Goal: Task Accomplishment & Management: Use online tool/utility

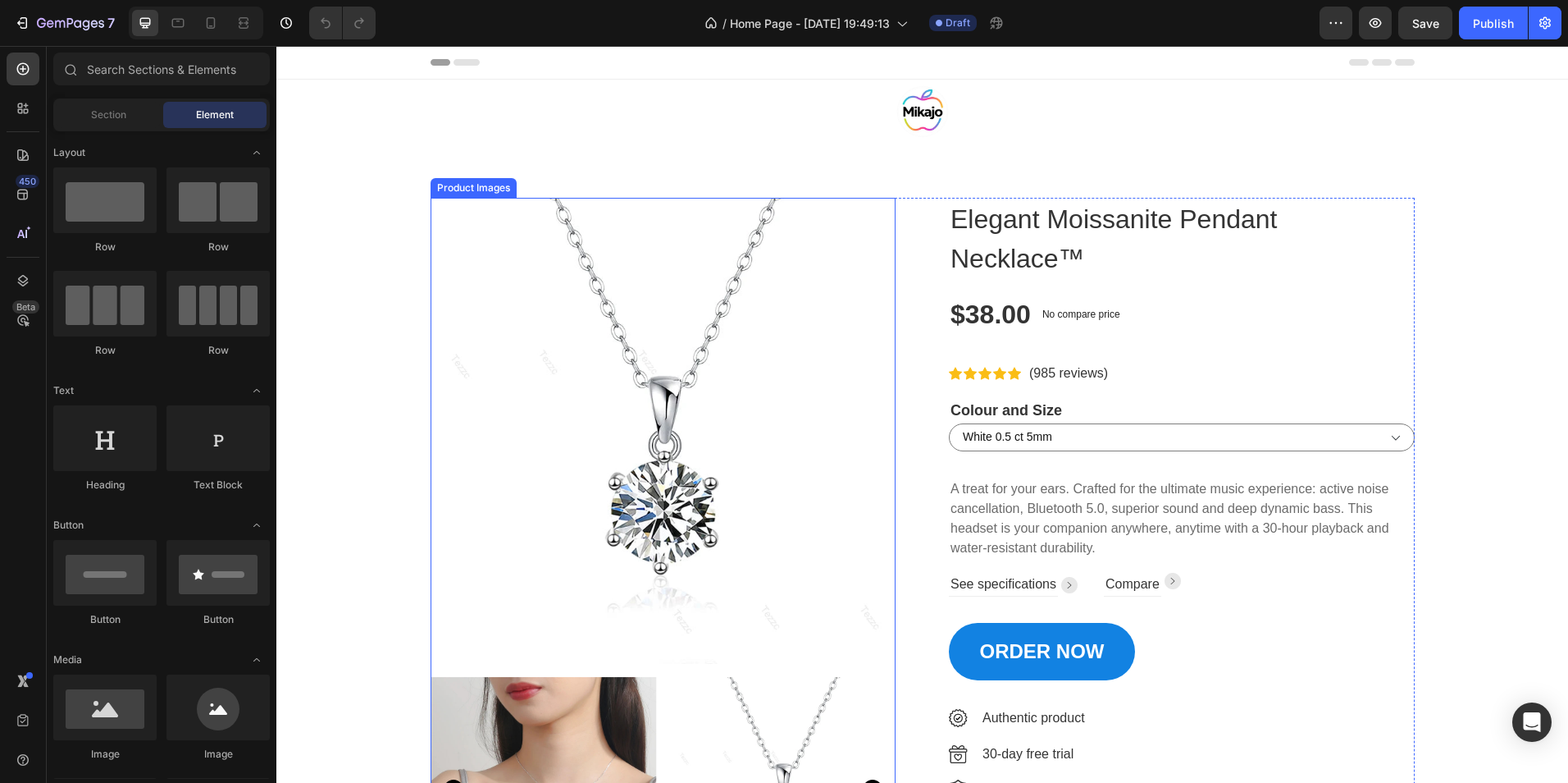
click at [554, 364] on img at bounding box center [663, 431] width 466 height 466
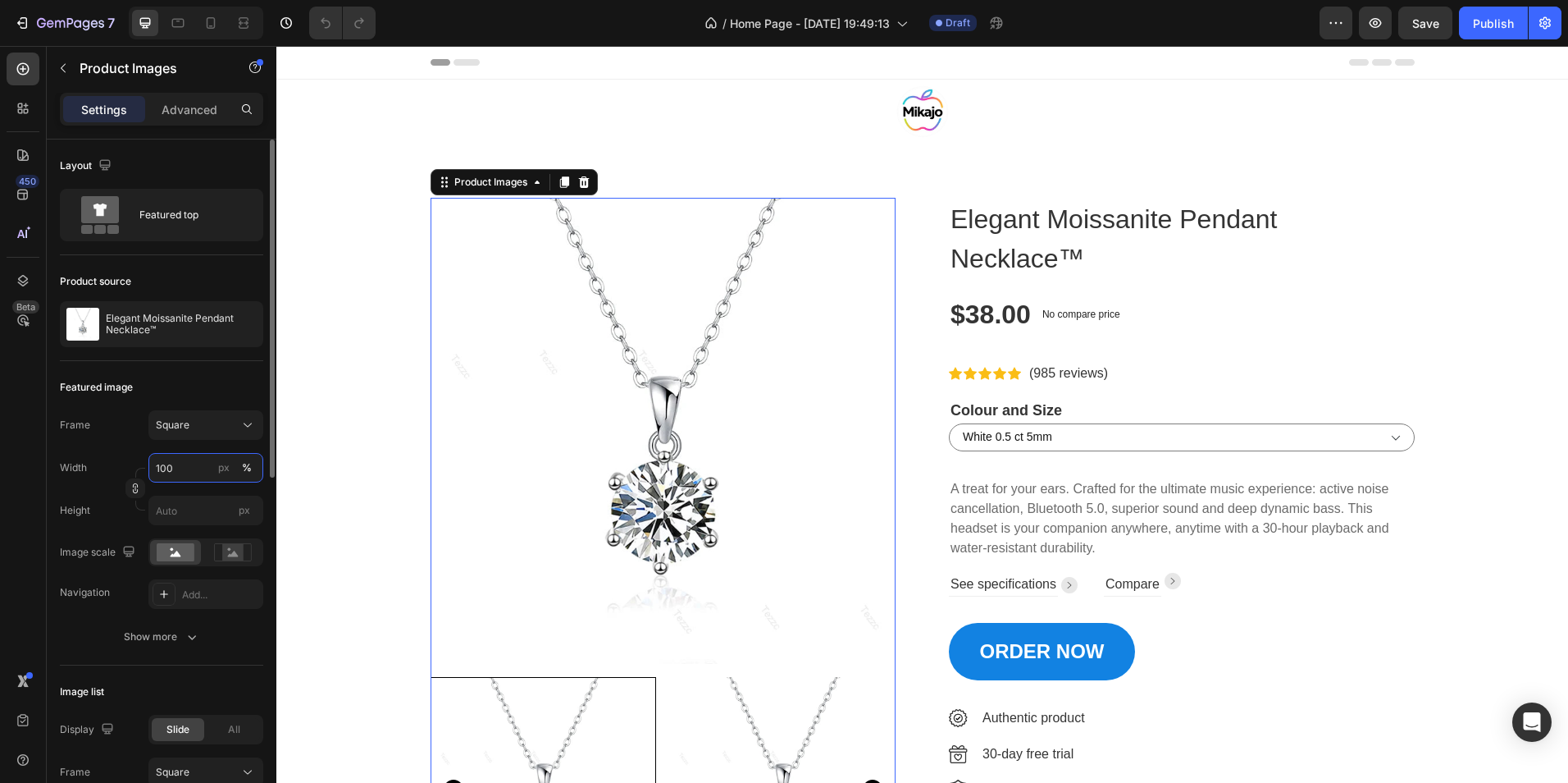
click at [192, 467] on input "100" at bounding box center [205, 468] width 115 height 30
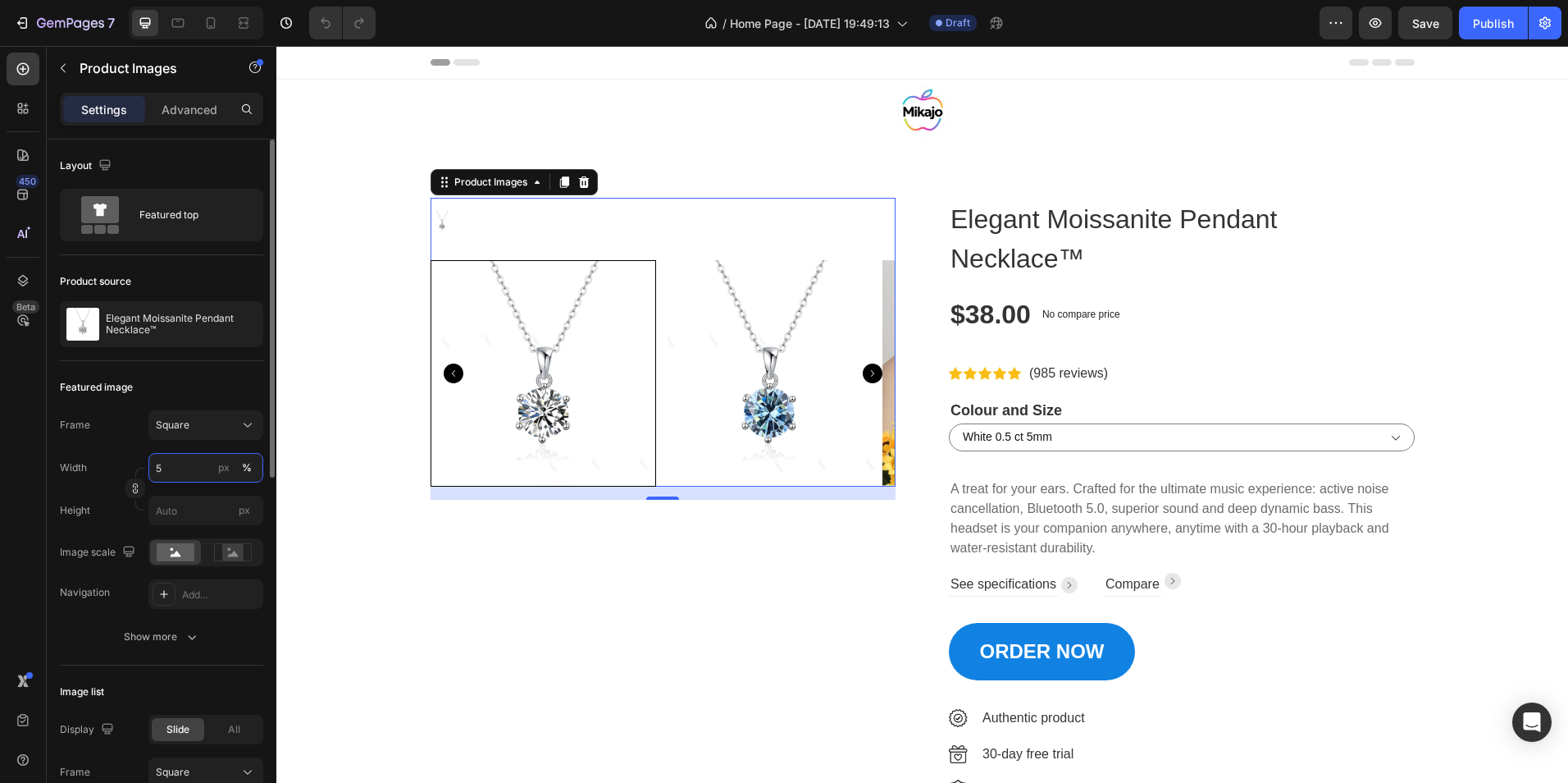
type input "50"
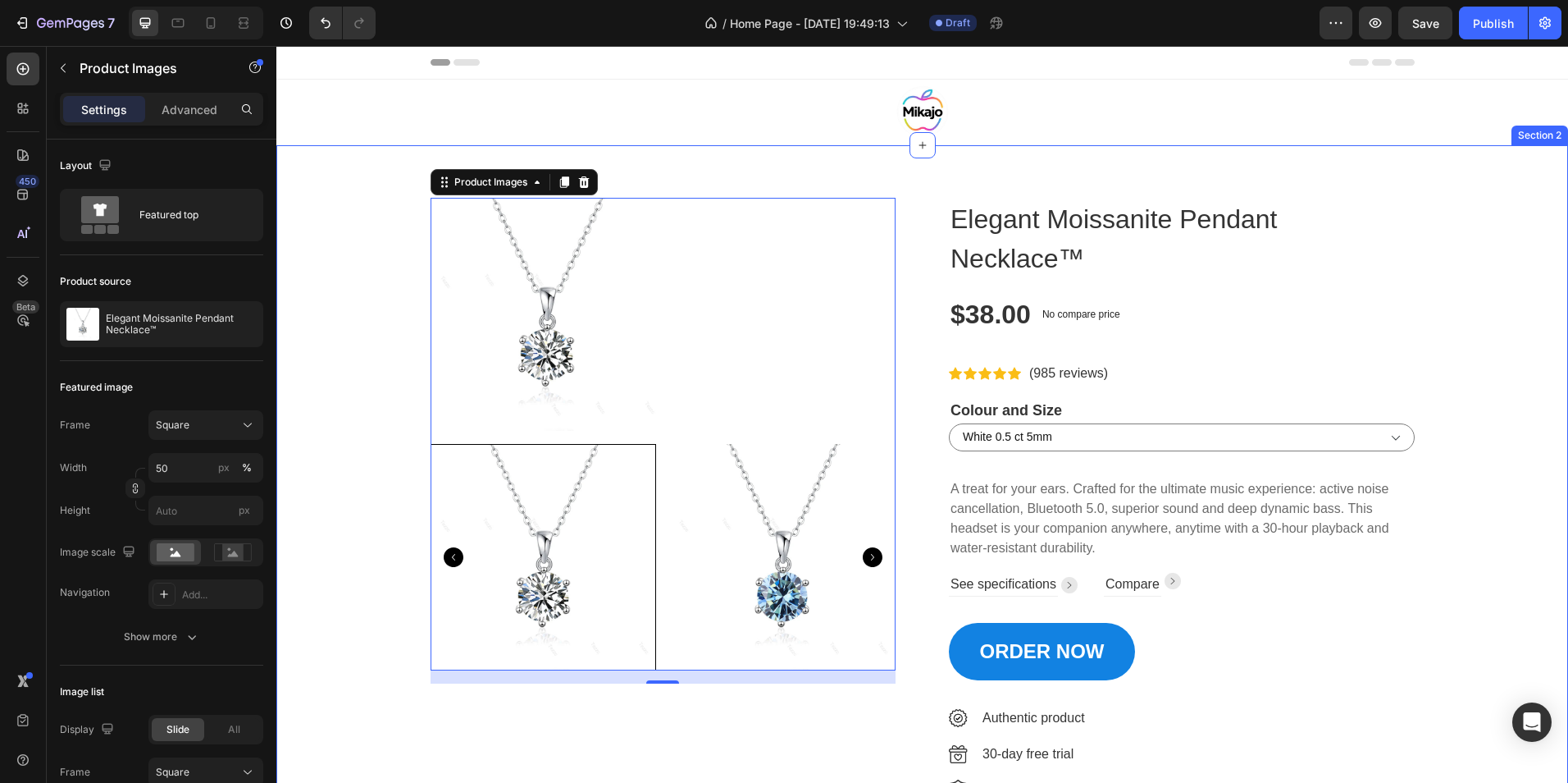
click at [339, 382] on div "Product Images 16 Elegant Moissanite Pendant Necklace™ Product Title $38.00 Pro…" at bounding box center [922, 543] width 1267 height 690
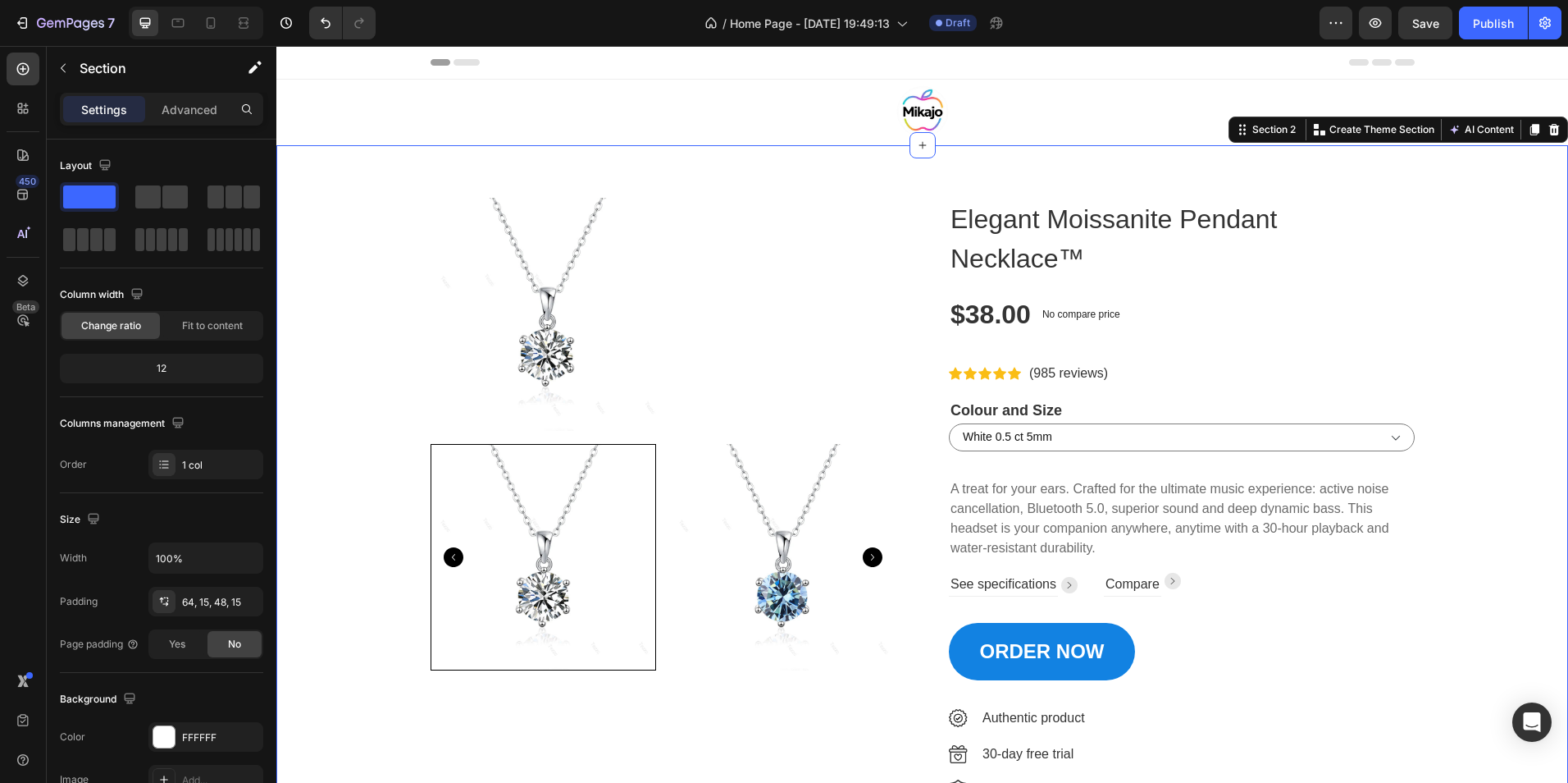
click at [386, 331] on div "Product Images Elegant Moissanite Pendant Necklace™ Product Title $38.00 Produc…" at bounding box center [922, 543] width 1267 height 690
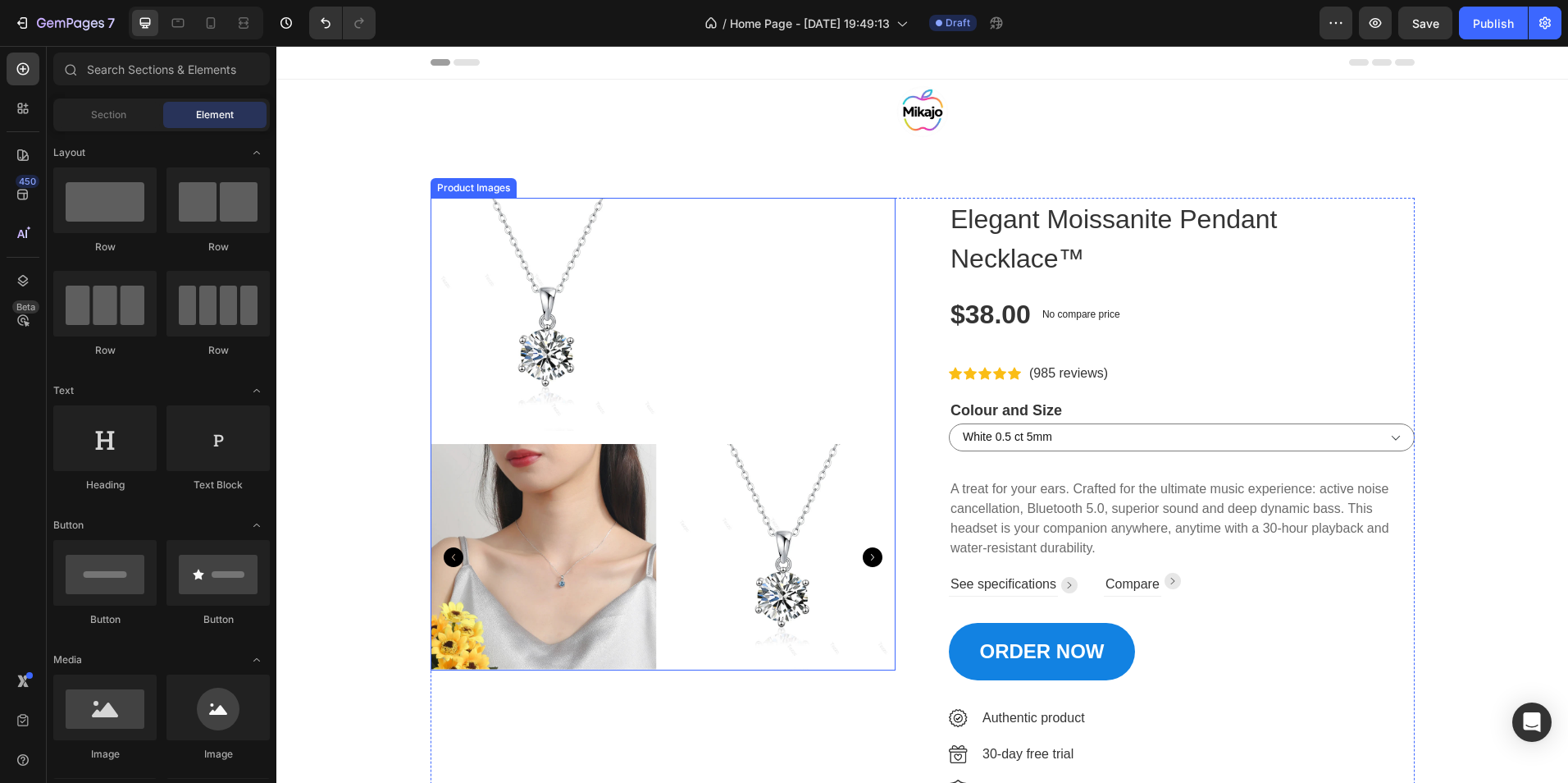
click at [737, 371] on div at bounding box center [663, 314] width 466 height 233
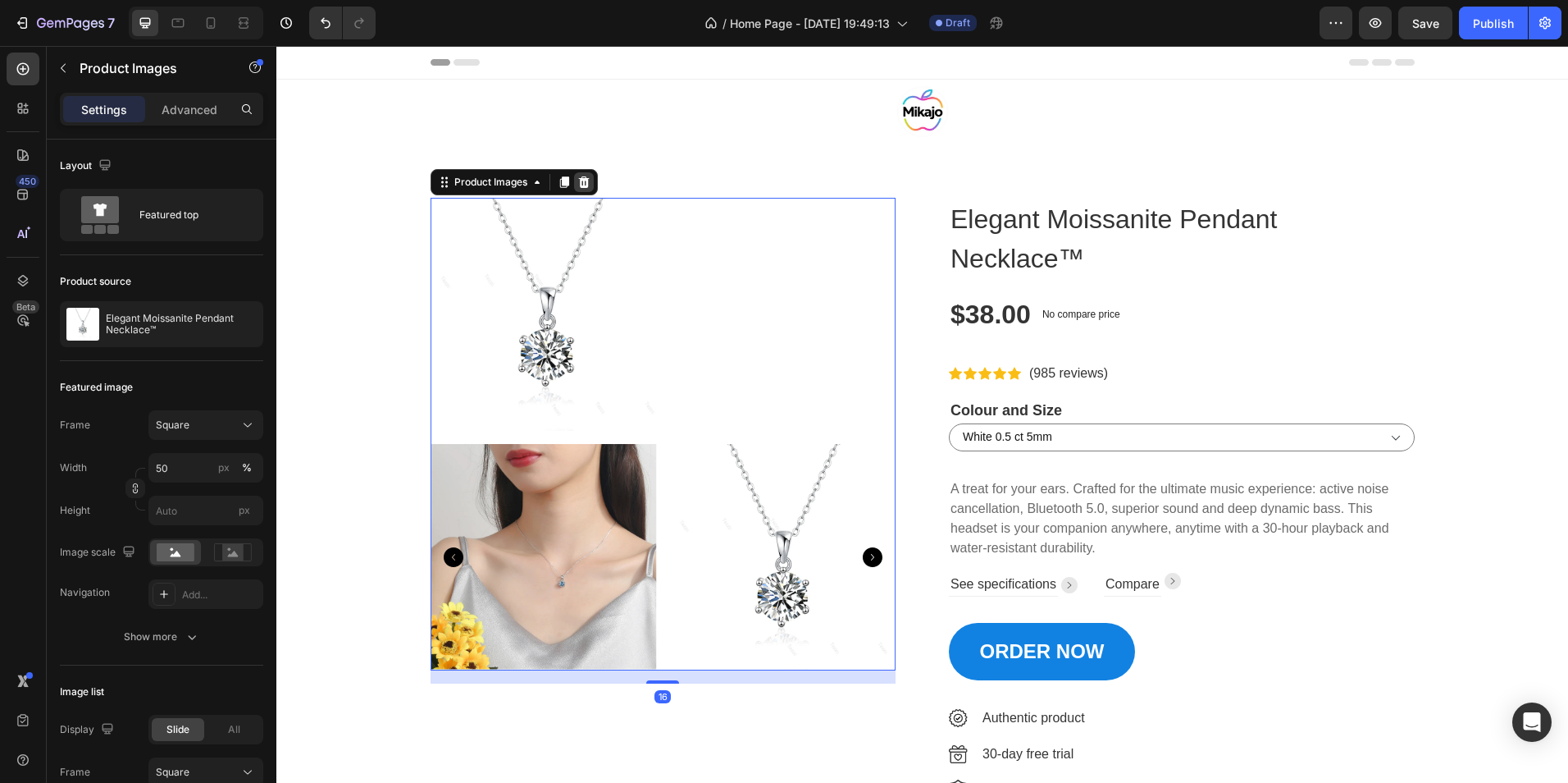
click at [579, 189] on div at bounding box center [583, 182] width 20 height 20
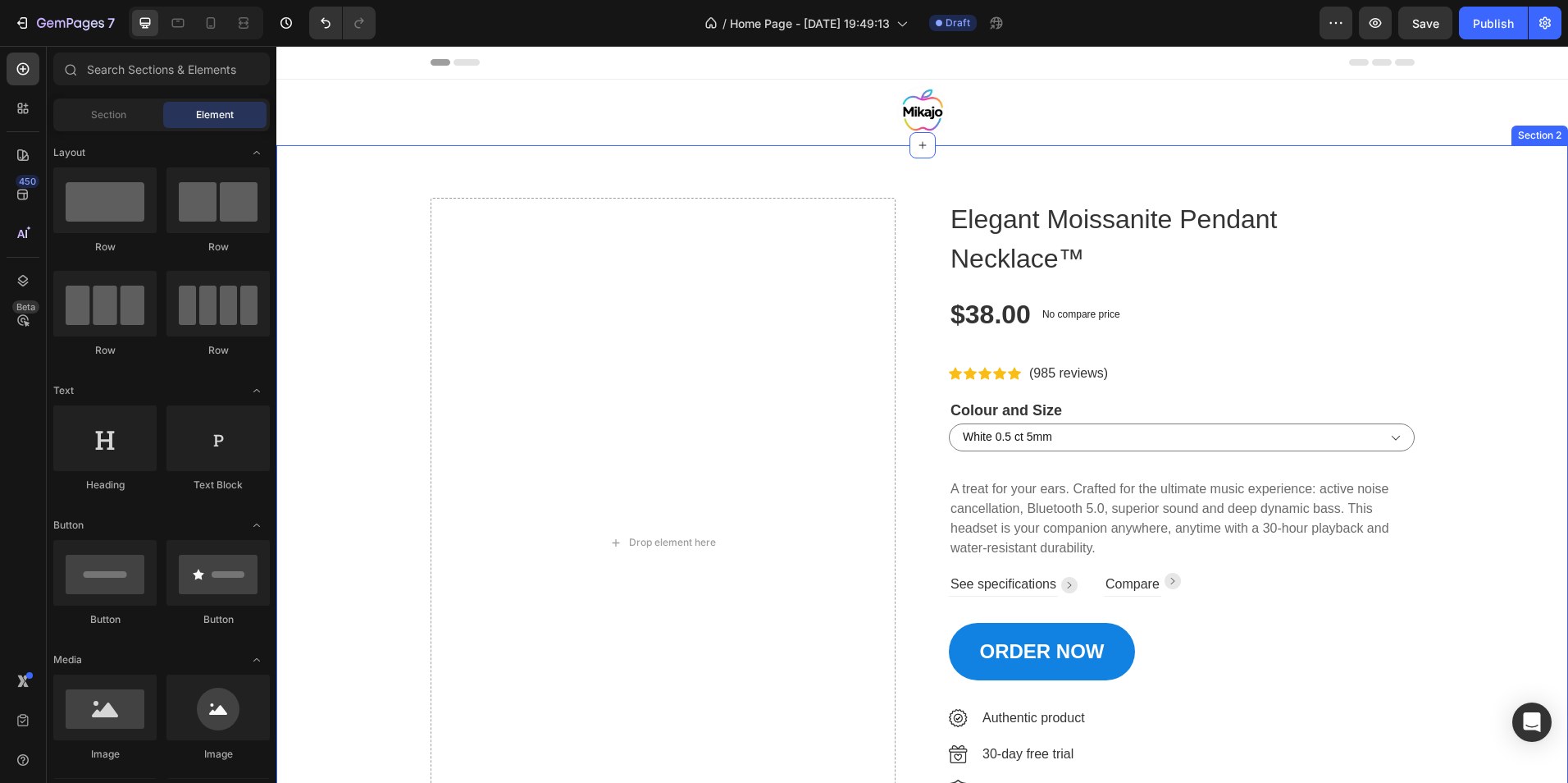
click at [387, 231] on div "Drop element here Elegant Moissanite Pendant Necklace™ Product Title $38.00 Pro…" at bounding box center [922, 543] width 1267 height 690
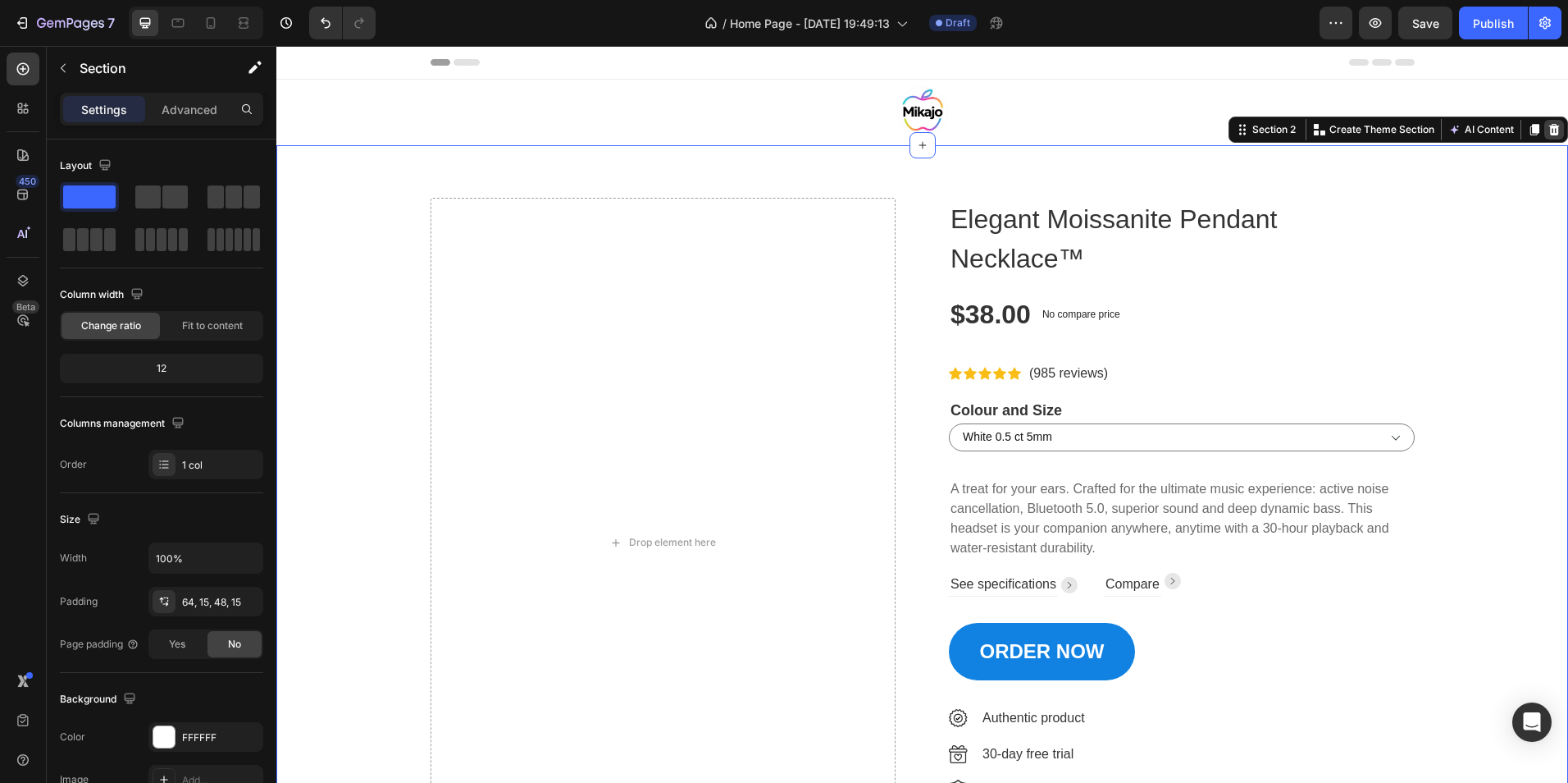
click at [1548, 133] on icon at bounding box center [1554, 130] width 13 height 13
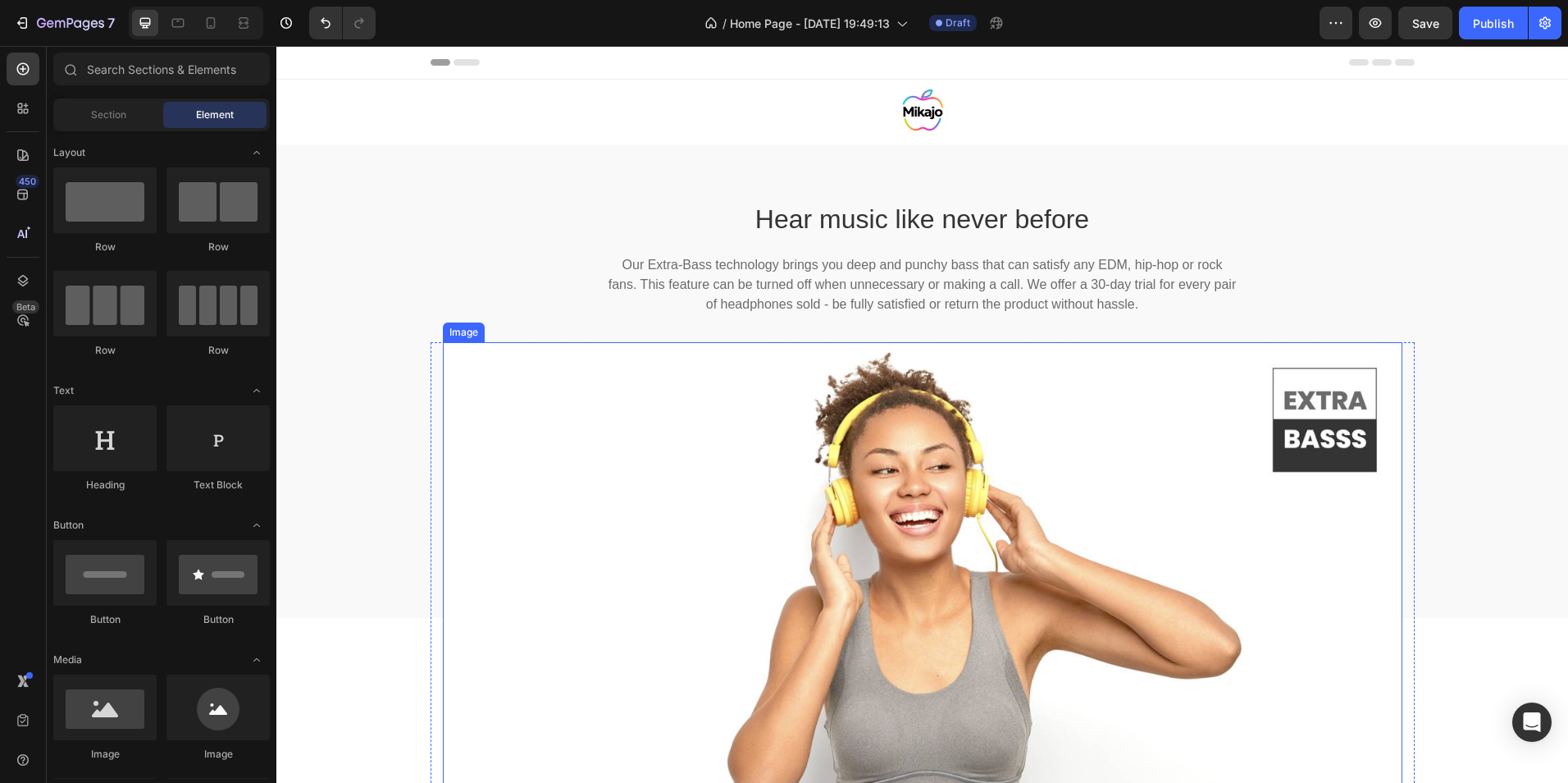
click at [839, 539] on img at bounding box center [922, 570] width 960 height 456
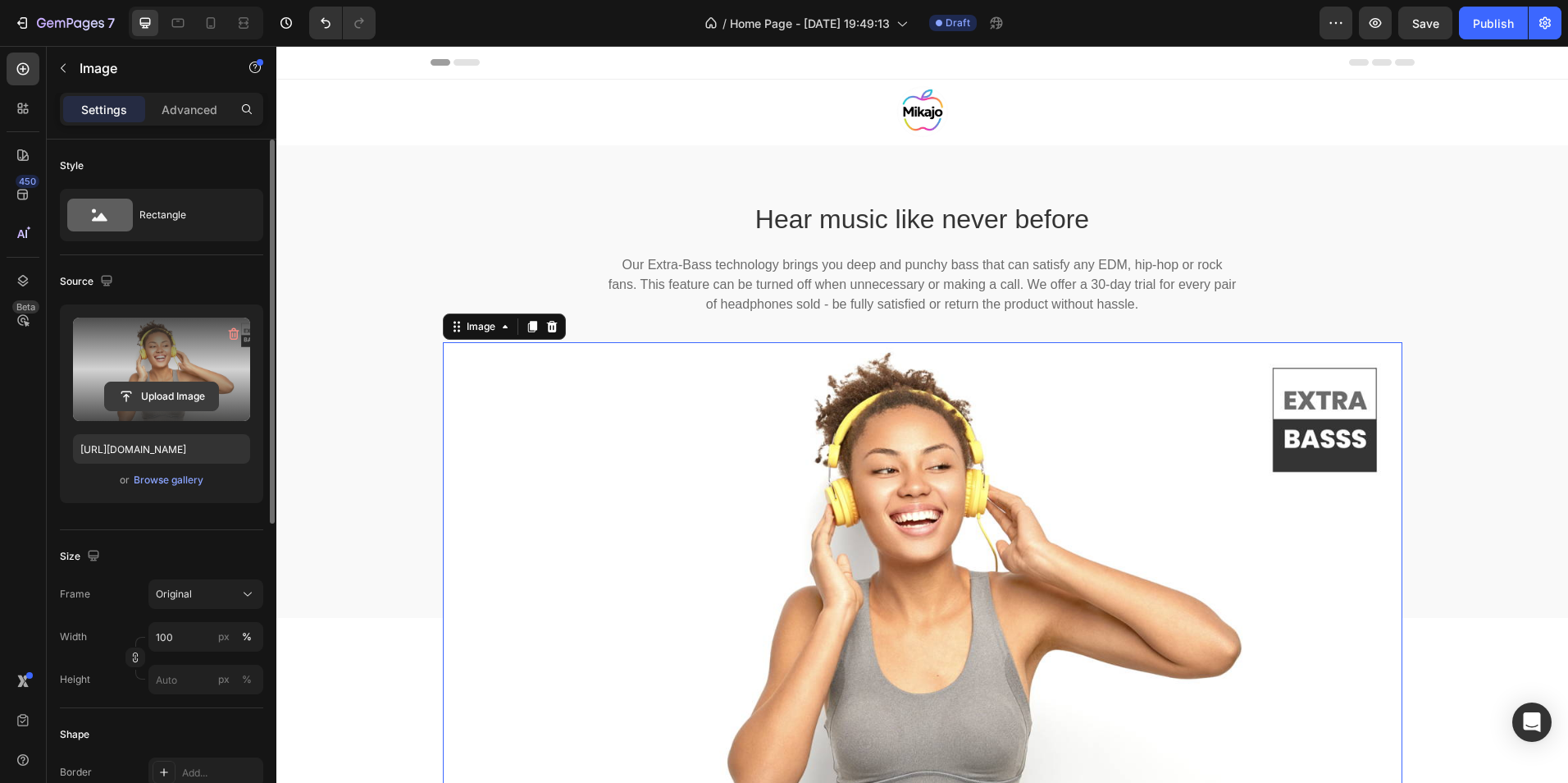
click at [157, 398] on input "file" at bounding box center [161, 396] width 113 height 28
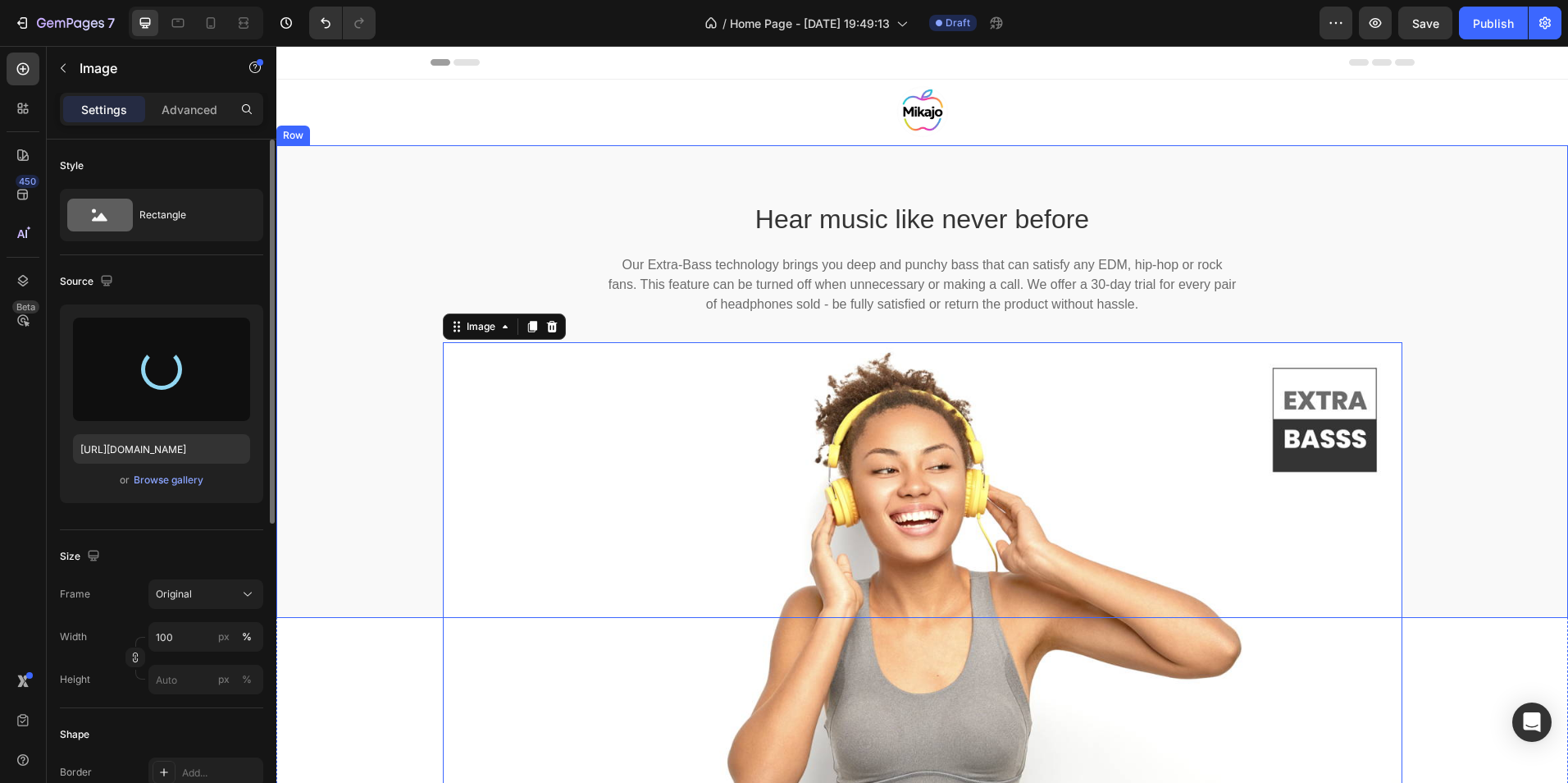
type input "https://cdn.shopify.com/s/files/1/0651/1804/4269/files/gempages_581921228869075…"
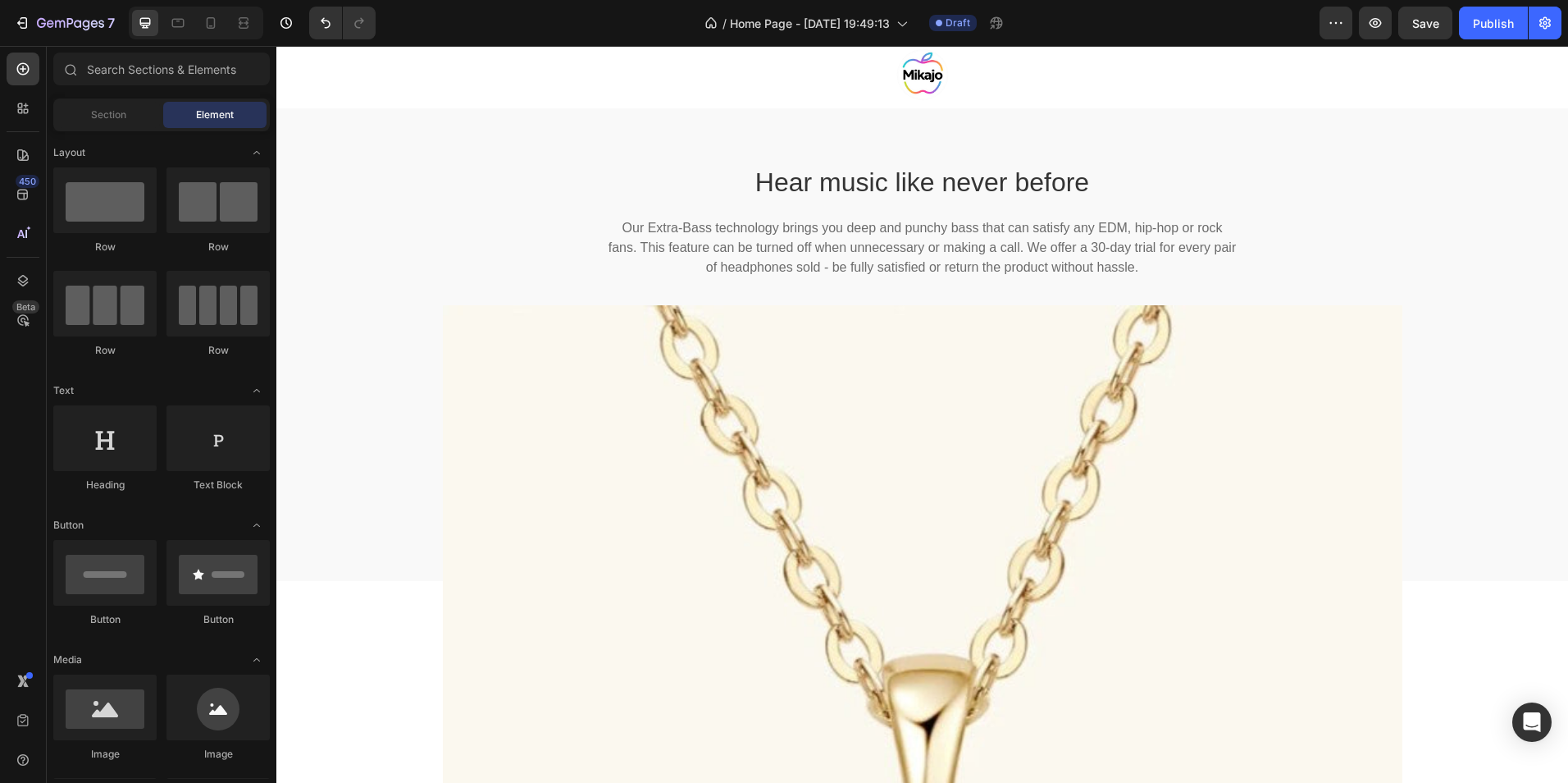
scroll to position [30, 0]
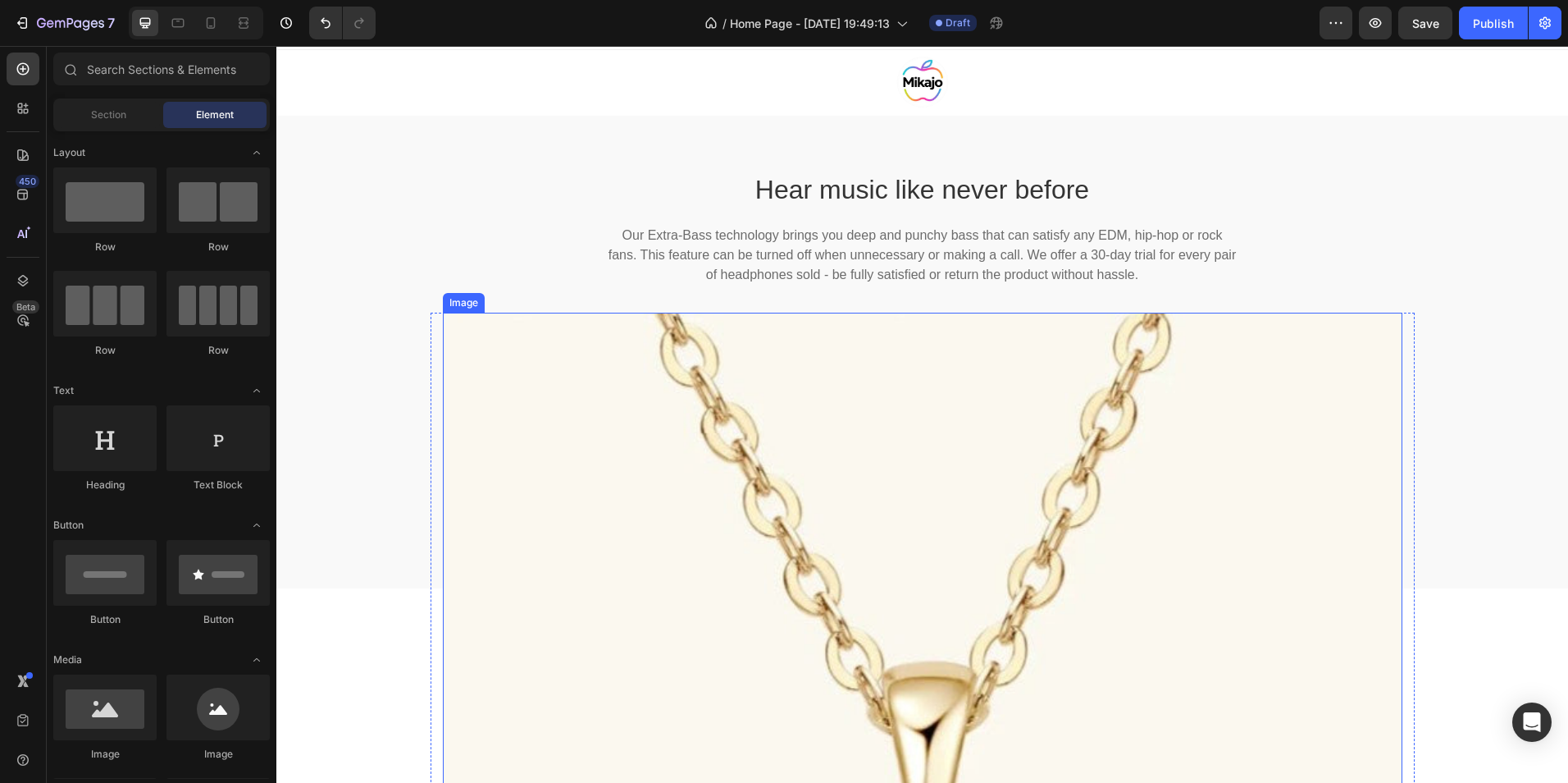
click at [1018, 573] on img at bounding box center [922, 792] width 960 height 960
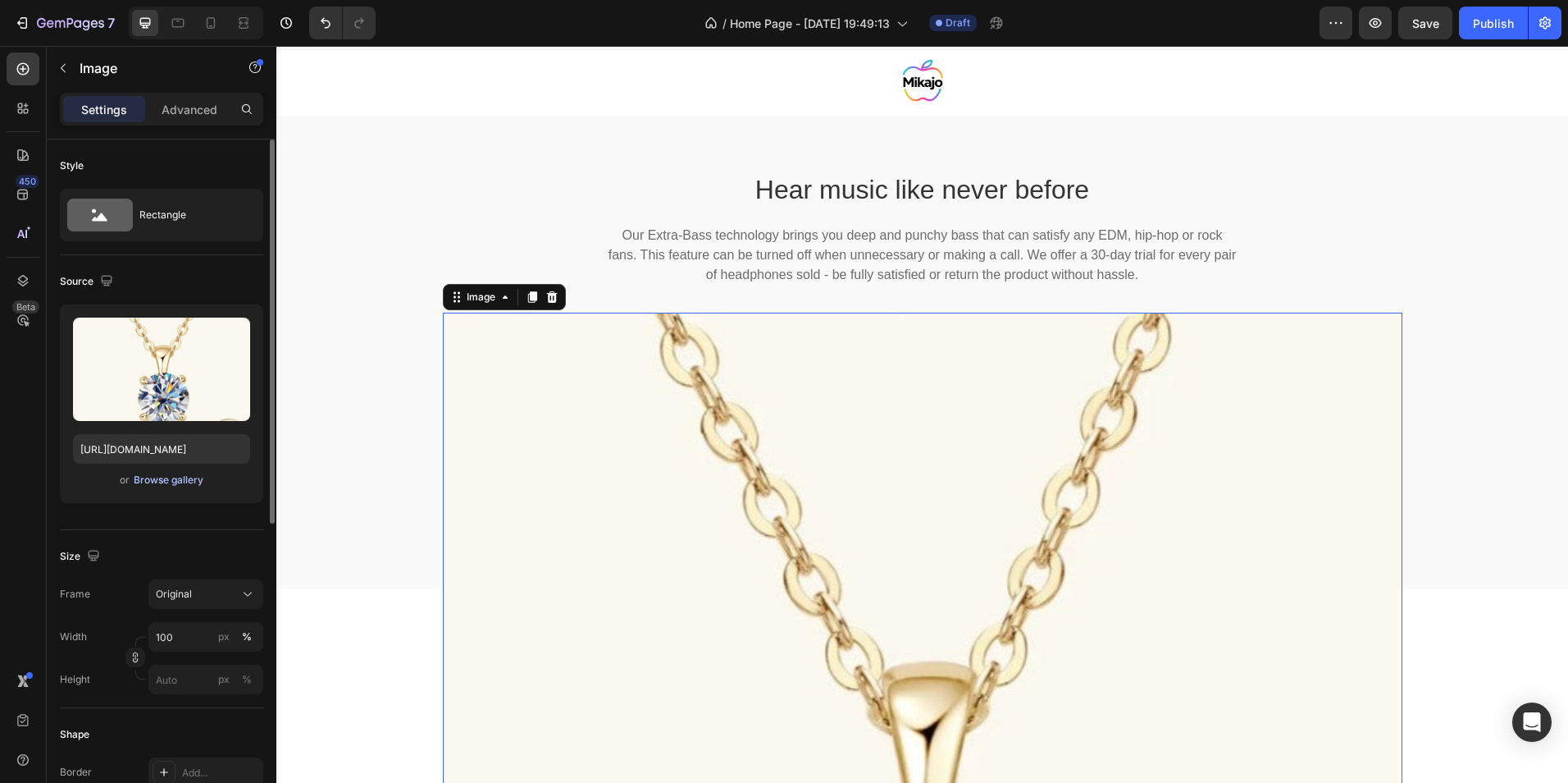
click at [174, 481] on div "Browse gallery" at bounding box center [168, 480] width 70 height 15
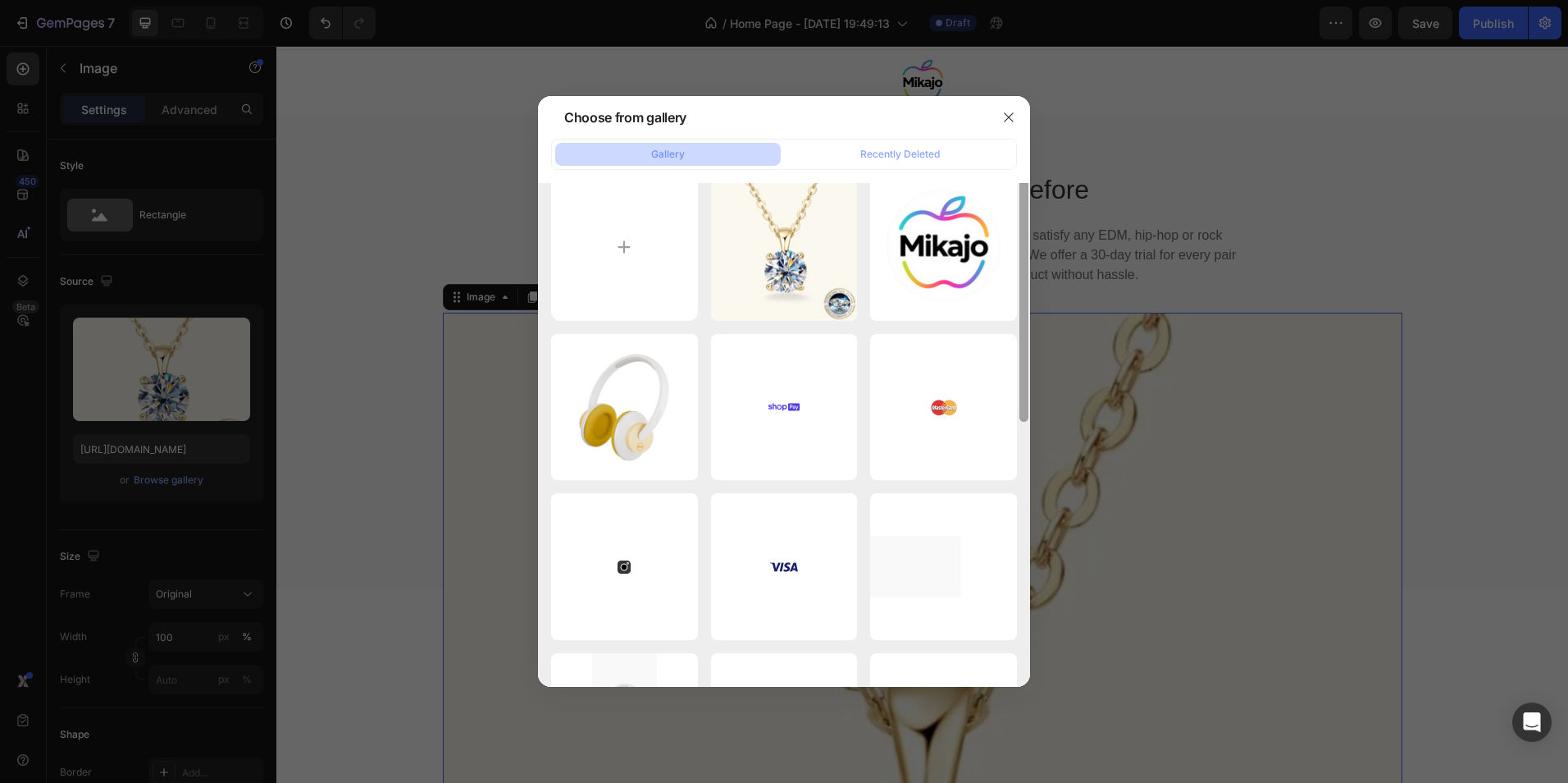
scroll to position [0, 0]
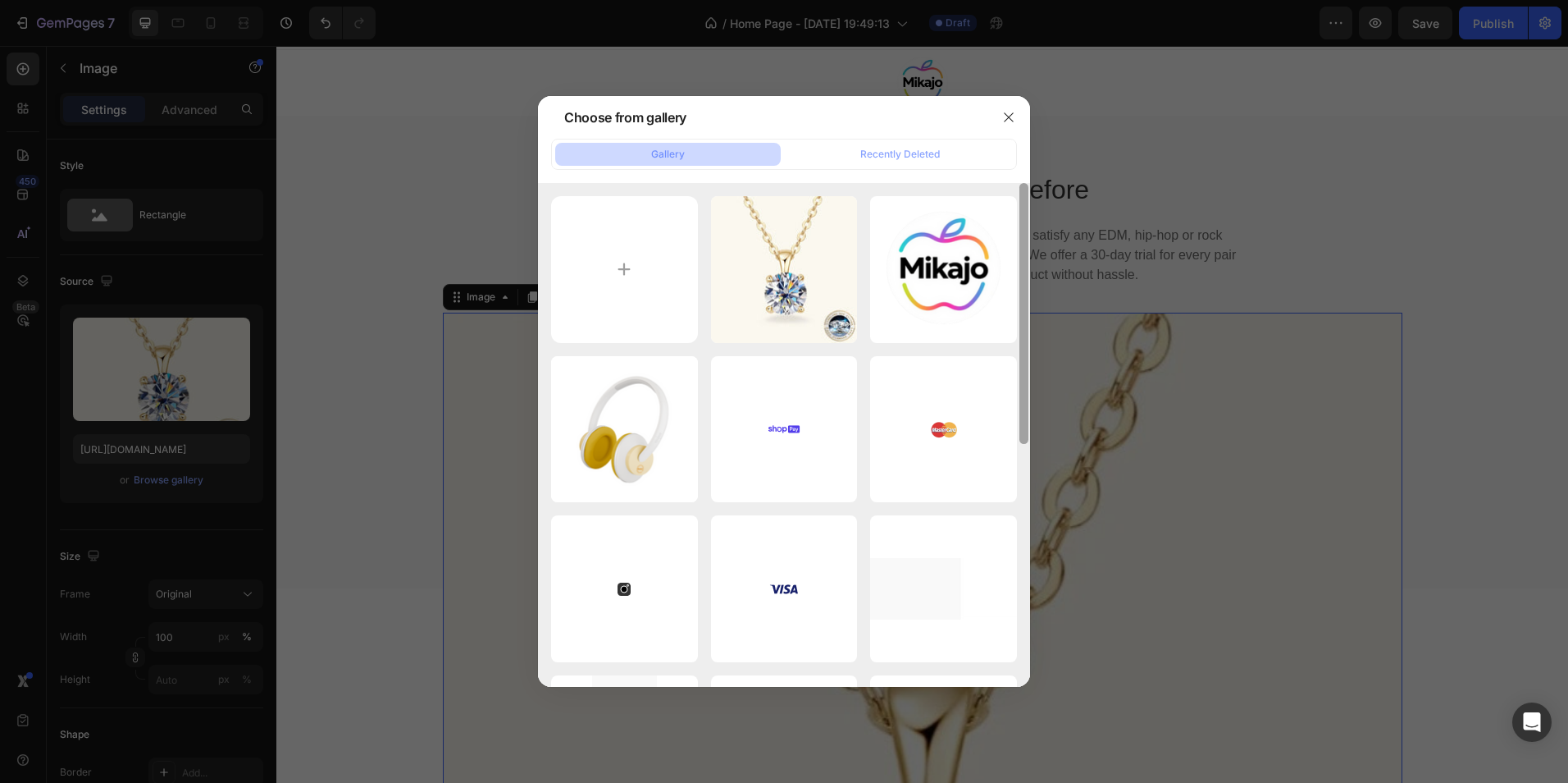
drag, startPoint x: 1021, startPoint y: 268, endPoint x: 997, endPoint y: 179, distance: 92.2
click at [1016, 208] on div "Screenshot (349).jpg 47.91 kb jimeng-2025-08-27-668...ew.png 128.92 kb 49.png 2…" at bounding box center [784, 434] width 492 height 504
click at [1005, 117] on icon "button" at bounding box center [1009, 117] width 13 height 13
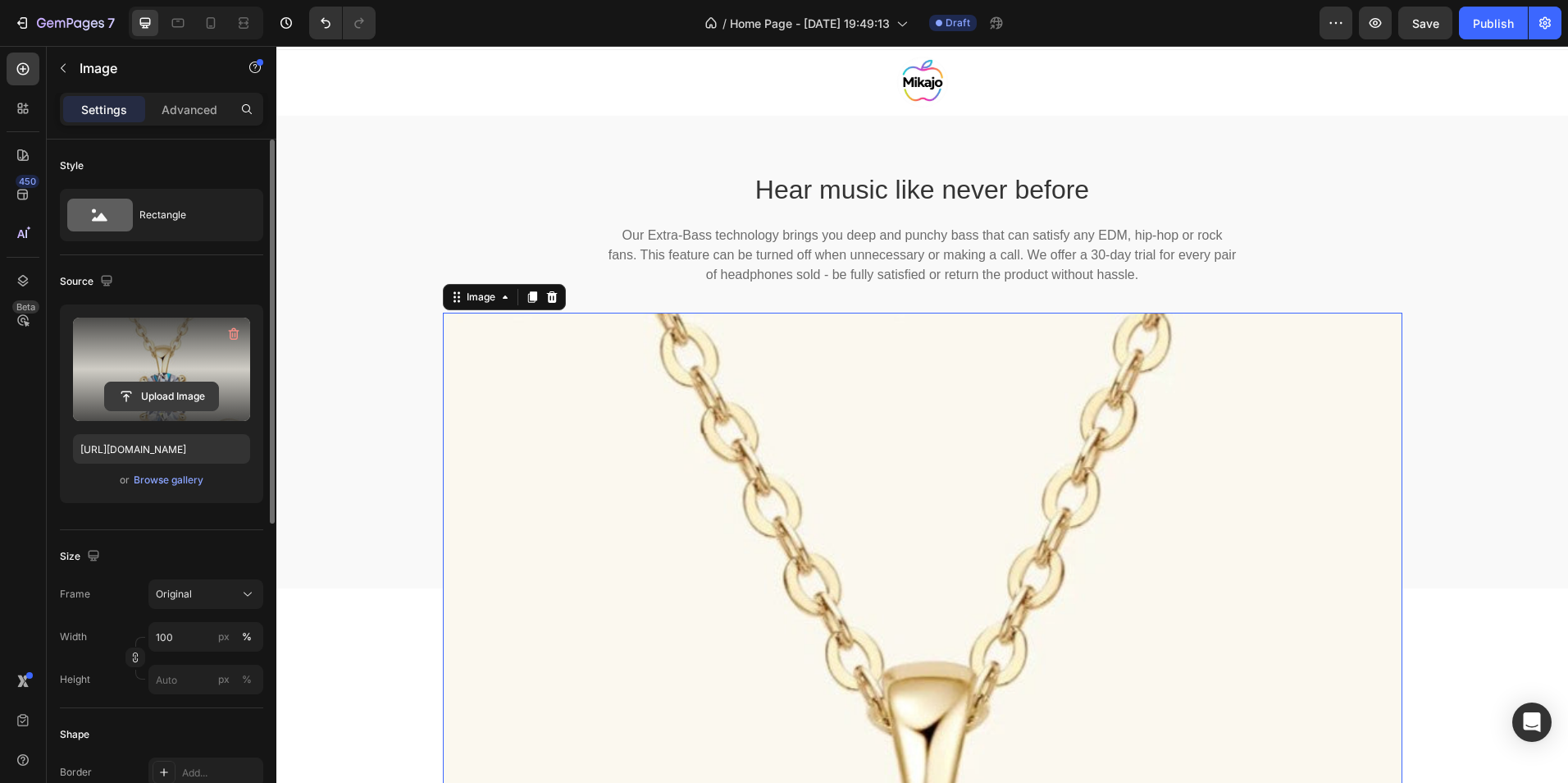
click at [144, 390] on input "file" at bounding box center [161, 396] width 113 height 28
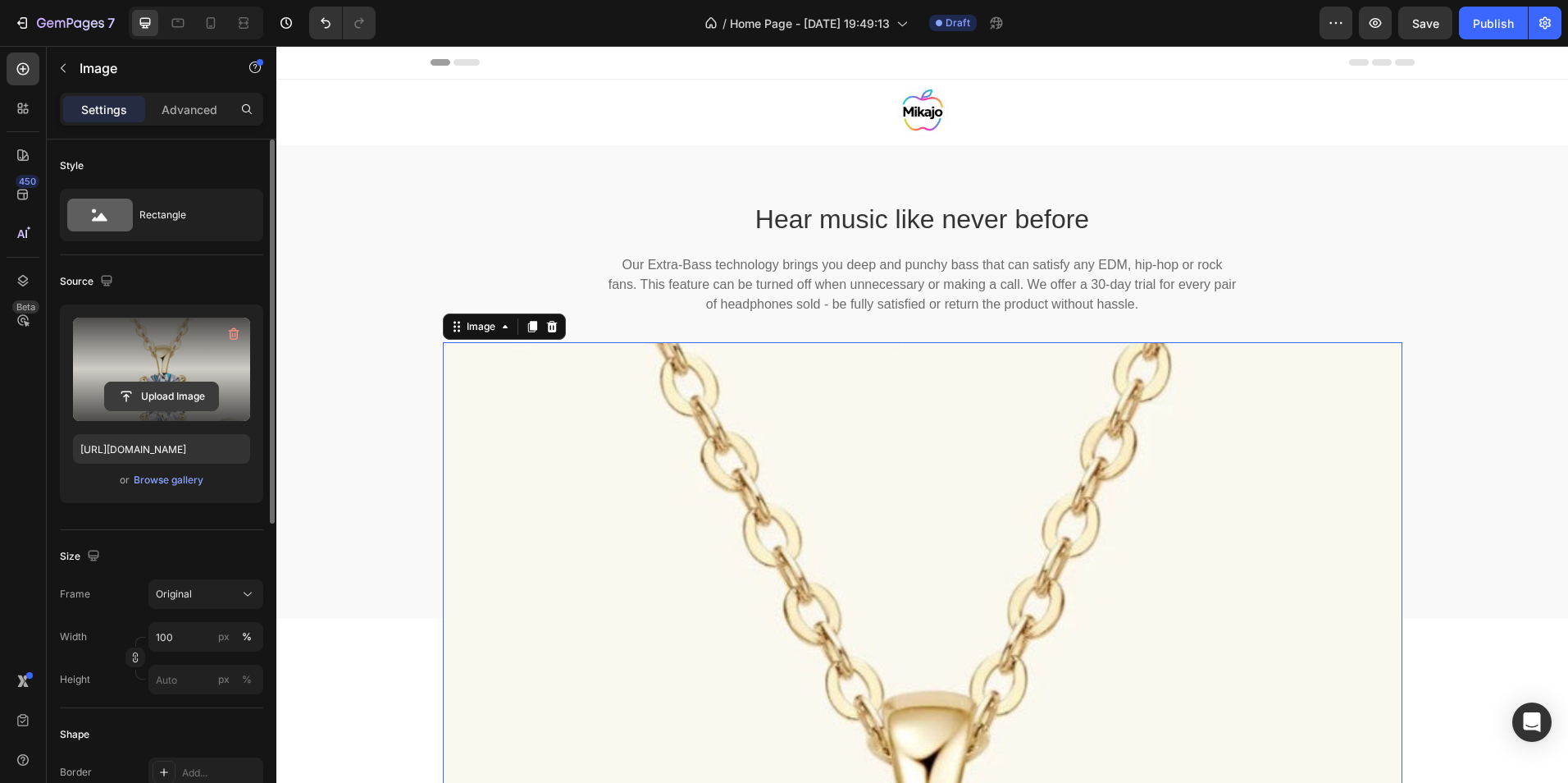
click at [151, 401] on input "file" at bounding box center [161, 396] width 113 height 28
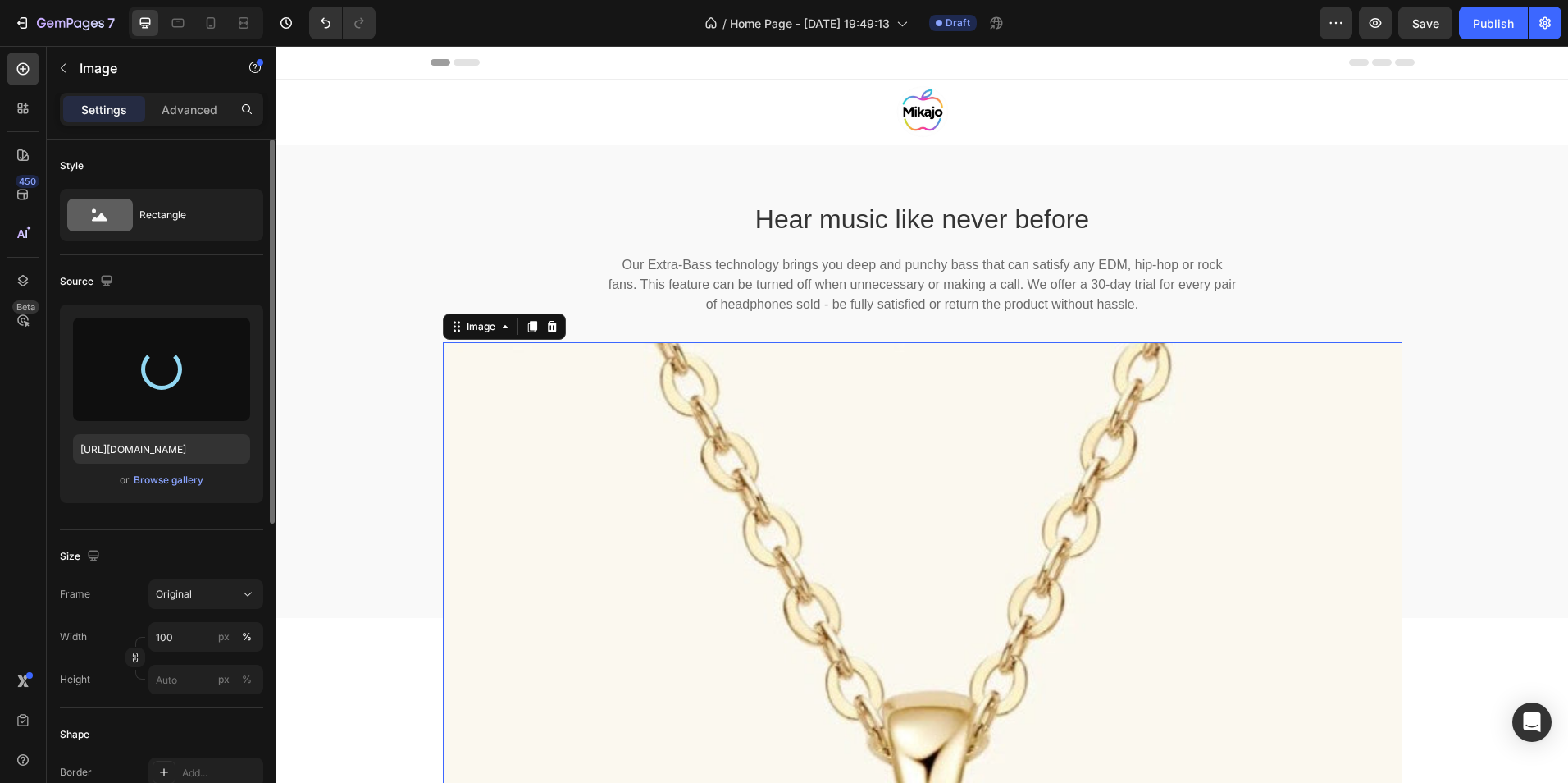
type input "https://cdn.shopify.com/s/files/1/0651/1804/4269/files/gempages_581921228869075…"
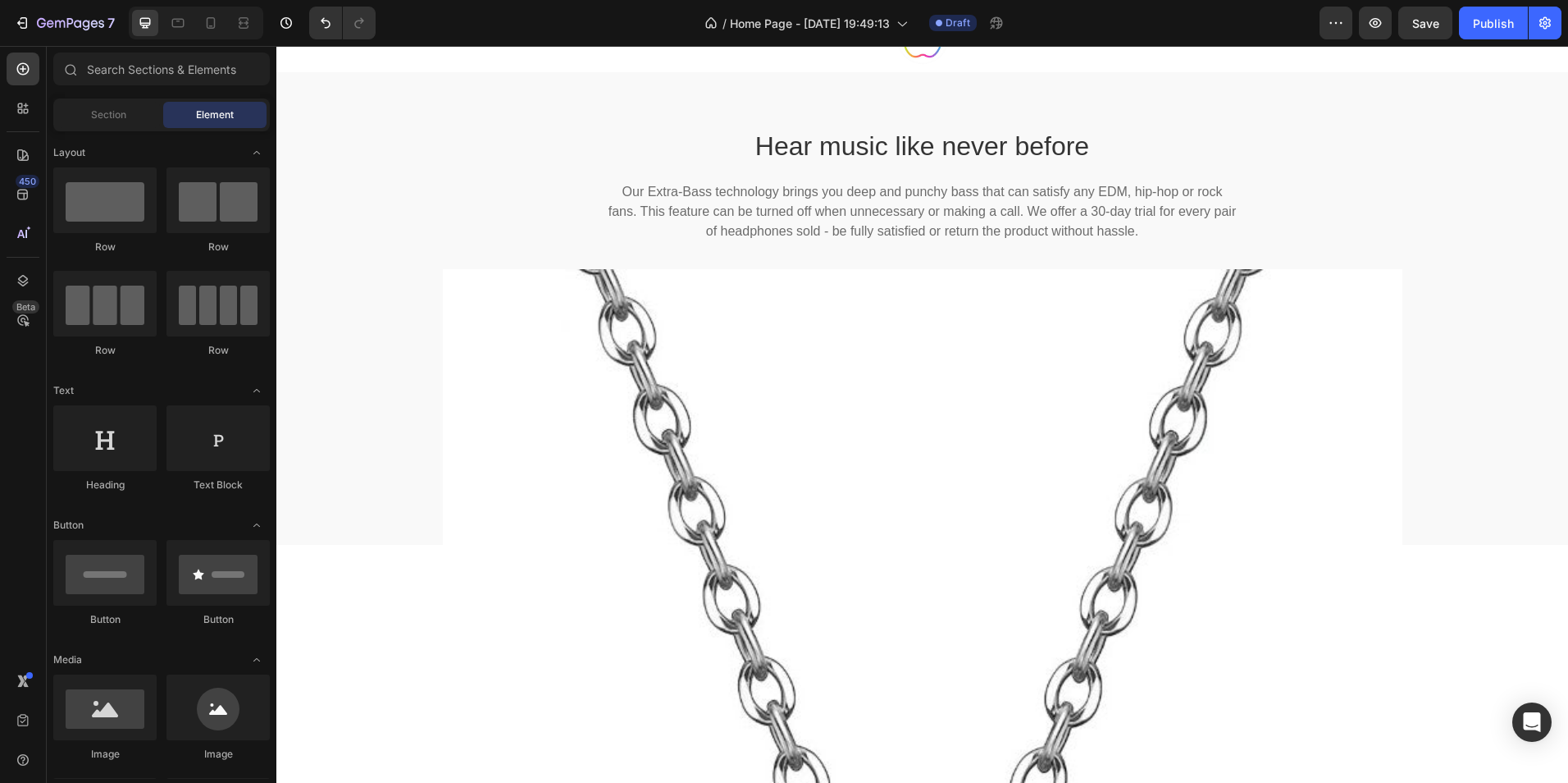
scroll to position [65, 0]
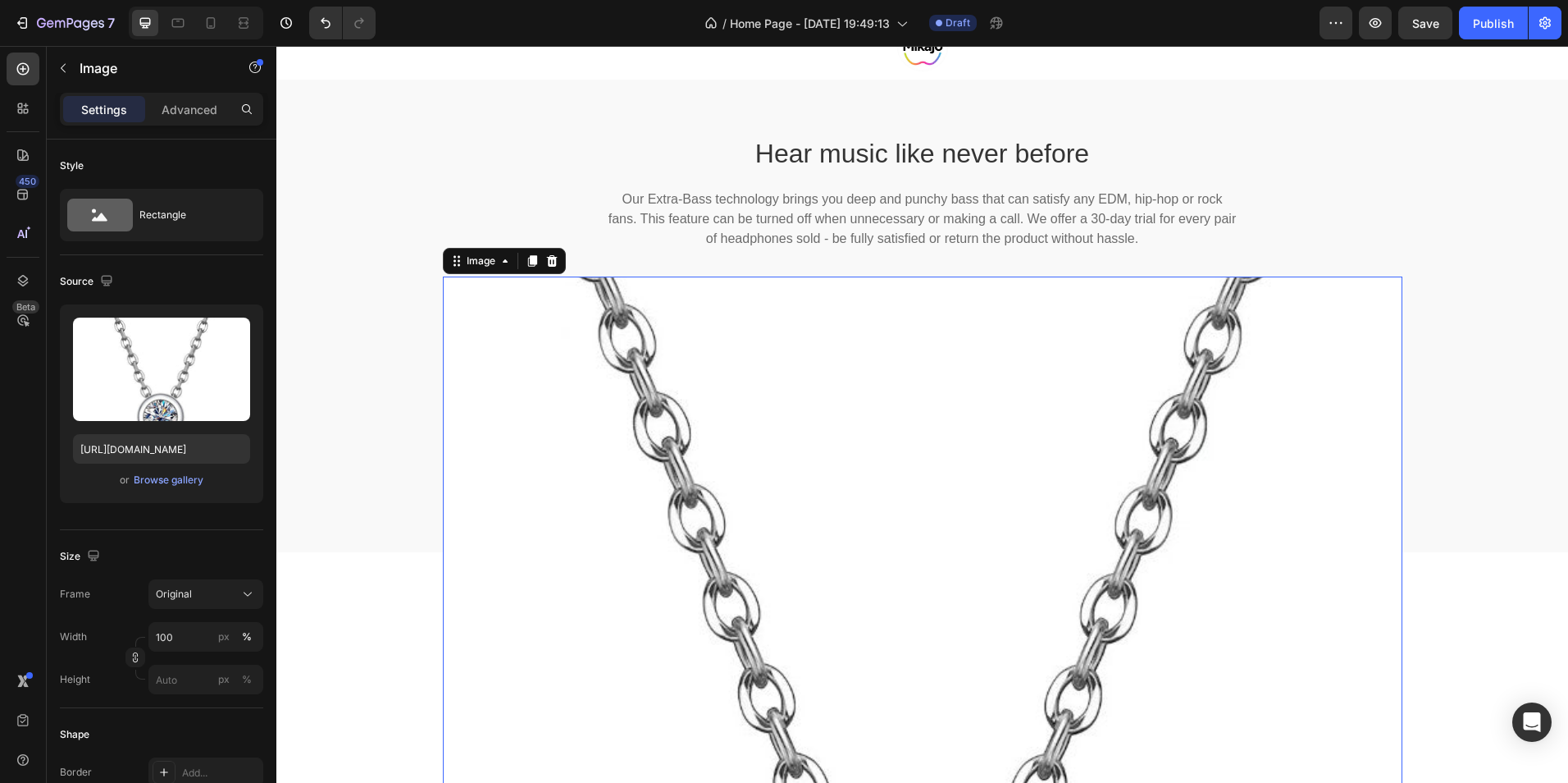
click at [1031, 576] on img at bounding box center [922, 755] width 960 height 956
click at [193, 639] on input "100" at bounding box center [205, 637] width 115 height 30
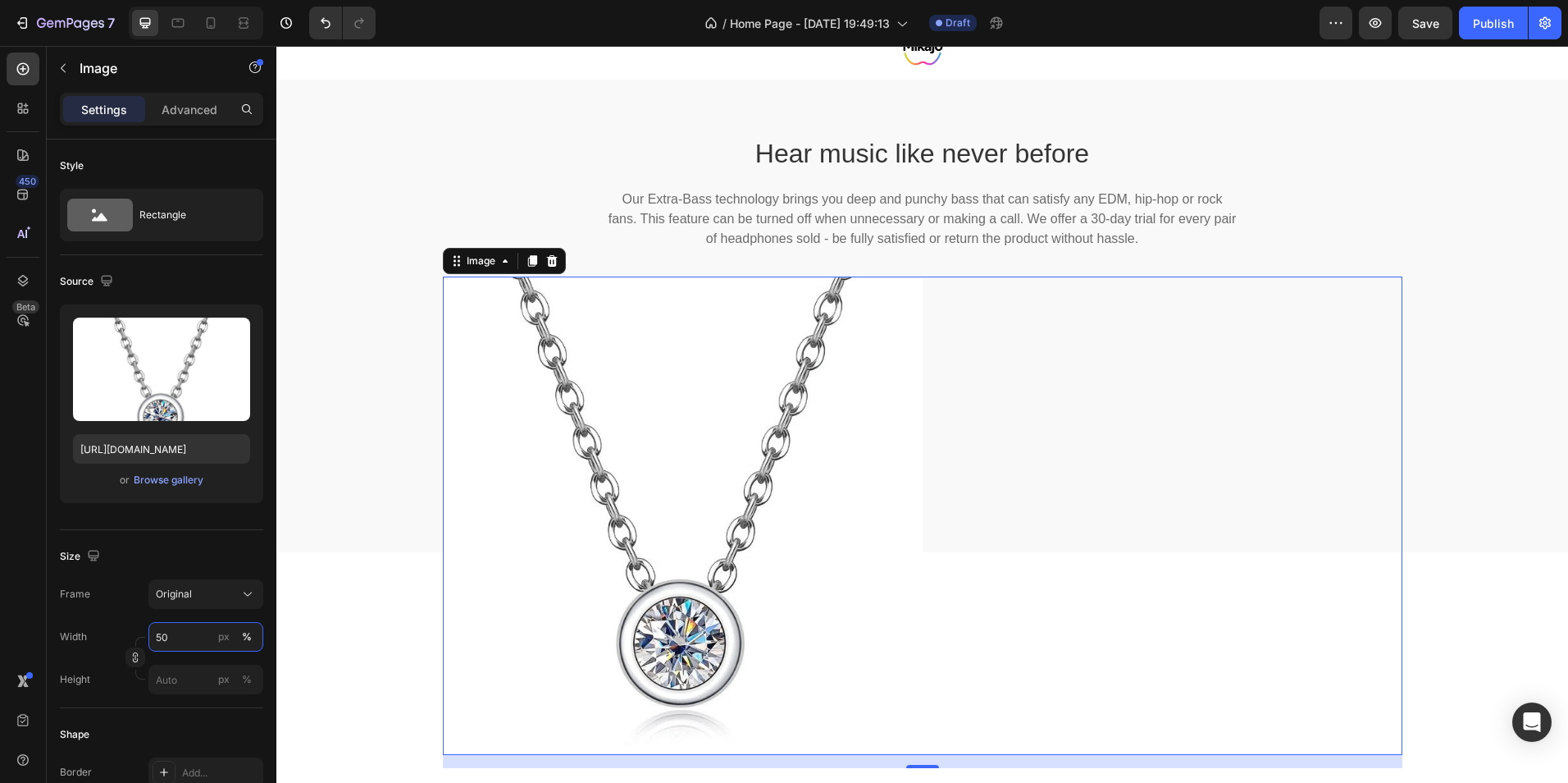
type input "50"
click at [1147, 460] on div at bounding box center [922, 515] width 960 height 478
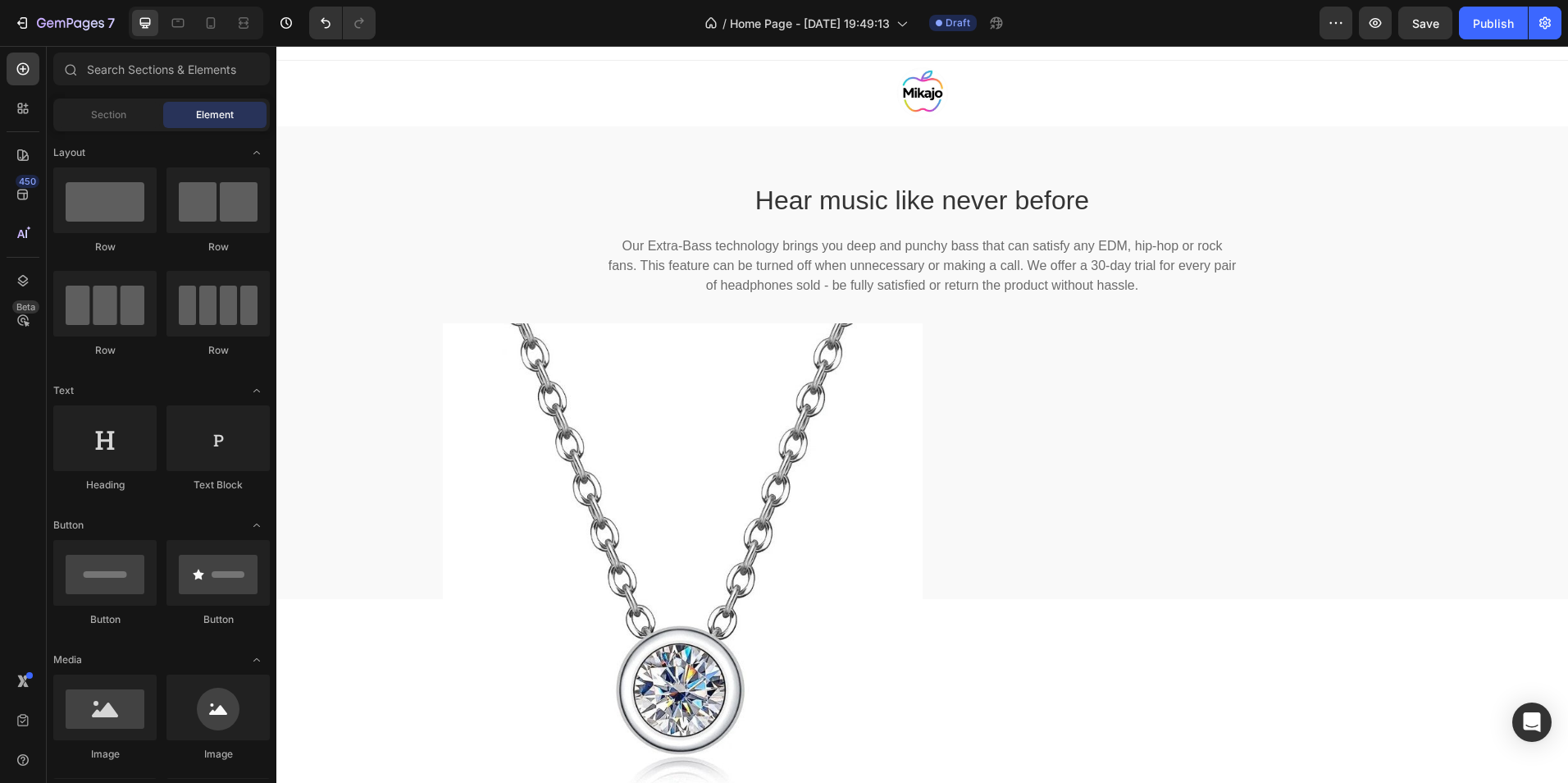
scroll to position [0, 0]
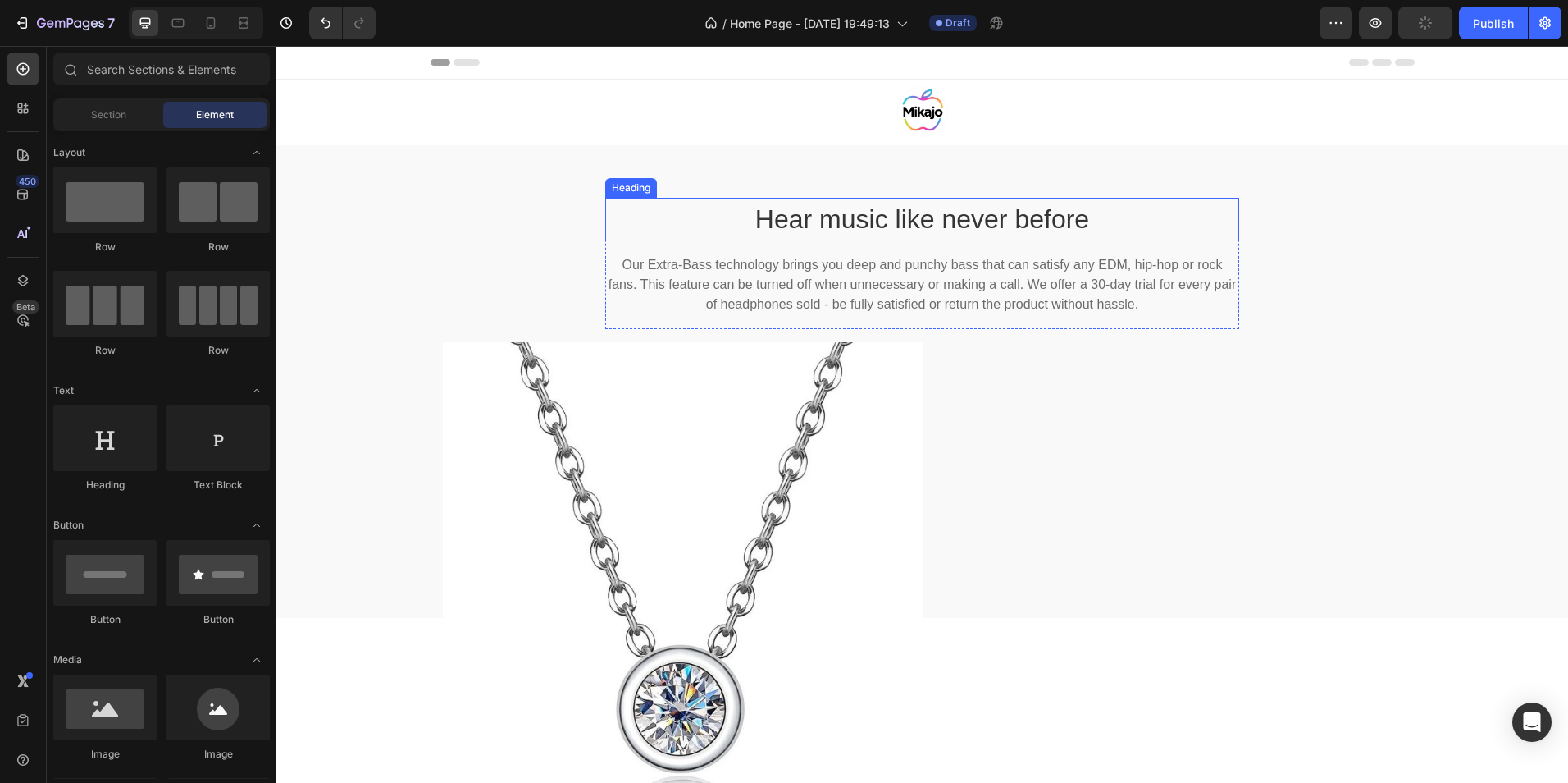
click at [924, 231] on p "Hear music like never before" at bounding box center [921, 219] width 630 height 39
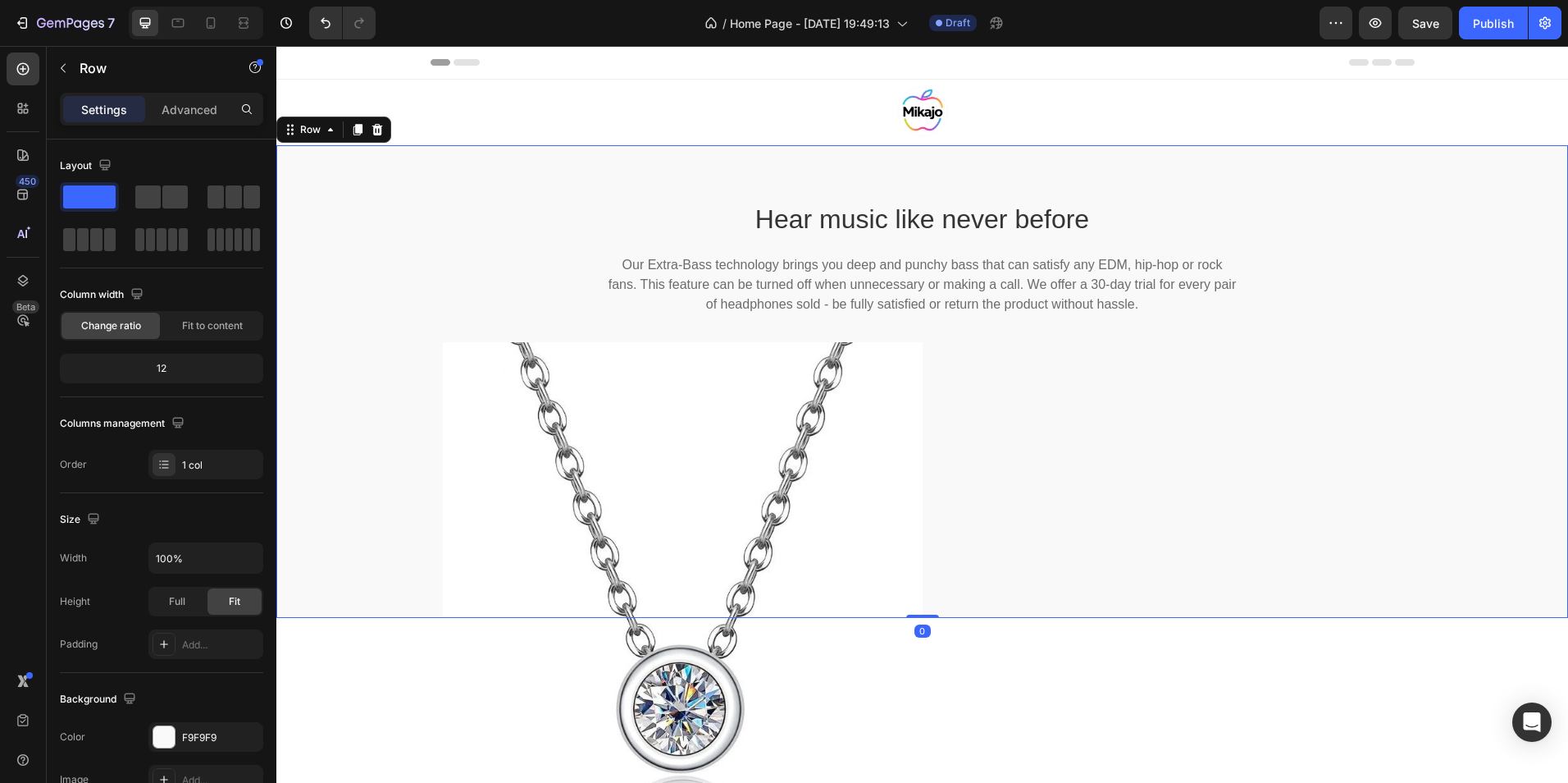
click at [1447, 353] on div "Hear music like never before Heading Our Extra-Bass technology brings you deep …" at bounding box center [922, 381] width 1292 height 473
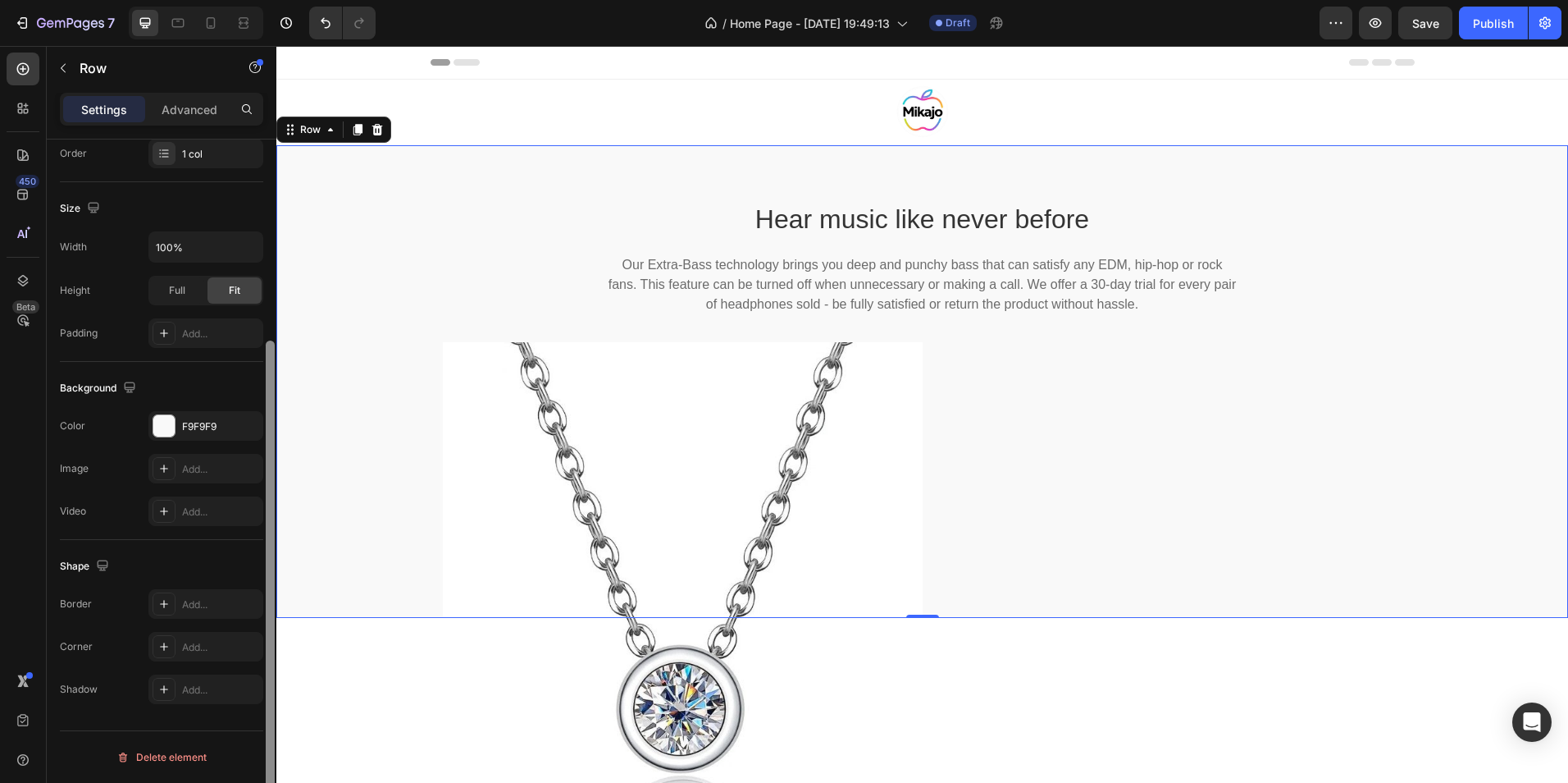
scroll to position [240, 0]
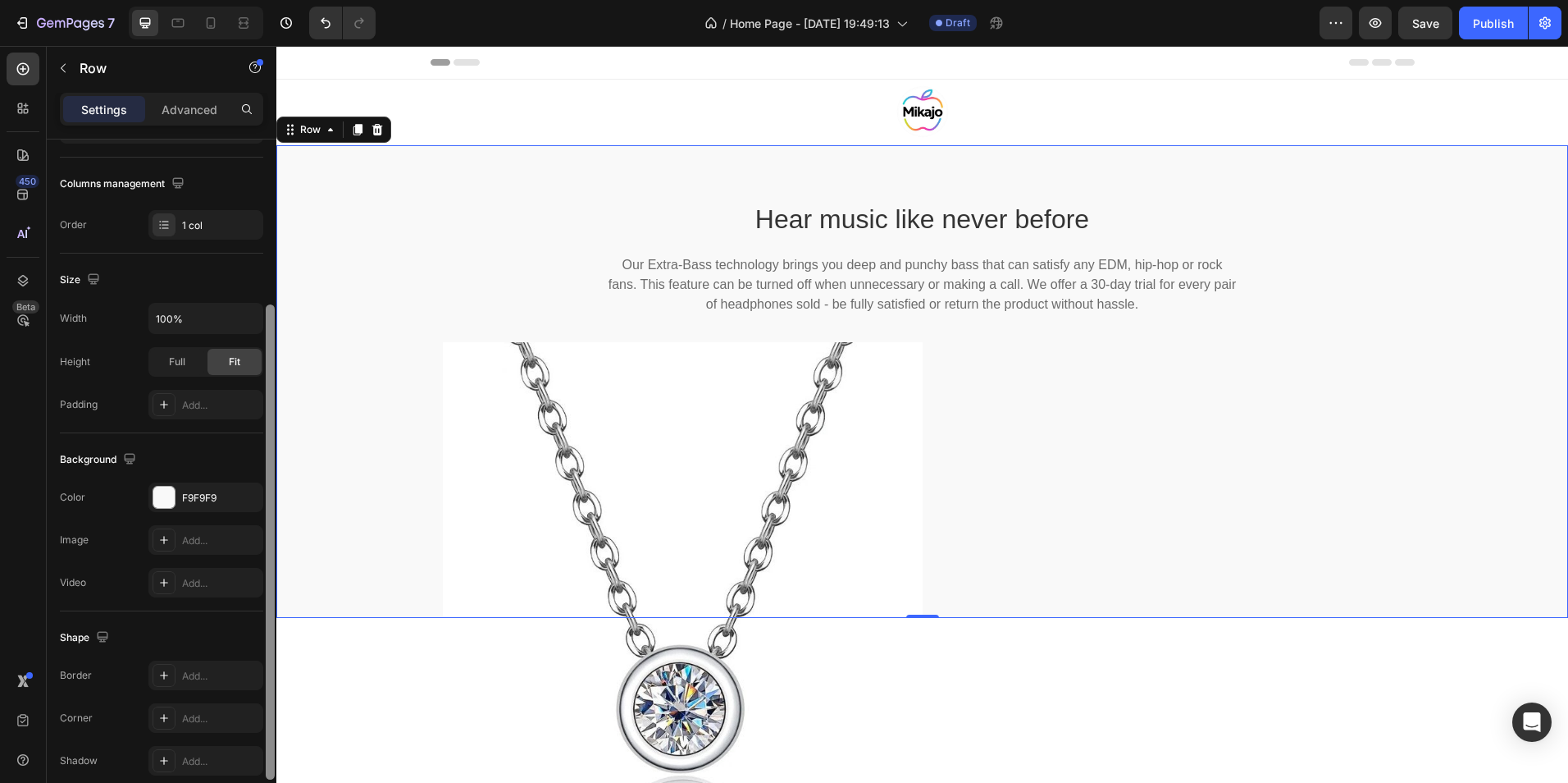
drag, startPoint x: 545, startPoint y: 324, endPoint x: 283, endPoint y: 365, distance: 265.2
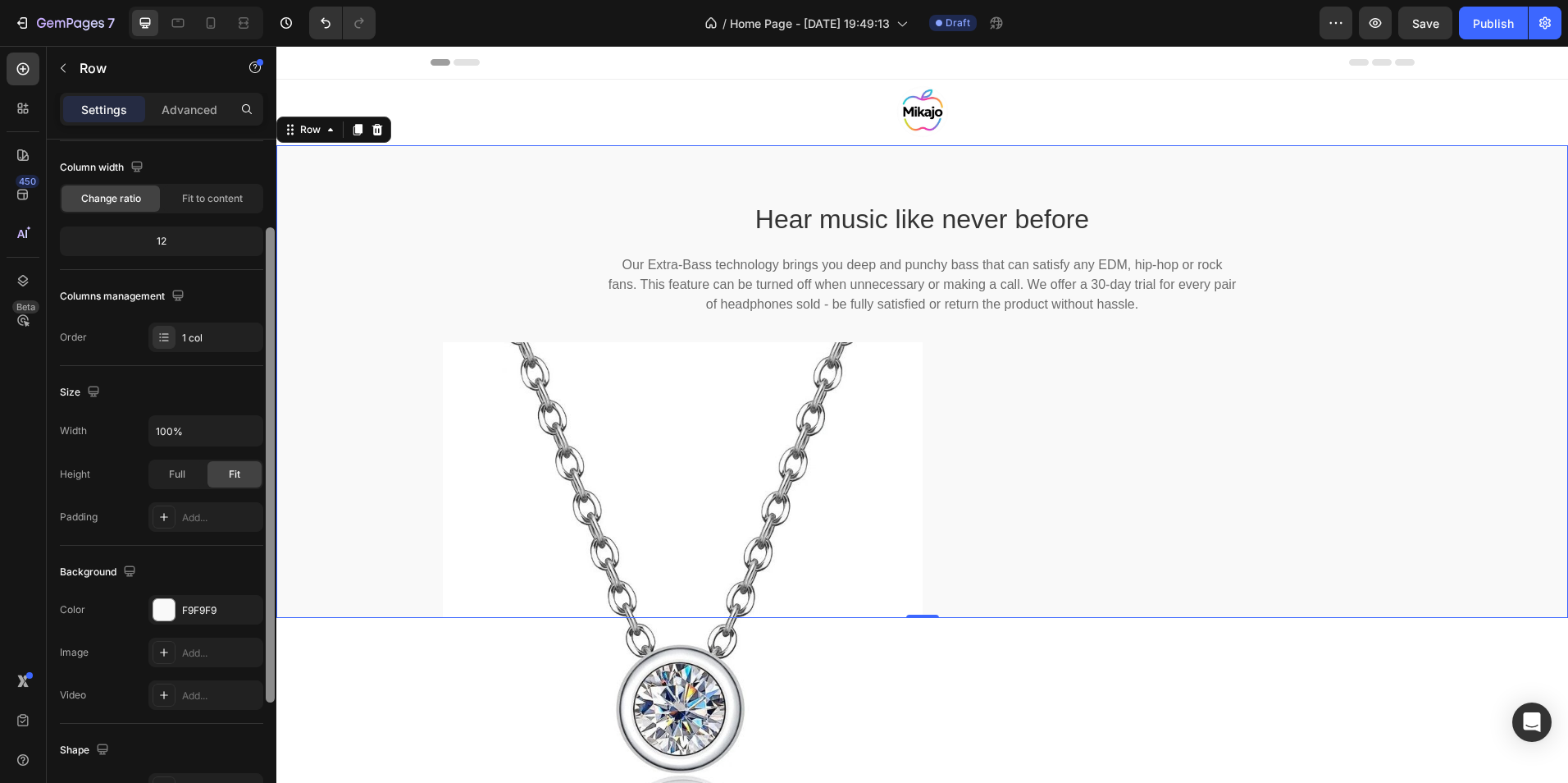
scroll to position [48, 0]
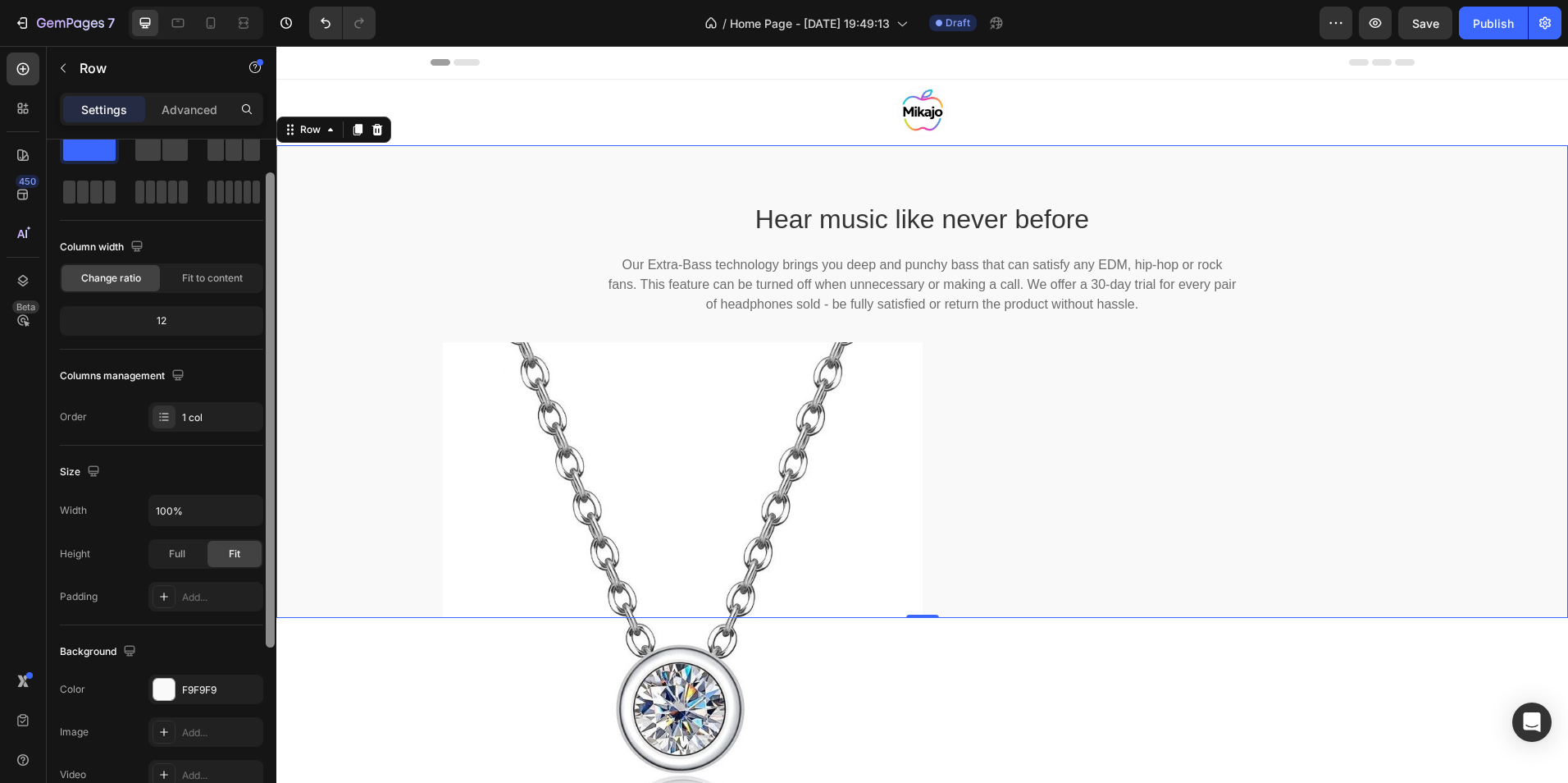
drag, startPoint x: 544, startPoint y: 450, endPoint x: 284, endPoint y: 273, distance: 314.5
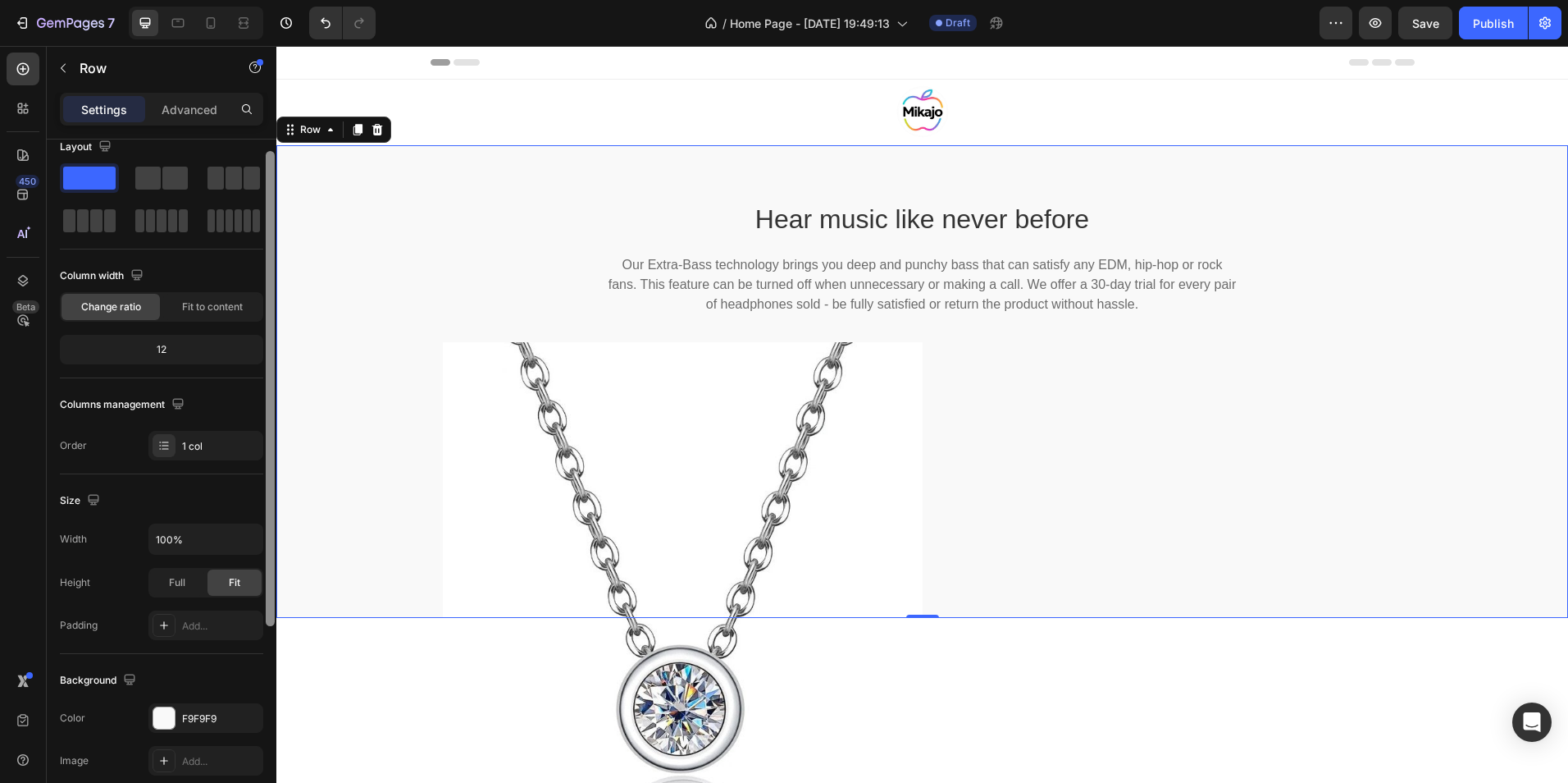
scroll to position [0, 0]
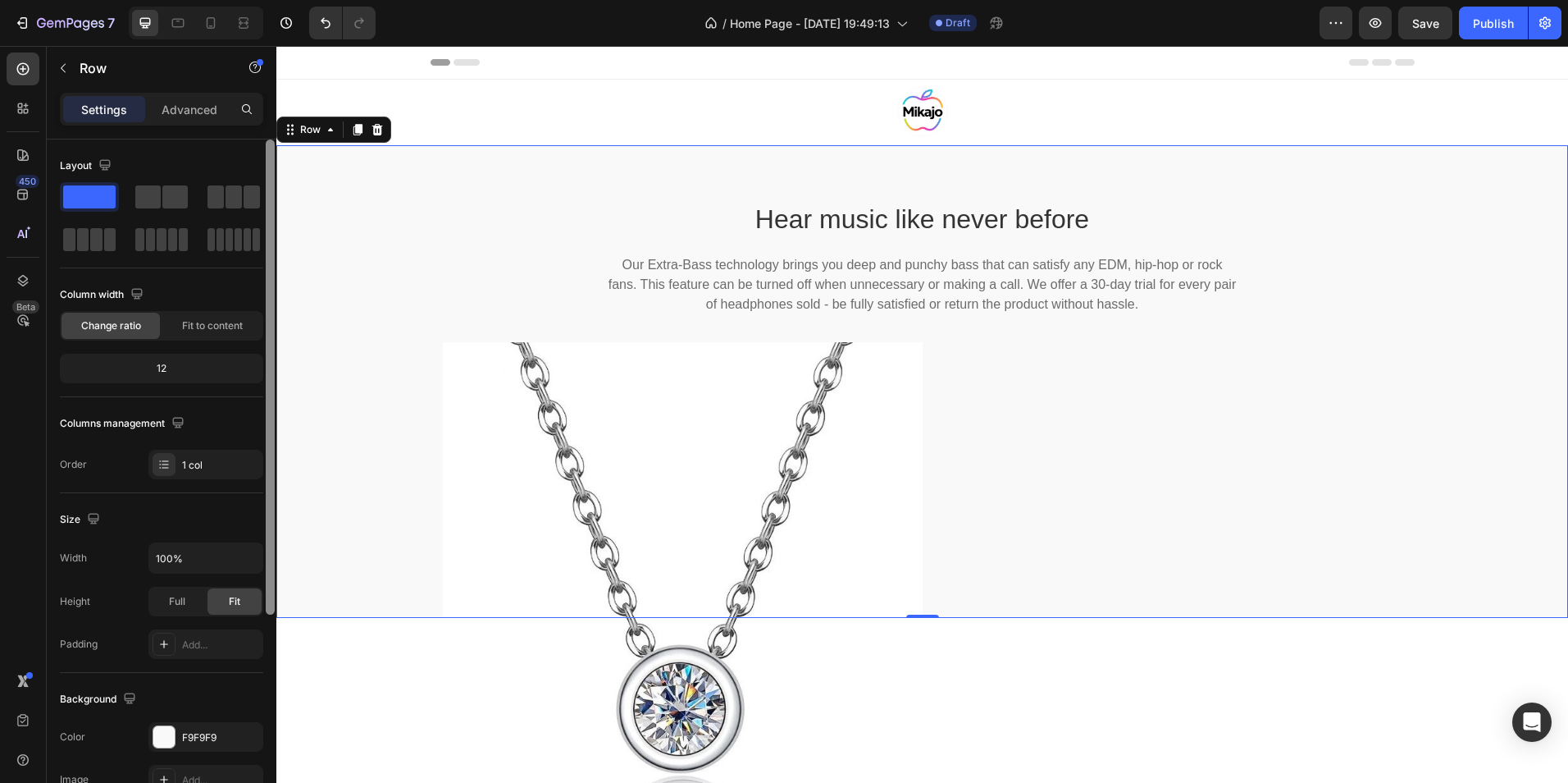
drag, startPoint x: 269, startPoint y: 292, endPoint x: 271, endPoint y: 215, distance: 77.0
click at [271, 215] on div at bounding box center [270, 378] width 9 height 475
click at [404, 312] on div "Hear music like never before Heading Our Extra-Bass technology brings you deep …" at bounding box center [922, 381] width 1292 height 473
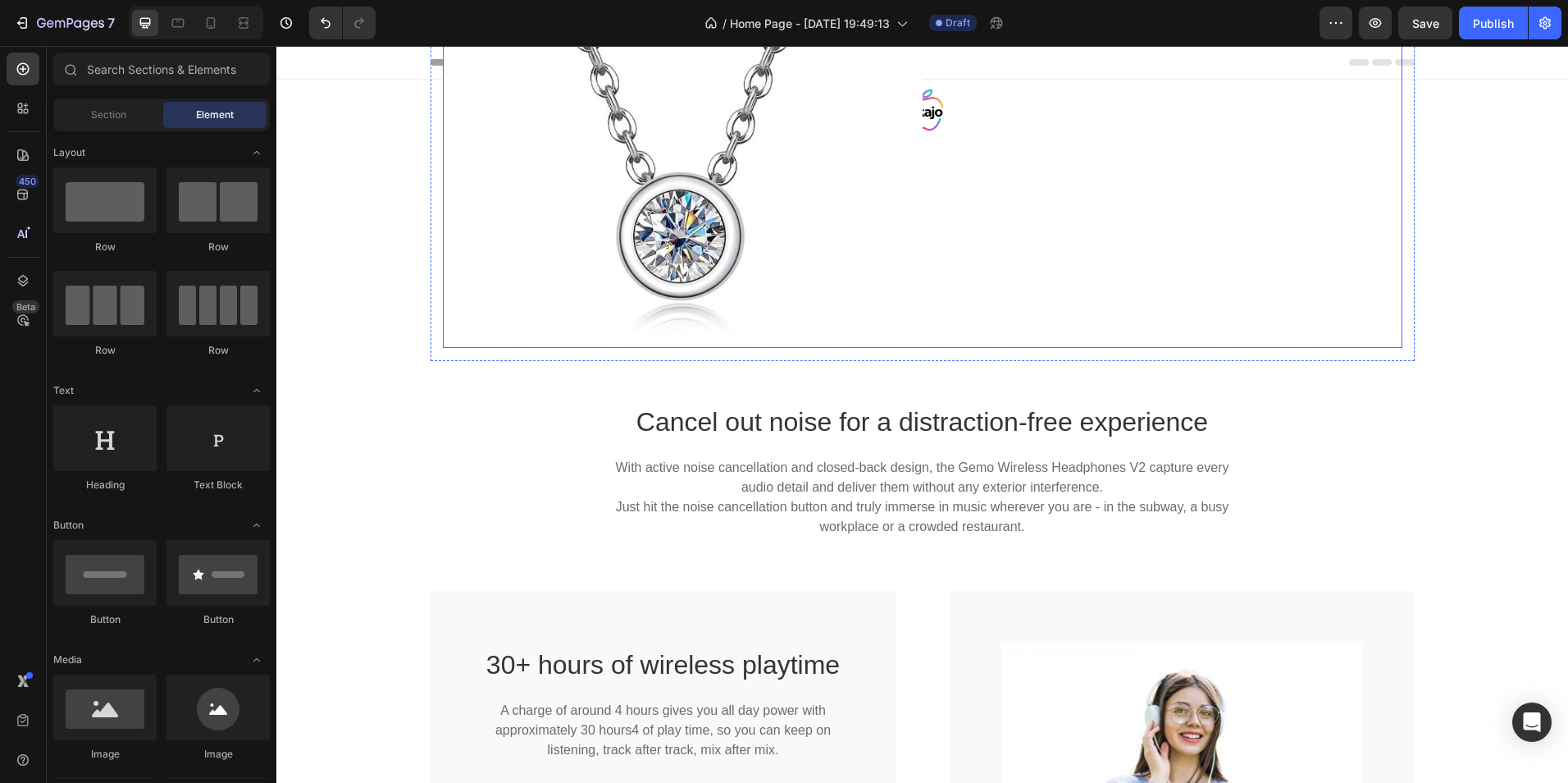
click at [814, 286] on img at bounding box center [682, 108] width 480 height 478
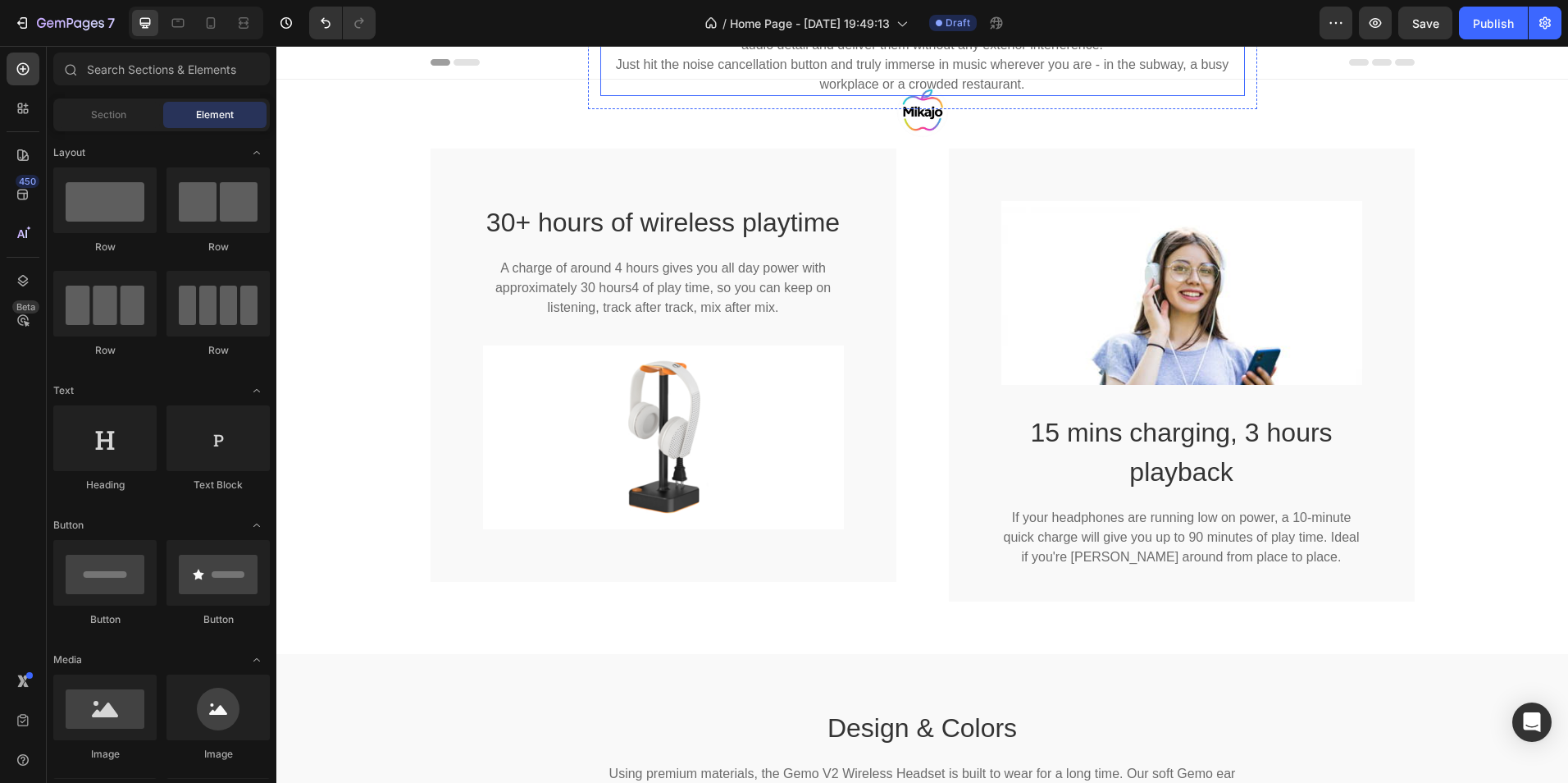
click at [1090, 74] on p "With active noise cancellation and closed-back design, the Gemo Wireless Headph…" at bounding box center [922, 55] width 641 height 79
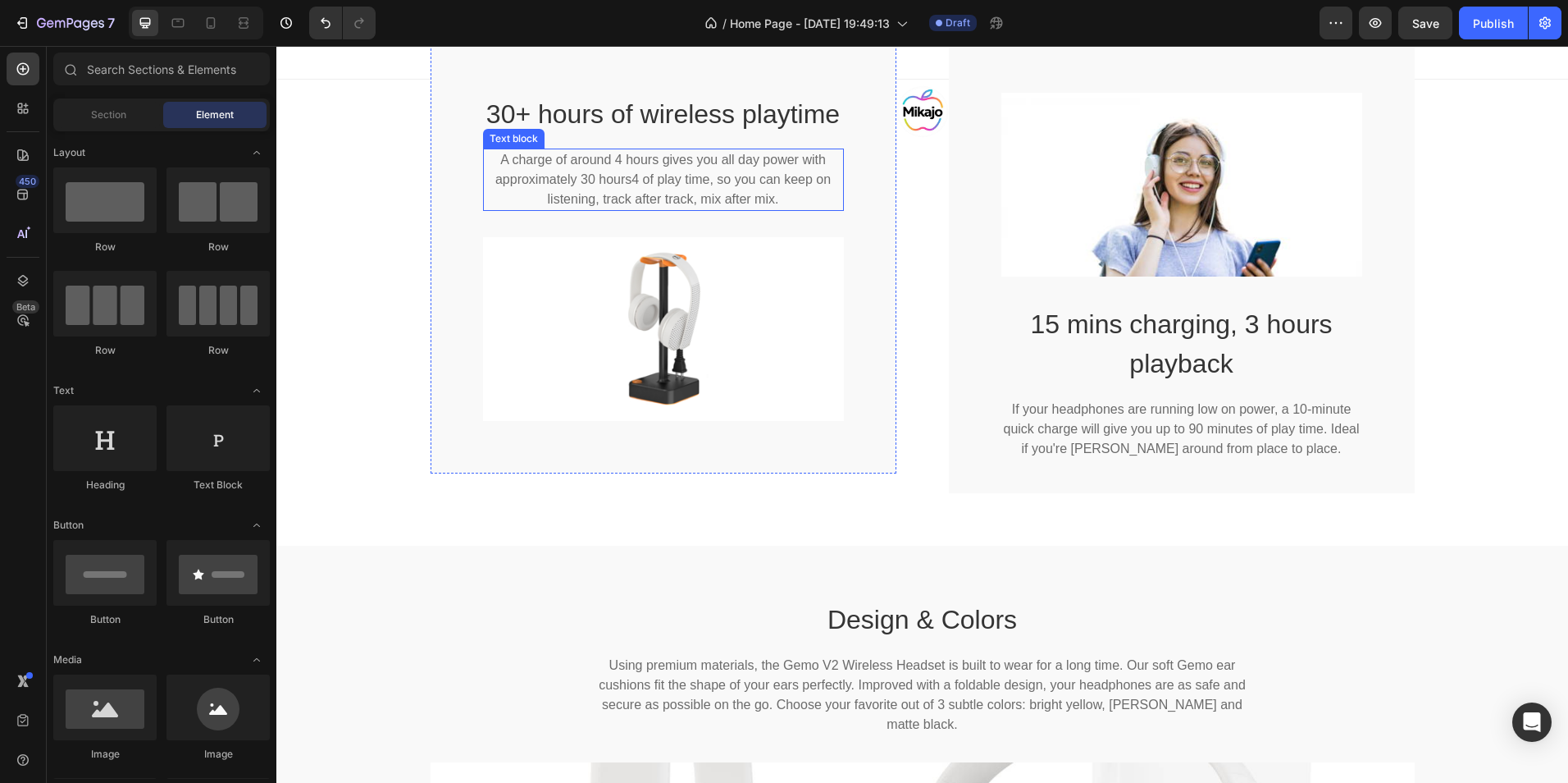
click at [513, 203] on p "A charge of around 4 hours gives you all day power with approximately 30 hours4…" at bounding box center [663, 179] width 358 height 59
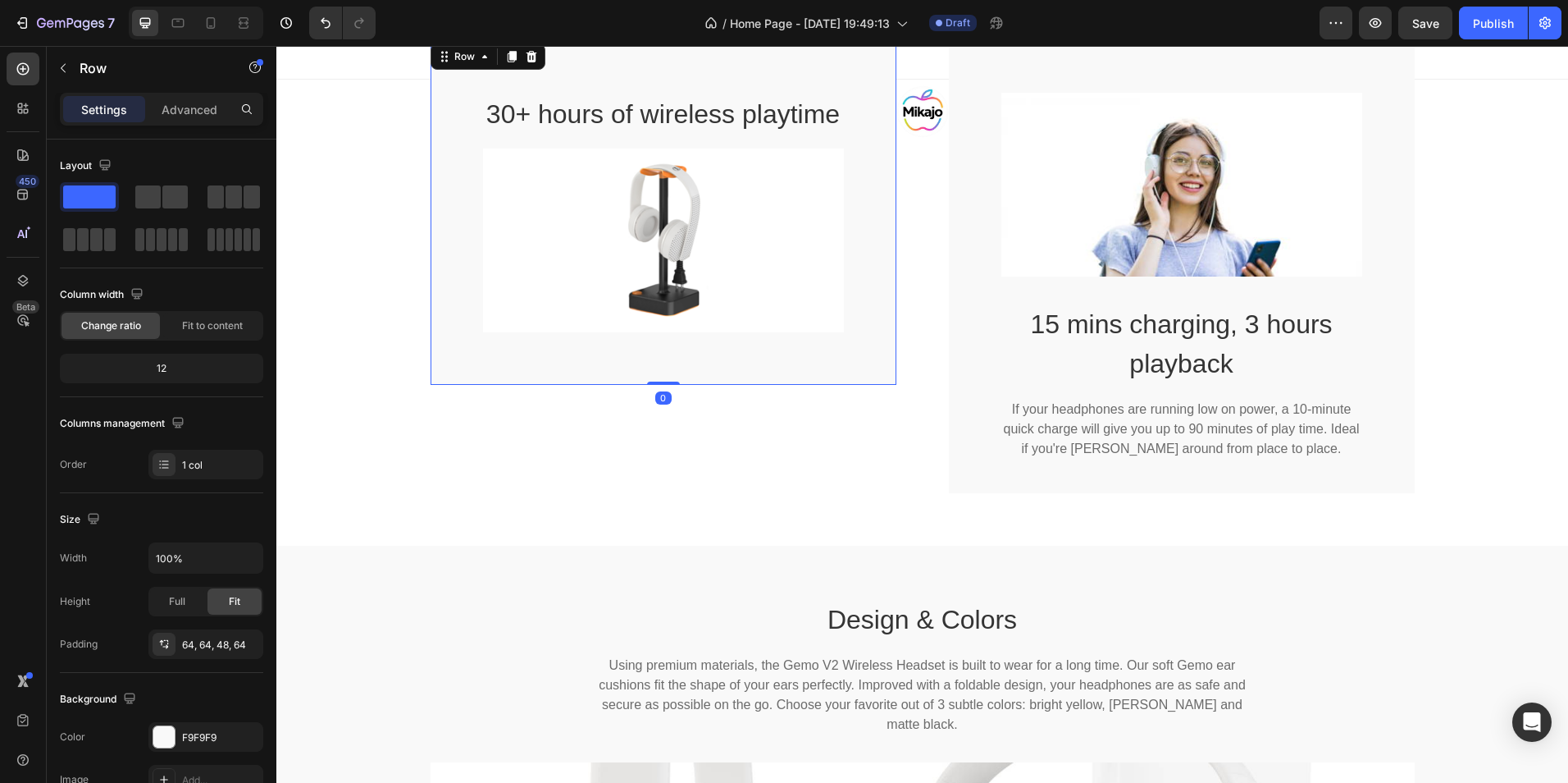
click at [468, 183] on div "30+ hours of wireless playtime Heading Image Row 0" at bounding box center [663, 213] width 466 height 345
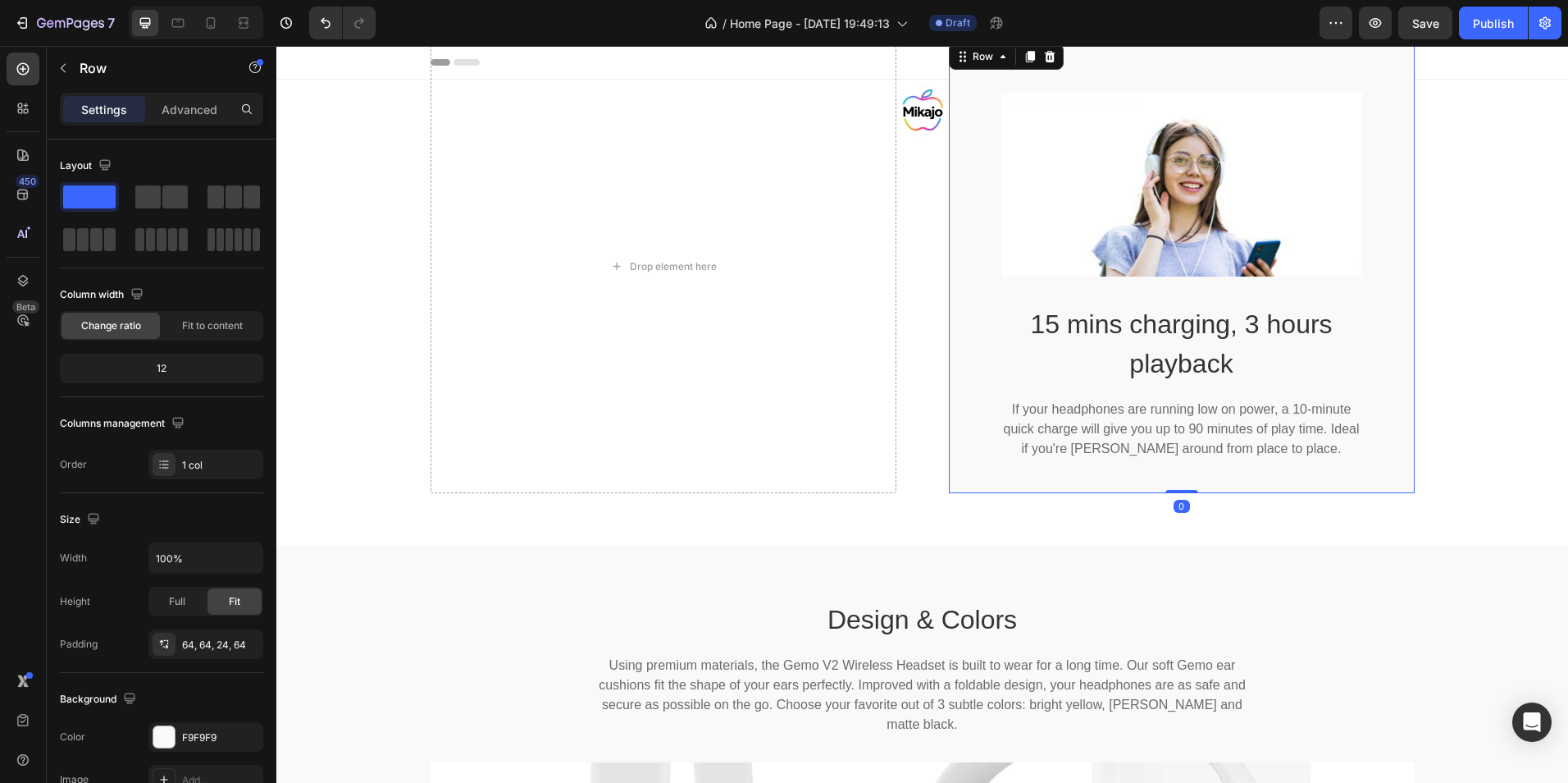
click at [949, 241] on div "Image 15 mins charging, 3 hours playback Heading If your headphones are running…" at bounding box center [1182, 267] width 466 height 453
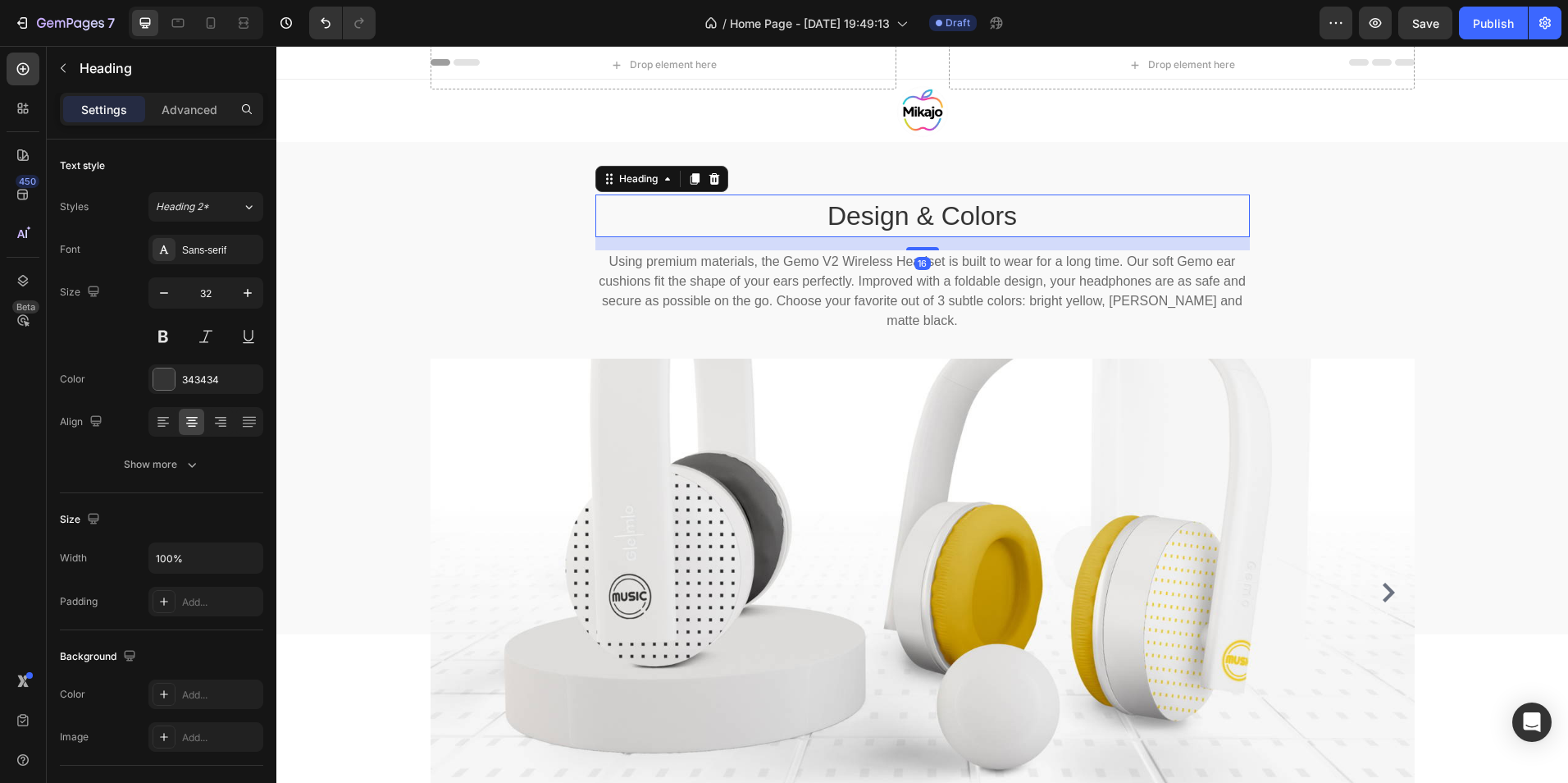
click at [907, 225] on p "Design & Colors" at bounding box center [922, 215] width 651 height 39
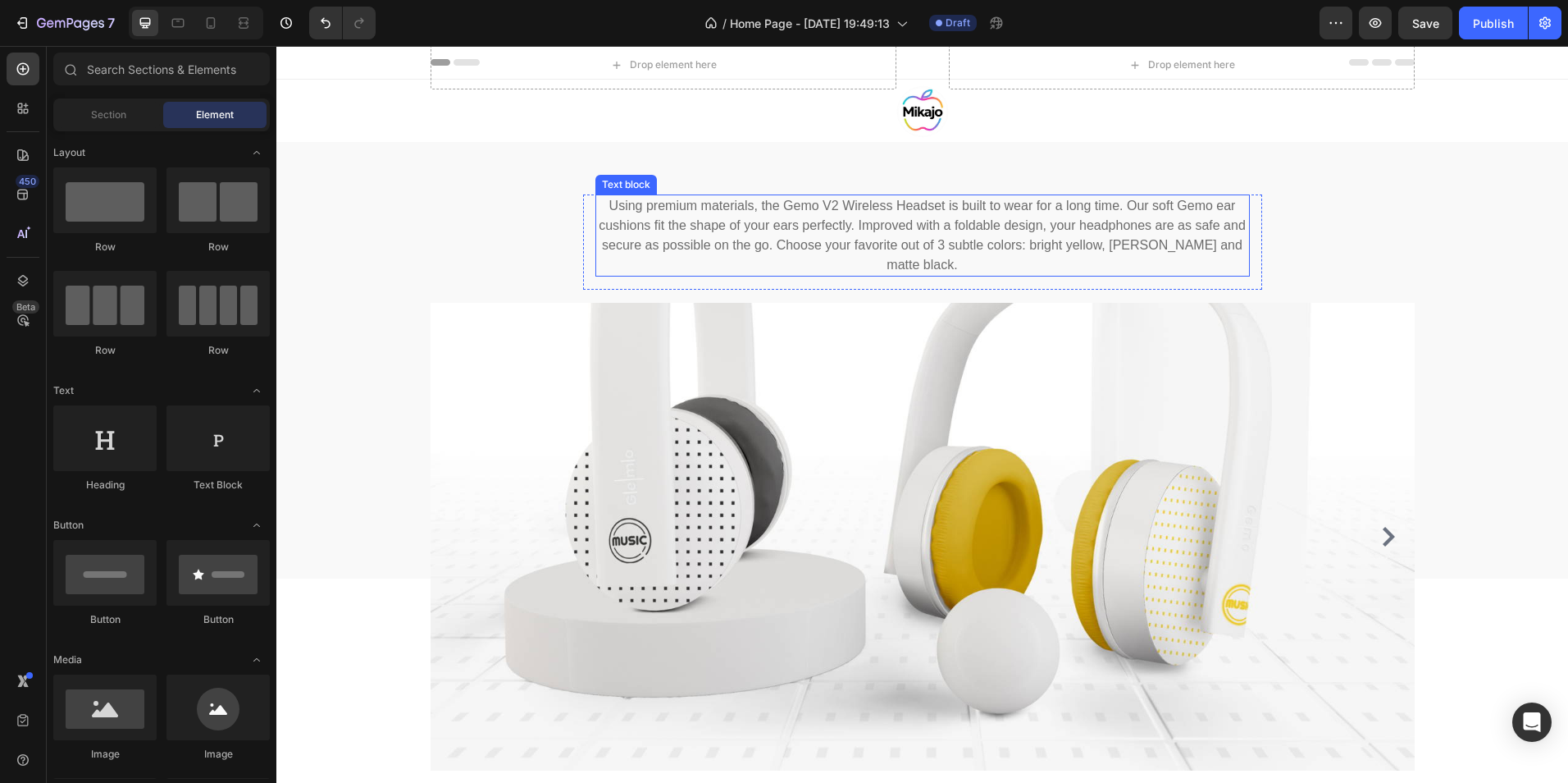
click at [902, 238] on p "Using premium materials, the Gemo V2 Wireless Headset is built to wear for a lo…" at bounding box center [922, 235] width 651 height 79
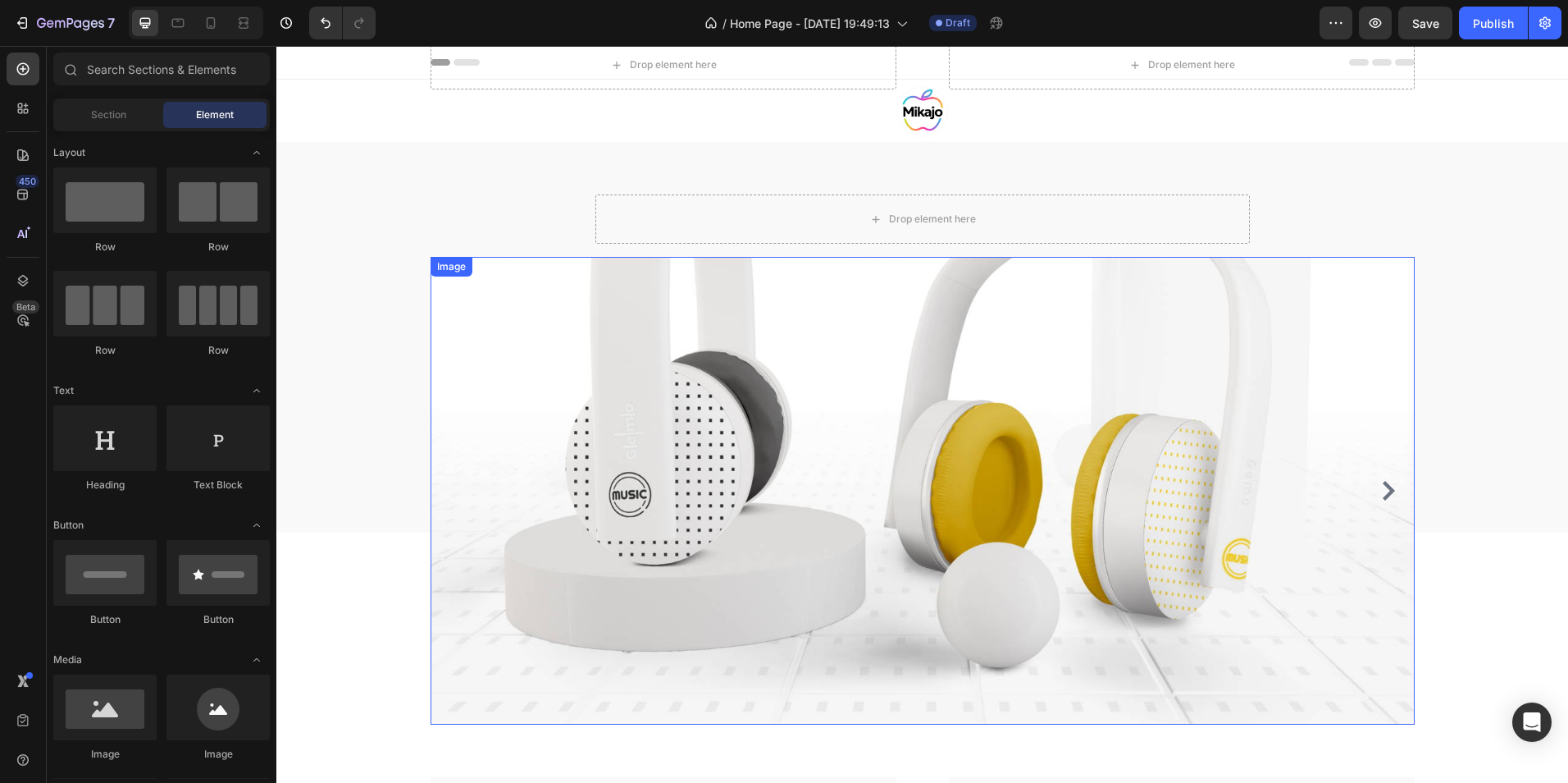
click at [868, 364] on img at bounding box center [922, 491] width 984 height 468
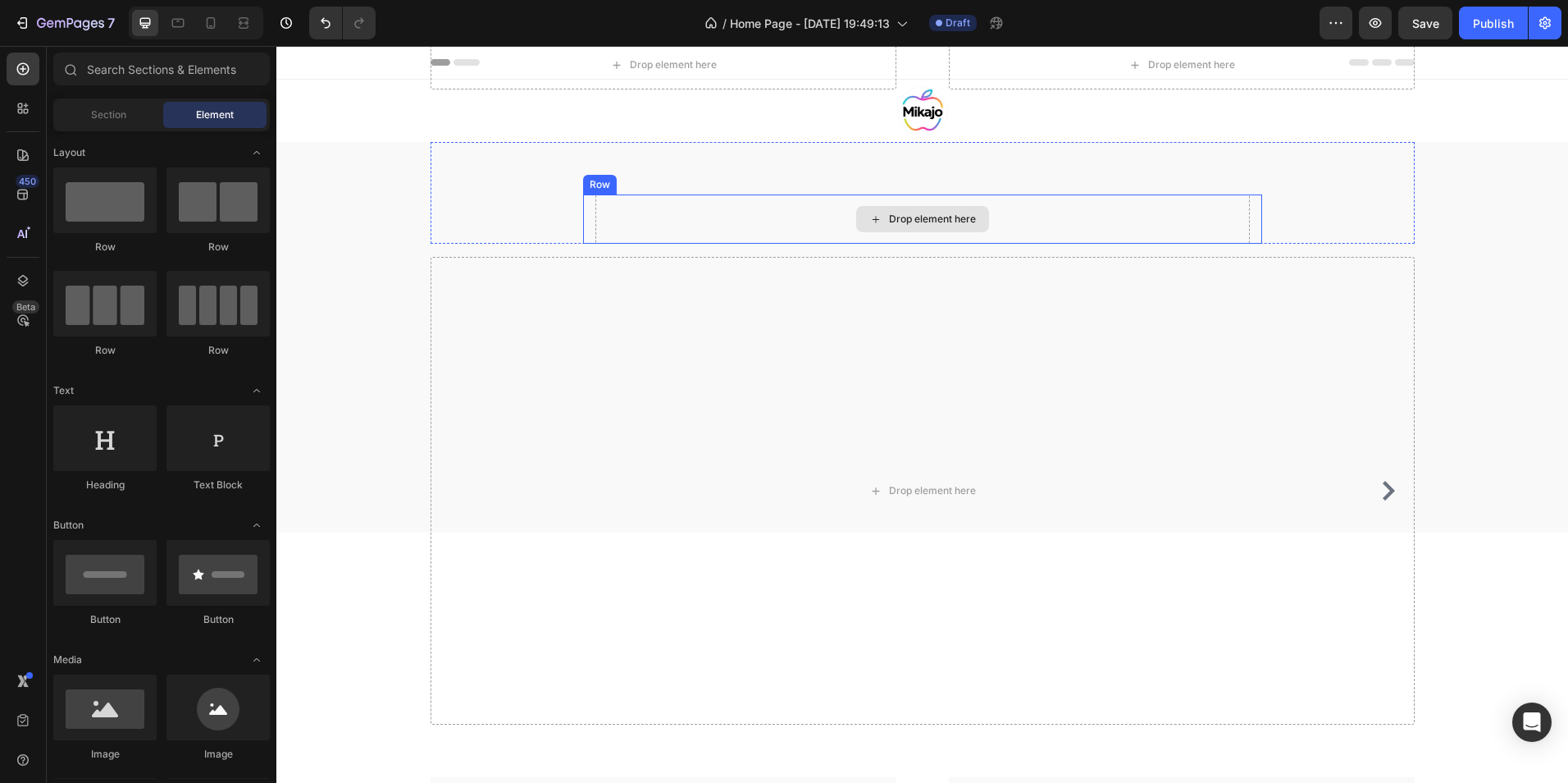
click at [920, 218] on div "Drop element here" at bounding box center [932, 219] width 87 height 13
click at [540, 196] on div "Drop element here Row" at bounding box center [922, 219] width 984 height 49
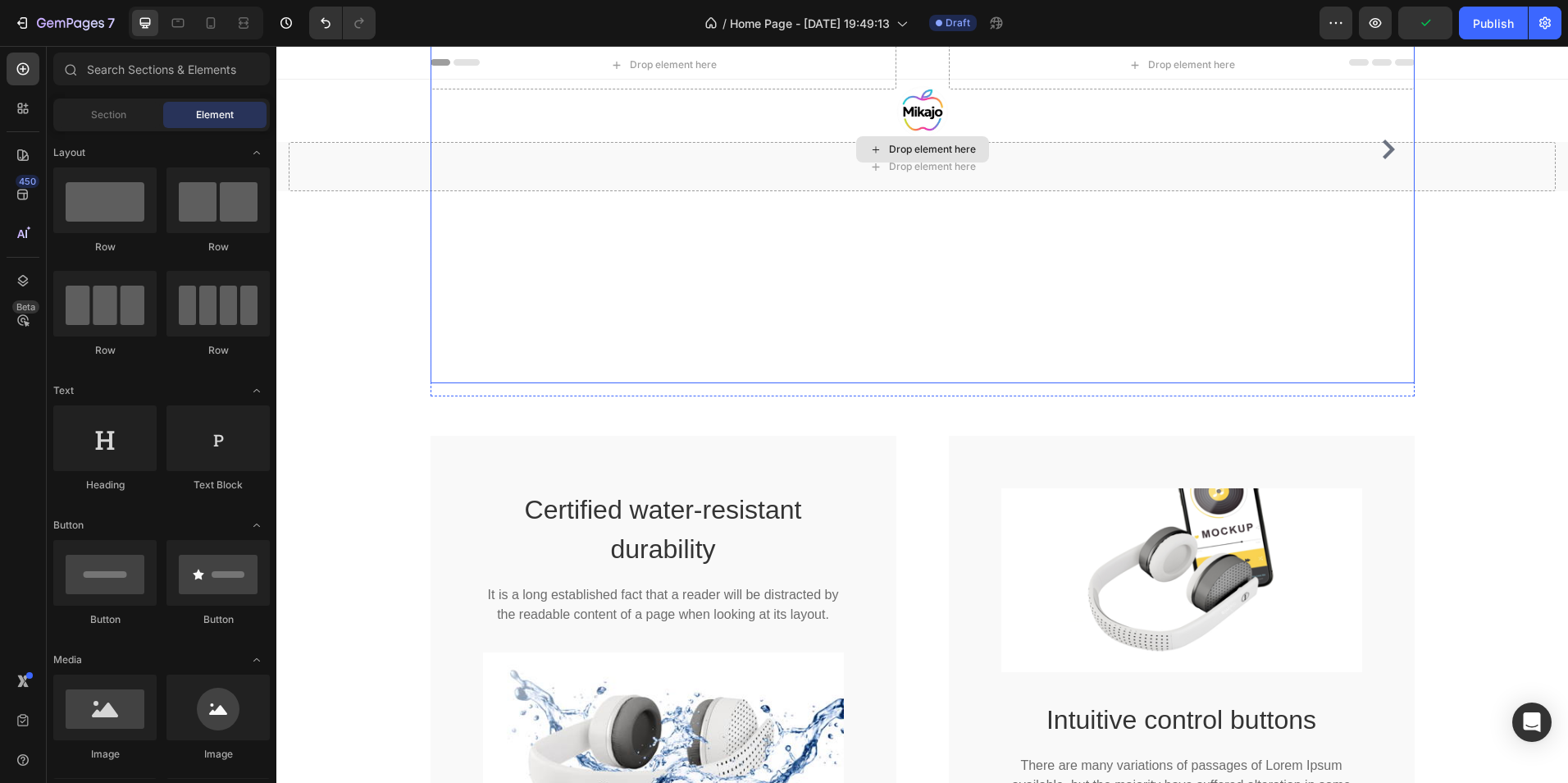
click at [475, 280] on div "Drop element here" at bounding box center [922, 149] width 984 height 468
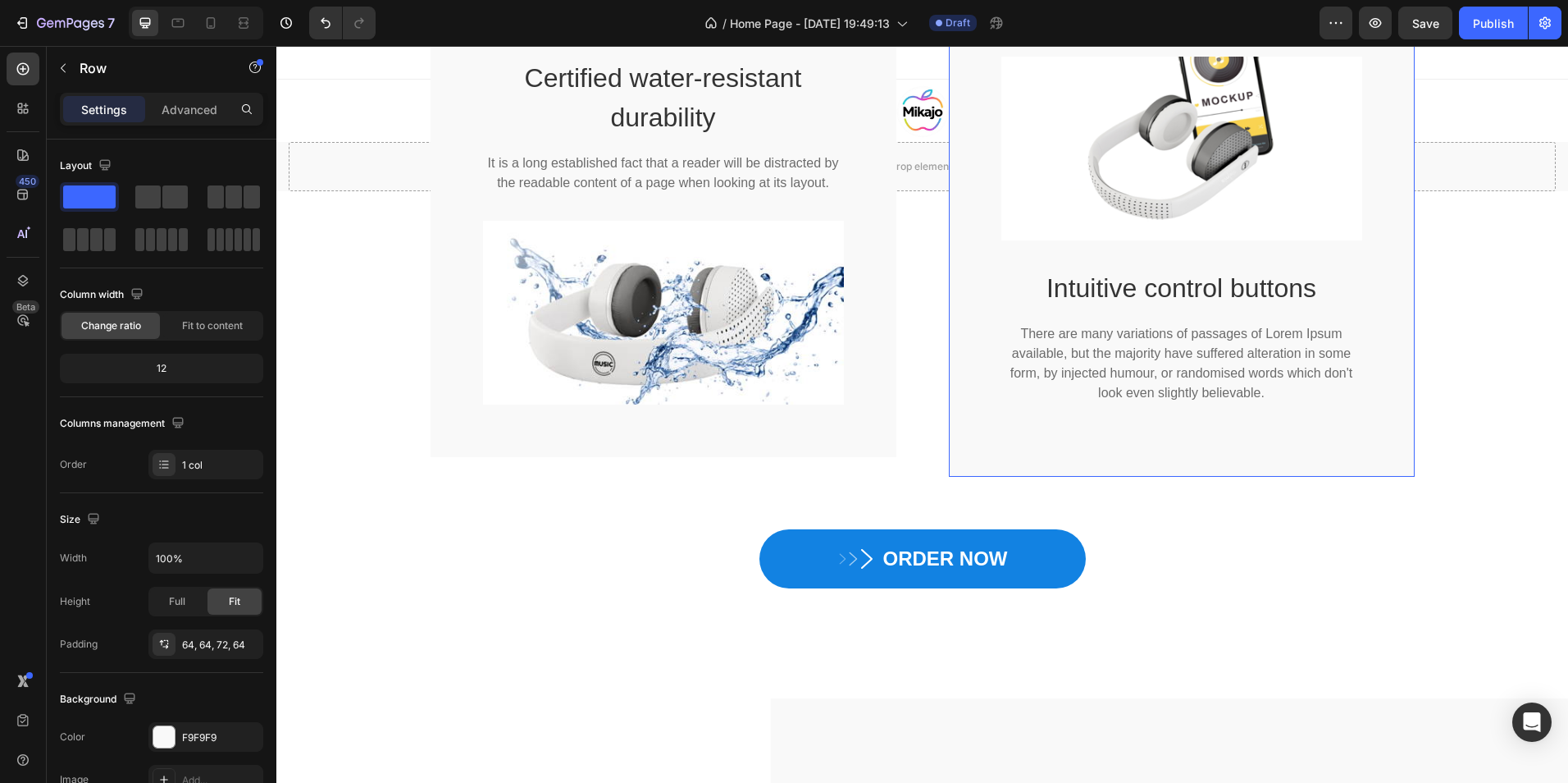
click at [974, 305] on div "Image Intuitive control buttons Heading There are many variations of passages o…" at bounding box center [1182, 240] width 466 height 473
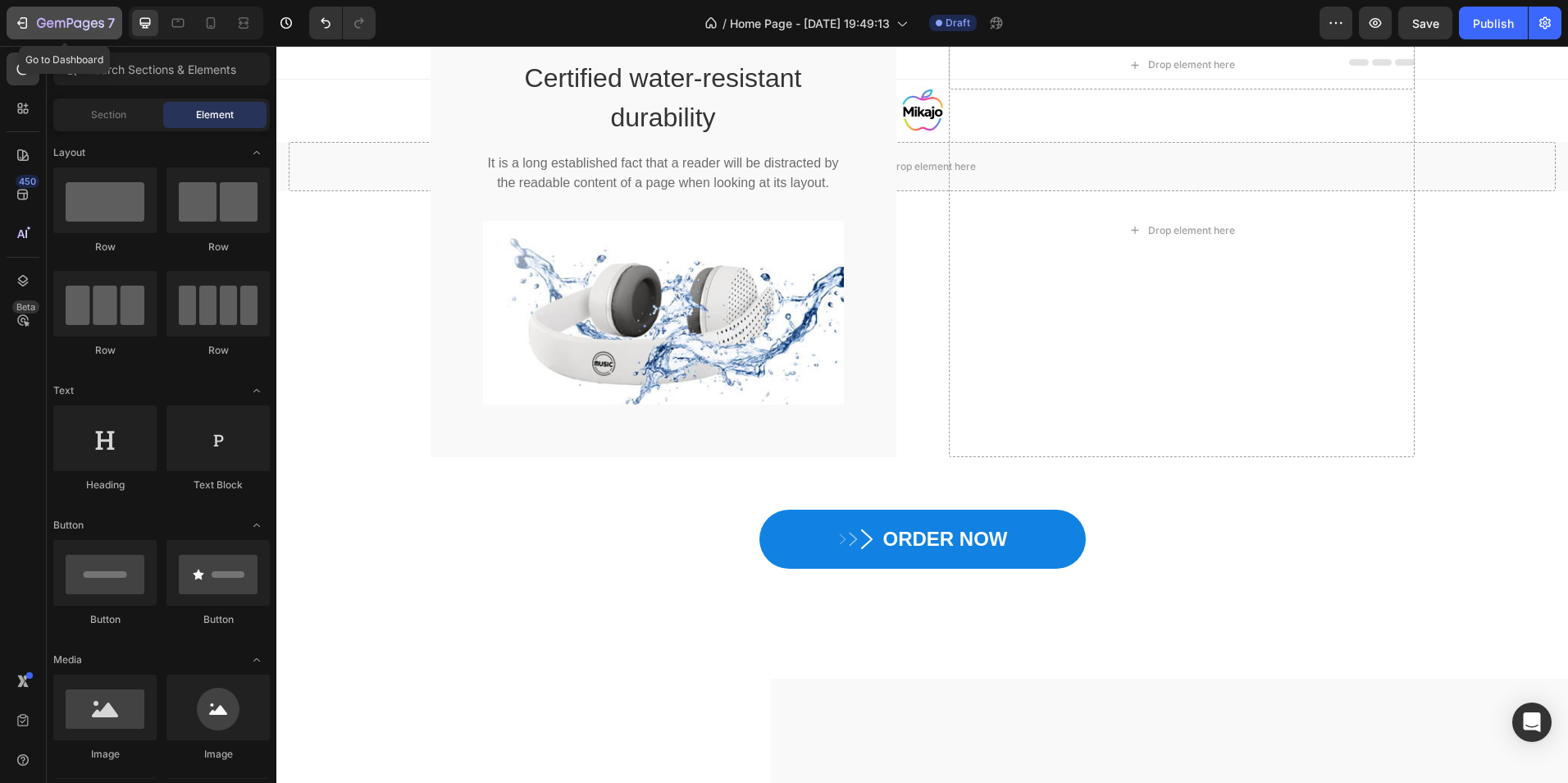
click at [74, 21] on icon "button" at bounding box center [71, 23] width 67 height 14
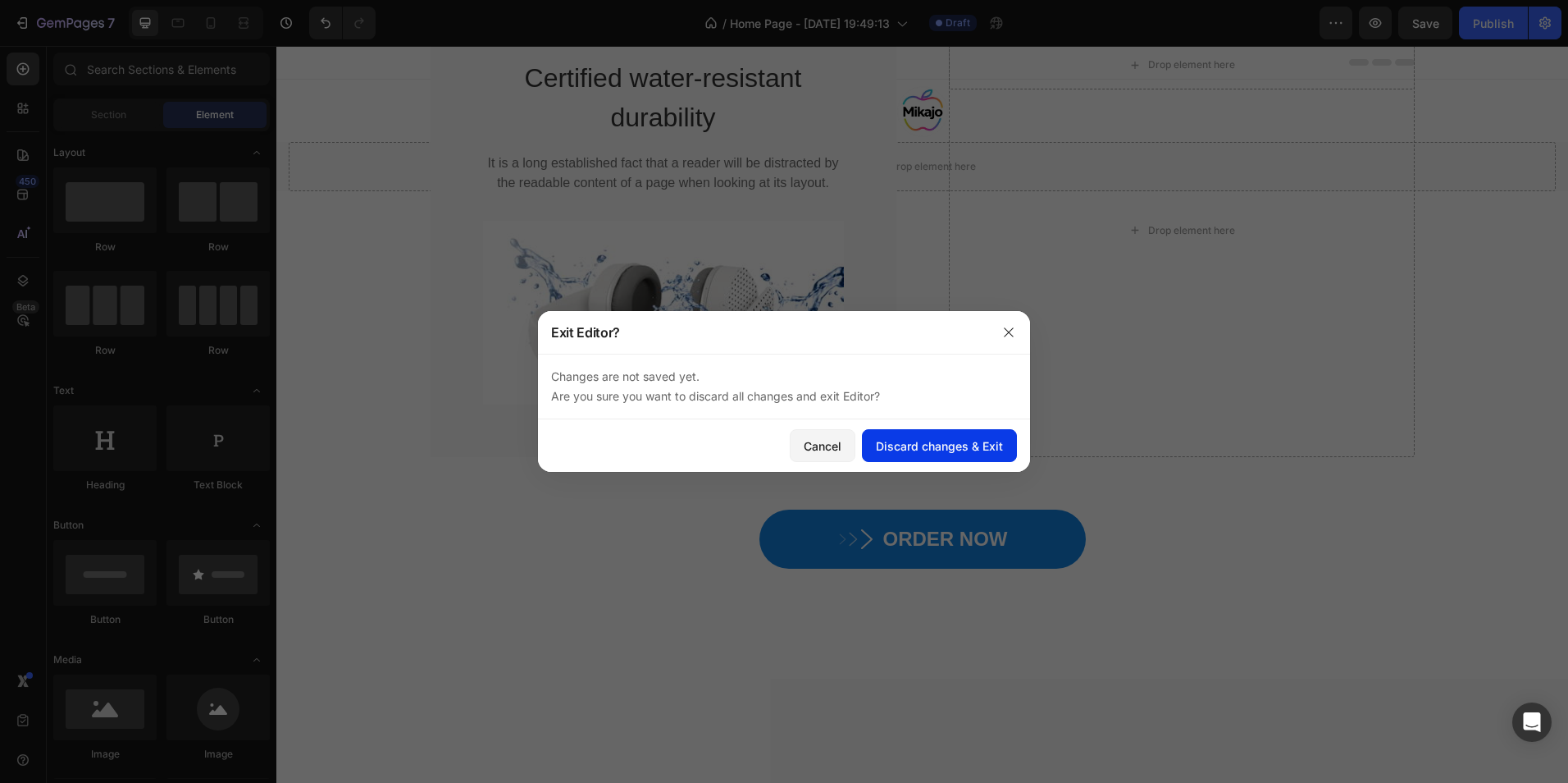
click at [963, 450] on div "Discard changes & Exit" at bounding box center [939, 446] width 127 height 17
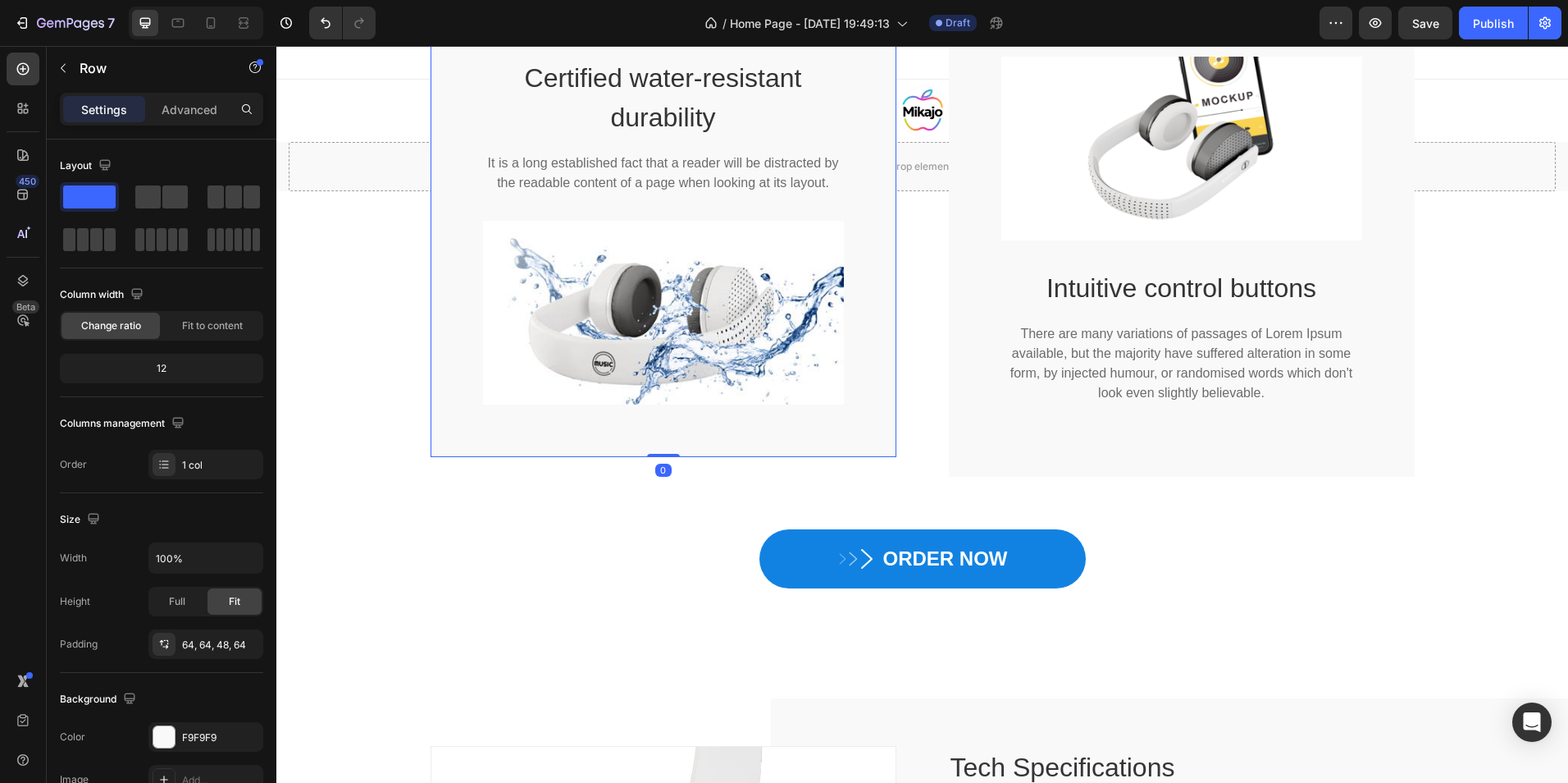
click at [487, 150] on div "Certified water-resistant durability Heading It is a long established fact that…" at bounding box center [663, 237] width 361 height 361
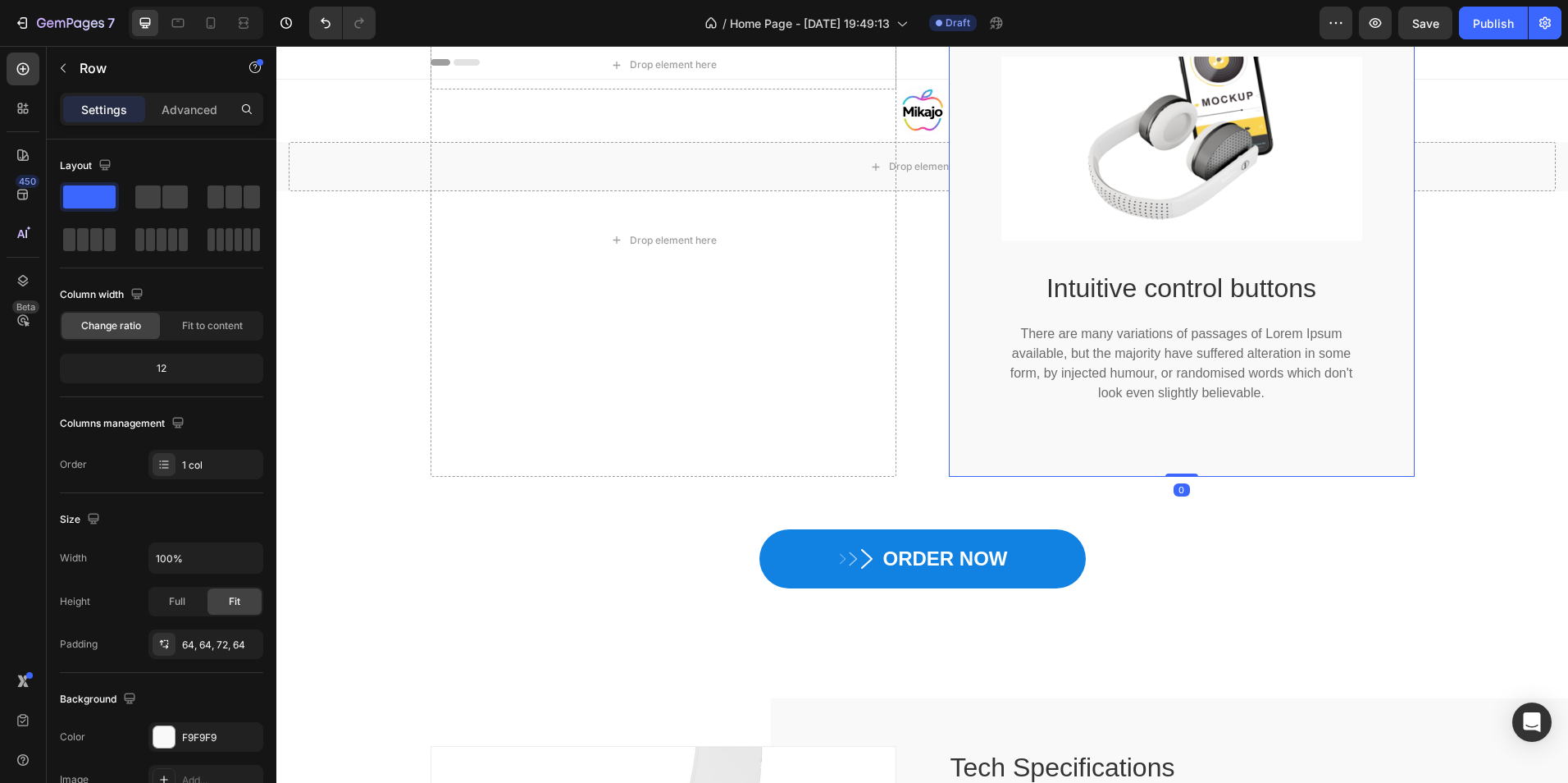
click at [981, 251] on div "Image Intuitive control buttons Heading There are many variations of passages o…" at bounding box center [1182, 240] width 466 height 473
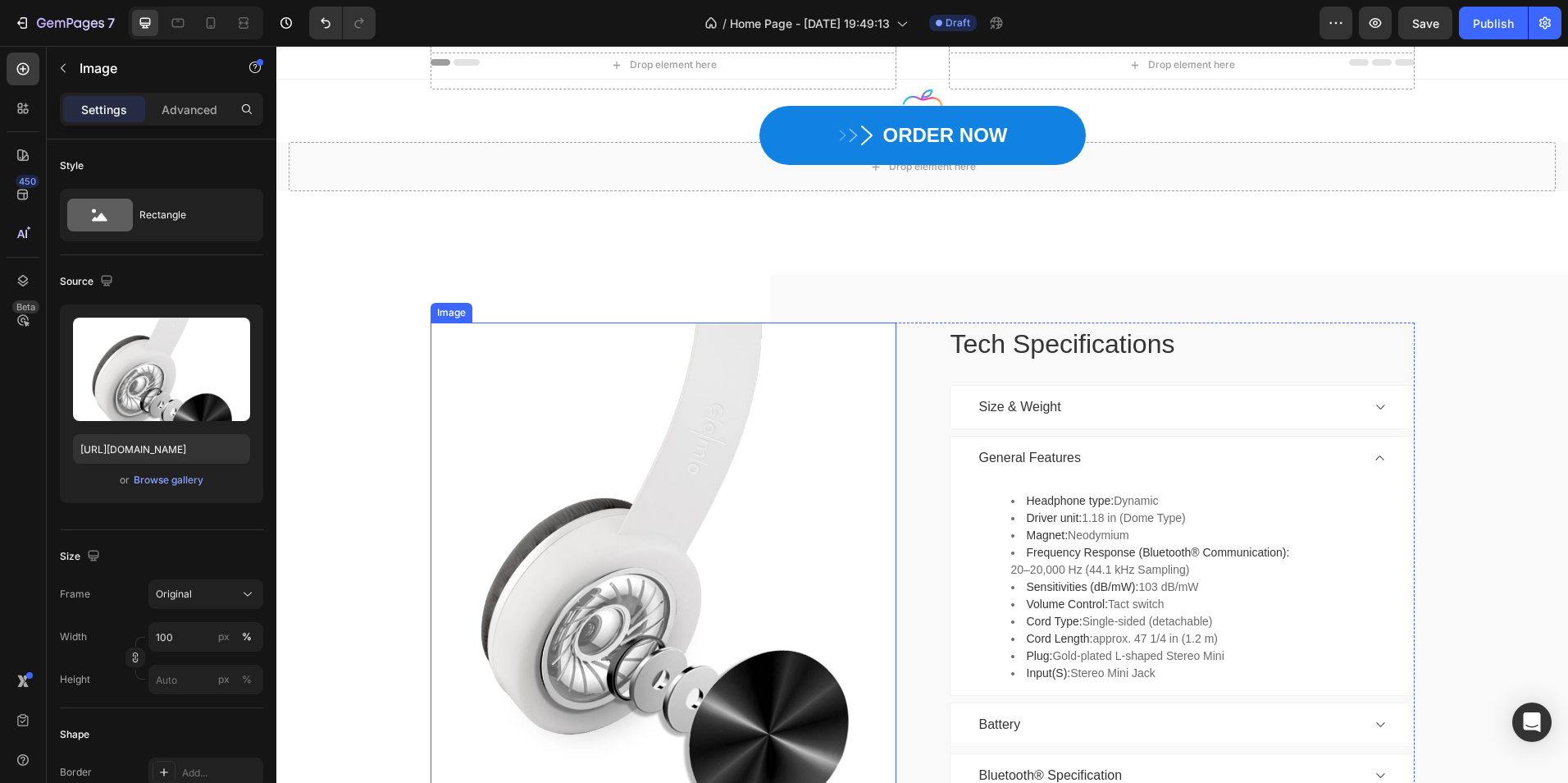
click at [777, 572] on img at bounding box center [663, 587] width 466 height 529
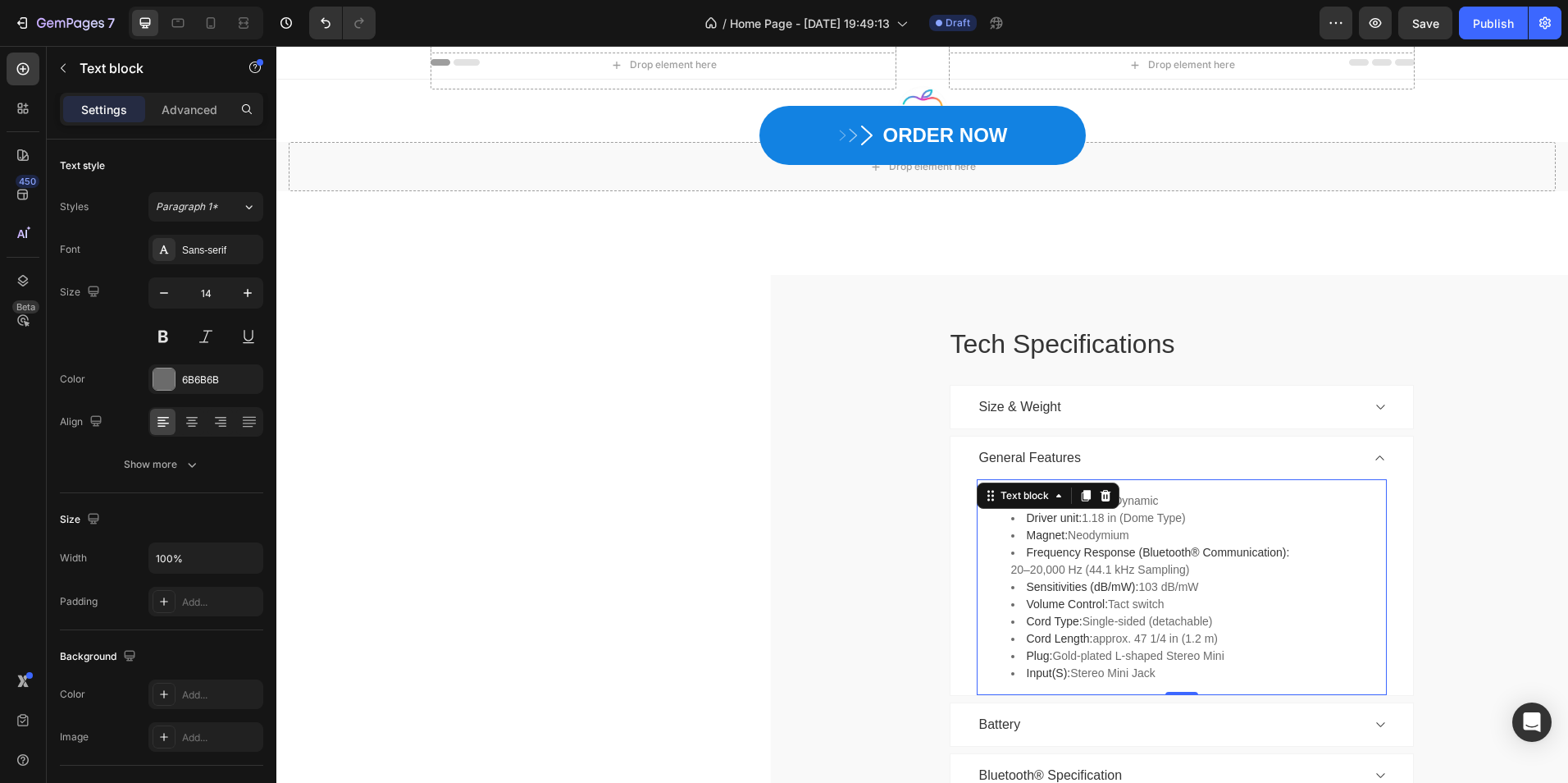
click at [1020, 575] on li "Frequency Response (Bluetooth® Communication): 20–20,000 Hz (44.1 kHz Sampling)" at bounding box center [1197, 561] width 374 height 34
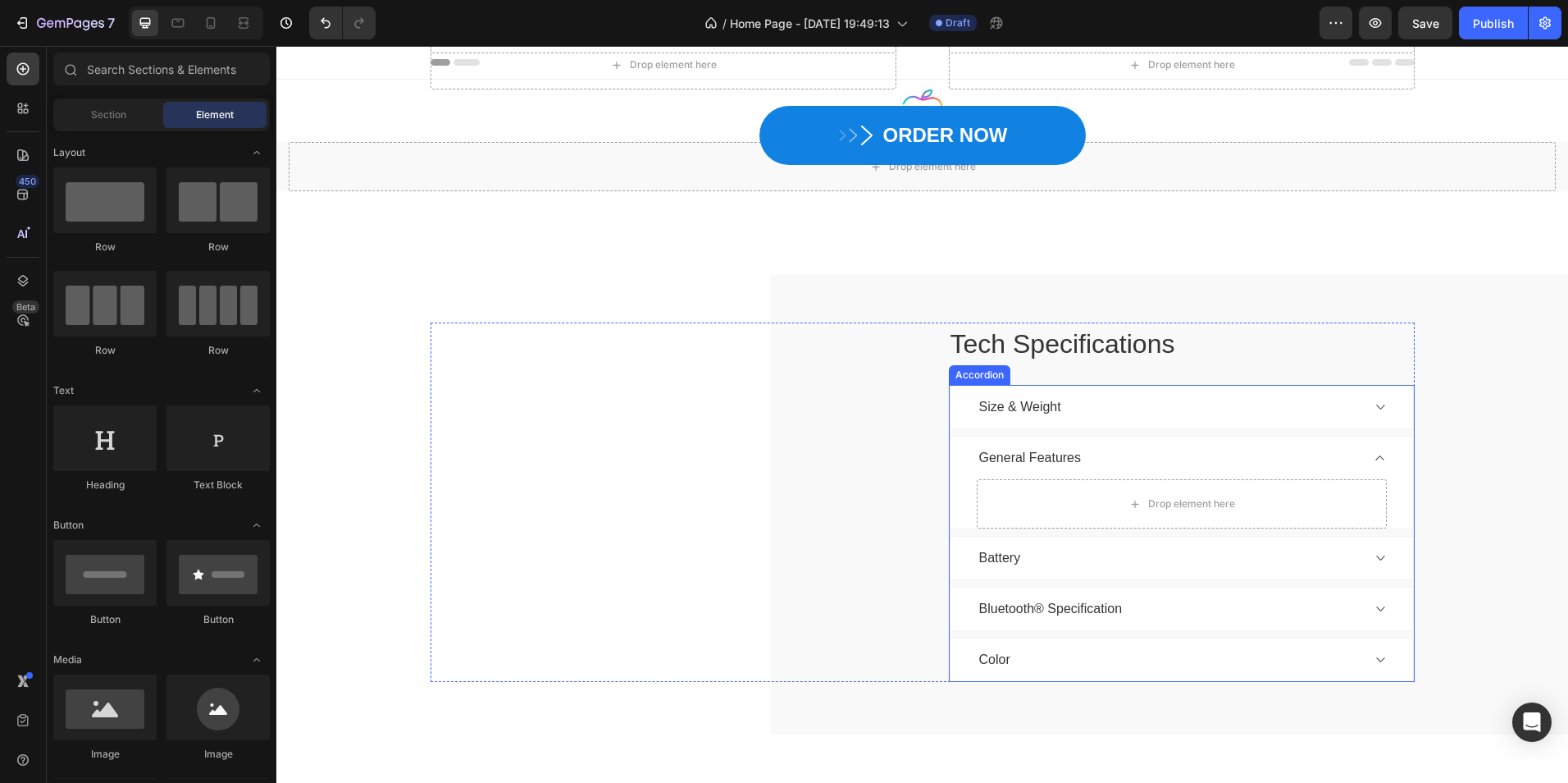
click at [1031, 415] on p "Size & Weight" at bounding box center [1020, 406] width 82 height 20
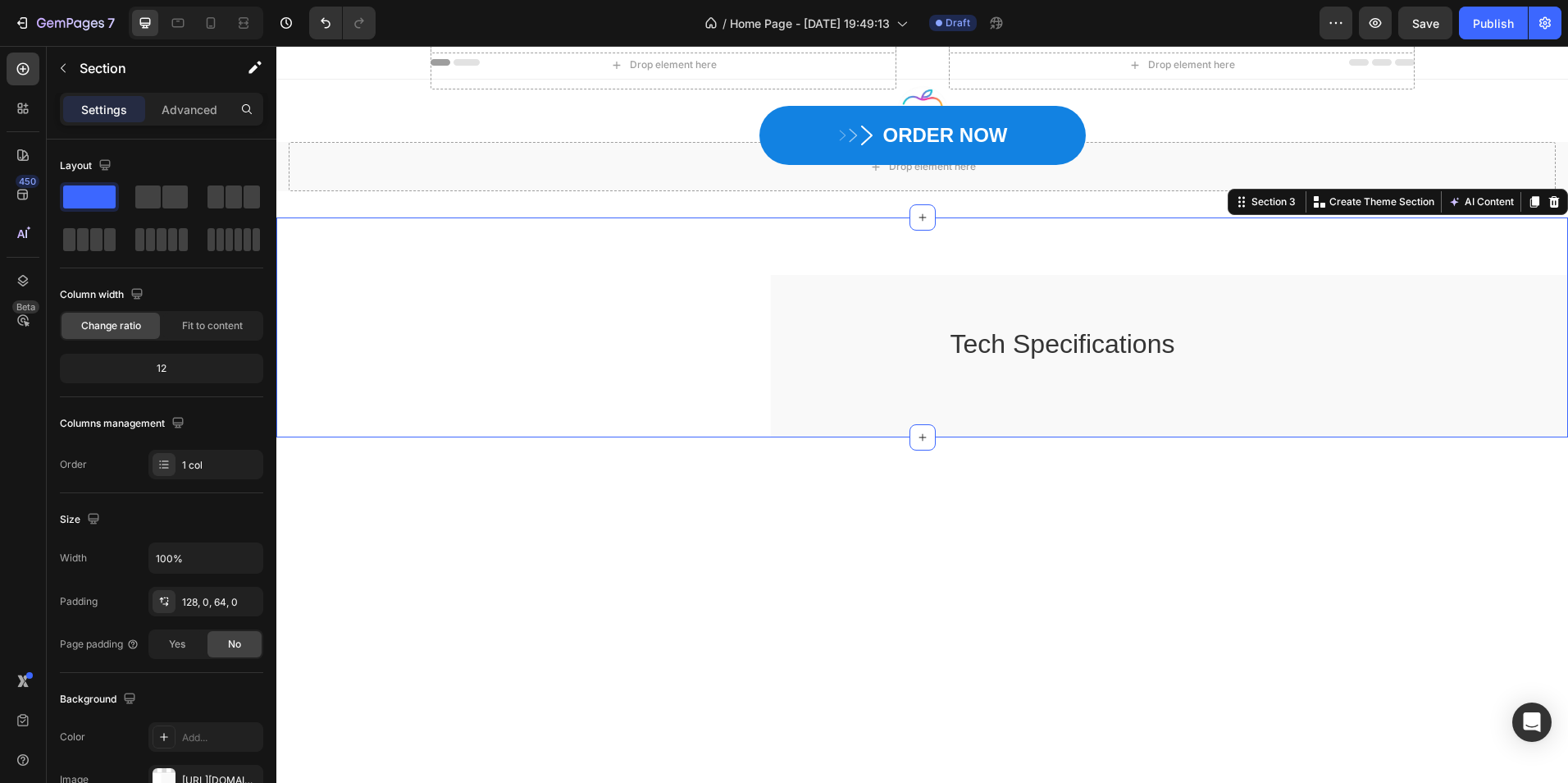
click at [826, 307] on div "Tech Specifications Heading Tech Specifications Heading Row Section 3 You can c…" at bounding box center [922, 327] width 1292 height 220
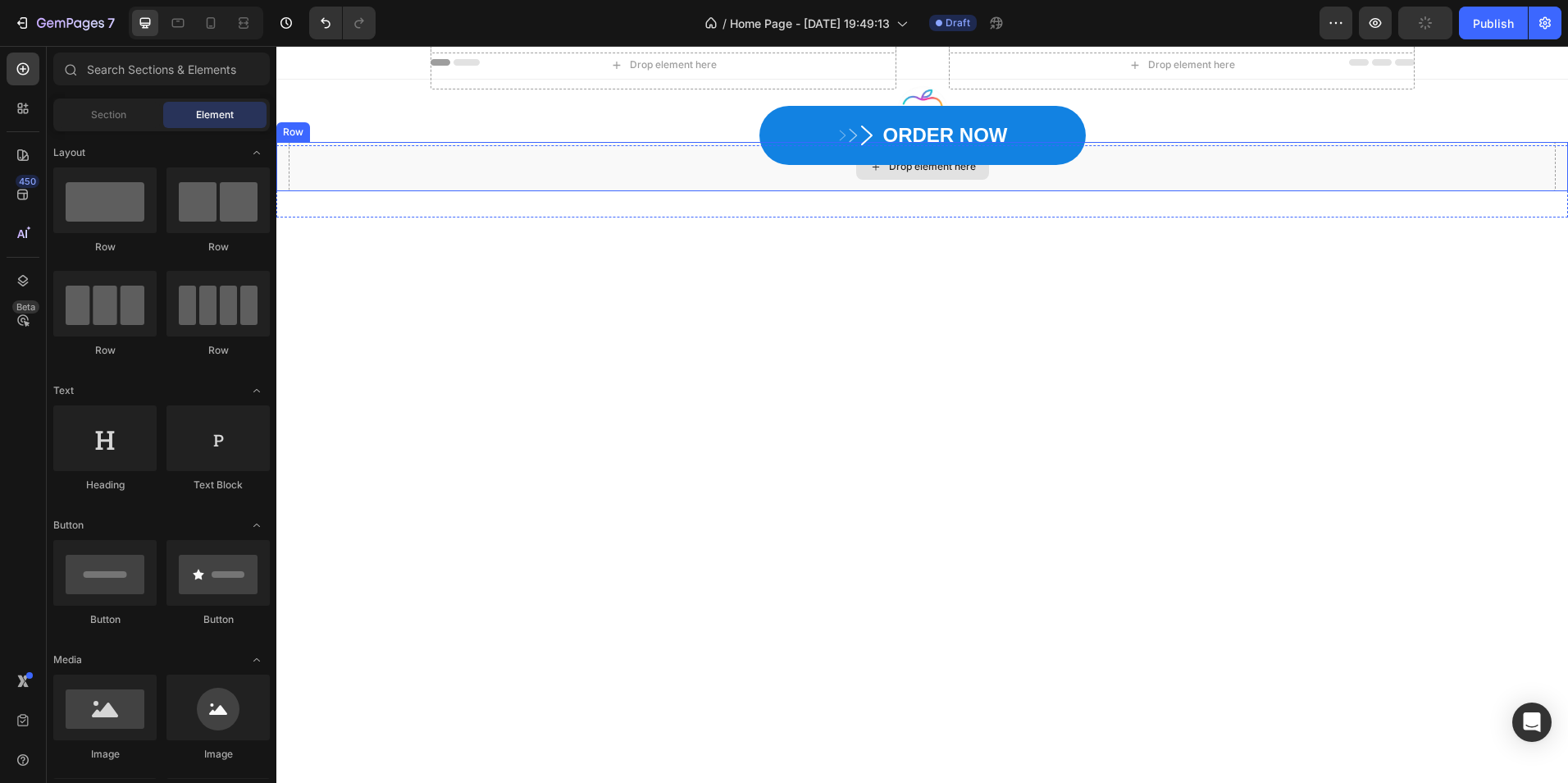
click at [712, 177] on div "ORDER NOW Button" at bounding box center [922, 142] width 984 height 72
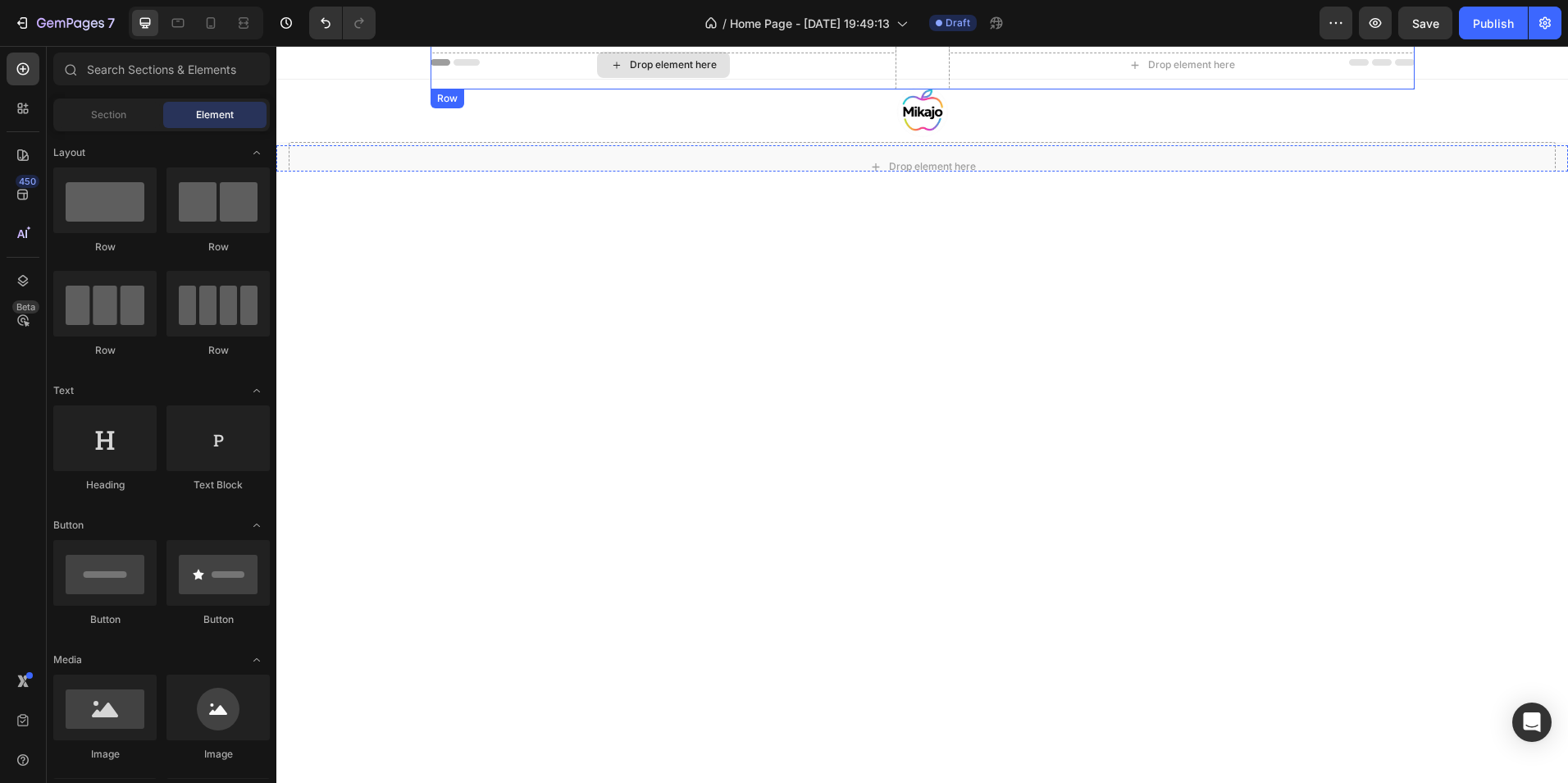
click at [685, 76] on div "Drop element here" at bounding box center [663, 64] width 133 height 26
click at [451, 133] on div at bounding box center [922, 112] width 1292 height 65
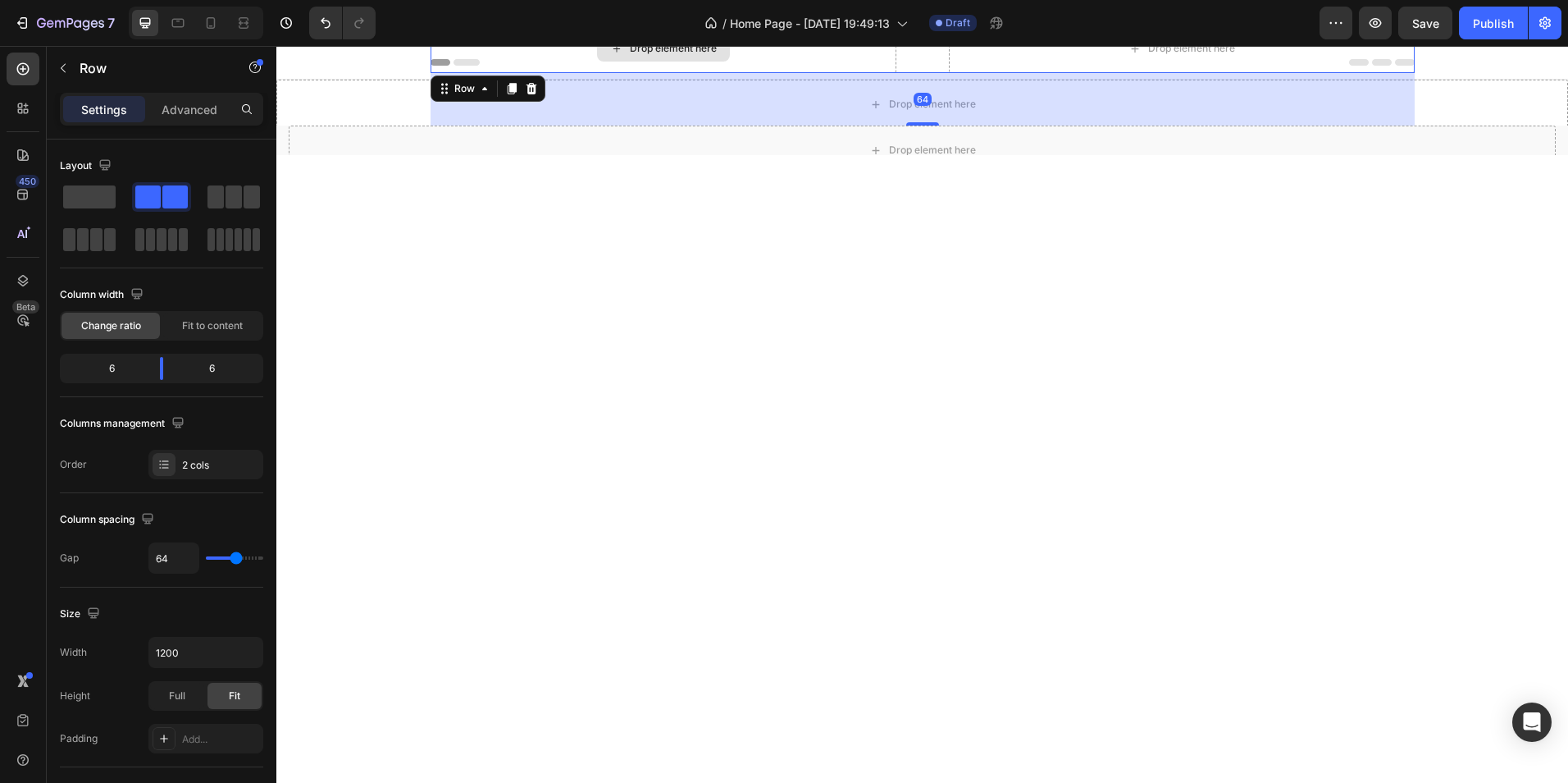
click at [462, 65] on div "Drop element here" at bounding box center [663, 48] width 466 height 49
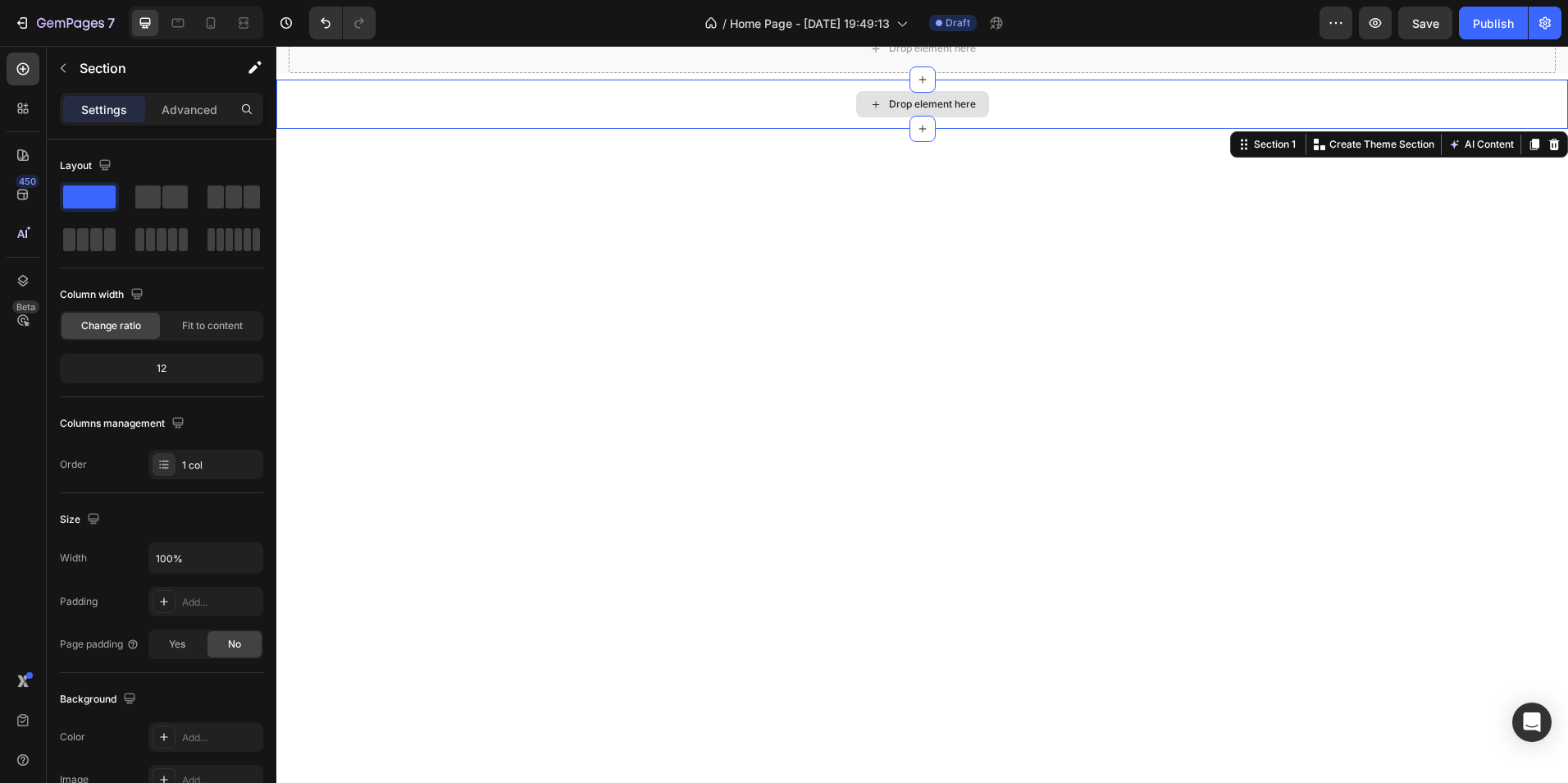
click at [438, 100] on div "Drop element here" at bounding box center [922, 103] width 1292 height 49
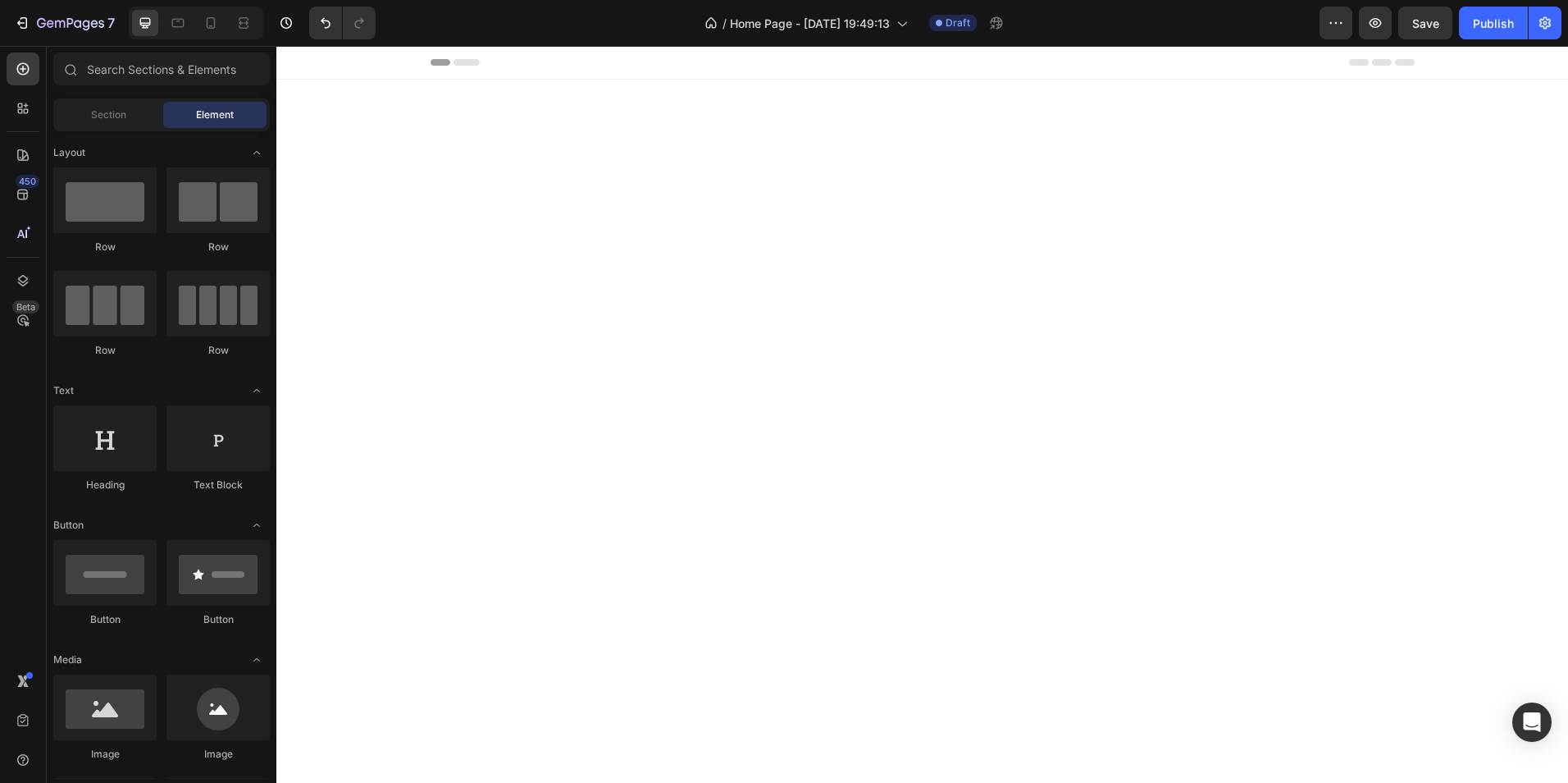
click at [403, 65] on div "Header" at bounding box center [922, 62] width 1292 height 34
click at [295, 66] on icon at bounding box center [295, 62] width 11 height 11
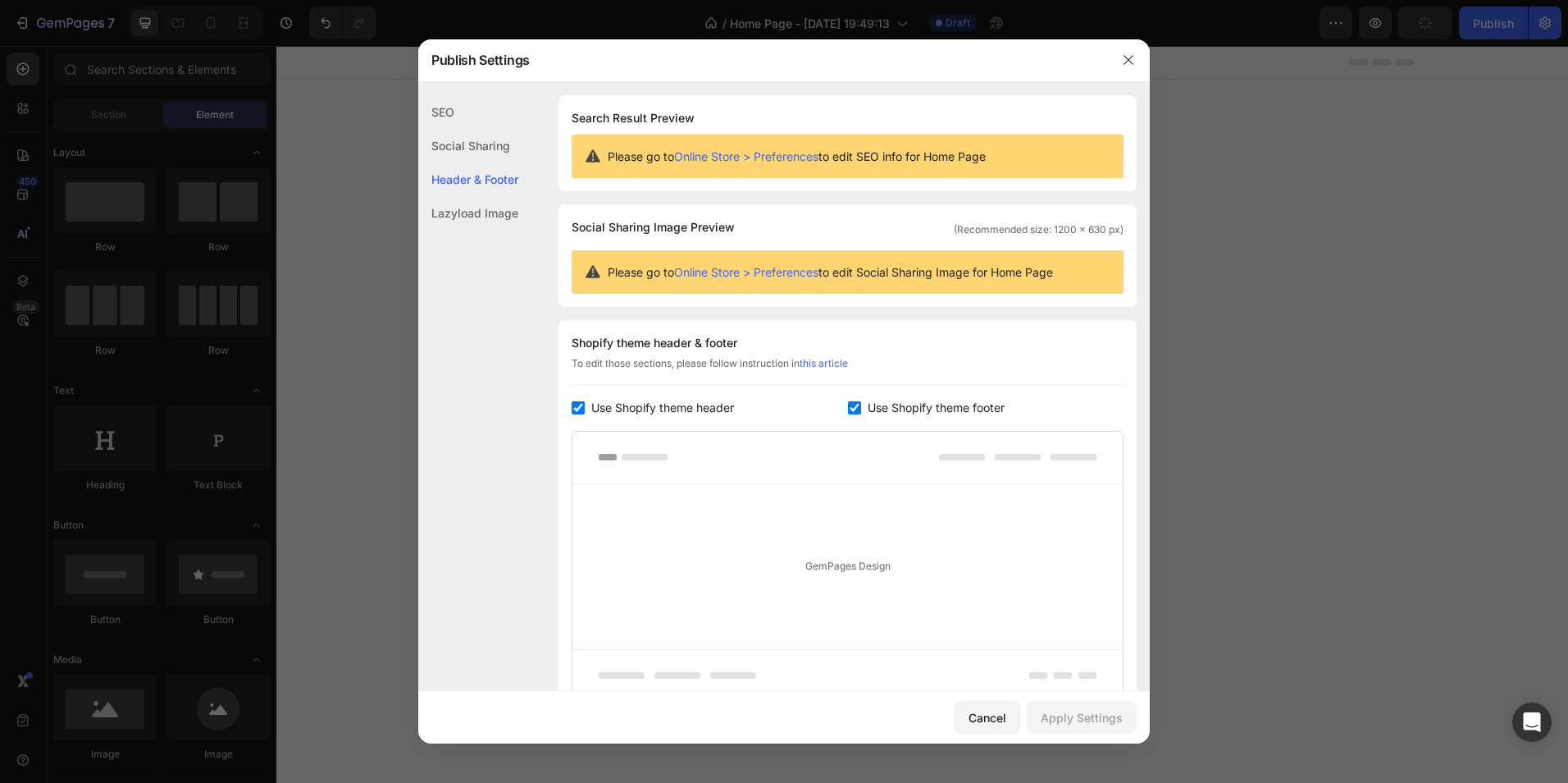
scroll to position [145, 0]
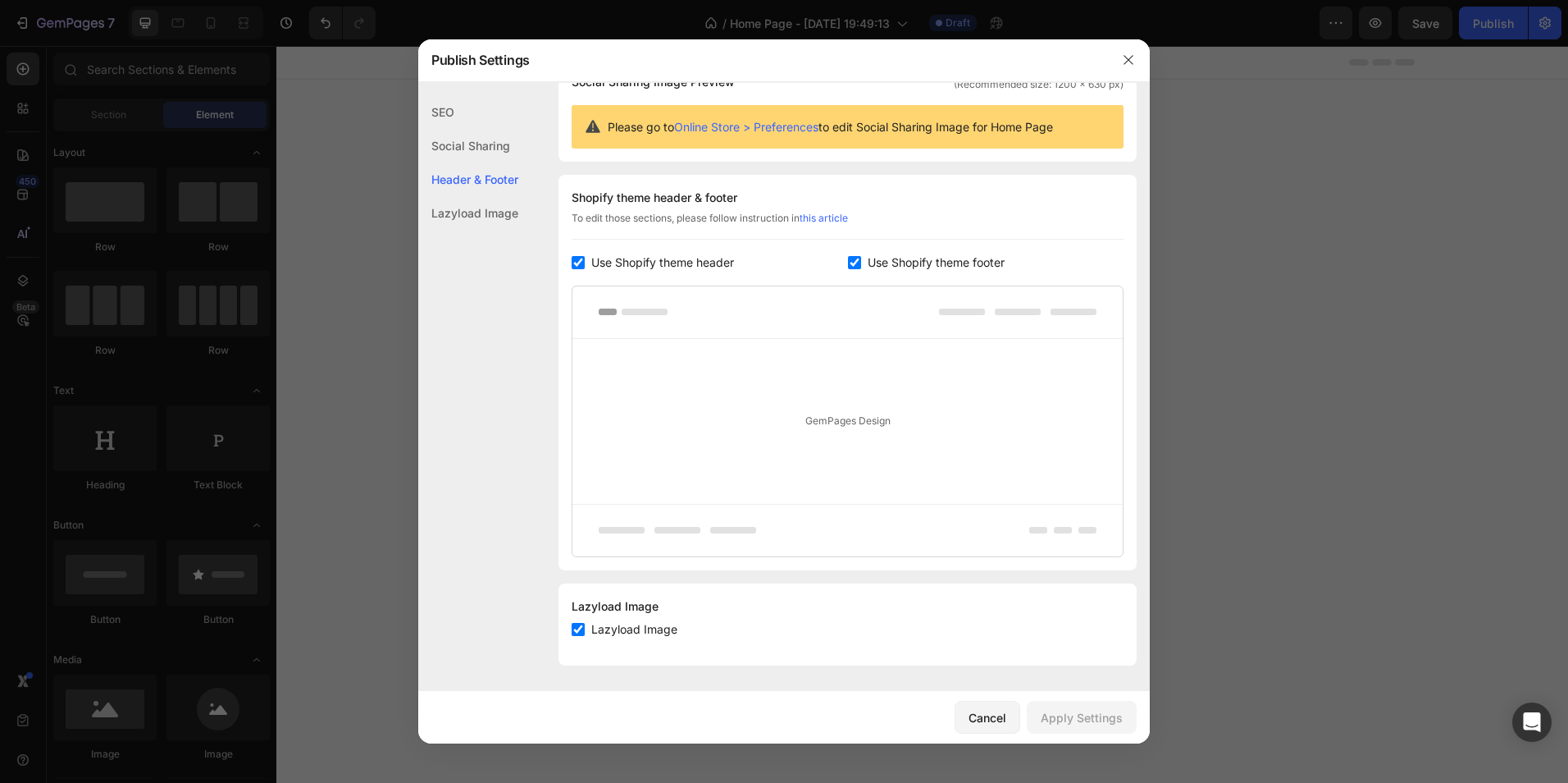
click at [580, 259] on input "checkbox" at bounding box center [579, 263] width 13 height 13
checkbox input "false"
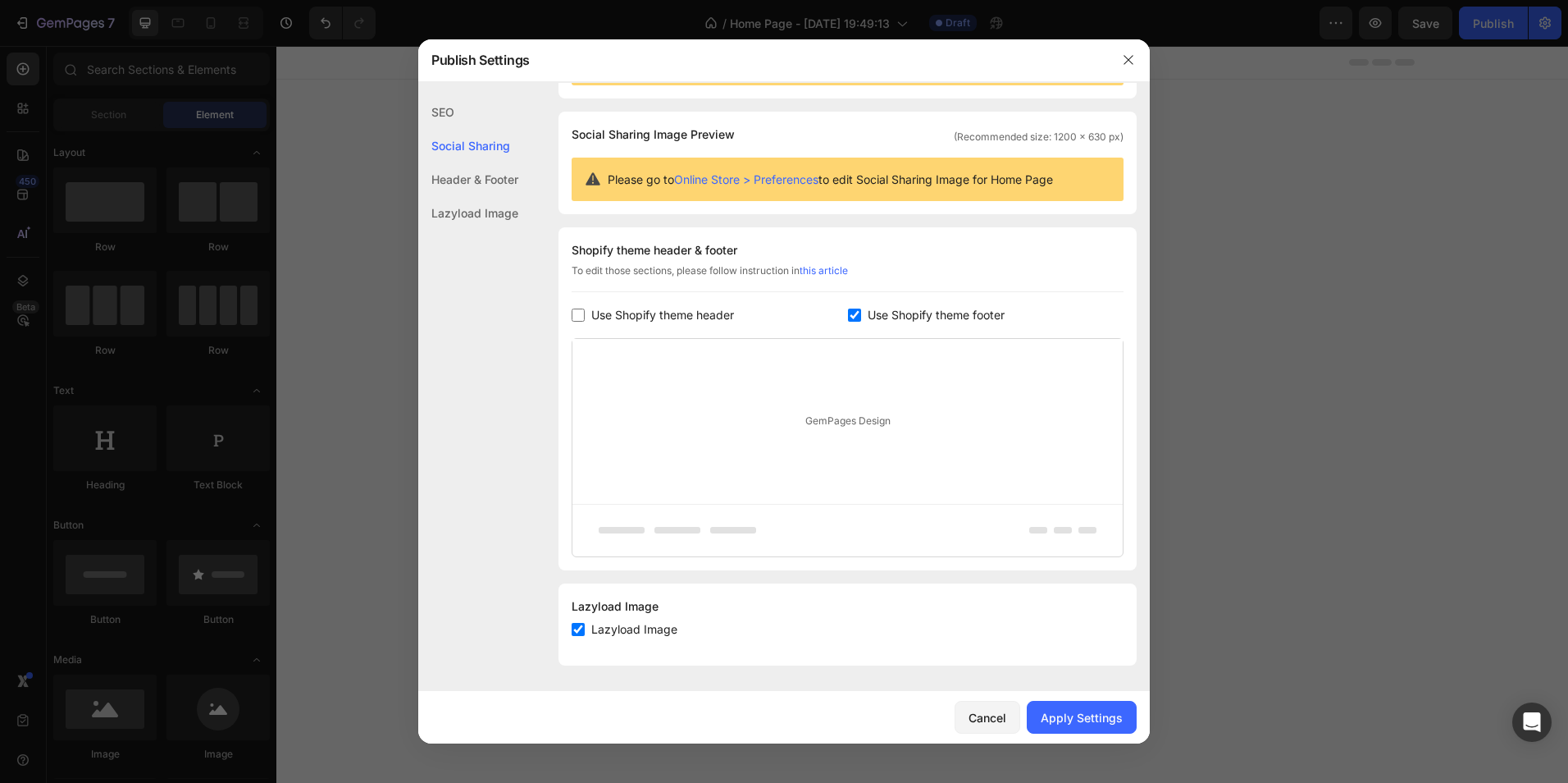
scroll to position [92, 0]
click at [851, 313] on input "checkbox" at bounding box center [854, 315] width 13 height 13
checkbox input "false"
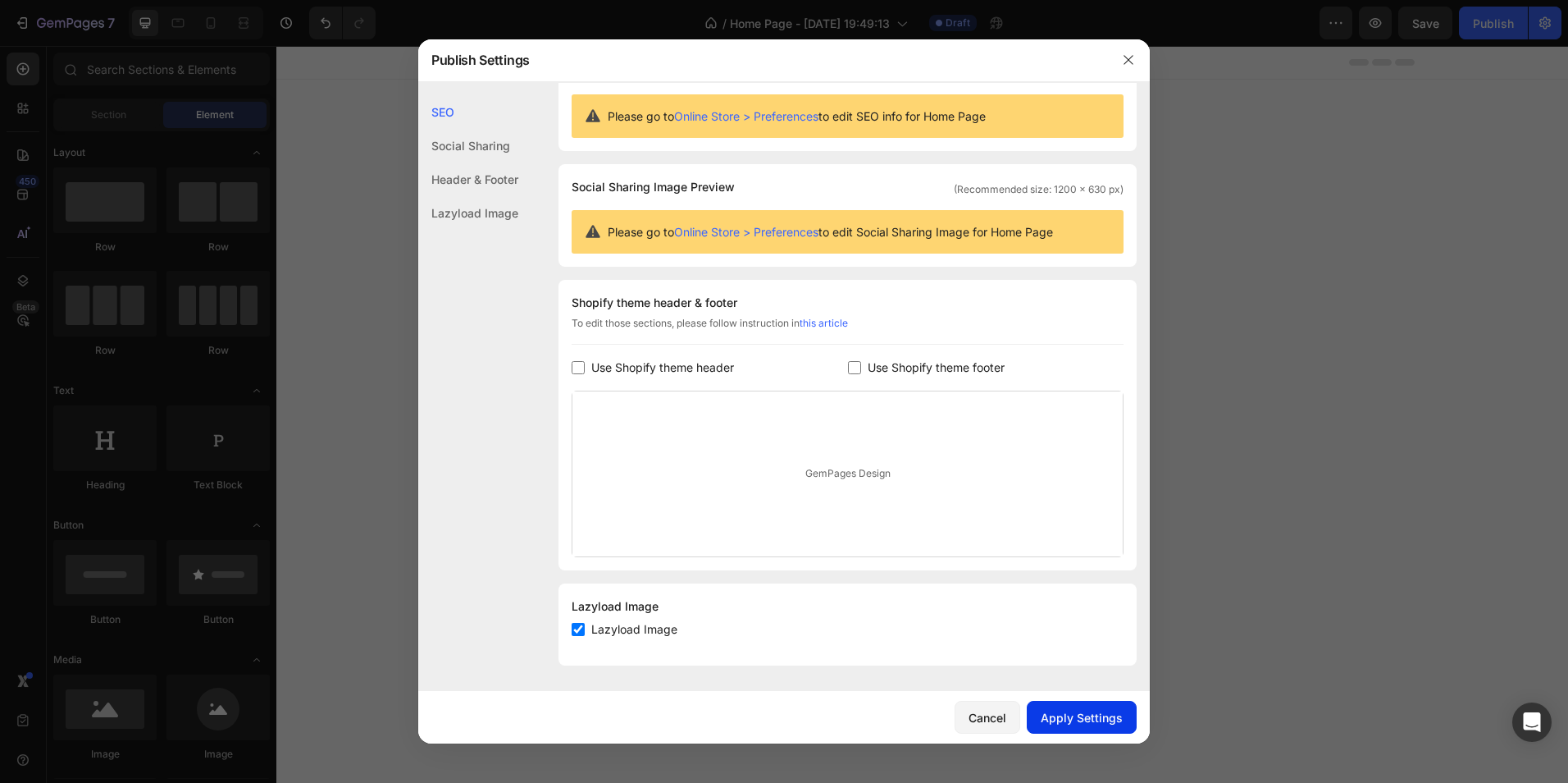
click at [1091, 713] on div "Apply Settings" at bounding box center [1082, 718] width 82 height 17
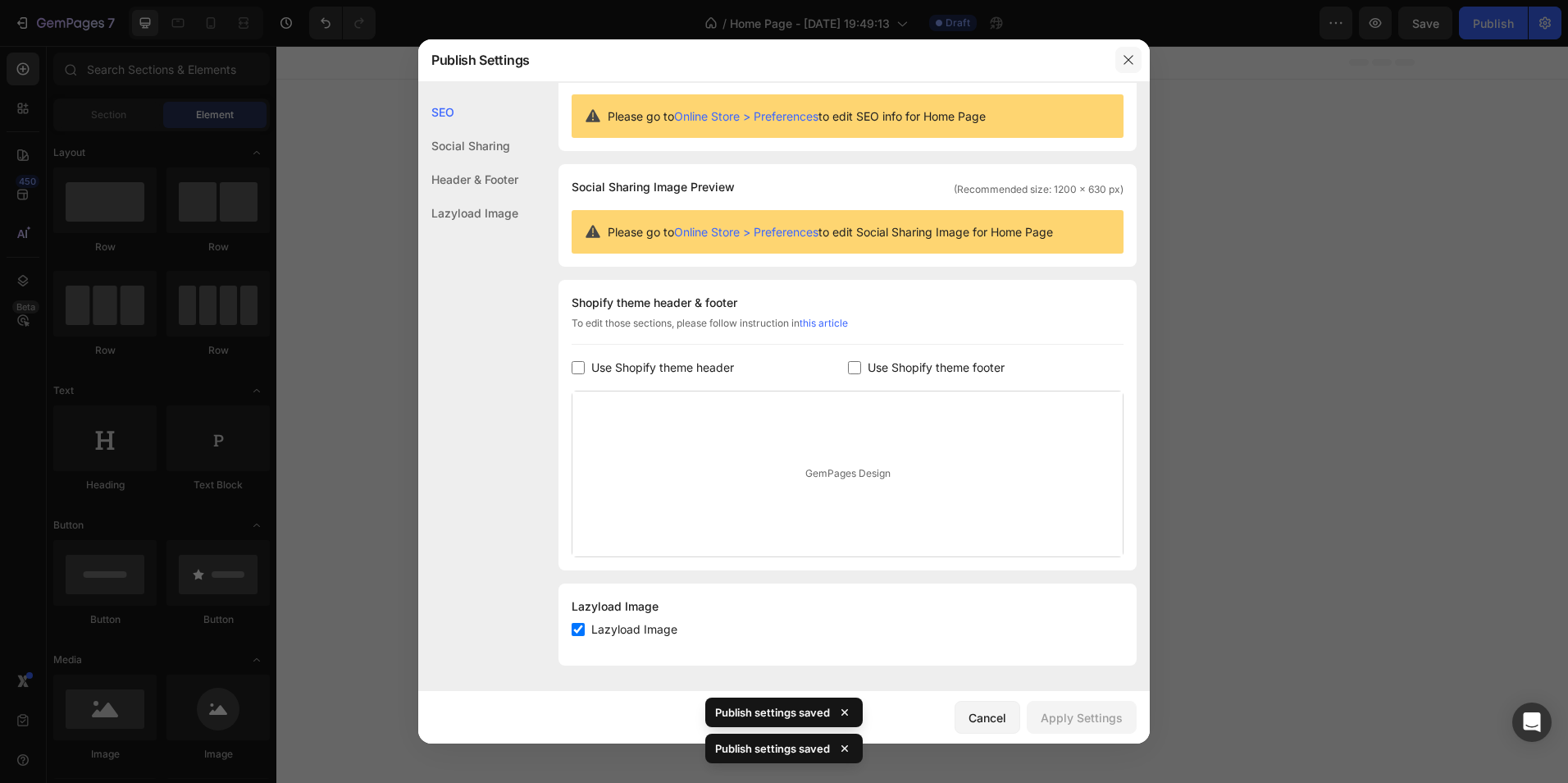
click at [1127, 54] on icon "button" at bounding box center [1128, 60] width 13 height 13
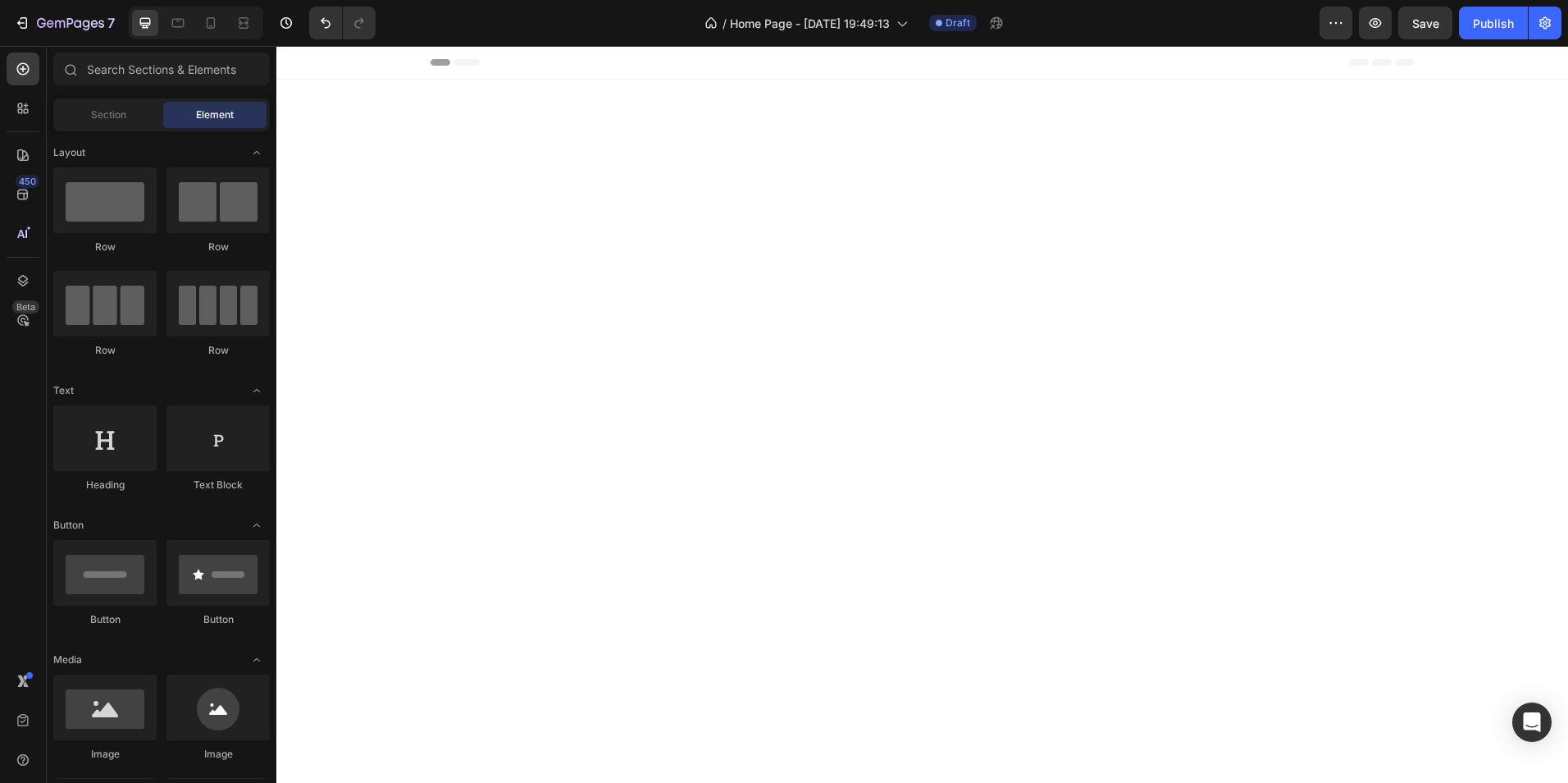
click at [456, 58] on div "Header" at bounding box center [922, 62] width 984 height 33
click at [320, 61] on span "Header" at bounding box center [325, 62] width 36 height 17
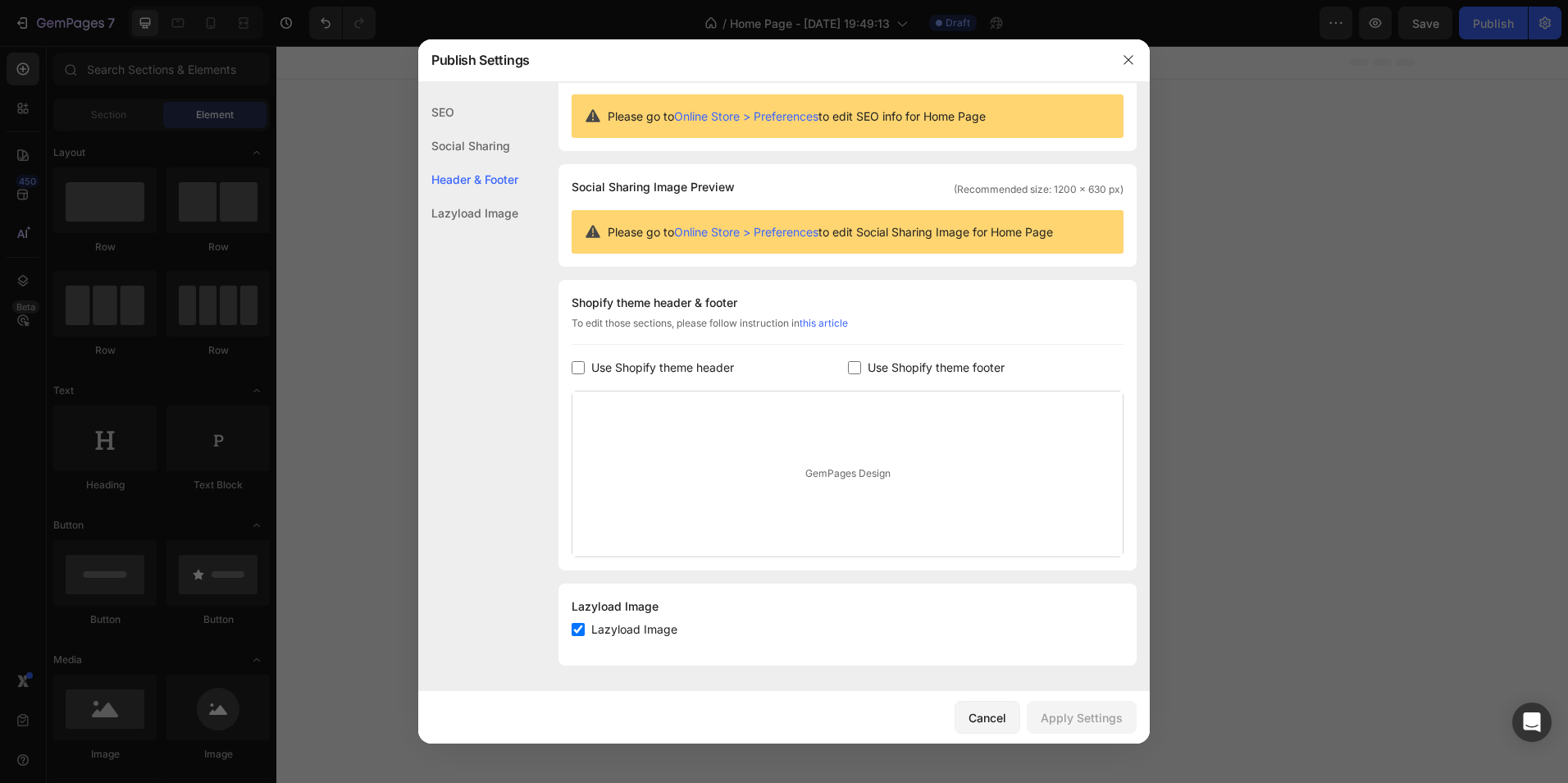
click at [579, 632] on input "checkbox" at bounding box center [579, 629] width 13 height 13
checkbox input "false"
click at [480, 162] on div "Social Sharing" at bounding box center [468, 179] width 100 height 34
click at [447, 129] on div "SEO" at bounding box center [468, 145] width 100 height 34
click at [1104, 723] on div "Apply Settings" at bounding box center [1082, 718] width 82 height 17
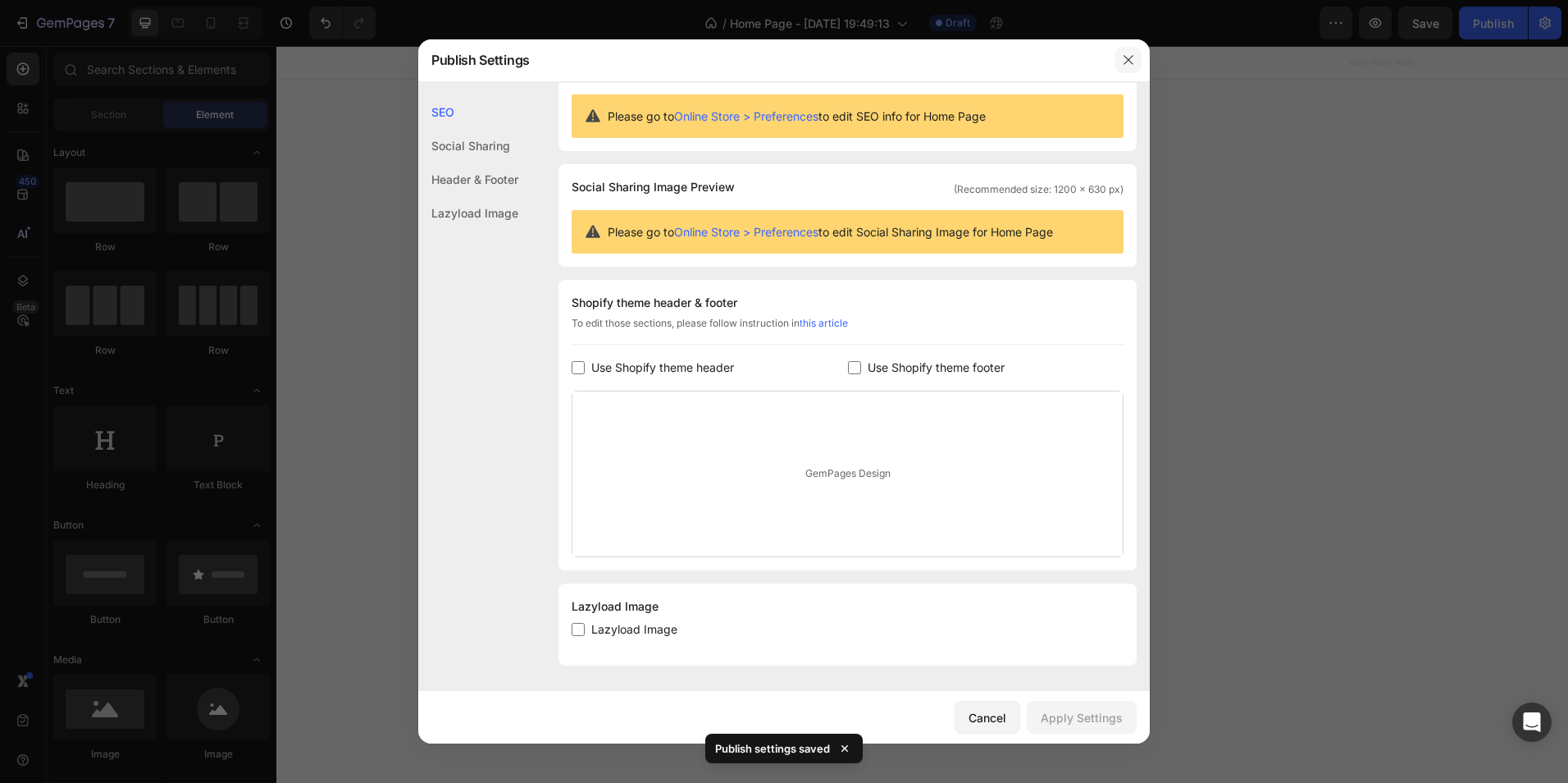
click at [1125, 61] on icon "button" at bounding box center [1128, 60] width 13 height 13
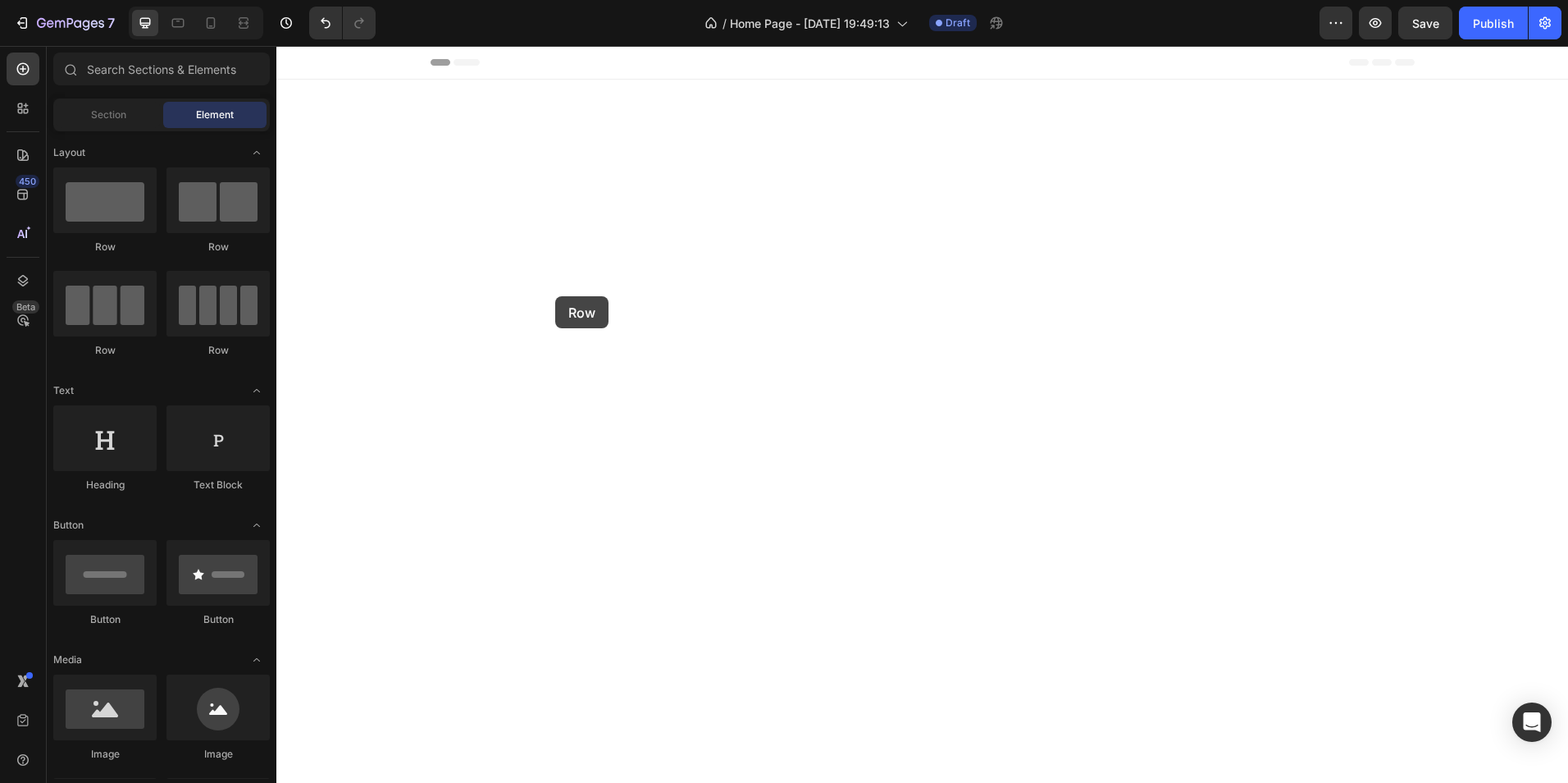
drag, startPoint x: 480, startPoint y: 268, endPoint x: 555, endPoint y: 296, distance: 80.1
drag, startPoint x: 495, startPoint y: 254, endPoint x: 633, endPoint y: 157, distance: 168.7
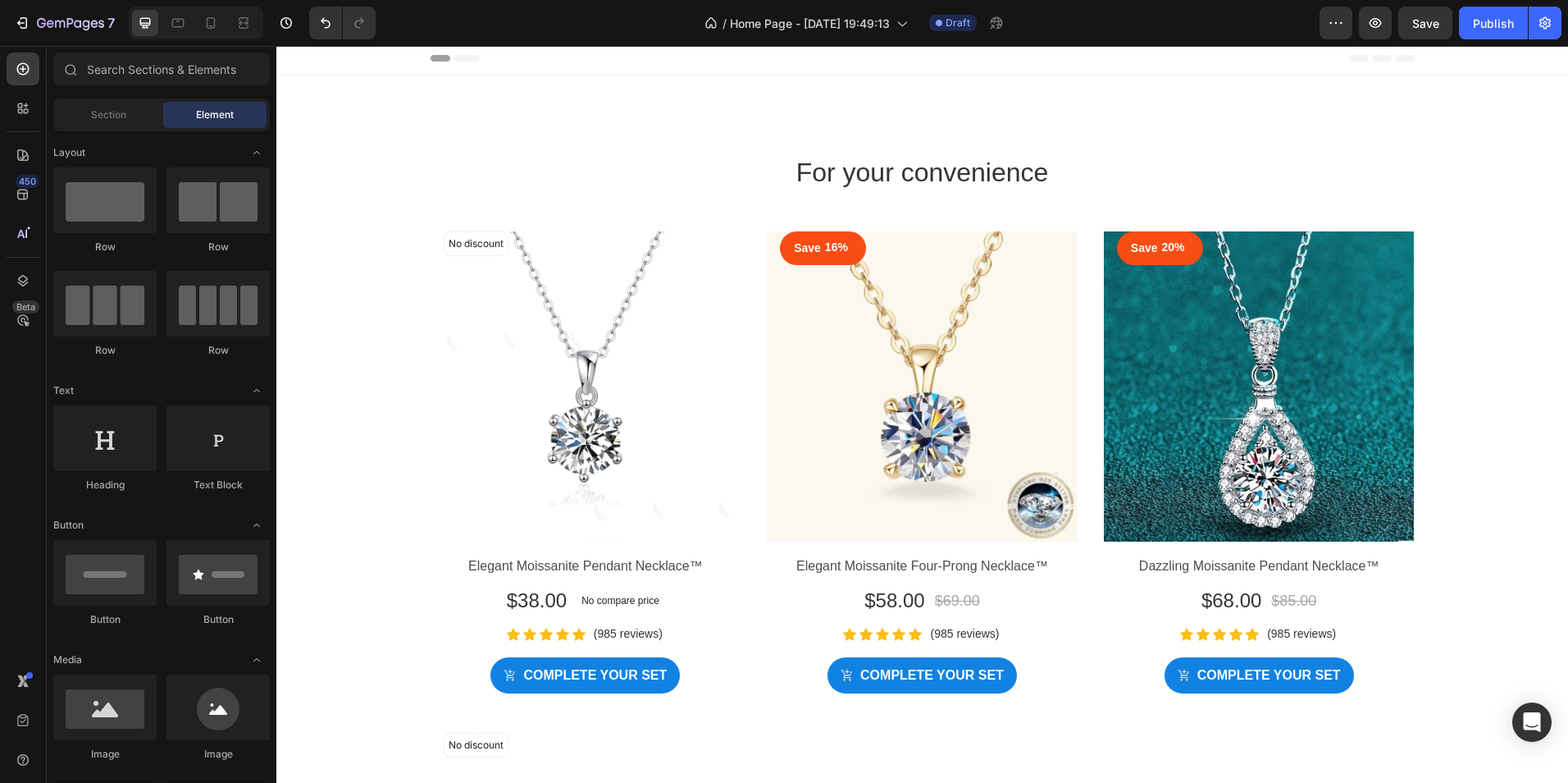
scroll to position [0, 0]
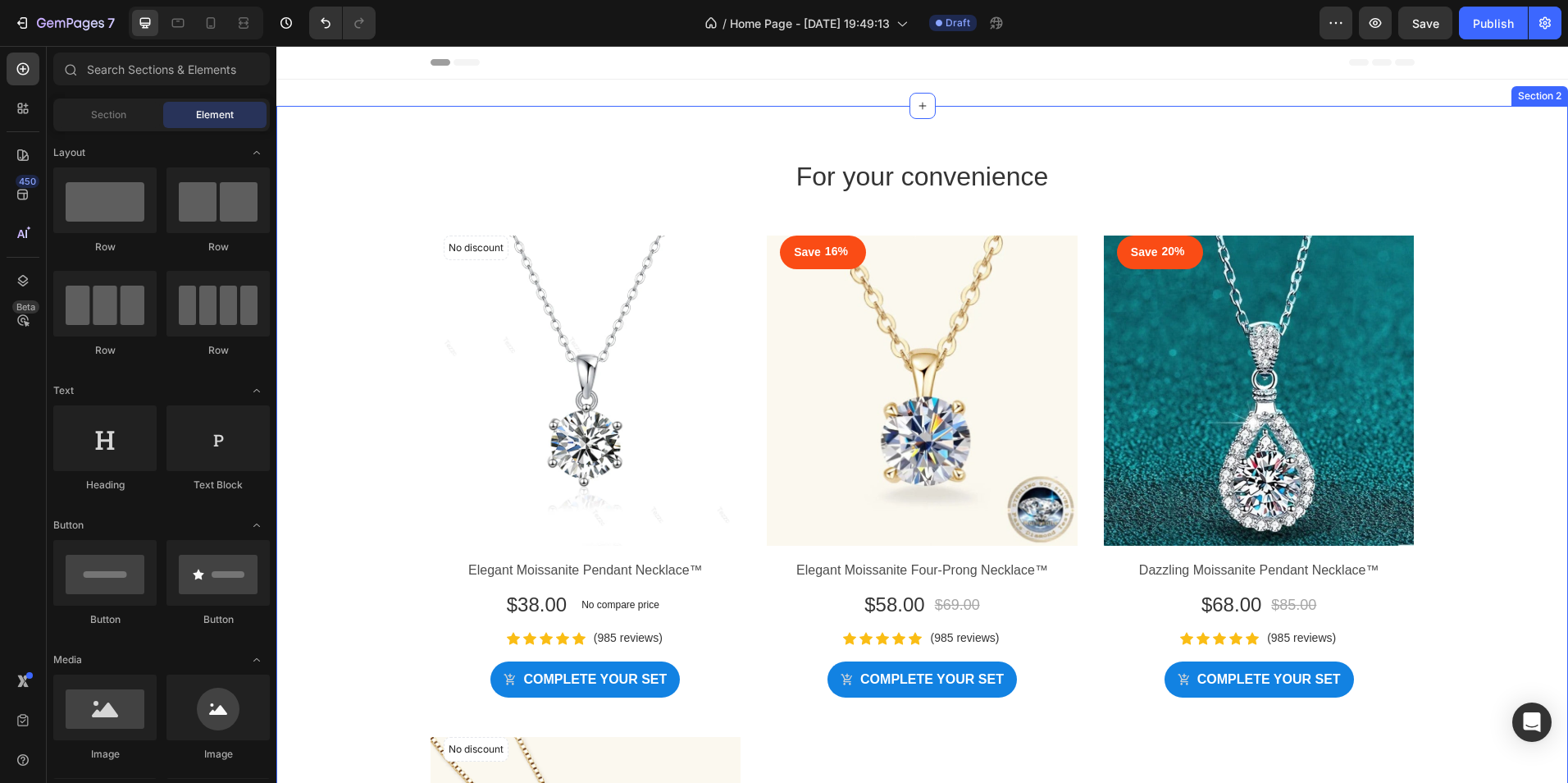
click at [379, 292] on div "For your convenience Heading No discount Not be displayed when published Produc…" at bounding box center [922, 692] width 1267 height 1067
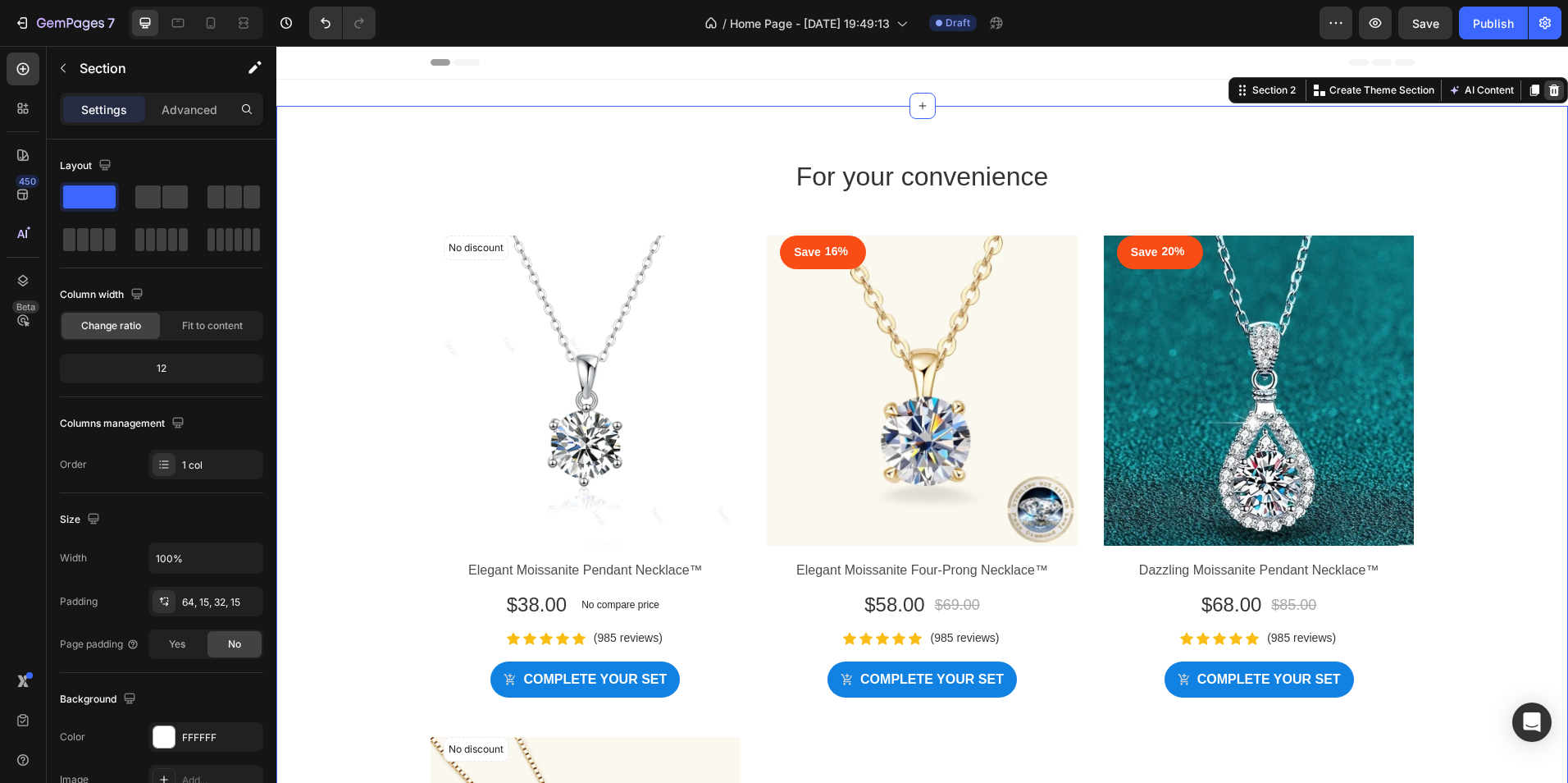
click at [1549, 90] on icon at bounding box center [1554, 90] width 10 height 11
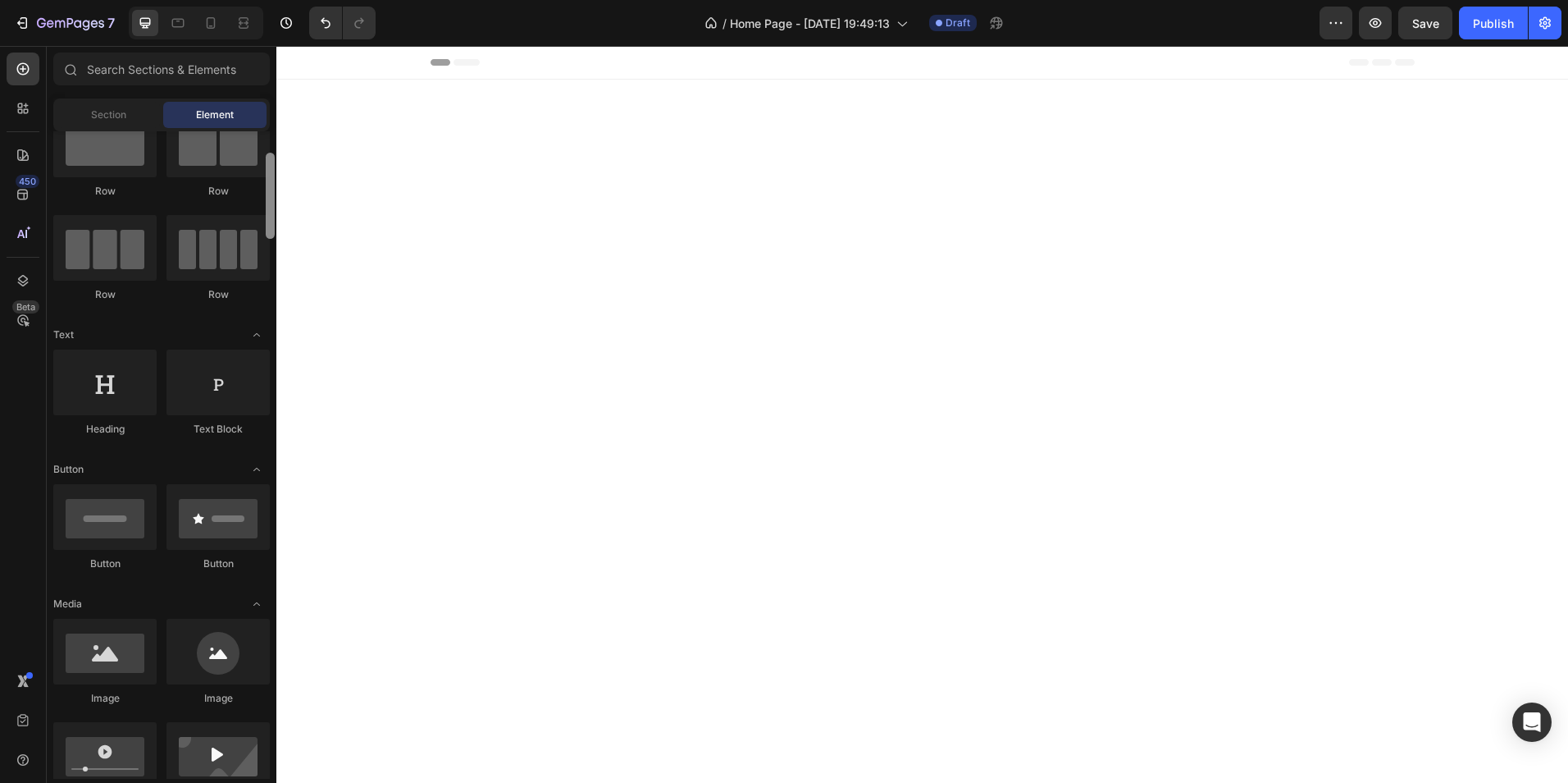
scroll to position [74, 0]
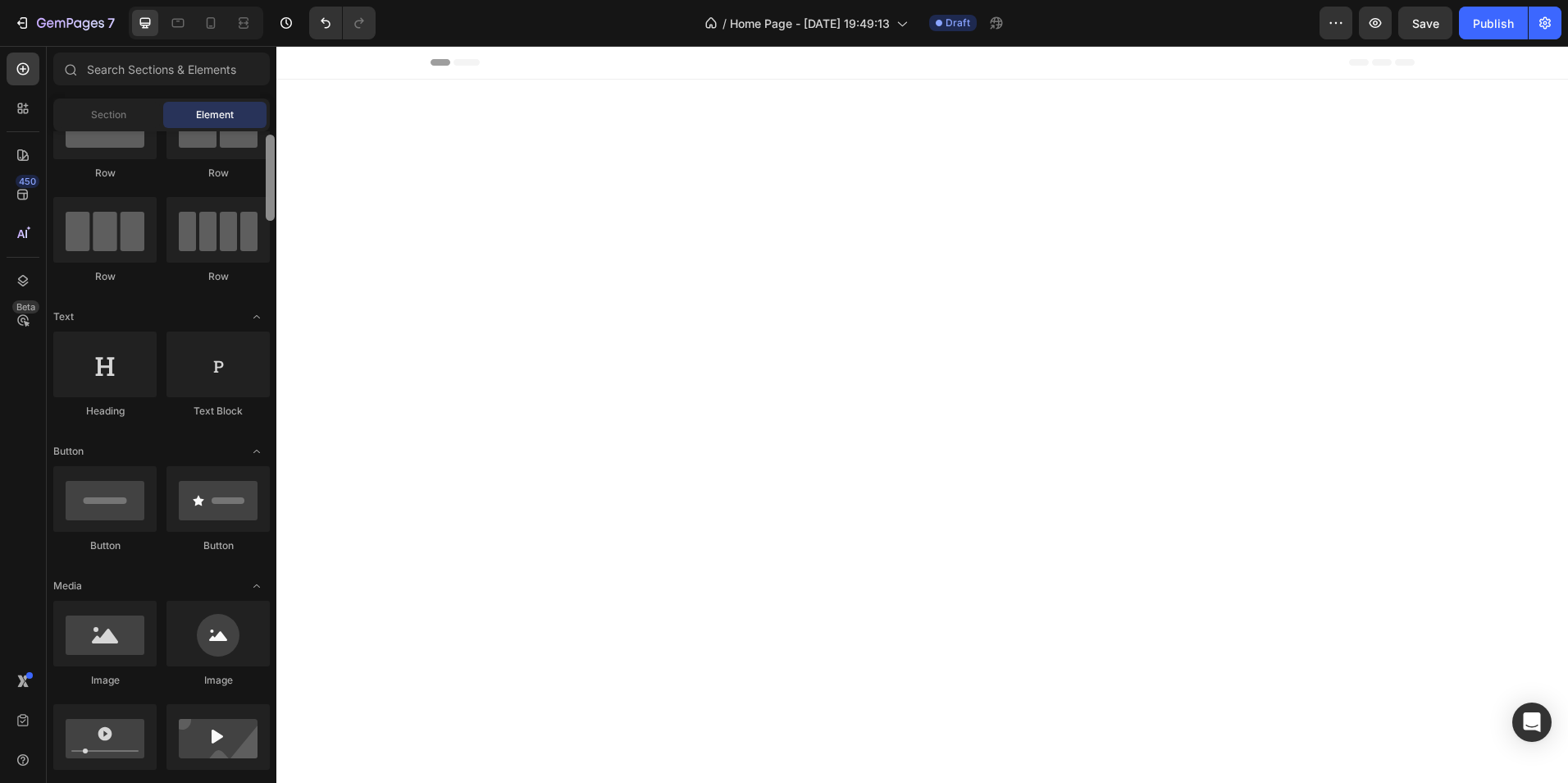
drag, startPoint x: 272, startPoint y: 209, endPoint x: 269, endPoint y: 218, distance: 9.5
click at [269, 218] on div at bounding box center [270, 177] width 9 height 86
click at [113, 113] on span "Section" at bounding box center [109, 115] width 35 height 15
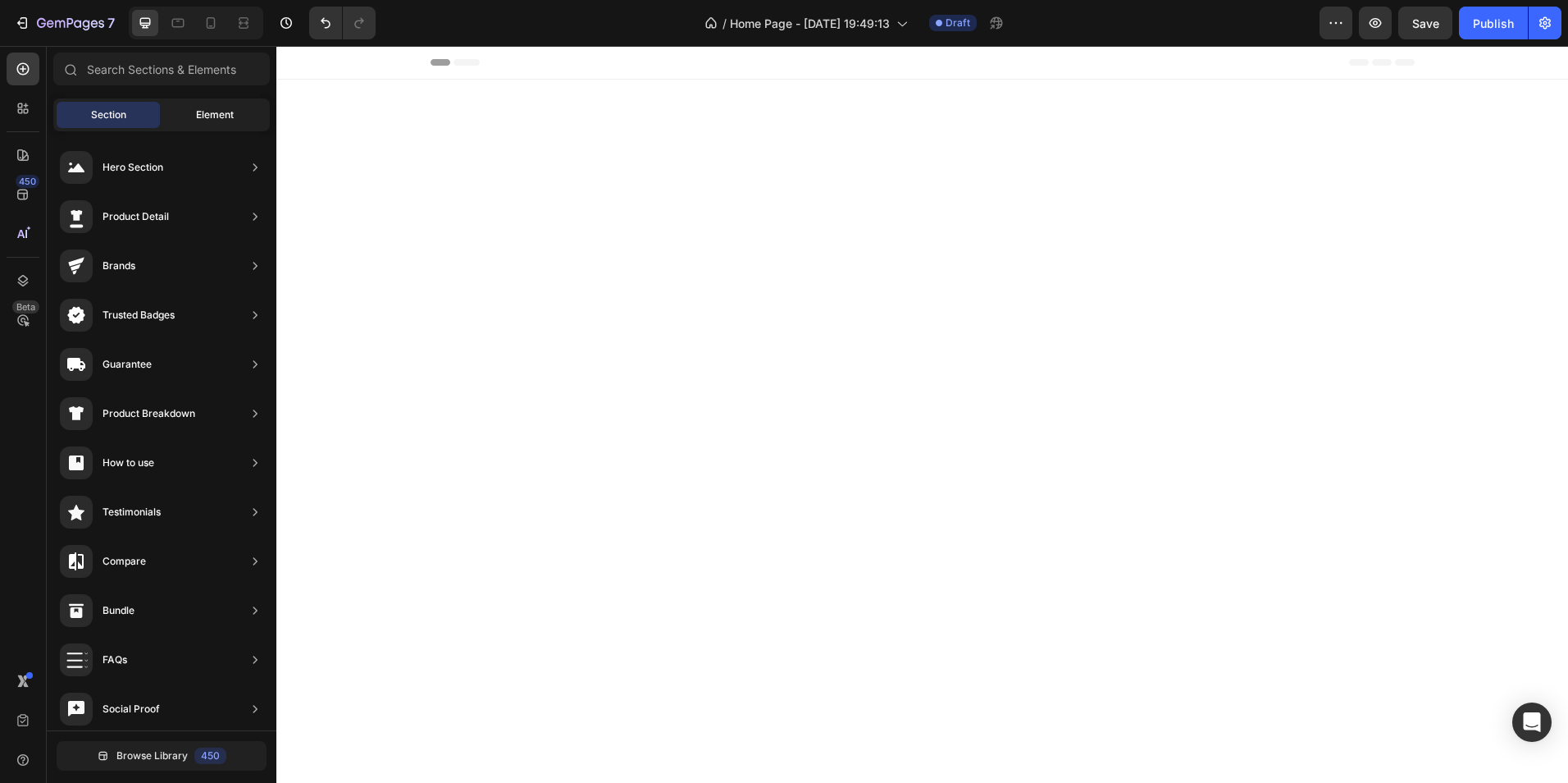
click at [223, 120] on span "Element" at bounding box center [214, 115] width 37 height 15
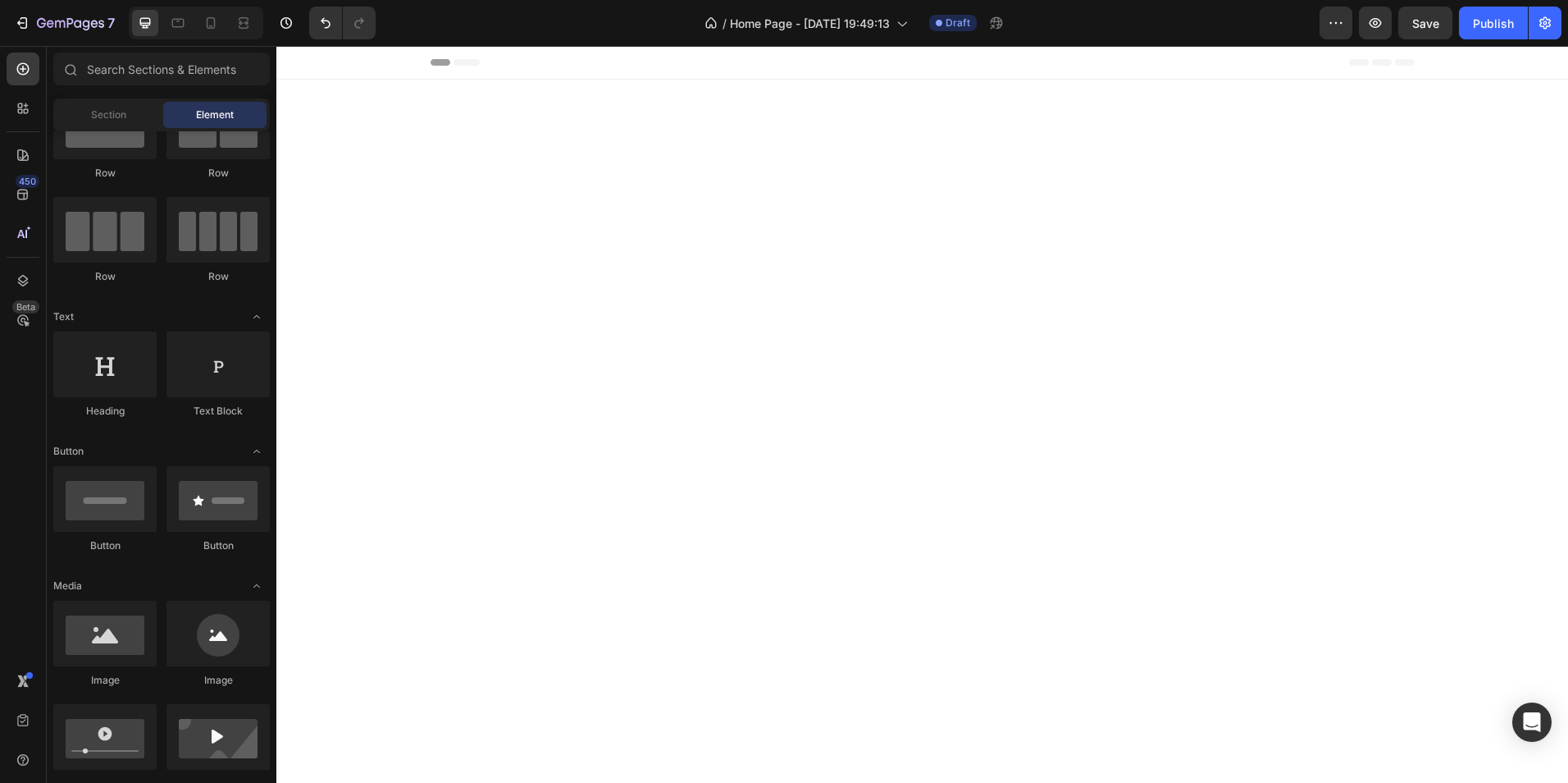
click at [19, 464] on div "450 Beta" at bounding box center [22, 358] width 33 height 612
click at [370, 439] on div at bounding box center [922, 699] width 1267 height 845
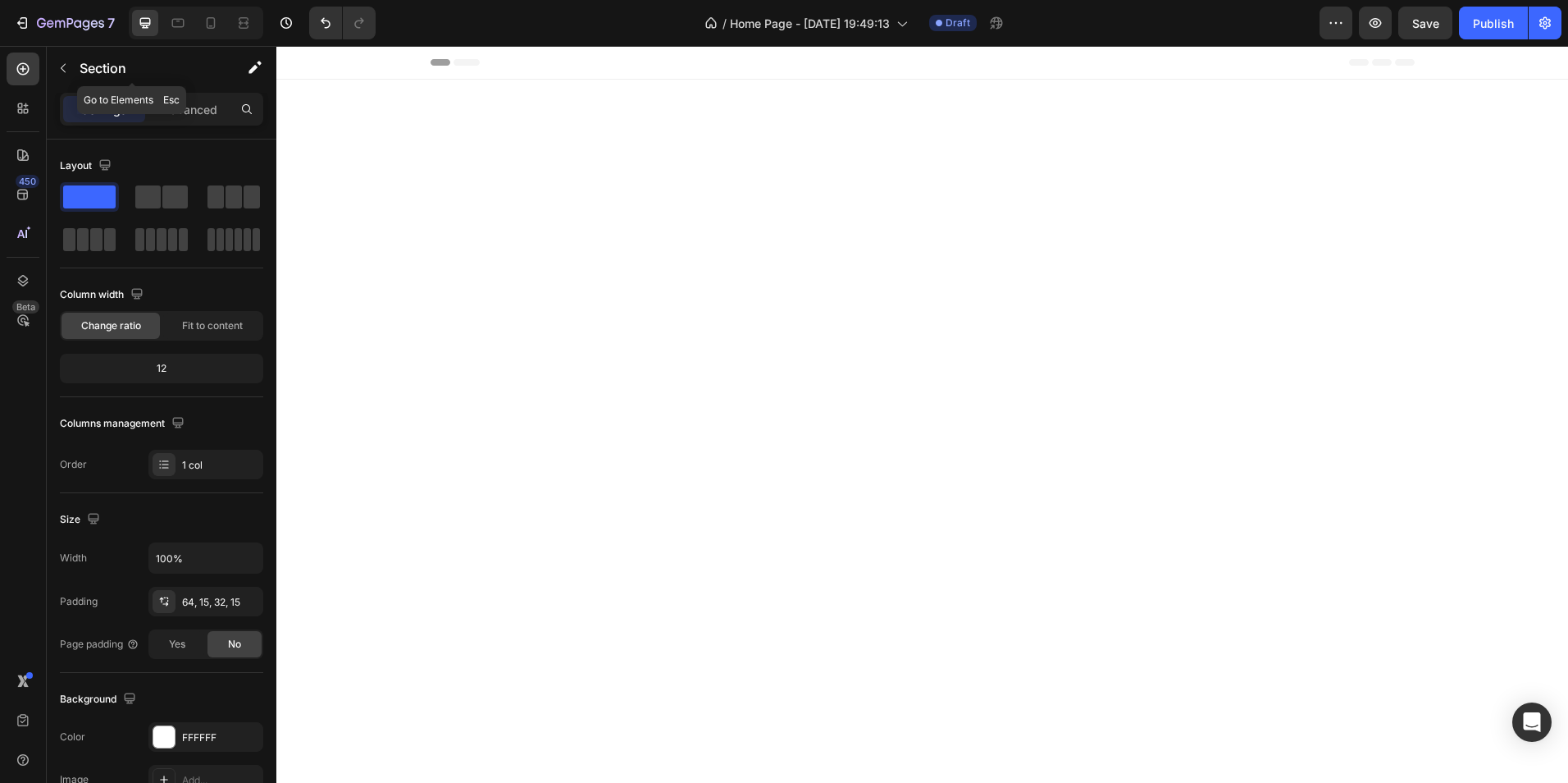
click at [60, 68] on icon "button" at bounding box center [63, 68] width 13 height 13
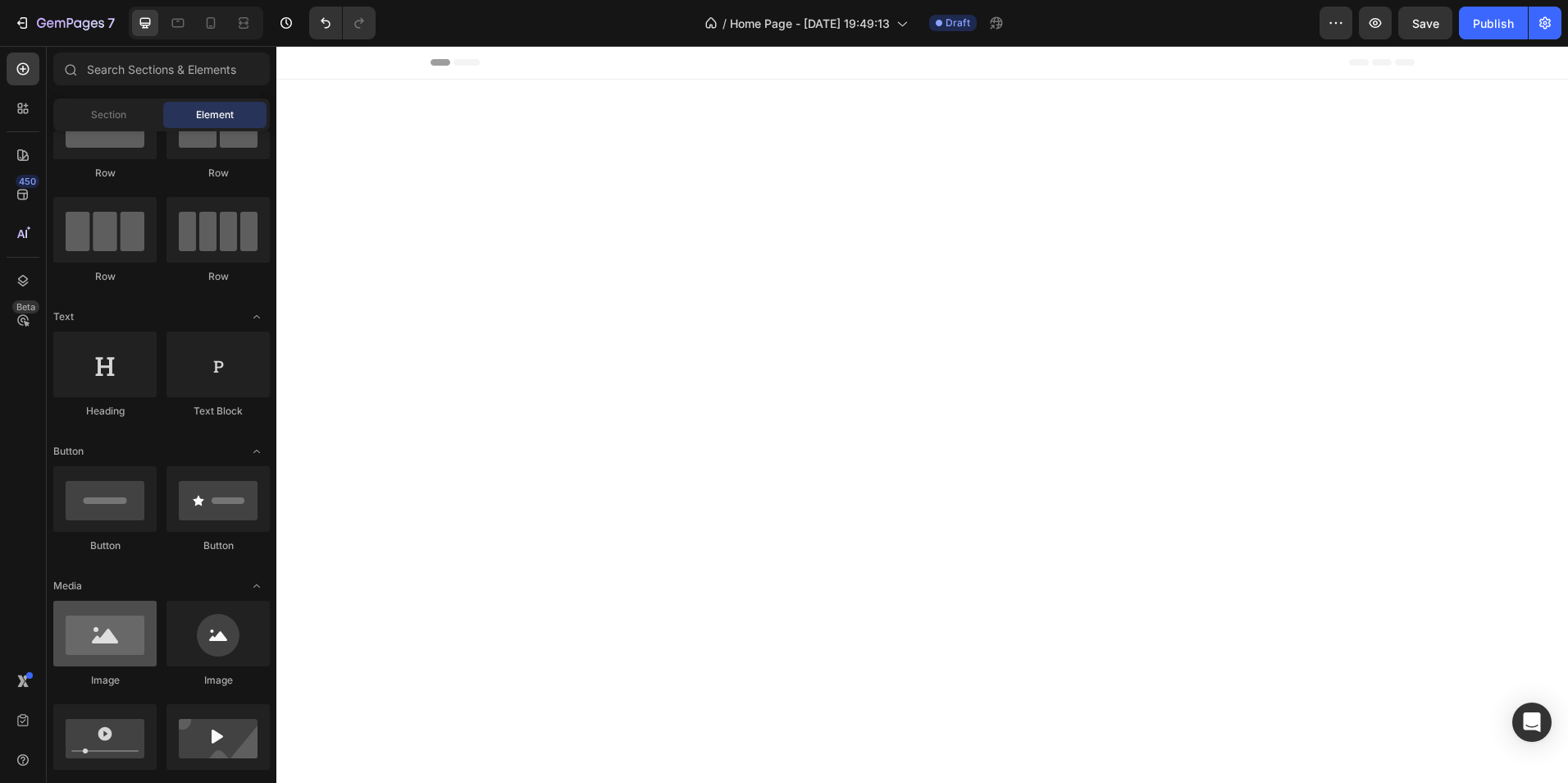
click at [131, 627] on div at bounding box center [104, 633] width 103 height 65
drag, startPoint x: 379, startPoint y: 688, endPoint x: 362, endPoint y: 158, distance: 530.3
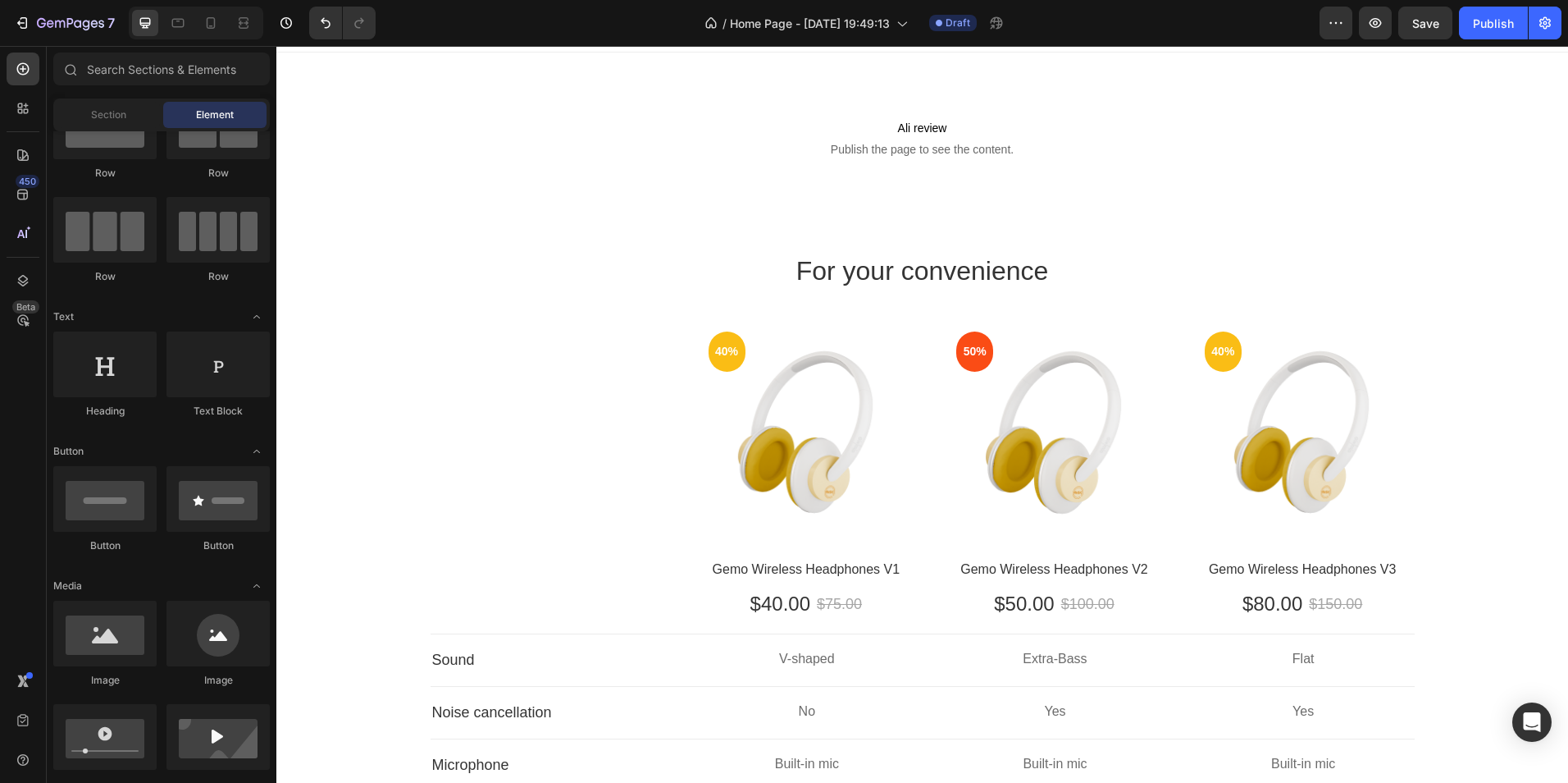
scroll to position [0, 0]
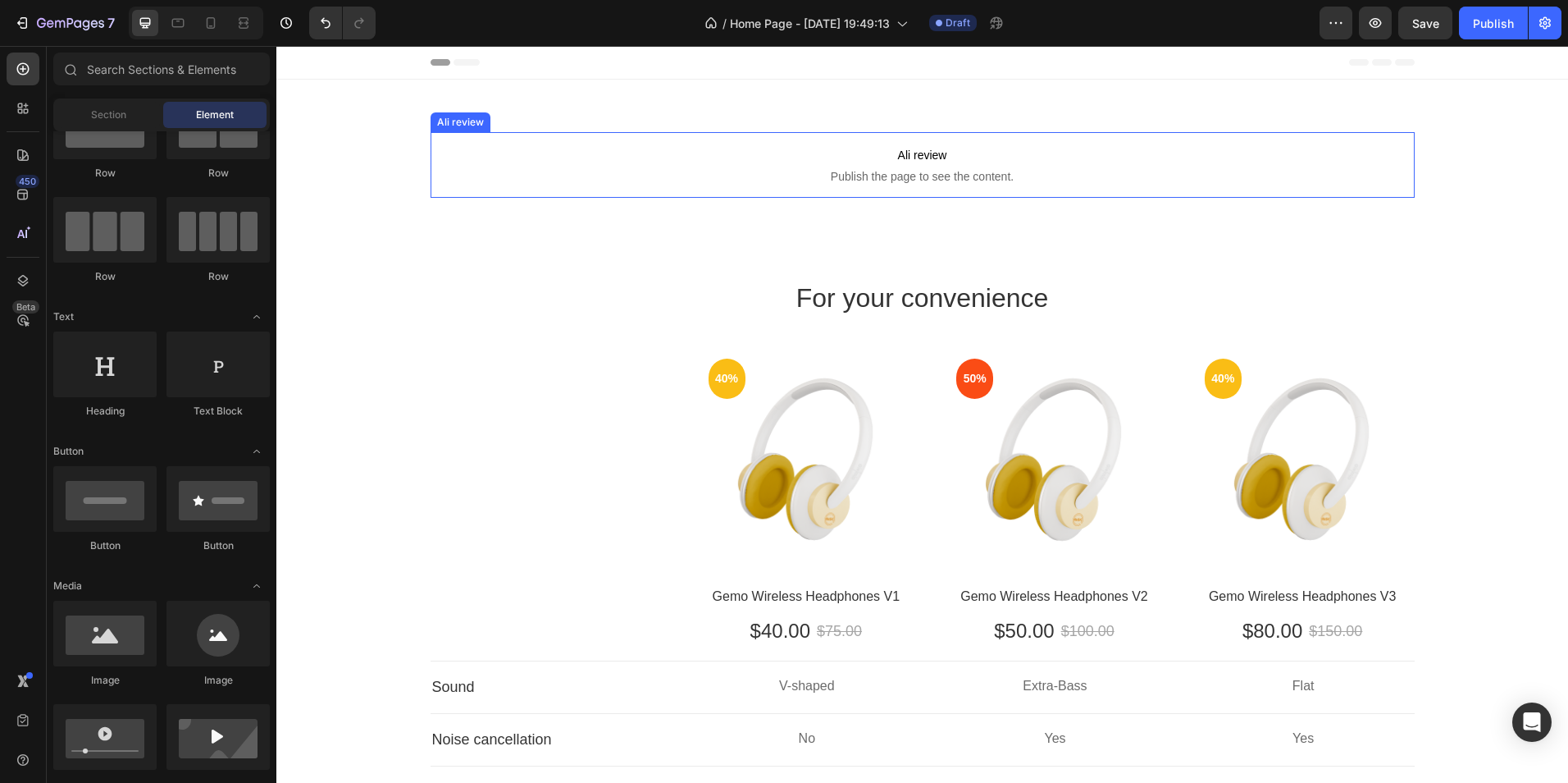
click at [927, 164] on span "Ali review" at bounding box center [922, 155] width 984 height 20
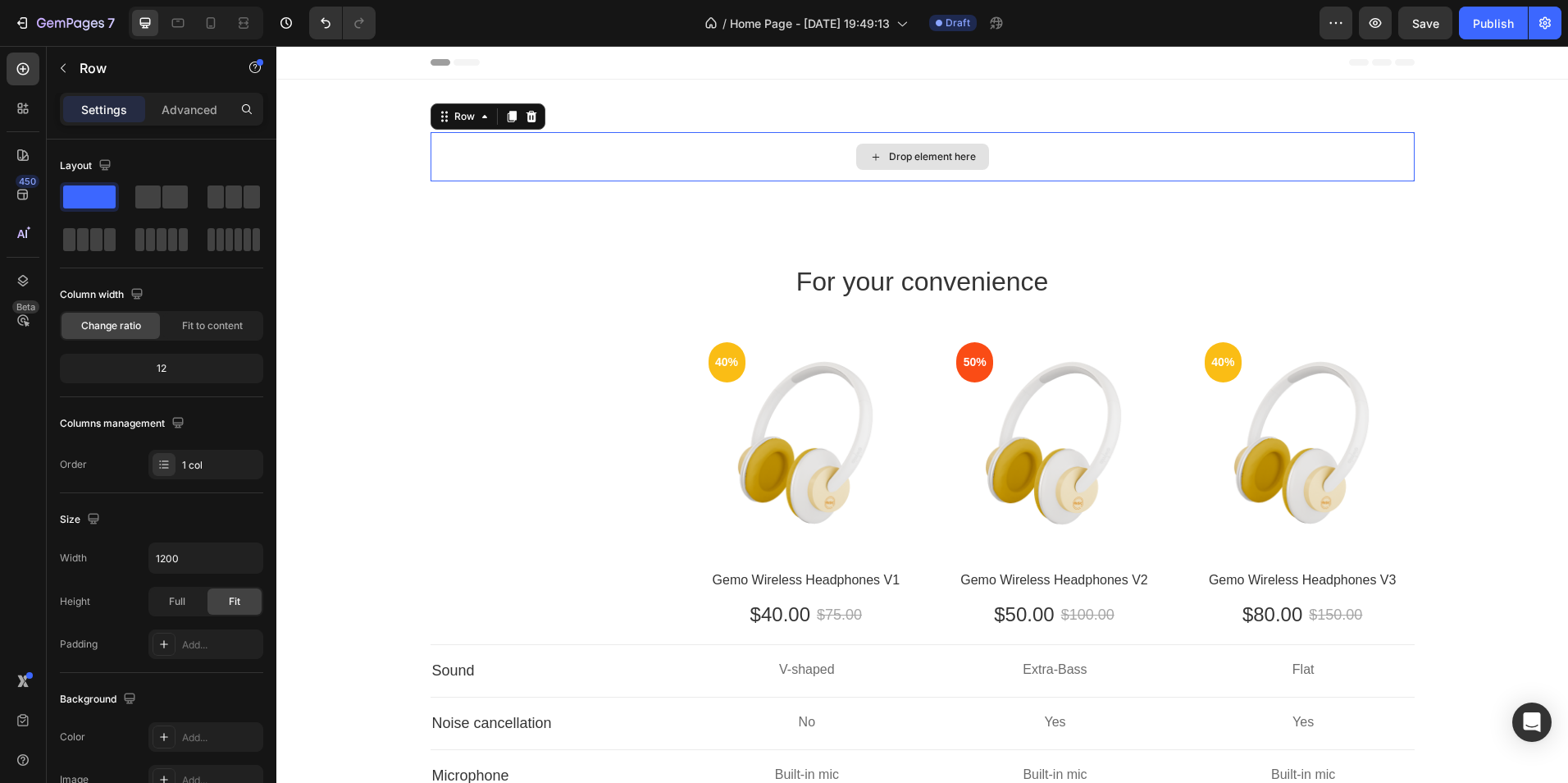
click at [557, 166] on div "Drop element here" at bounding box center [922, 157] width 984 height 49
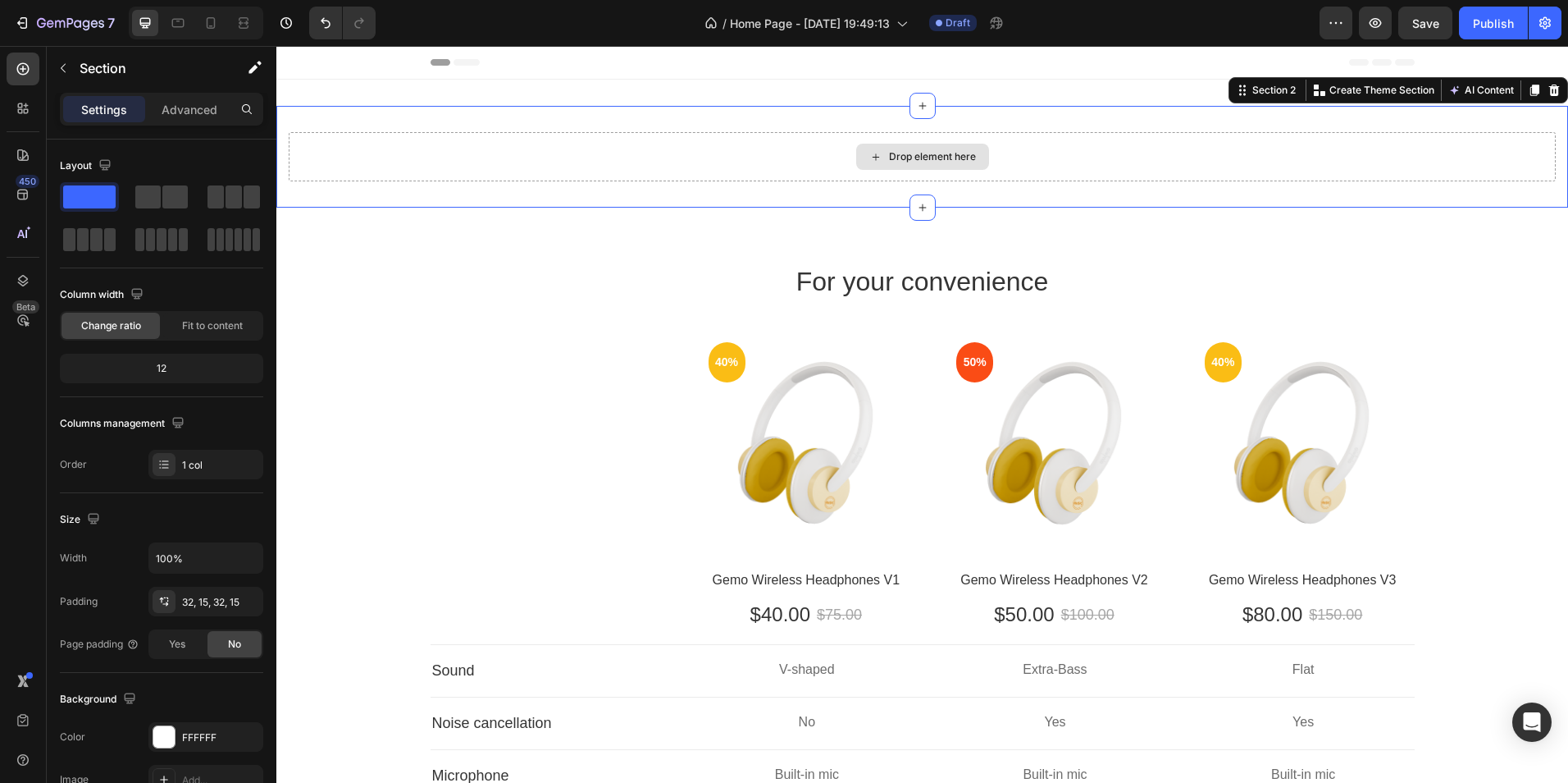
click at [440, 159] on div "Drop element here" at bounding box center [922, 157] width 1267 height 49
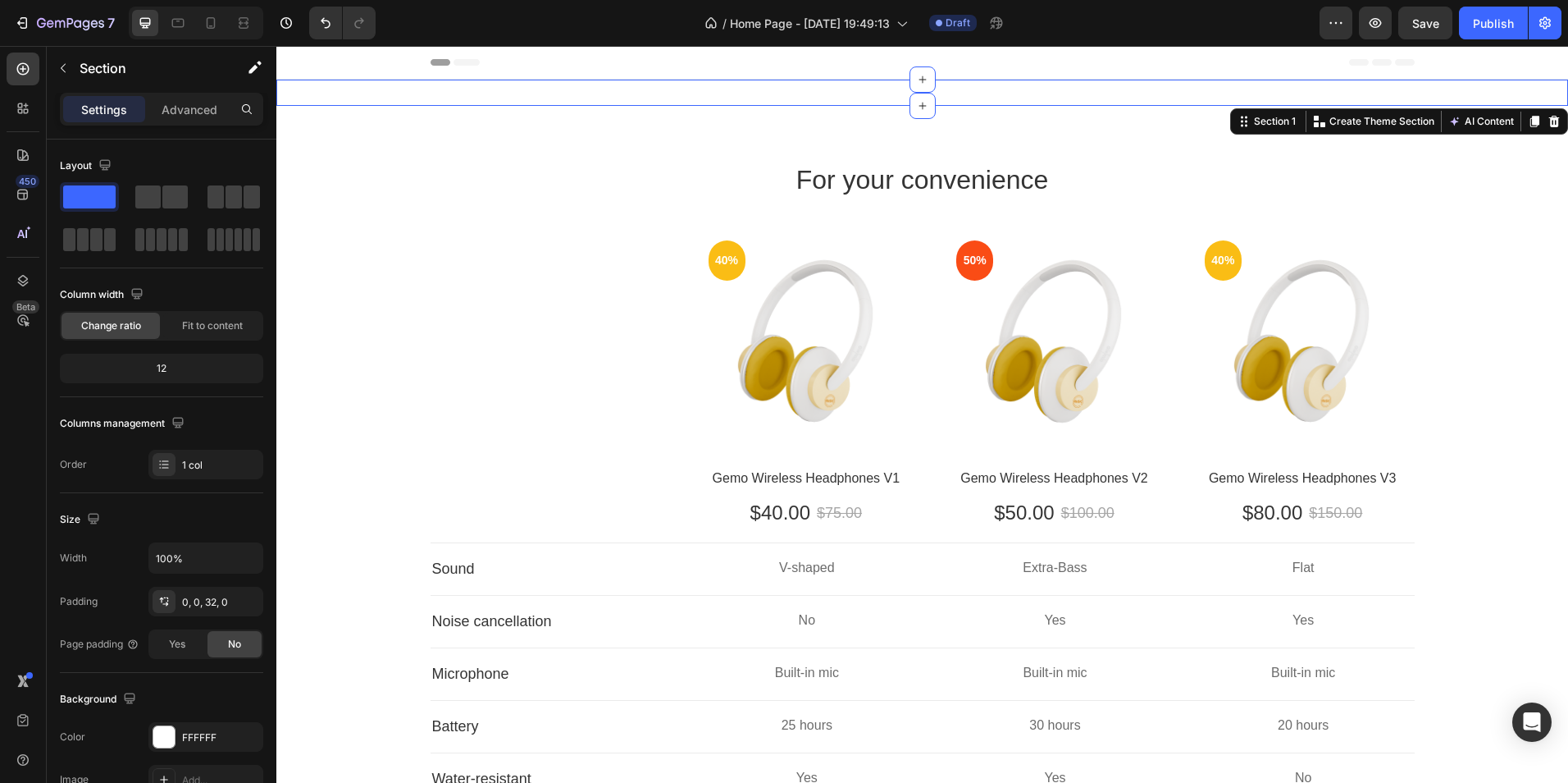
click at [313, 97] on div "Drop element here Row Cancel out noise for a distraction-free experience Headin…" at bounding box center [922, 92] width 1292 height 26
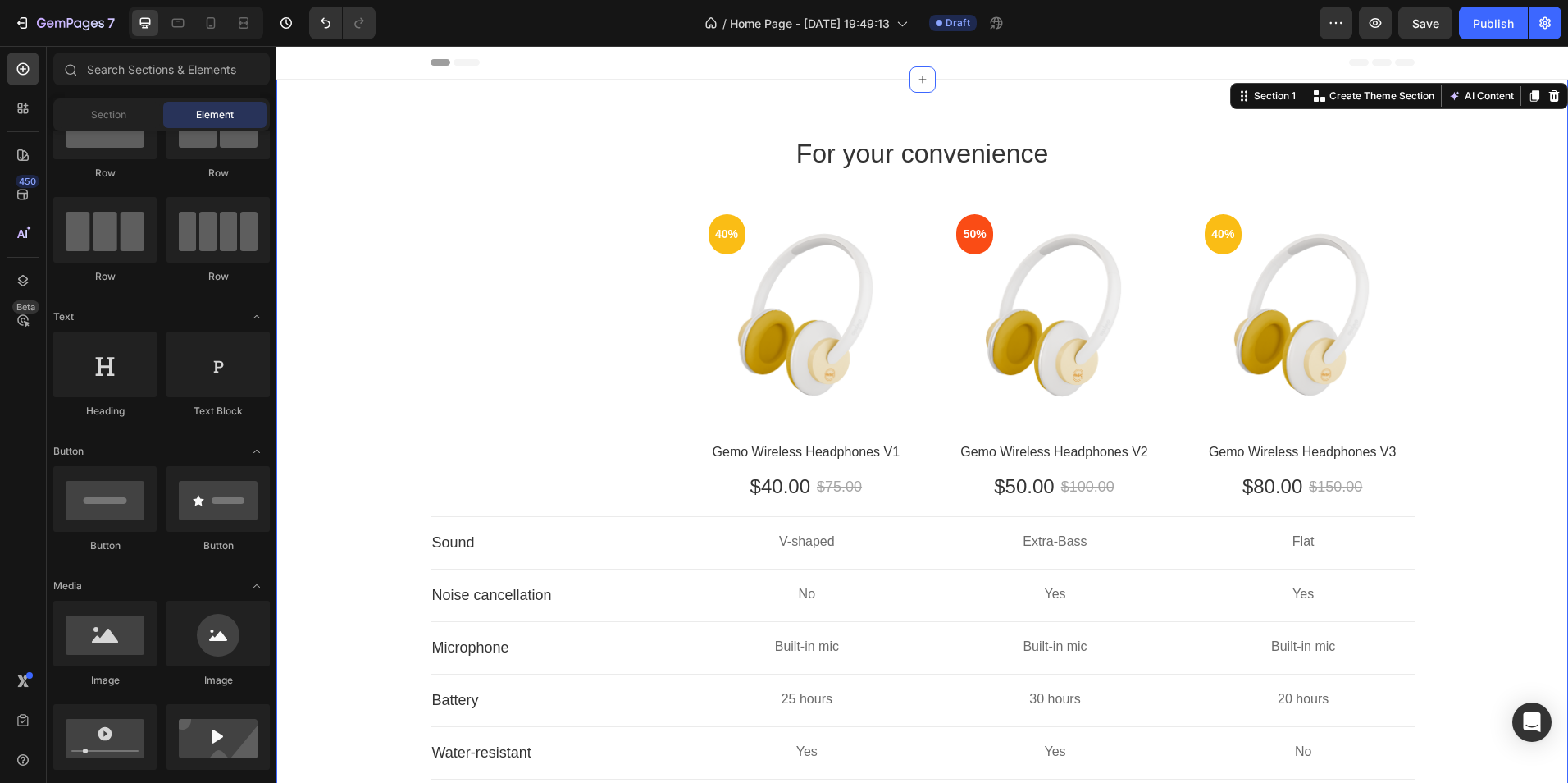
click at [323, 200] on div "For your convenience Heading Row 40% Text block Row Hero Banner Gemo Wireless H…" at bounding box center [922, 555] width 1267 height 845
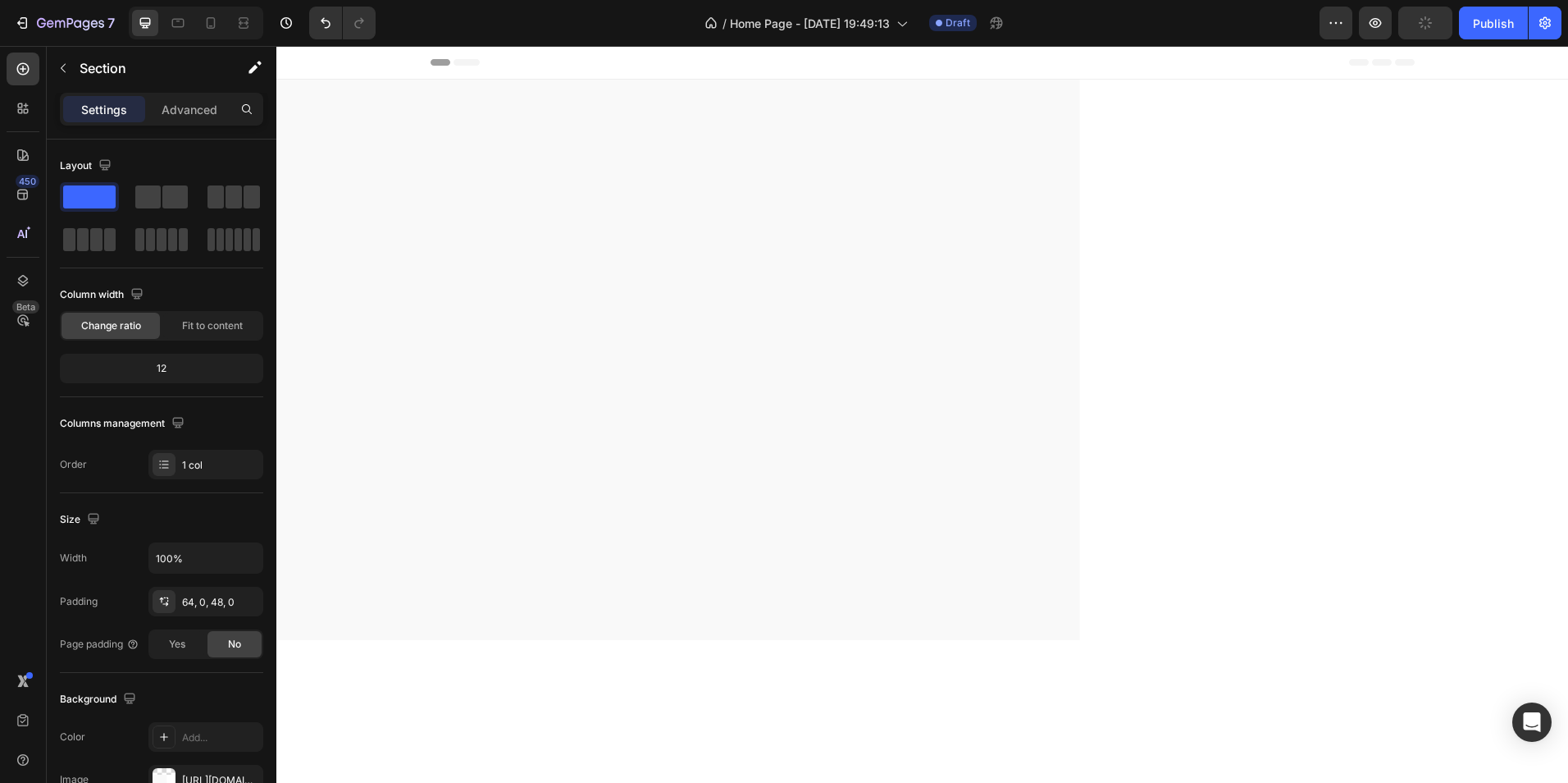
click at [682, 332] on div at bounding box center [922, 366] width 1292 height 469
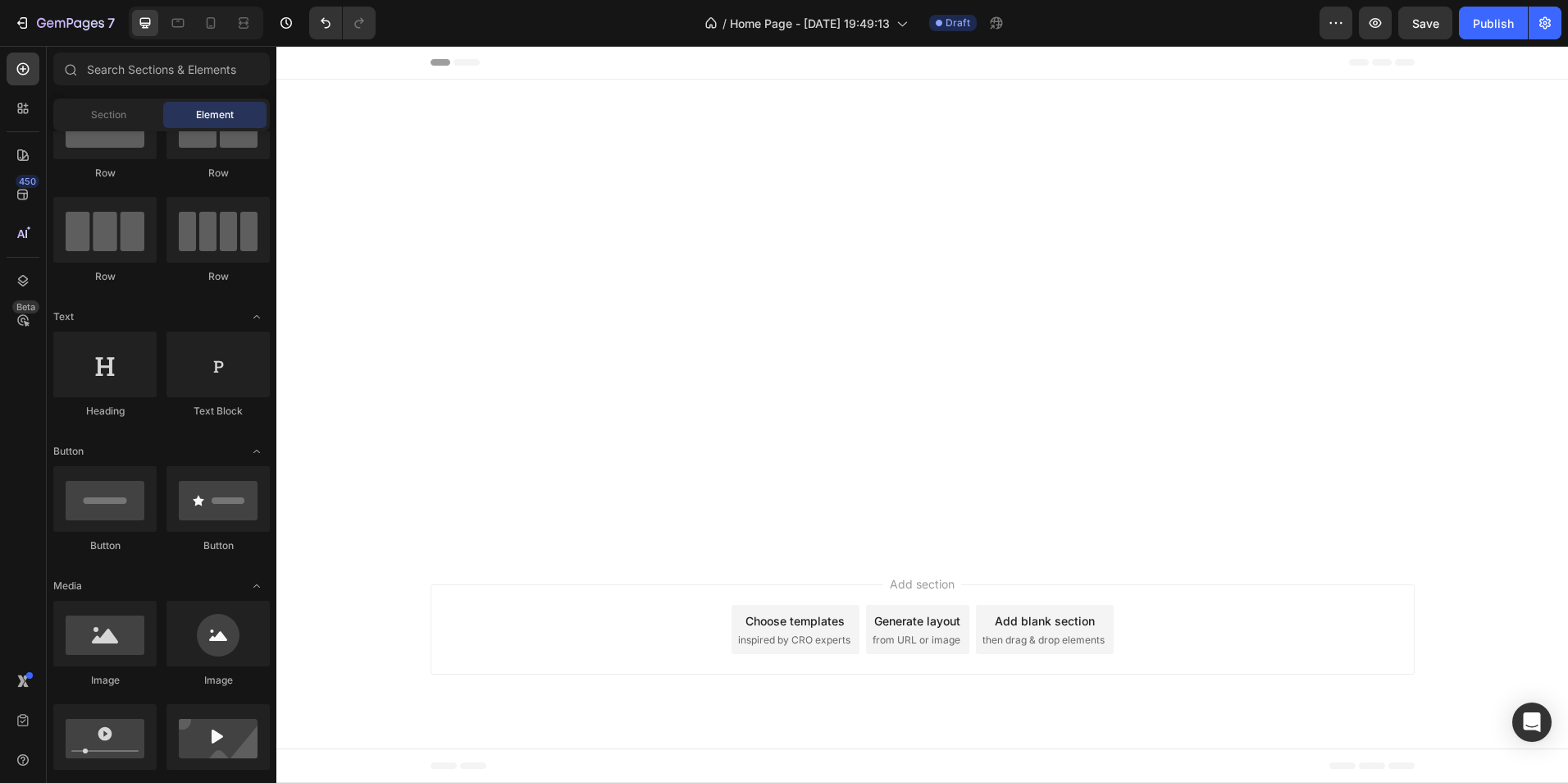
click at [467, 621] on div "Add section Choose templates inspired by CRO experts Generate layout from URL o…" at bounding box center [922, 629] width 984 height 90
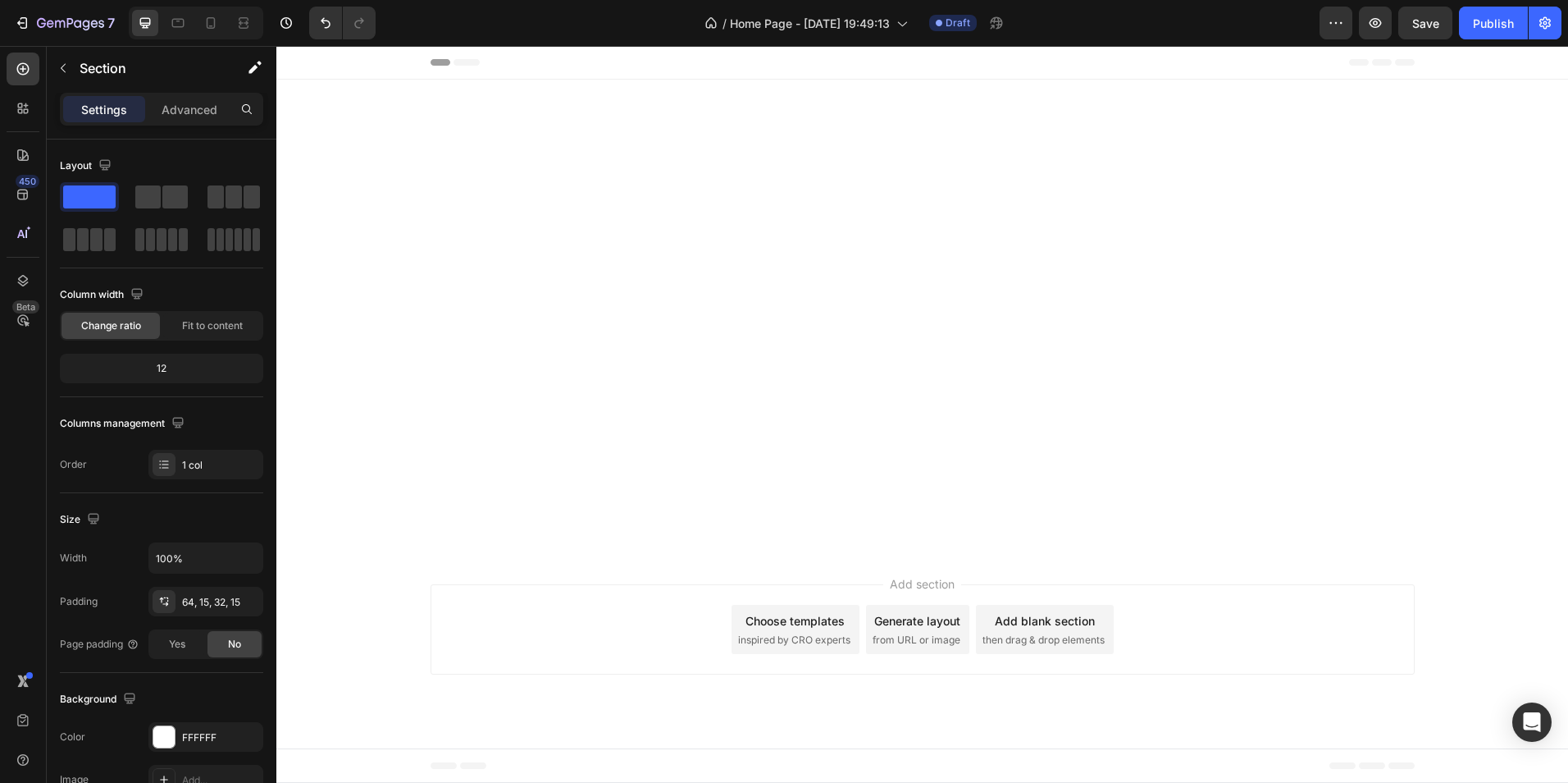
click at [366, 155] on div at bounding box center [922, 167] width 1267 height 69
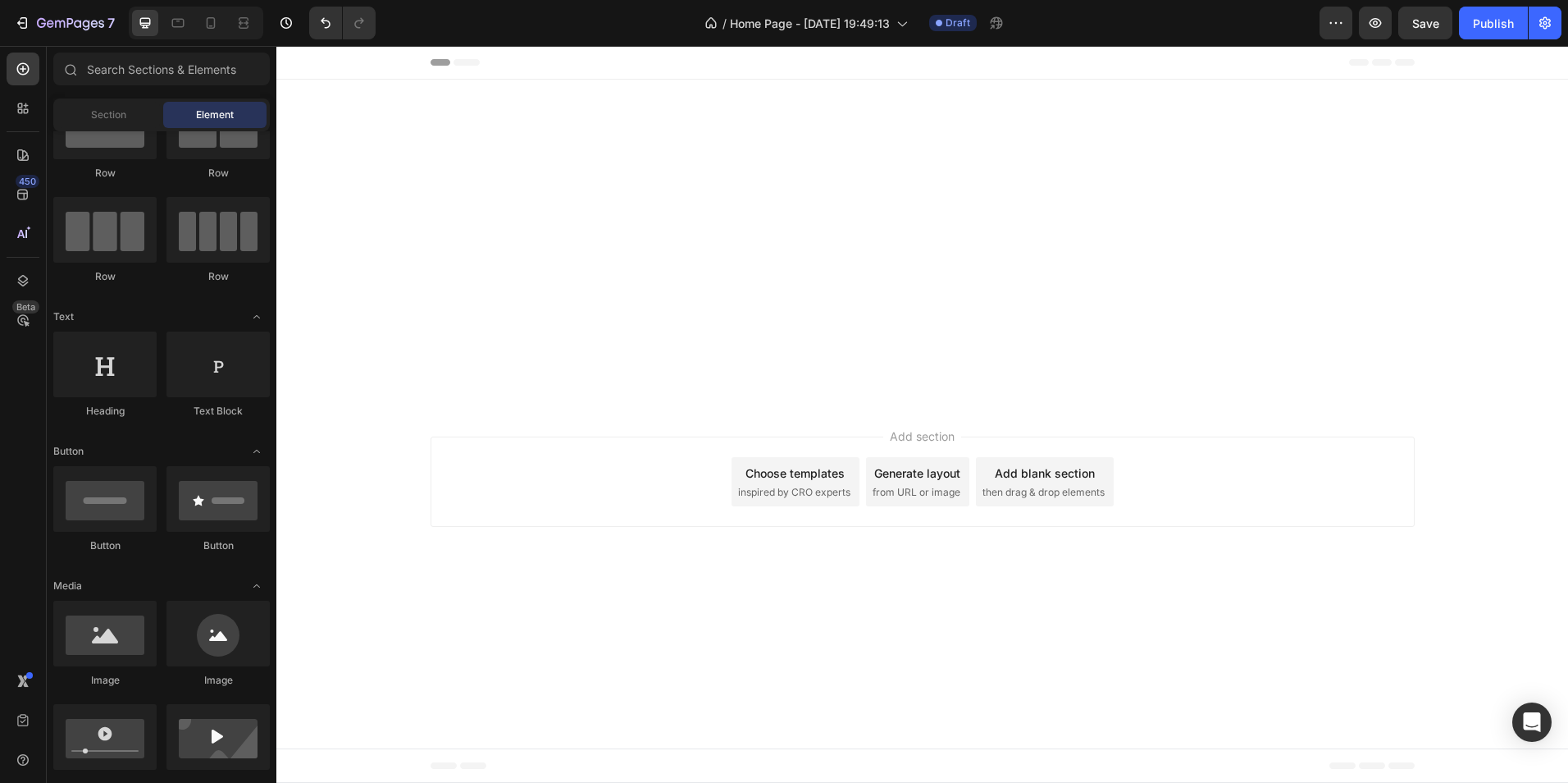
click at [476, 480] on div "Add section Choose templates inspired by CRO experts Generate layout from URL o…" at bounding box center [922, 481] width 984 height 90
click at [800, 118] on div at bounding box center [922, 241] width 1267 height 324
click at [559, 66] on div "Header" at bounding box center [922, 62] width 984 height 33
drag, startPoint x: 559, startPoint y: 66, endPoint x: 485, endPoint y: 218, distance: 169.1
click at [485, 218] on div at bounding box center [922, 241] width 1267 height 324
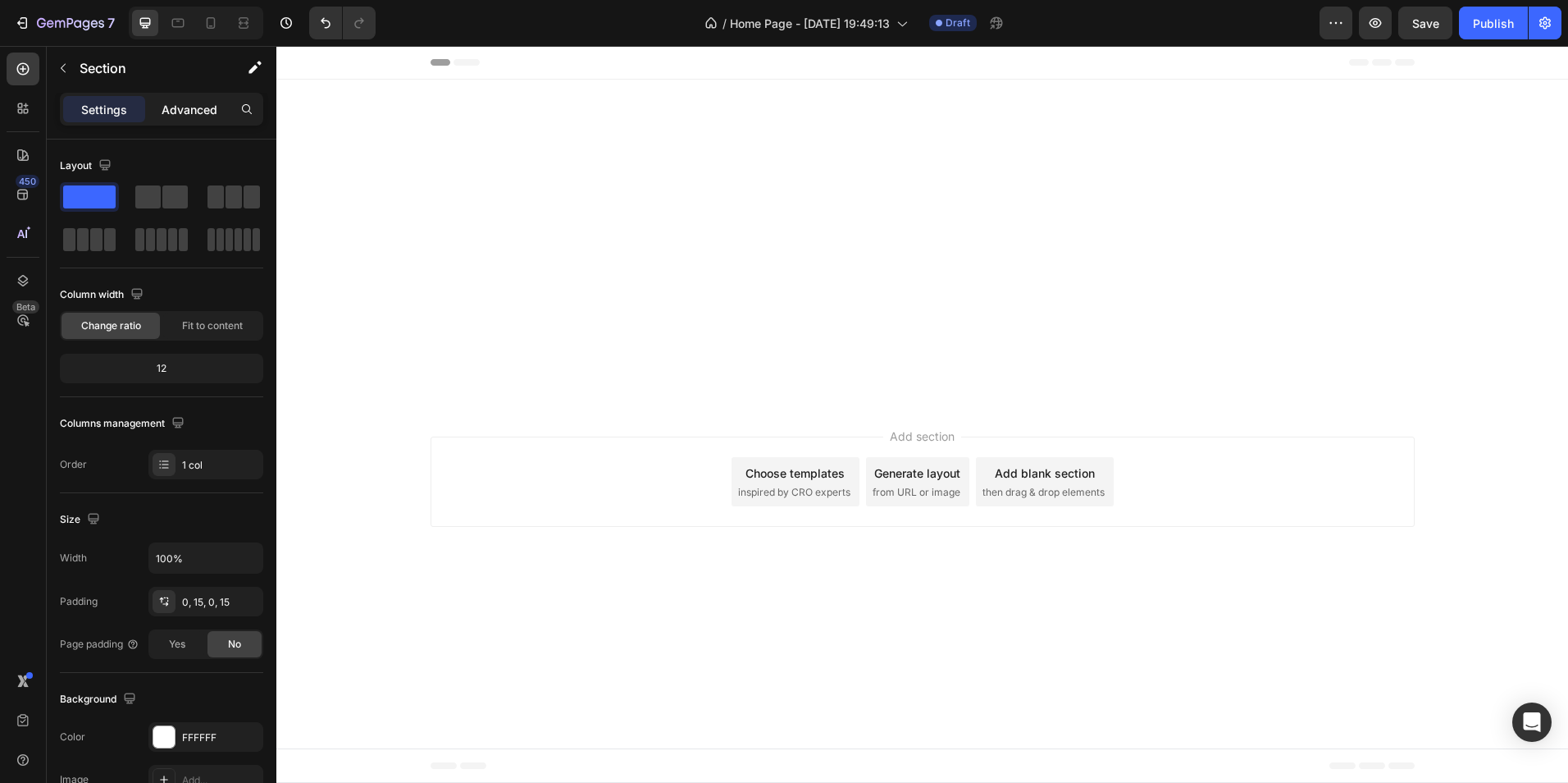
click at [172, 111] on p "Advanced" at bounding box center [189, 109] width 56 height 17
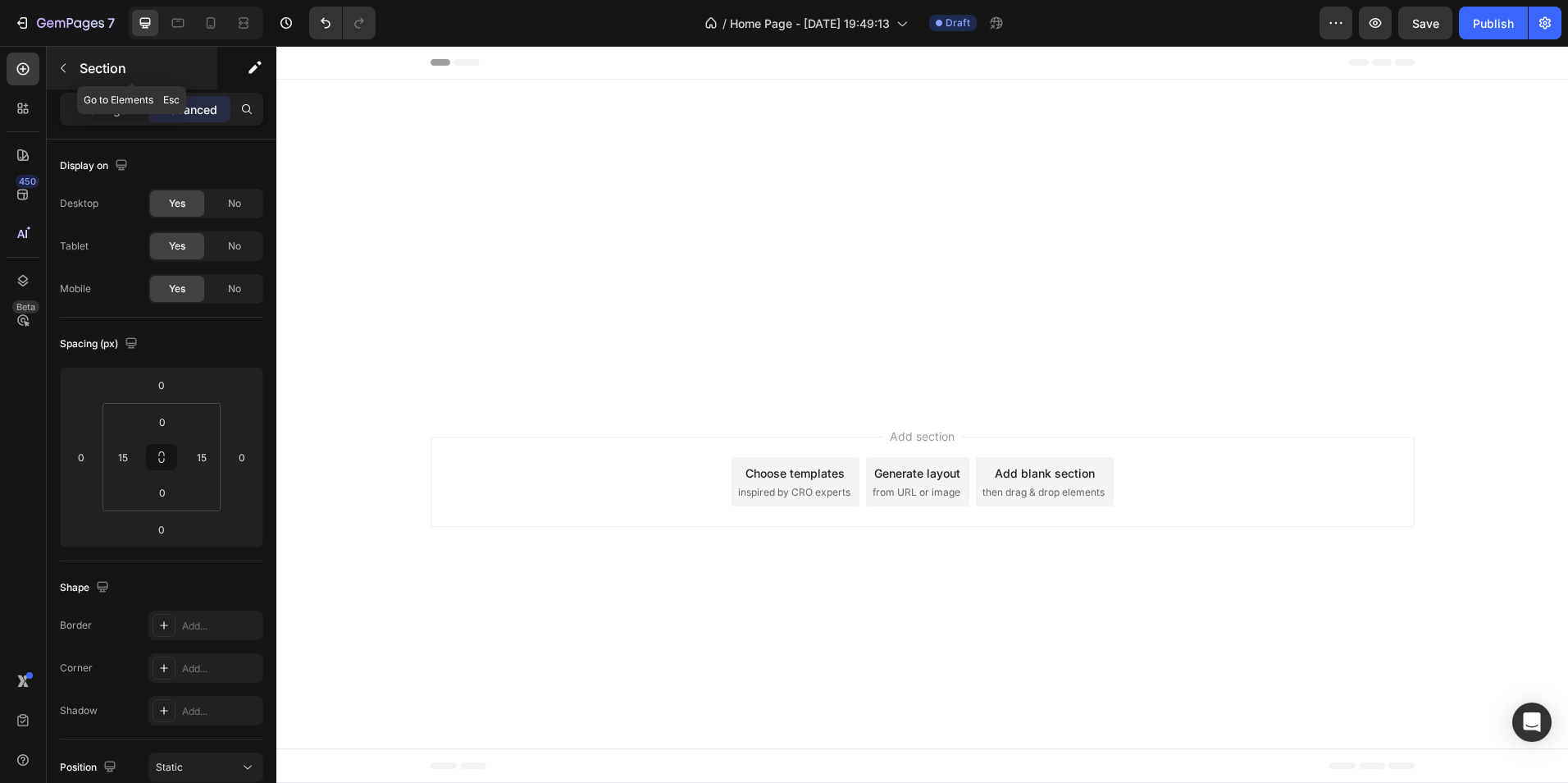
click at [65, 66] on icon "button" at bounding box center [63, 68] width 13 height 13
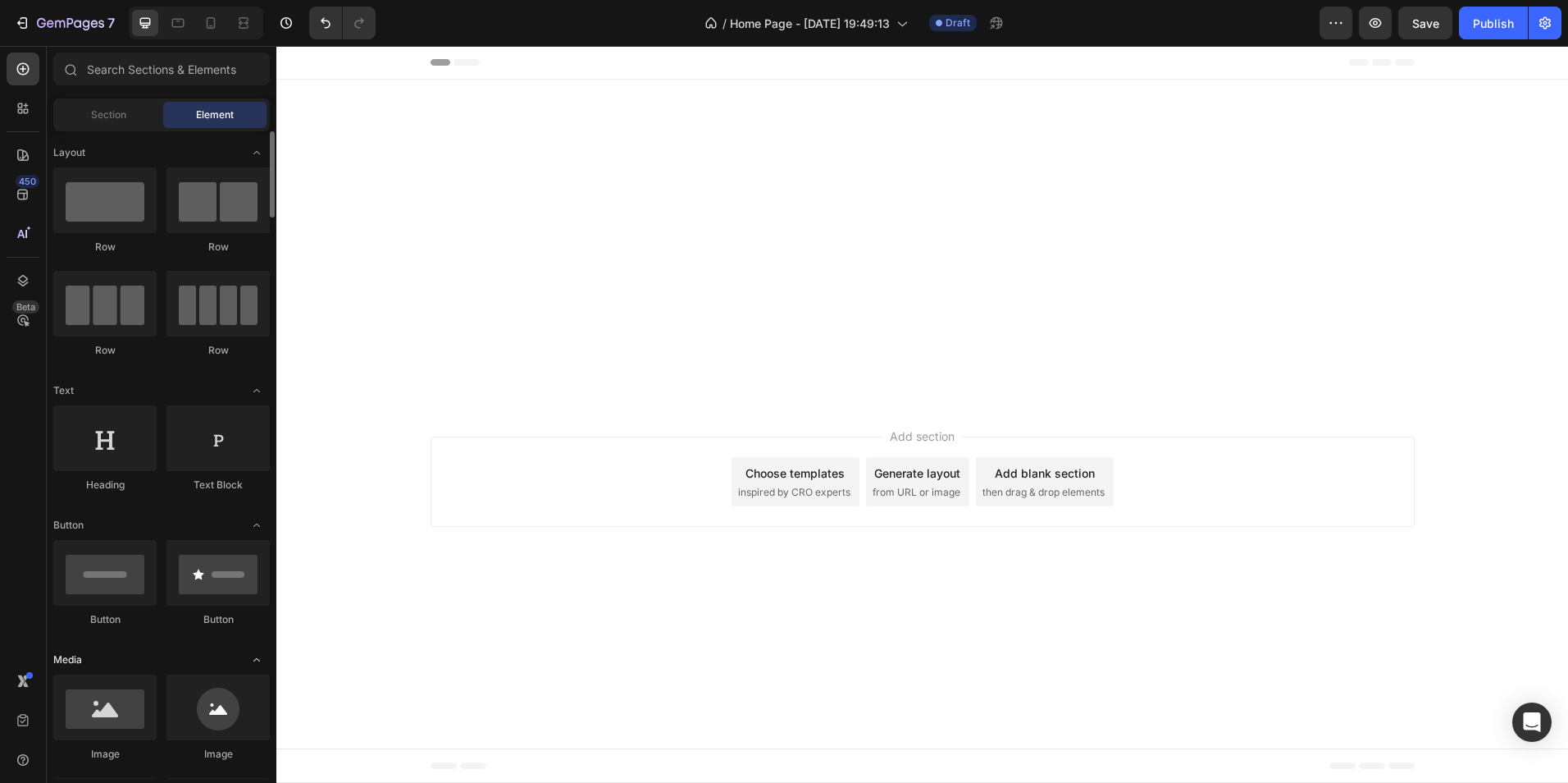
click at [260, 667] on span "Toggle open" at bounding box center [256, 660] width 26 height 26
click at [254, 524] on icon "Toggle open" at bounding box center [257, 525] width 13 height 13
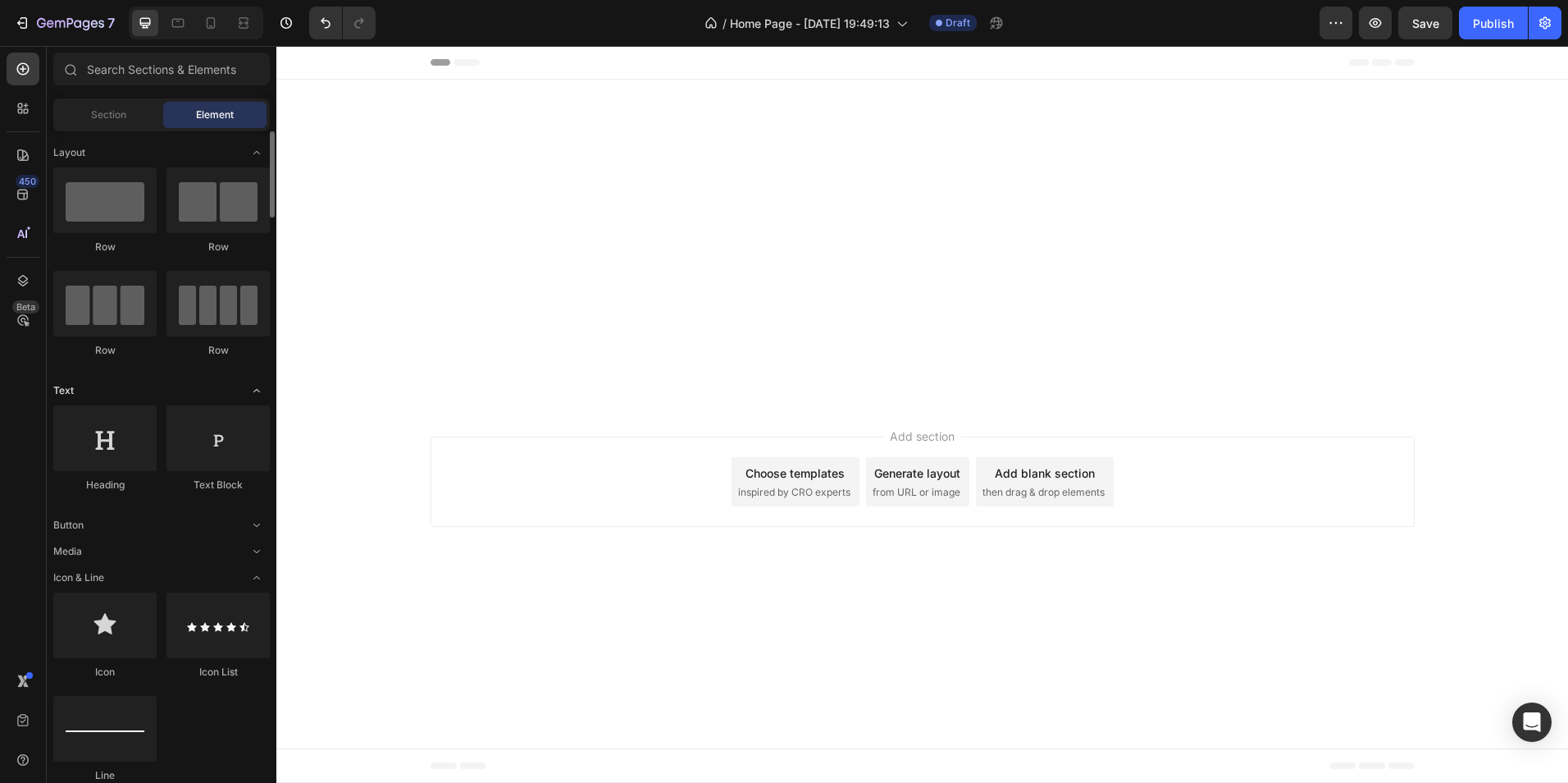
click at [261, 395] on icon "Toggle open" at bounding box center [257, 391] width 13 height 13
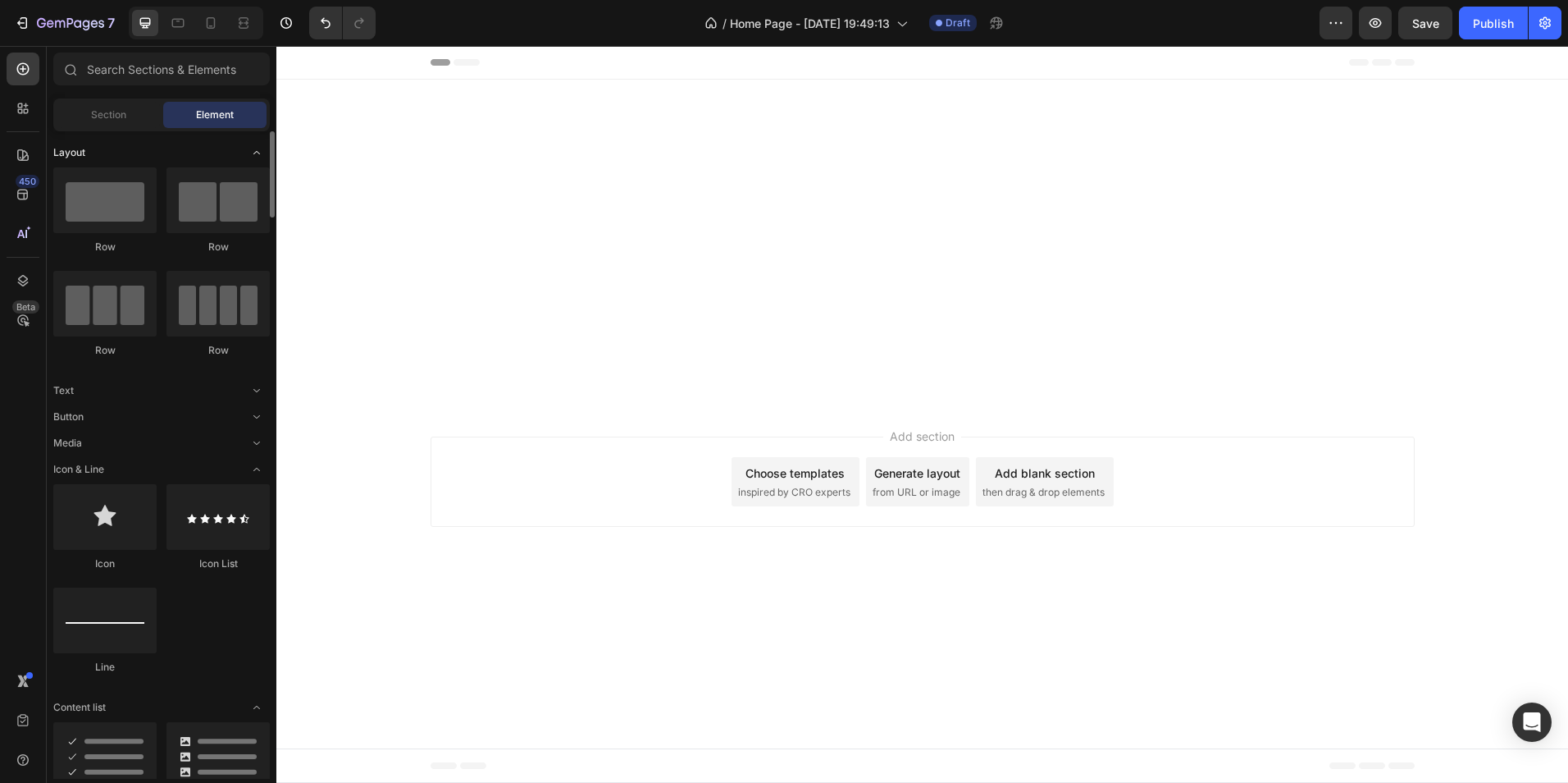
click at [256, 153] on icon "Toggle open" at bounding box center [257, 153] width 13 height 13
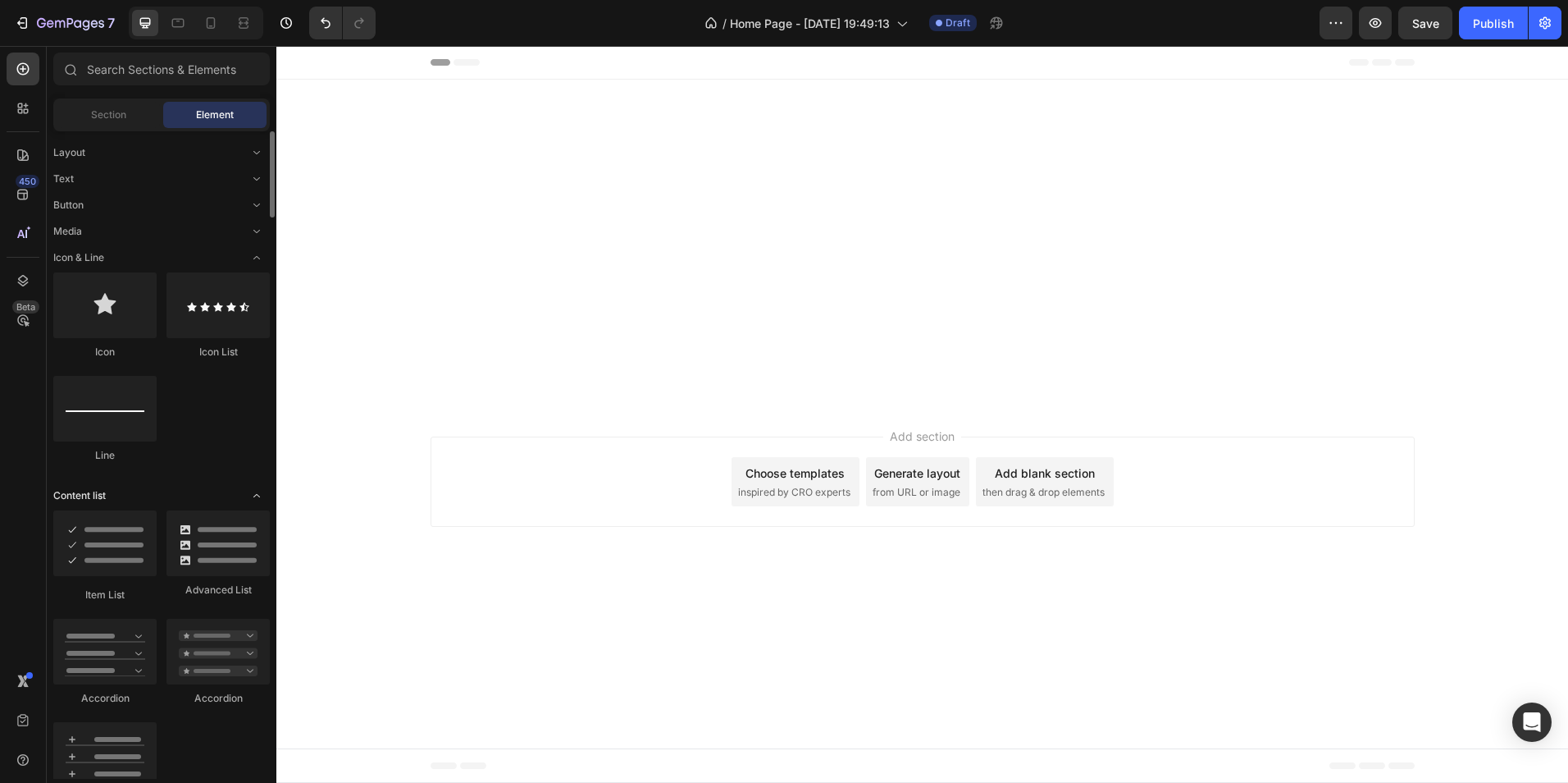
click at [261, 491] on icon "Toggle open" at bounding box center [257, 496] width 13 height 13
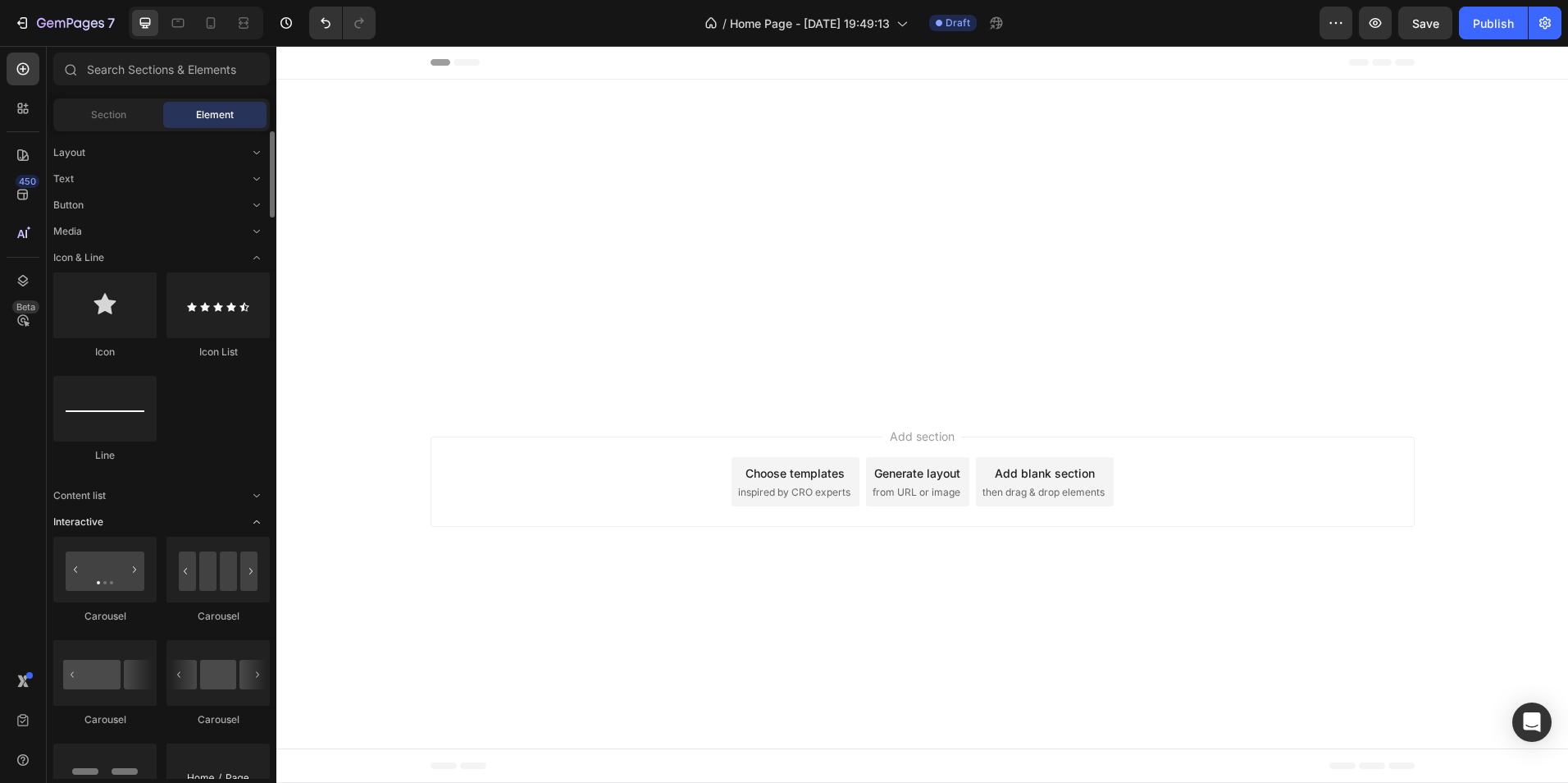
click at [257, 521] on icon "Toggle open" at bounding box center [256, 522] width 7 height 4
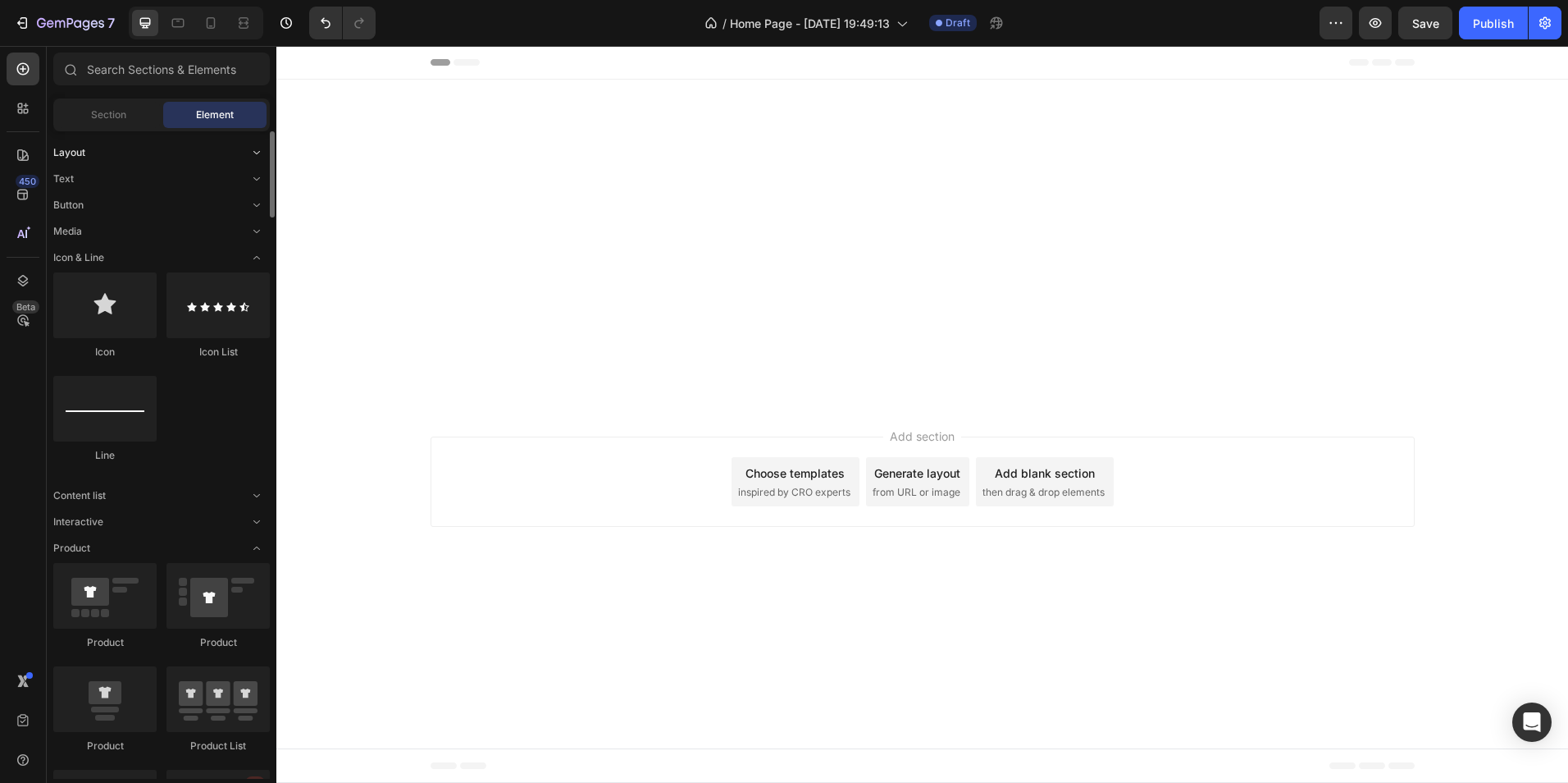
click at [254, 150] on icon "Toggle open" at bounding box center [257, 153] width 13 height 13
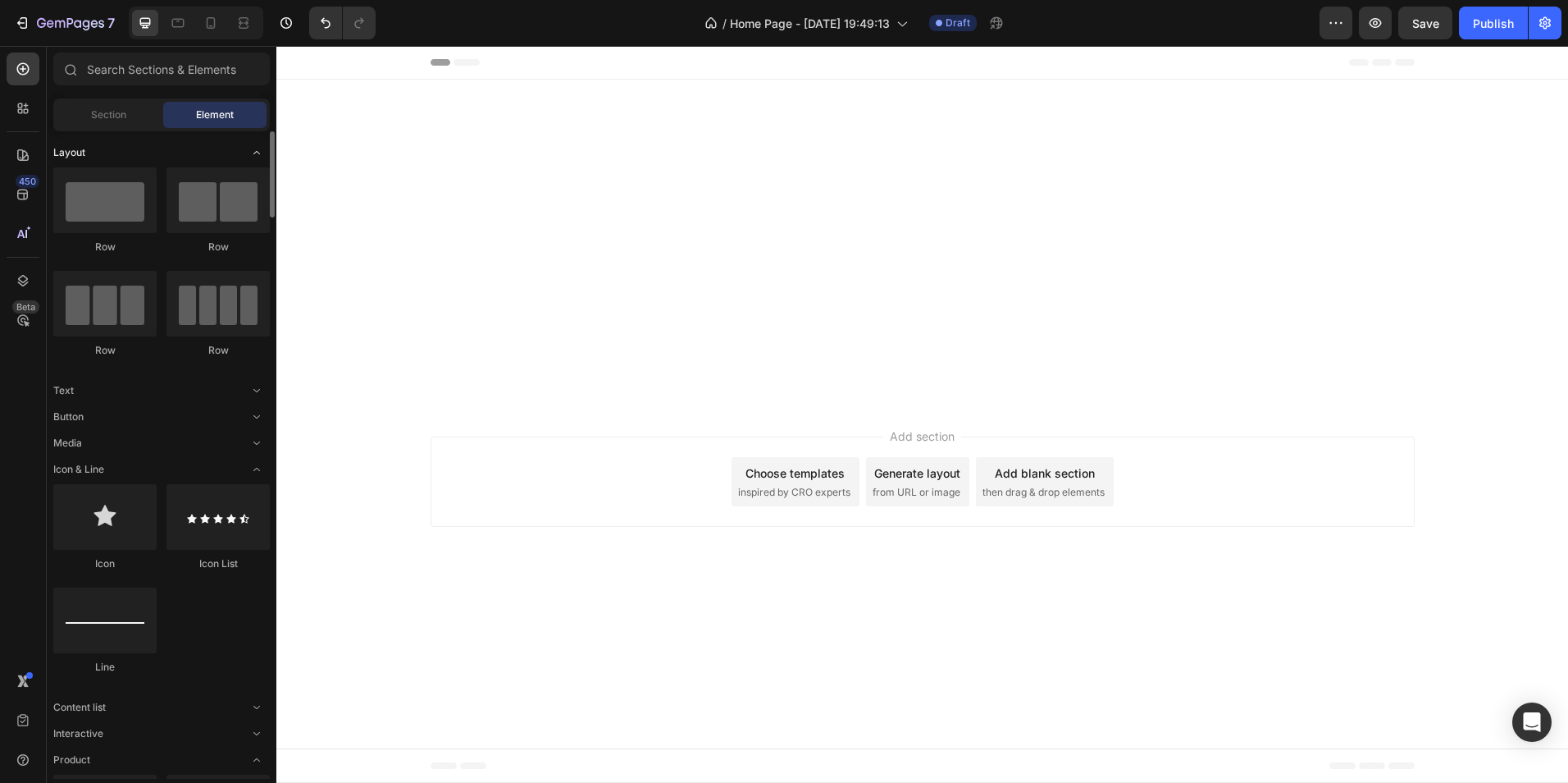
click at [254, 150] on icon "Toggle open" at bounding box center [257, 153] width 13 height 13
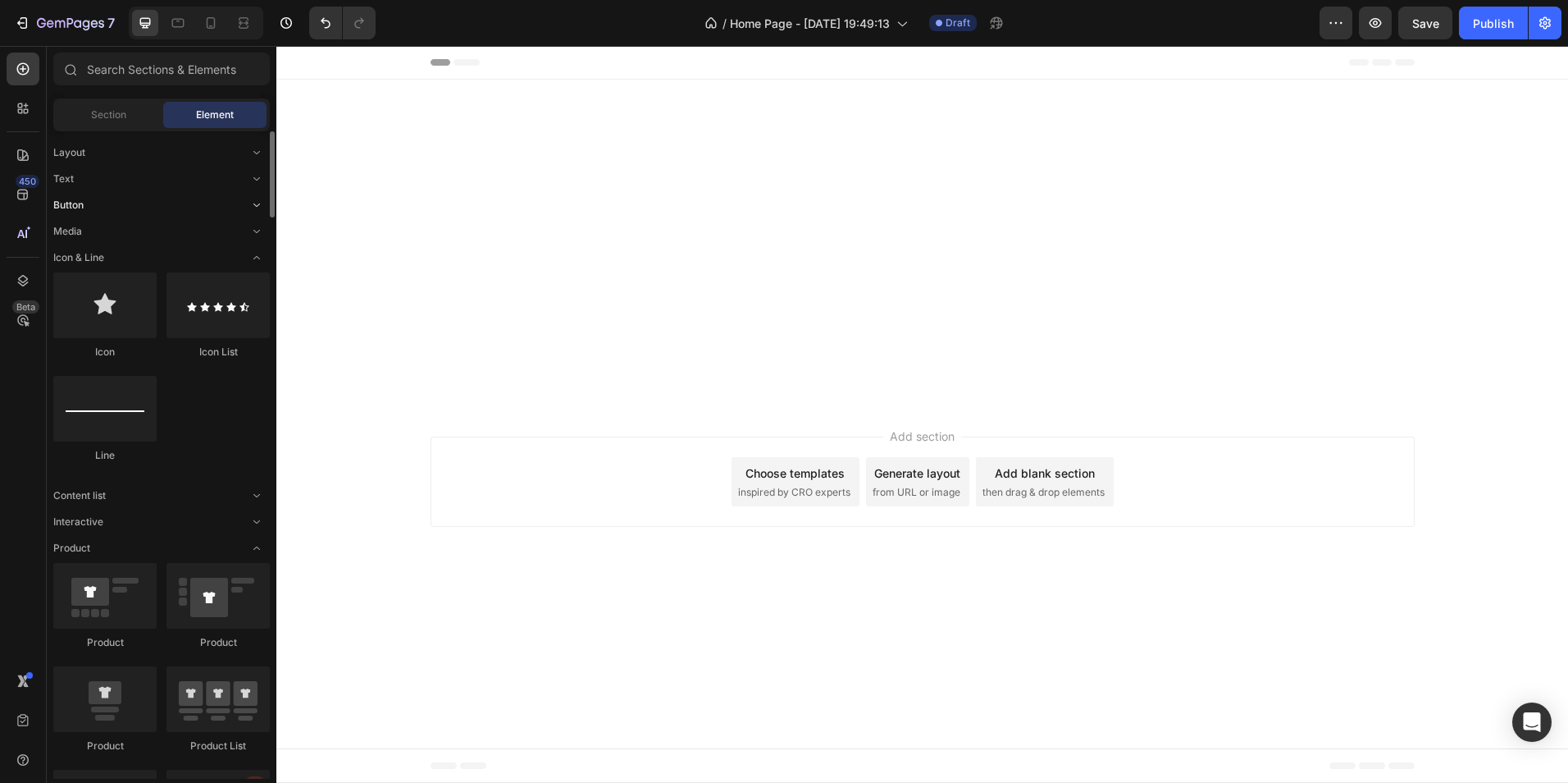
click at [257, 202] on icon "Toggle open" at bounding box center [257, 205] width 13 height 13
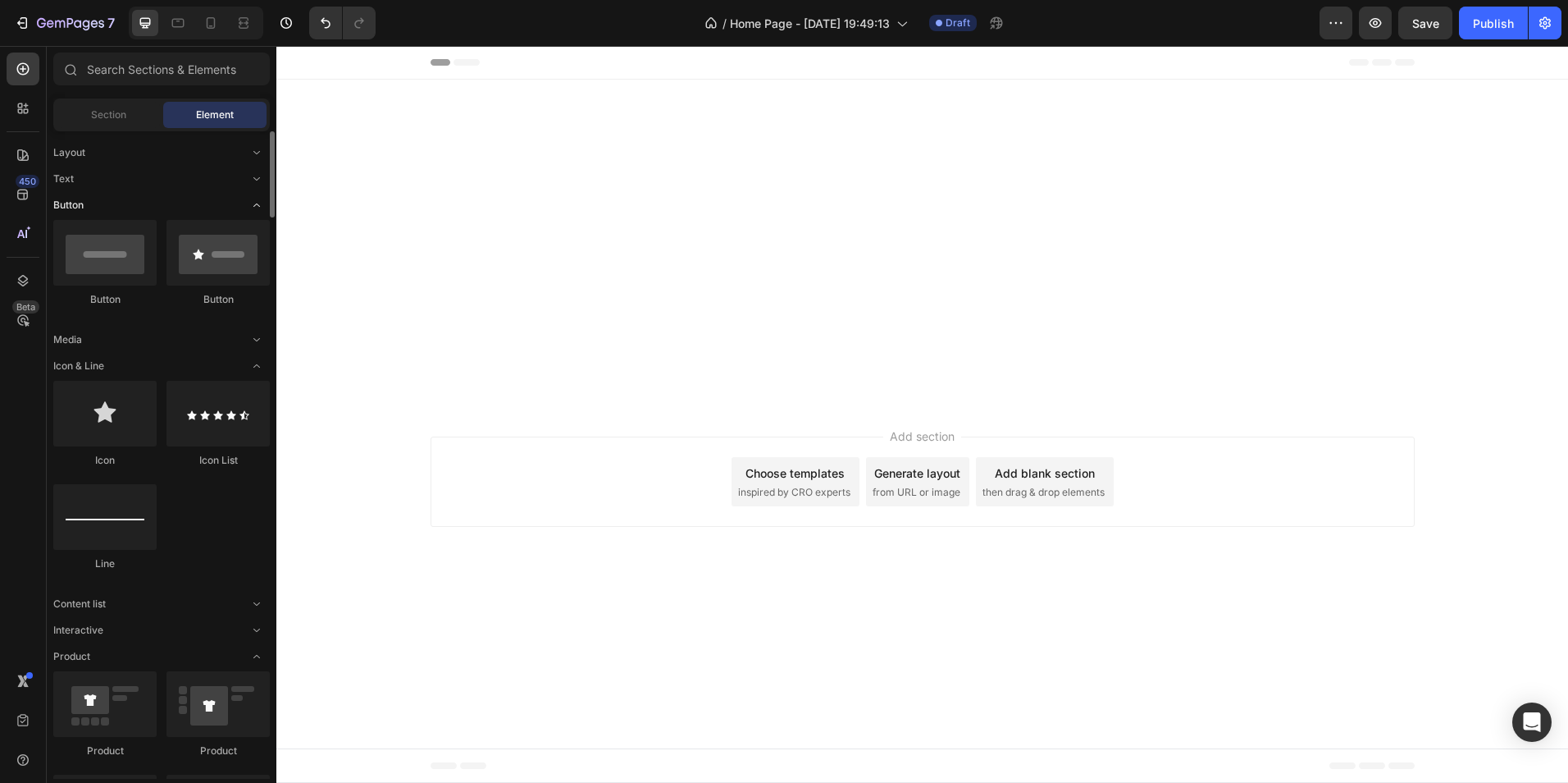
click at [257, 202] on icon "Toggle open" at bounding box center [257, 205] width 13 height 13
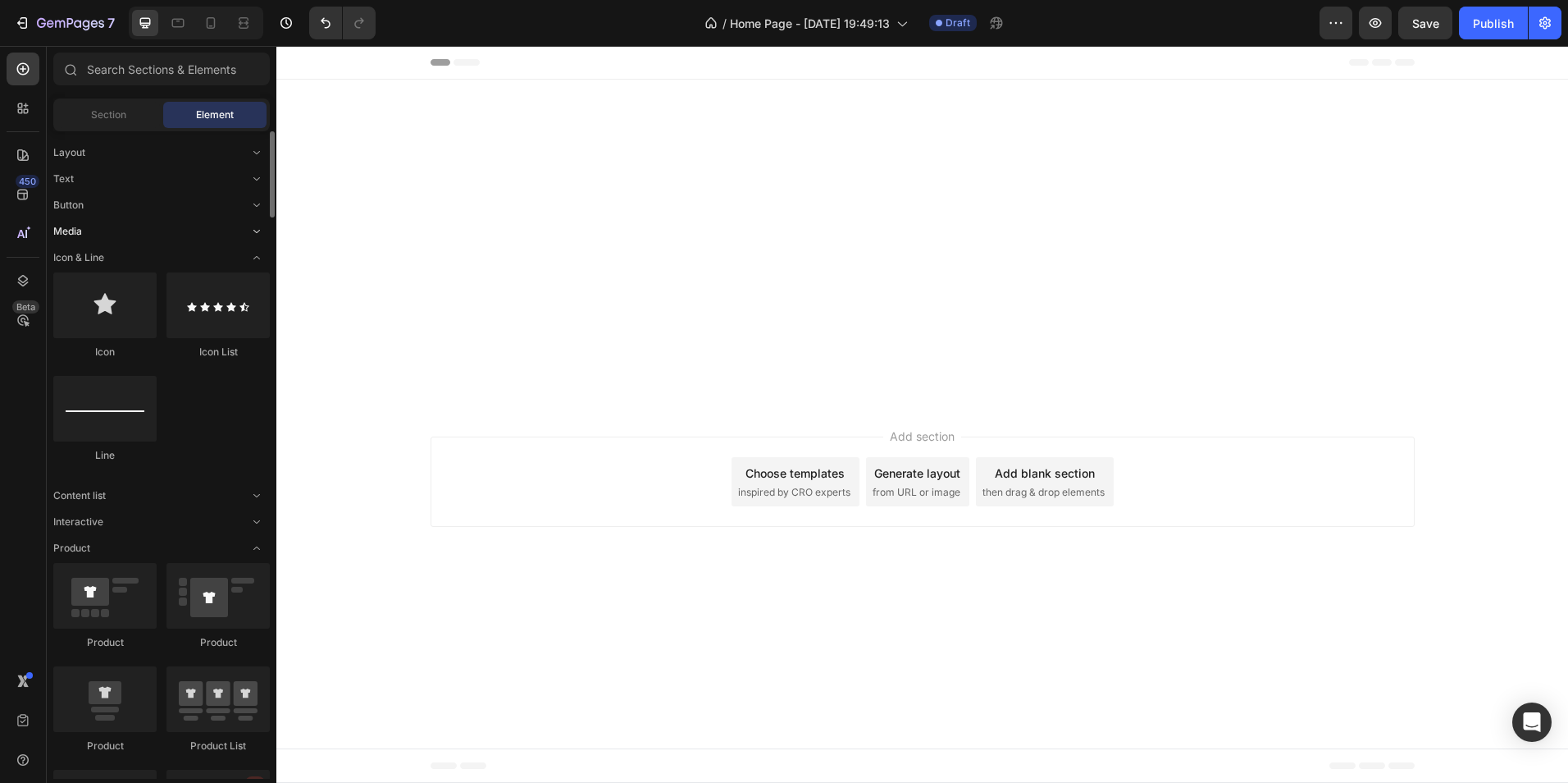
click at [256, 227] on icon "Toggle open" at bounding box center [257, 231] width 13 height 13
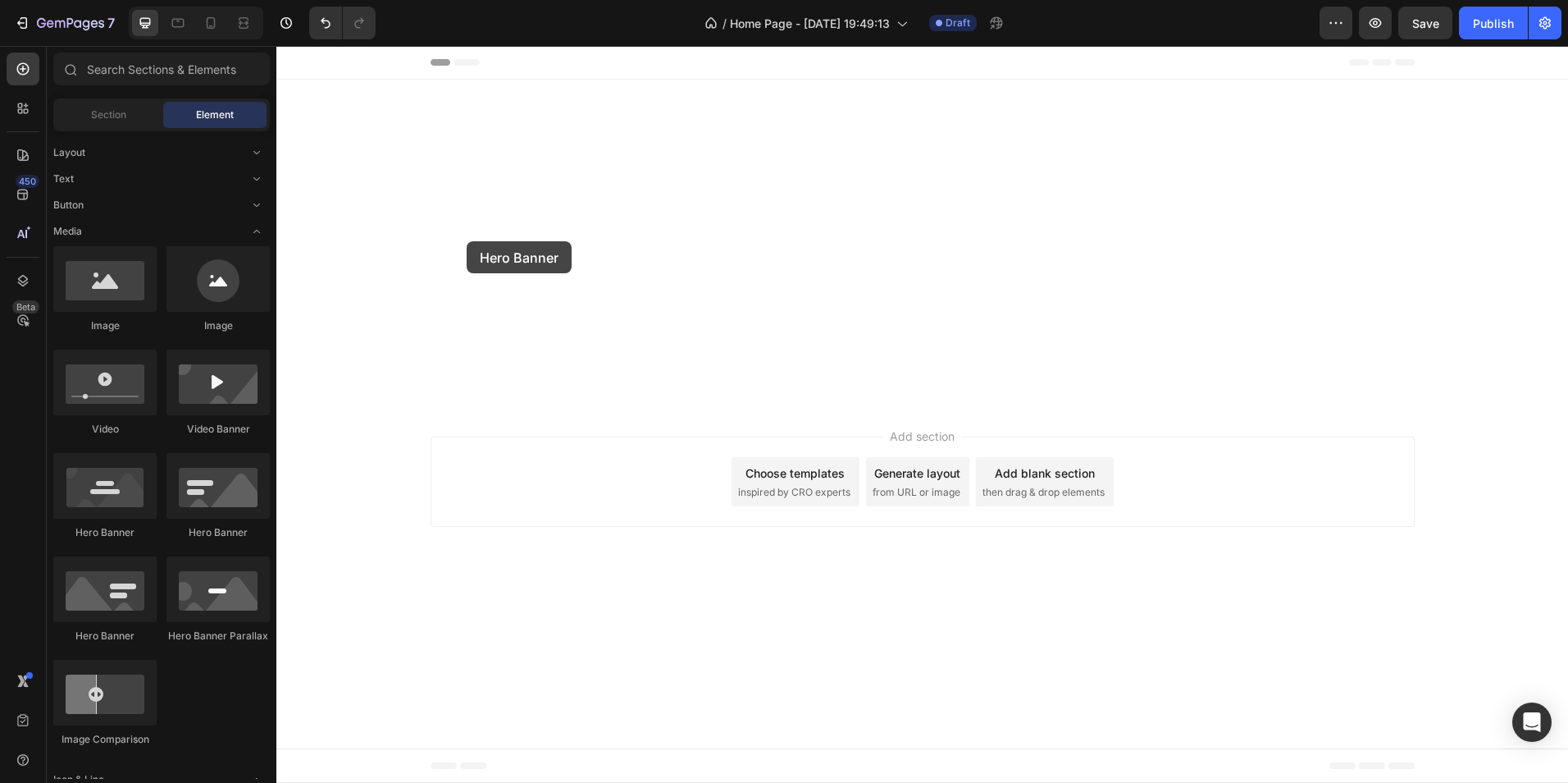
drag, startPoint x: 473, startPoint y: 551, endPoint x: 467, endPoint y: 241, distance: 310.1
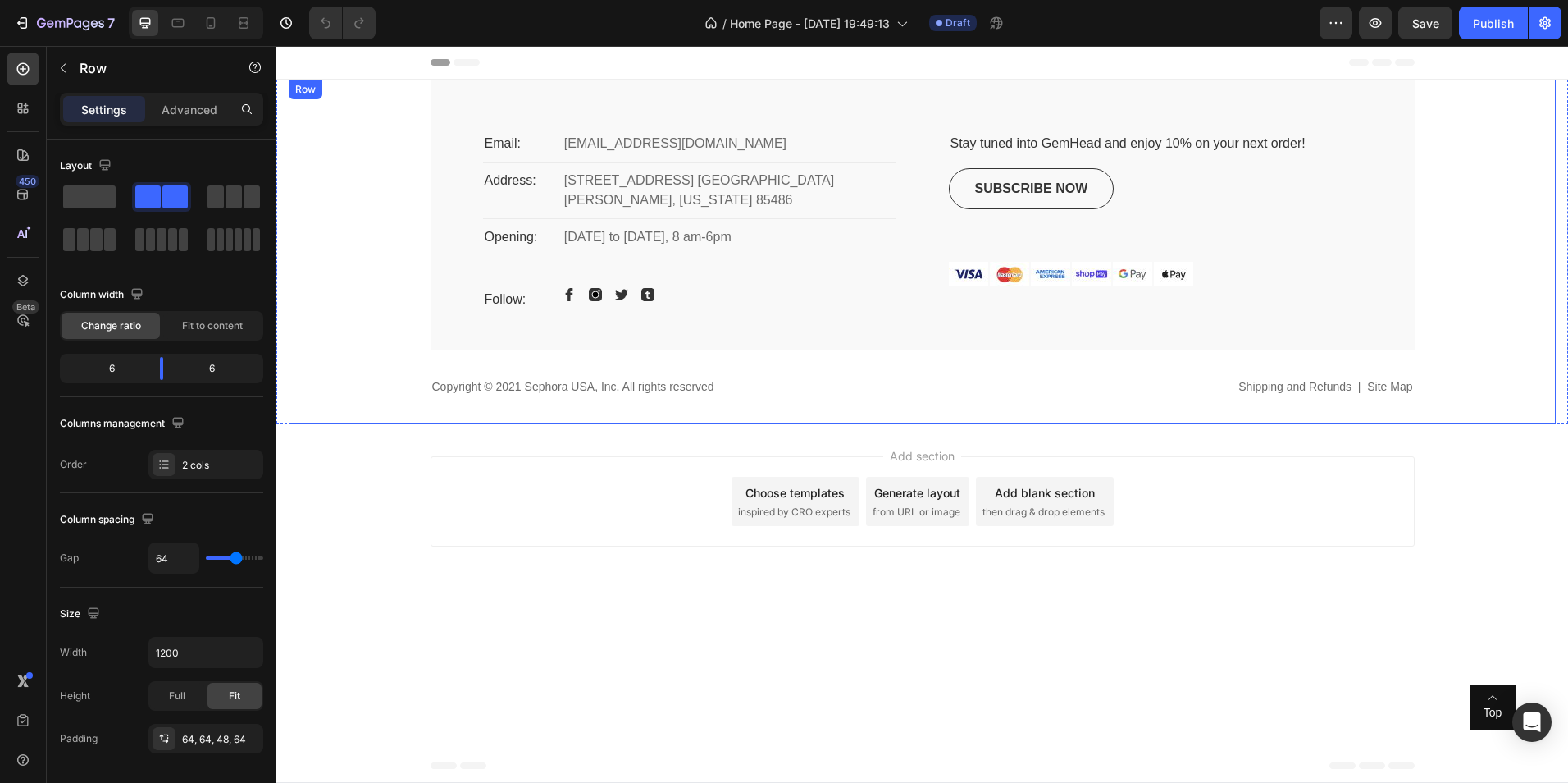
click at [1368, 278] on div "Email: Text block Gemo@gmail.com Text block Row Address: Text block 2972 Westhe…" at bounding box center [922, 214] width 984 height 271
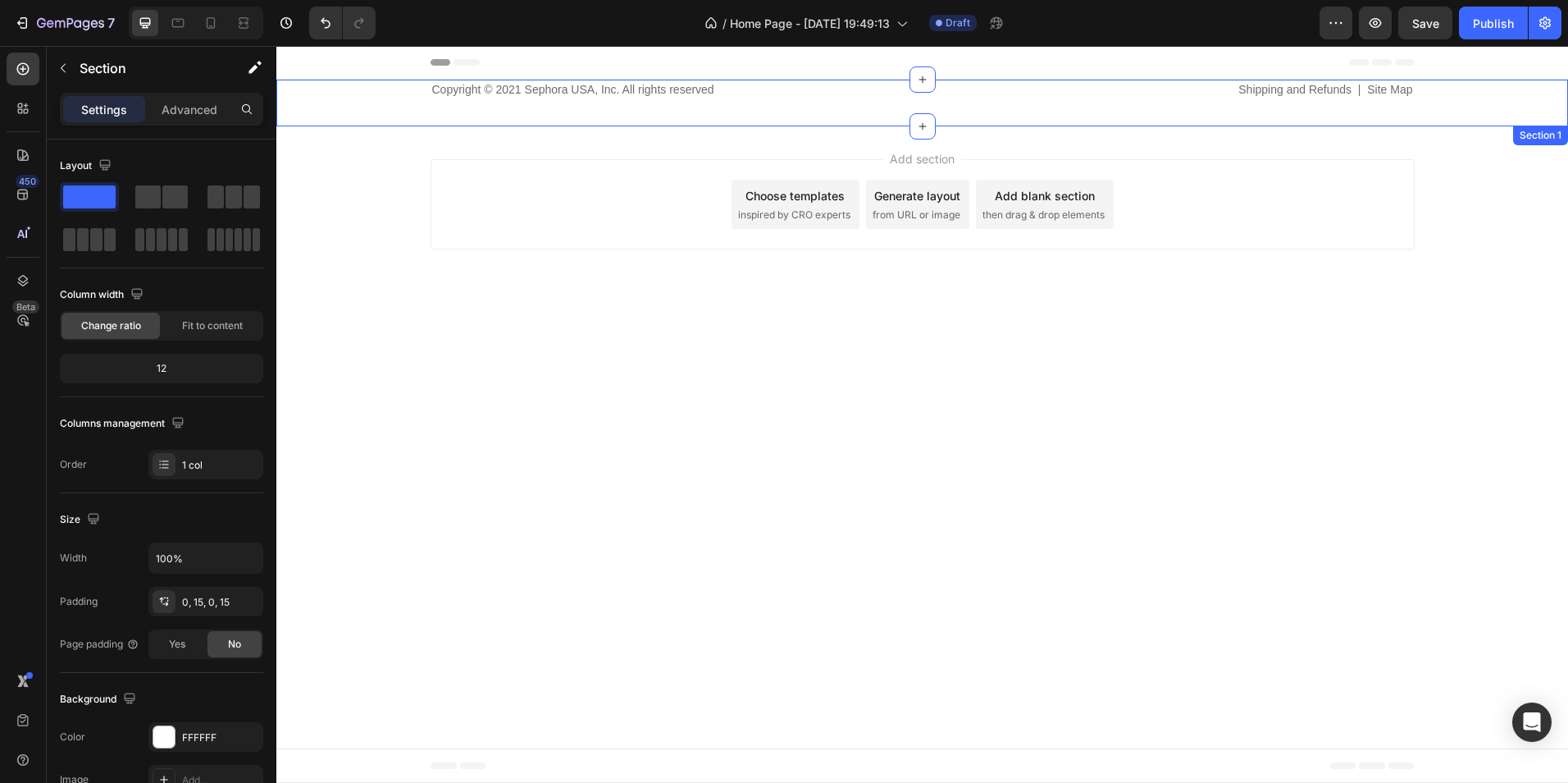
click at [377, 104] on div "Copyright © 2021 Sephora USA, Inc. All rights reserved Text block Shipping and …" at bounding box center [922, 103] width 1267 height 47
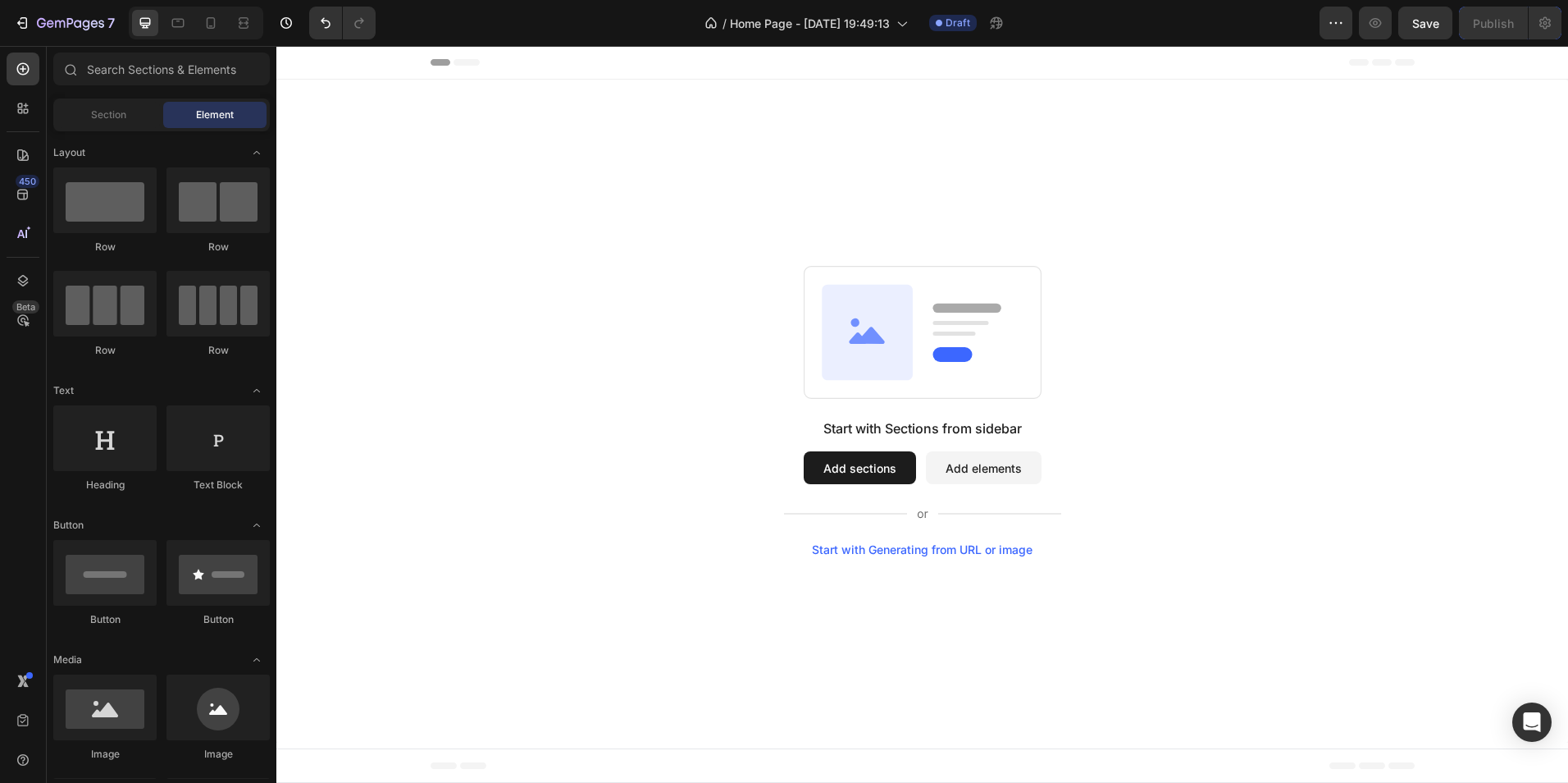
click at [837, 368] on icon at bounding box center [867, 332] width 91 height 95
click at [724, 360] on div "Start with Sections from sidebar Add sections Add elements Start with Generatin…" at bounding box center [922, 411] width 1174 height 291
click at [451, 216] on div "Start with Sections from sidebar Add sections Add elements Start with Generatin…" at bounding box center [922, 410] width 1292 height 663
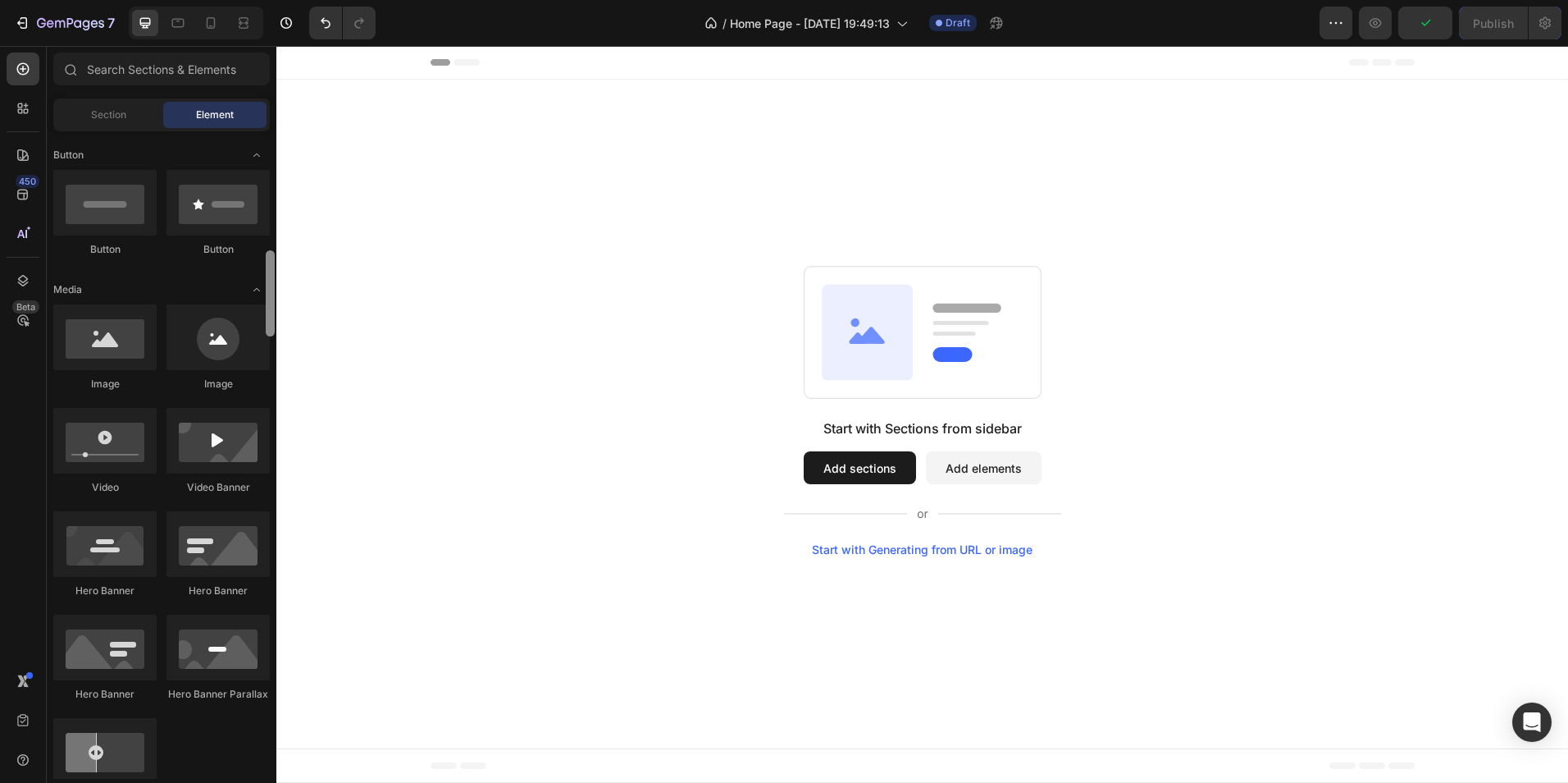
scroll to position [432, 0]
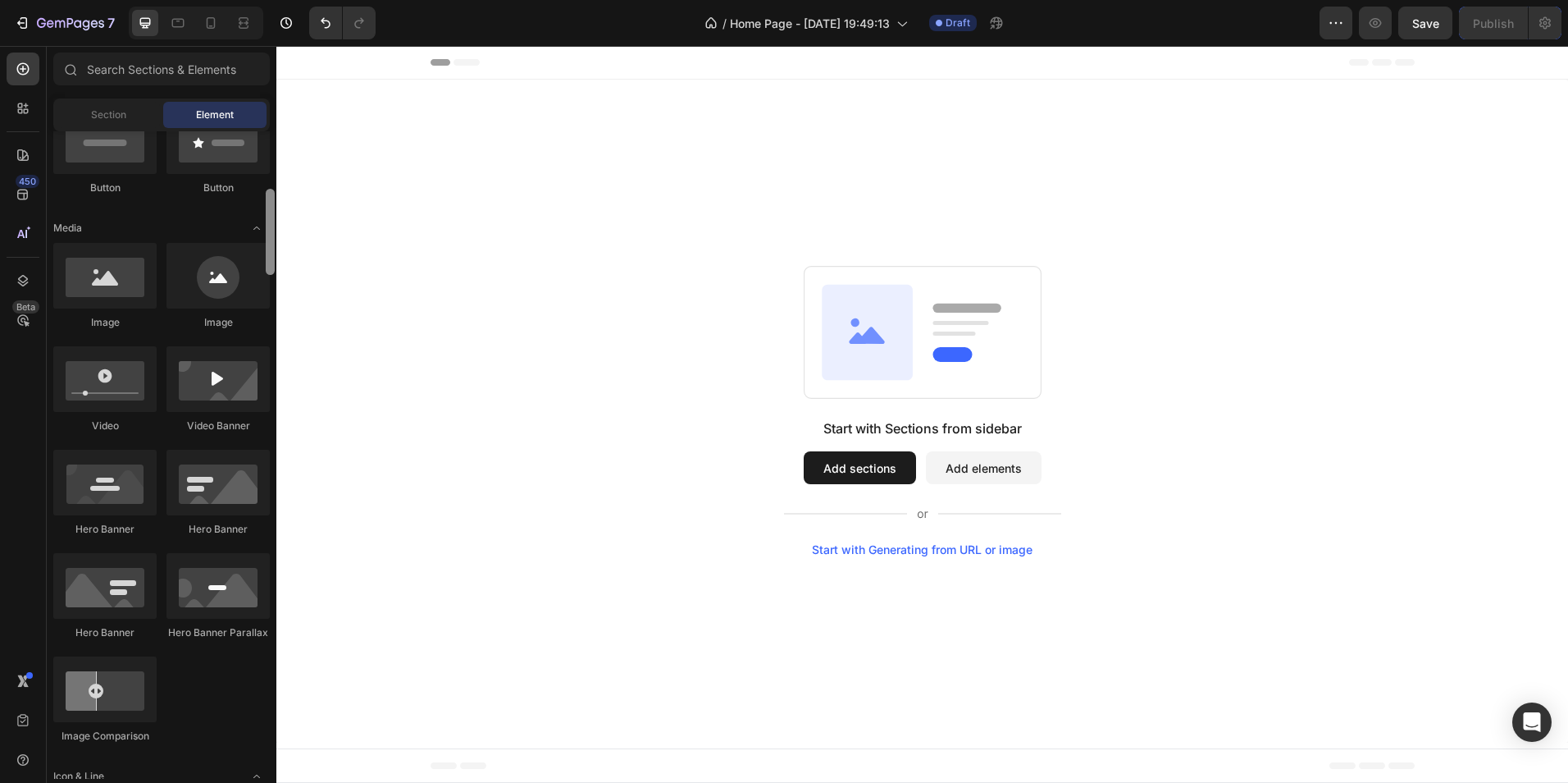
drag, startPoint x: 548, startPoint y: 207, endPoint x: 279, endPoint y: 229, distance: 269.9
click at [271, 218] on div at bounding box center [270, 231] width 9 height 86
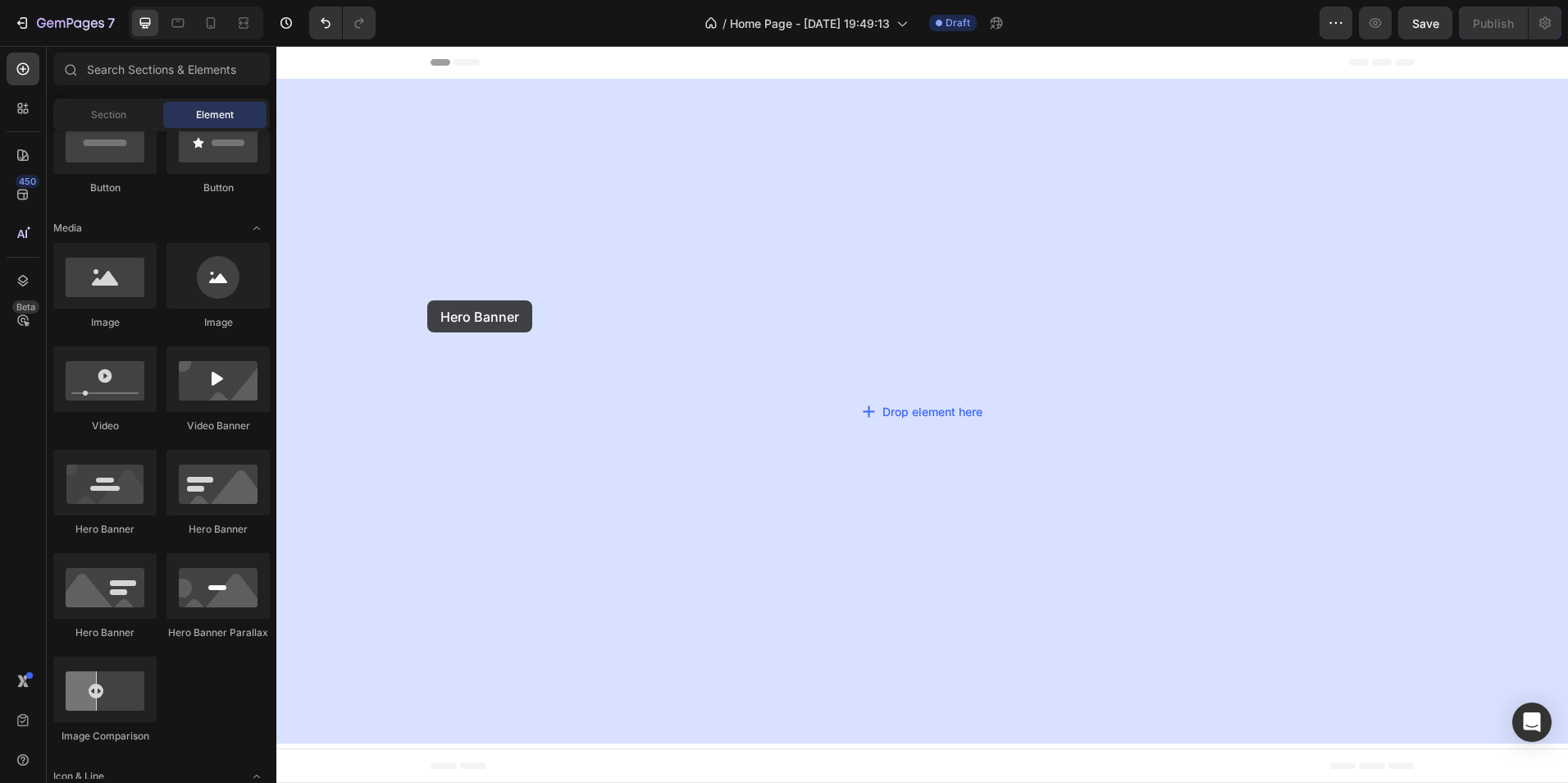
drag, startPoint x: 486, startPoint y: 544, endPoint x: 428, endPoint y: 300, distance: 250.8
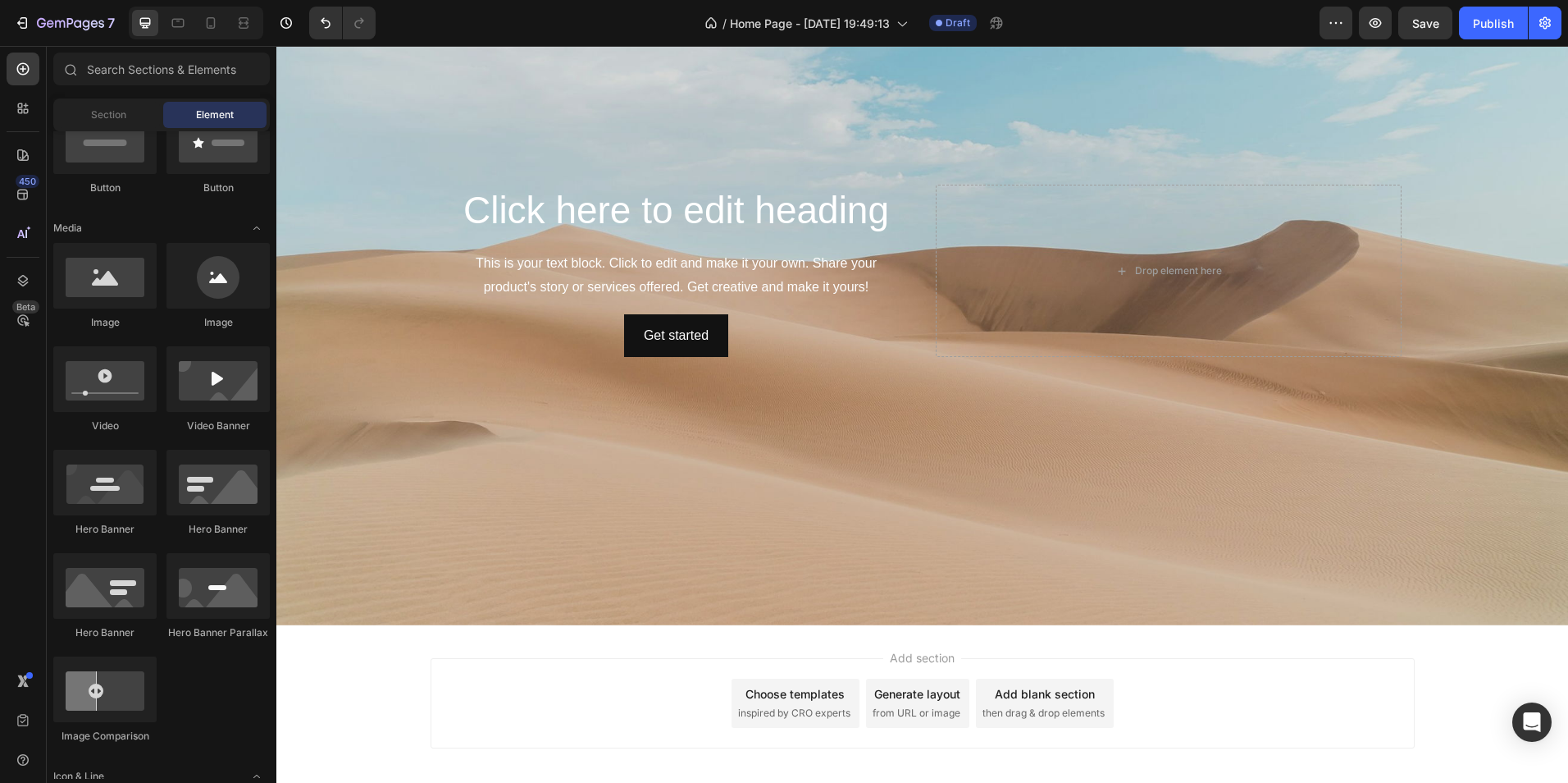
scroll to position [164, 0]
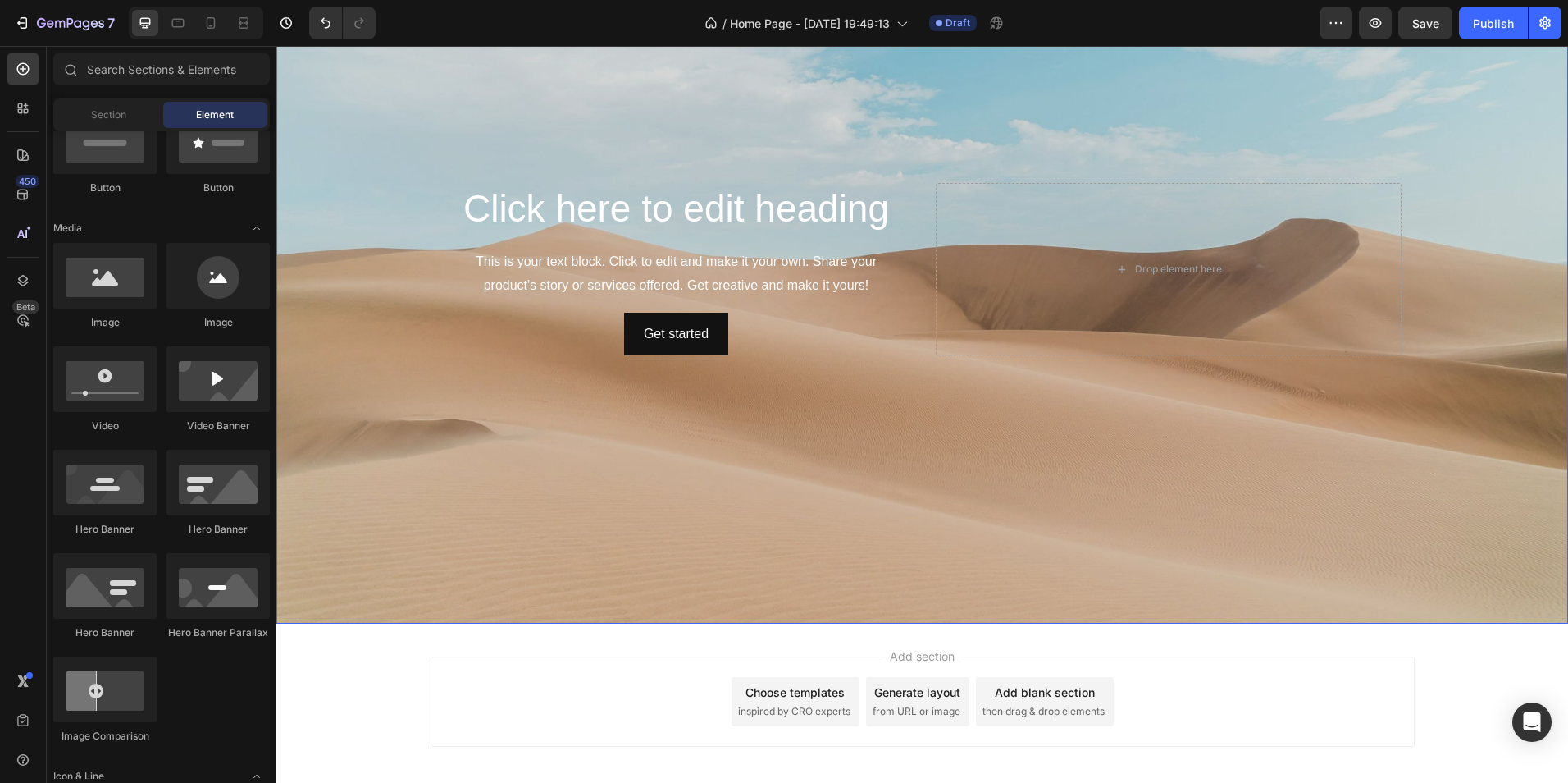
click at [415, 478] on div "Background Image" at bounding box center [922, 269] width 1292 height 708
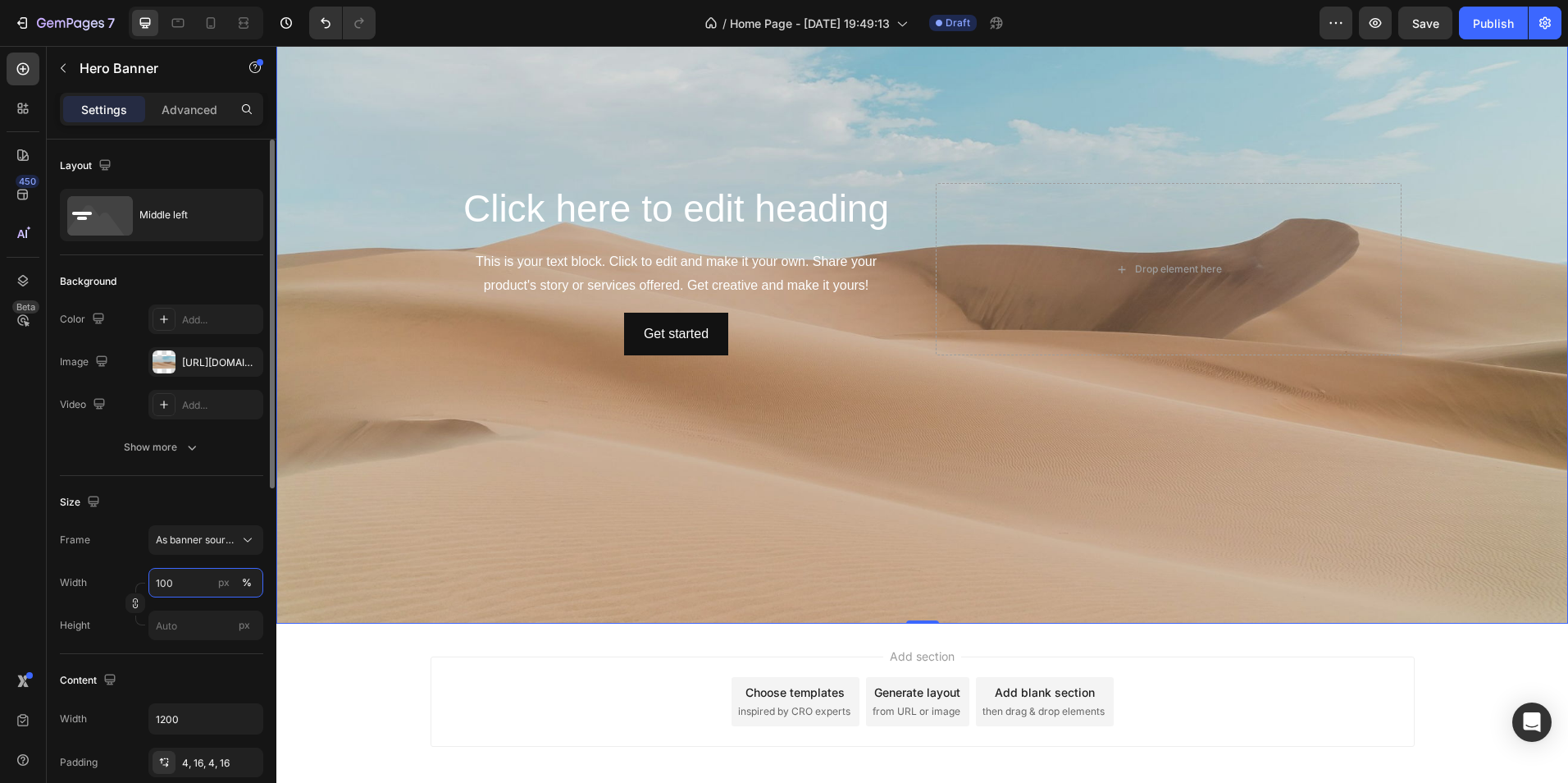
click at [203, 580] on input "100" at bounding box center [205, 583] width 115 height 30
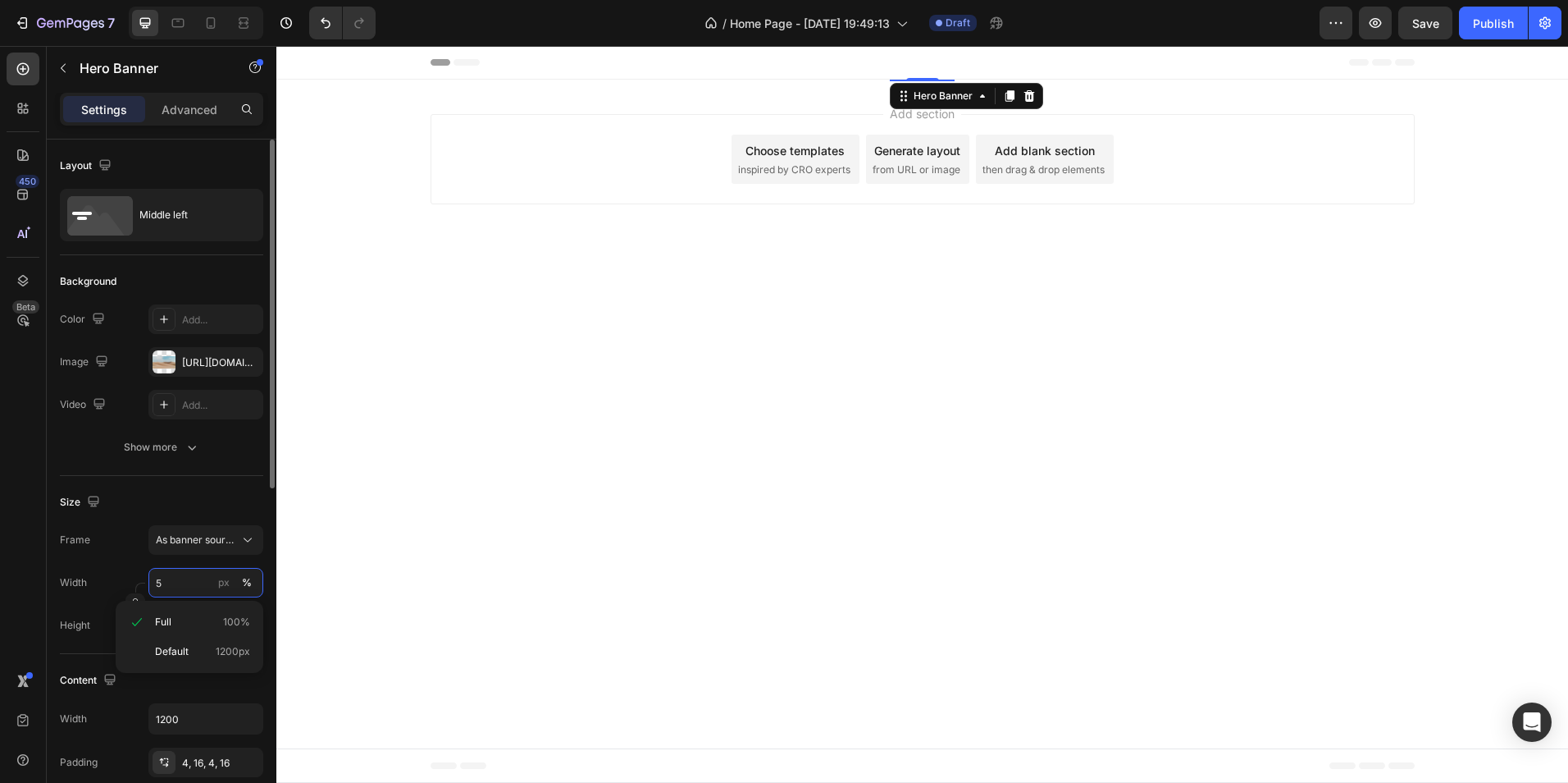
scroll to position [0, 0]
type input "50"
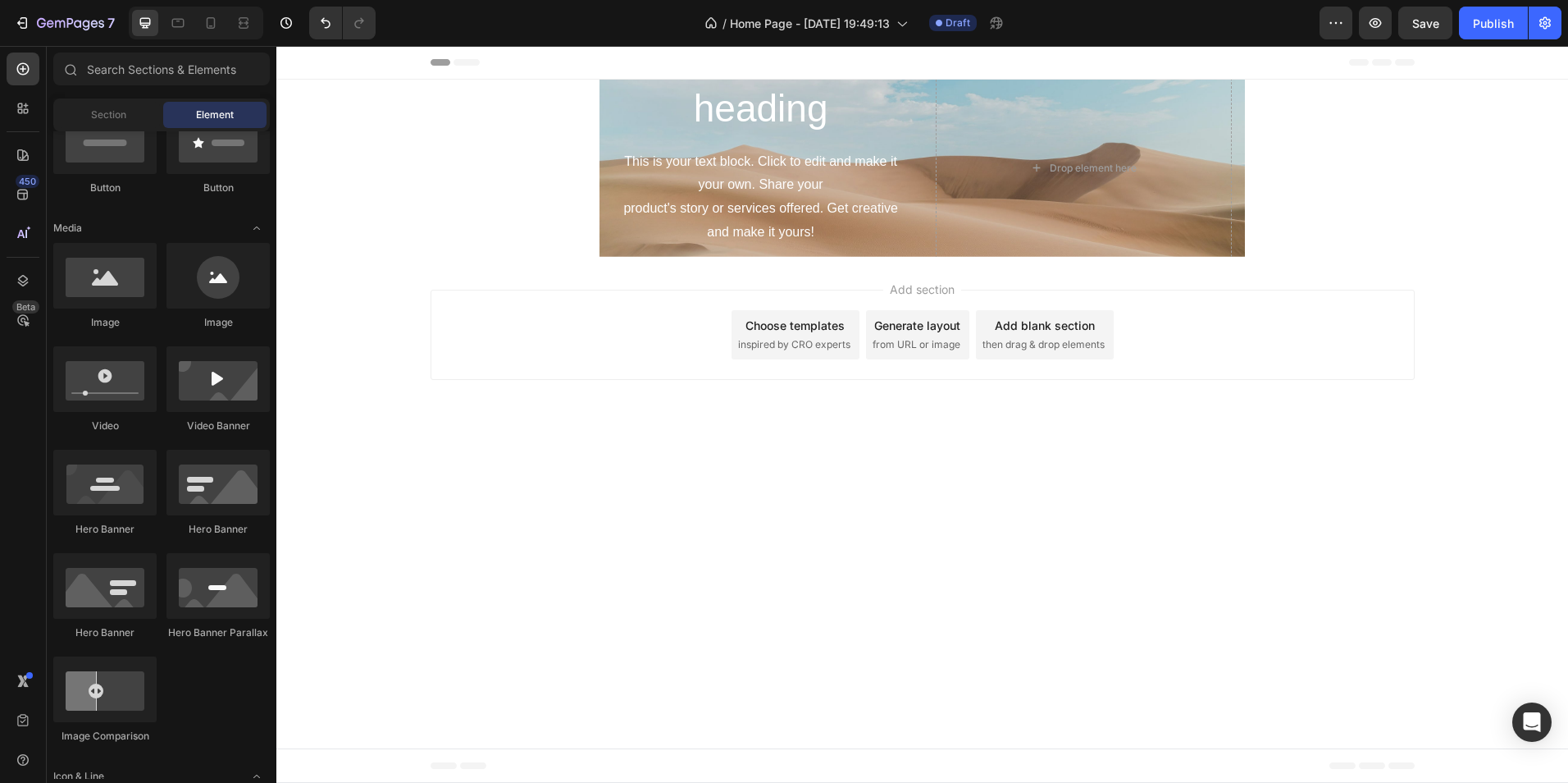
drag, startPoint x: 1567, startPoint y: 457, endPoint x: 1478, endPoint y: 367, distance: 126.6
click at [1567, 422] on html "Header Click here to edit heading Heading This is your text block. Click to edi…" at bounding box center [922, 414] width 1292 height 737
click at [862, 529] on body "Header Click here to edit heading Heading This is your text block. Click to edi…" at bounding box center [922, 414] width 1292 height 737
click at [691, 204] on div "This is your text block. Click to edit and make it your own. Share your product…" at bounding box center [761, 197] width 297 height 98
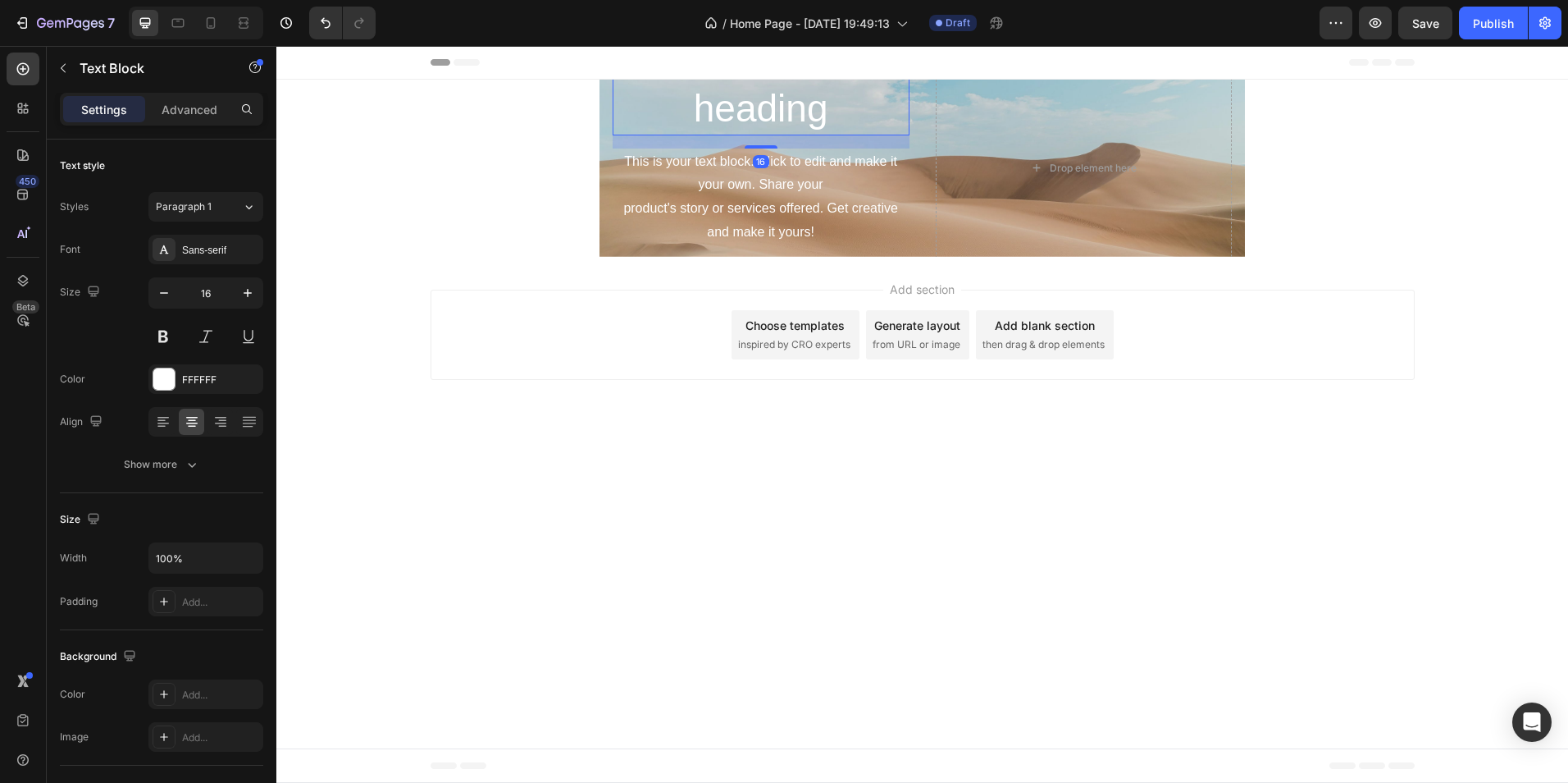
click at [654, 89] on h2 "Click here to edit heading" at bounding box center [761, 84] width 297 height 102
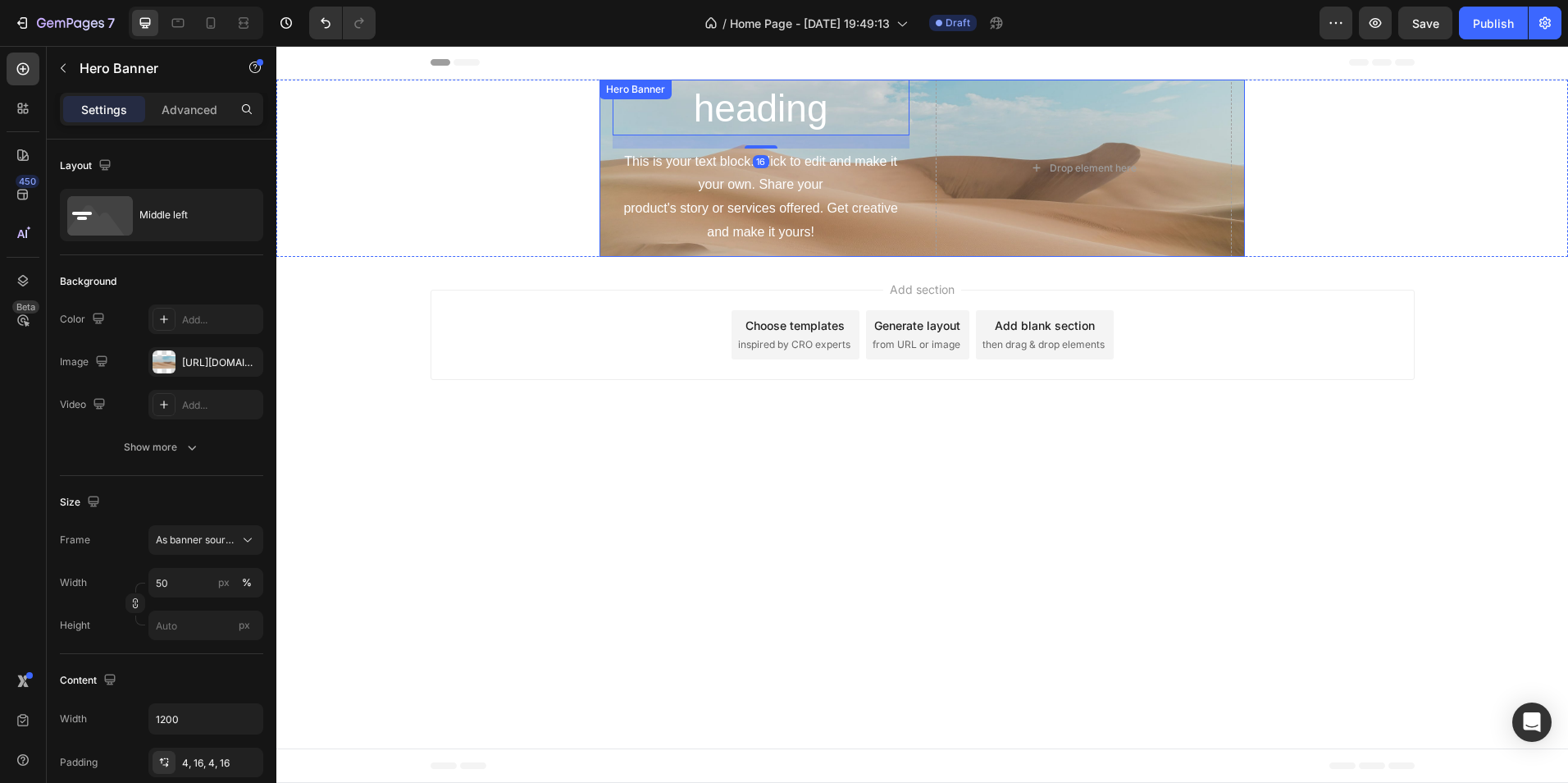
click at [604, 102] on div "Click here to edit heading Heading 16 This is your text block. Click to edit an…" at bounding box center [923, 168] width 647 height 177
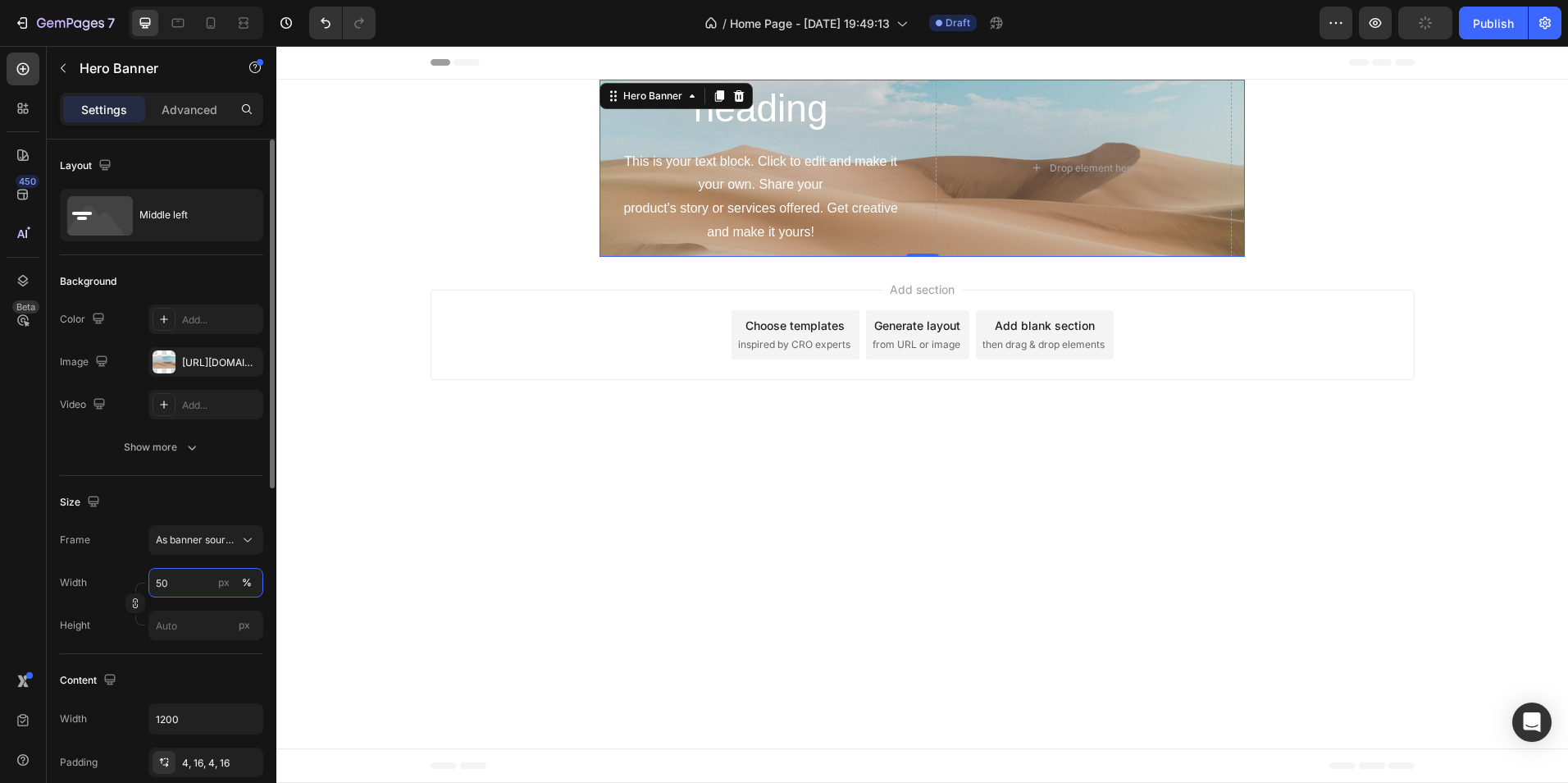
click at [204, 583] on input "50" at bounding box center [205, 583] width 115 height 30
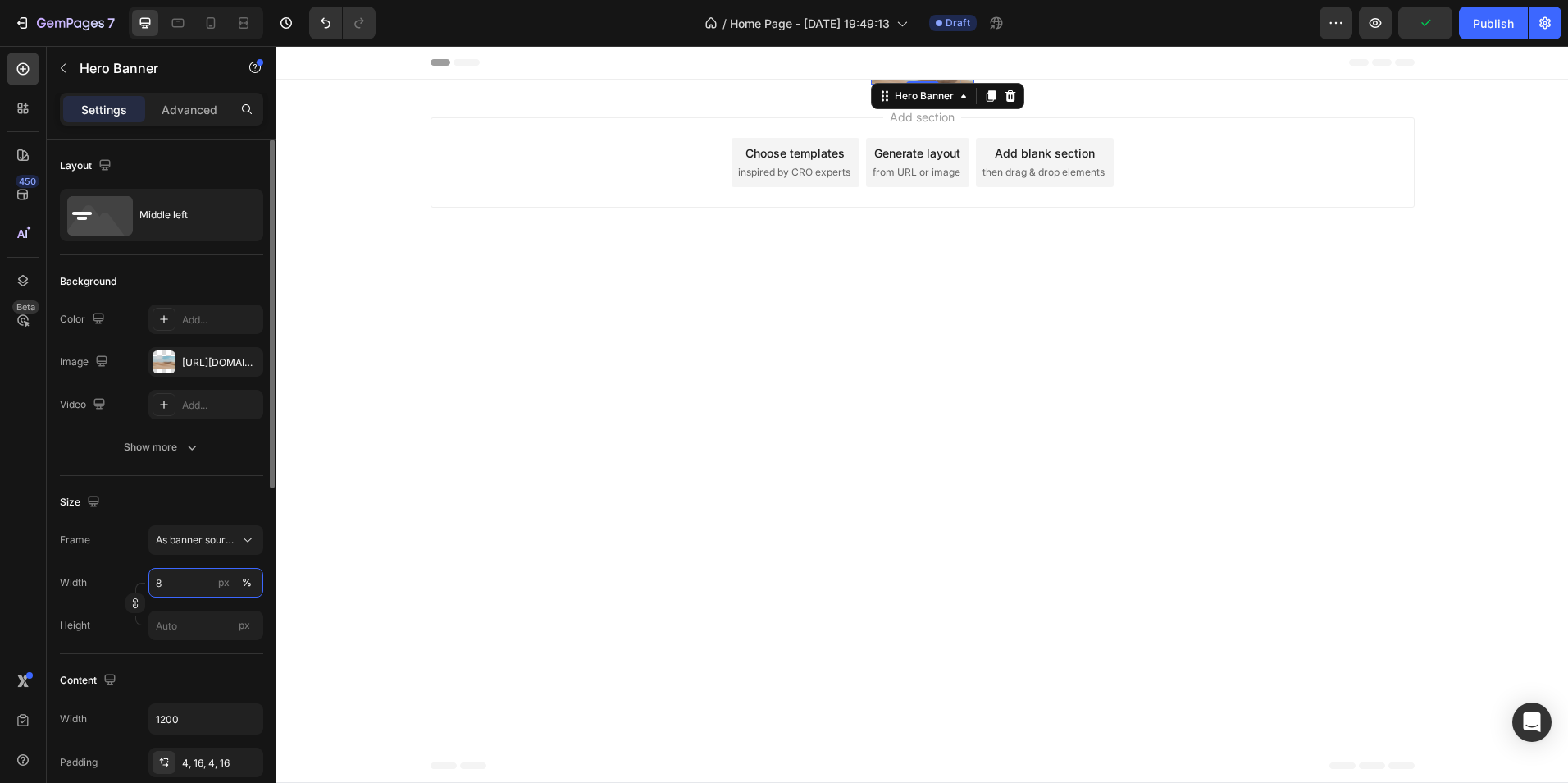
type input "80"
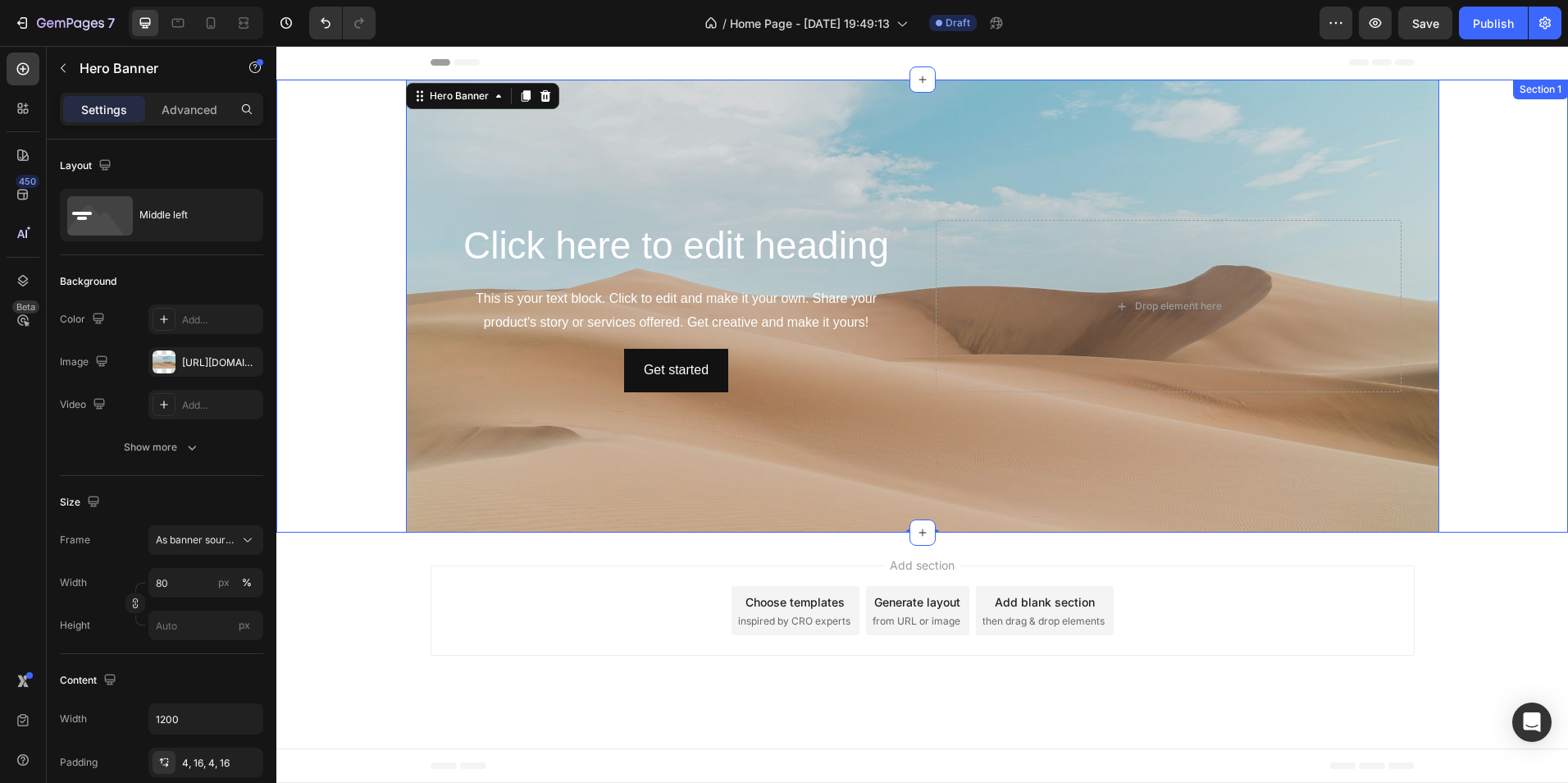
click at [320, 488] on div "Click here to edit heading Heading This is your text block. Click to edit and m…" at bounding box center [922, 306] width 1292 height 453
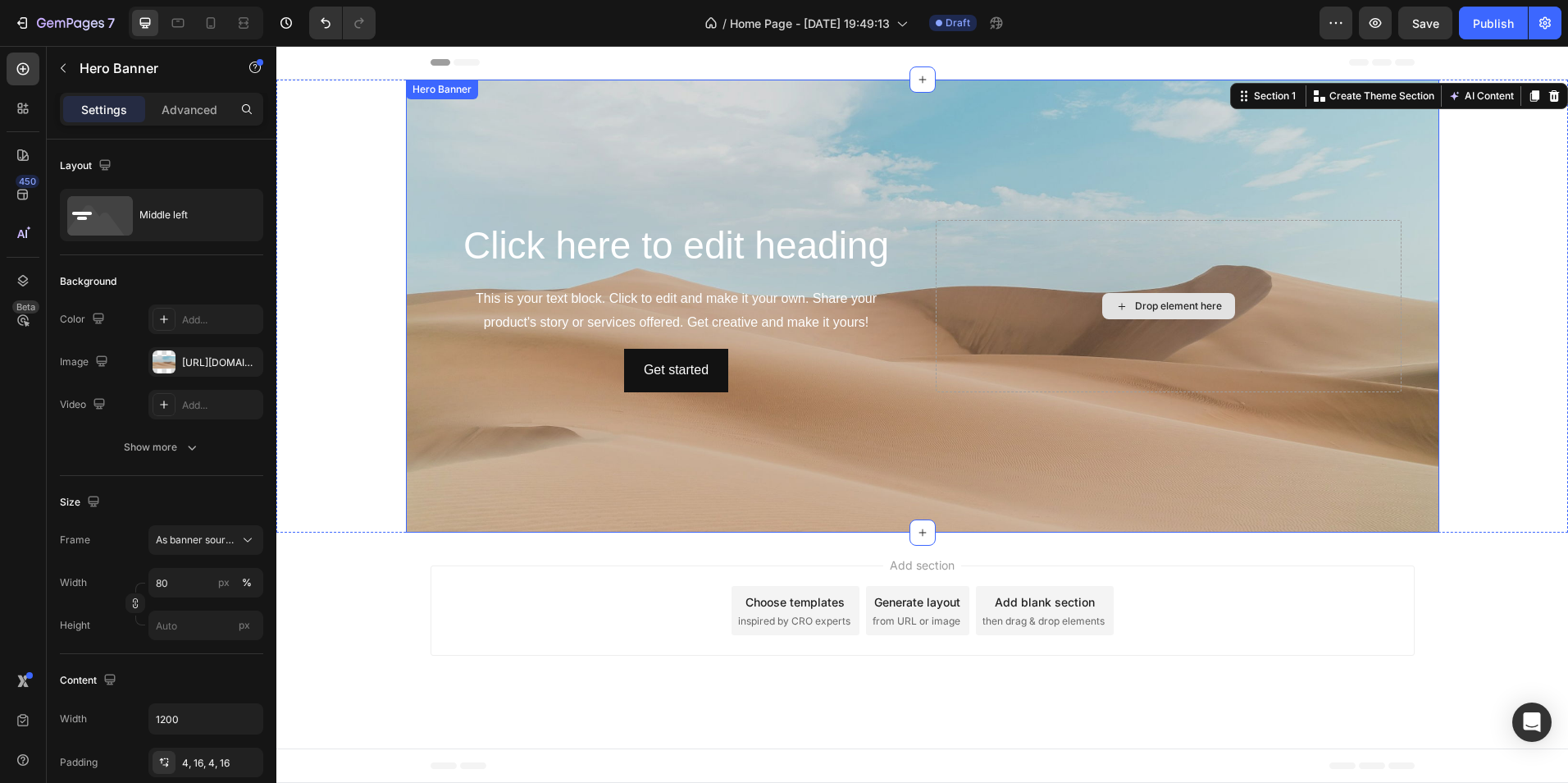
click at [1088, 269] on div "Drop element here" at bounding box center [1168, 306] width 466 height 172
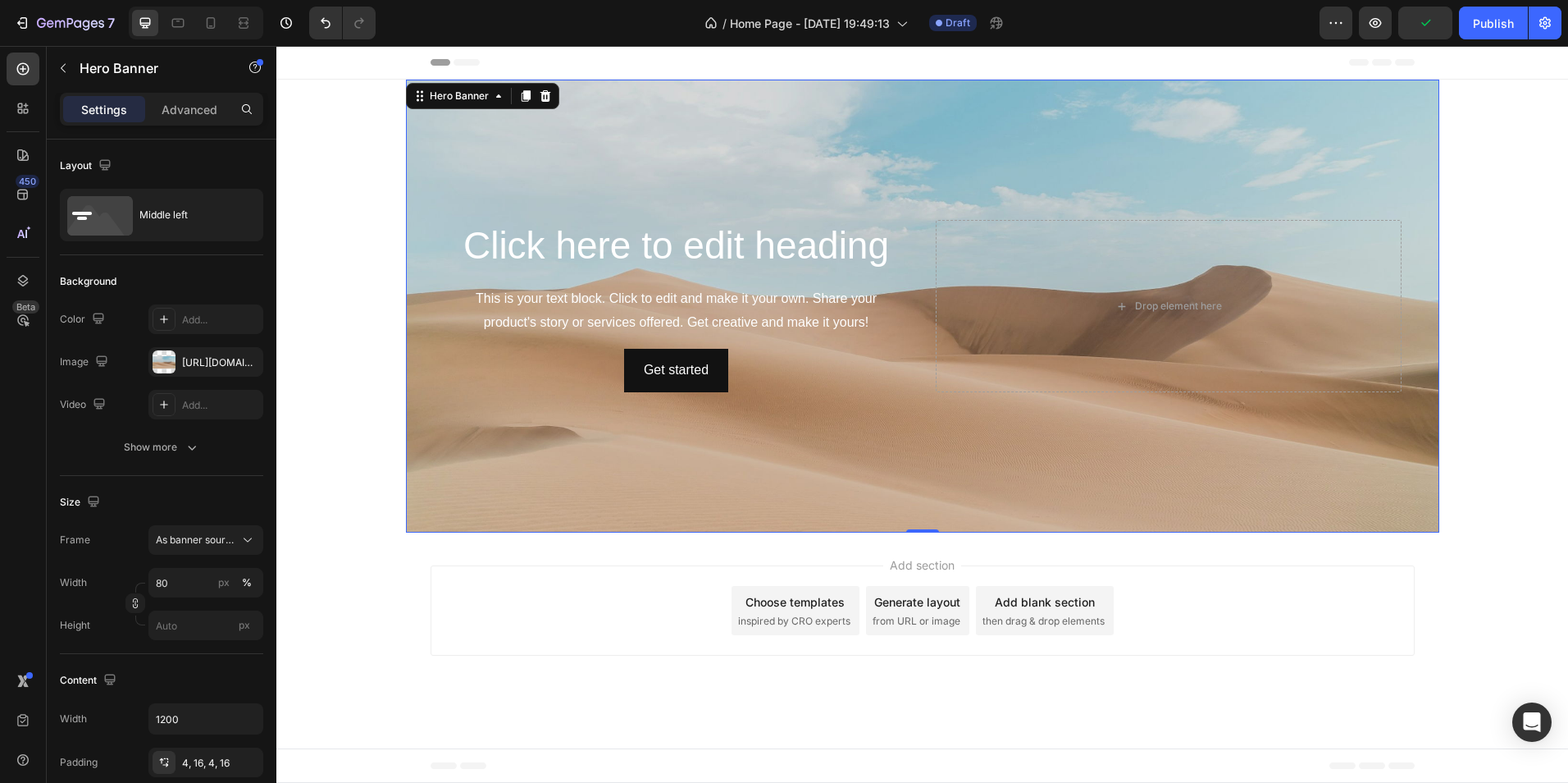
click at [466, 407] on div "Background Image" at bounding box center [922, 306] width 1033 height 453
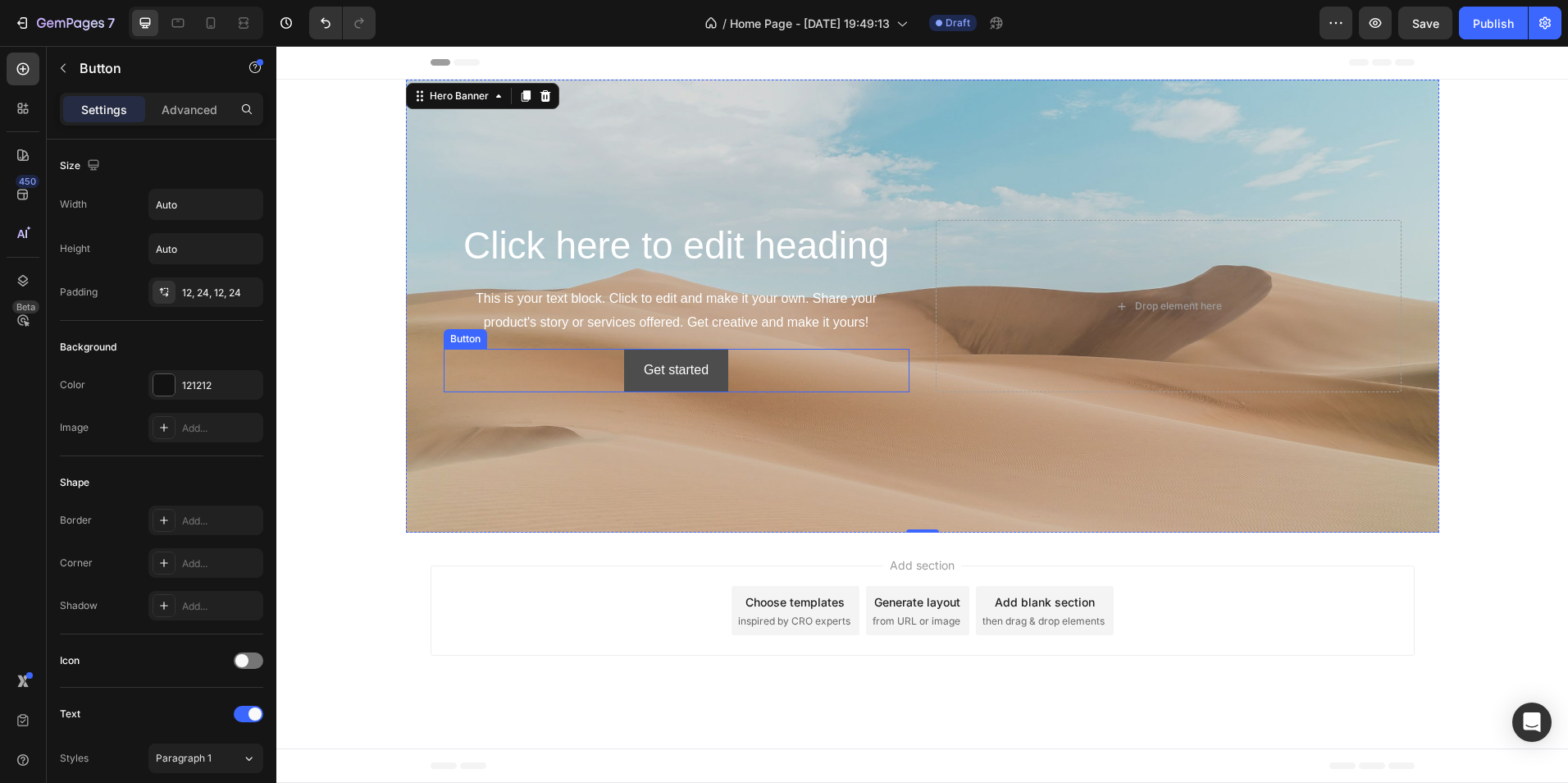
click at [633, 366] on button "Get started" at bounding box center [676, 370] width 104 height 44
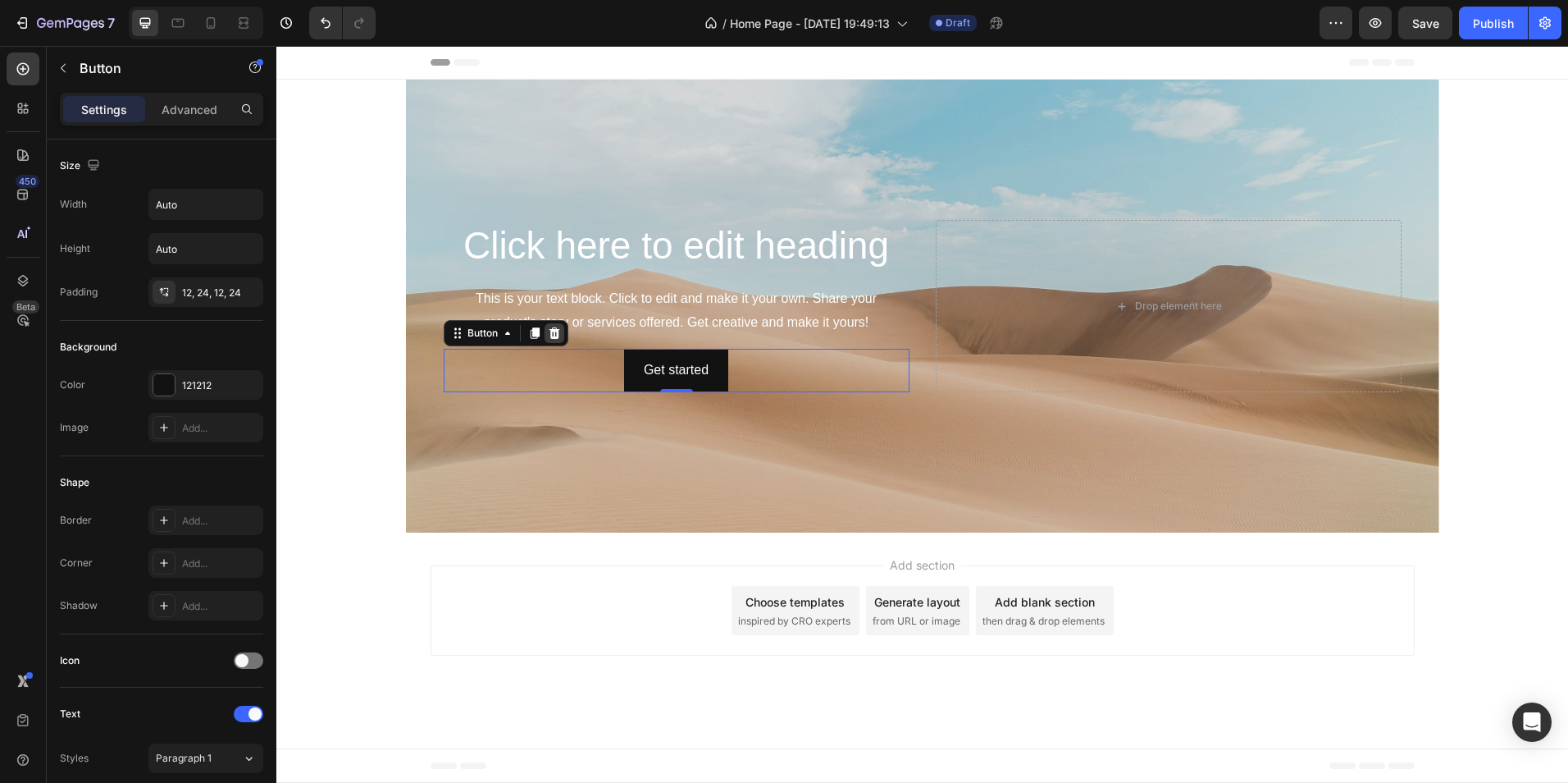
click at [549, 330] on icon at bounding box center [554, 333] width 13 height 13
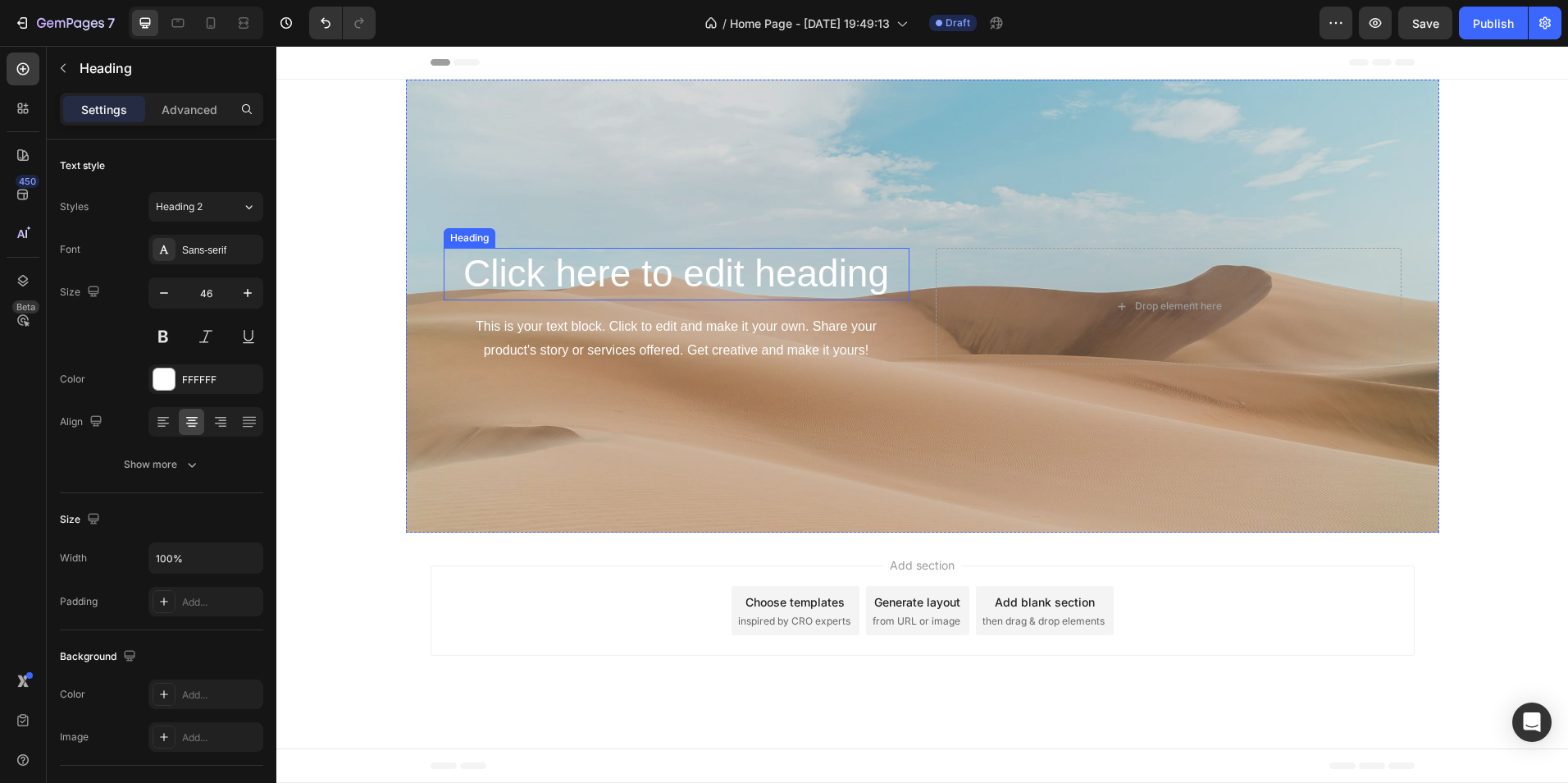
click at [575, 271] on h2 "Click here to edit heading" at bounding box center [676, 274] width 466 height 52
click at [566, 230] on icon at bounding box center [562, 232] width 10 height 11
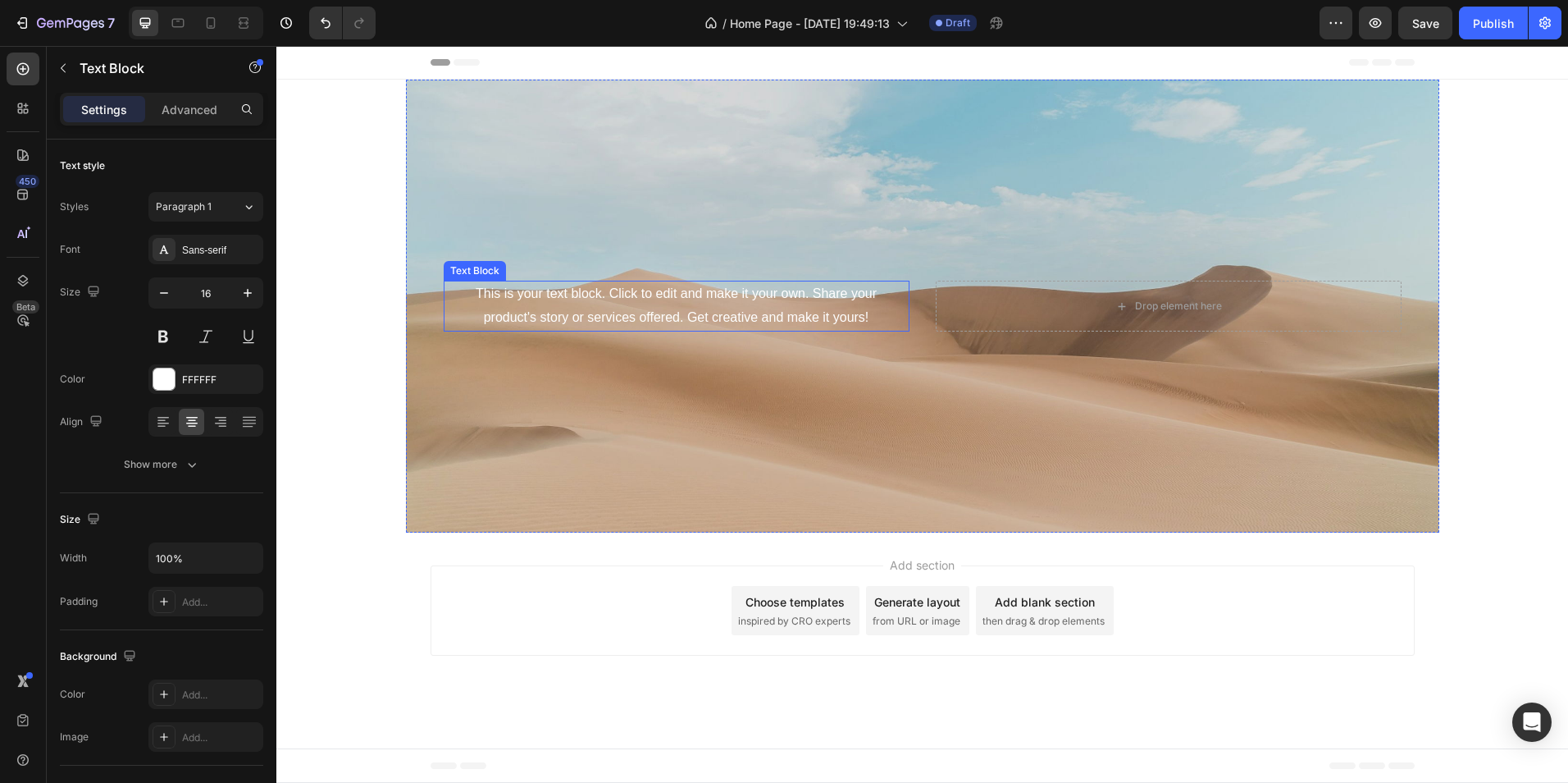
click at [587, 298] on div "This is your text block. Click to edit and make it your own. Share your product…" at bounding box center [676, 306] width 466 height 51
click at [575, 262] on icon at bounding box center [572, 265] width 10 height 11
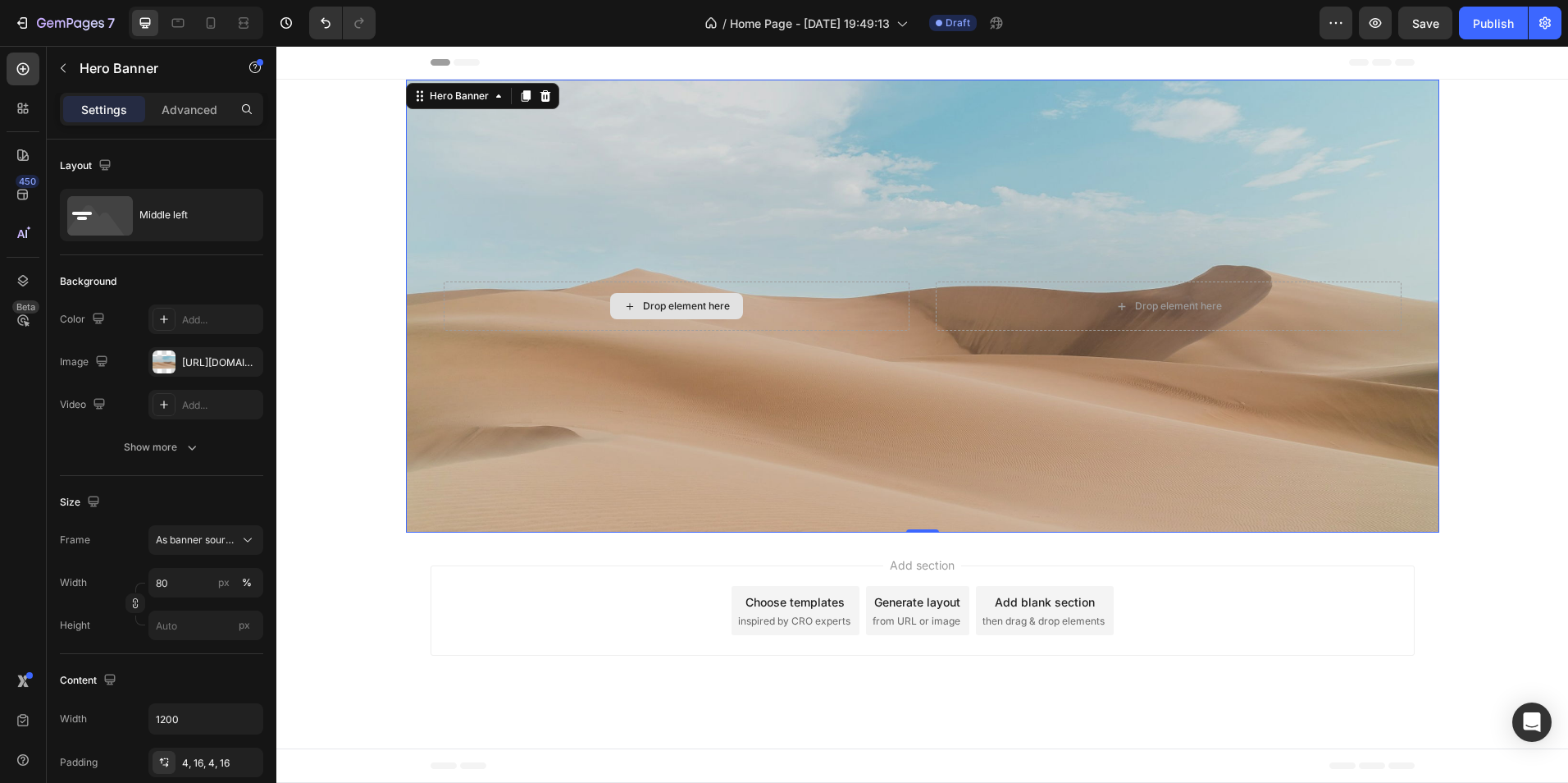
click at [794, 304] on div "Drop element here" at bounding box center [676, 306] width 466 height 49
click at [542, 95] on icon at bounding box center [544, 96] width 10 height 11
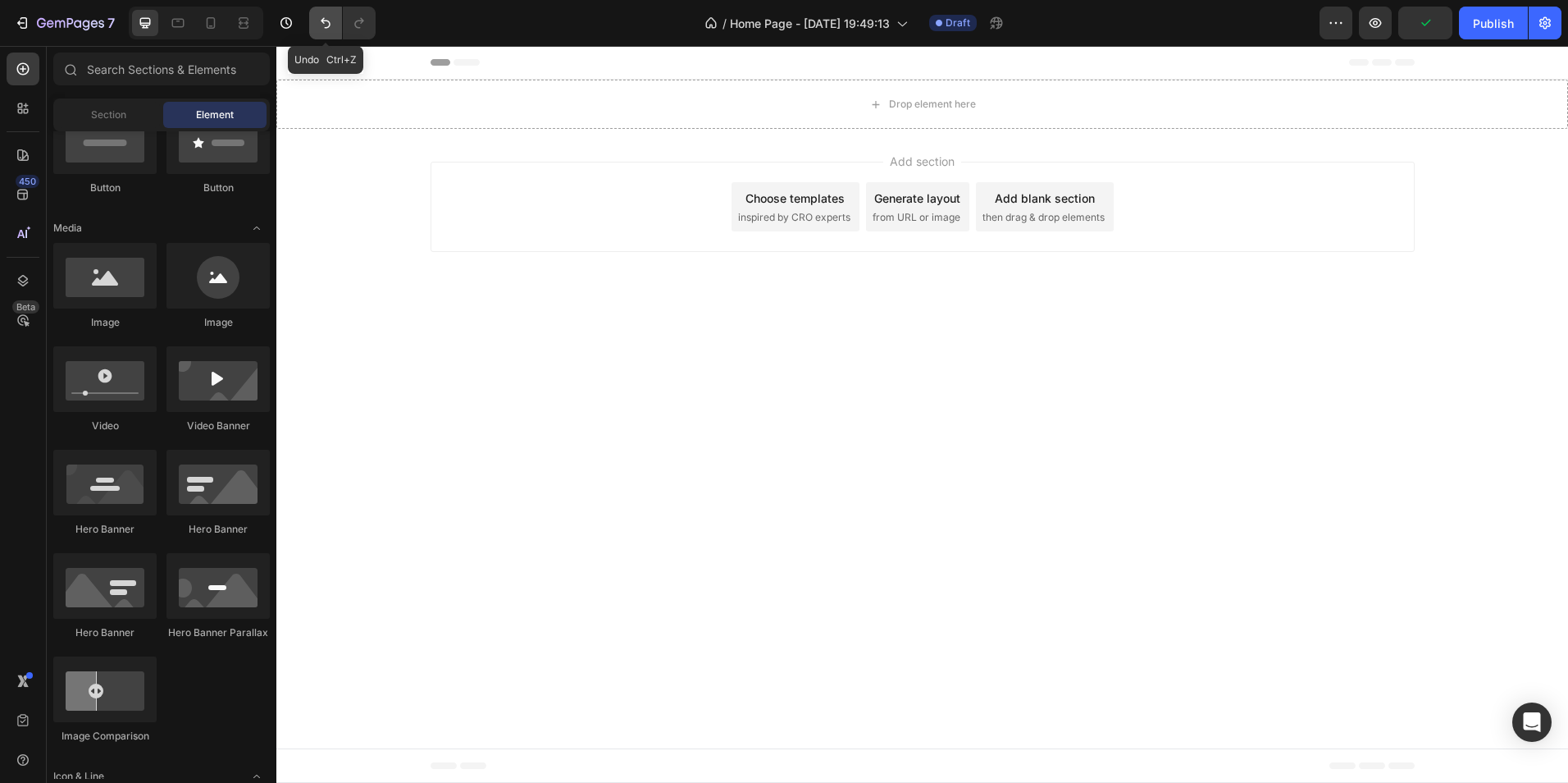
click at [319, 20] on icon "Undo/Redo" at bounding box center [326, 23] width 17 height 17
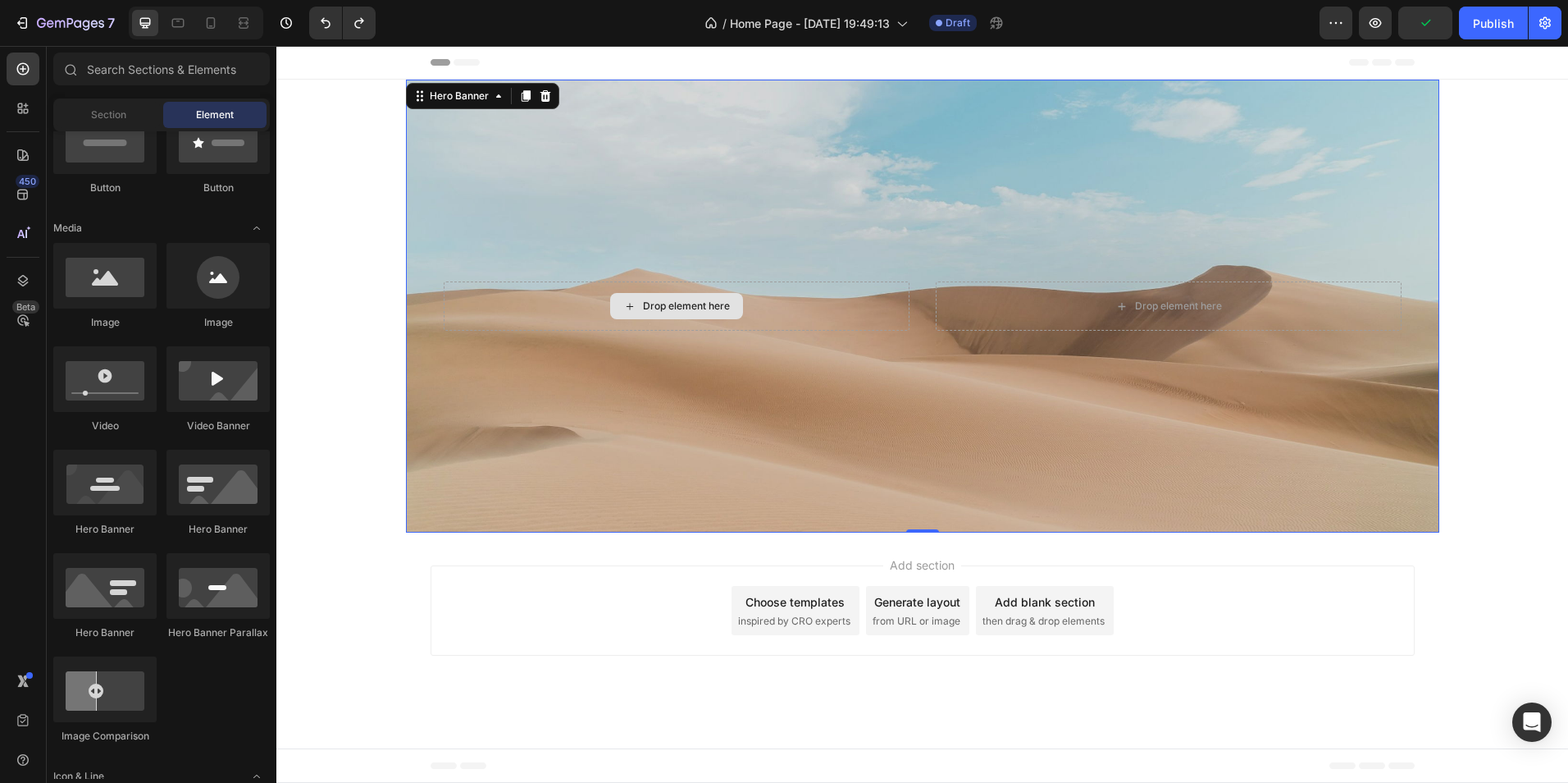
click at [773, 322] on div "Drop element here" at bounding box center [676, 306] width 466 height 49
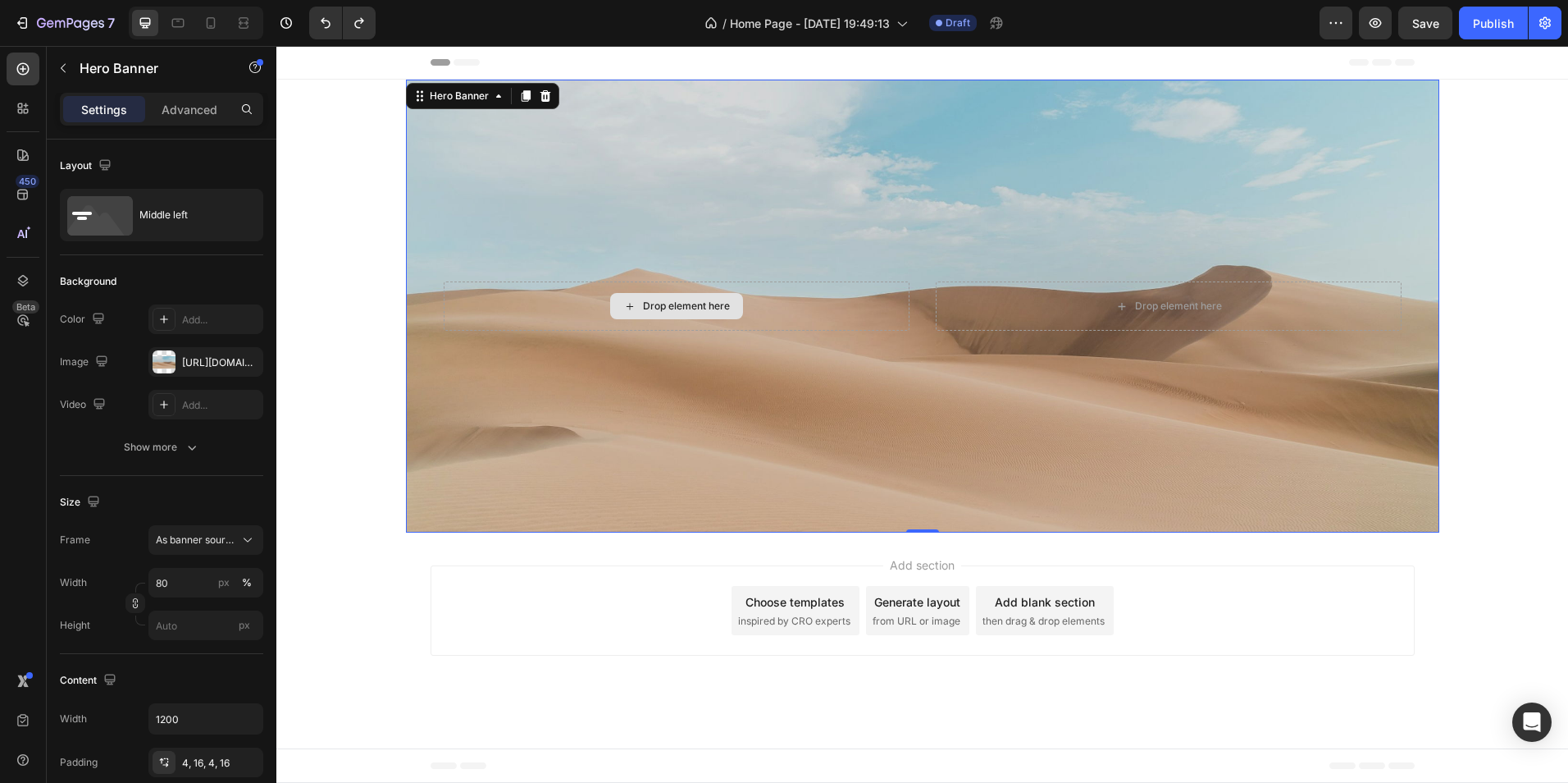
click at [451, 298] on div "Drop element here" at bounding box center [676, 306] width 466 height 49
click at [1285, 468] on div "Background Image" at bounding box center [922, 306] width 1033 height 453
click at [212, 359] on div "https://cdn.shopify.com/s/files/1/2005/9307/files/background_settings.jpg" at bounding box center [205, 363] width 48 height 15
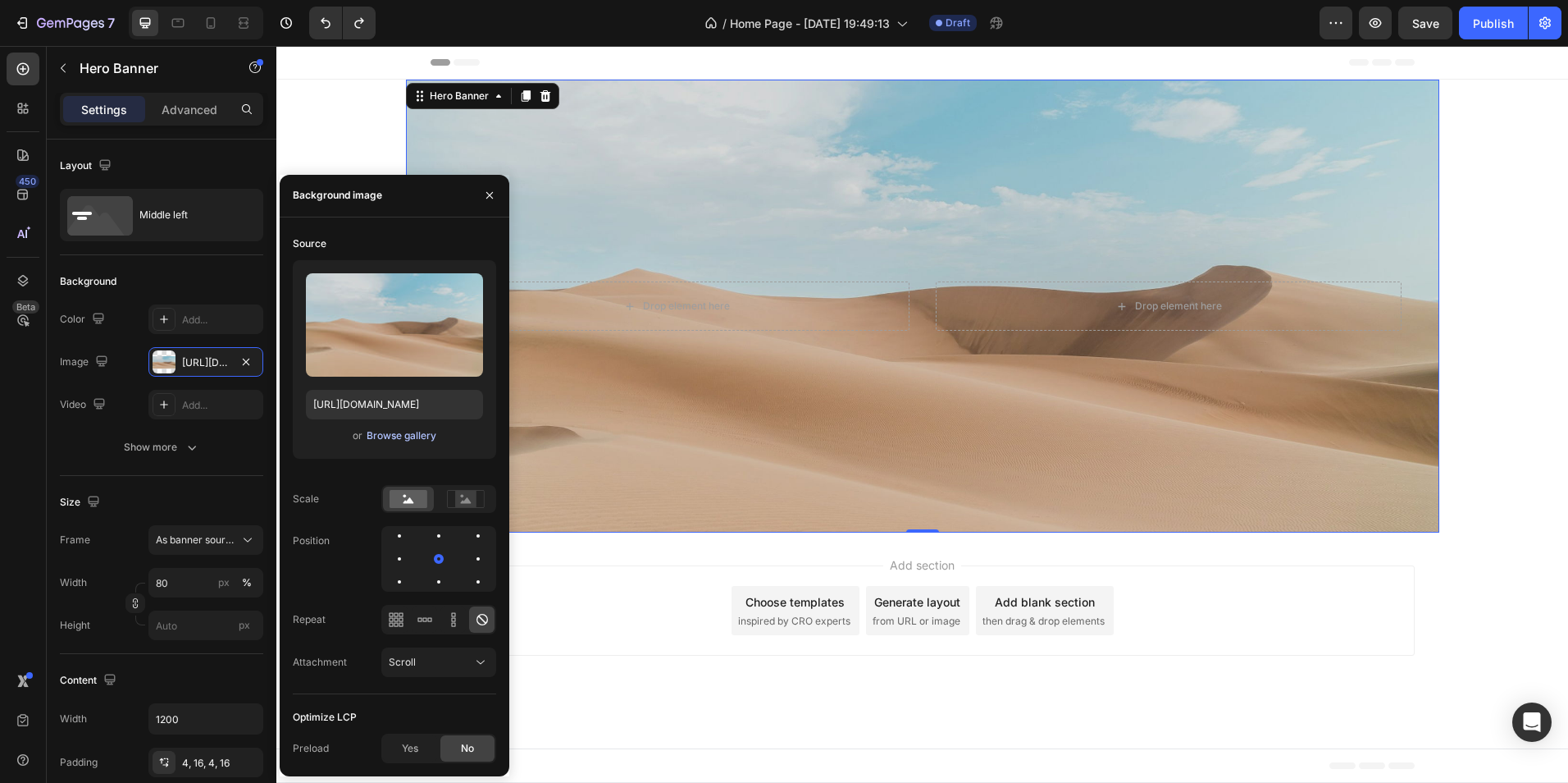
click at [412, 428] on button "Browse gallery" at bounding box center [402, 436] width 72 height 17
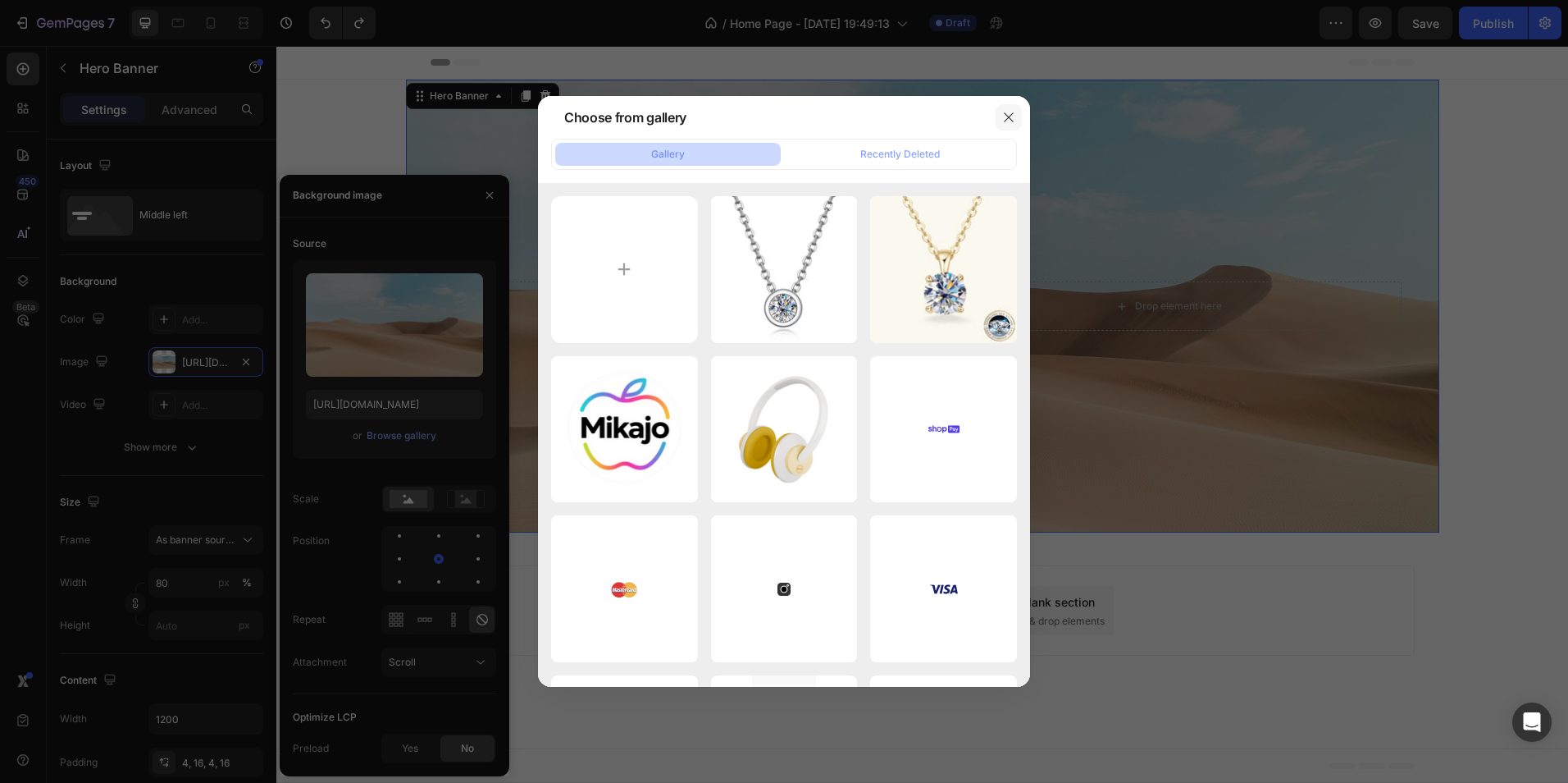
click at [1008, 110] on button "button" at bounding box center [1009, 117] width 26 height 26
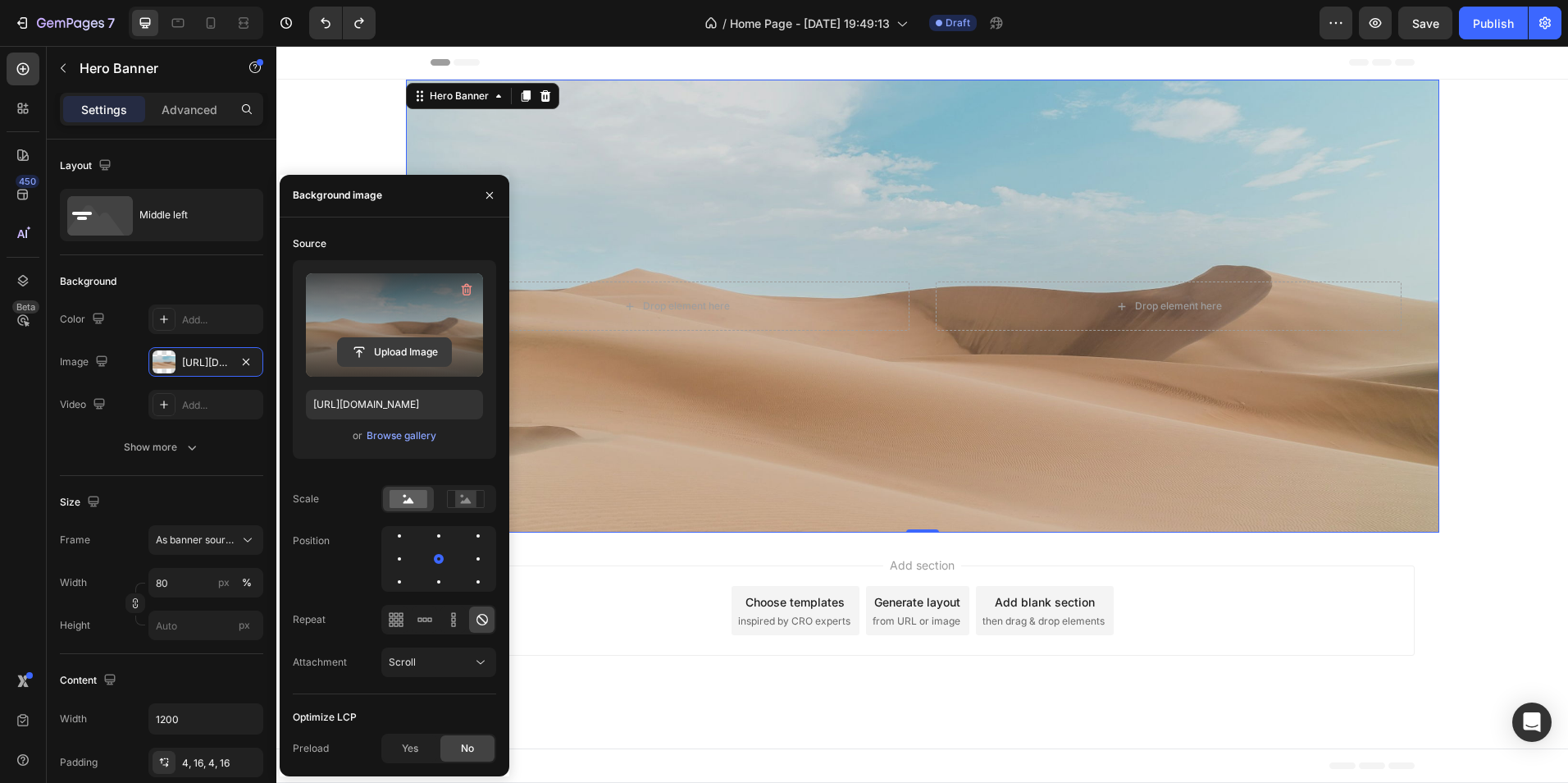
click at [425, 339] on input "file" at bounding box center [394, 352] width 113 height 28
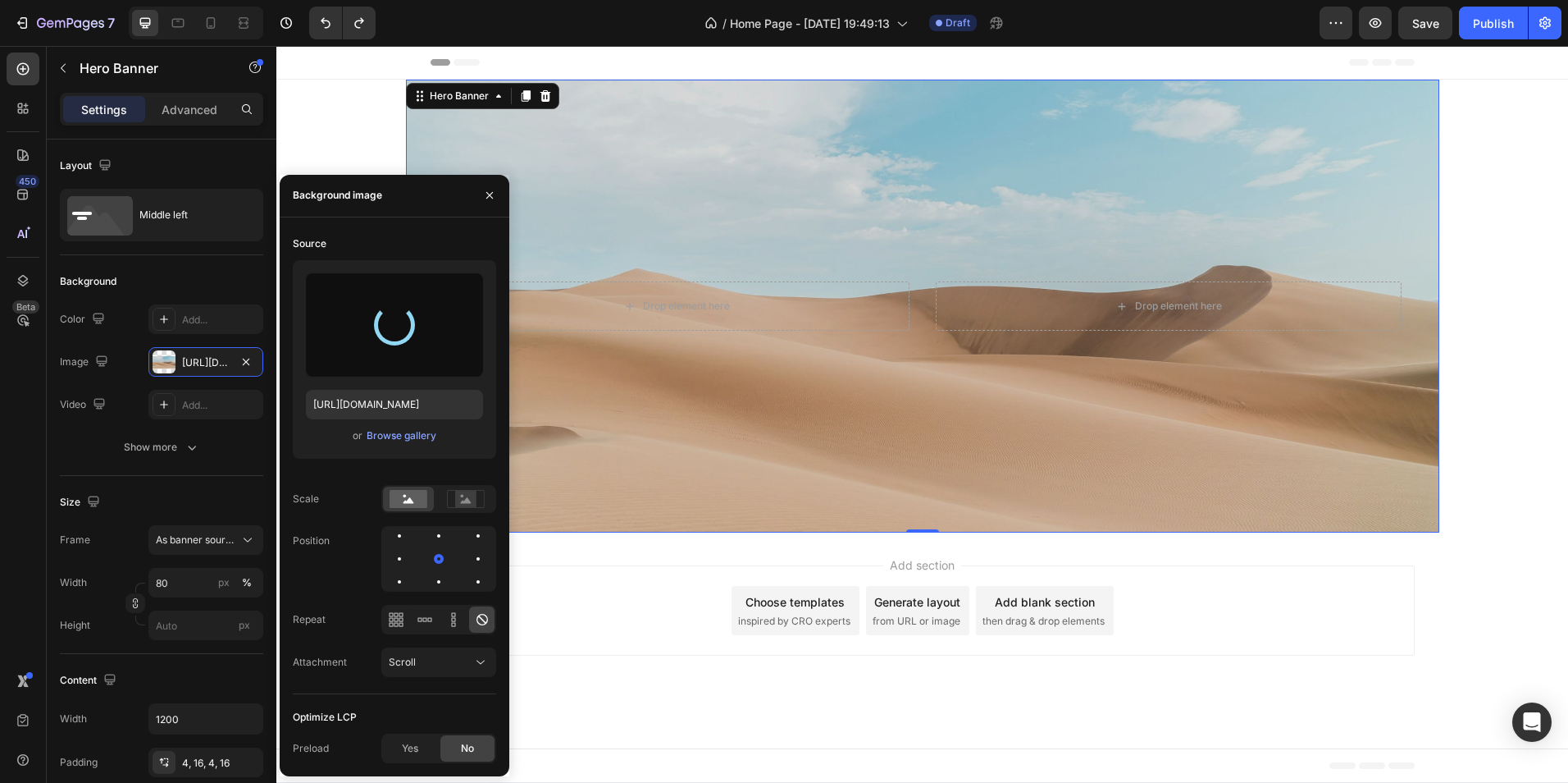
type input "https://cdn.shopify.com/s/files/1/0651/1804/4269/files/gempages_581921228869075…"
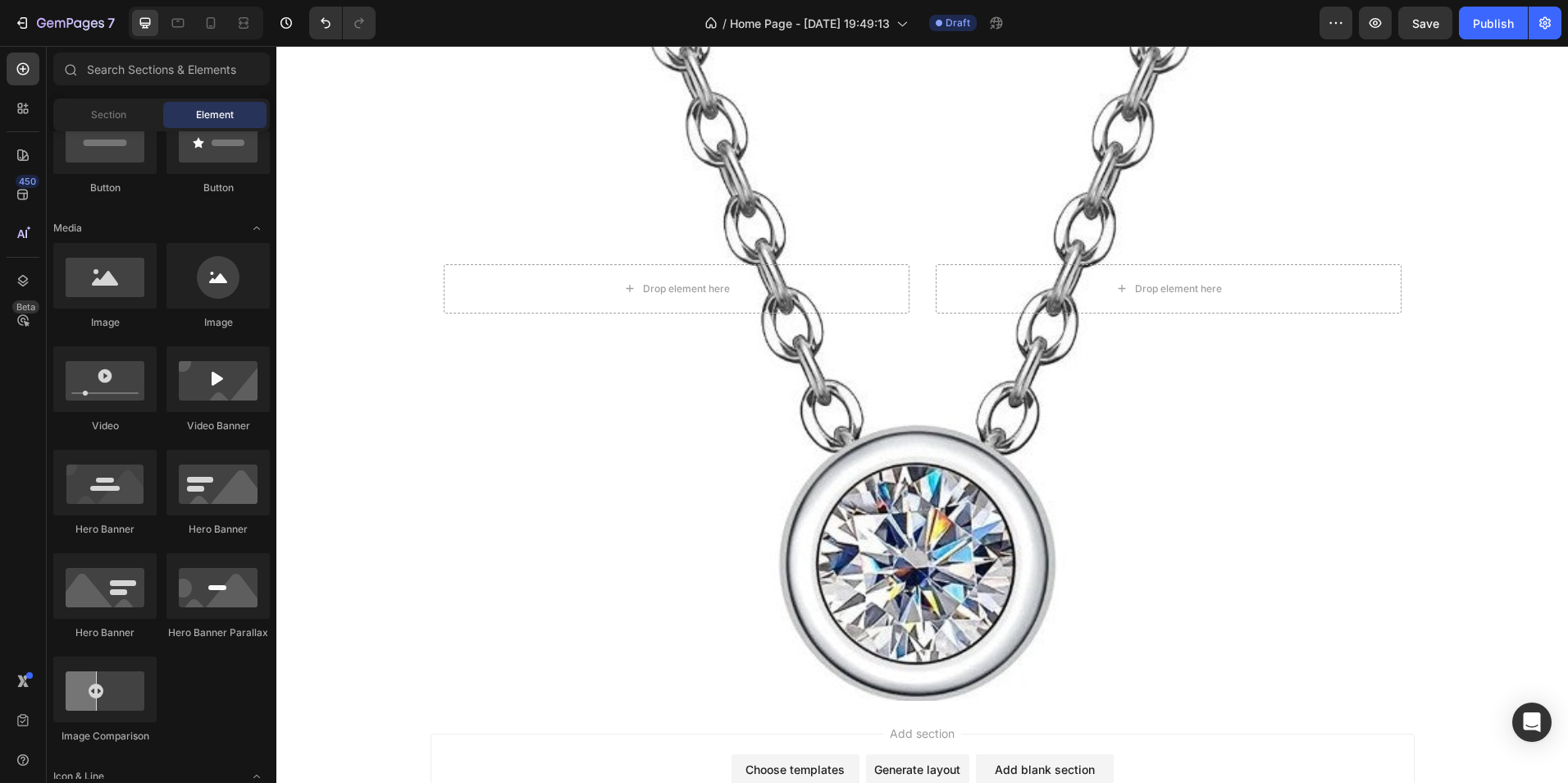
scroll to position [210, 0]
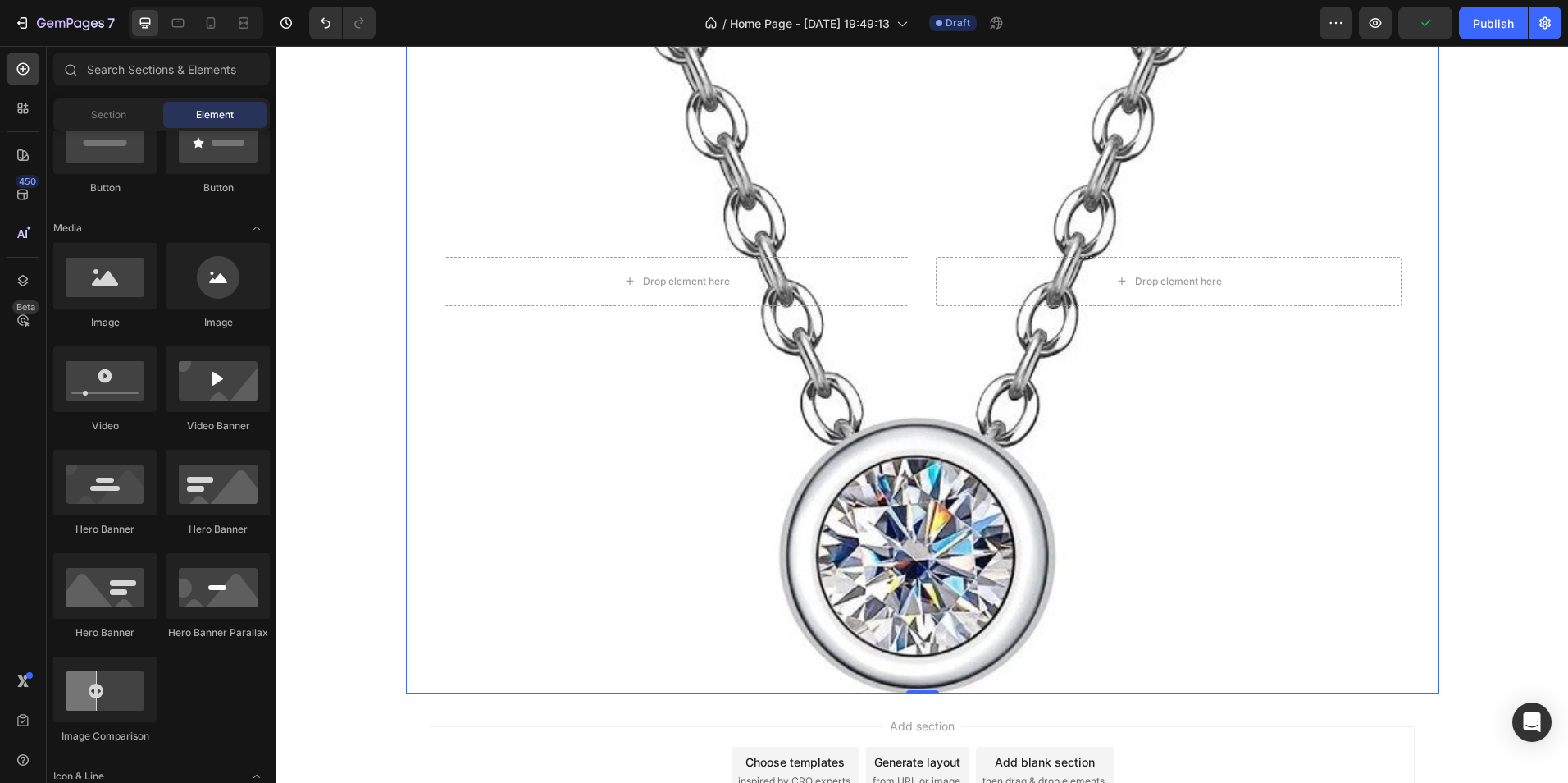
click at [769, 480] on div "Background Image" at bounding box center [922, 282] width 1033 height 824
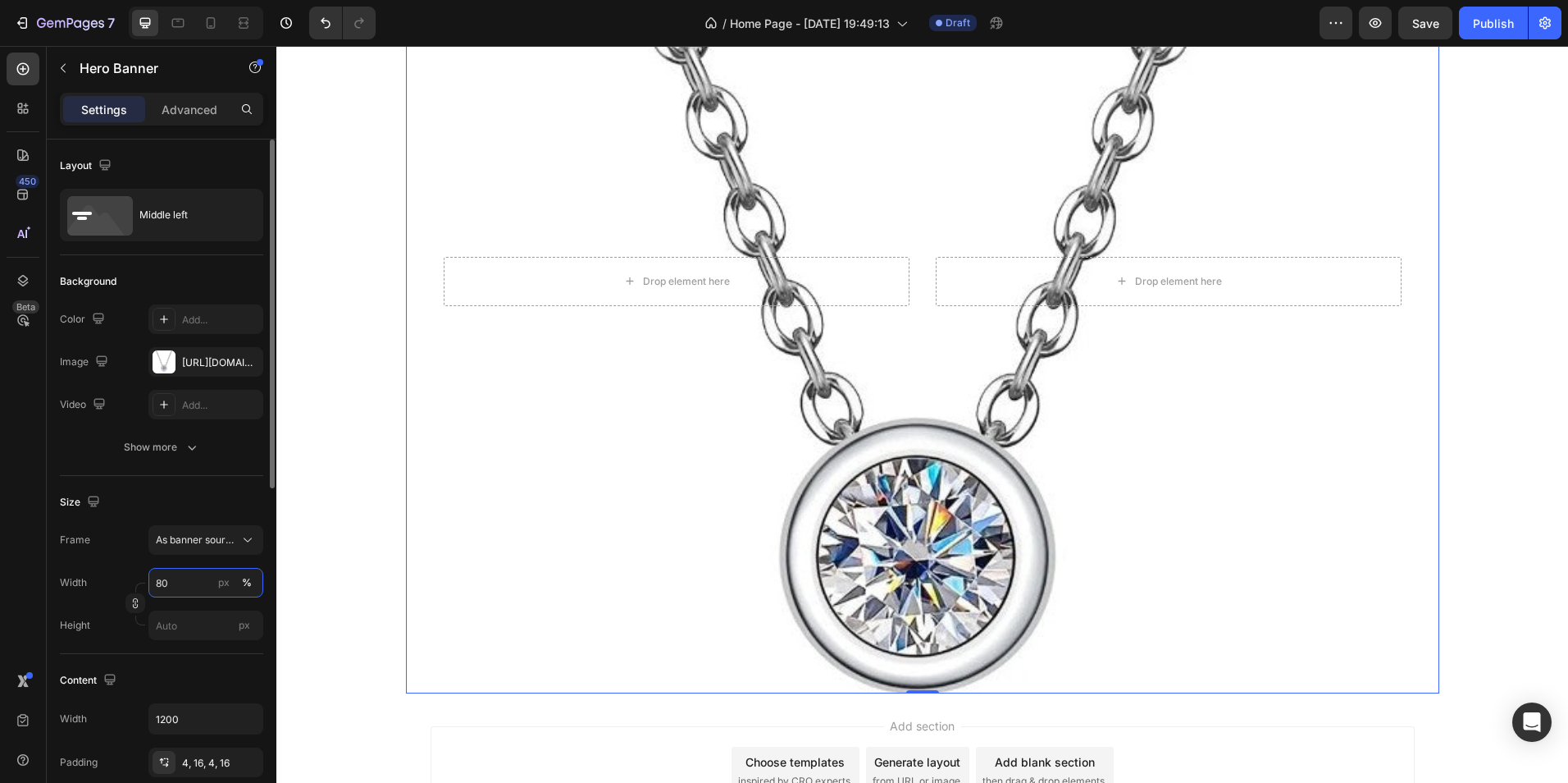
click at [185, 584] on input "80" at bounding box center [205, 583] width 115 height 30
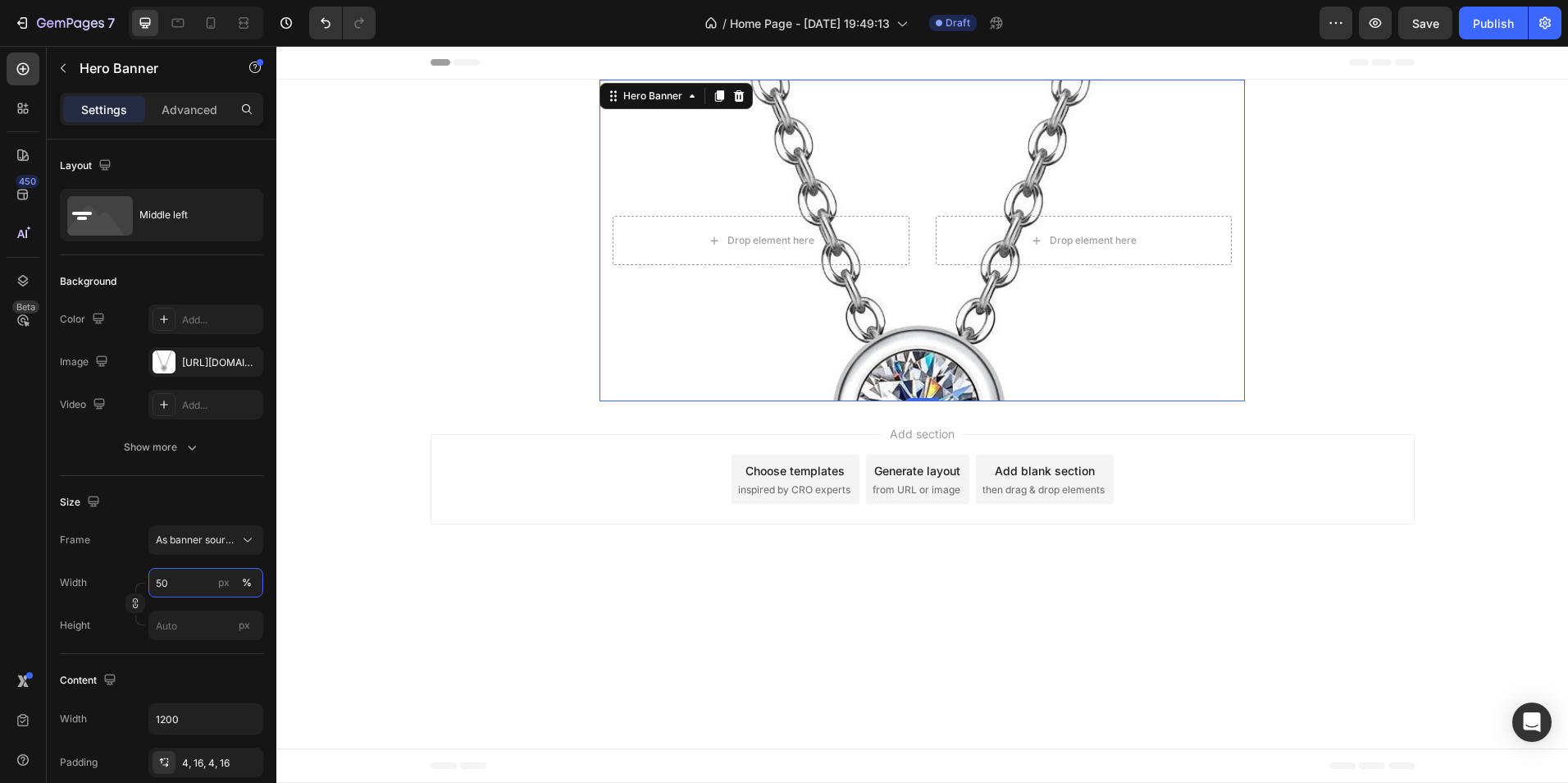
type input "50"
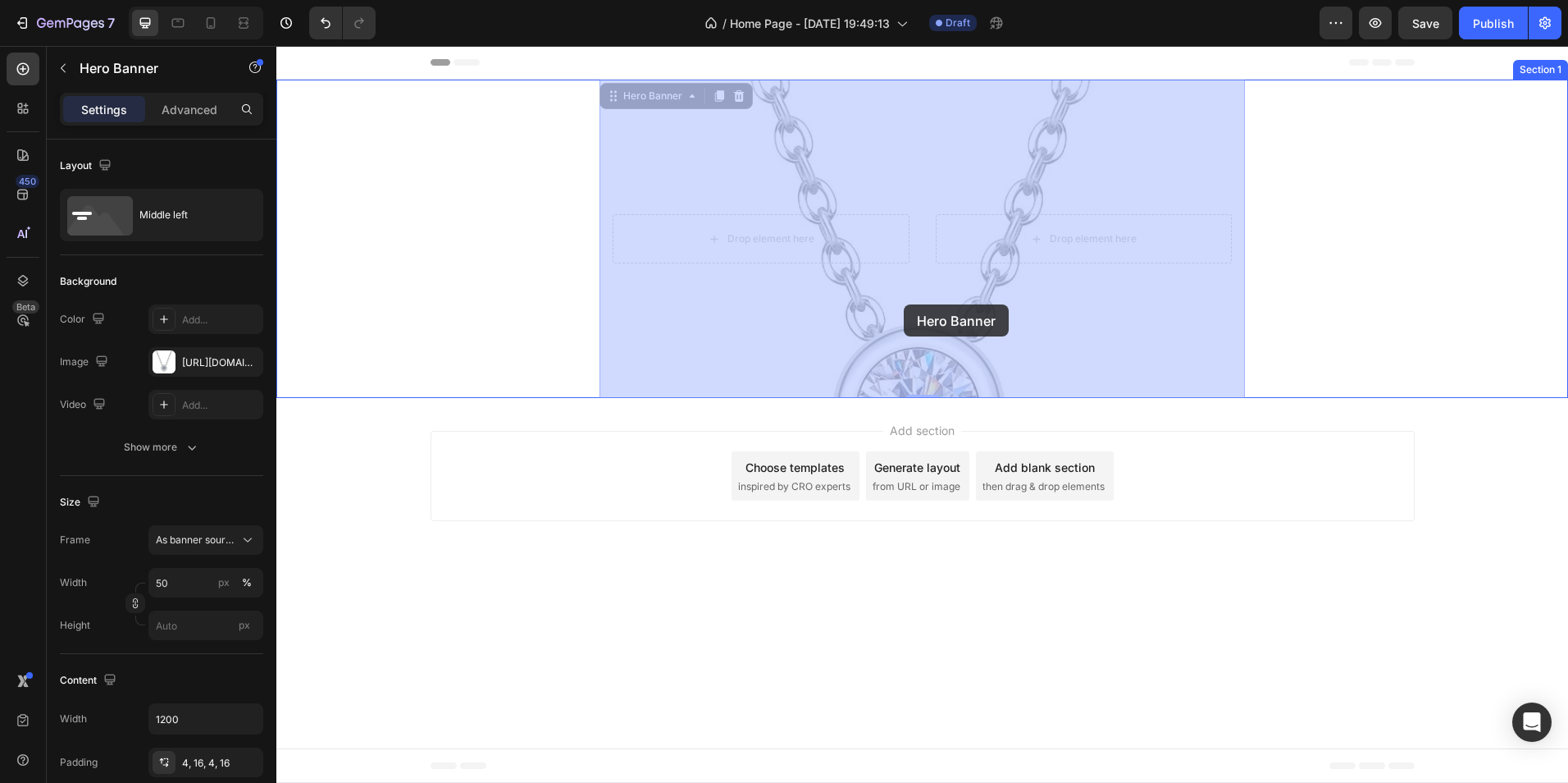
drag, startPoint x: 888, startPoint y: 380, endPoint x: 901, endPoint y: 339, distance: 43.0
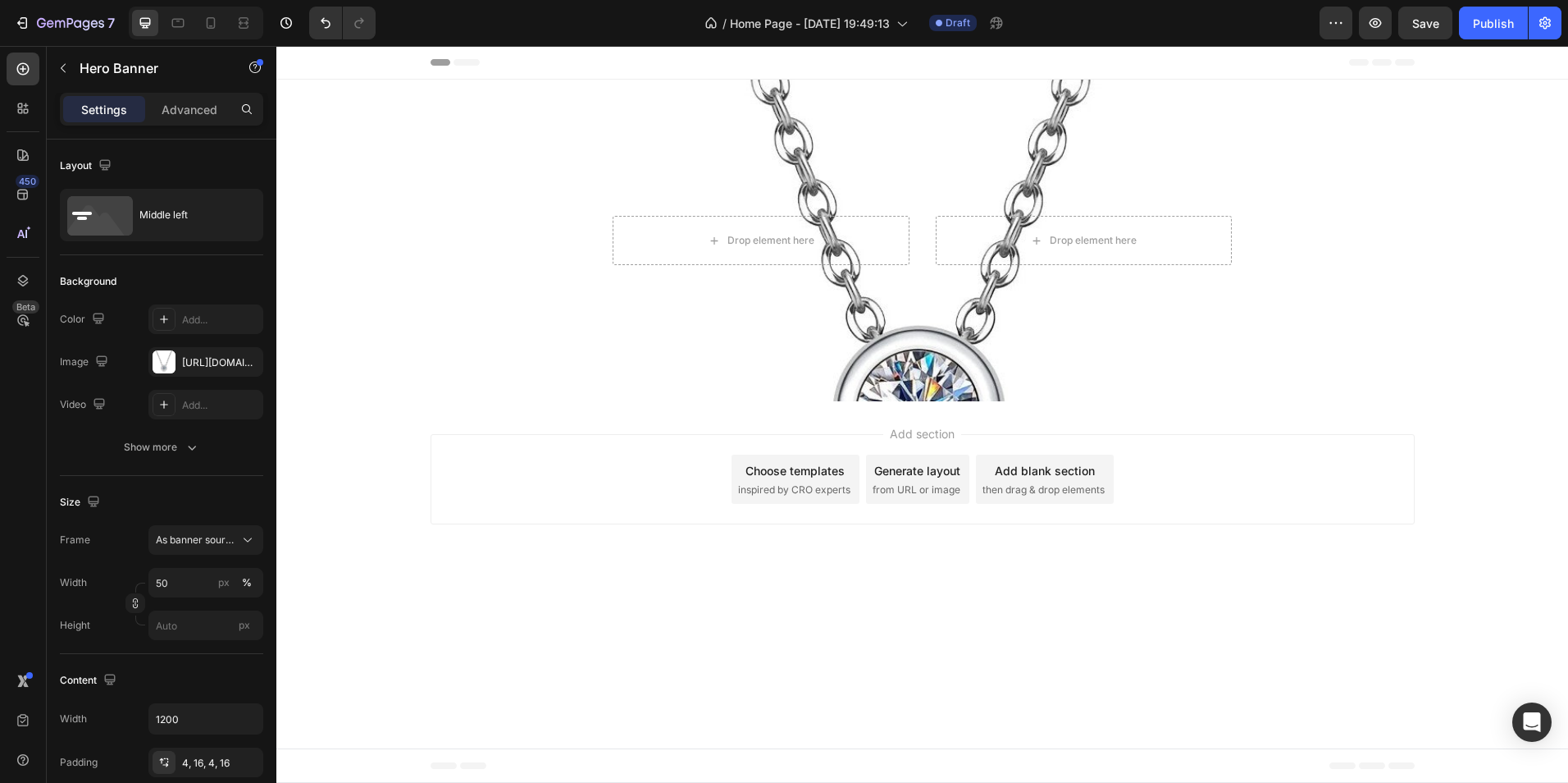
click at [621, 482] on div "Add section Choose templates inspired by CRO experts Generate layout from URL o…" at bounding box center [922, 479] width 984 height 90
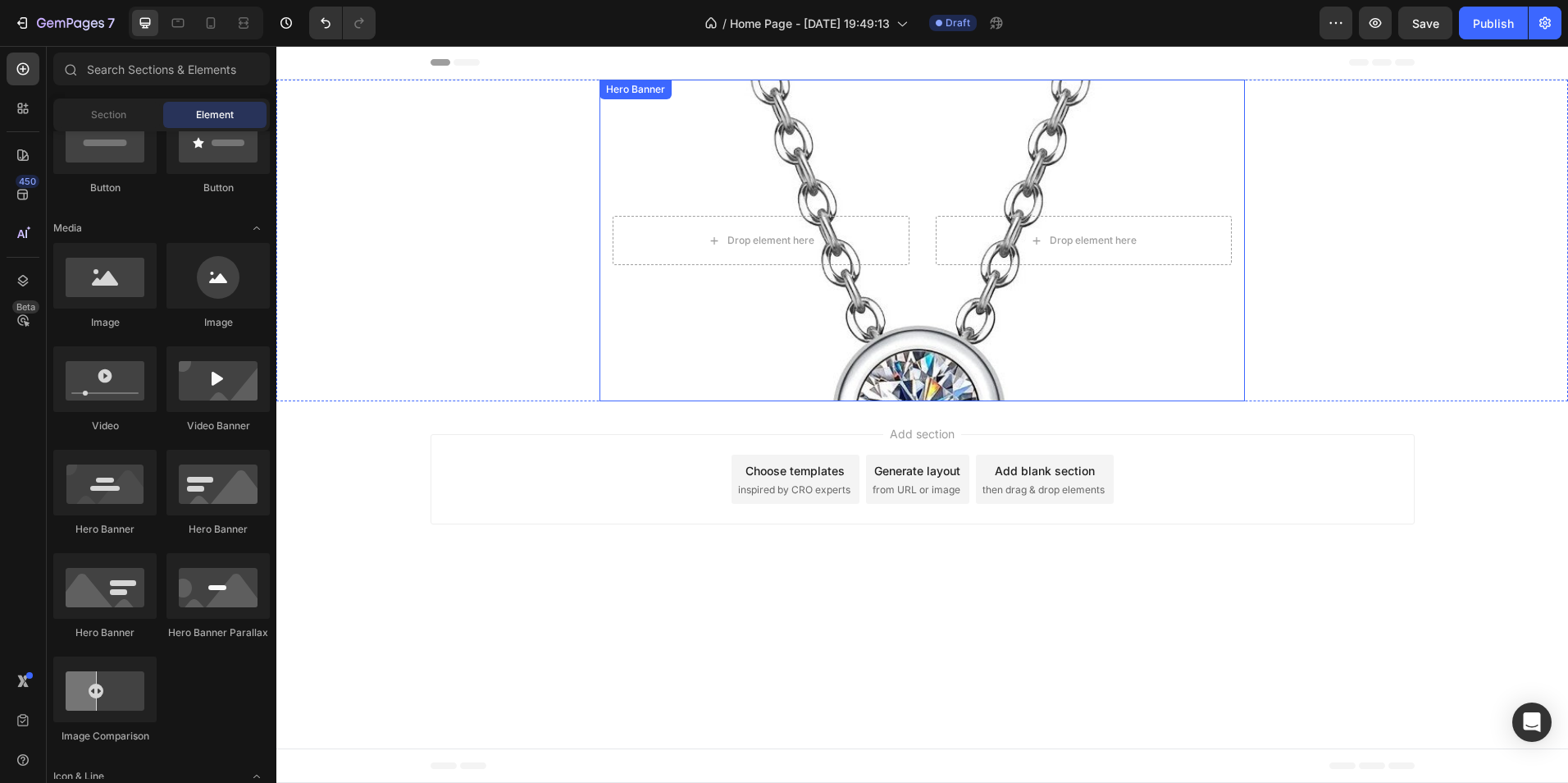
click at [935, 371] on div "Background Image" at bounding box center [923, 240] width 647 height 322
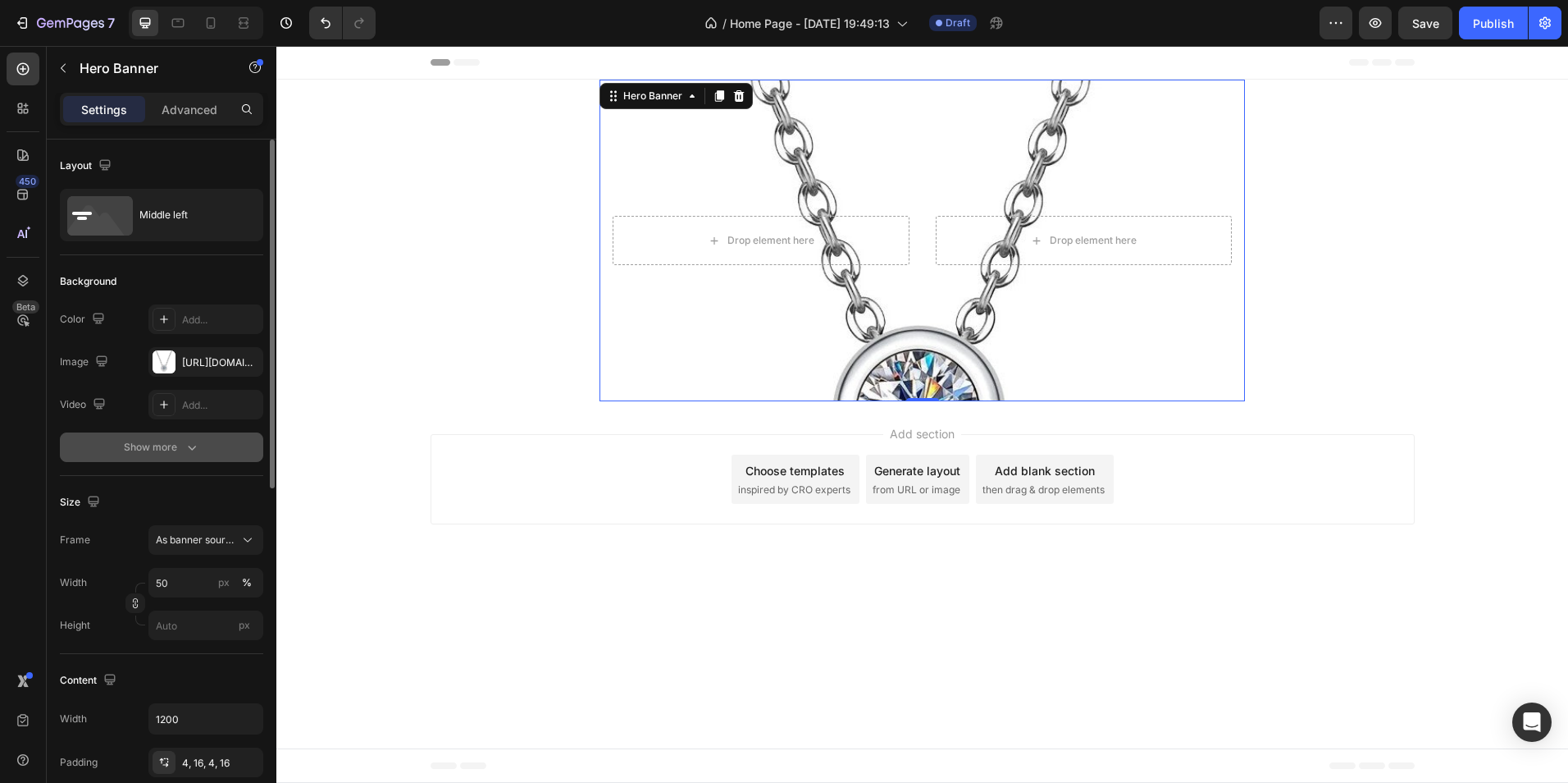
click at [163, 443] on div "Show more" at bounding box center [162, 447] width 76 height 17
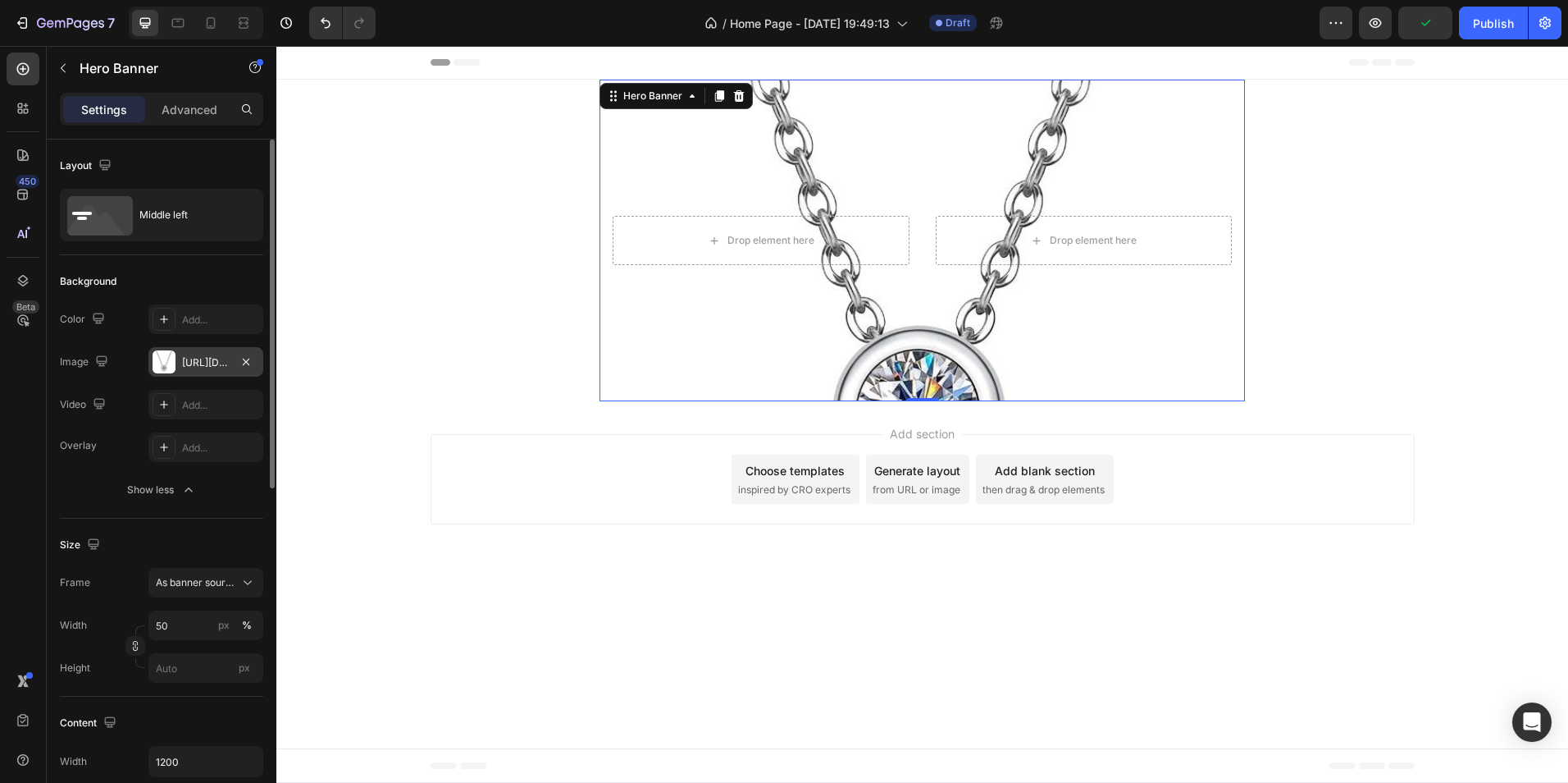
click at [195, 361] on div "https://cdn.shopify.com/s/files/1/0651/1804/4269/files/gempages_581921228869075…" at bounding box center [205, 363] width 48 height 15
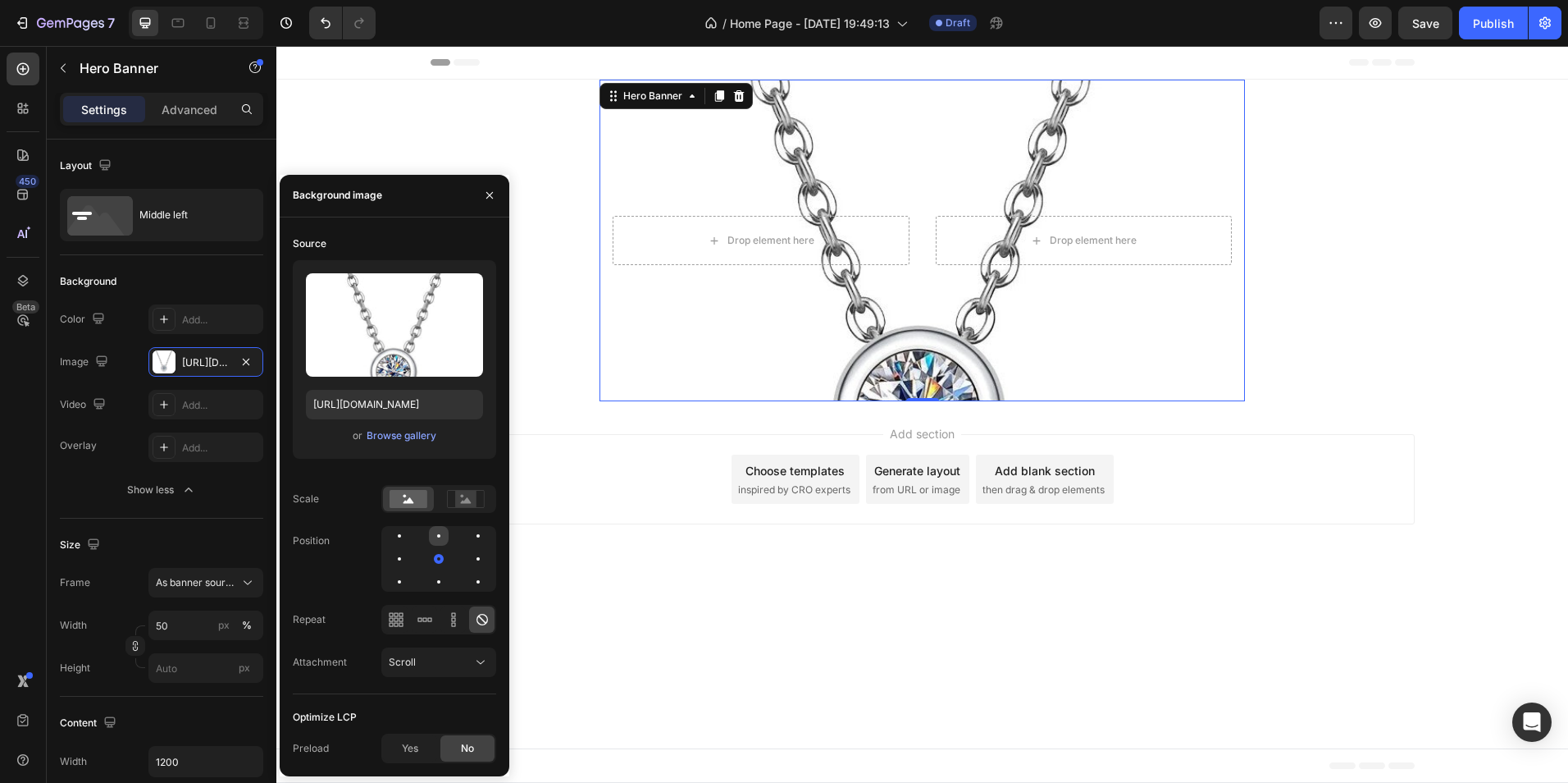
click at [469, 533] on div at bounding box center [478, 535] width 20 height 20
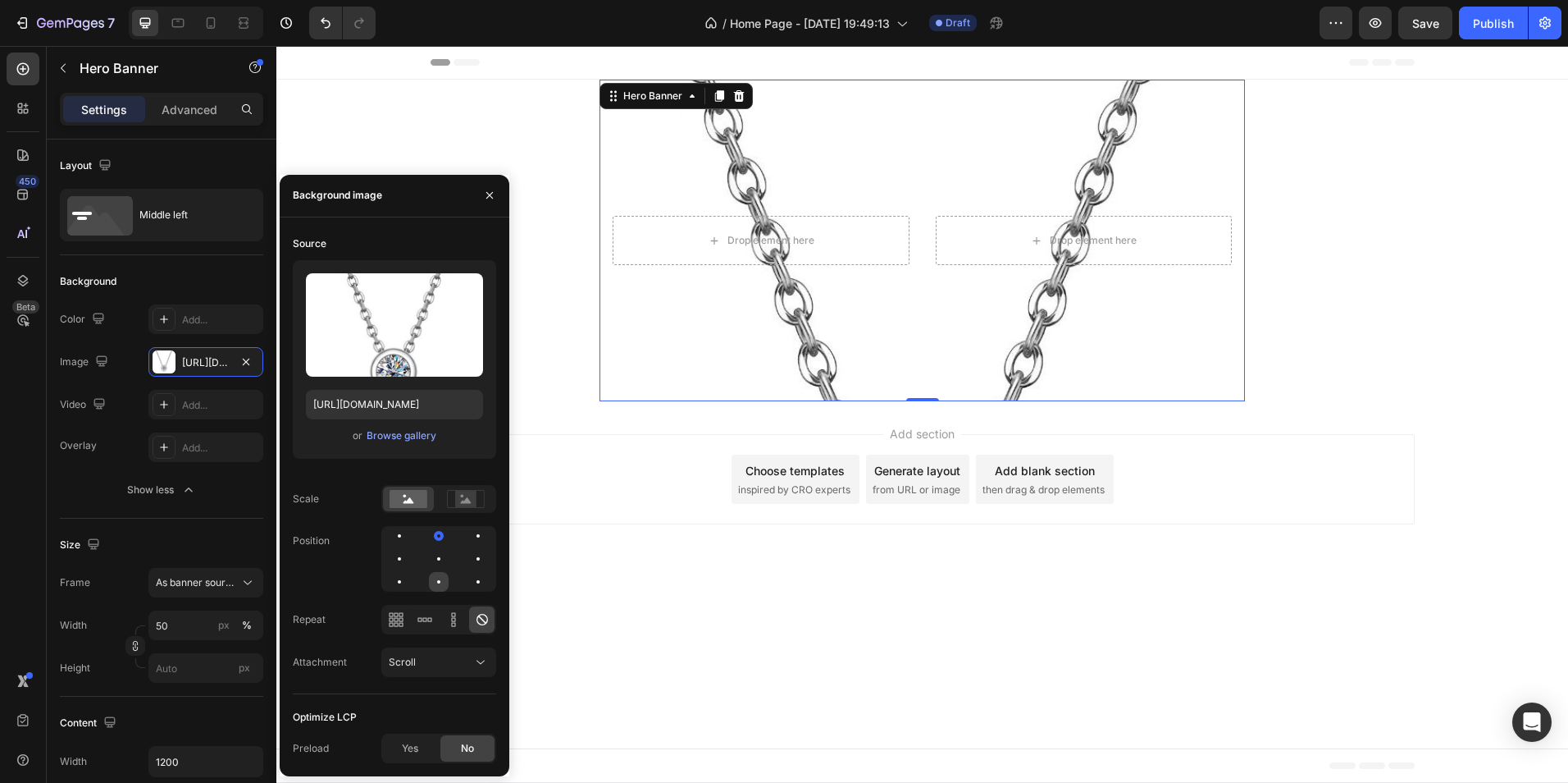
click at [469, 584] on div at bounding box center [478, 582] width 20 height 20
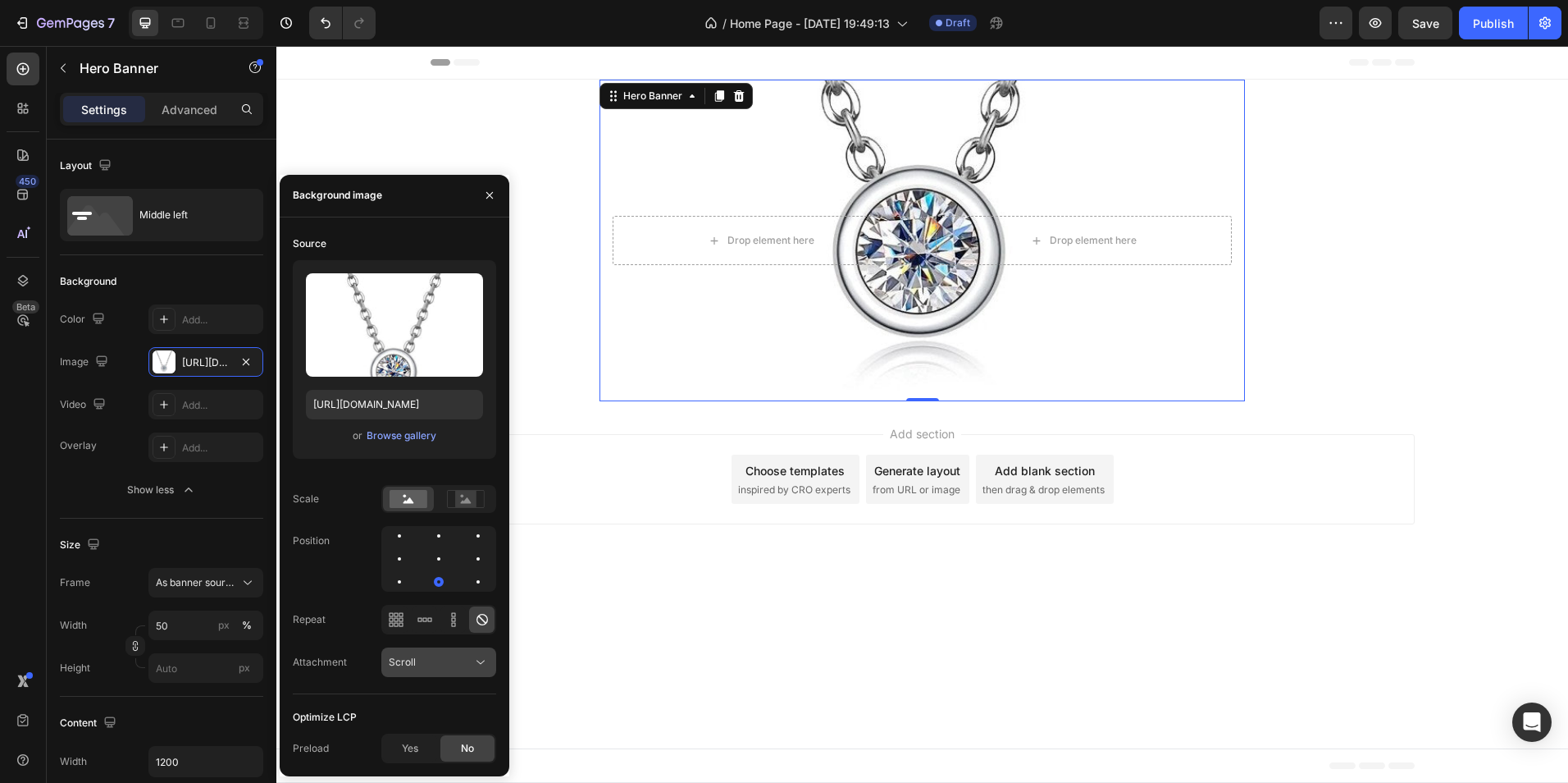
click at [484, 660] on icon at bounding box center [481, 663] width 17 height 17
click at [426, 588] on p "Fixed" at bounding box center [435, 591] width 93 height 15
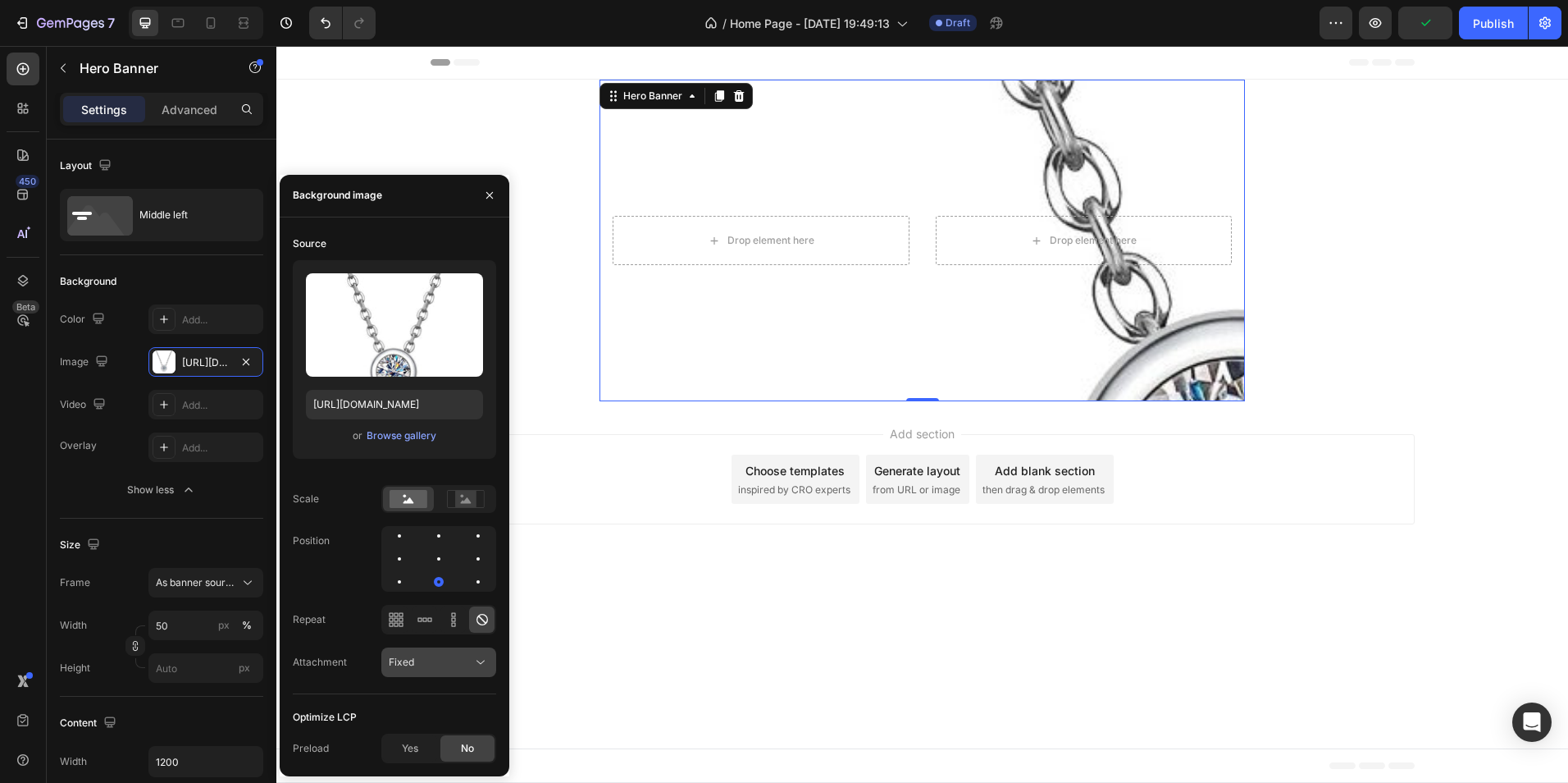
click at [477, 659] on icon at bounding box center [481, 663] width 17 height 17
click at [405, 563] on span "Scroll" at bounding box center [402, 559] width 27 height 15
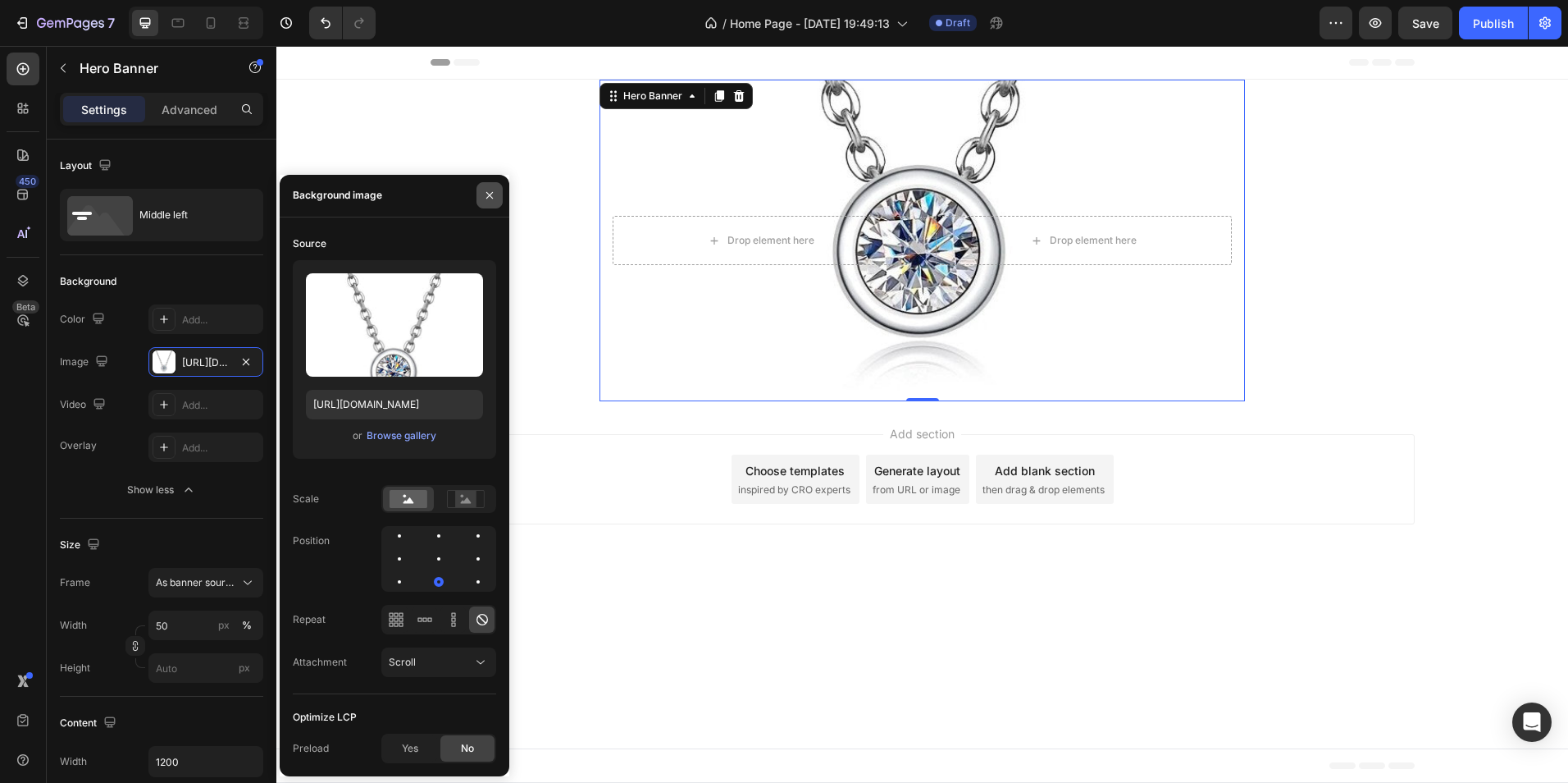
click at [492, 194] on icon "button" at bounding box center [489, 195] width 7 height 7
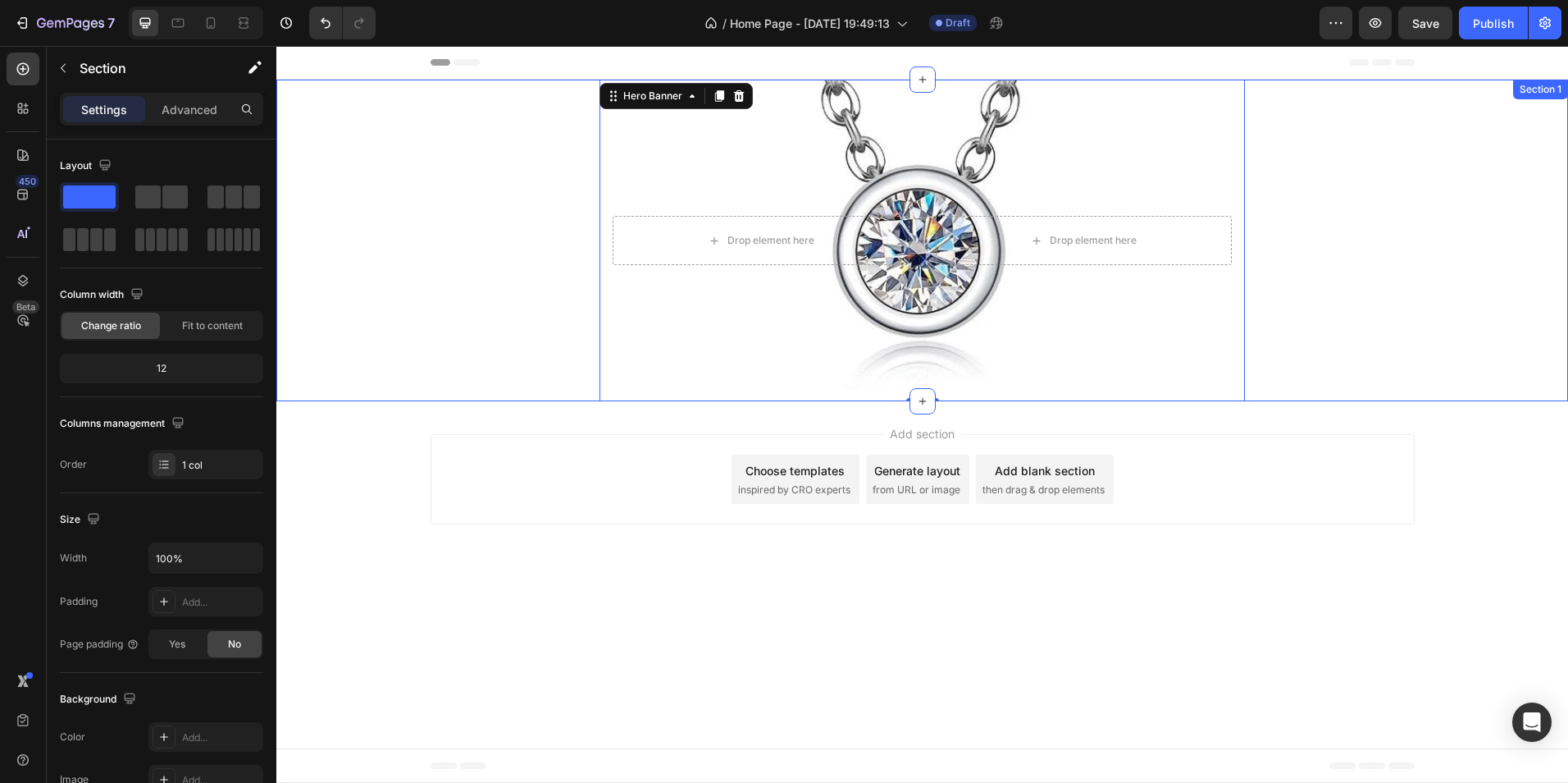
click at [526, 221] on div "Drop element here Drop element here Hero Banner 0" at bounding box center [922, 240] width 1292 height 322
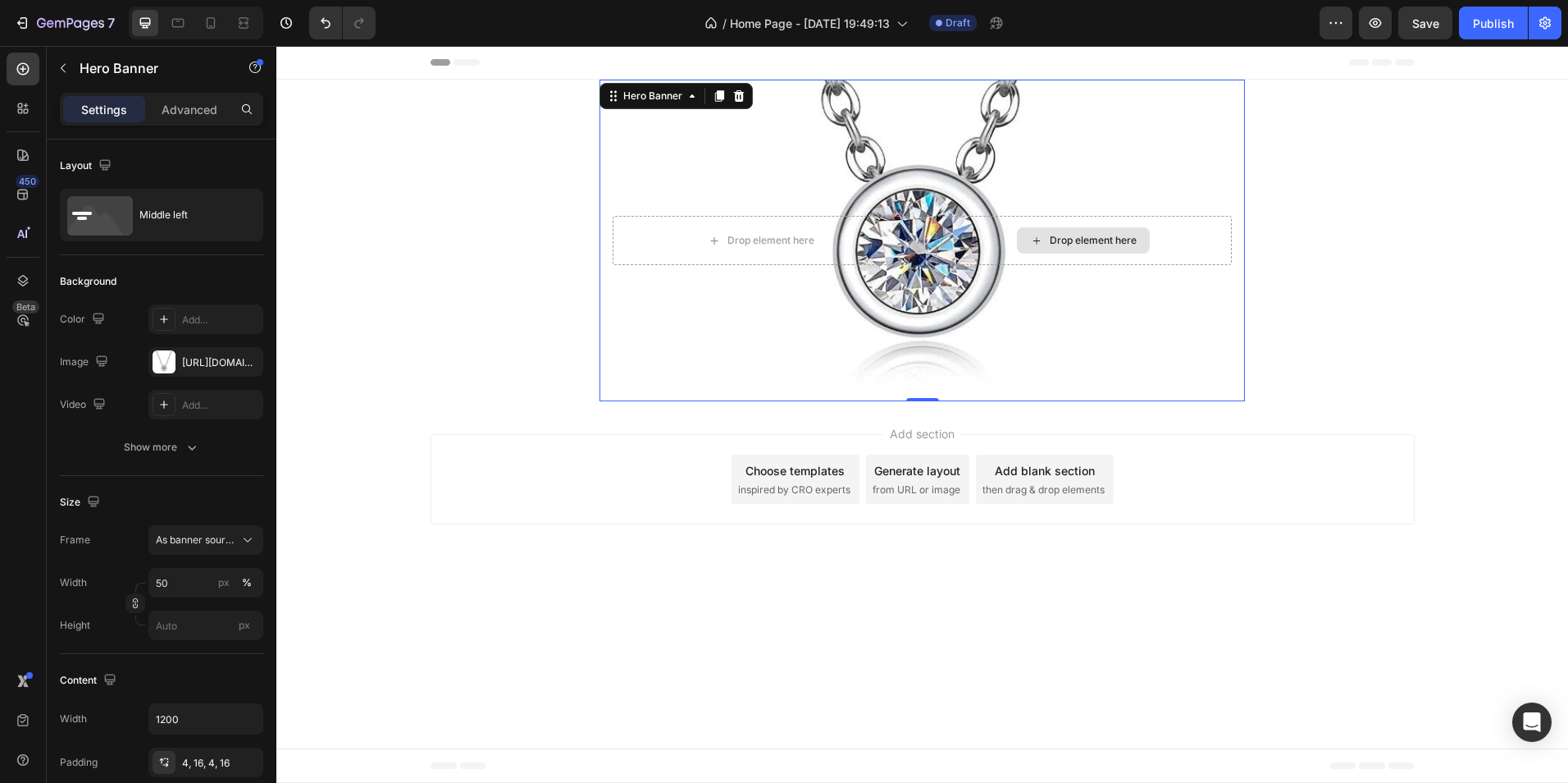
click at [1219, 238] on div "Drop element here" at bounding box center [1084, 240] width 297 height 49
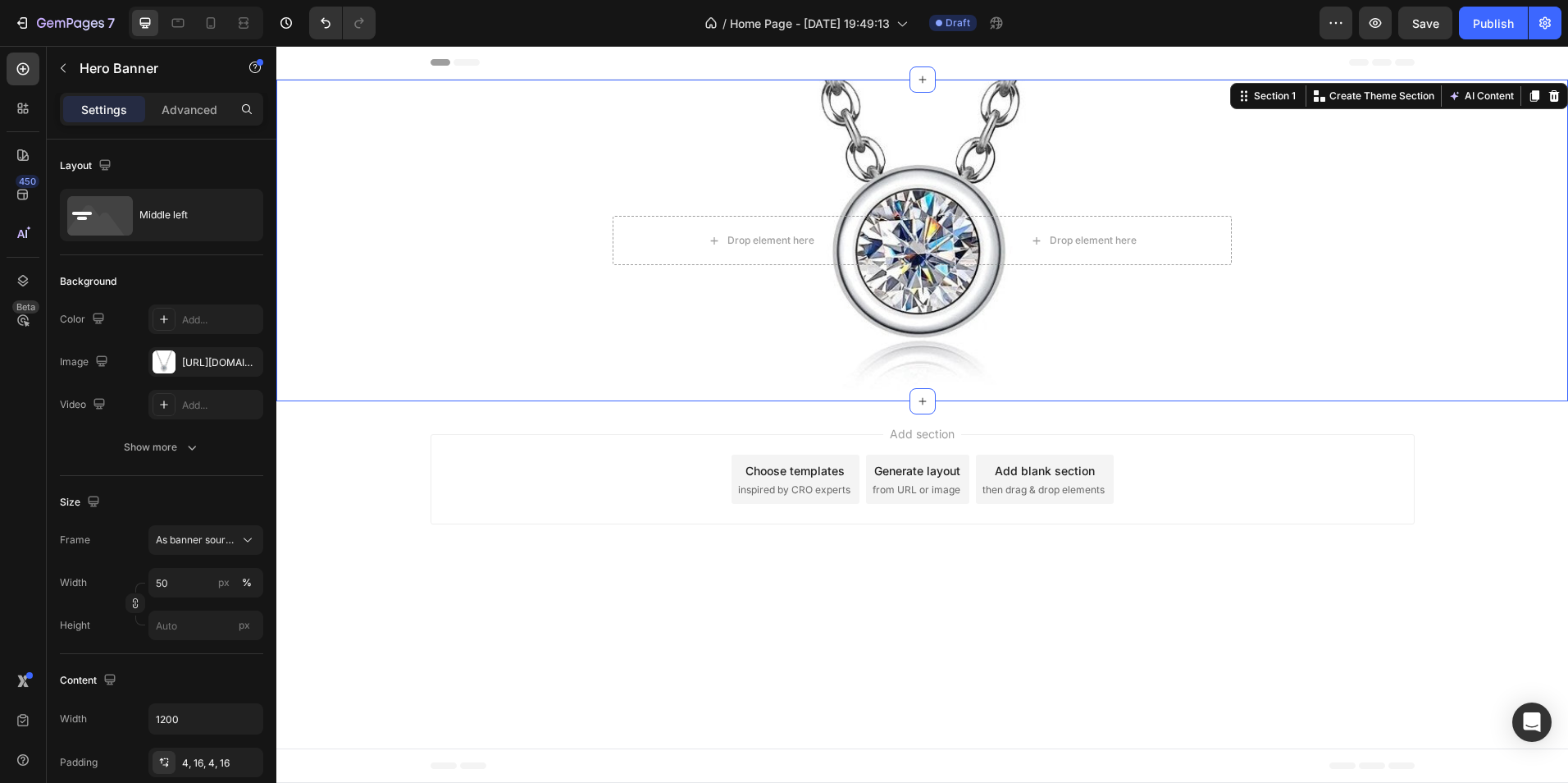
click at [474, 282] on div "Drop element here Drop element here Hero Banner" at bounding box center [922, 240] width 1292 height 322
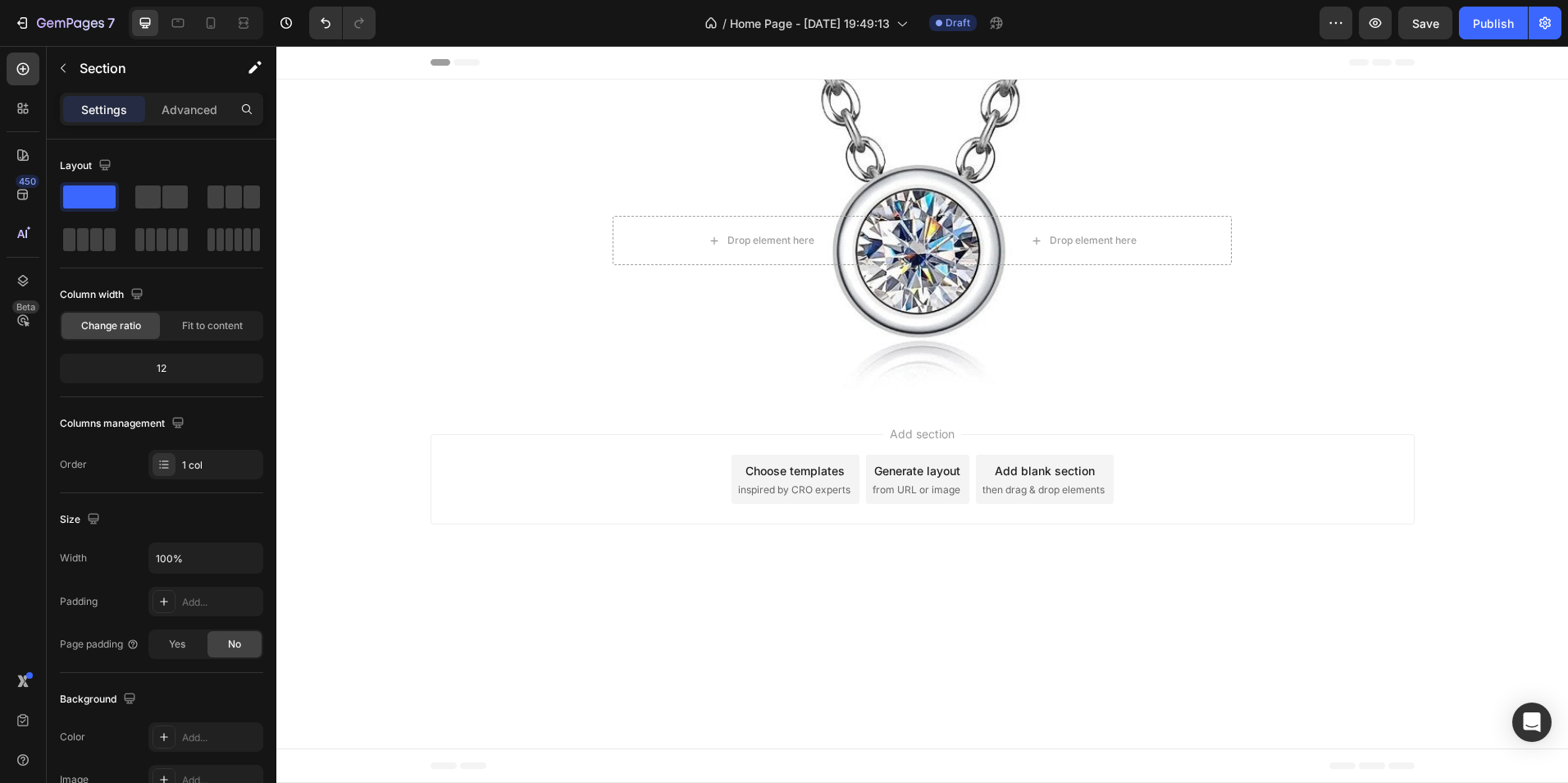
click at [1322, 699] on body "Header Drop element here Drop element here Hero Banner Section 1 Root Start wit…" at bounding box center [922, 414] width 1292 height 737
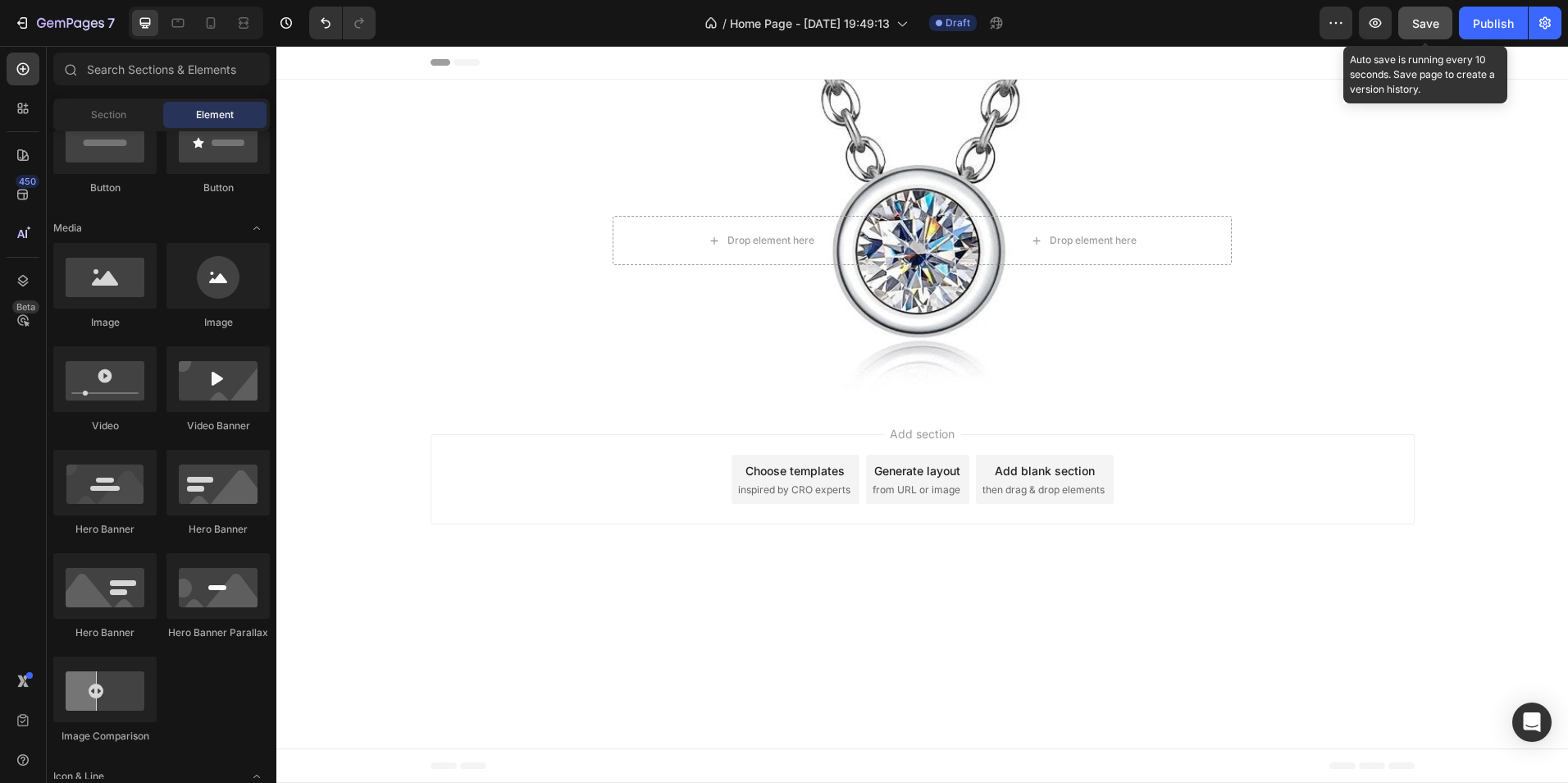
click at [1438, 13] on button "Save" at bounding box center [1425, 22] width 54 height 33
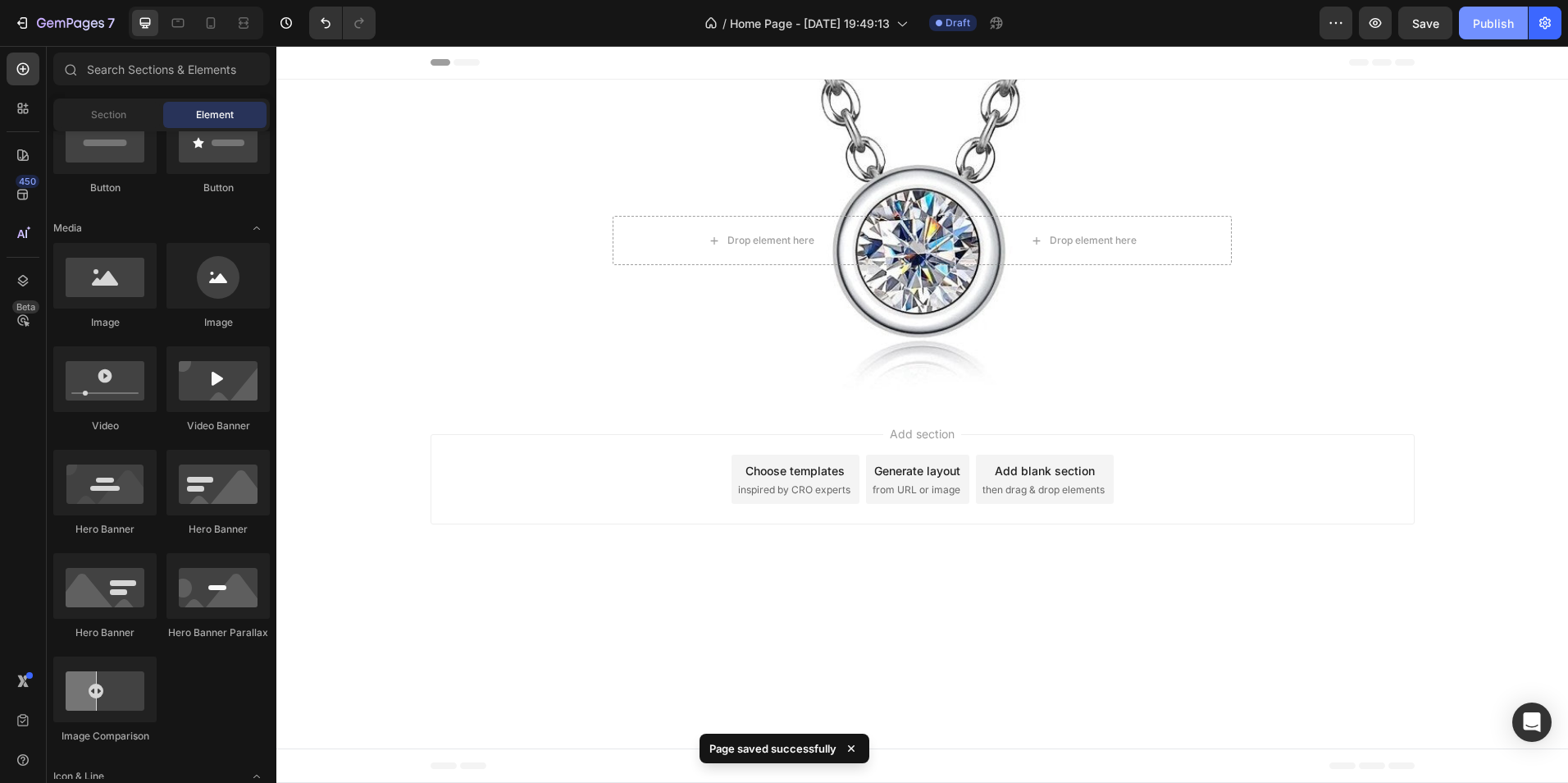
click at [1484, 28] on div "Publish" at bounding box center [1493, 23] width 41 height 17
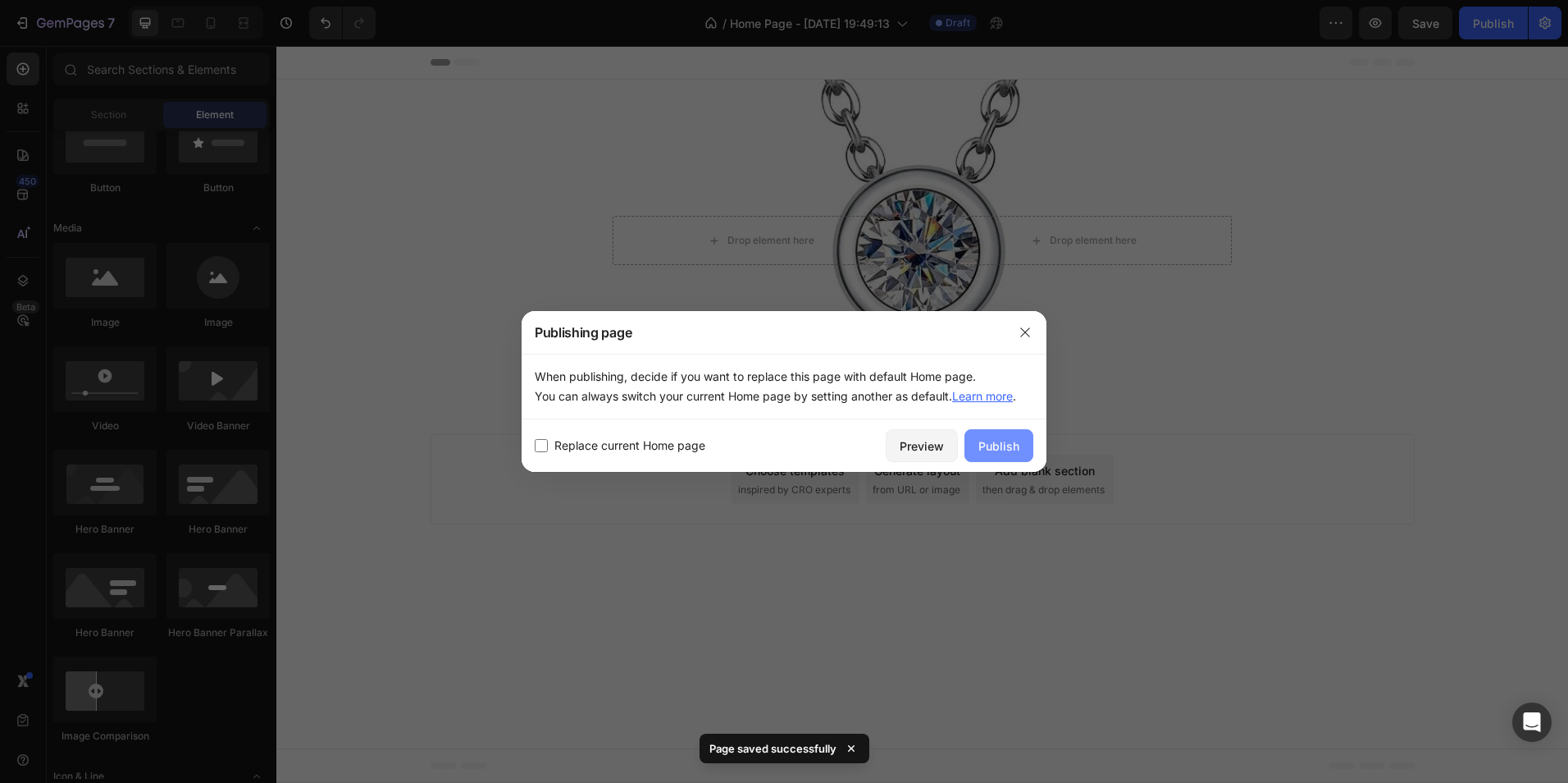
click at [984, 446] on div "Publish" at bounding box center [999, 446] width 41 height 17
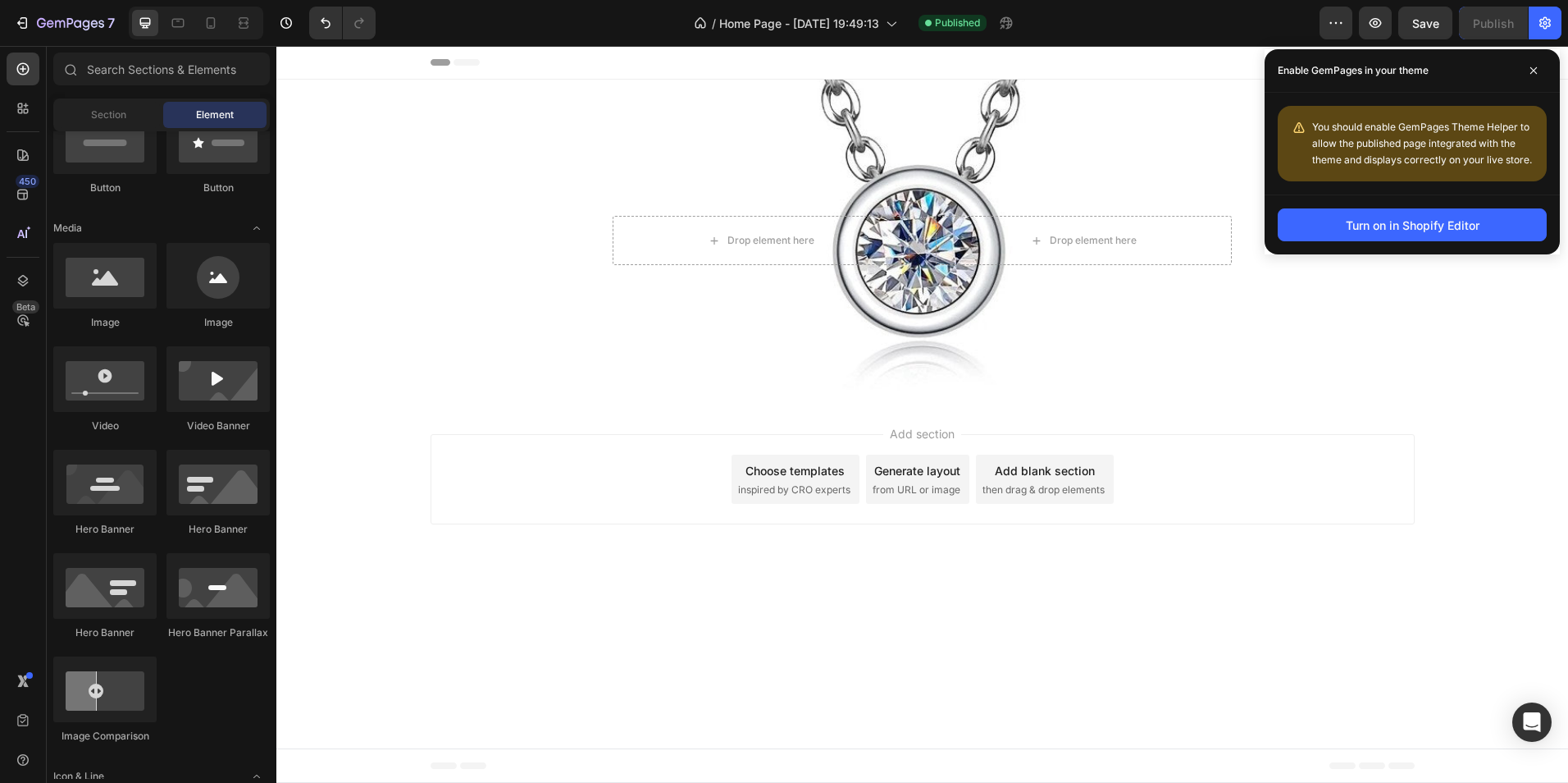
click at [1340, 460] on div "Add section Choose templates inspired by CRO experts Generate layout from URL o…" at bounding box center [922, 479] width 984 height 90
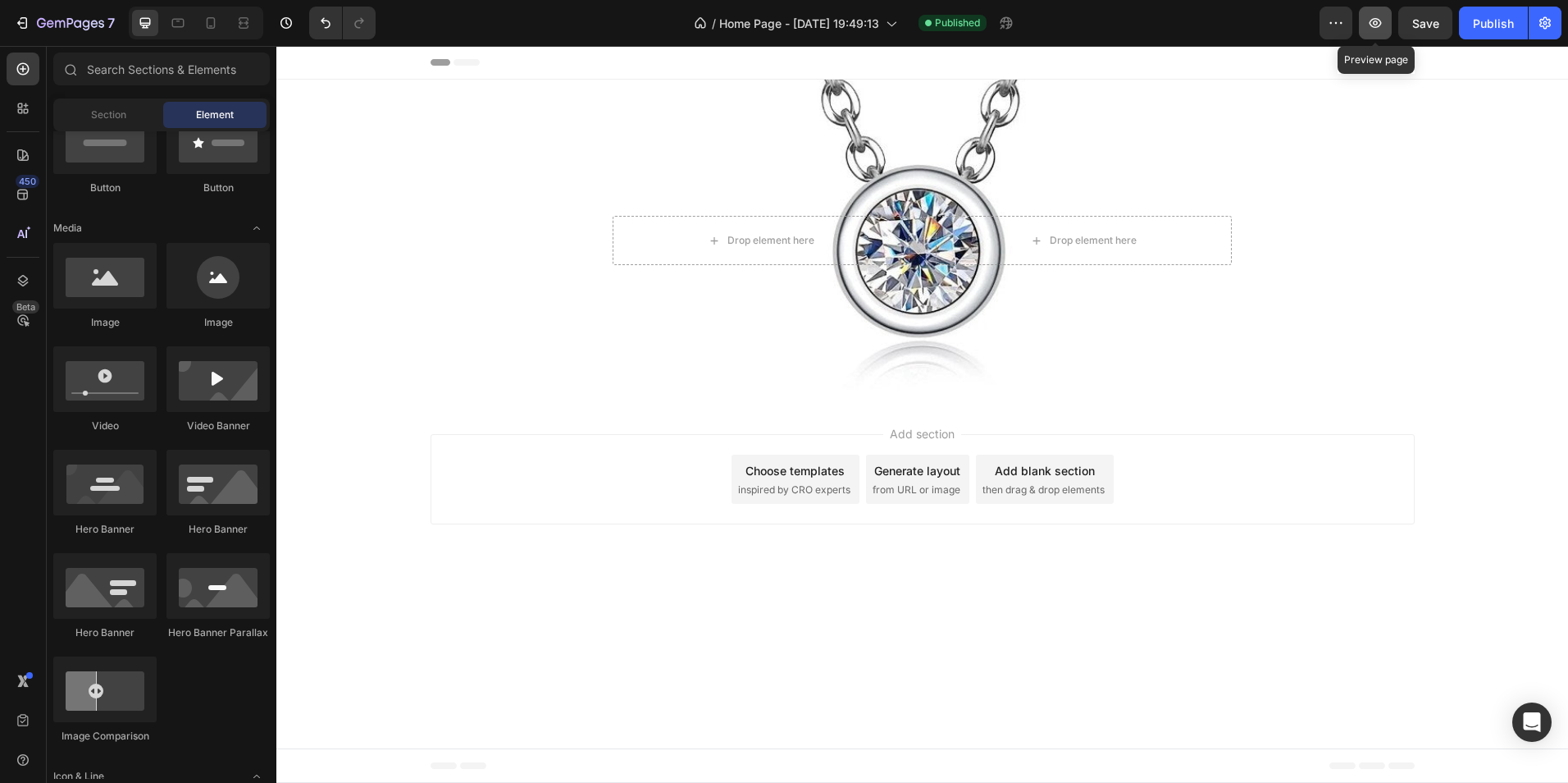
click at [1367, 22] on button "button" at bounding box center [1375, 22] width 33 height 33
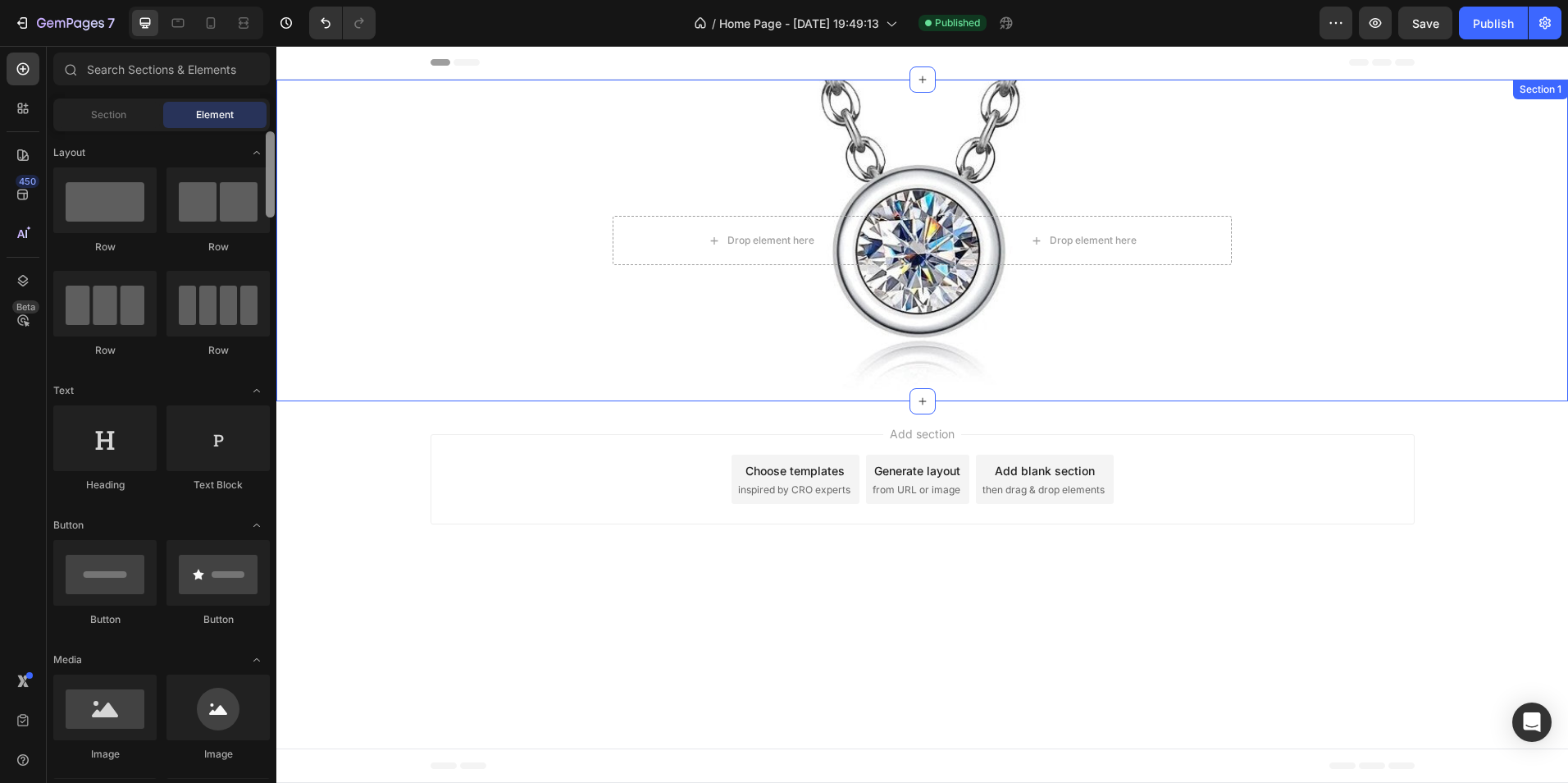
drag, startPoint x: 550, startPoint y: 300, endPoint x: 279, endPoint y: 209, distance: 285.9
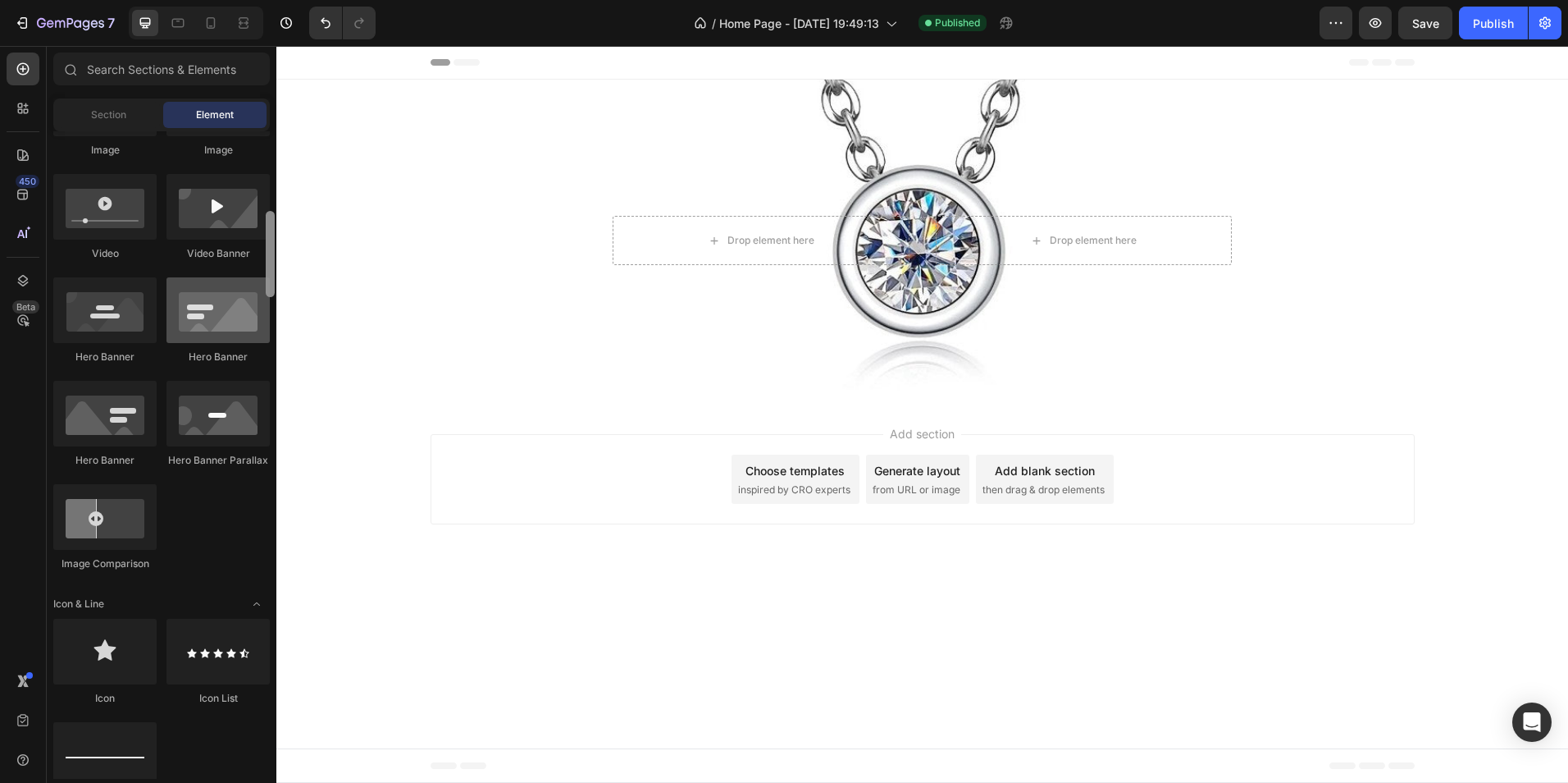
scroll to position [610, 0]
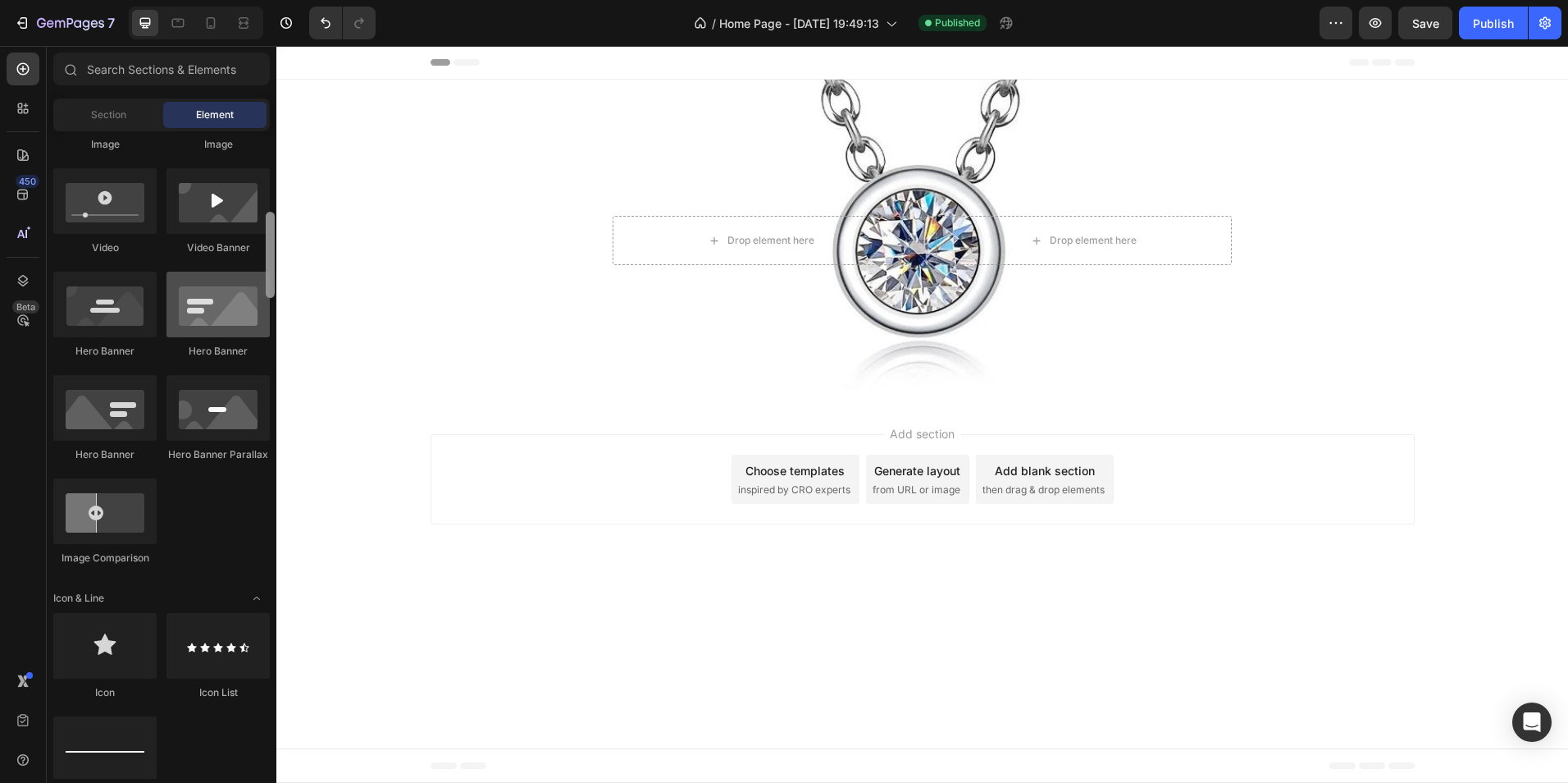
drag, startPoint x: 271, startPoint y: 201, endPoint x: 264, endPoint y: 279, distance: 78.3
click at [264, 279] on div "Layout Row Row Row Row Text Heading Text Block Button Button Button Media Image…" at bounding box center [161, 455] width 230 height 648
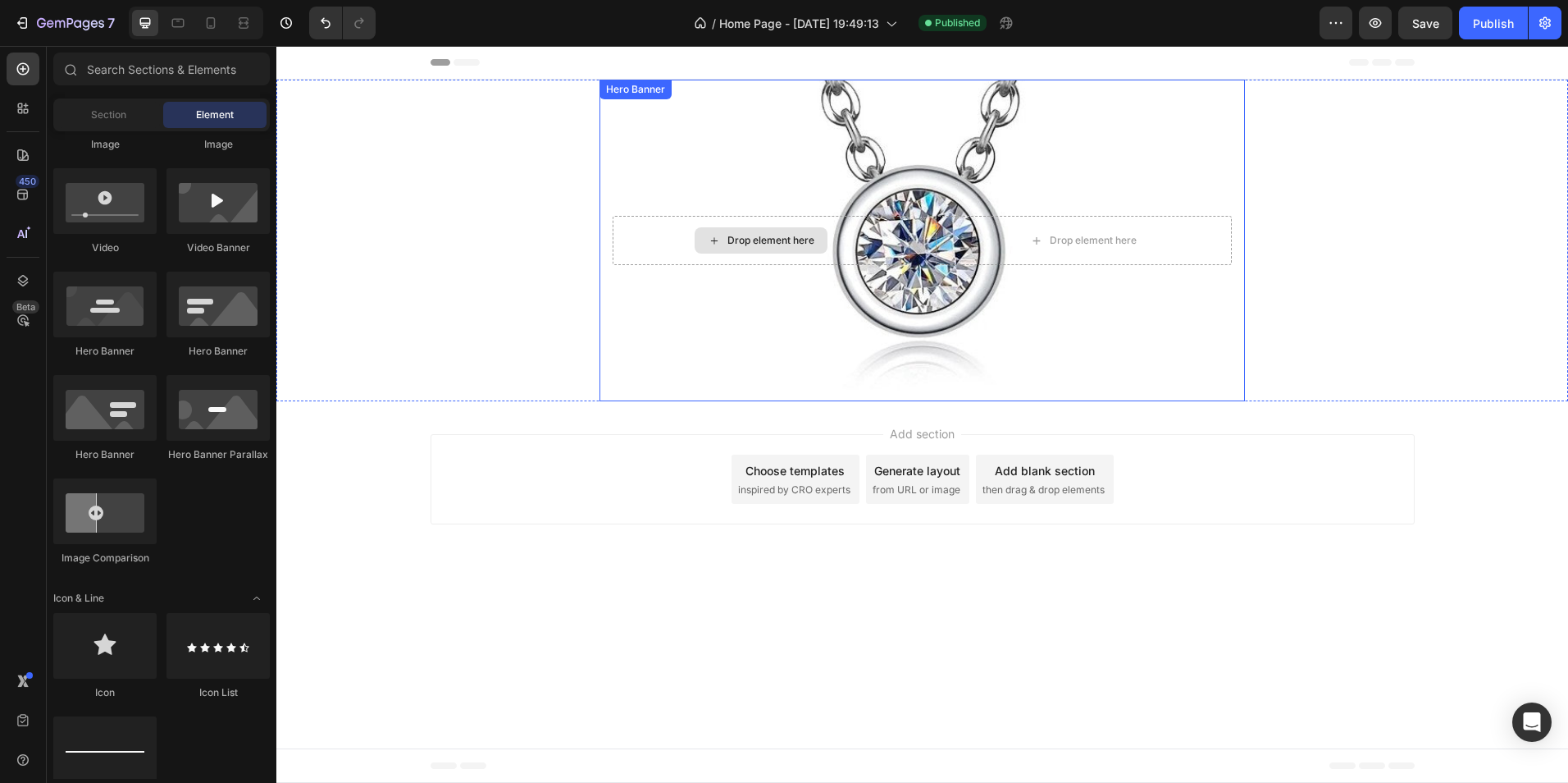
click at [629, 242] on div "Drop element here" at bounding box center [761, 240] width 297 height 49
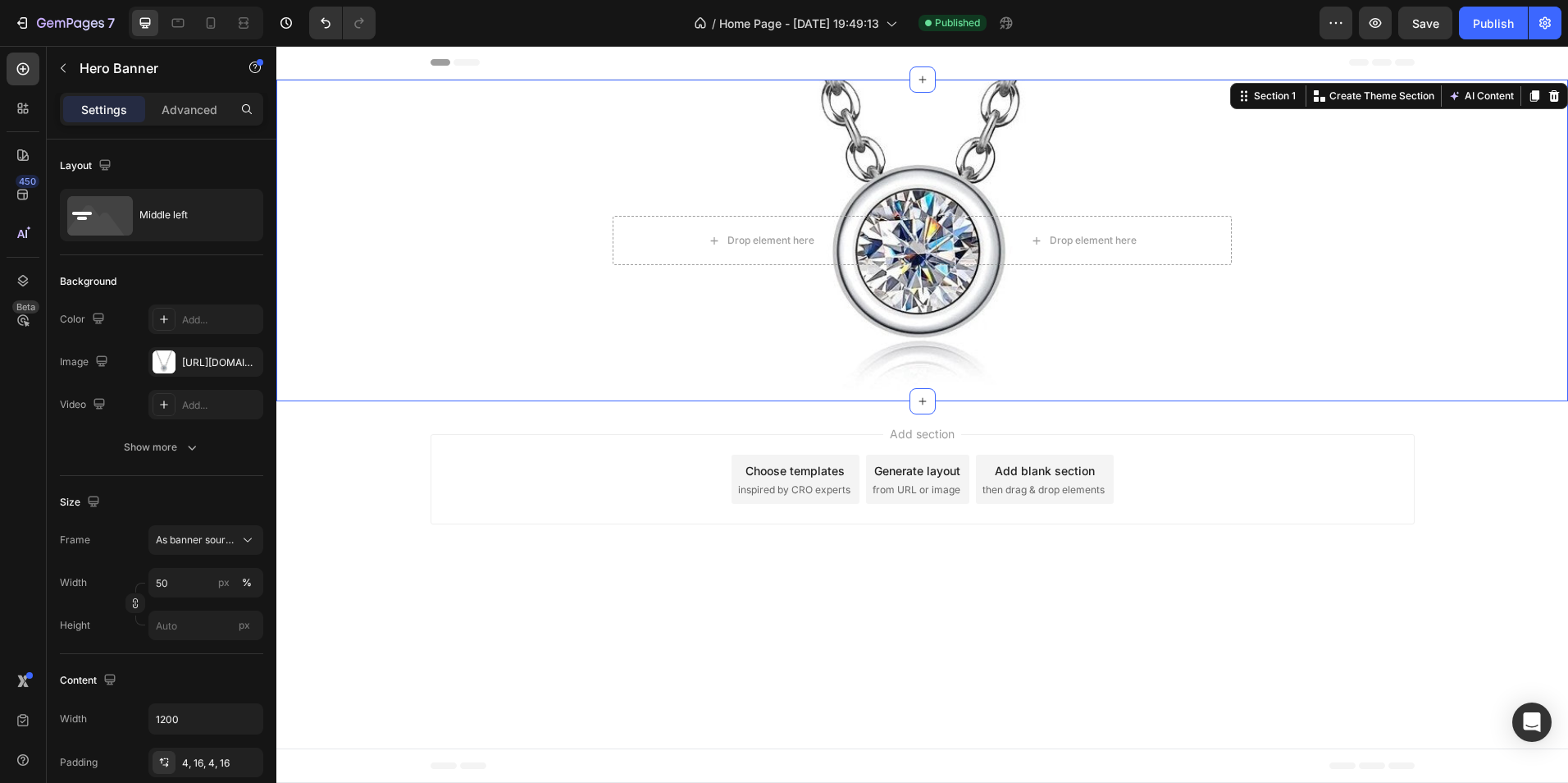
click at [535, 268] on div "Drop element here Drop element here Hero Banner" at bounding box center [922, 240] width 1292 height 322
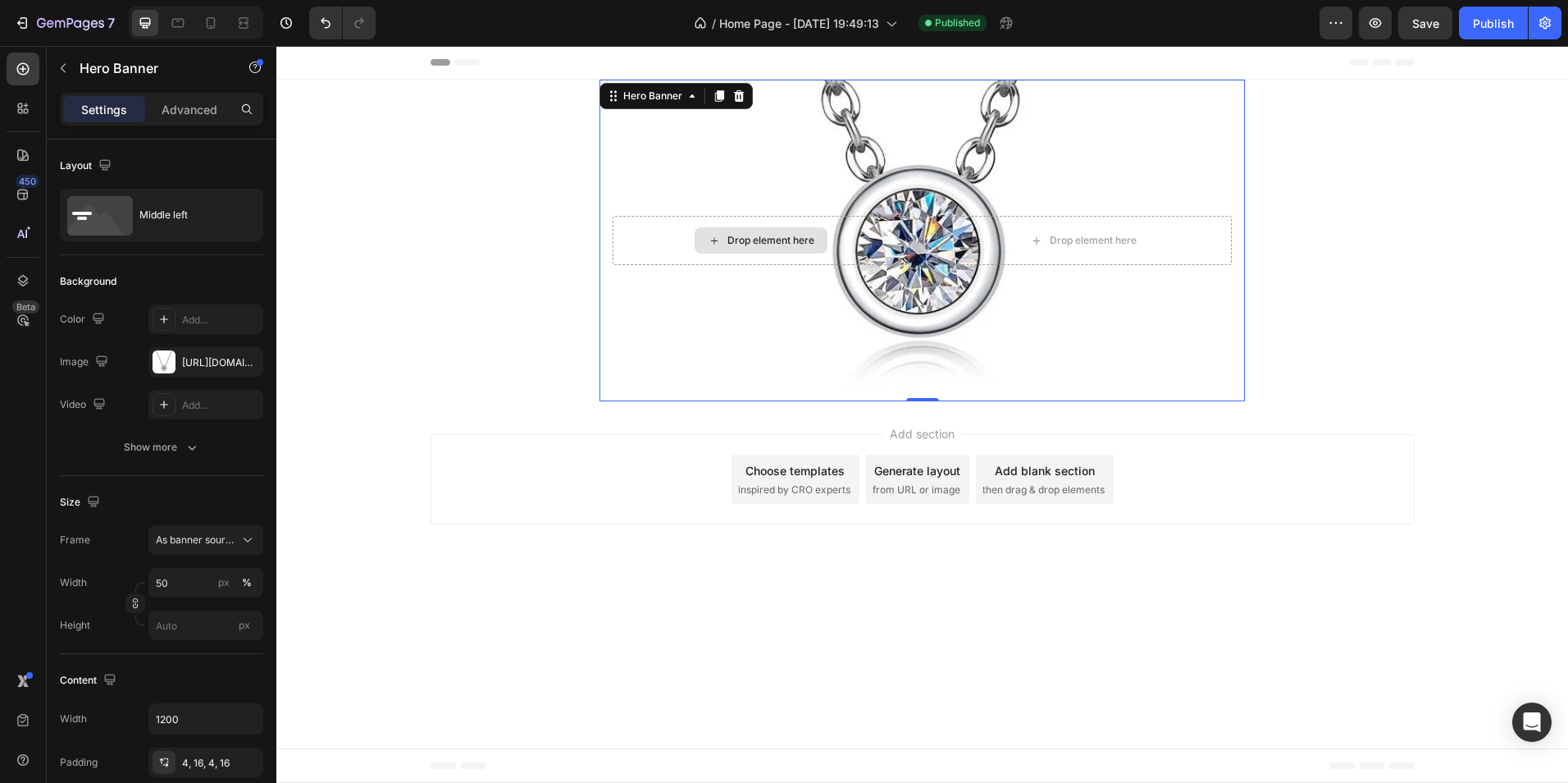
click at [620, 246] on div "Drop element here" at bounding box center [761, 240] width 297 height 49
click at [607, 488] on div "Add section Choose templates inspired by CRO experts Generate layout from URL o…" at bounding box center [922, 479] width 984 height 90
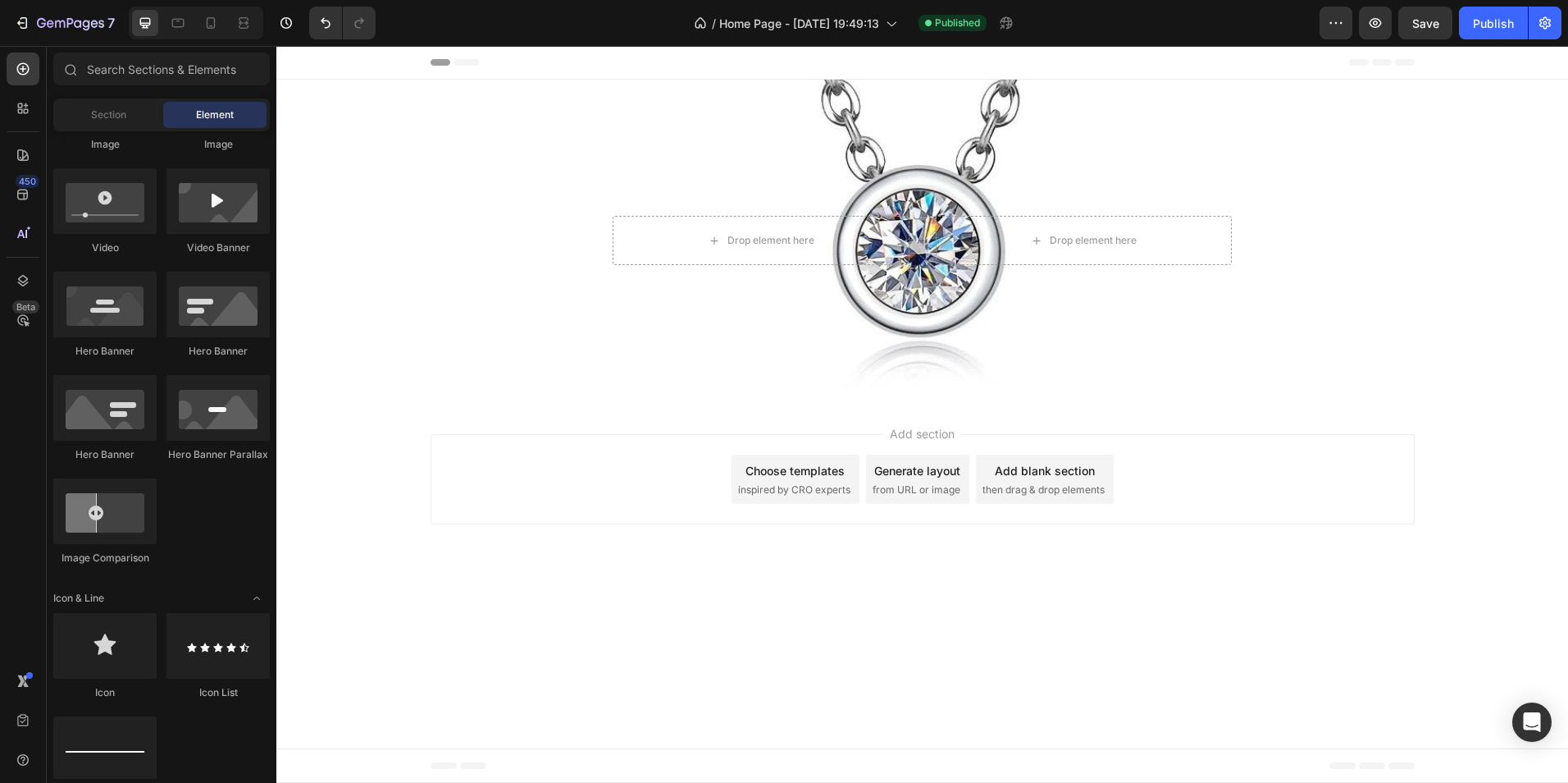
click at [340, 472] on div "Add section Choose templates inspired by CRO experts Generate layout from URL o…" at bounding box center [922, 482] width 1292 height 162
click at [495, 474] on div "Add section Choose templates inspired by CRO experts Generate layout from URL o…" at bounding box center [922, 479] width 984 height 90
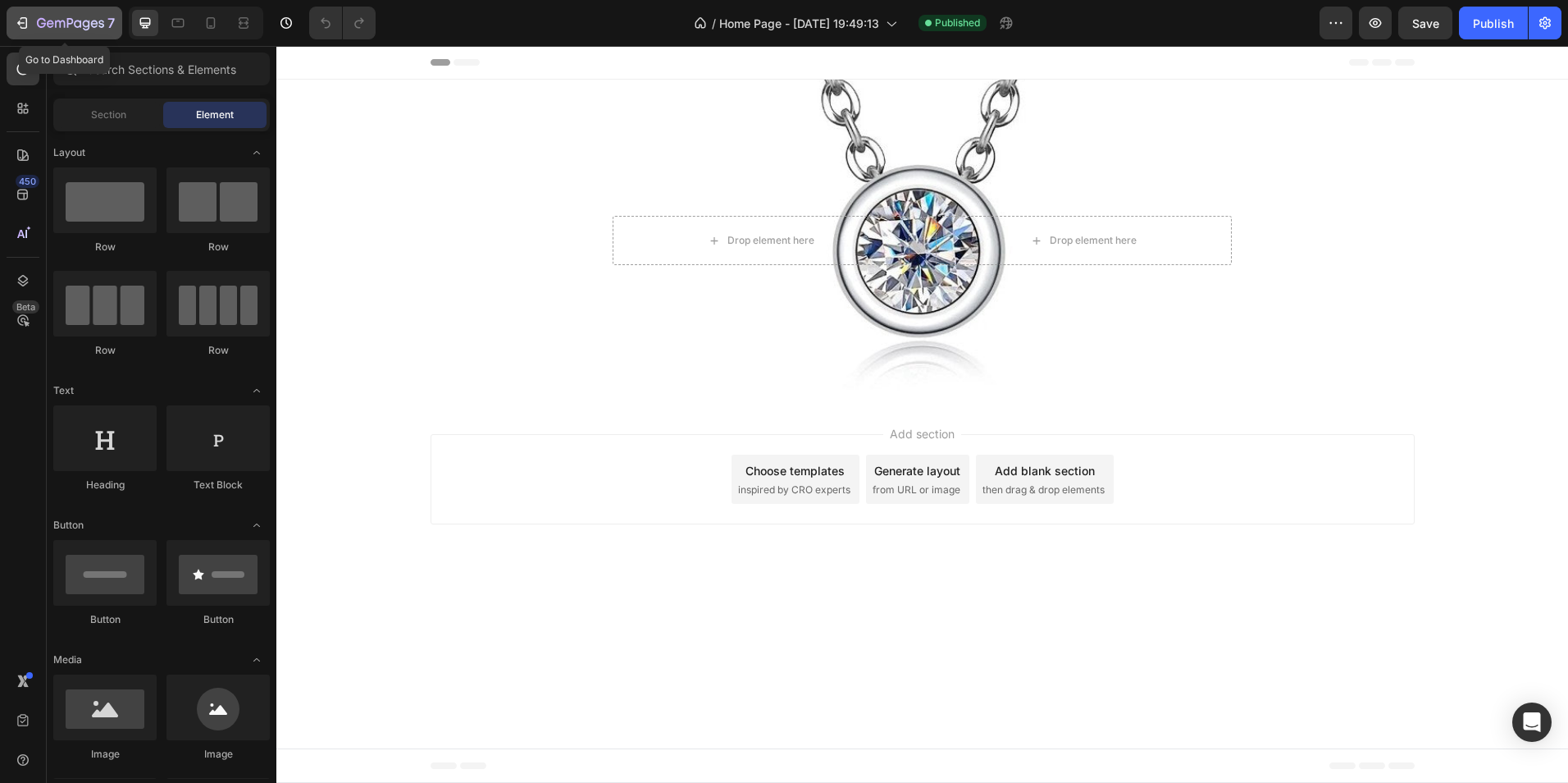
click at [40, 16] on div "7" at bounding box center [76, 22] width 78 height 20
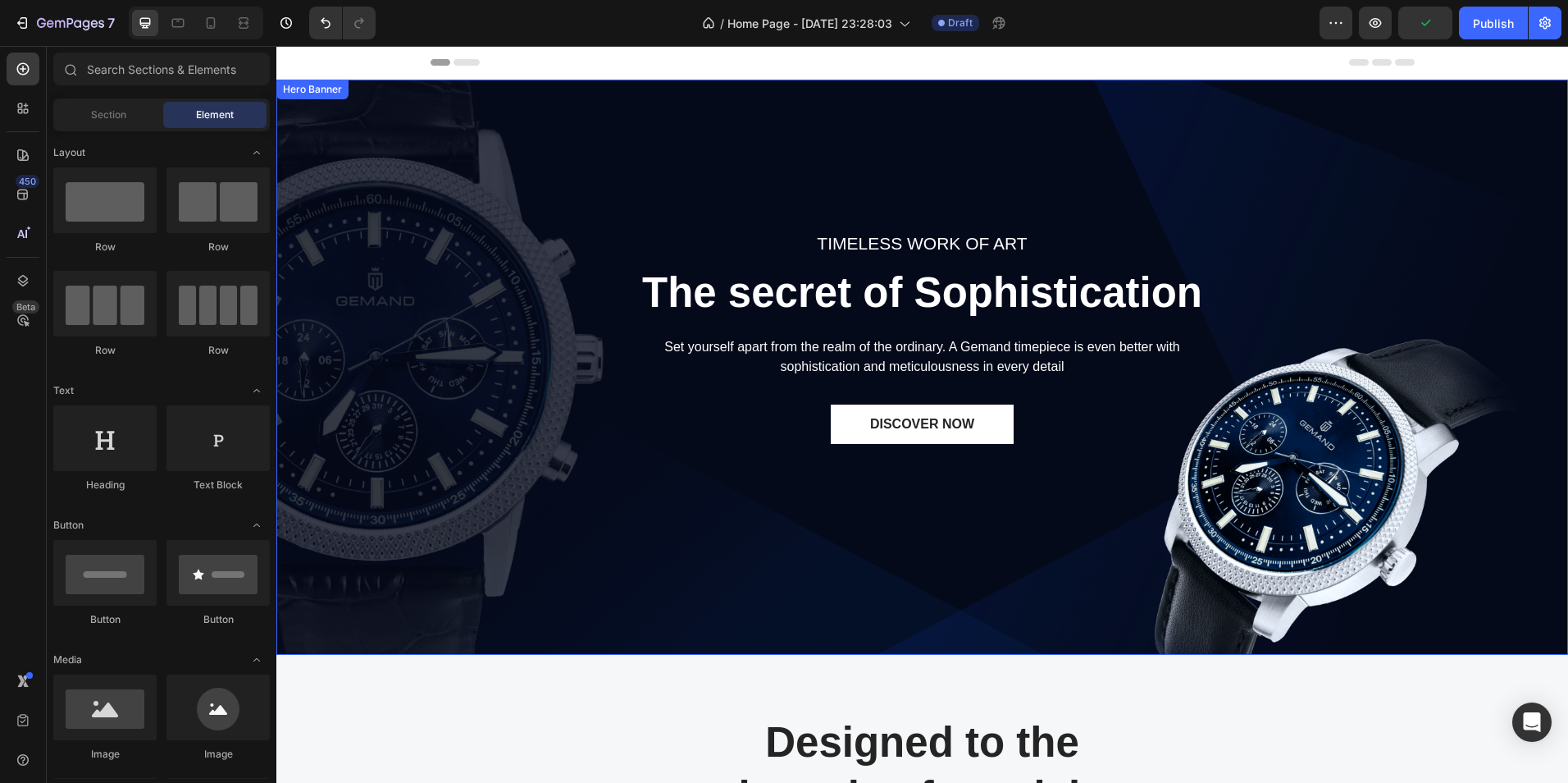
click at [451, 300] on div "TIMELESS WORK OF ART Text block The secret of Sophistication Heading Set yourse…" at bounding box center [922, 367] width 1267 height 539
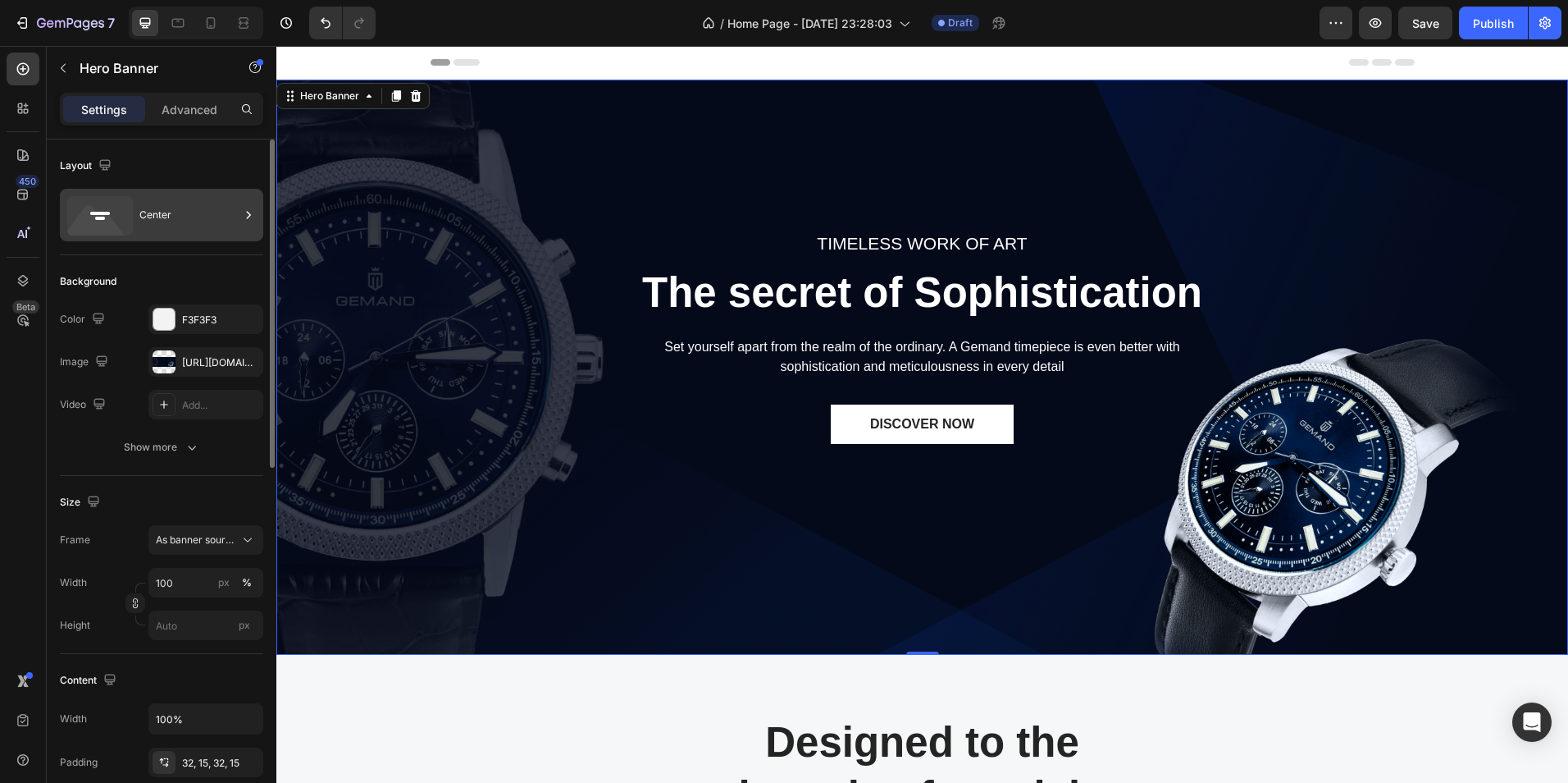
click at [251, 210] on icon at bounding box center [249, 215] width 17 height 17
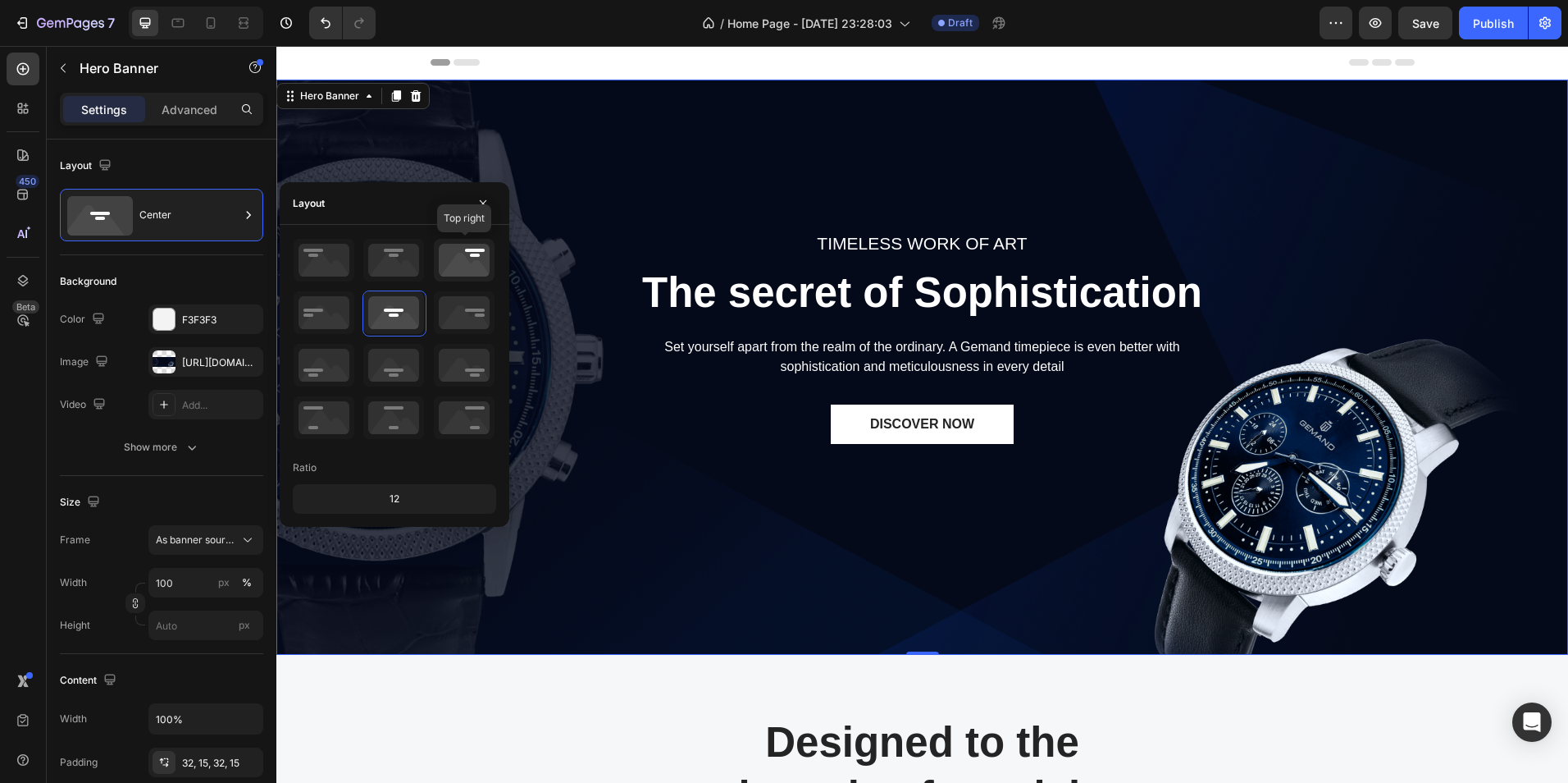
click at [449, 254] on icon at bounding box center [464, 260] width 61 height 43
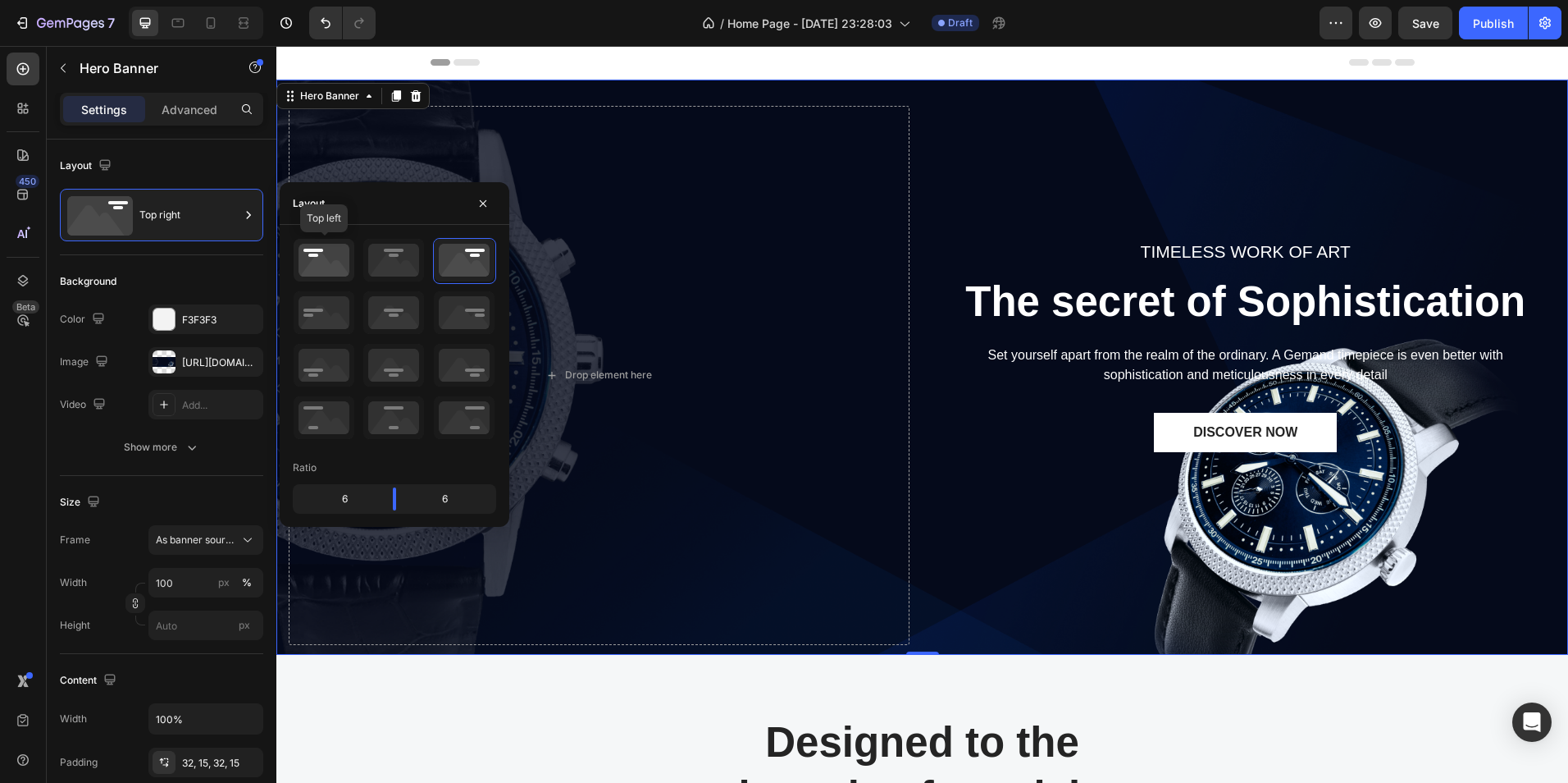
click at [320, 256] on icon at bounding box center [323, 260] width 61 height 43
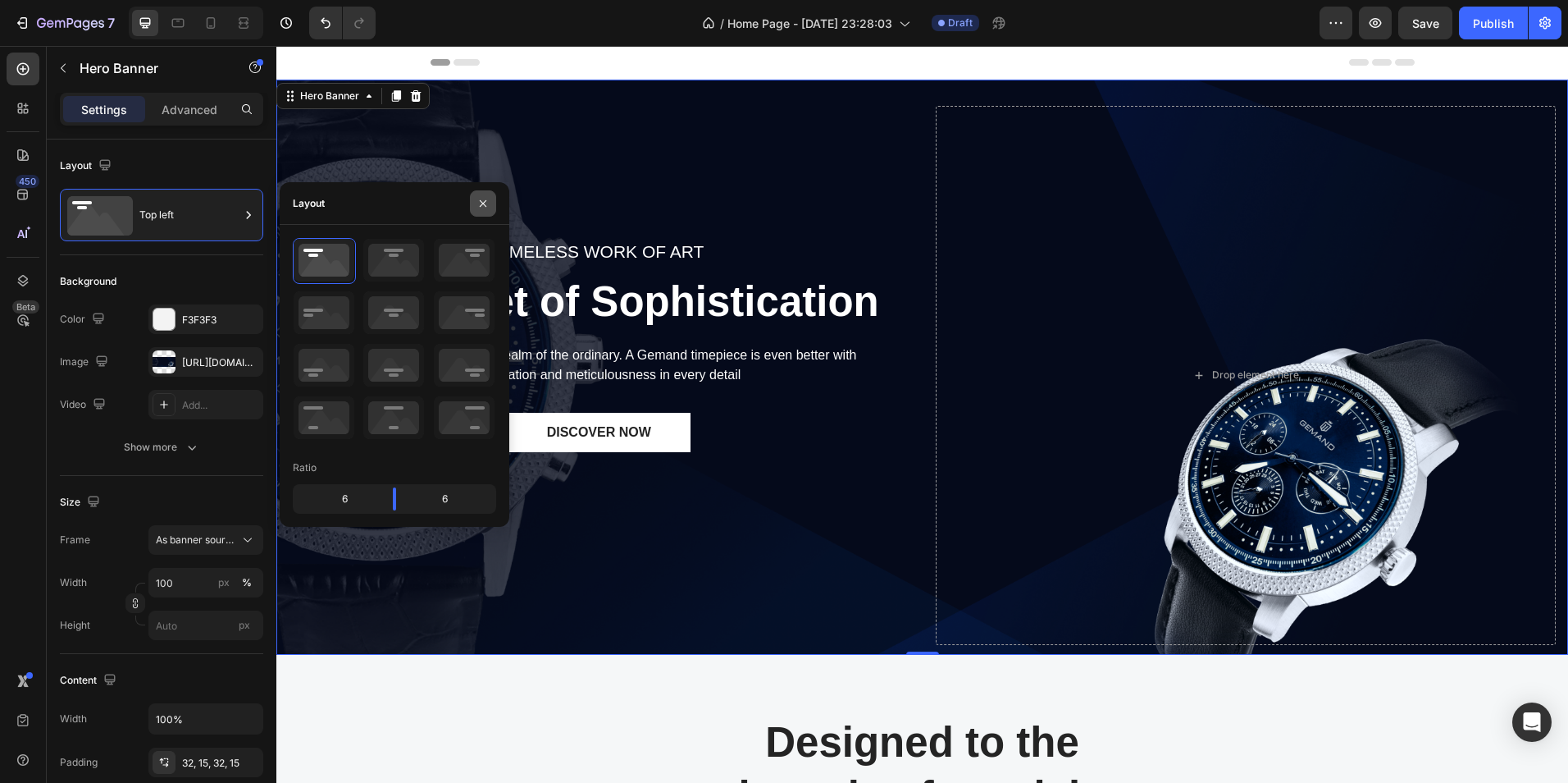
click at [486, 202] on icon "button" at bounding box center [483, 203] width 13 height 13
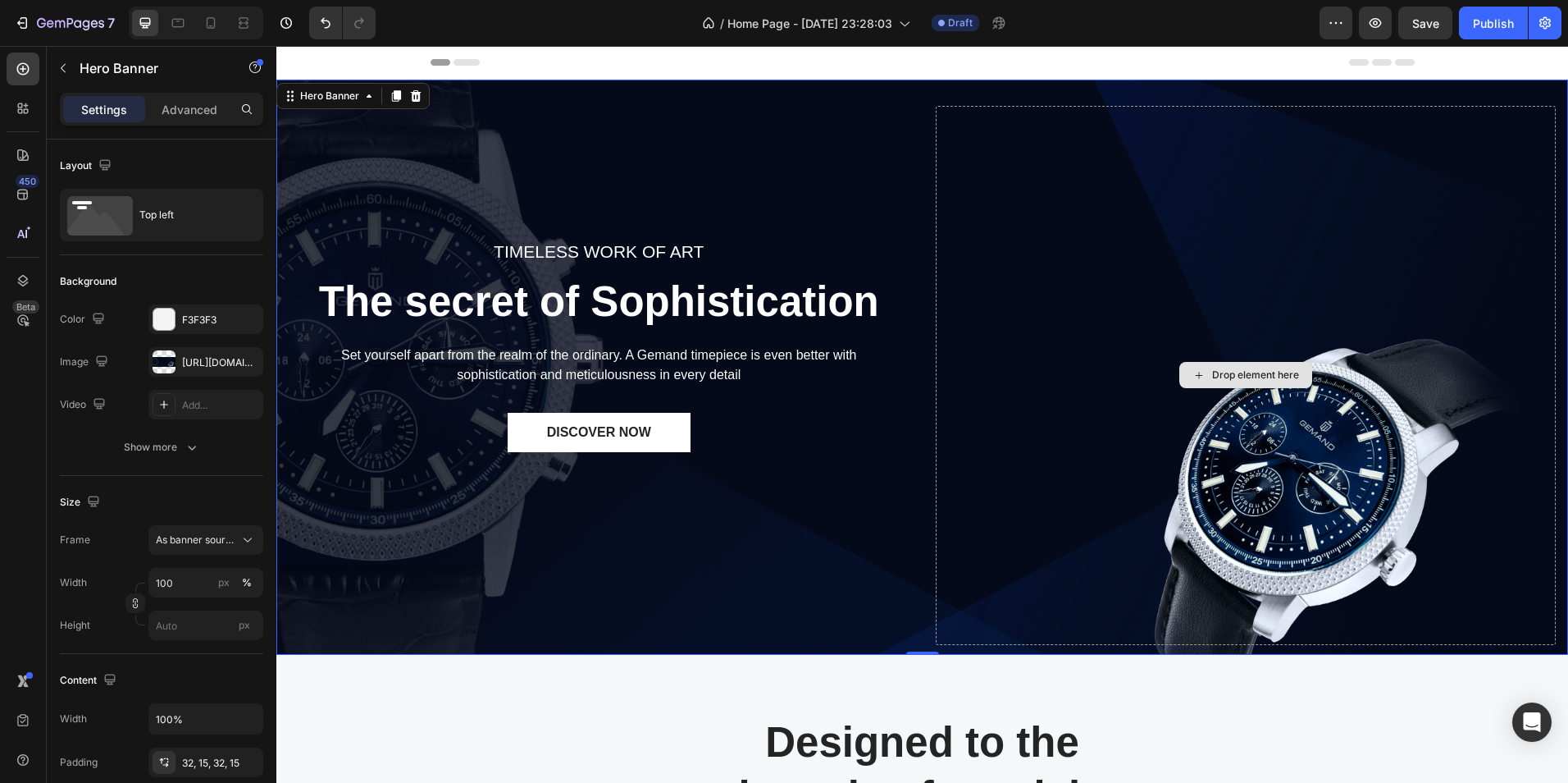
click at [1091, 323] on div "Drop element here" at bounding box center [1246, 376] width 620 height 539
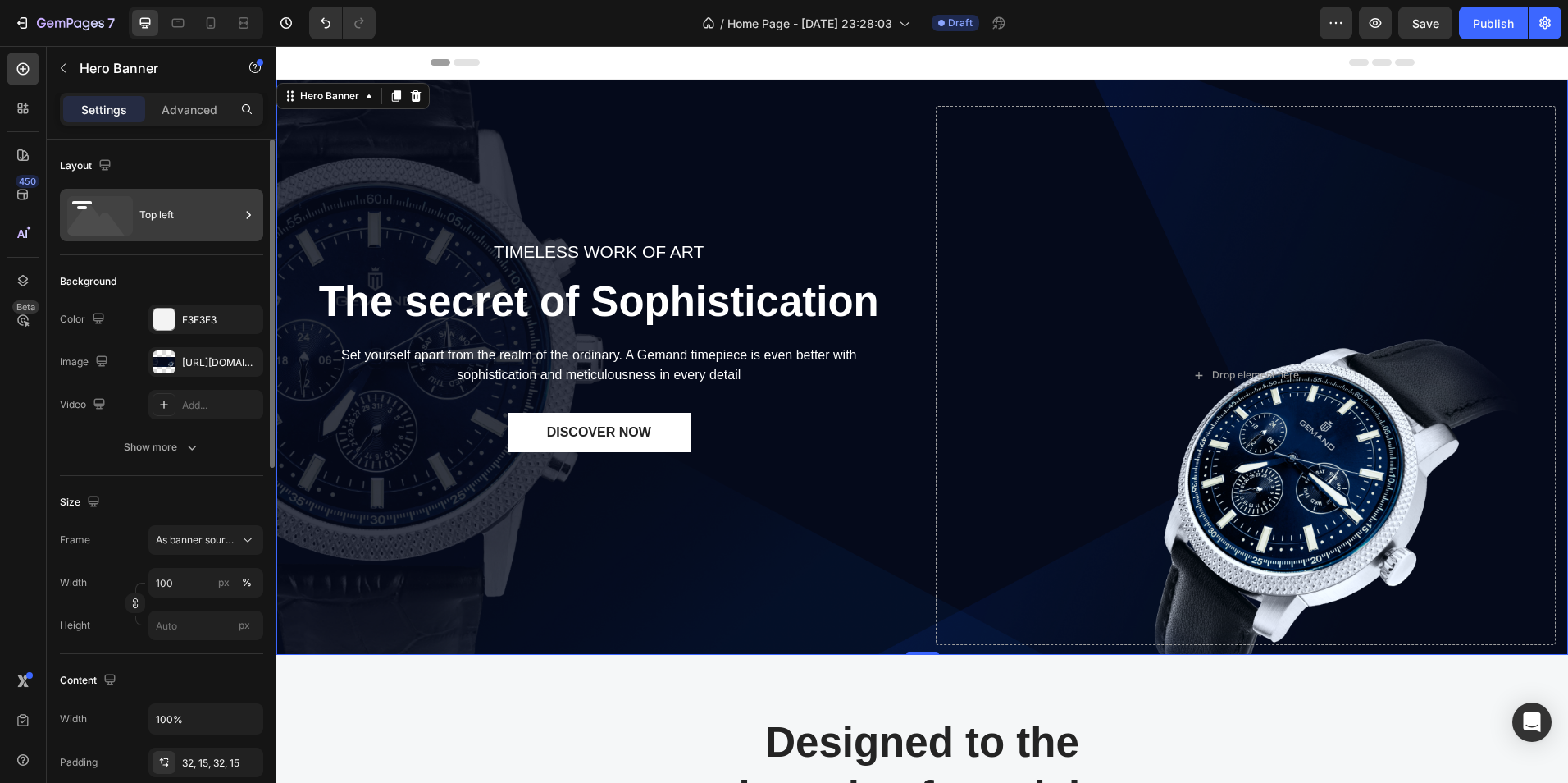
click at [106, 220] on icon at bounding box center [96, 225] width 59 height 39
click at [170, 362] on div at bounding box center [164, 362] width 23 height 23
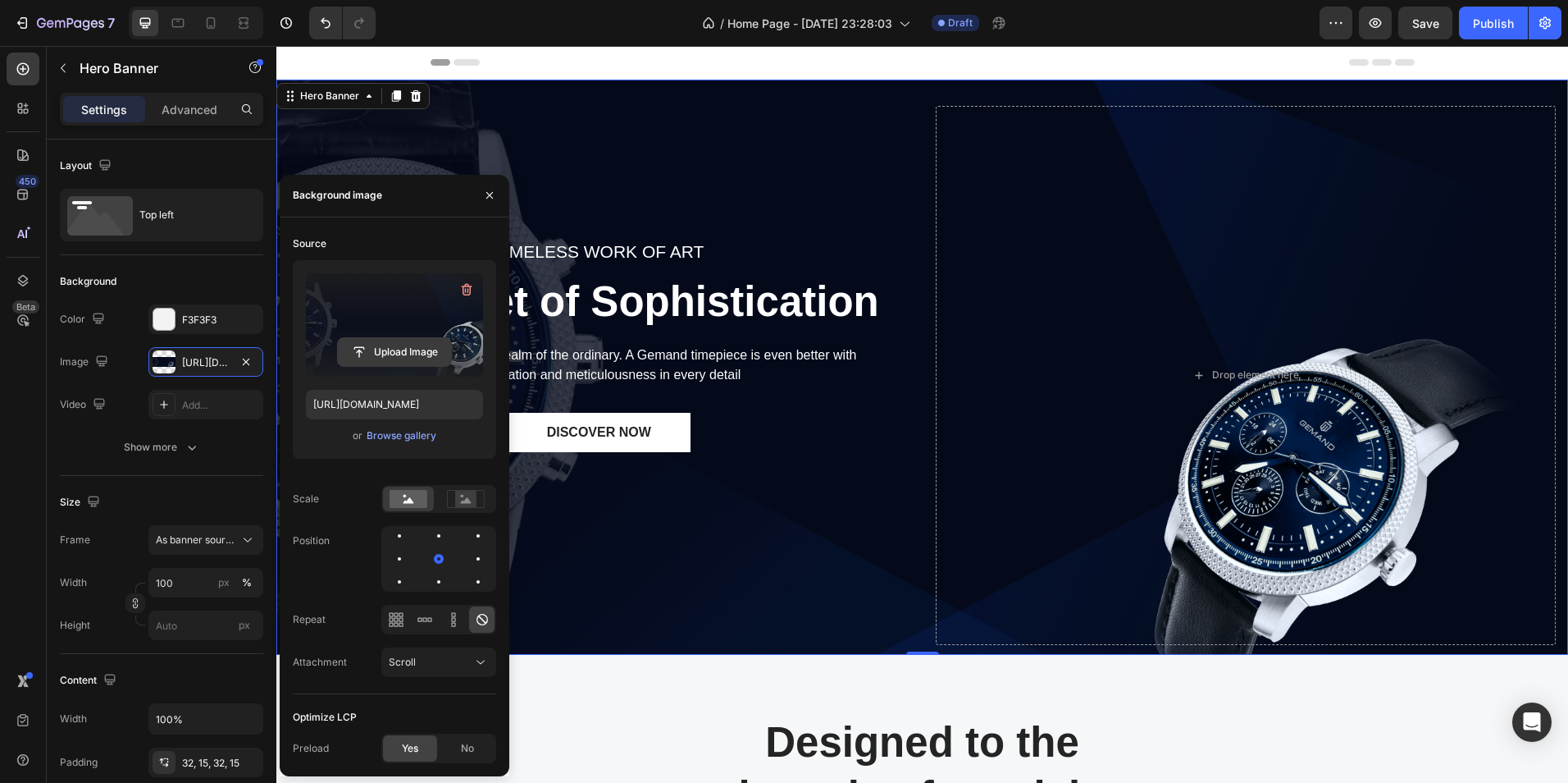
click at [394, 353] on input "file" at bounding box center [394, 352] width 113 height 28
type input "[URL][DOMAIN_NAME]"
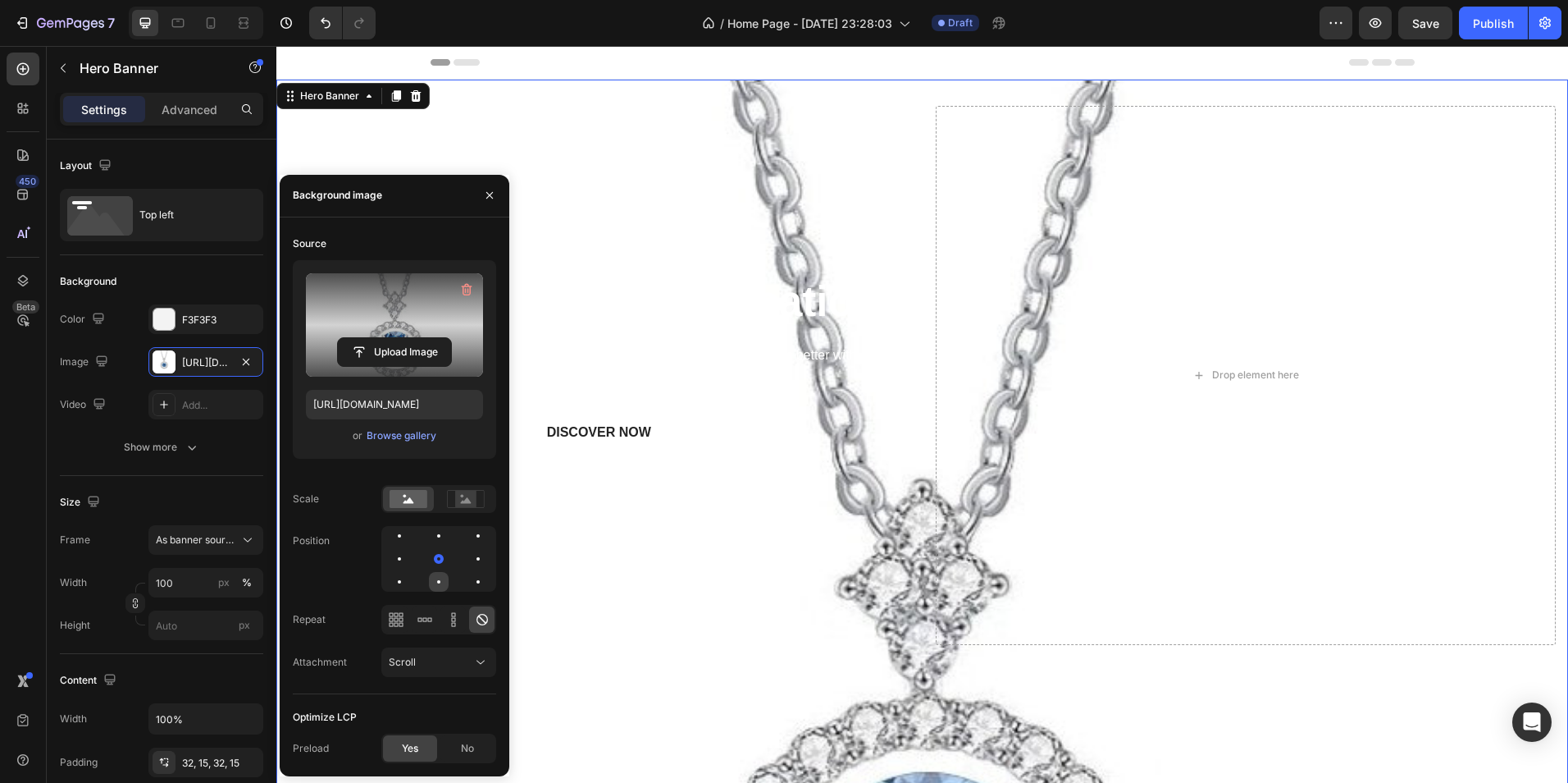
click at [469, 582] on div at bounding box center [478, 582] width 20 height 20
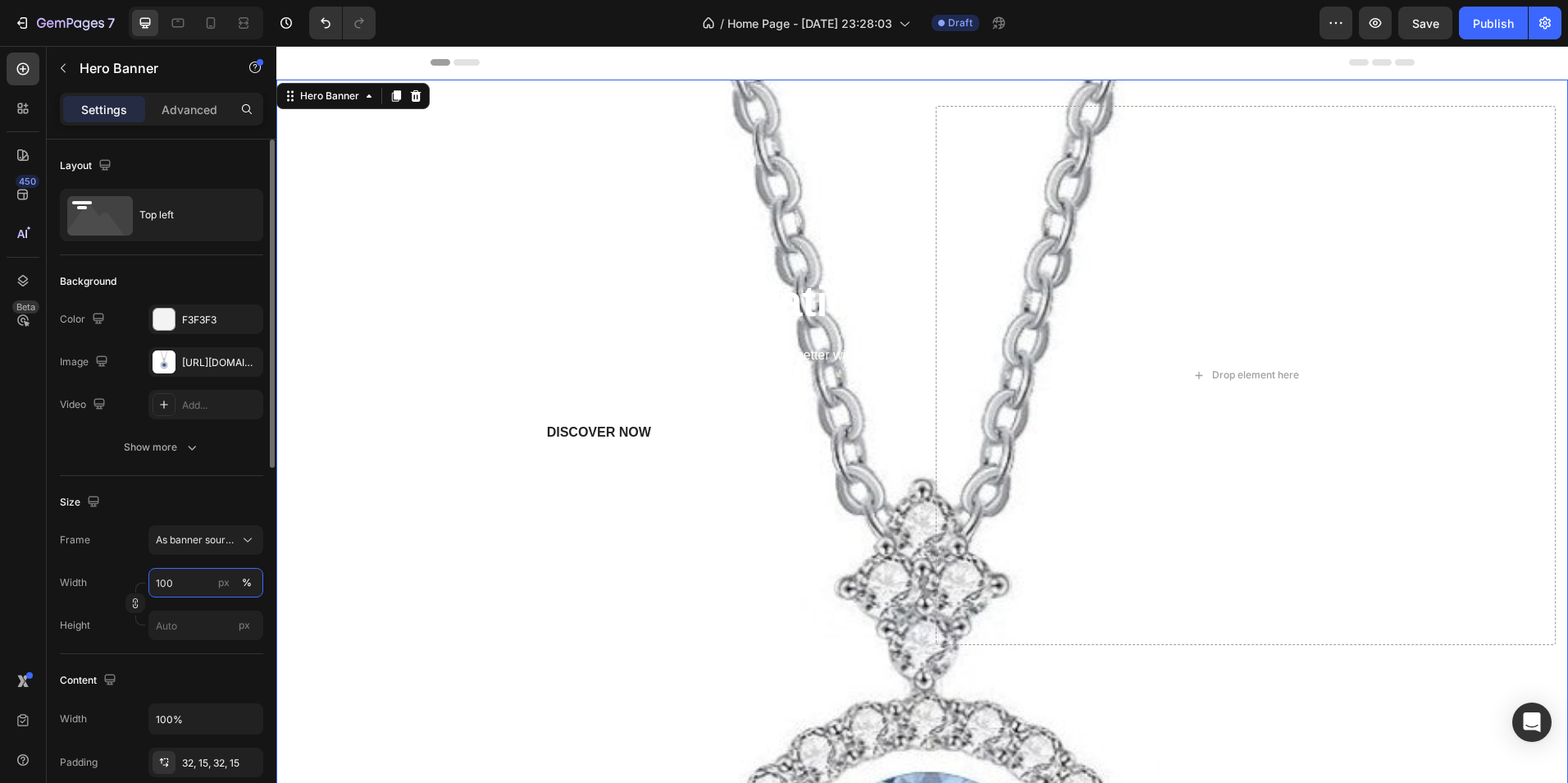
click at [188, 578] on input "100" at bounding box center [205, 583] width 115 height 30
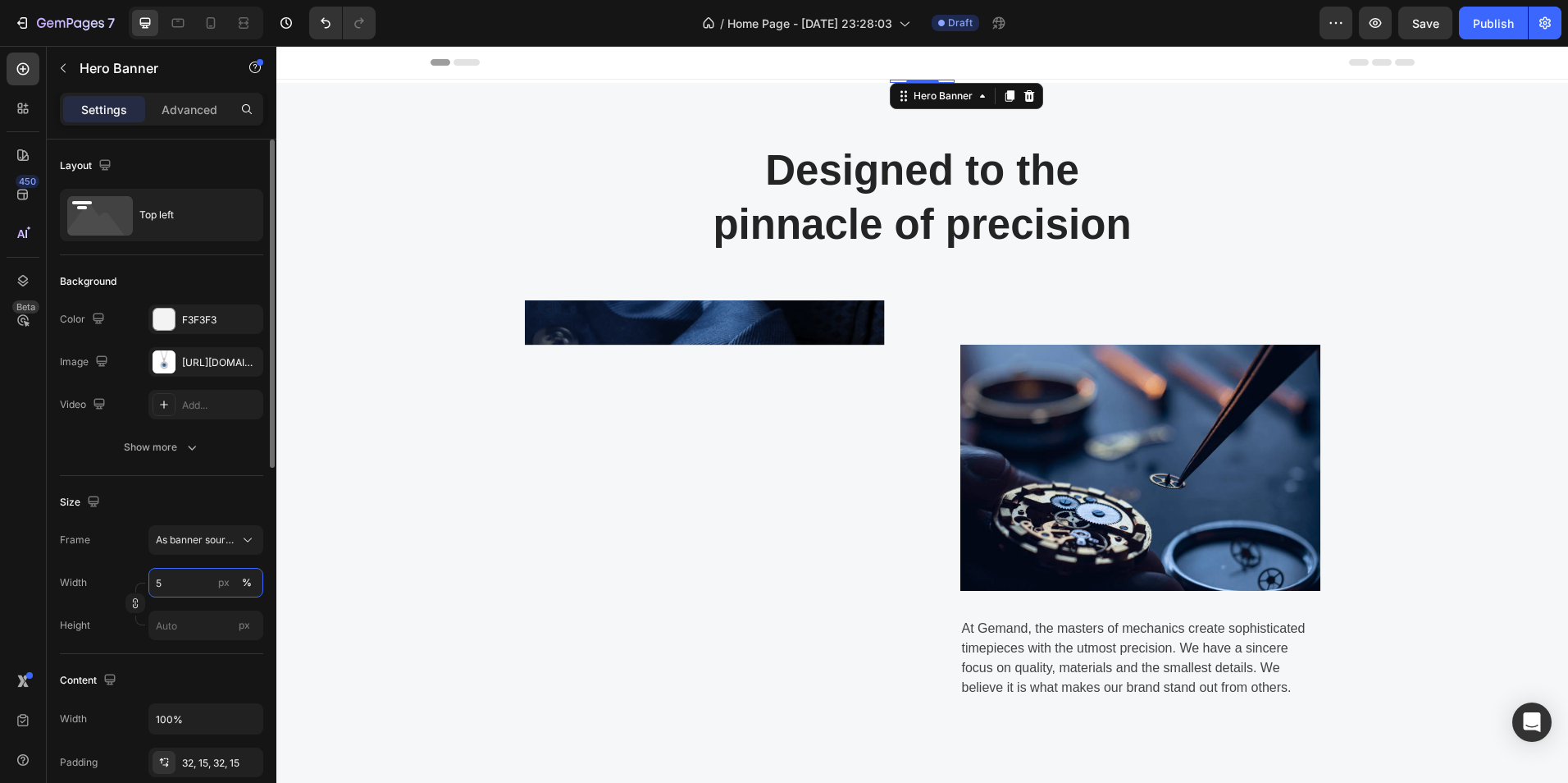
type input "50"
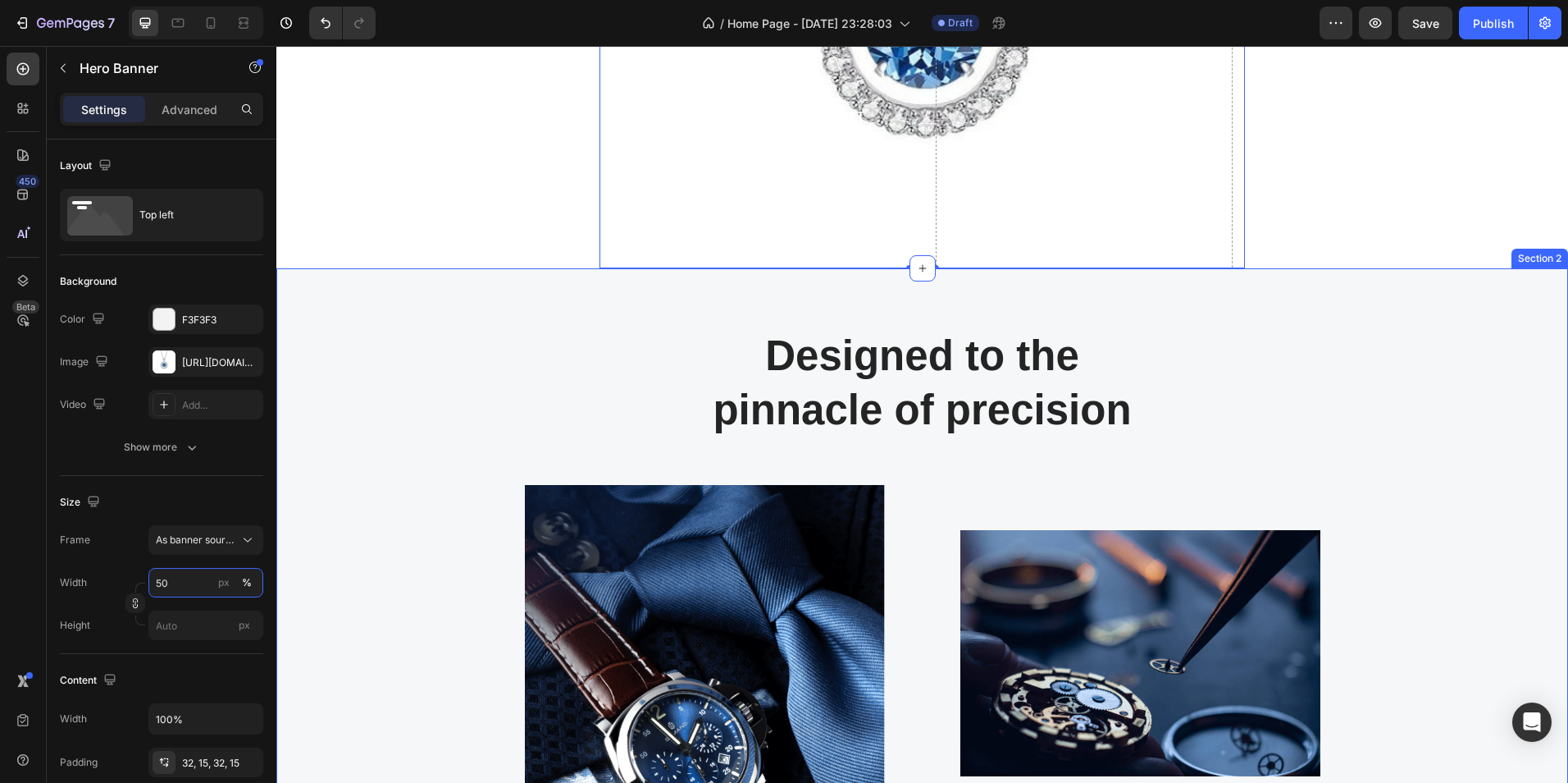
scroll to position [164, 0]
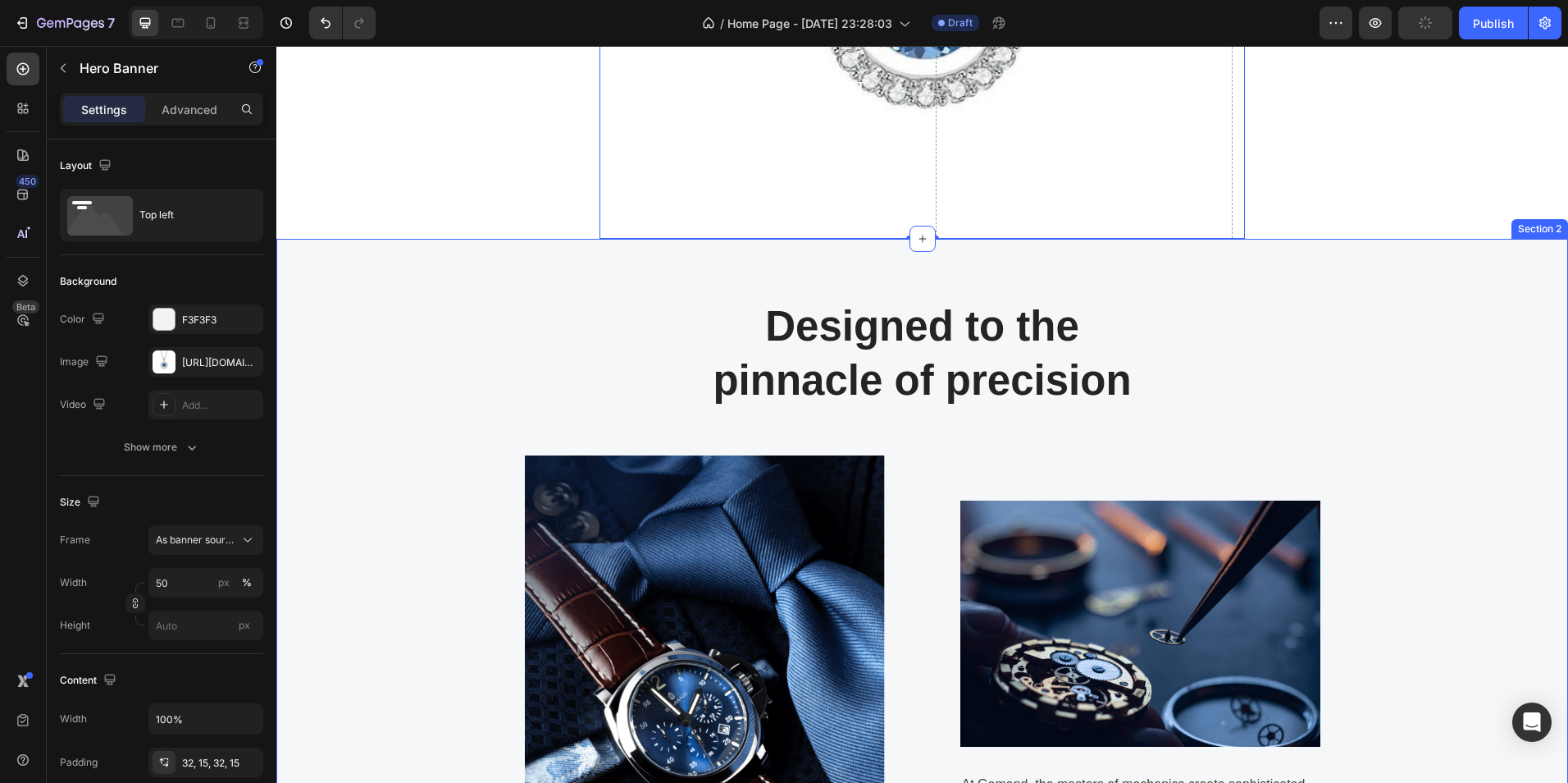
click at [1524, 553] on div "Designed to the pinnacle of precision Heading Row Image Image At Gemand, the ma…" at bounding box center [922, 599] width 1267 height 602
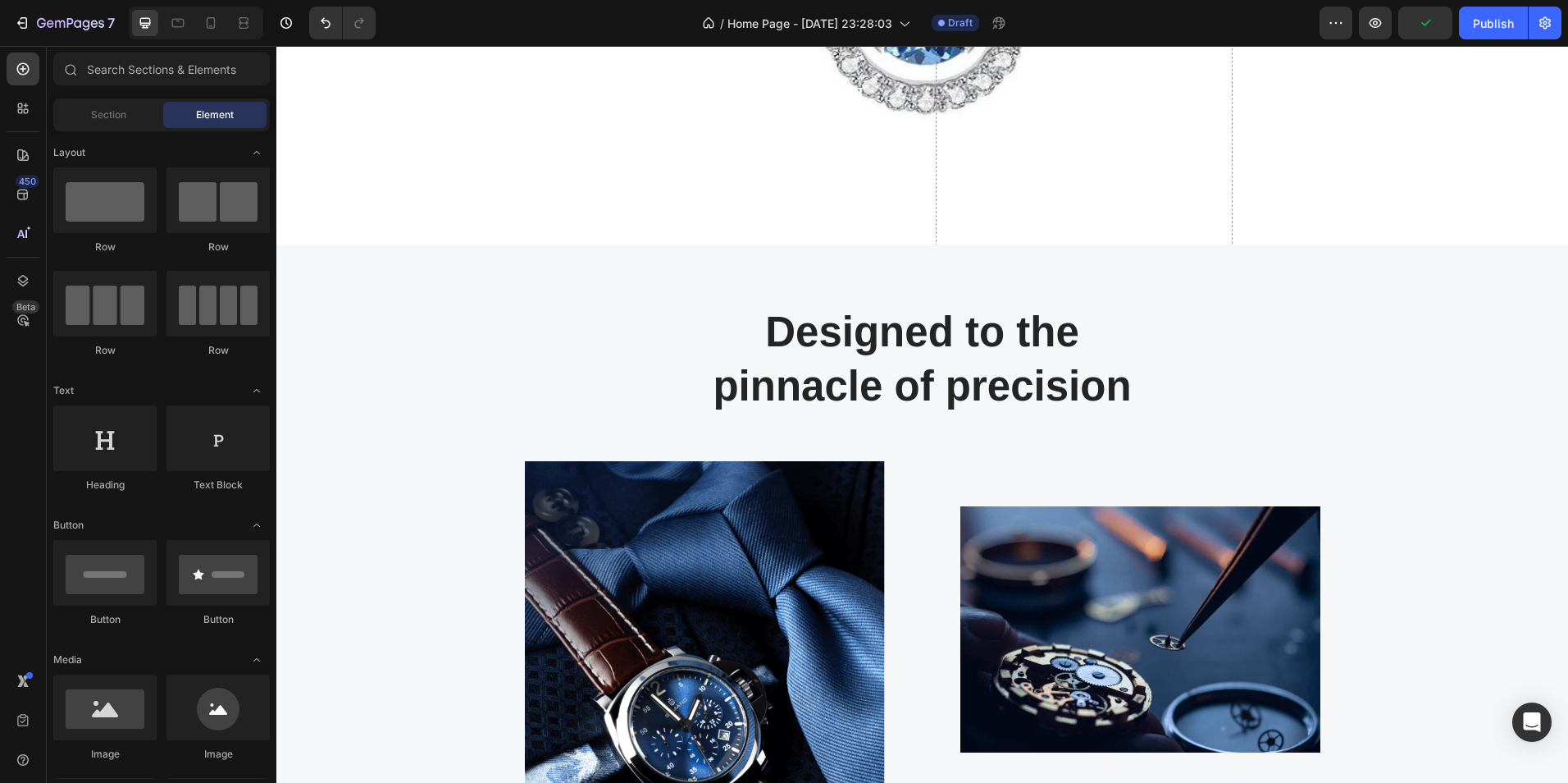
scroll to position [0, 0]
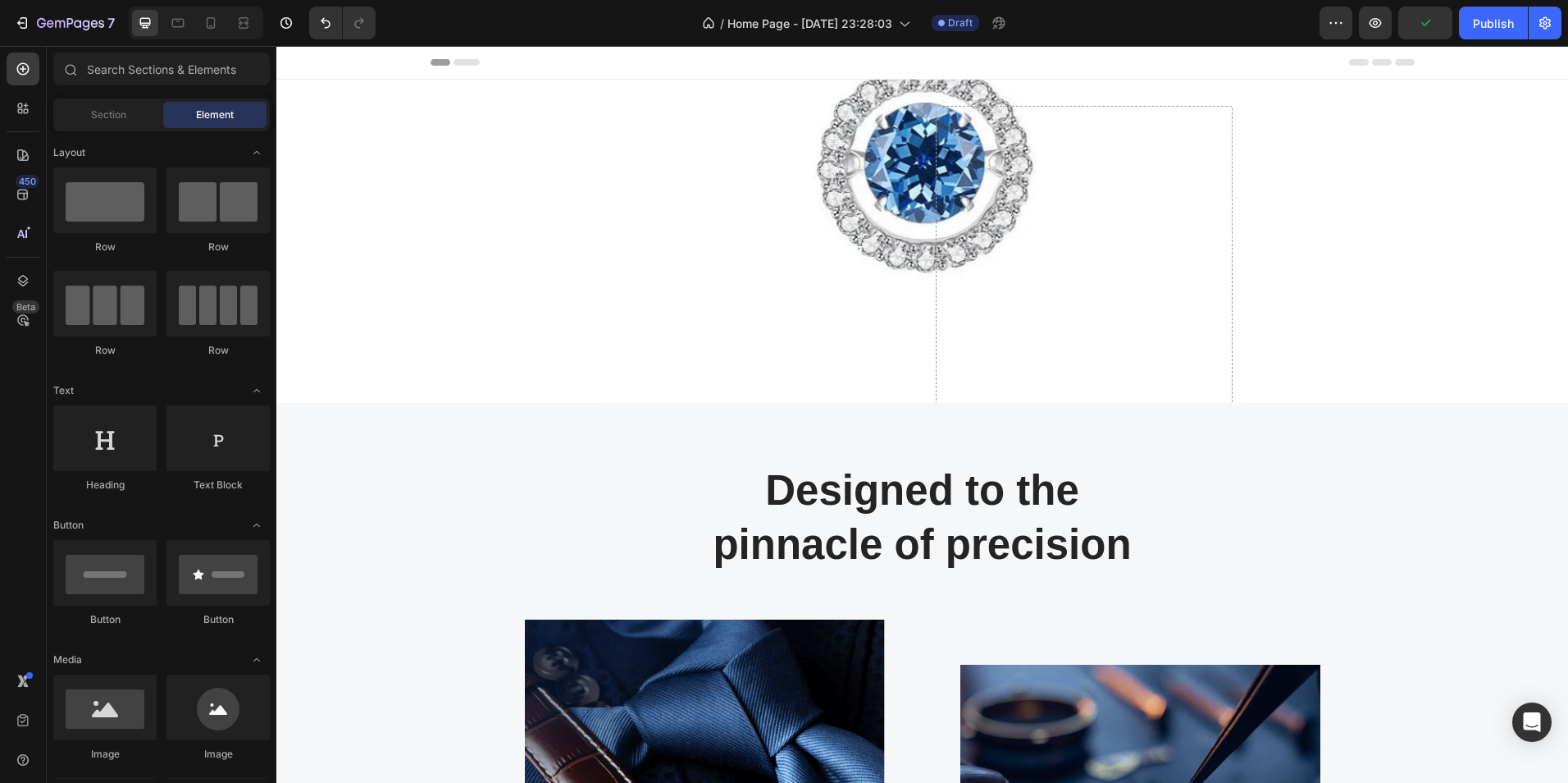
drag, startPoint x: 1561, startPoint y: 120, endPoint x: 1828, endPoint y: 87, distance: 269.0
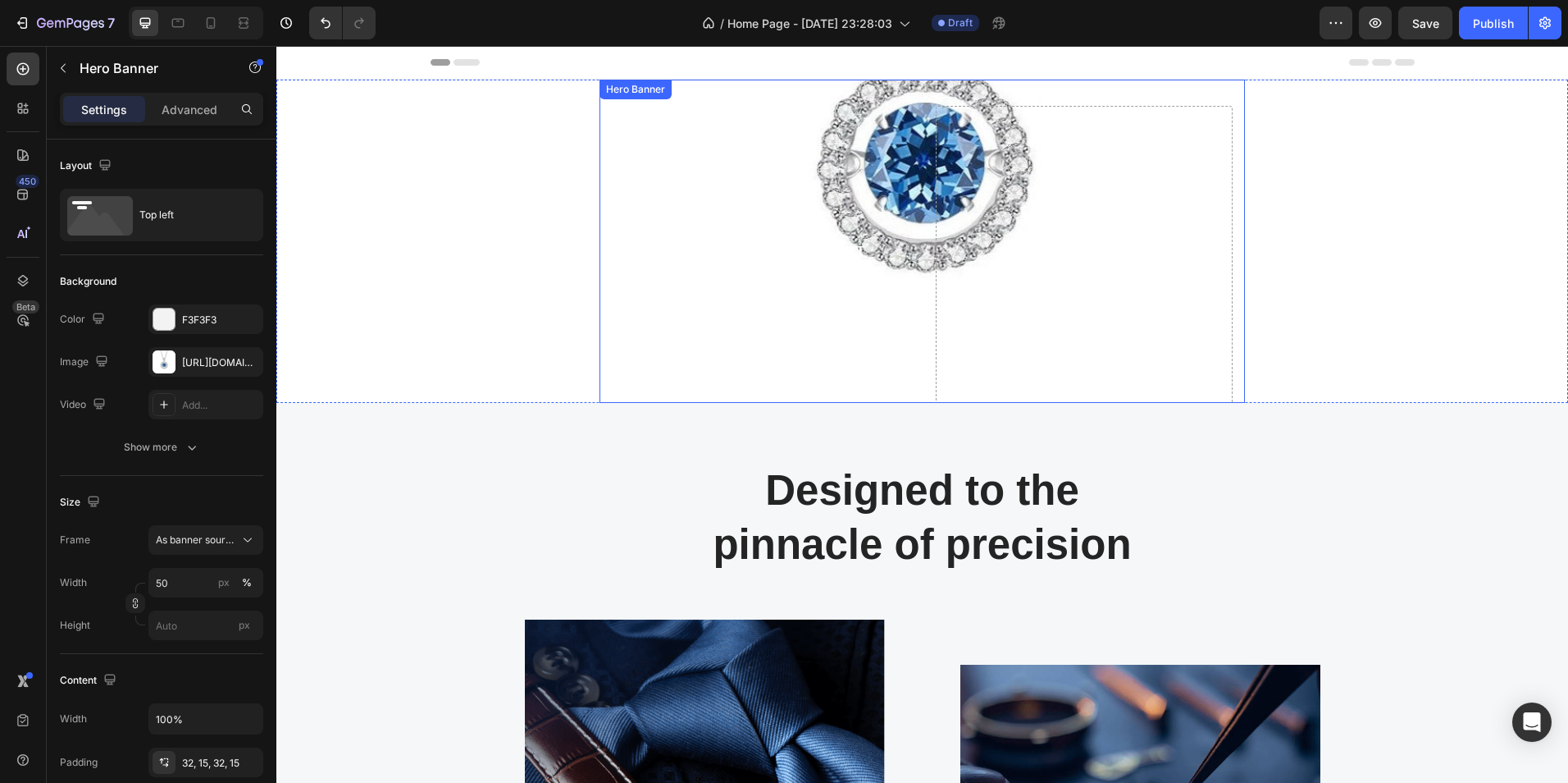
click at [916, 167] on div "TIMELESS WORK OF ART Text block The secret of Sophistication Heading Set yourse…" at bounding box center [923, 412] width 647 height 666
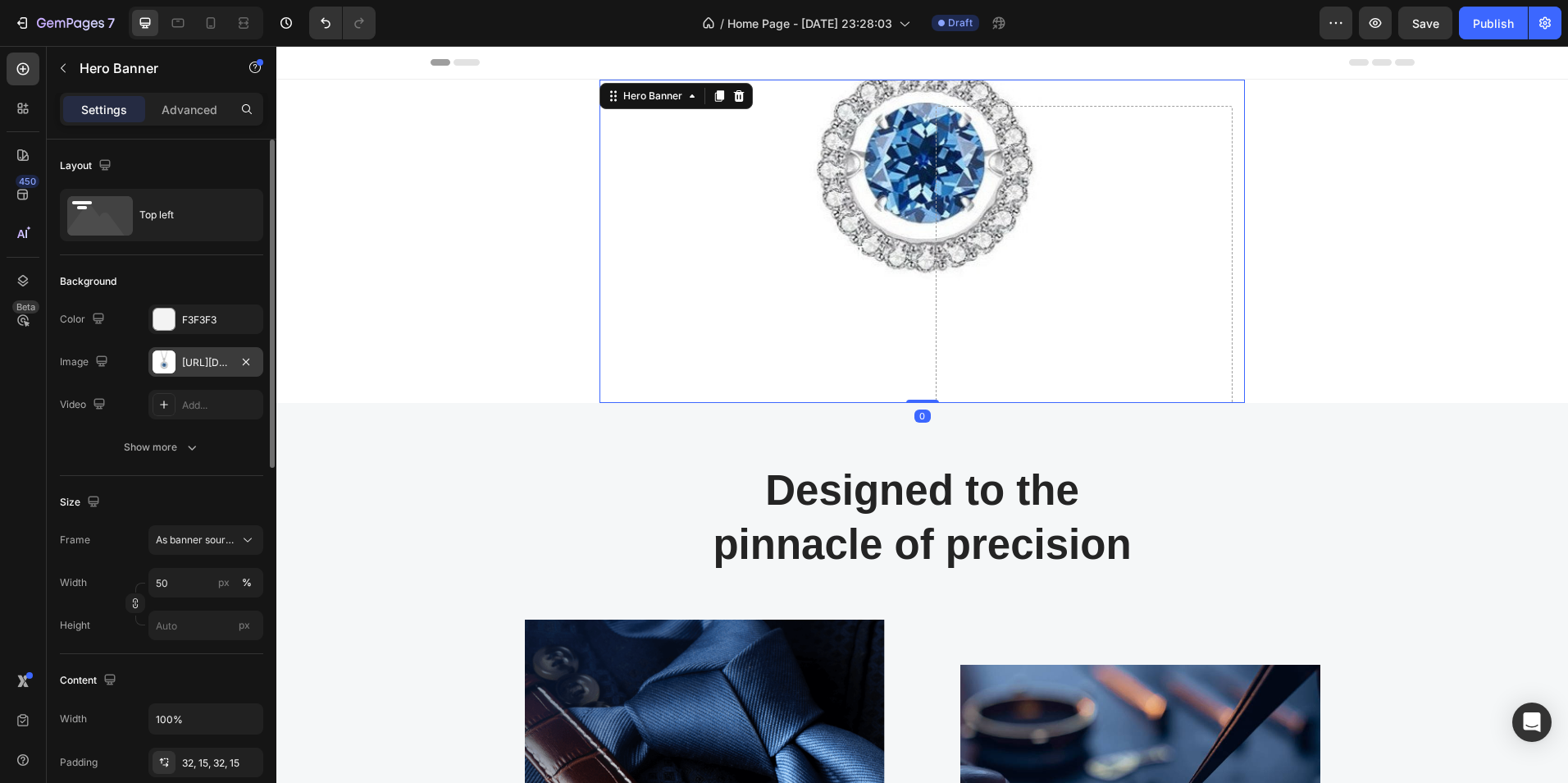
click at [200, 365] on div "[URL][DOMAIN_NAME]" at bounding box center [205, 363] width 48 height 15
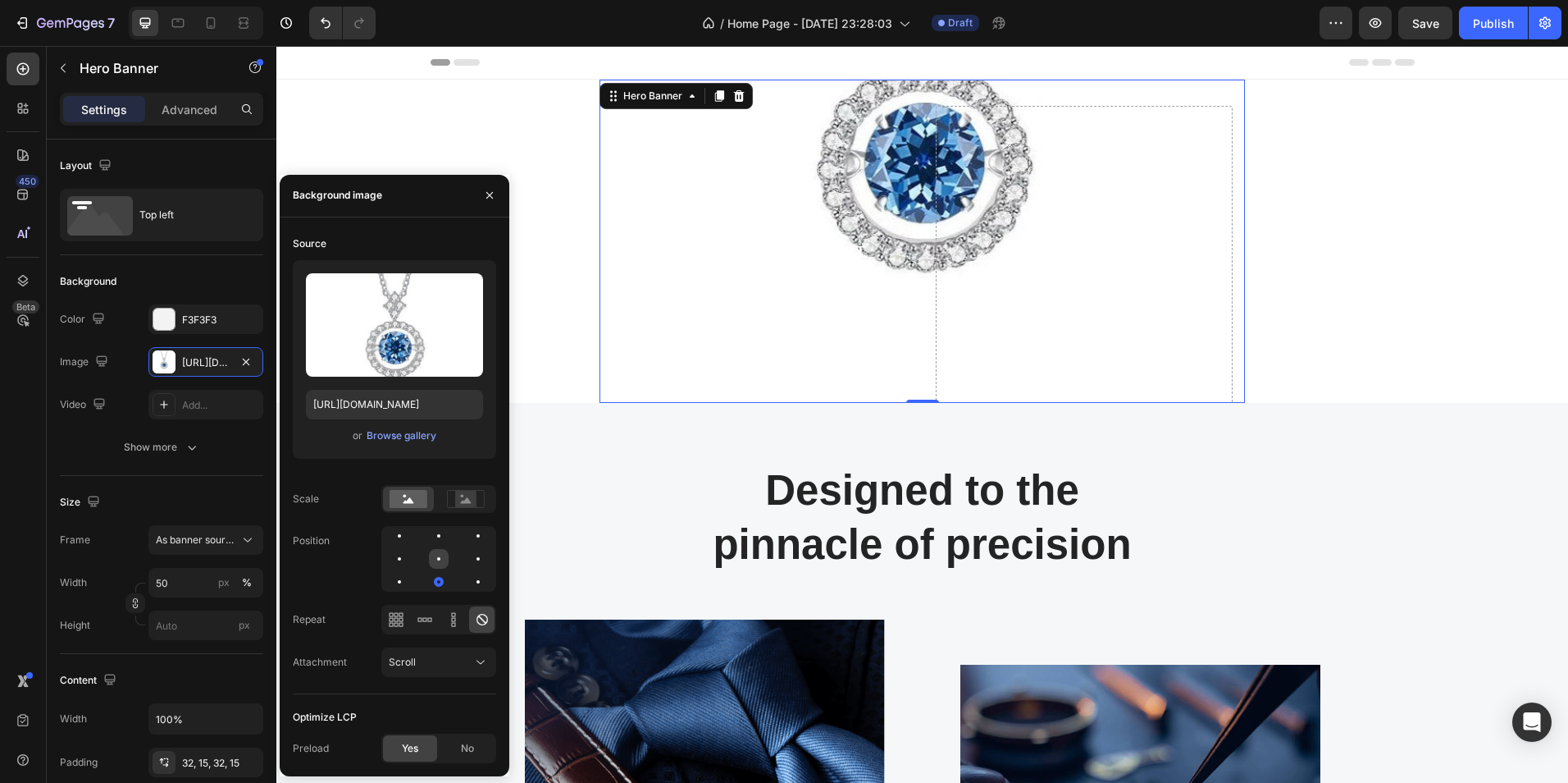
click at [469, 556] on div at bounding box center [478, 558] width 20 height 20
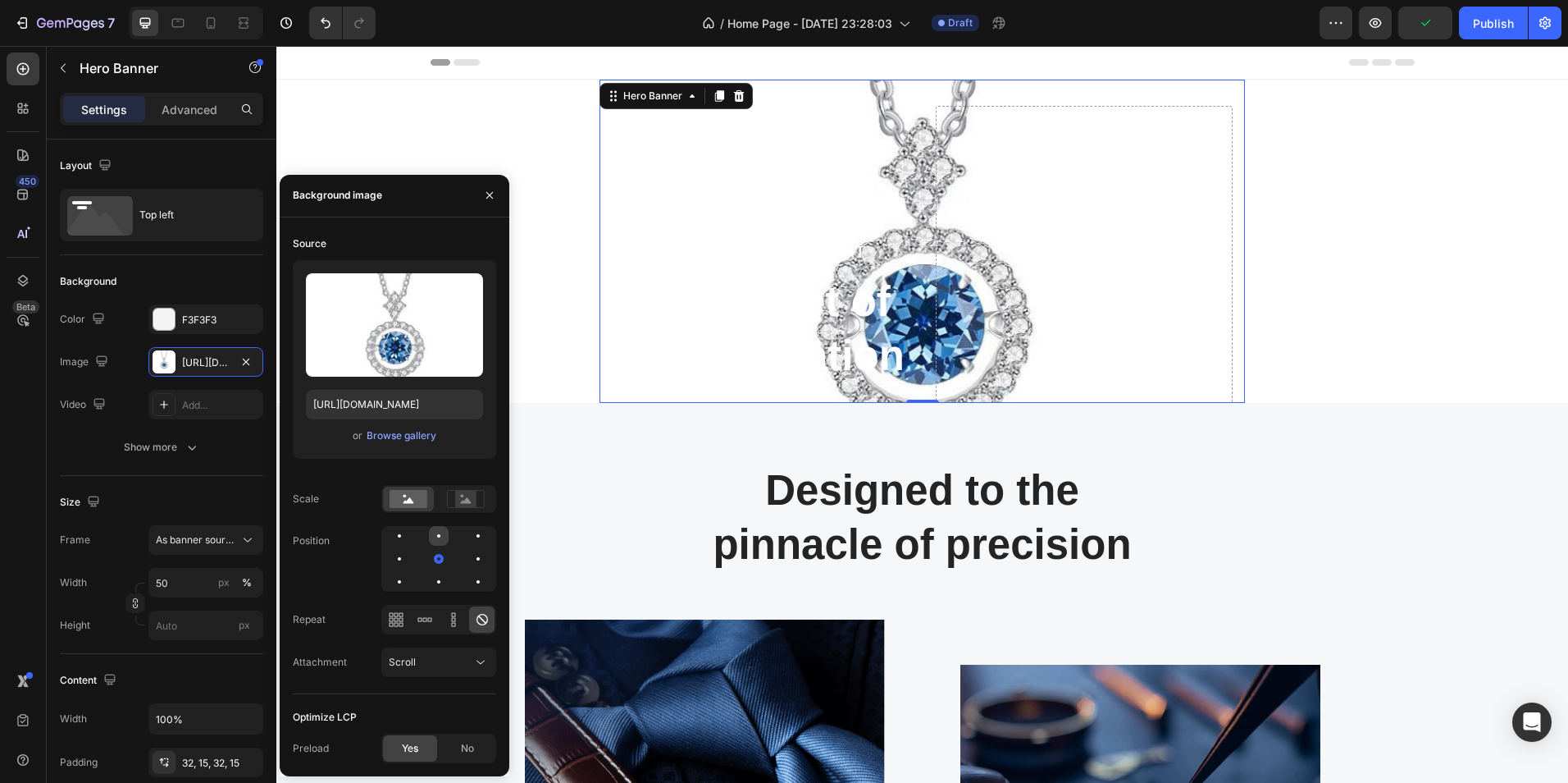
click at [469, 534] on div at bounding box center [478, 535] width 20 height 20
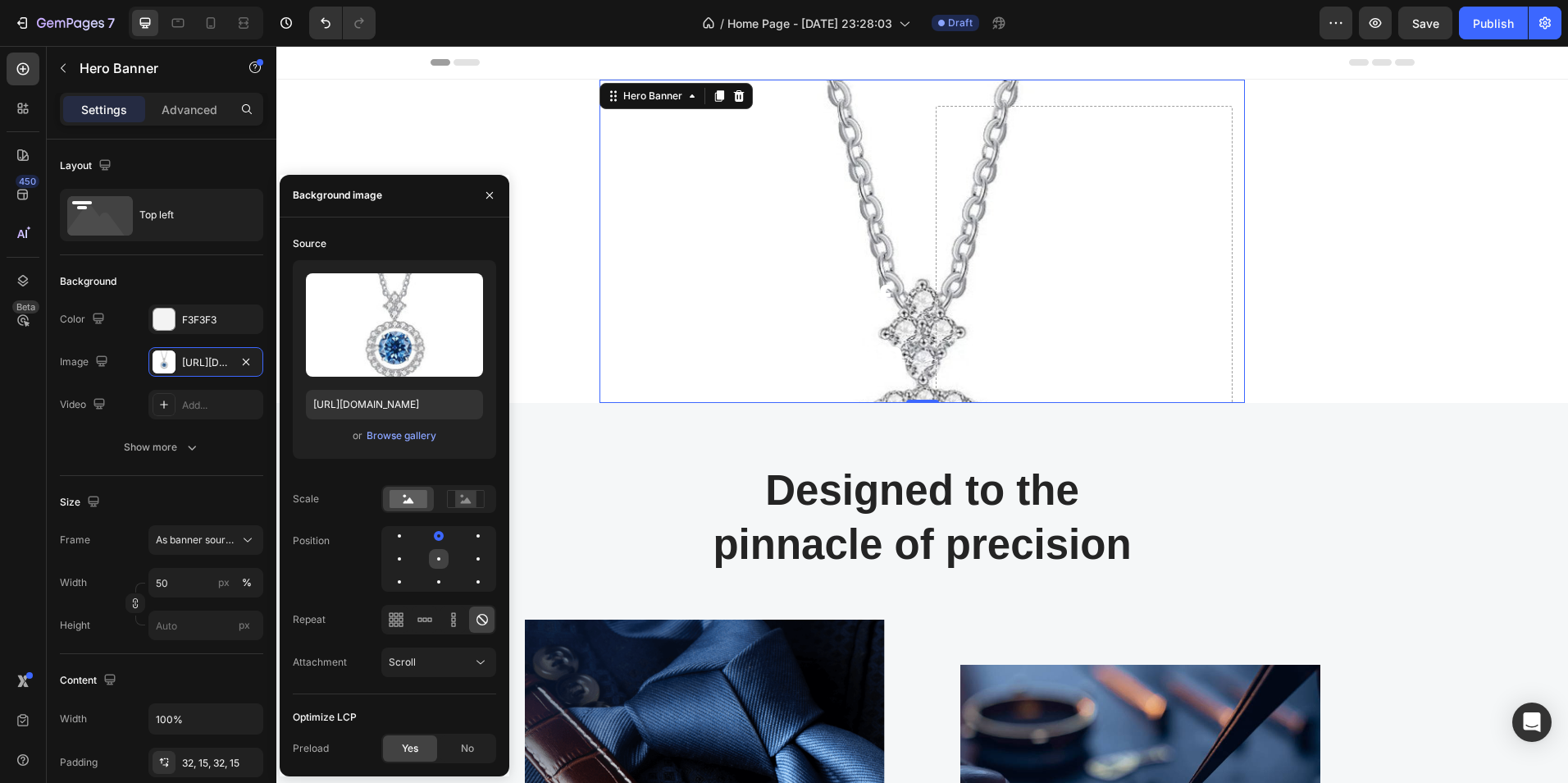
click at [469, 560] on div at bounding box center [478, 558] width 20 height 20
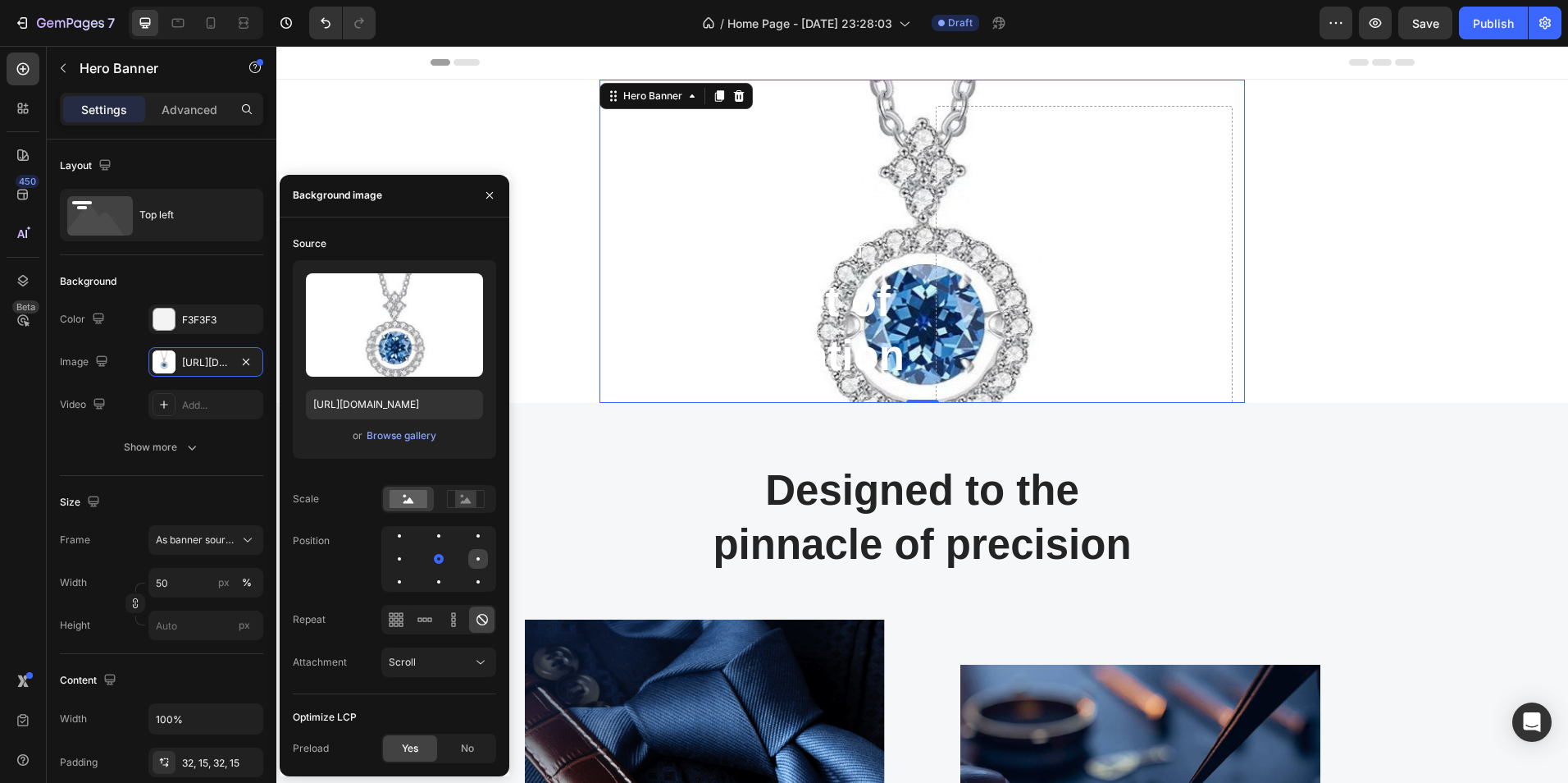
click at [409, 572] on div at bounding box center [399, 582] width 20 height 20
click at [477, 560] on div at bounding box center [478, 558] width 10 height 10
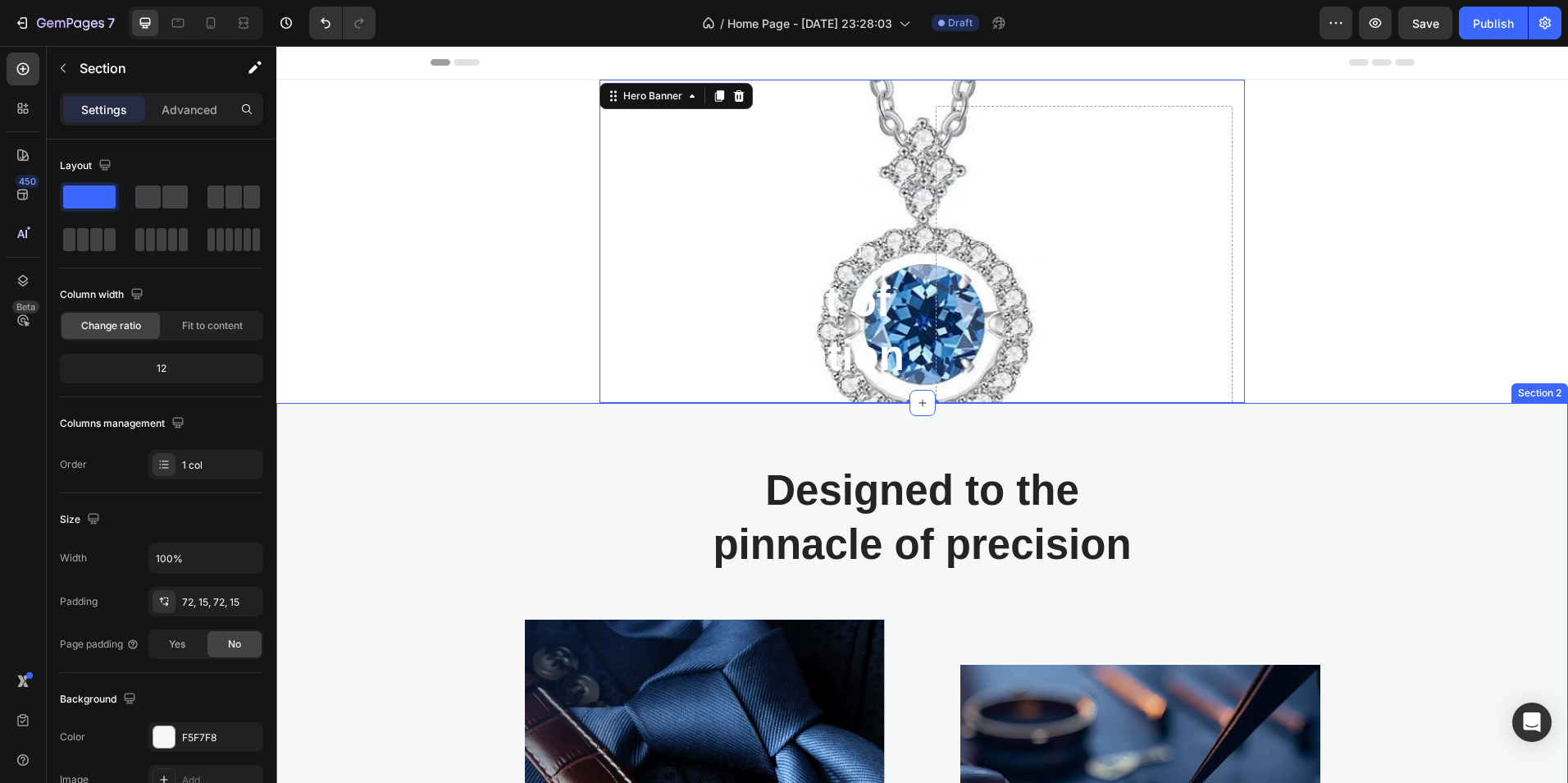
click at [612, 484] on div "Designed to the pinnacle of precision Heading Row Image Image At Gemand, the ma…" at bounding box center [922, 763] width 1267 height 602
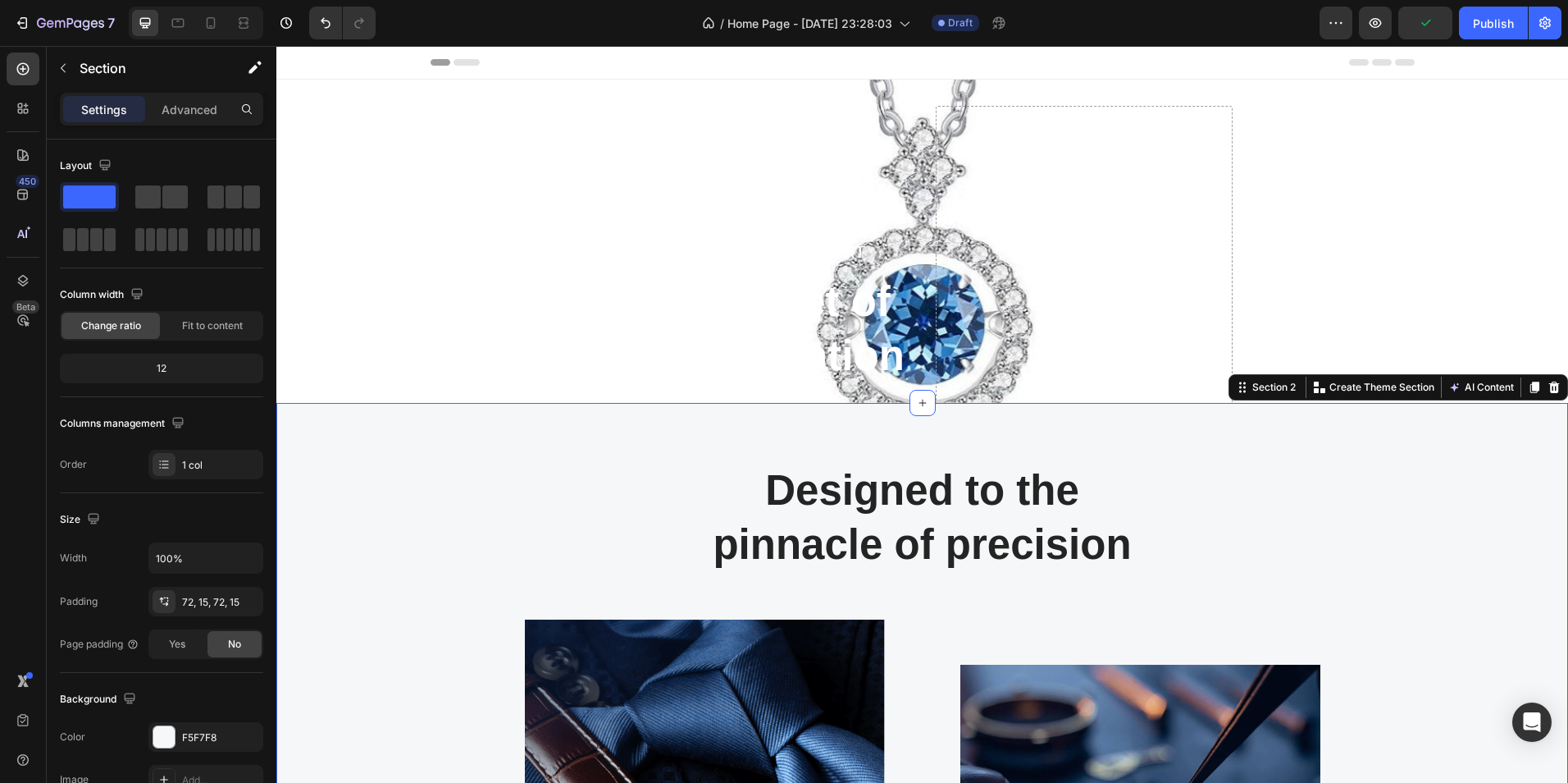
drag, startPoint x: 913, startPoint y: 403, endPoint x: 930, endPoint y: 449, distance: 49.0
click at [919, 447] on div "Designed to the pinnacle of precision Heading Row Image Image At Gemand, the ma…" at bounding box center [922, 762] width 1292 height 721
click at [1425, 513] on div "Designed to the pinnacle of precision Heading Row Image Image At Gemand, the ma…" at bounding box center [922, 763] width 1267 height 602
click at [1502, 232] on div "TIMELESS WORK OF ART Text block The secret of Sophistication Heading Set yourse…" at bounding box center [922, 240] width 1292 height 323
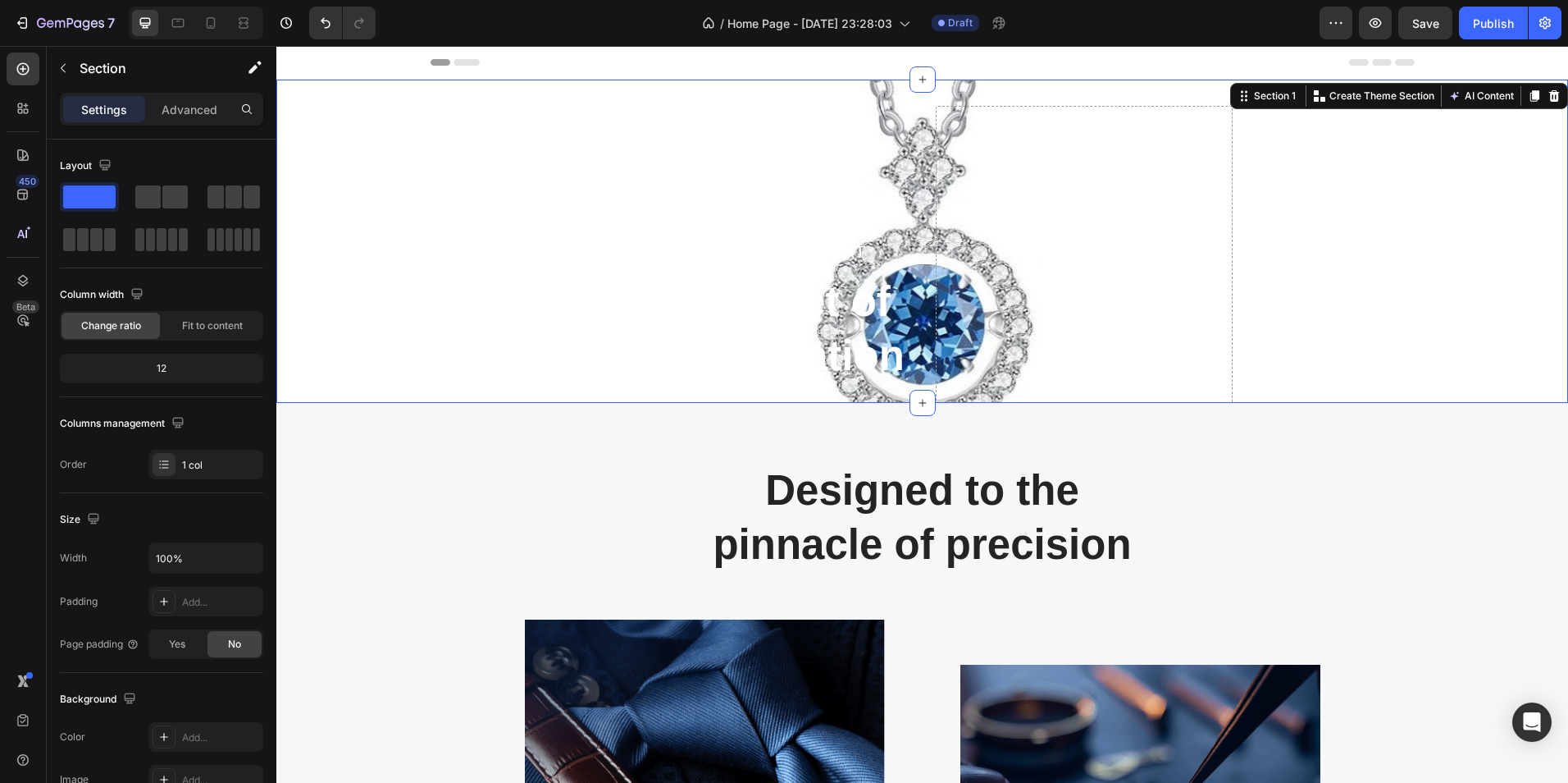
click at [516, 356] on div "TIMELESS WORK OF ART Text block The secret of Sophistication Heading Set yourse…" at bounding box center [922, 240] width 1292 height 323
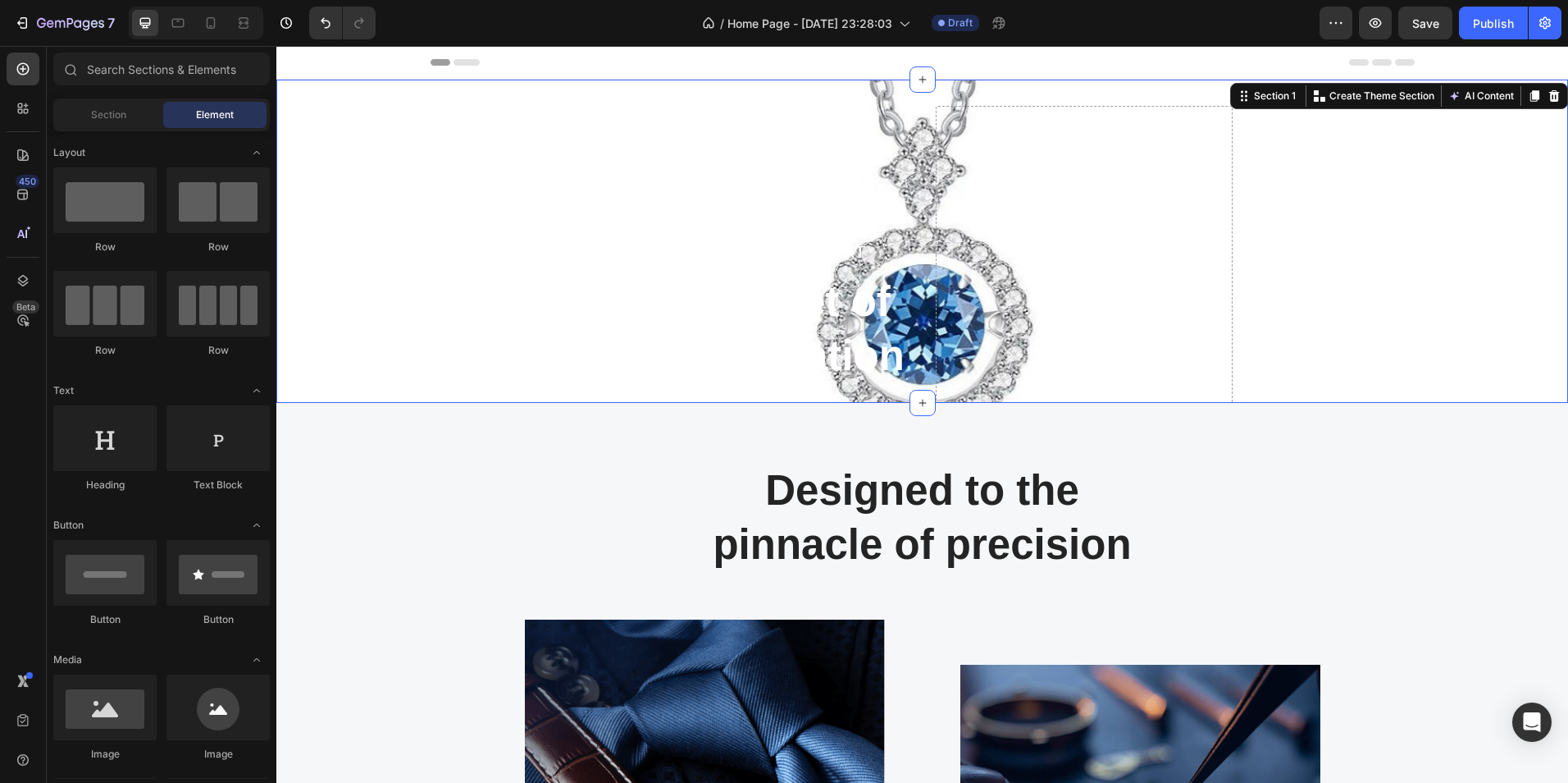
click at [1405, 246] on div "TIMELESS WORK OF ART Text block The secret of Sophistication Heading Set yourse…" at bounding box center [922, 240] width 1292 height 323
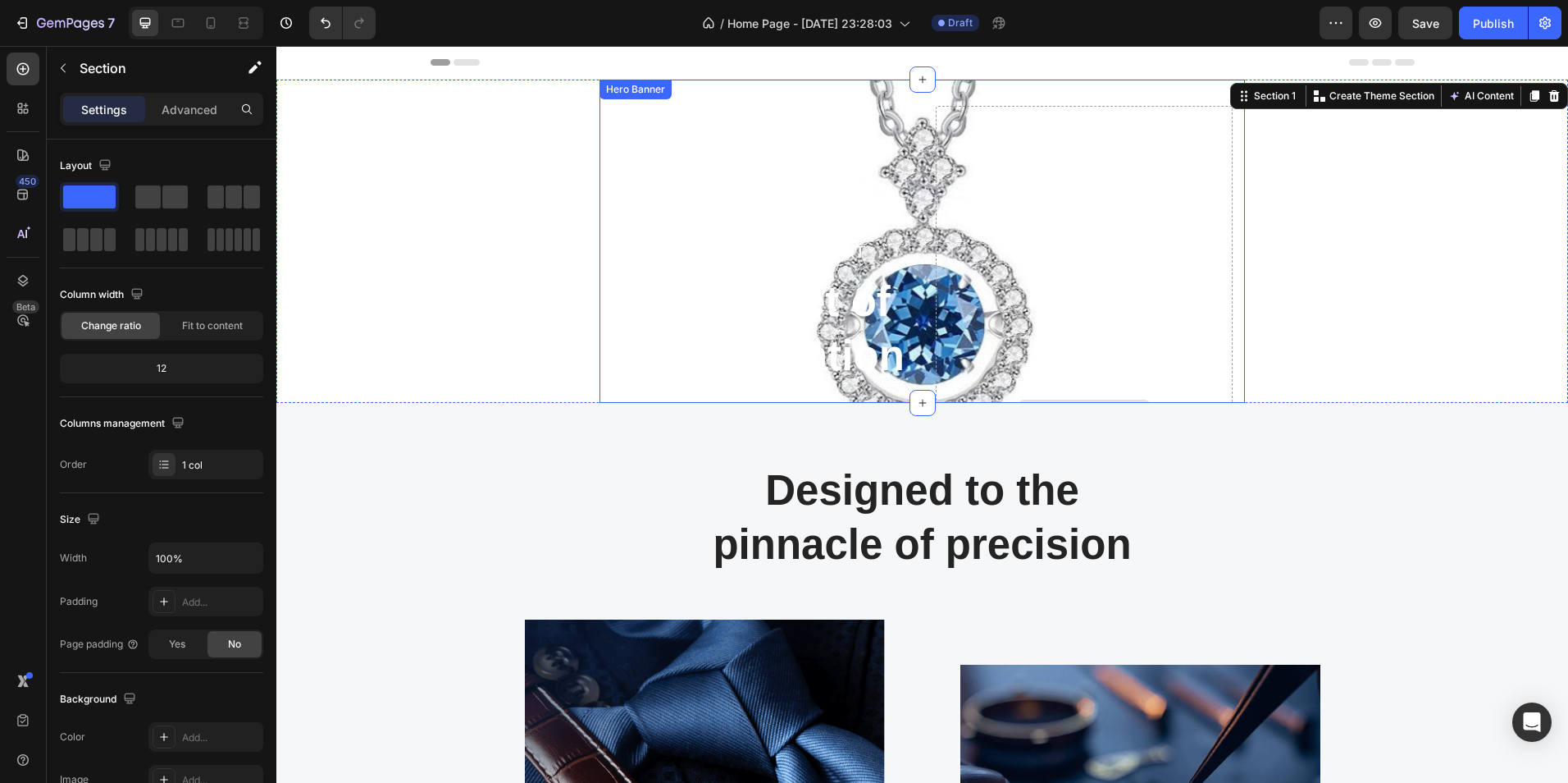
click at [1157, 267] on div "Drop element here" at bounding box center [1084, 413] width 298 height 613
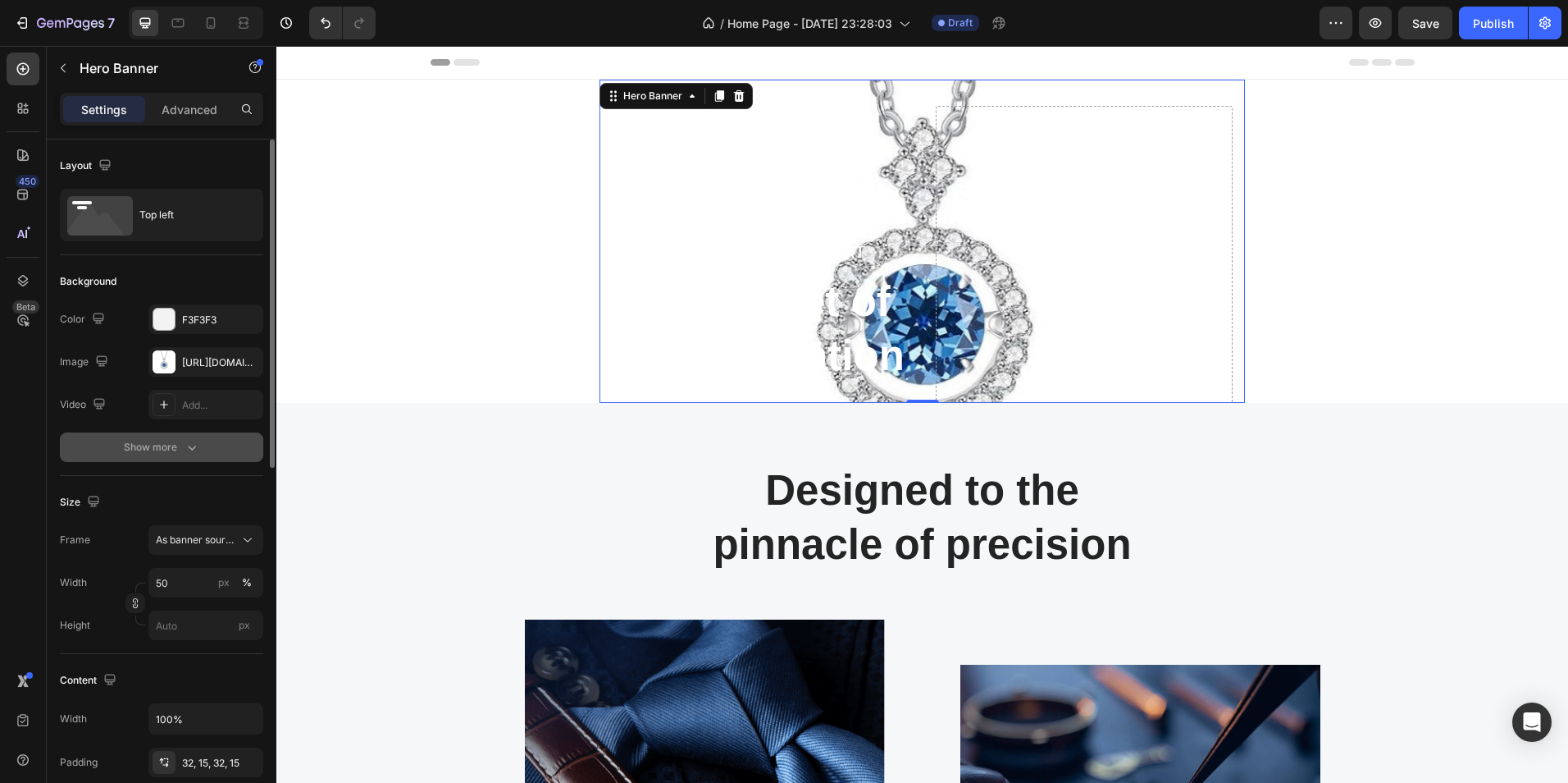
click at [184, 454] on icon "button" at bounding box center [192, 447] width 17 height 17
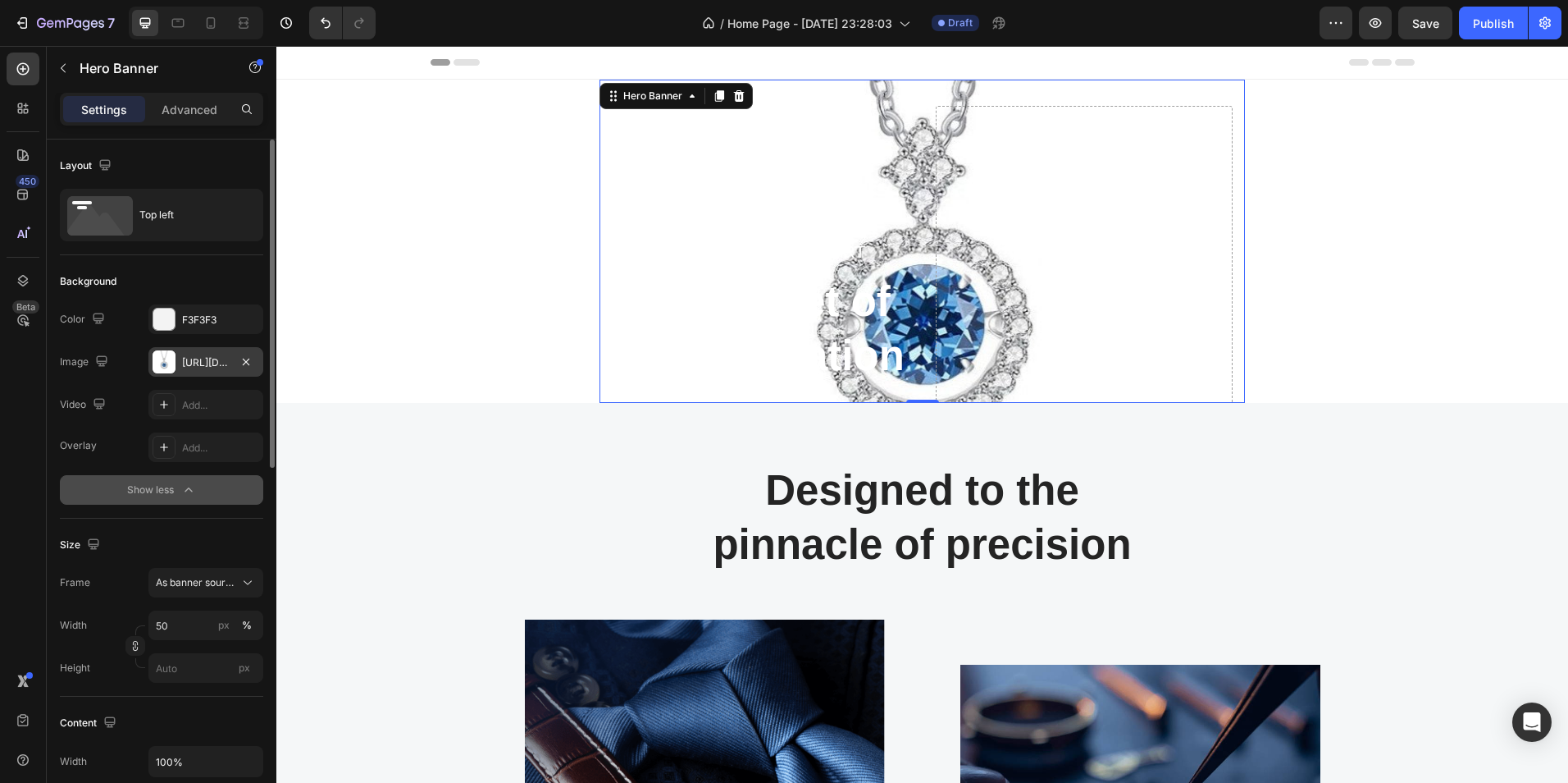
click at [209, 355] on div "[URL][DOMAIN_NAME]" at bounding box center [205, 363] width 48 height 15
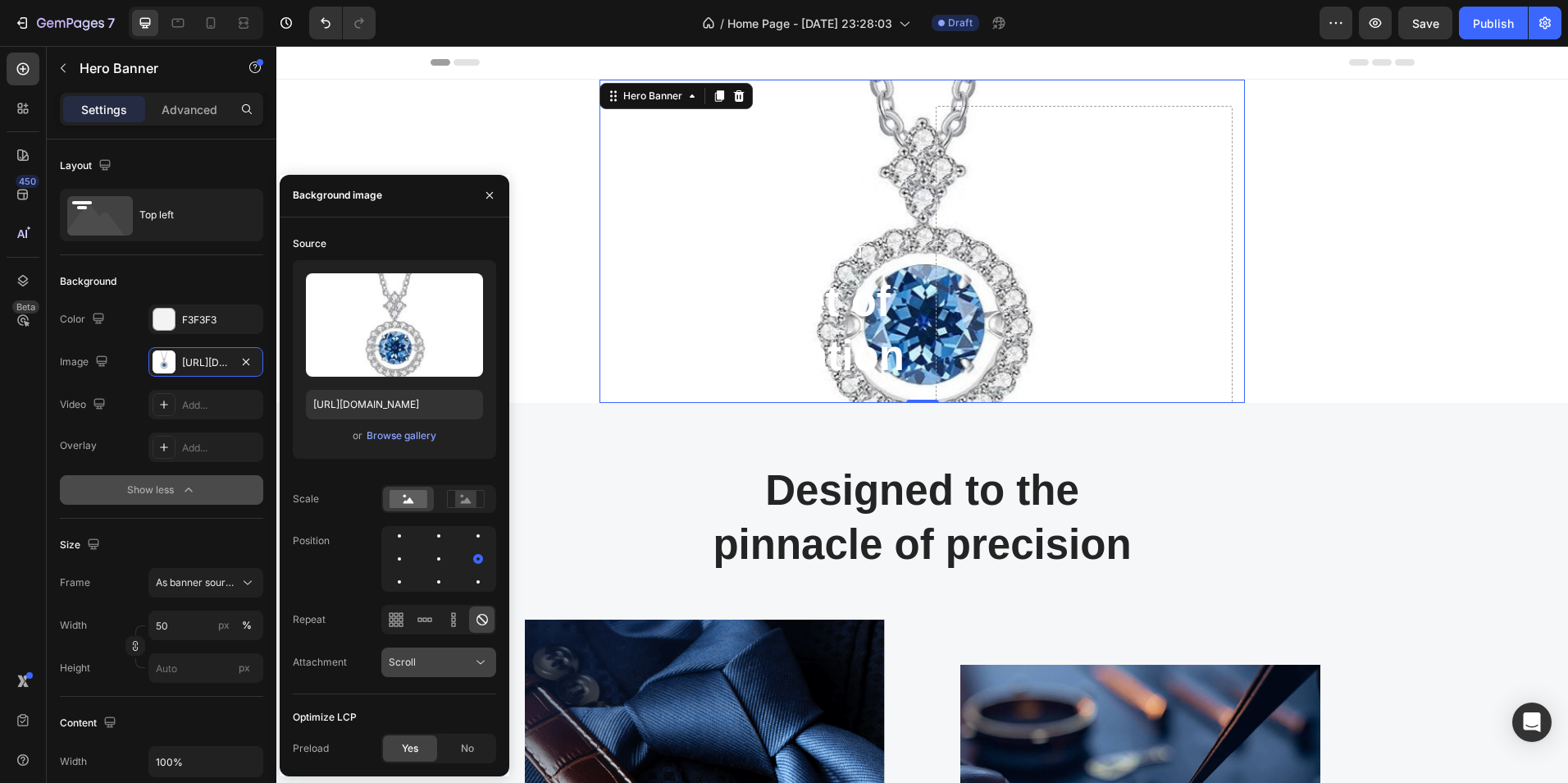
click at [478, 659] on icon at bounding box center [481, 663] width 17 height 17
click at [408, 592] on span "Fixed" at bounding box center [401, 591] width 25 height 15
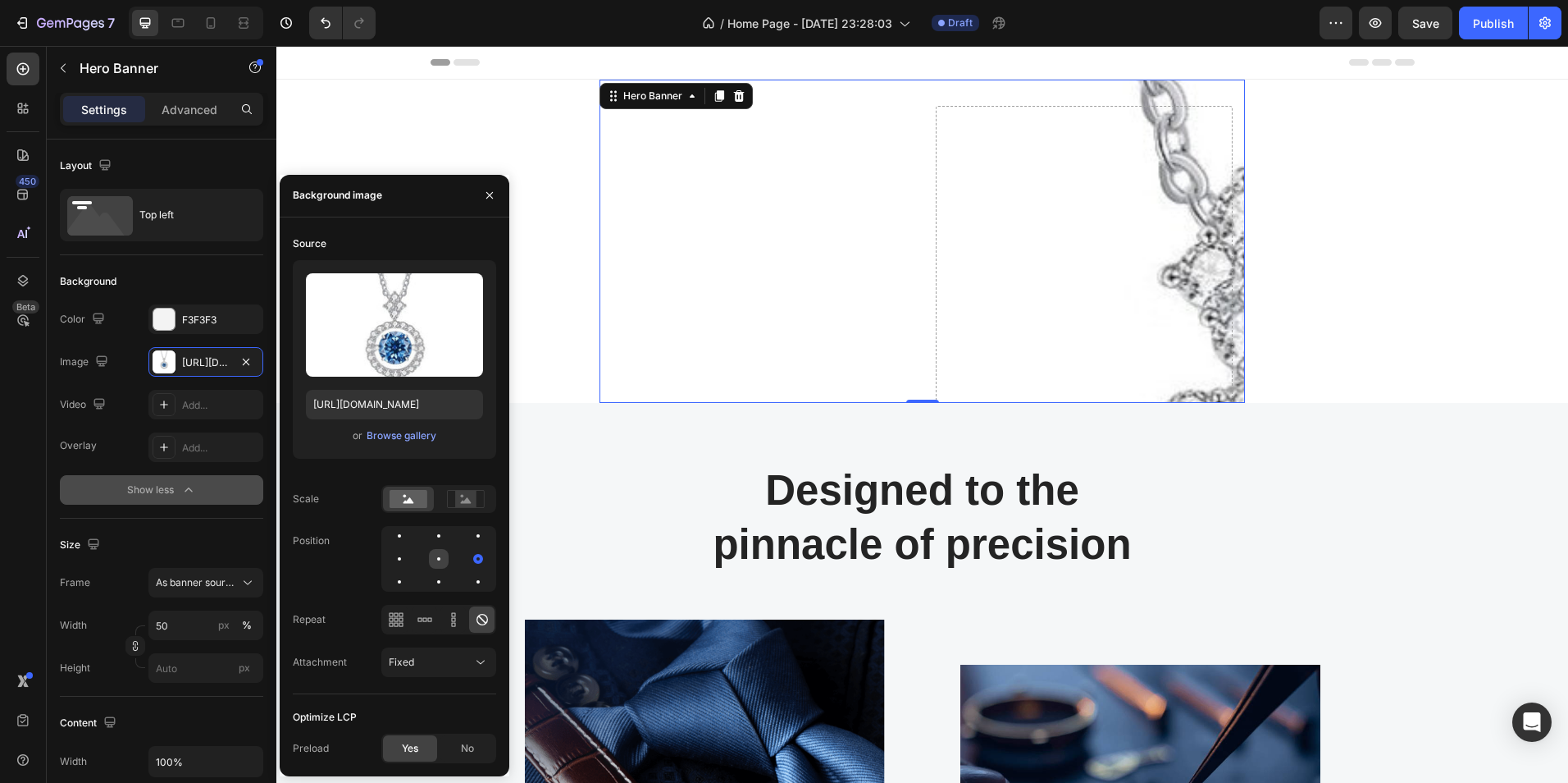
click at [469, 559] on div at bounding box center [478, 558] width 20 height 20
click at [472, 662] on icon at bounding box center [481, 663] width 17 height 17
click at [431, 624] on p "Local" at bounding box center [435, 622] width 93 height 15
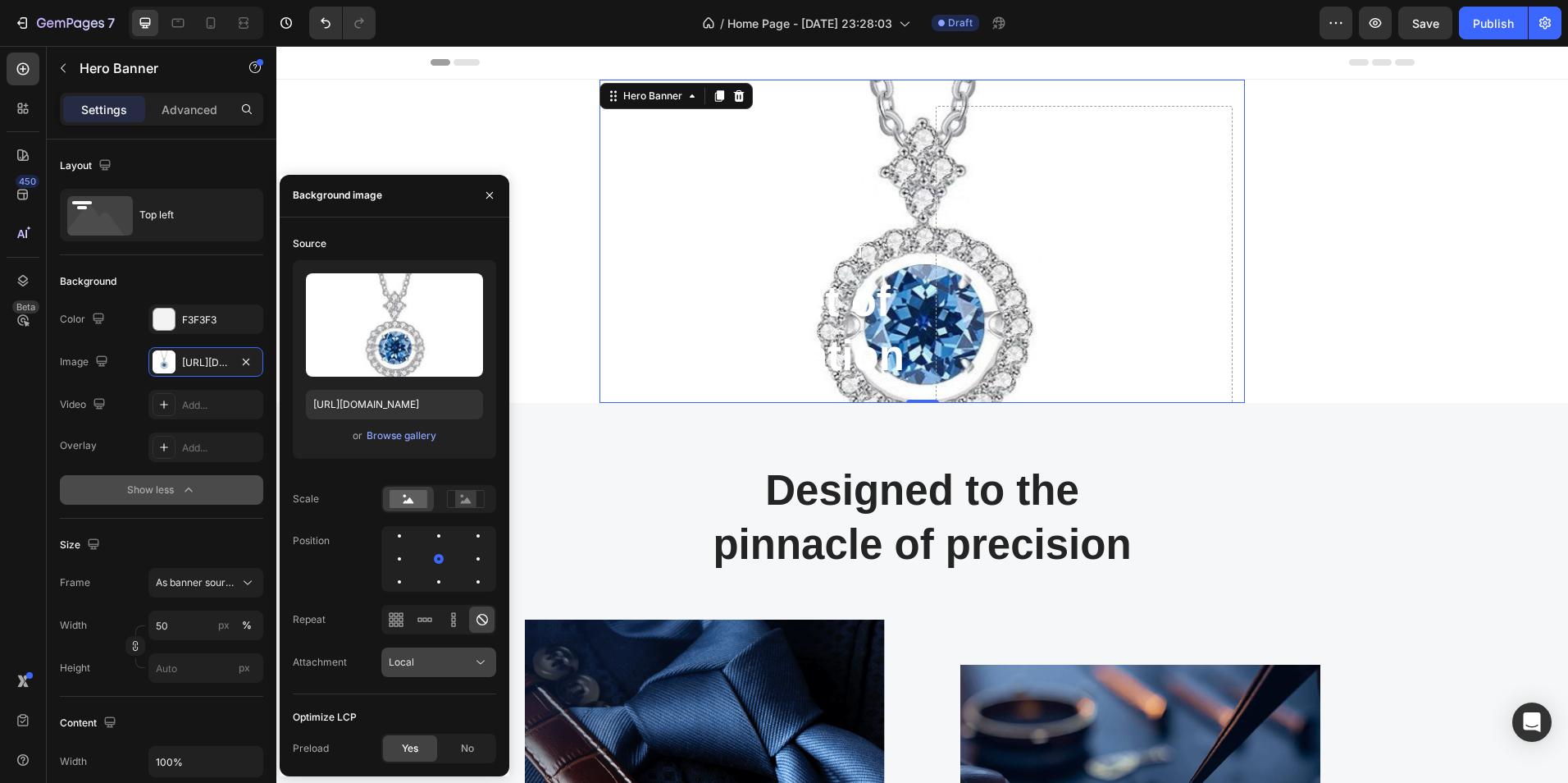
click at [457, 657] on div "Local" at bounding box center [430, 663] width 84 height 15
click at [429, 555] on p "Scroll" at bounding box center [435, 559] width 93 height 15
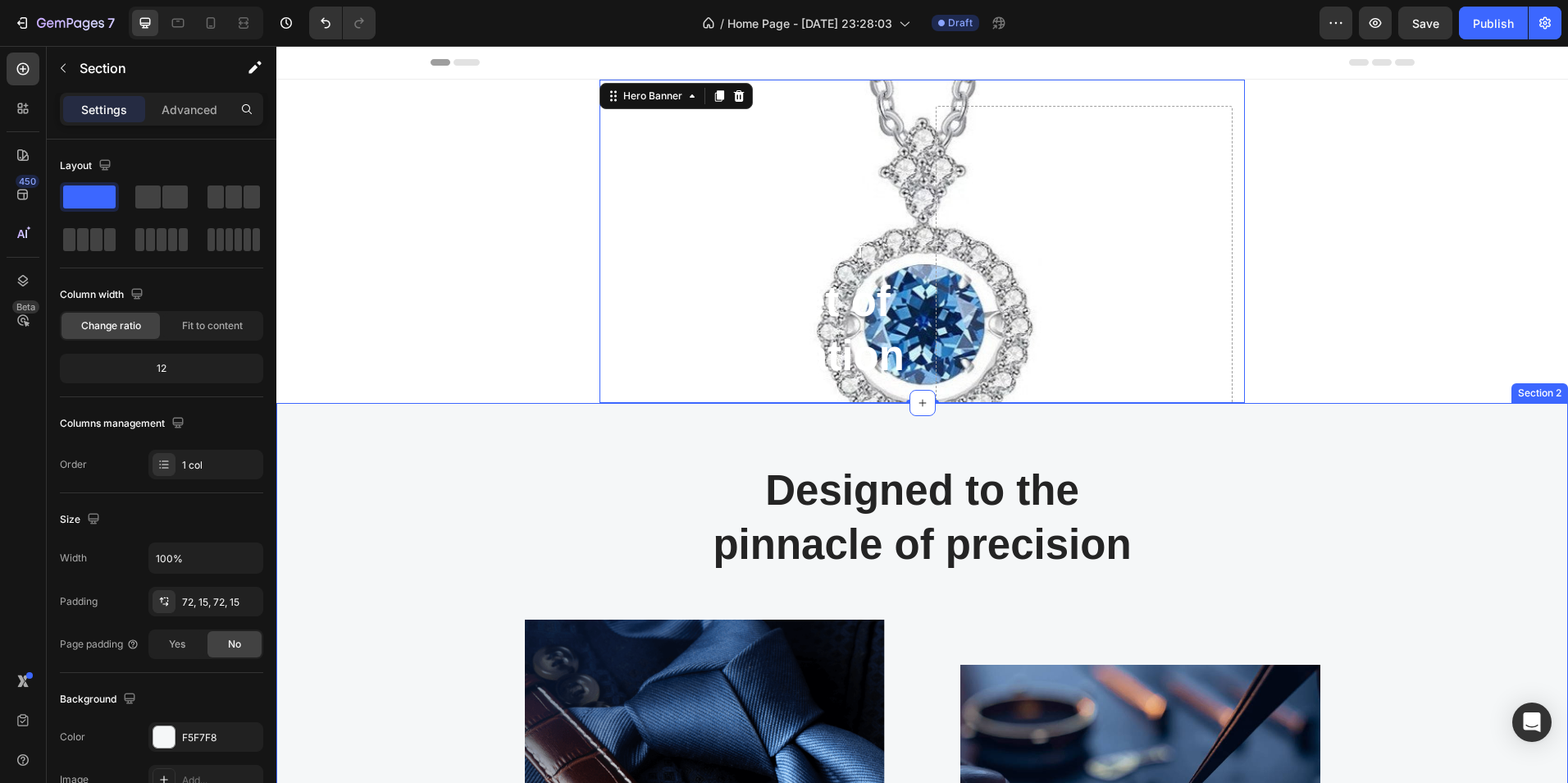
click at [566, 463] on div "Designed to the pinnacle of precision Heading Row Image Image At Gemand, the ma…" at bounding box center [922, 763] width 1267 height 602
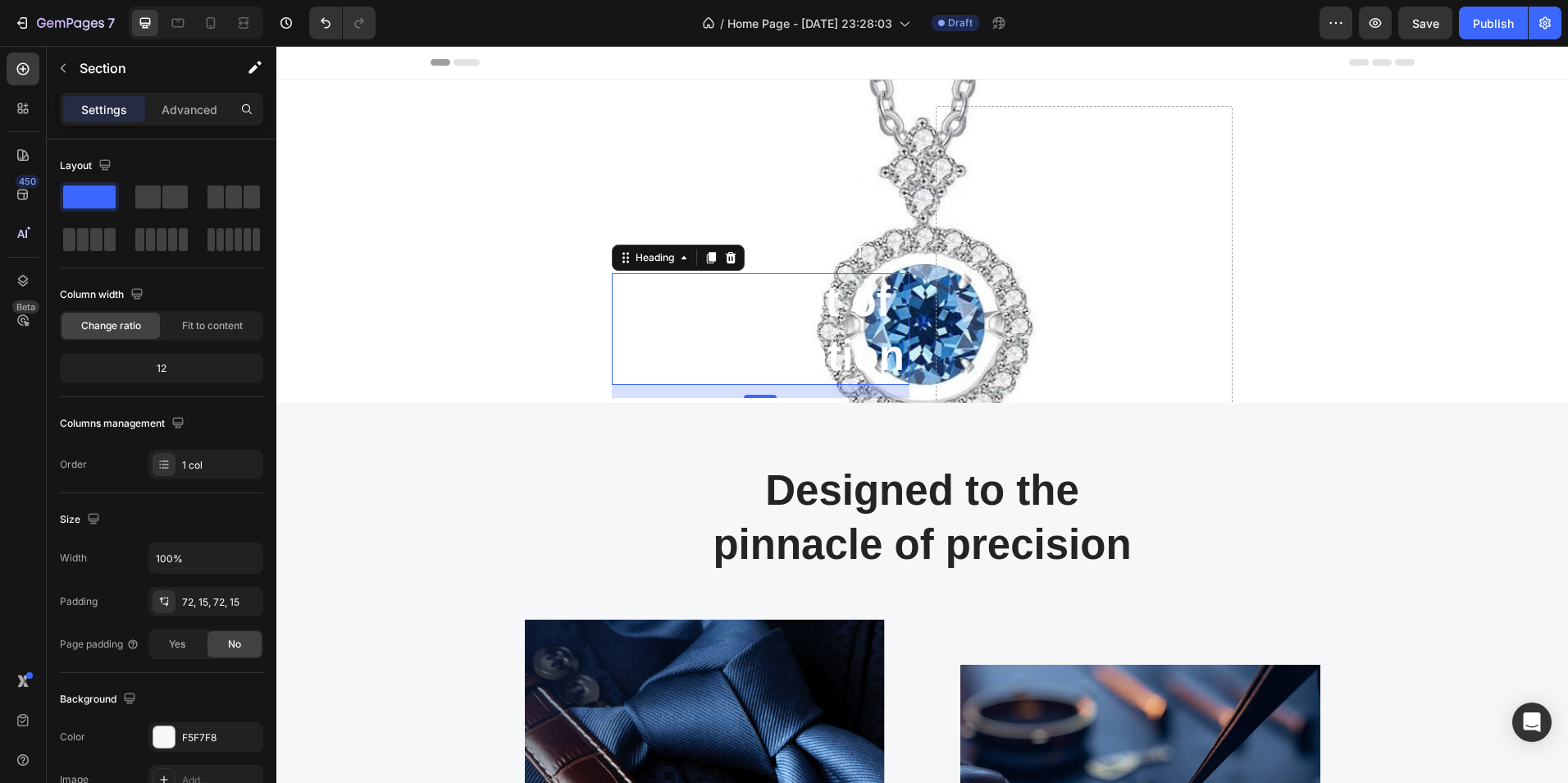
click at [798, 357] on p "The secret of Sophistication" at bounding box center [761, 329] width 294 height 109
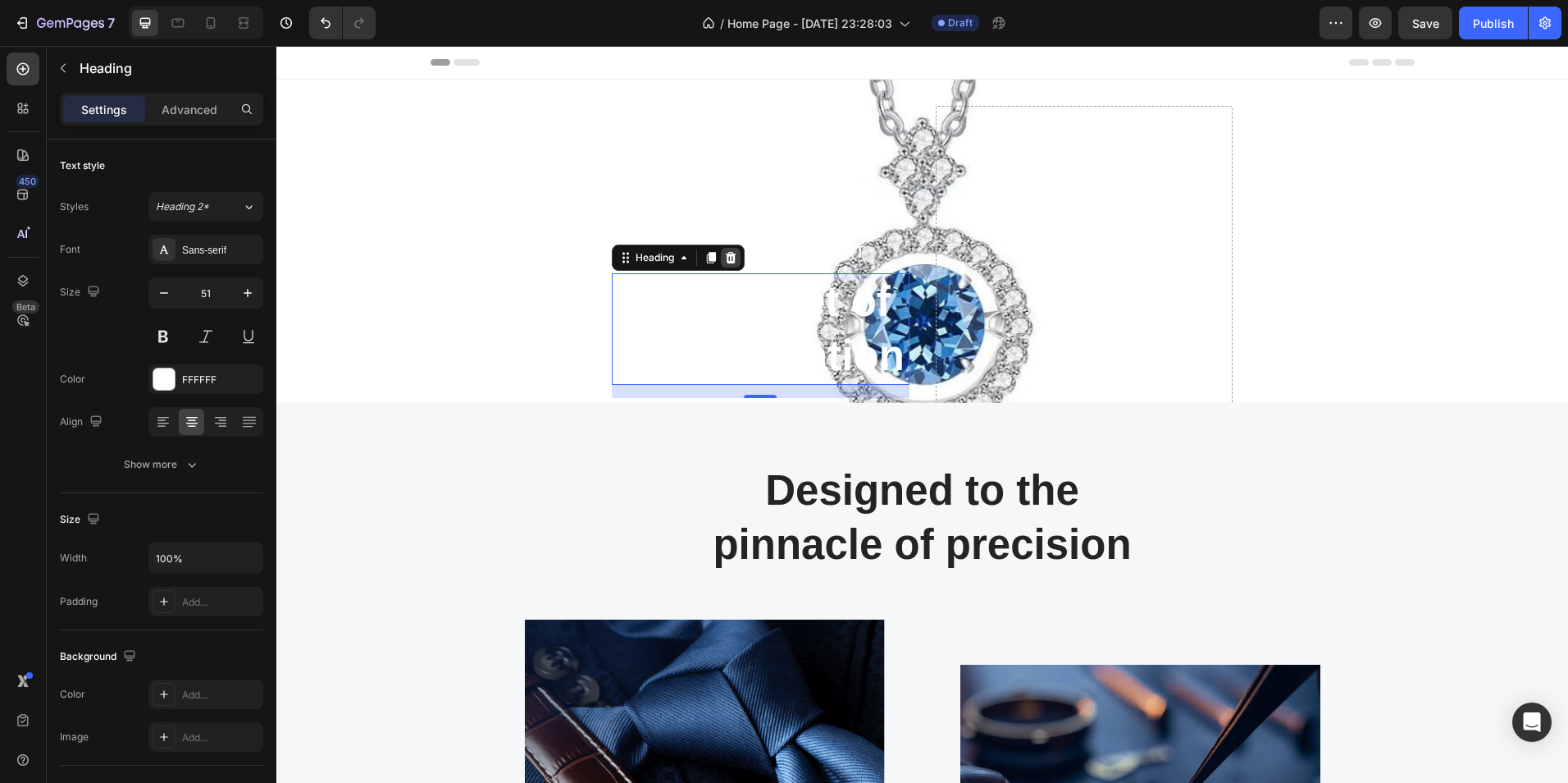
click at [737, 257] on div at bounding box center [730, 257] width 20 height 20
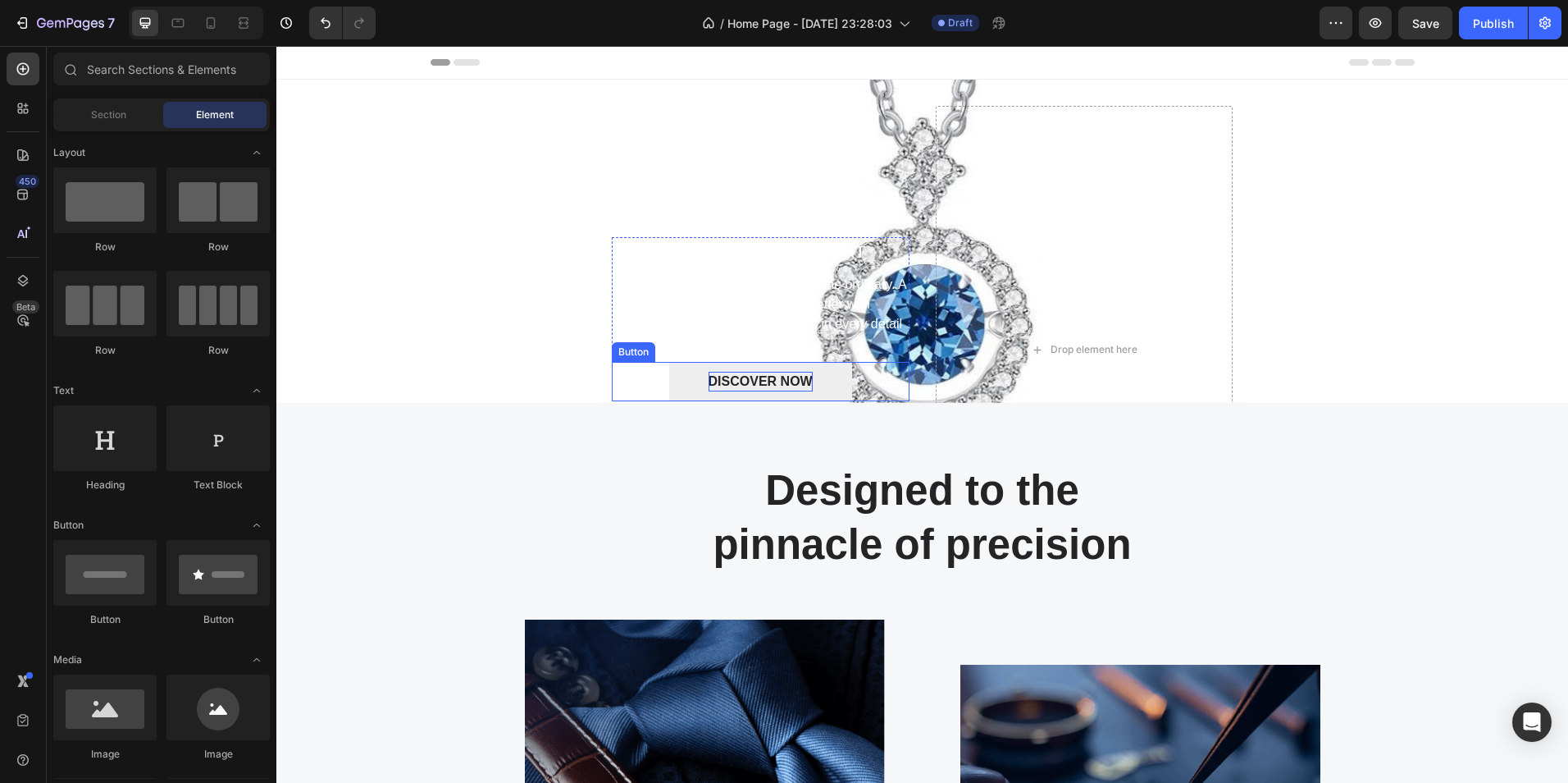
click at [750, 383] on div "DISCOVER NOW" at bounding box center [761, 381] width 104 height 20
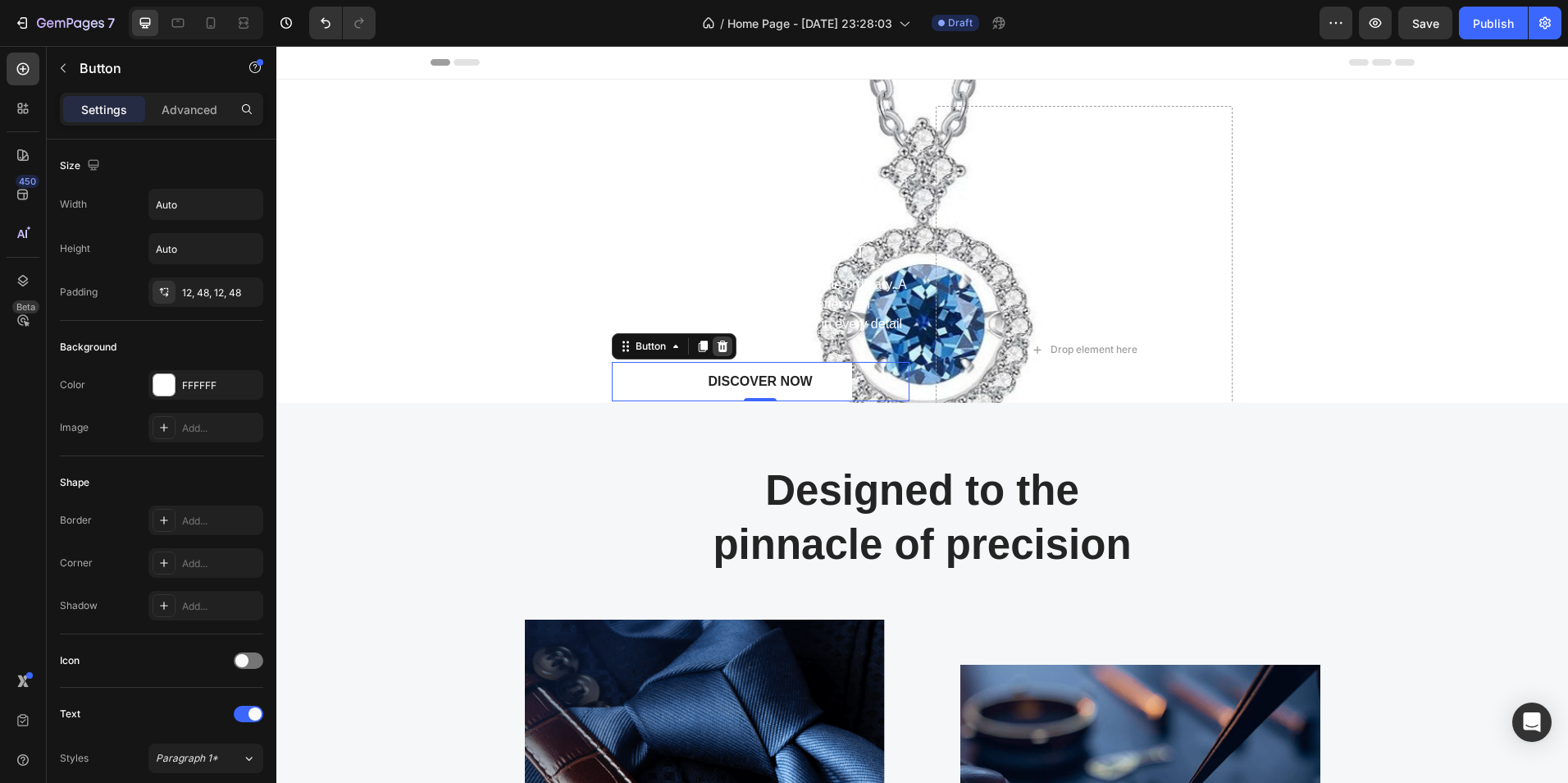
click at [723, 341] on icon at bounding box center [723, 346] width 13 height 13
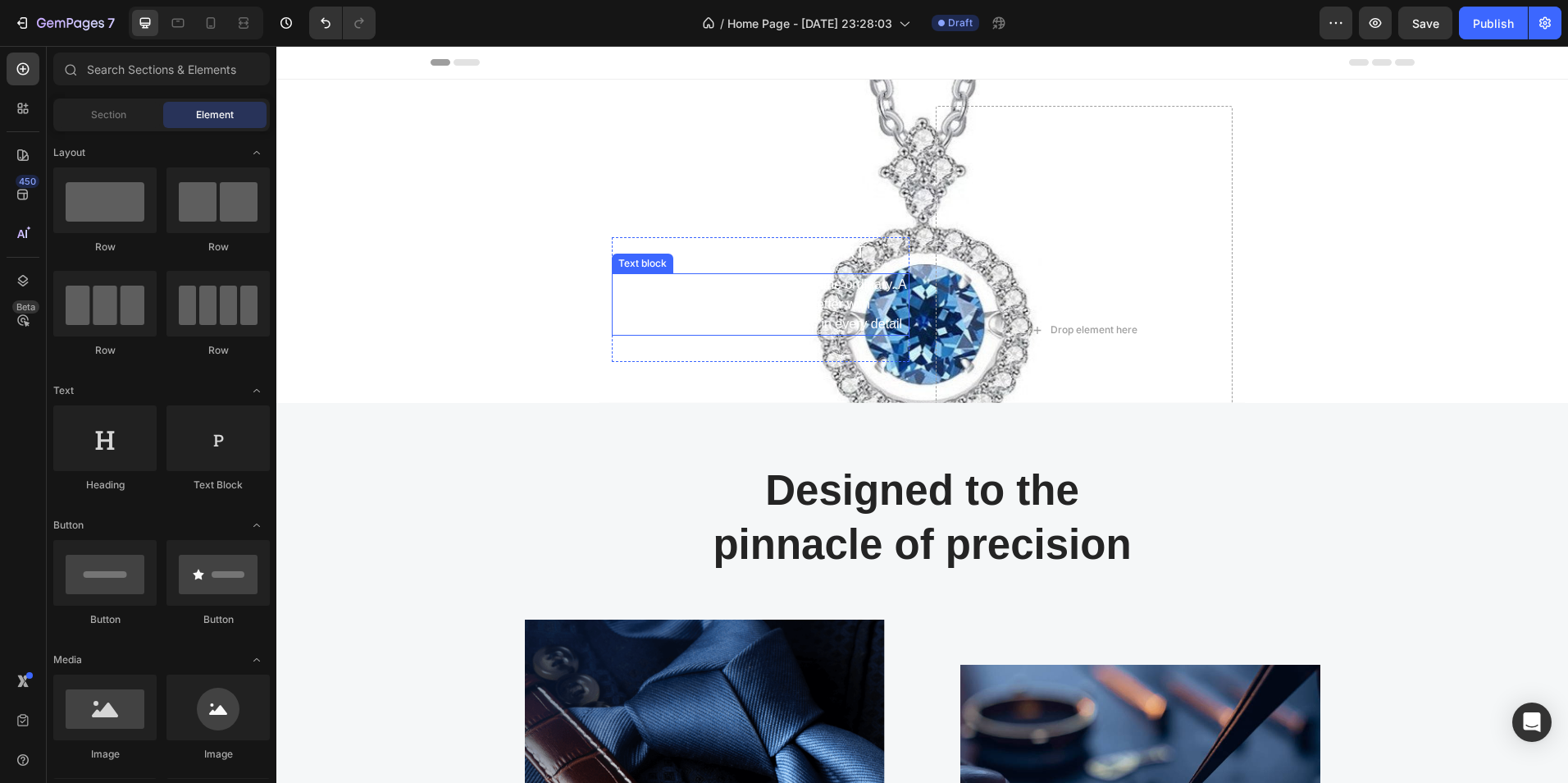
click at [751, 317] on p "Set yourself apart from the realm of the ordinary. A Gemand timepiece is even b…" at bounding box center [761, 304] width 294 height 59
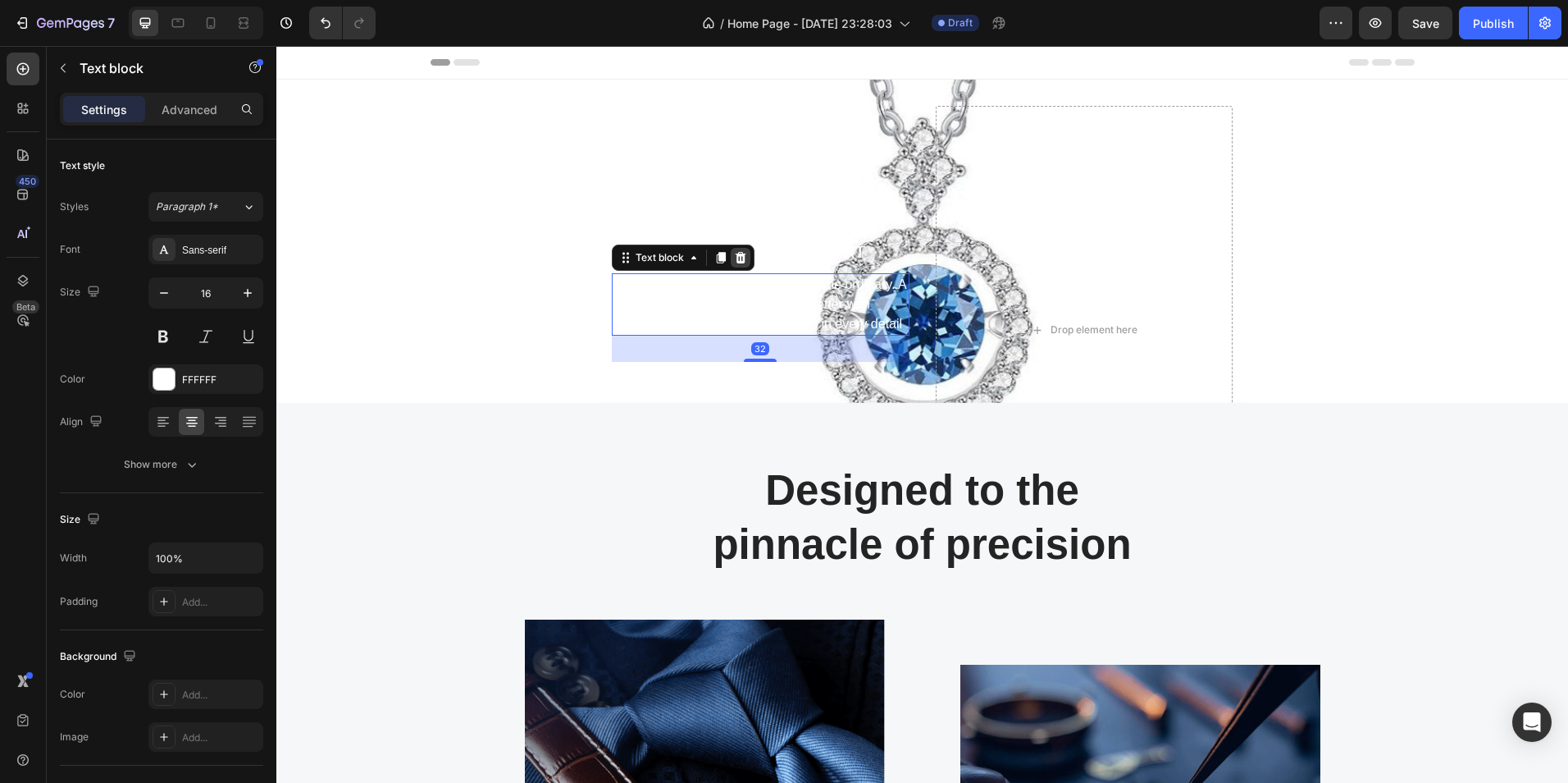
click at [743, 259] on icon at bounding box center [741, 257] width 13 height 13
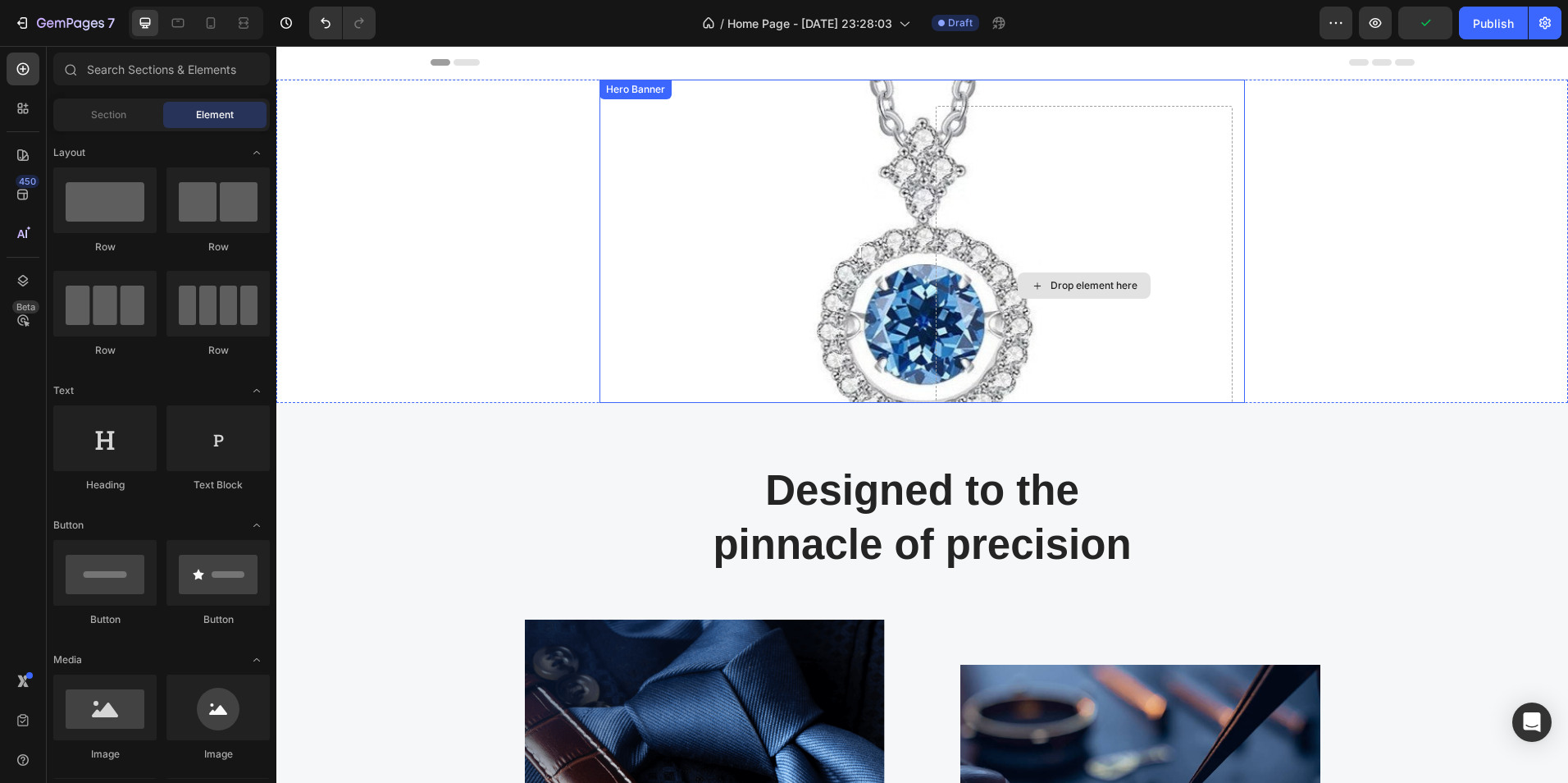
click at [1069, 284] on div "Drop element here" at bounding box center [1094, 285] width 87 height 13
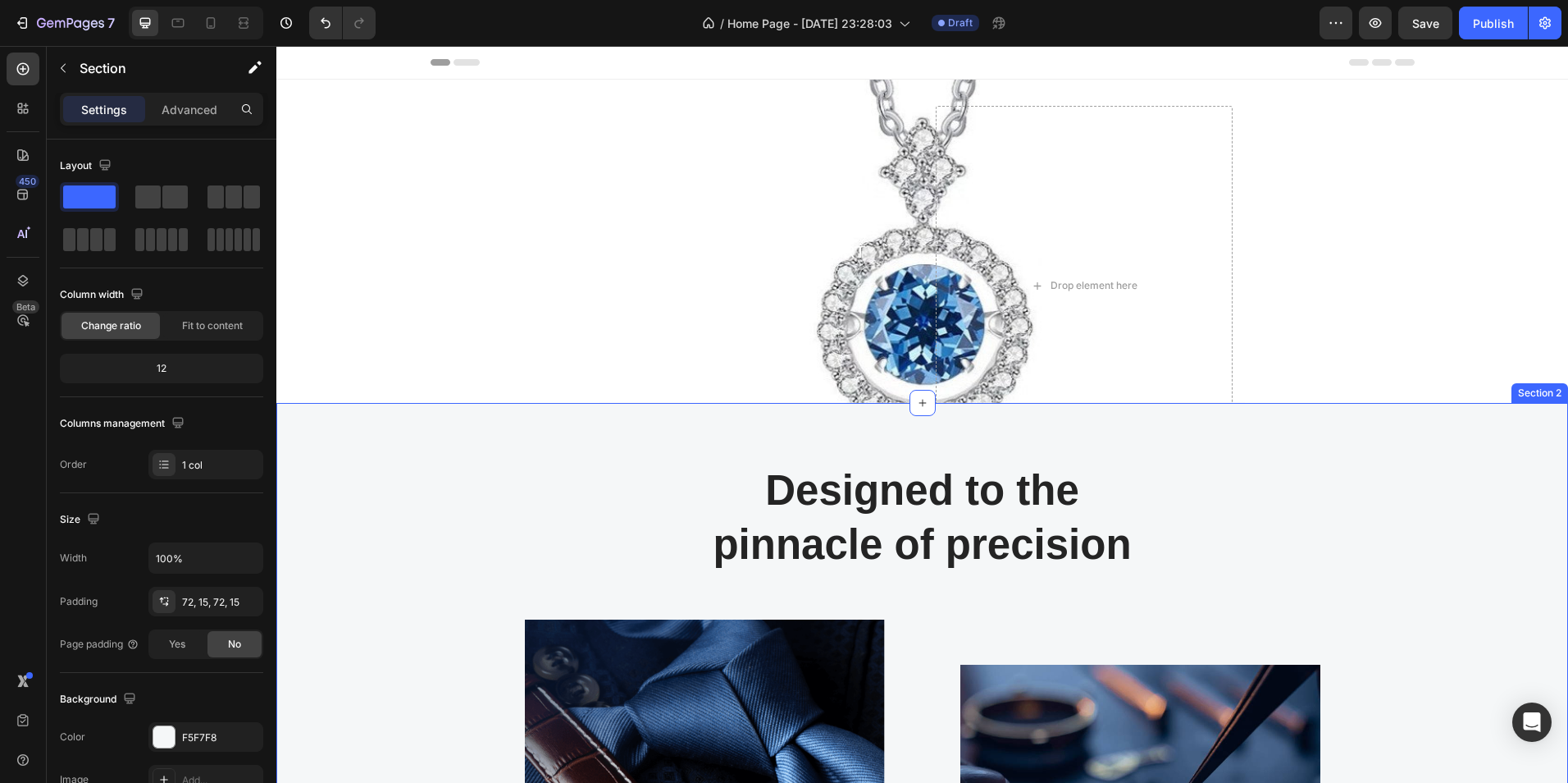
click at [1344, 495] on div "Designed to the pinnacle of precision Heading Row Image Image At Gemand, the ma…" at bounding box center [922, 763] width 1267 height 602
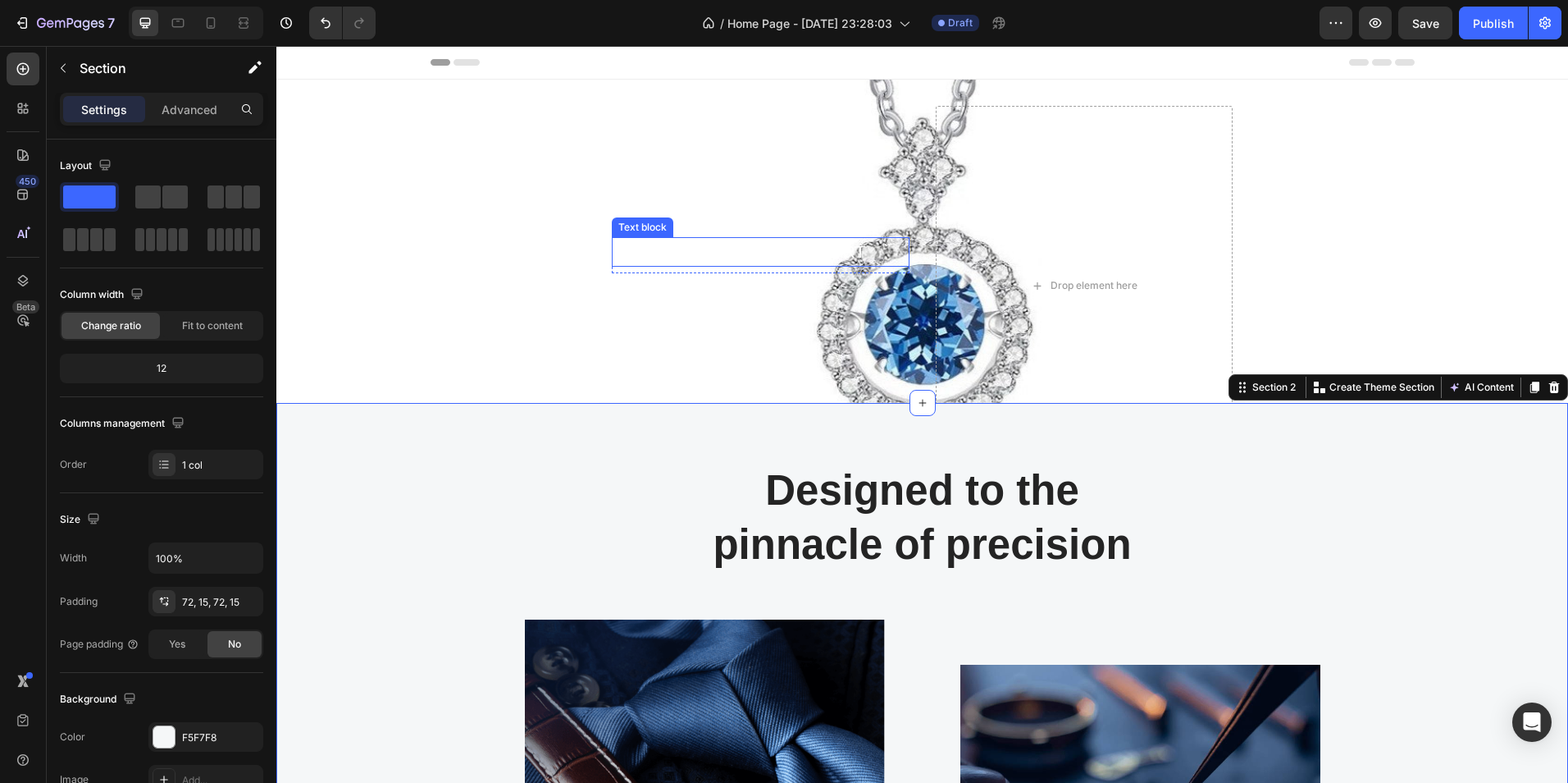
click at [710, 260] on p "TIMELESS WORK OF ART" at bounding box center [761, 252] width 294 height 26
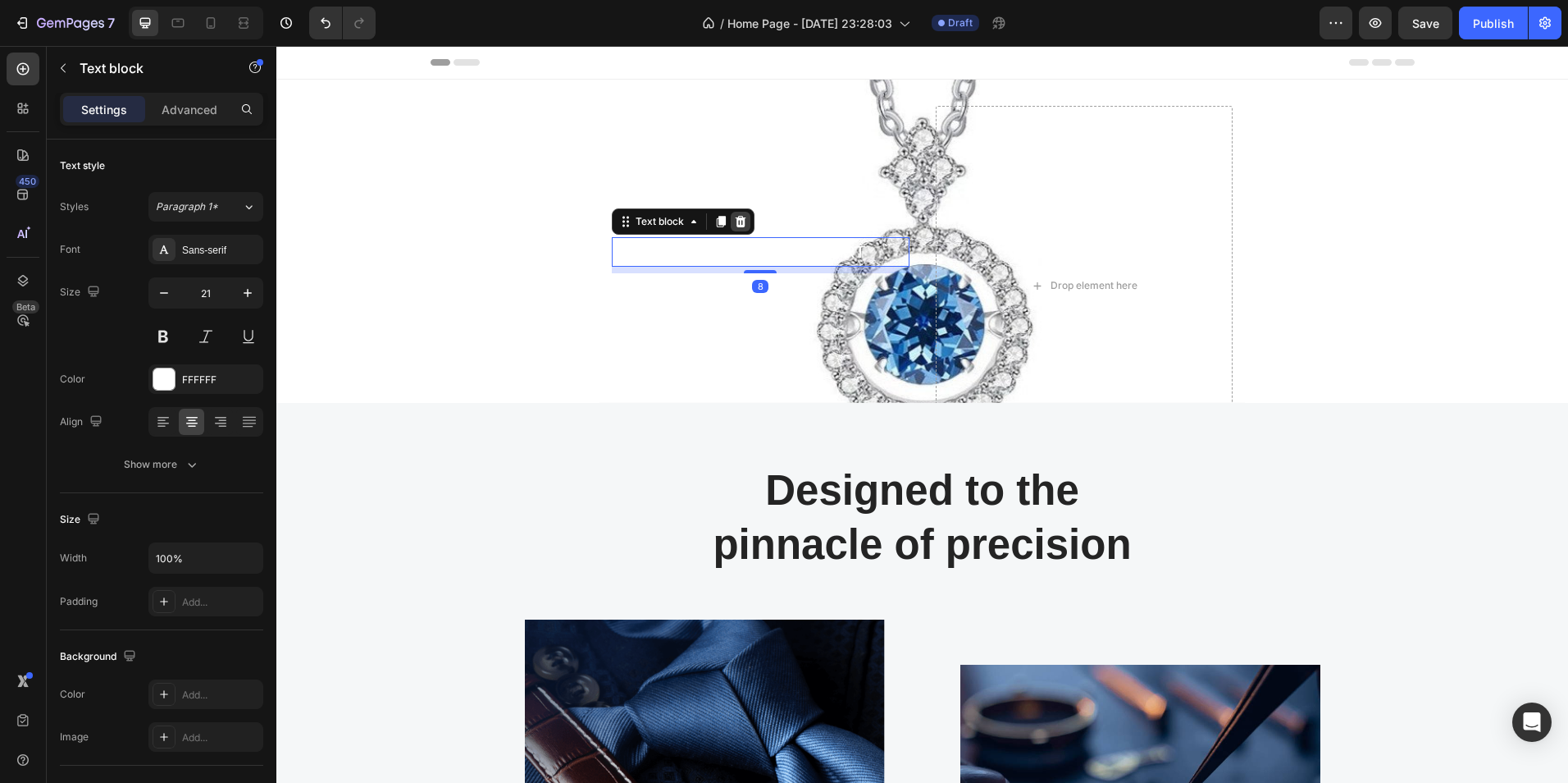
click at [738, 223] on icon at bounding box center [740, 222] width 10 height 11
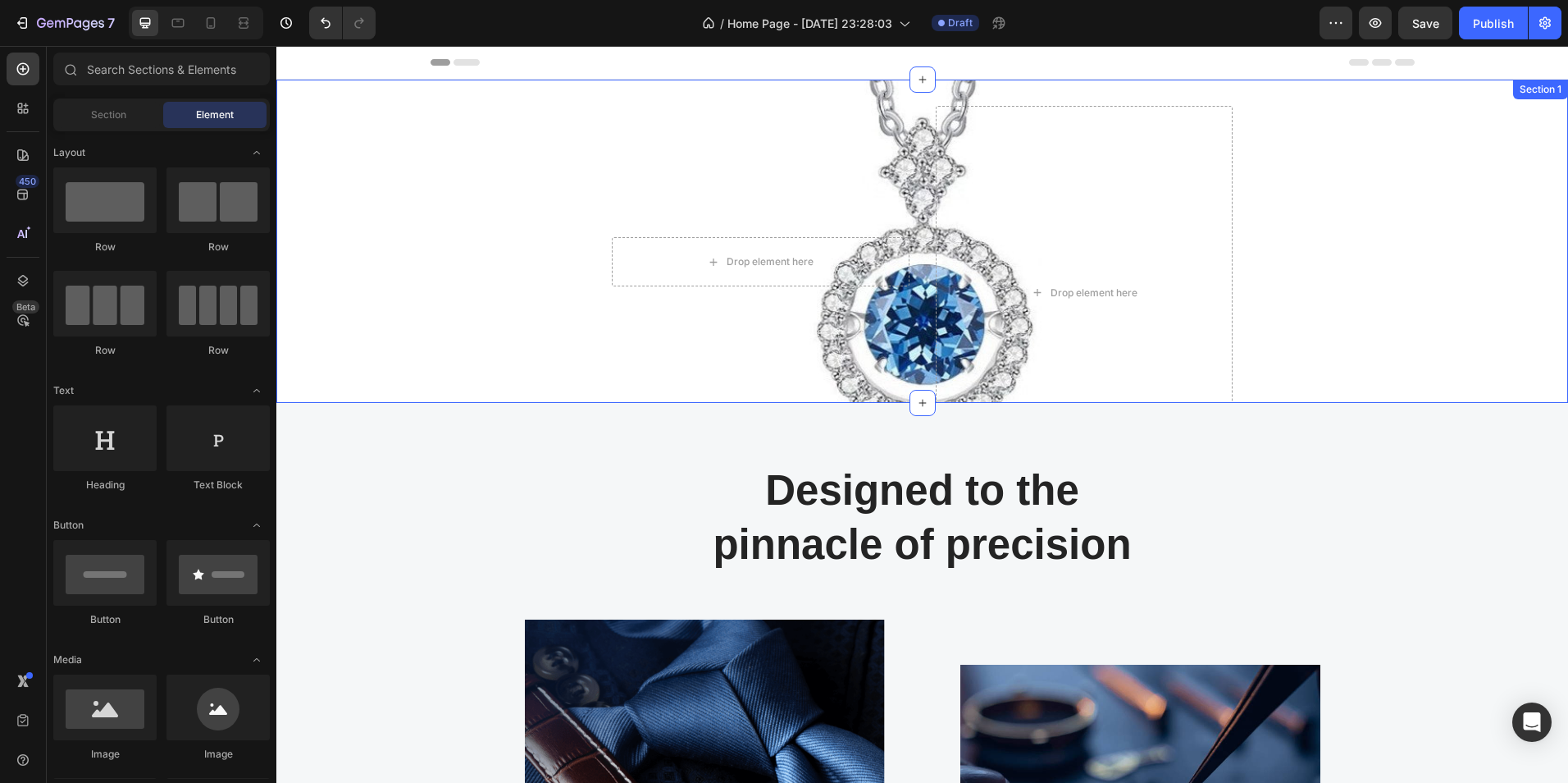
click at [477, 220] on div "Drop element here Row Drop element here Hero Banner" at bounding box center [922, 240] width 1292 height 323
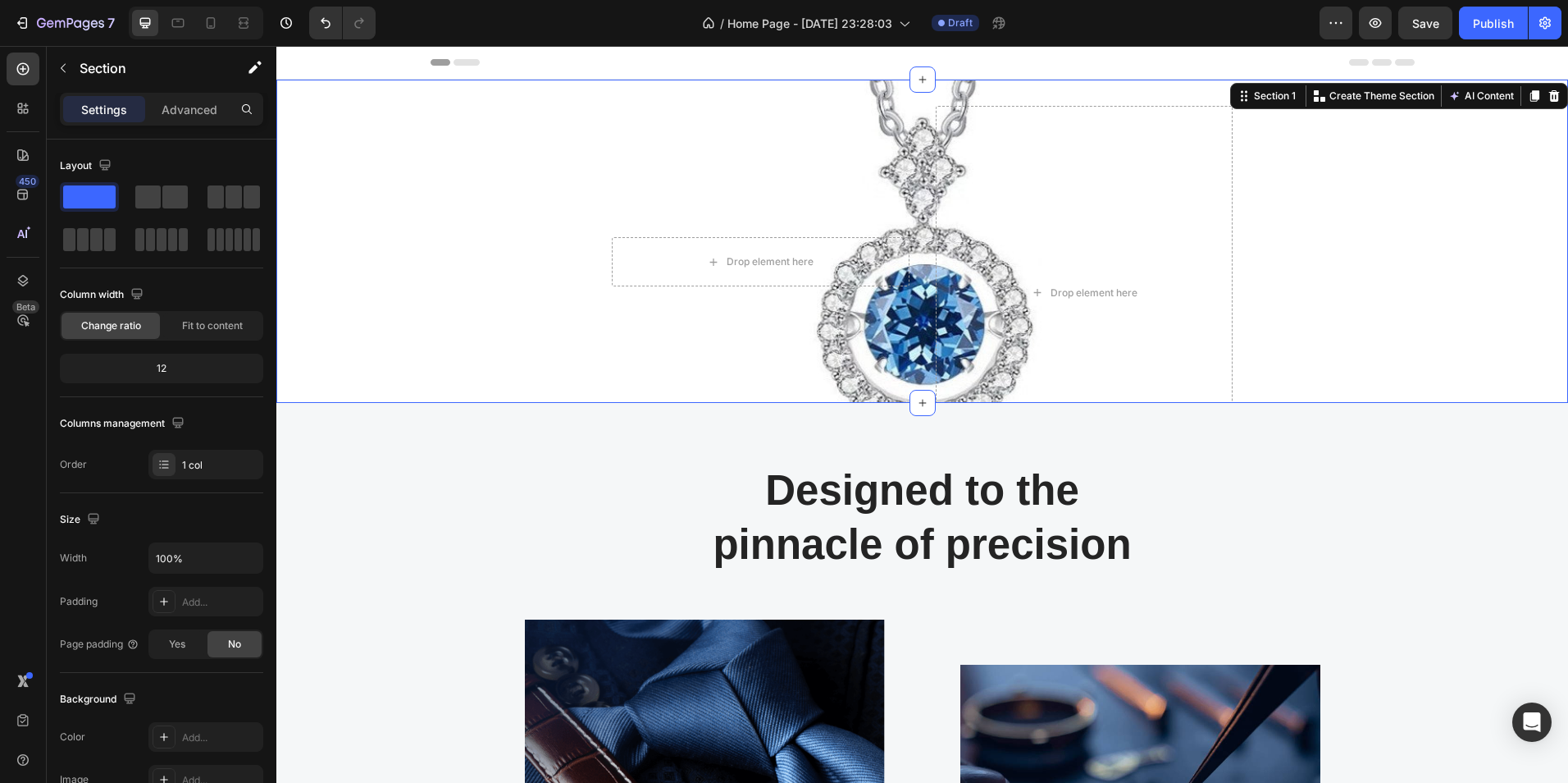
click at [542, 114] on div "Drop element here Row Drop element here Hero Banner" at bounding box center [922, 240] width 1292 height 323
click at [1146, 160] on div "Drop element here" at bounding box center [1084, 293] width 298 height 374
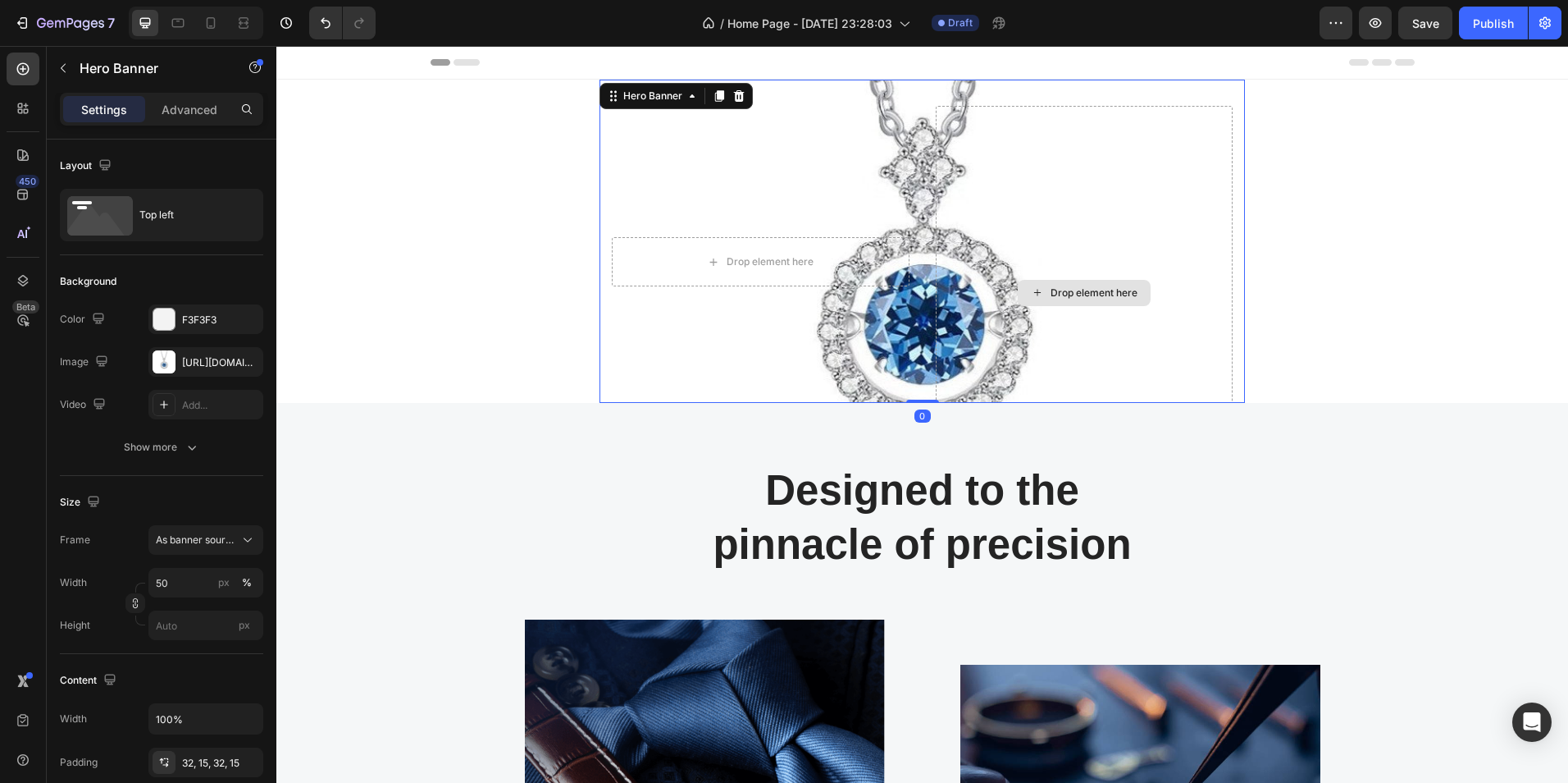
click at [1125, 240] on div "Drop element here" at bounding box center [1084, 293] width 298 height 374
click at [331, 27] on icon "Undo/Redo" at bounding box center [326, 23] width 17 height 17
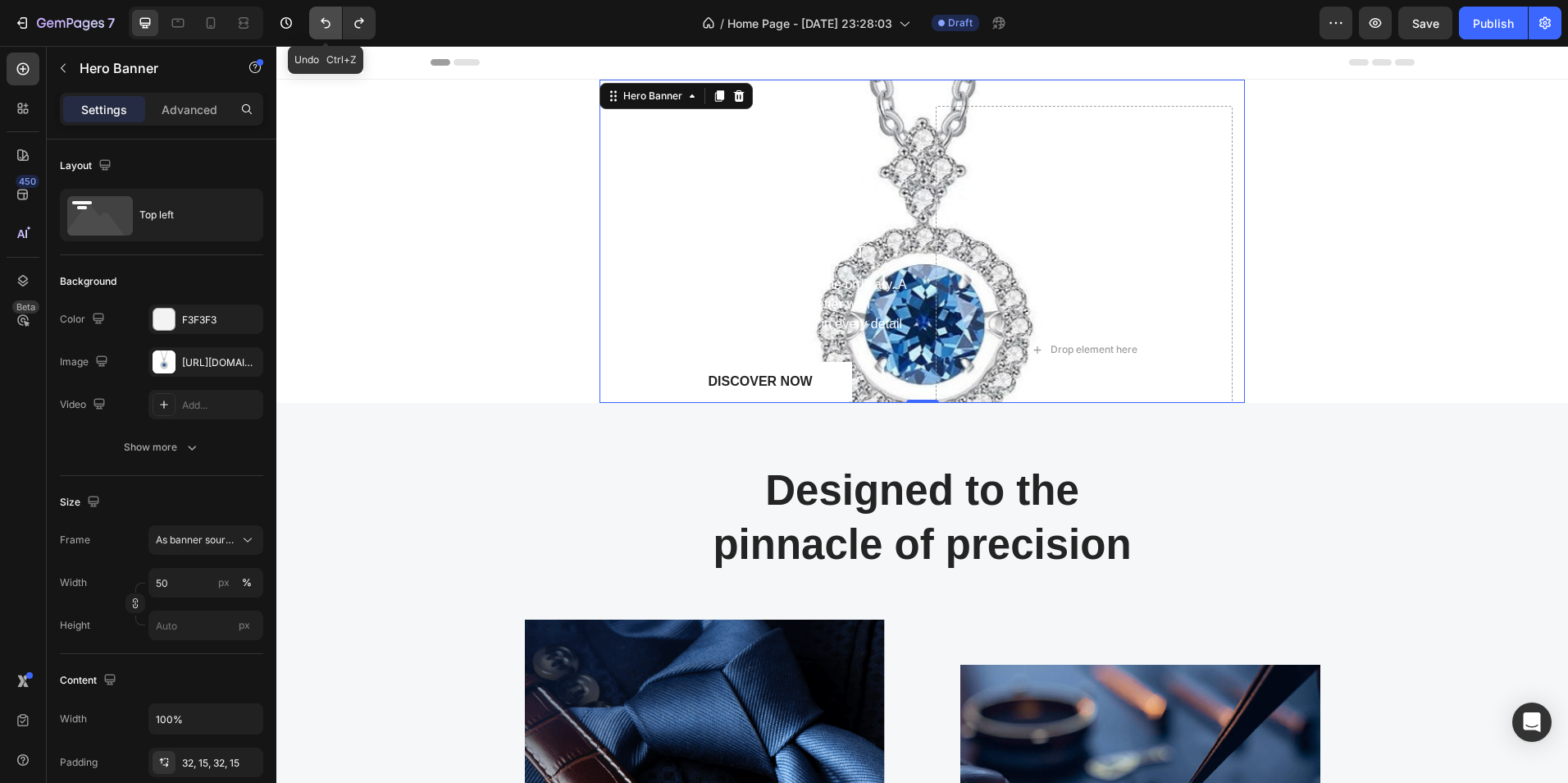
click at [331, 27] on icon "Undo/Redo" at bounding box center [326, 23] width 17 height 17
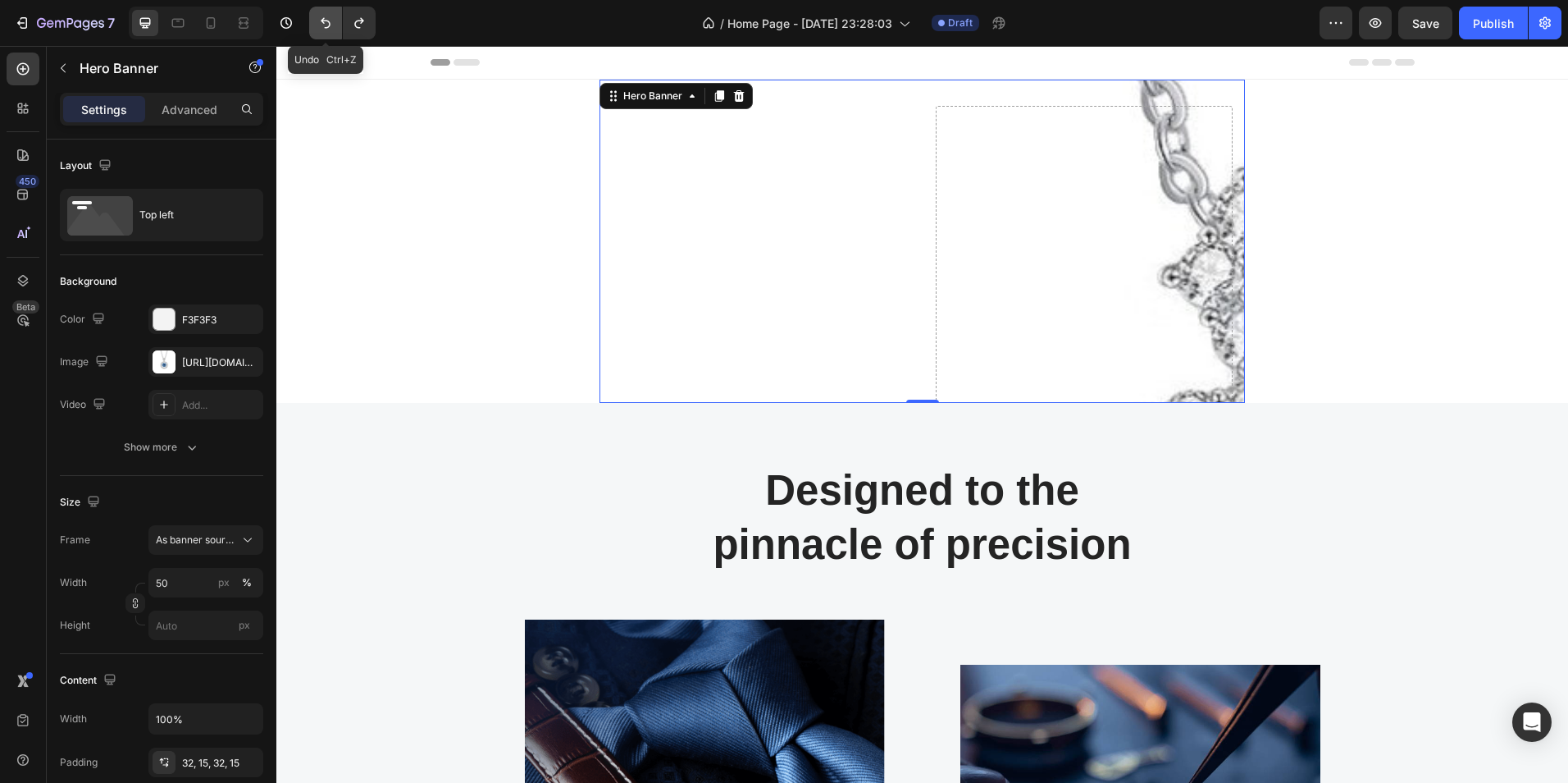
click at [331, 27] on icon "Undo/Redo" at bounding box center [326, 23] width 17 height 17
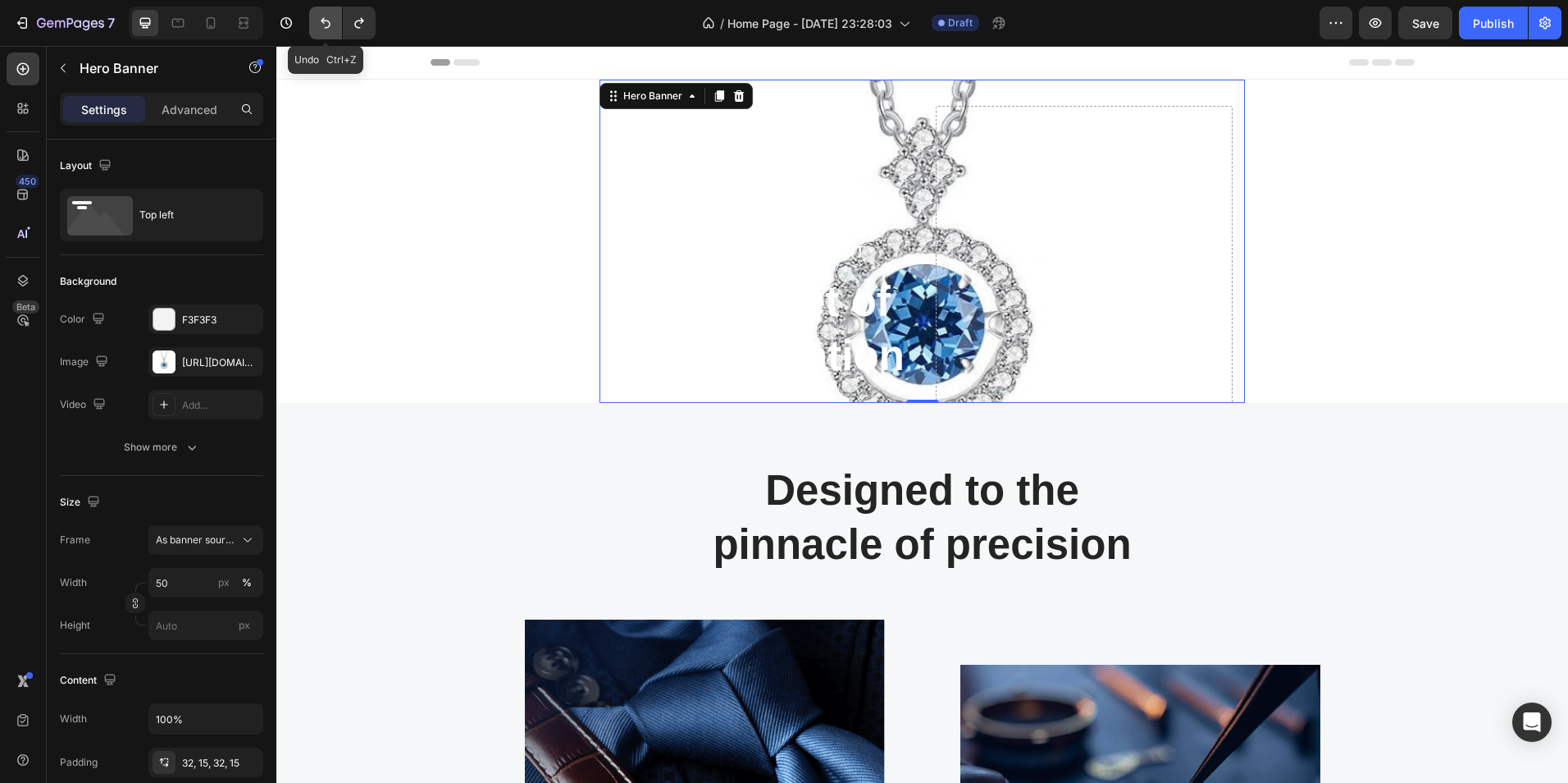
click at [331, 27] on icon "Undo/Redo" at bounding box center [326, 23] width 17 height 17
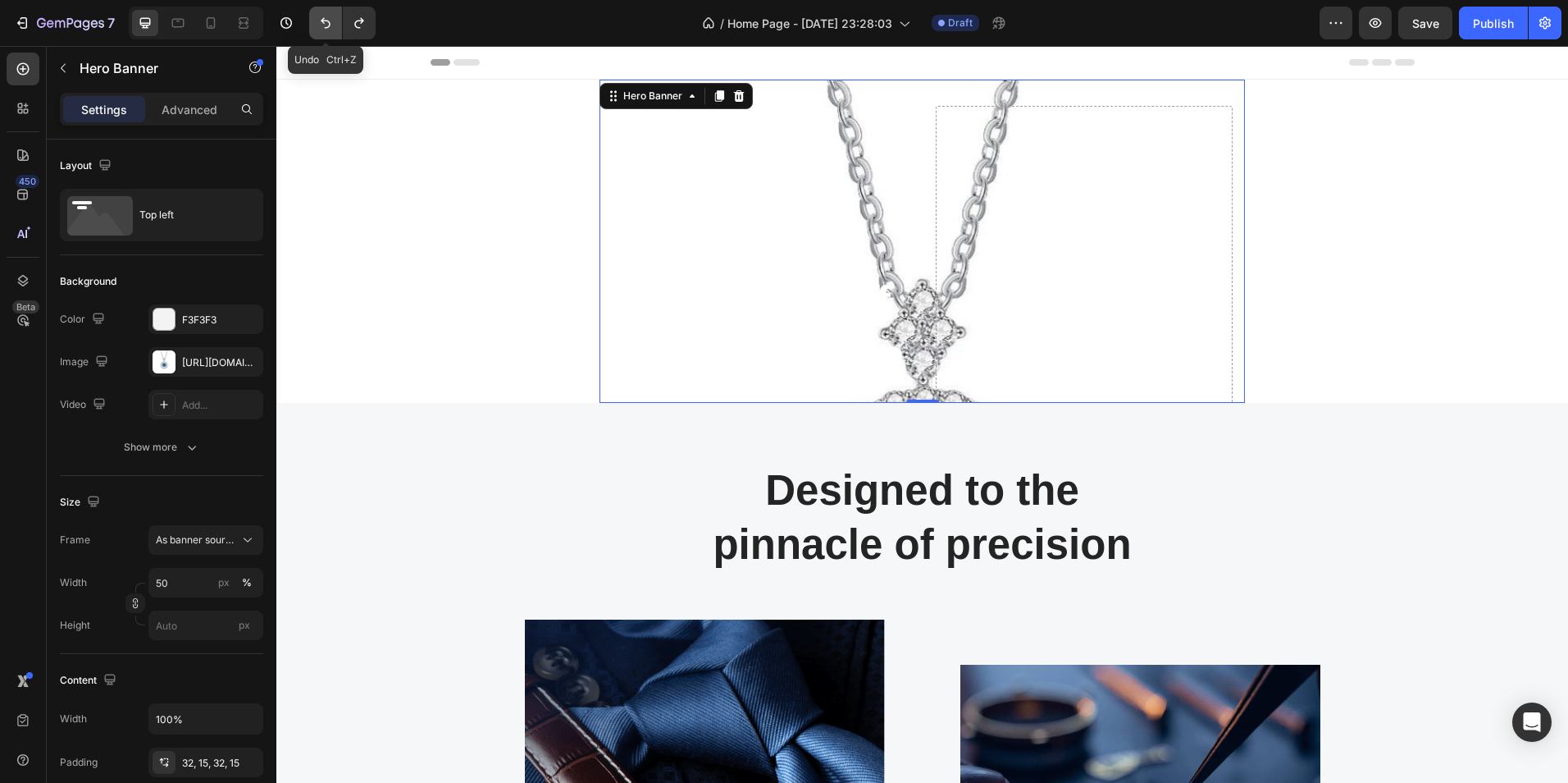
click at [331, 27] on icon "Undo/Redo" at bounding box center [326, 23] width 17 height 17
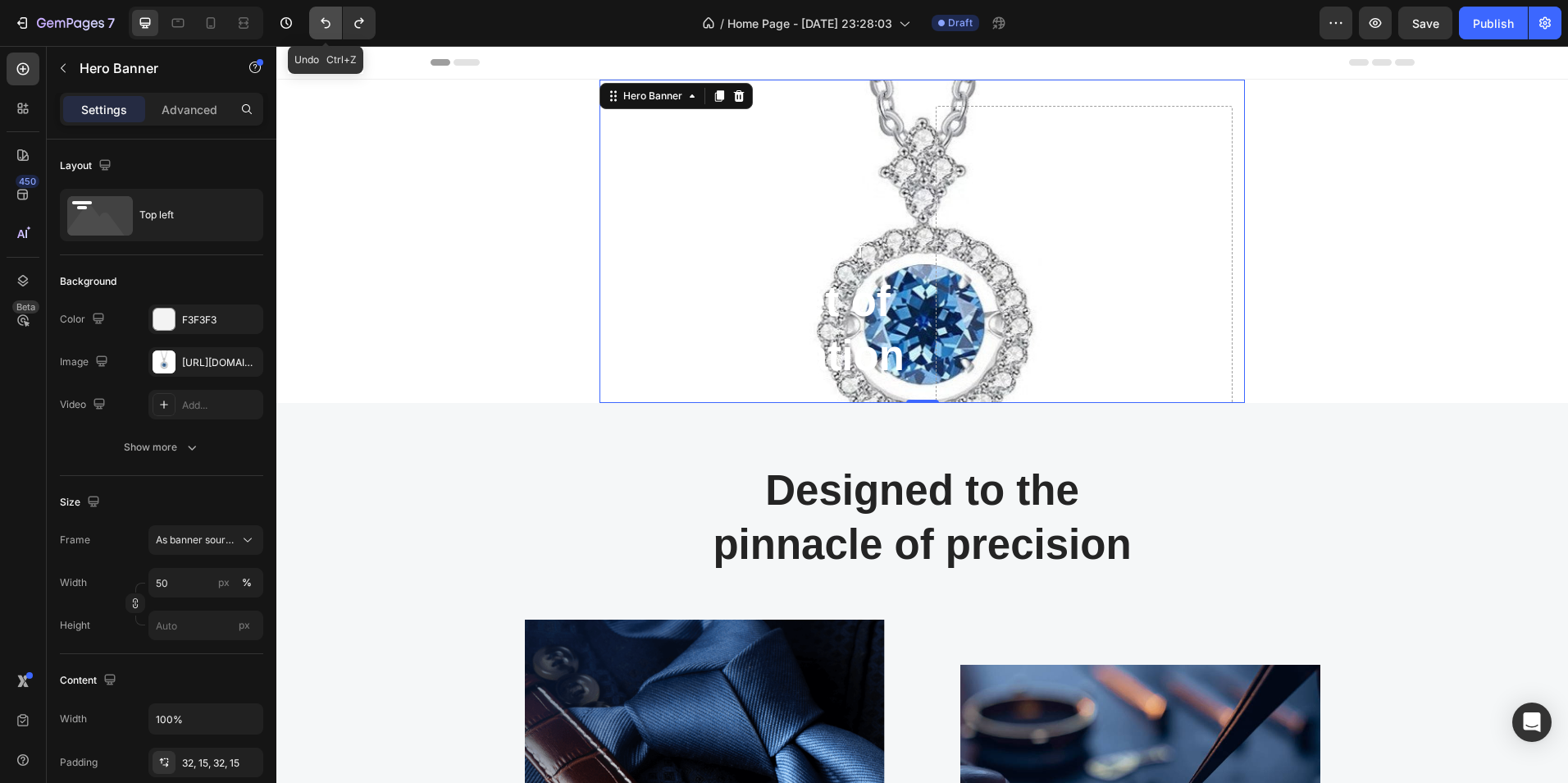
click at [331, 27] on icon "Undo/Redo" at bounding box center [326, 23] width 17 height 17
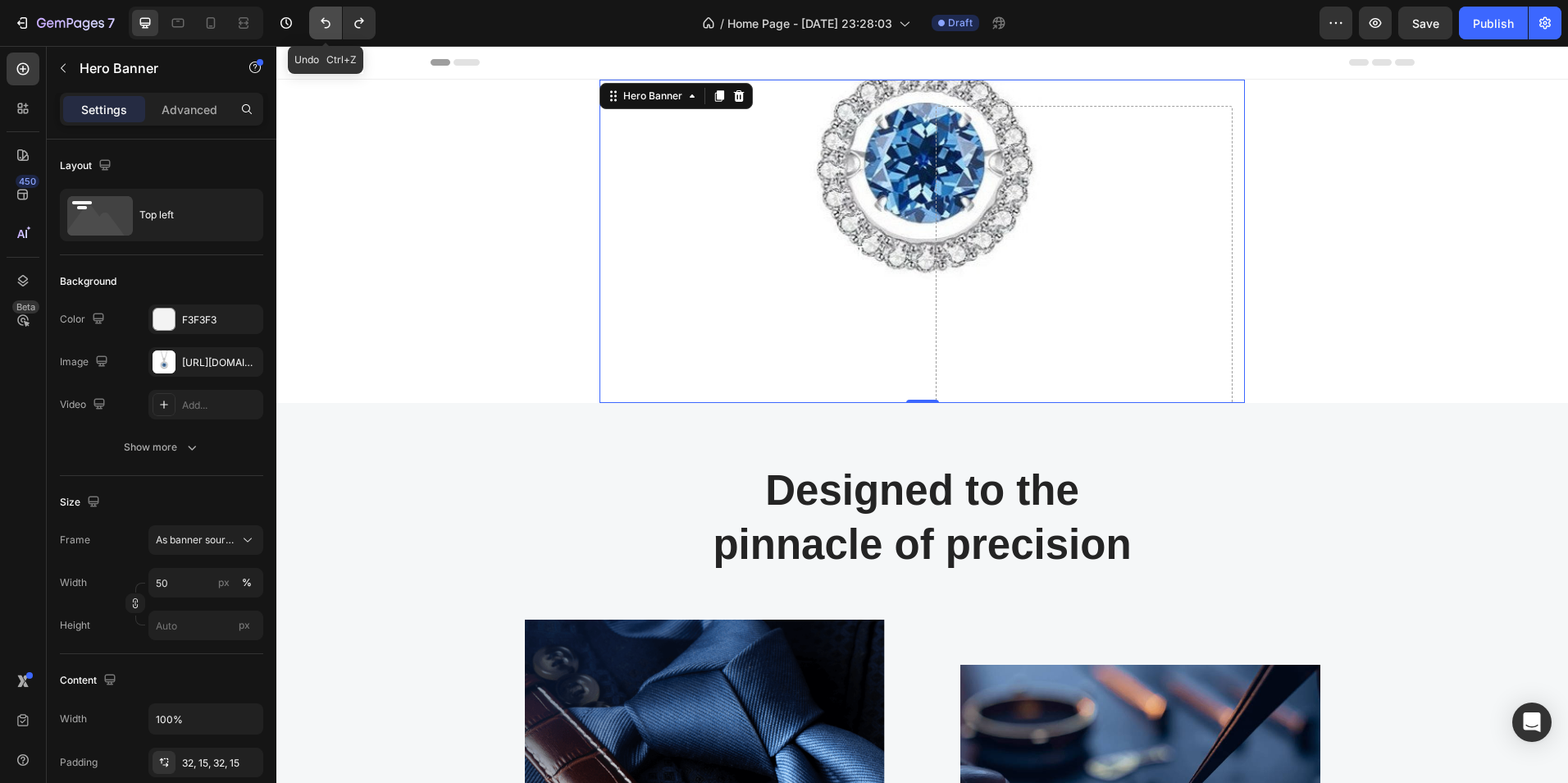
click at [331, 27] on icon "Undo/Redo" at bounding box center [326, 23] width 17 height 17
type input "100"
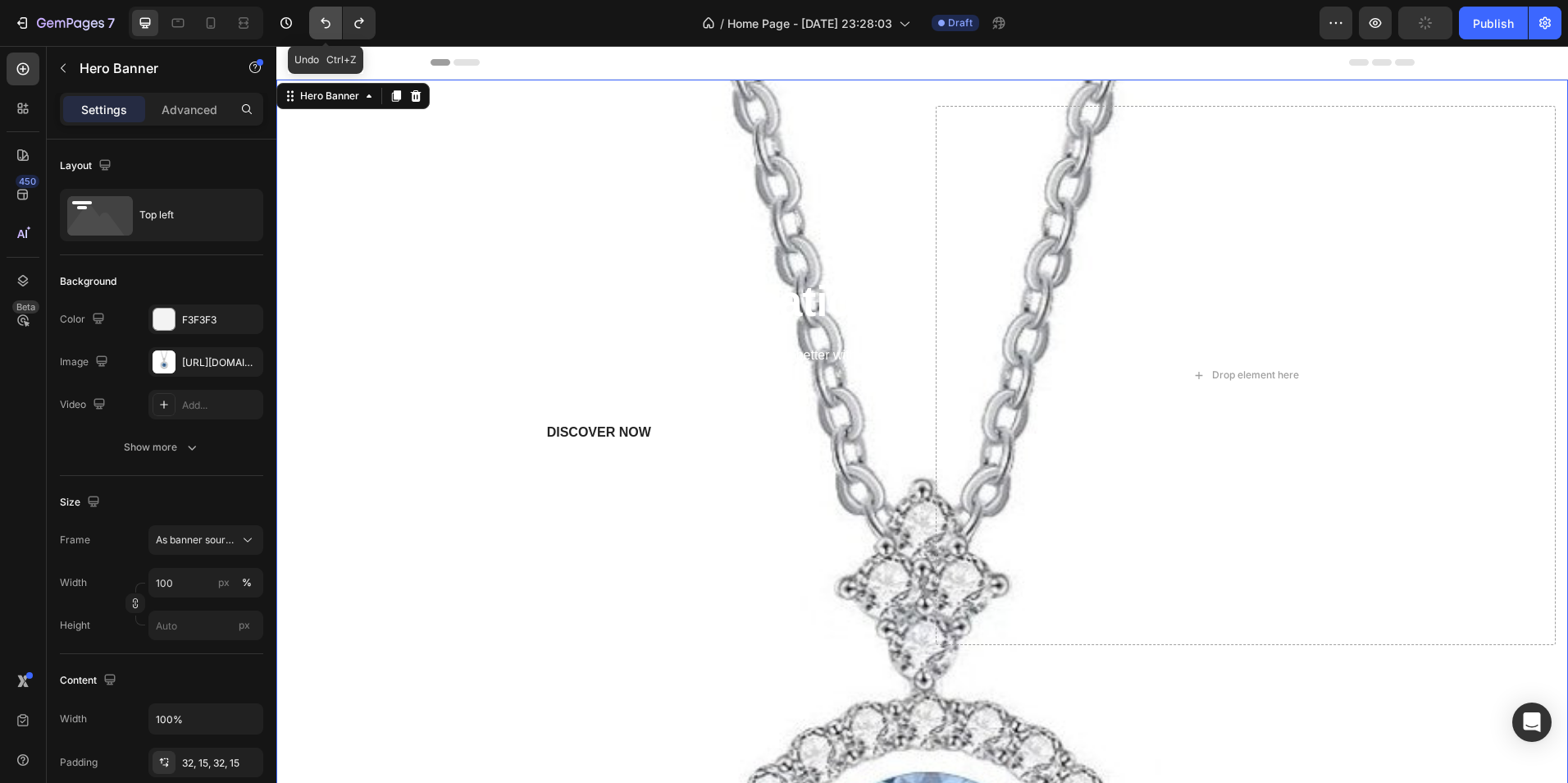
click at [331, 27] on icon "Undo/Redo" at bounding box center [326, 23] width 17 height 17
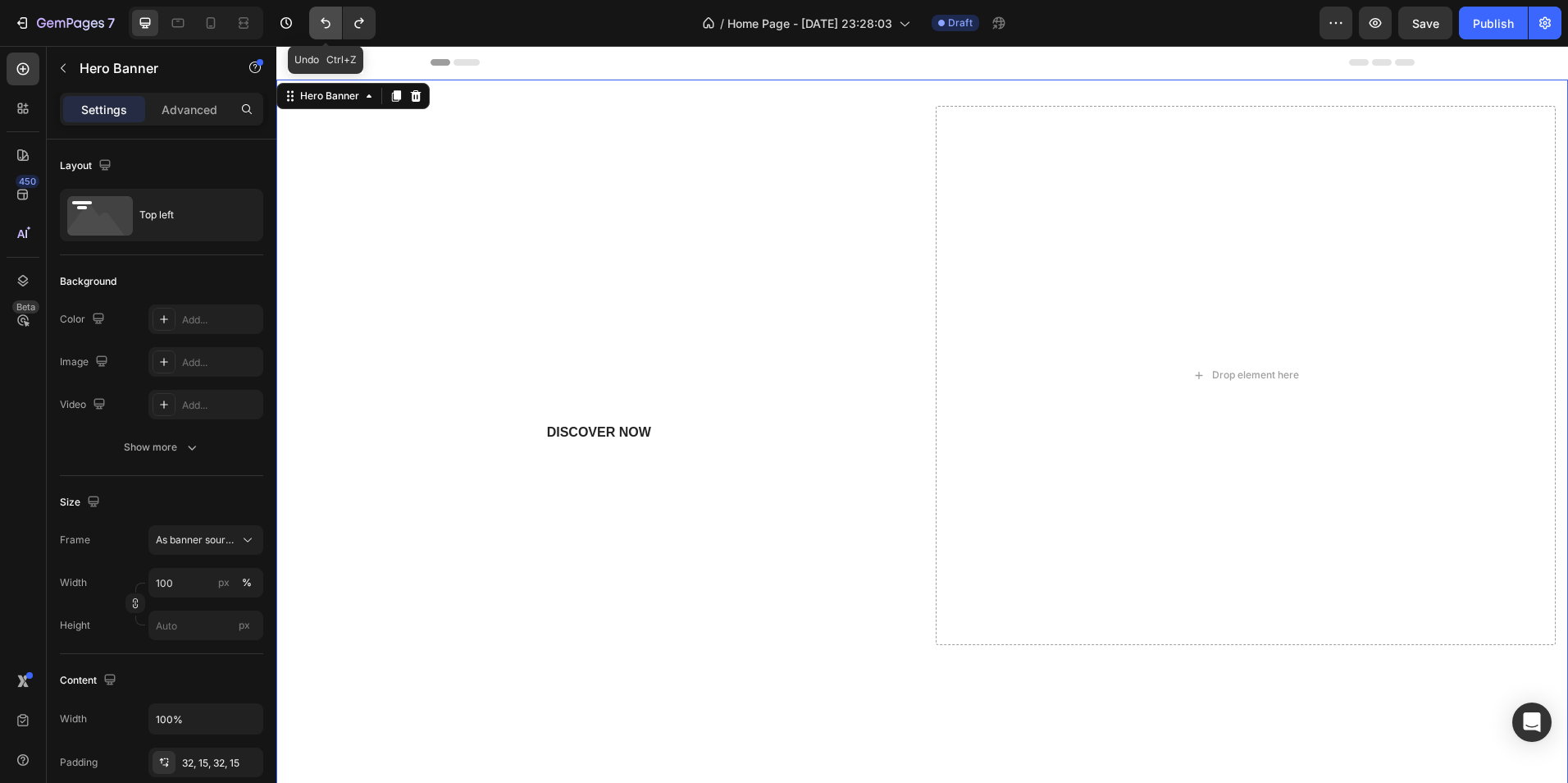
click at [331, 27] on icon "Undo/Redo" at bounding box center [326, 23] width 17 height 17
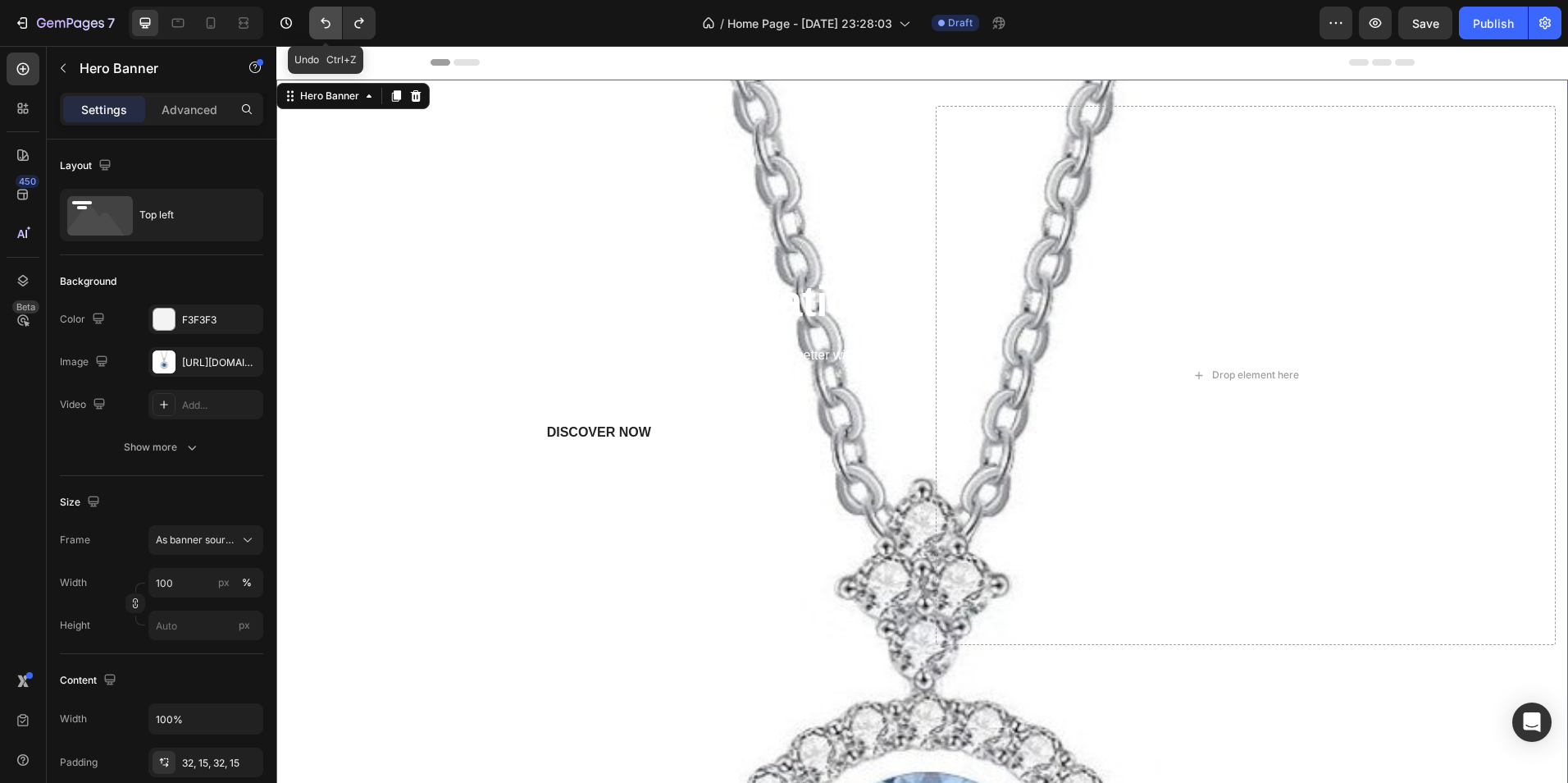
click at [331, 27] on icon "Undo/Redo" at bounding box center [326, 23] width 17 height 17
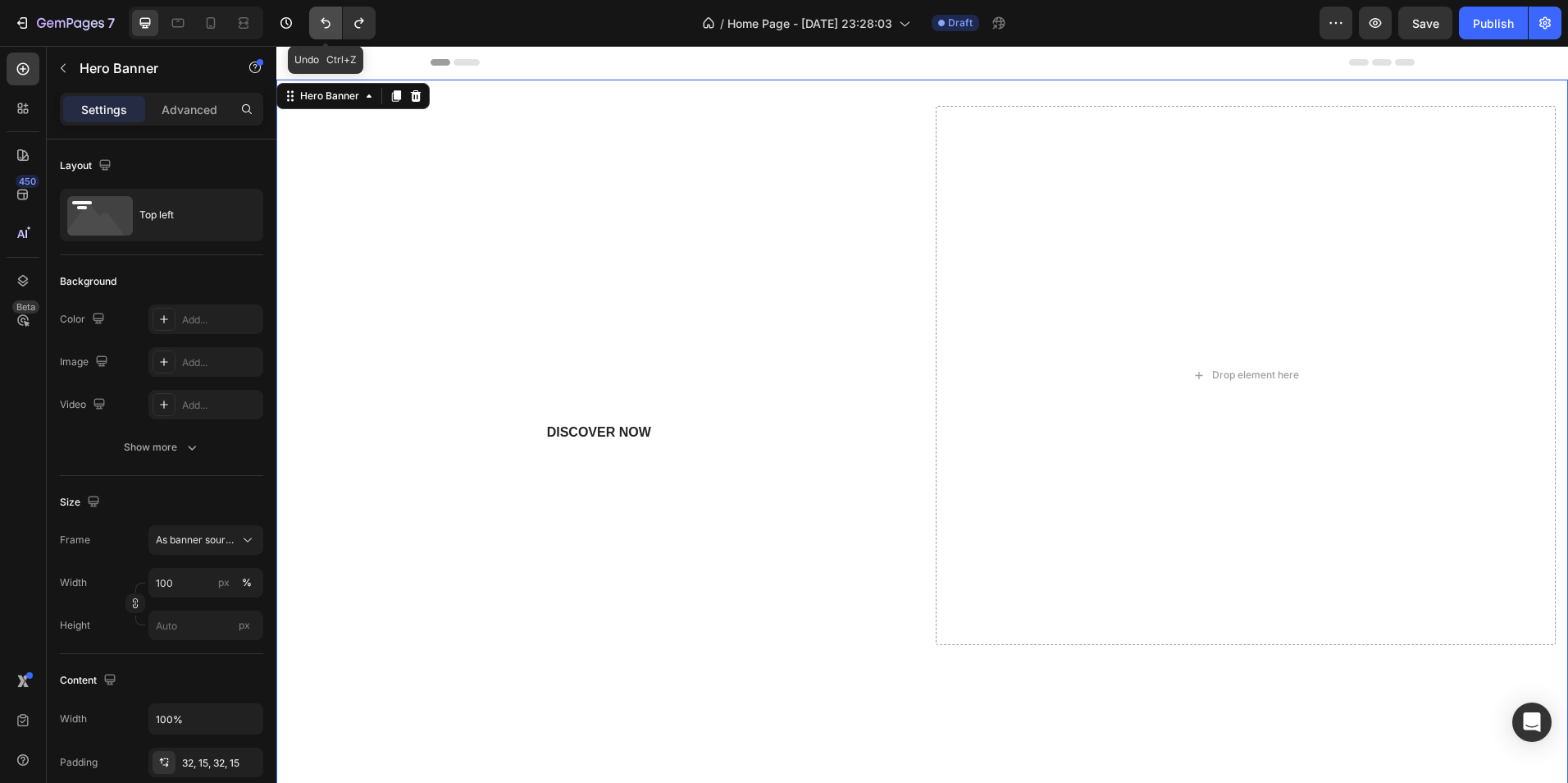
click at [331, 27] on icon "Undo/Redo" at bounding box center [326, 23] width 17 height 17
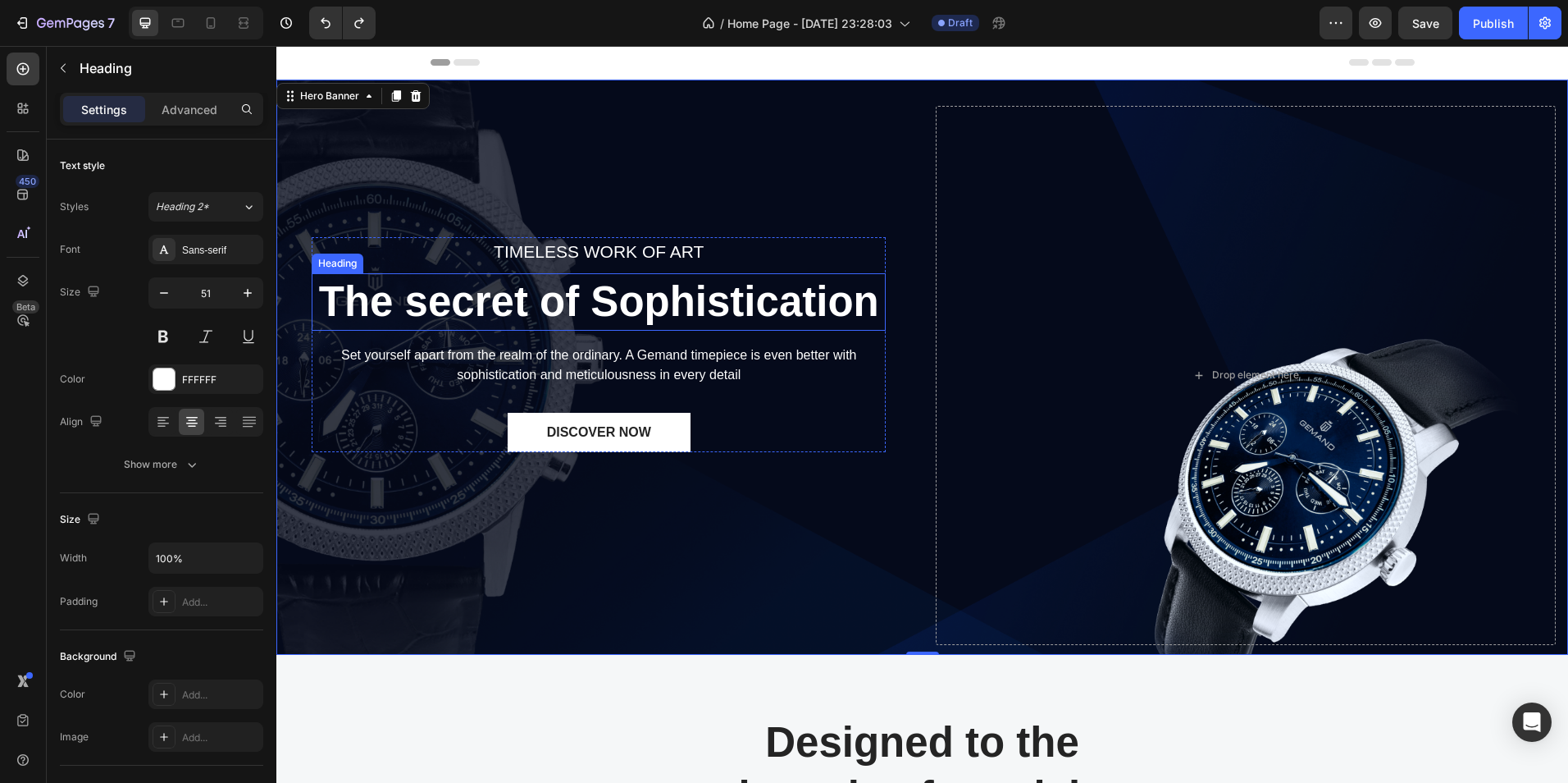
click at [470, 295] on p "The secret of Sophistication" at bounding box center [598, 302] width 571 height 54
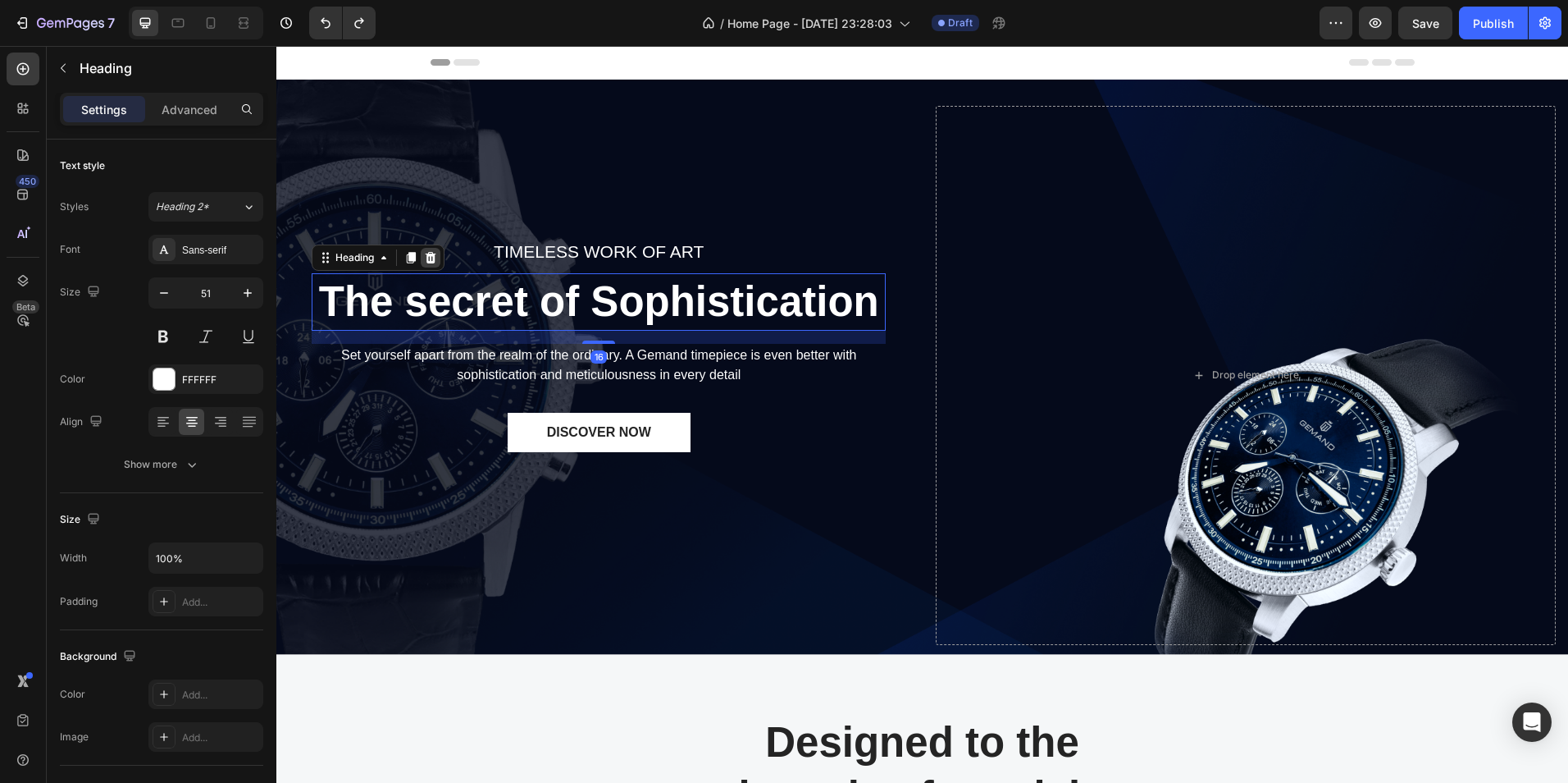
click at [429, 255] on icon at bounding box center [430, 256] width 10 height 11
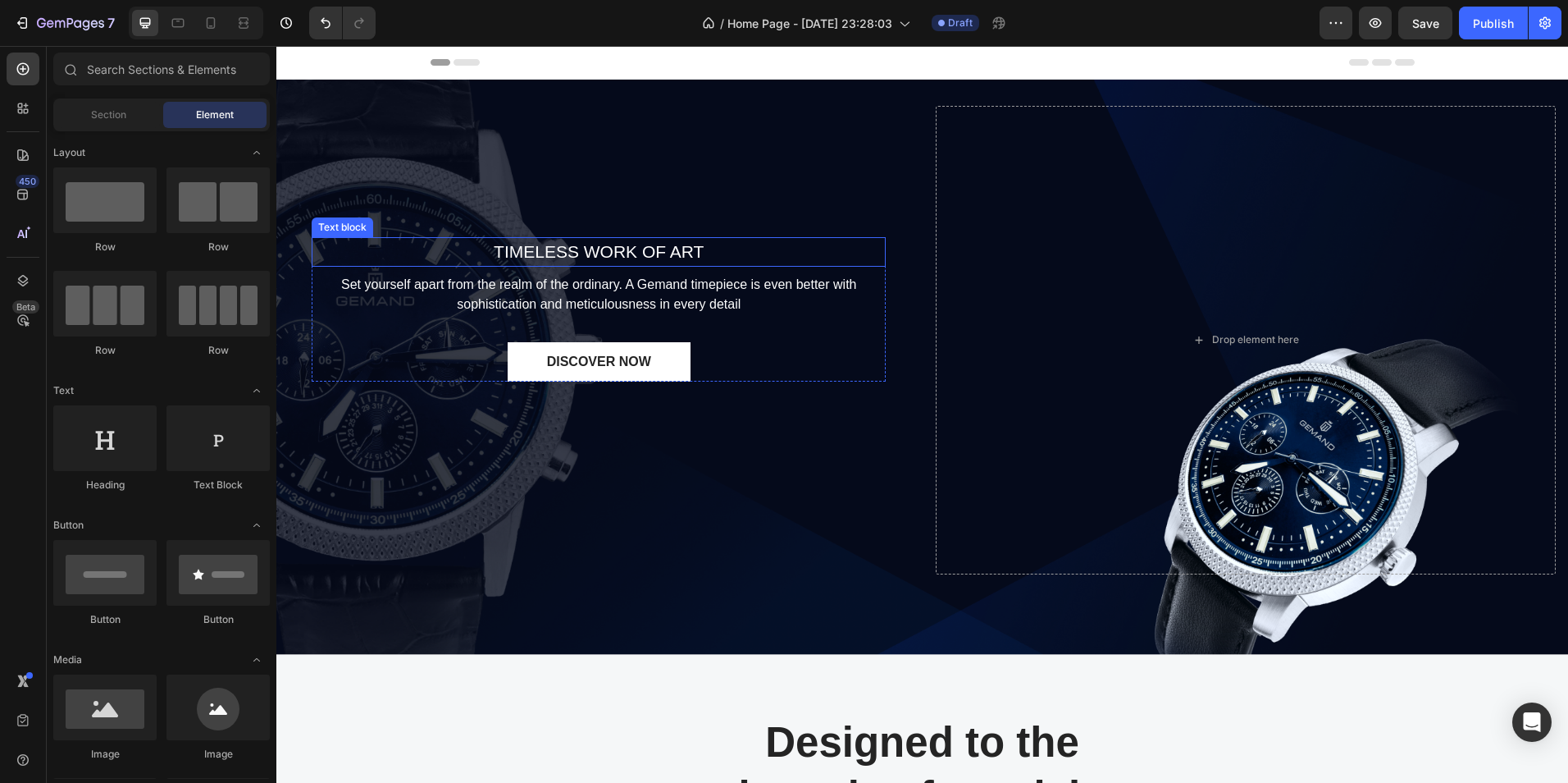
click at [538, 246] on p "TIMELESS WORK OF ART" at bounding box center [598, 252] width 571 height 26
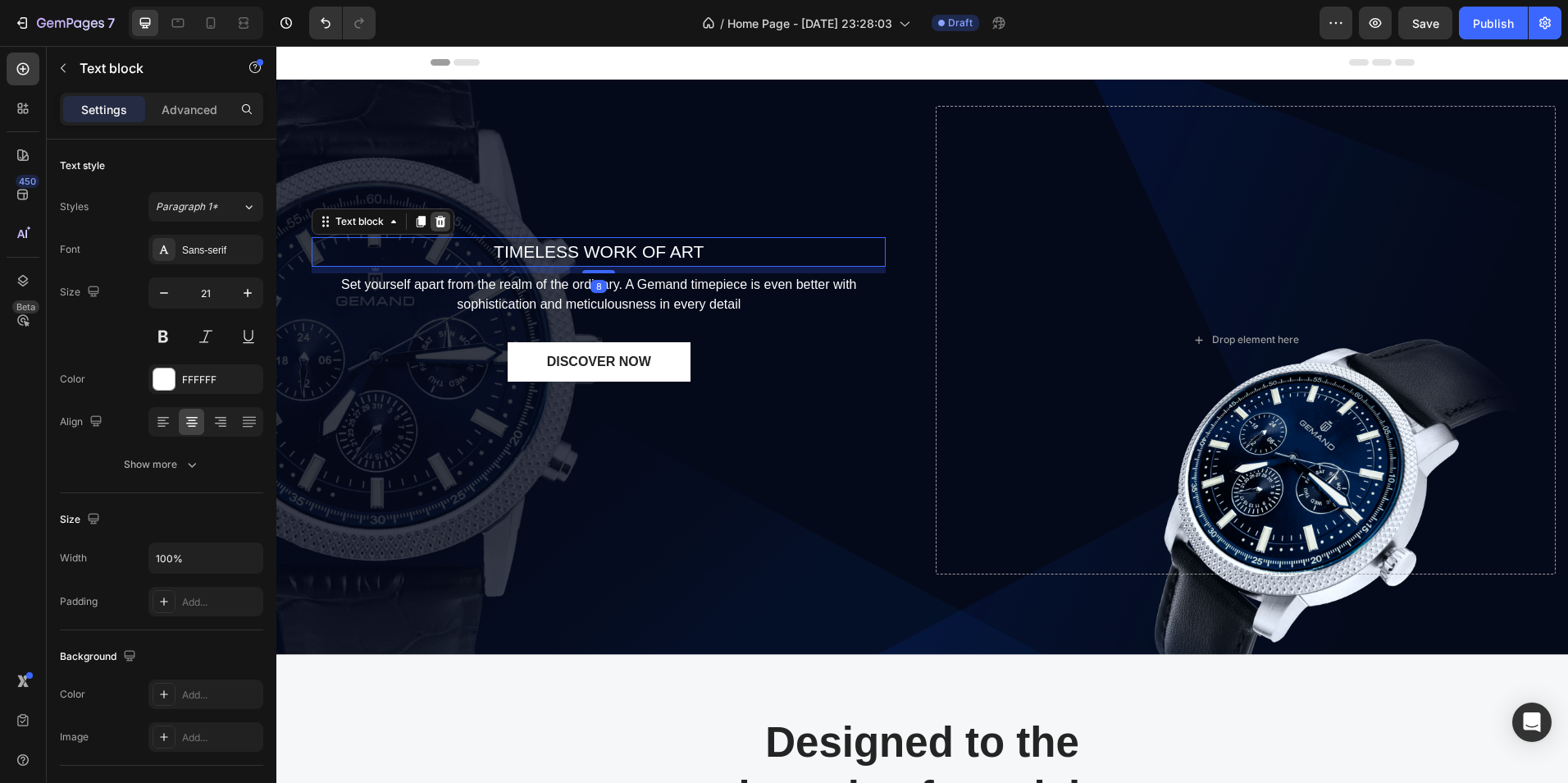
click at [443, 217] on icon at bounding box center [440, 222] width 10 height 11
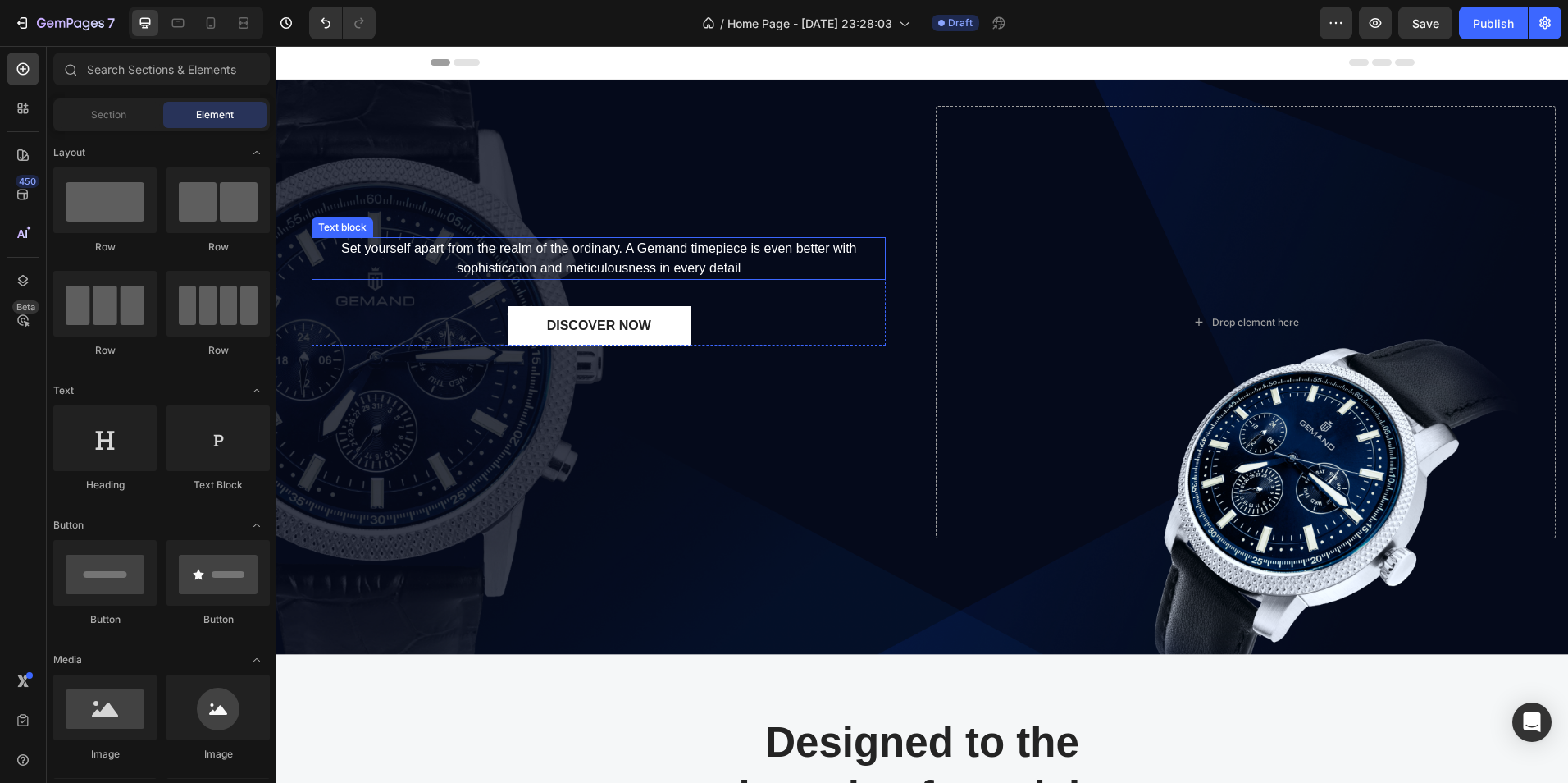
click at [521, 267] on p "Set yourself apart from the realm of the ordinary. A Gemand timepiece is even b…" at bounding box center [598, 258] width 571 height 39
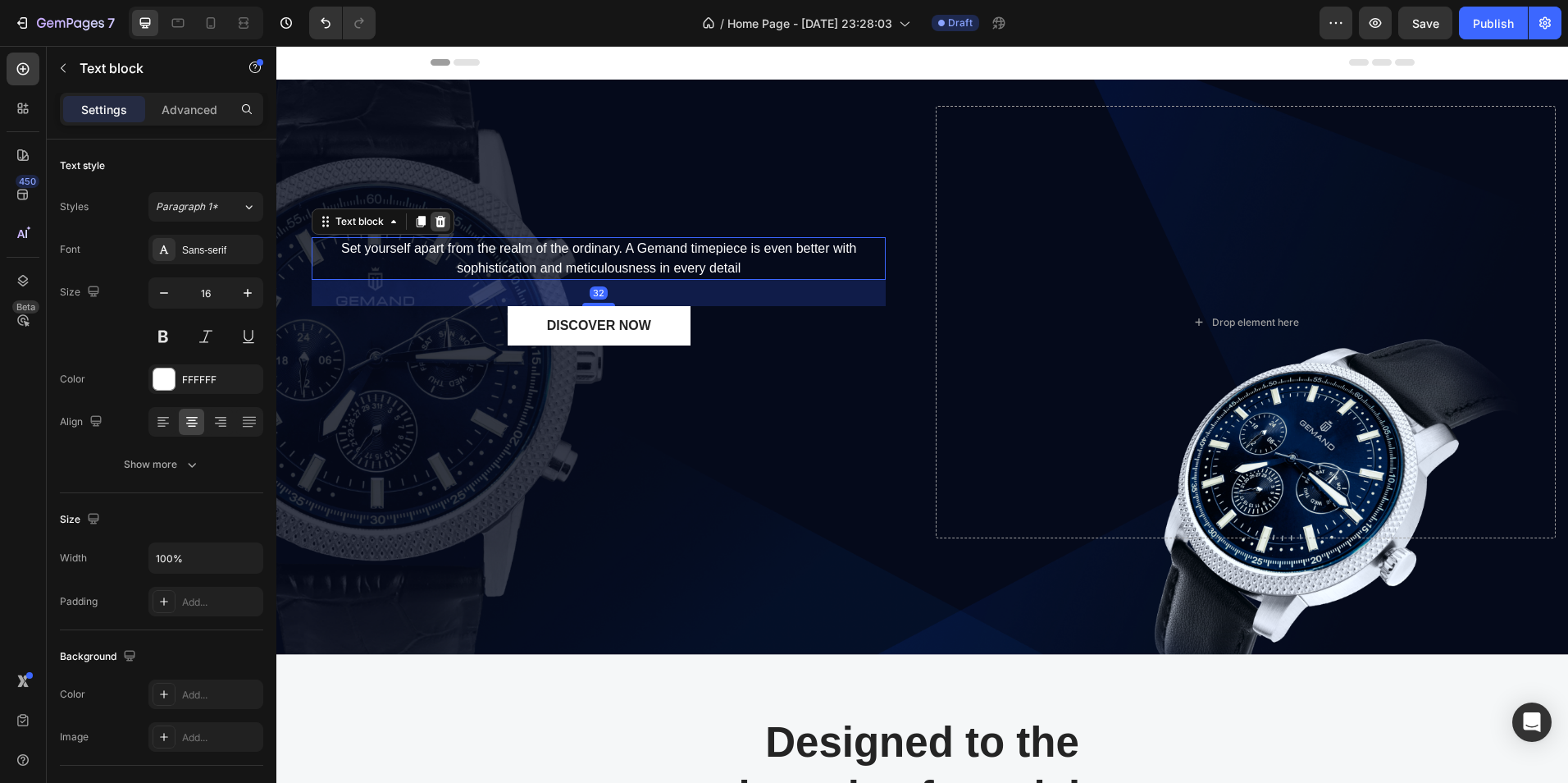
click at [439, 219] on icon at bounding box center [440, 222] width 10 height 11
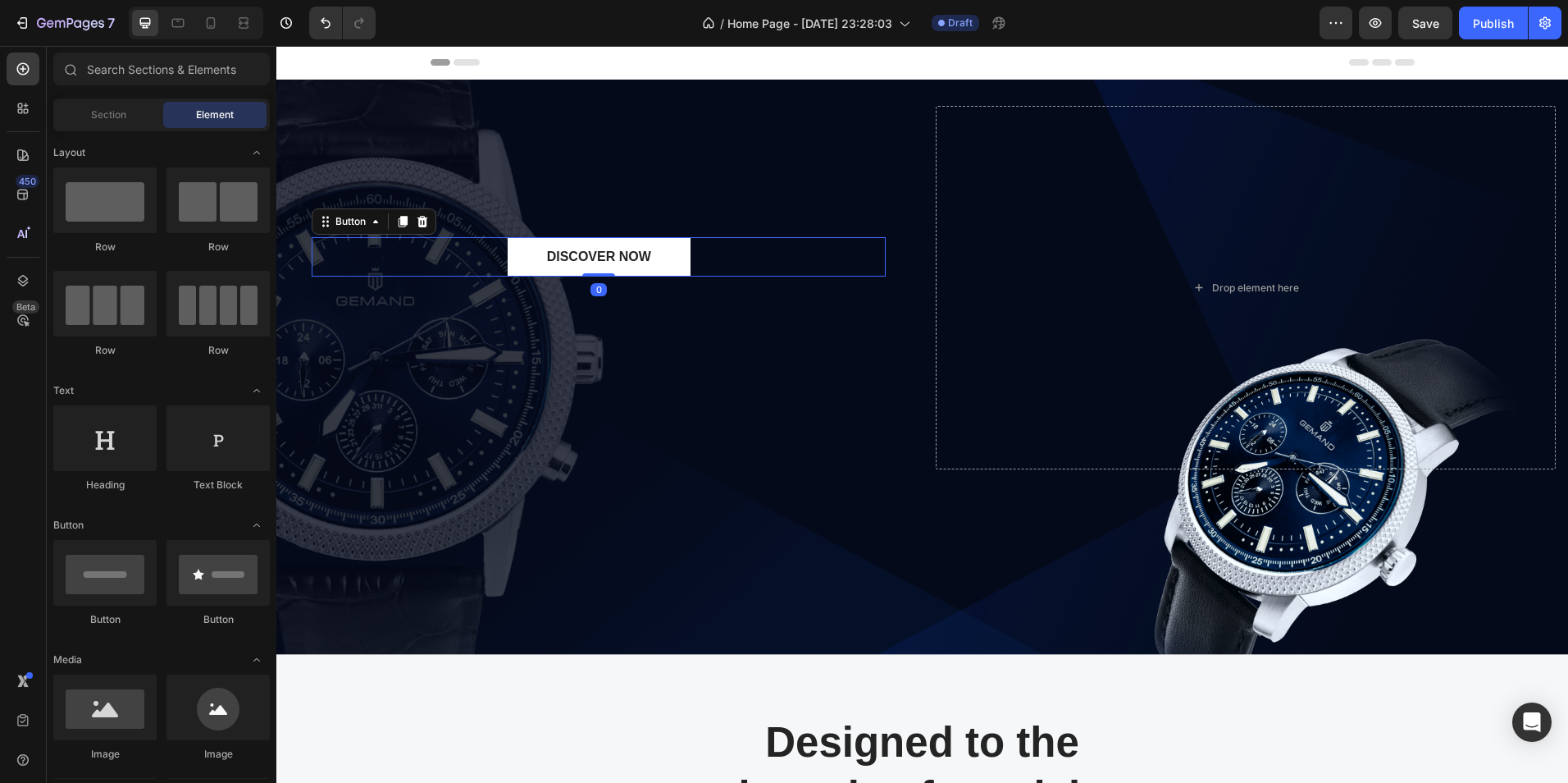
click at [470, 263] on div "DISCOVER NOW Button 0" at bounding box center [599, 256] width 574 height 39
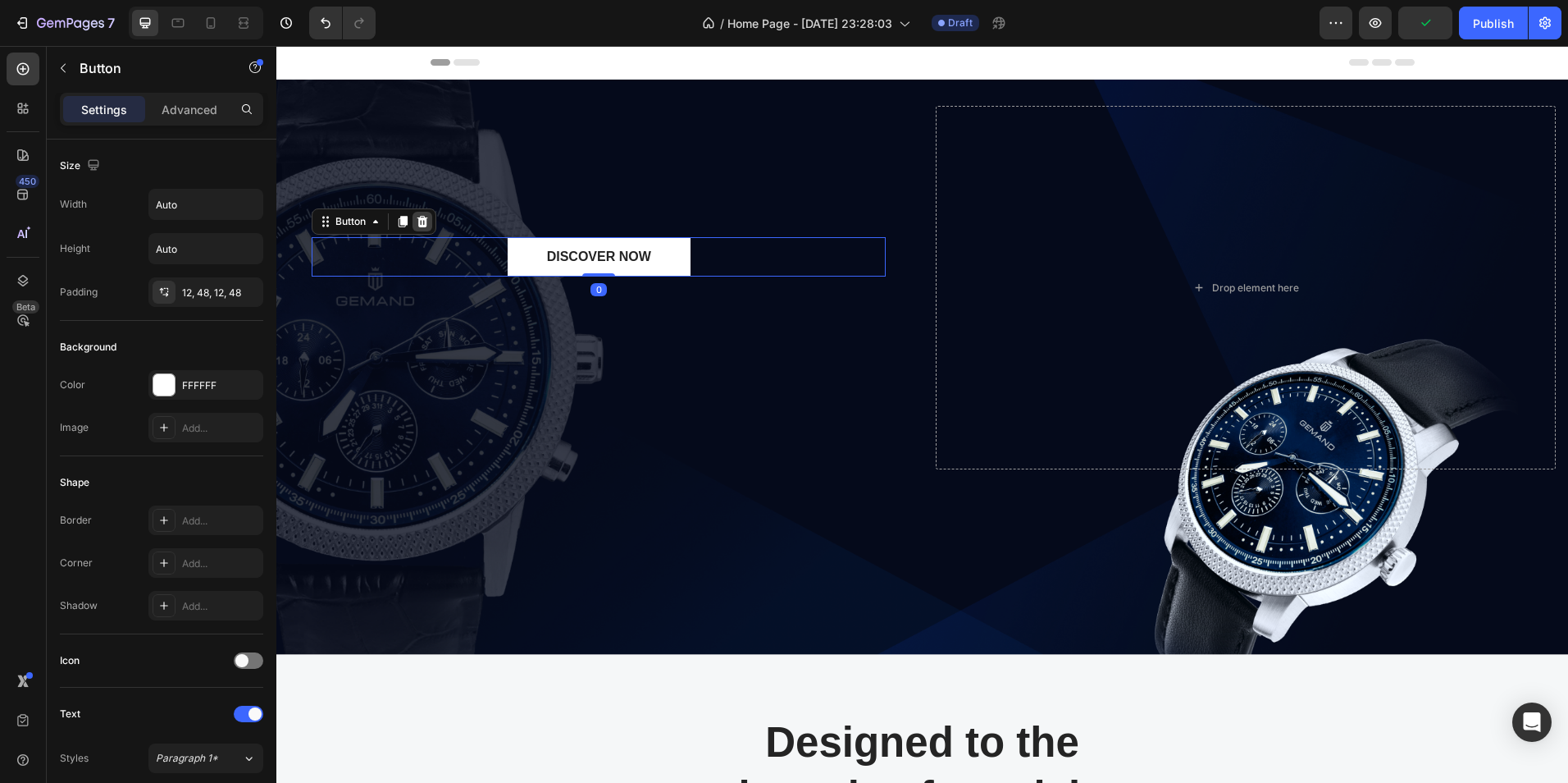
click at [422, 223] on icon at bounding box center [422, 222] width 13 height 13
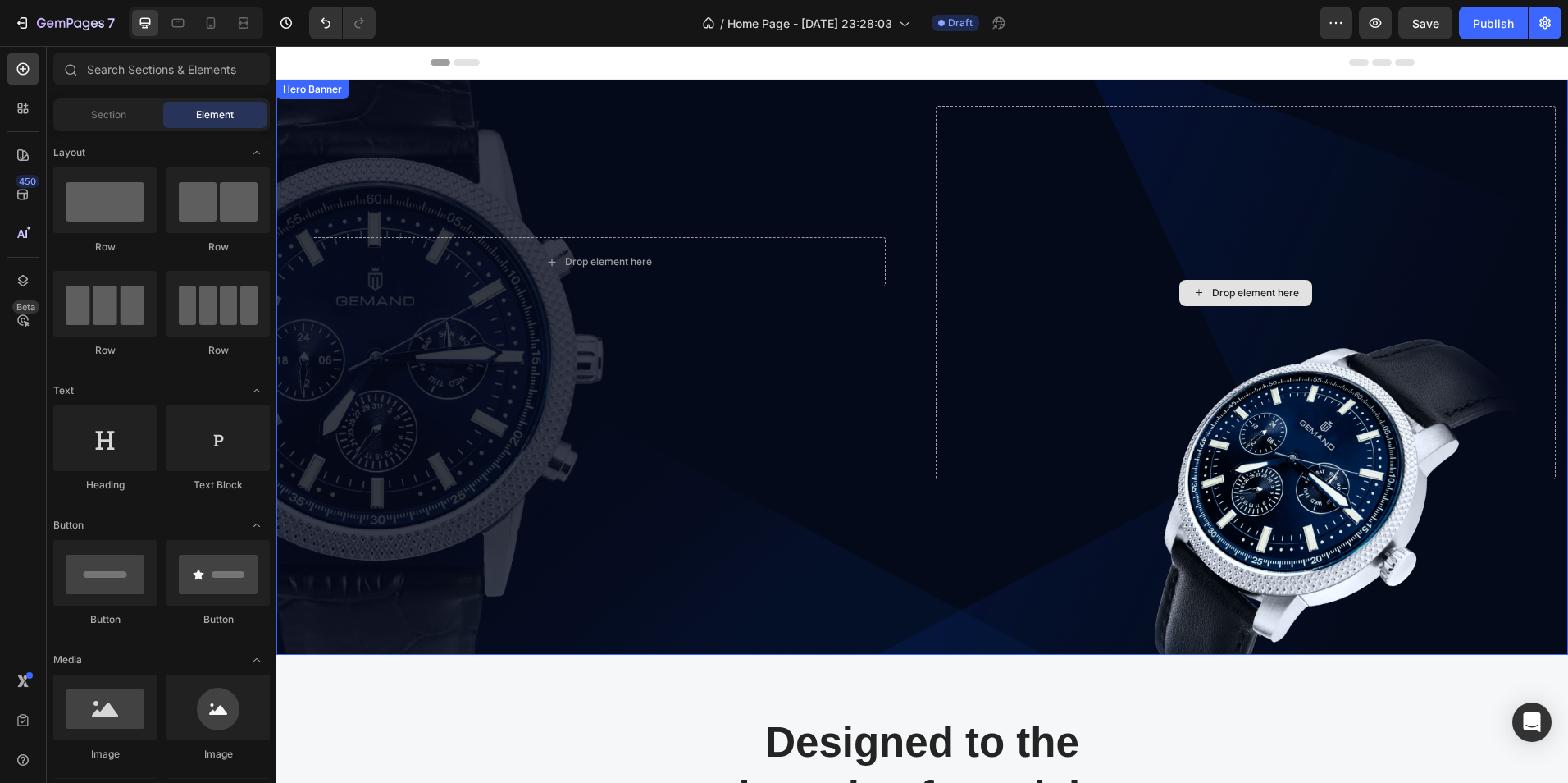
click at [1025, 263] on div "Drop element here" at bounding box center [1246, 293] width 620 height 374
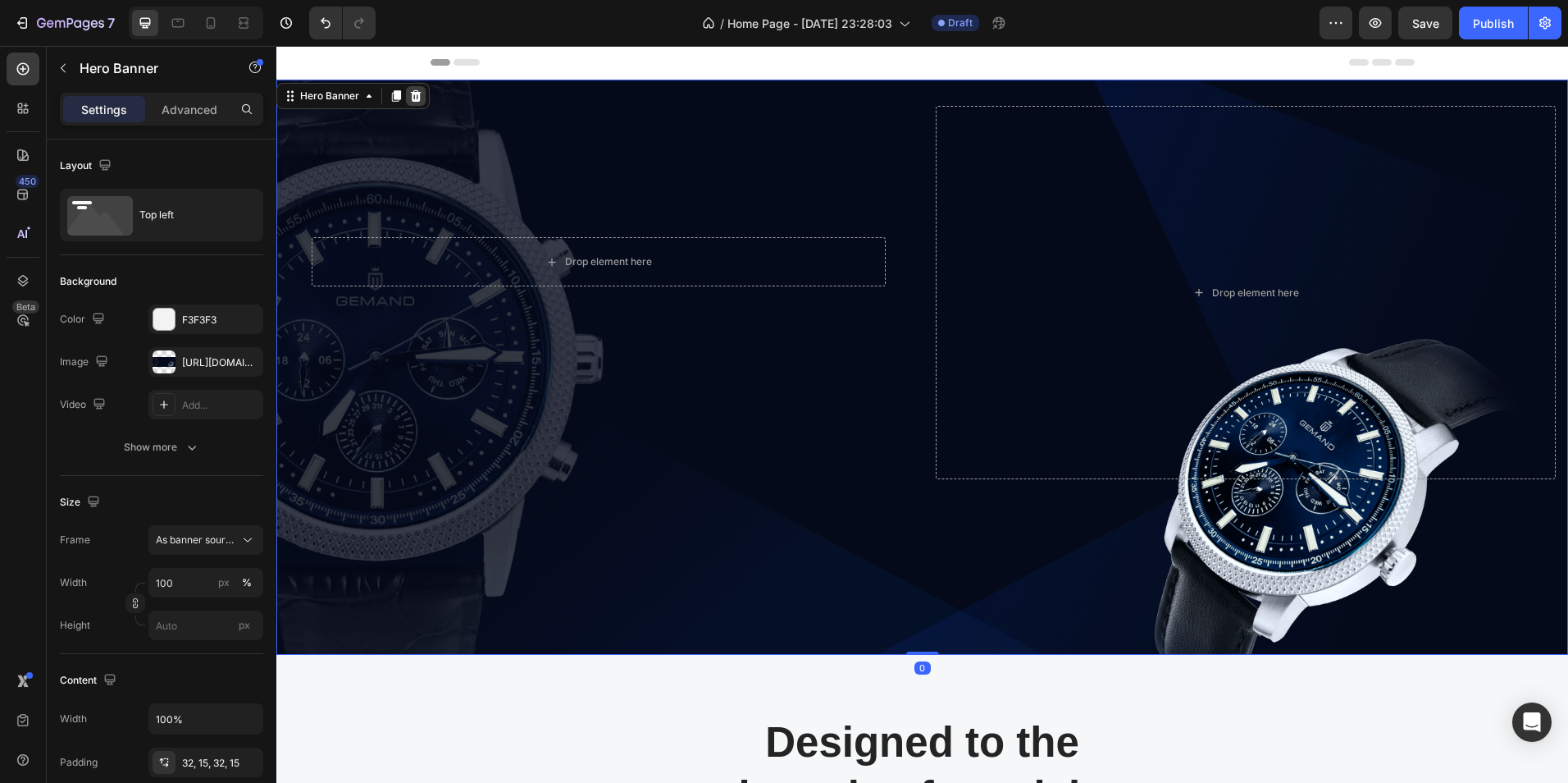
click at [415, 95] on icon at bounding box center [416, 96] width 13 height 13
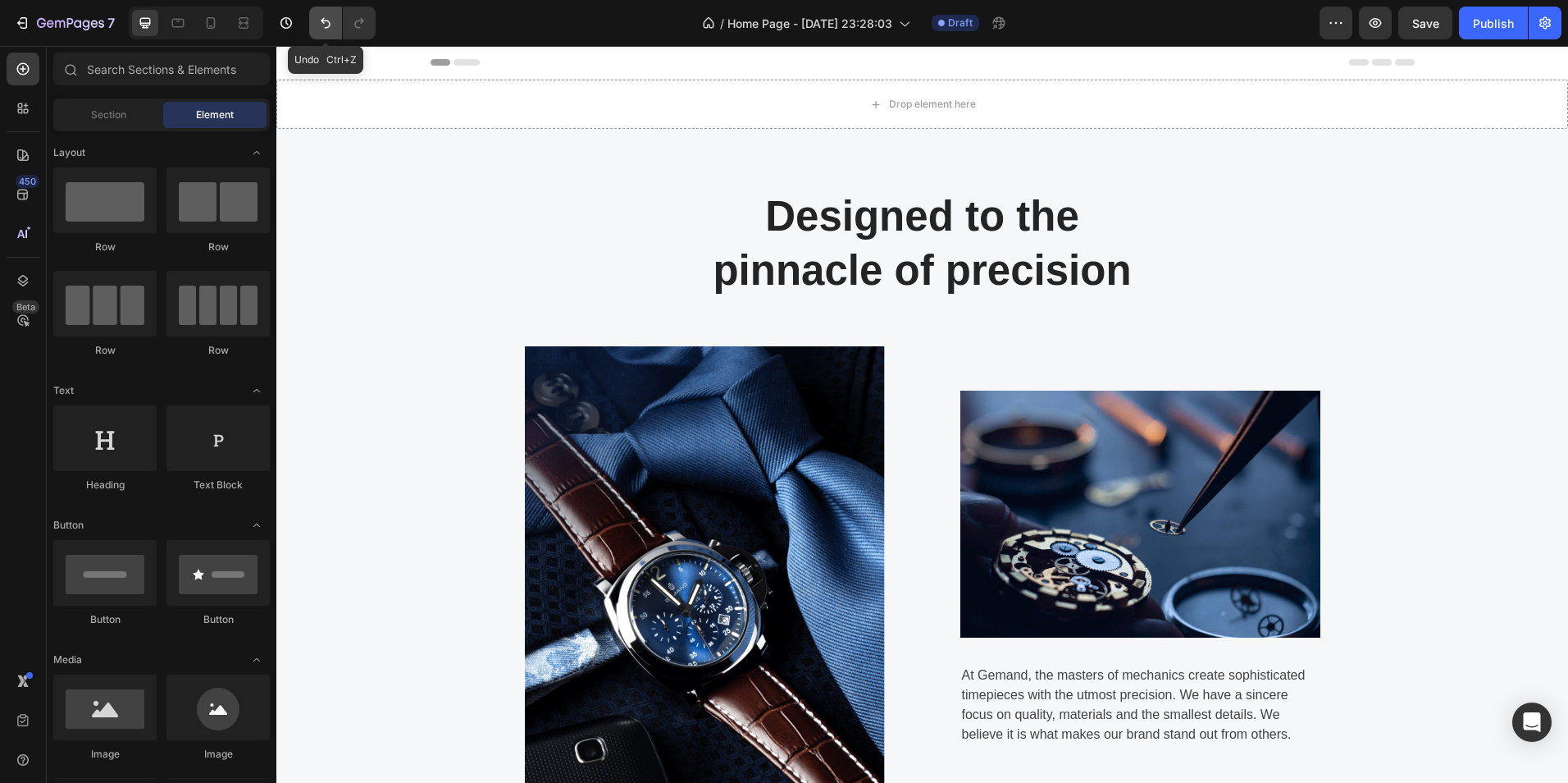
click at [330, 24] on icon "Undo/Redo" at bounding box center [325, 22] width 10 height 10
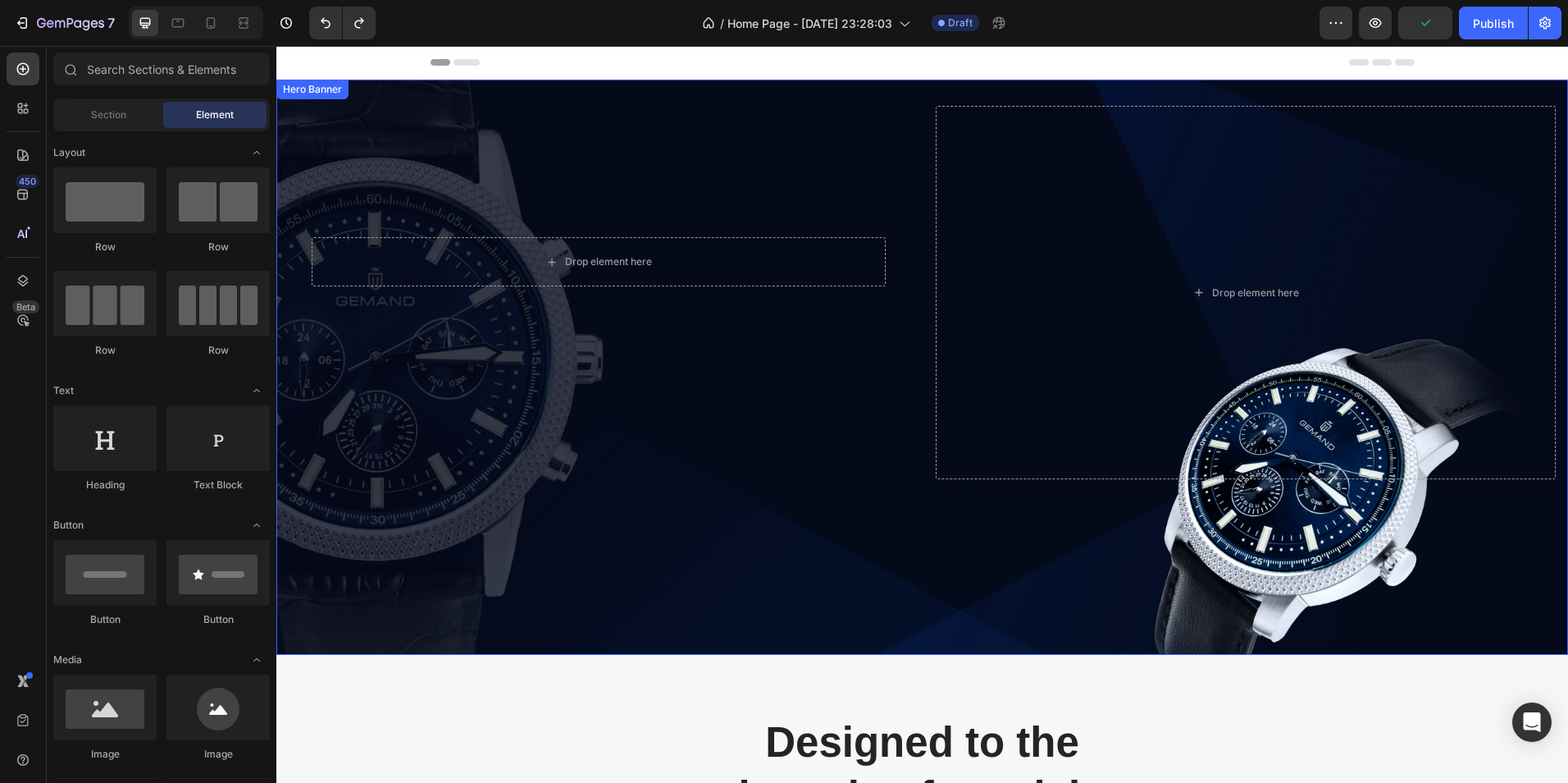
click at [766, 405] on div "Drop element here Row" at bounding box center [599, 293] width 620 height 374
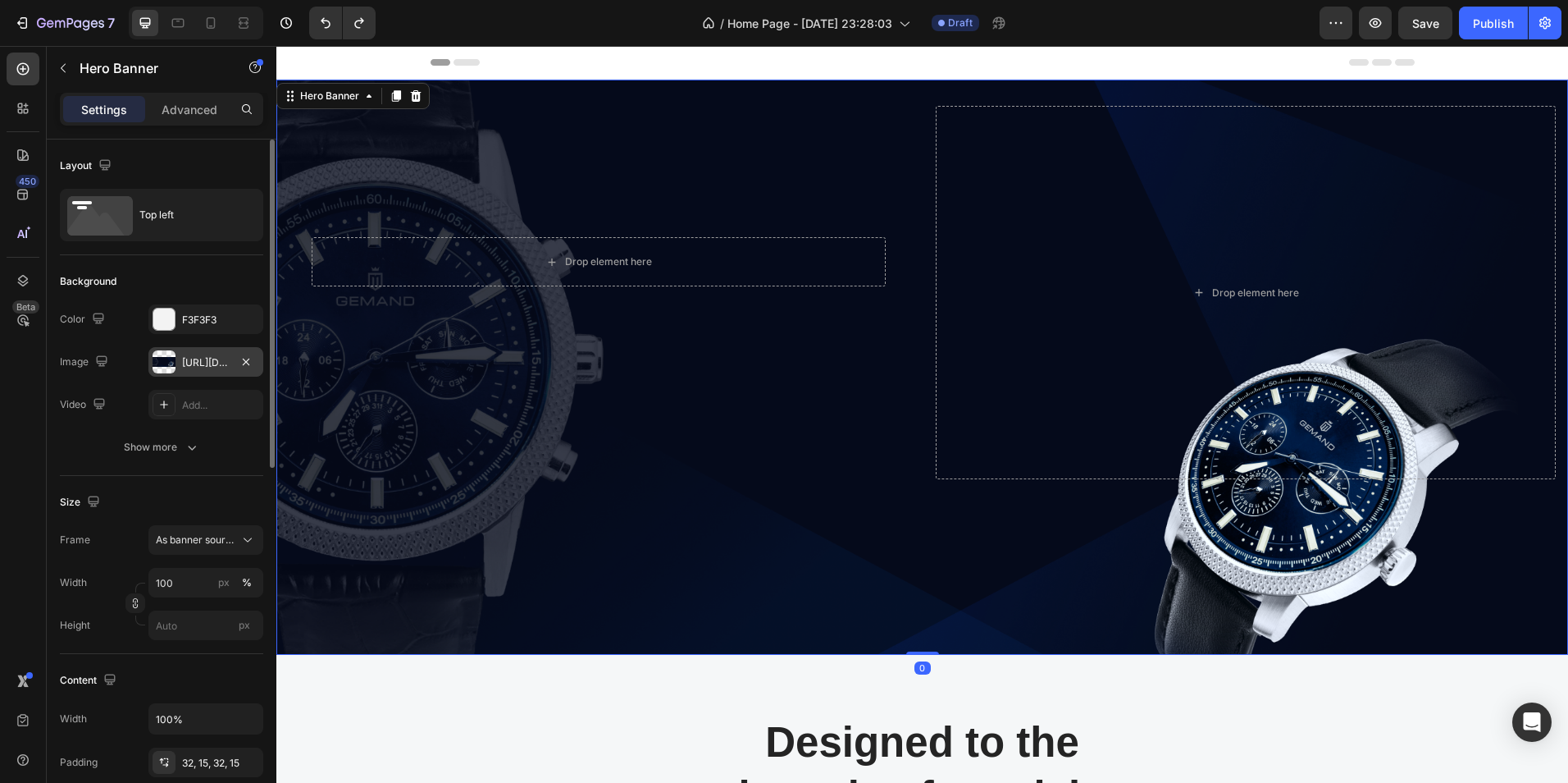
click at [235, 368] on div "[URL][DOMAIN_NAME]" at bounding box center [205, 362] width 115 height 30
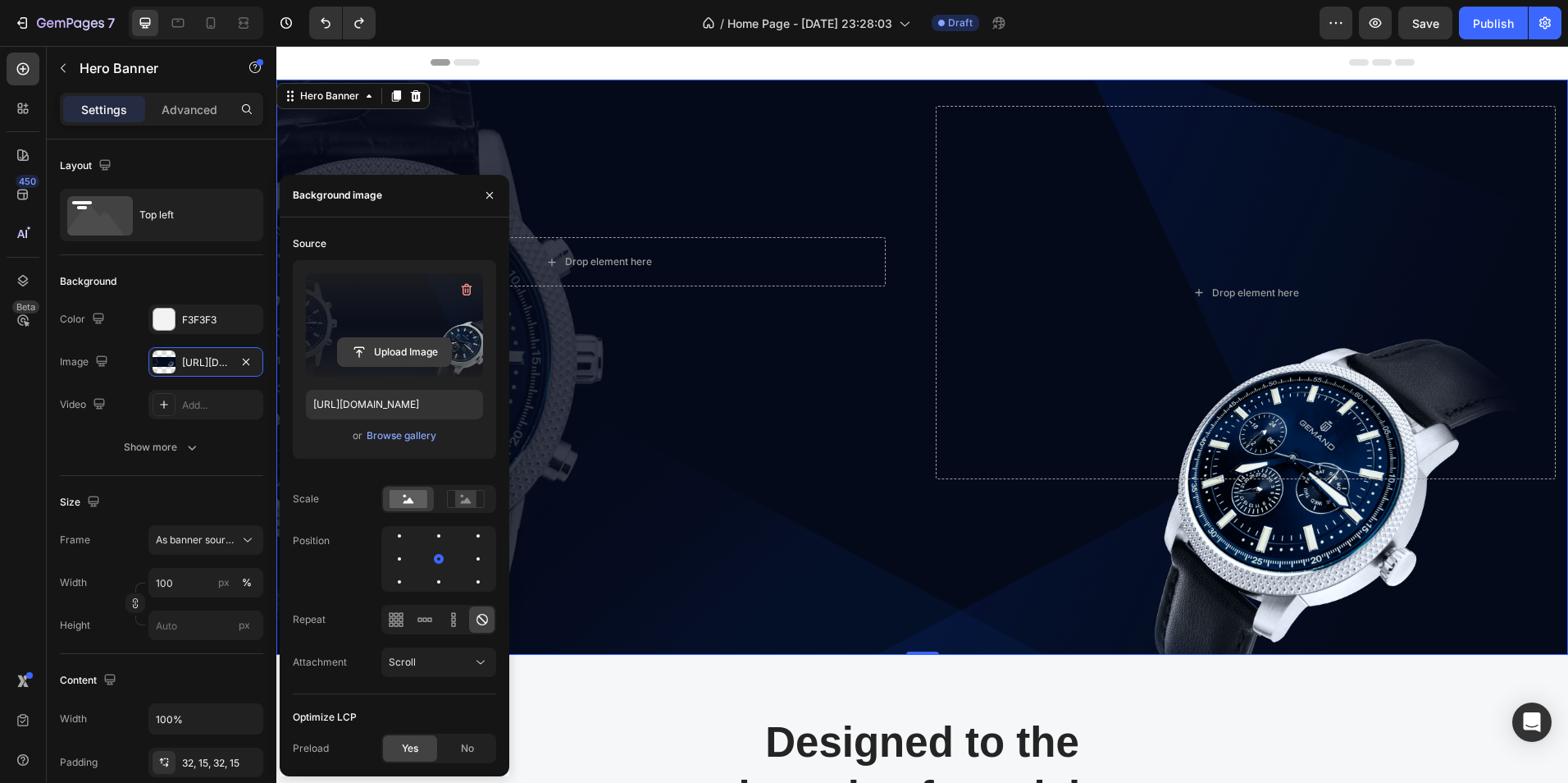
click at [395, 350] on input "file" at bounding box center [394, 352] width 113 height 28
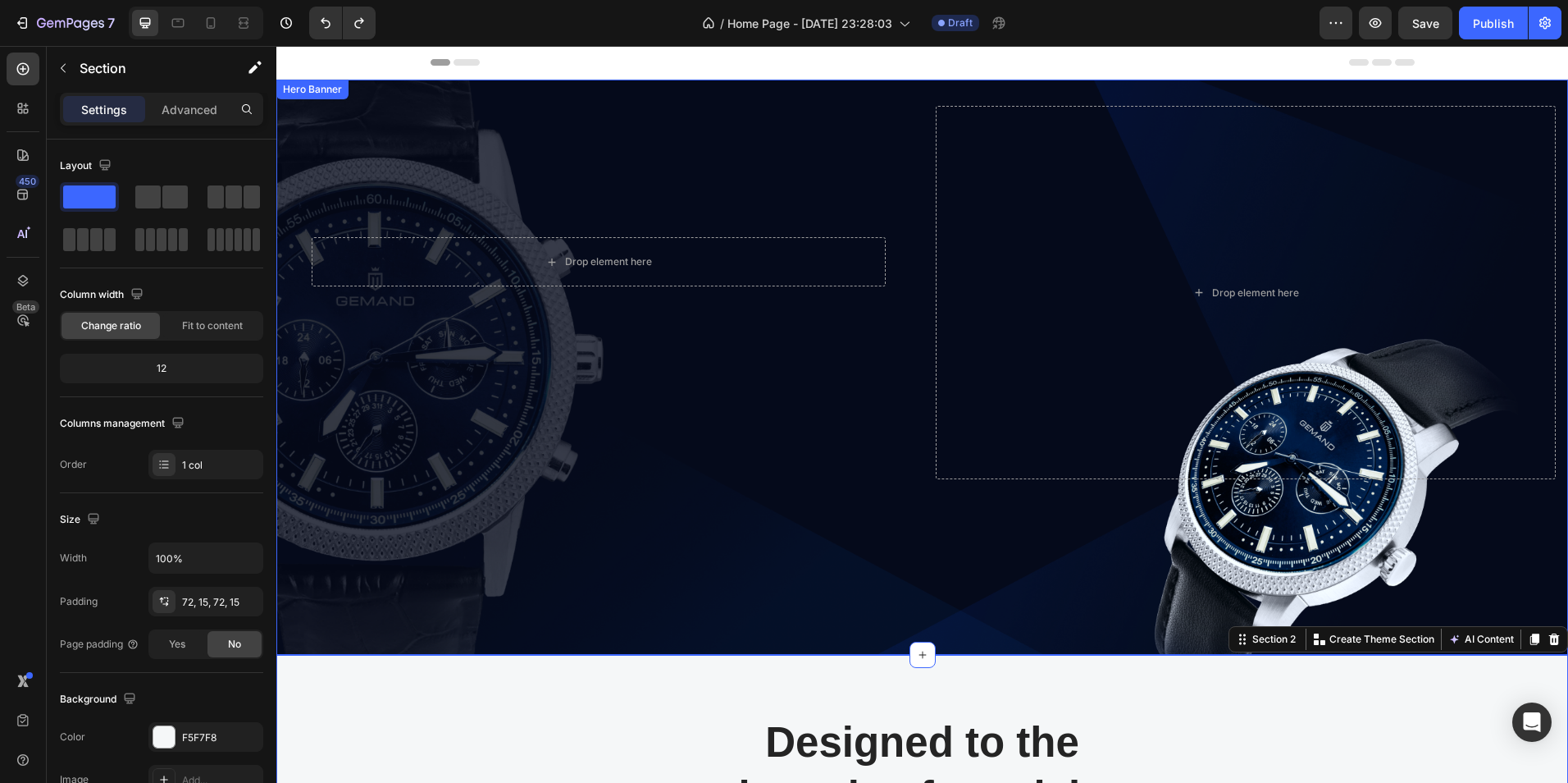
click at [600, 452] on div "Drop element here Row" at bounding box center [599, 293] width 620 height 374
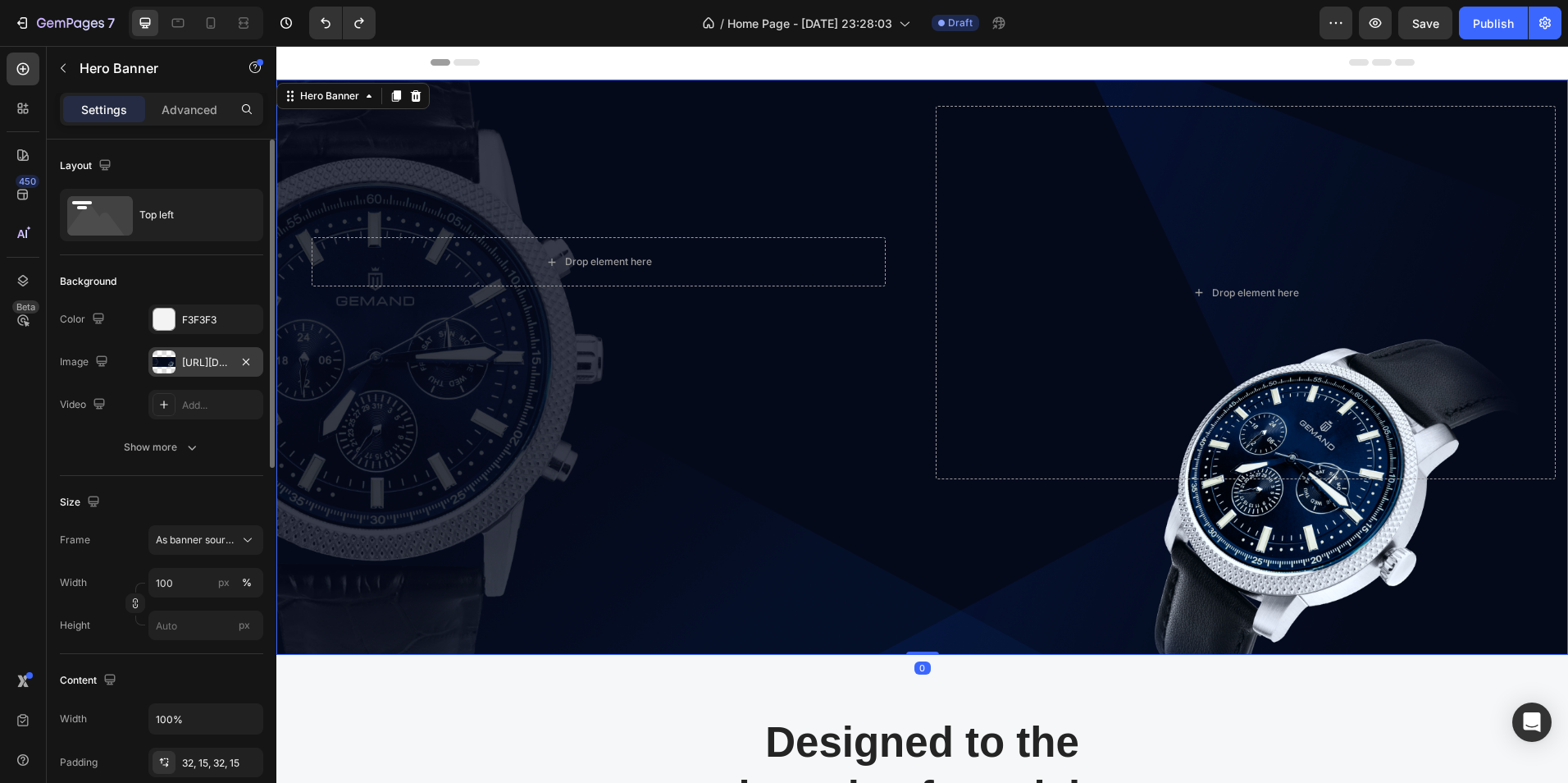
click at [209, 361] on div "[URL][DOMAIN_NAME]" at bounding box center [205, 363] width 48 height 15
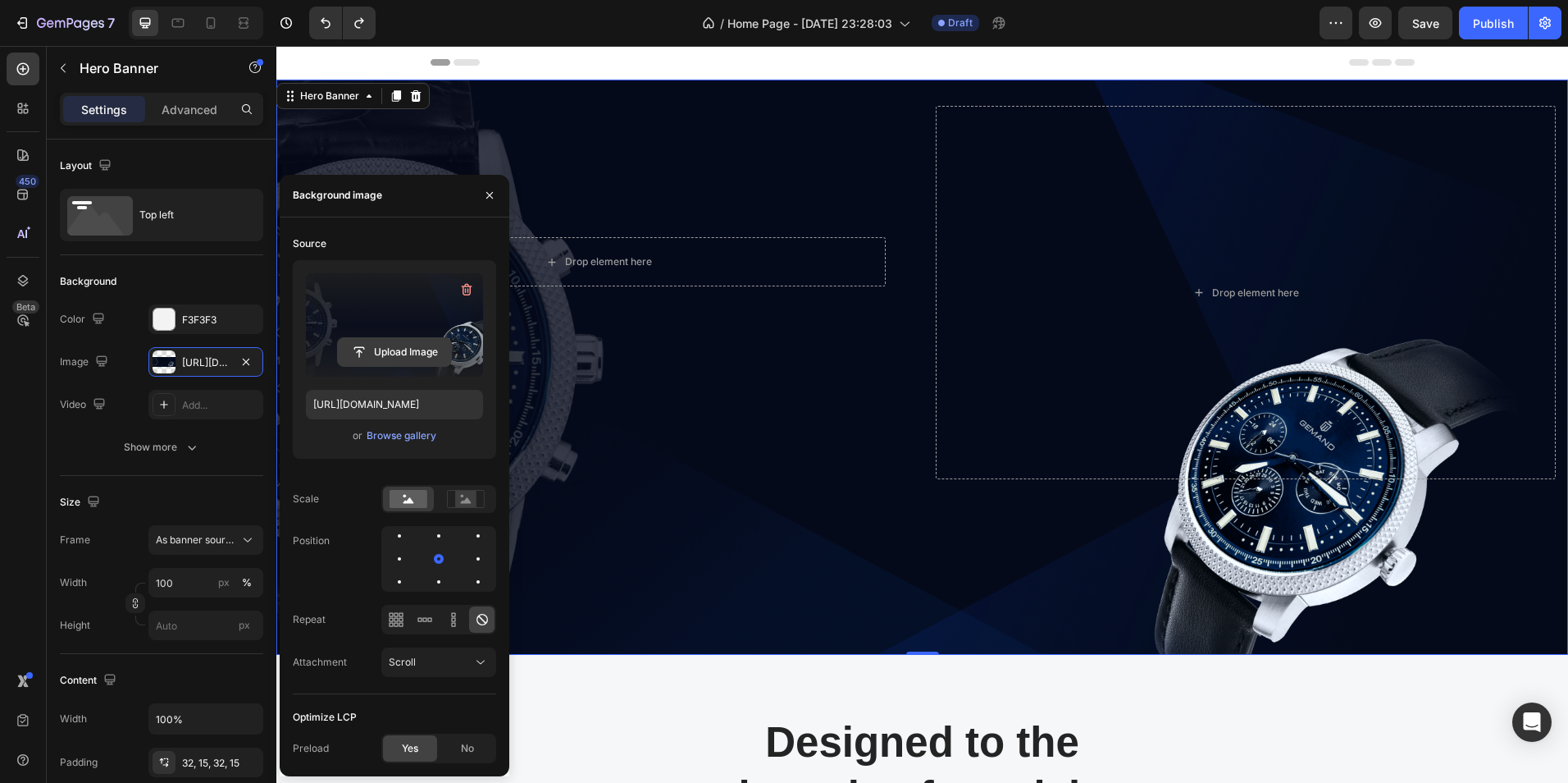
click at [397, 352] on input "file" at bounding box center [394, 352] width 113 height 28
type input "[URL][DOMAIN_NAME]"
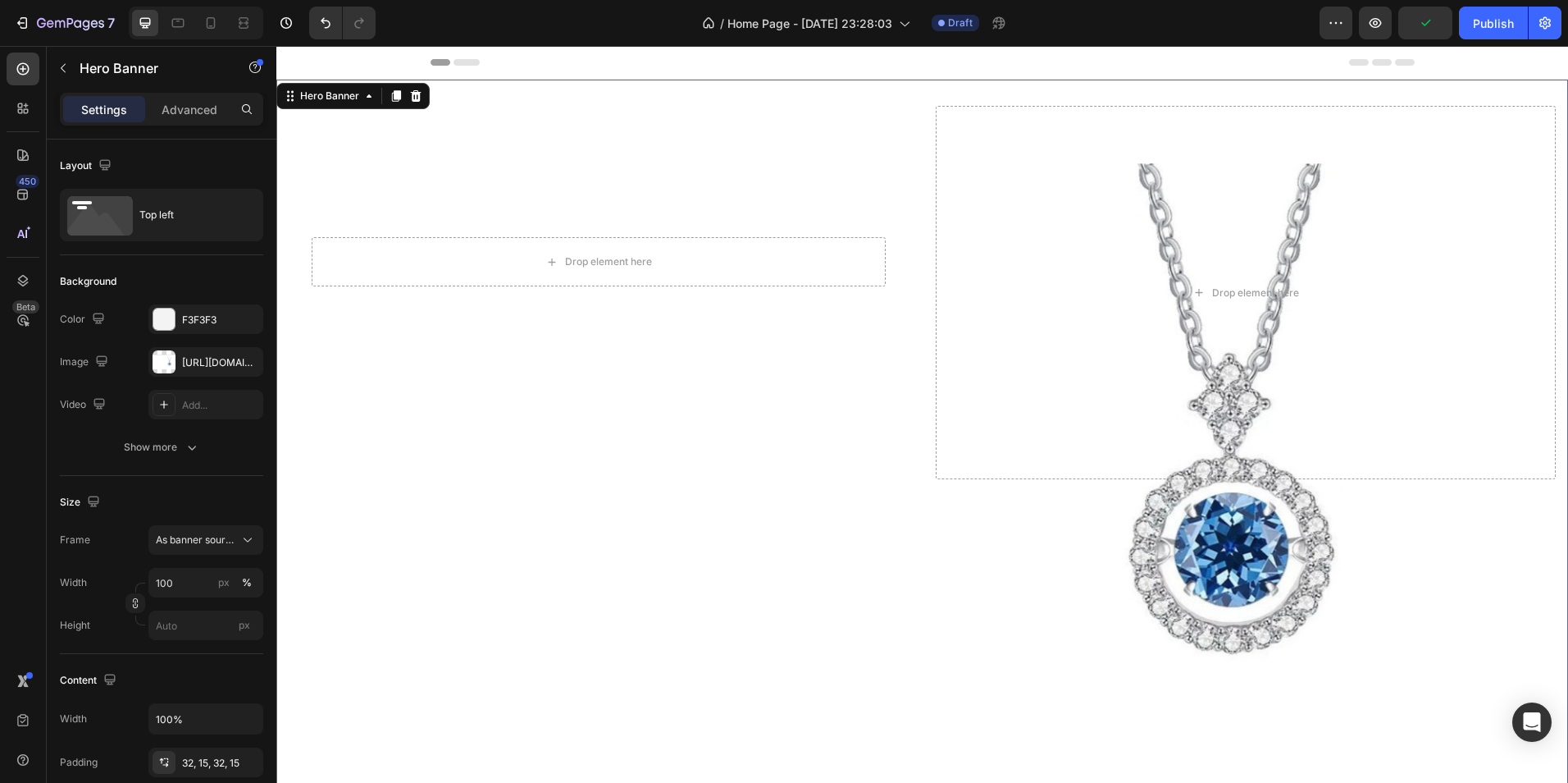
click at [647, 448] on div "Drop element here Row" at bounding box center [599, 293] width 620 height 374
click at [591, 599] on div "Overlay" at bounding box center [922, 467] width 1292 height 776
click at [194, 587] on input "100" at bounding box center [205, 583] width 115 height 30
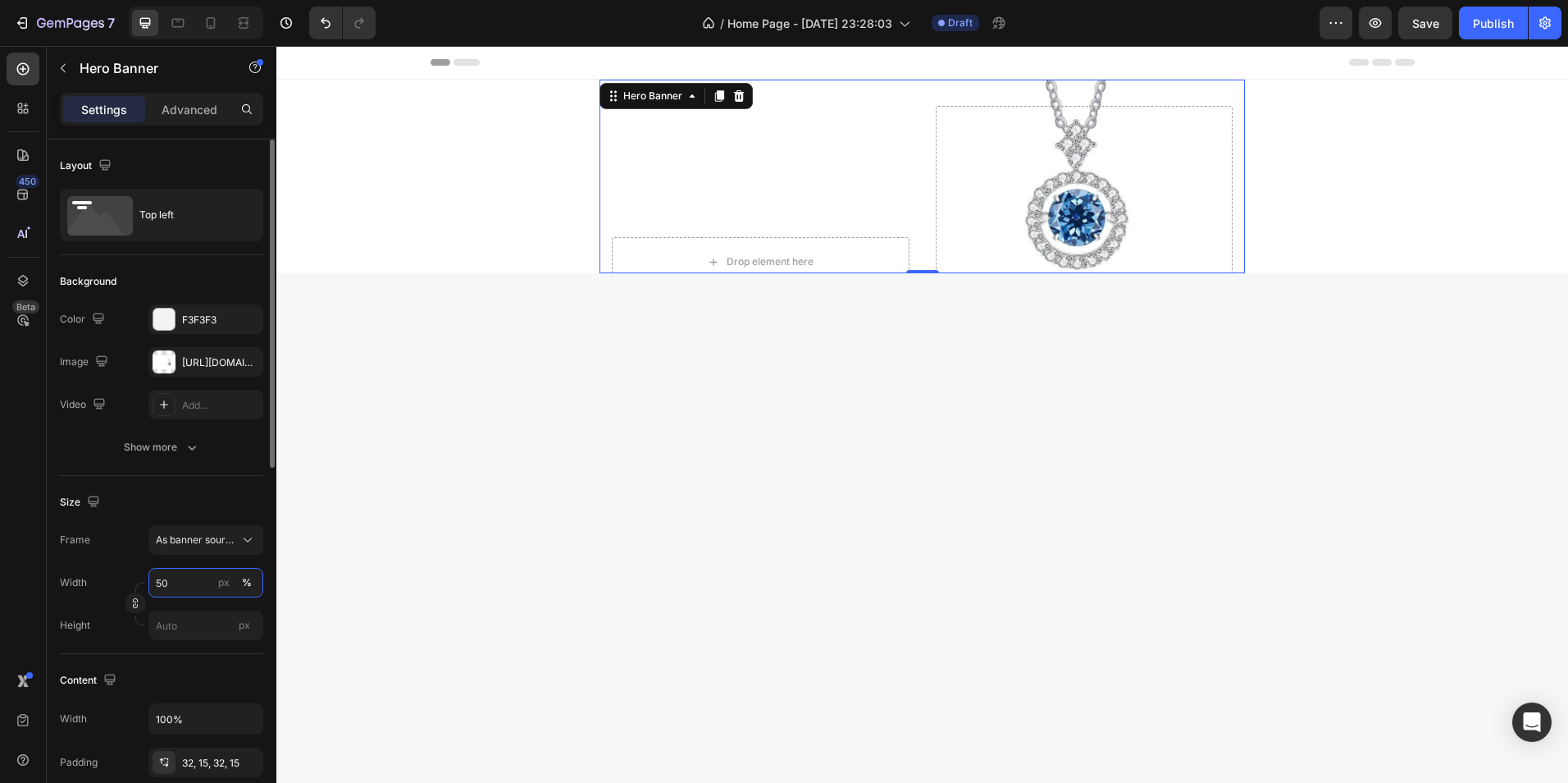
drag, startPoint x: 194, startPoint y: 589, endPoint x: 147, endPoint y: 582, distance: 47.5
click at [147, 582] on div "Width 50 px %" at bounding box center [161, 583] width 203 height 30
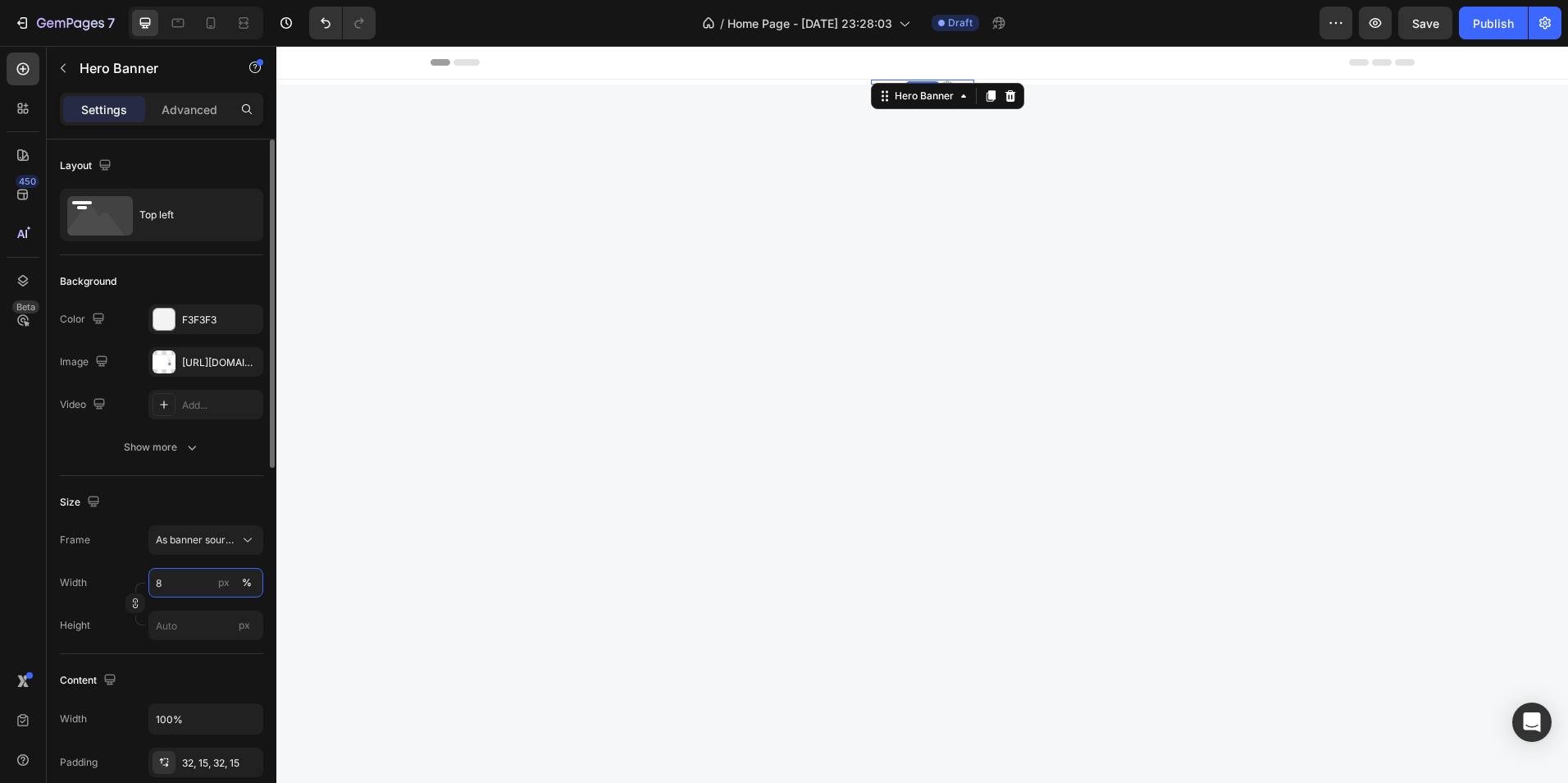
type input "80"
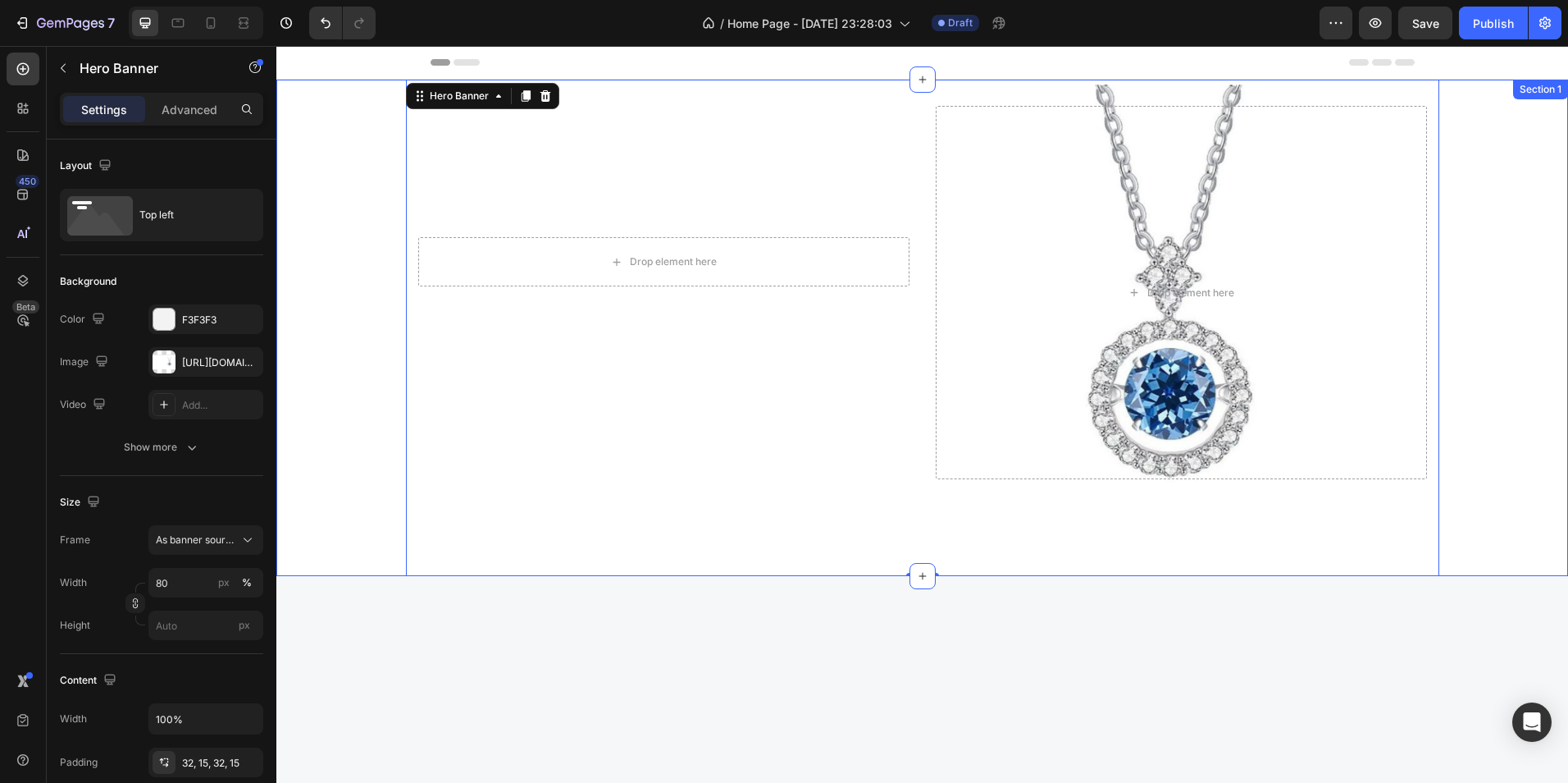
click at [335, 521] on div "Drop element here Row Drop element here Hero Banner 0" at bounding box center [922, 327] width 1292 height 497
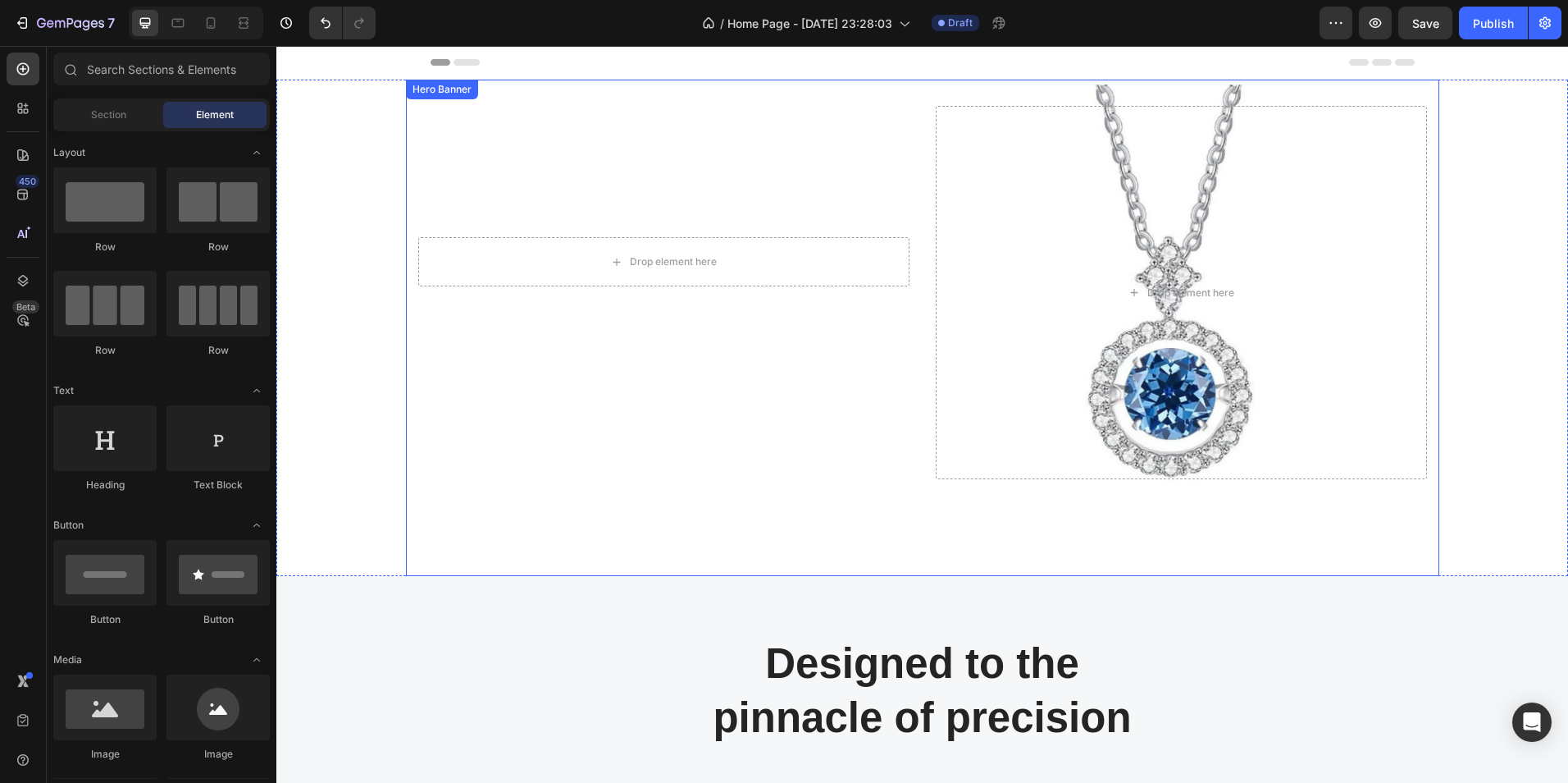
click at [673, 403] on div "Drop element here Row" at bounding box center [663, 293] width 491 height 374
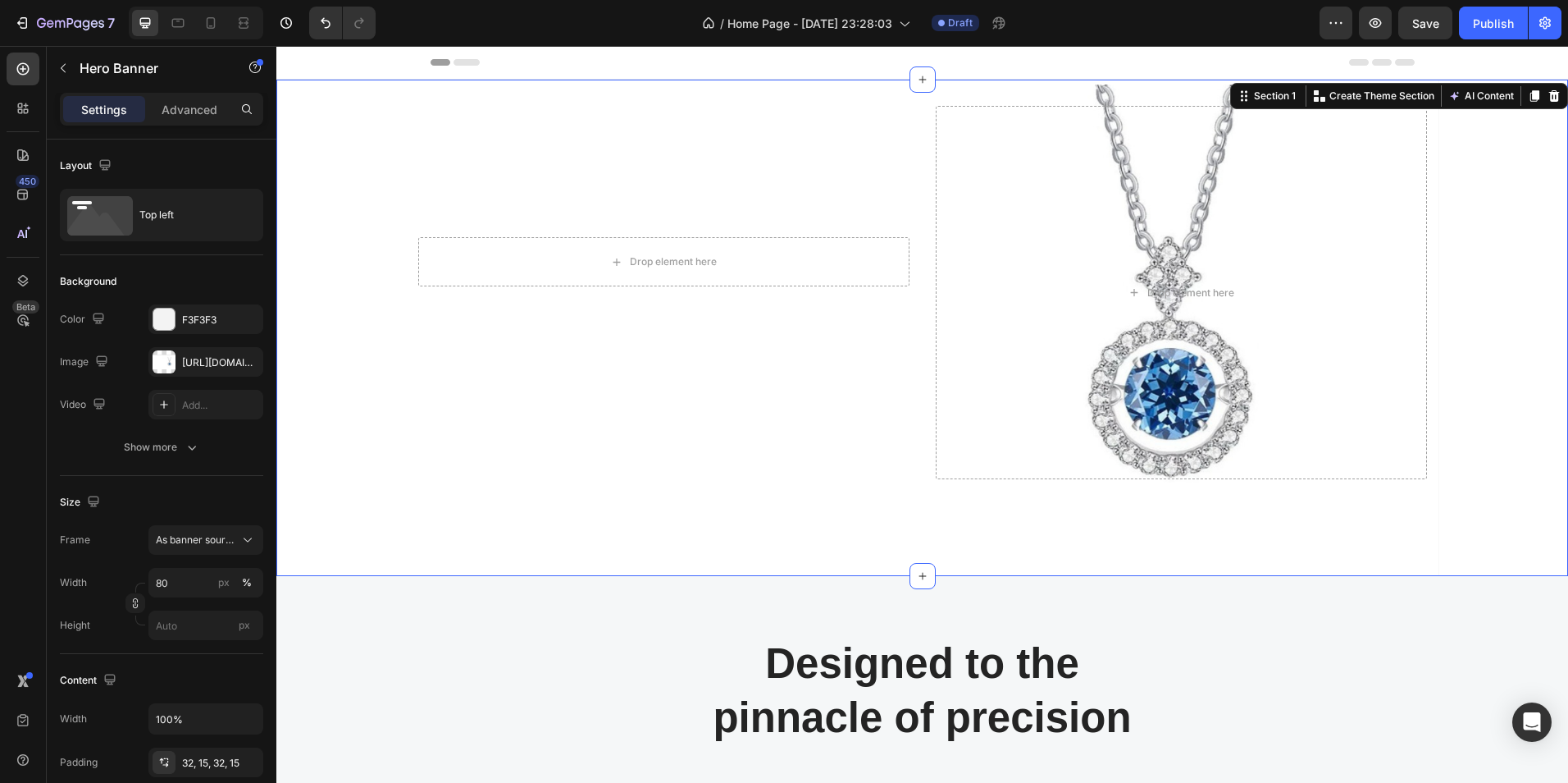
click at [343, 502] on div "Drop element here Row Drop element here Hero Banner" at bounding box center [922, 327] width 1292 height 497
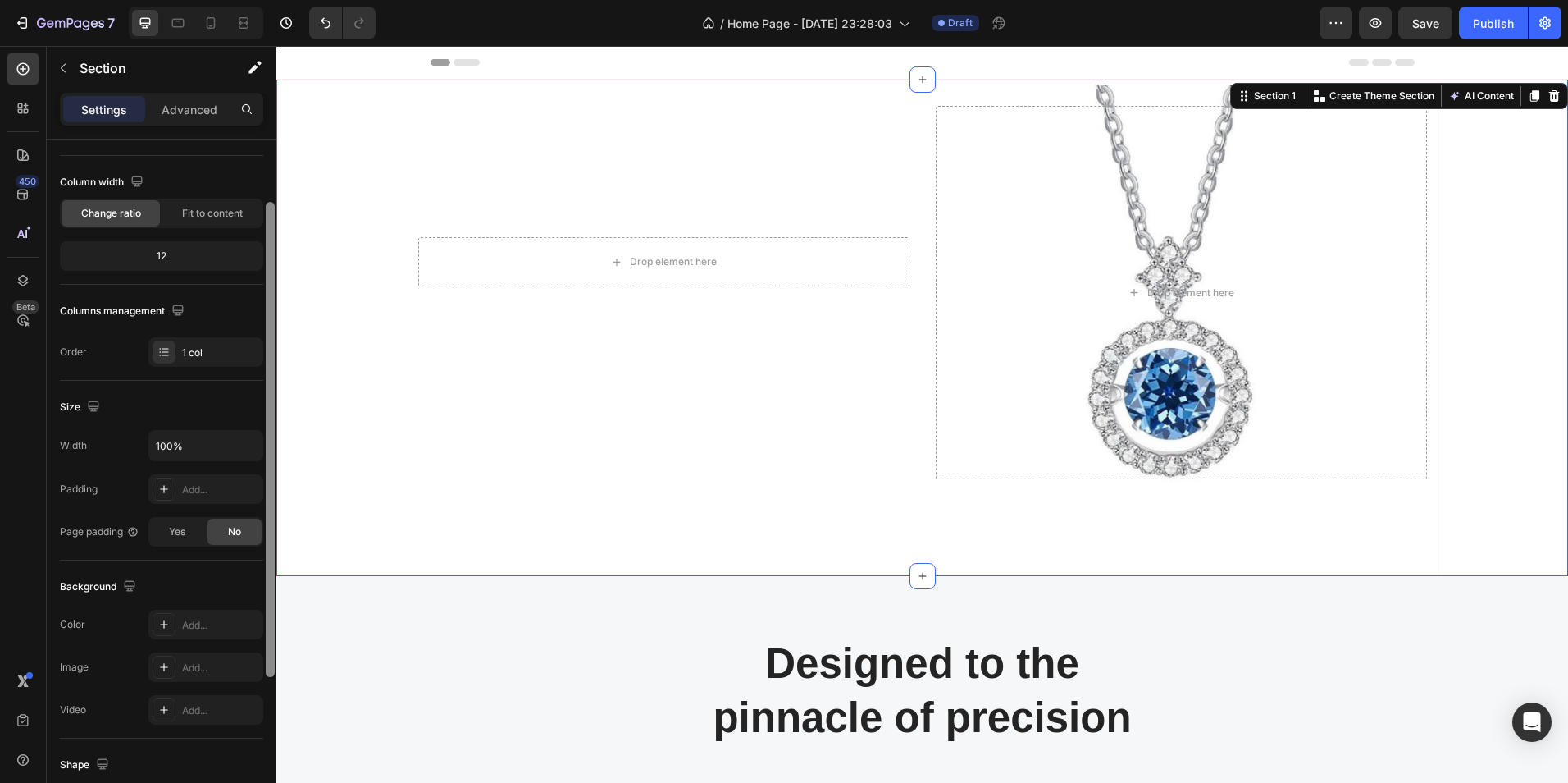
scroll to position [115, 0]
drag, startPoint x: 545, startPoint y: 432, endPoint x: 279, endPoint y: 316, distance: 290.2
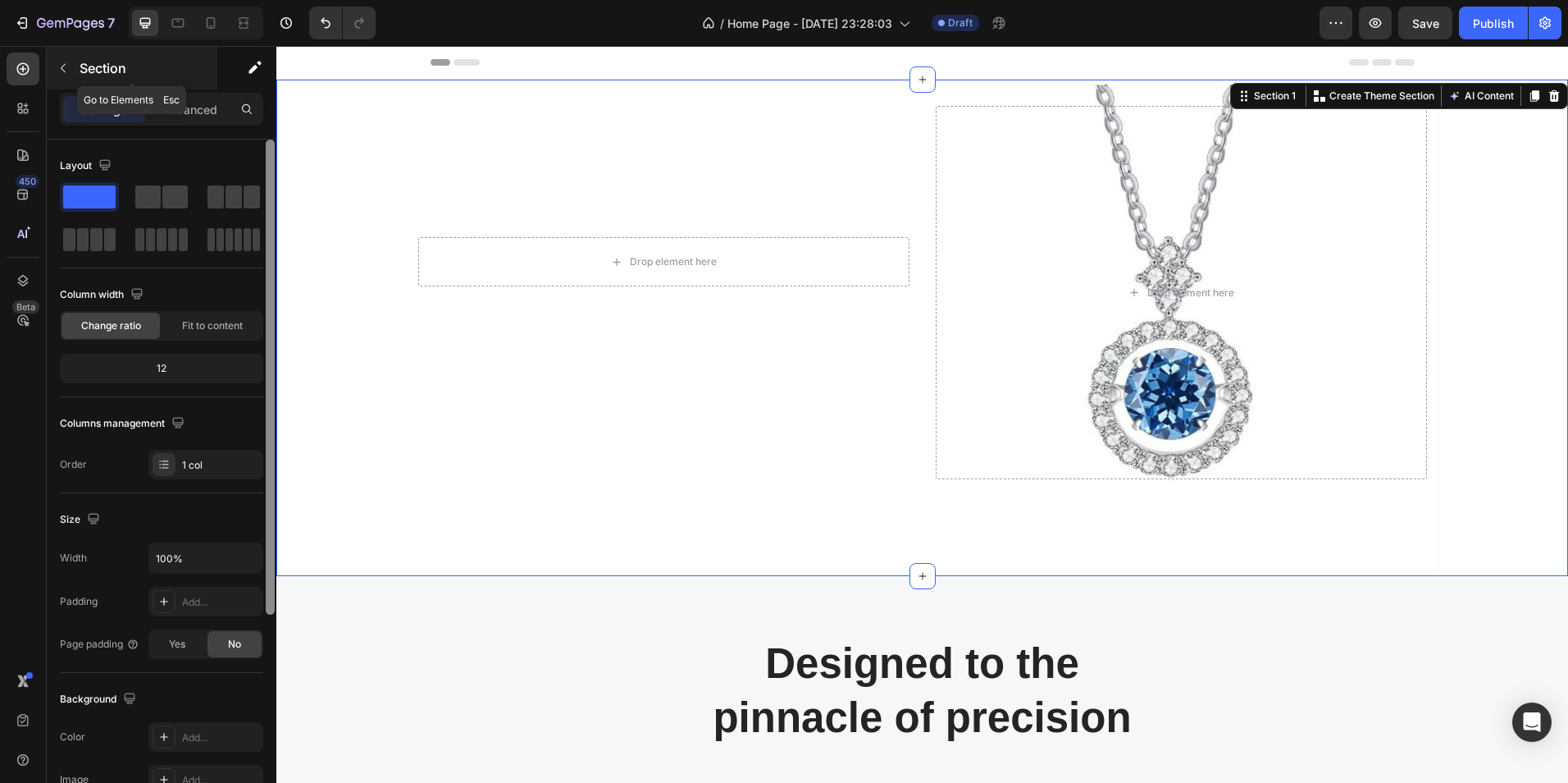
click at [65, 69] on icon "button" at bounding box center [63, 68] width 13 height 13
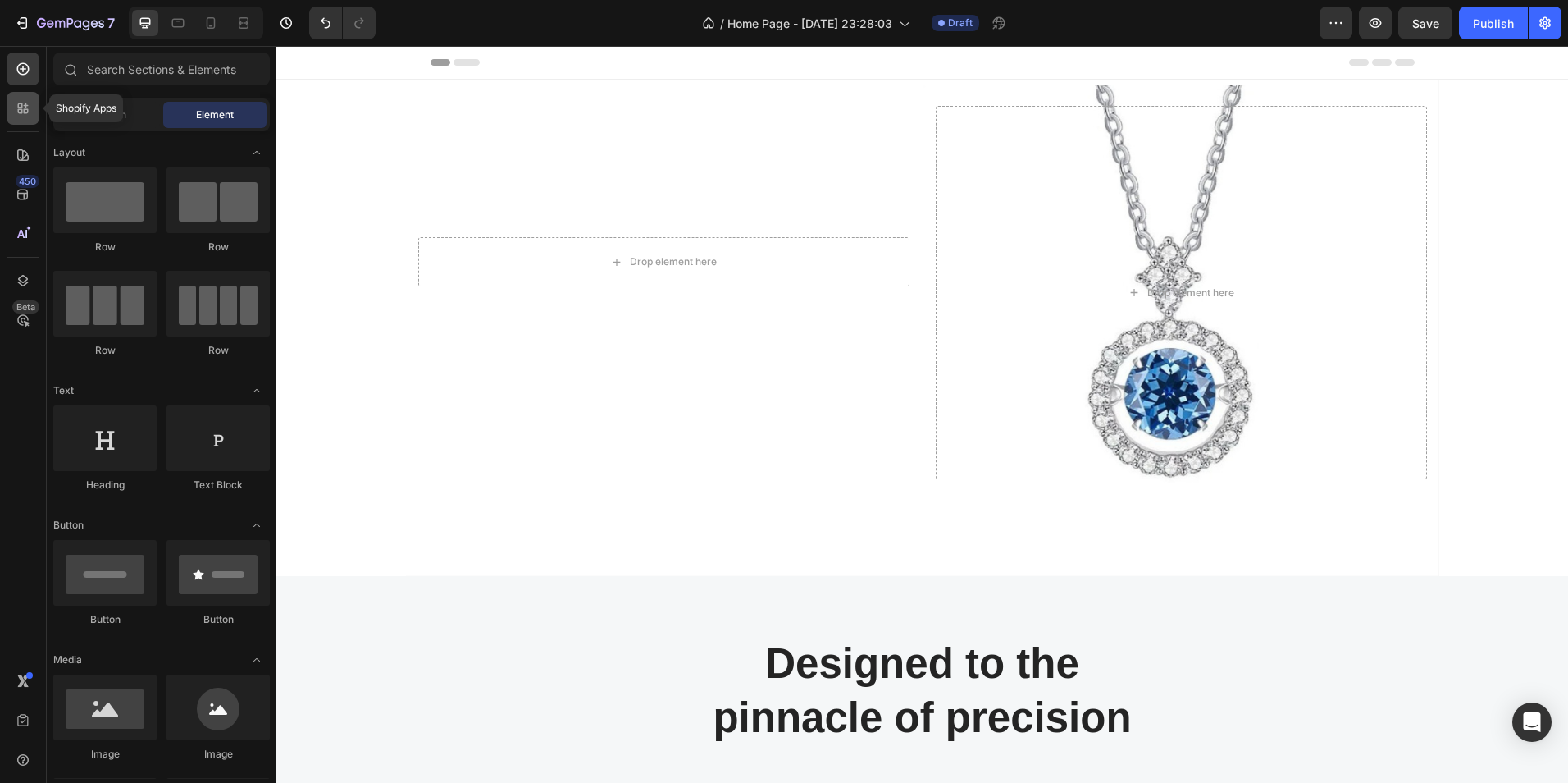
click at [18, 113] on icon at bounding box center [20, 111] width 5 height 5
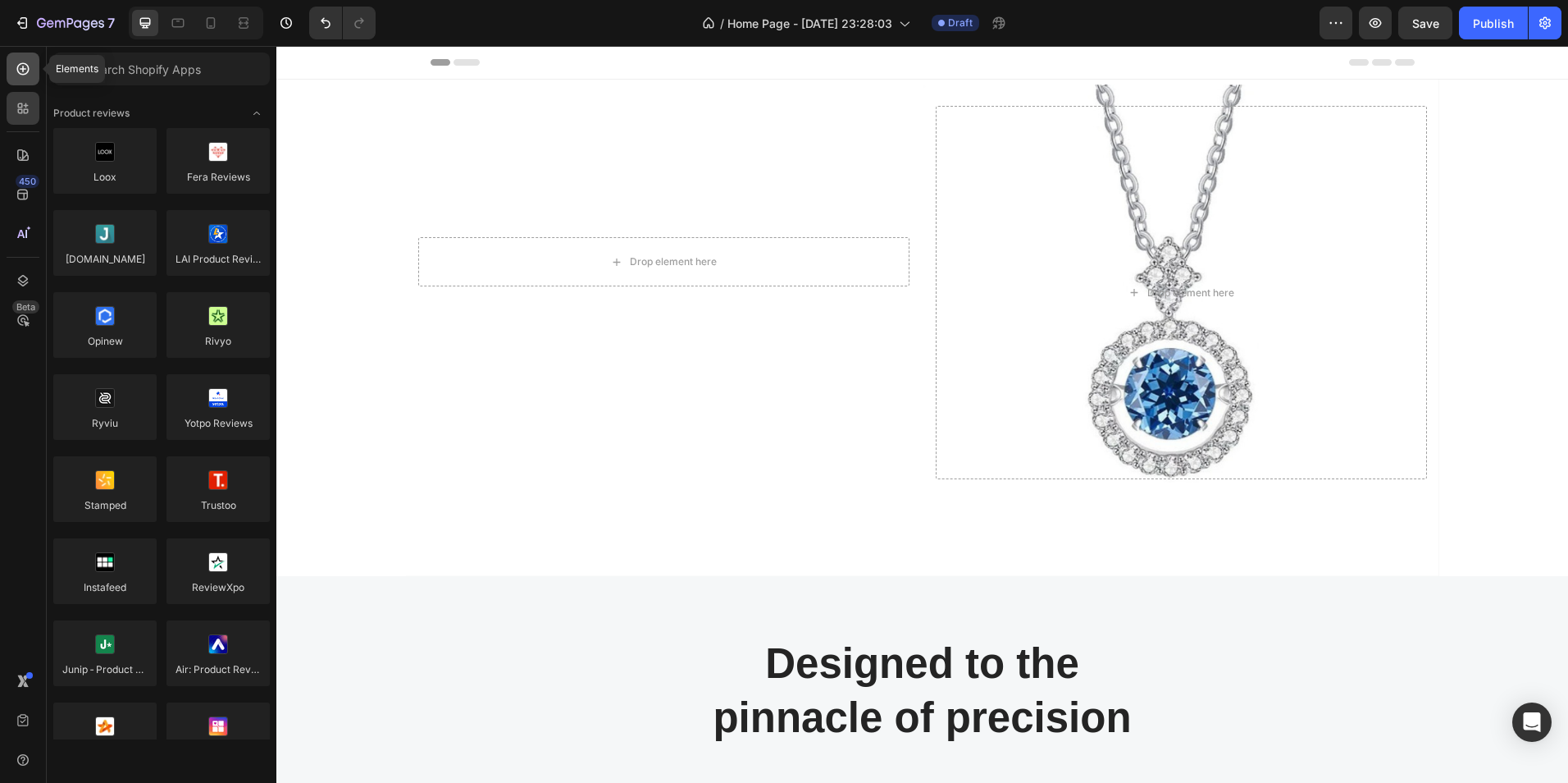
click at [23, 75] on icon at bounding box center [22, 69] width 12 height 12
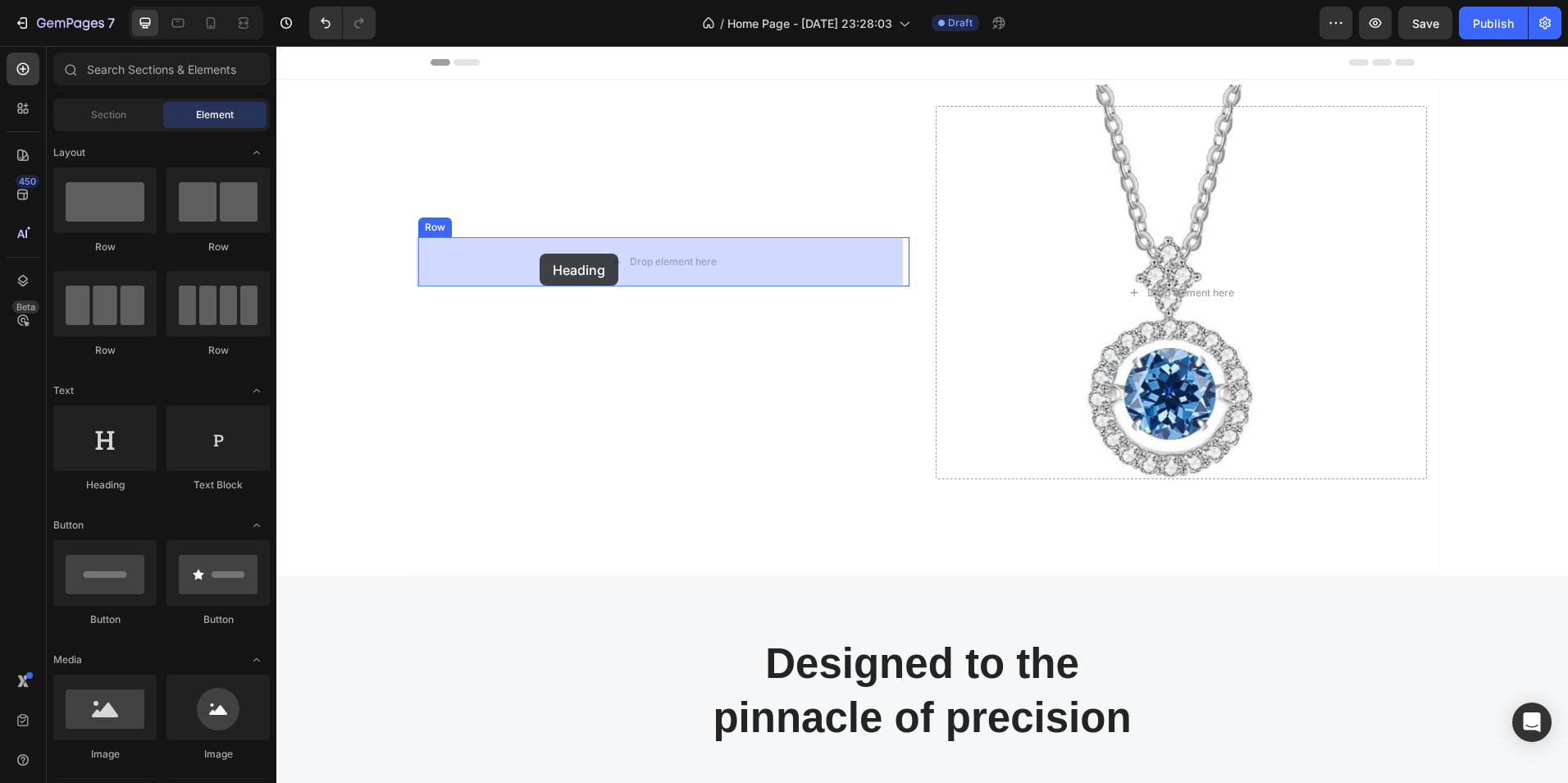
drag, startPoint x: 397, startPoint y: 496, endPoint x: 539, endPoint y: 254, distance: 280.6
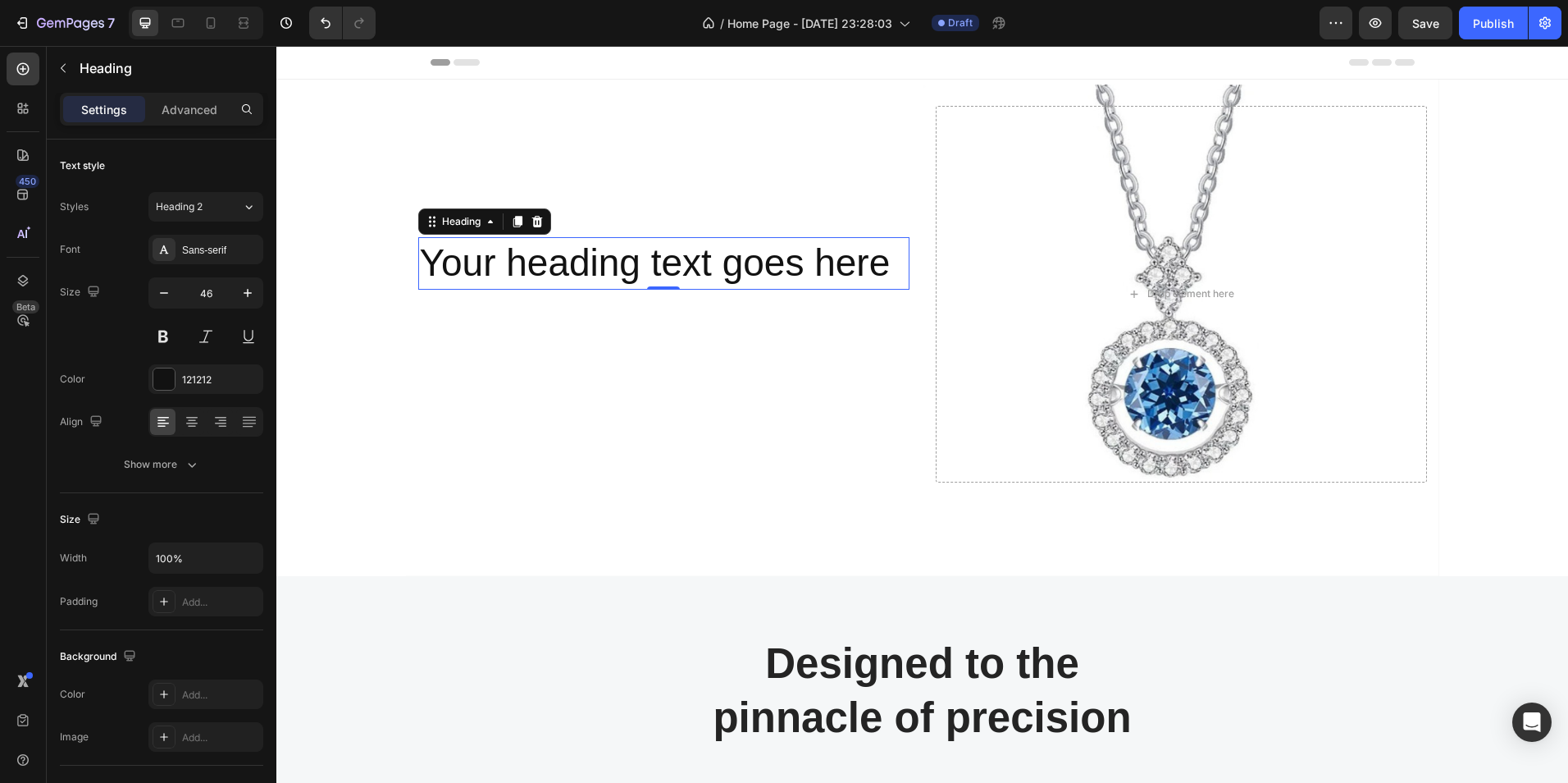
click at [882, 267] on h2 "Your heading text goes here" at bounding box center [663, 263] width 491 height 52
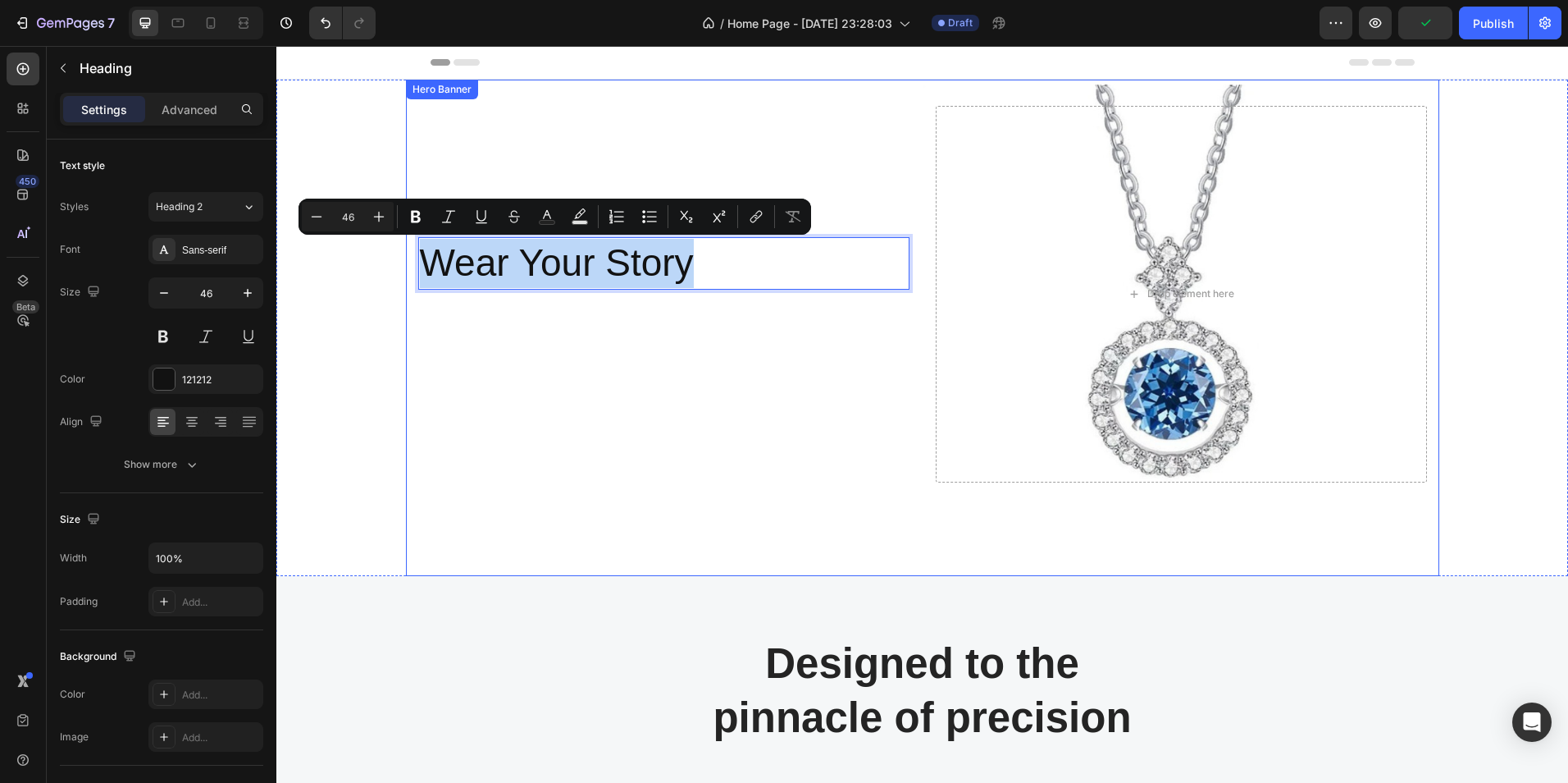
drag, startPoint x: 691, startPoint y: 259, endPoint x: 387, endPoint y: 243, distance: 304.4
click at [403, 244] on div "Wear Your Story Heading 0 Row Drop element here Hero Banner" at bounding box center [922, 327] width 1292 height 497
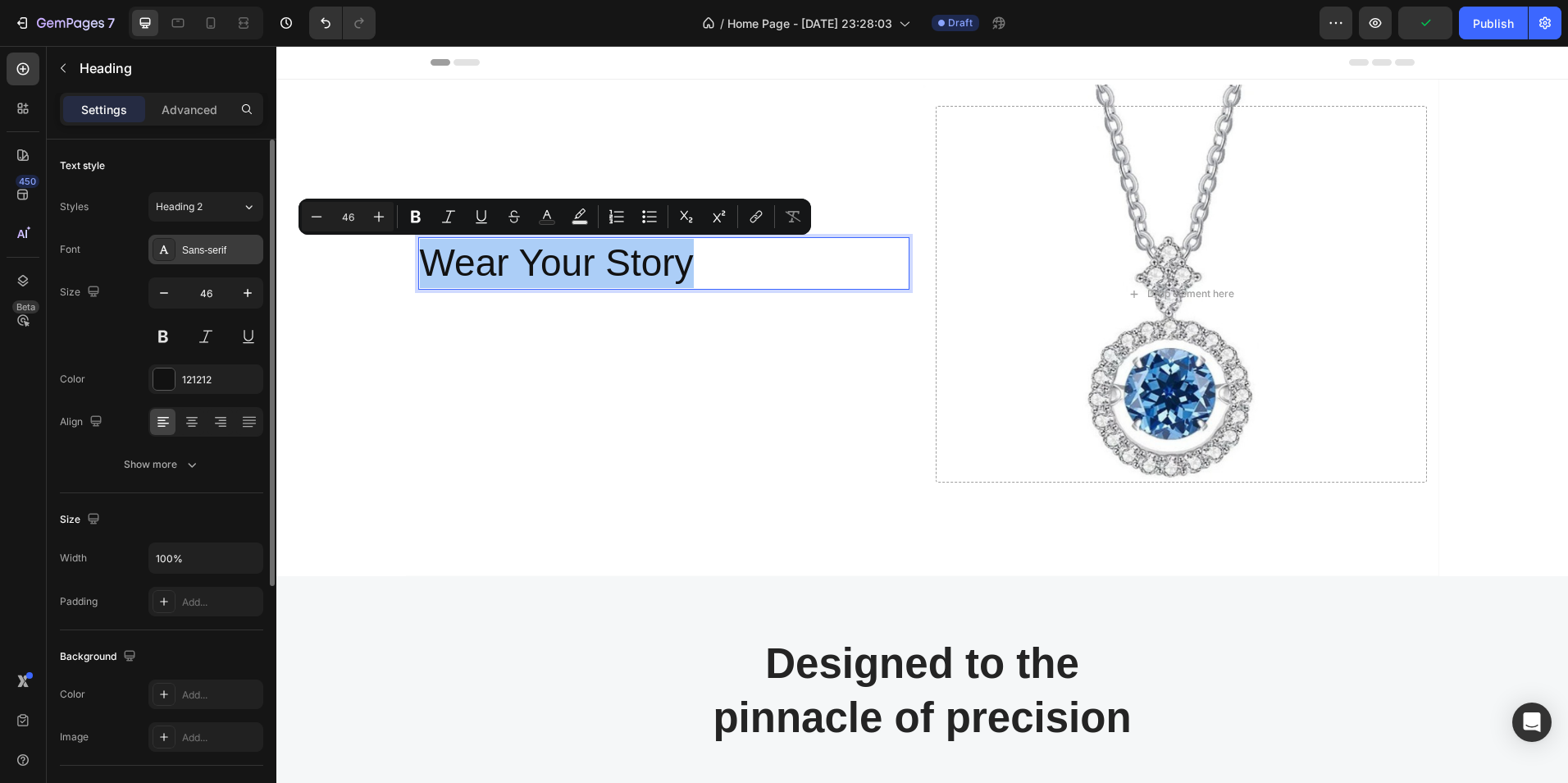
click at [222, 248] on div "Sans-serif" at bounding box center [220, 251] width 77 height 15
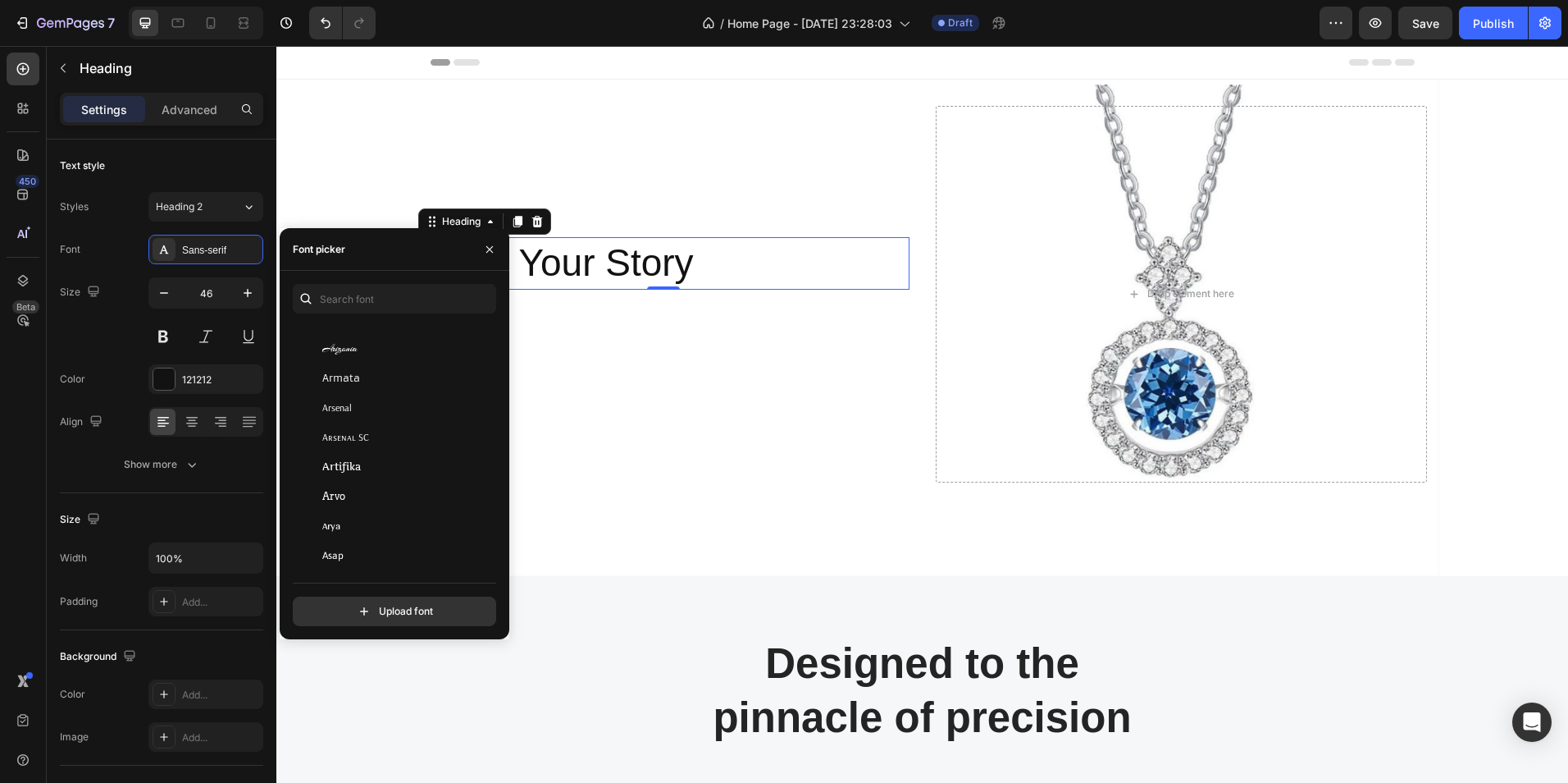
scroll to position [3188, 0]
click at [329, 347] on span "Arizonia" at bounding box center [340, 348] width 35 height 15
click at [571, 367] on div "Wear Your Story Heading 0 Row" at bounding box center [663, 295] width 491 height 377
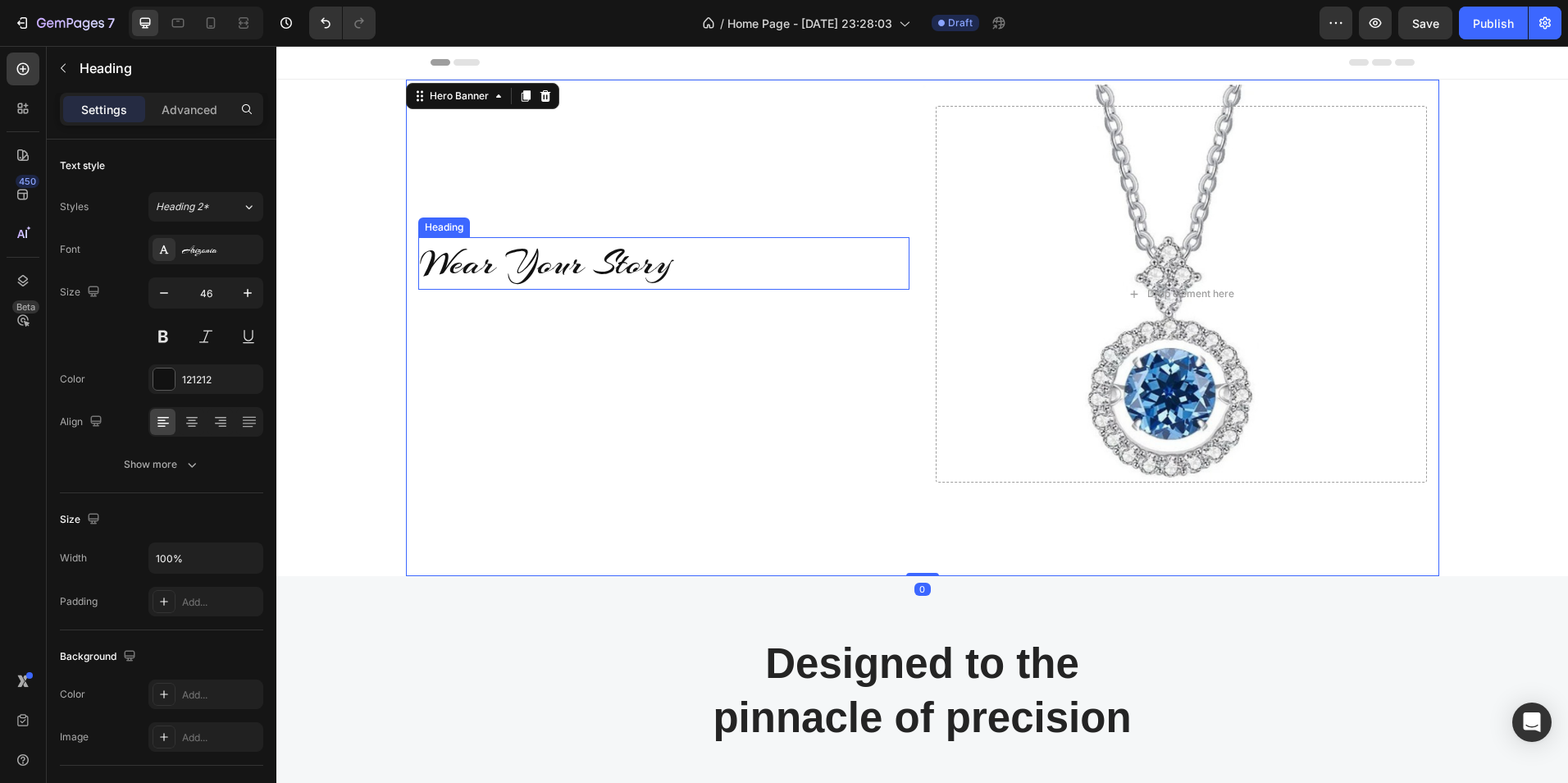
click at [537, 270] on p "Wear Your Story" at bounding box center [664, 263] width 488 height 49
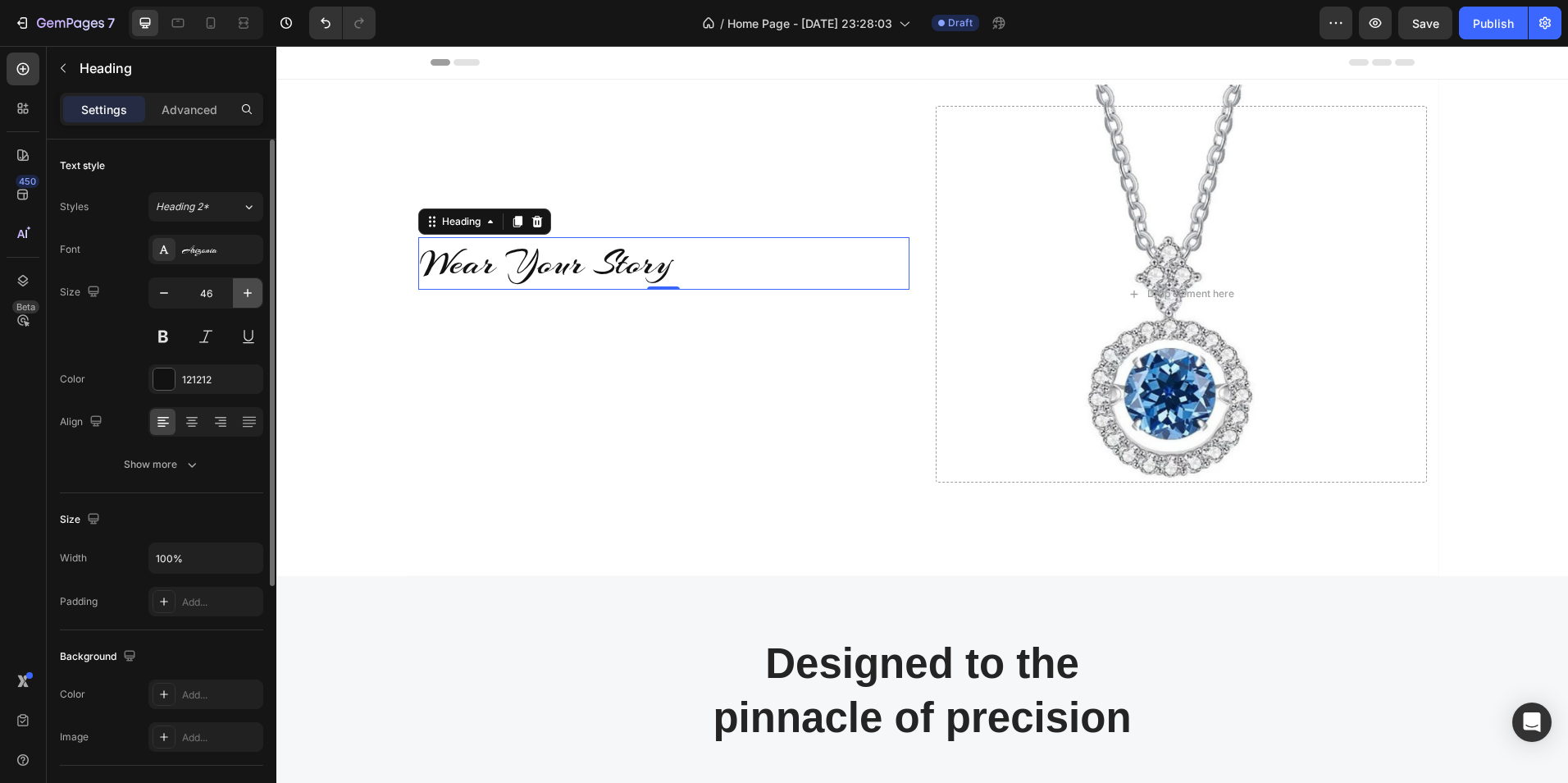
click at [248, 292] on icon "button" at bounding box center [247, 293] width 8 height 8
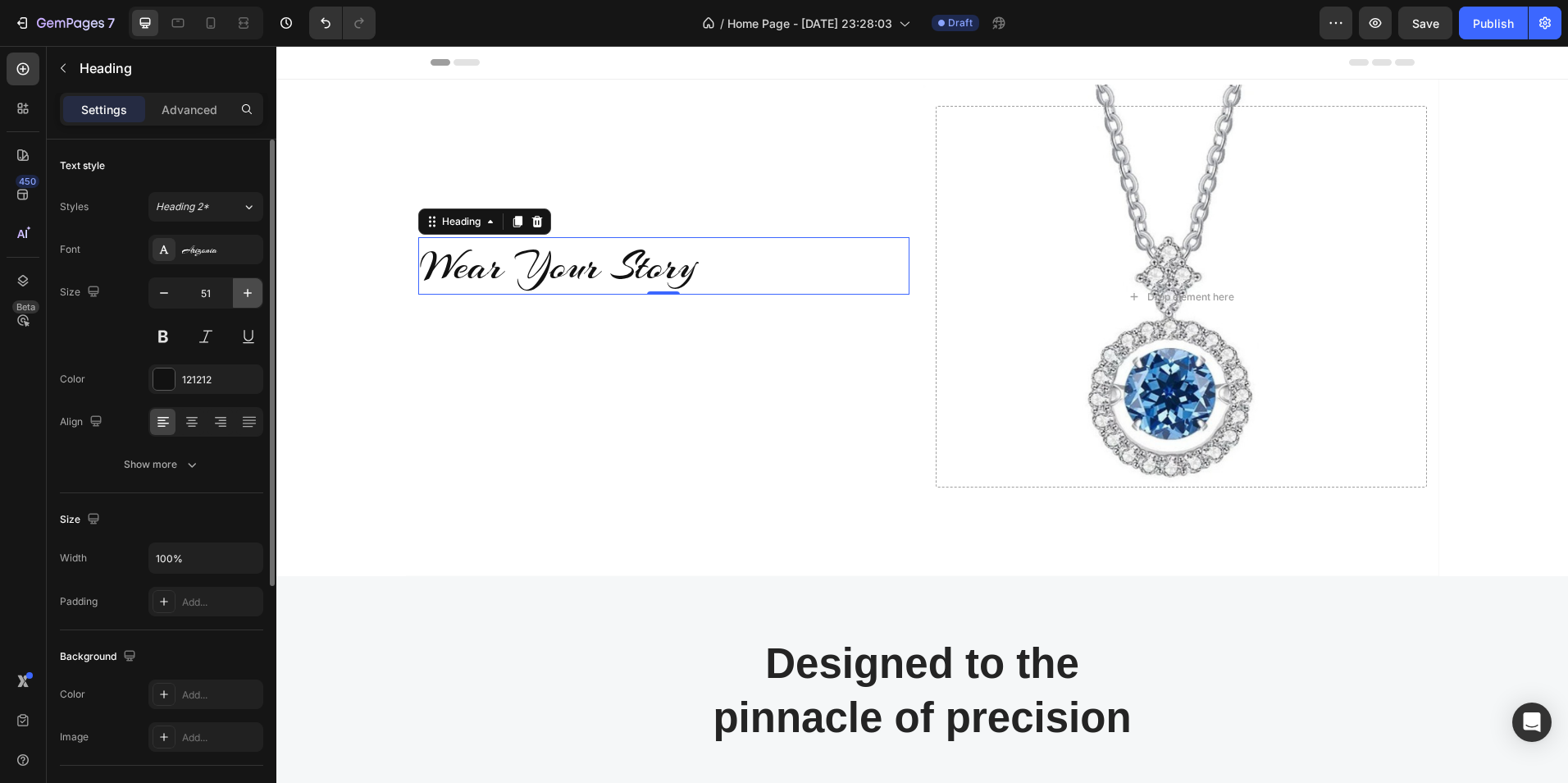
click at [248, 292] on icon "button" at bounding box center [247, 293] width 8 height 8
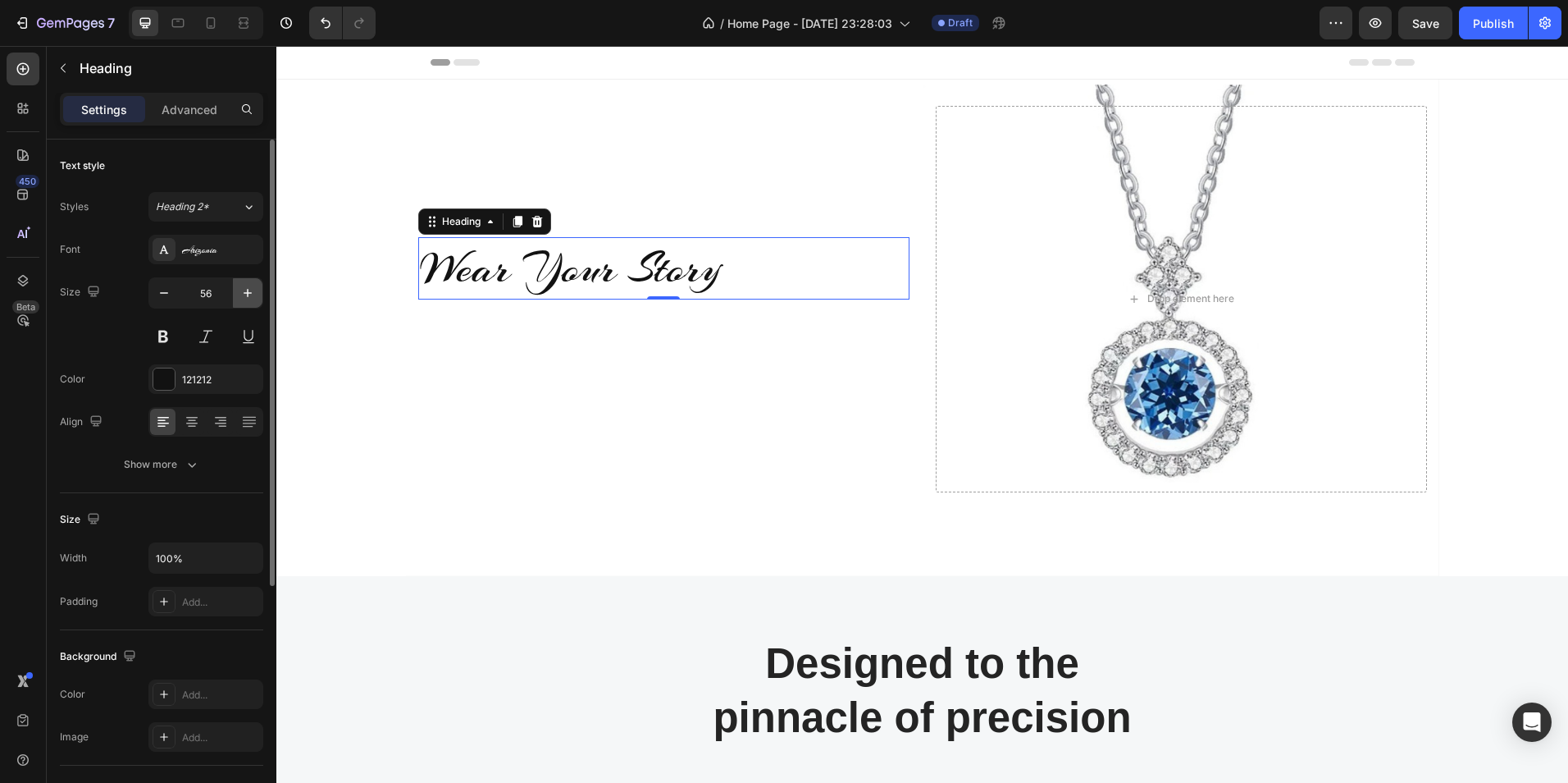
click at [248, 292] on icon "button" at bounding box center [247, 293] width 8 height 8
type input "60"
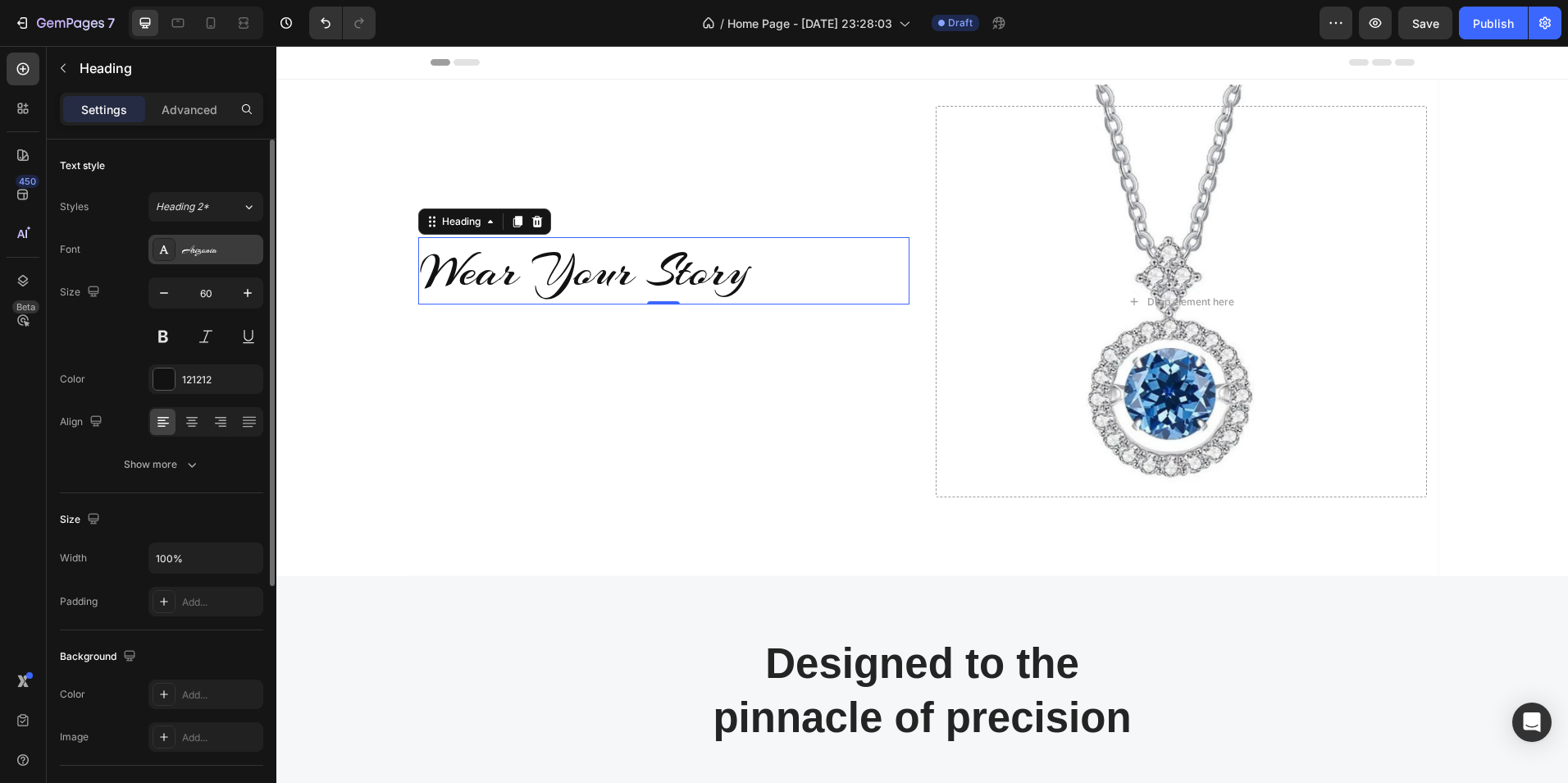
click at [216, 251] on div "Arizonia" at bounding box center [220, 251] width 77 height 15
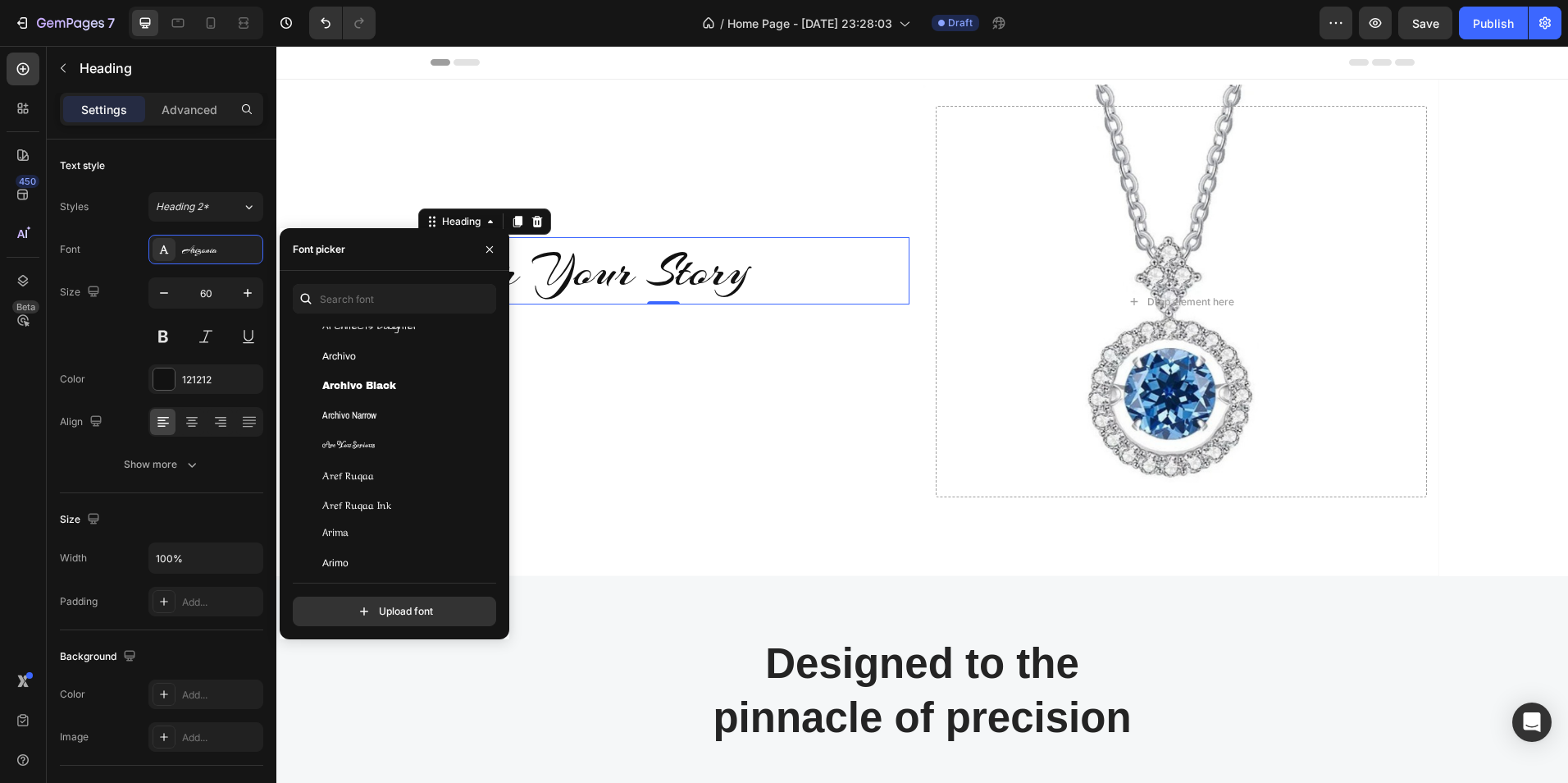
scroll to position [3003, 0]
click at [364, 408] on span "Archivo Narrow" at bounding box center [349, 415] width 54 height 15
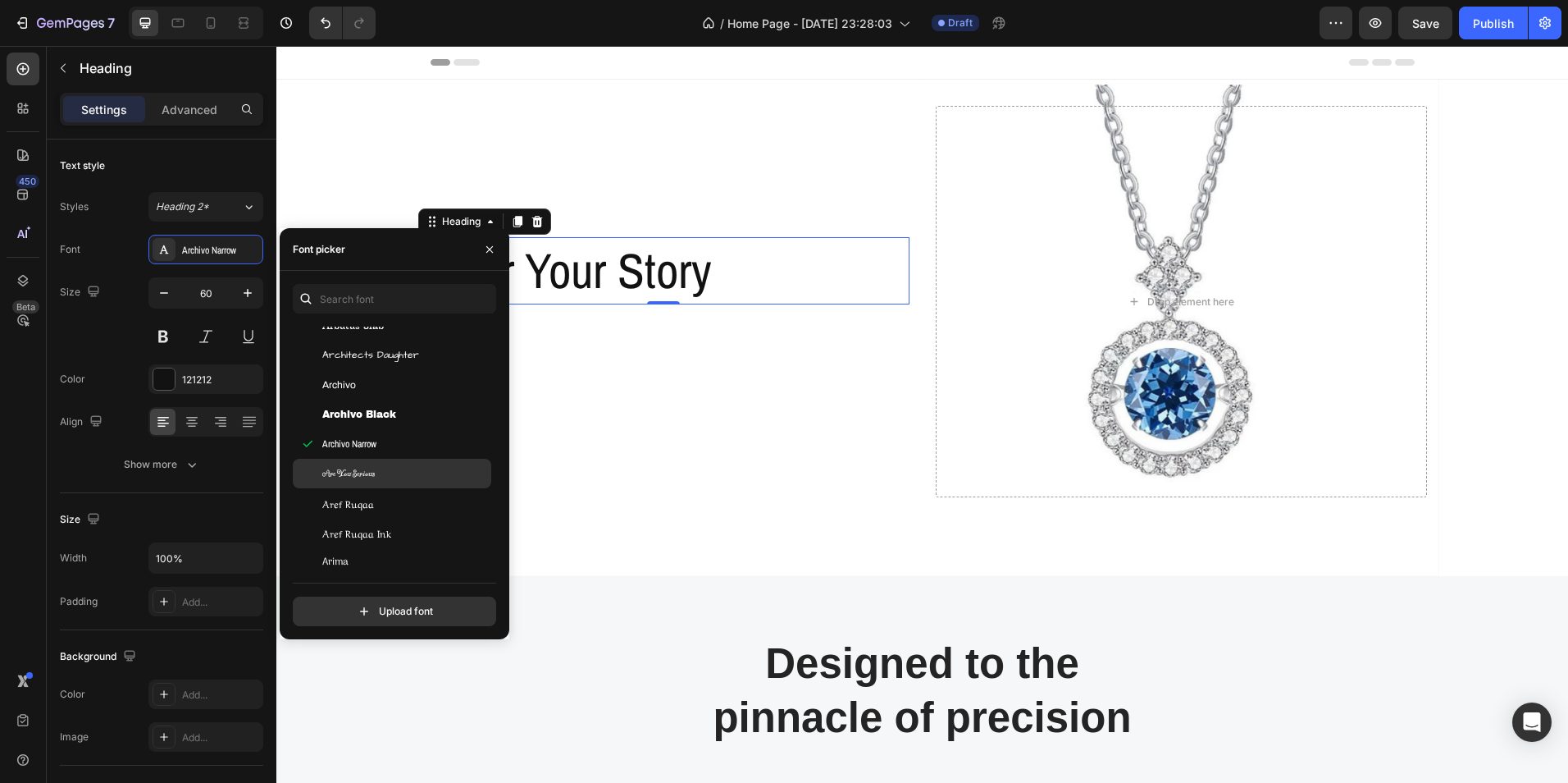
click at [364, 467] on span "Are You Serious" at bounding box center [348, 474] width 52 height 15
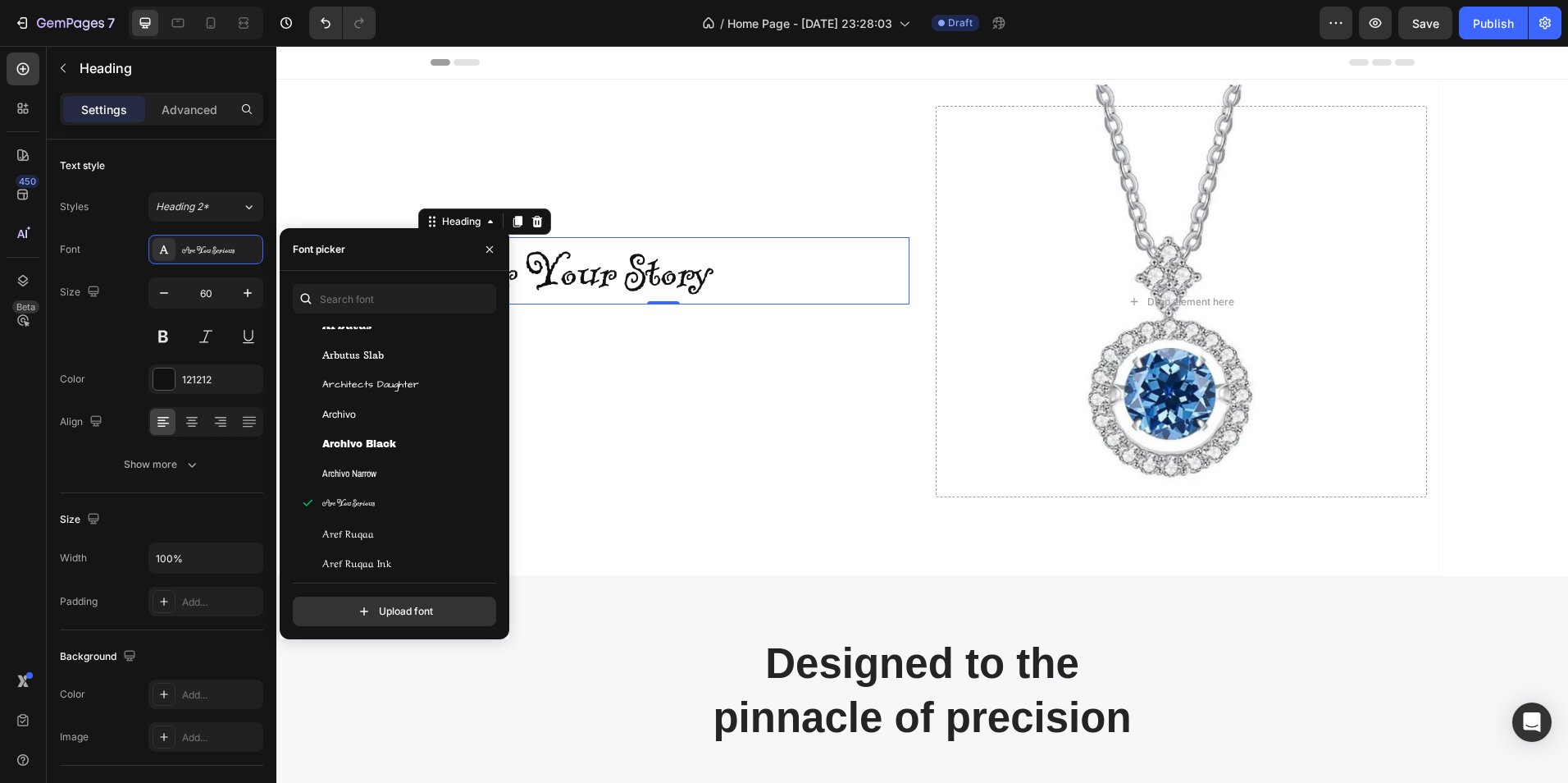
click at [497, 359] on div "You should use up to 3 fonts max. Antic Slab [PERSON_NAME] SC [PERSON_NAME] Any…" at bounding box center [394, 455] width 230 height 342
click at [406, 379] on span "Architects Daughter" at bounding box center [371, 385] width 97 height 15
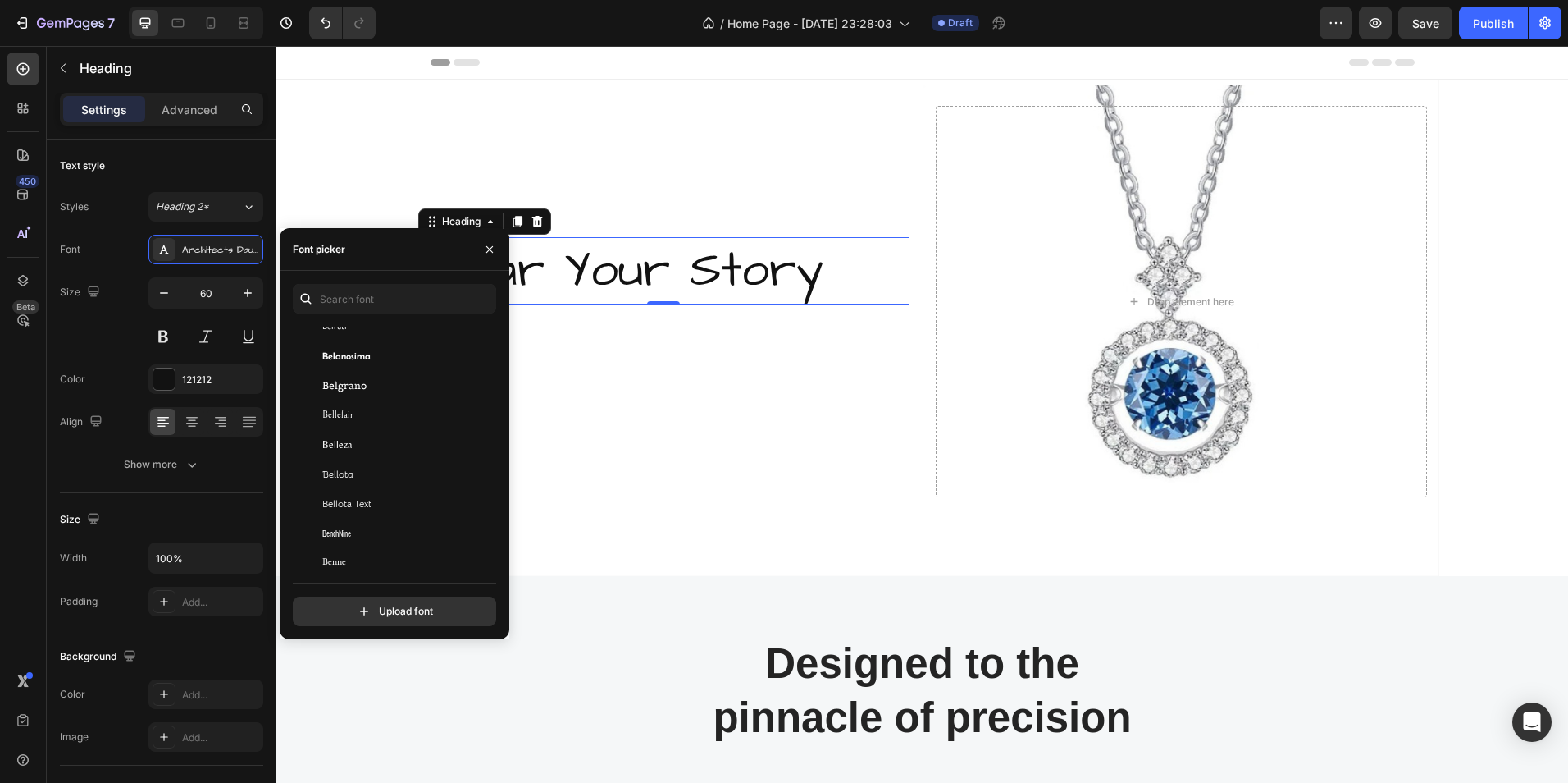
scroll to position [5355, 0]
click at [332, 449] on span "Beau Rivage" at bounding box center [342, 456] width 40 height 15
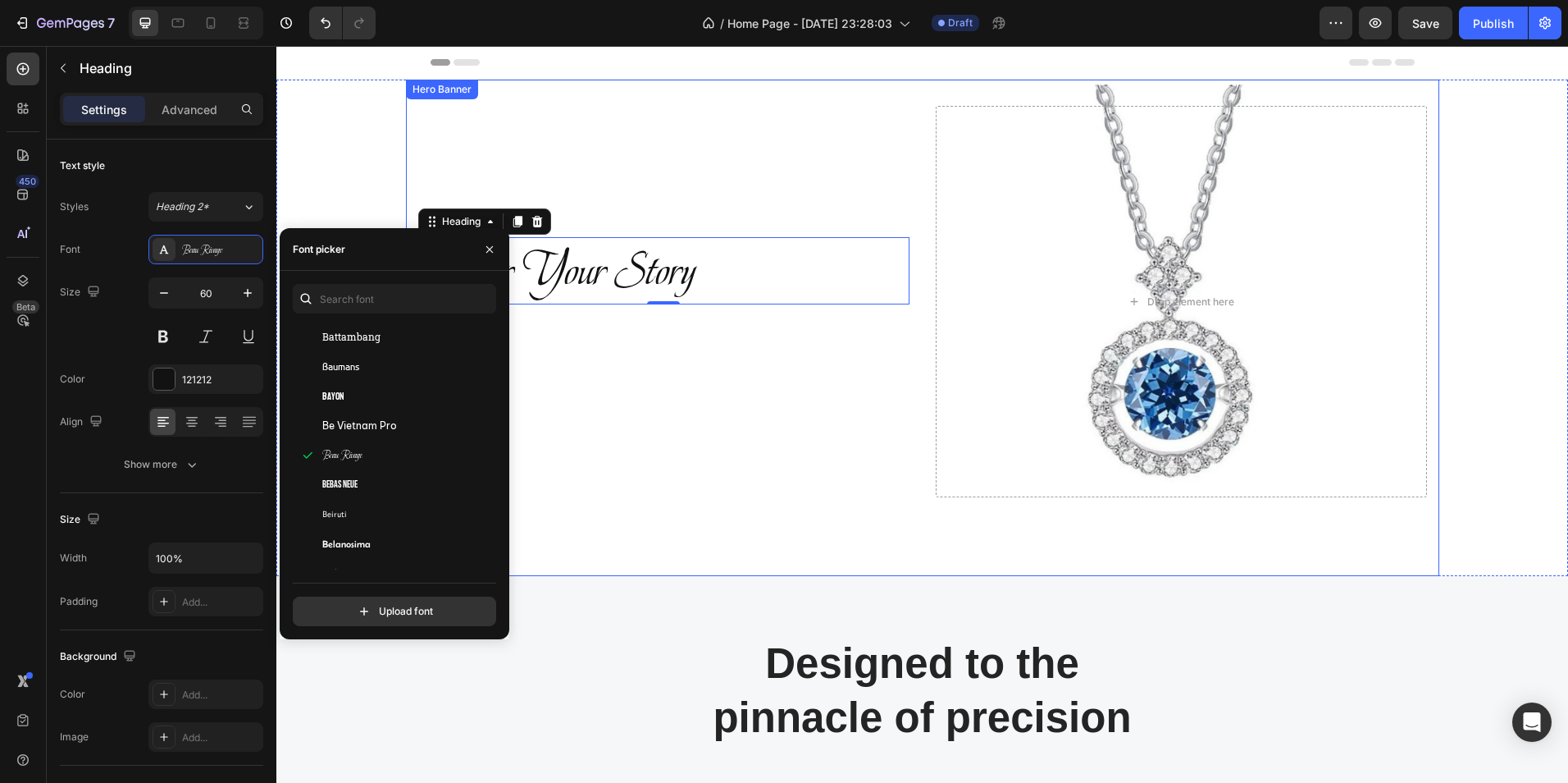
click at [582, 401] on div "Wear Your Story Heading 0 Row" at bounding box center [663, 302] width 491 height 392
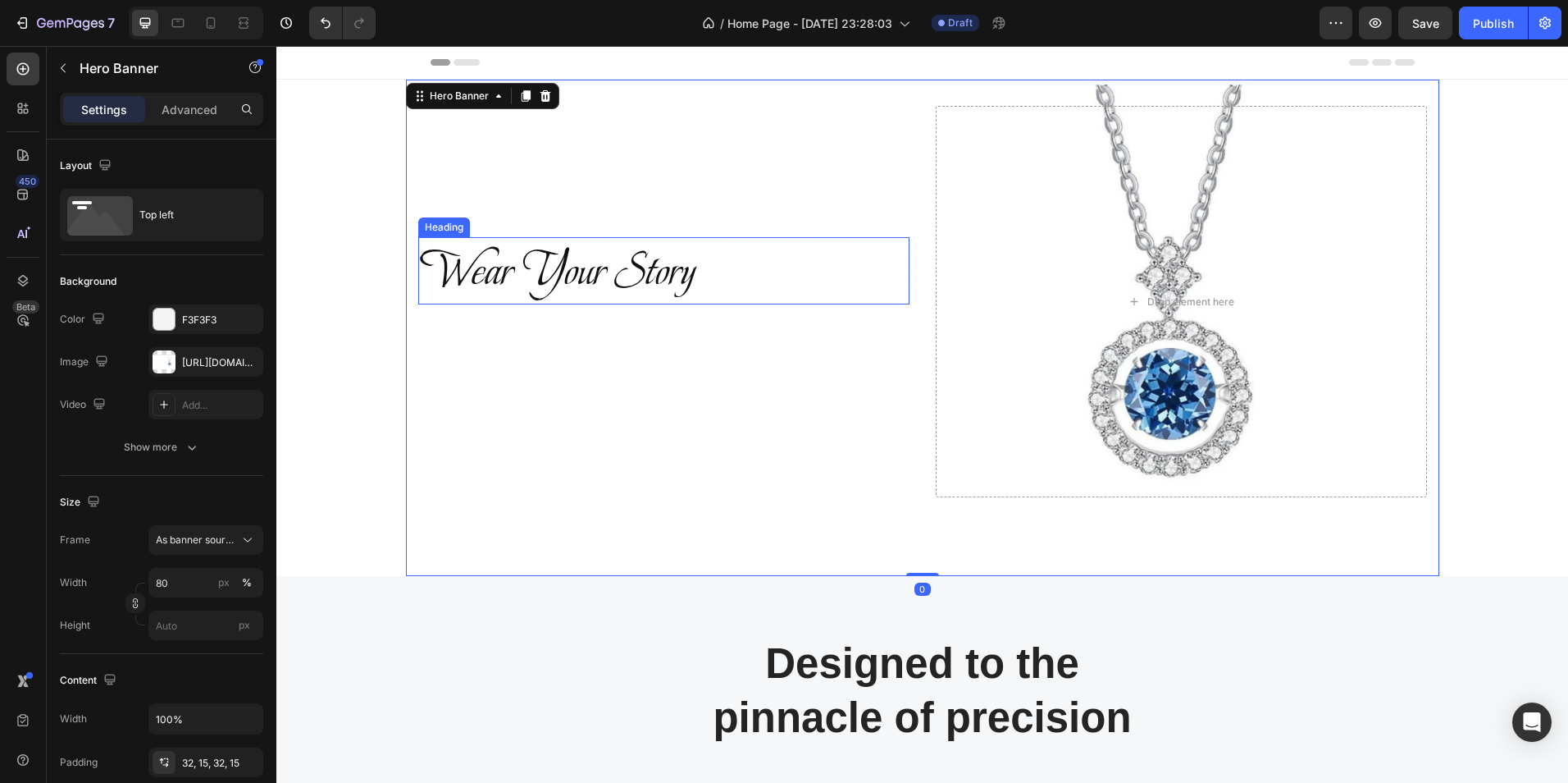
click at [601, 282] on p "Wear Your Story" at bounding box center [664, 270] width 488 height 64
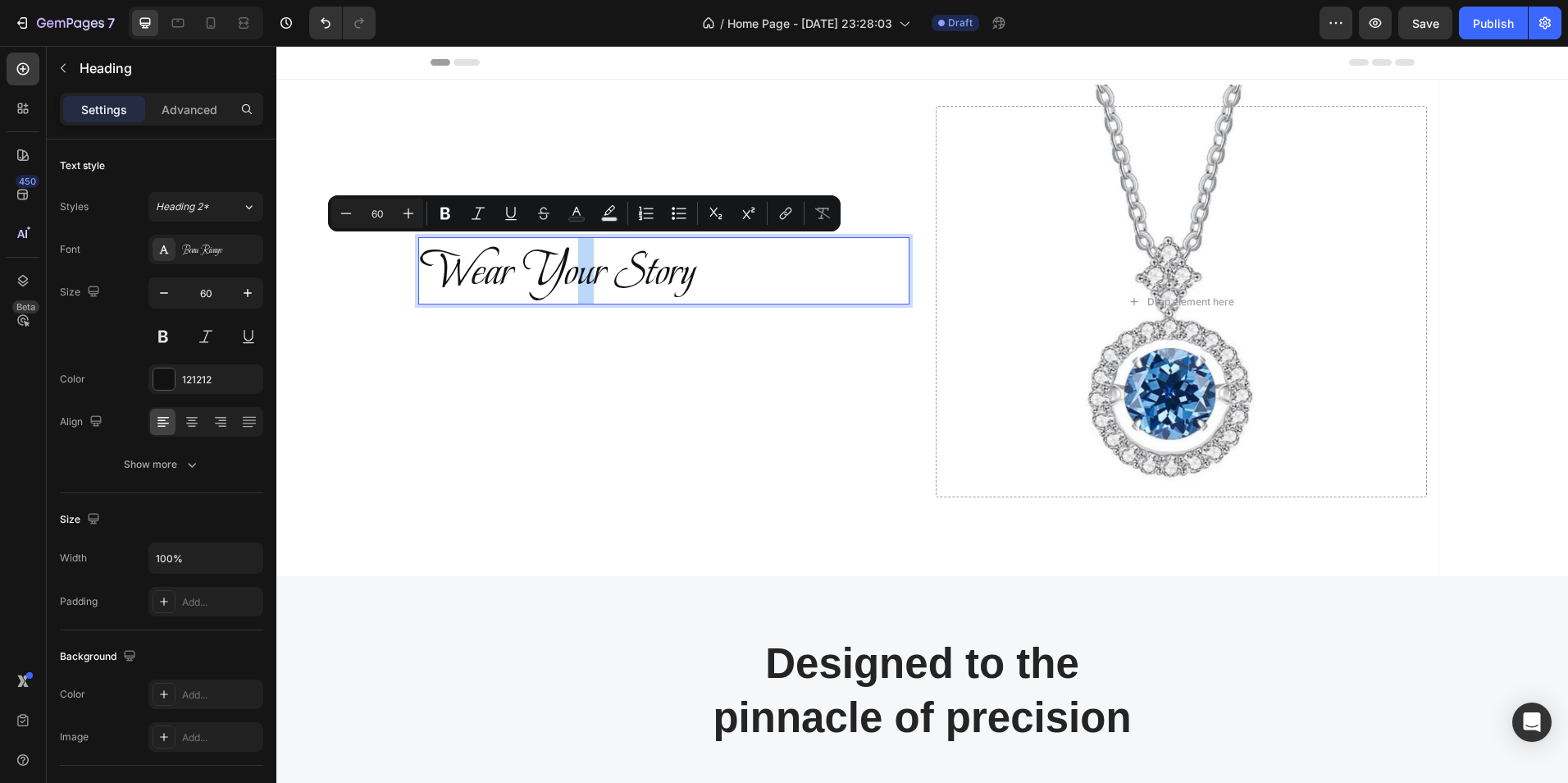
drag, startPoint x: 580, startPoint y: 273, endPoint x: 592, endPoint y: 271, distance: 12.2
click at [713, 278] on p "Wear Your Story" at bounding box center [664, 270] width 488 height 64
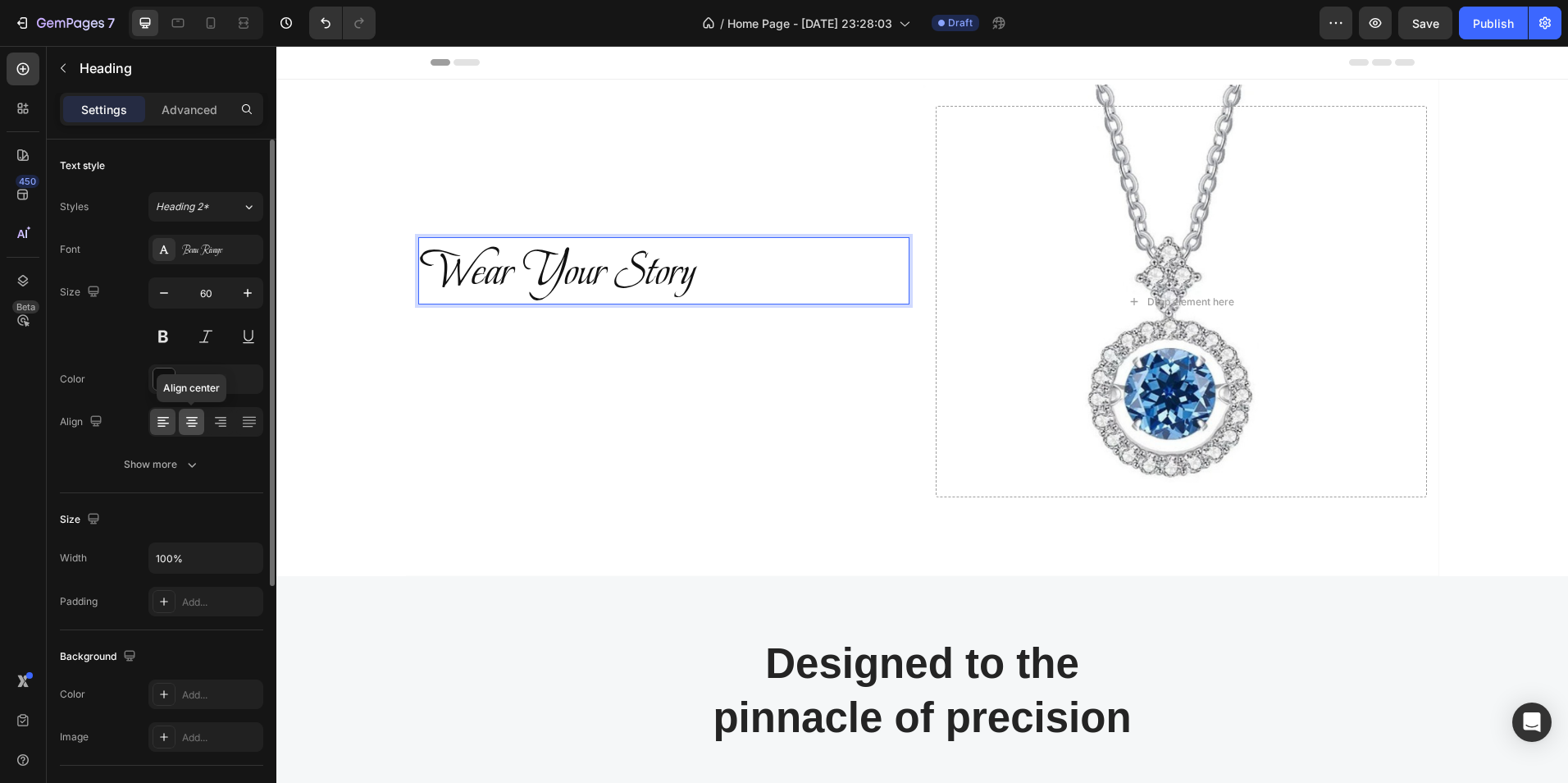
click at [191, 421] on icon at bounding box center [192, 421] width 8 height 2
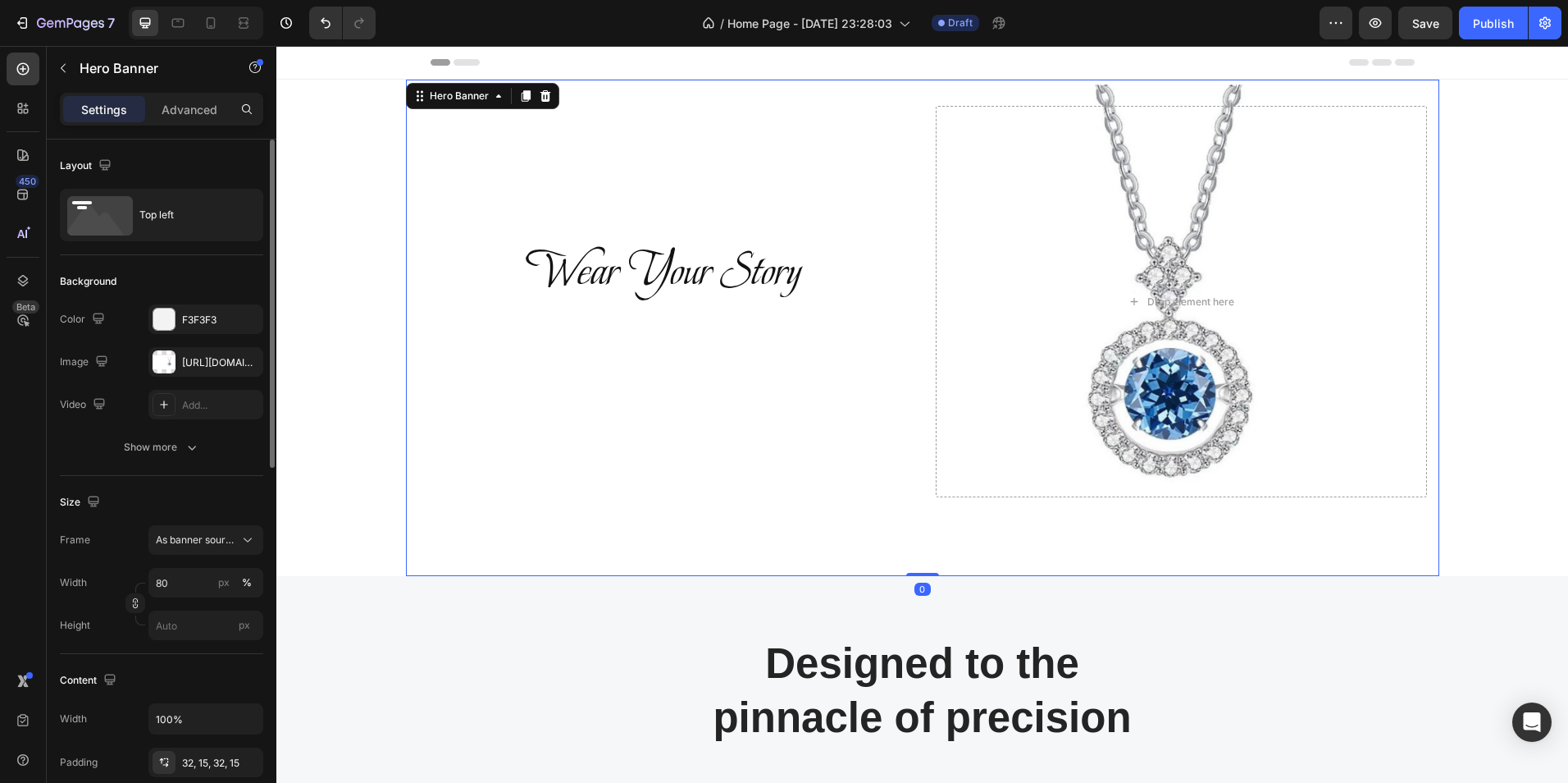
click at [500, 394] on div "Wear Your Story Heading Row" at bounding box center [663, 302] width 491 height 392
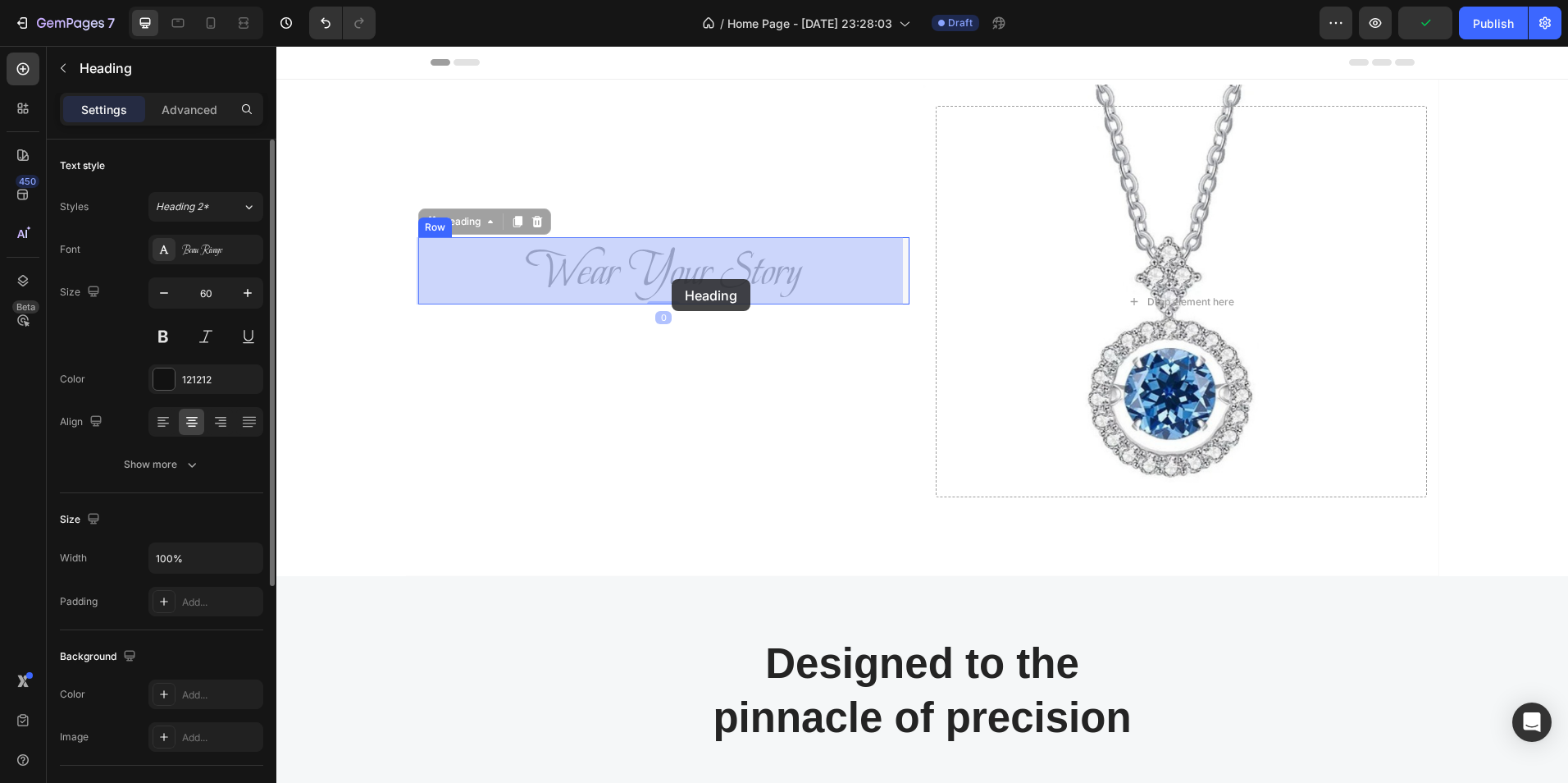
drag, startPoint x: 675, startPoint y: 270, endPoint x: 672, endPoint y: 279, distance: 9.5
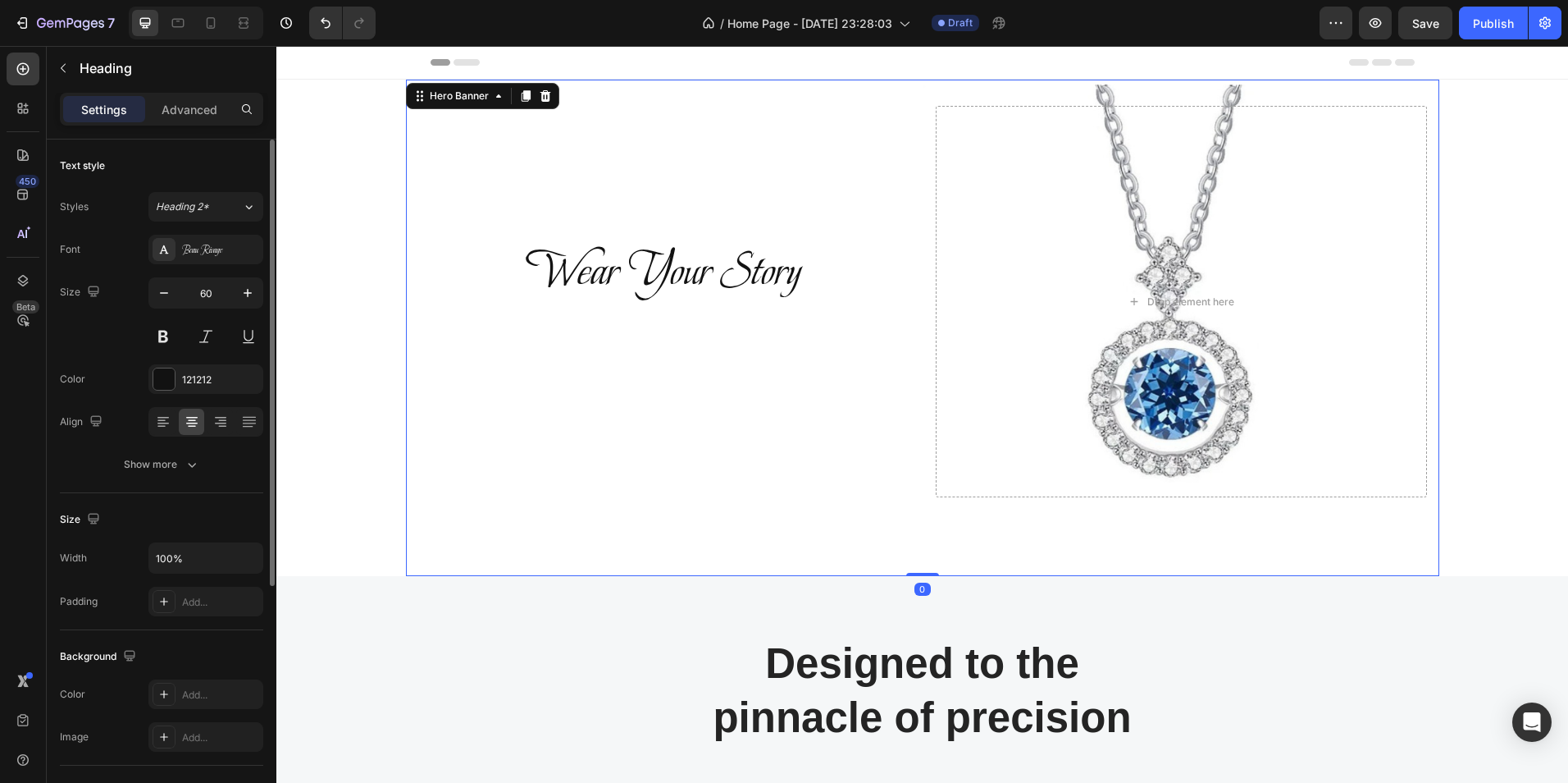
click at [469, 404] on div "Wear Your Story Heading Row" at bounding box center [663, 302] width 491 height 392
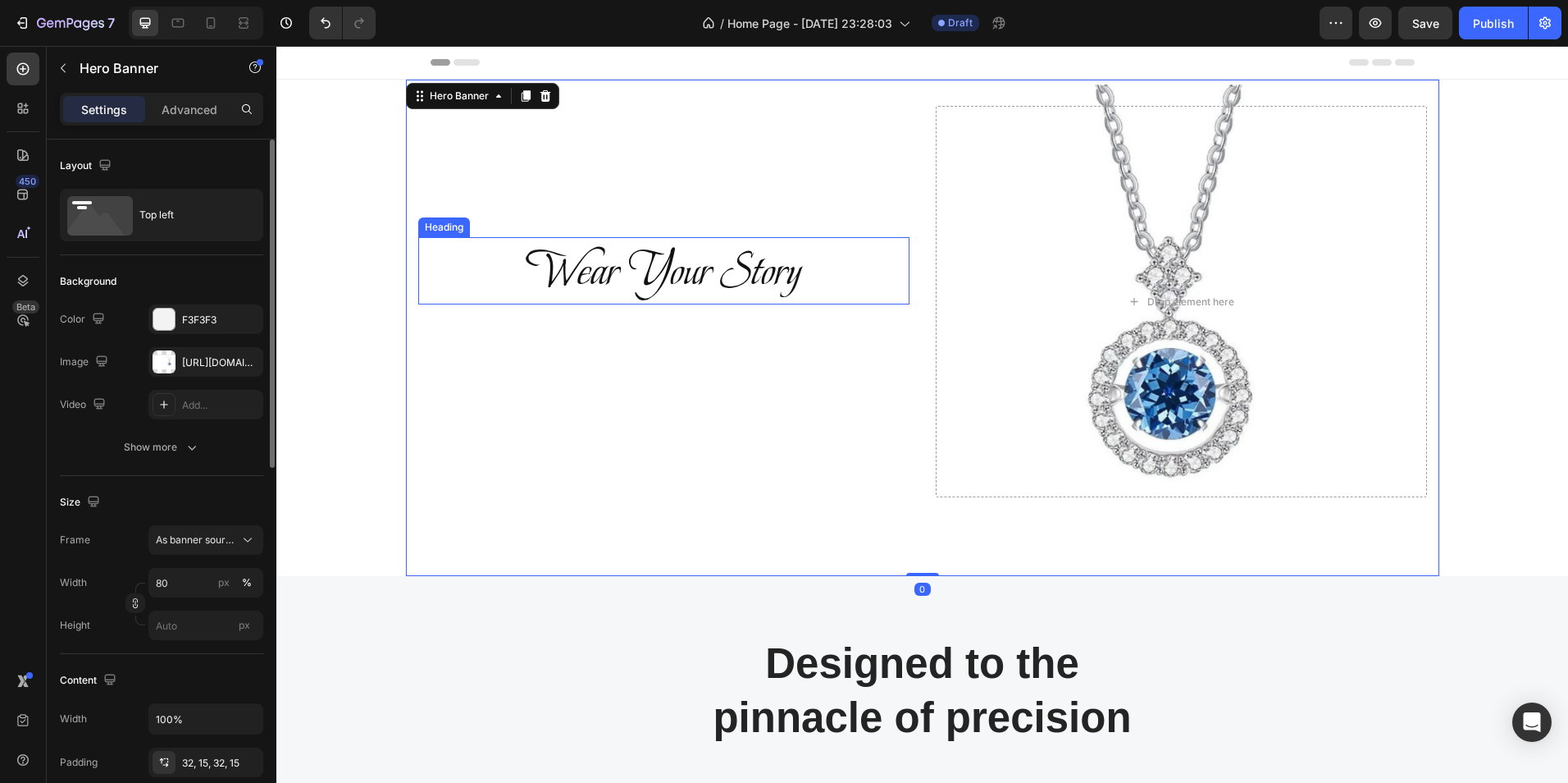
click at [637, 277] on p "Wear Your Story" at bounding box center [664, 270] width 488 height 64
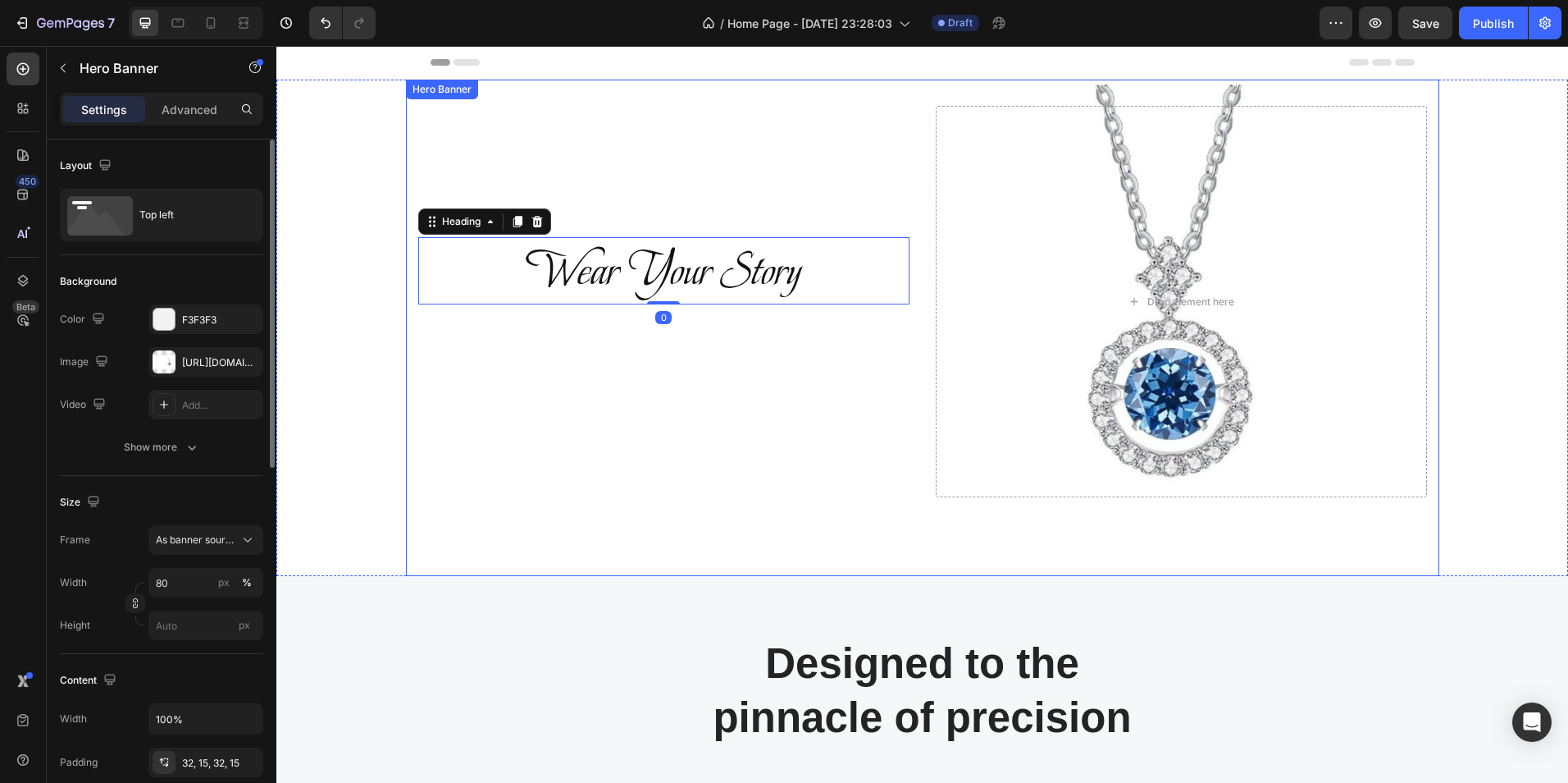
click at [635, 380] on div "Wear Your Story Heading 0 Row" at bounding box center [663, 302] width 491 height 392
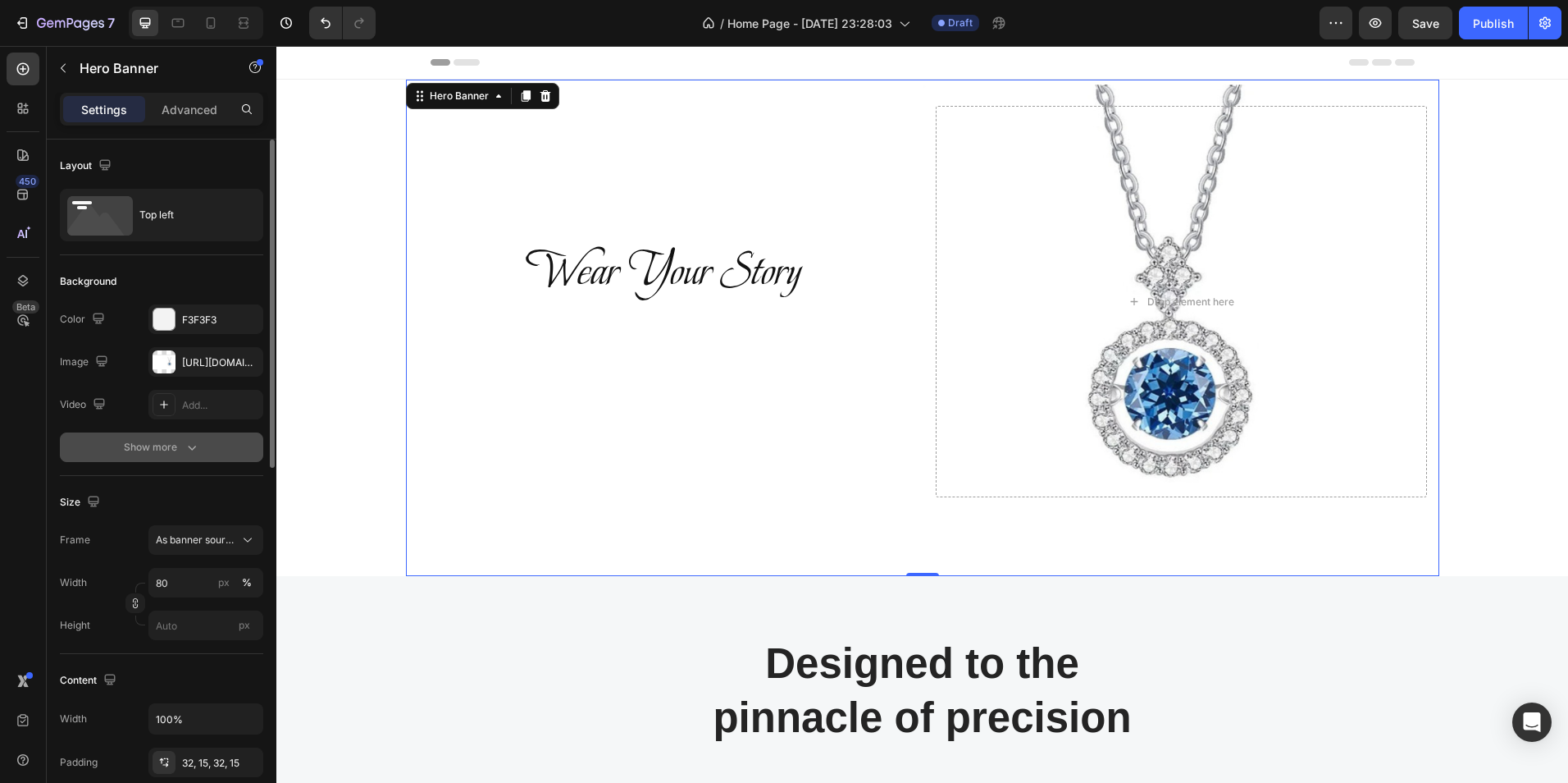
click at [142, 445] on div "Show more" at bounding box center [162, 447] width 76 height 17
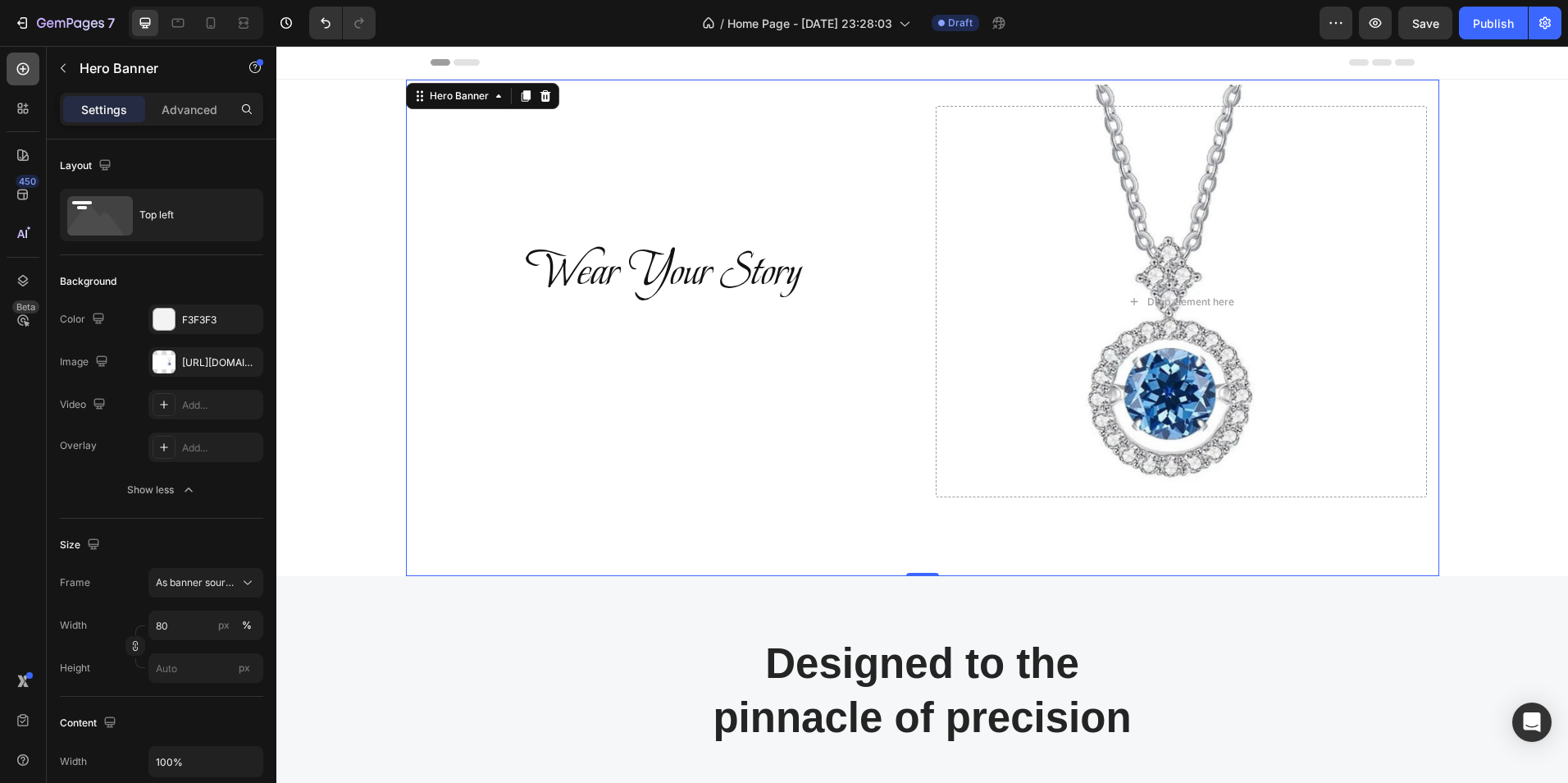
click at [24, 62] on icon at bounding box center [23, 69] width 17 height 17
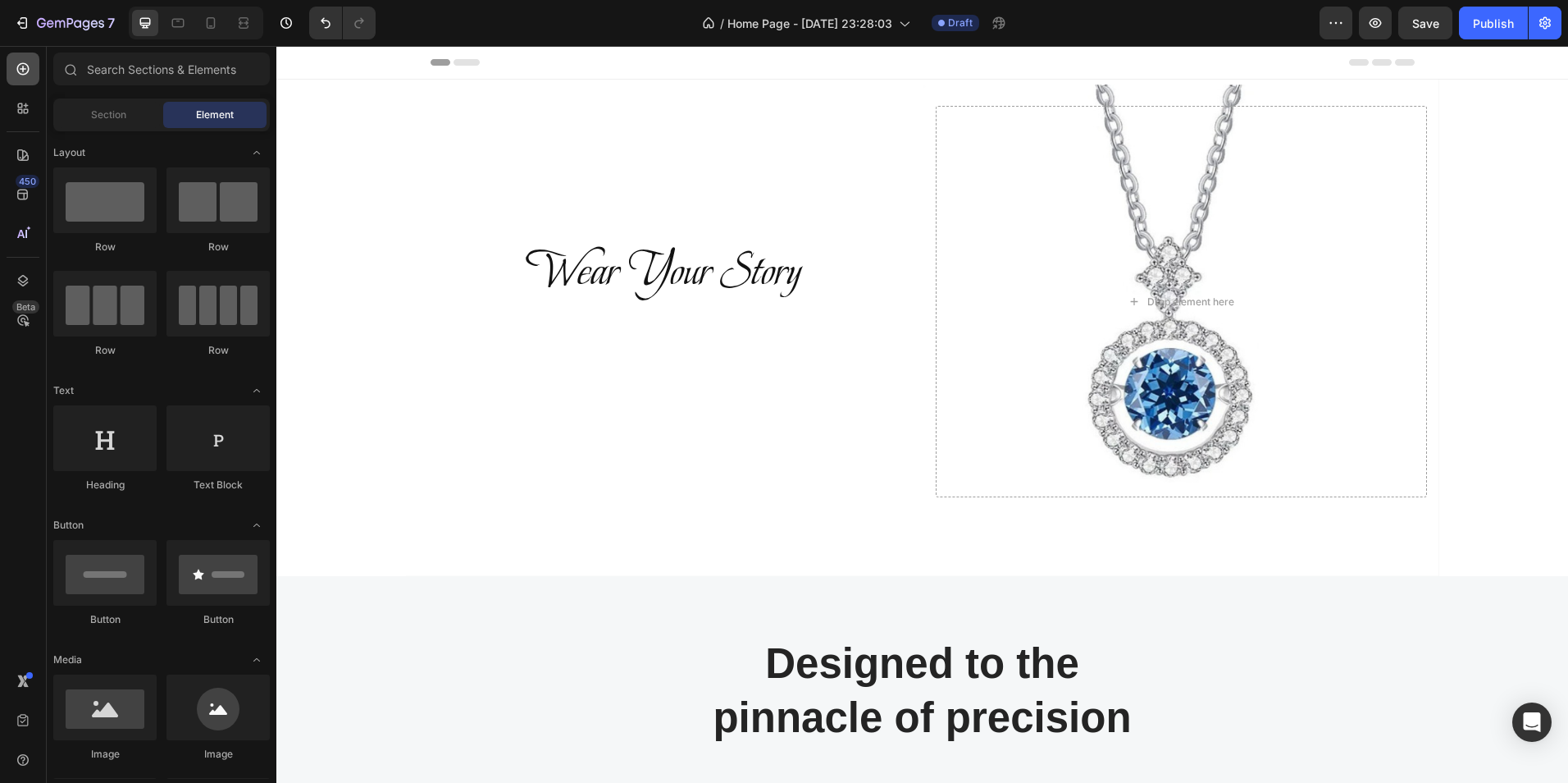
click at [24, 62] on icon at bounding box center [23, 69] width 17 height 17
click at [215, 438] on div at bounding box center [218, 438] width 103 height 65
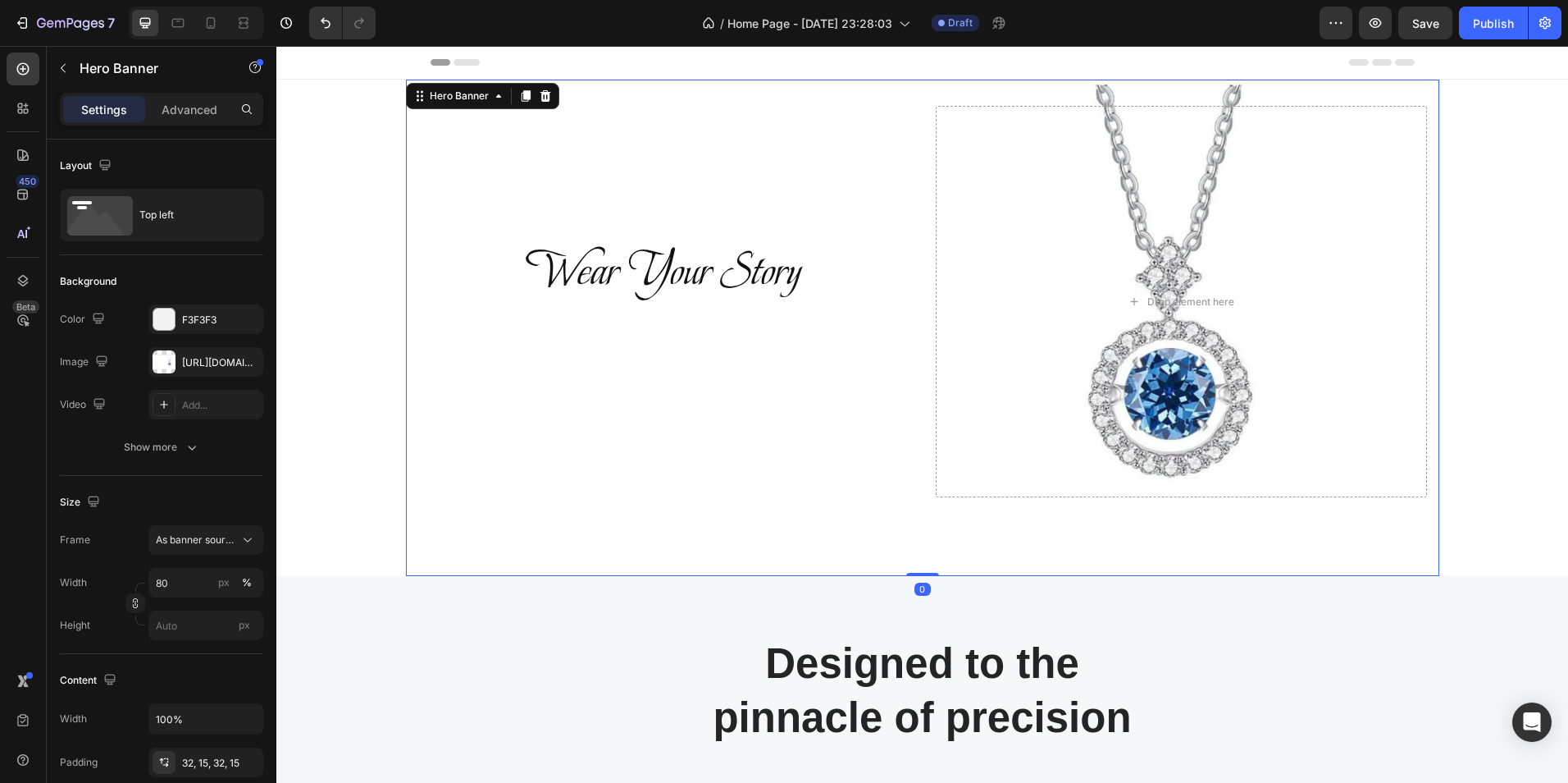
click at [582, 391] on div "Wear Your Story Heading Row" at bounding box center [663, 302] width 491 height 392
click at [24, 70] on icon at bounding box center [23, 69] width 17 height 17
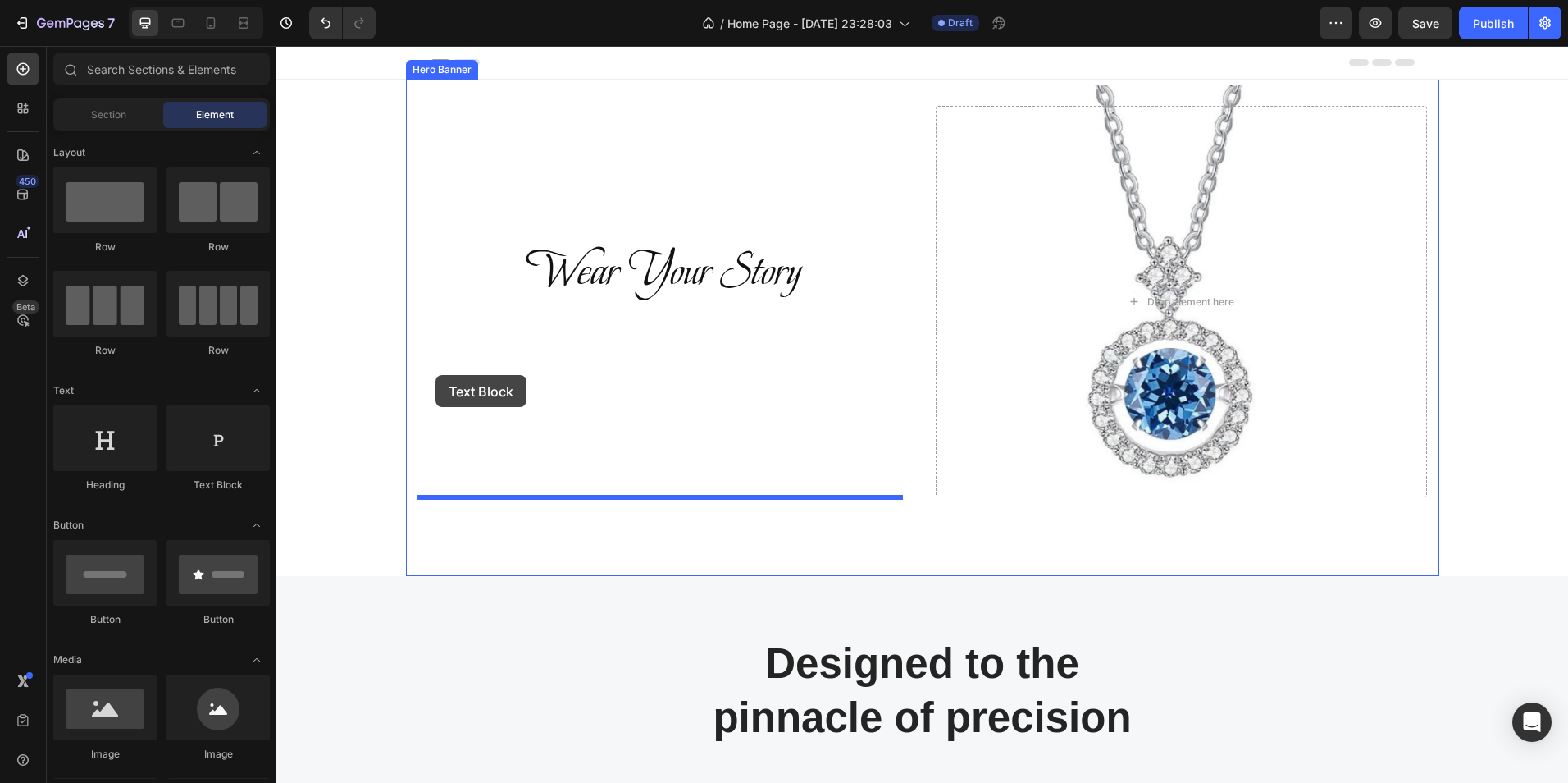
drag, startPoint x: 476, startPoint y: 476, endPoint x: 435, endPoint y: 375, distance: 109.0
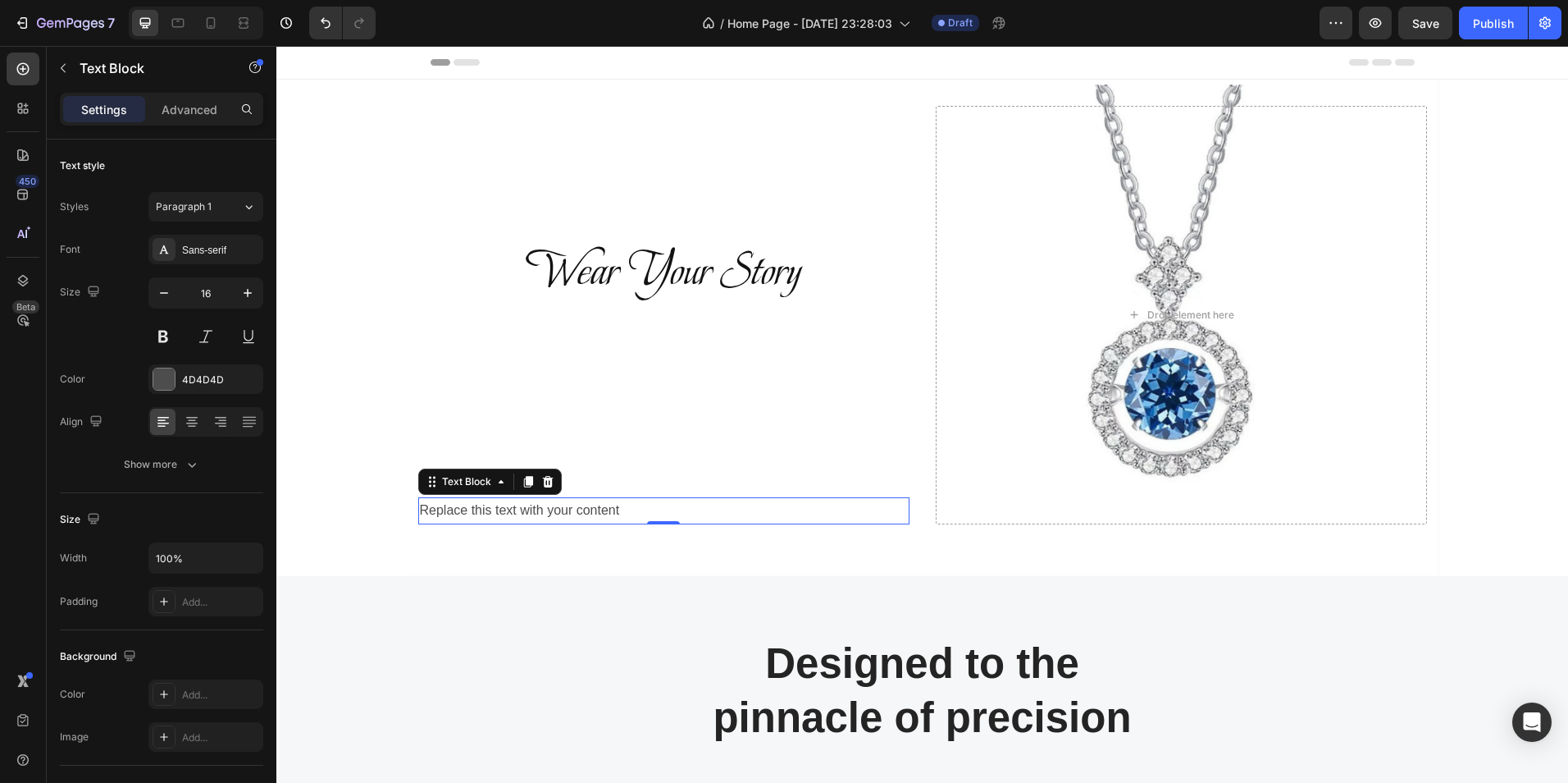
click at [638, 515] on div "Replace this text with your content" at bounding box center [663, 510] width 491 height 27
click at [622, 509] on p "Replace this text with your content" at bounding box center [664, 511] width 488 height 24
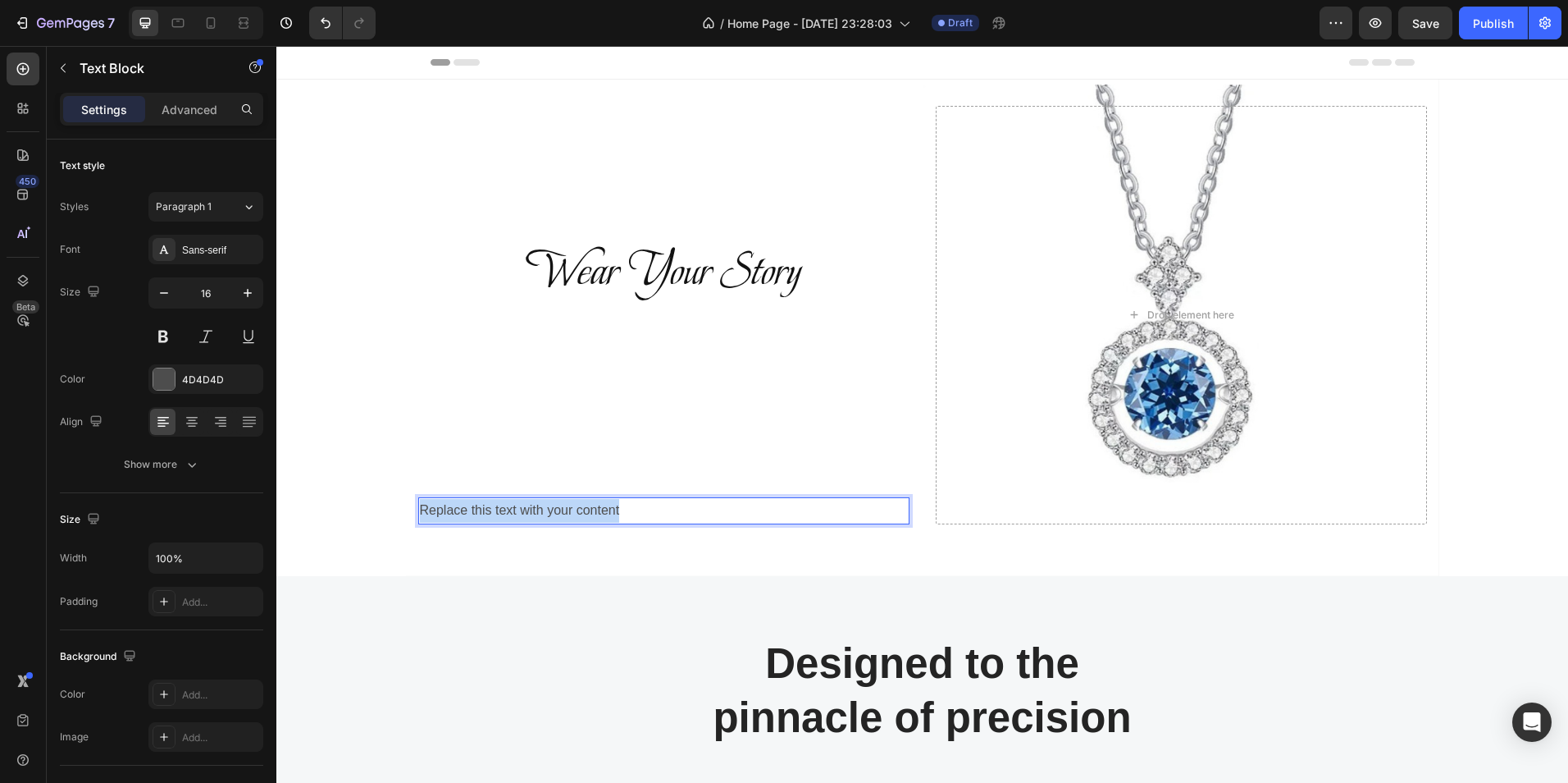
drag, startPoint x: 622, startPoint y: 509, endPoint x: 421, endPoint y: 507, distance: 201.0
click at [421, 507] on p "Replace this text with your content" at bounding box center [664, 511] width 488 height 24
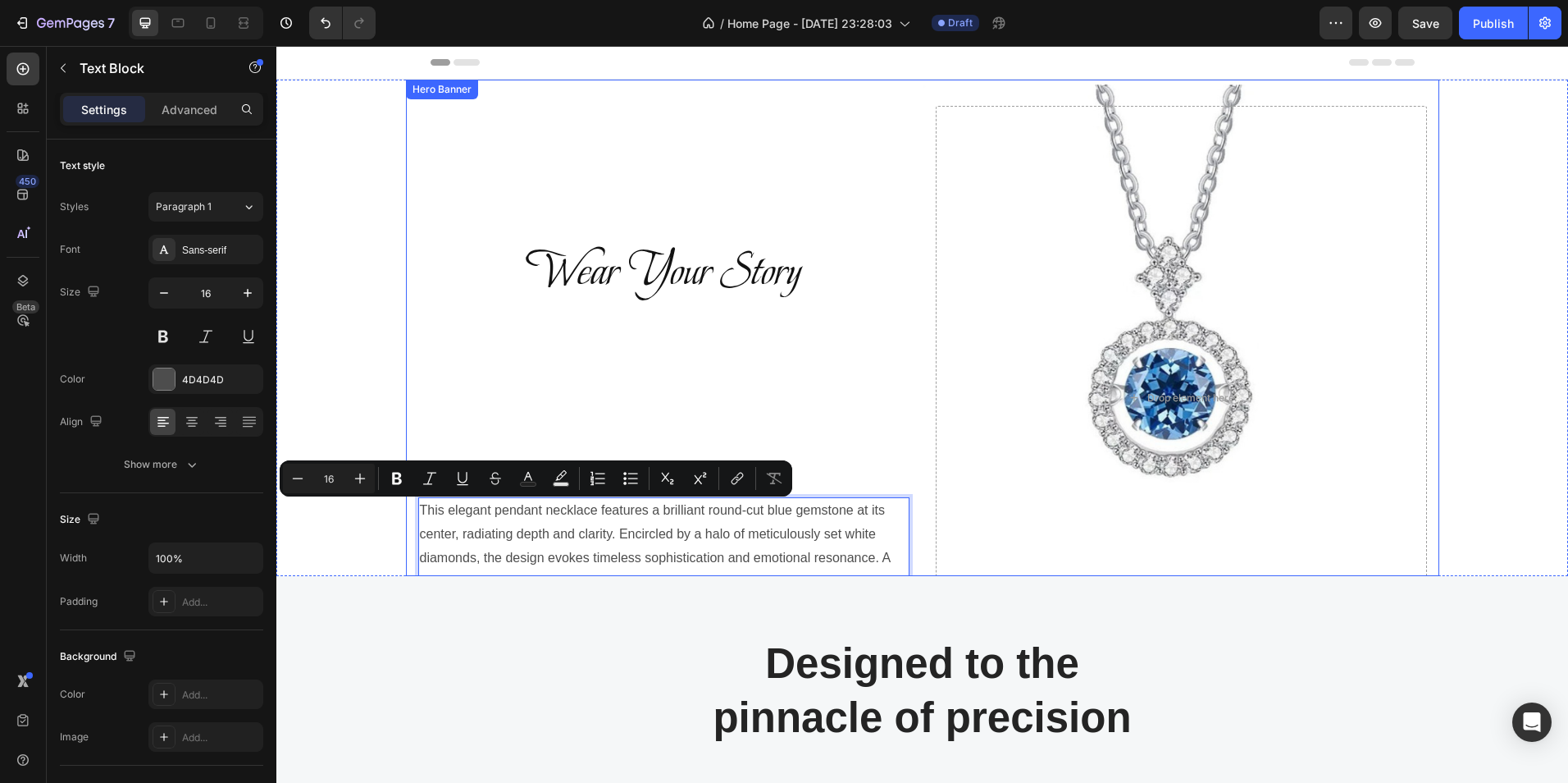
scroll to position [151, 0]
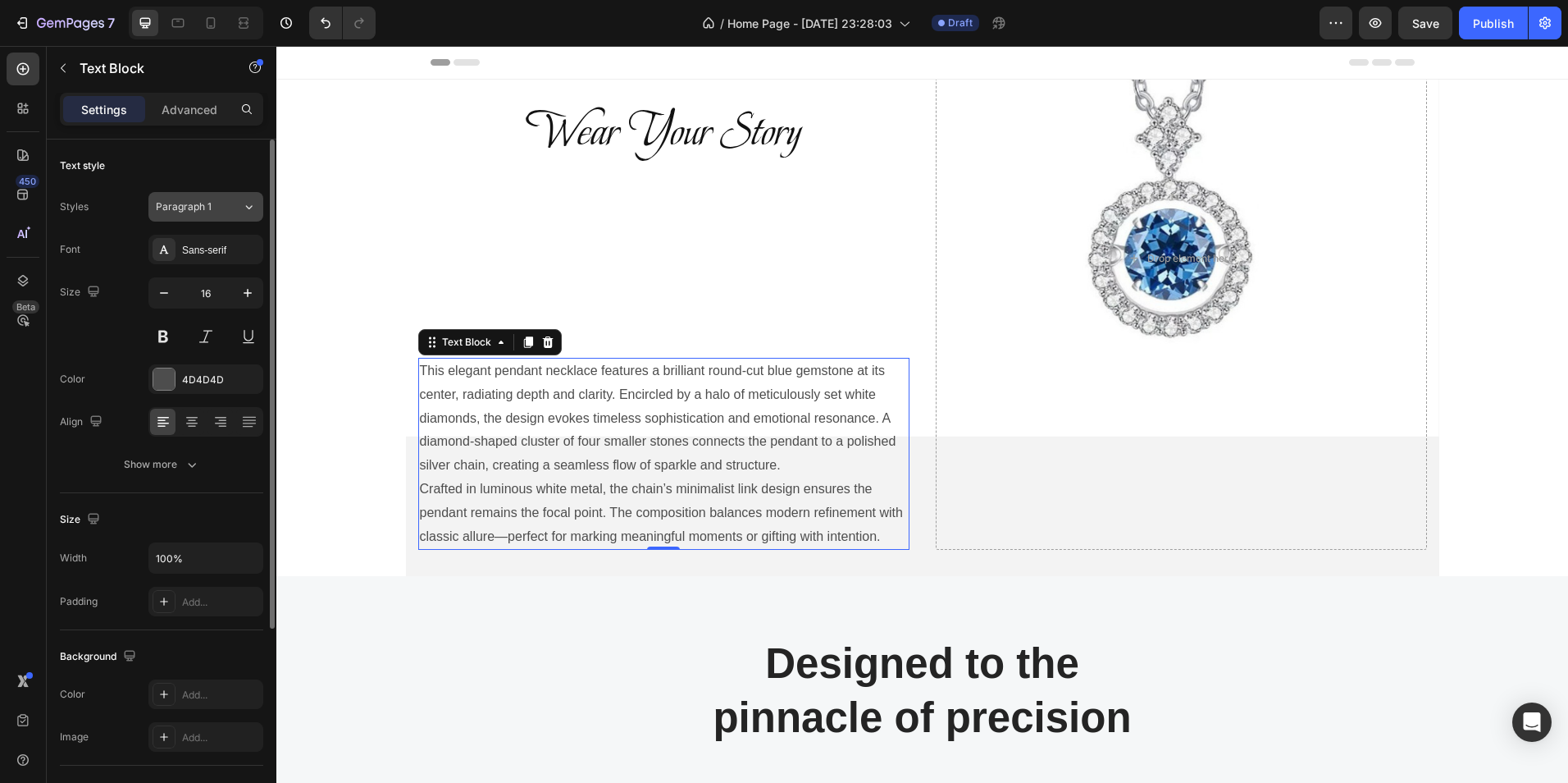
click at [247, 202] on icon at bounding box center [249, 207] width 14 height 17
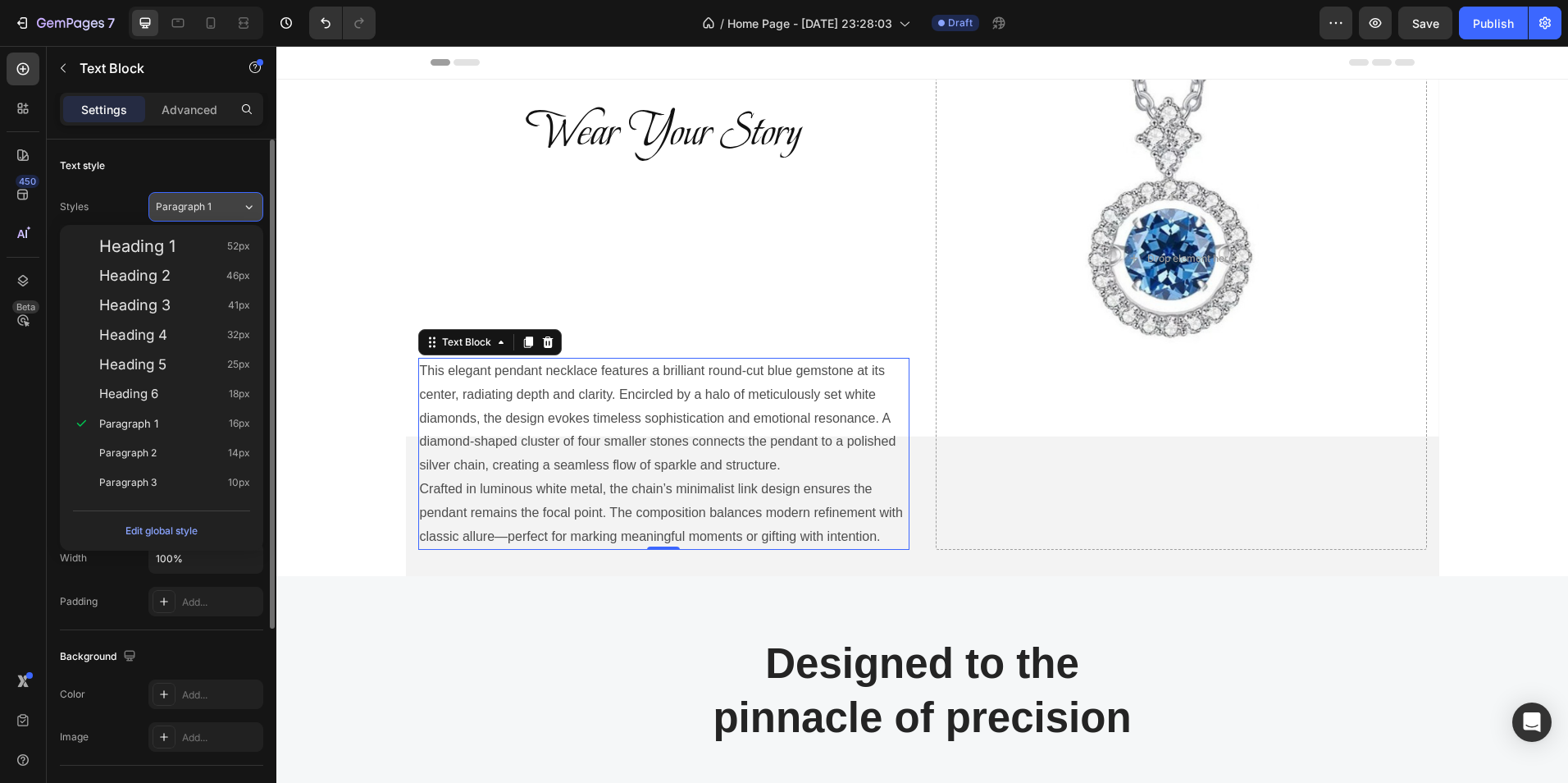
click at [247, 202] on icon at bounding box center [249, 207] width 14 height 17
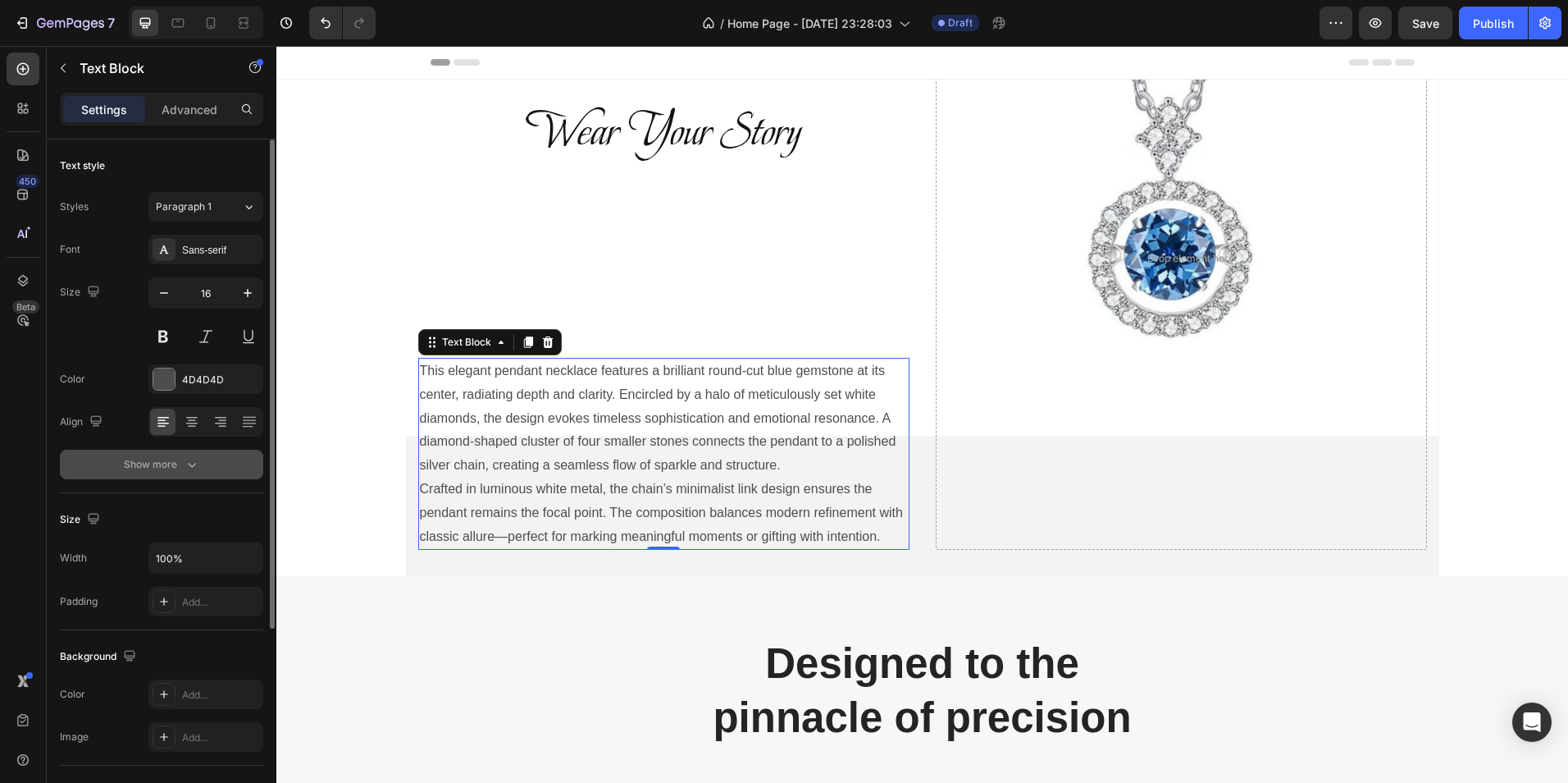
click at [187, 467] on icon "button" at bounding box center [192, 464] width 17 height 17
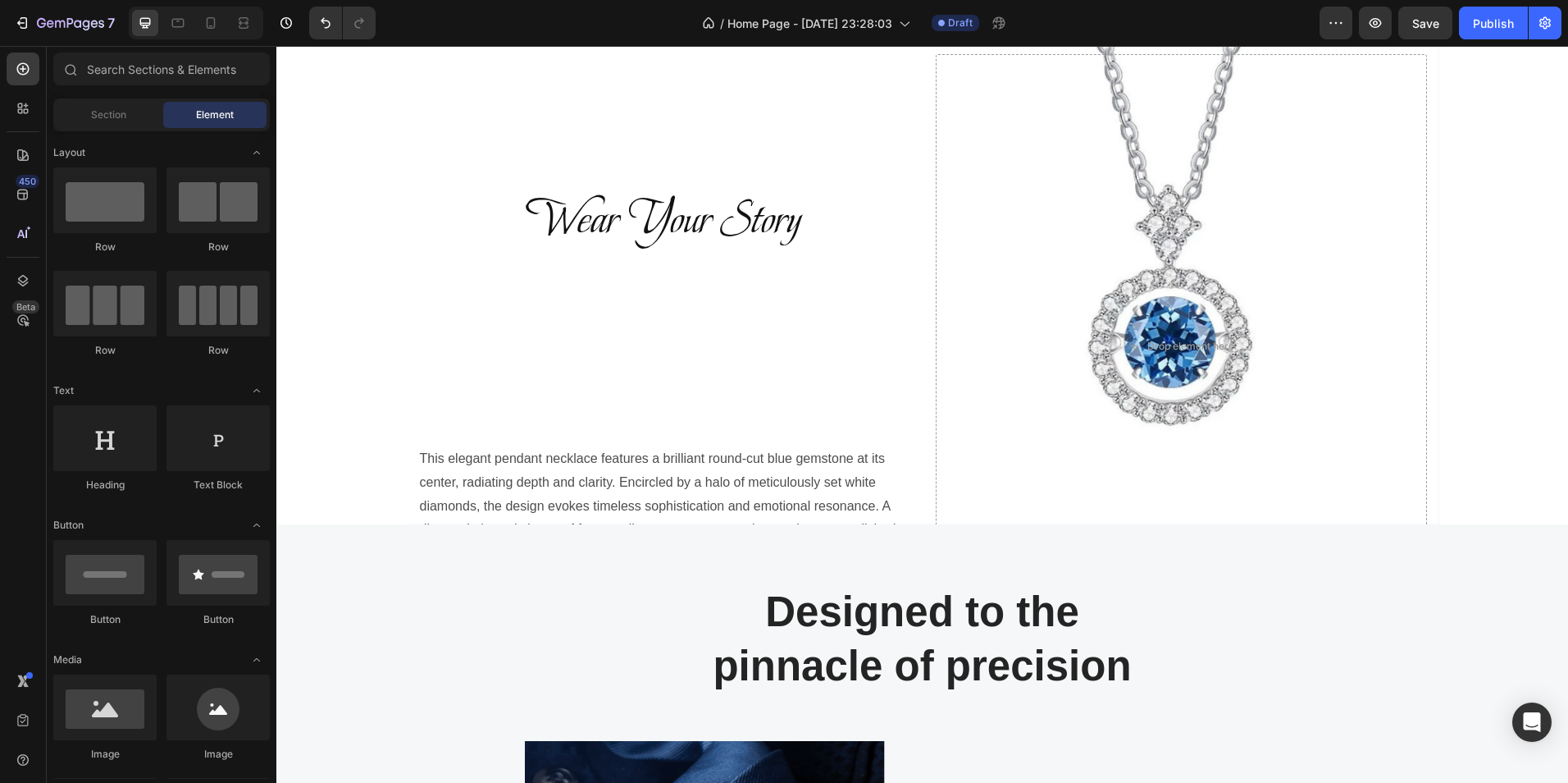
scroll to position [0, 0]
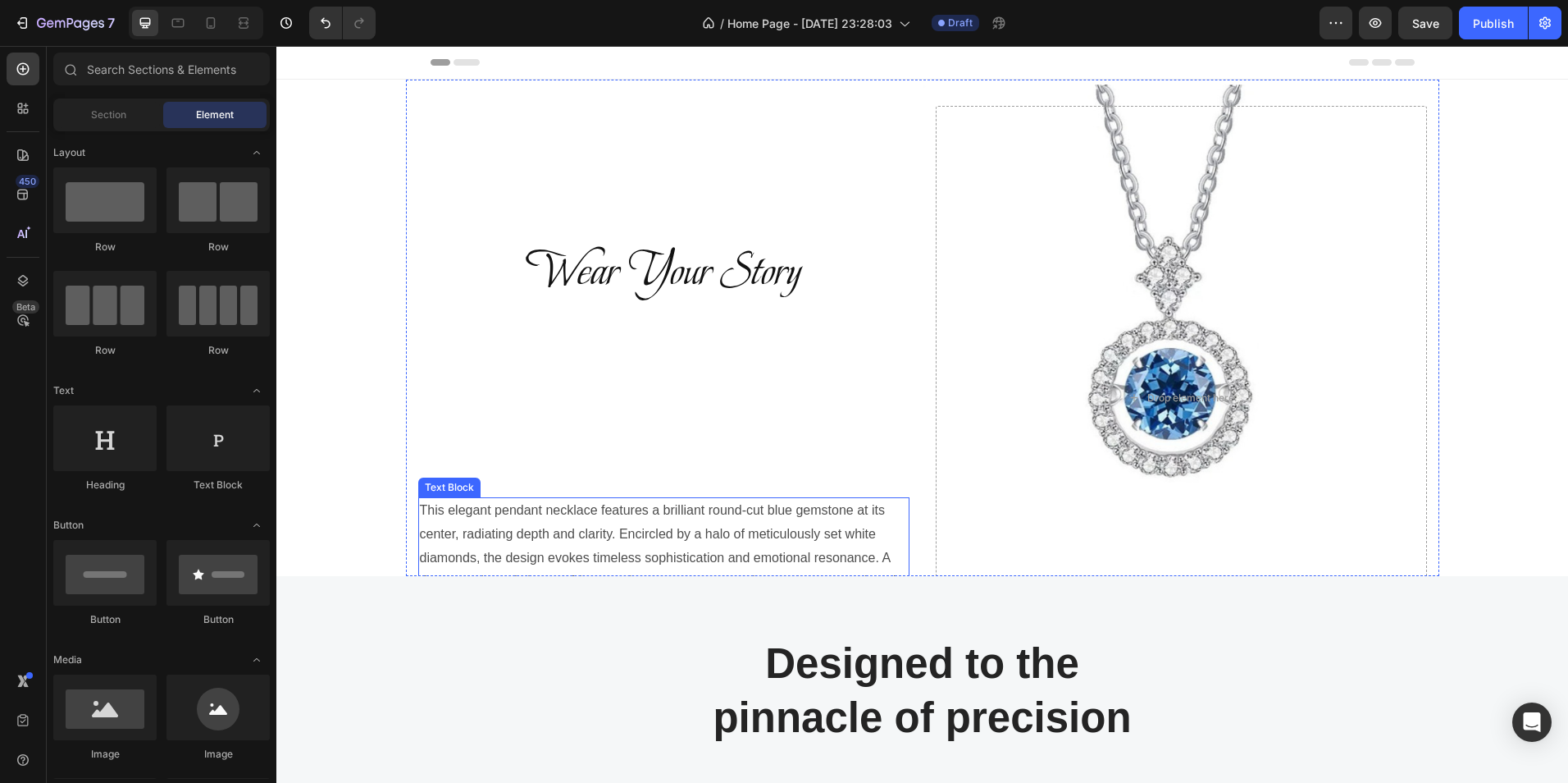
click at [602, 536] on p "This elegant pendant necklace features a brilliant round-cut blue gemstone at i…" at bounding box center [664, 557] width 488 height 118
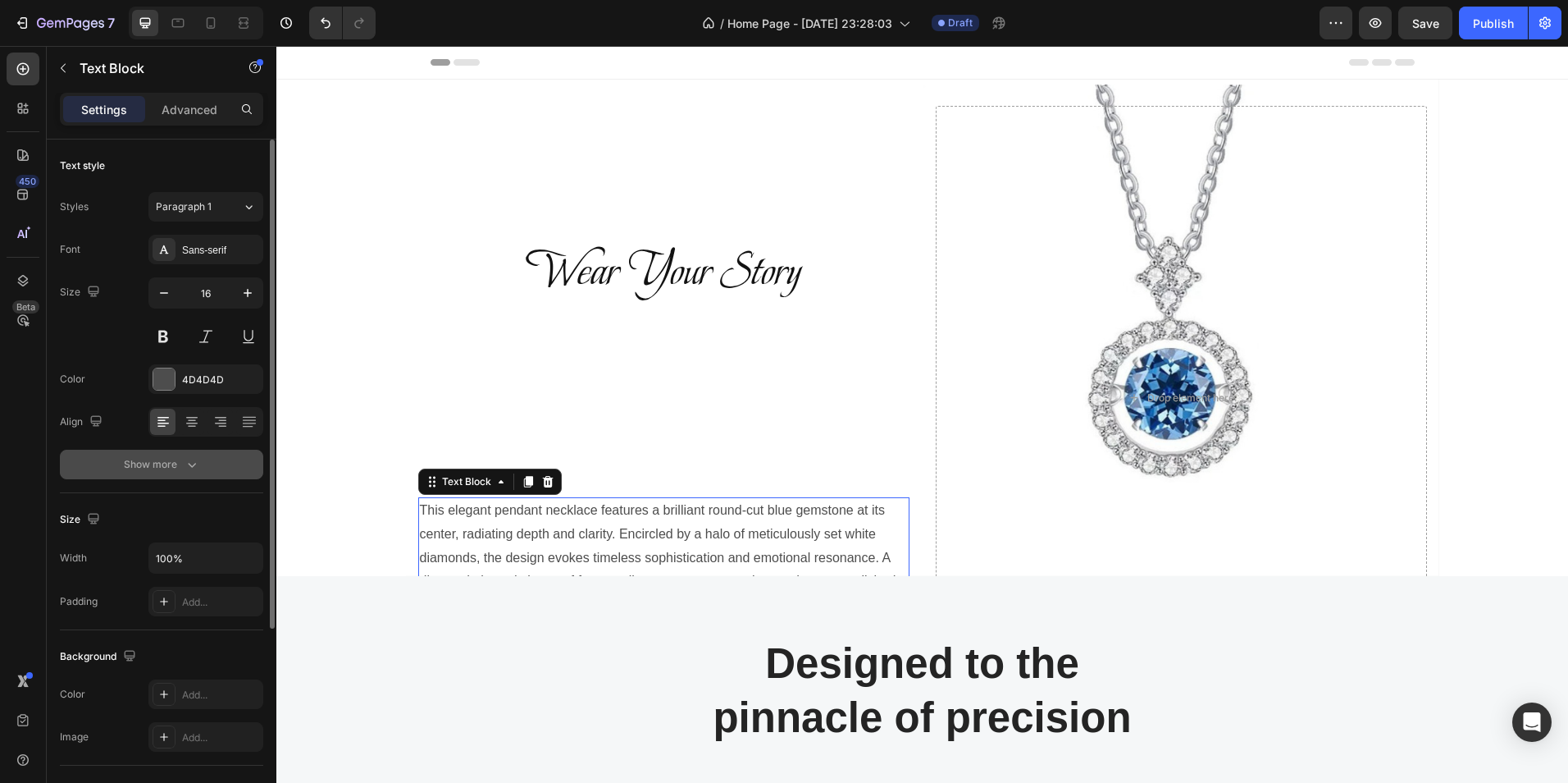
click at [194, 463] on icon "button" at bounding box center [192, 464] width 17 height 17
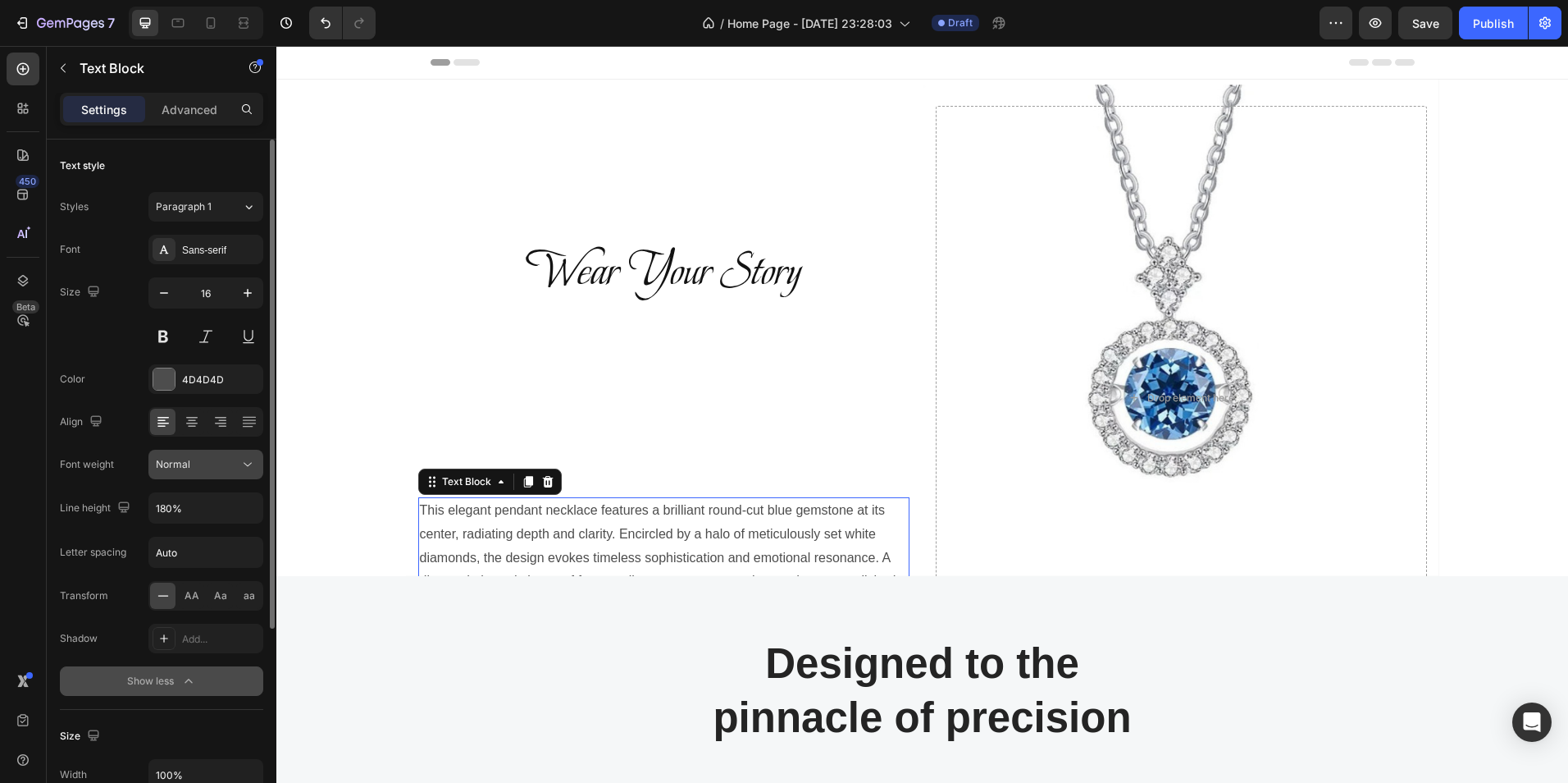
click at [245, 463] on icon at bounding box center [247, 465] width 8 height 4
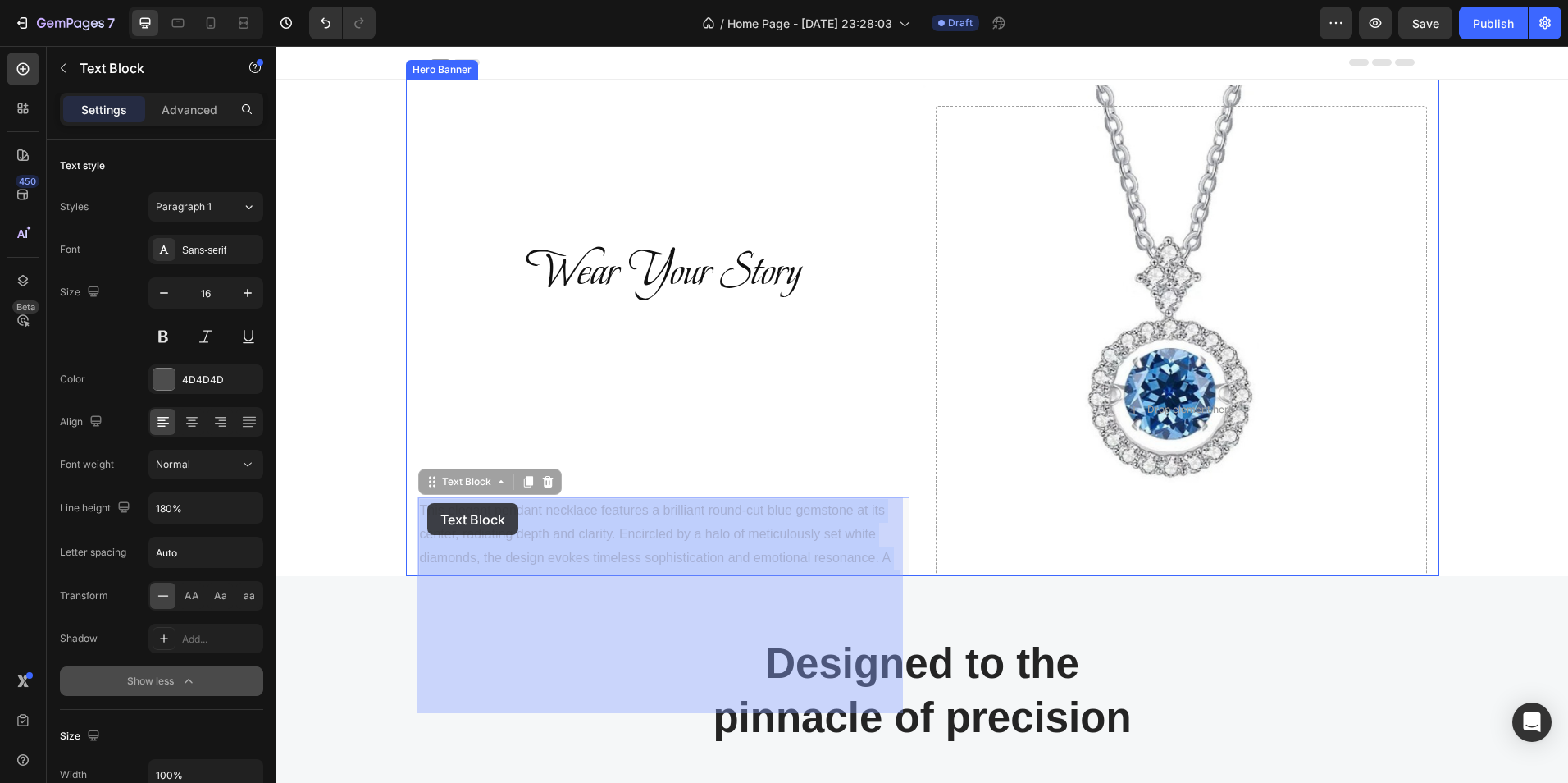
drag, startPoint x: 431, startPoint y: 521, endPoint x: 428, endPoint y: 503, distance: 18.2
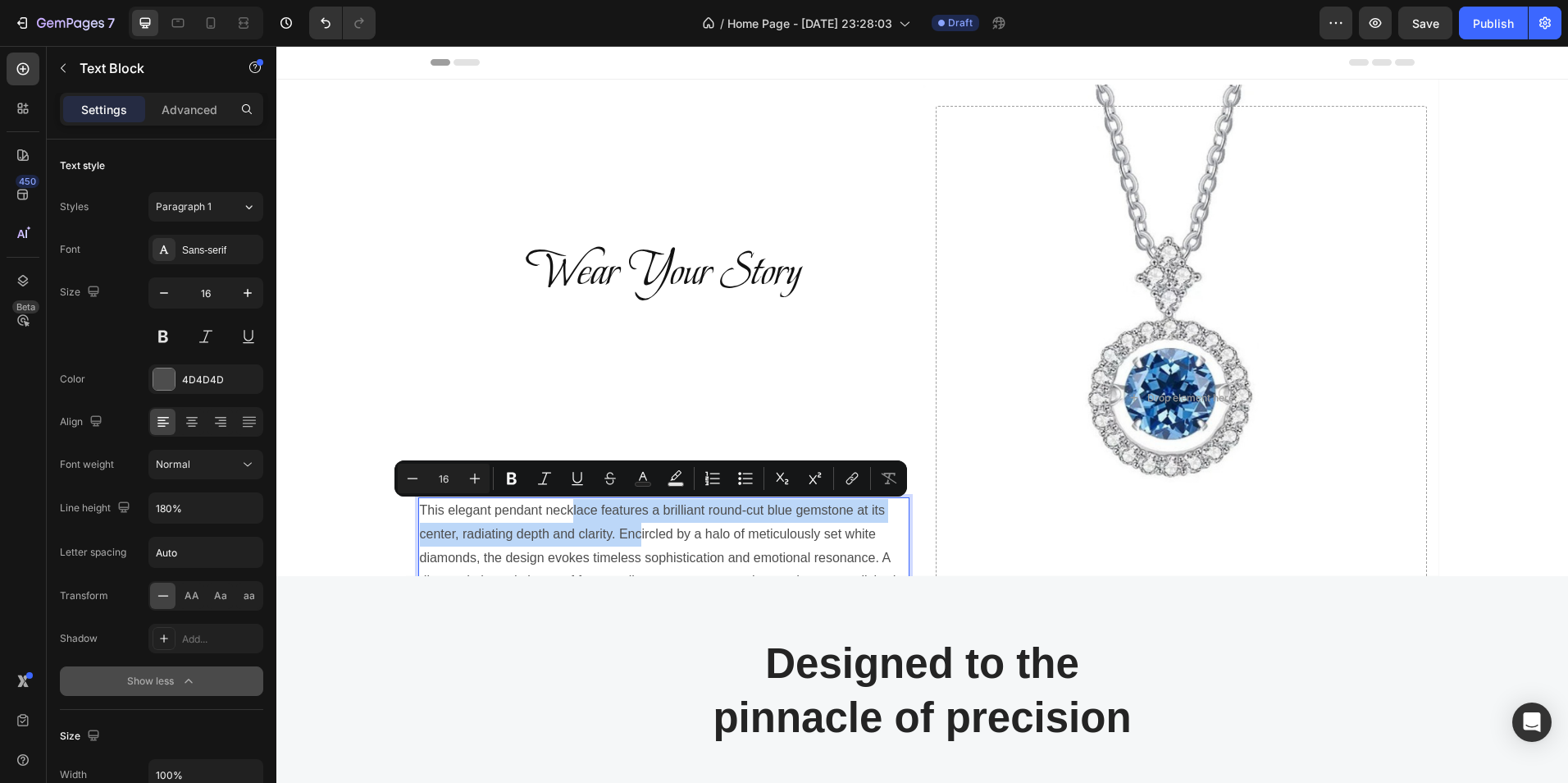
drag, startPoint x: 641, startPoint y: 543, endPoint x: 572, endPoint y: 504, distance: 79.3
click at [572, 504] on p "This elegant pendant necklace features a brilliant round-cut blue gemstone at i…" at bounding box center [664, 557] width 488 height 118
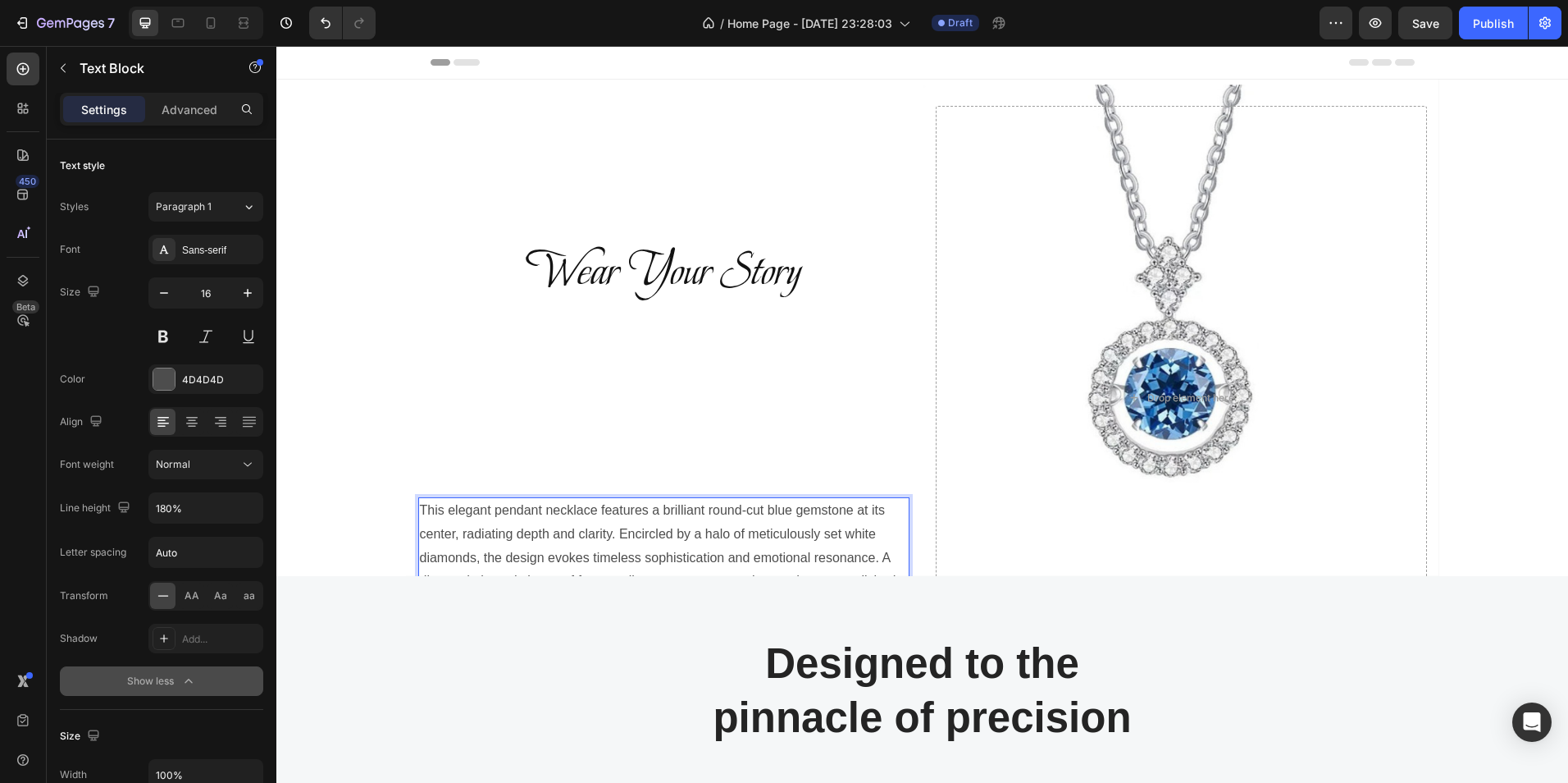
click at [692, 536] on p "This elegant pendant necklace features a brilliant round-cut blue gemstone at i…" at bounding box center [664, 557] width 488 height 118
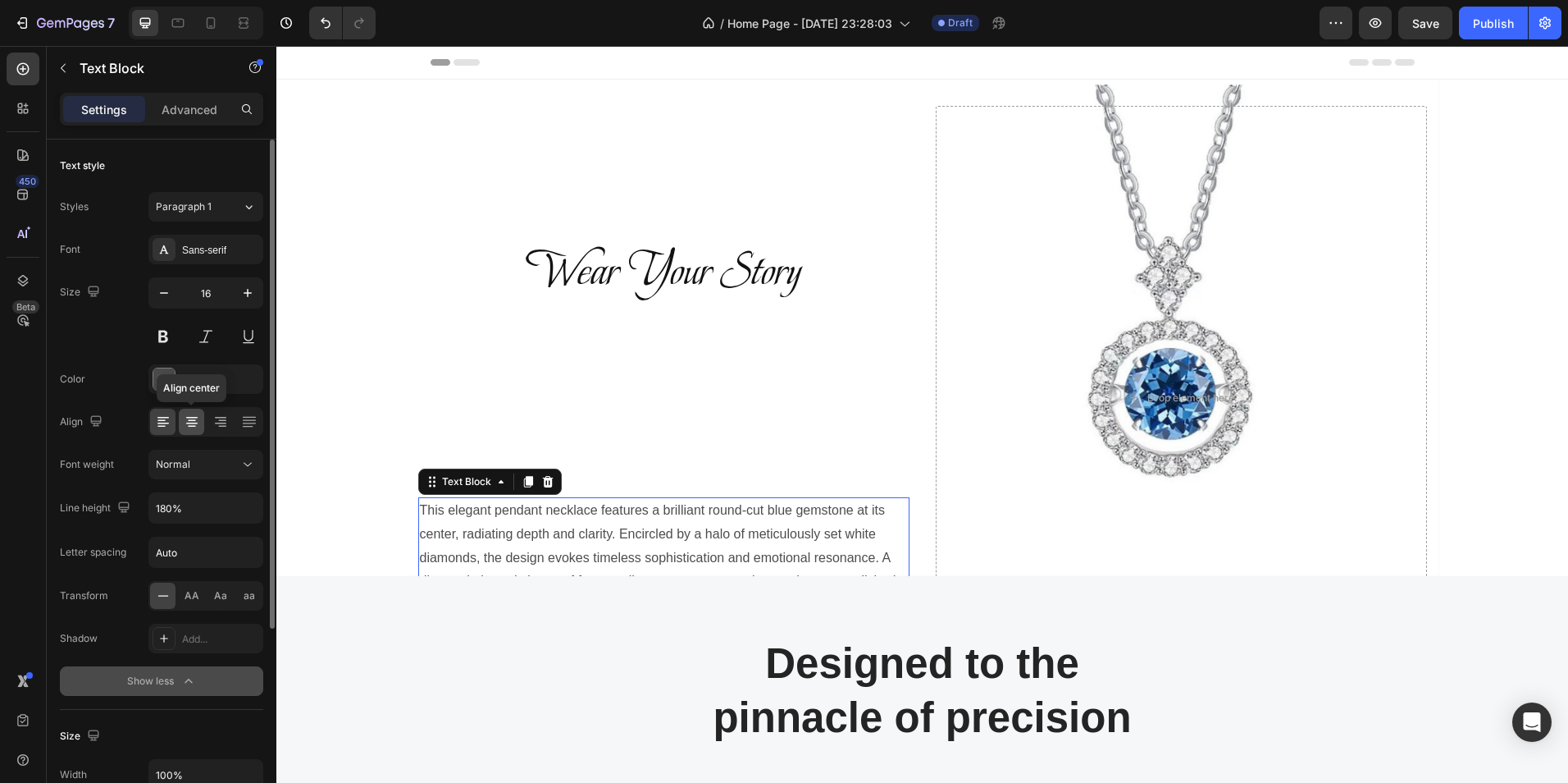
click at [198, 422] on icon at bounding box center [192, 422] width 17 height 17
click at [252, 509] on icon "button" at bounding box center [248, 508] width 17 height 17
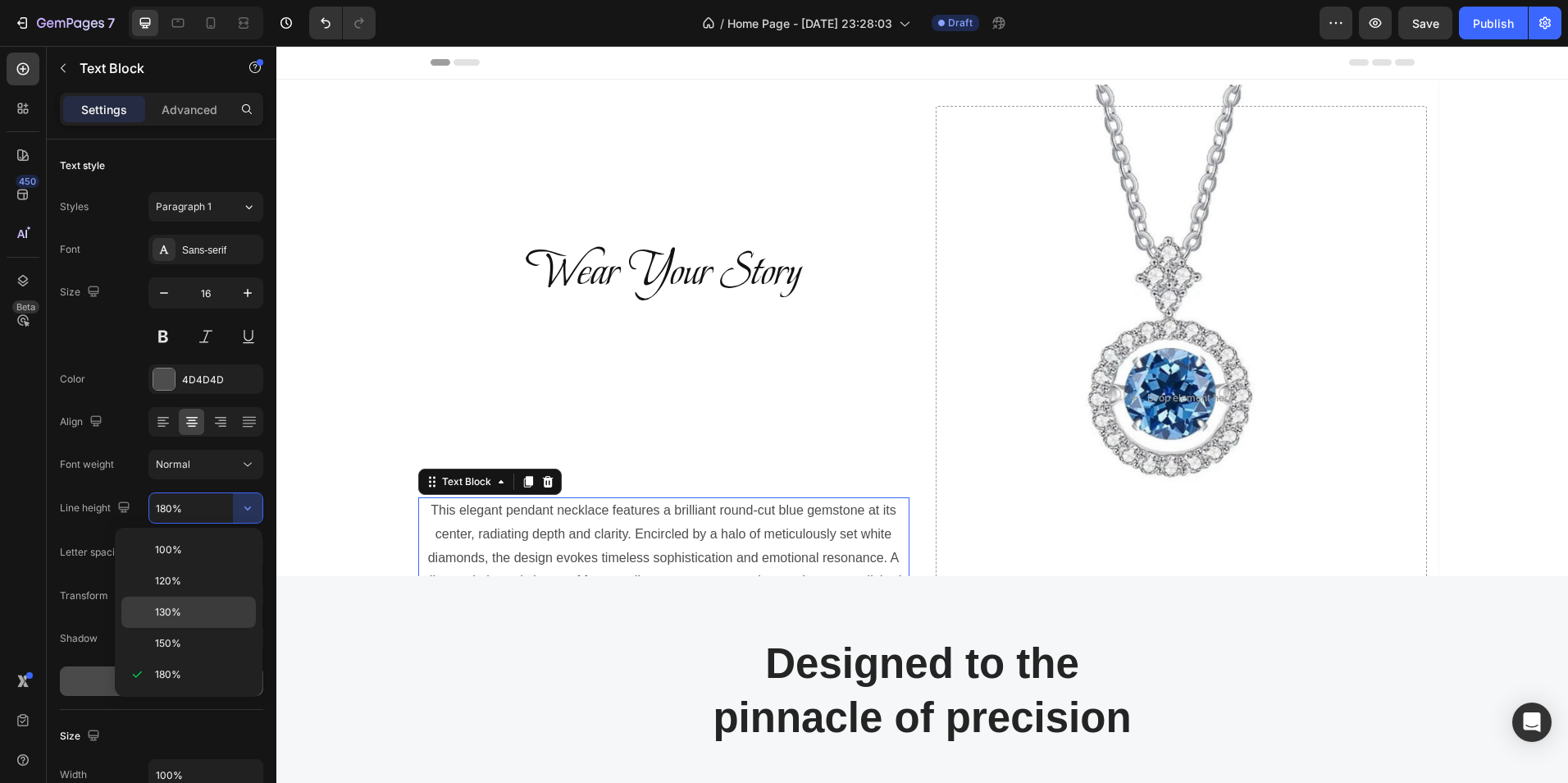
click at [170, 609] on span "130%" at bounding box center [168, 612] width 26 height 15
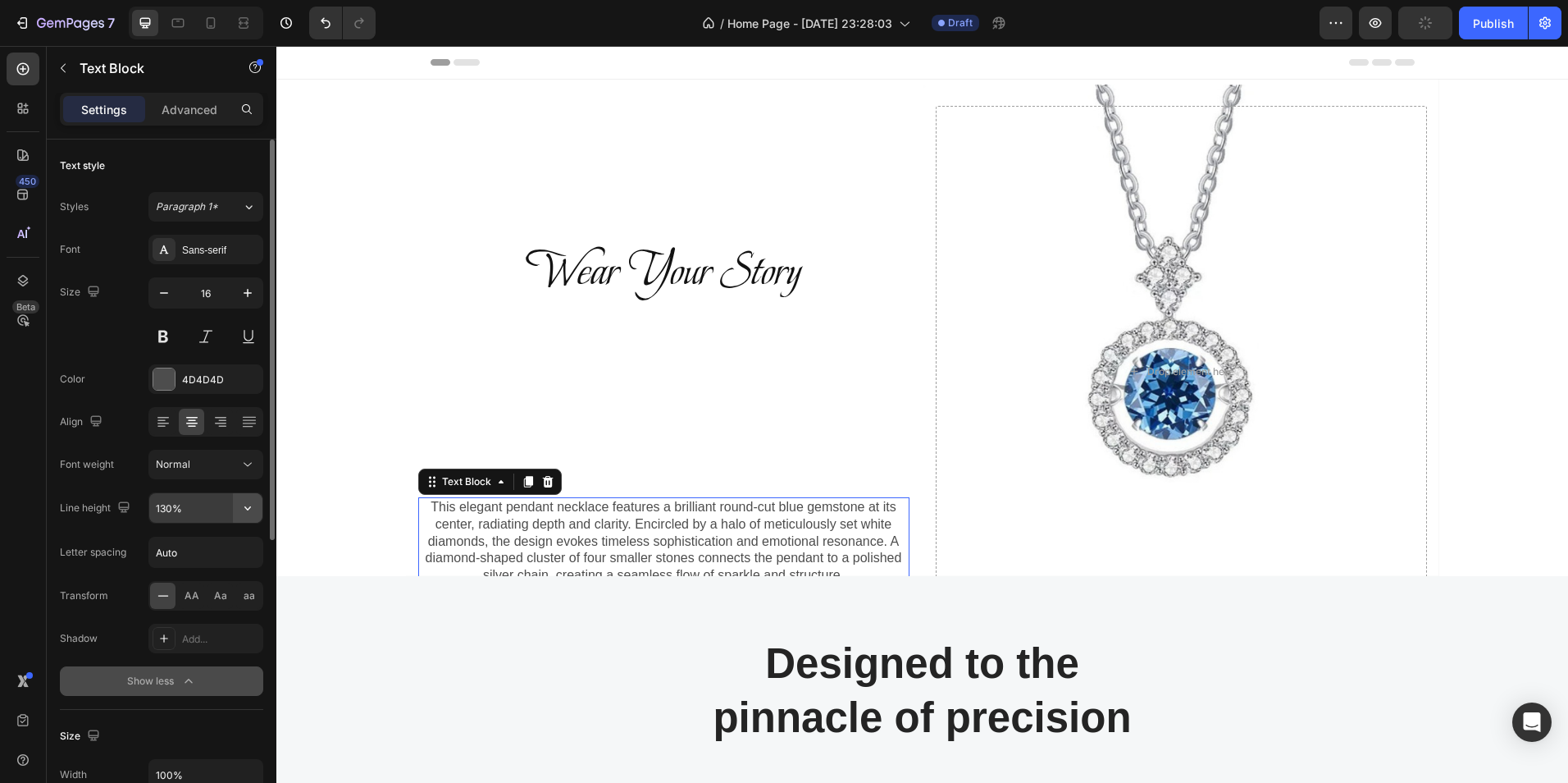
click at [243, 511] on icon "button" at bounding box center [248, 508] width 17 height 17
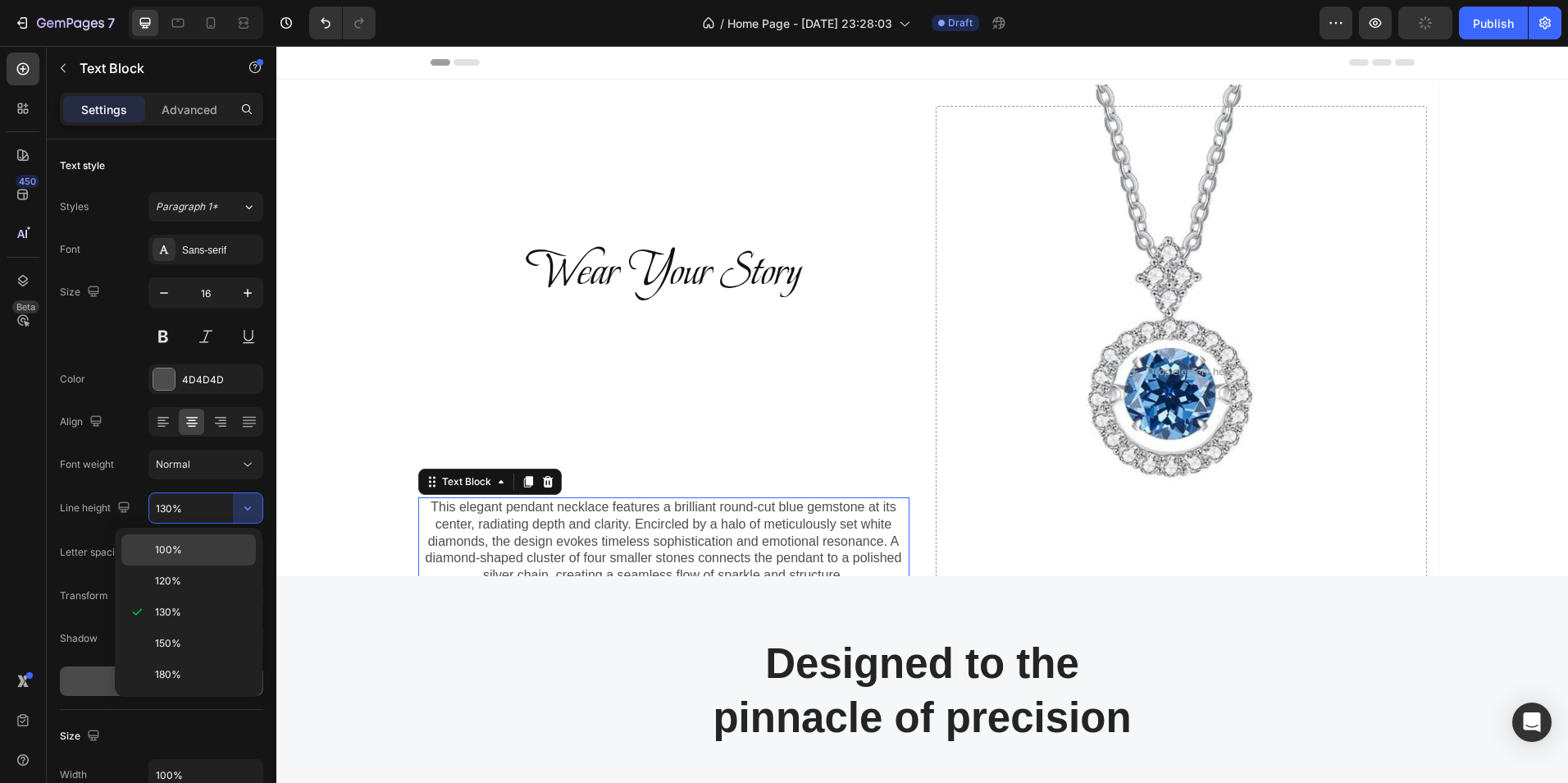
click at [186, 545] on p "100%" at bounding box center [201, 550] width 93 height 15
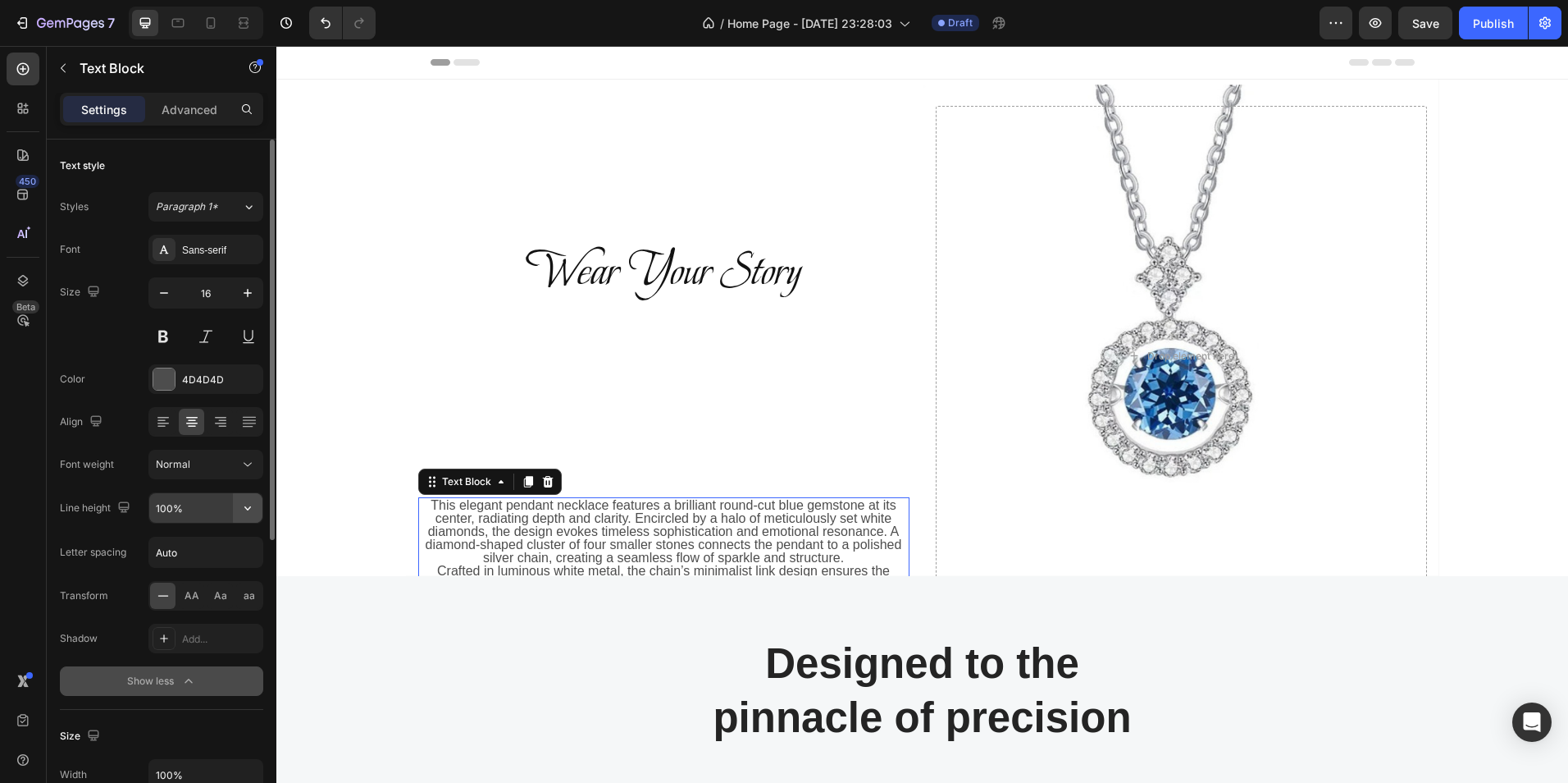
click at [246, 504] on icon "button" at bounding box center [248, 508] width 17 height 17
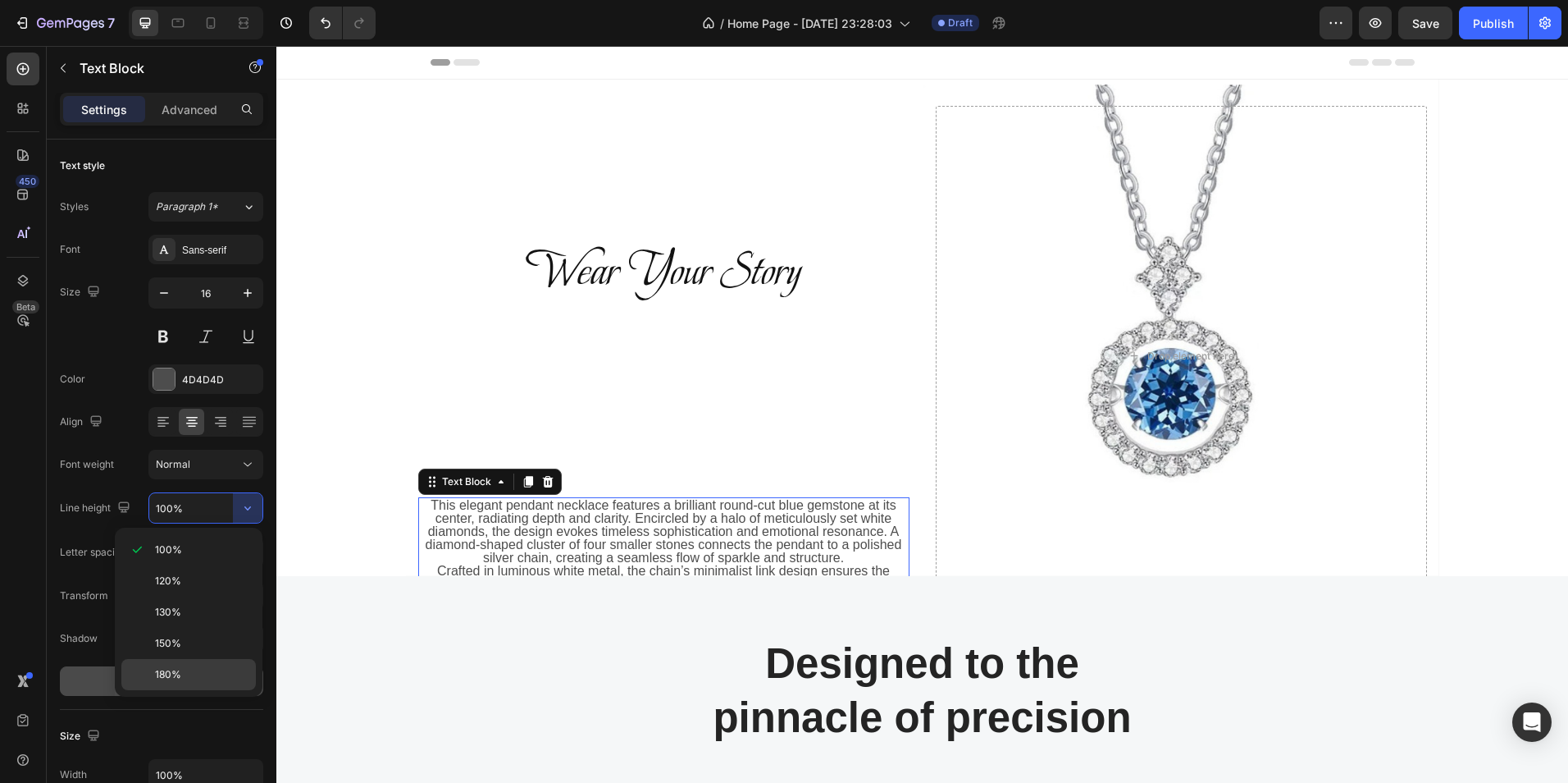
click at [156, 674] on span "180%" at bounding box center [168, 675] width 26 height 15
type input "180%"
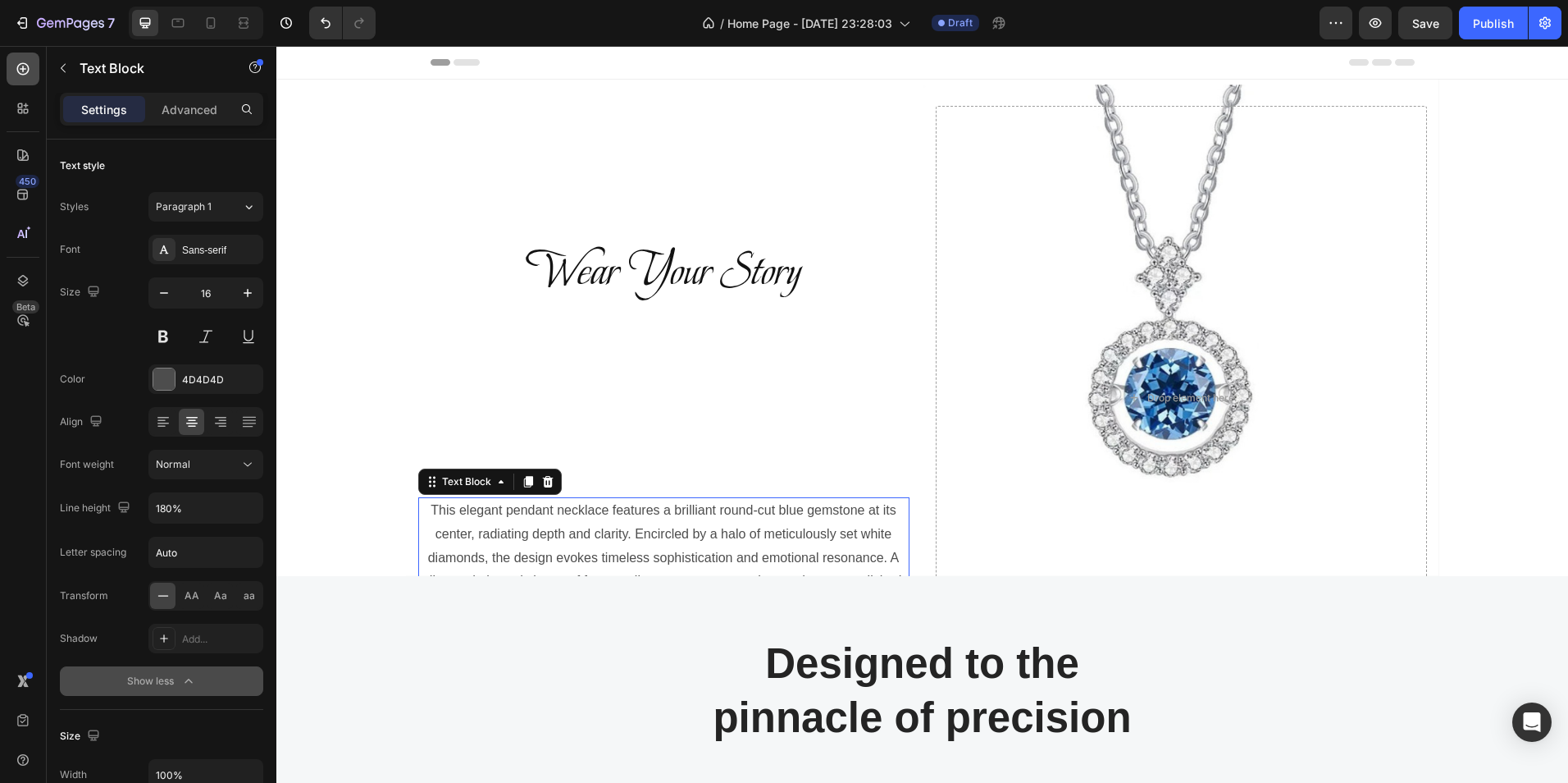
click at [26, 69] on icon at bounding box center [22, 69] width 12 height 12
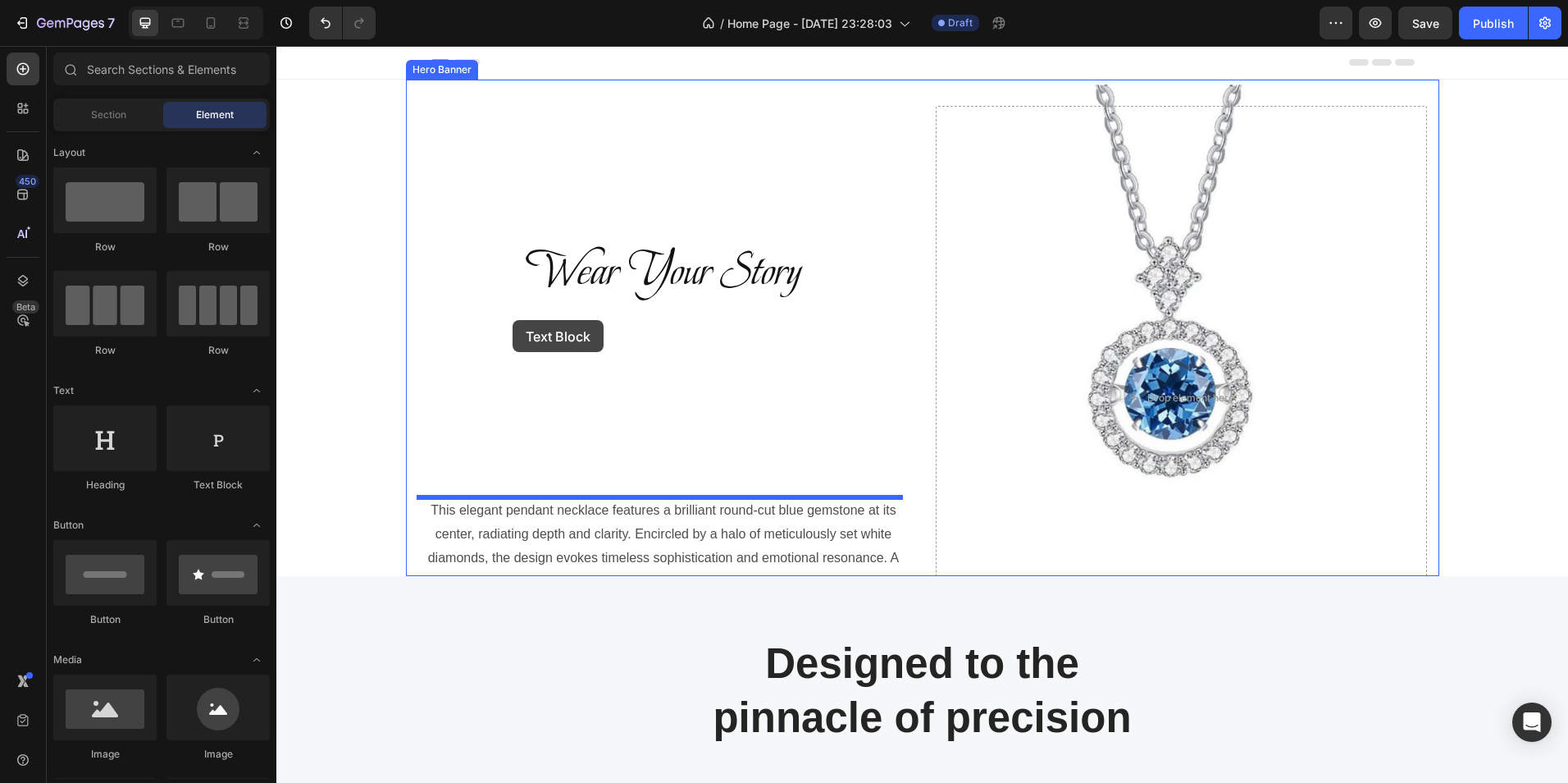
drag, startPoint x: 507, startPoint y: 470, endPoint x: 512, endPoint y: 320, distance: 150.1
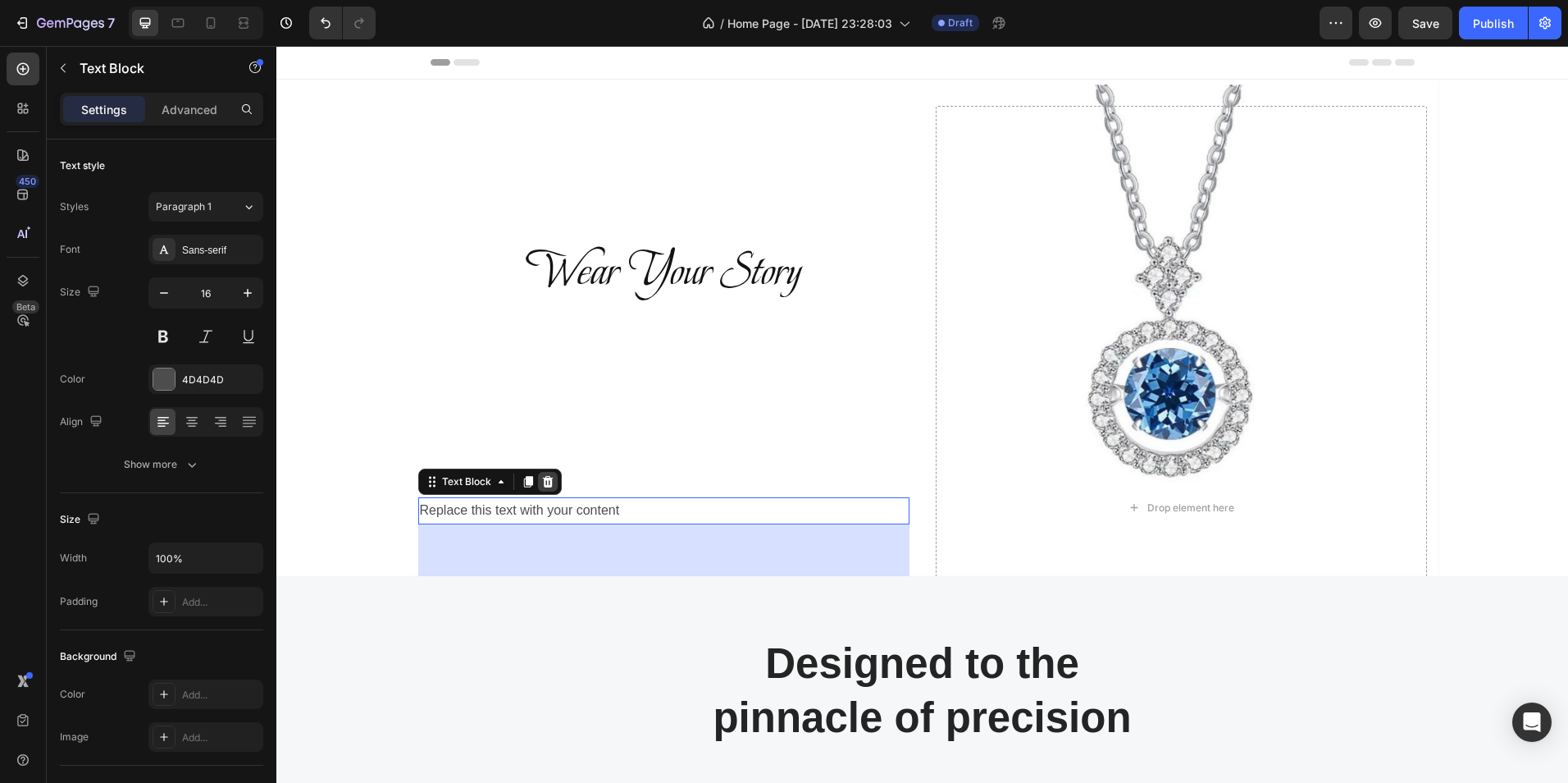
click at [547, 482] on icon at bounding box center [548, 482] width 13 height 13
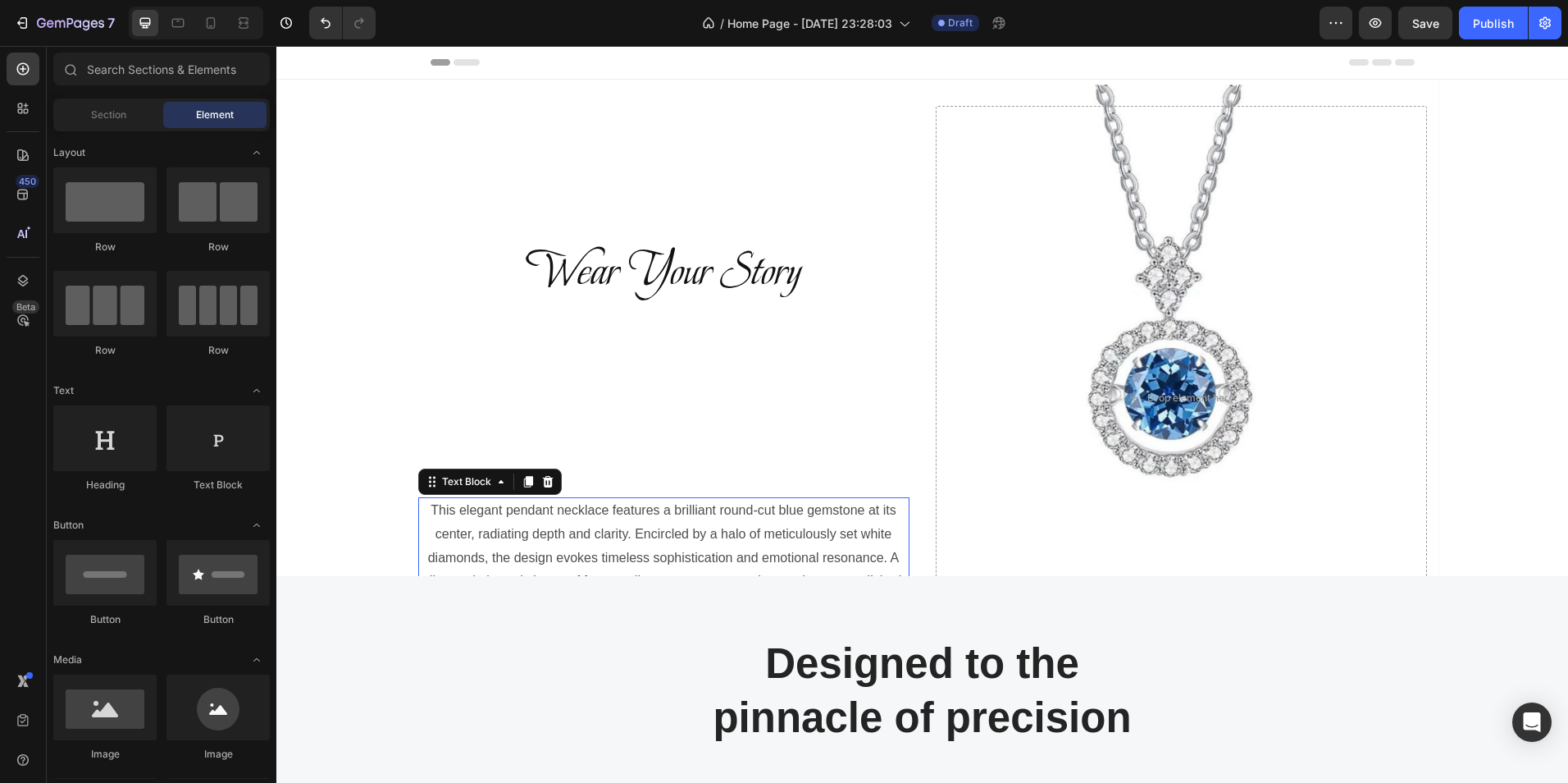
click at [510, 543] on p "This elegant pendant necklace features a brilliant round-cut blue gemstone at i…" at bounding box center [664, 557] width 488 height 118
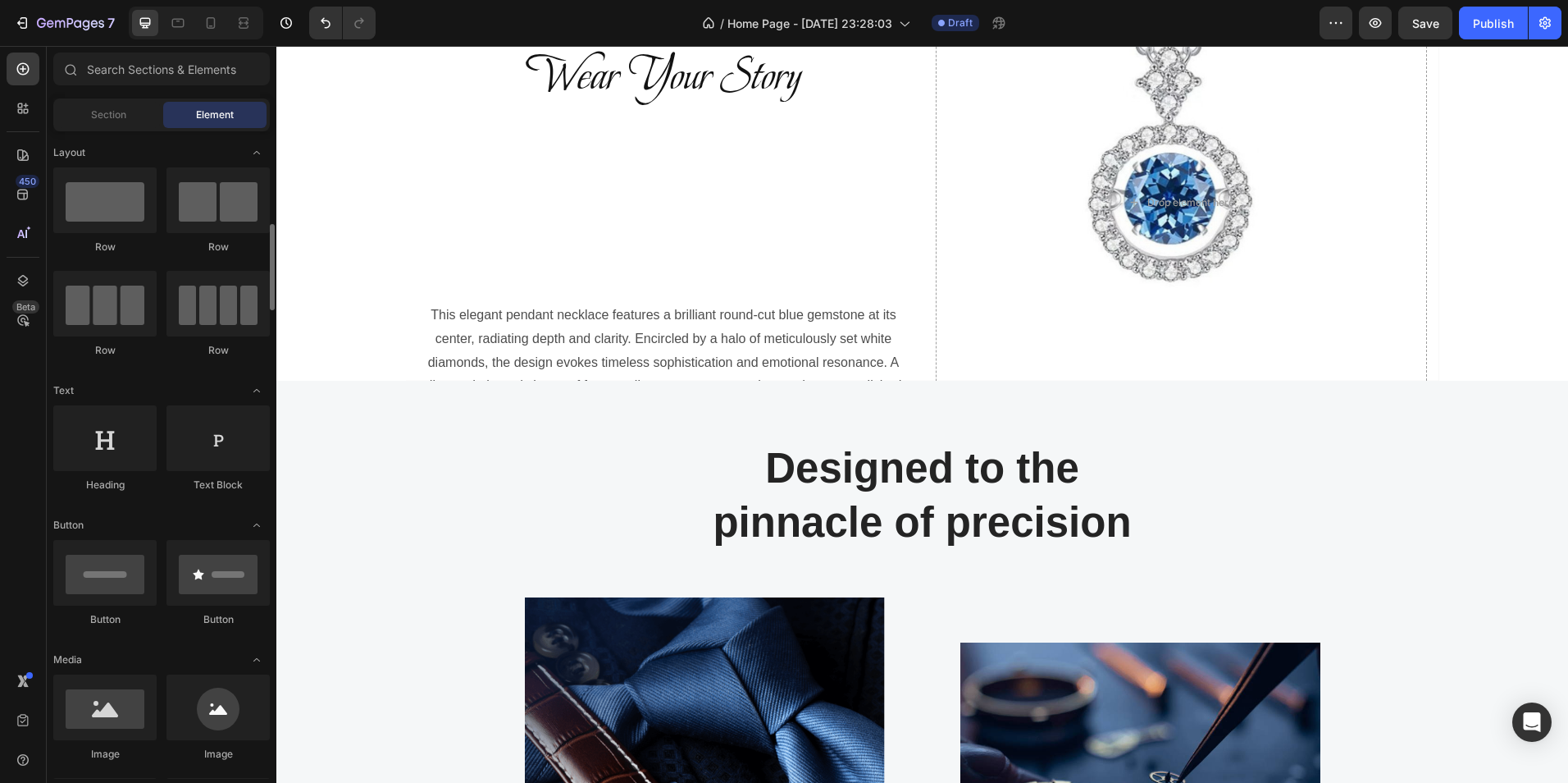
scroll to position [164, 0]
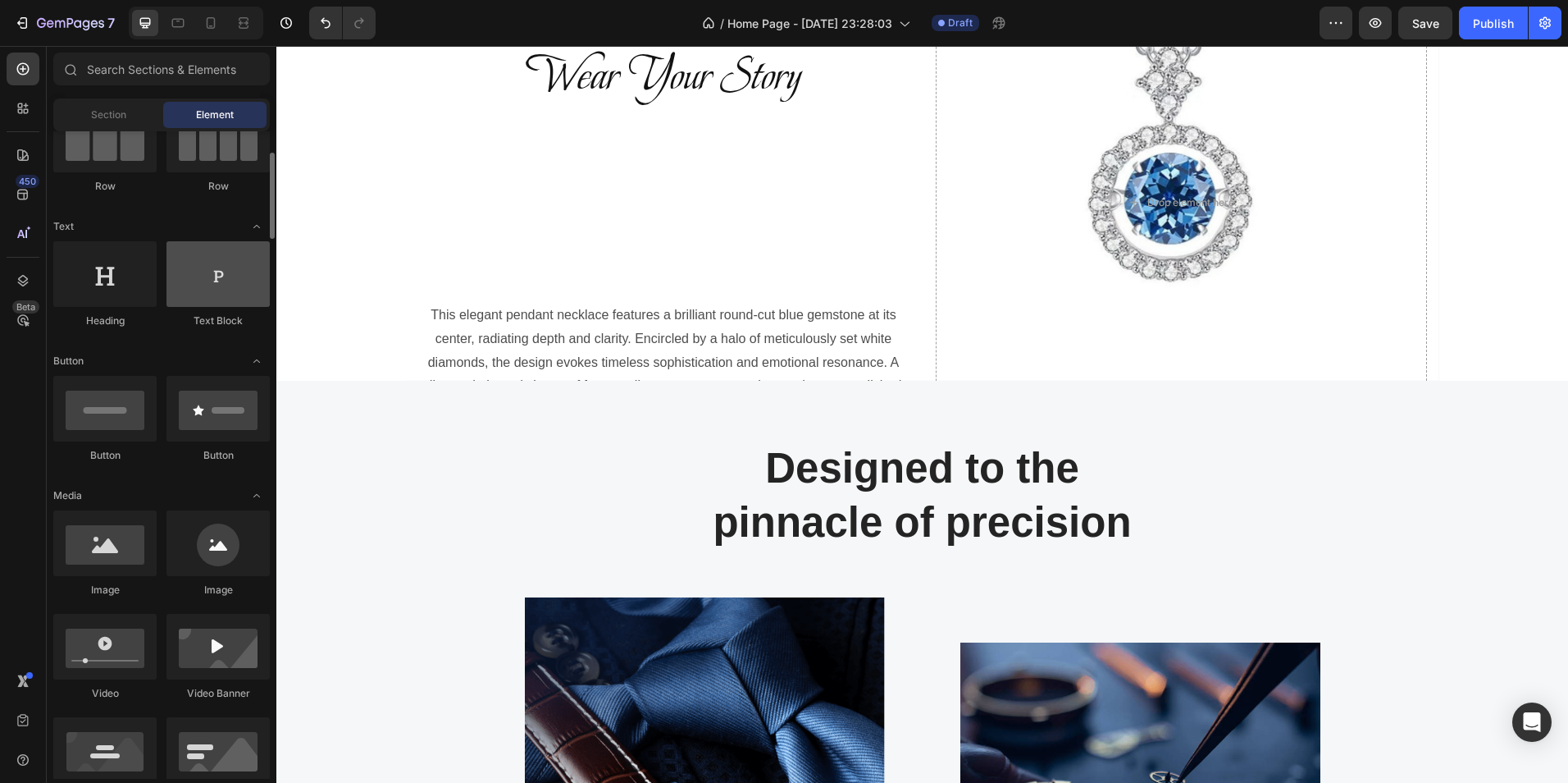
click at [224, 274] on div at bounding box center [218, 274] width 103 height 65
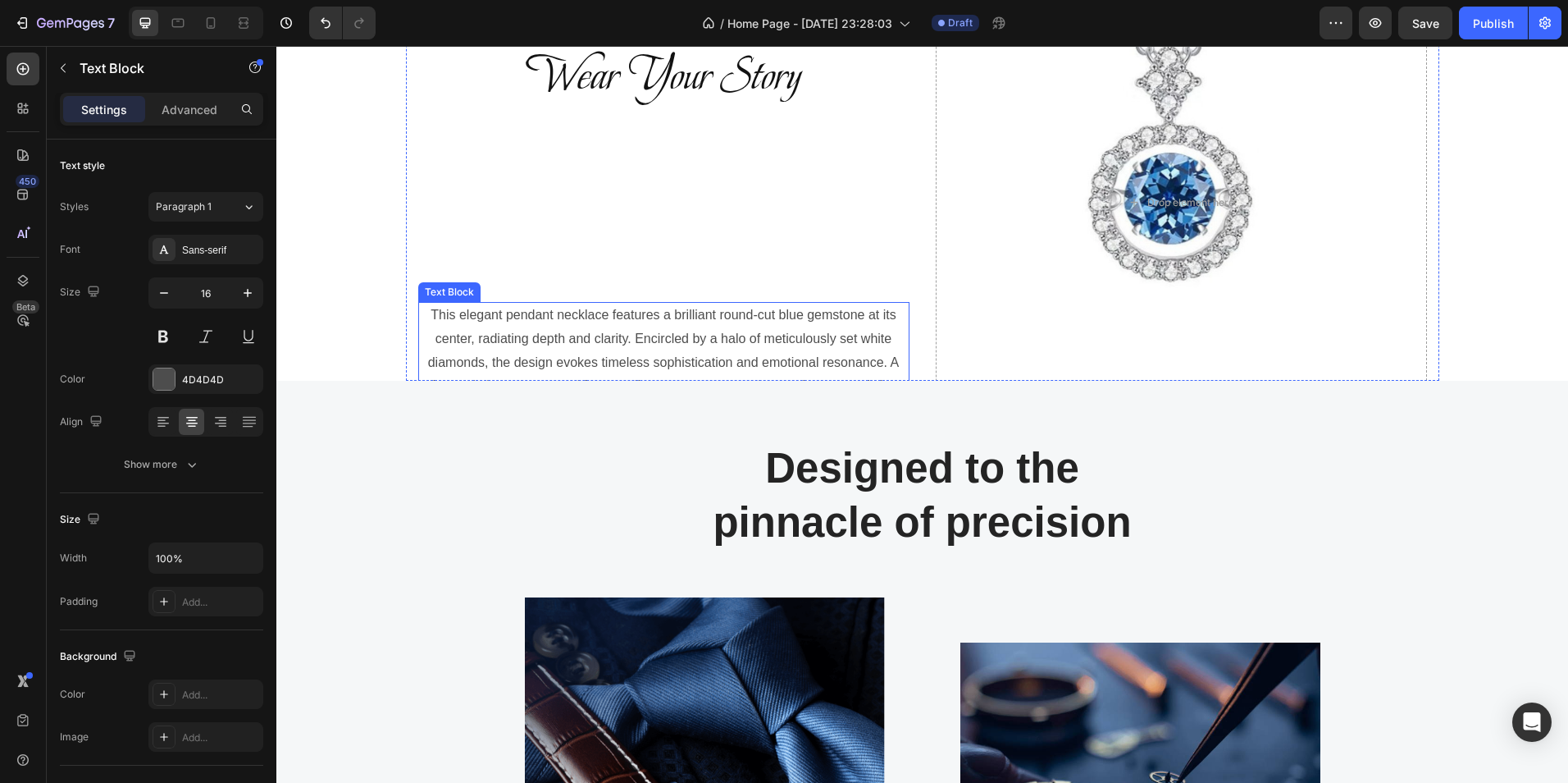
click at [585, 333] on p "This elegant pendant necklace features a brilliant round-cut blue gemstone at i…" at bounding box center [664, 363] width 488 height 118
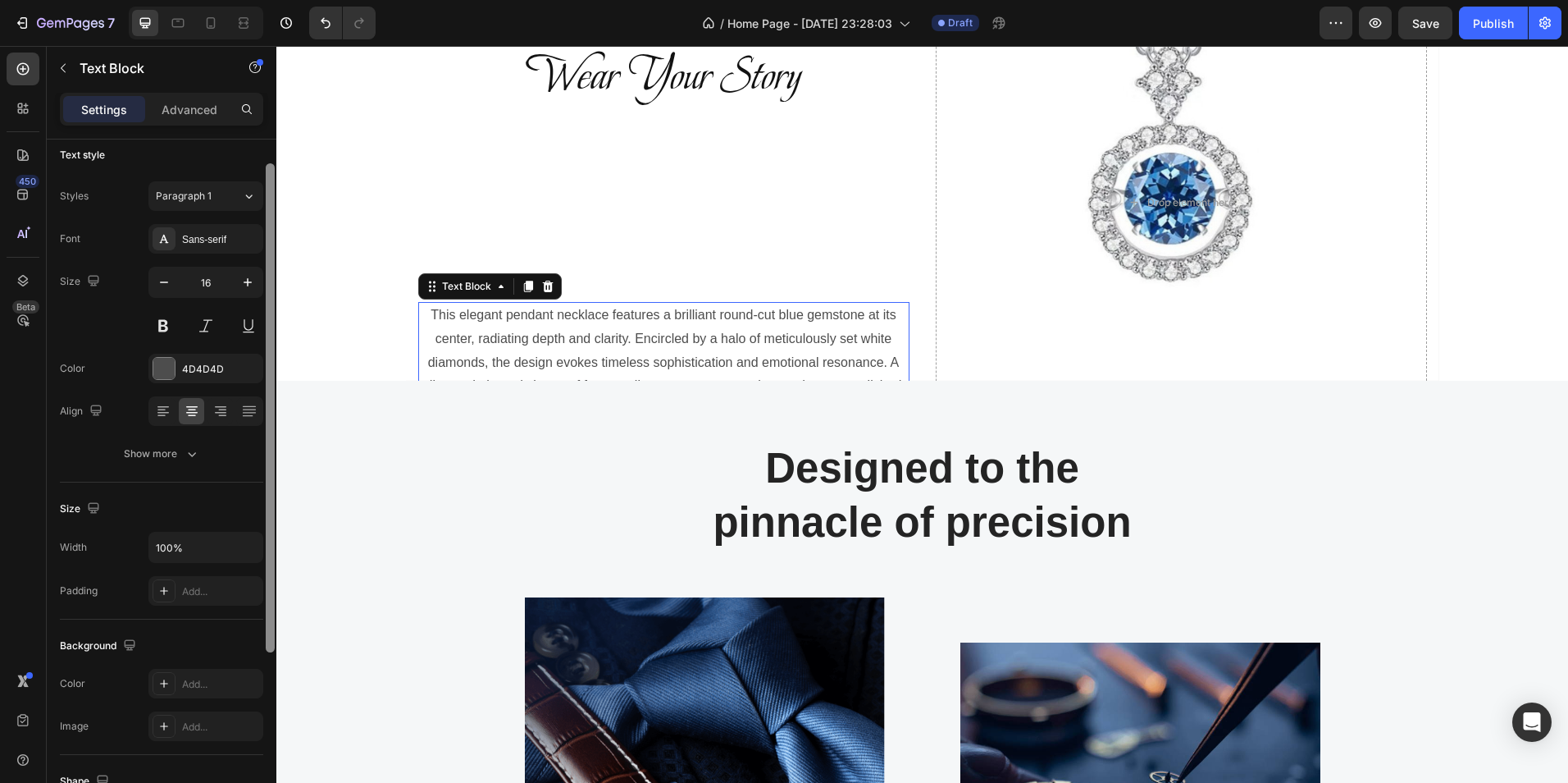
scroll to position [0, 0]
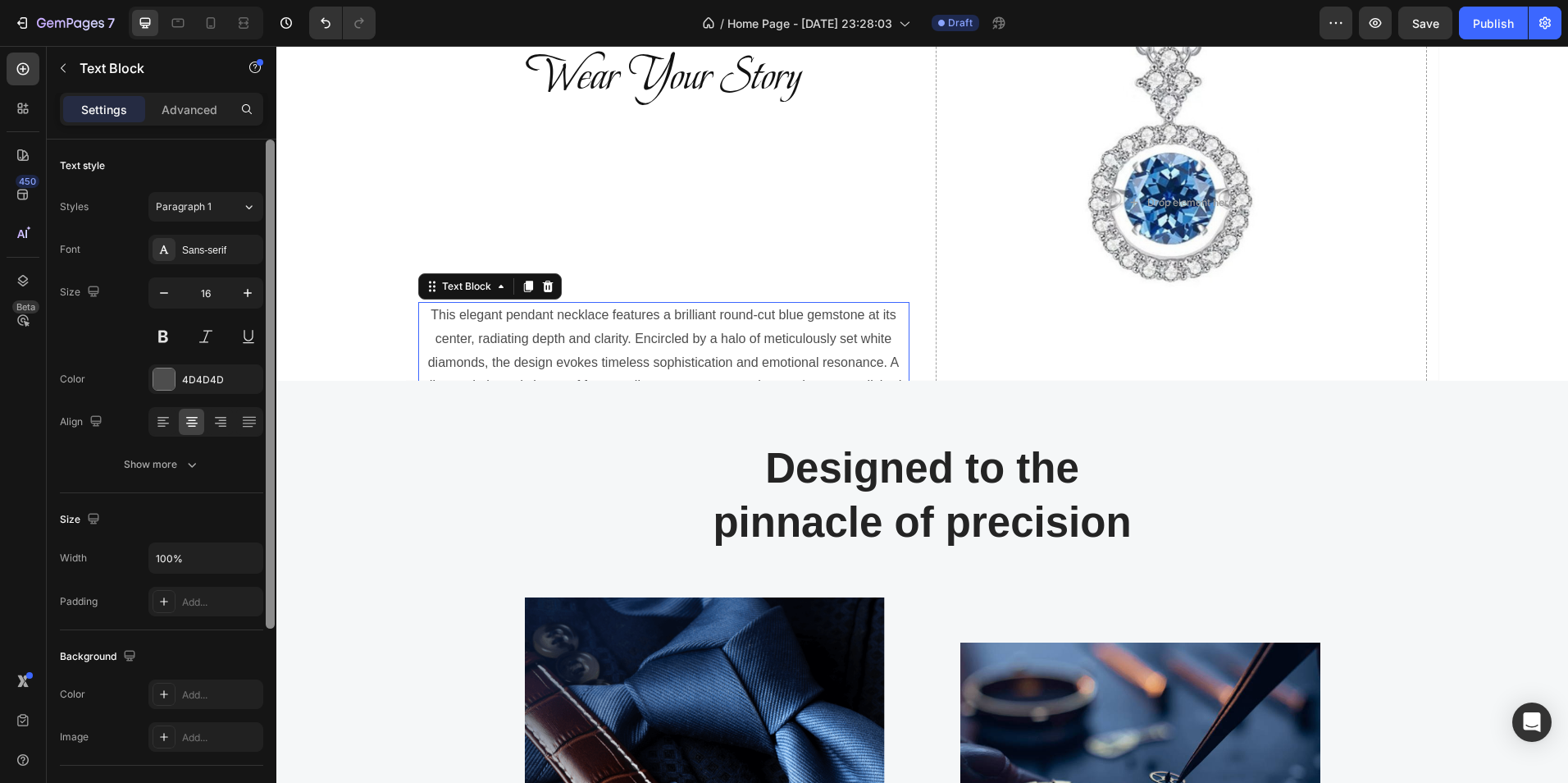
drag, startPoint x: 273, startPoint y: 592, endPoint x: 274, endPoint y: 580, distance: 12.0
click at [274, 580] on div at bounding box center [270, 384] width 9 height 489
click at [253, 208] on icon at bounding box center [249, 207] width 14 height 17
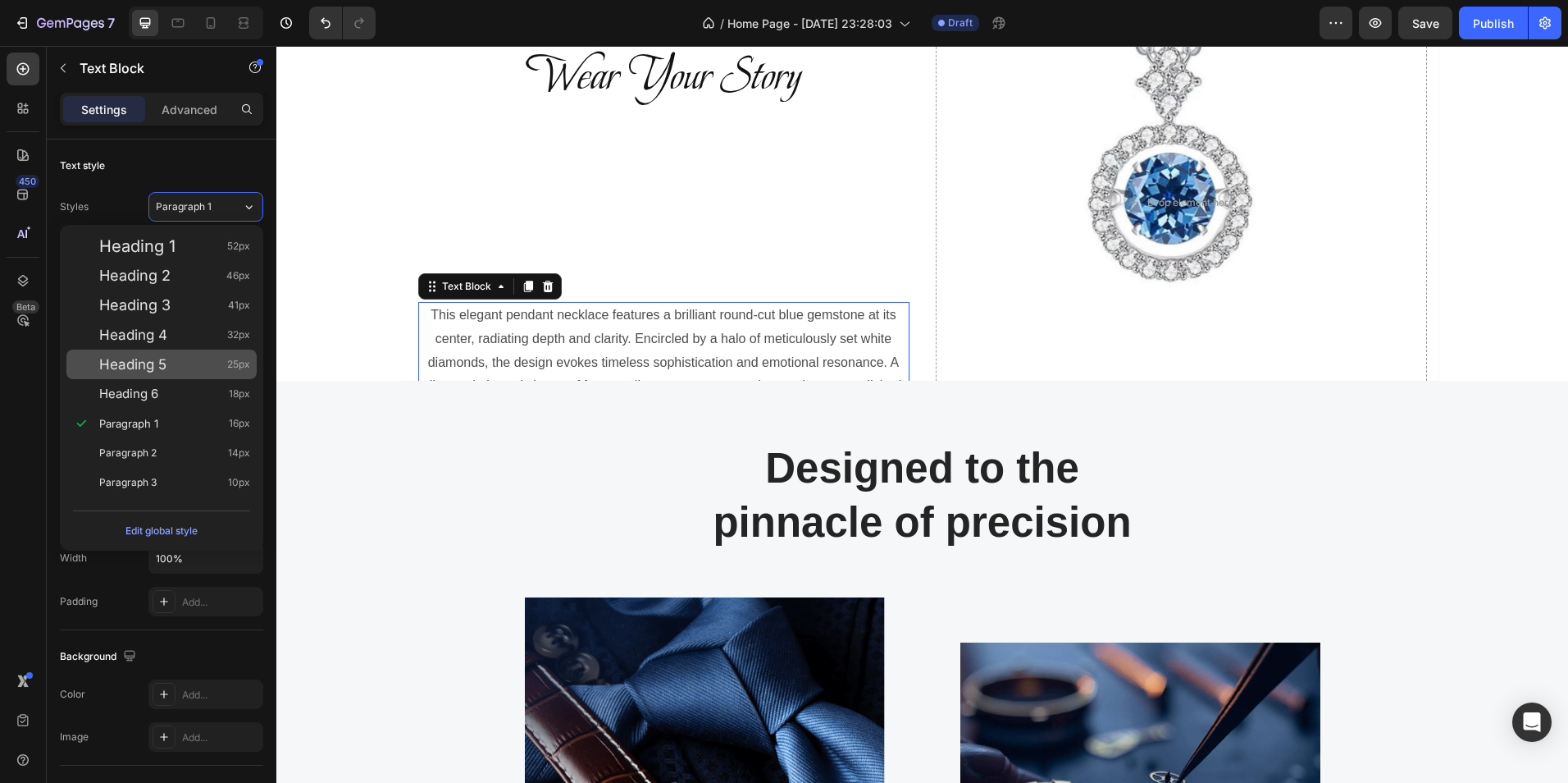
click at [128, 361] on span "Heading 5" at bounding box center [133, 364] width 67 height 17
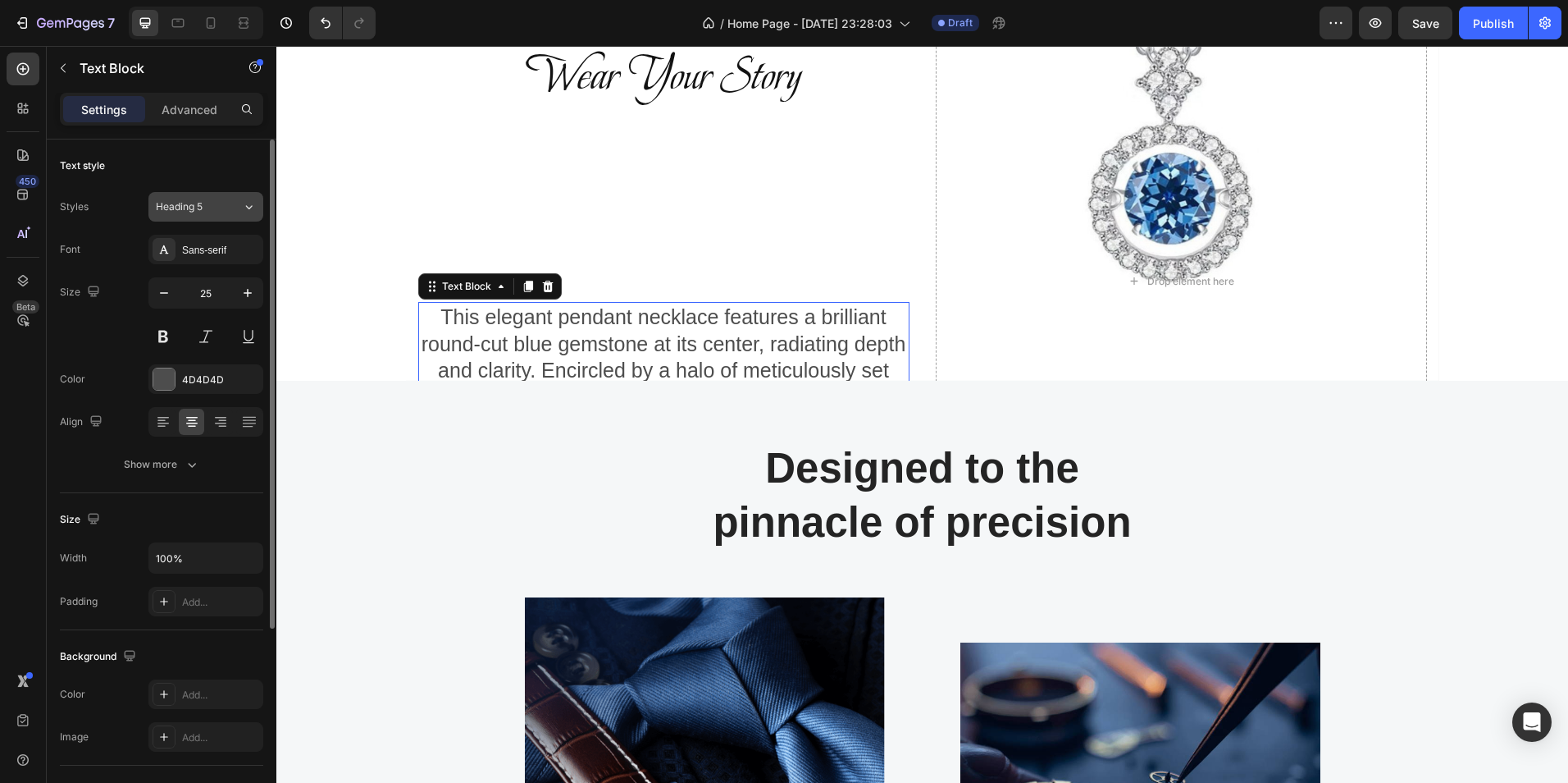
click at [252, 209] on icon at bounding box center [249, 207] width 14 height 17
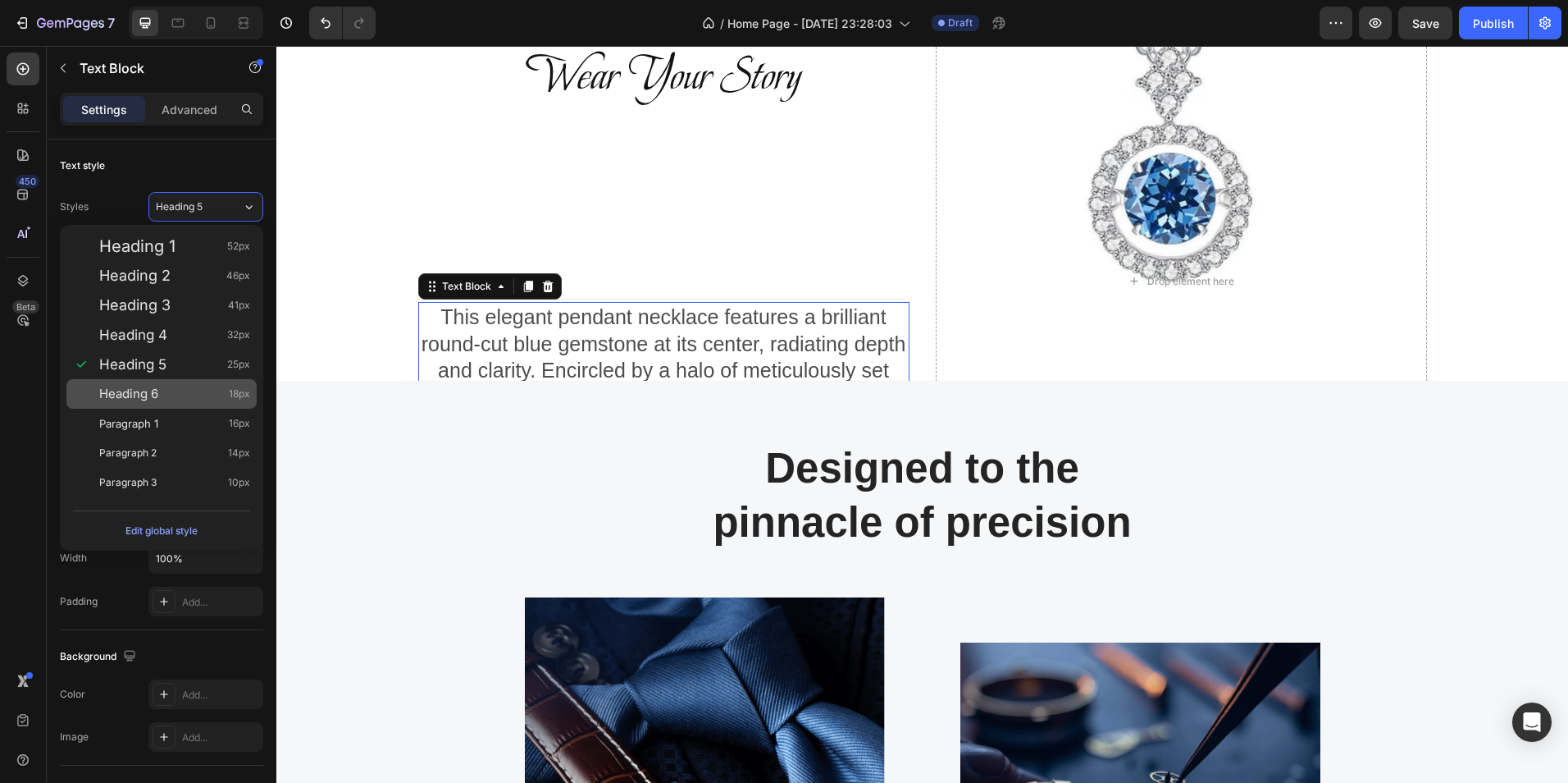
click at [148, 395] on span "Heading 6" at bounding box center [129, 394] width 59 height 17
type input "18"
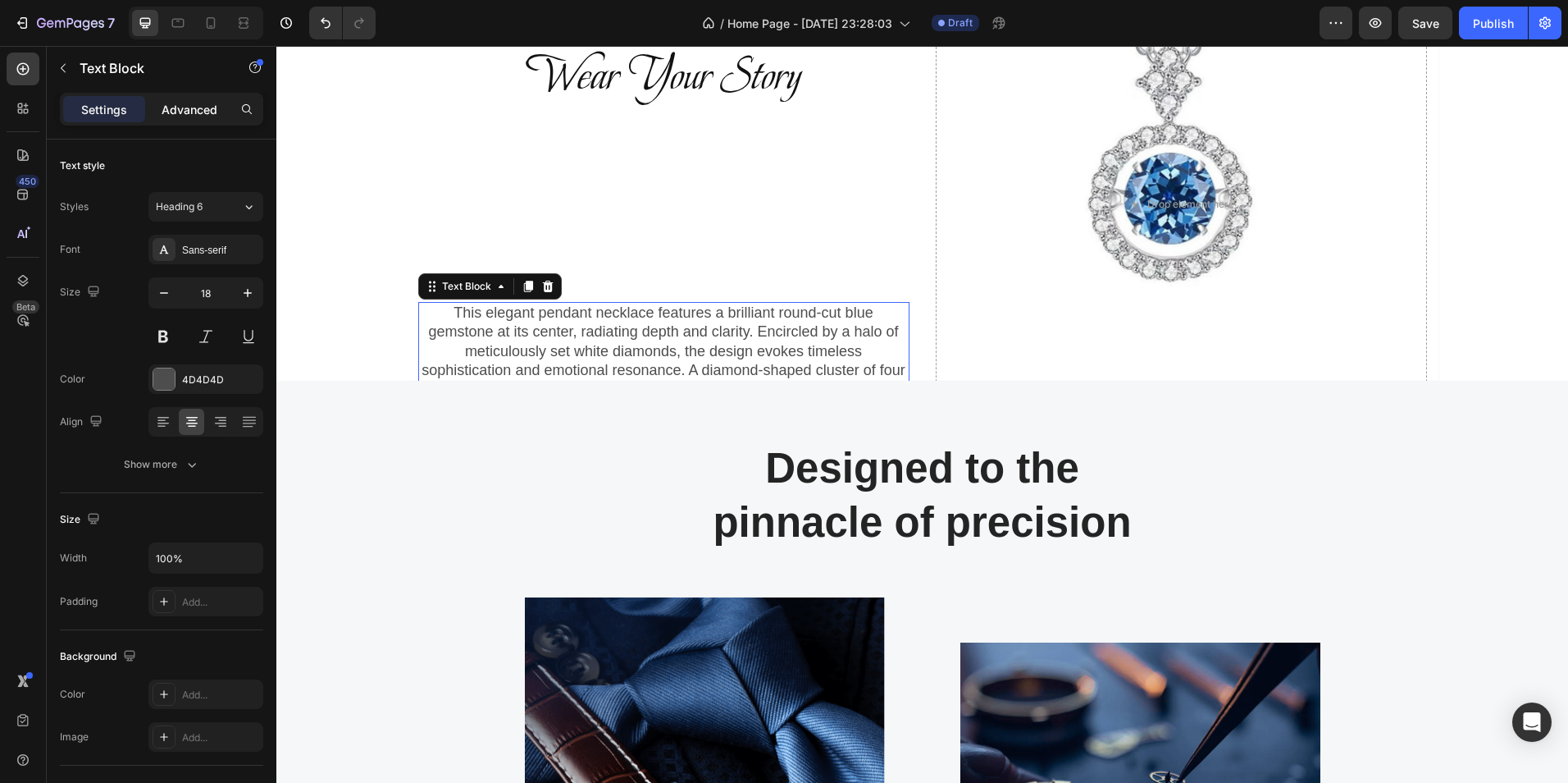
click at [189, 106] on p "Advanced" at bounding box center [189, 109] width 56 height 17
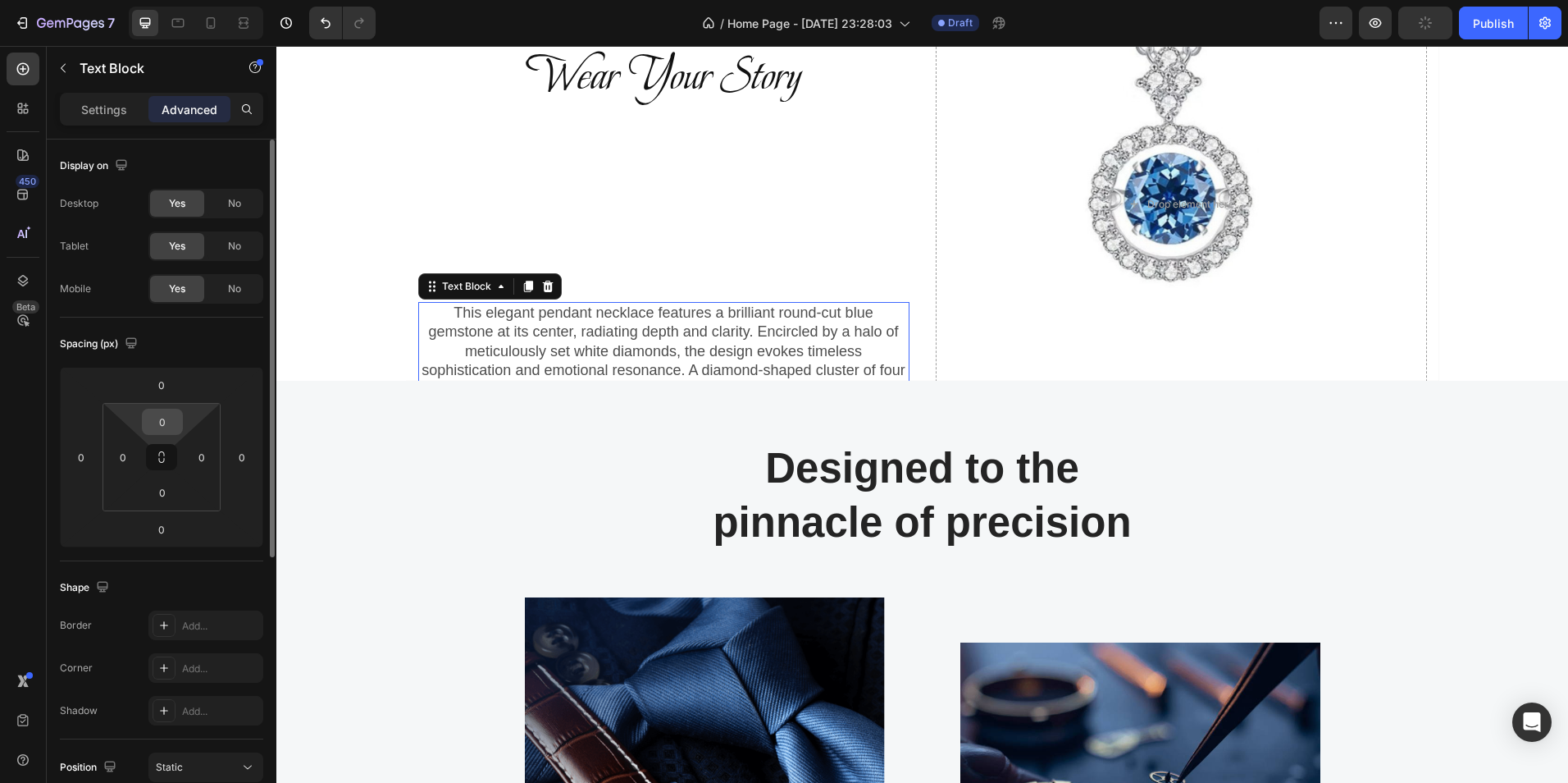
click at [164, 420] on input "0" at bounding box center [162, 421] width 33 height 24
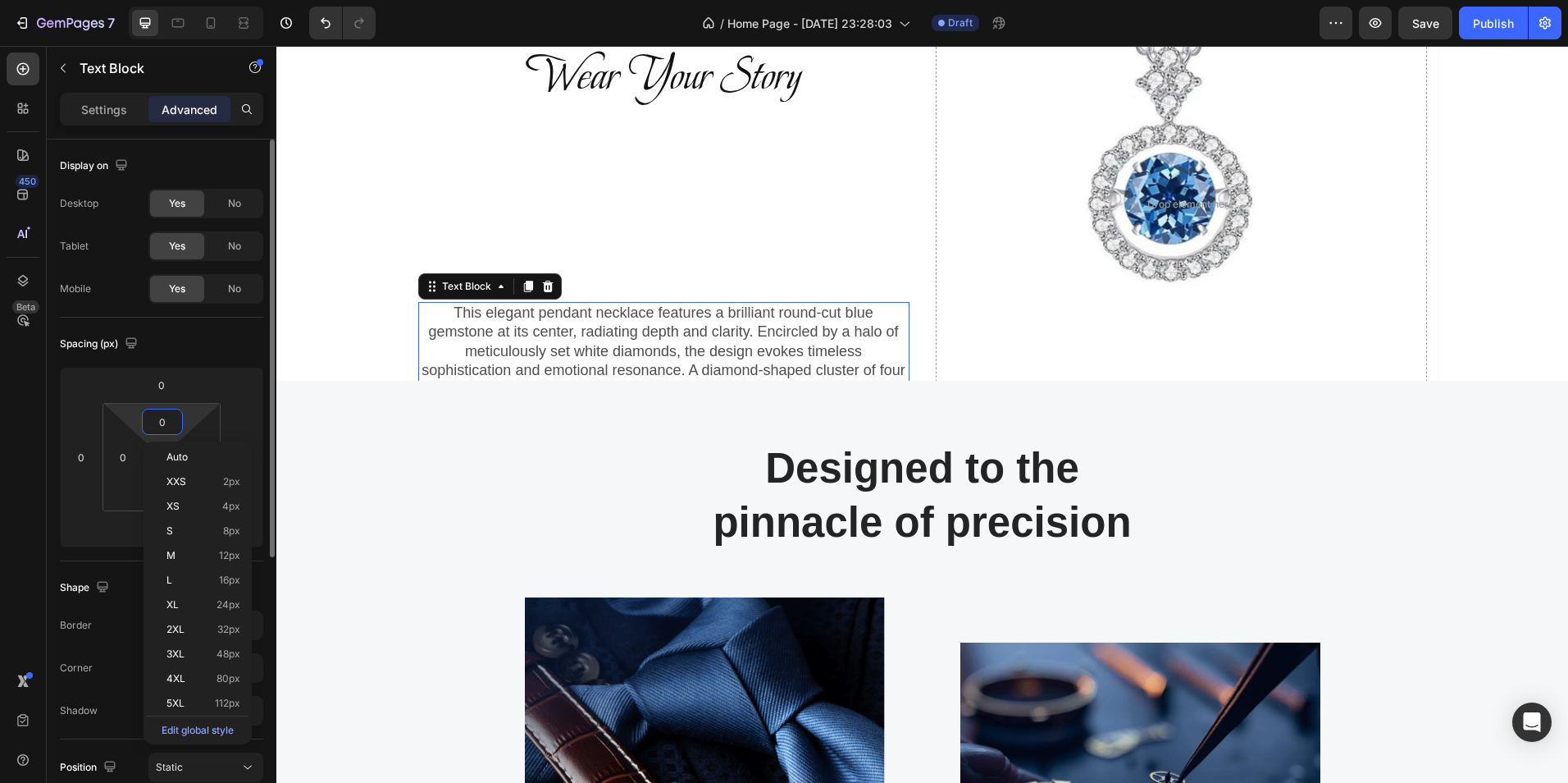
click at [170, 429] on input "0" at bounding box center [162, 421] width 33 height 24
click at [182, 457] on span "Auto" at bounding box center [177, 457] width 21 height 11
type input "Auto"
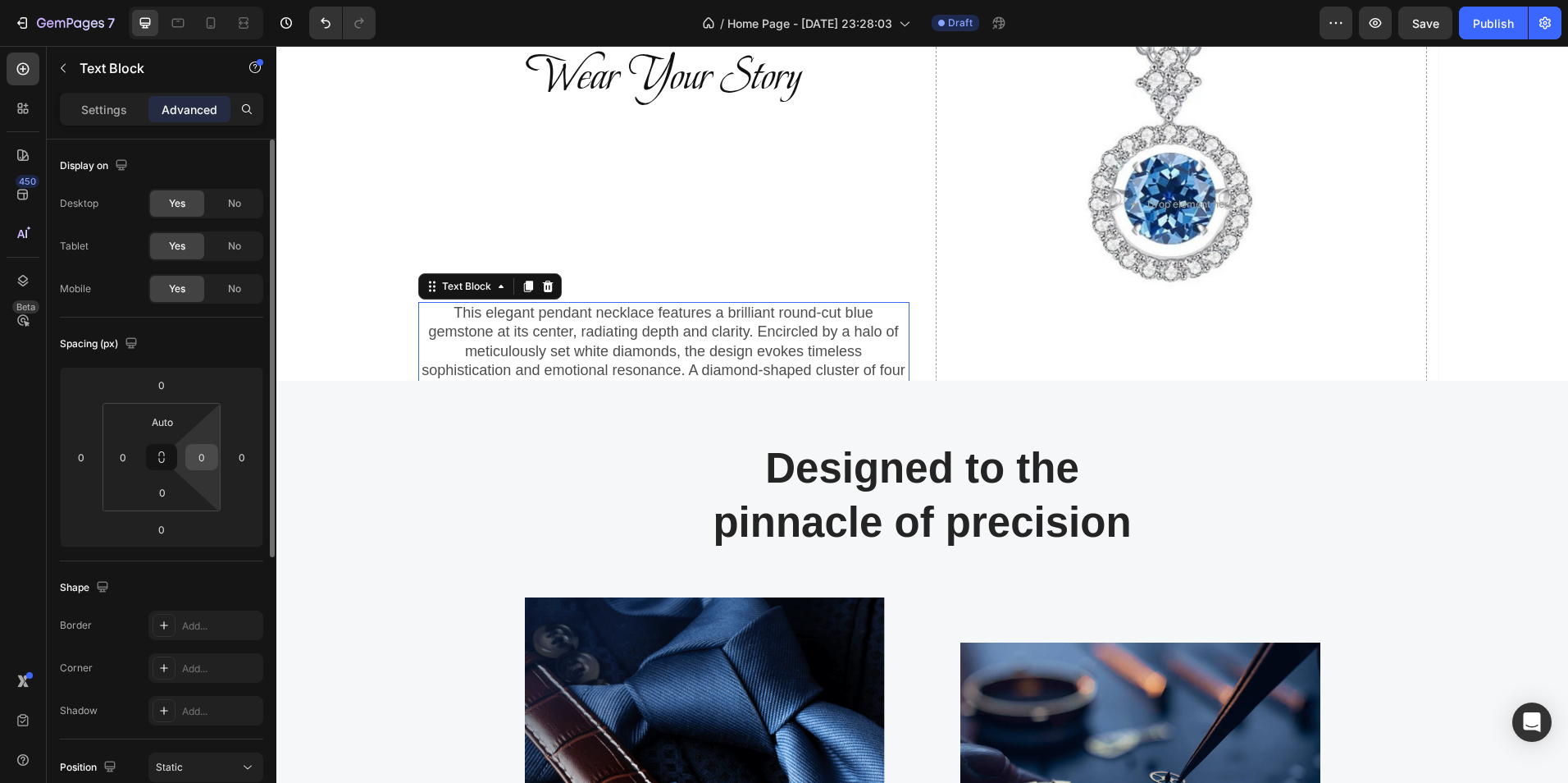
click at [202, 461] on input "0" at bounding box center [201, 457] width 24 height 24
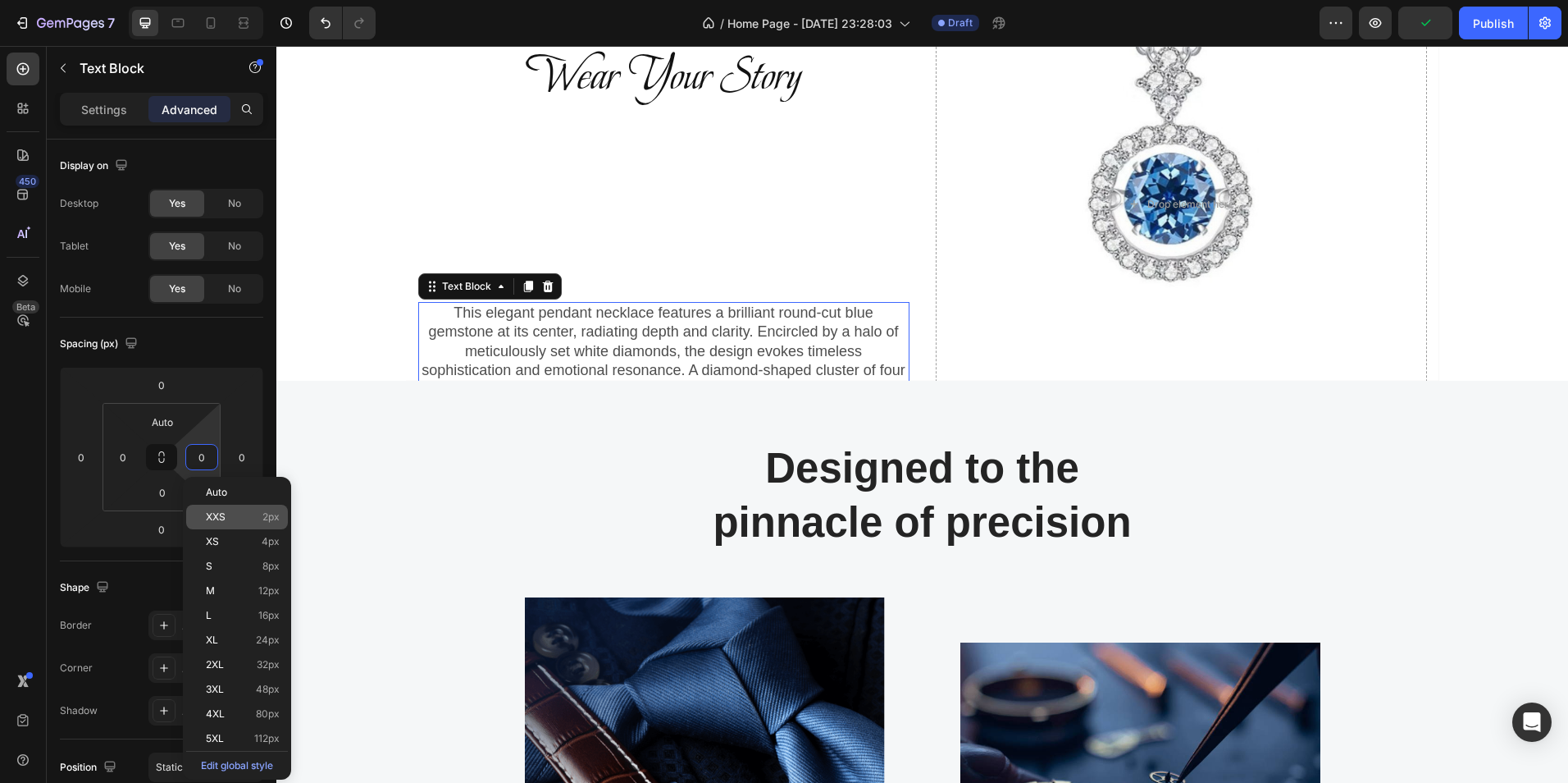
click at [212, 515] on span "XXS" at bounding box center [215, 516] width 20 height 11
type input "2"
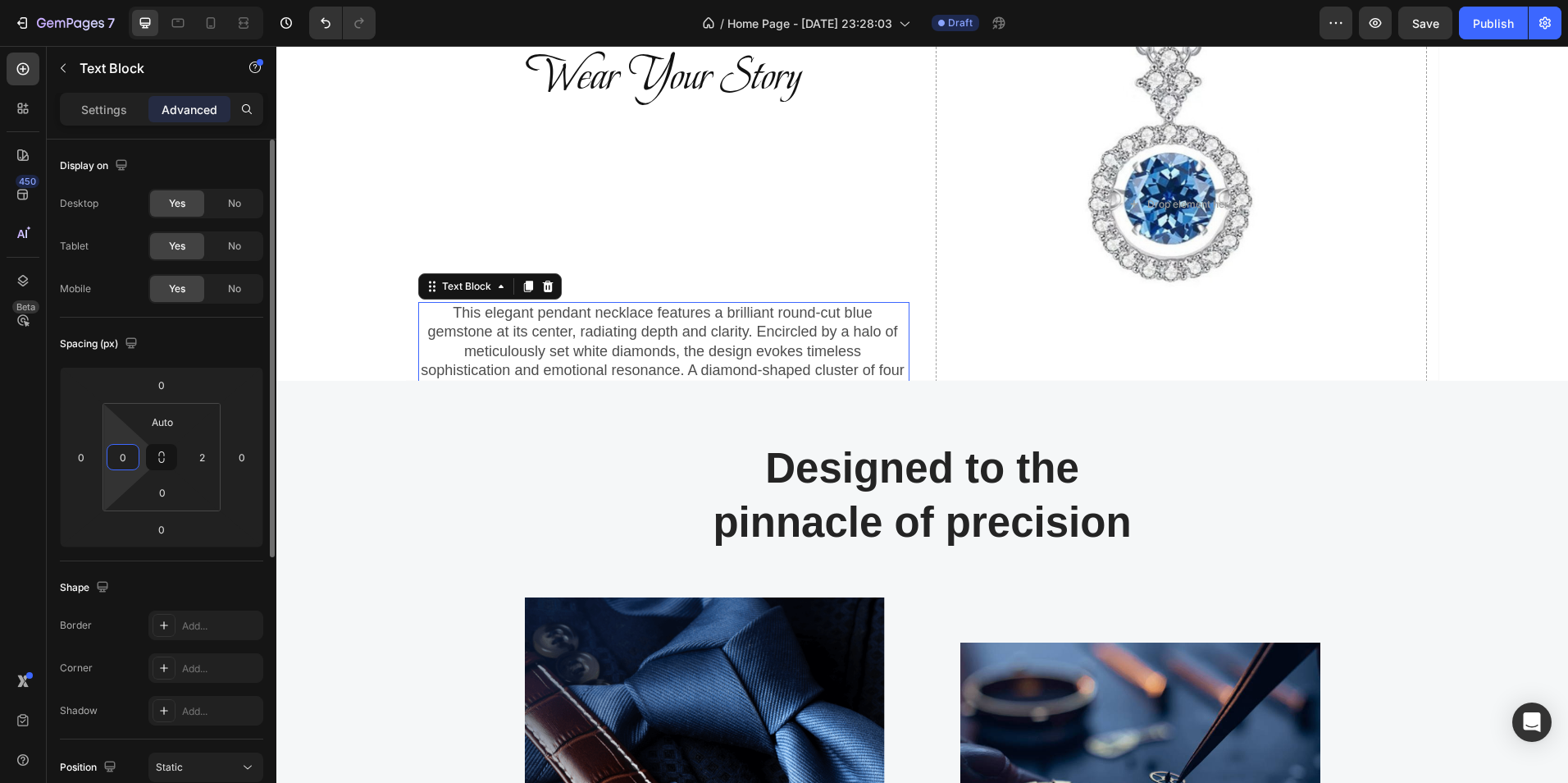
click at [118, 462] on input "0" at bounding box center [123, 457] width 24 height 24
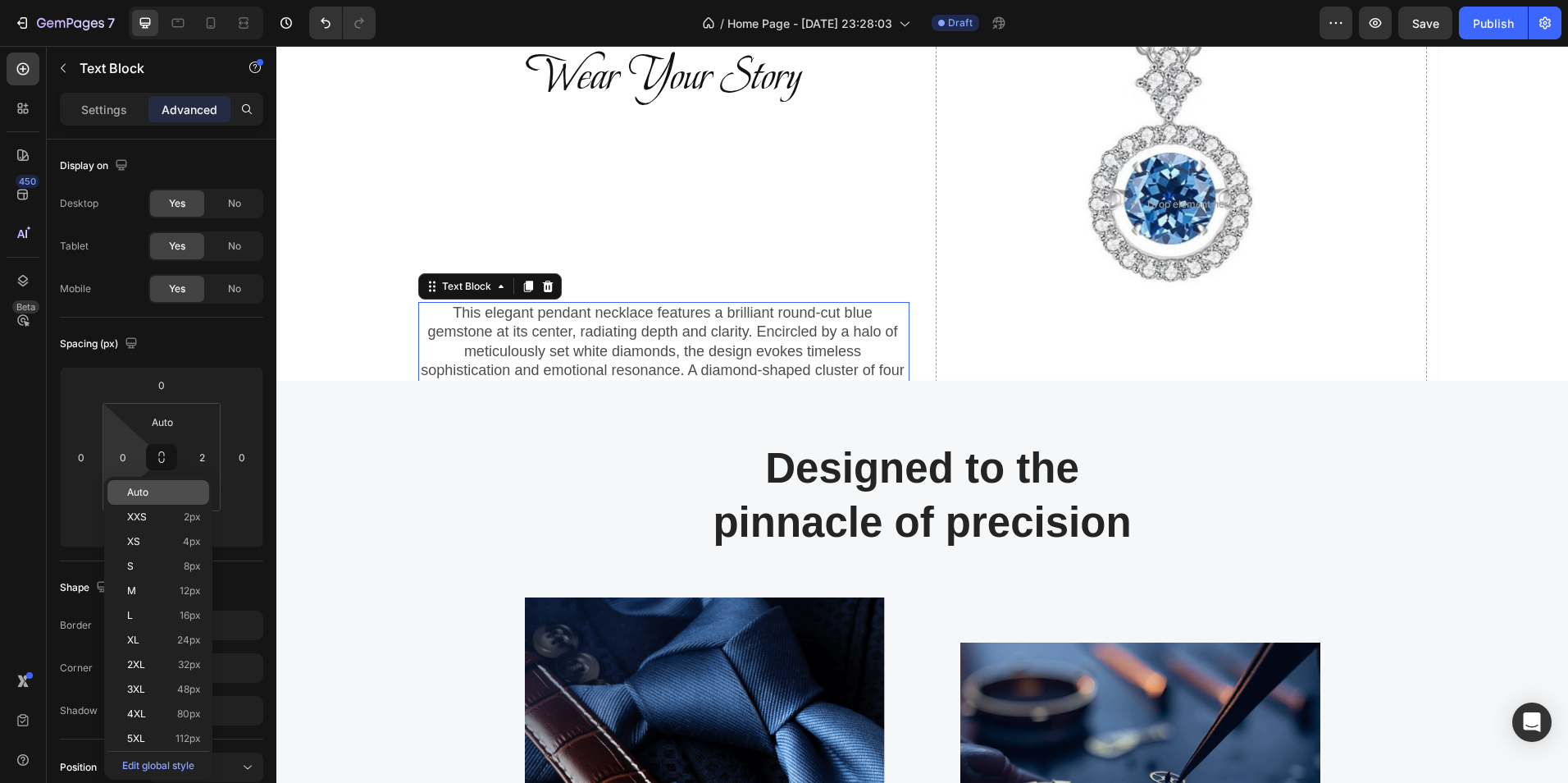
click at [127, 496] on span "Auto" at bounding box center [137, 492] width 21 height 11
type input "Auto"
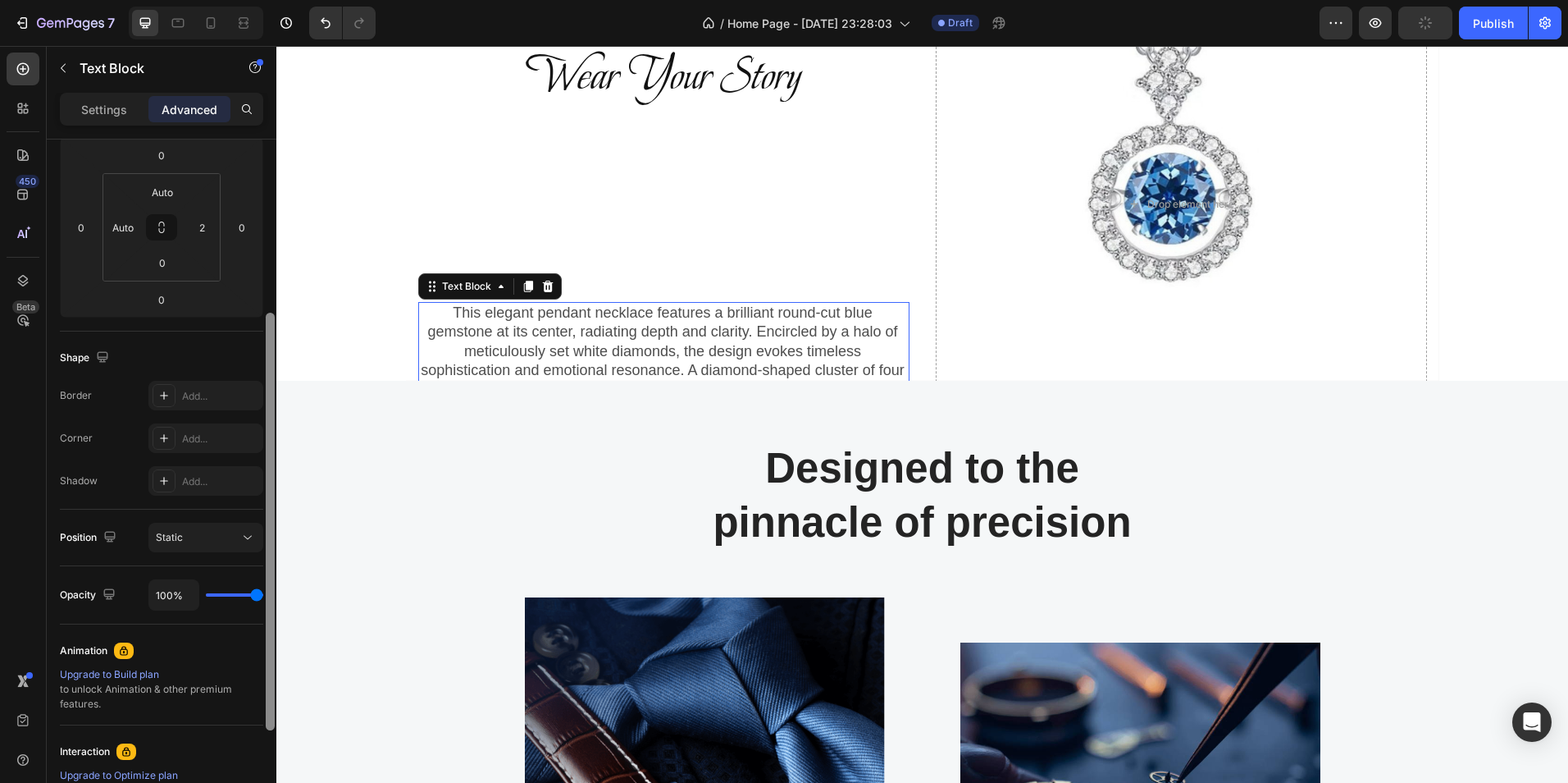
scroll to position [263, 0]
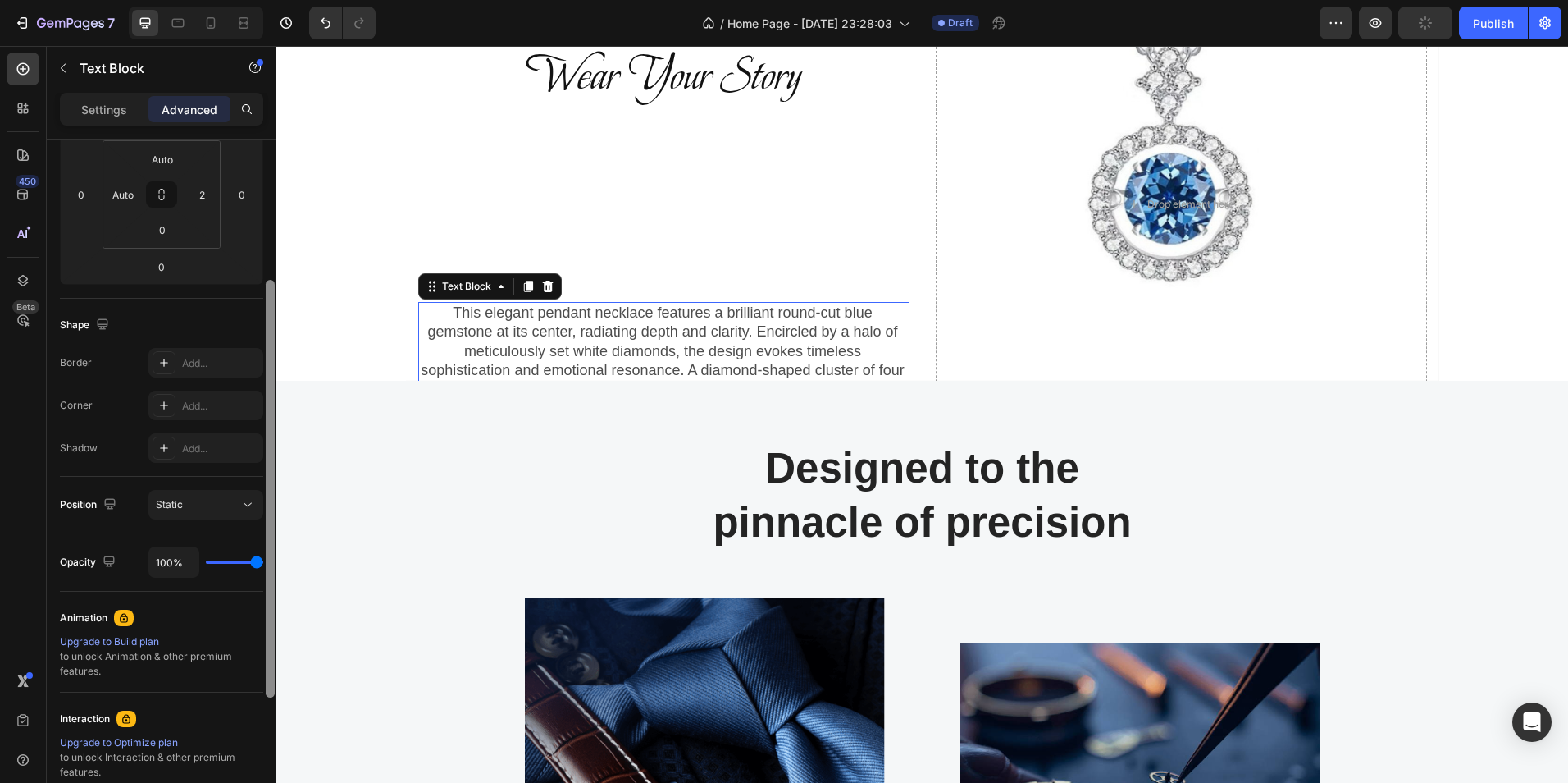
drag, startPoint x: 271, startPoint y: 367, endPoint x: 272, endPoint y: 527, distance: 160.0
click at [272, 527] on div at bounding box center [270, 488] width 9 height 418
click at [236, 502] on div "Static" at bounding box center [198, 504] width 84 height 15
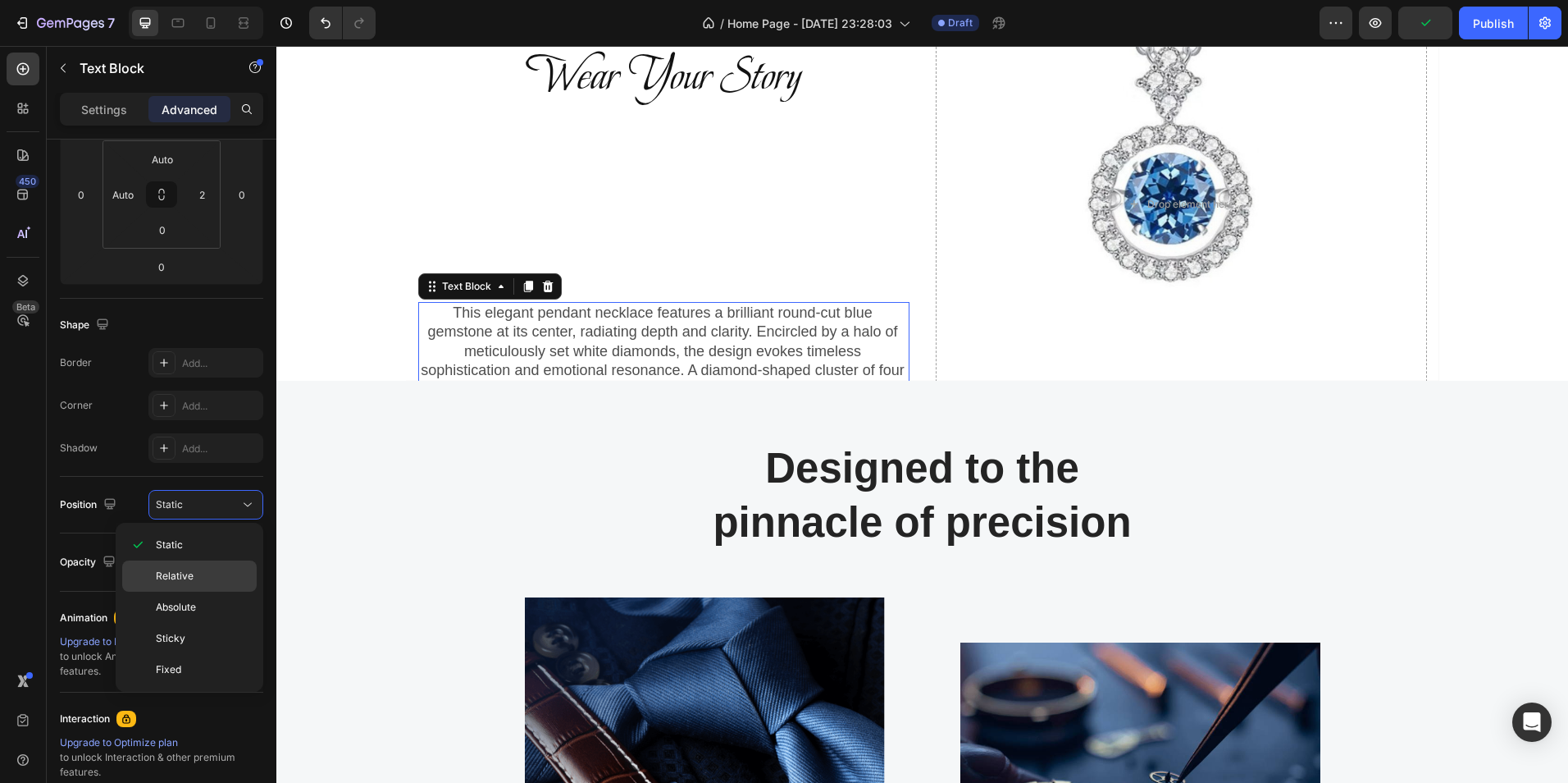
click at [167, 583] on span "Relative" at bounding box center [174, 576] width 37 height 15
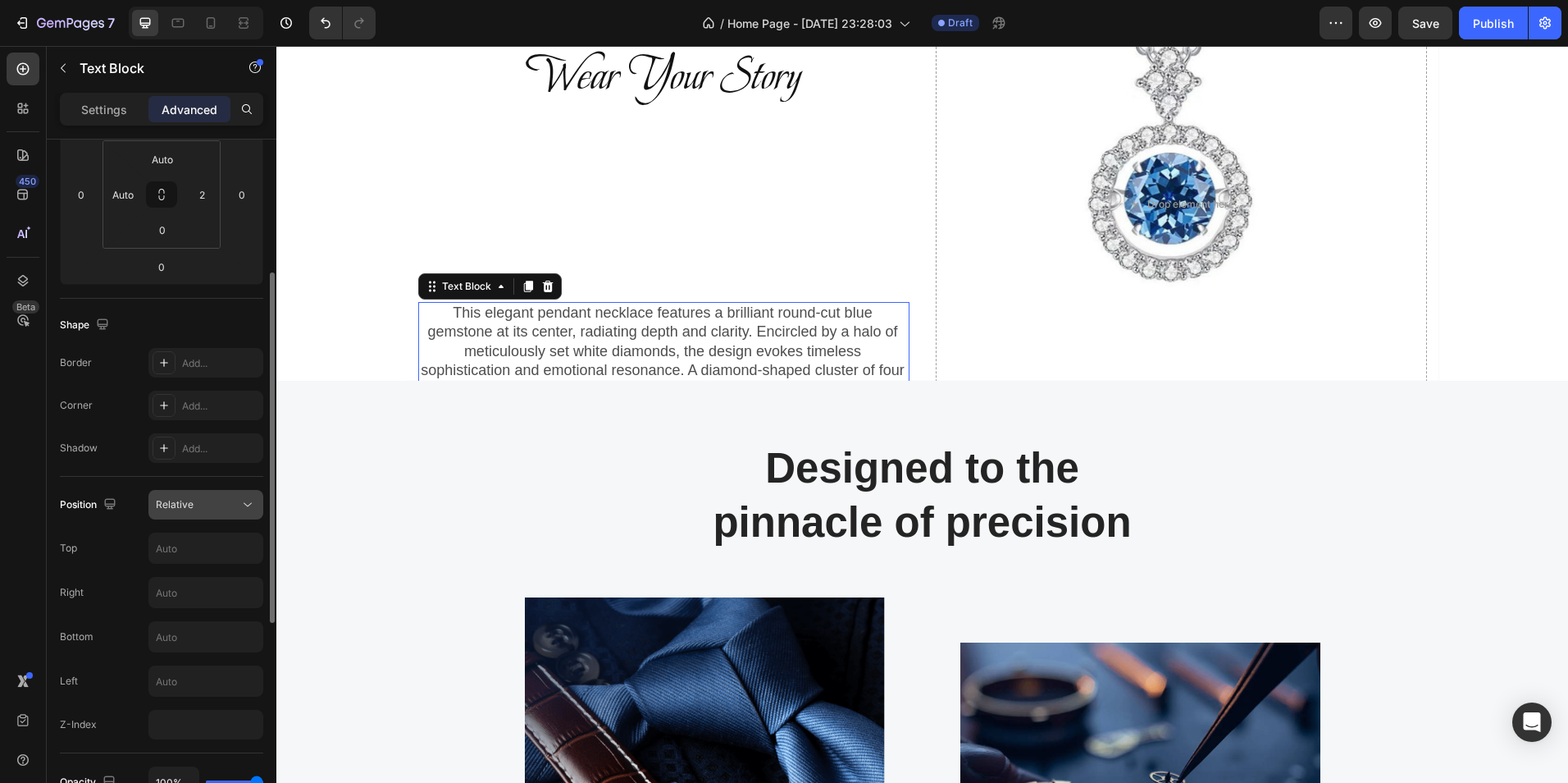
click at [249, 506] on icon at bounding box center [248, 505] width 17 height 17
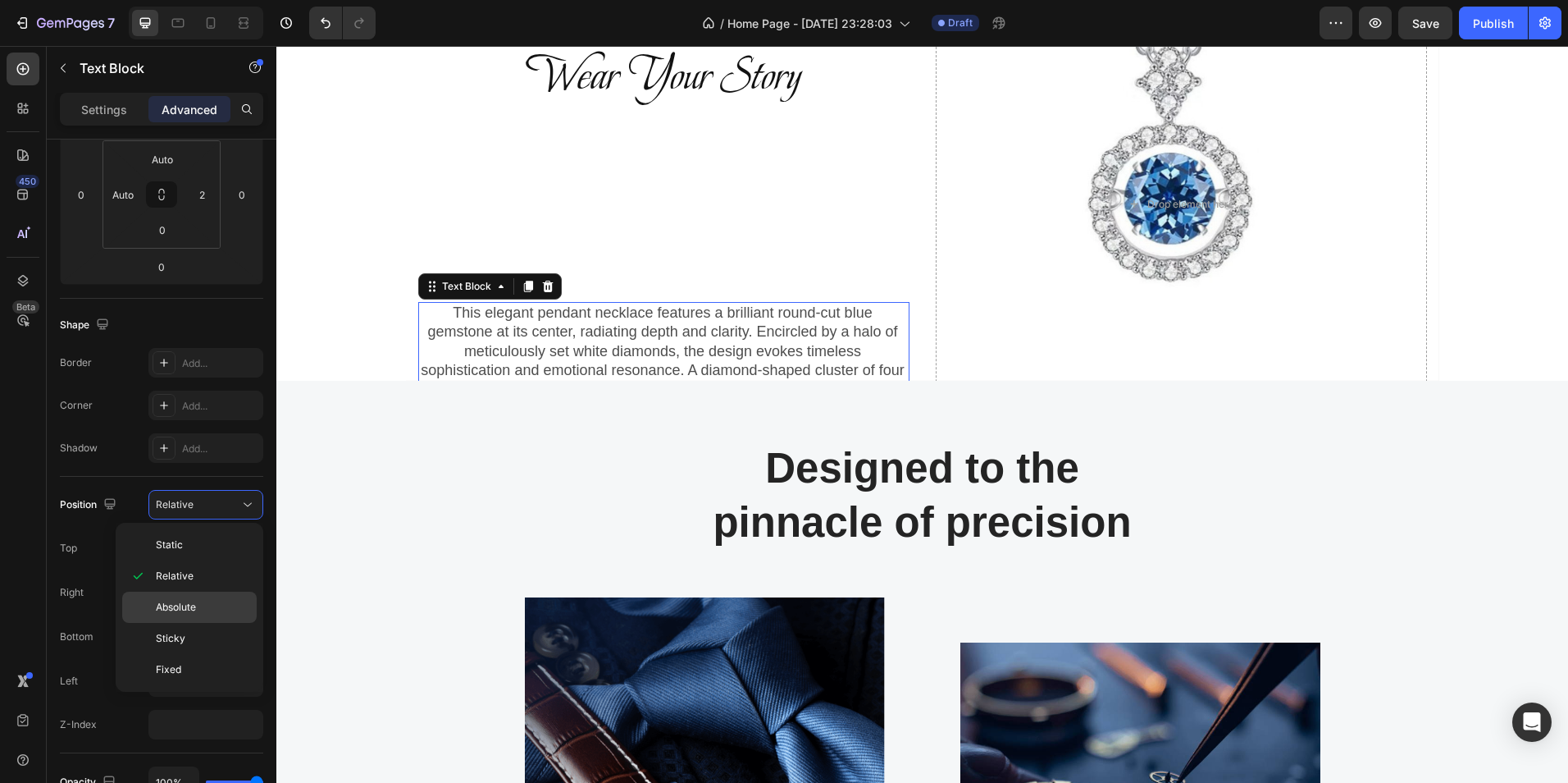
click at [188, 613] on span "Absolute" at bounding box center [175, 608] width 40 height 15
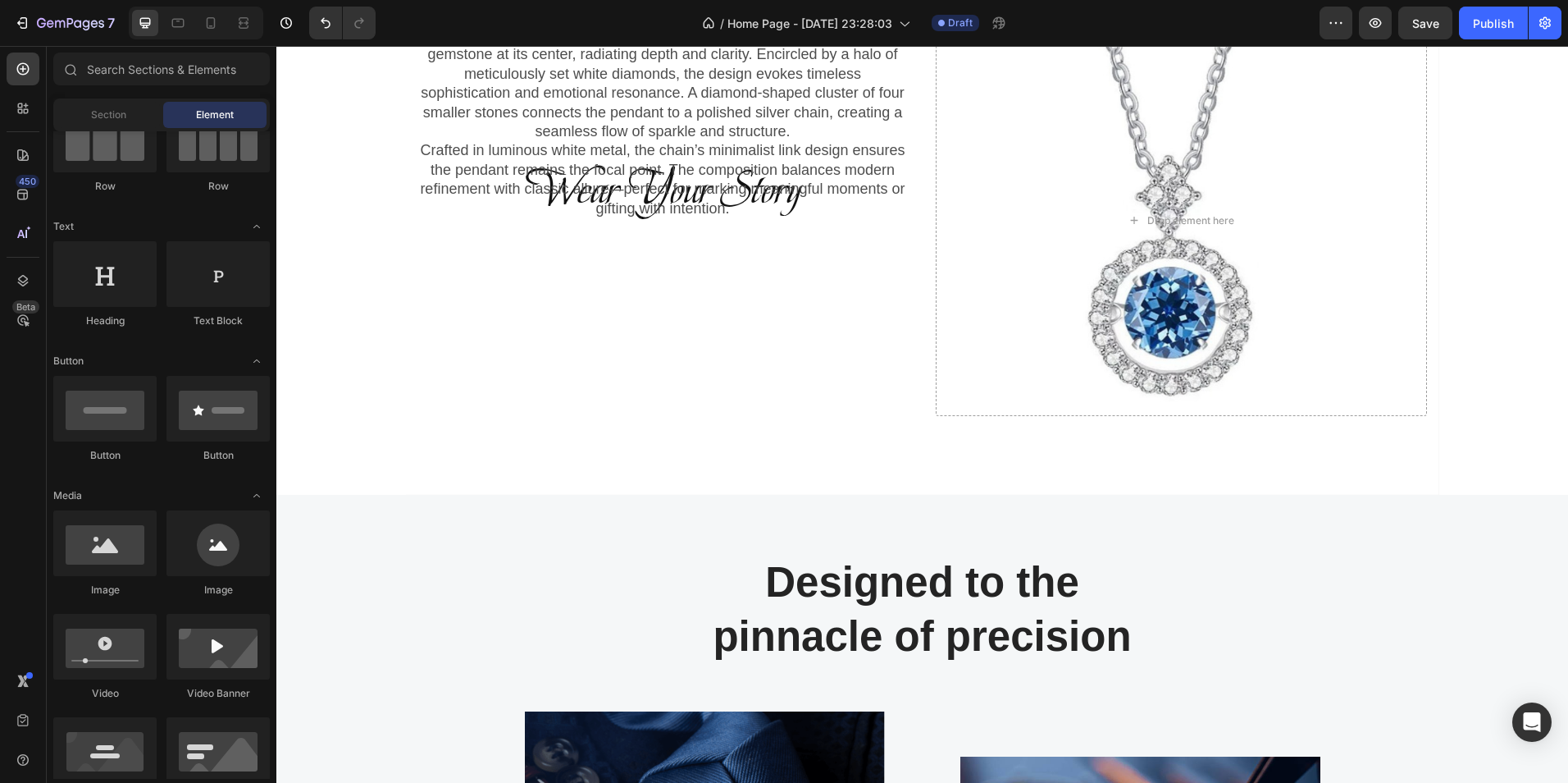
scroll to position [0, 0]
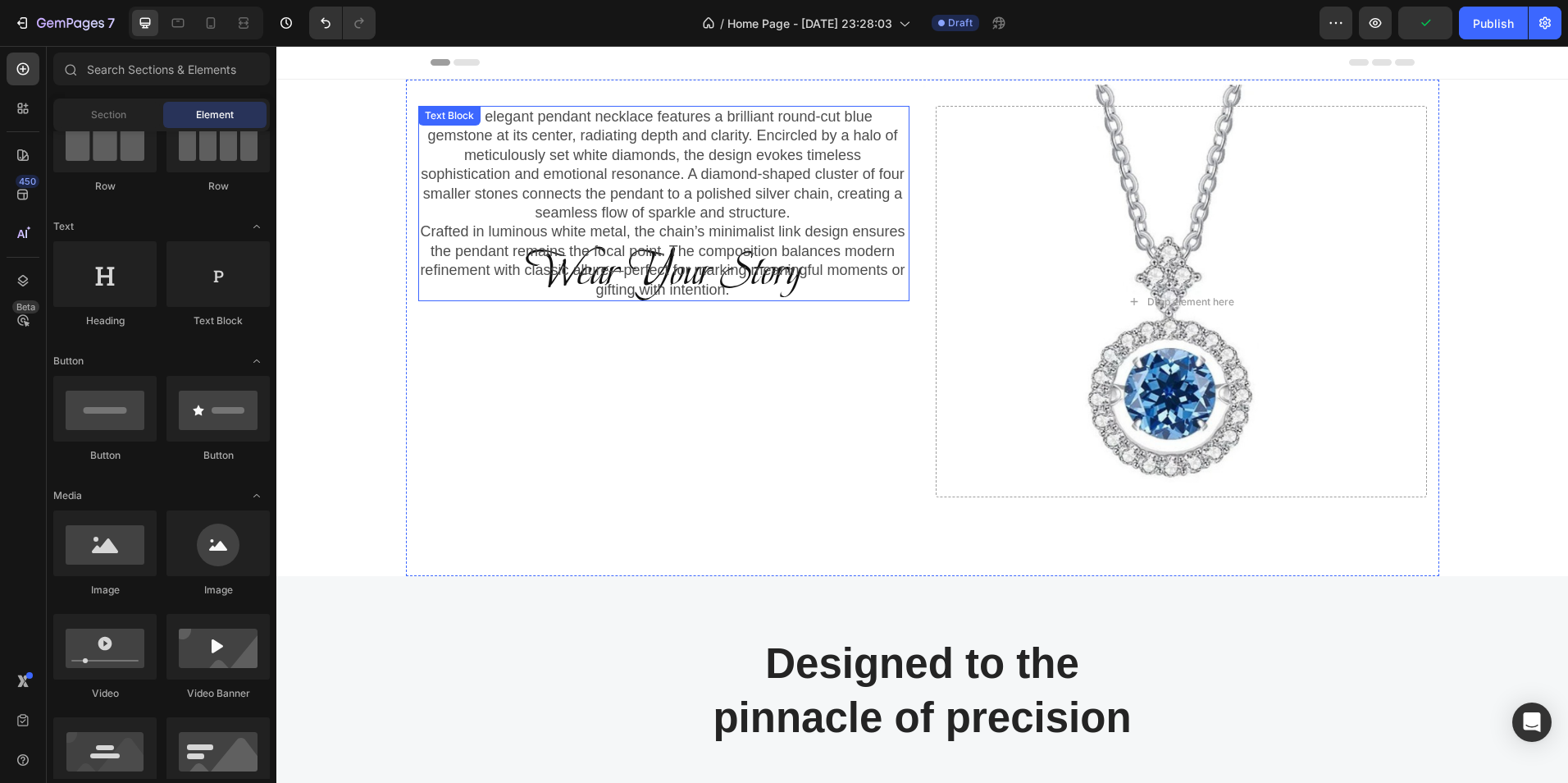
click at [504, 240] on p "Crafted in luminous white metal, the chain’s minimalist link design ensures the…" at bounding box center [663, 261] width 486 height 77
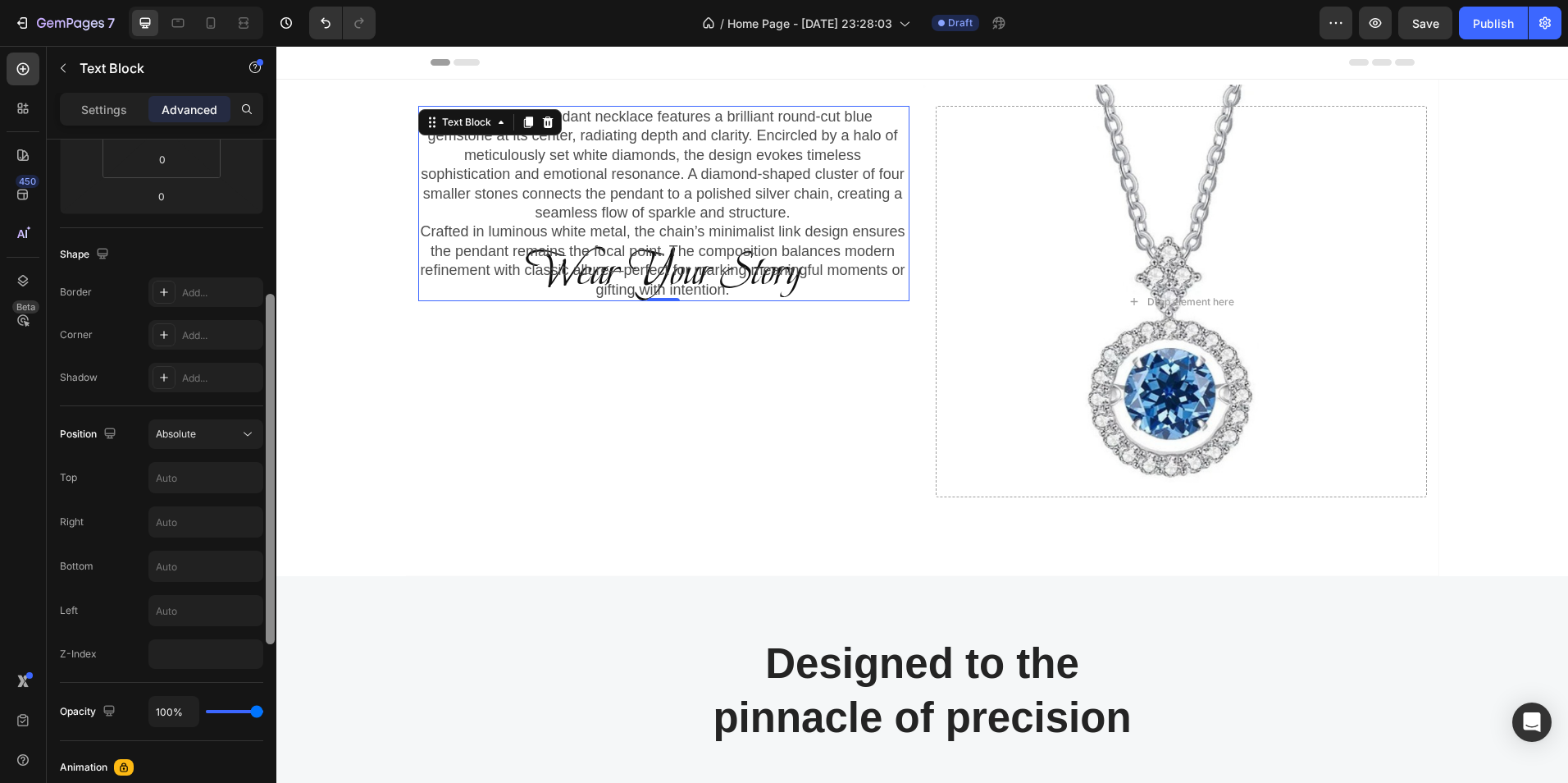
scroll to position [337, 0]
drag, startPoint x: 267, startPoint y: 253, endPoint x: 267, endPoint y: 424, distance: 171.0
click at [267, 424] on div at bounding box center [270, 465] width 9 height 350
click at [206, 427] on div "Absolute" at bounding box center [198, 430] width 84 height 15
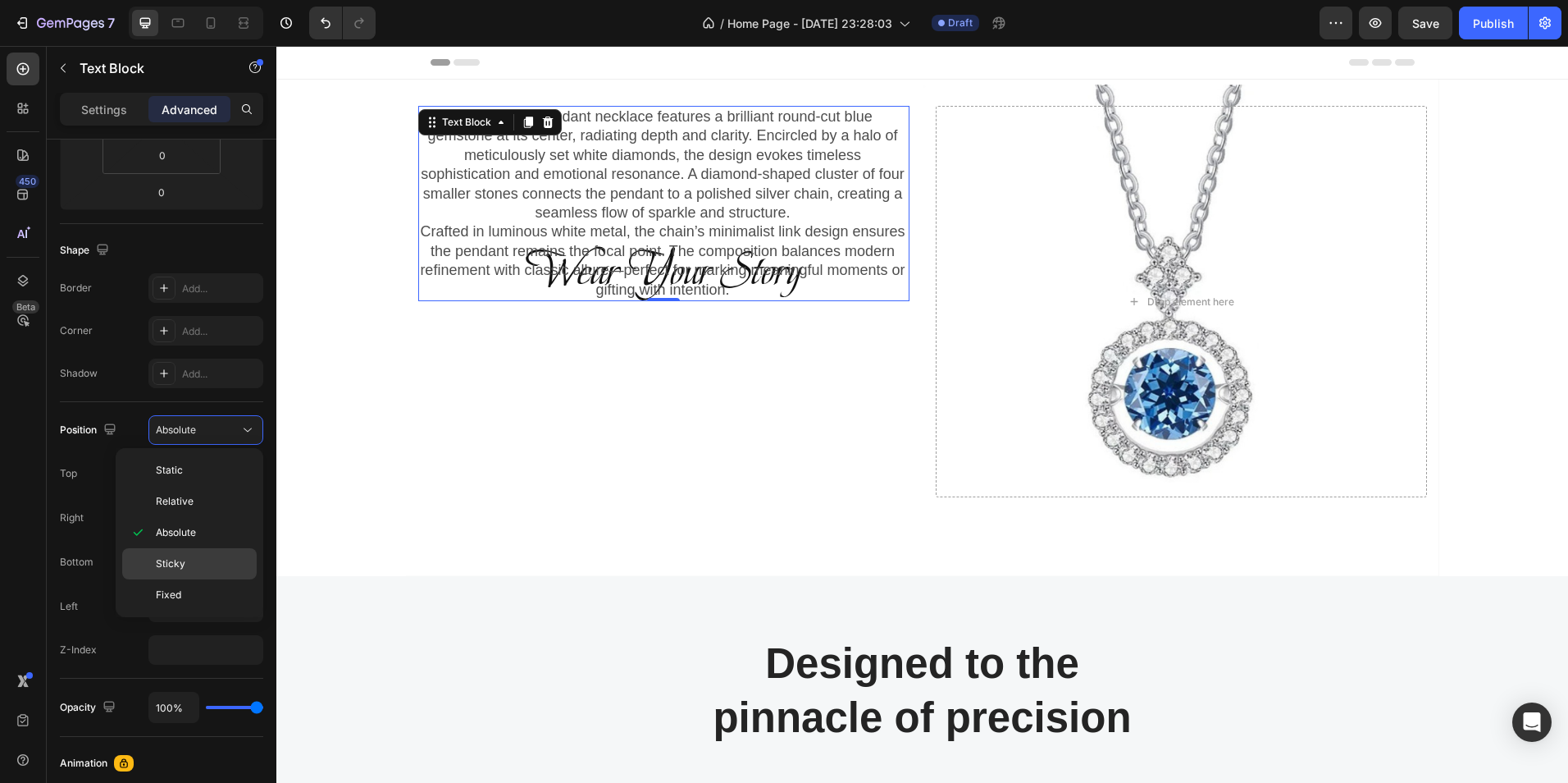
click at [168, 580] on div "Sticky" at bounding box center [189, 595] width 134 height 31
type input "0"
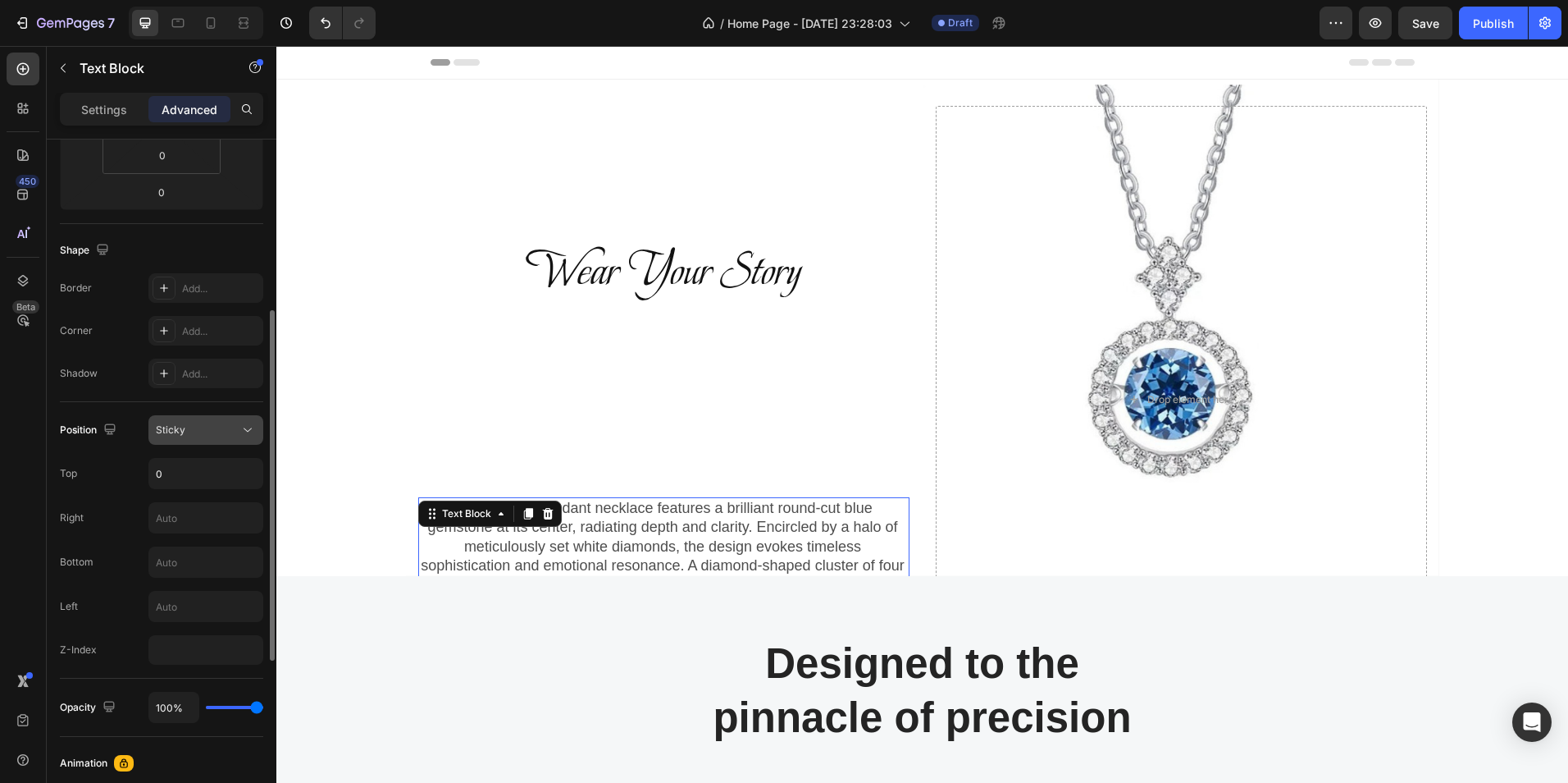
click at [239, 429] on icon at bounding box center [248, 431] width 17 height 17
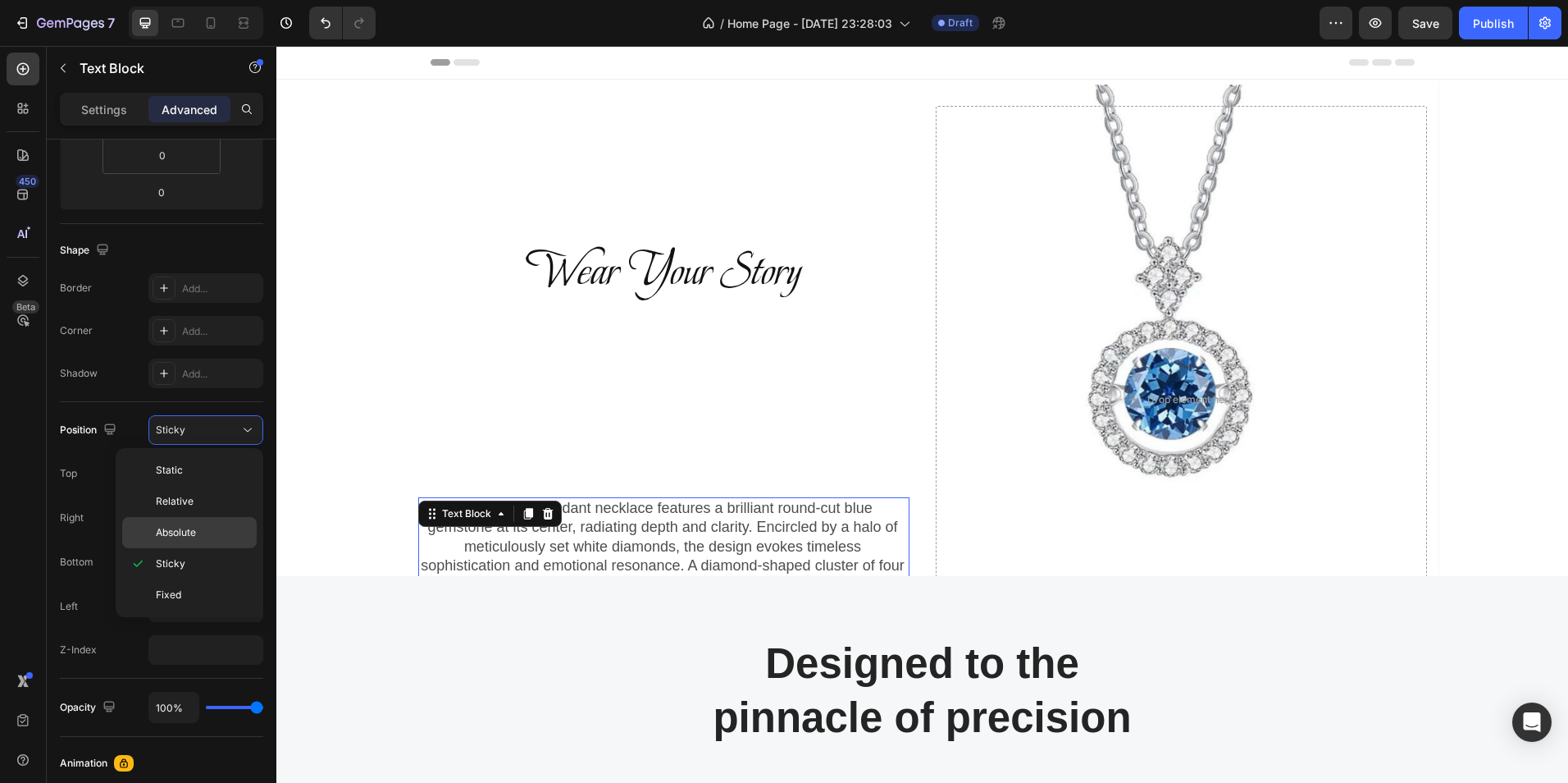
click at [183, 528] on span "Absolute" at bounding box center [175, 532] width 40 height 15
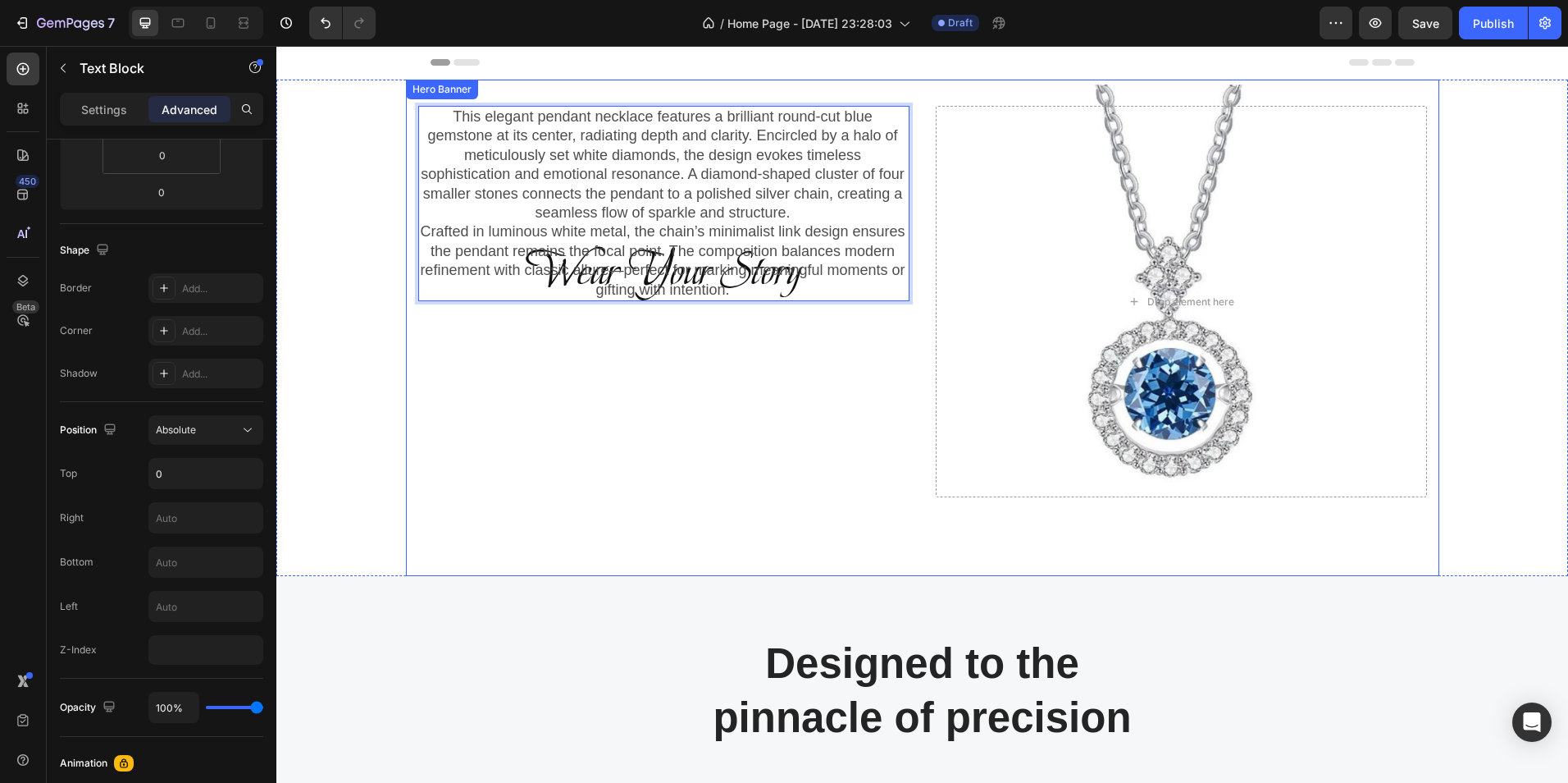
click at [537, 362] on div "Wear Your Story Heading Row This elegant pendant necklace features a brilliant …" at bounding box center [663, 302] width 491 height 392
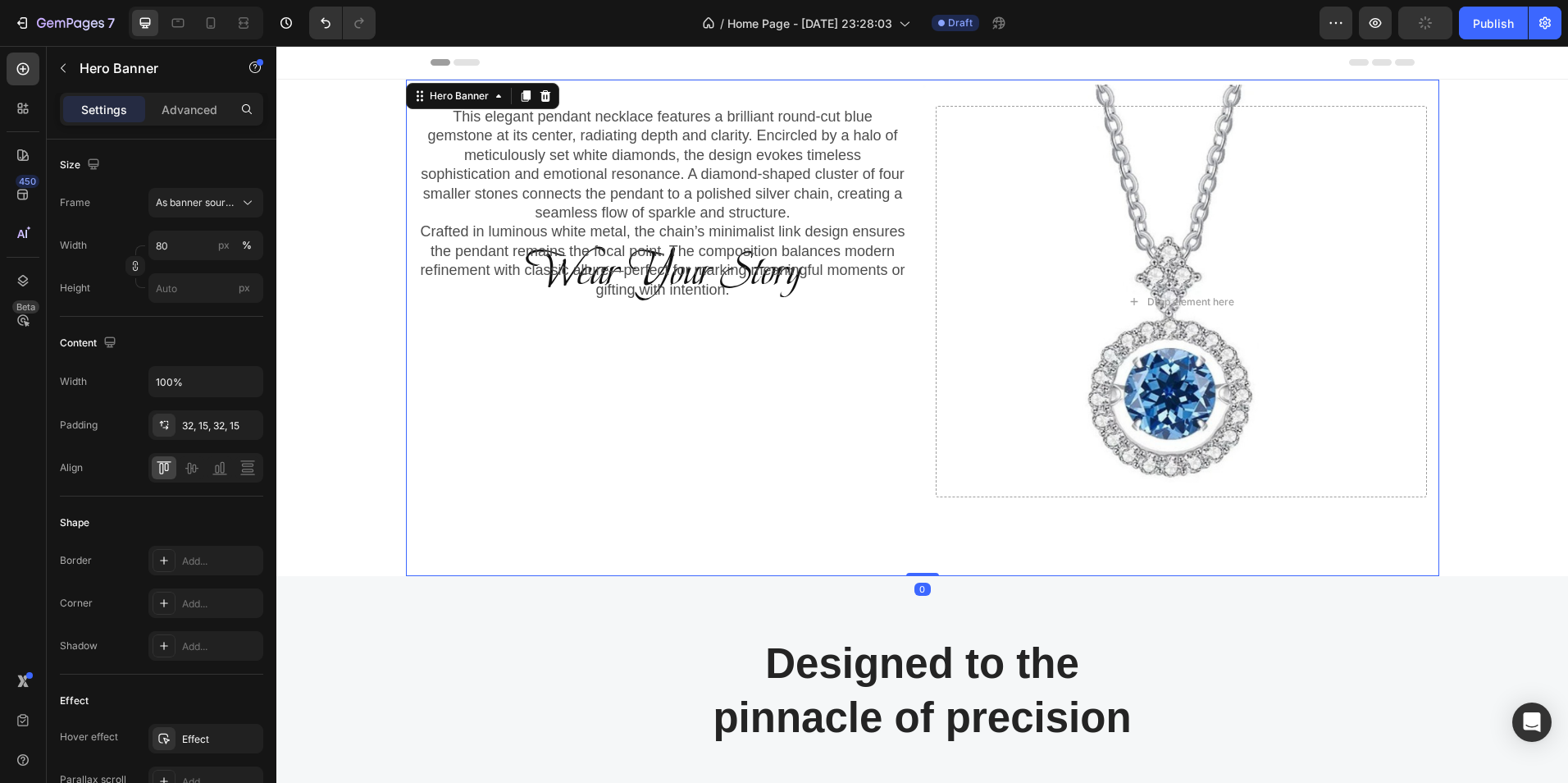
scroll to position [0, 0]
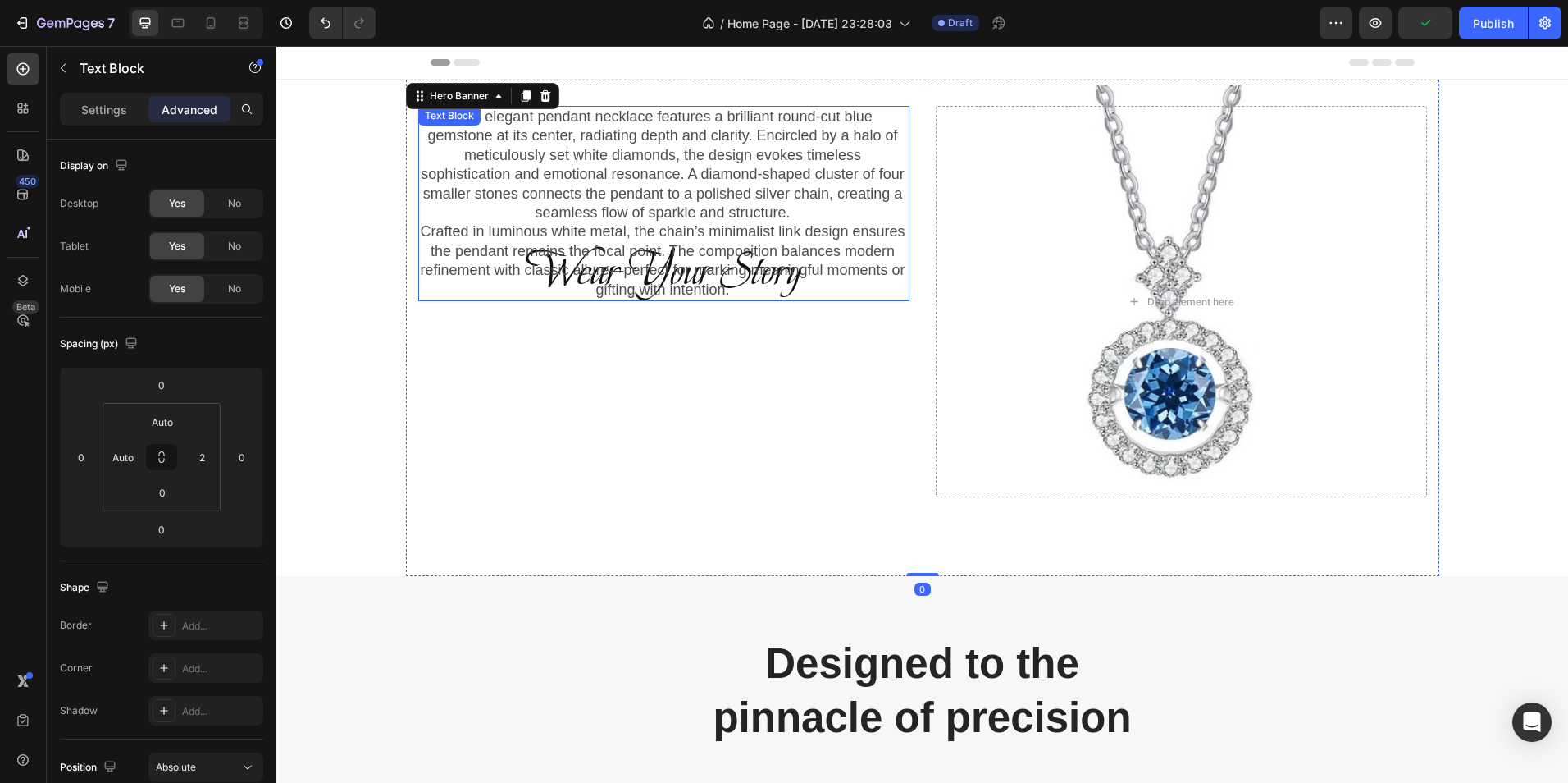
click at [547, 278] on p "Crafted in luminous white metal, the chain’s minimalist link design ensures the…" at bounding box center [663, 261] width 486 height 77
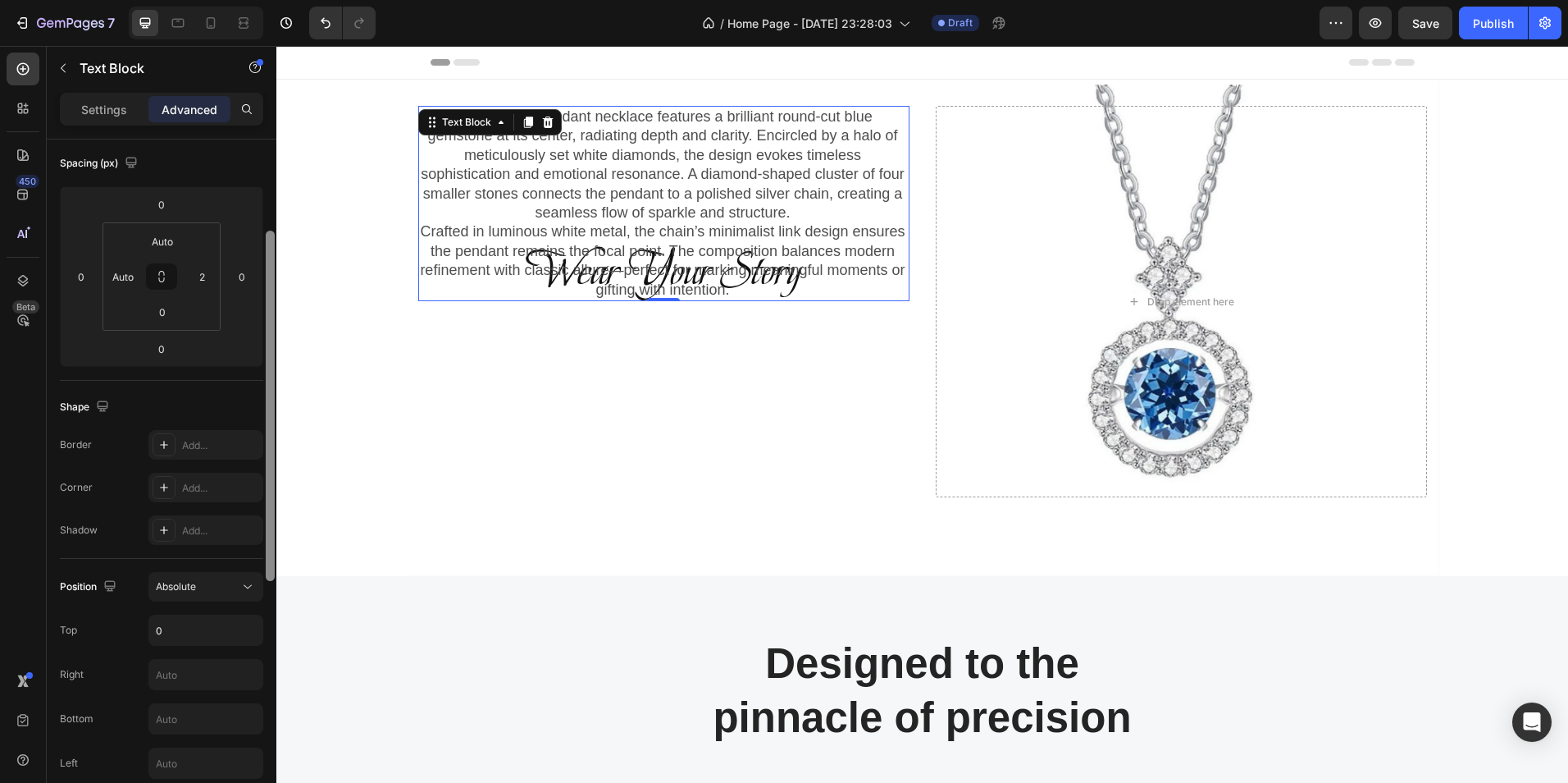
drag, startPoint x: 272, startPoint y: 419, endPoint x: 274, endPoint y: 511, distance: 92.0
click at [274, 511] on div at bounding box center [270, 405] width 9 height 350
click at [216, 586] on div "Absolute" at bounding box center [198, 585] width 84 height 15
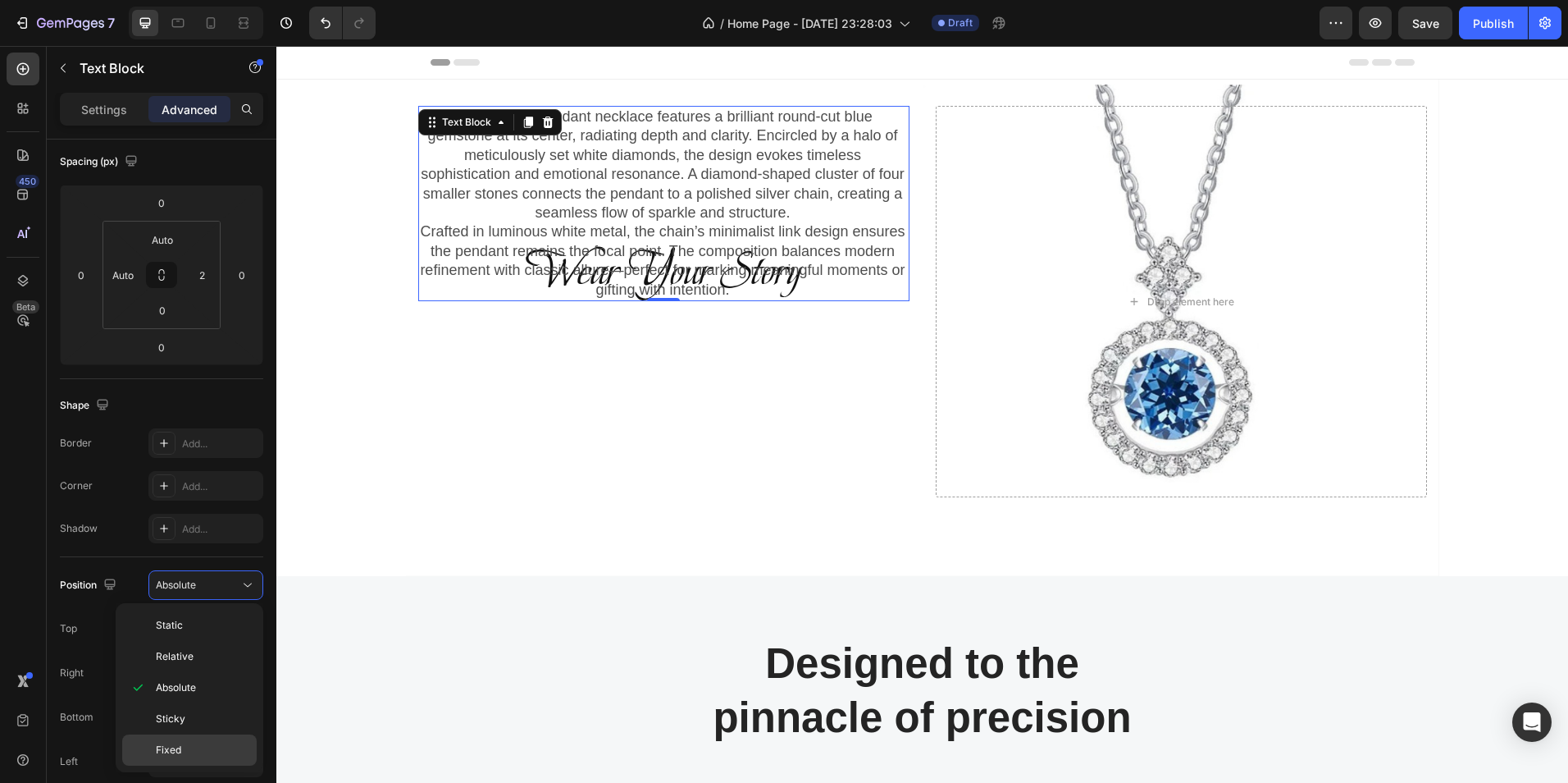
click at [188, 743] on p "Fixed" at bounding box center [202, 750] width 93 height 15
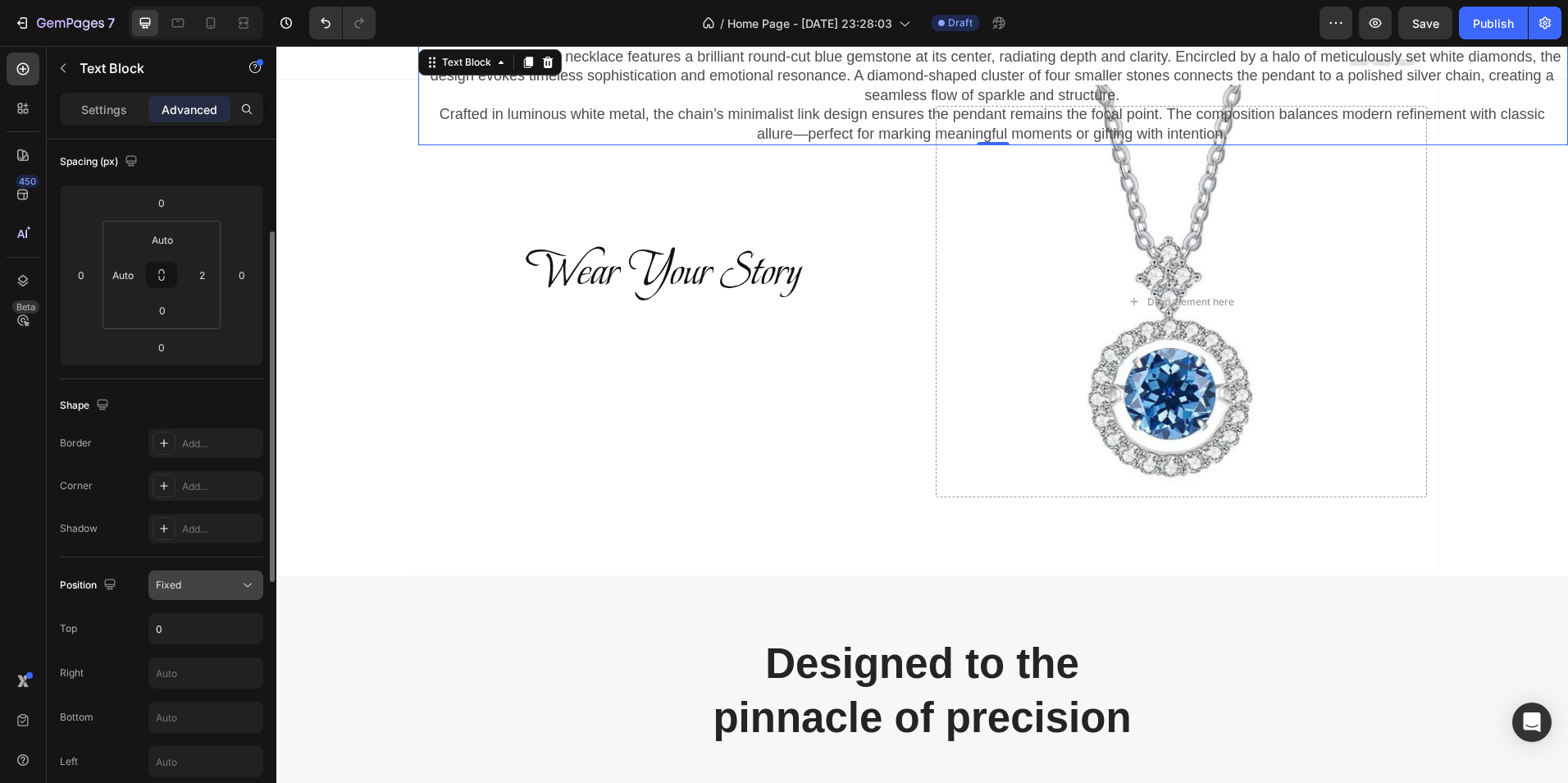
click at [248, 587] on icon at bounding box center [248, 585] width 17 height 17
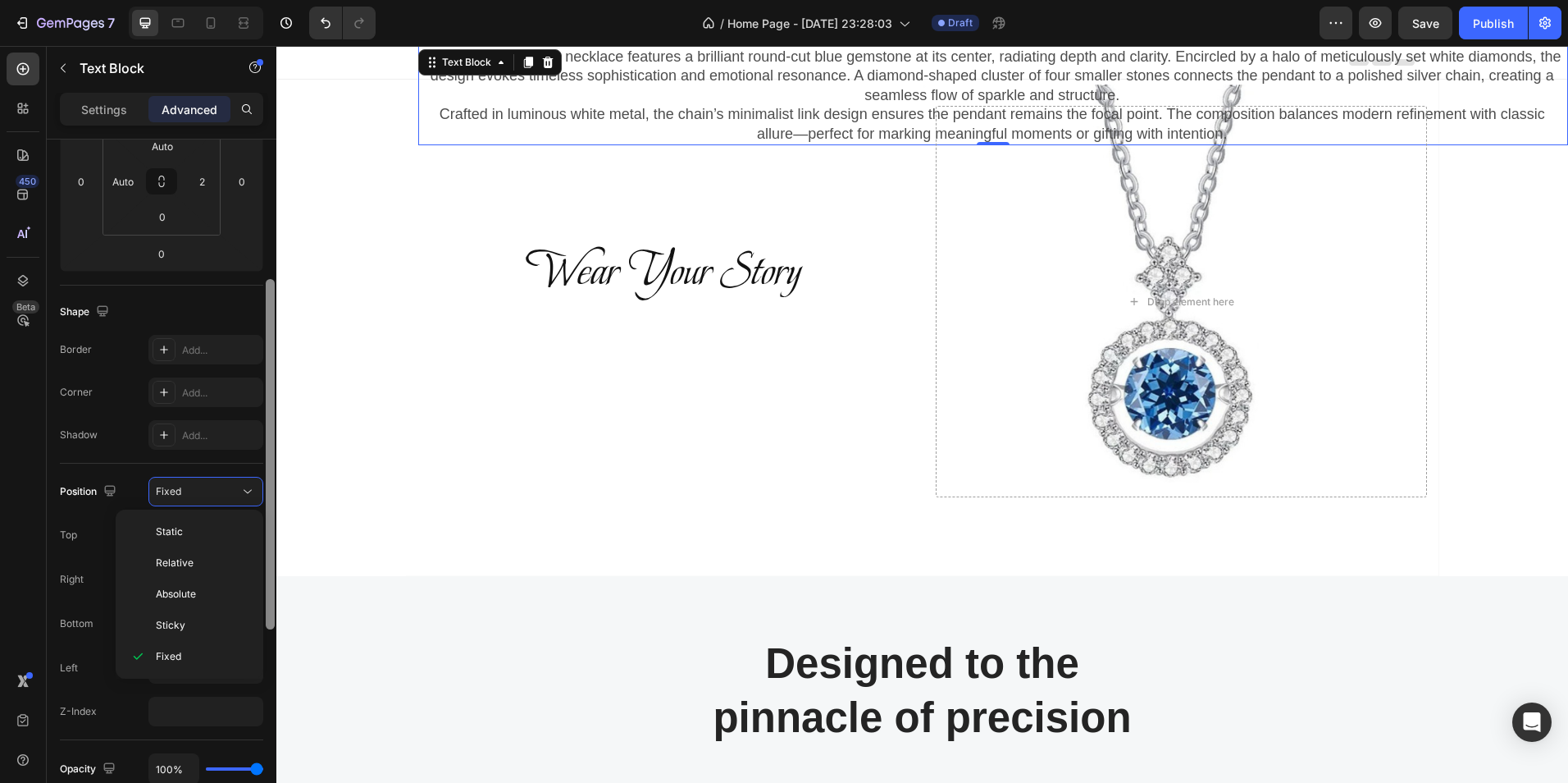
scroll to position [278, 0]
drag, startPoint x: 269, startPoint y: 529, endPoint x: 273, endPoint y: 577, distance: 48.2
click at [273, 577] on div at bounding box center [270, 455] width 9 height 350
click at [172, 585] on span "Absolute" at bounding box center [175, 593] width 40 height 15
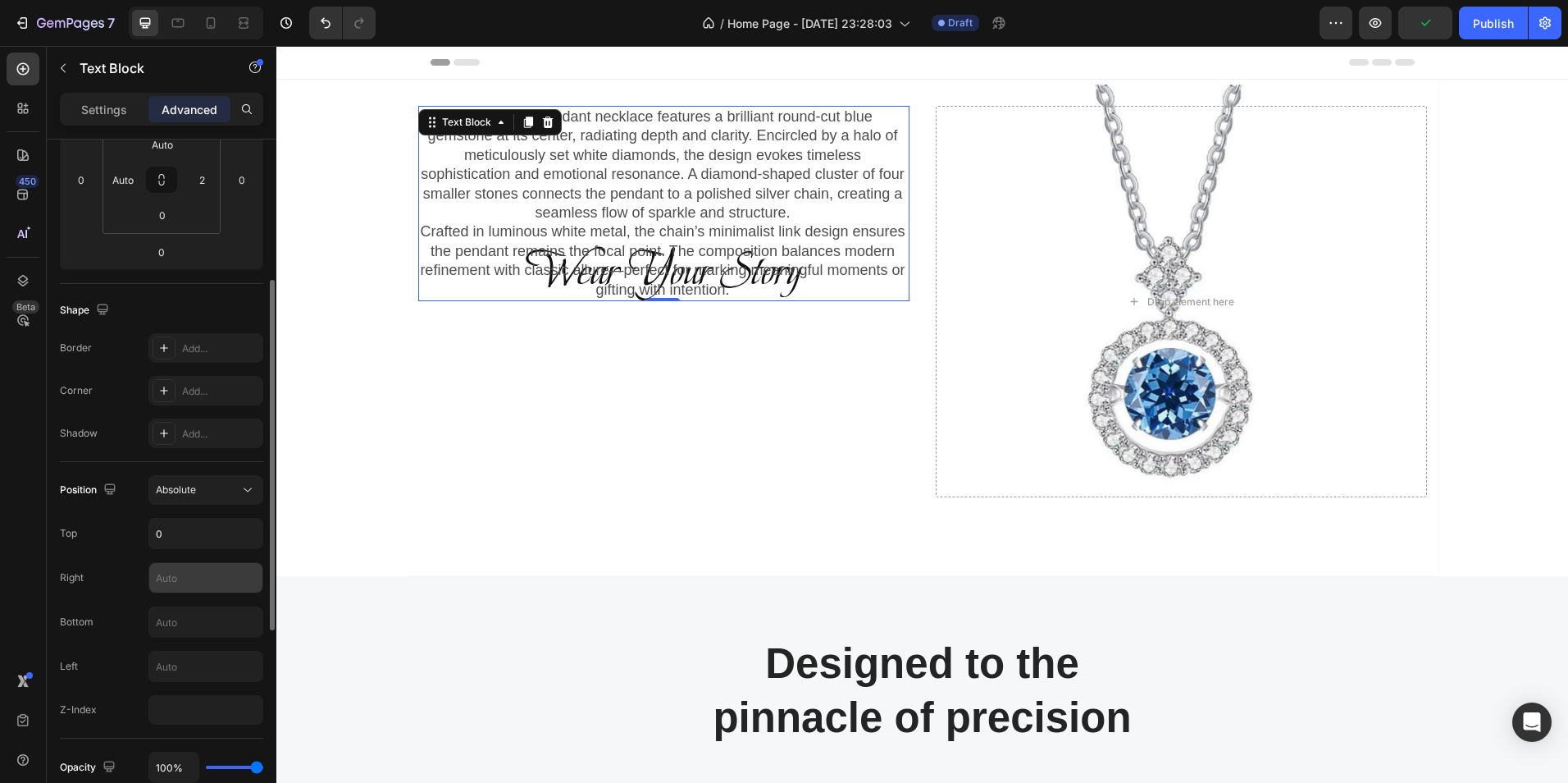
click at [198, 578] on input "text" at bounding box center [205, 578] width 113 height 30
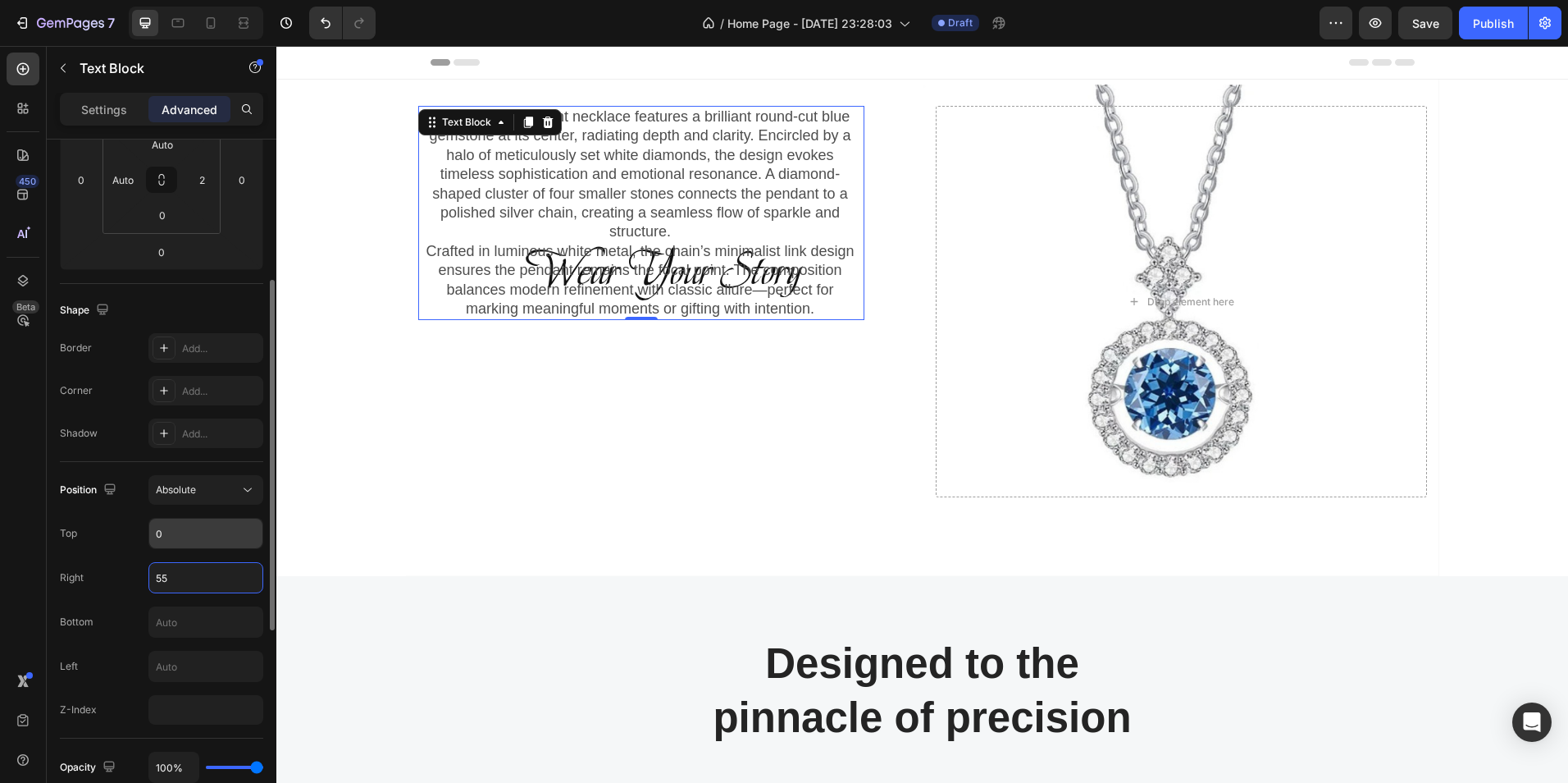
type input "55"
click at [190, 535] on input "0" at bounding box center [205, 533] width 113 height 30
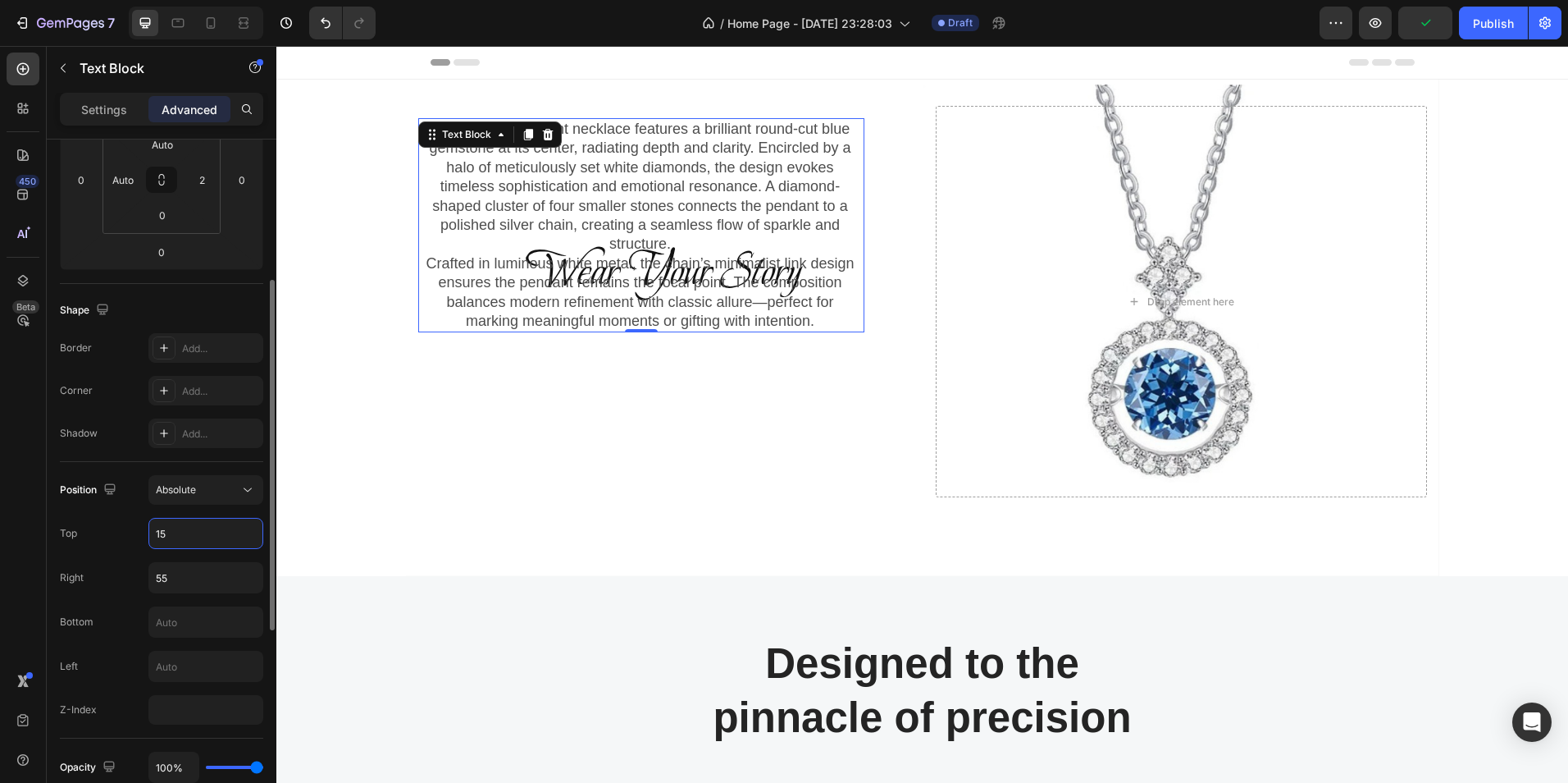
type input "1"
type input "200"
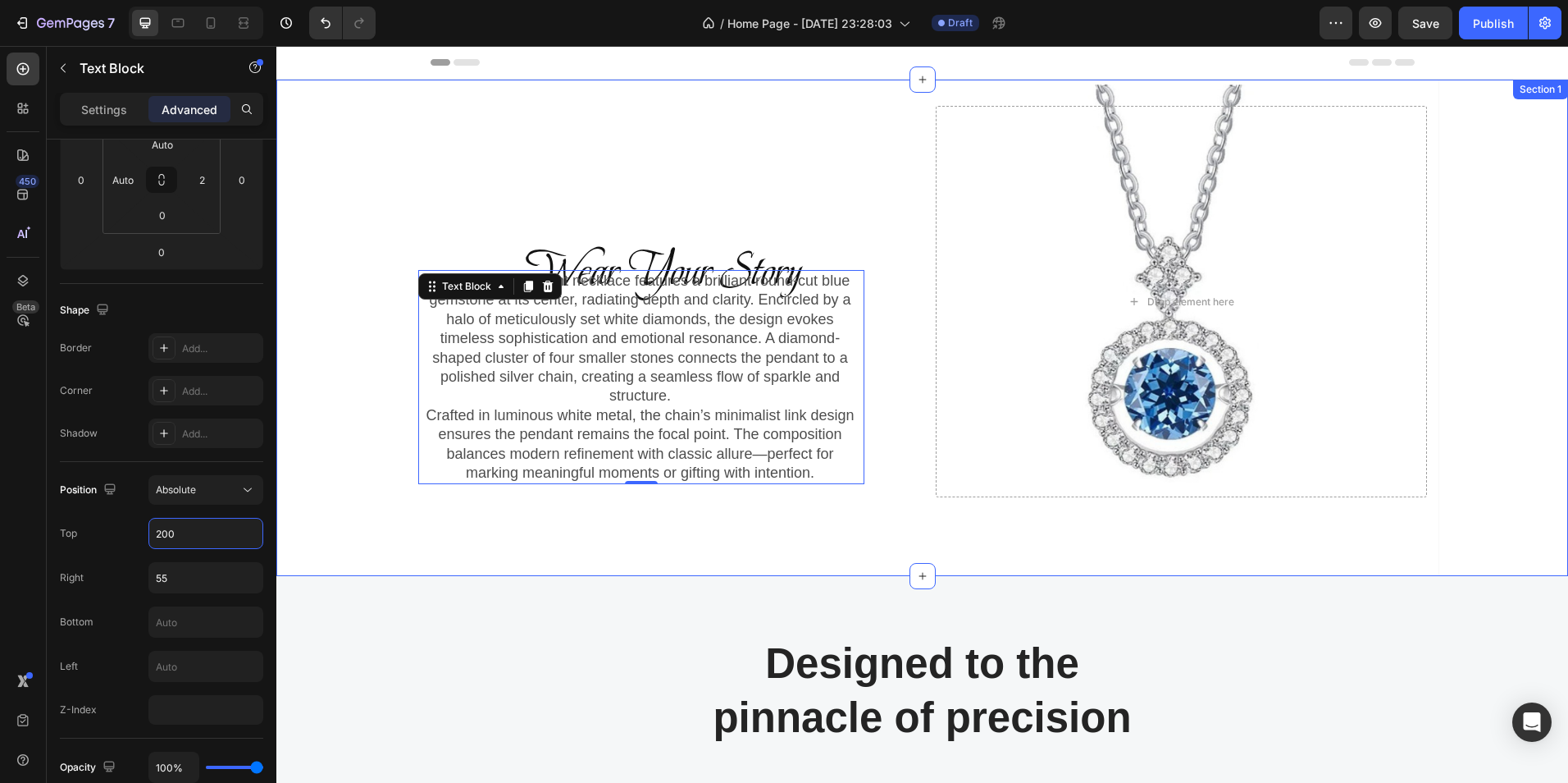
click at [402, 182] on div "Wear Your Story Heading Row This elegant pendant necklace features a brilliant …" at bounding box center [922, 327] width 1292 height 497
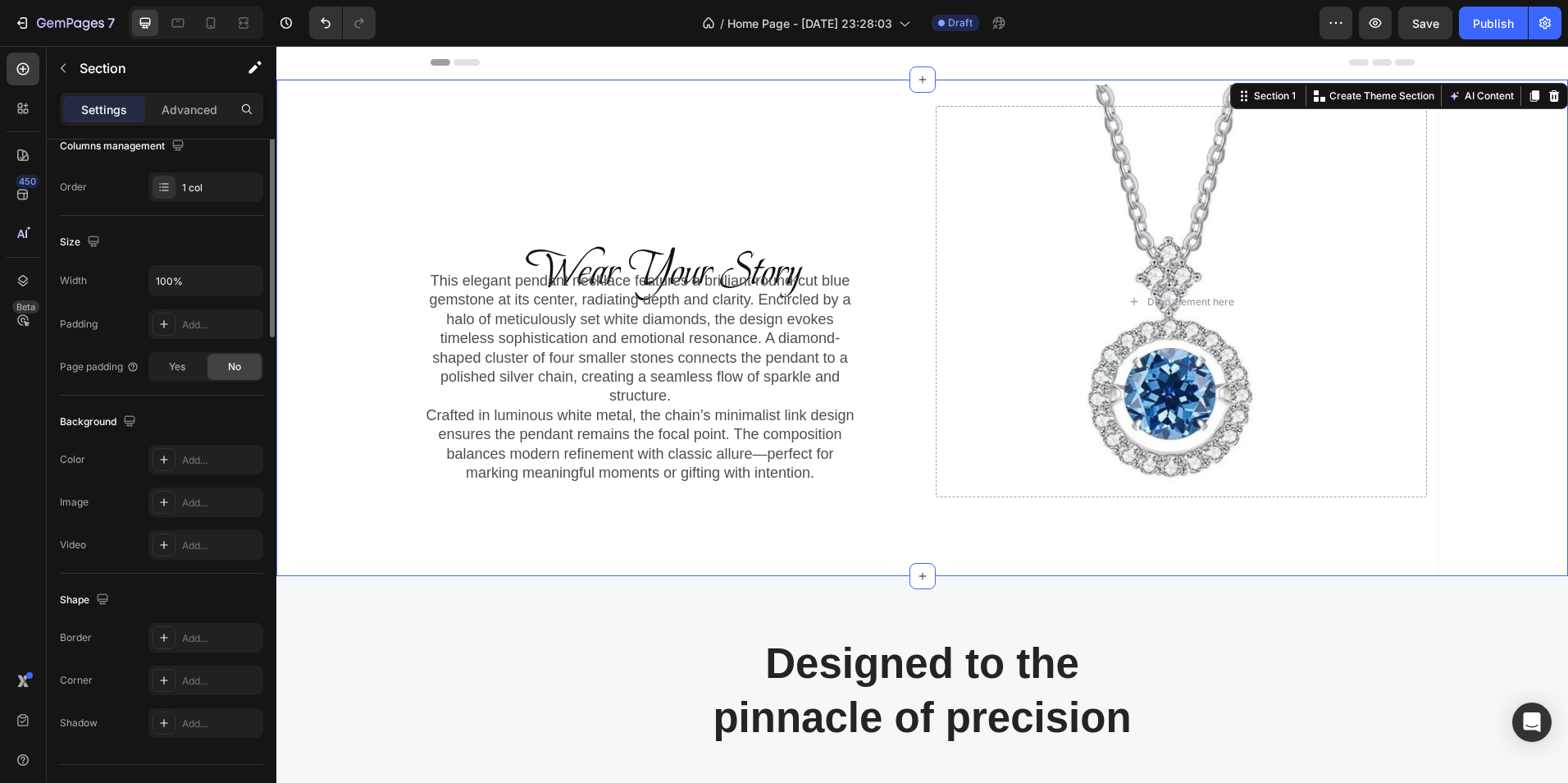
scroll to position [0, 0]
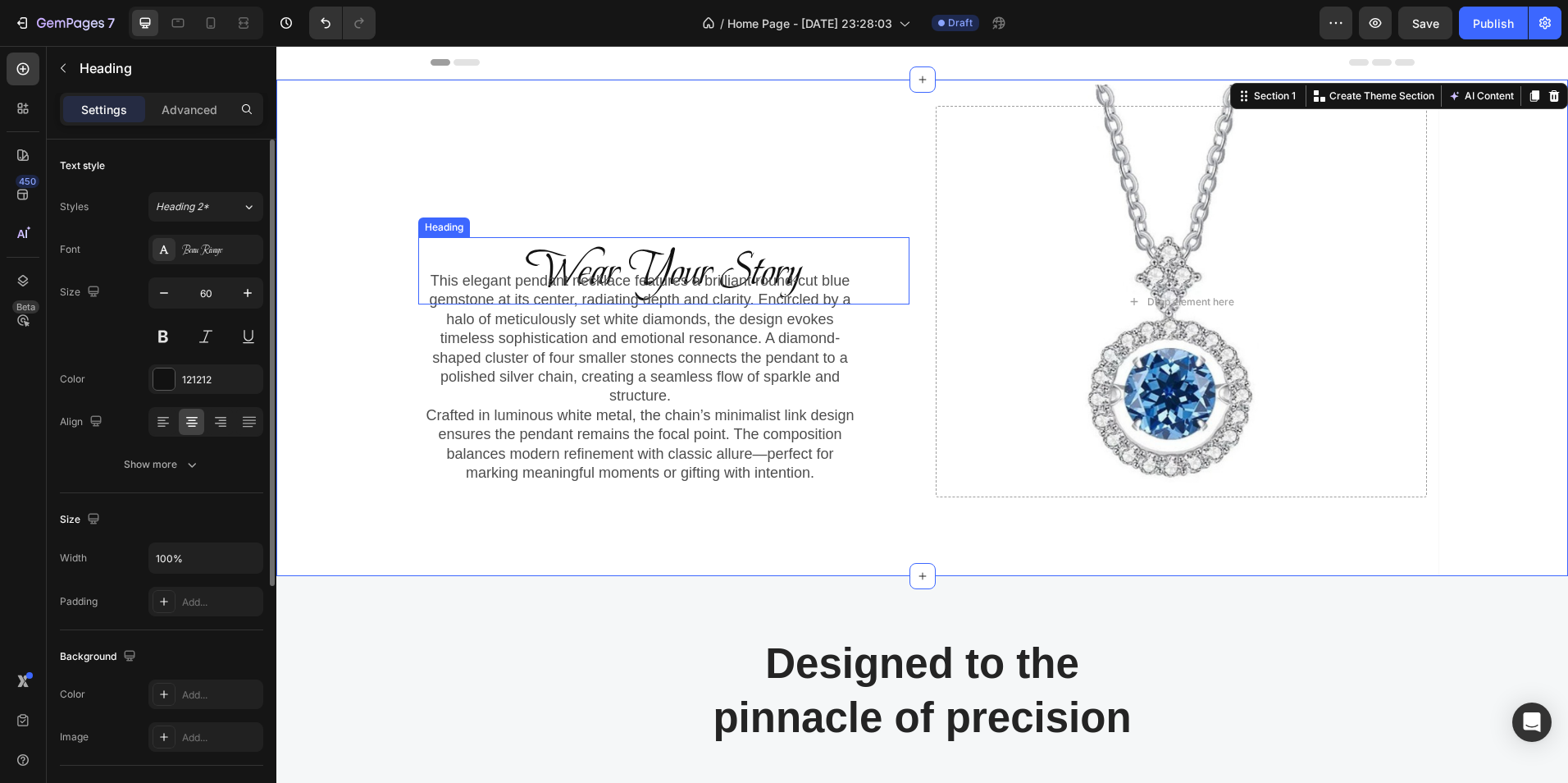
click at [565, 260] on h2 "Wear Your Story" at bounding box center [663, 270] width 491 height 67
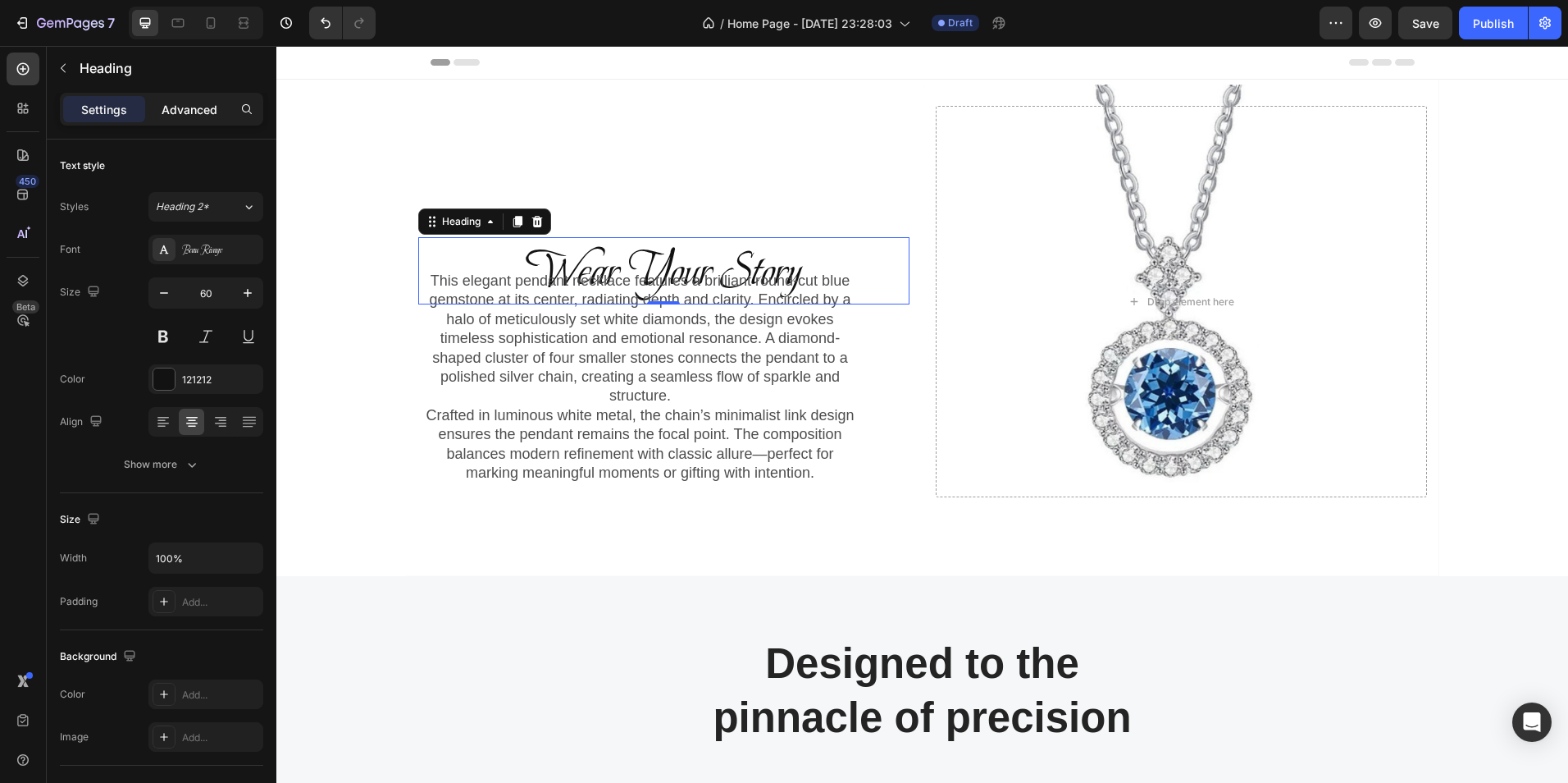
click at [189, 109] on p "Advanced" at bounding box center [189, 109] width 56 height 17
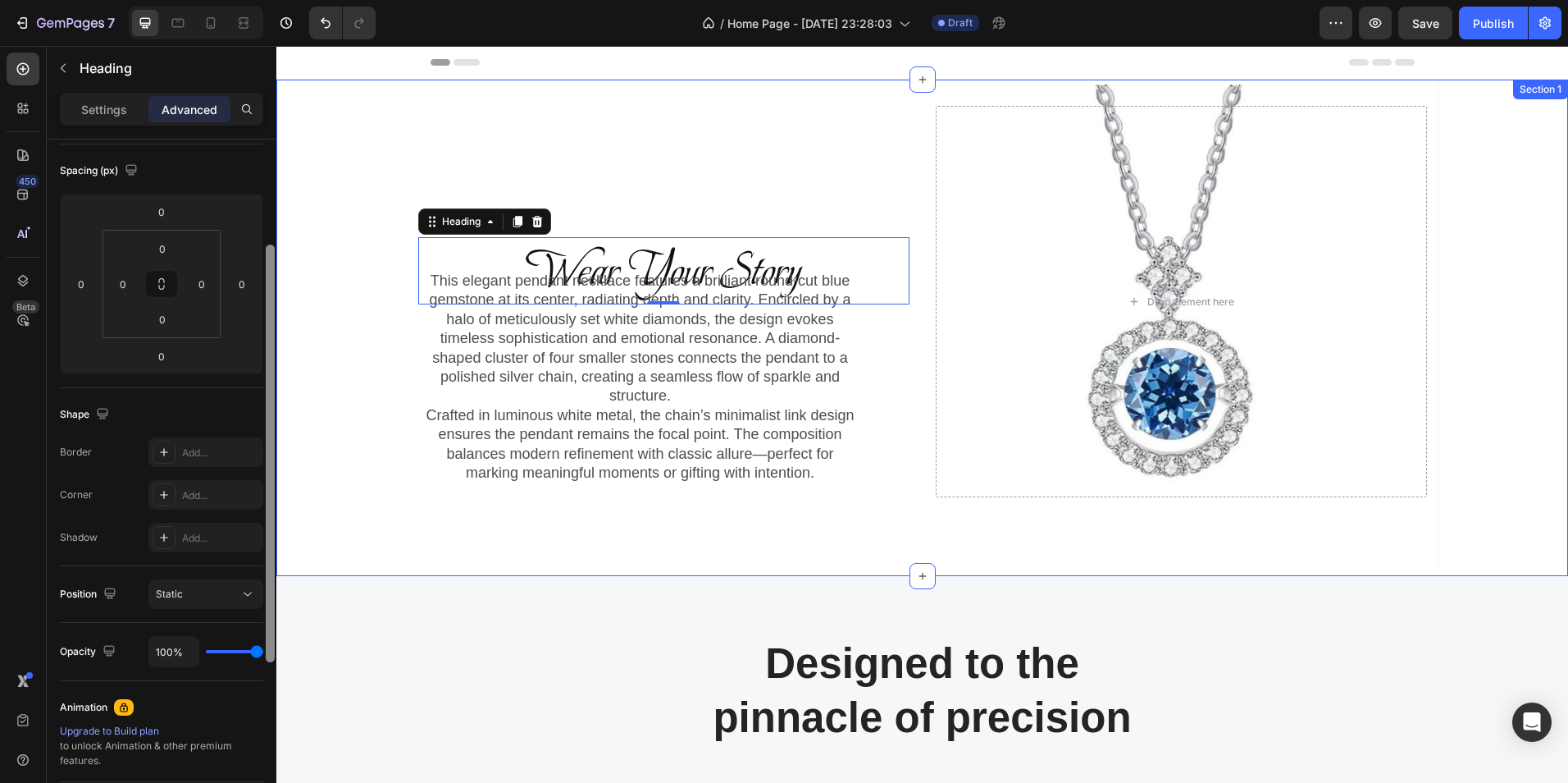
drag, startPoint x: 545, startPoint y: 419, endPoint x: 280, endPoint y: 536, distance: 289.7
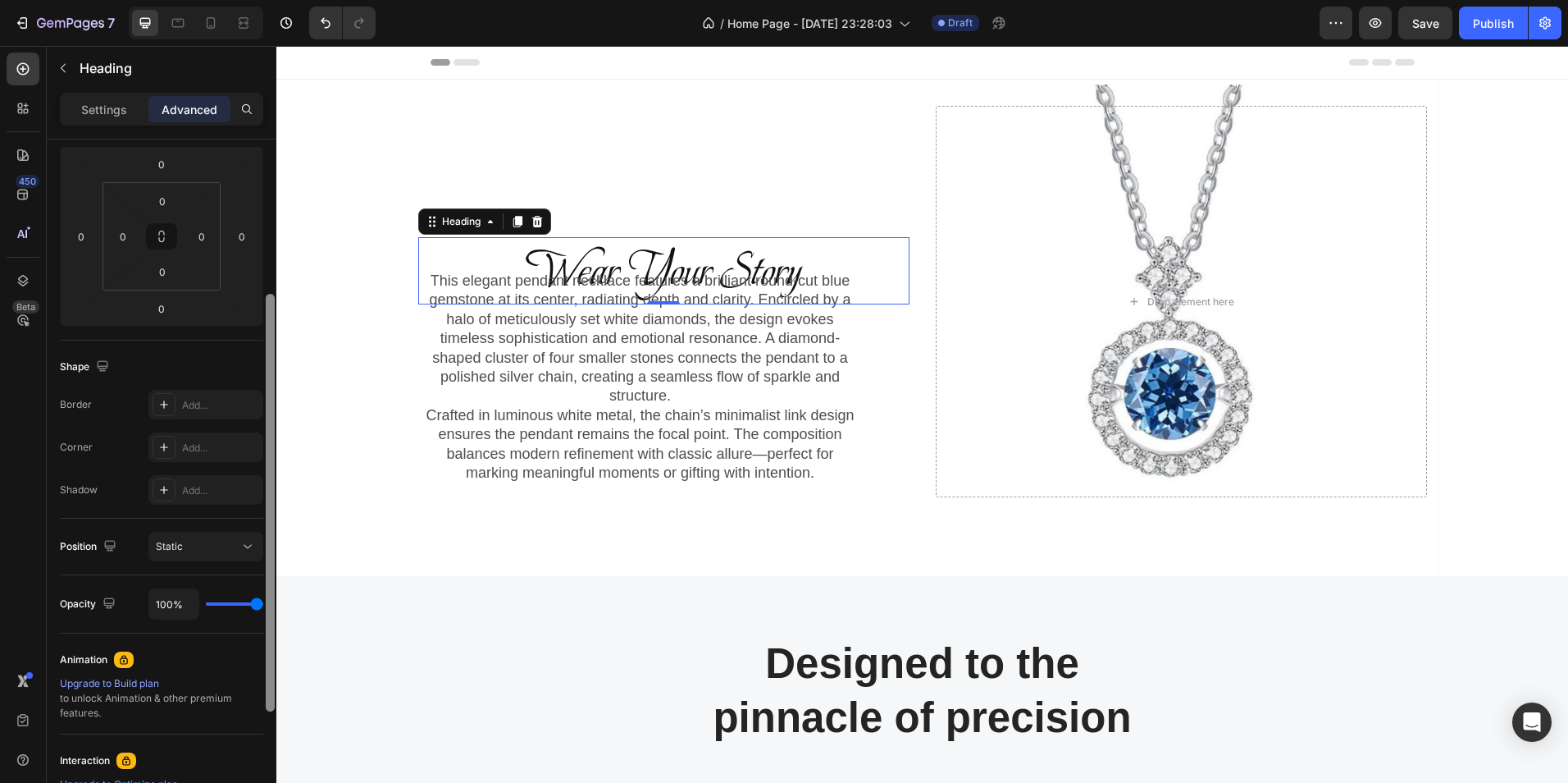
scroll to position [342, 0]
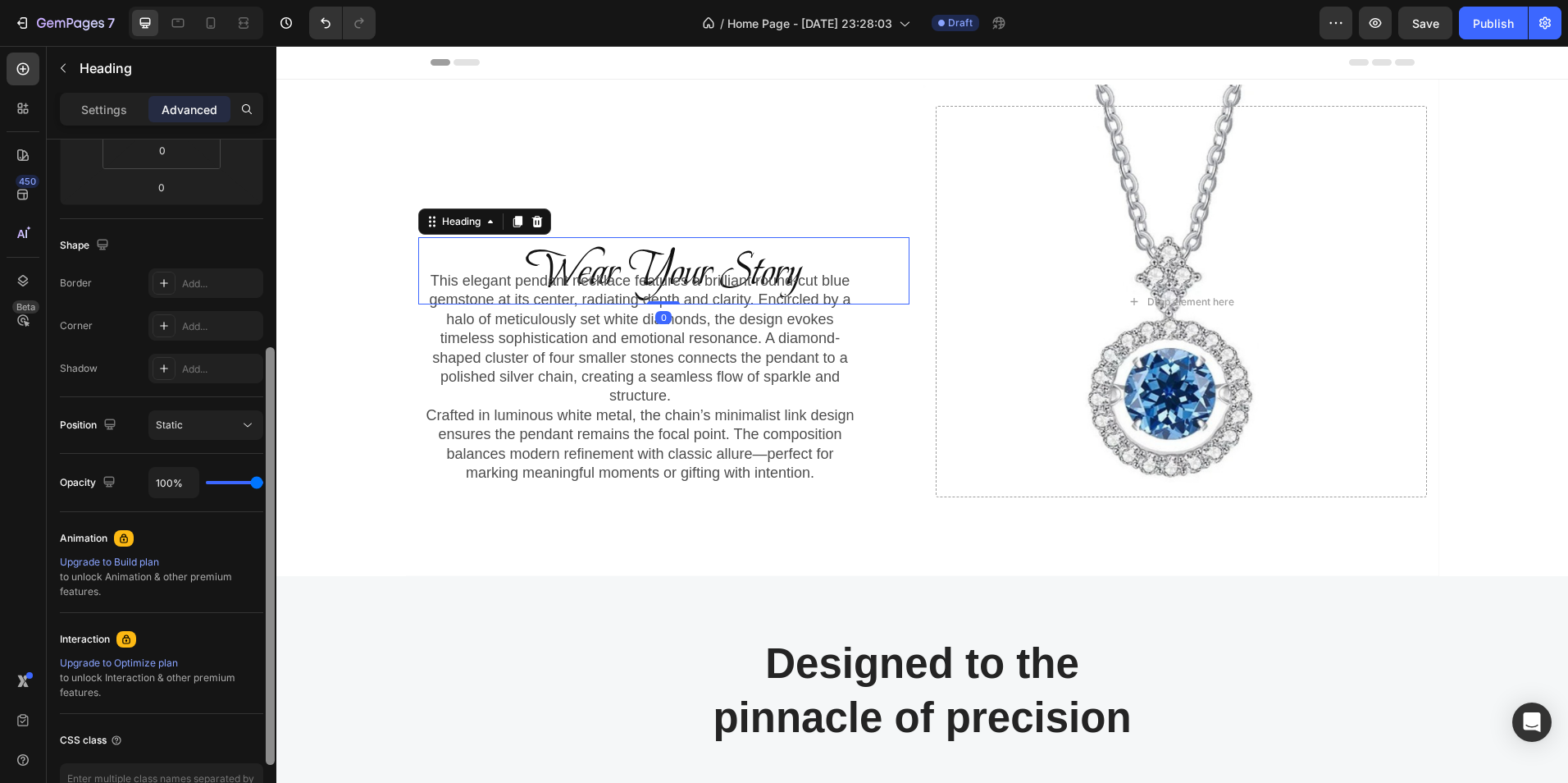
click at [257, 581] on div "Upgrade to Build plan to unlock Animation & other premium features." at bounding box center [161, 577] width 203 height 45
click at [236, 427] on div "Static" at bounding box center [198, 425] width 84 height 15
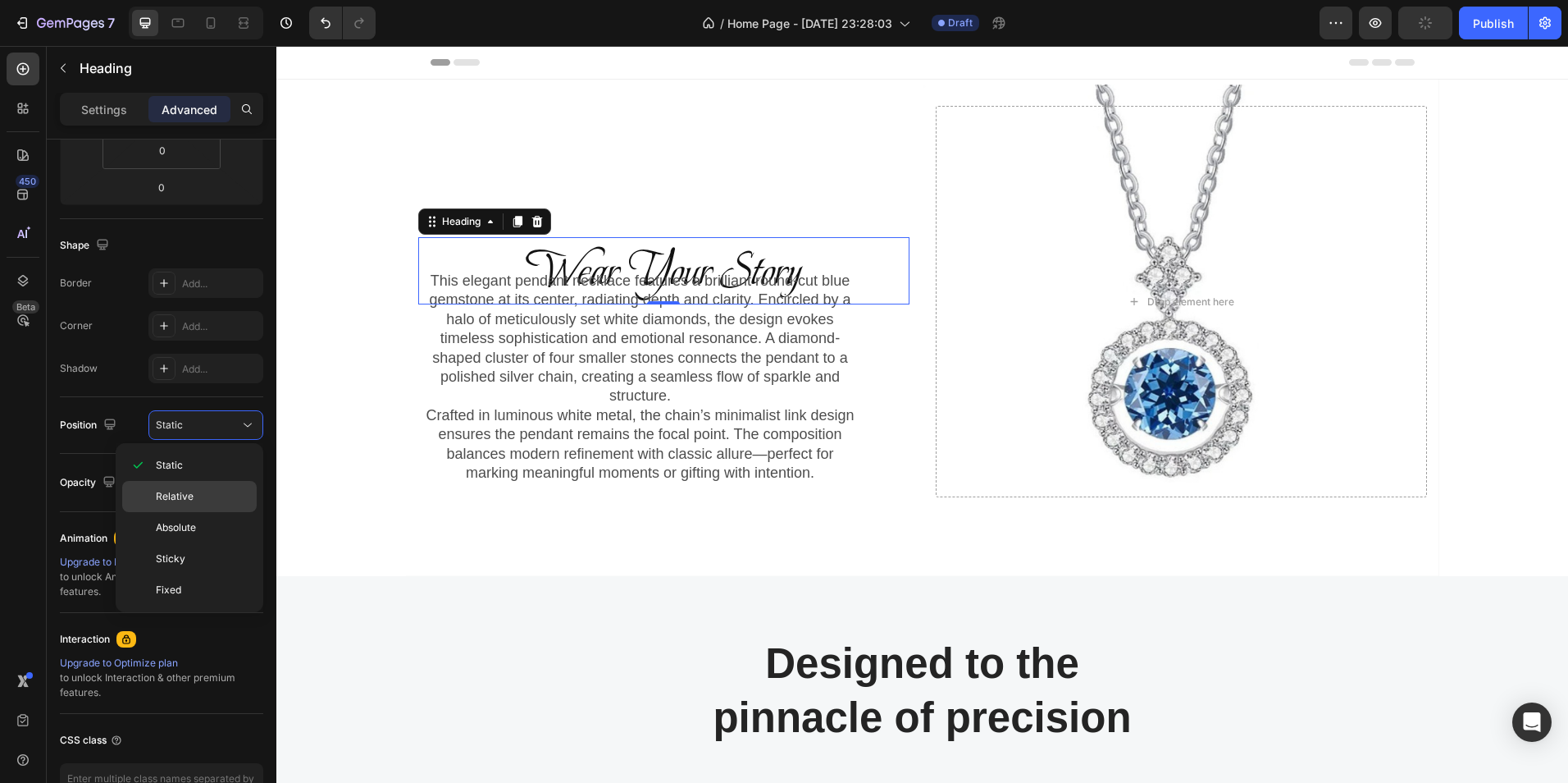
click at [184, 500] on span "Relative" at bounding box center [174, 497] width 37 height 15
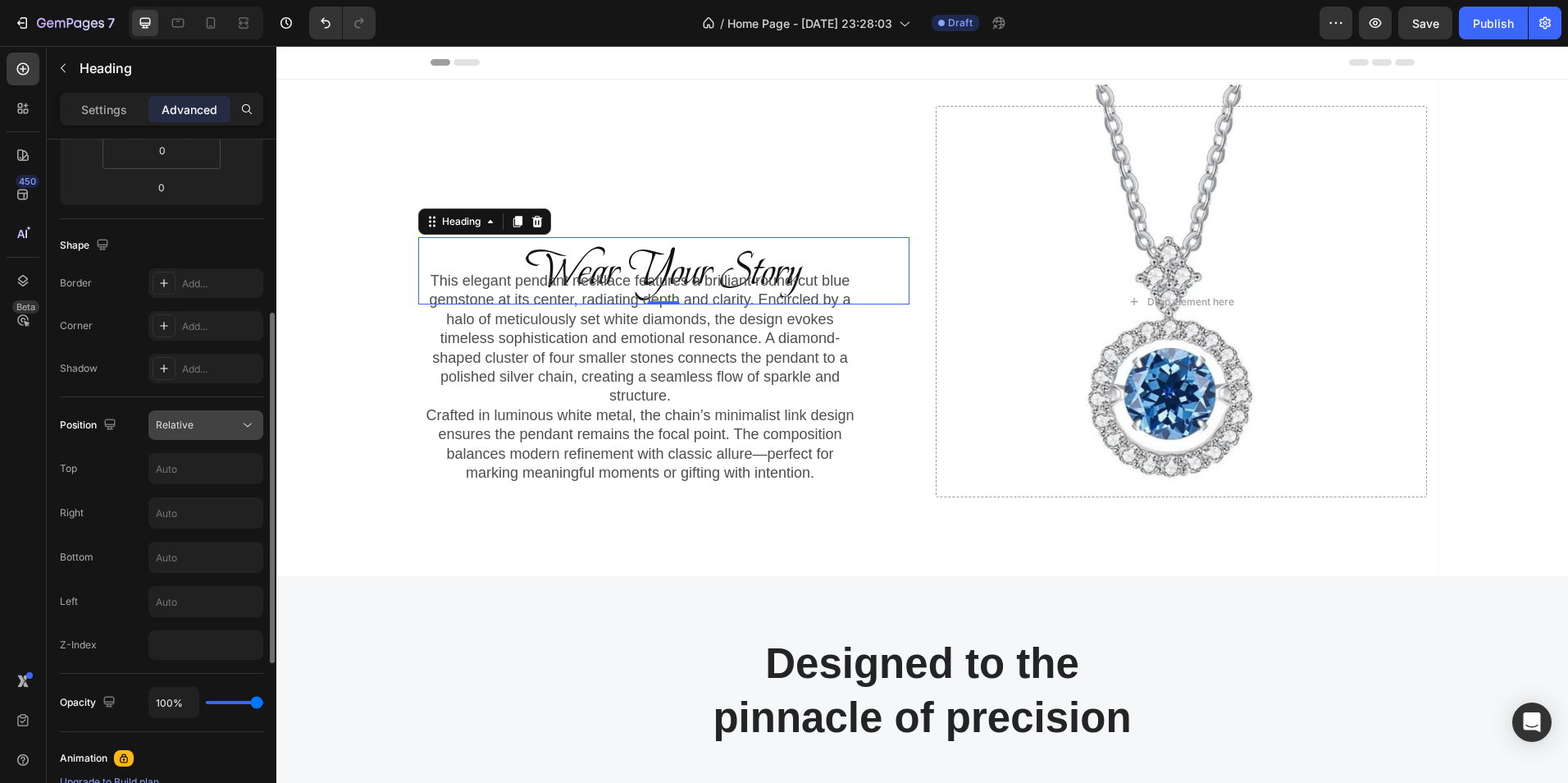
click at [243, 424] on icon at bounding box center [248, 425] width 17 height 17
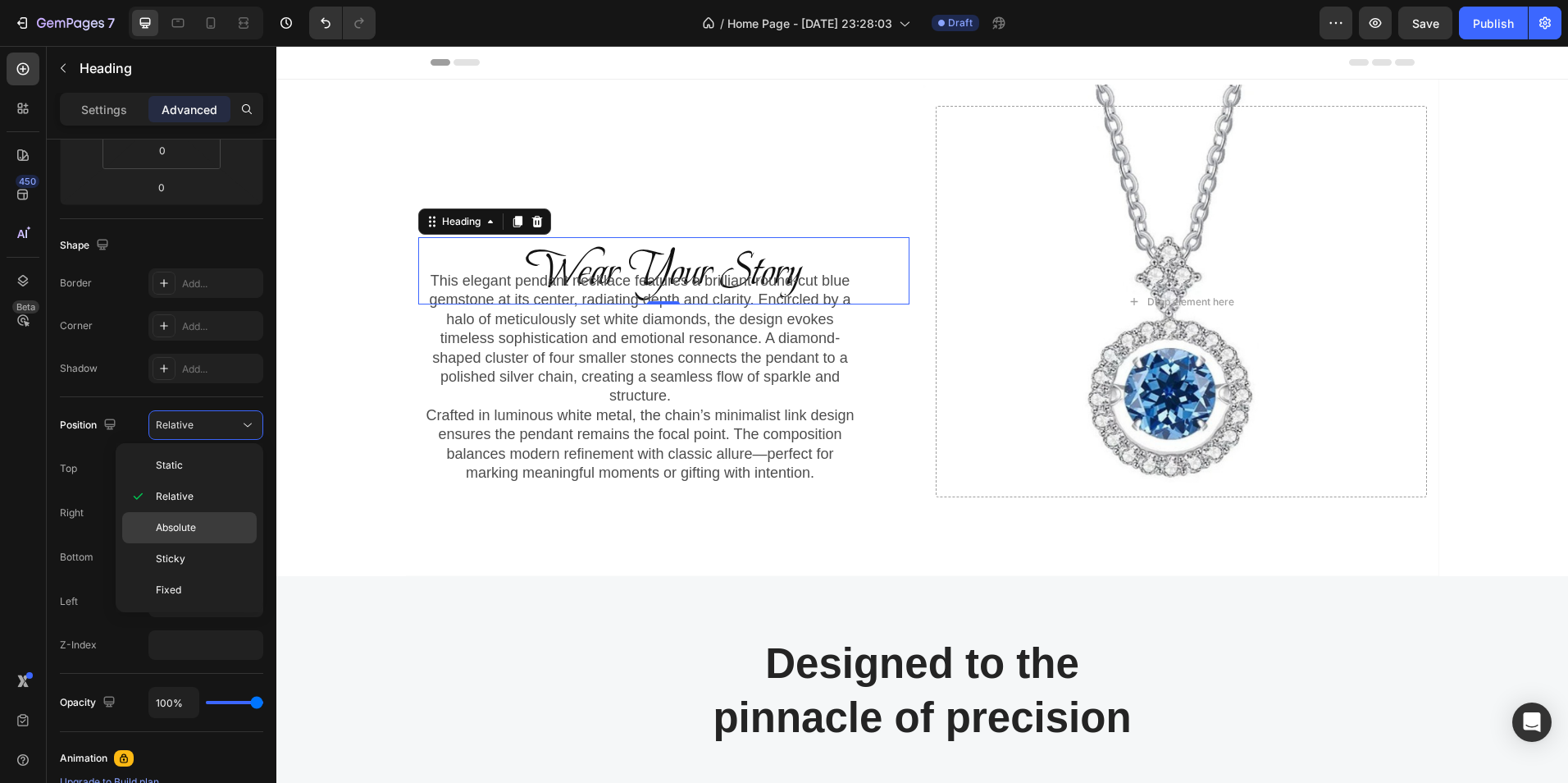
click at [181, 531] on span "Absolute" at bounding box center [175, 528] width 40 height 15
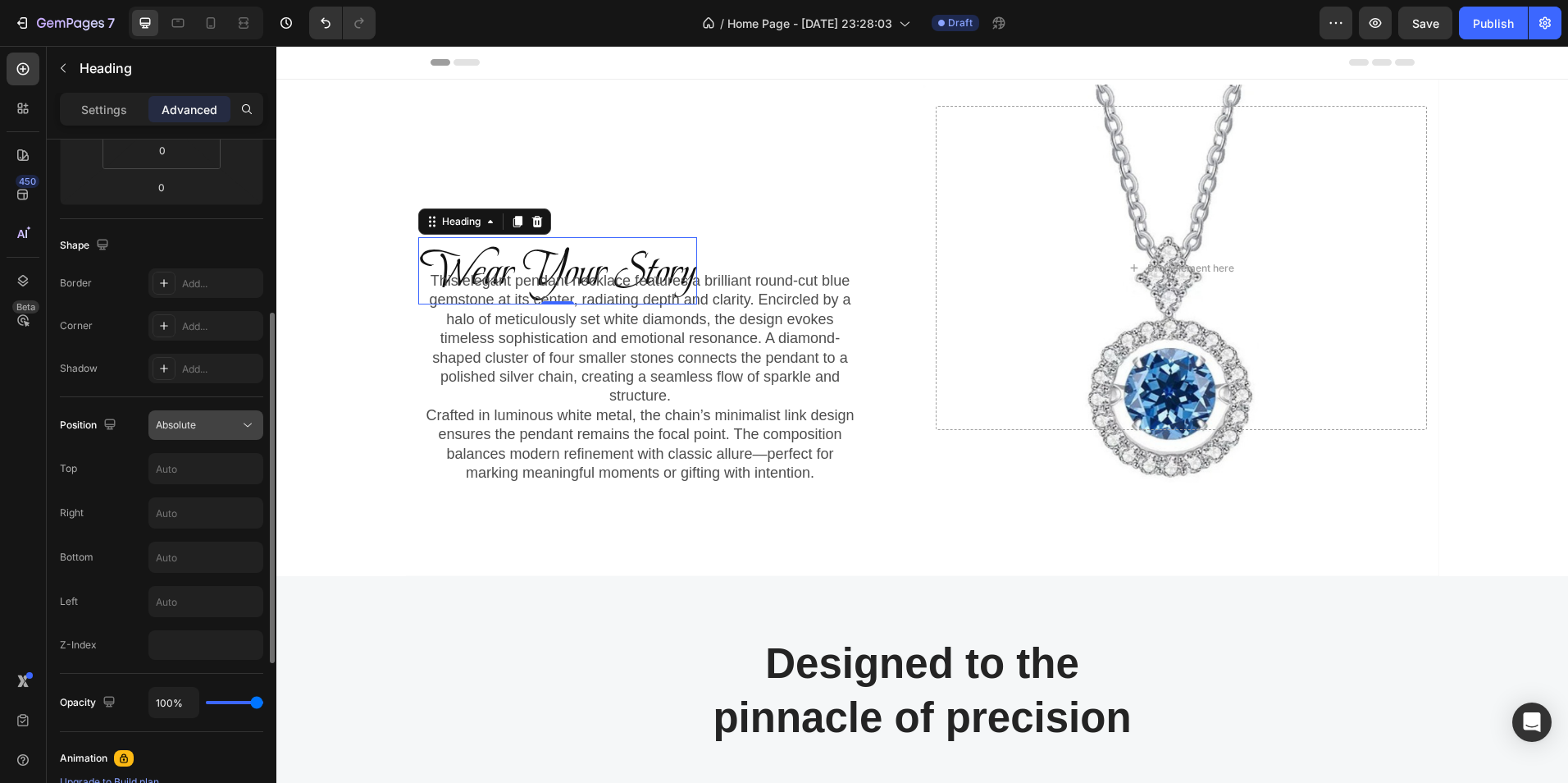
click at [247, 426] on icon at bounding box center [247, 425] width 8 height 4
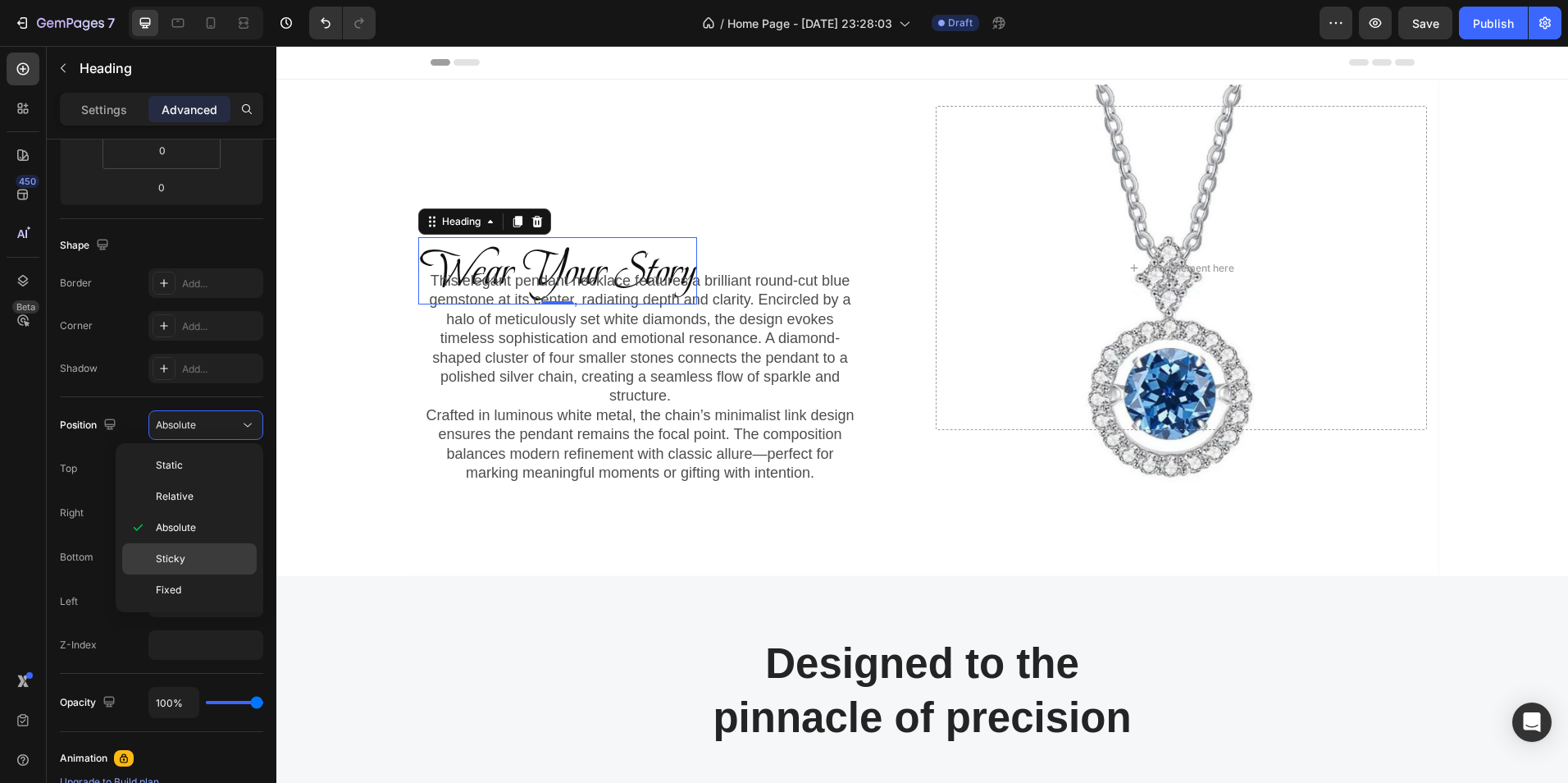
click at [188, 557] on p "Sticky" at bounding box center [202, 559] width 93 height 15
type input "0"
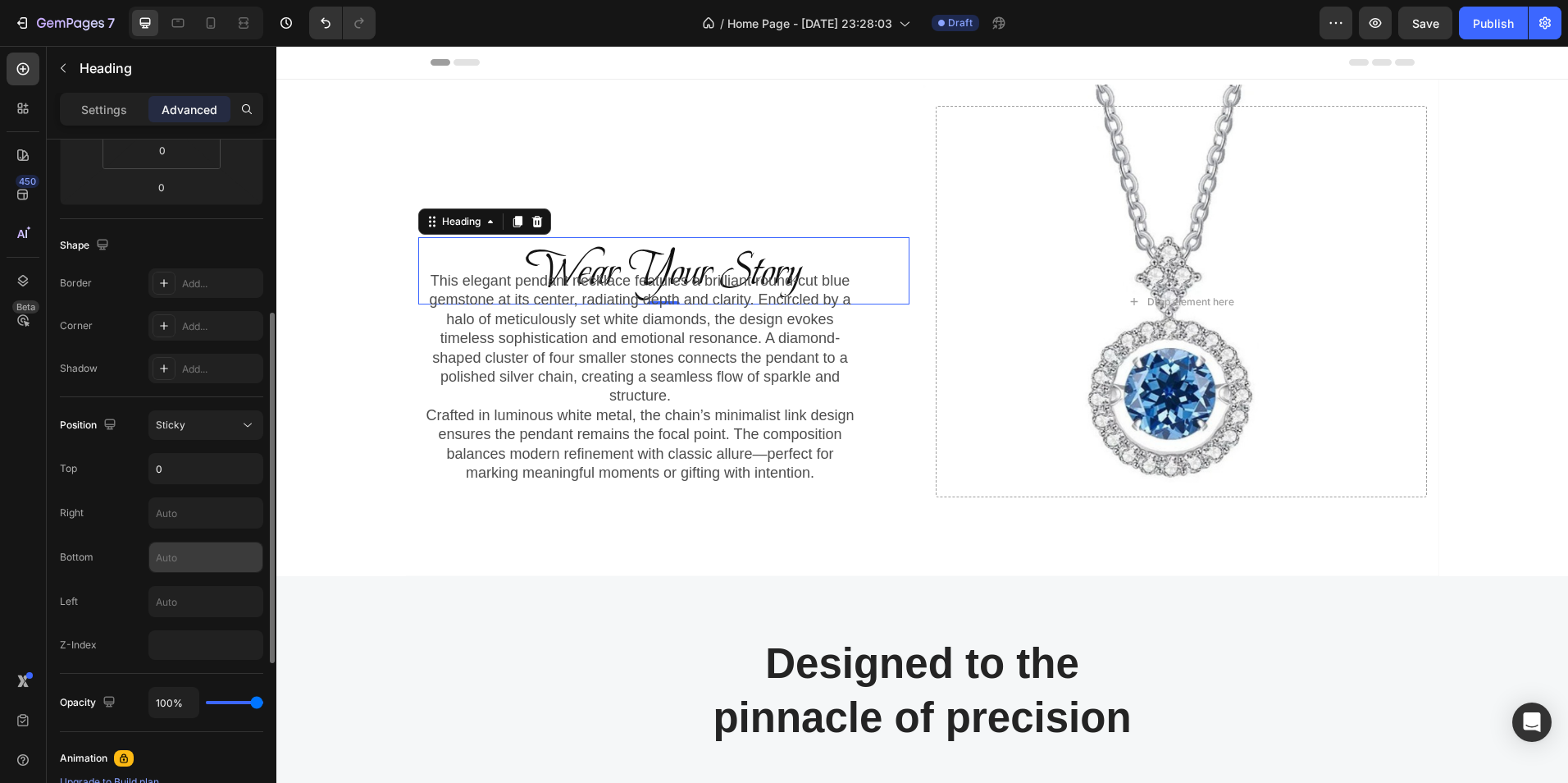
click at [185, 556] on input "text" at bounding box center [205, 557] width 113 height 30
type input "100"
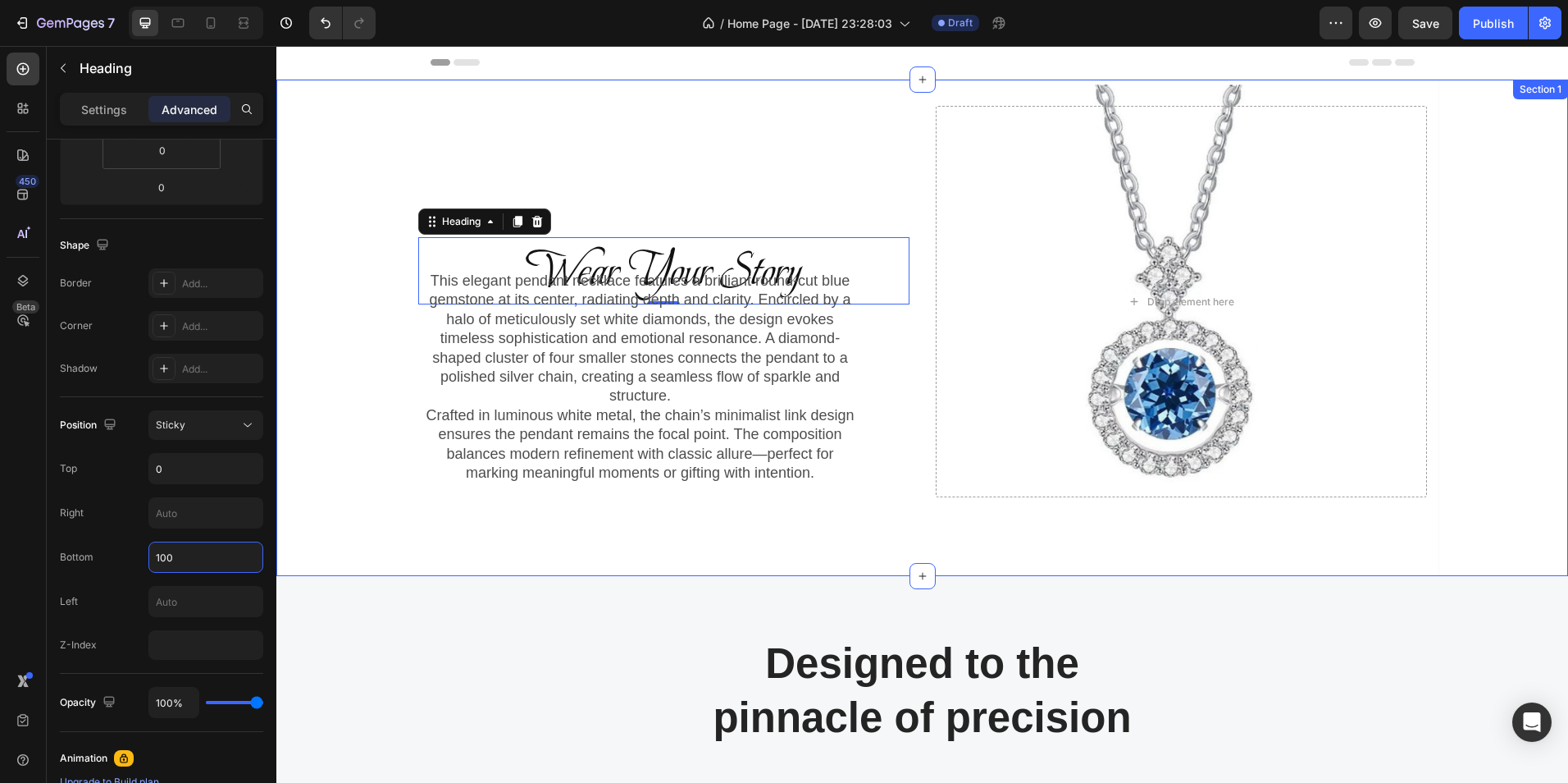
click at [317, 541] on div "Wear Your Story Heading 0 Row This elegant pendant necklace features a brillian…" at bounding box center [922, 327] width 1292 height 497
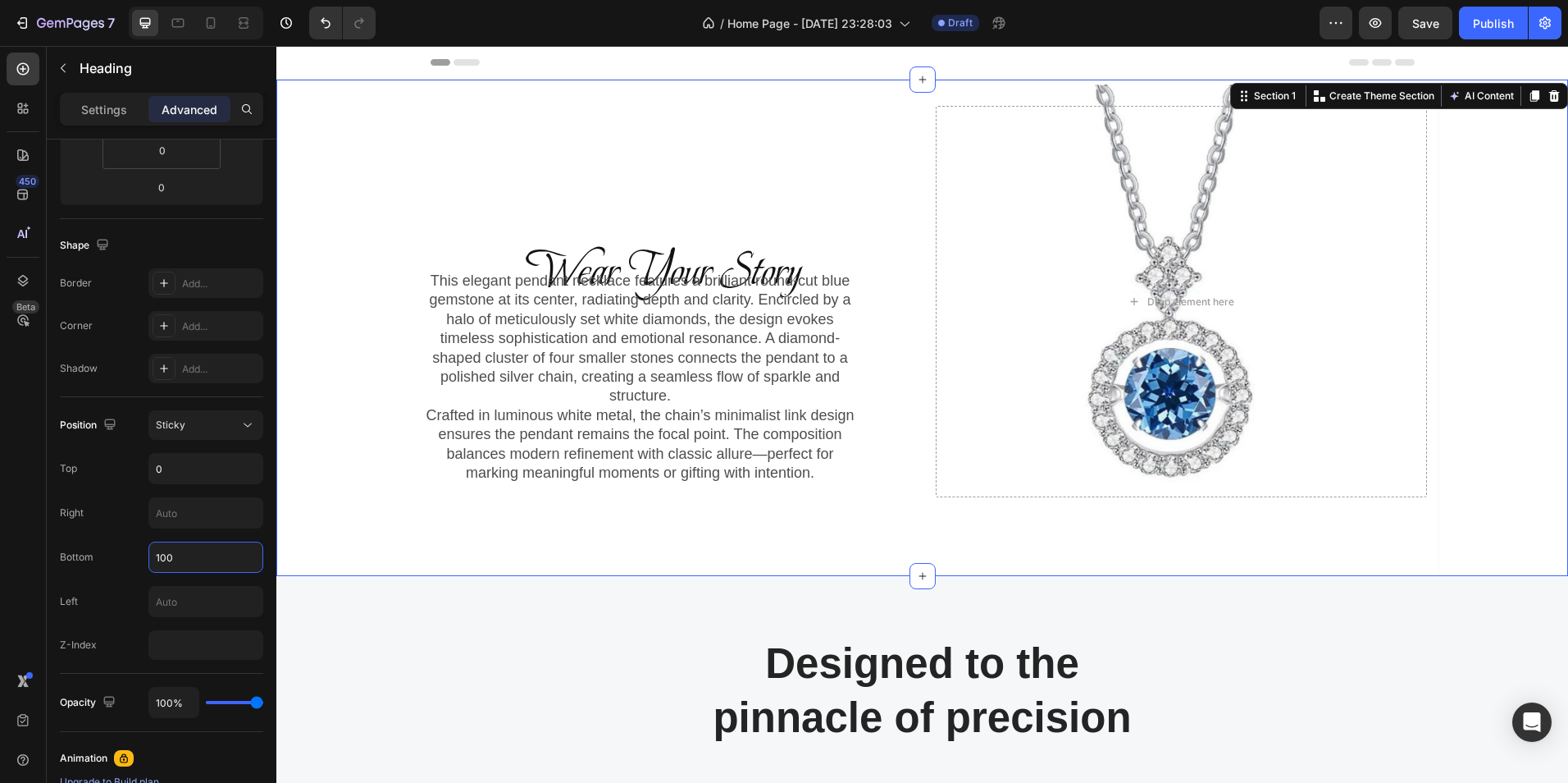
scroll to position [0, 0]
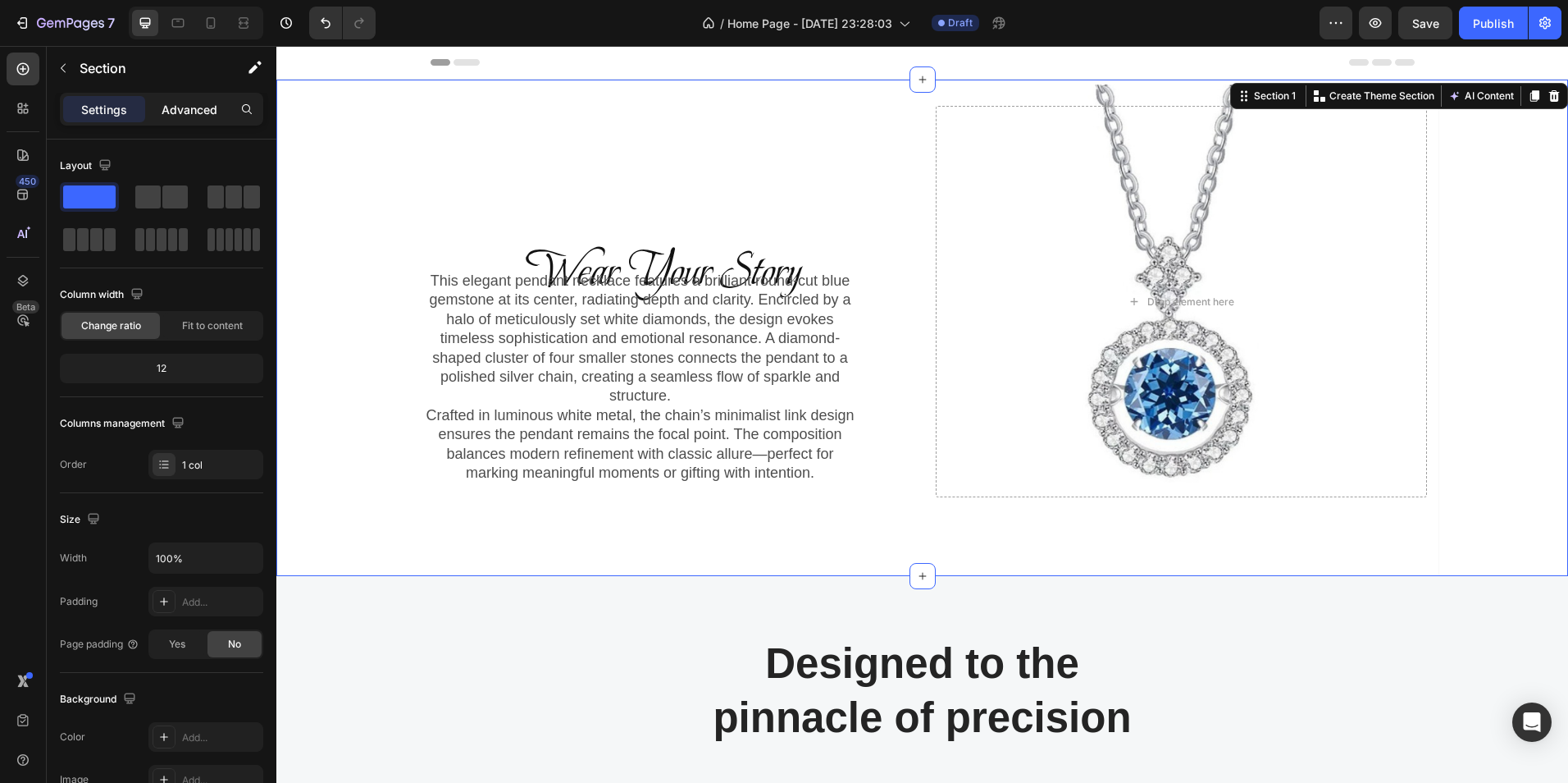
click at [199, 113] on p "Advanced" at bounding box center [189, 109] width 56 height 17
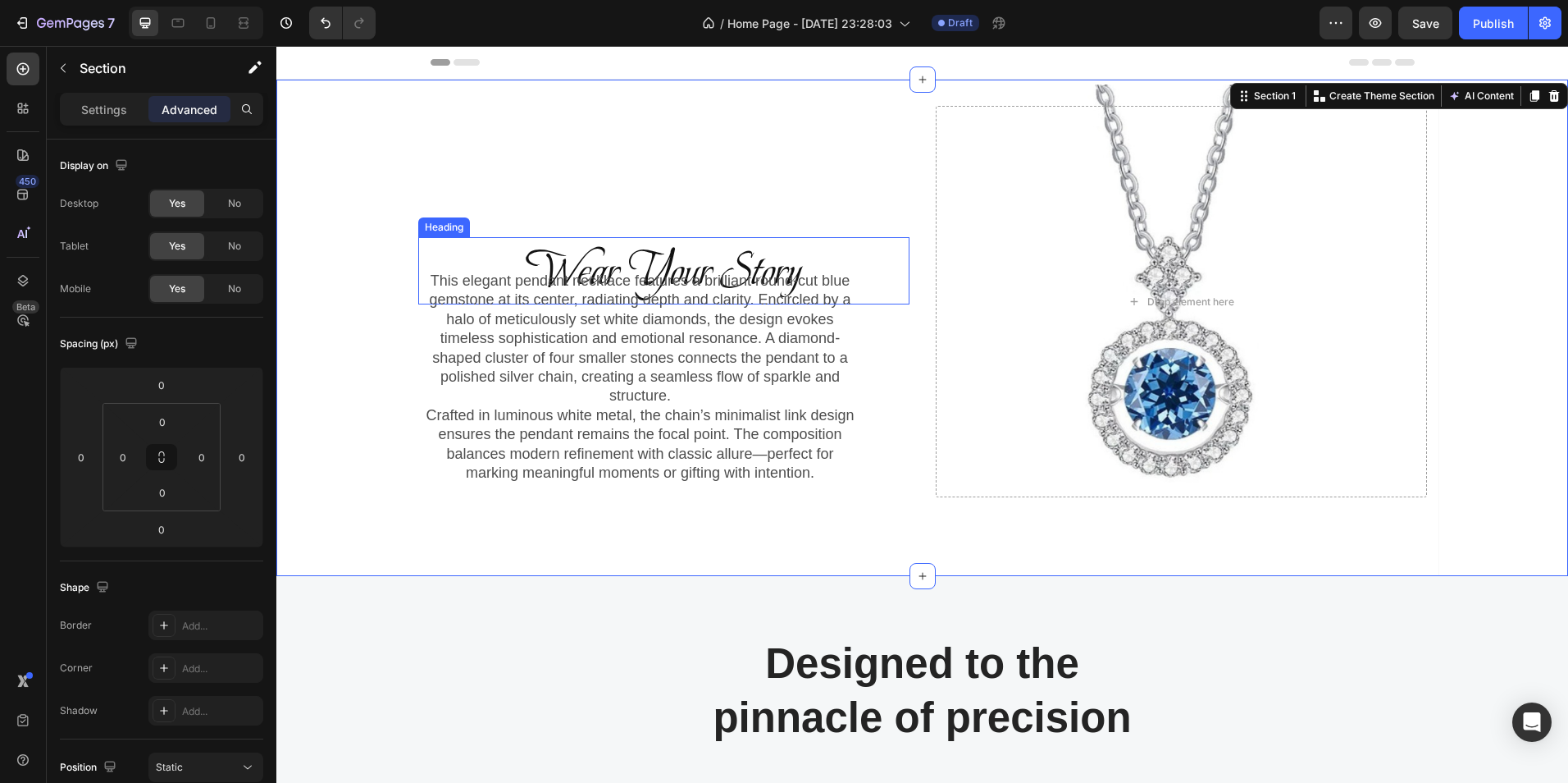
click at [567, 253] on h2 "Wear Your Story" at bounding box center [663, 270] width 491 height 67
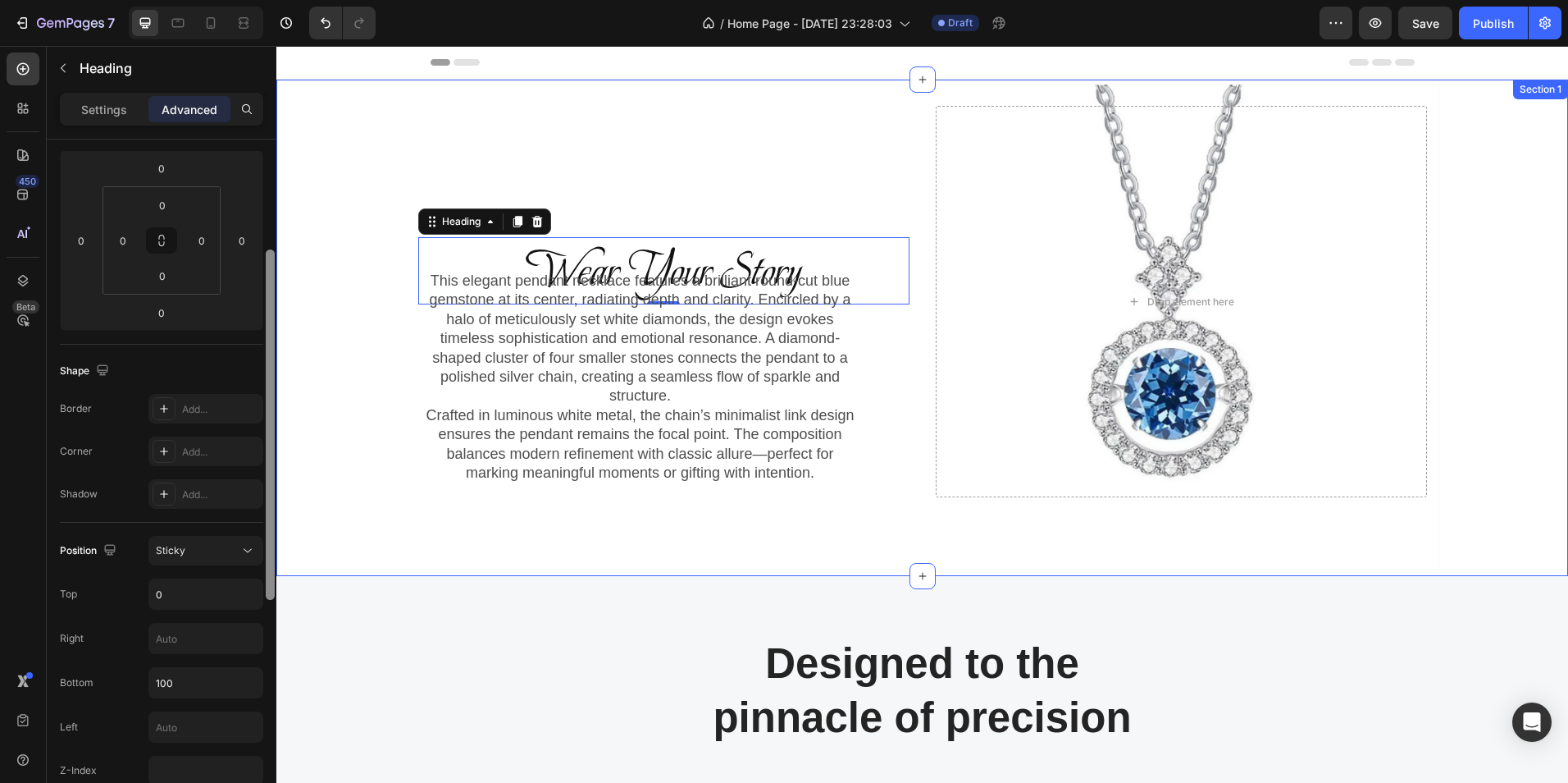
drag, startPoint x: 545, startPoint y: 337, endPoint x: 285, endPoint y: 474, distance: 293.9
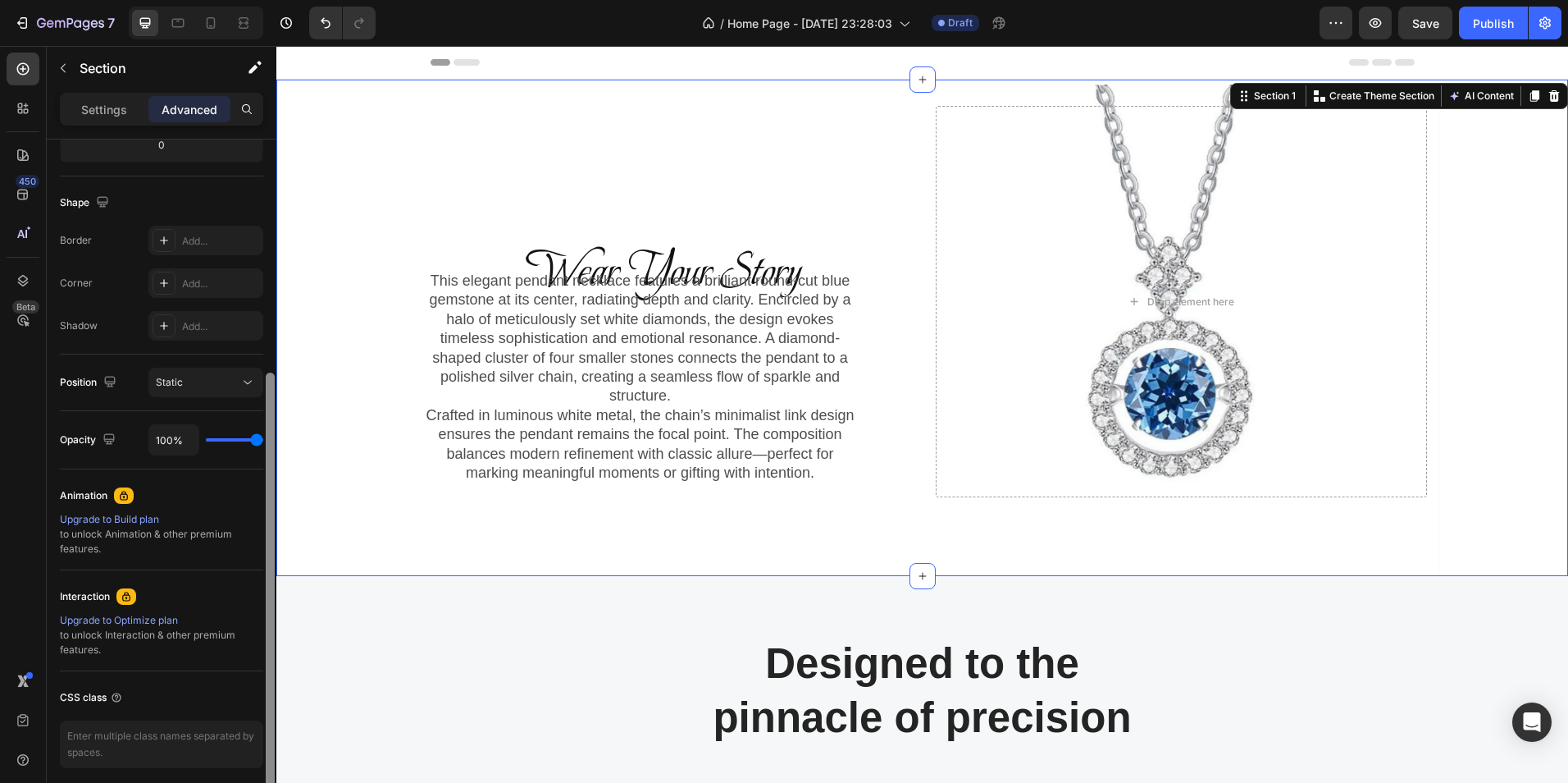
scroll to position [381, 0]
click at [264, 485] on div "Display on Desktop Yes No Tablet Yes No Mobile Yes No Spacing (px) 0 0 0 0 0 0 …" at bounding box center [161, 327] width 230 height 1139
click at [250, 380] on icon at bounding box center [248, 386] width 17 height 17
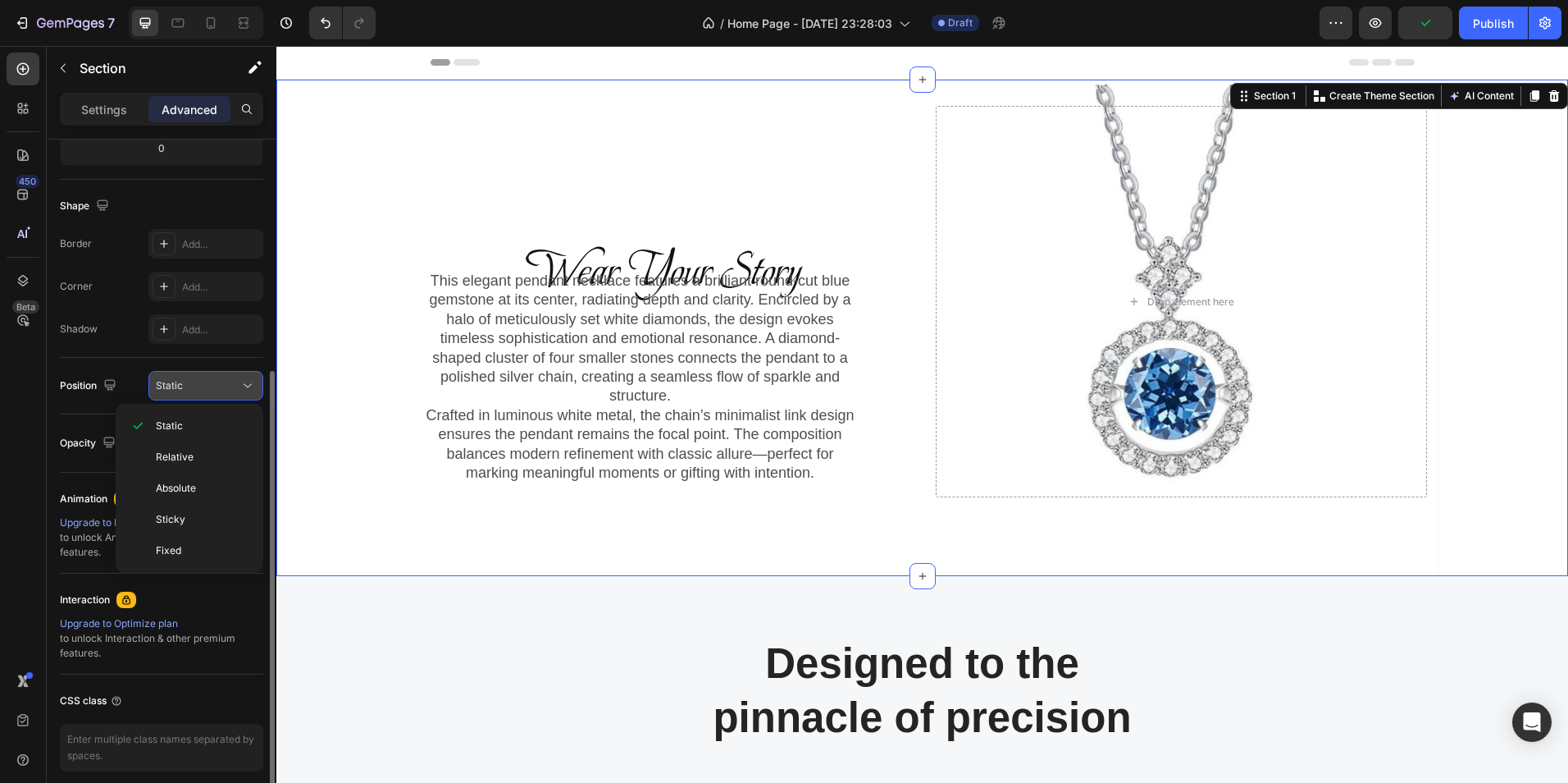
click at [243, 387] on icon at bounding box center [248, 386] width 17 height 17
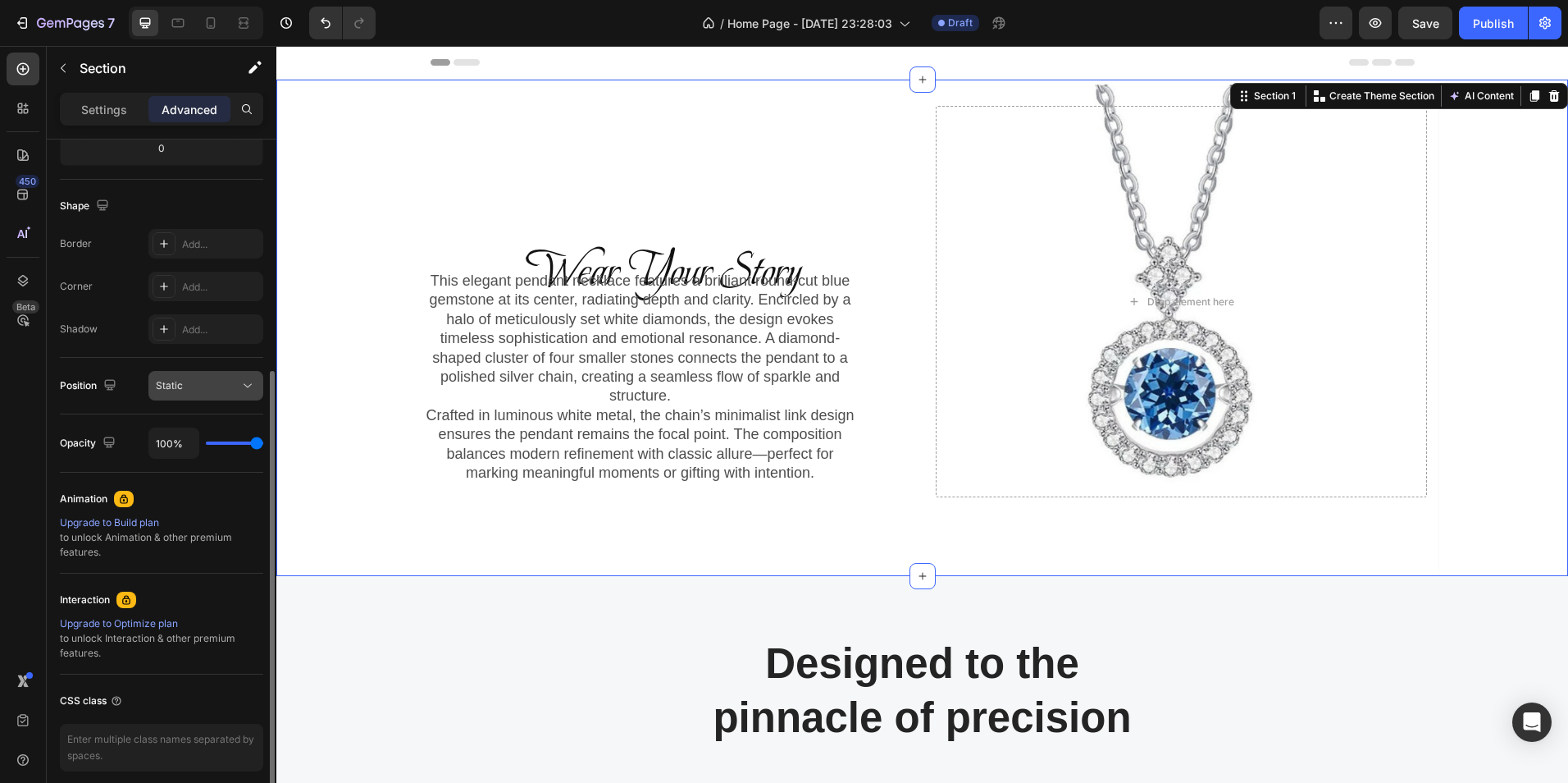
click at [248, 385] on icon at bounding box center [248, 386] width 17 height 17
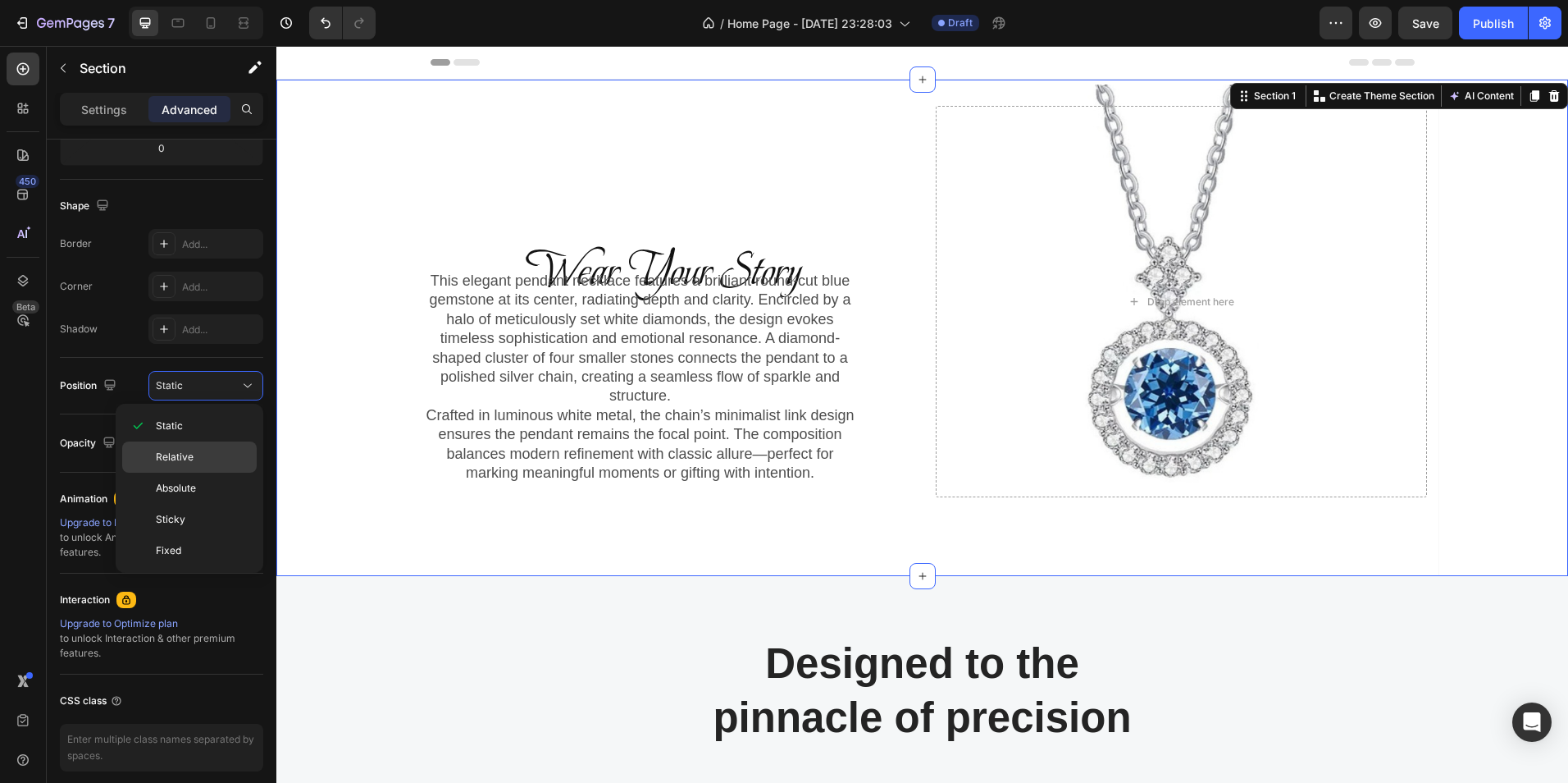
click at [185, 450] on span "Relative" at bounding box center [174, 457] width 37 height 15
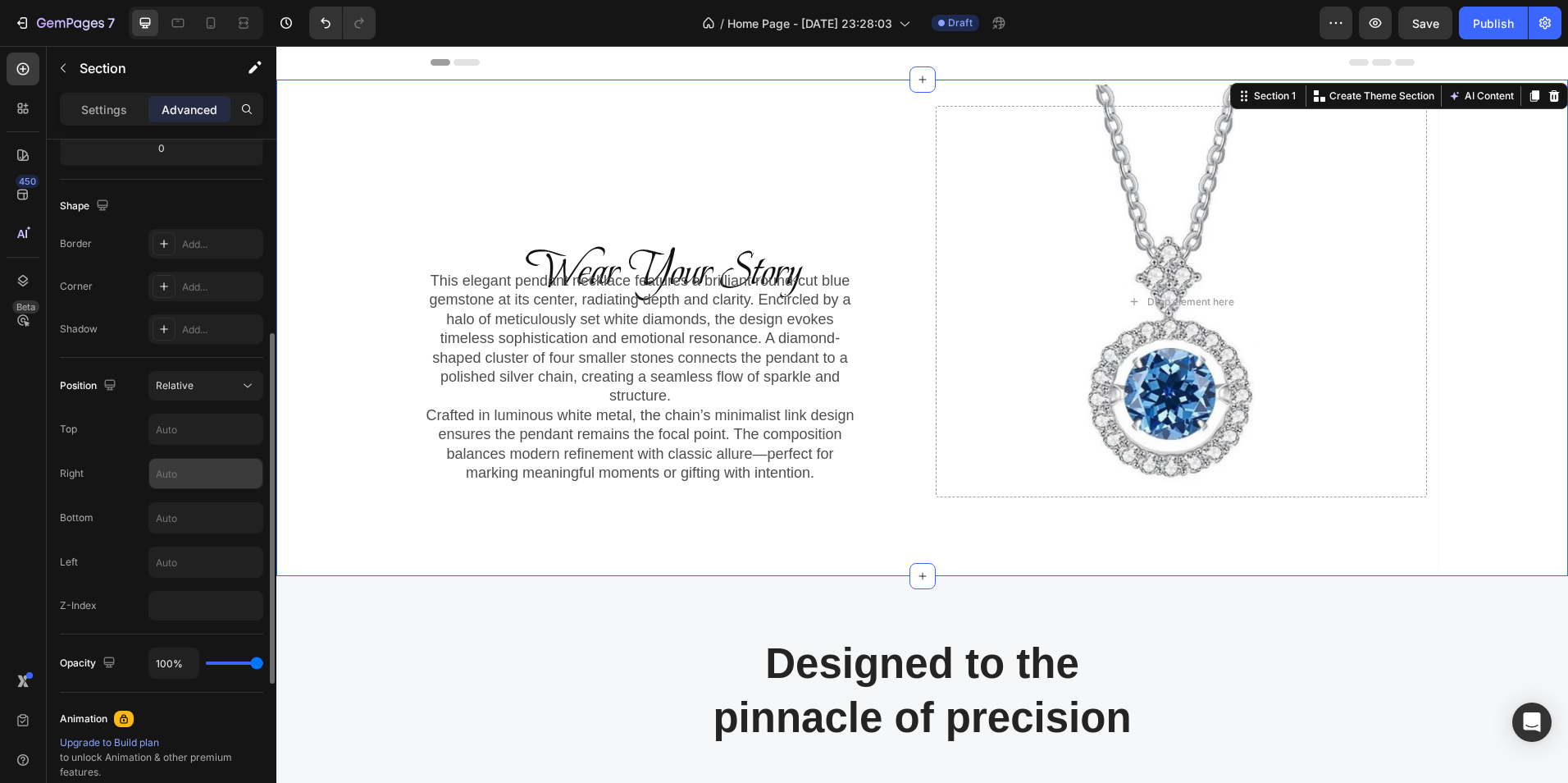
click at [186, 470] on input "text" at bounding box center [205, 474] width 113 height 30
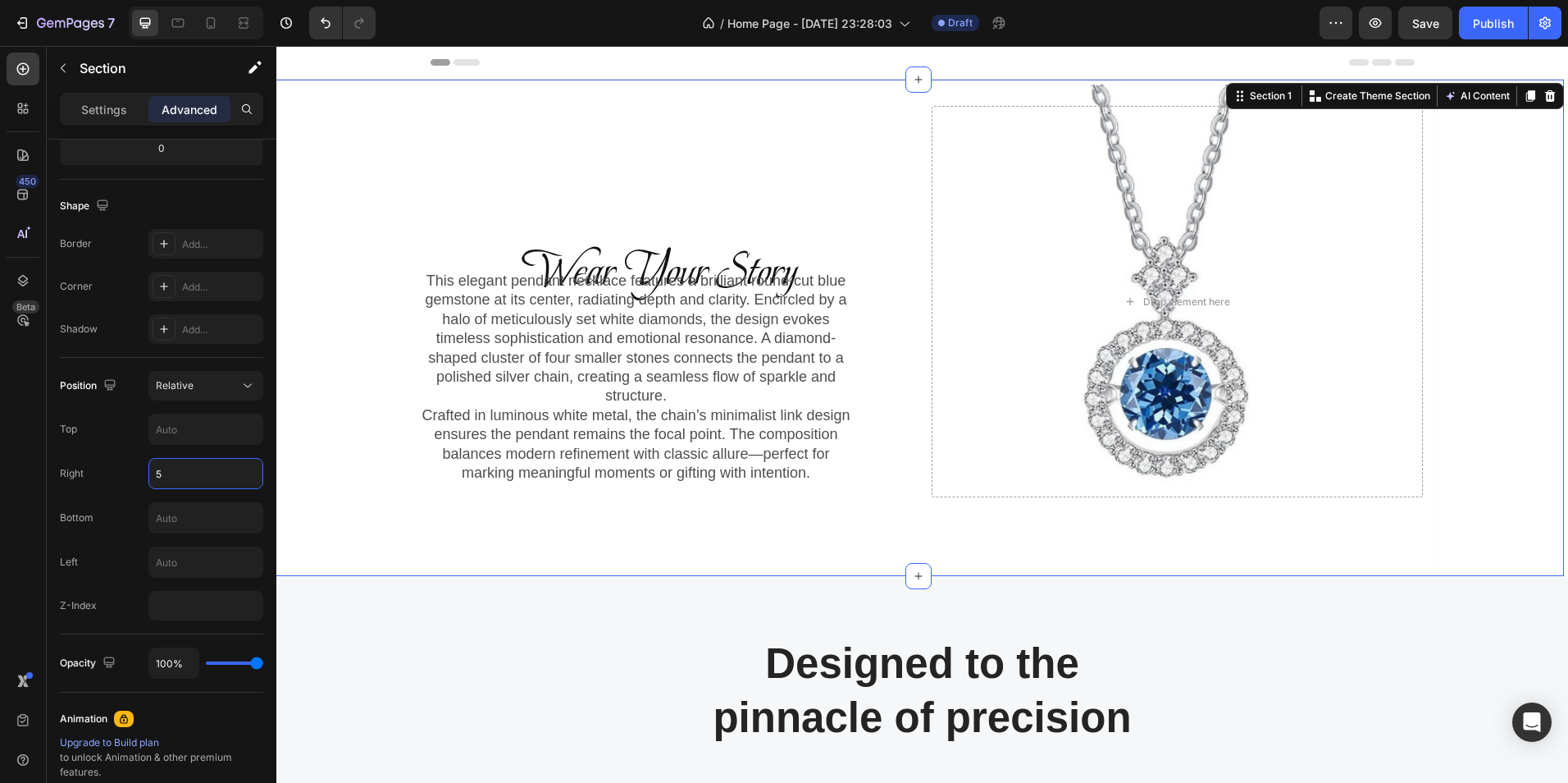
type input "5"
click at [328, 455] on div "Wear Your Story Heading Row This elegant pendant necklace features a brilliant …" at bounding box center [918, 327] width 1292 height 497
click at [209, 429] on input "text" at bounding box center [205, 430] width 113 height 30
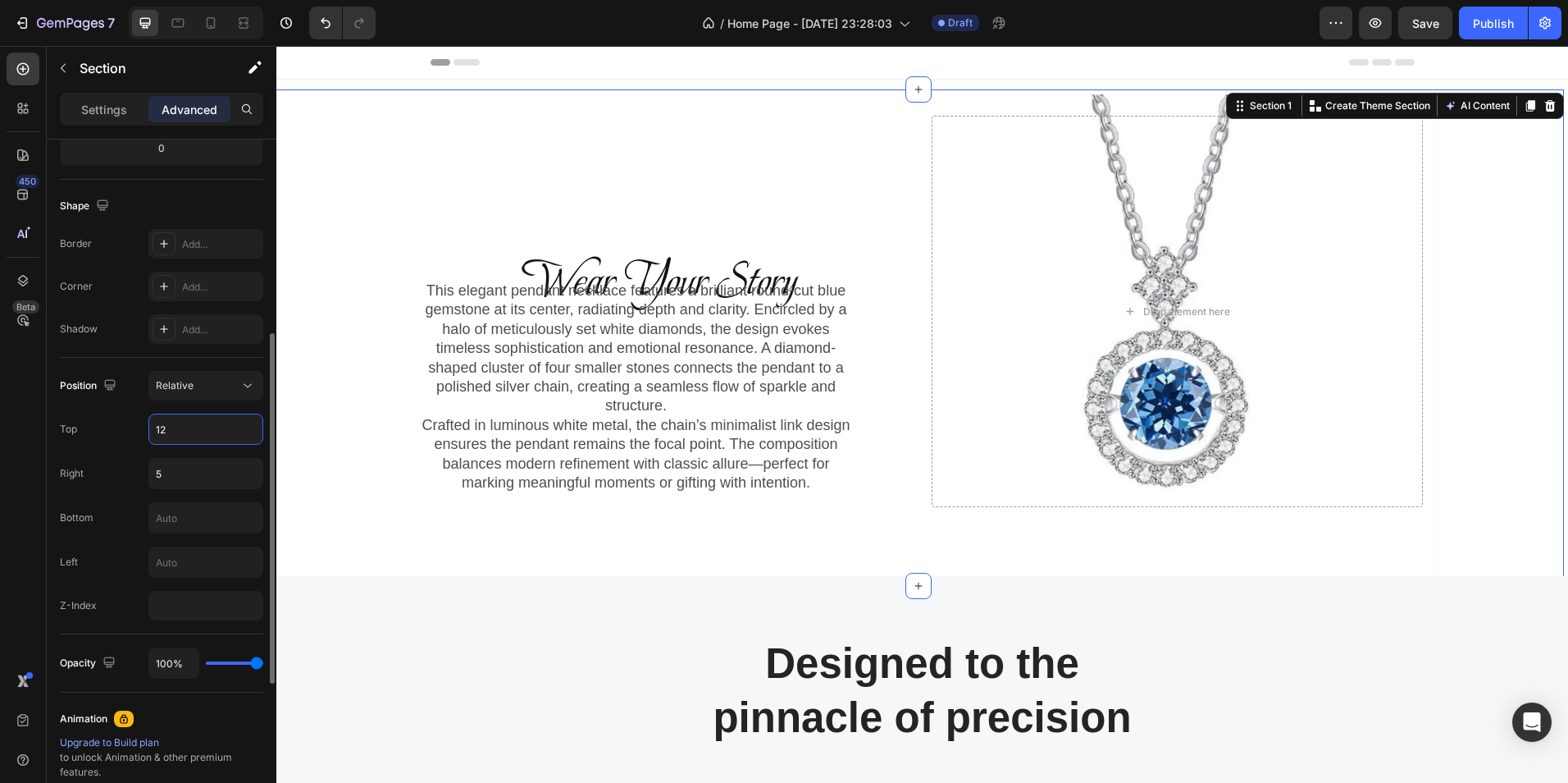
type input "1"
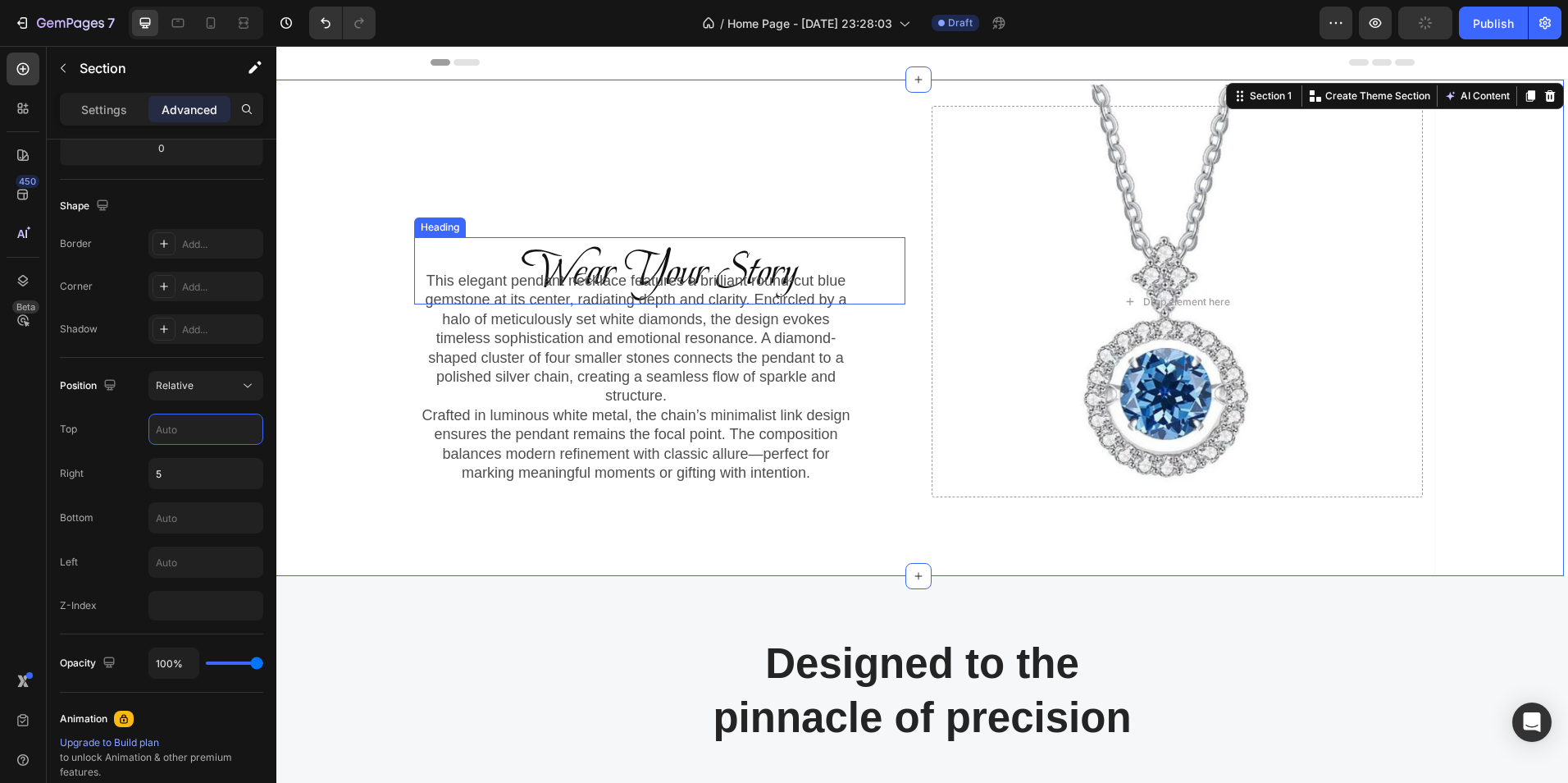
click at [592, 251] on h2 "Wear Your Story" at bounding box center [660, 270] width 491 height 67
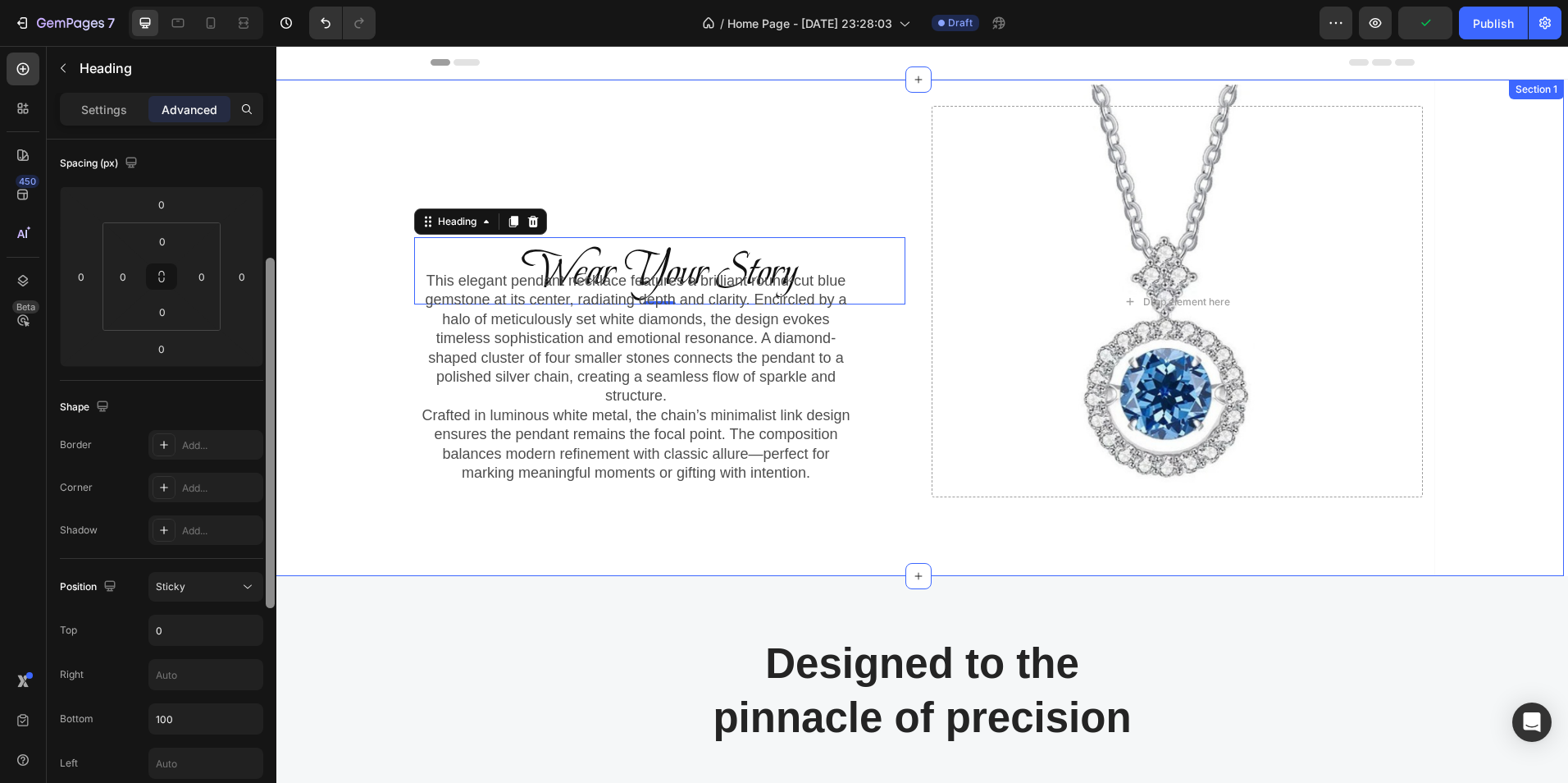
scroll to position [199, 0]
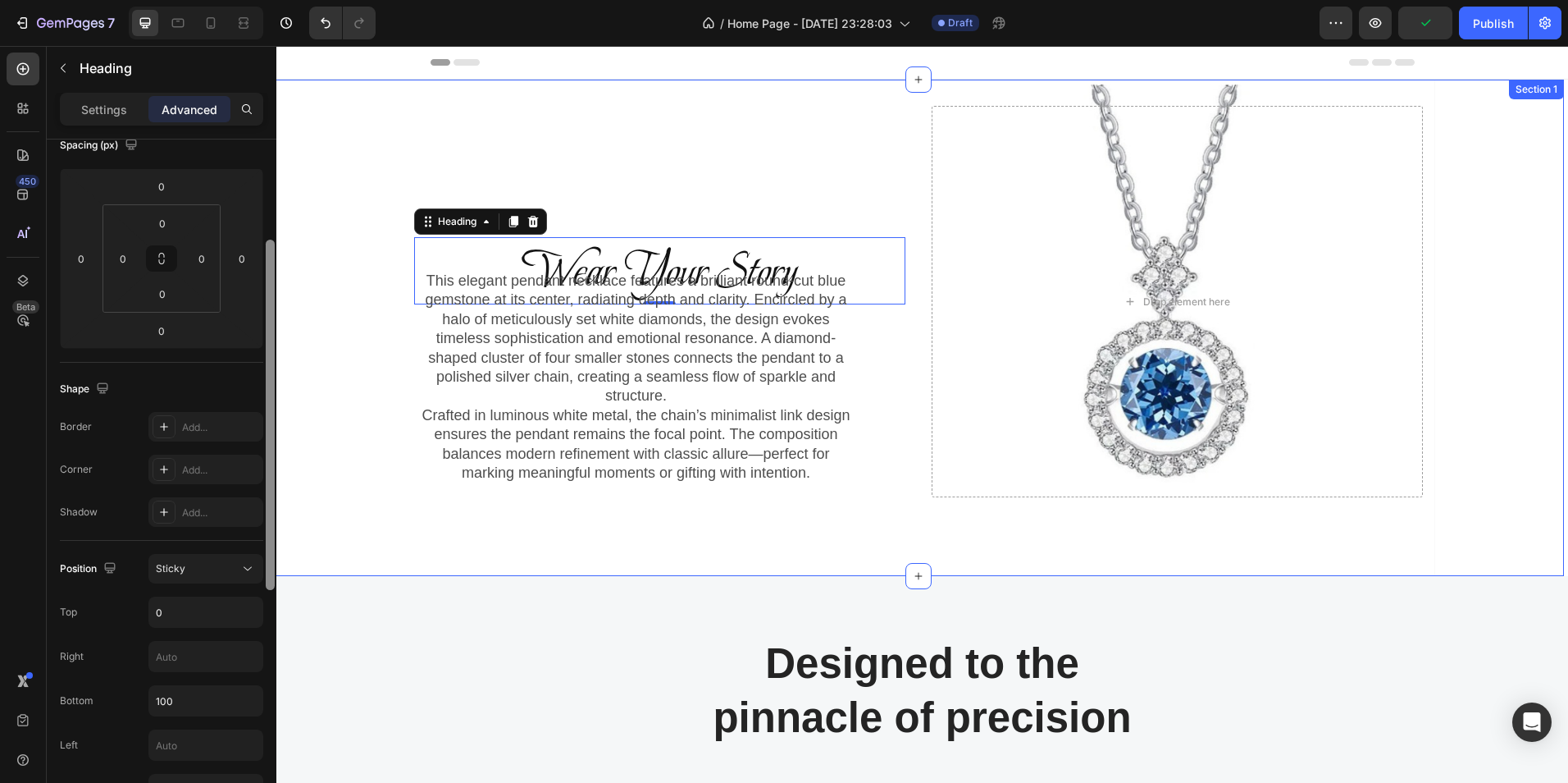
drag, startPoint x: 544, startPoint y: 433, endPoint x: 281, endPoint y: 539, distance: 283.6
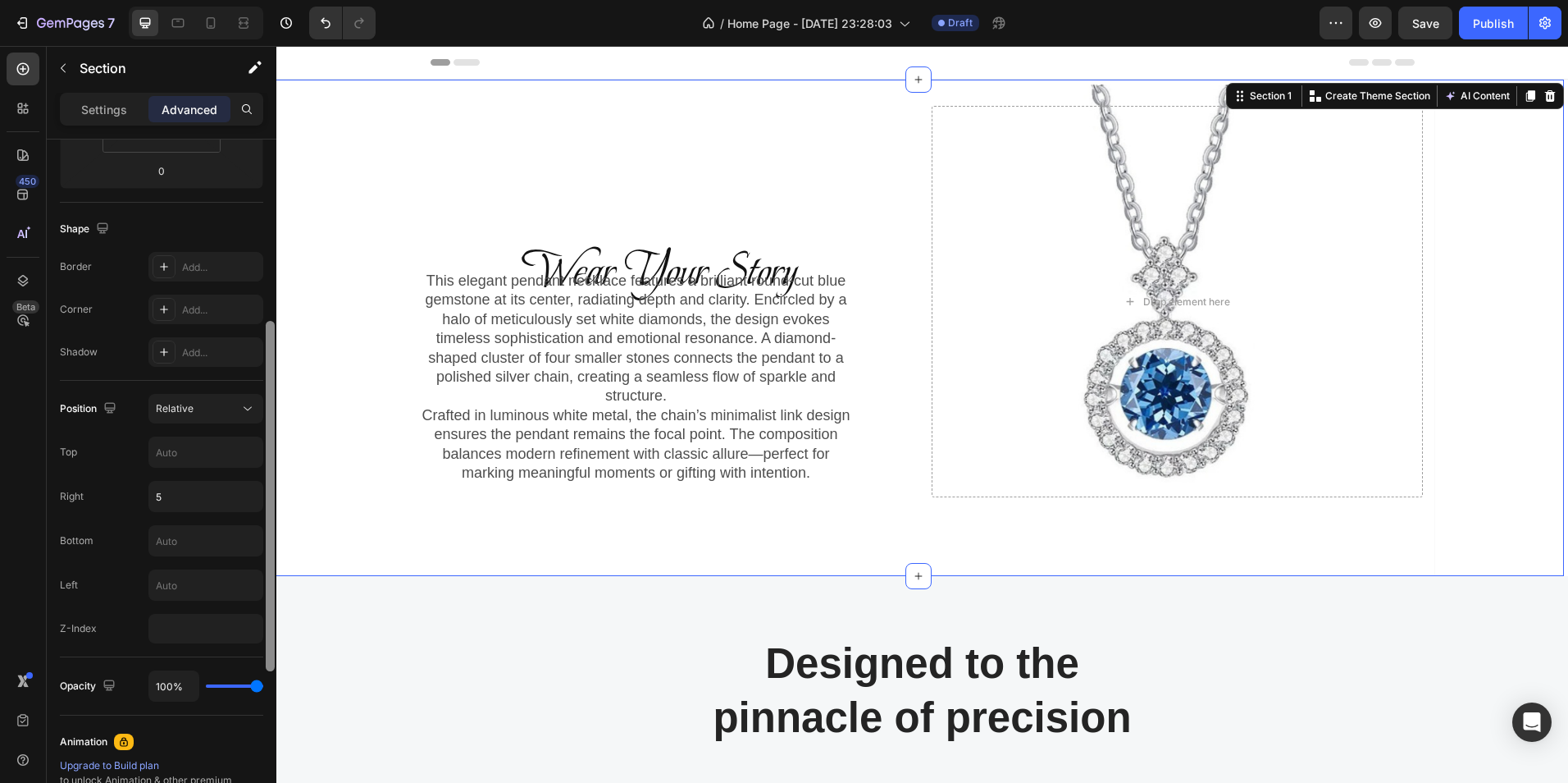
scroll to position [668, 0]
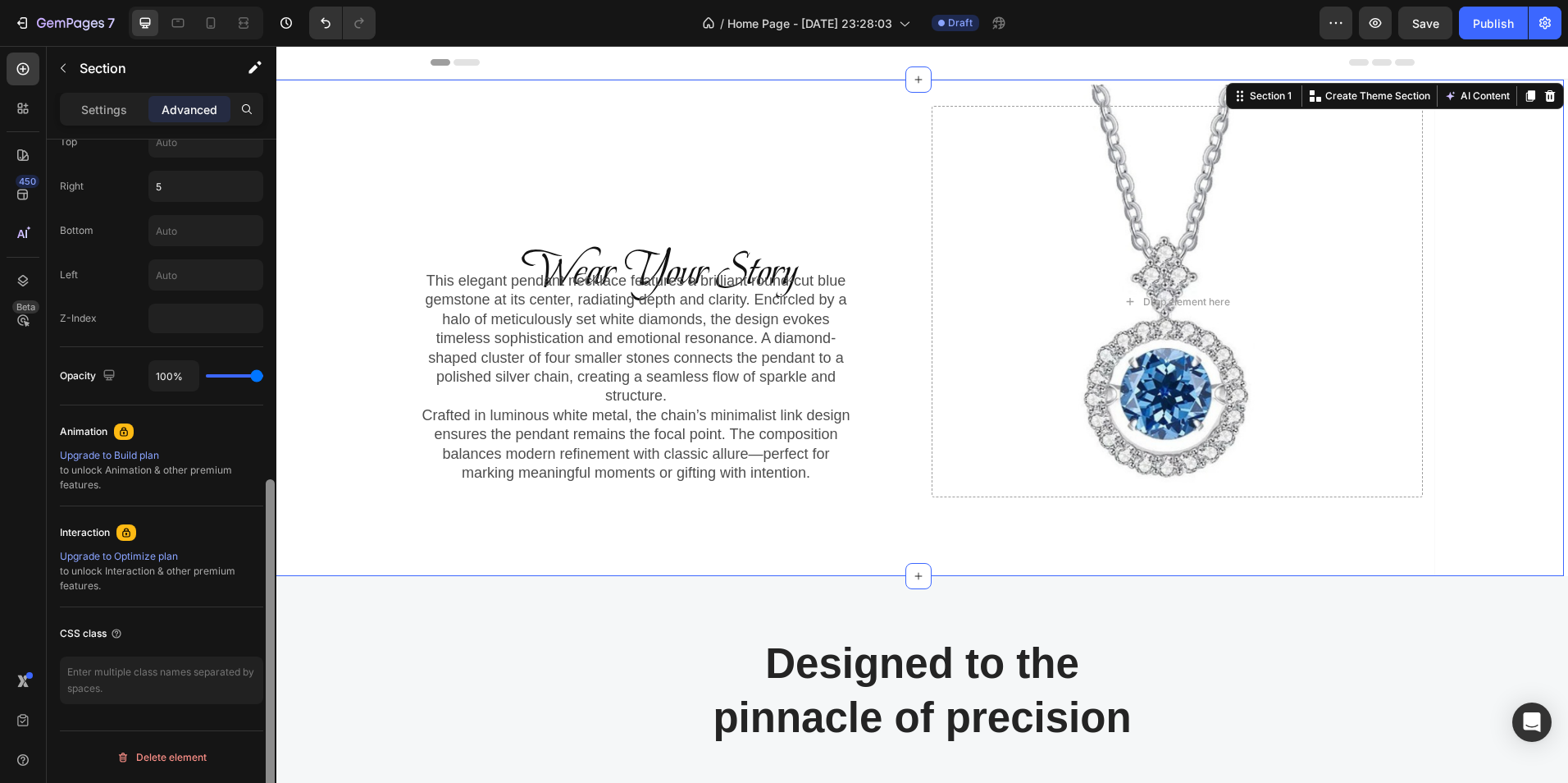
click at [275, 570] on div at bounding box center [269, 485] width 12 height 690
click at [575, 262] on h2 "Wear Your Story" at bounding box center [660, 270] width 491 height 67
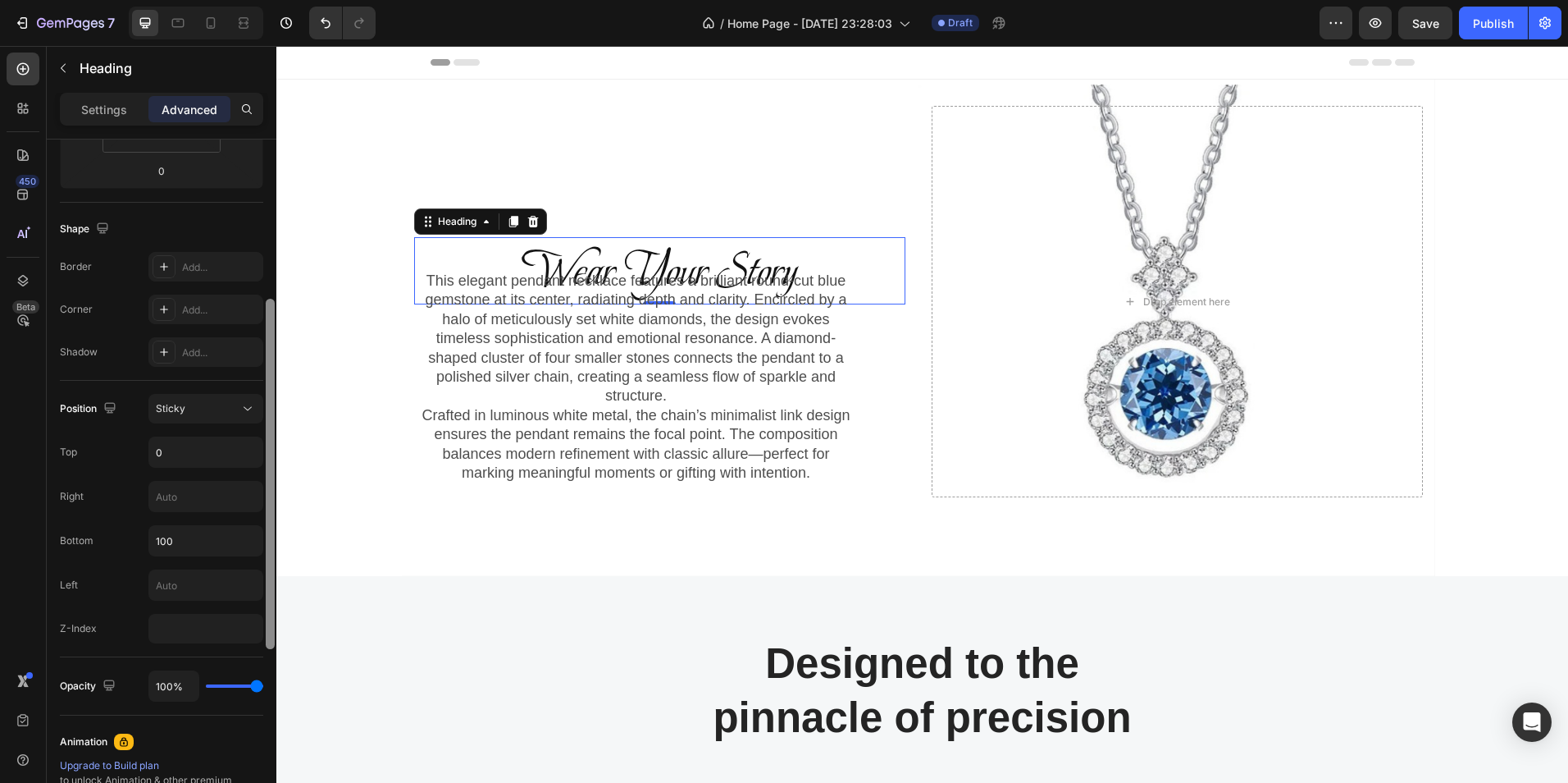
scroll to position [370, 0]
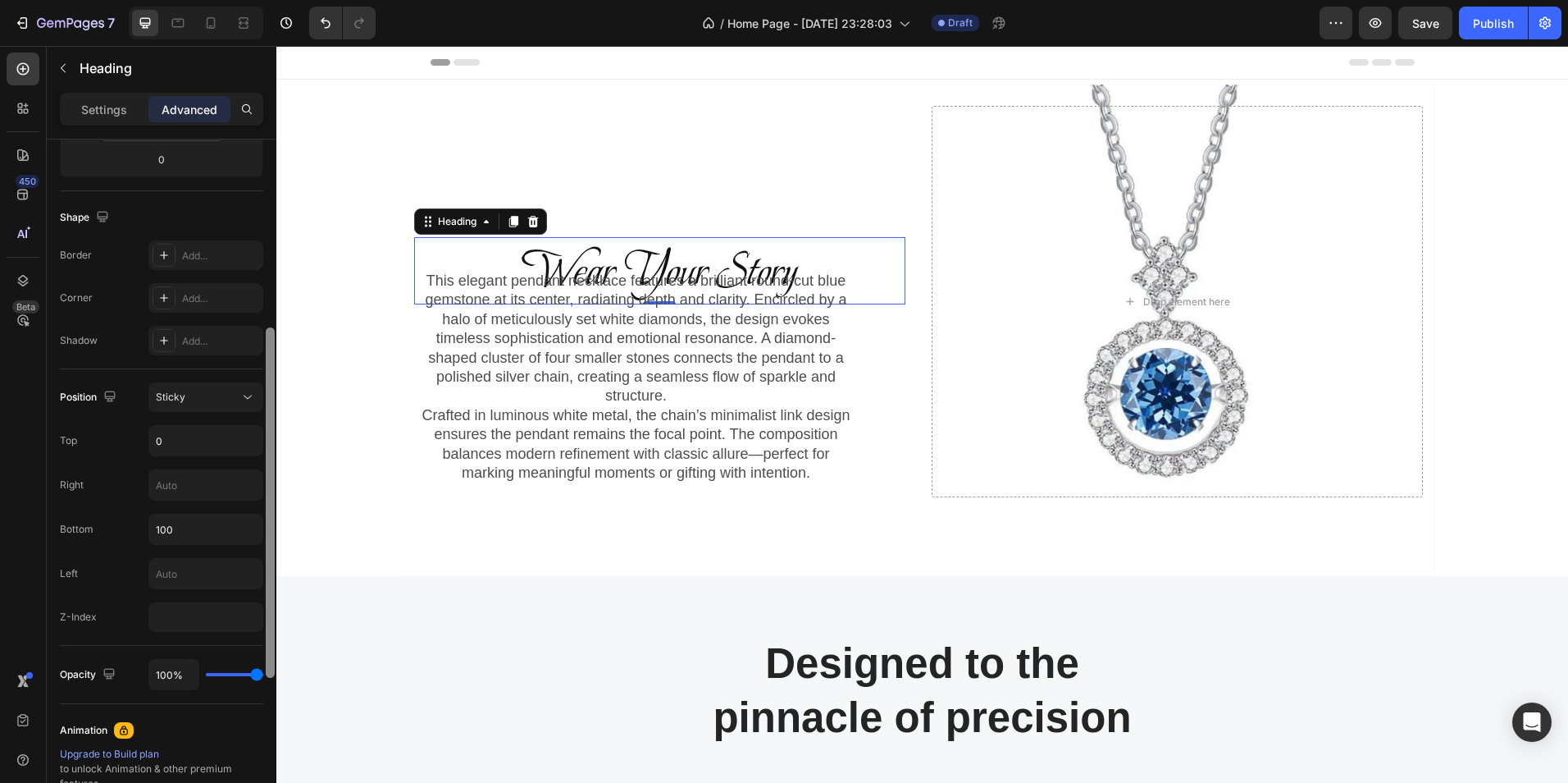
drag, startPoint x: 271, startPoint y: 377, endPoint x: 275, endPoint y: 565, distance: 188.0
click at [275, 565] on div at bounding box center [269, 485] width 12 height 690
click at [205, 535] on input "100" at bounding box center [205, 529] width 113 height 30
type input "1"
click at [243, 395] on icon at bounding box center [248, 397] width 17 height 17
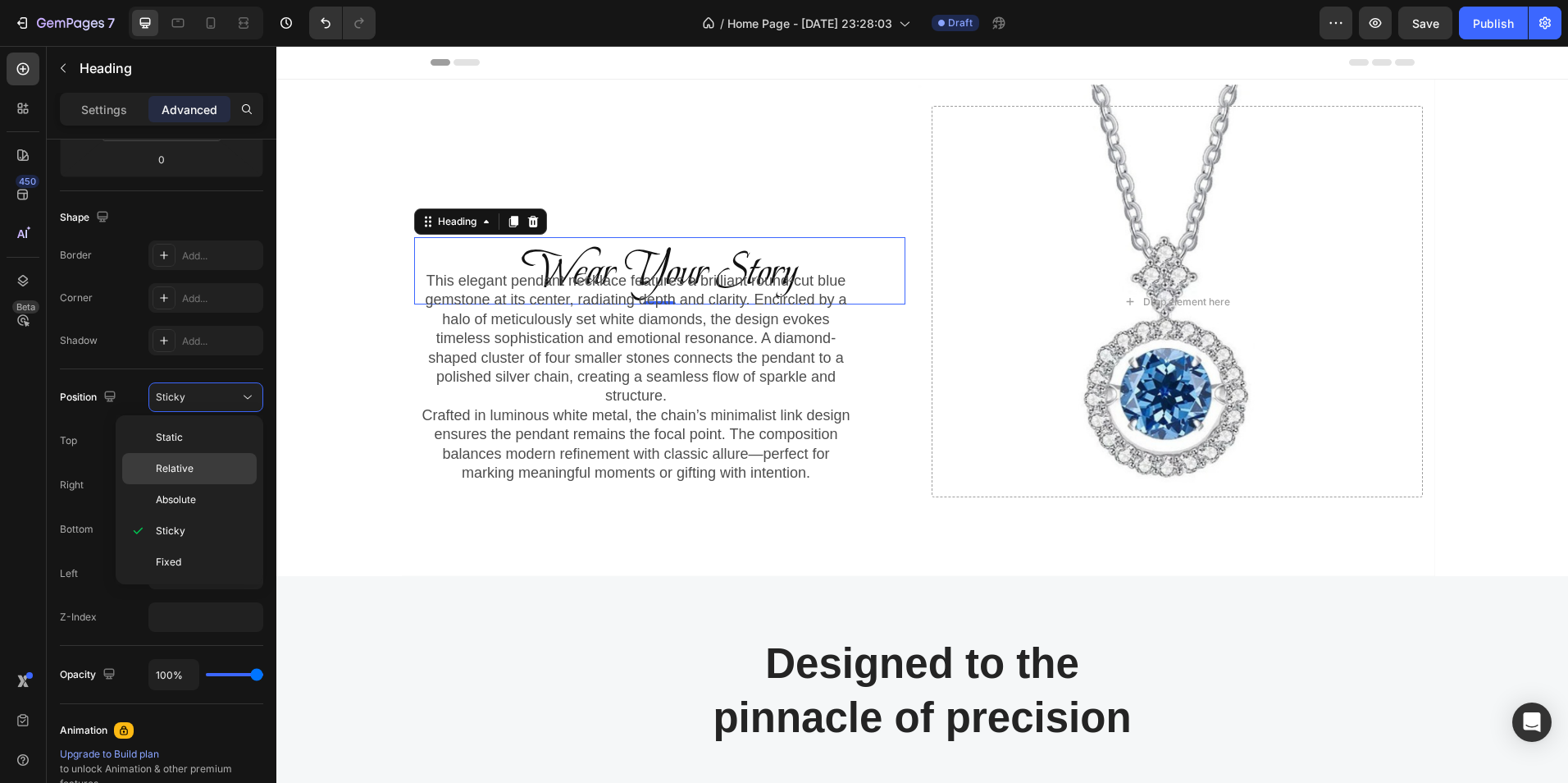
click at [186, 463] on span "Relative" at bounding box center [174, 469] width 37 height 15
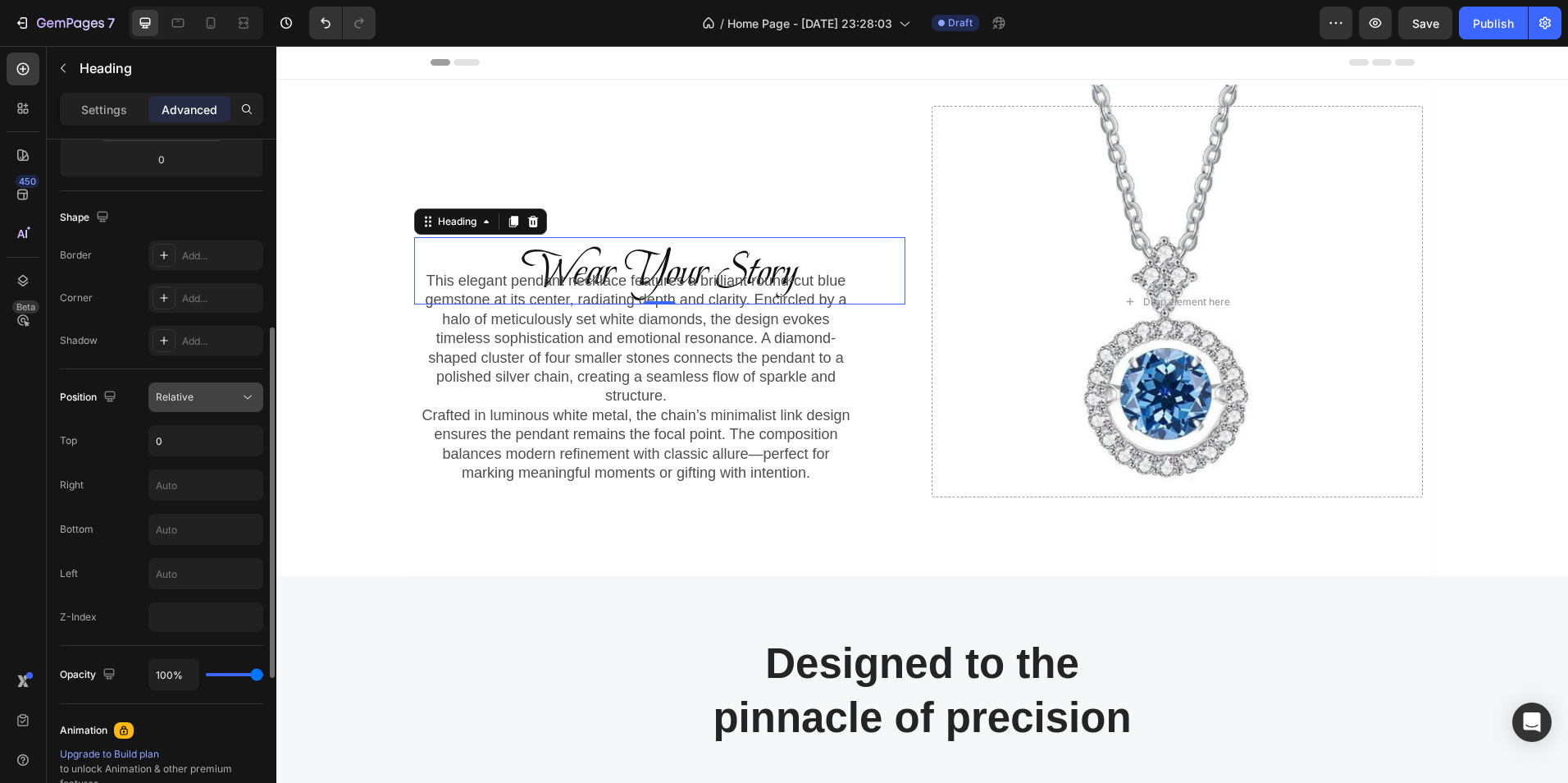
click at [234, 399] on div "Relative" at bounding box center [198, 397] width 84 height 15
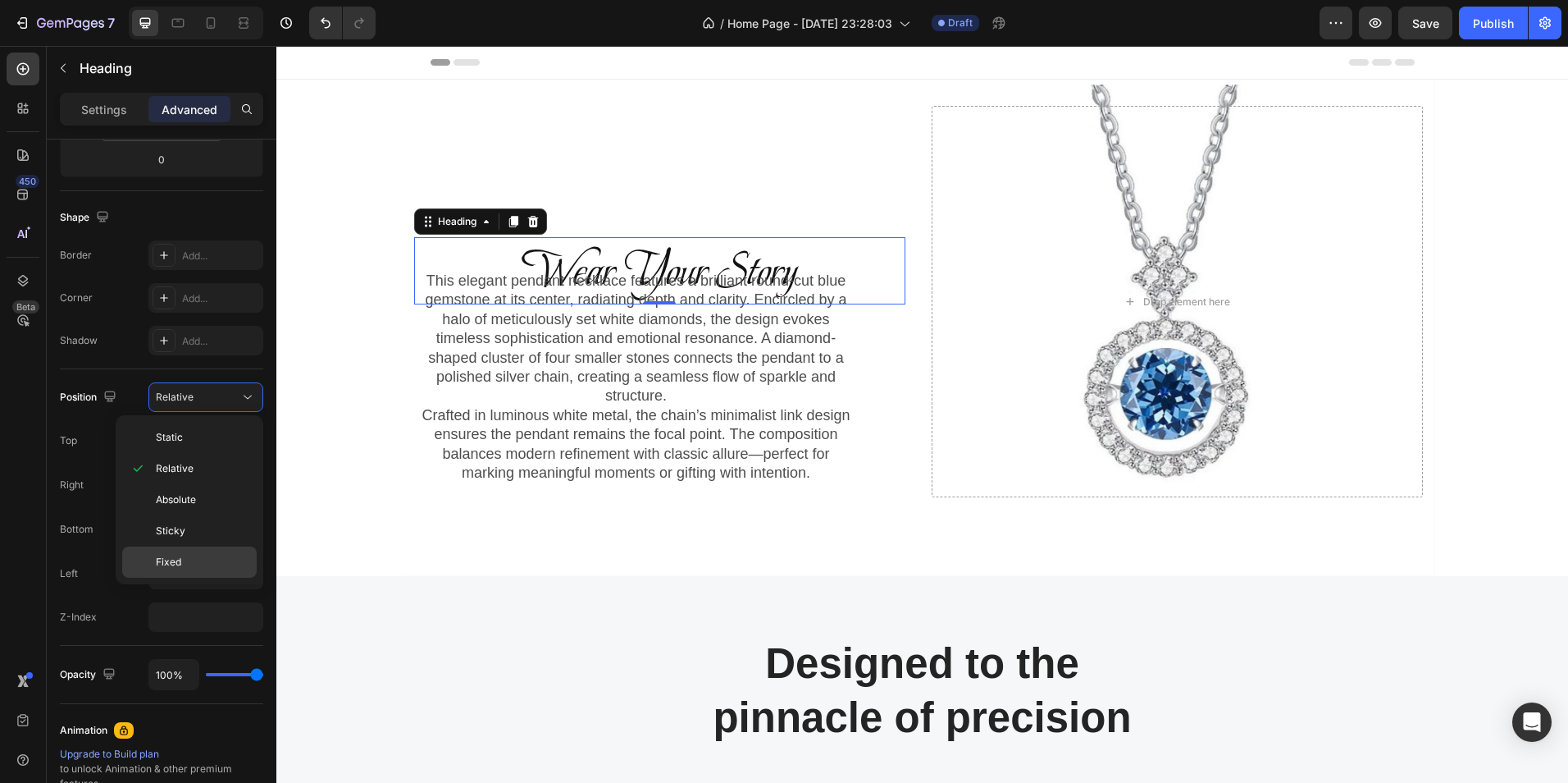
click at [170, 567] on span "Fixed" at bounding box center [168, 562] width 25 height 15
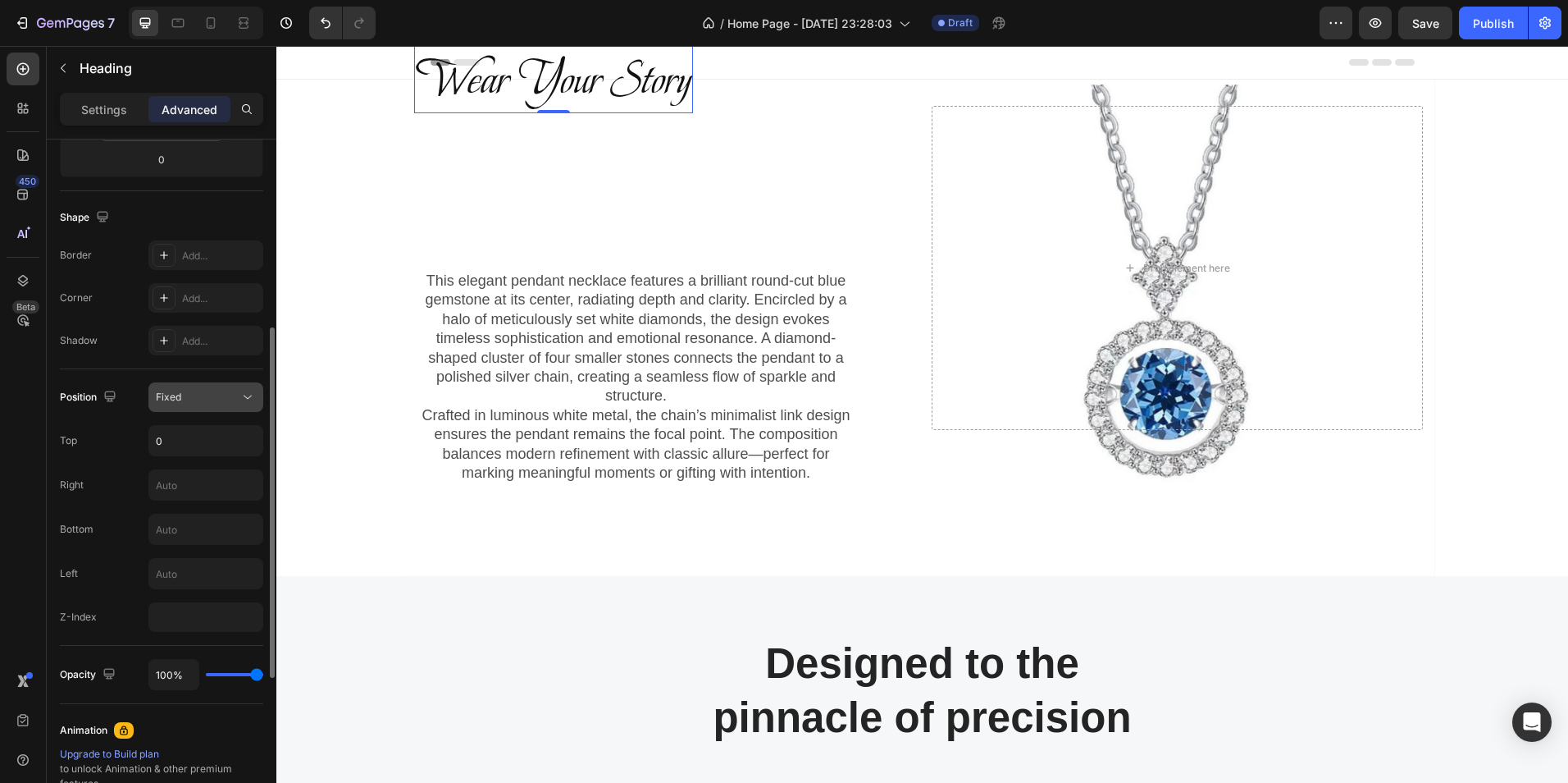
click at [245, 394] on icon at bounding box center [248, 397] width 17 height 17
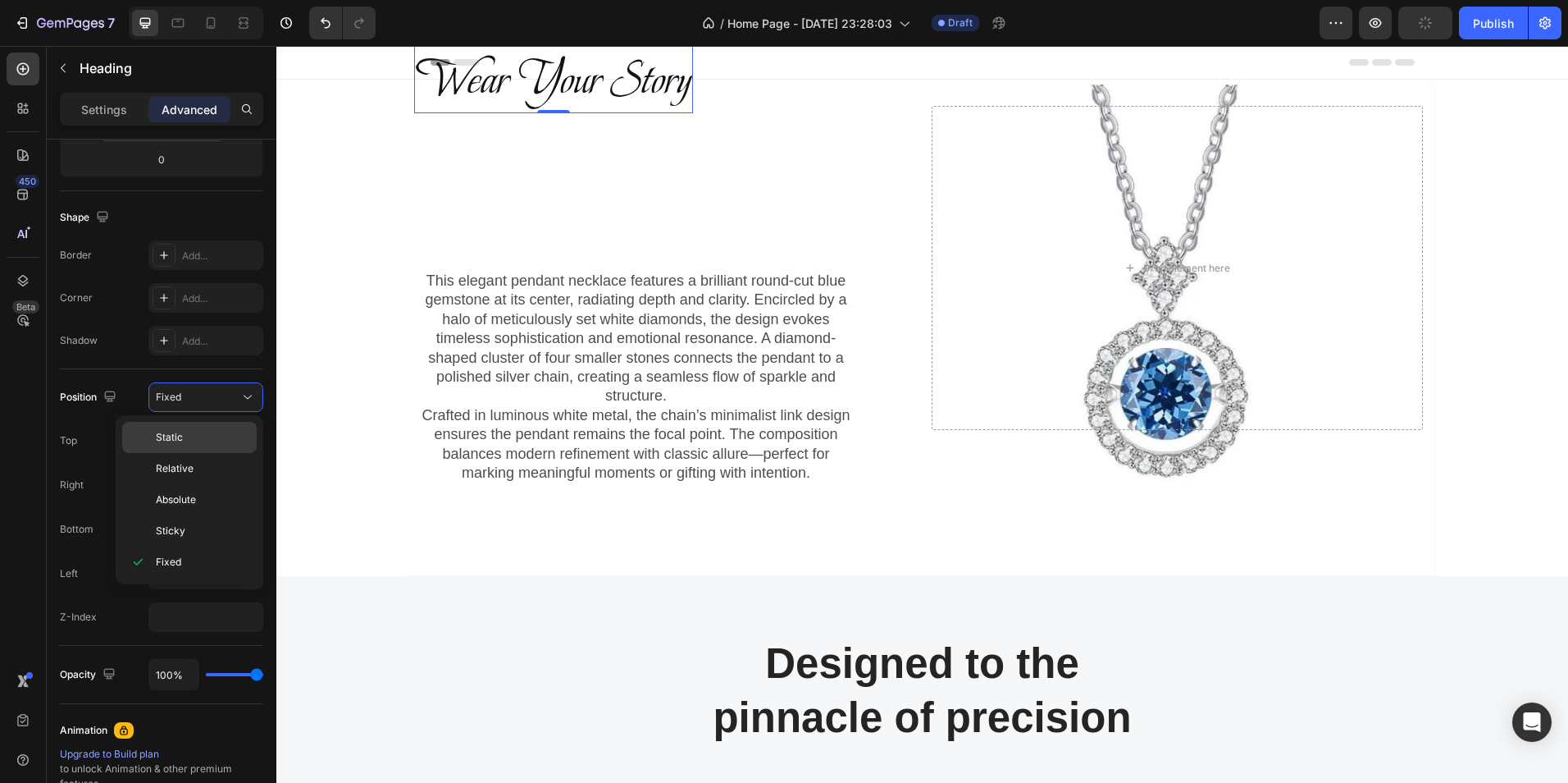
click at [181, 437] on span "Static" at bounding box center [169, 437] width 27 height 15
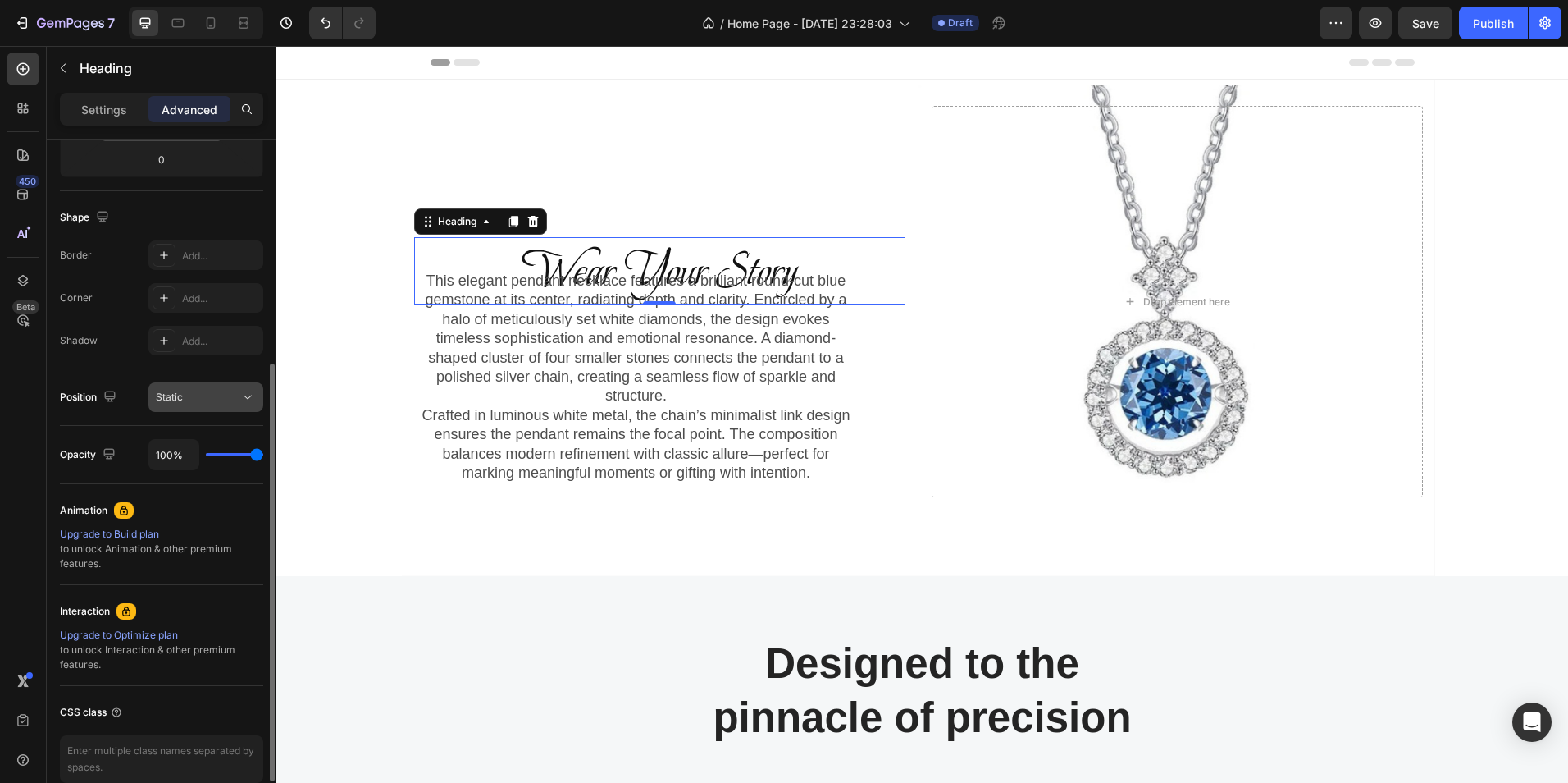
click at [243, 396] on icon at bounding box center [248, 397] width 17 height 17
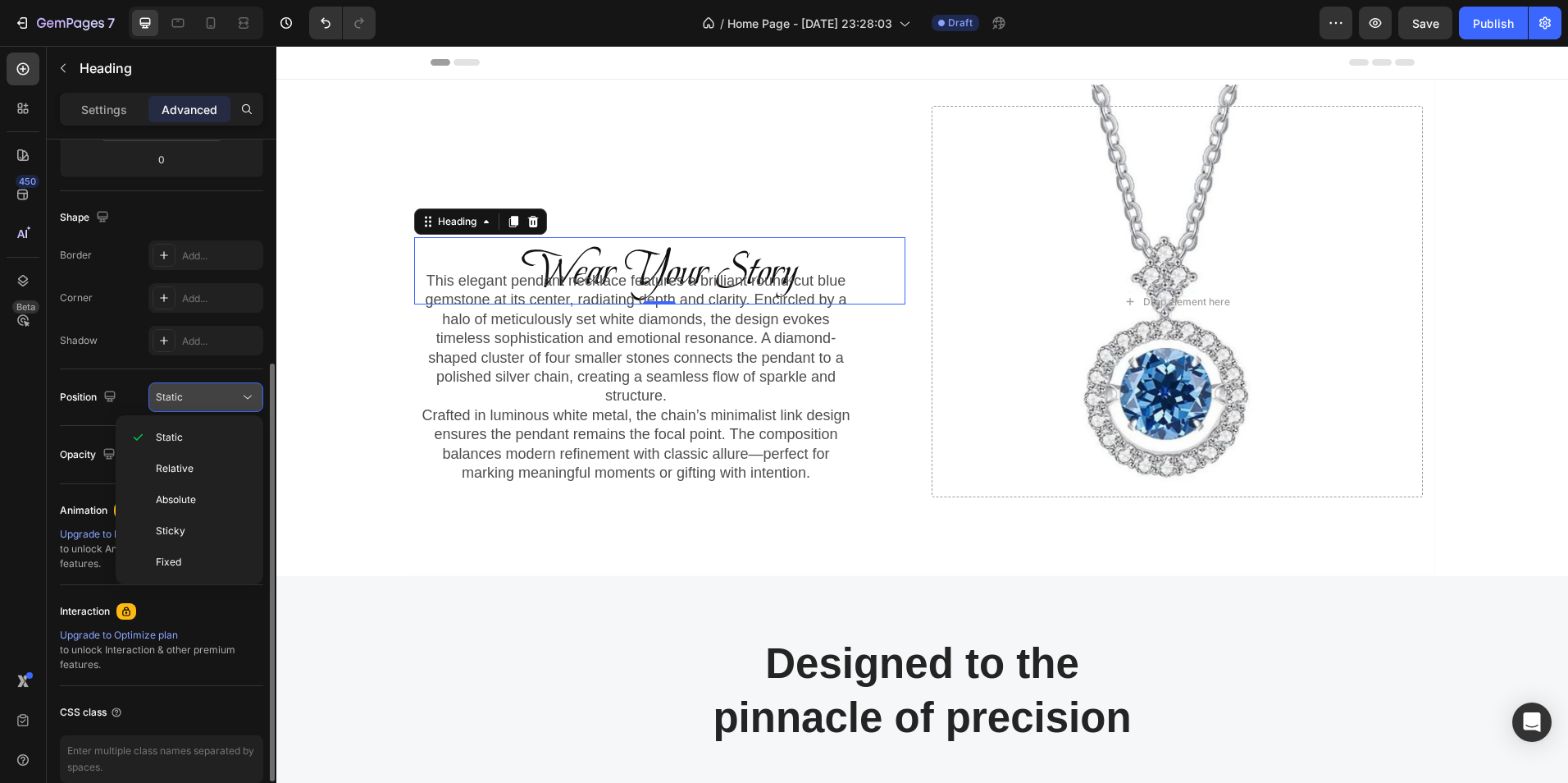
click at [246, 396] on icon at bounding box center [248, 397] width 17 height 17
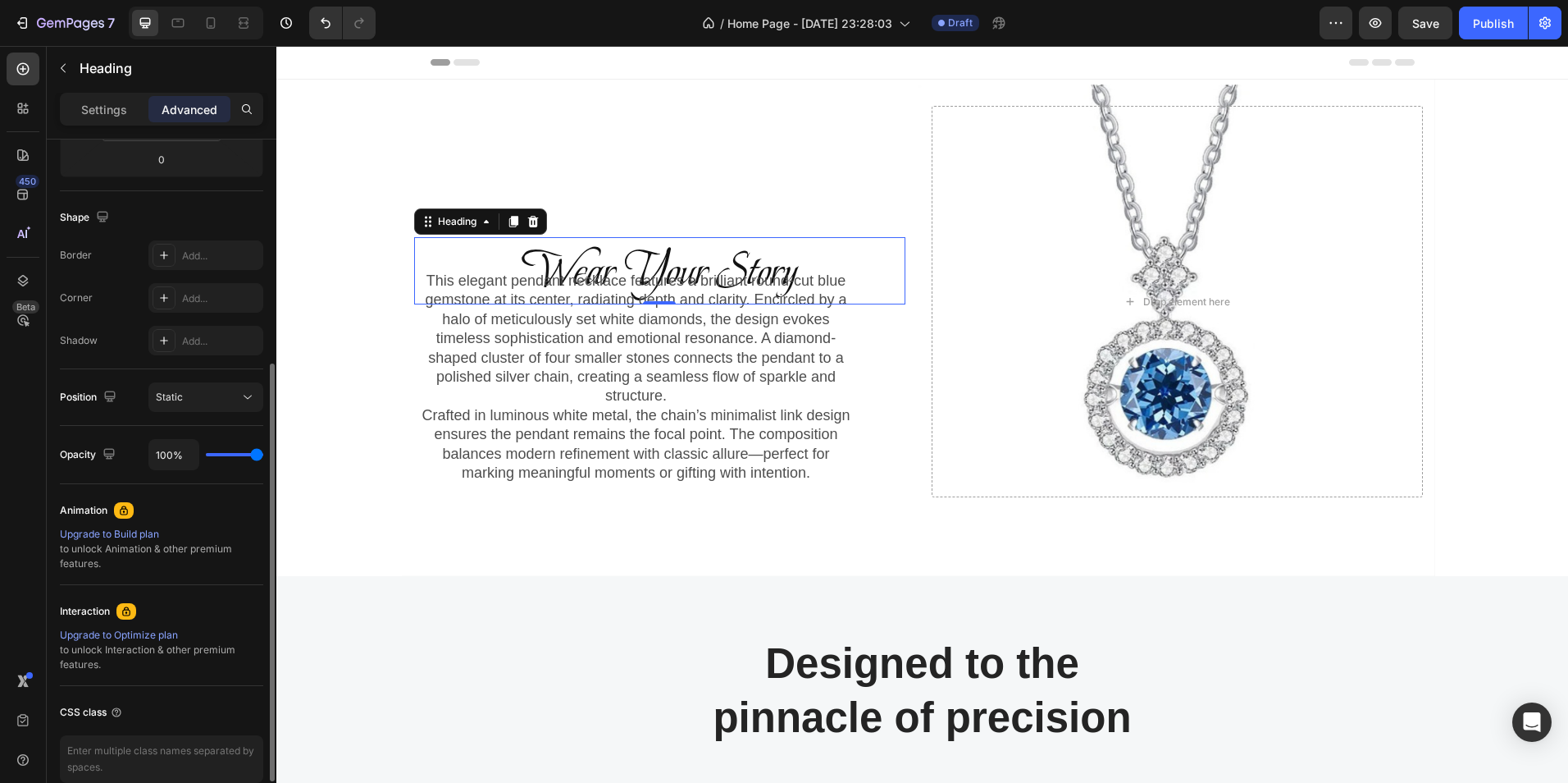
click at [67, 392] on div "Position" at bounding box center [89, 398] width 60 height 22
click at [251, 401] on icon at bounding box center [248, 397] width 17 height 17
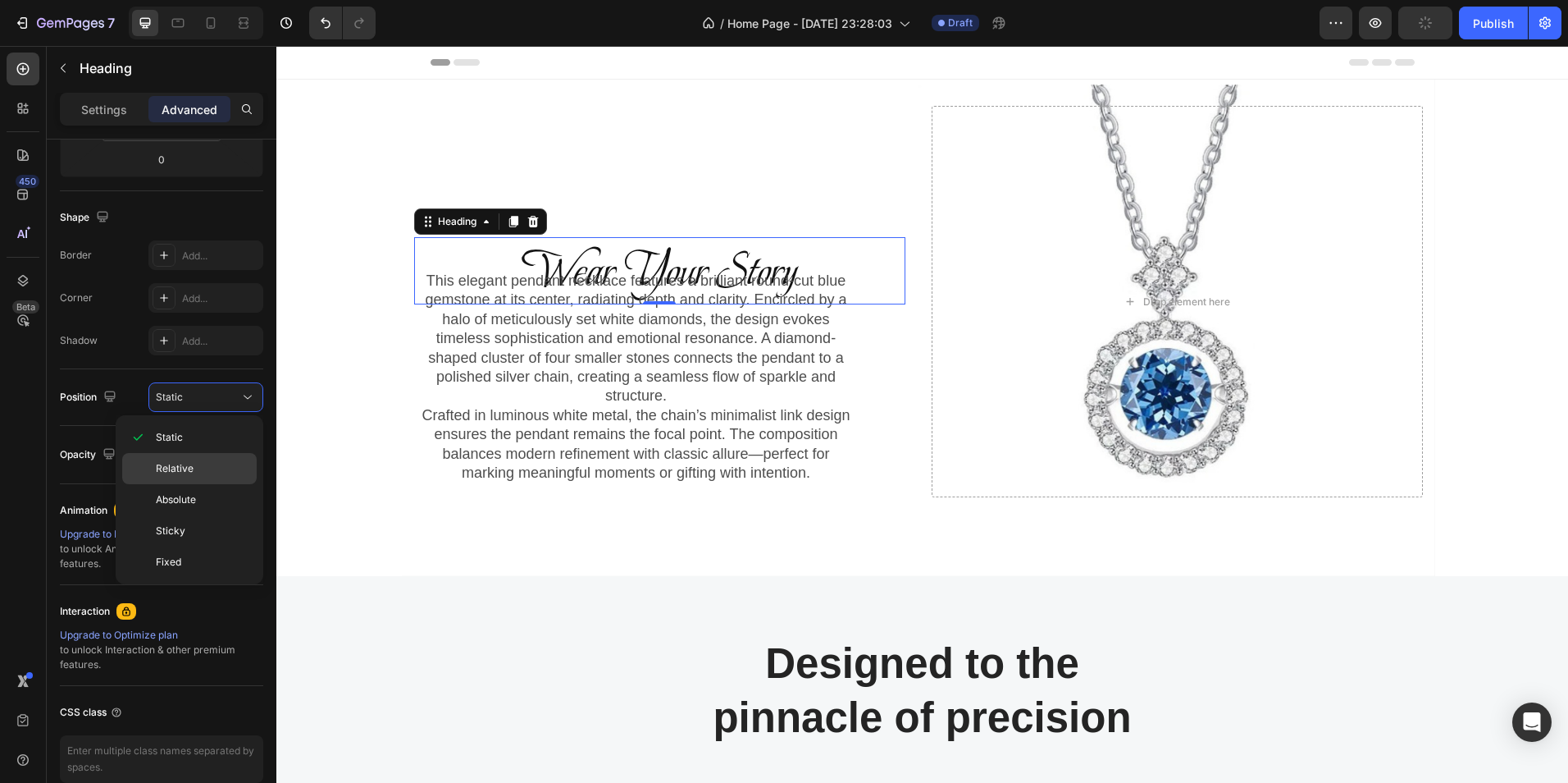
click at [200, 464] on p "Relative" at bounding box center [202, 469] width 93 height 15
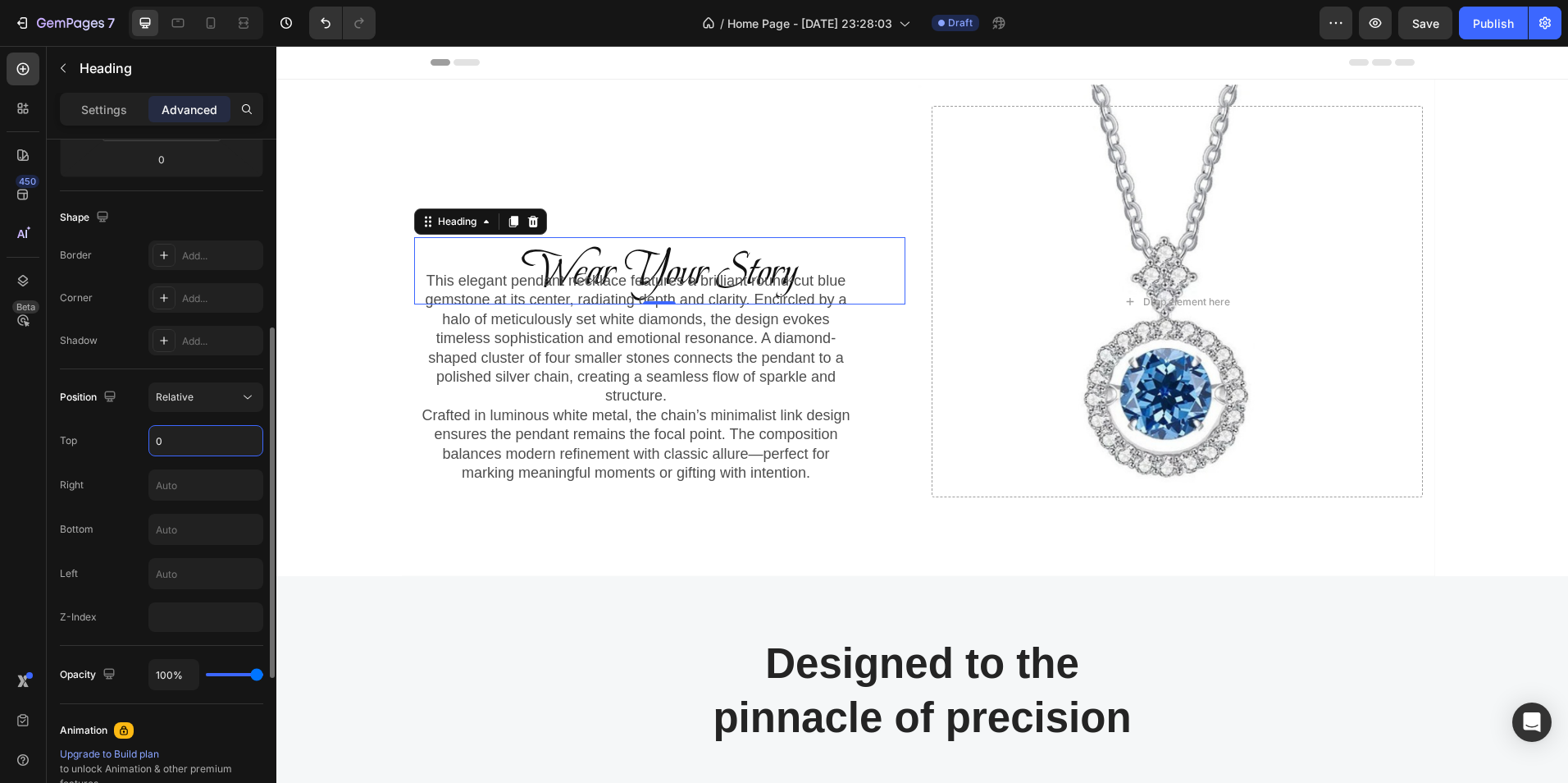
click at [214, 435] on input "0" at bounding box center [205, 441] width 113 height 30
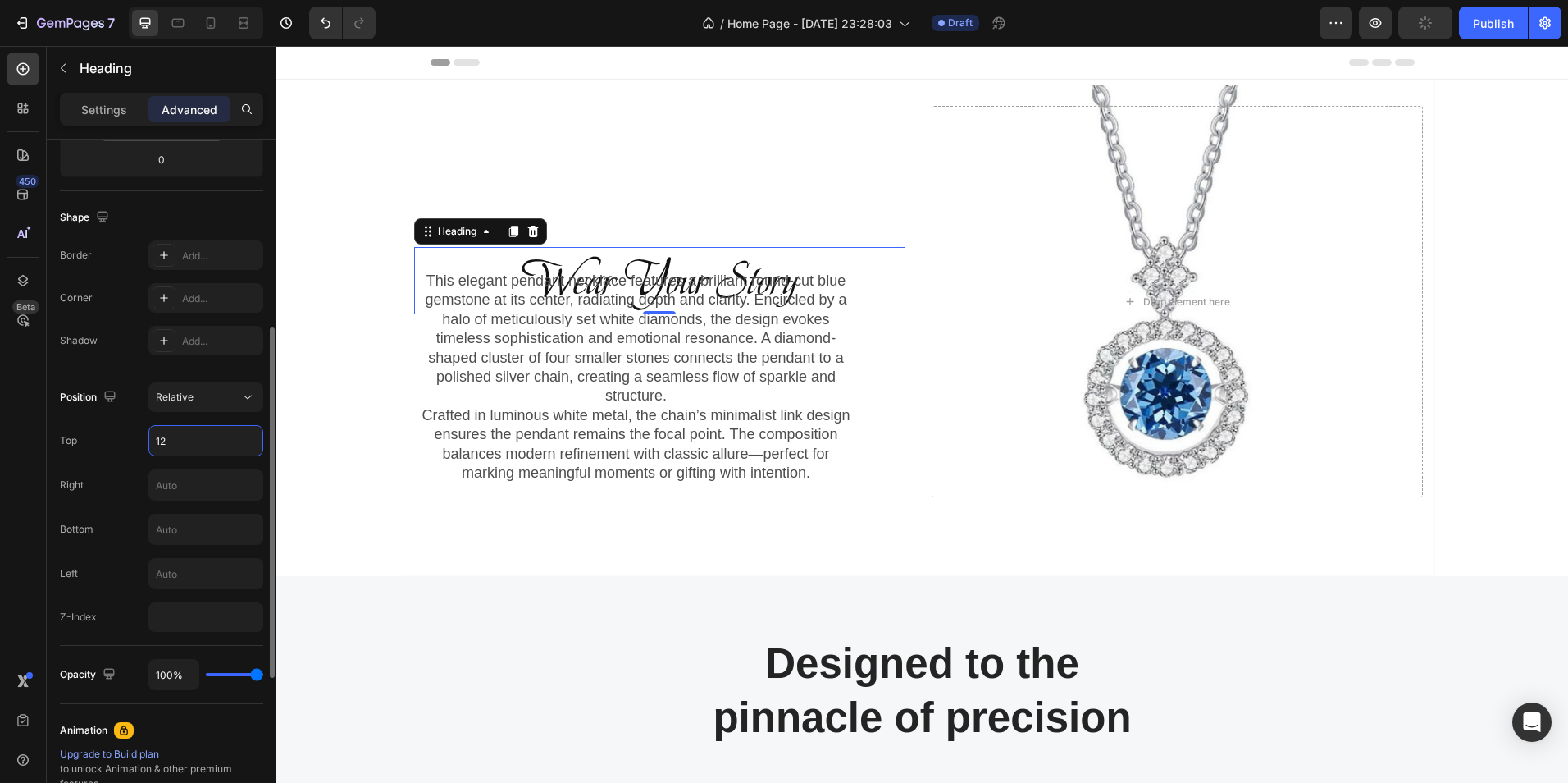
type input "1"
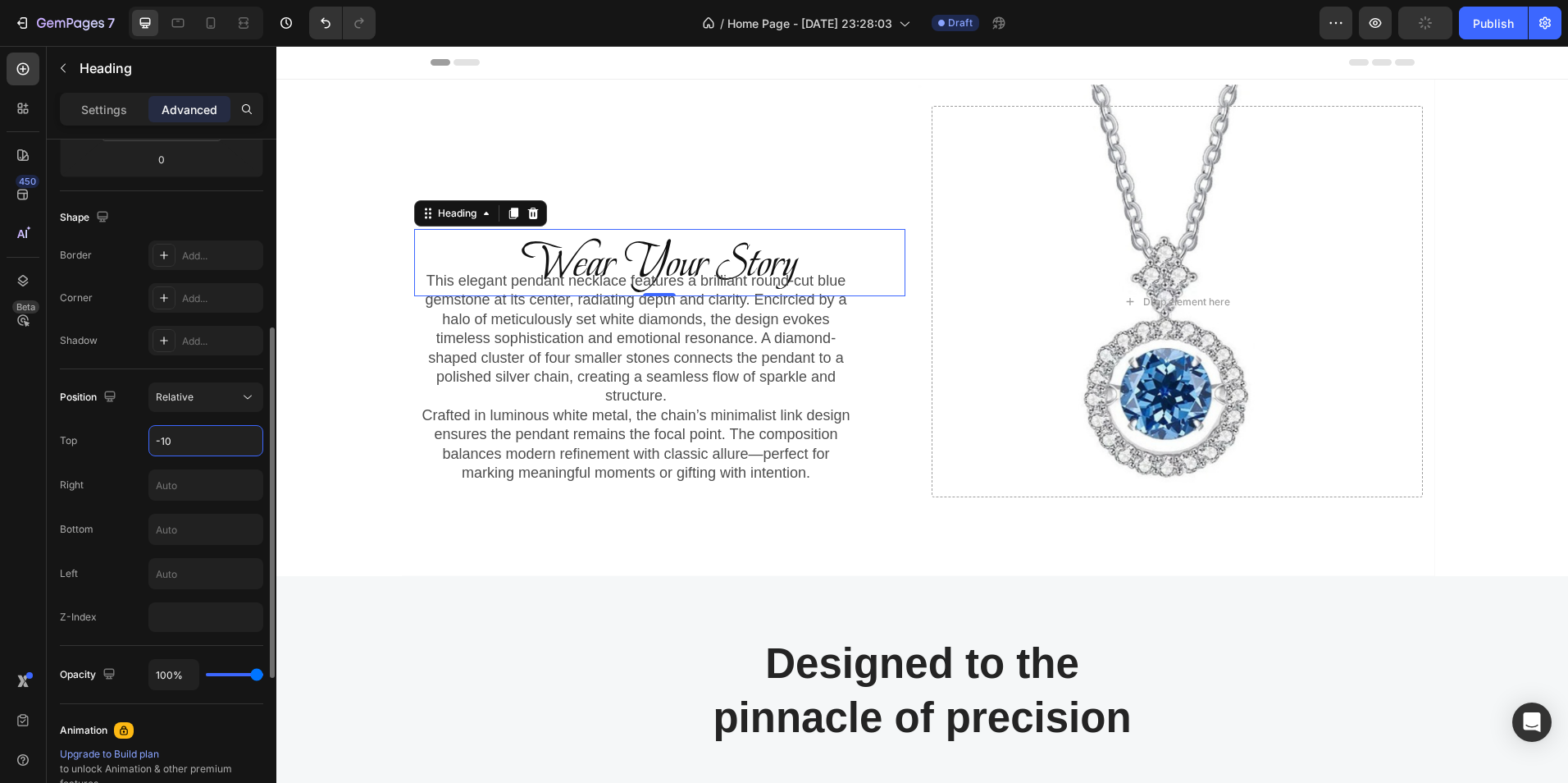
type input "-100"
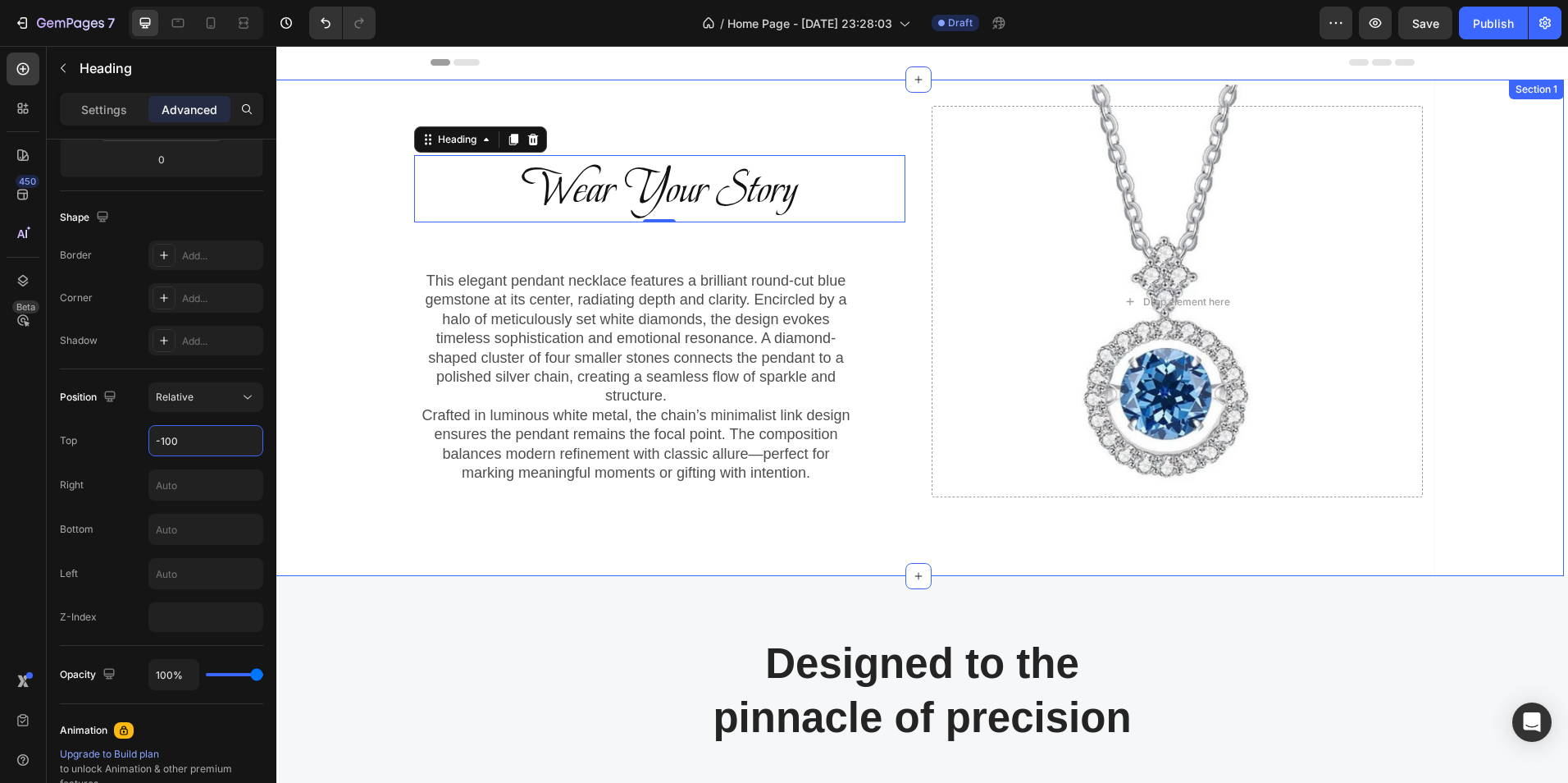
click at [323, 414] on div "Wear Your Story Heading 0 Row This elegant pendant necklace features a brillian…" at bounding box center [918, 327] width 1292 height 497
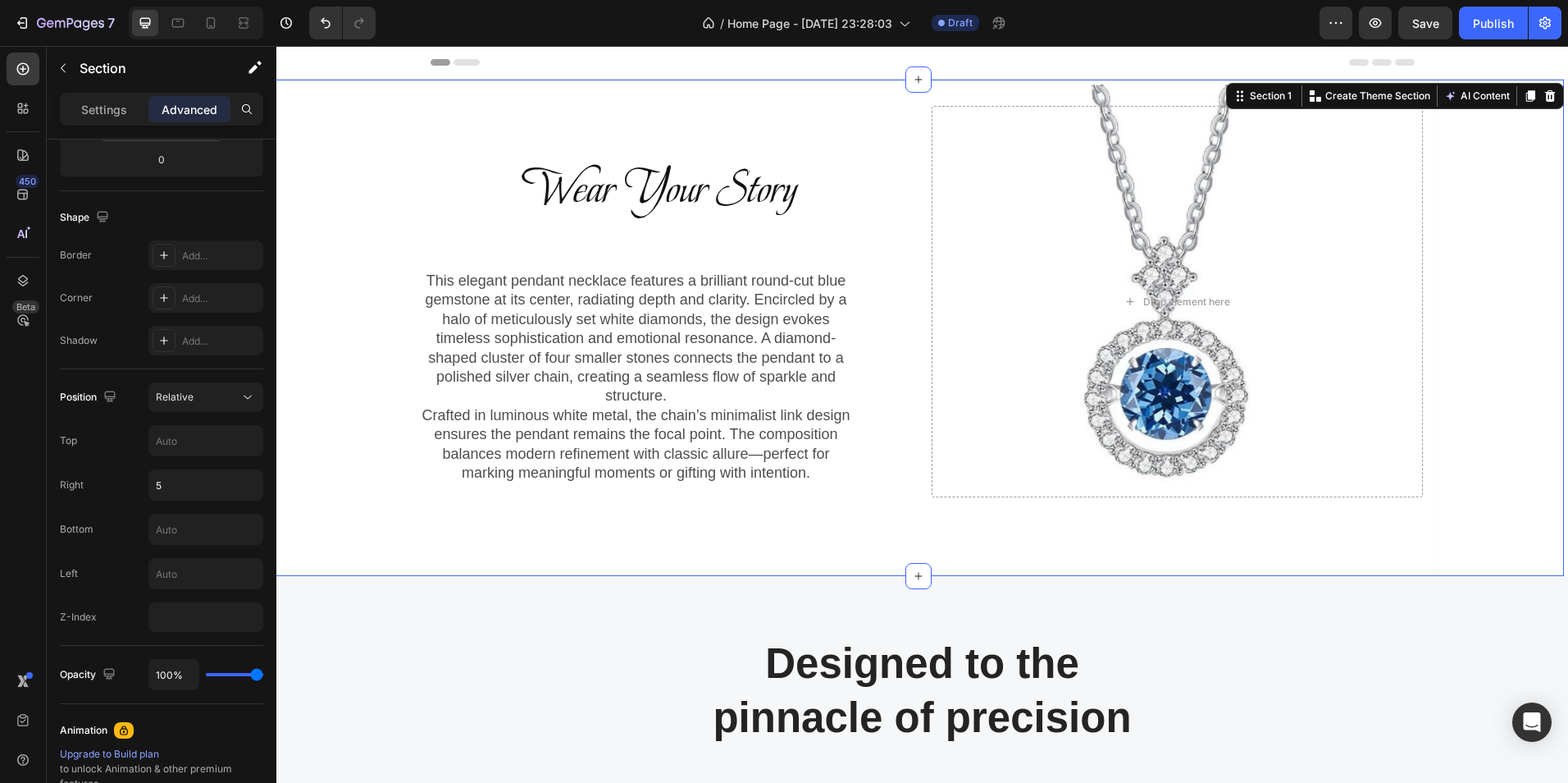
scroll to position [0, 0]
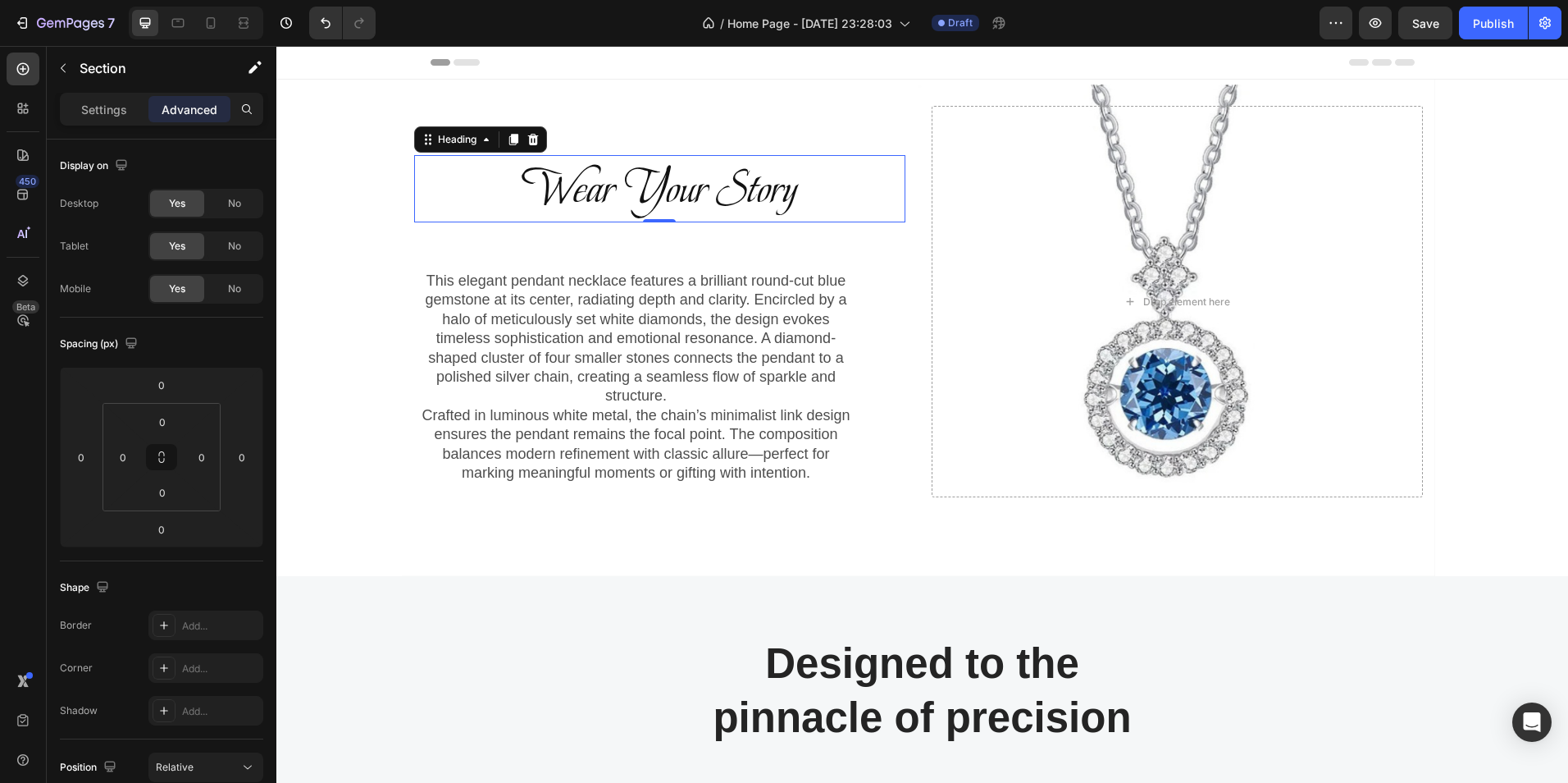
click at [620, 175] on h2 "Wear Your Story" at bounding box center [660, 188] width 491 height 67
click at [120, 463] on input "0" at bounding box center [123, 457] width 24 height 24
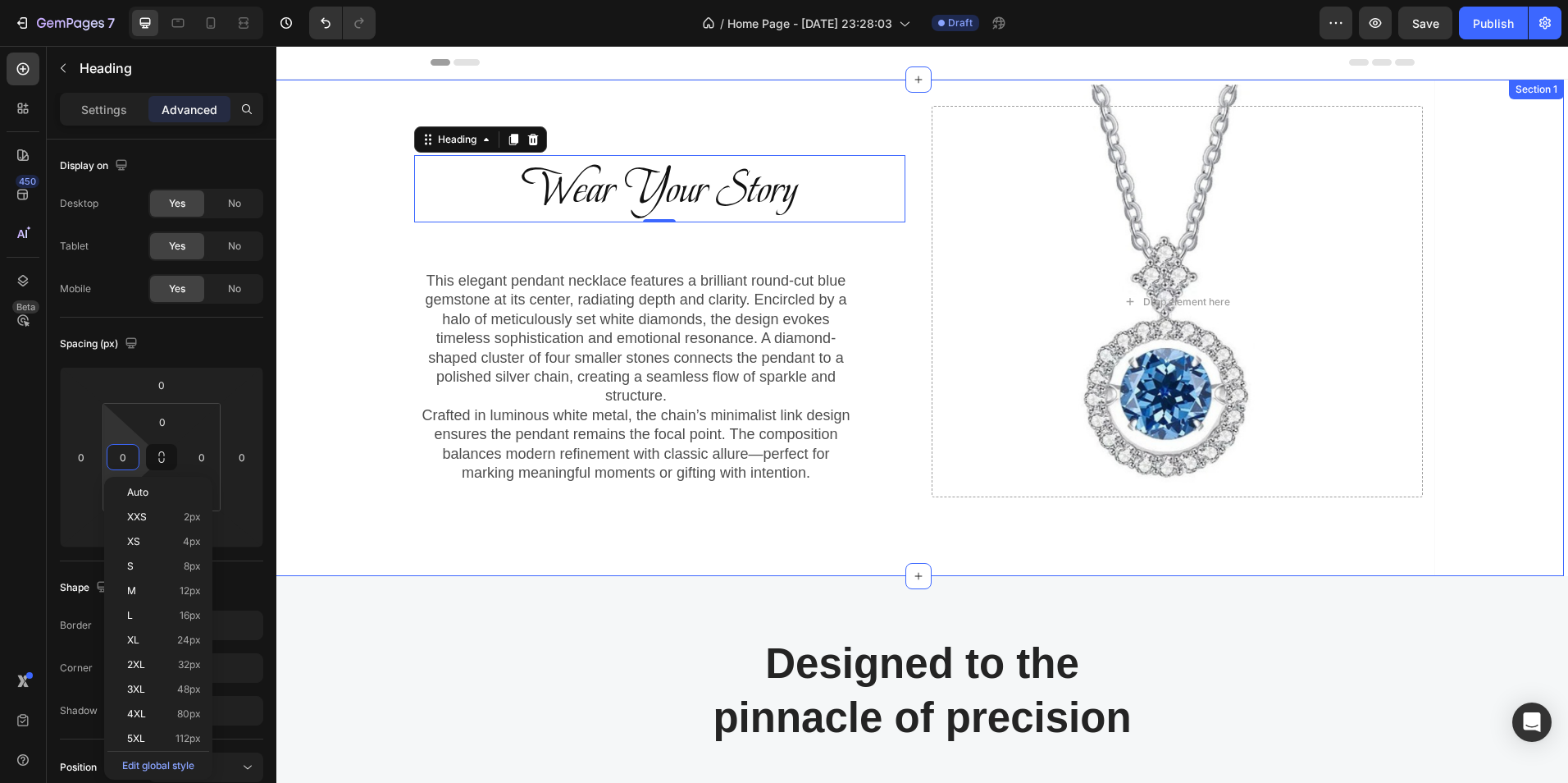
click at [285, 421] on div "Wear Your Story Heading 0 Row This elegant pendant necklace features a brillian…" at bounding box center [918, 327] width 1292 height 497
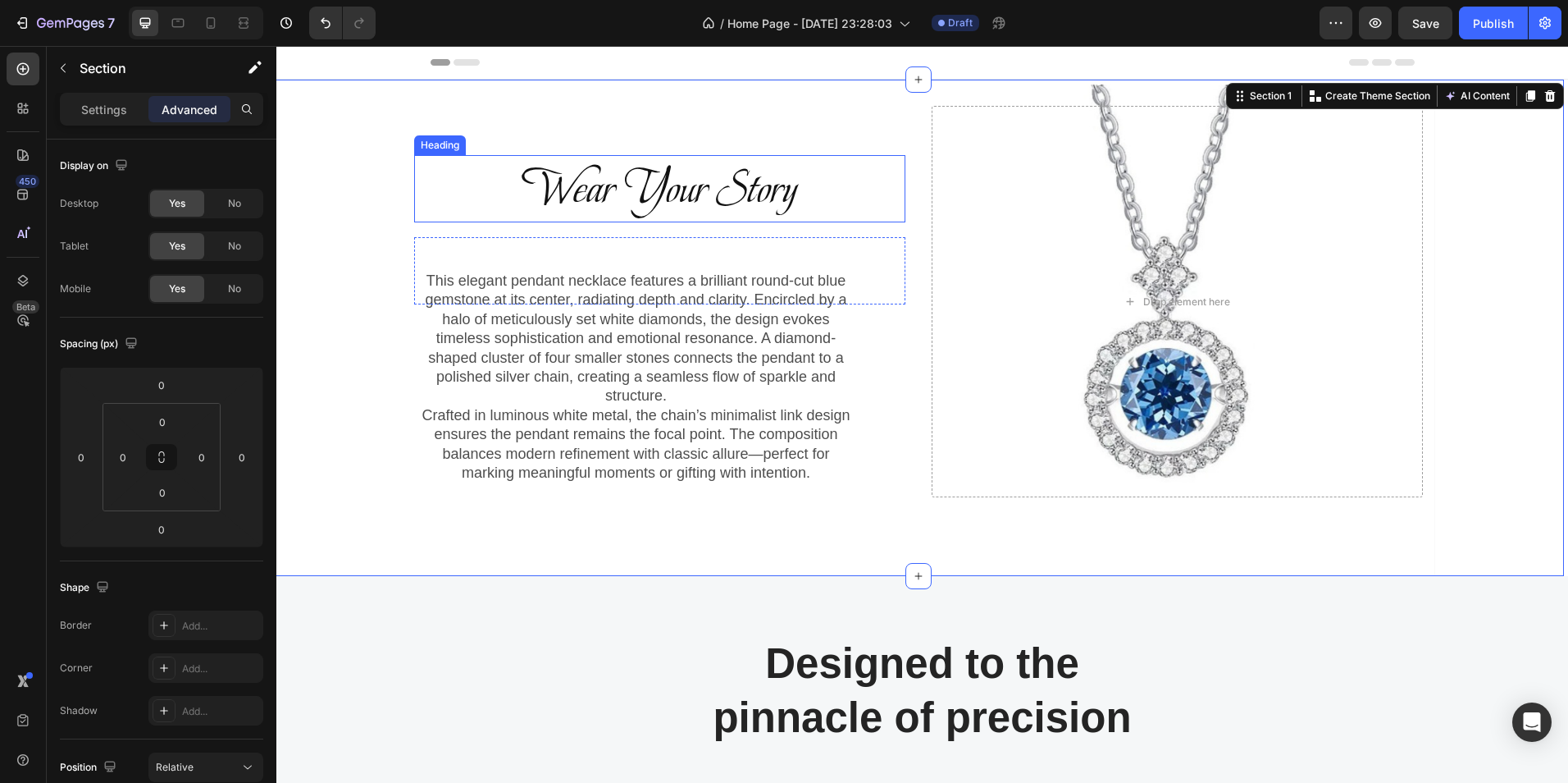
click at [585, 185] on h2 "Wear Your Story" at bounding box center [660, 188] width 491 height 67
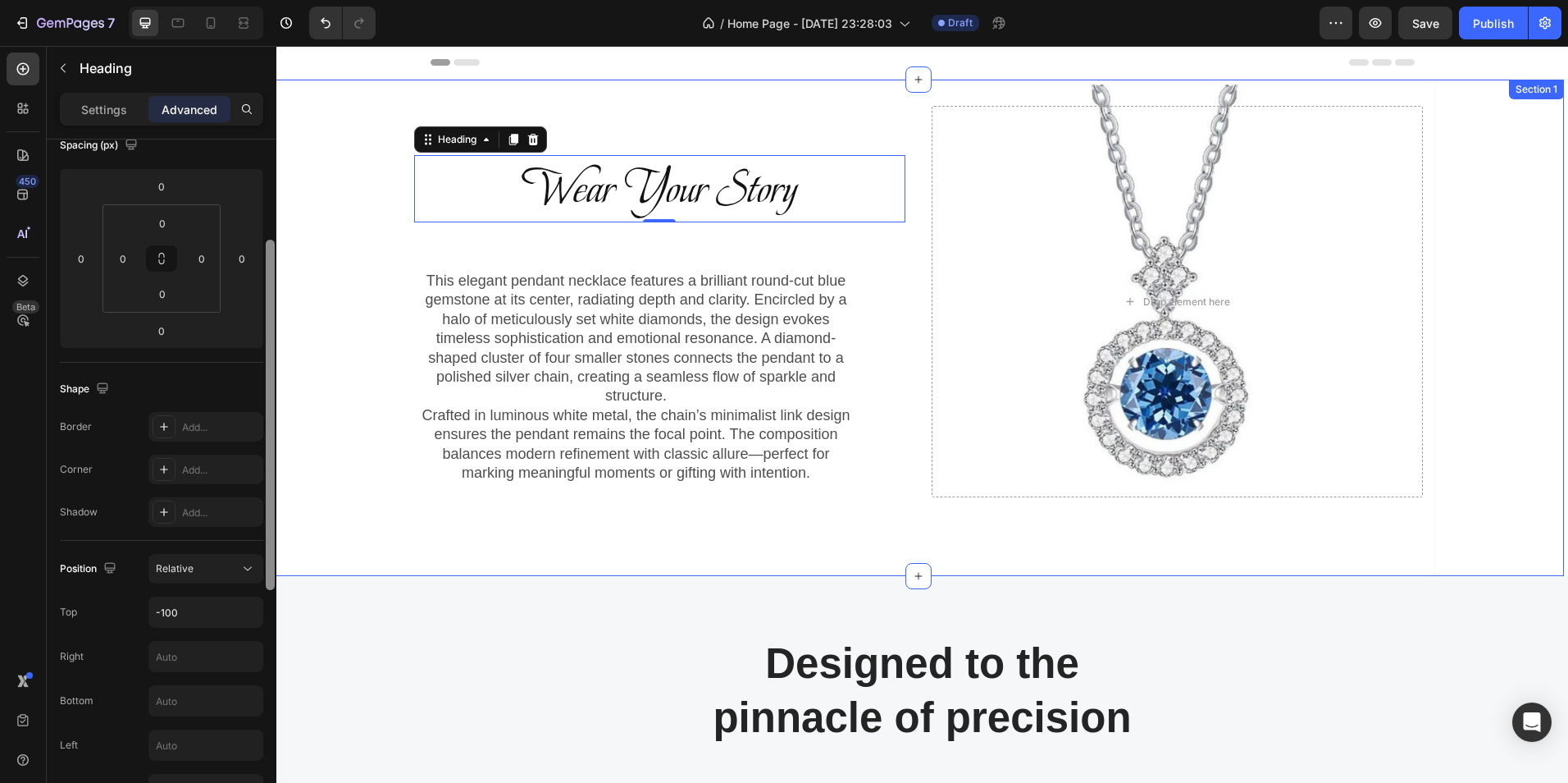
drag, startPoint x: 545, startPoint y: 350, endPoint x: 280, endPoint y: 490, distance: 299.7
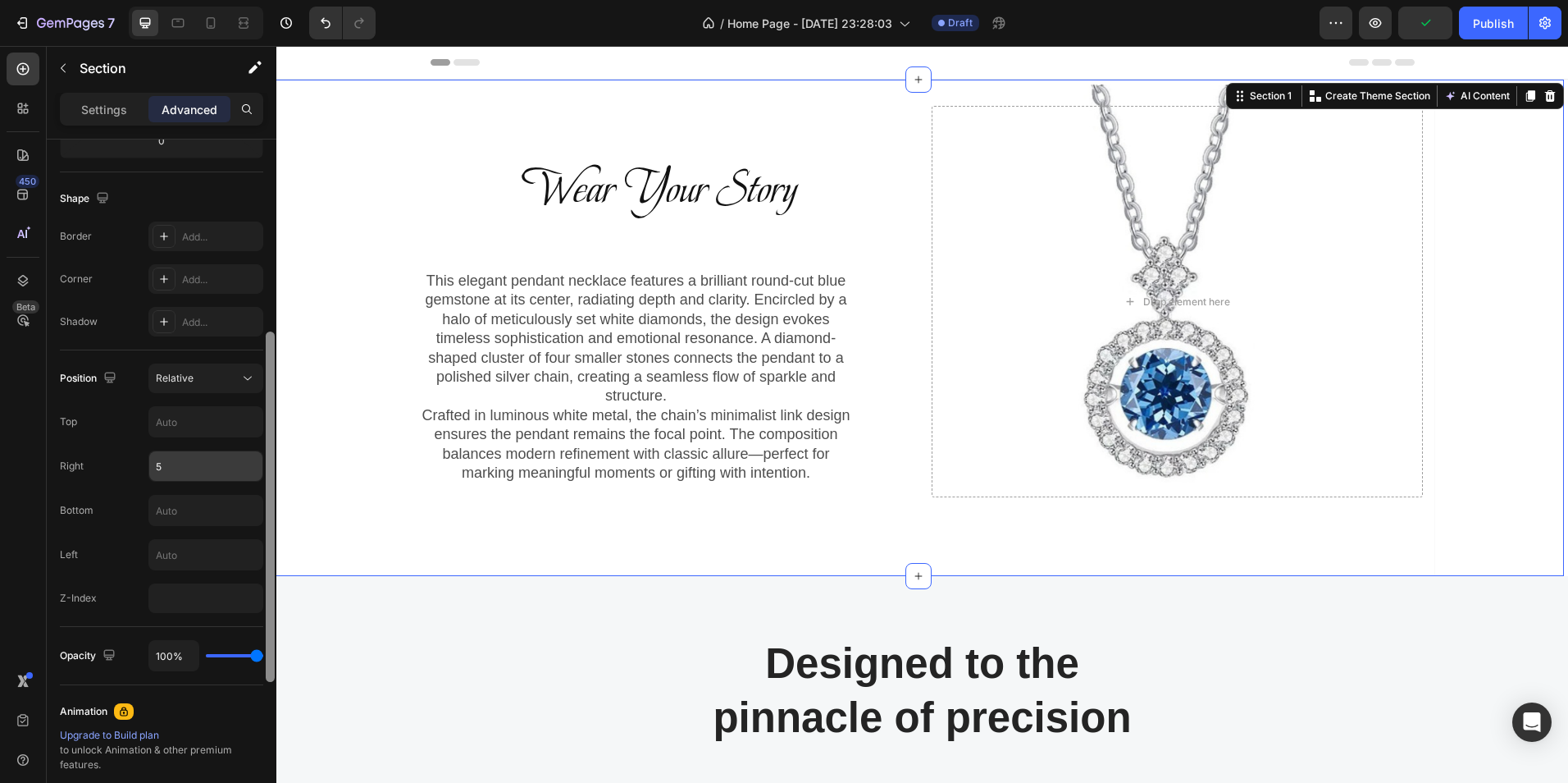
scroll to position [367, 0]
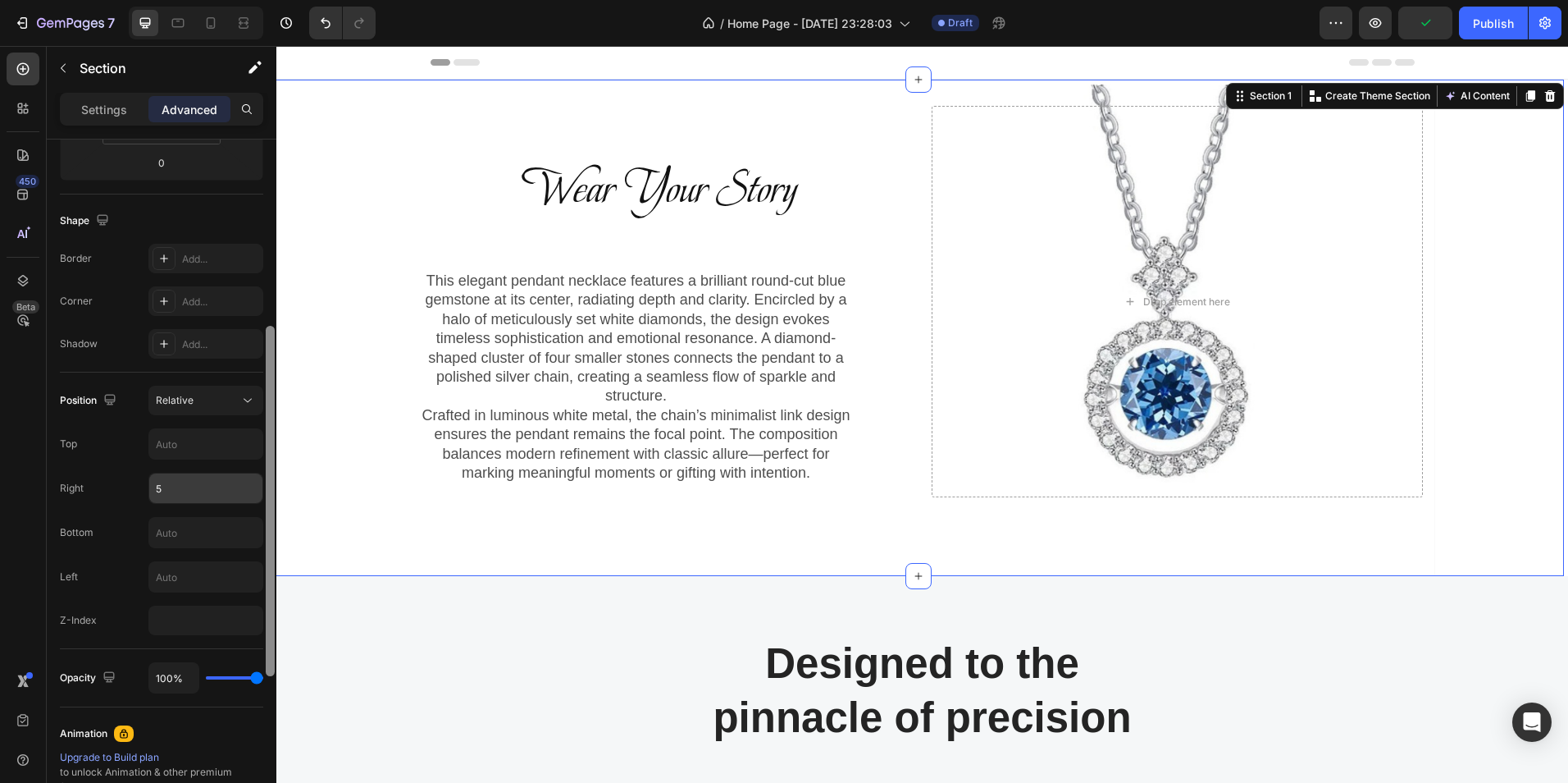
click at [209, 490] on input "5" at bounding box center [205, 488] width 113 height 30
click at [579, 195] on h2 "Wear Your Story" at bounding box center [660, 188] width 491 height 67
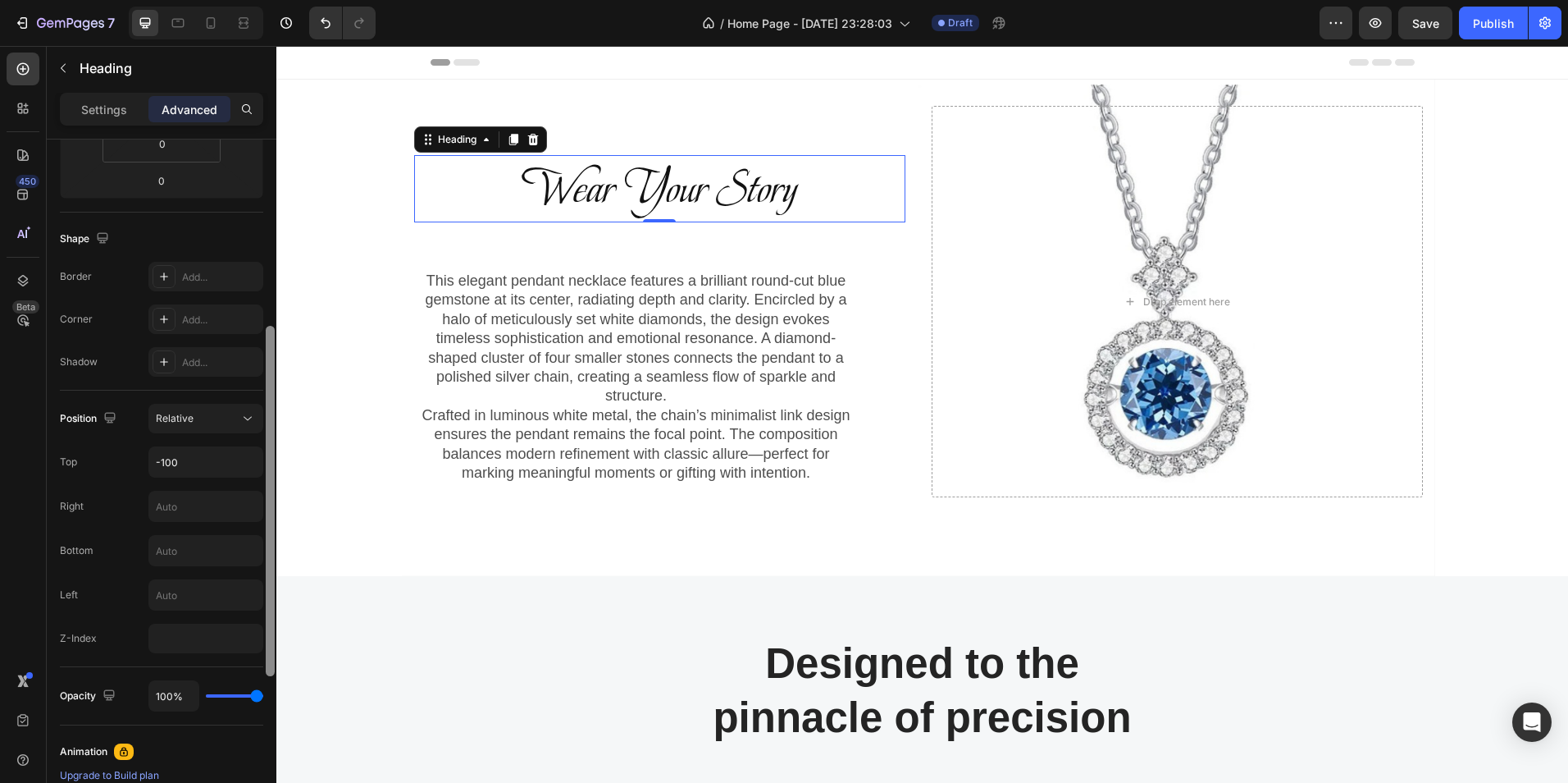
scroll to position [357, 0]
drag, startPoint x: 272, startPoint y: 465, endPoint x: 274, endPoint y: 643, distance: 178.0
click at [275, 647] on div at bounding box center [269, 483] width 12 height 690
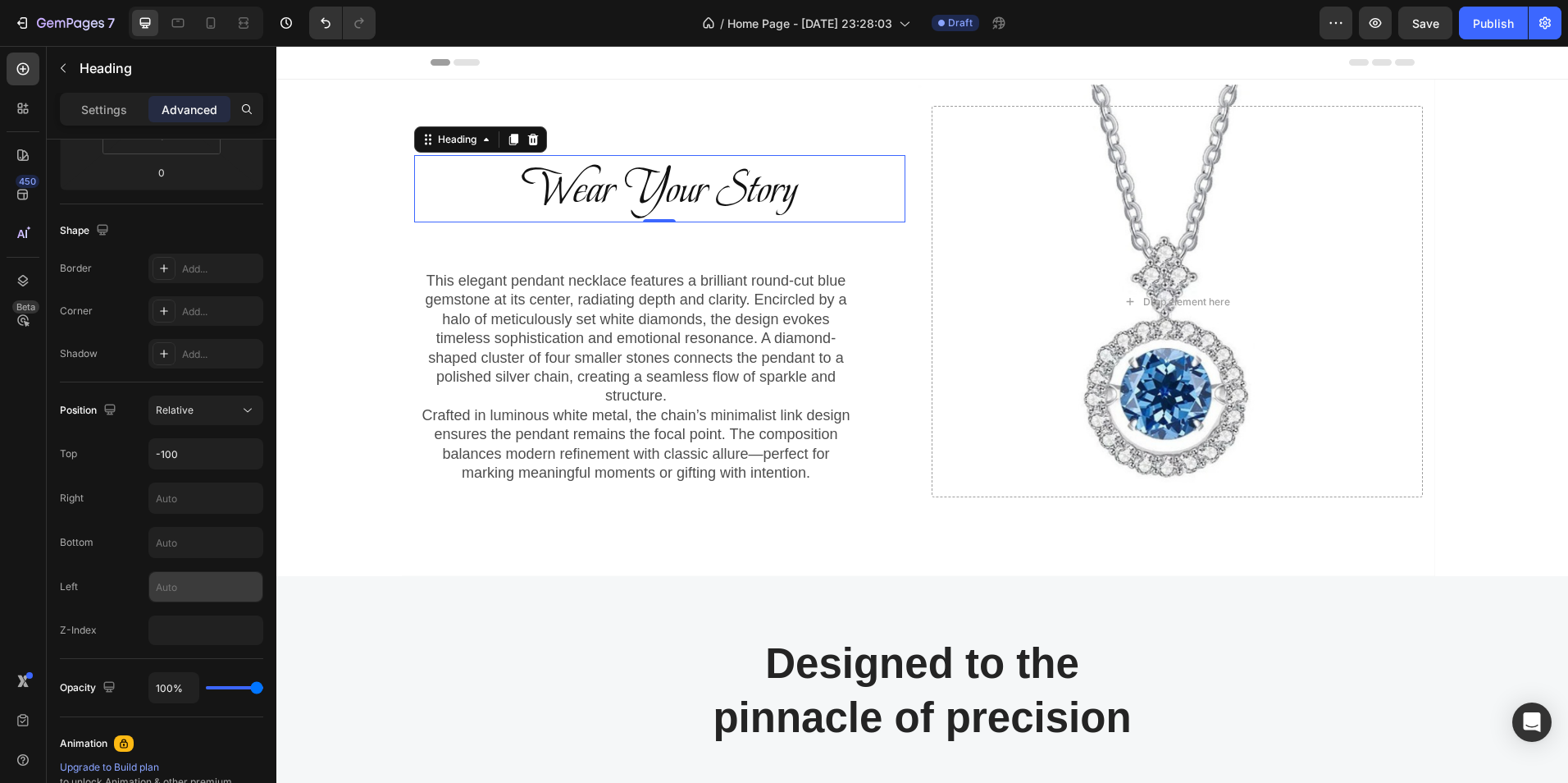
click at [194, 585] on input "text" at bounding box center [205, 587] width 113 height 30
type input "5"
type input "-20"
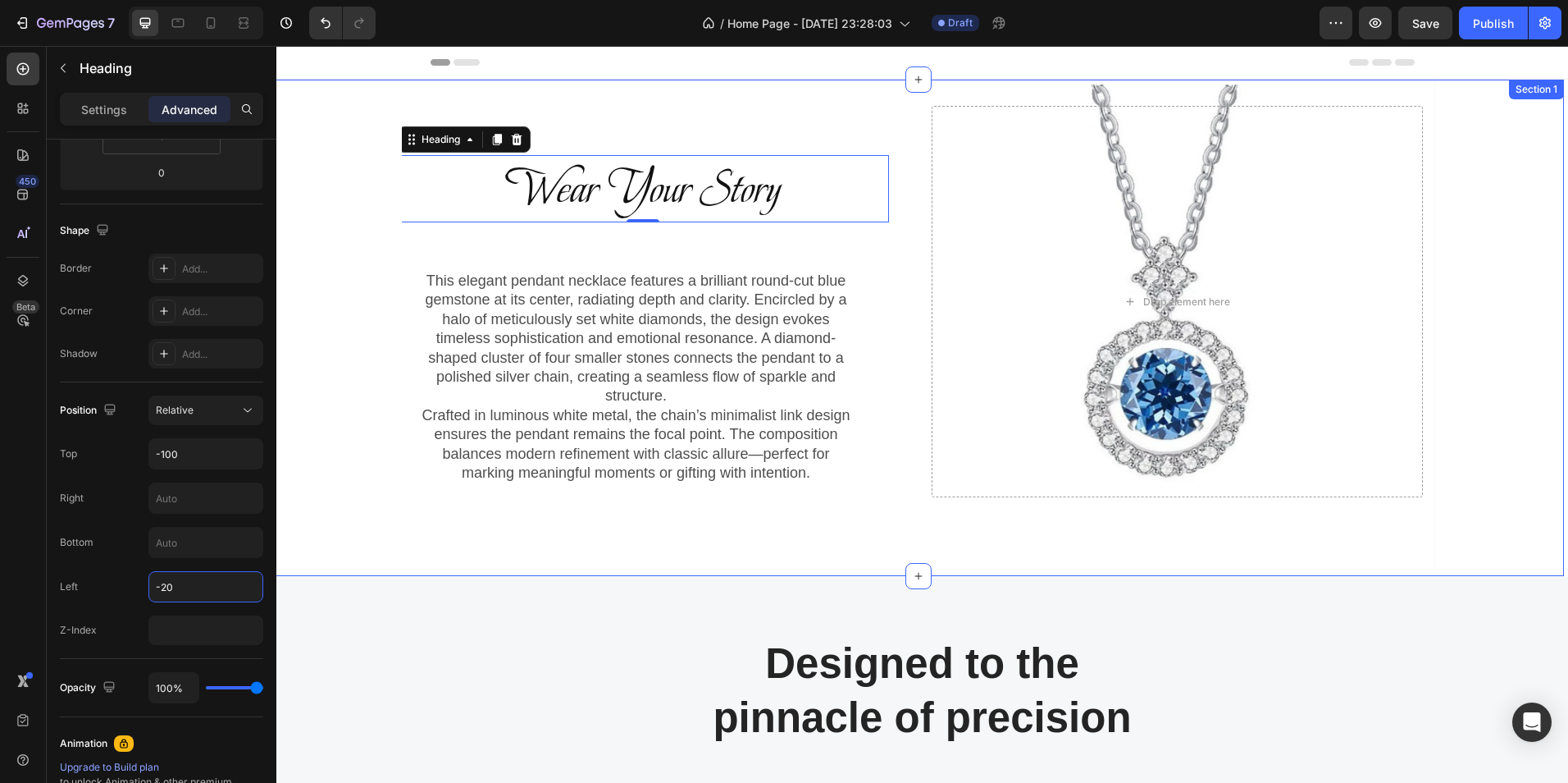
click at [366, 418] on div "Wear Your Story Heading 0 Row This elegant pendant necklace features a brillian…" at bounding box center [918, 327] width 1292 height 497
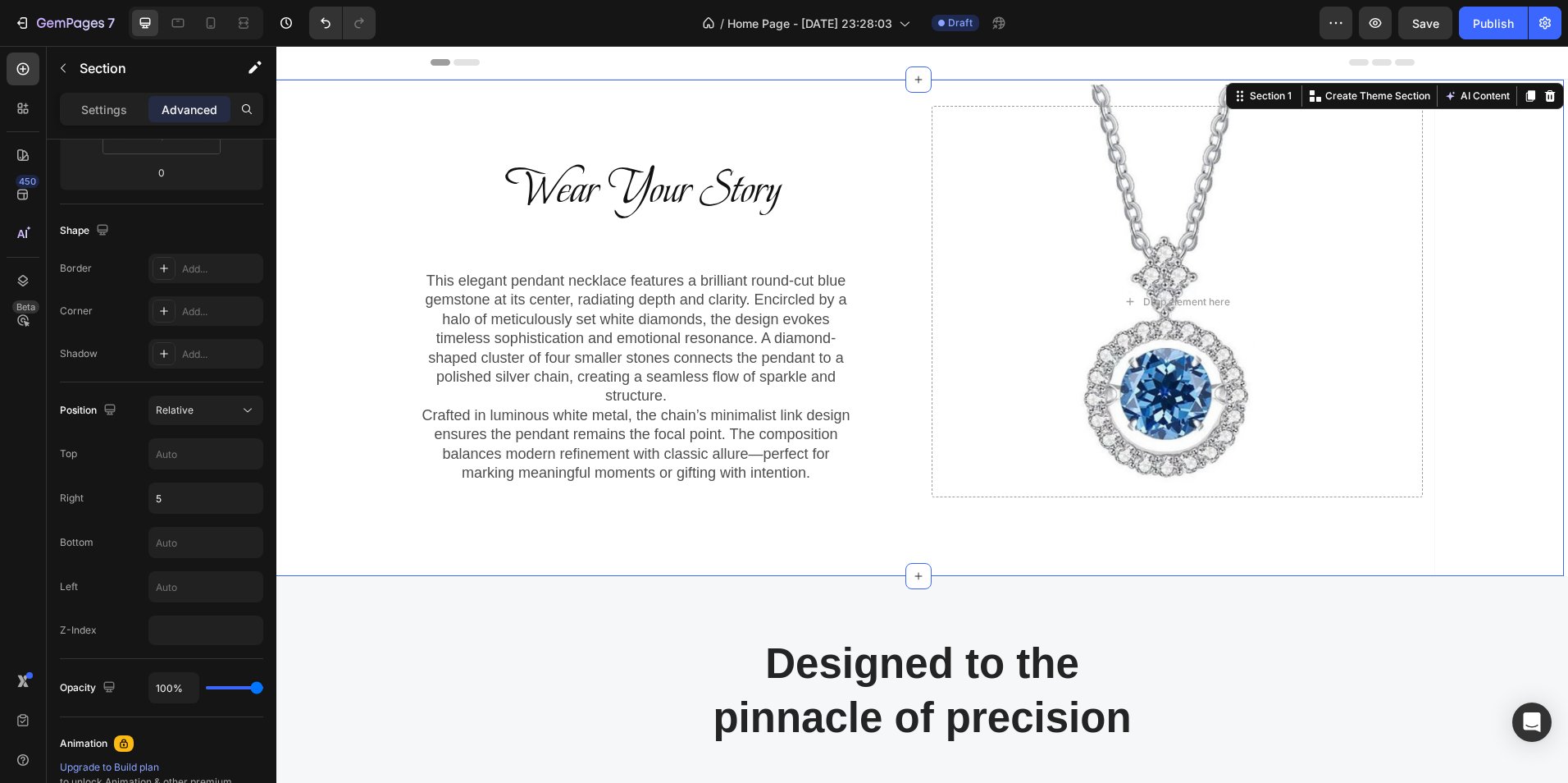
scroll to position [0, 0]
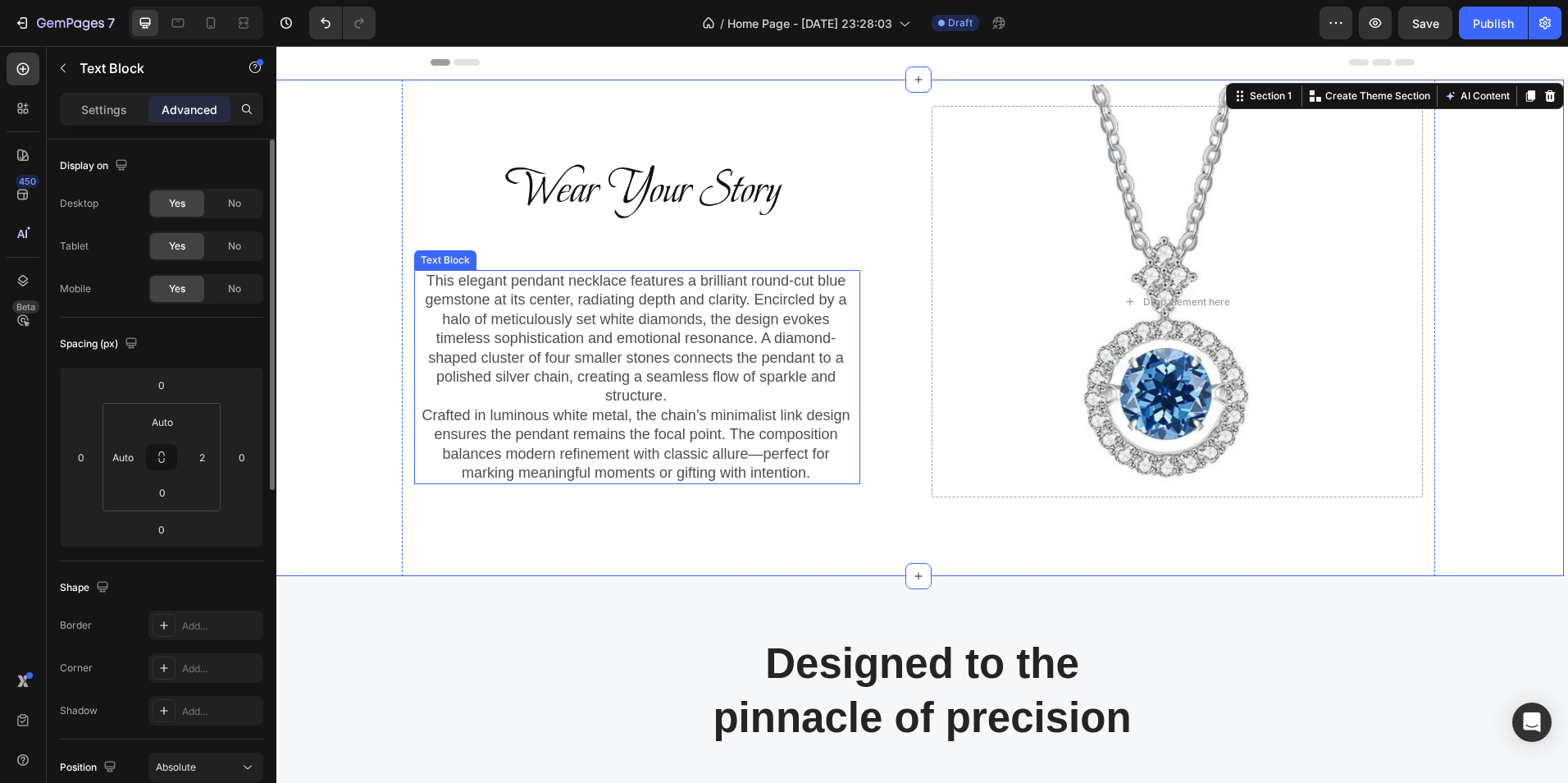
click at [588, 364] on p "This elegant pendant necklace features a brilliant round-cut blue gemstone at i…" at bounding box center [636, 338] width 442 height 134
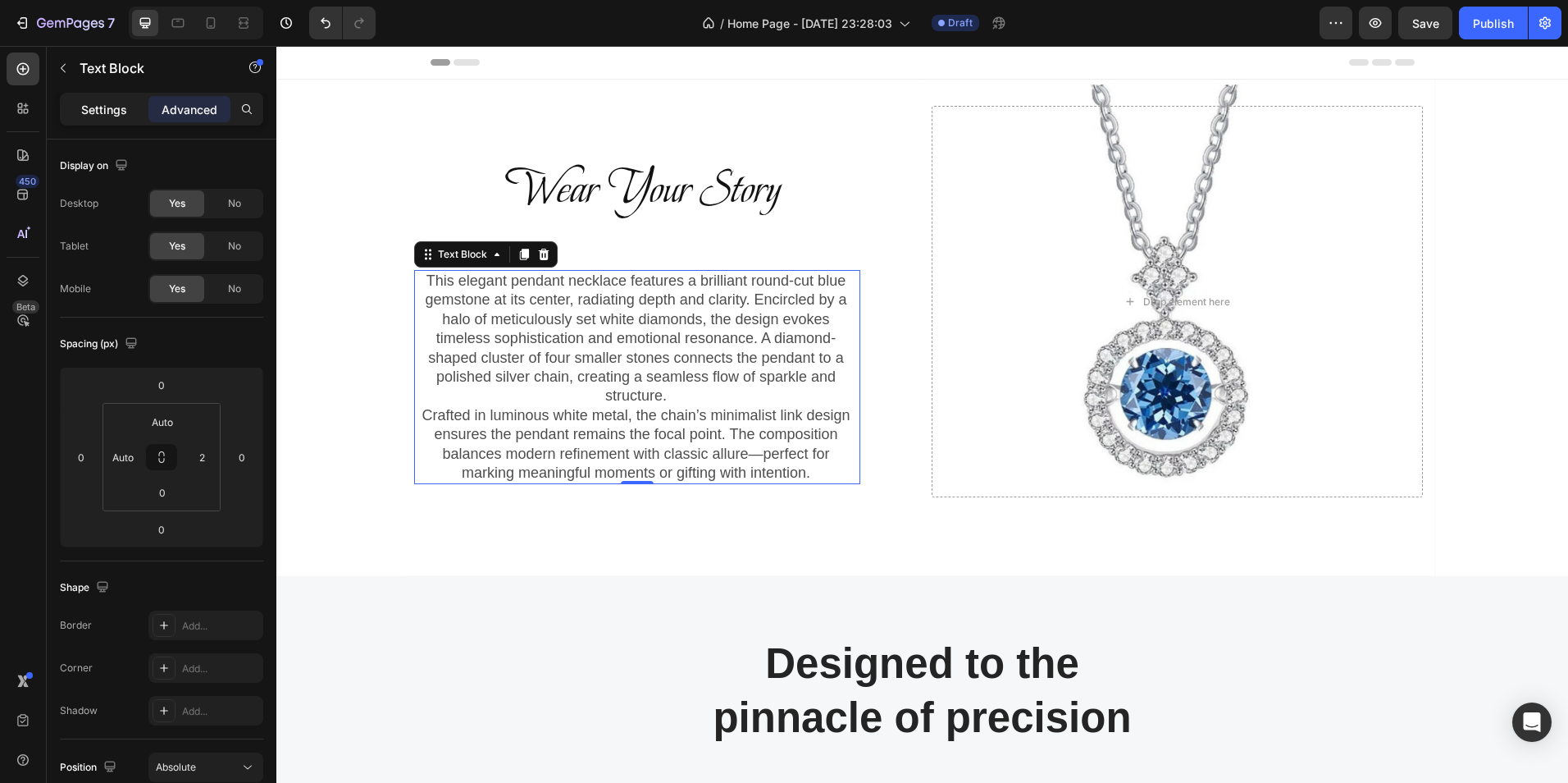
click at [121, 113] on p "Settings" at bounding box center [103, 109] width 46 height 17
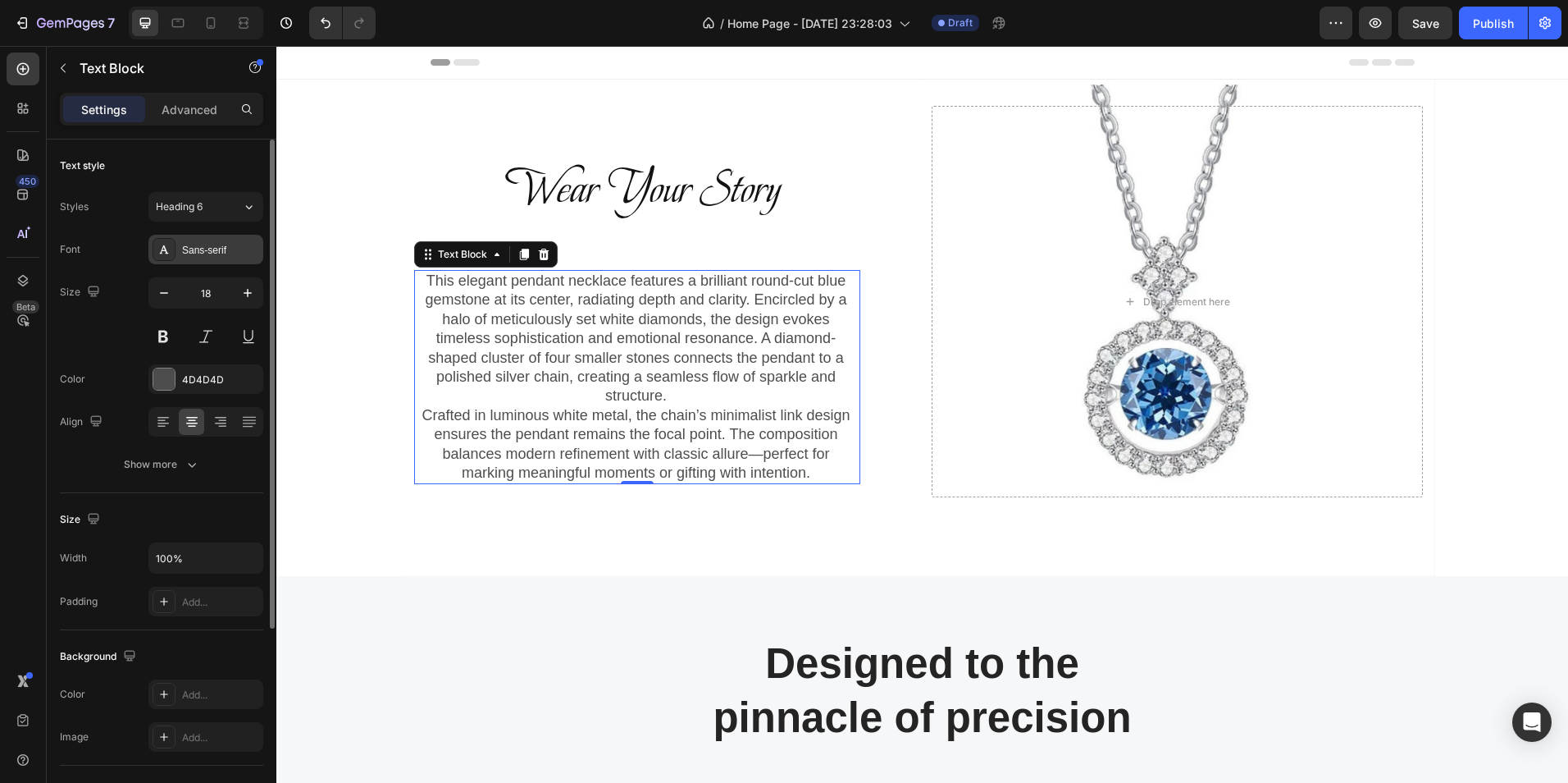
click at [235, 252] on div "Sans-serif" at bounding box center [220, 251] width 77 height 15
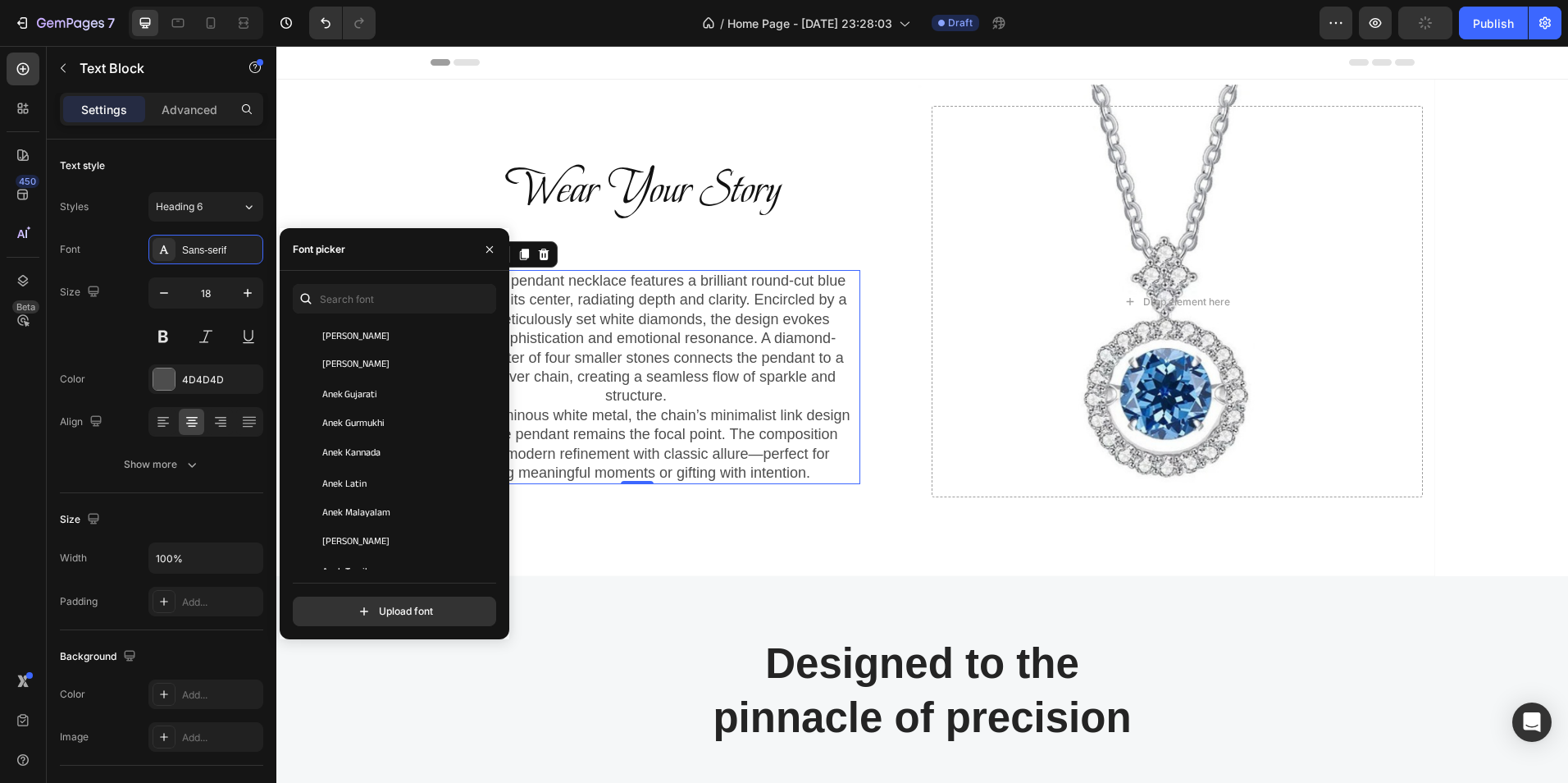
scroll to position [2349, 0]
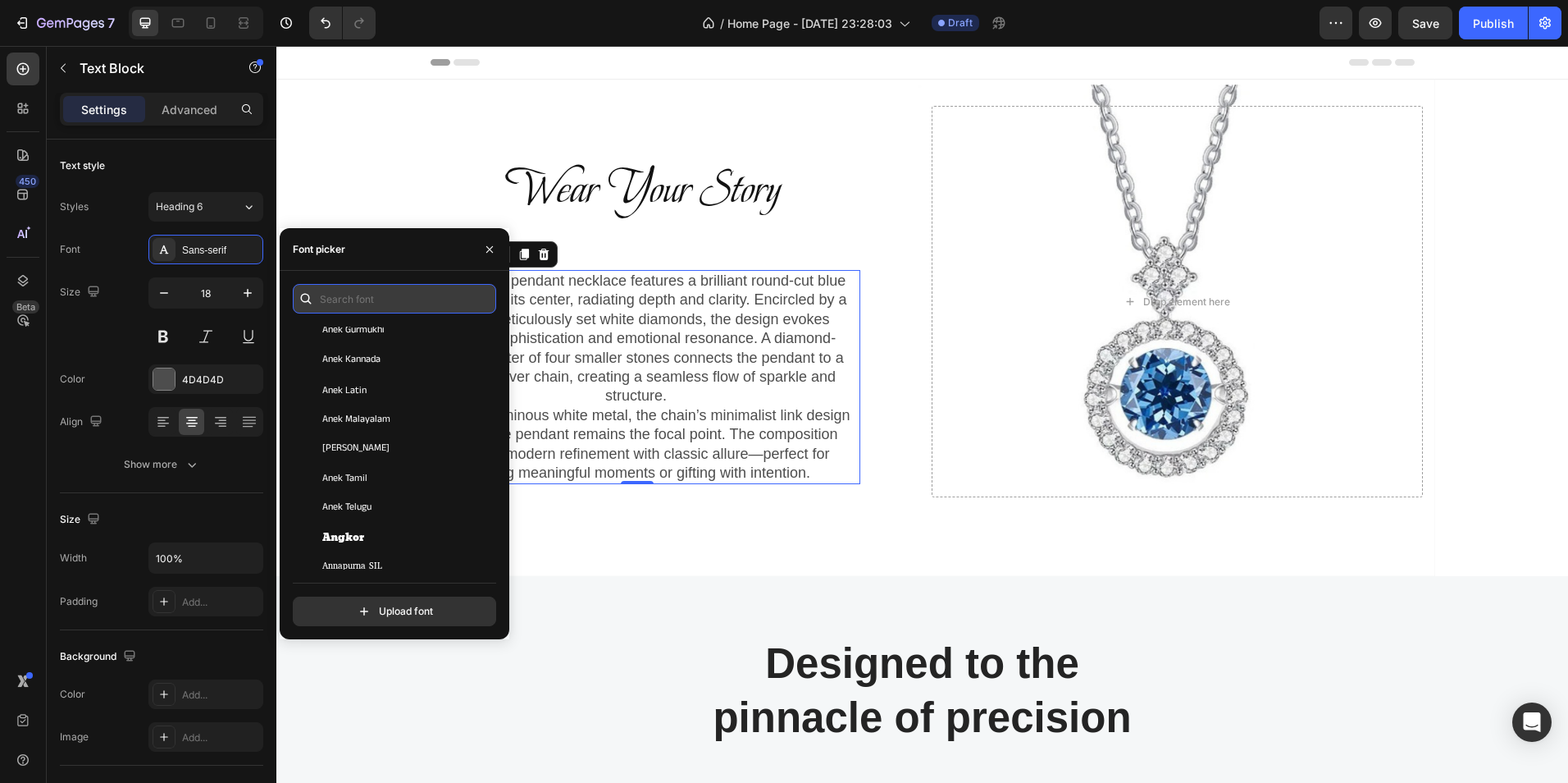
click at [420, 302] on input "text" at bounding box center [394, 299] width 203 height 30
type input "t"
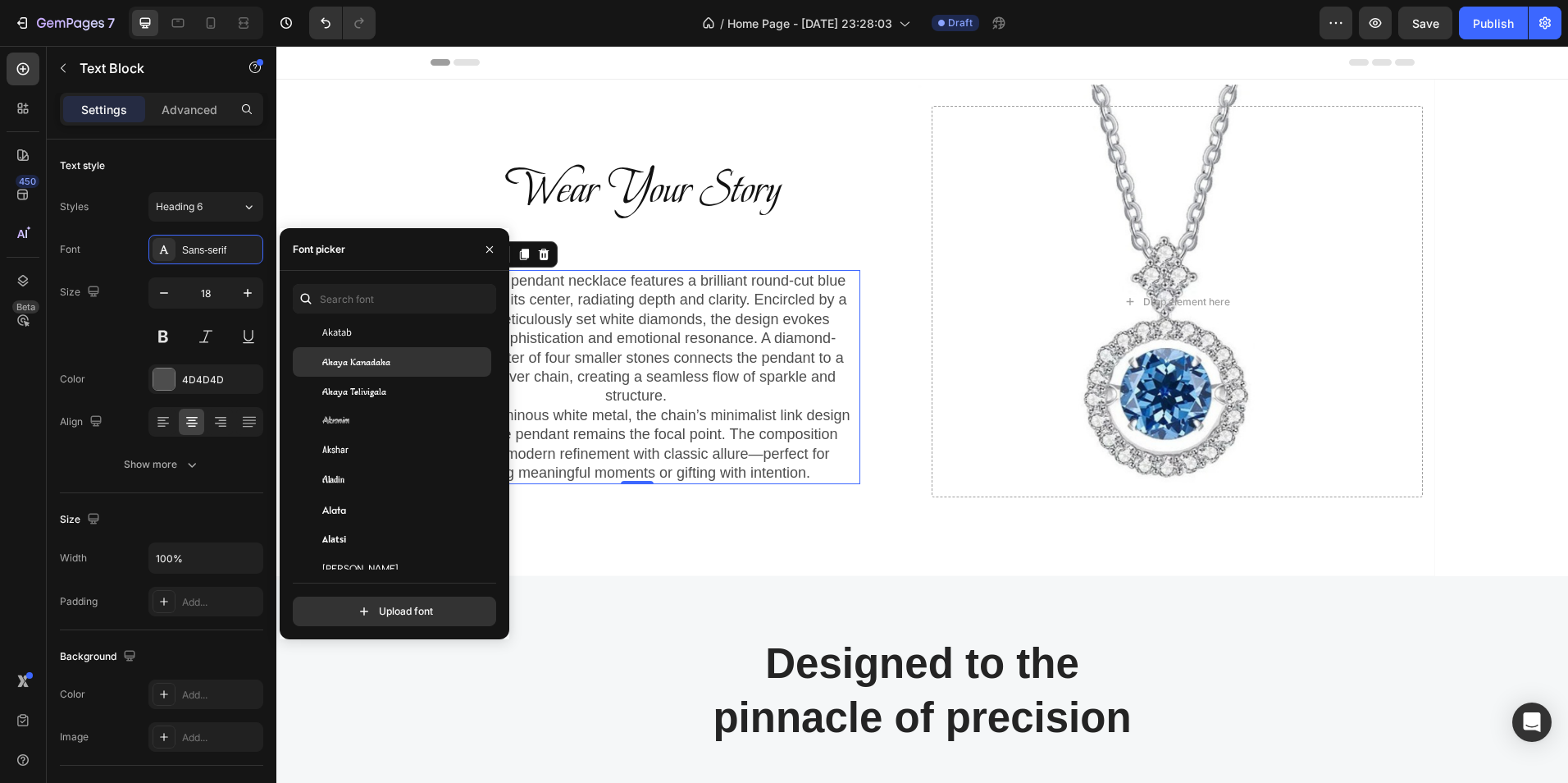
click at [386, 358] on span "Akaya Kanadaka" at bounding box center [356, 362] width 68 height 15
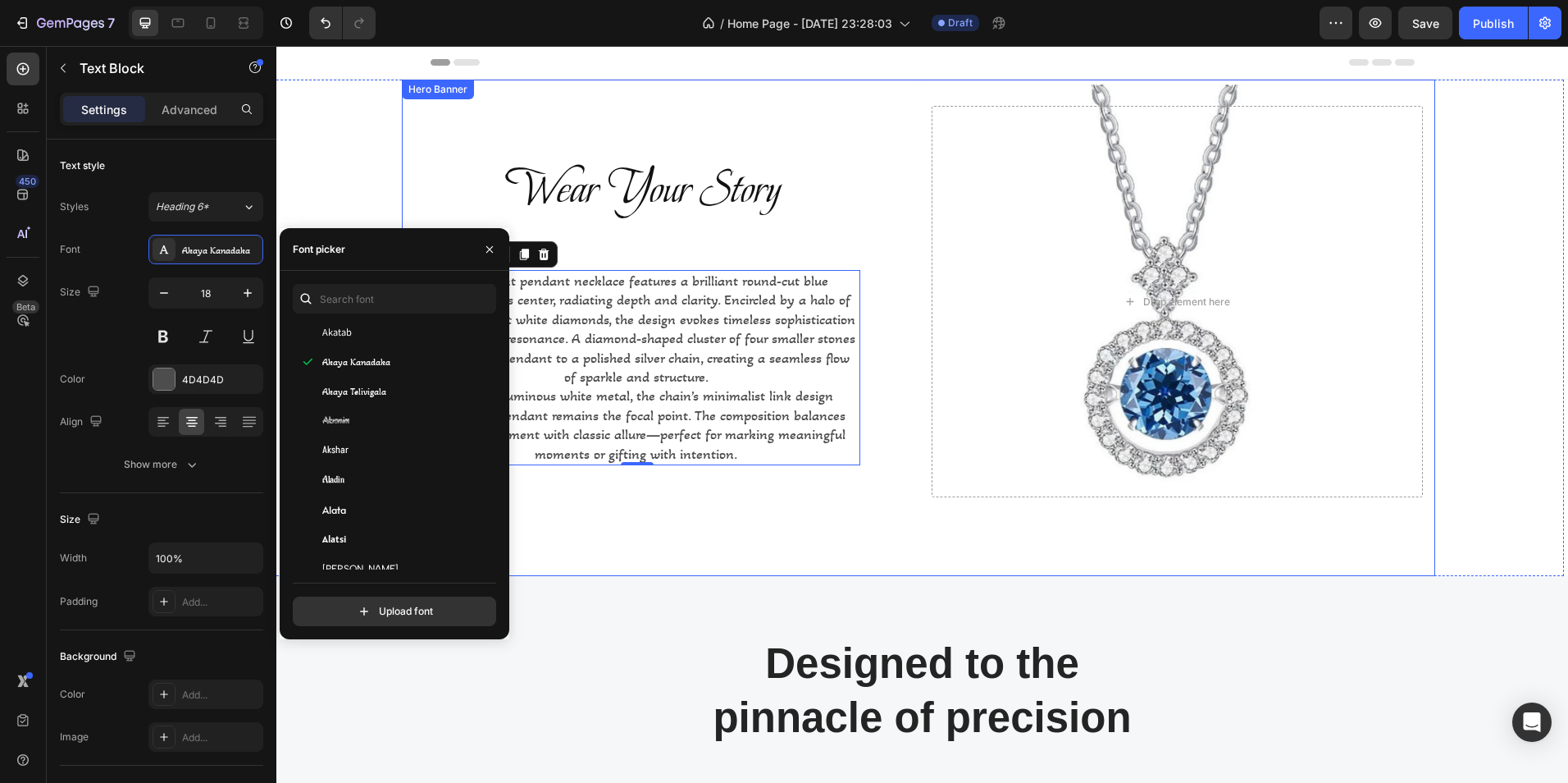
click at [634, 529] on div "Overlay" at bounding box center [918, 327] width 1033 height 497
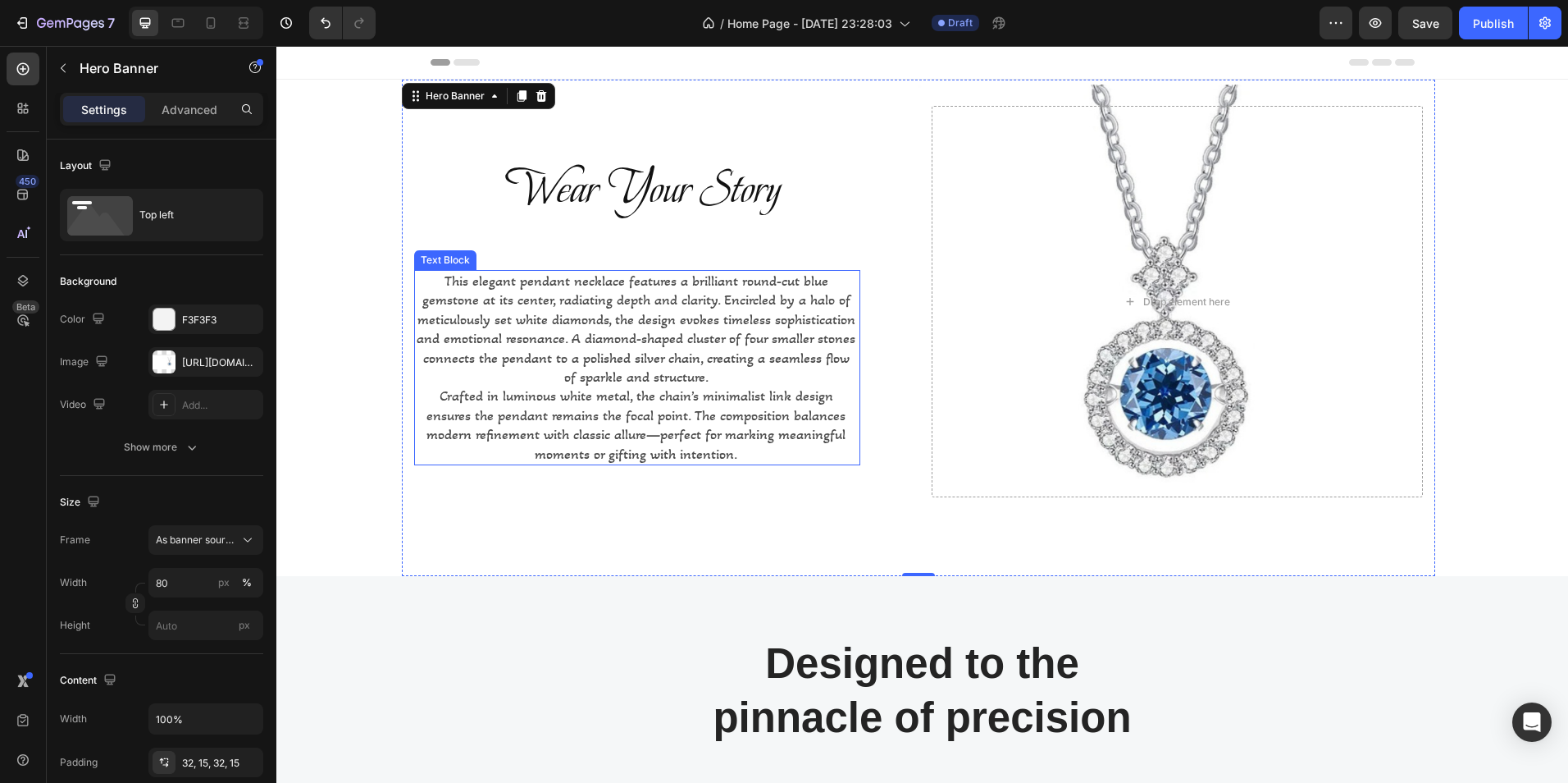
click at [597, 415] on p "Crafted in luminous white metal, the chain’s minimalist link design ensures the…" at bounding box center [636, 425] width 442 height 77
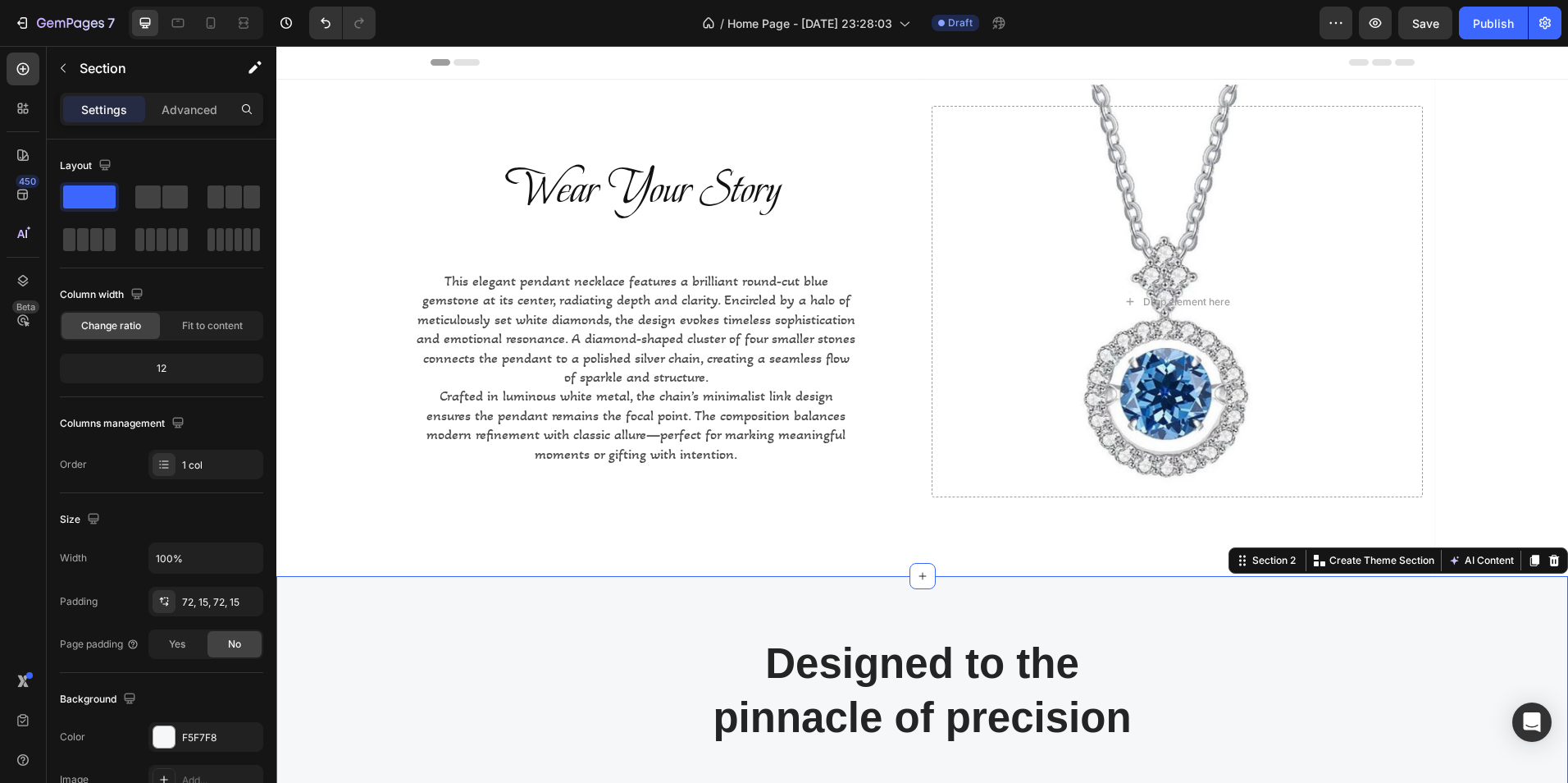
click at [1411, 20] on button "Save" at bounding box center [1425, 22] width 54 height 33
click at [1496, 18] on div "Publish" at bounding box center [1493, 23] width 41 height 17
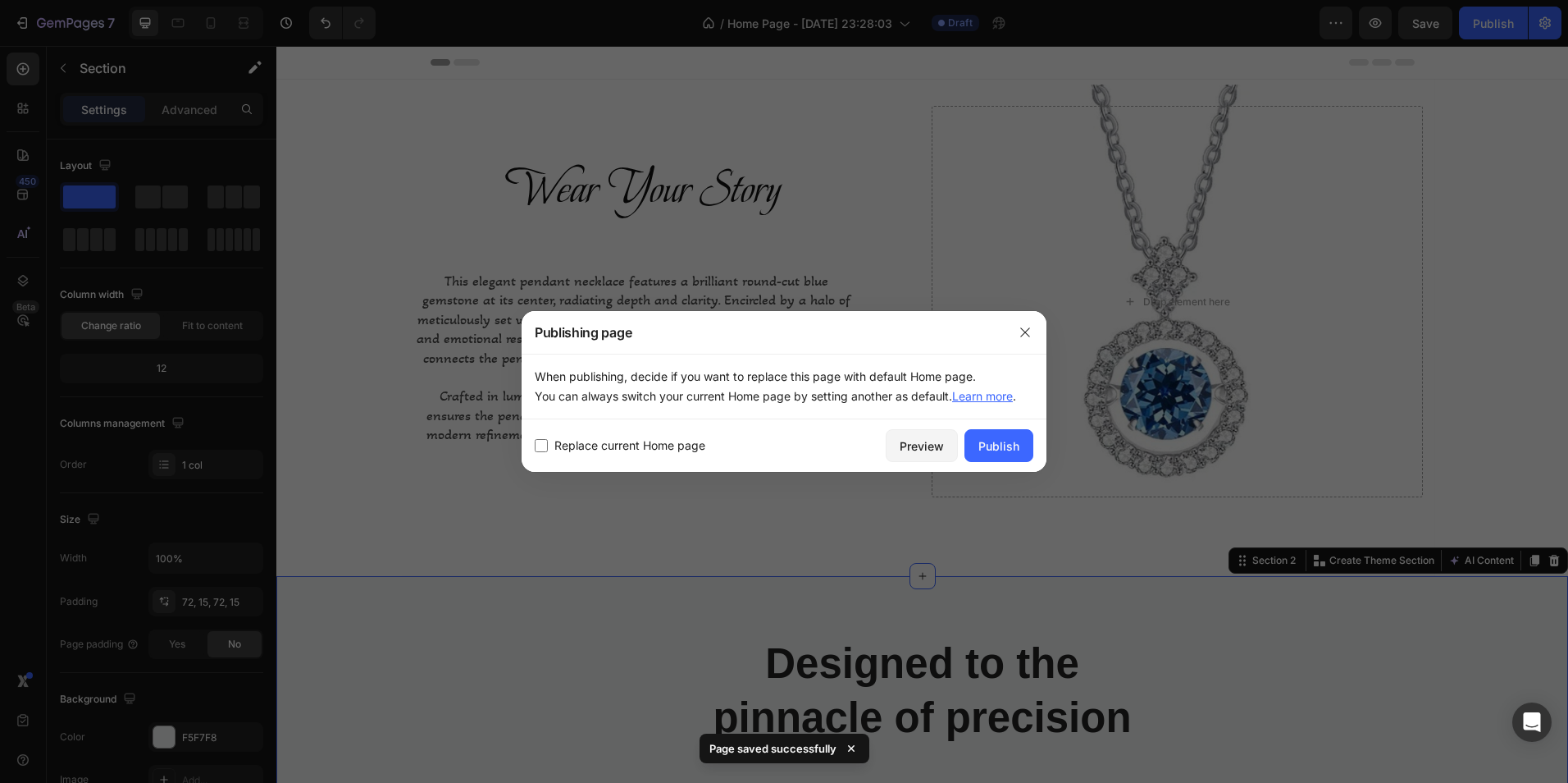
click at [575, 446] on span "Replace current Home page" at bounding box center [630, 445] width 151 height 20
checkbox input "true"
click at [998, 449] on div "Publish" at bounding box center [999, 446] width 41 height 17
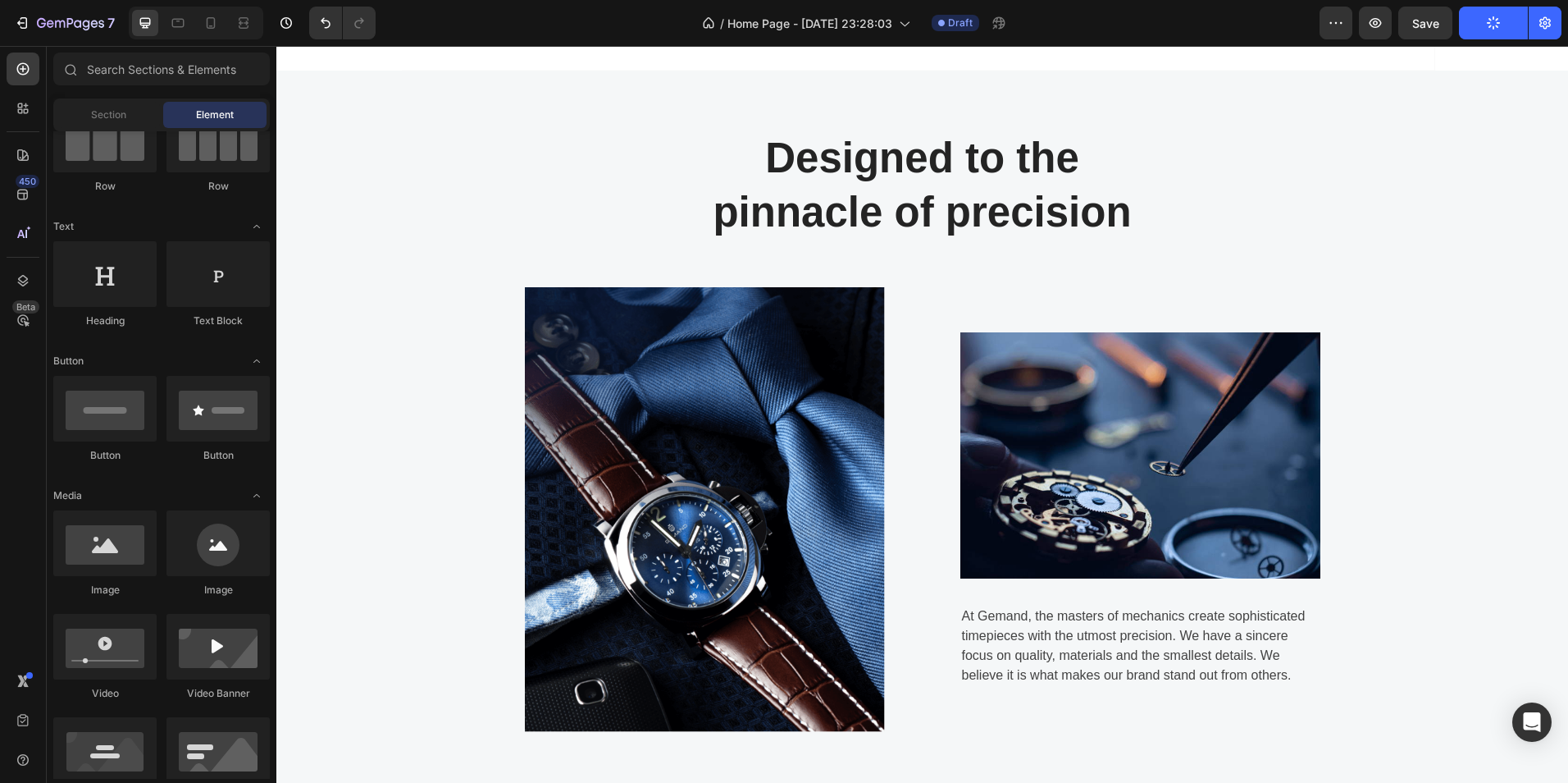
scroll to position [566, 0]
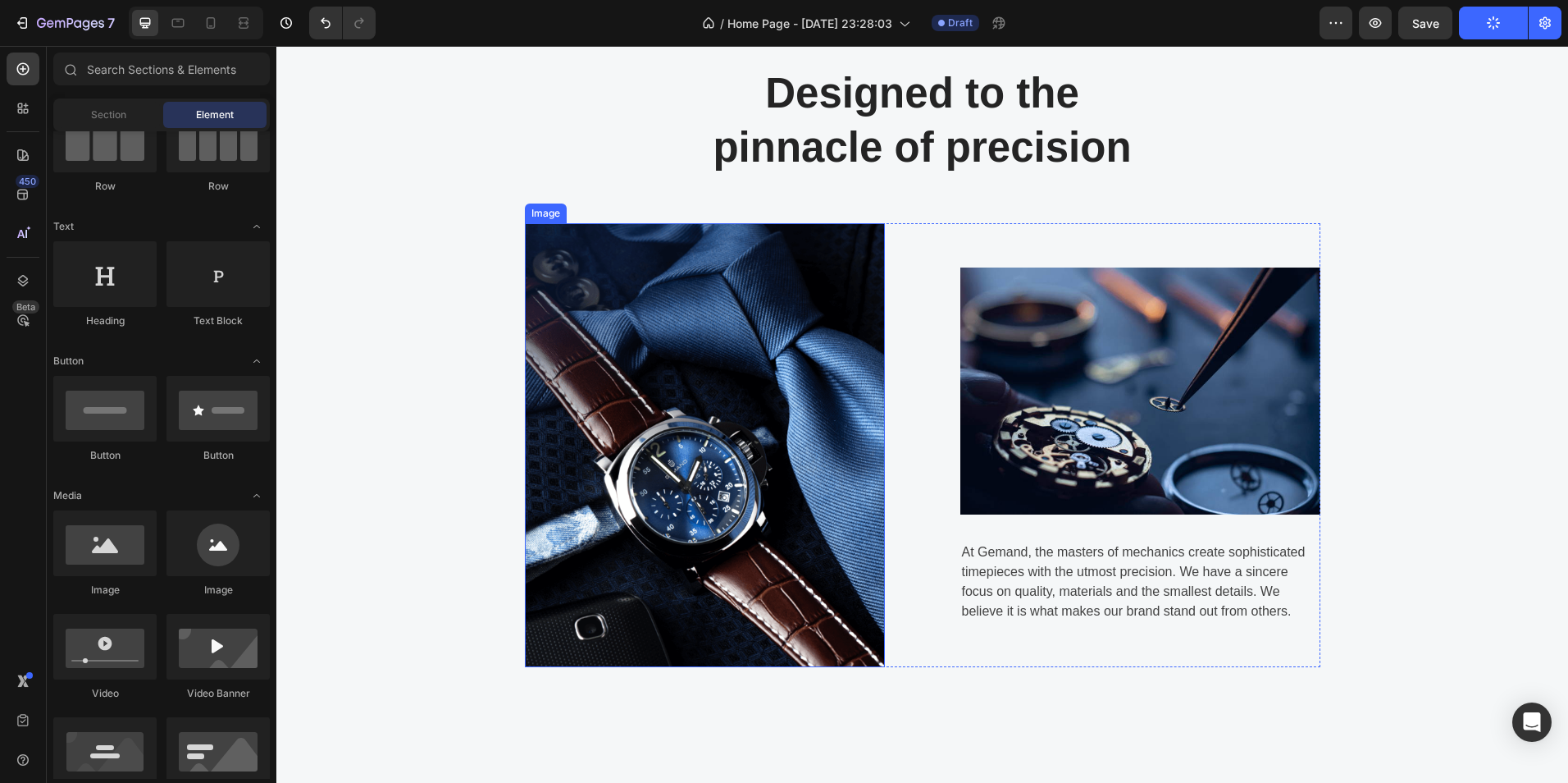
click at [746, 377] on img at bounding box center [704, 445] width 360 height 444
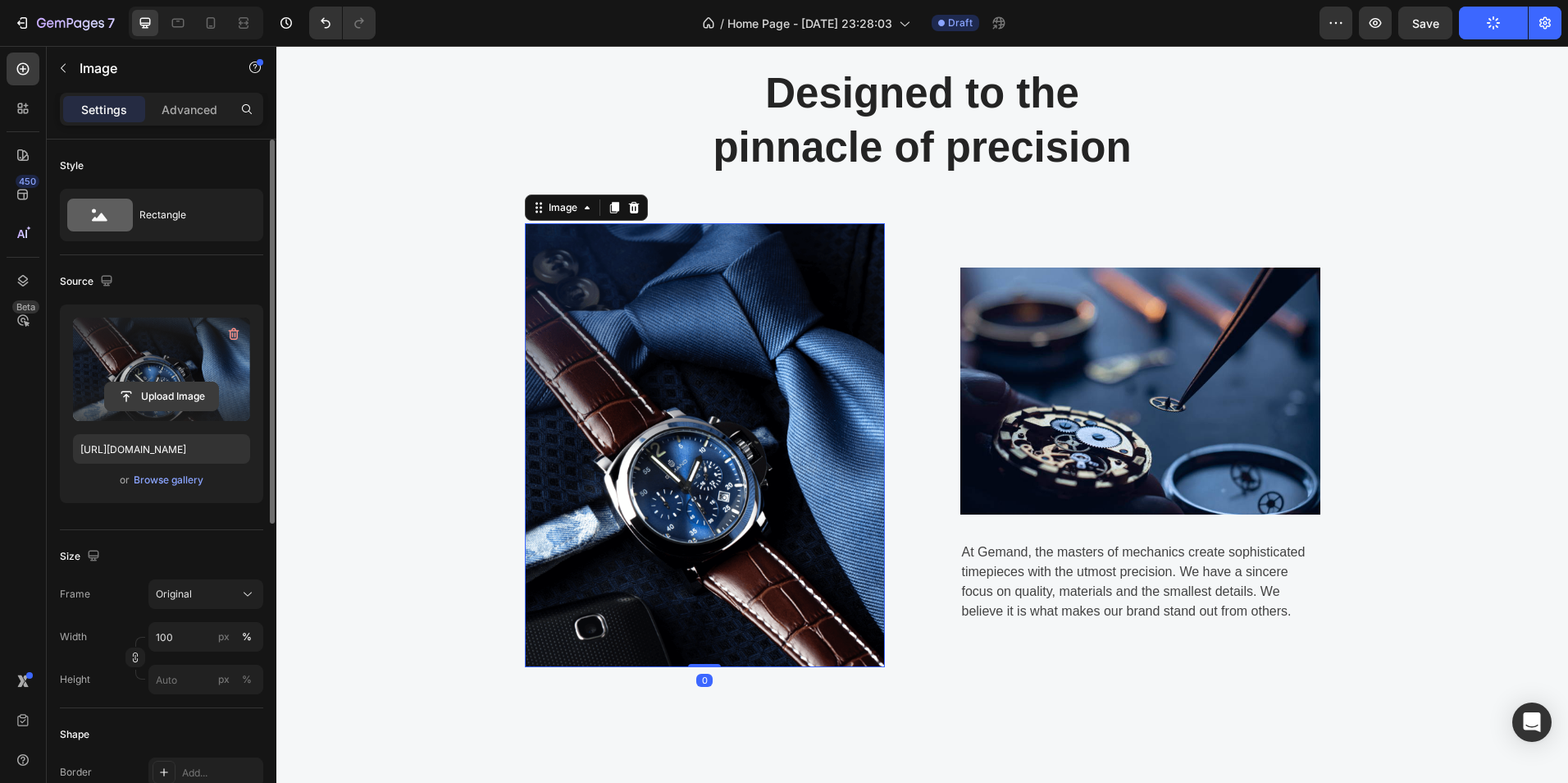
click at [170, 388] on input "file" at bounding box center [161, 396] width 113 height 28
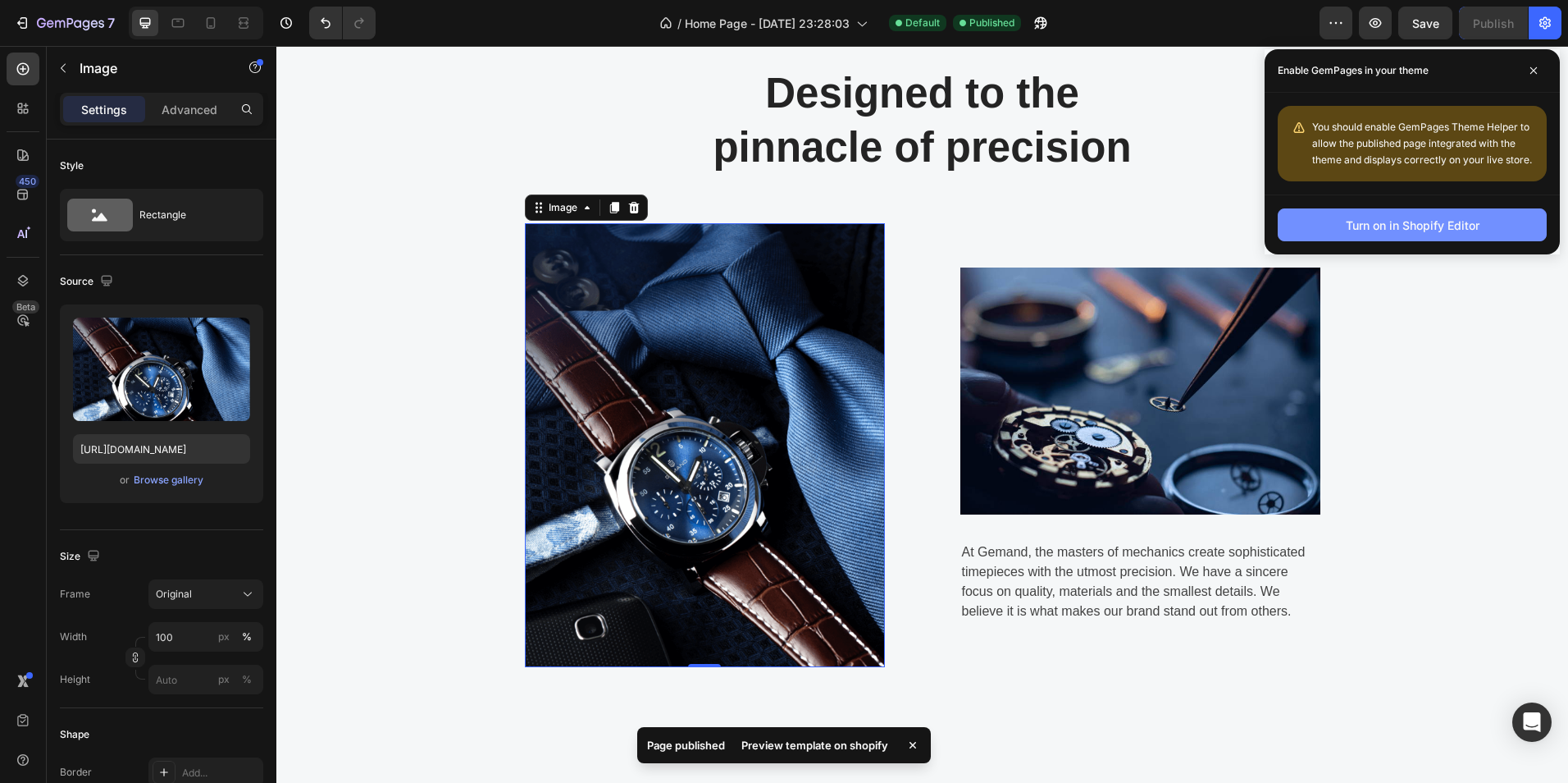
click at [1359, 217] on div "Turn on in Shopify Editor" at bounding box center [1412, 225] width 133 height 17
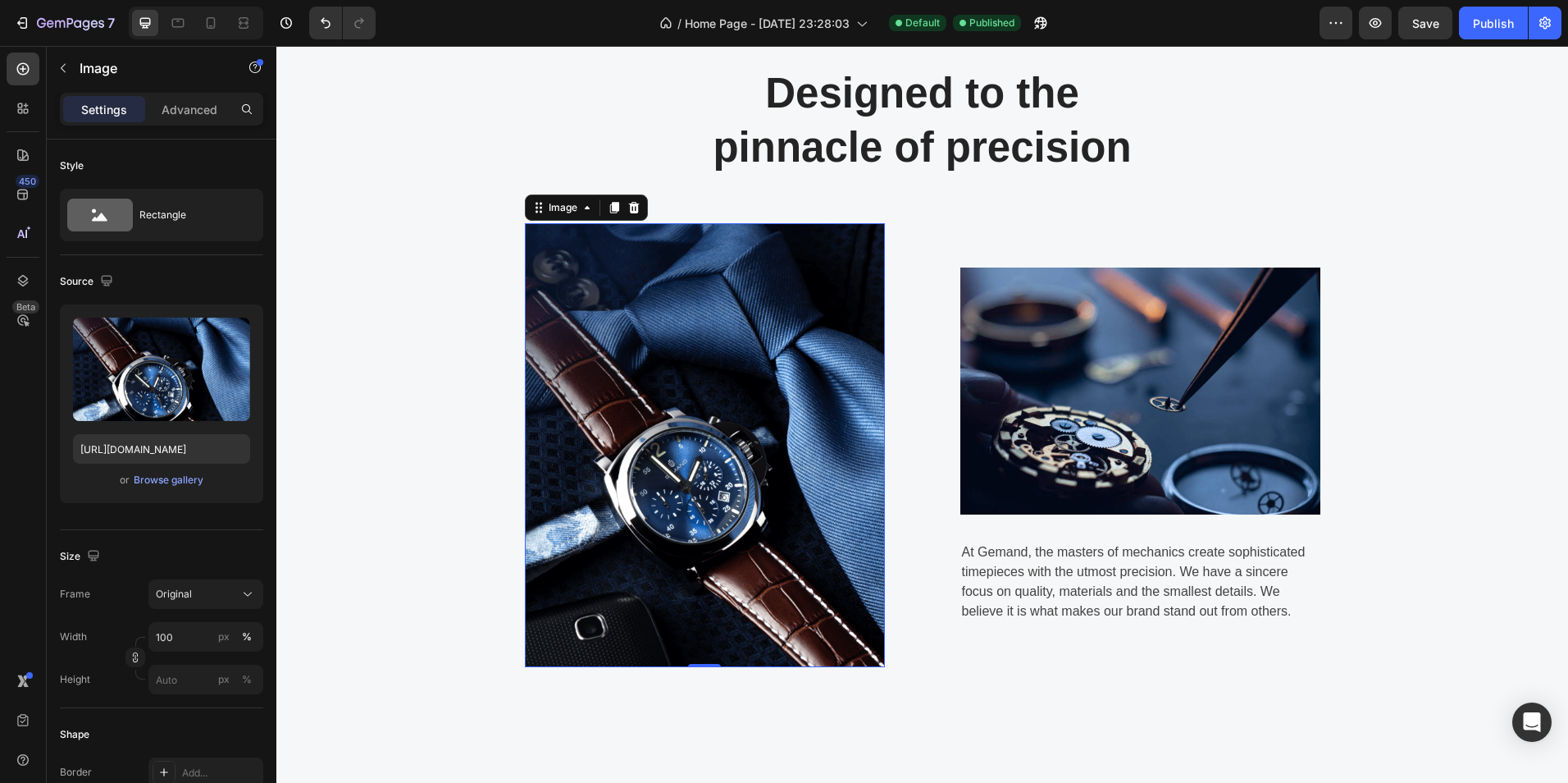
click at [648, 367] on img at bounding box center [704, 445] width 360 height 444
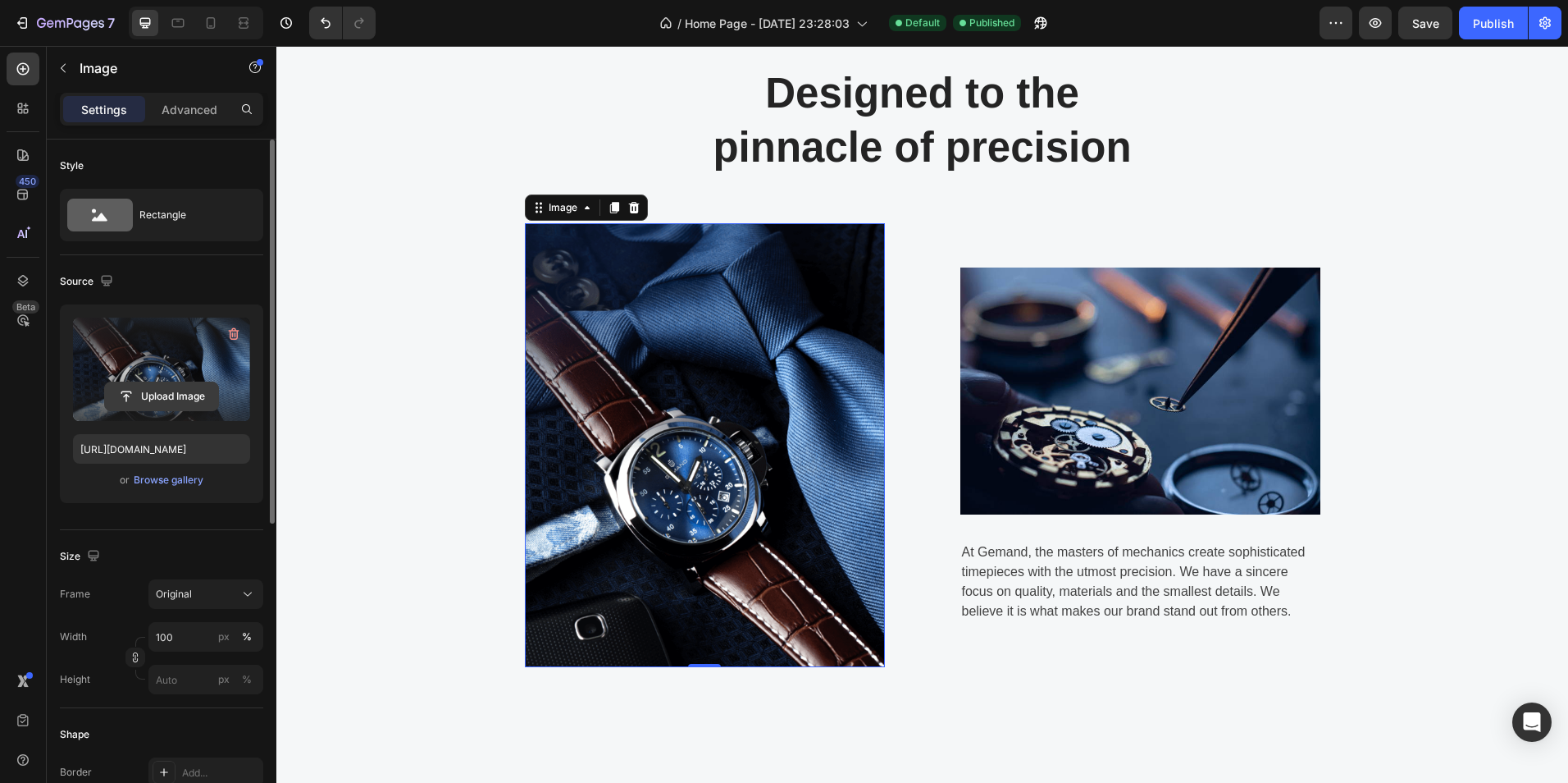
click at [161, 388] on input "file" at bounding box center [161, 396] width 113 height 28
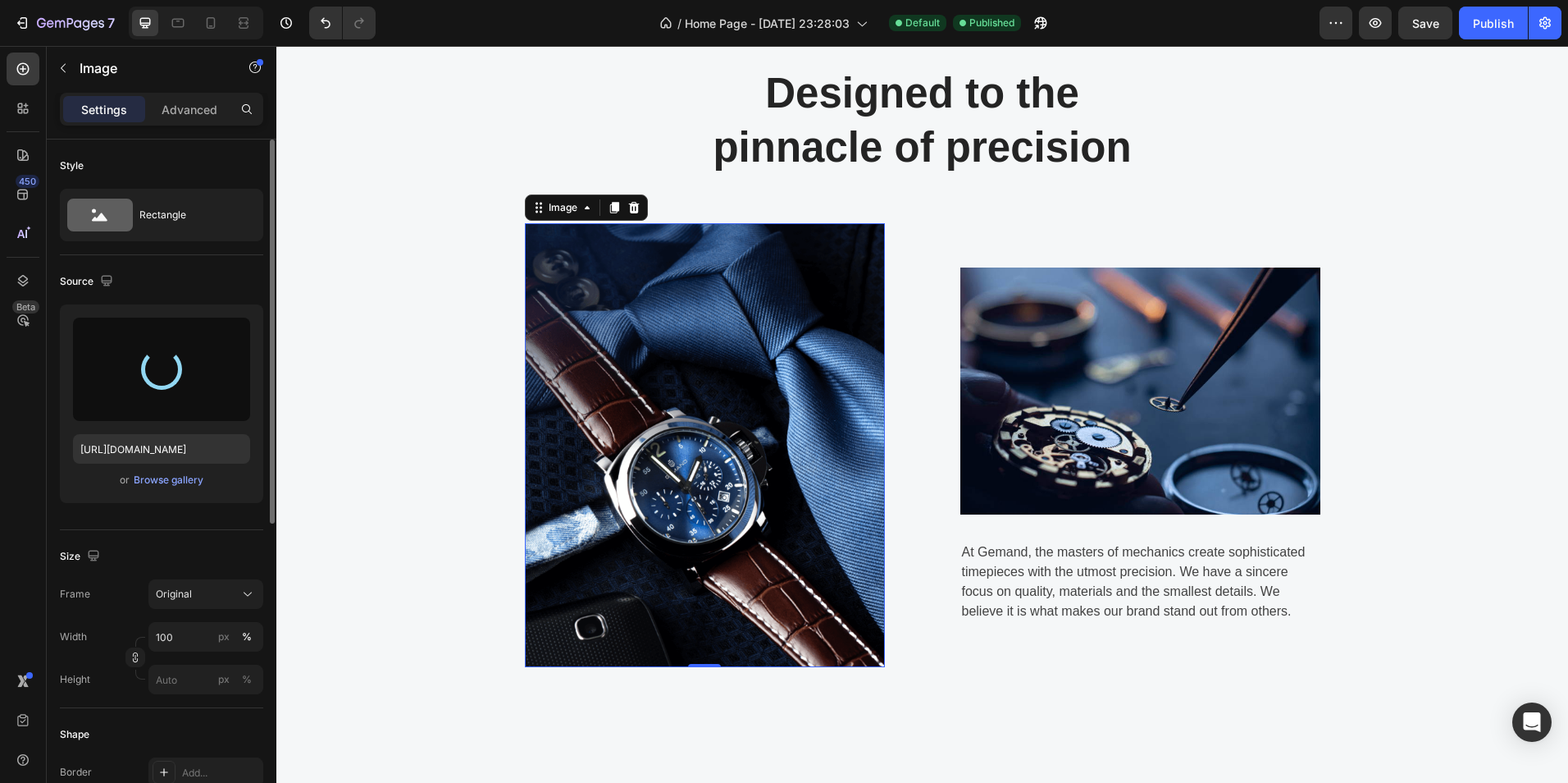
type input "[URL][DOMAIN_NAME]"
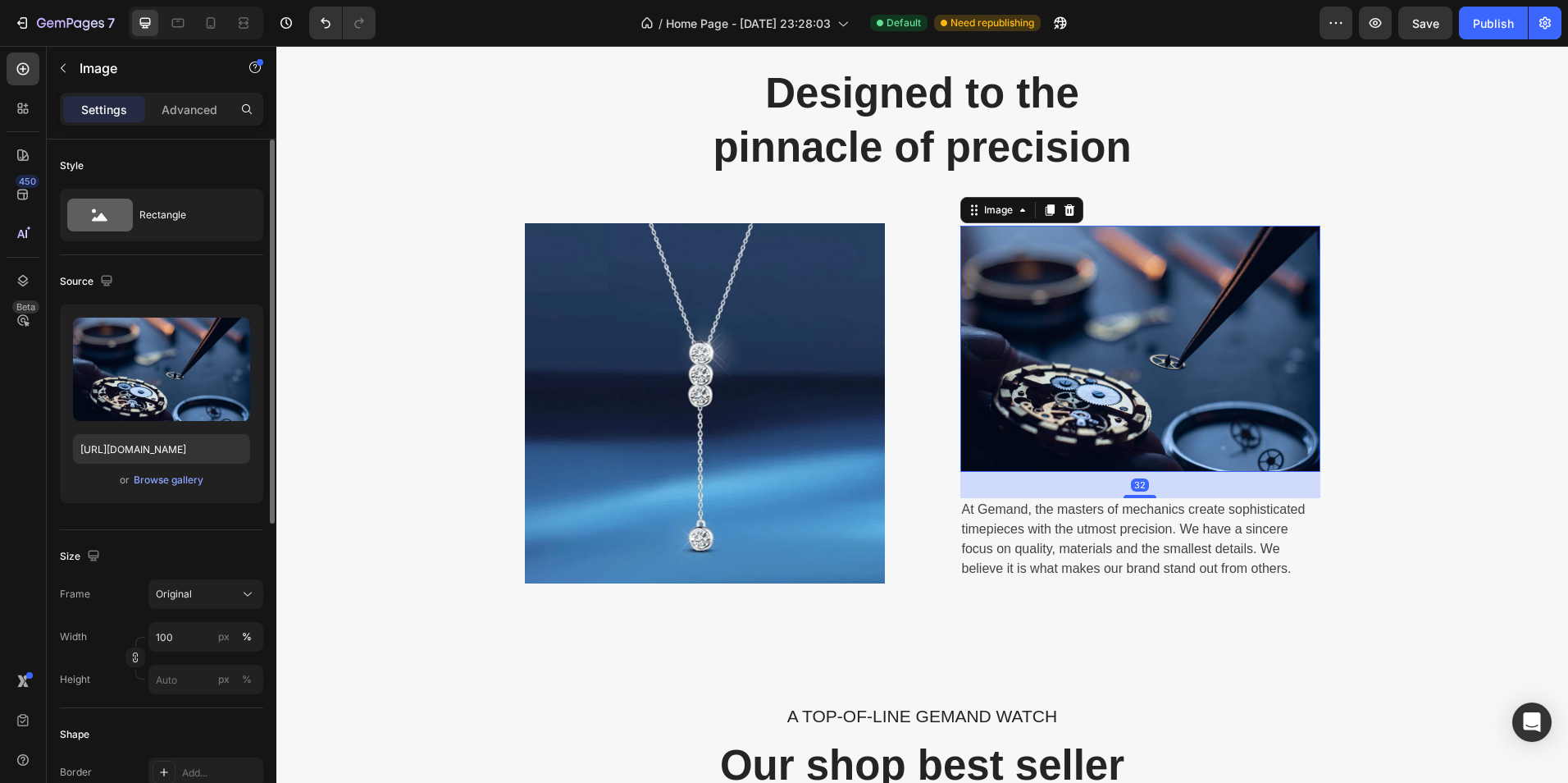
click at [1170, 362] on img at bounding box center [1140, 349] width 360 height 247
click at [164, 388] on input "file" at bounding box center [161, 396] width 113 height 28
click at [1434, 164] on div "Designed to the pinnacle of precision Heading Row Image Image 32 At [GEOGRAPHIC…" at bounding box center [922, 324] width 1267 height 518
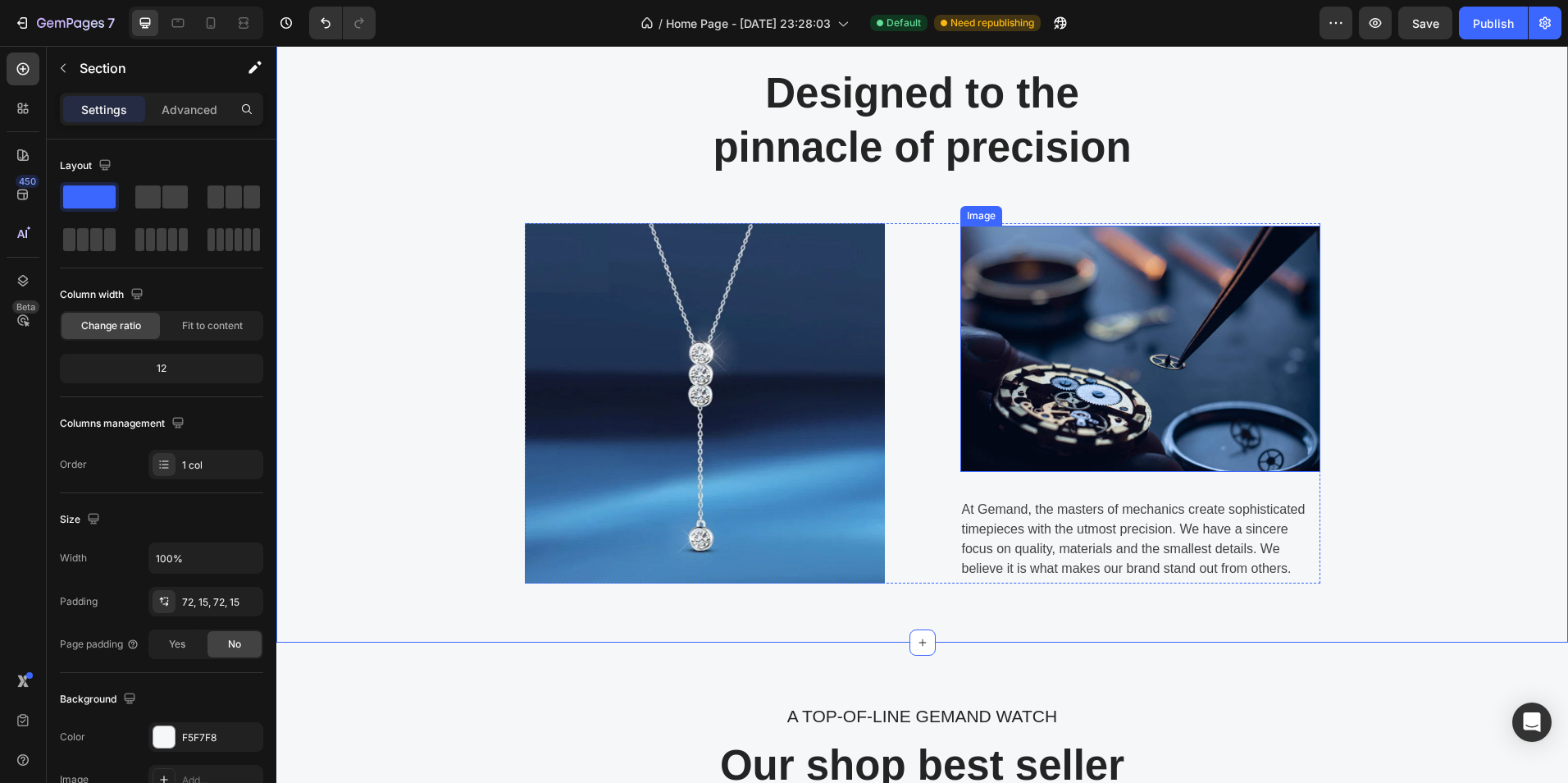
click at [1170, 320] on img at bounding box center [1140, 349] width 360 height 247
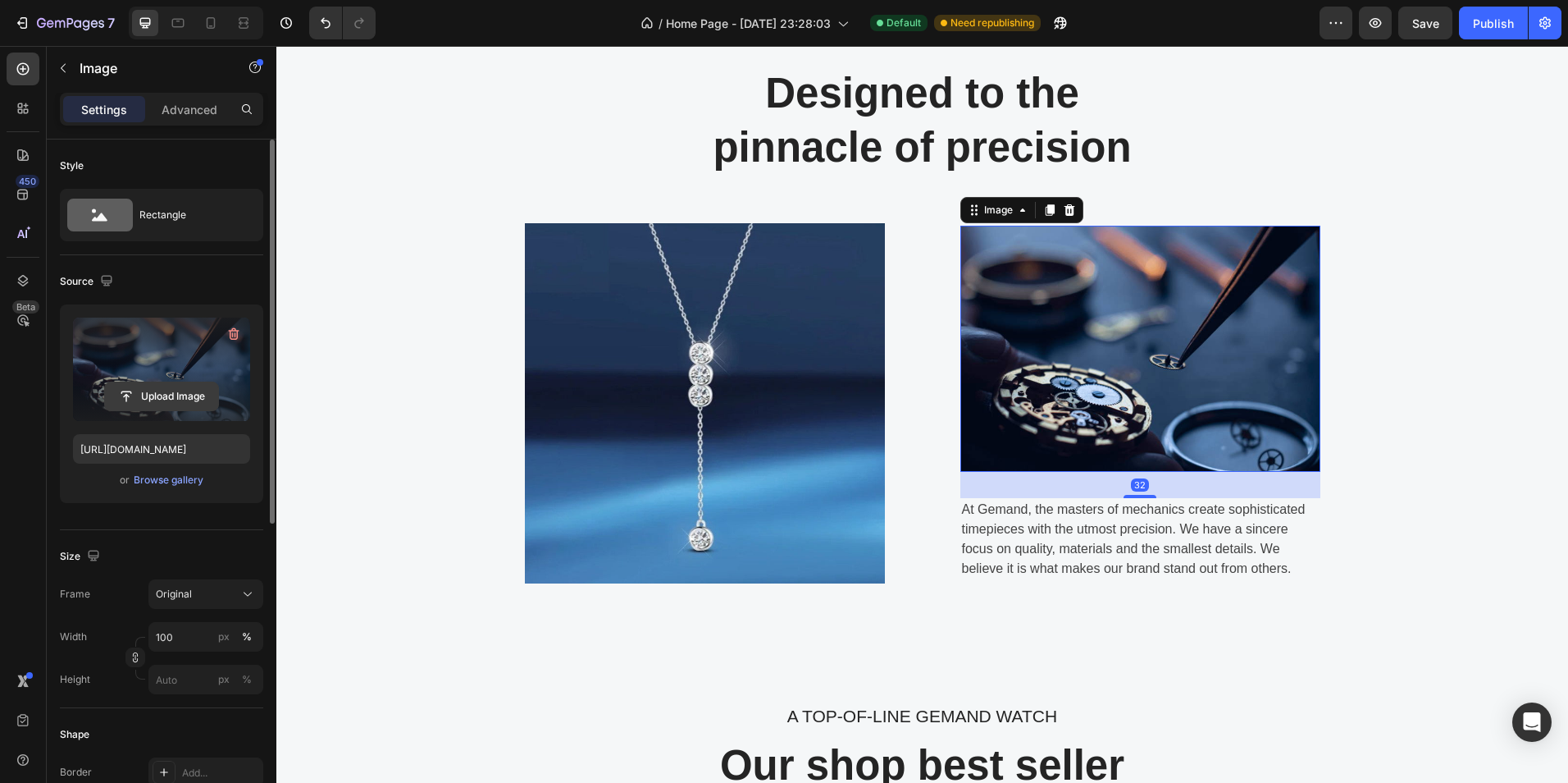
click at [156, 389] on input "file" at bounding box center [161, 396] width 113 height 28
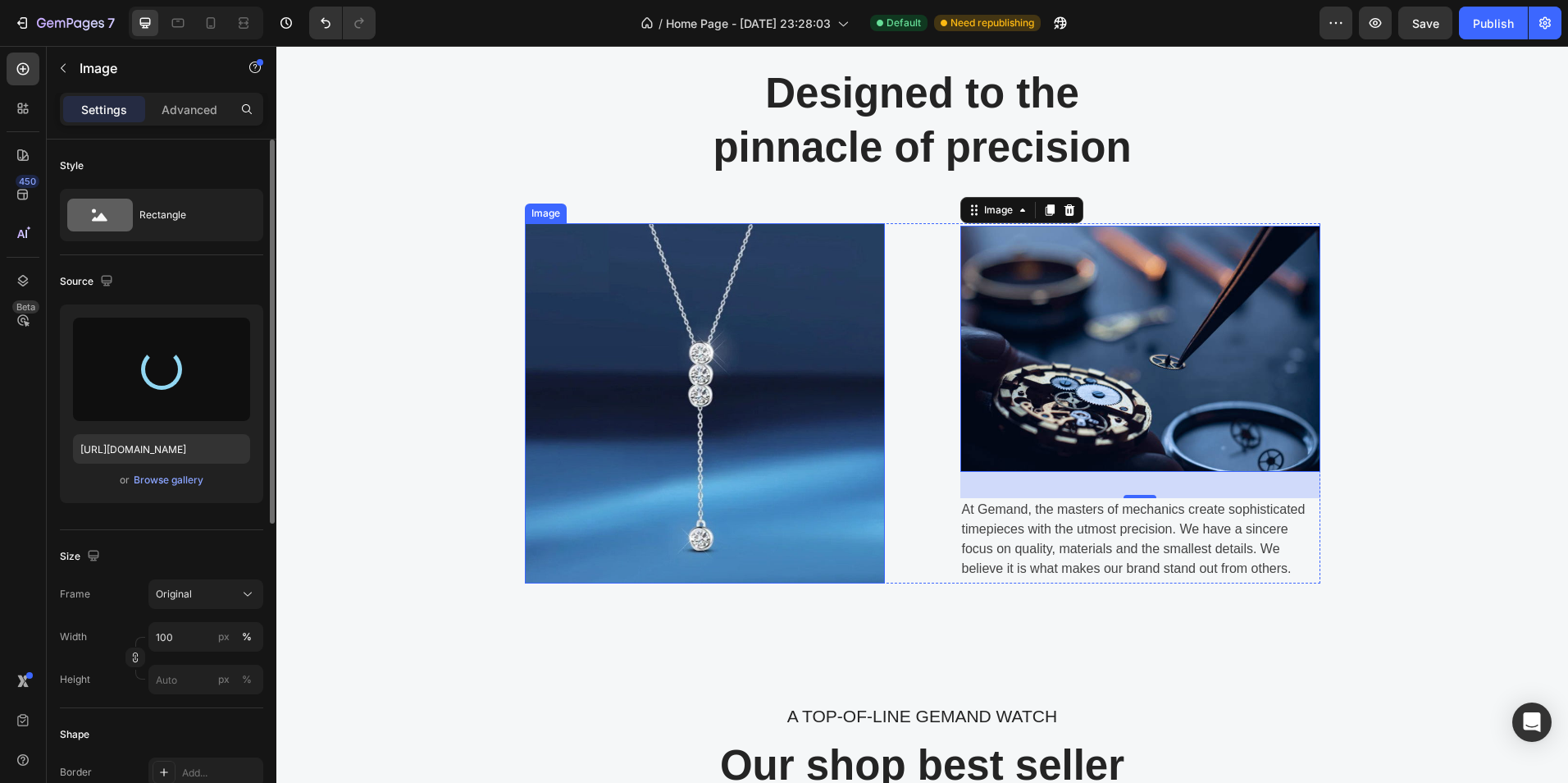
type input "[URL][DOMAIN_NAME]"
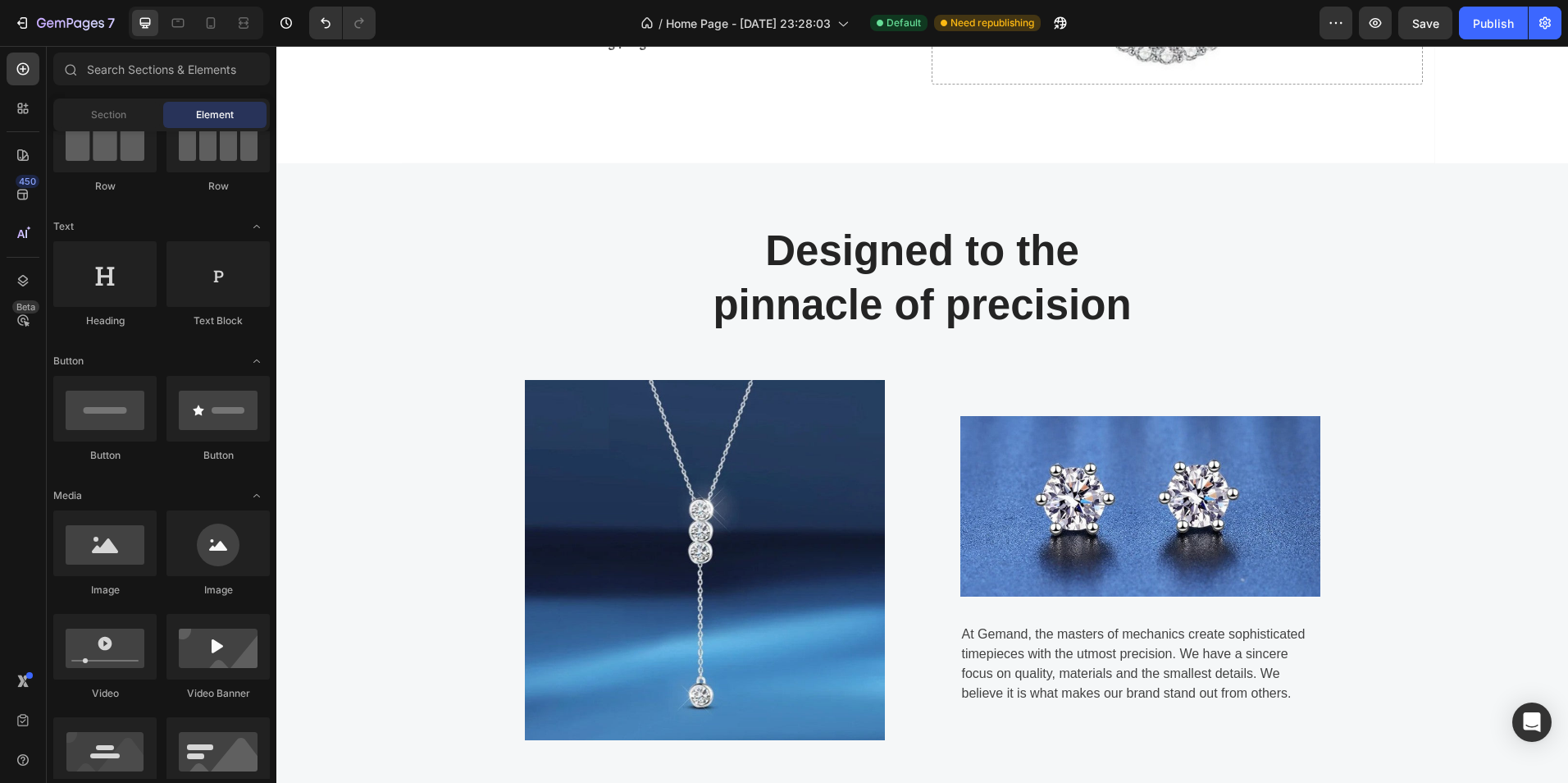
scroll to position [446, 0]
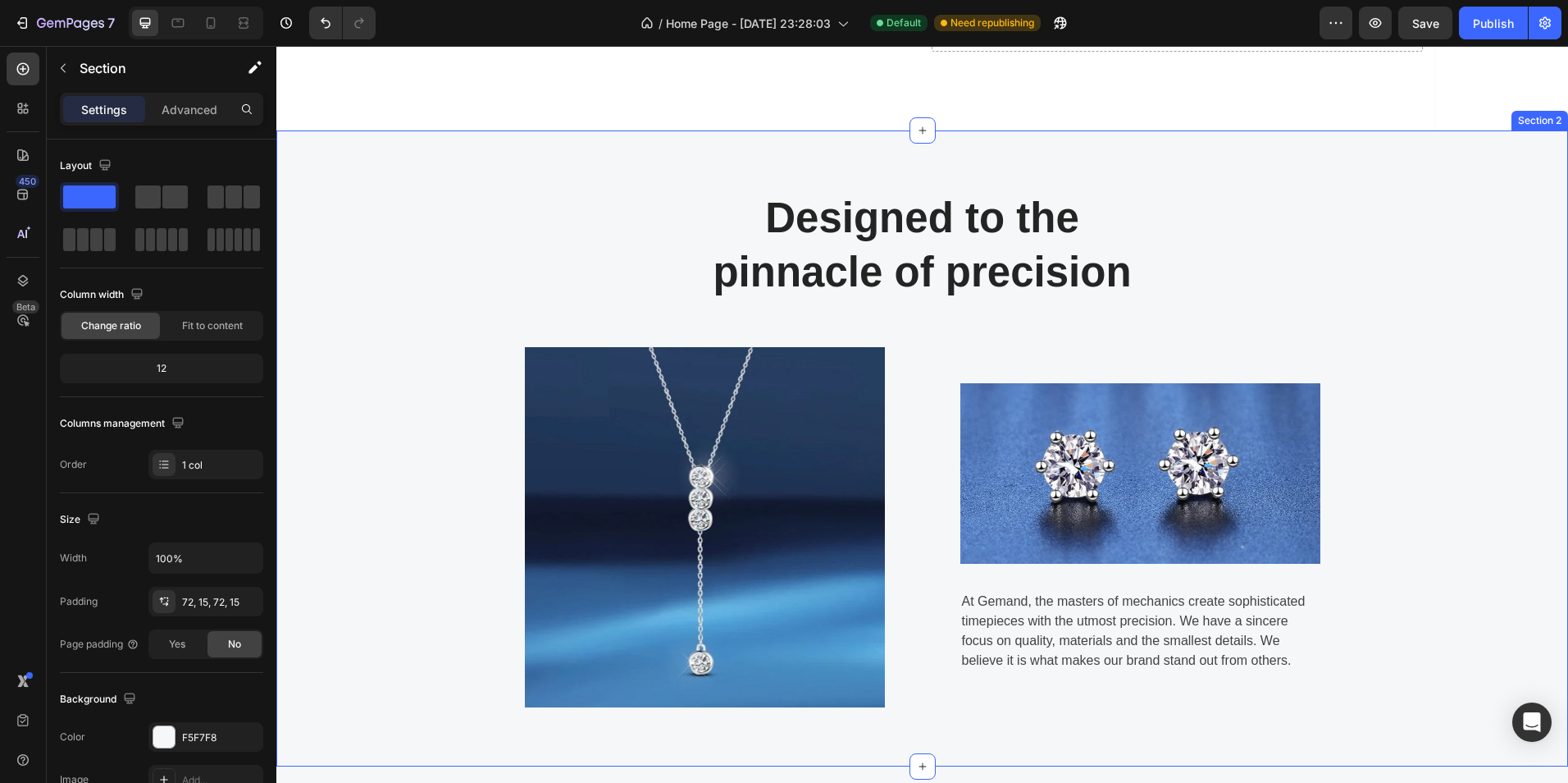
click at [1423, 396] on div "Designed to the pinnacle of precision Heading Row Image Image At Gemand, the ma…" at bounding box center [922, 448] width 1267 height 518
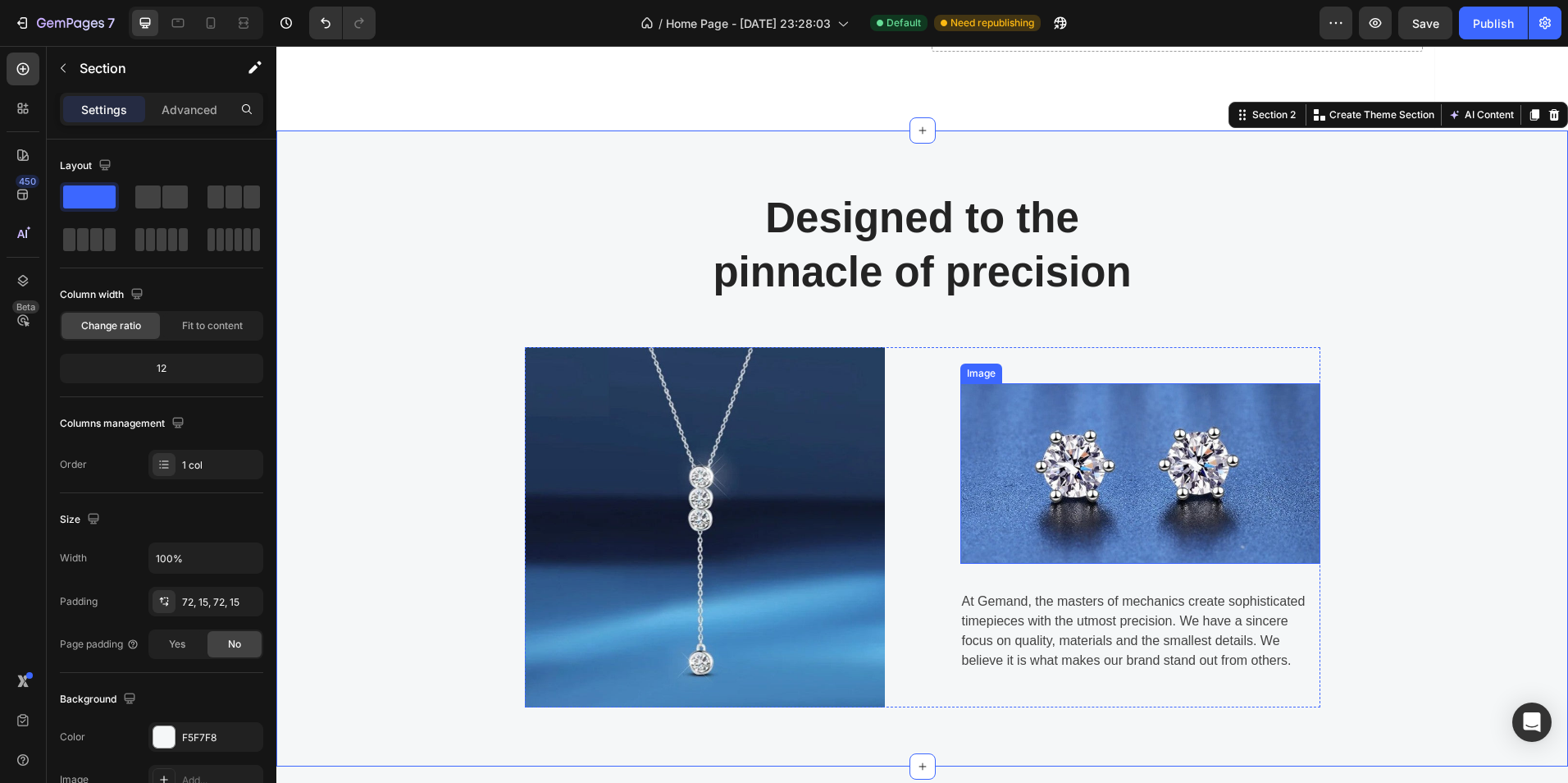
click at [1152, 483] on img at bounding box center [1140, 474] width 360 height 181
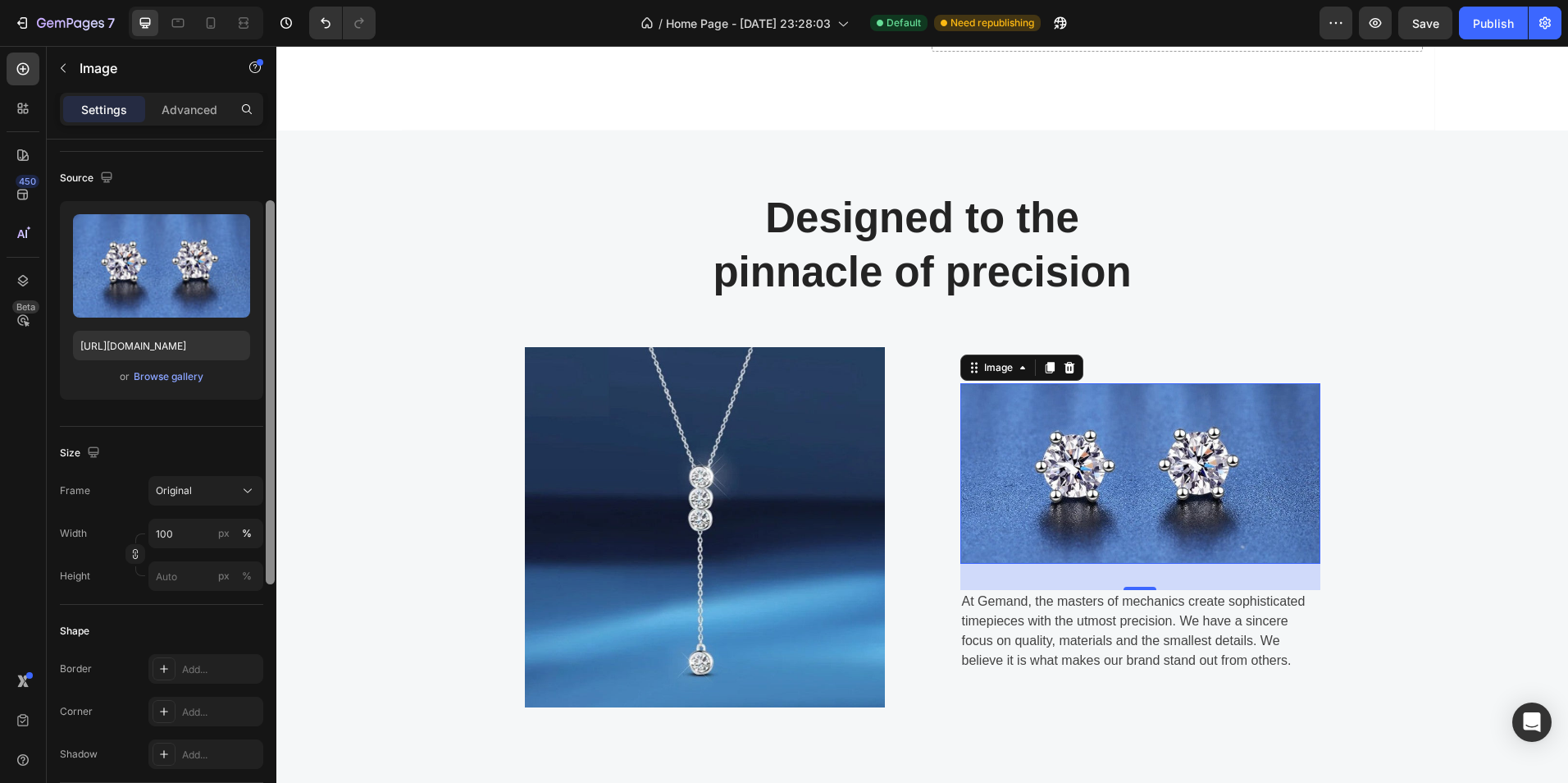
scroll to position [107, 0]
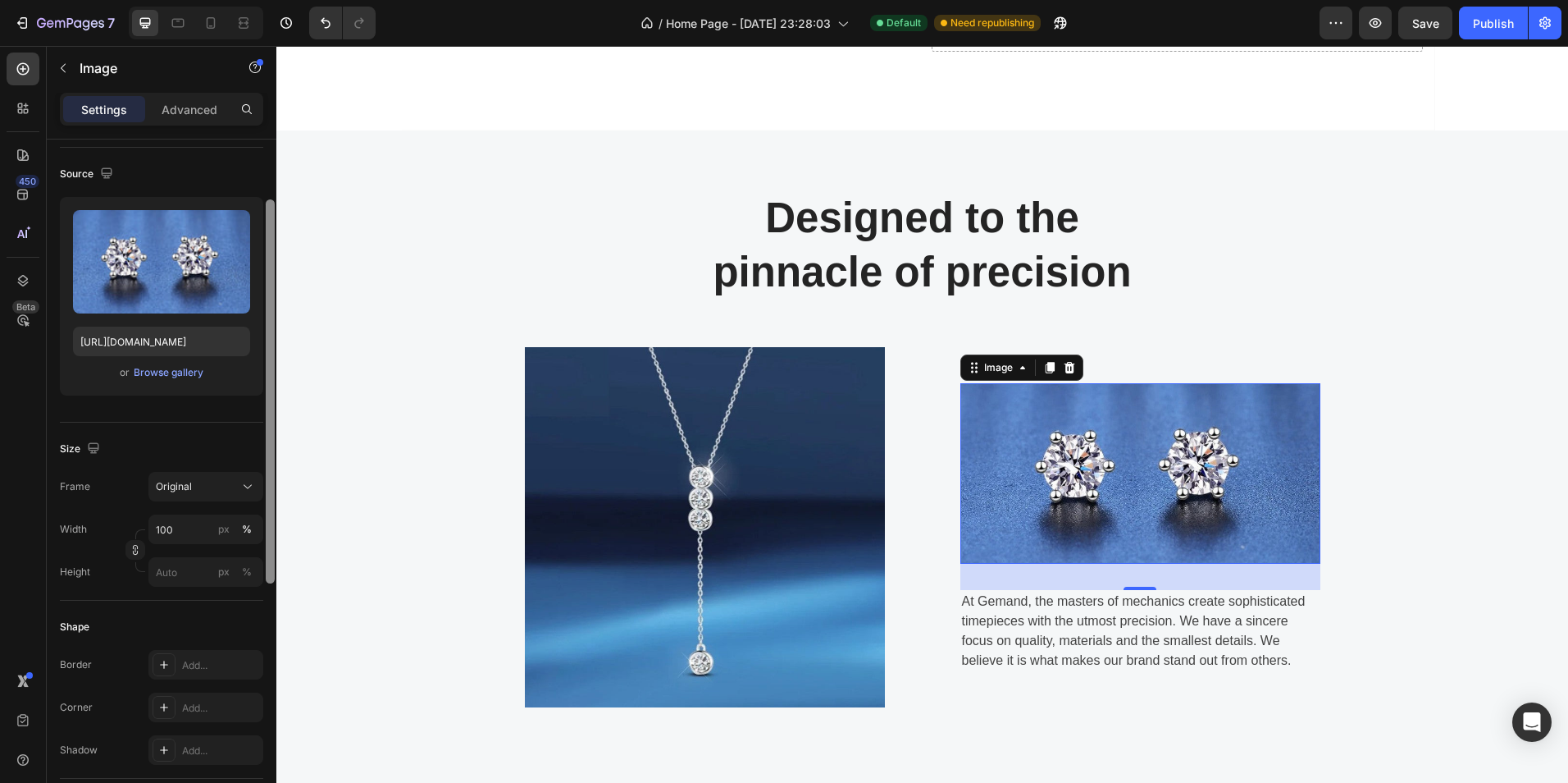
drag, startPoint x: 271, startPoint y: 504, endPoint x: 271, endPoint y: 565, distance: 61.0
click at [271, 565] on div at bounding box center [270, 392] width 9 height 384
click at [199, 103] on p "Advanced" at bounding box center [189, 109] width 56 height 17
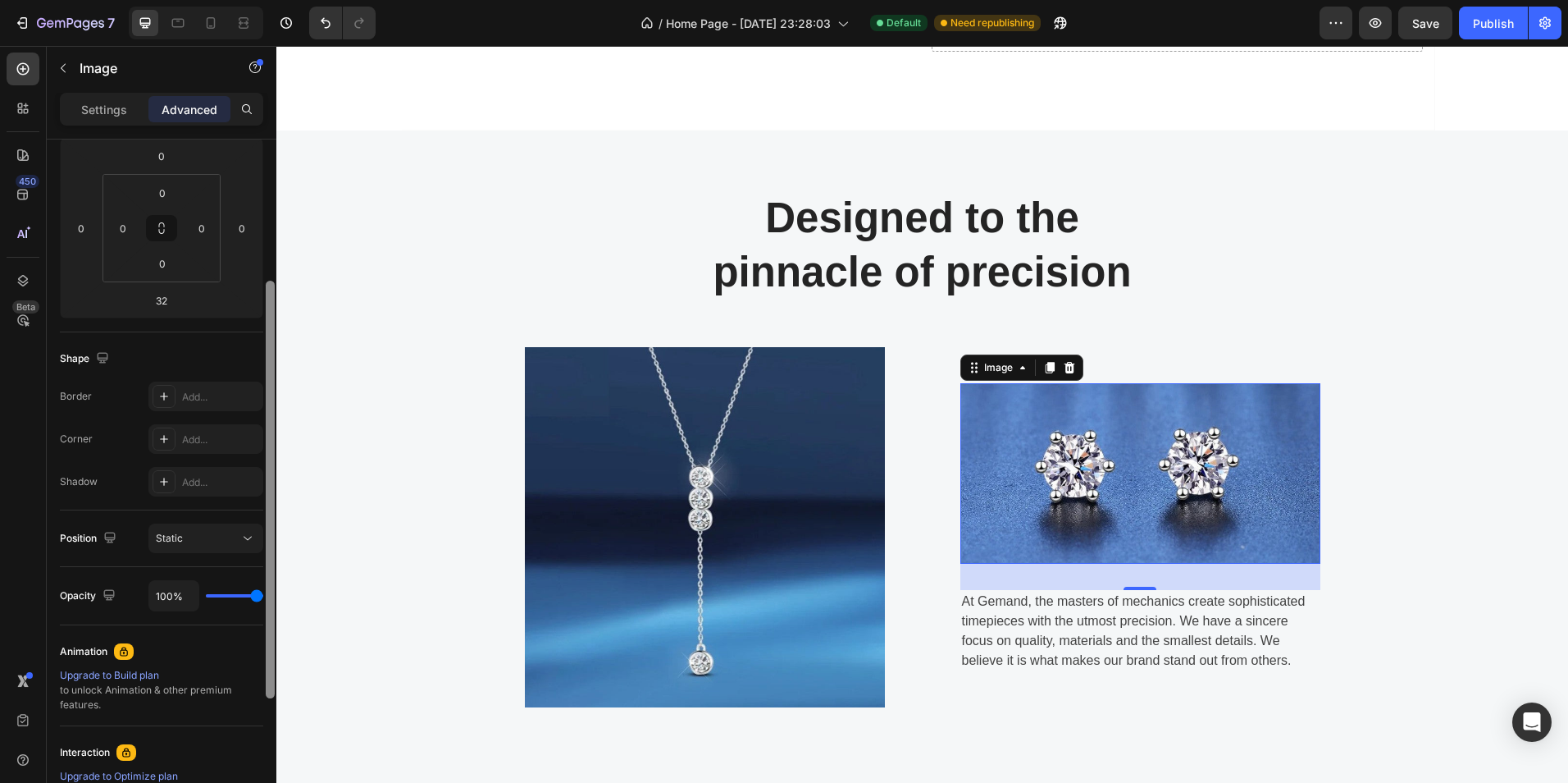
scroll to position [232, 0]
drag, startPoint x: 271, startPoint y: 476, endPoint x: 267, endPoint y: 552, distance: 76.1
click at [267, 552] on div at bounding box center [270, 487] width 9 height 418
click at [252, 534] on icon at bounding box center [248, 535] width 17 height 17
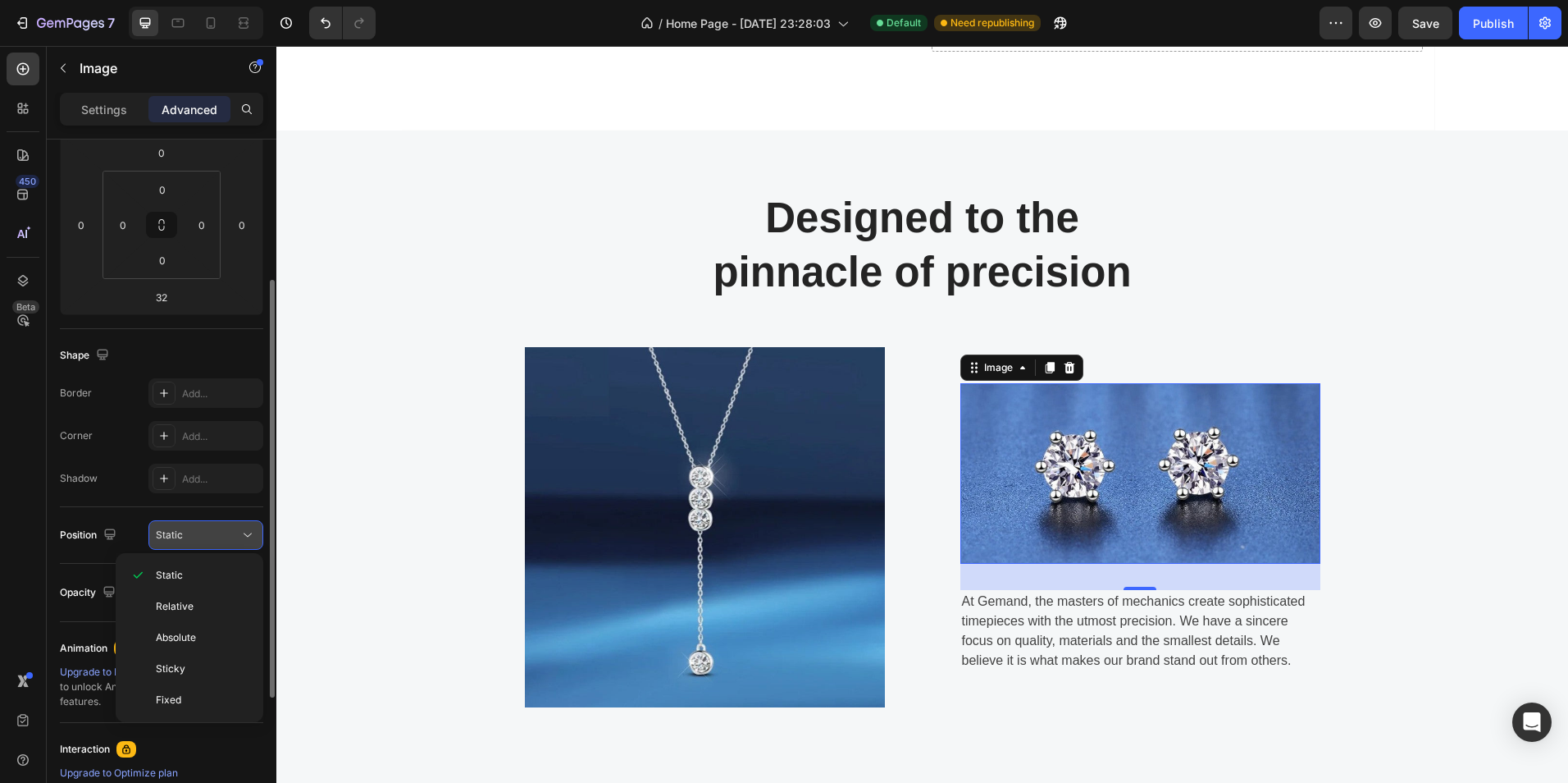
click at [251, 538] on icon at bounding box center [248, 535] width 17 height 17
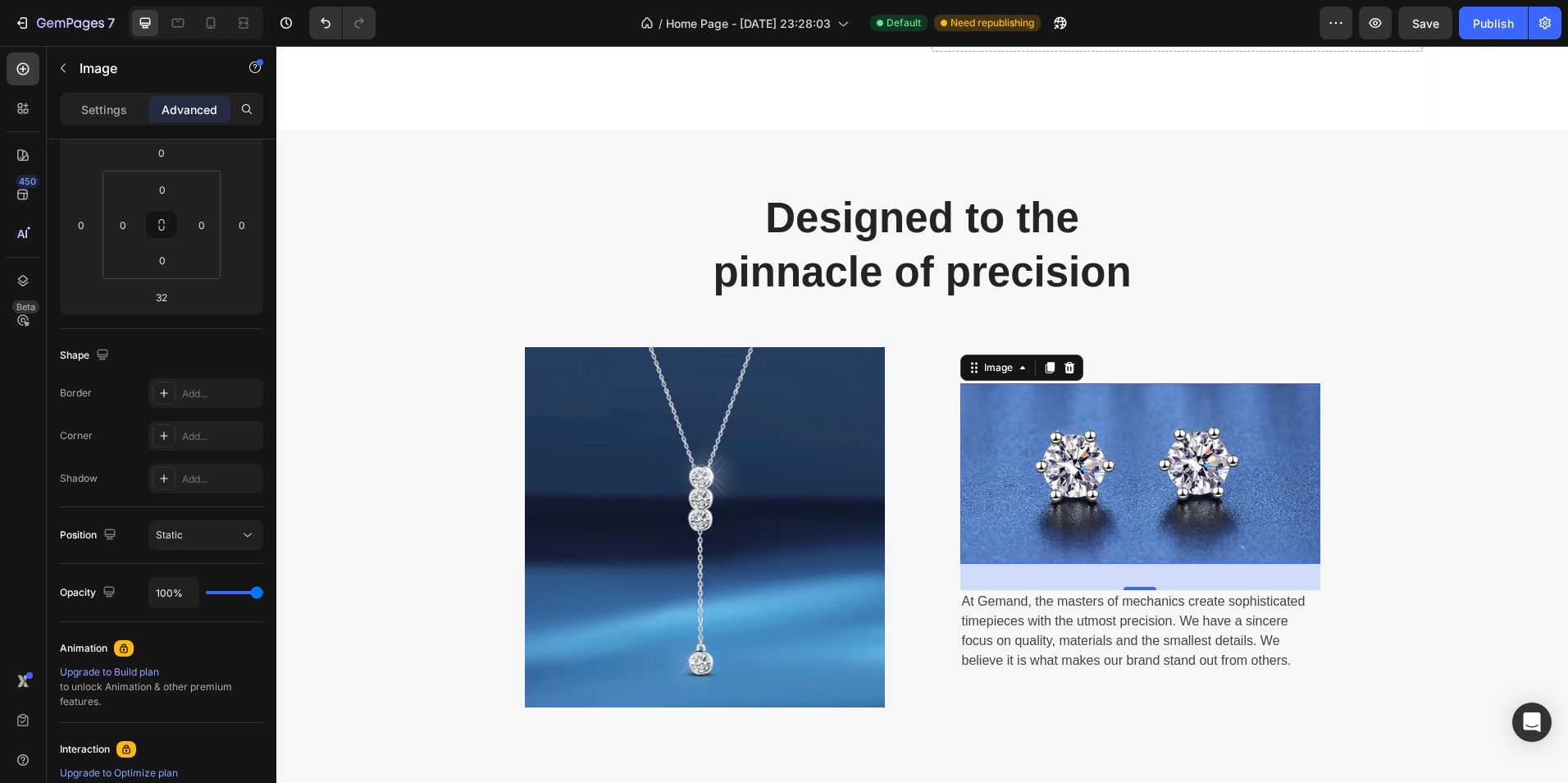
click at [1004, 440] on img at bounding box center [1140, 474] width 360 height 181
click at [1036, 449] on img at bounding box center [1140, 474] width 360 height 181
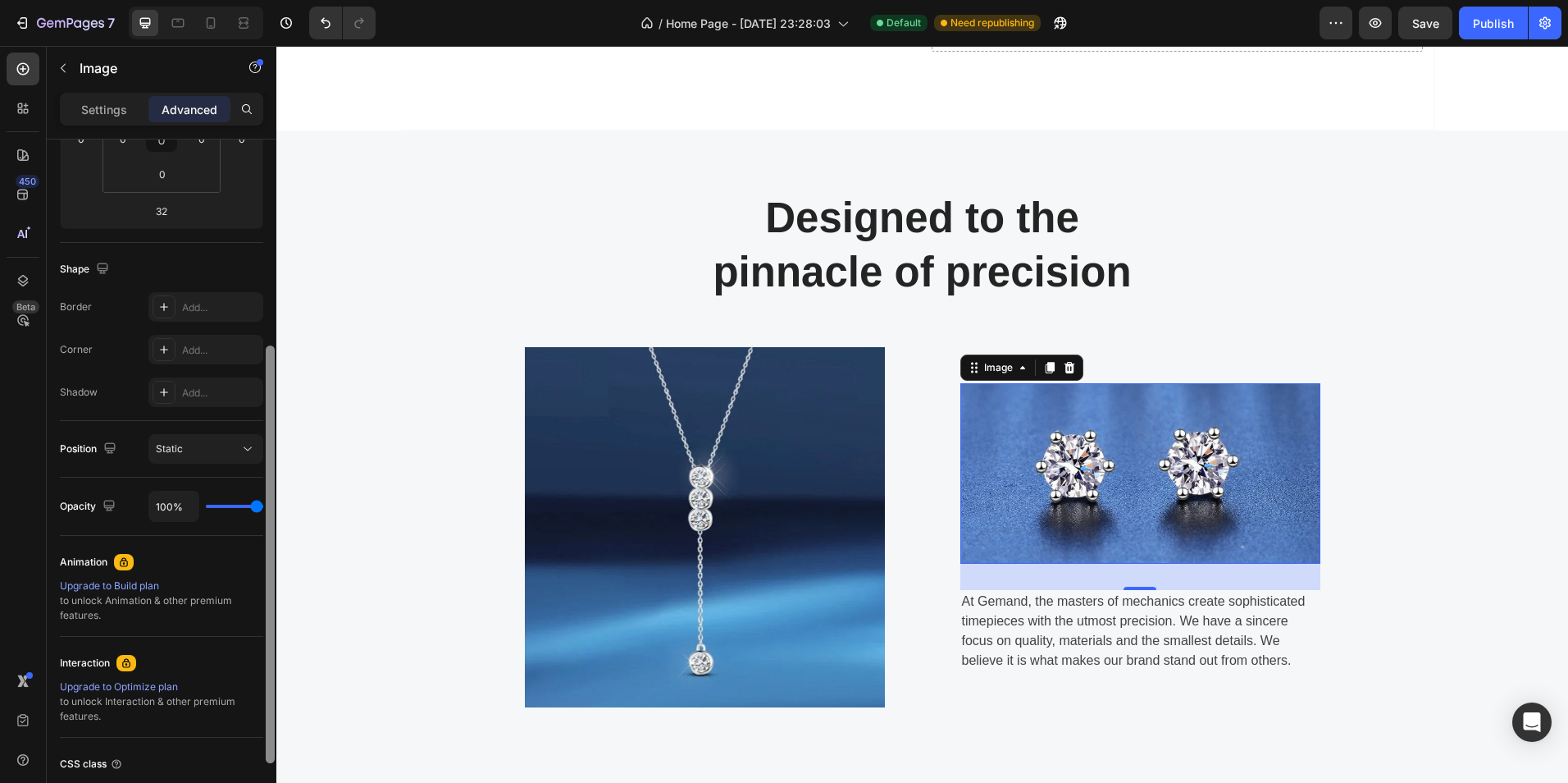
scroll to position [326, 0]
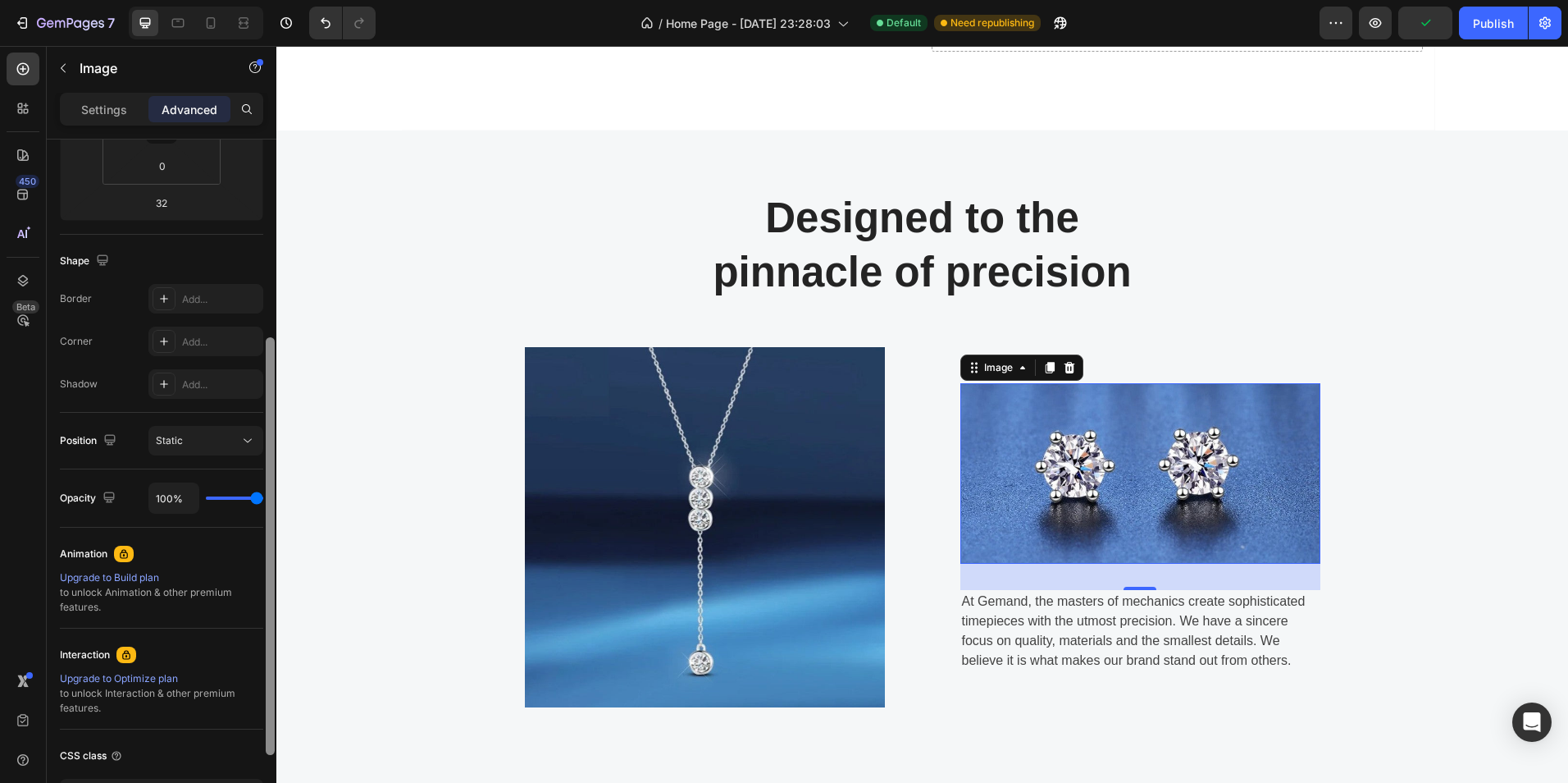
drag, startPoint x: 271, startPoint y: 341, endPoint x: 270, endPoint y: 399, distance: 58.0
click at [270, 399] on div at bounding box center [270, 546] width 9 height 418
click at [235, 444] on div "Static" at bounding box center [198, 441] width 84 height 15
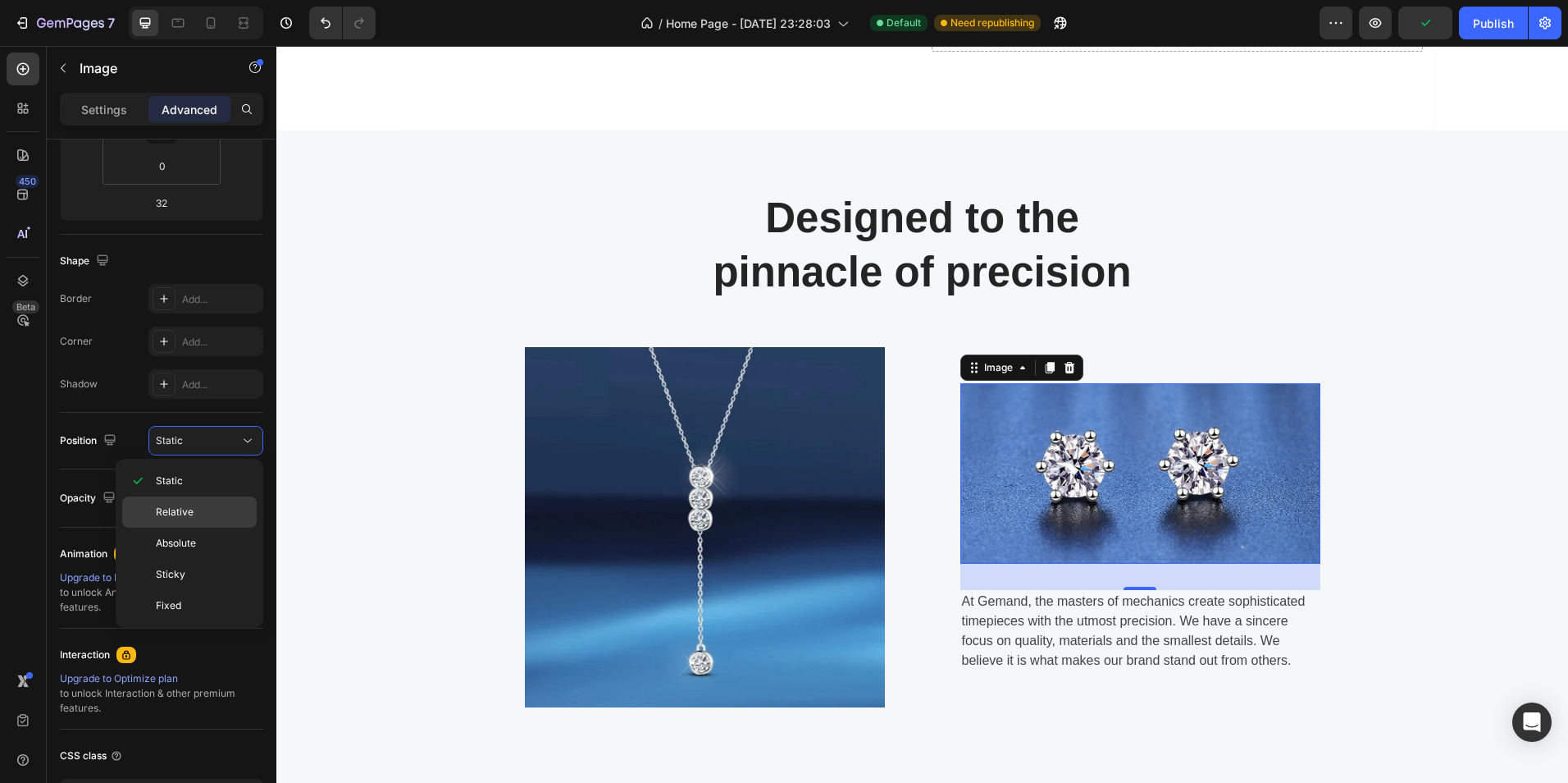
click at [173, 507] on span "Relative" at bounding box center [174, 512] width 37 height 15
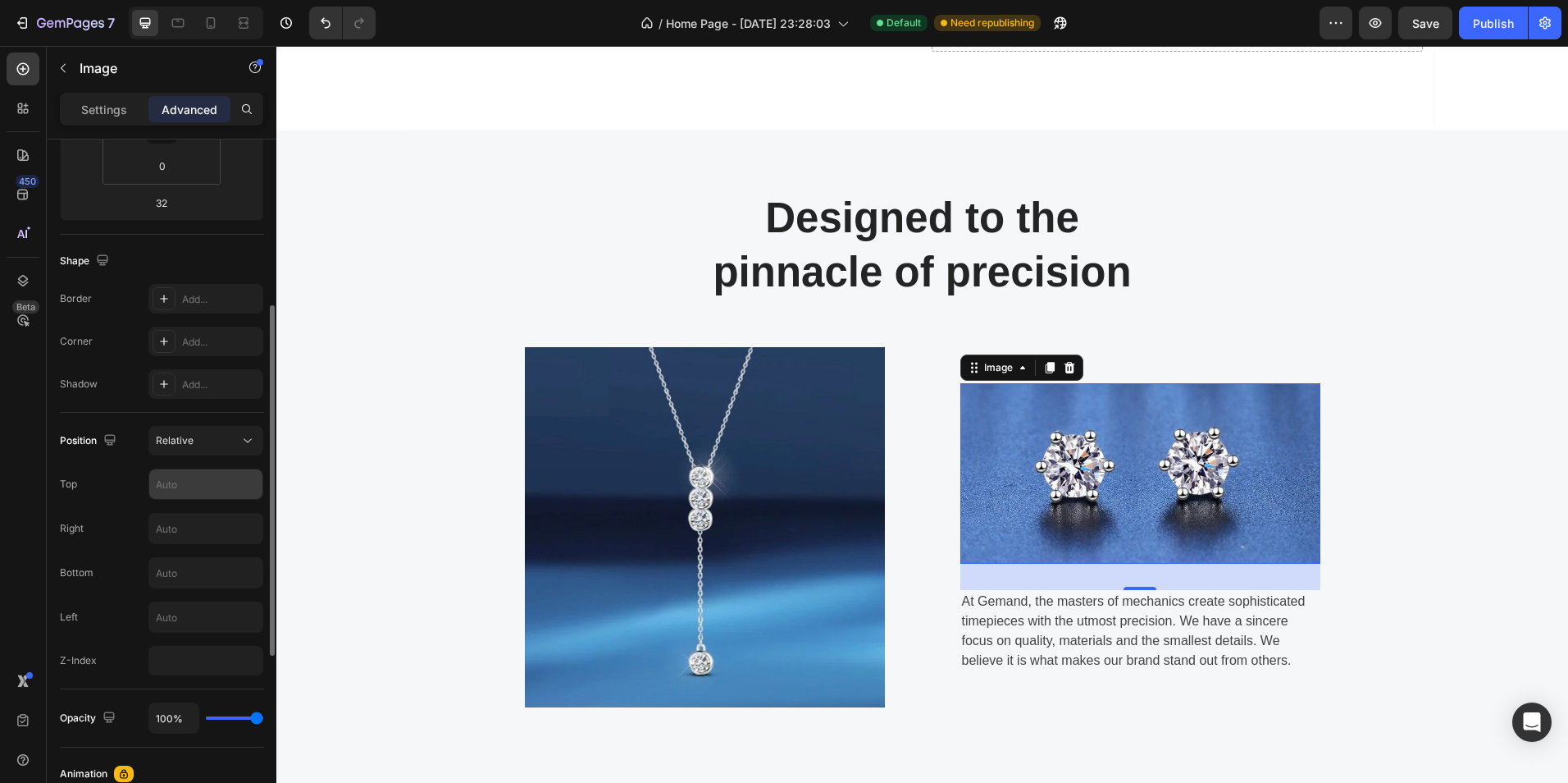
click at [211, 481] on input "text" at bounding box center [205, 485] width 113 height 30
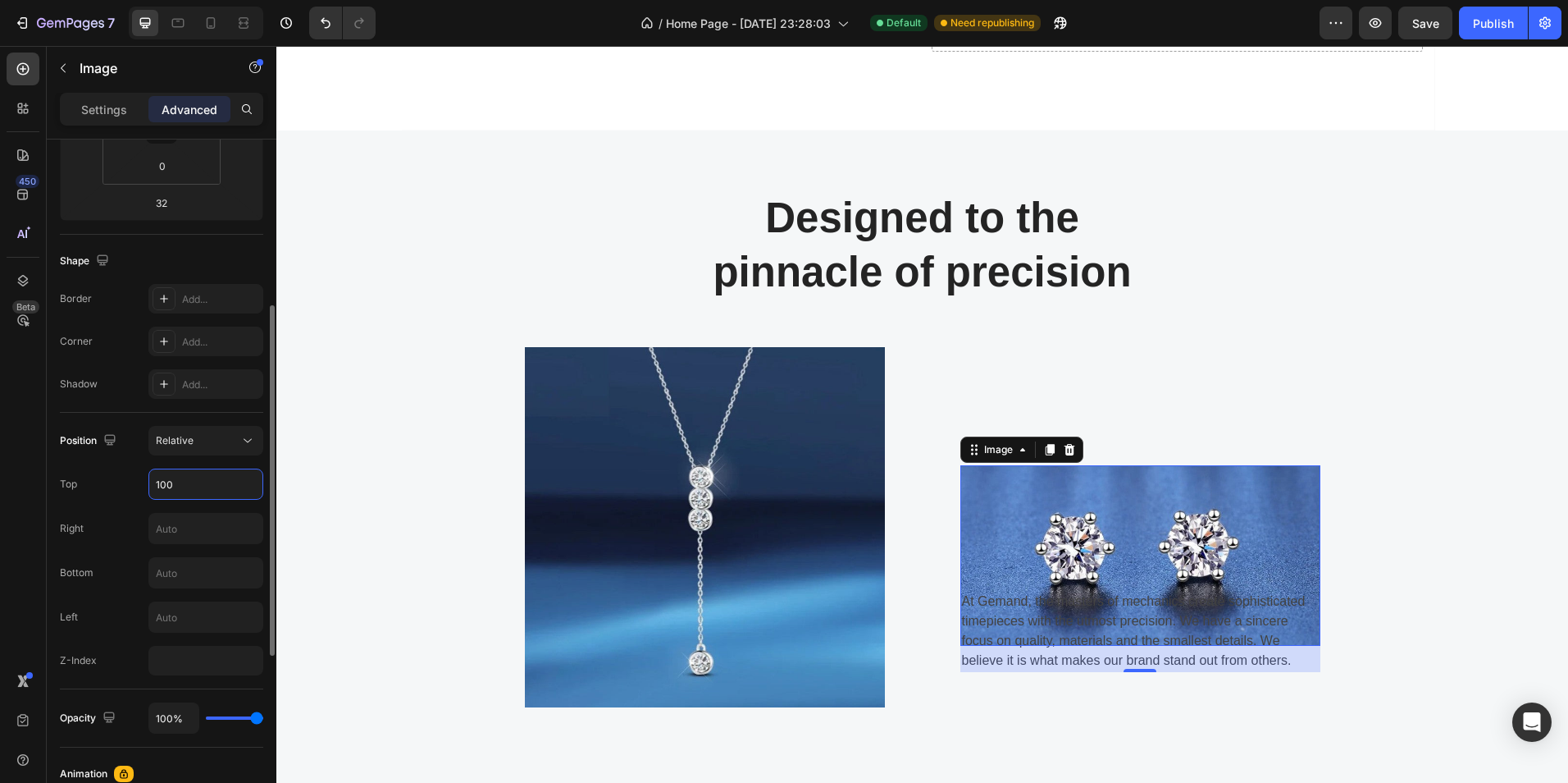
click at [157, 485] on input "100" at bounding box center [205, 485] width 113 height 30
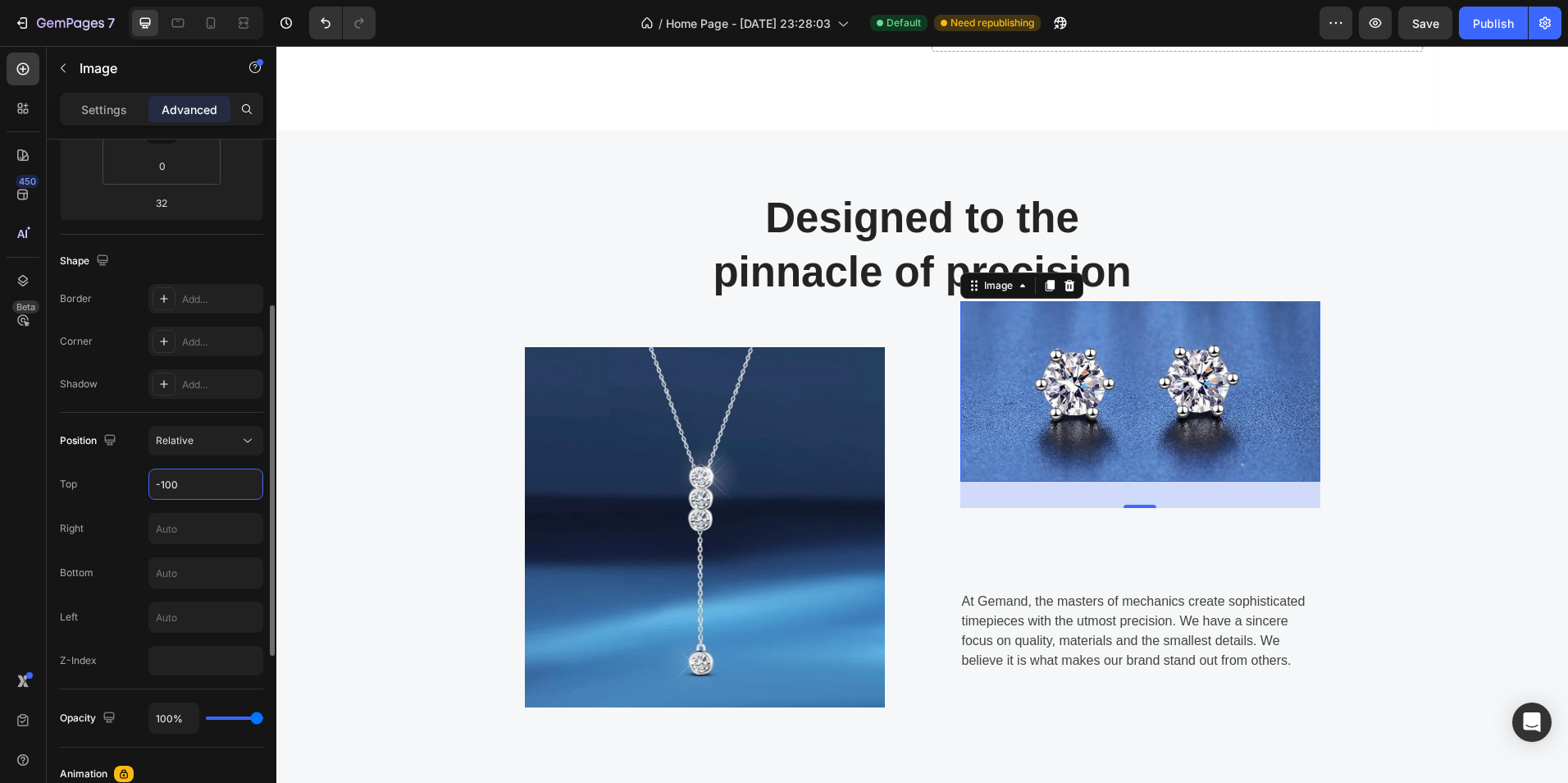
click at [177, 485] on input "-100" at bounding box center [205, 485] width 113 height 30
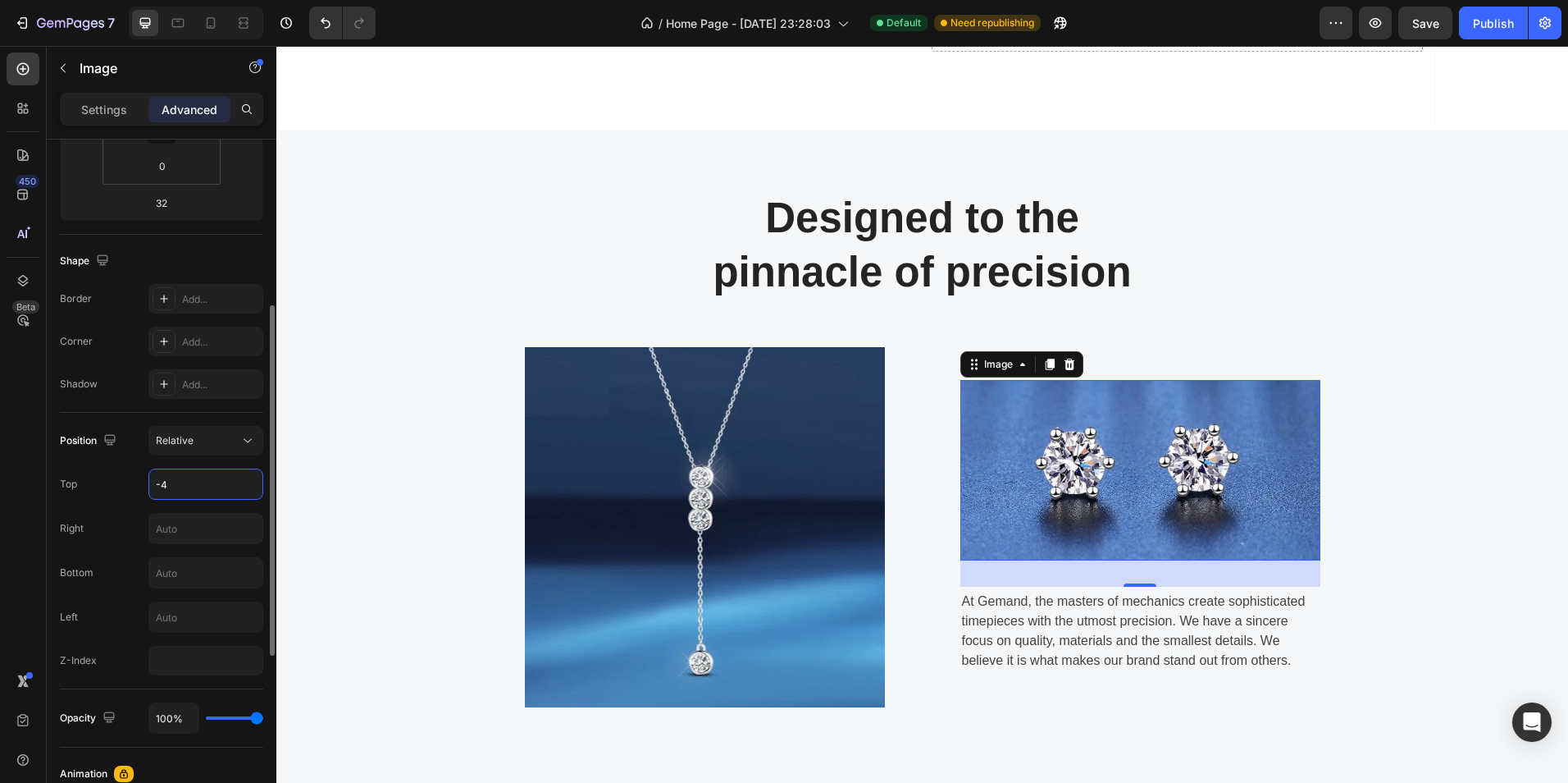
type input "-45"
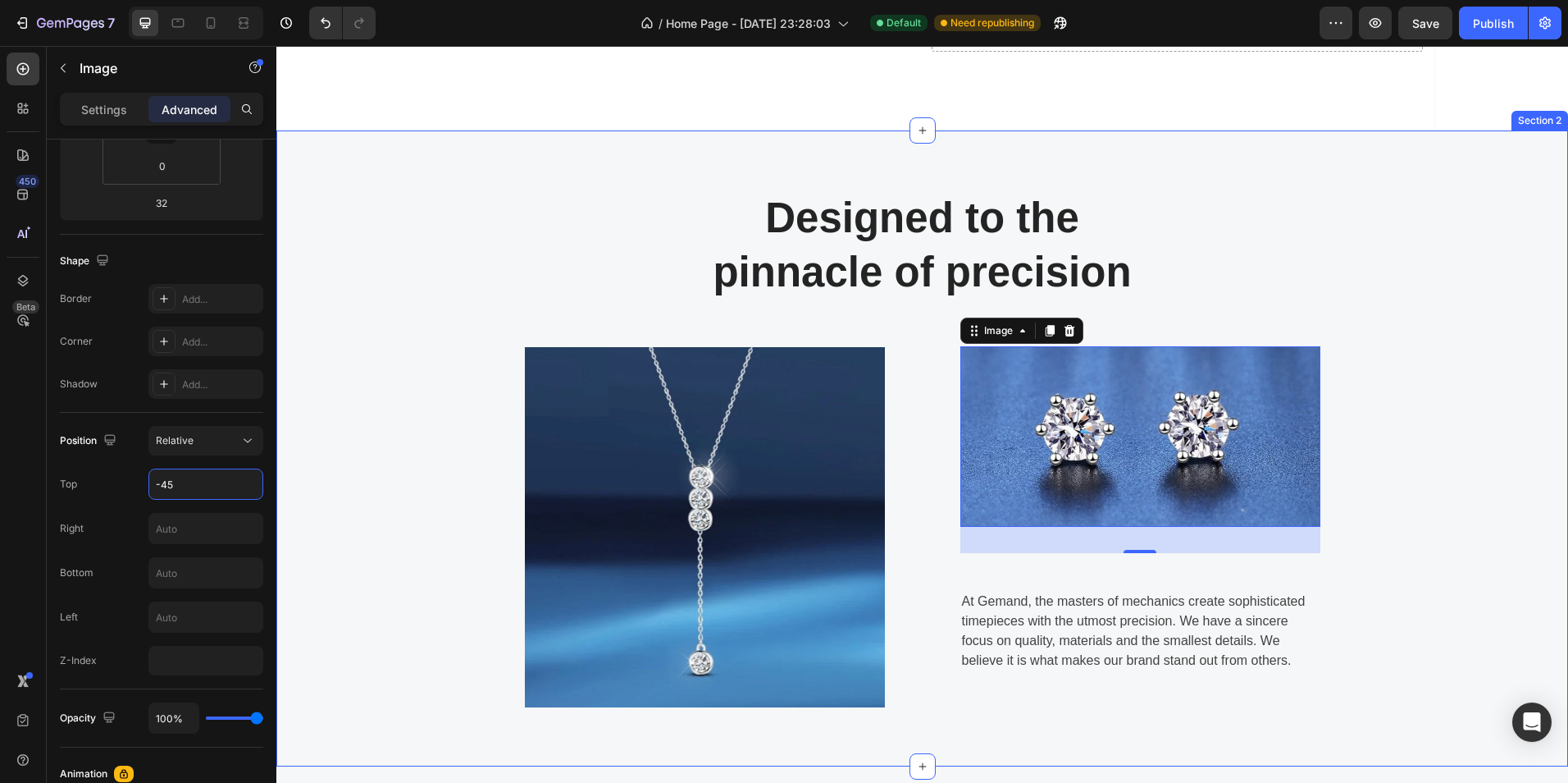
click at [1464, 394] on div "Designed to the pinnacle of precision Heading Row Image Image 32 At [GEOGRAPHIC…" at bounding box center [922, 448] width 1267 height 518
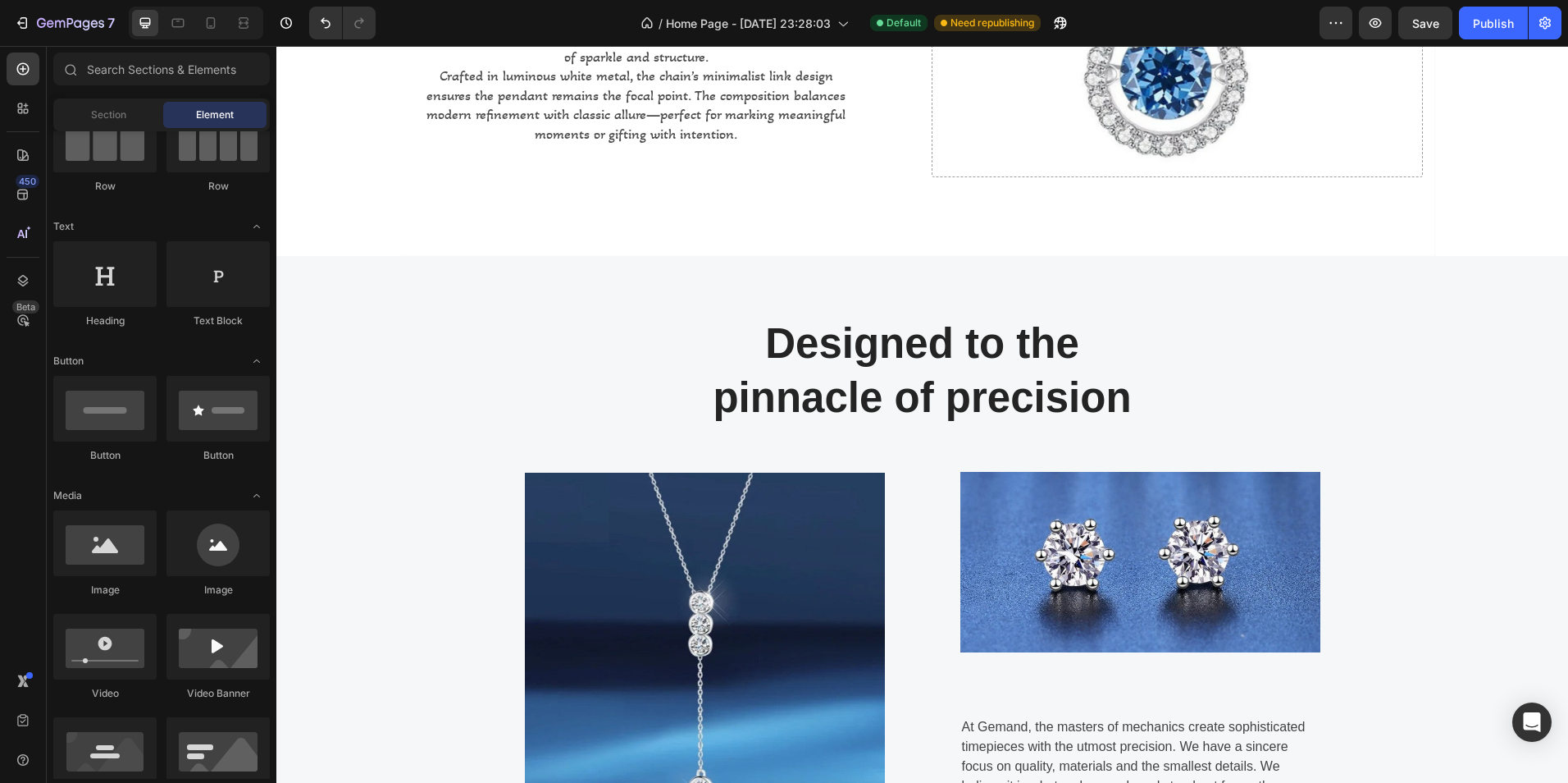
scroll to position [293, 0]
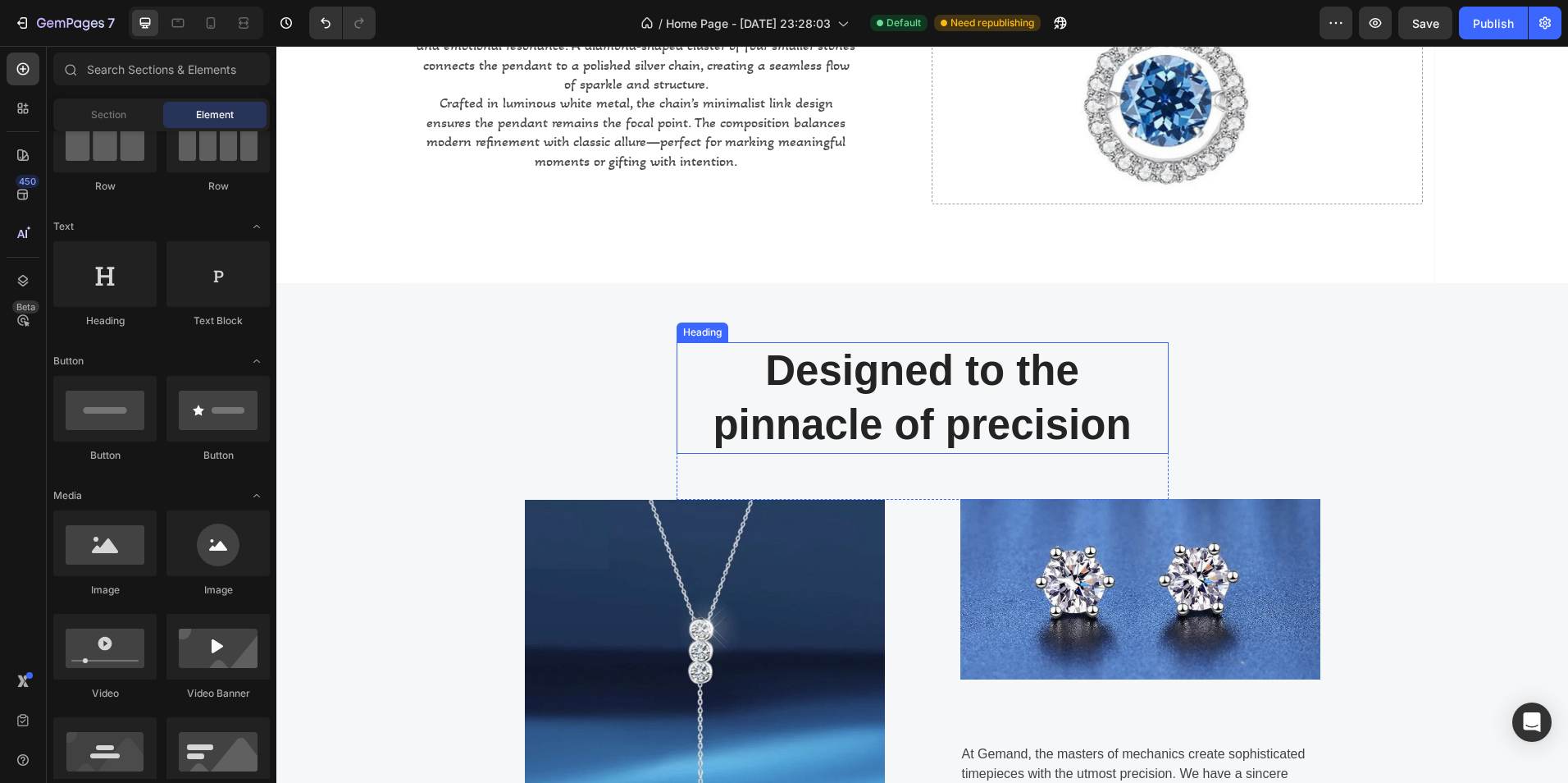
click at [854, 405] on p "Designed to the pinnacle of precision" at bounding box center [922, 398] width 489 height 109
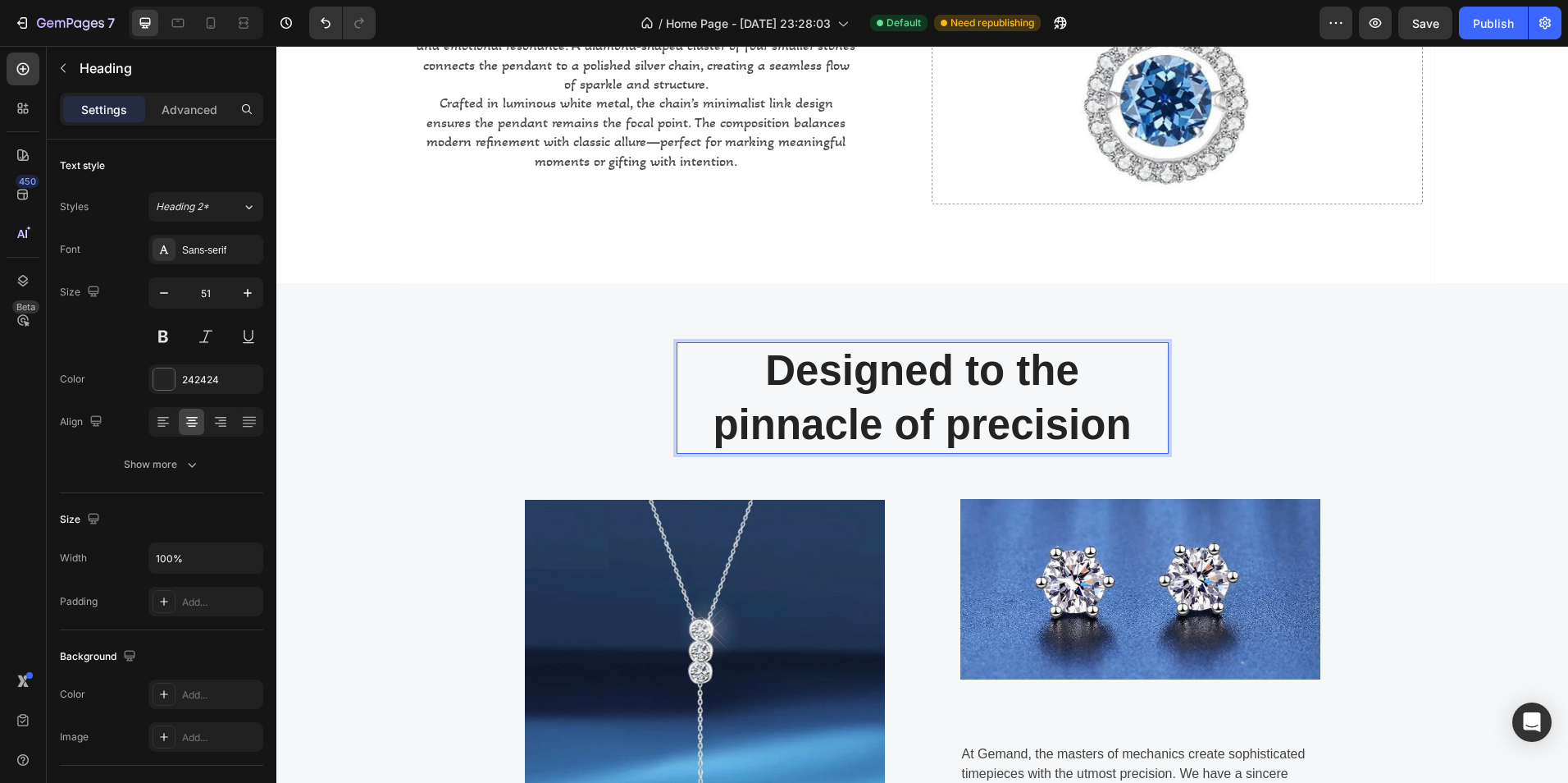
click at [829, 367] on p "Designed to the pinnacle of precision" at bounding box center [922, 398] width 489 height 109
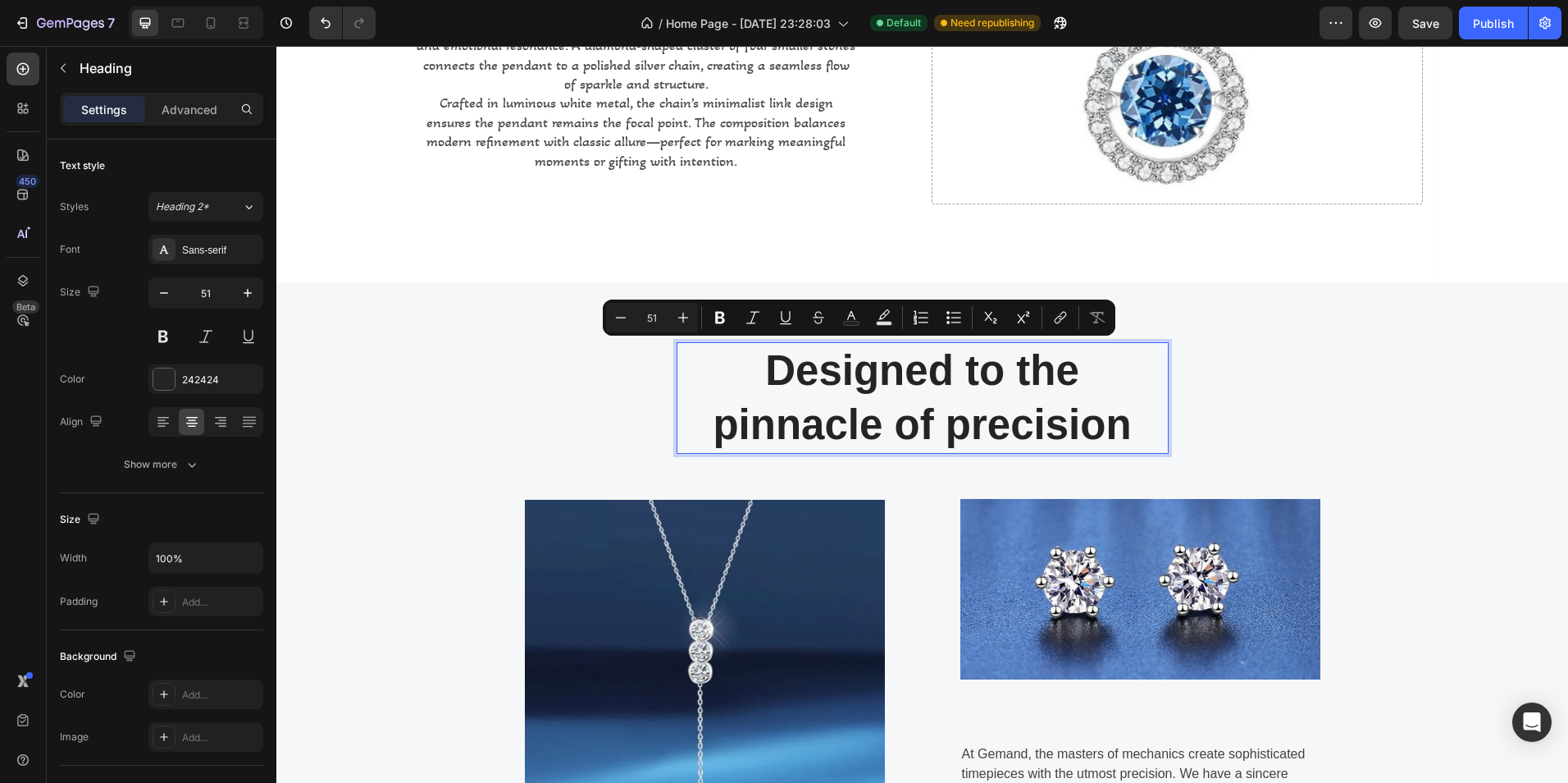
click at [1103, 420] on p "Designed to the pinnacle of precision" at bounding box center [922, 398] width 489 height 109
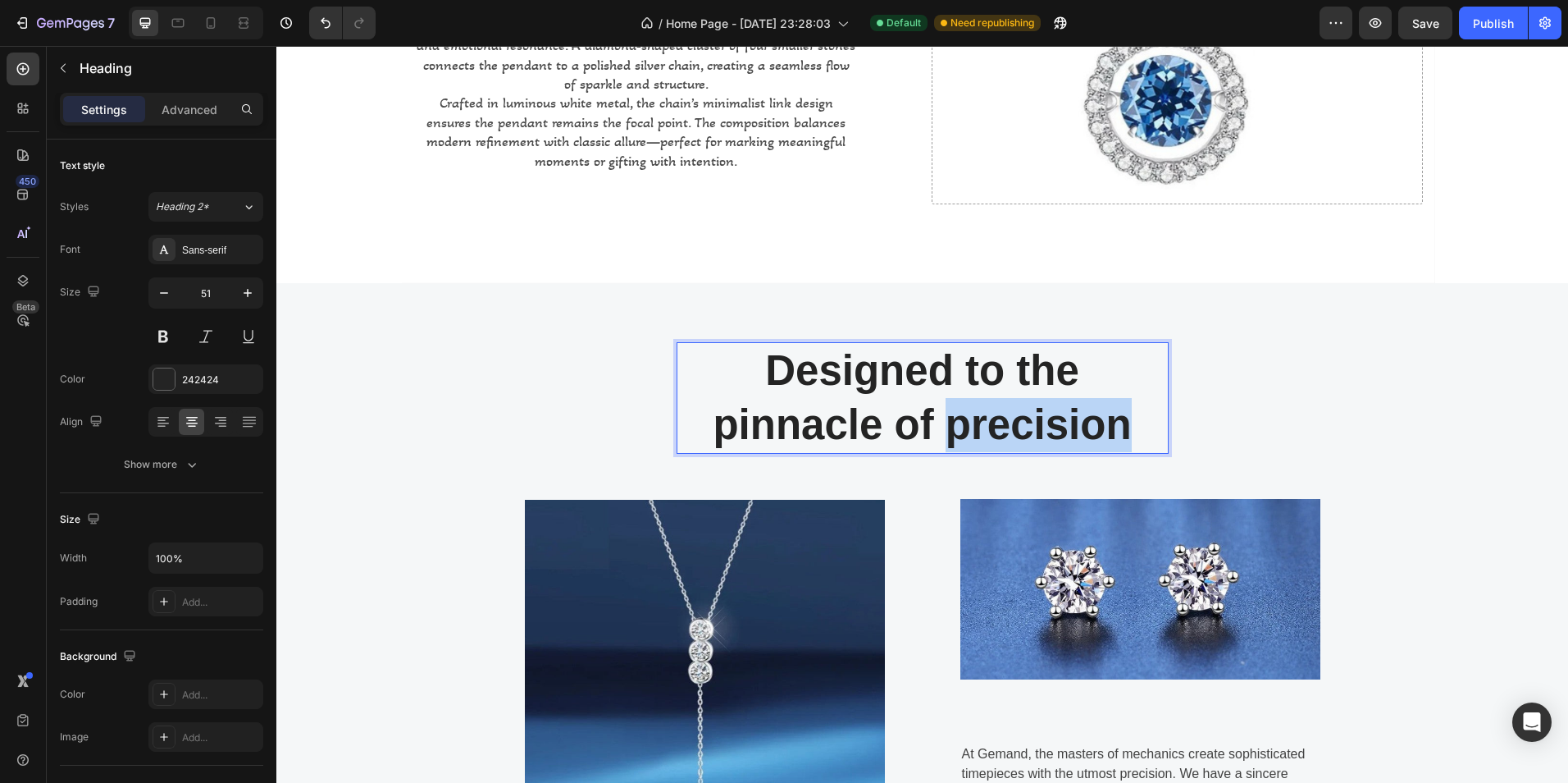
click at [1103, 420] on p "Designed to the pinnacle of precision" at bounding box center [922, 398] width 489 height 109
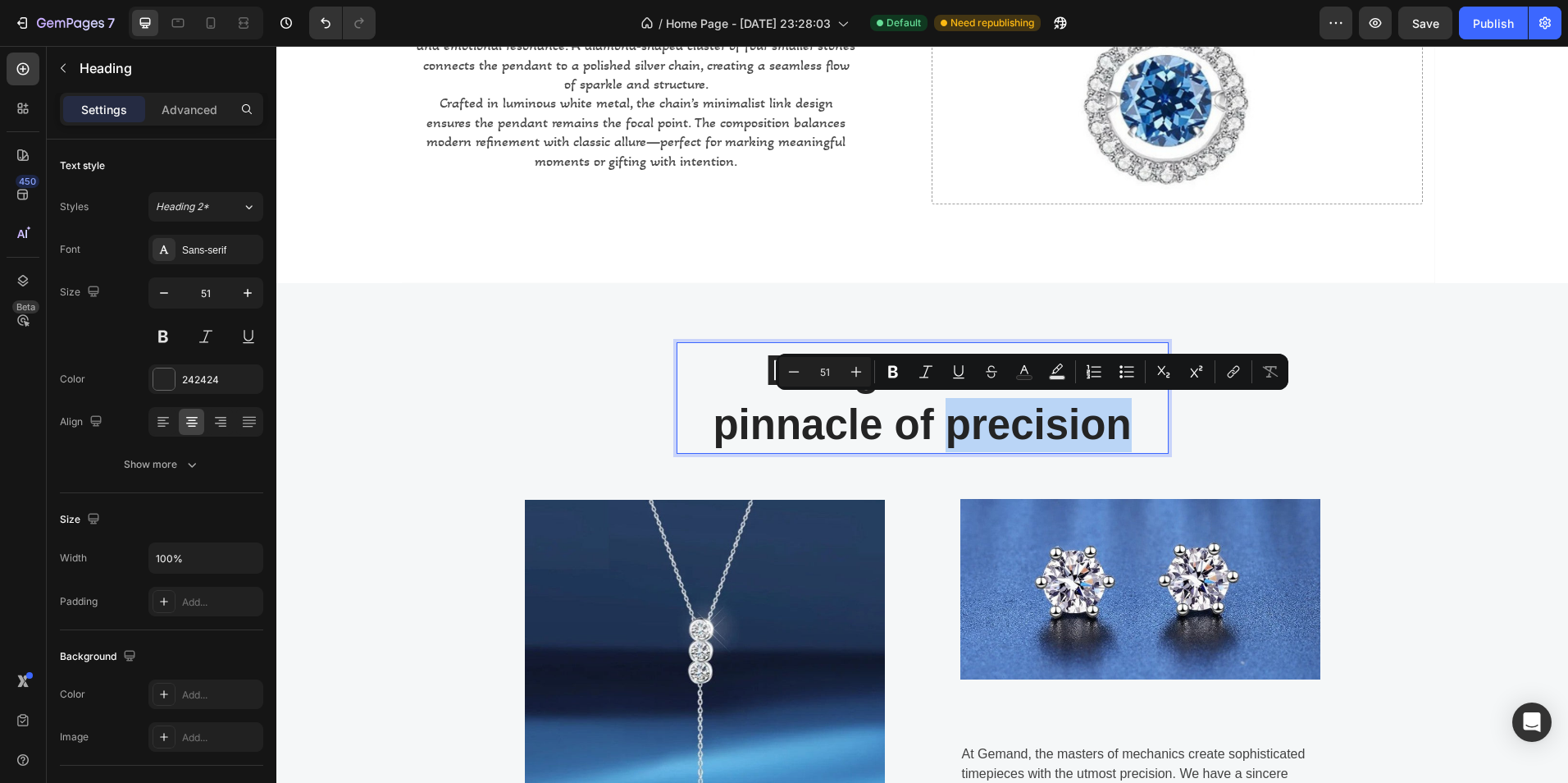
click at [1121, 424] on p "Designed to the pinnacle of precision" at bounding box center [922, 398] width 489 height 109
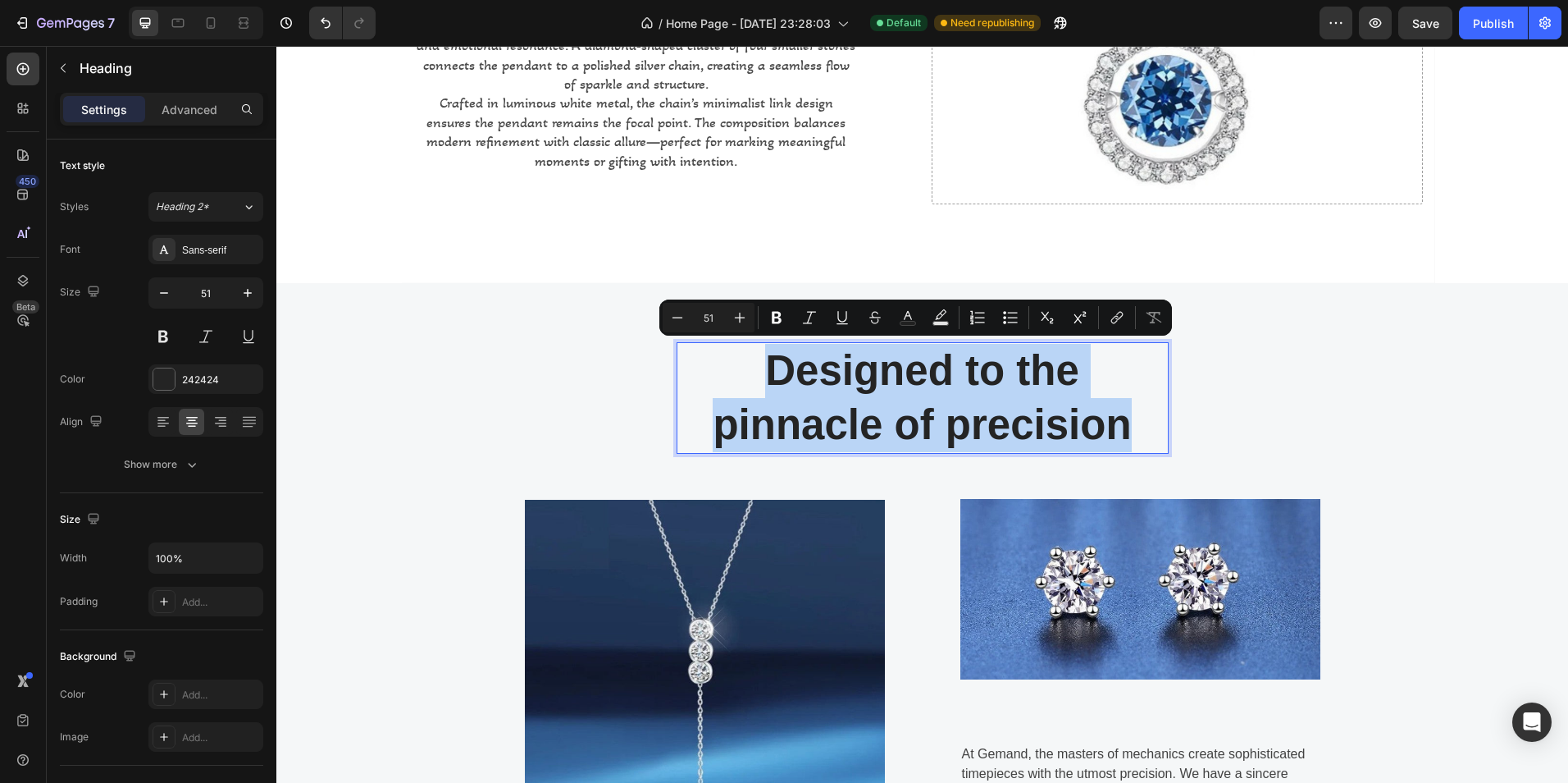
drag, startPoint x: 1125, startPoint y: 422, endPoint x: 751, endPoint y: 367, distance: 378.0
click at [751, 367] on p "Designed to the pinnacle of precision" at bounding box center [922, 398] width 489 height 109
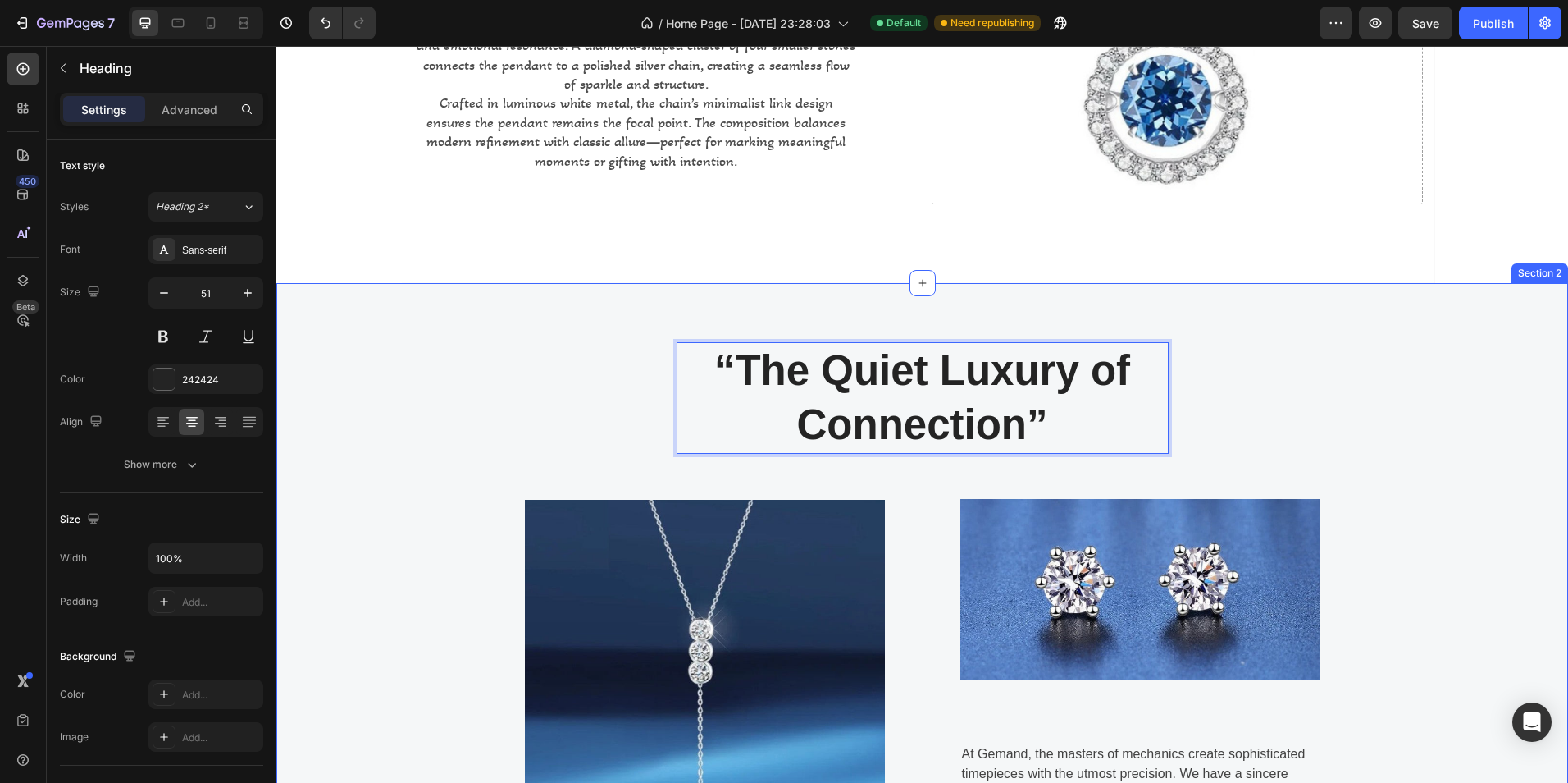
click at [1275, 360] on div "“The Quiet Luxury of Connection” Heading 56 Row Image Image At Gemand, the mast…" at bounding box center [922, 601] width 1267 height 518
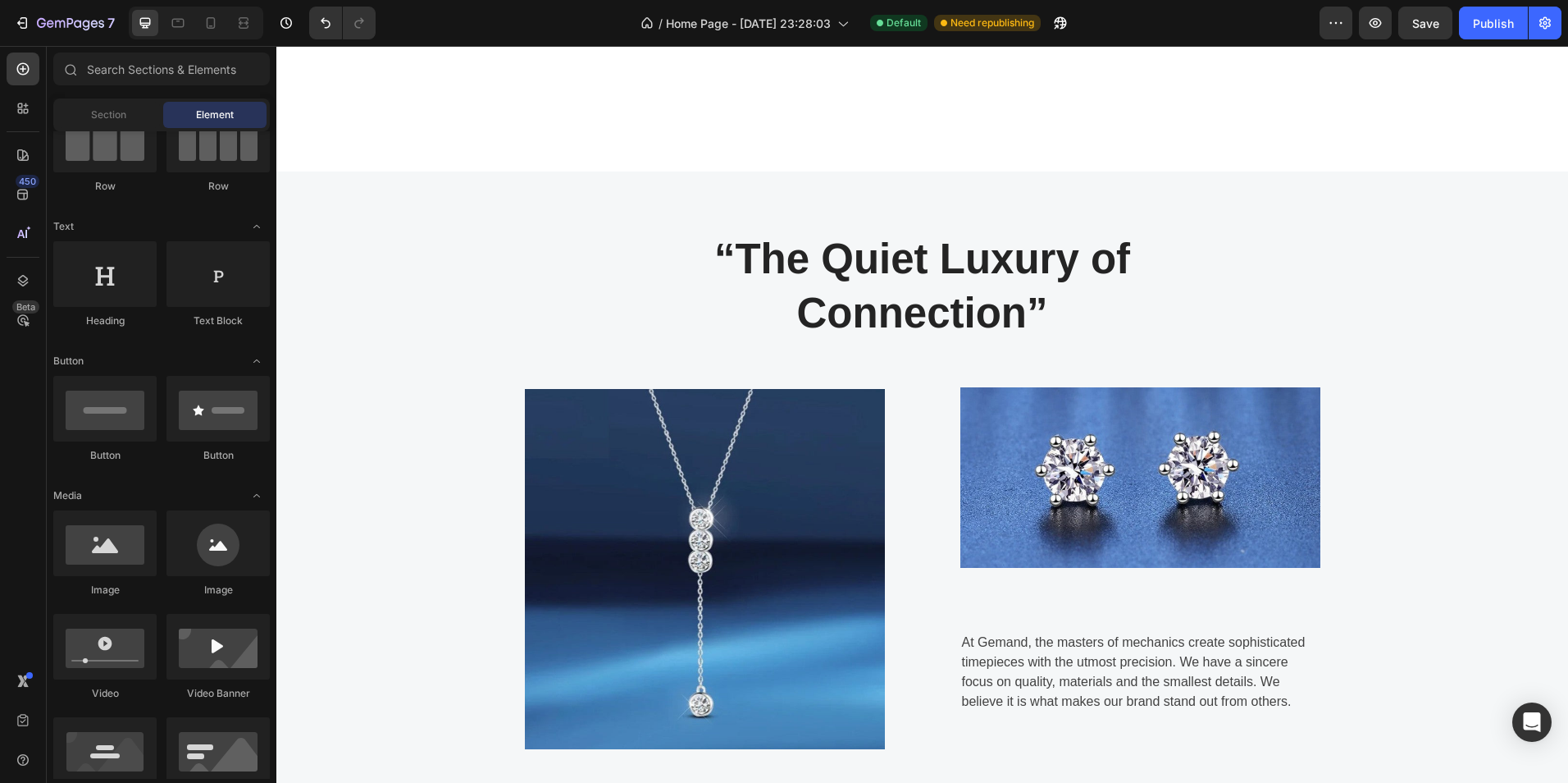
scroll to position [598, 0]
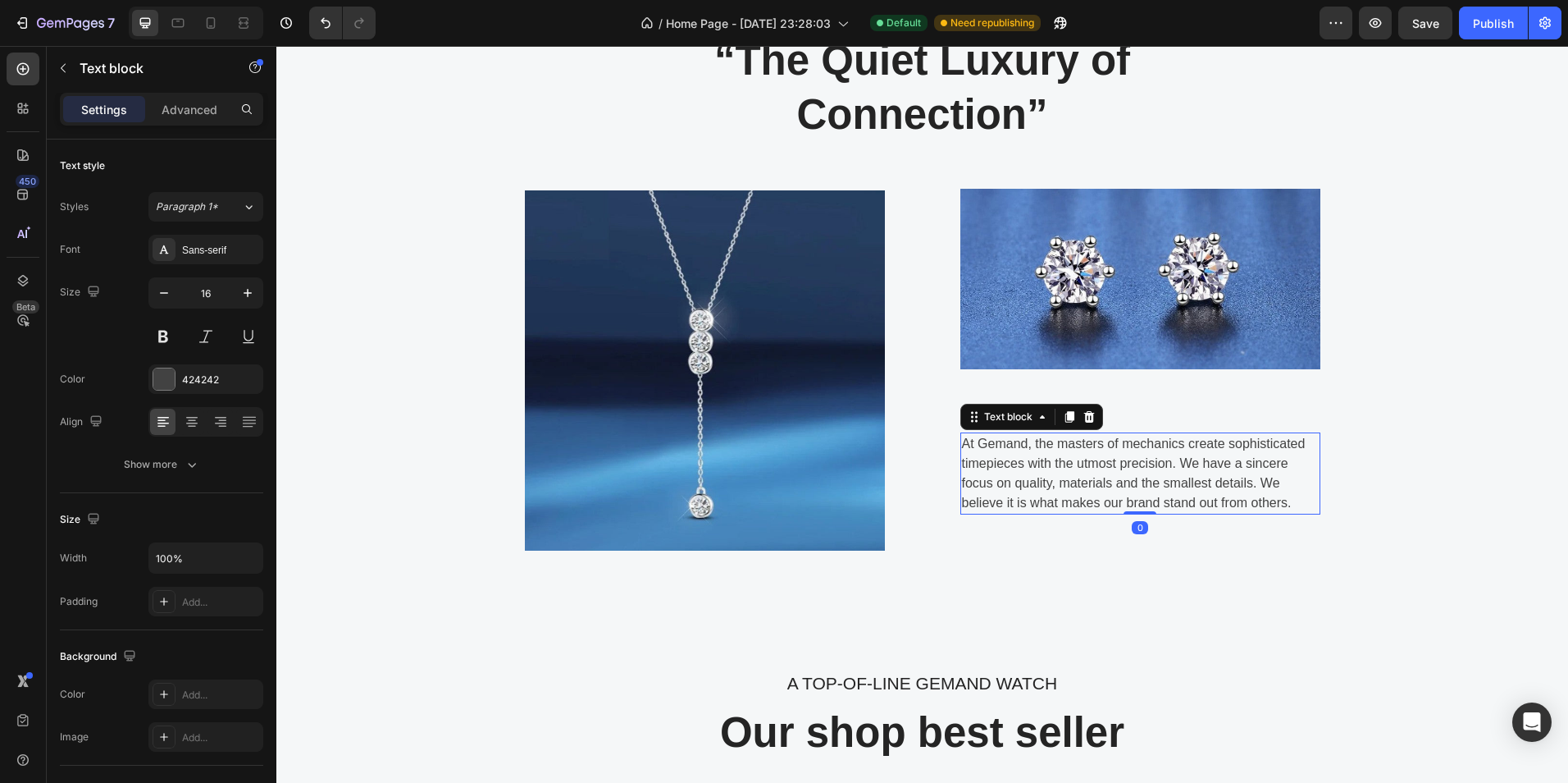
click at [1005, 468] on p "At Gemand, the masters of mechanics create sophisticated timepieces with the ut…" at bounding box center [1140, 474] width 357 height 79
click at [962, 445] on p "At Gemand, the masters of mechanics create sophisticated timepieces with the ut…" at bounding box center [1140, 474] width 357 height 79
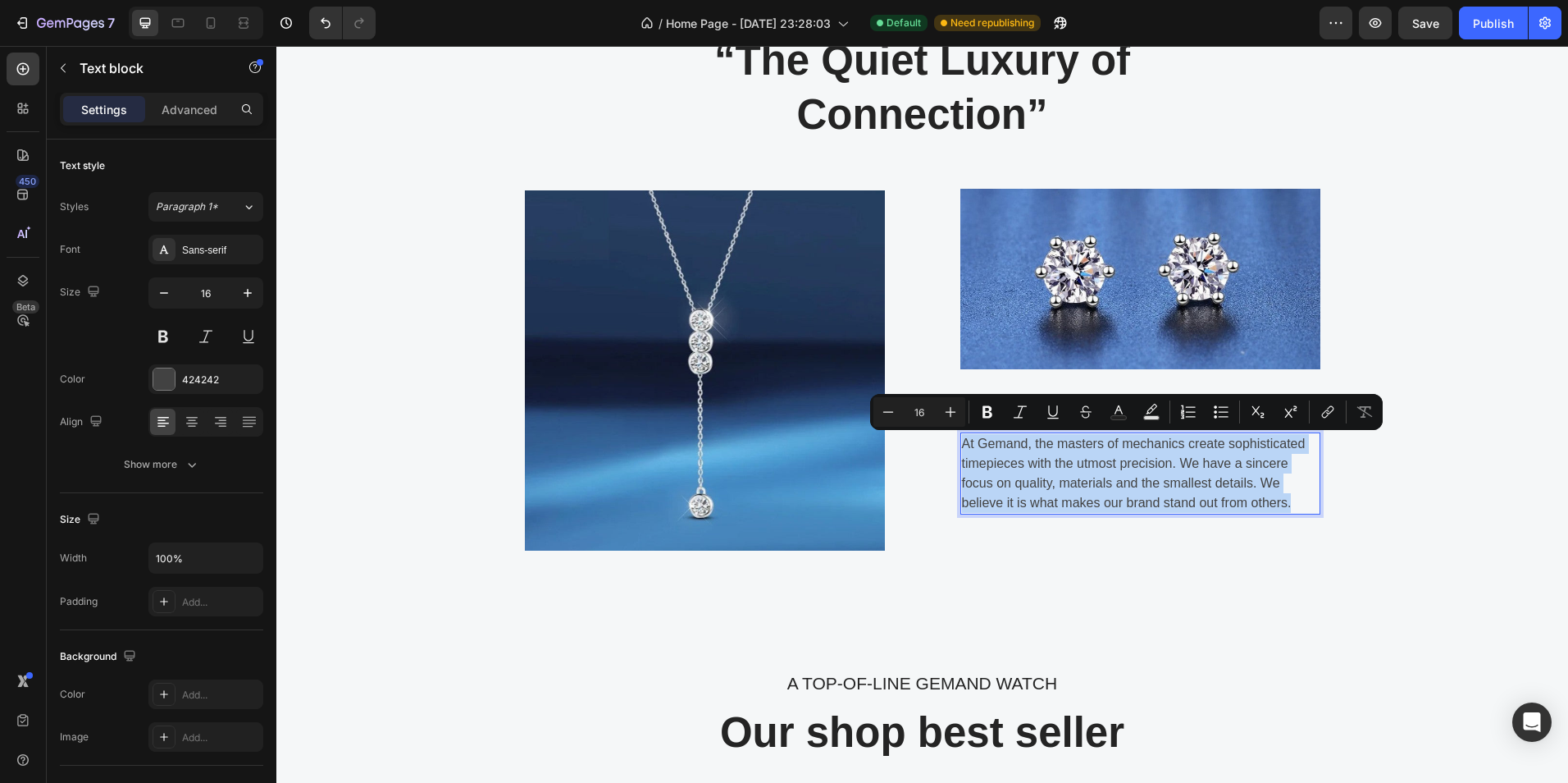
drag, startPoint x: 1288, startPoint y: 501, endPoint x: 958, endPoint y: 433, distance: 336.9
click at [961, 433] on div "At Gemand, the masters of mechanics create sophisticated timepieces with the ut…" at bounding box center [1140, 474] width 360 height 82
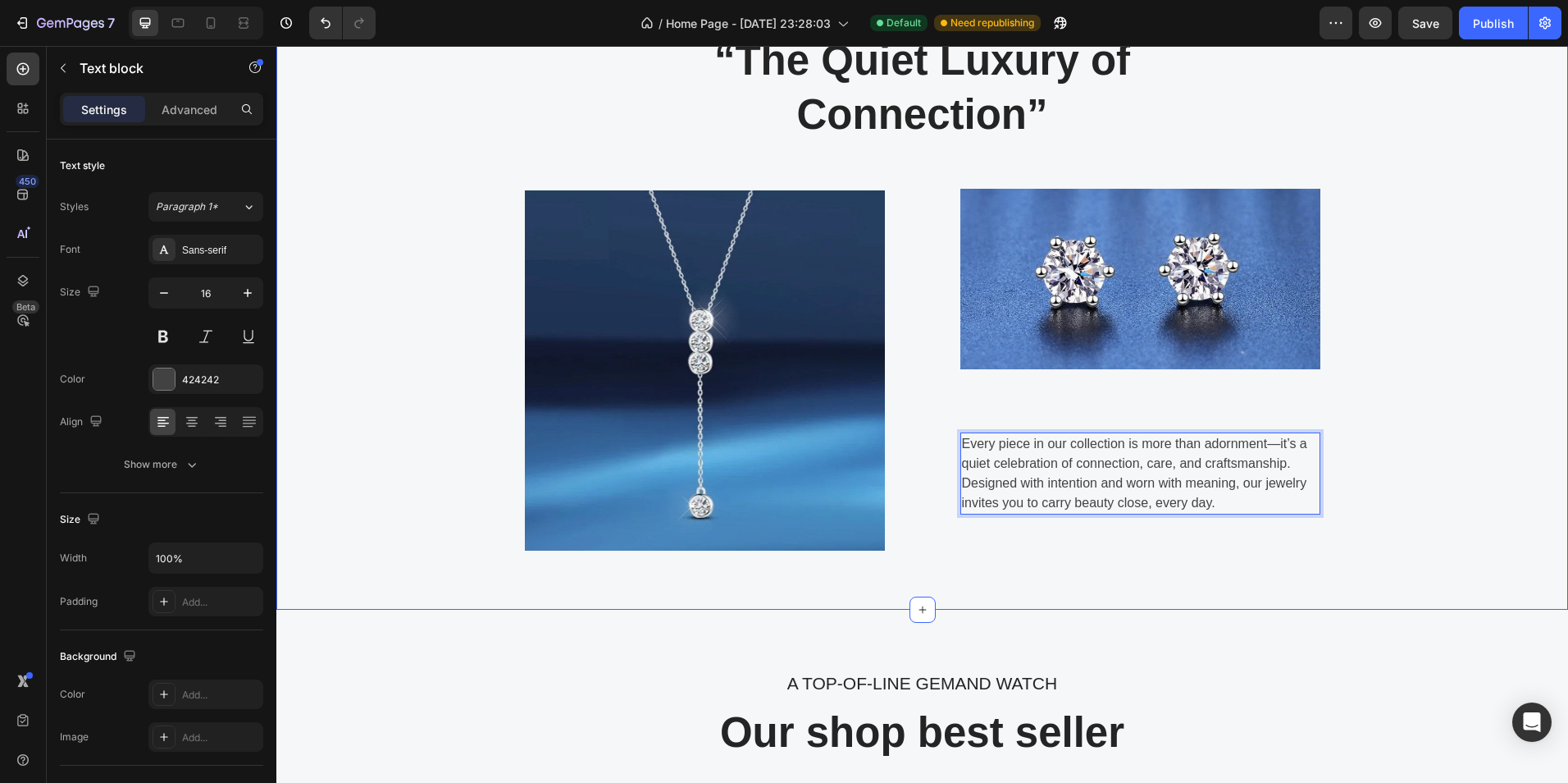
click at [1372, 488] on div "“The Quiet Luxury of Connection” Heading Row Image Image Every piece in our col…" at bounding box center [922, 291] width 1267 height 518
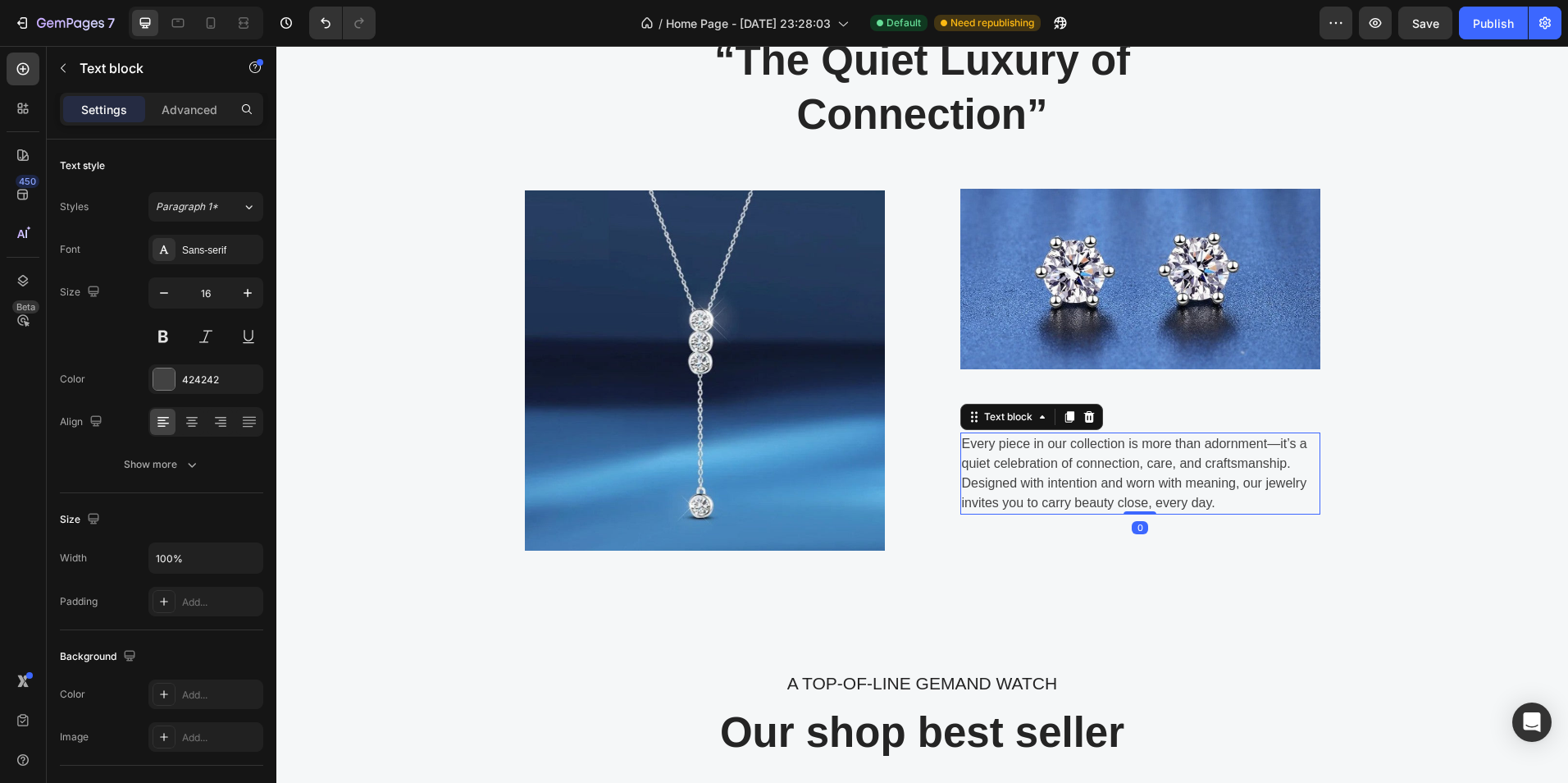
click at [1133, 491] on p "Every piece in our collection is more than adornment—it’s a quiet celebration o…" at bounding box center [1140, 474] width 357 height 79
click at [226, 251] on div "Sans-serif" at bounding box center [220, 251] width 77 height 15
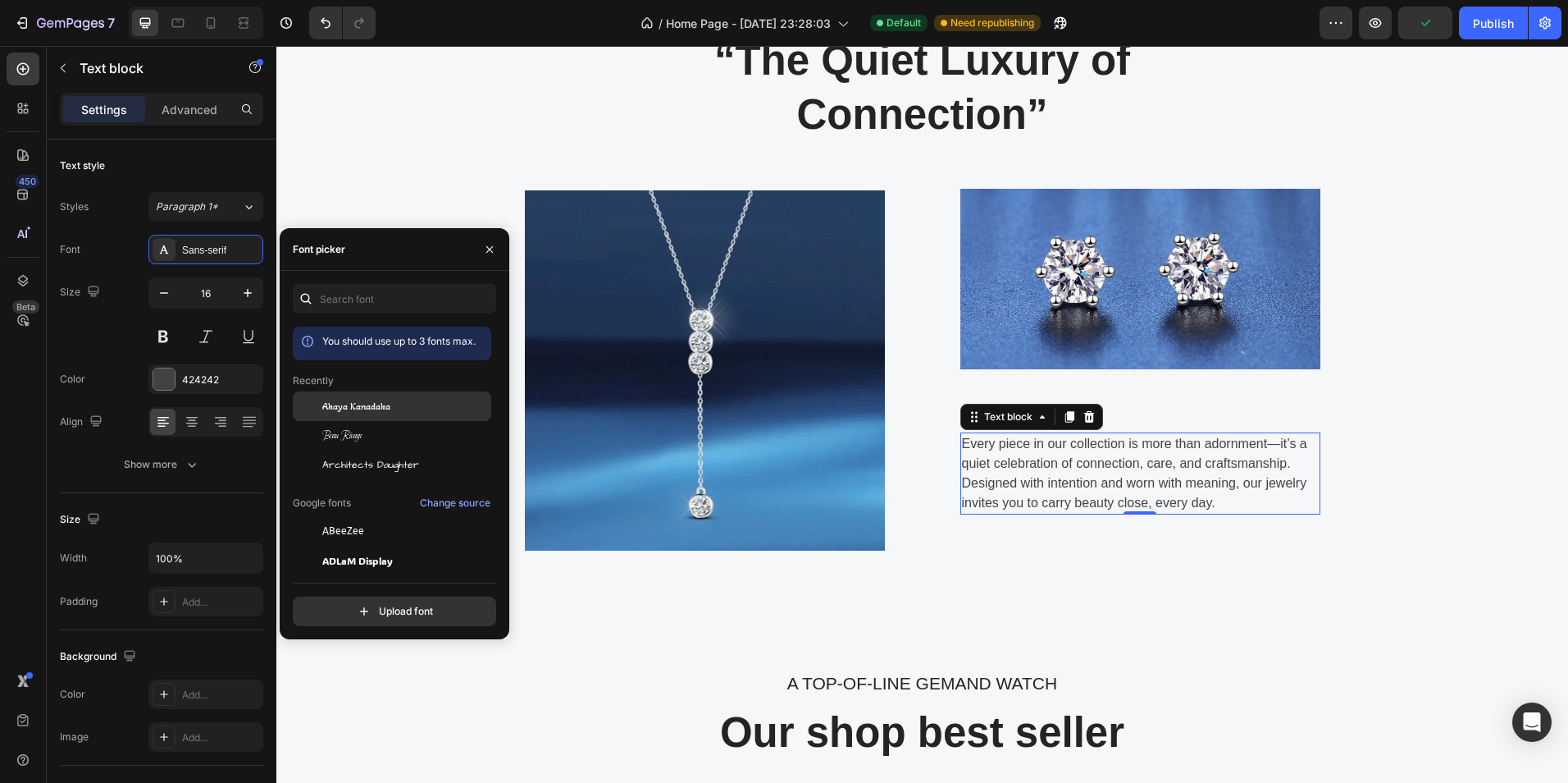
click at [378, 403] on span "Akaya Kanadaka" at bounding box center [356, 406] width 68 height 15
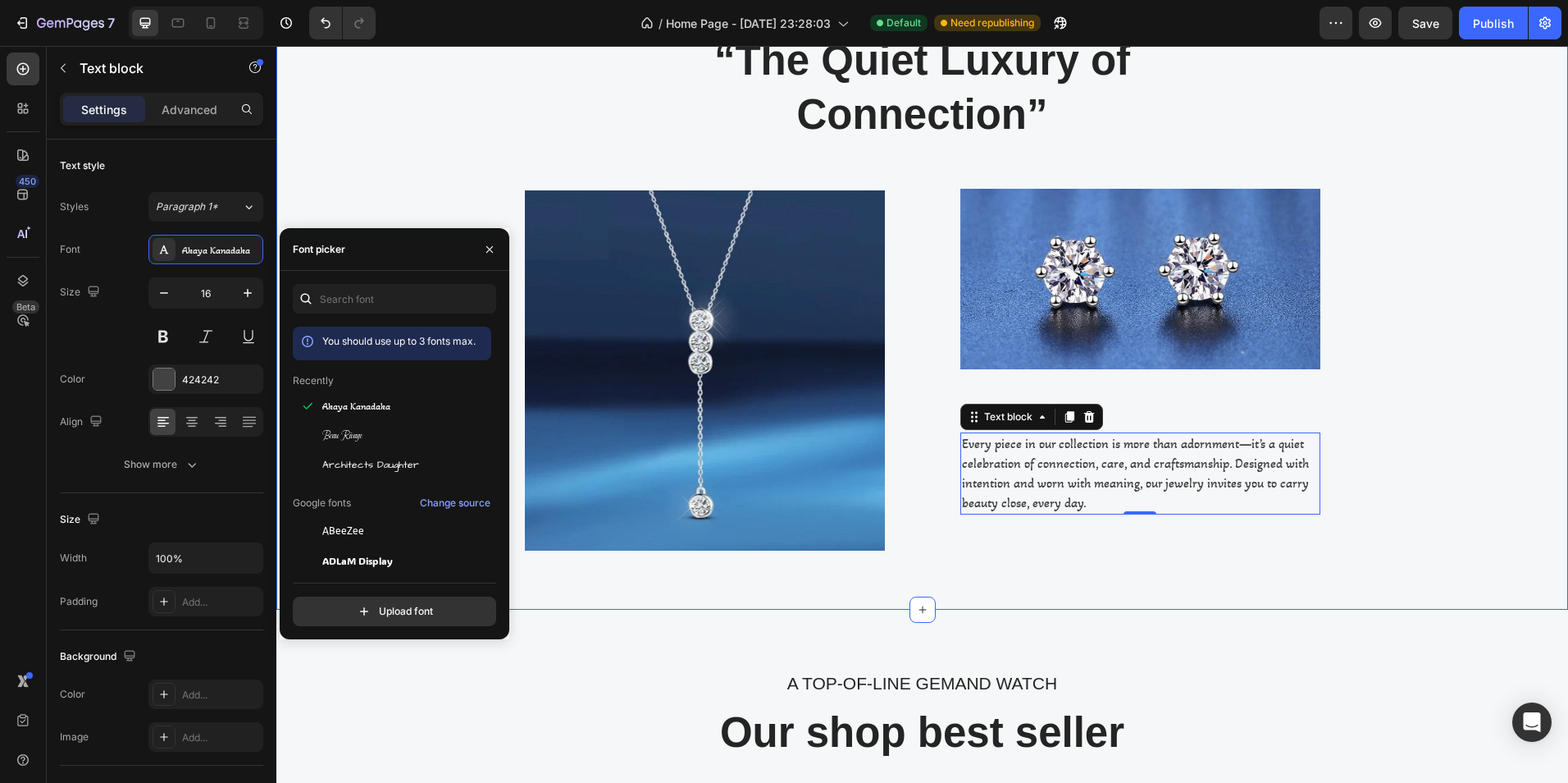
click at [1553, 362] on div "“The Quiet Luxury of Connection” Heading Row Image Image Every piece in our col…" at bounding box center [922, 291] width 1292 height 637
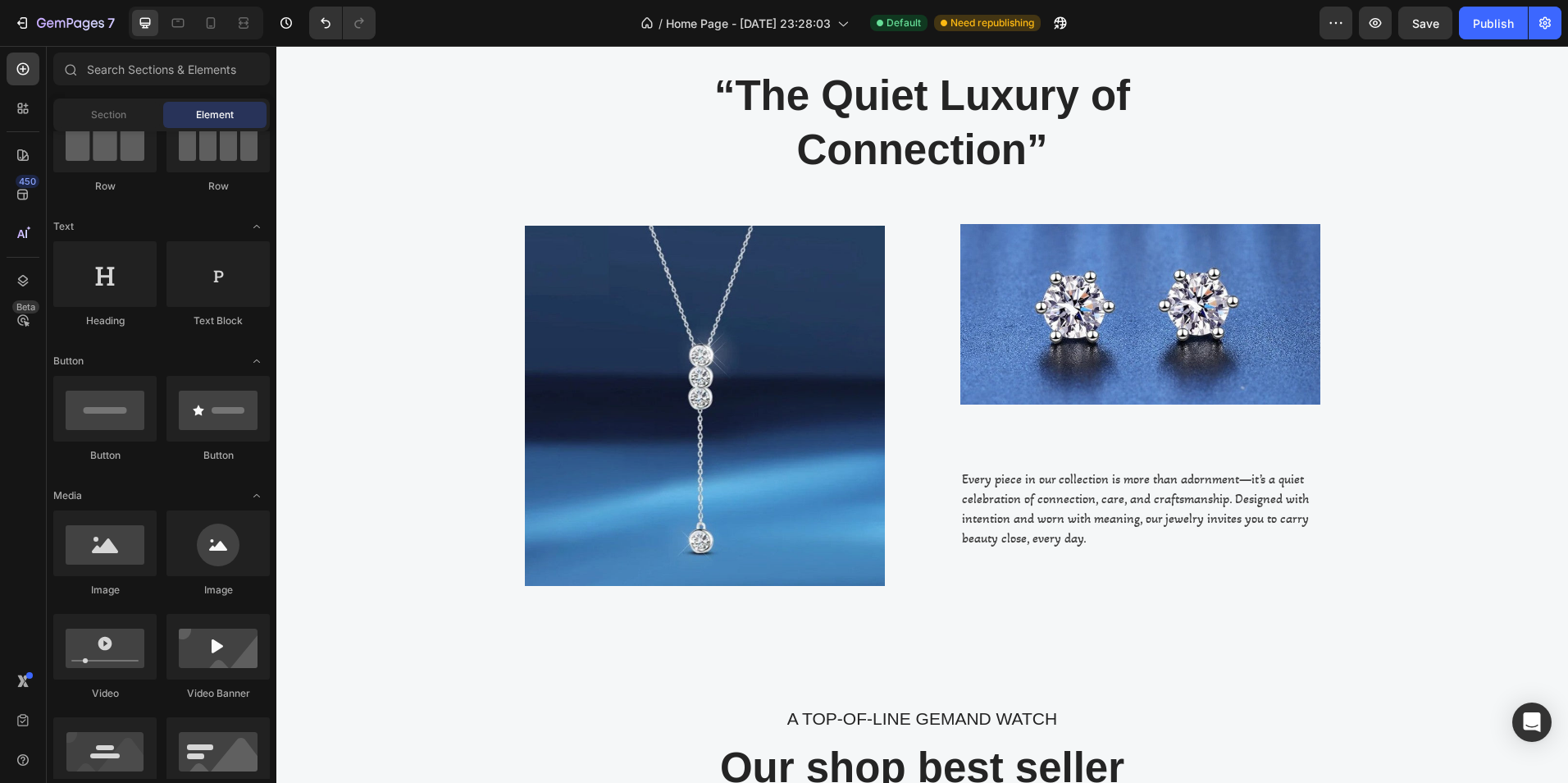
scroll to position [575, 0]
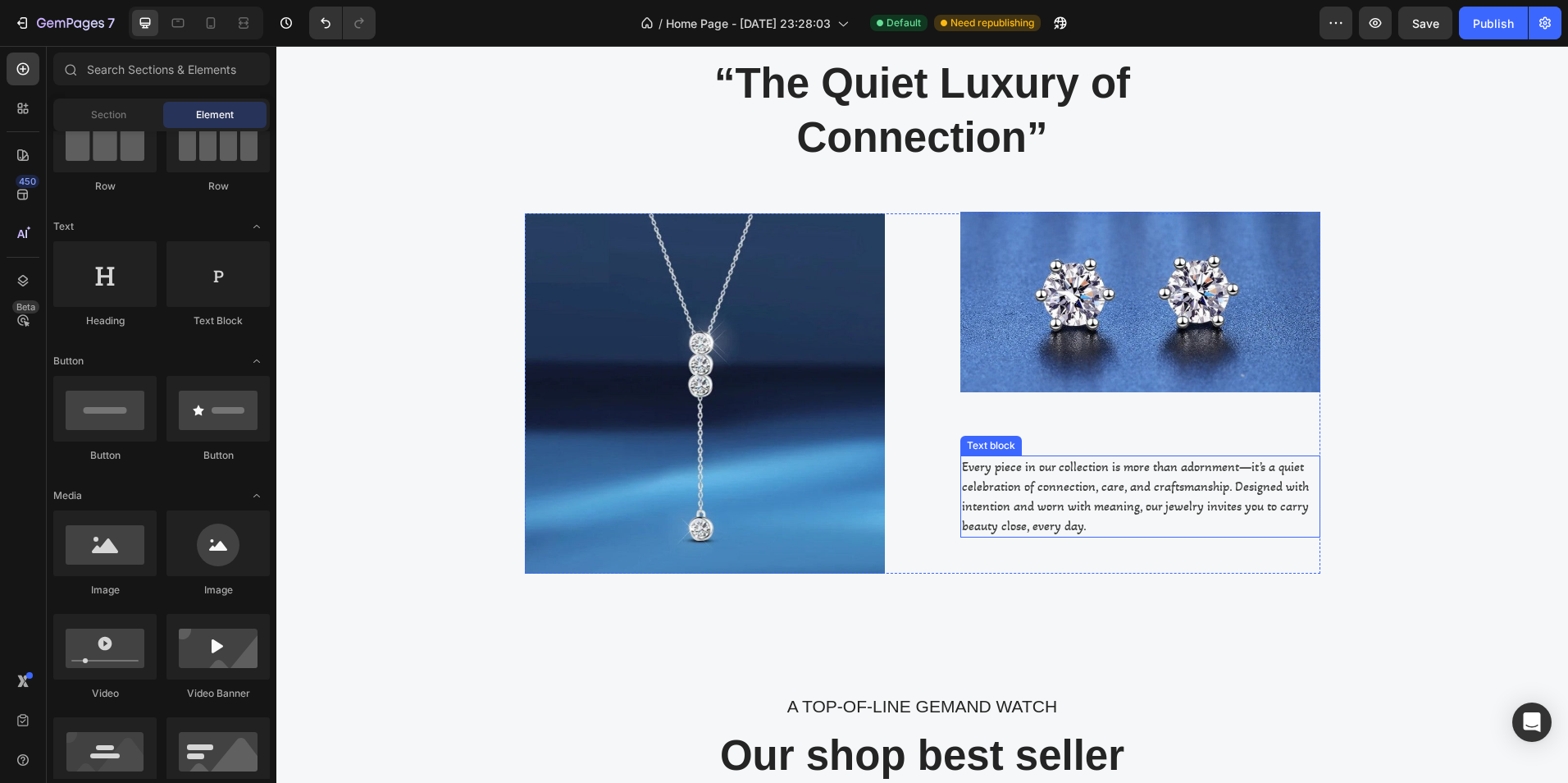
click at [1096, 484] on p "Every piece in our collection is more than adornment—it’s a quiet celebration o…" at bounding box center [1140, 496] width 357 height 79
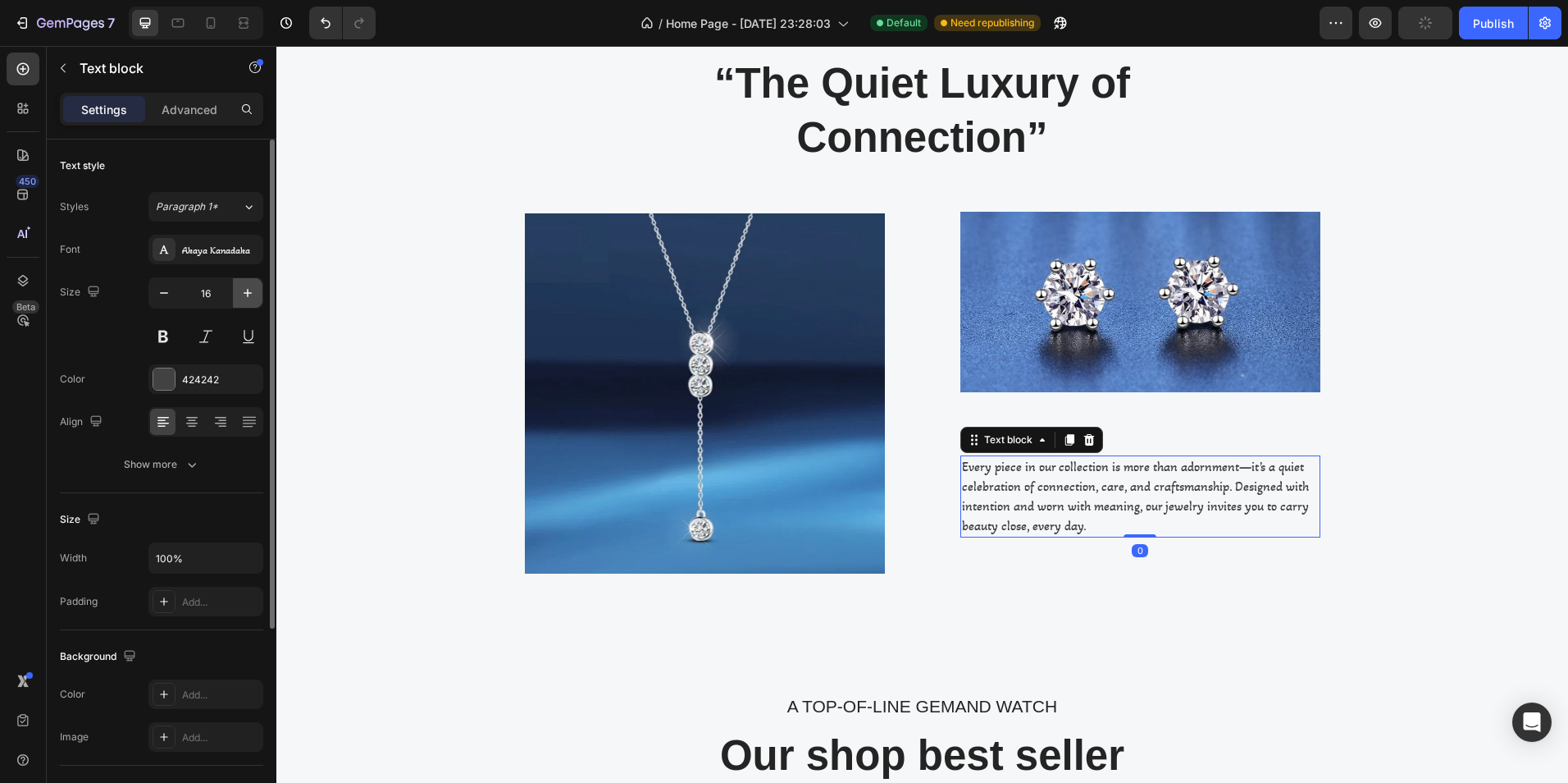
click at [252, 290] on icon "button" at bounding box center [248, 293] width 17 height 17
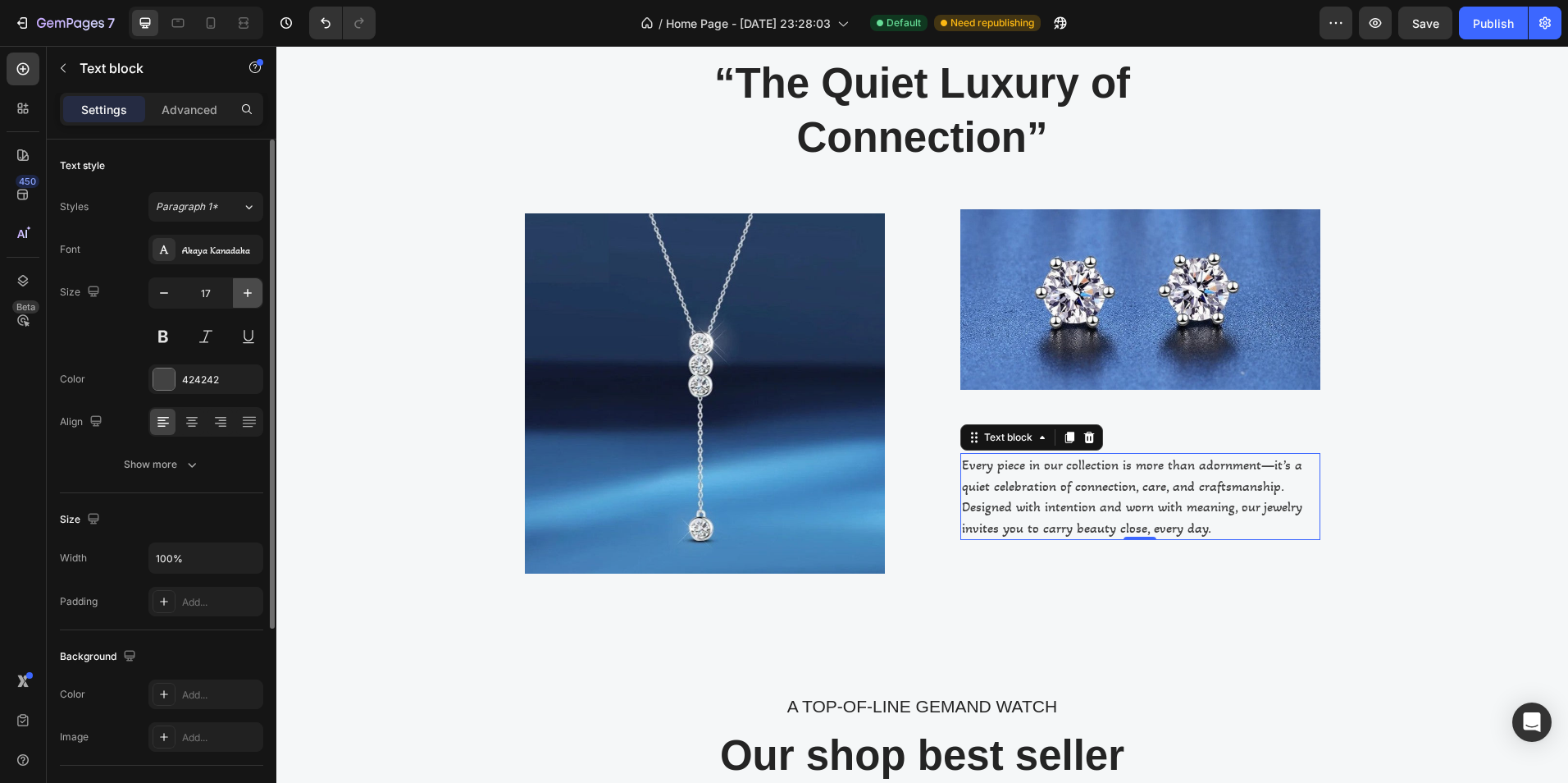
click at [252, 290] on icon "button" at bounding box center [248, 293] width 17 height 17
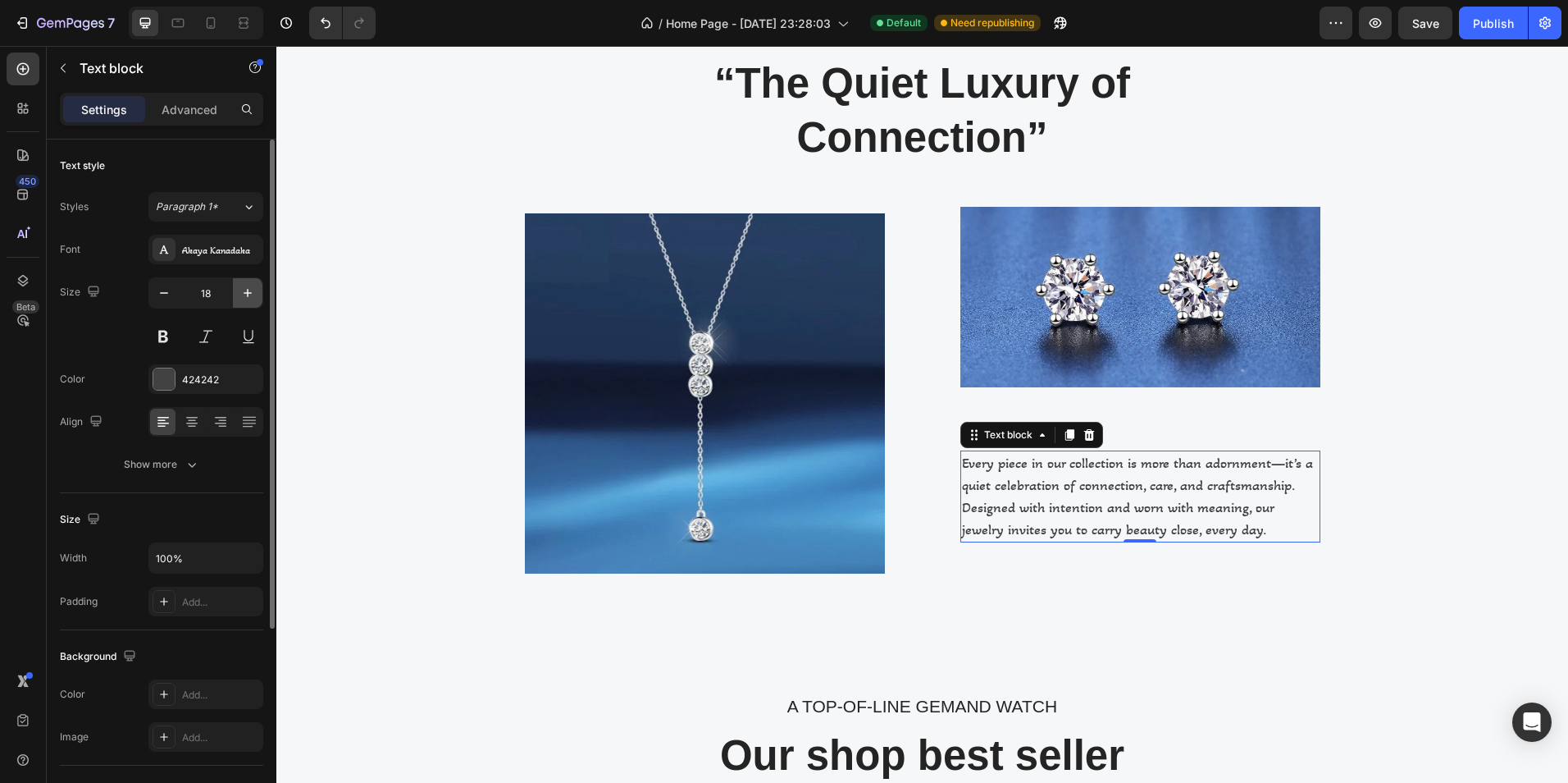
click at [252, 290] on icon "button" at bounding box center [248, 293] width 17 height 17
type input "19"
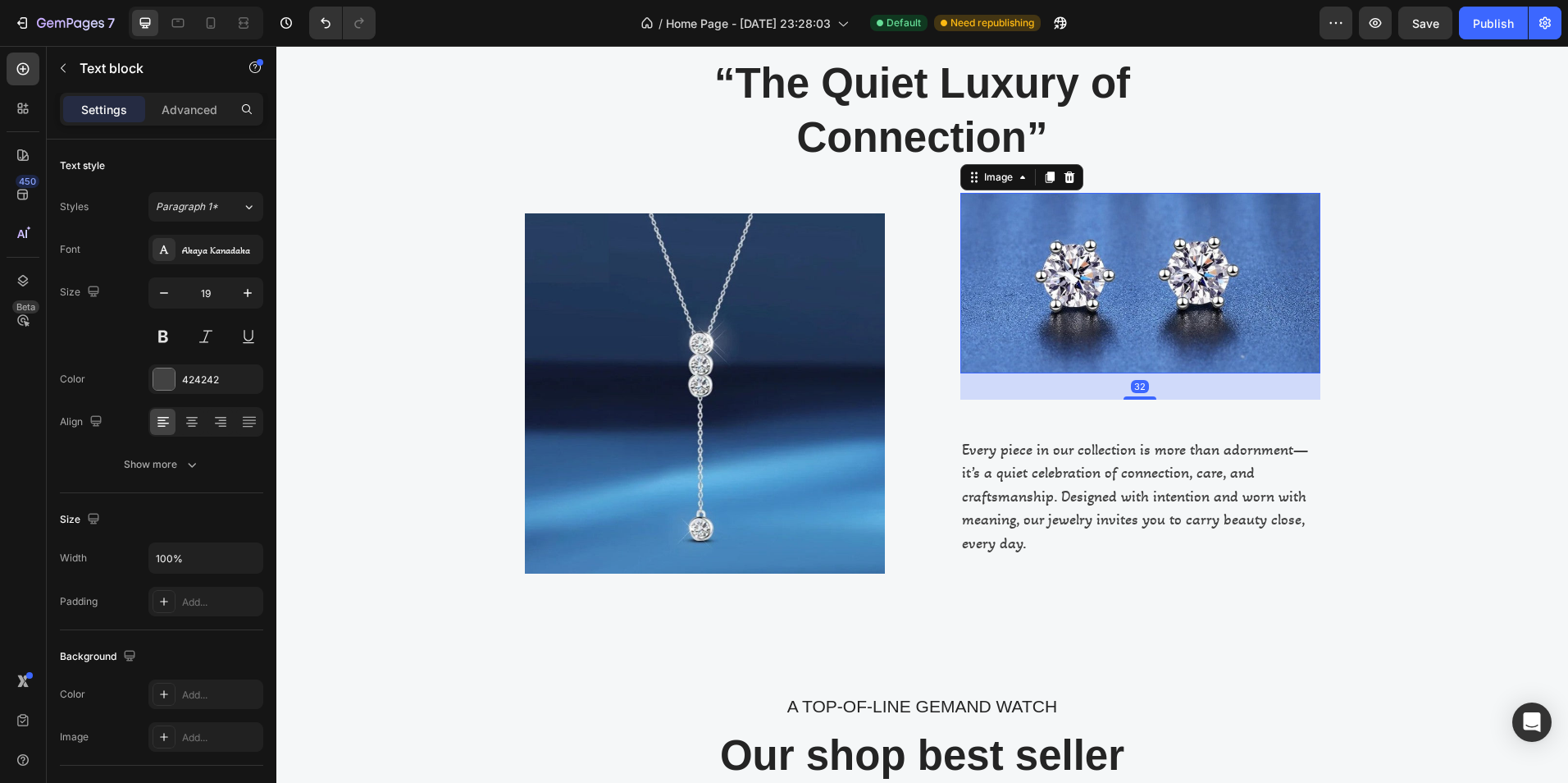
click at [1002, 343] on img at bounding box center [1140, 283] width 360 height 181
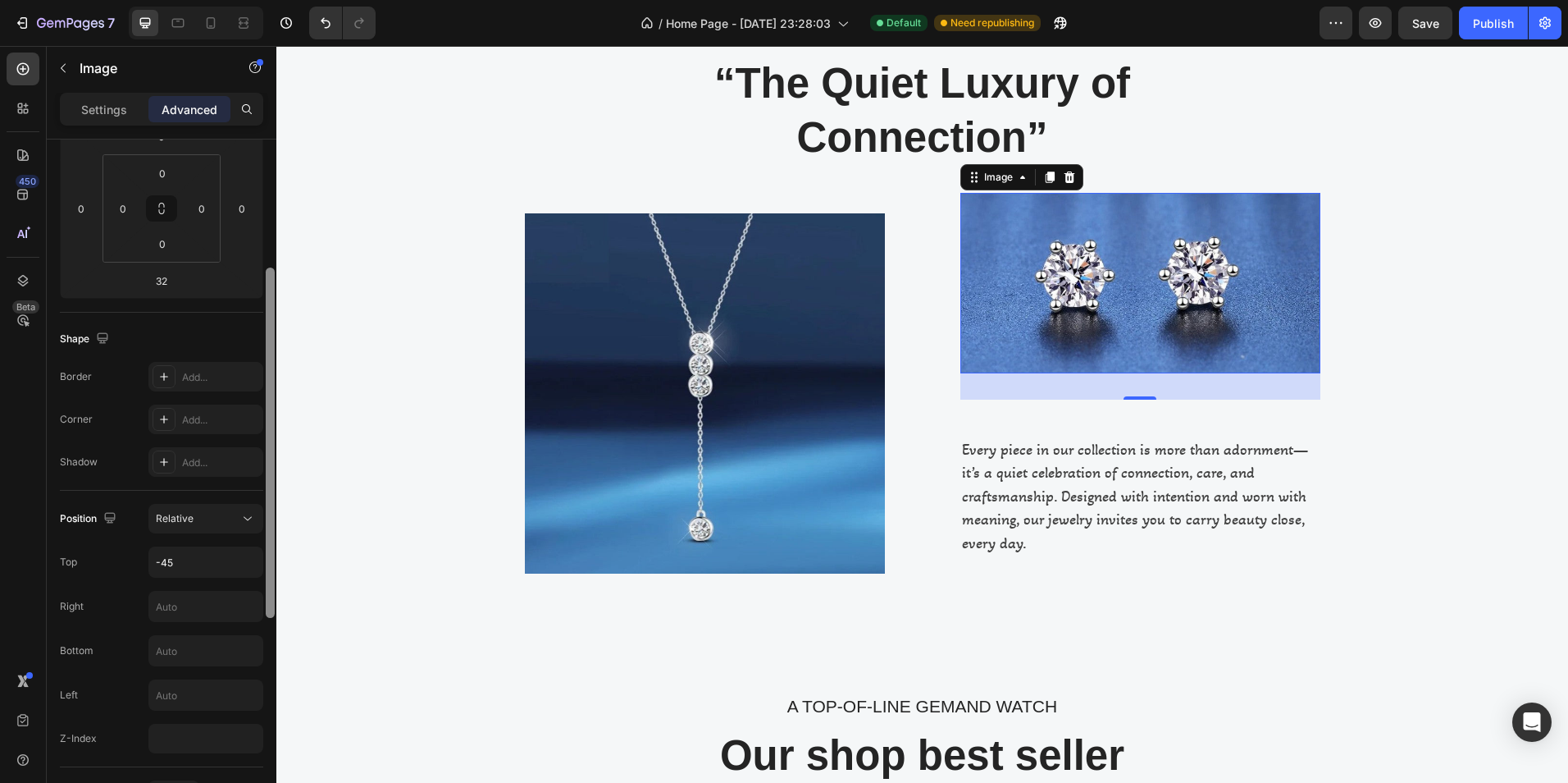
scroll to position [255, 0]
drag, startPoint x: 270, startPoint y: 445, endPoint x: 271, endPoint y: 574, distance: 129.0
click at [271, 574] on div at bounding box center [270, 436] width 9 height 350
click at [194, 548] on input "-45" at bounding box center [205, 556] width 113 height 30
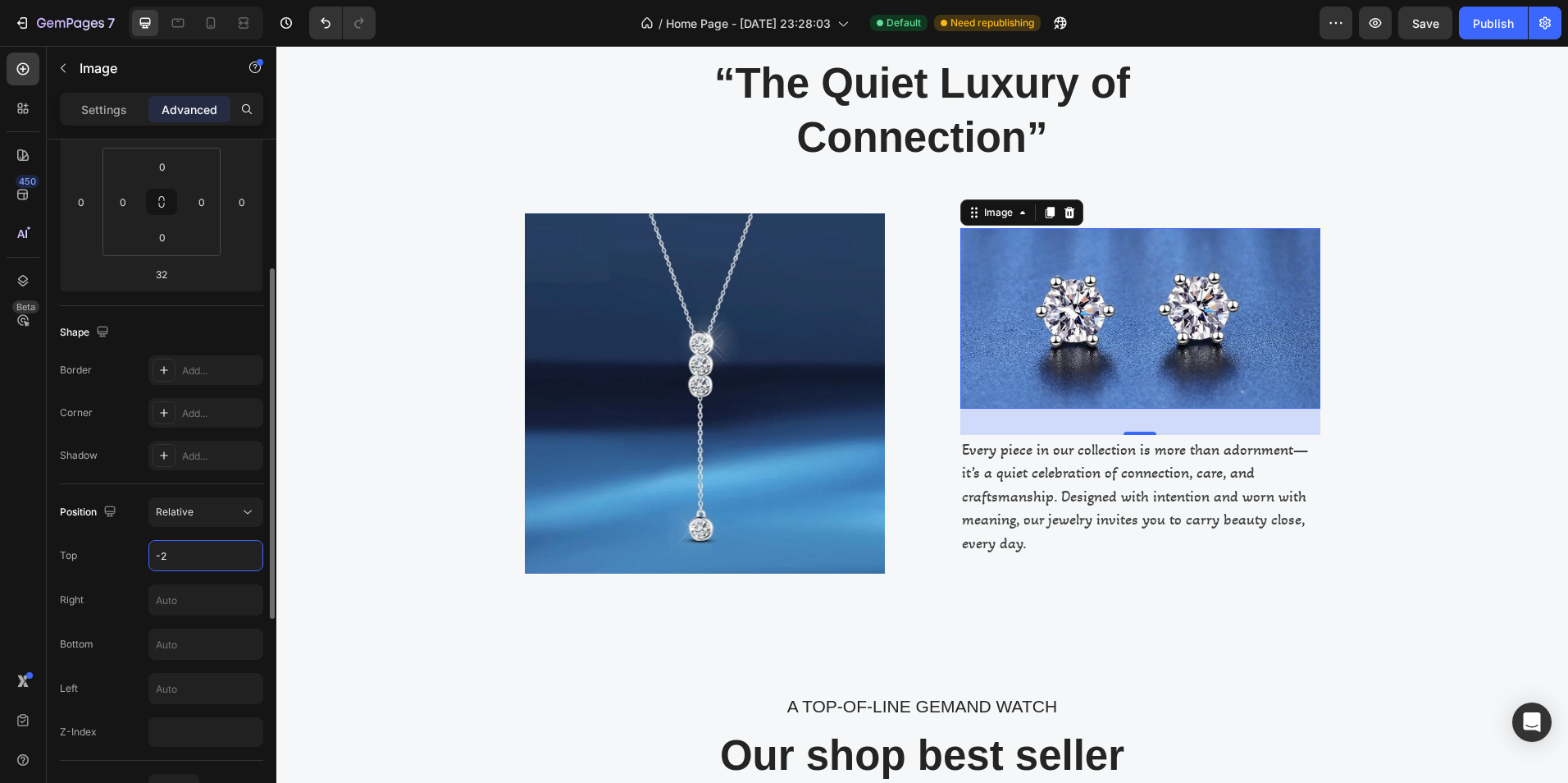
type input "-21"
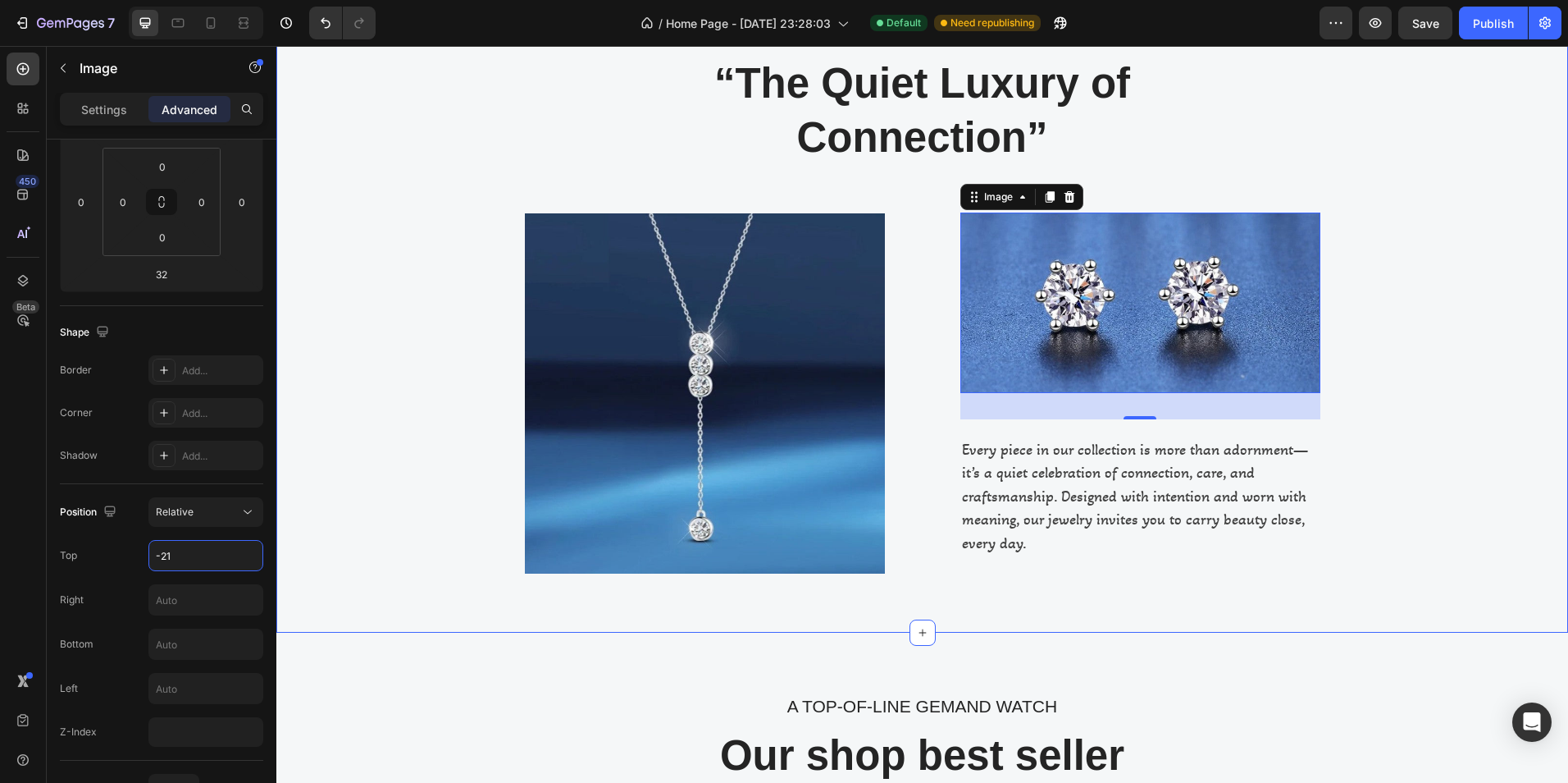
click at [1534, 458] on div "“The Quiet Luxury of Connection” Heading Row Image Image 32 Every piece in our …" at bounding box center [922, 314] width 1267 height 518
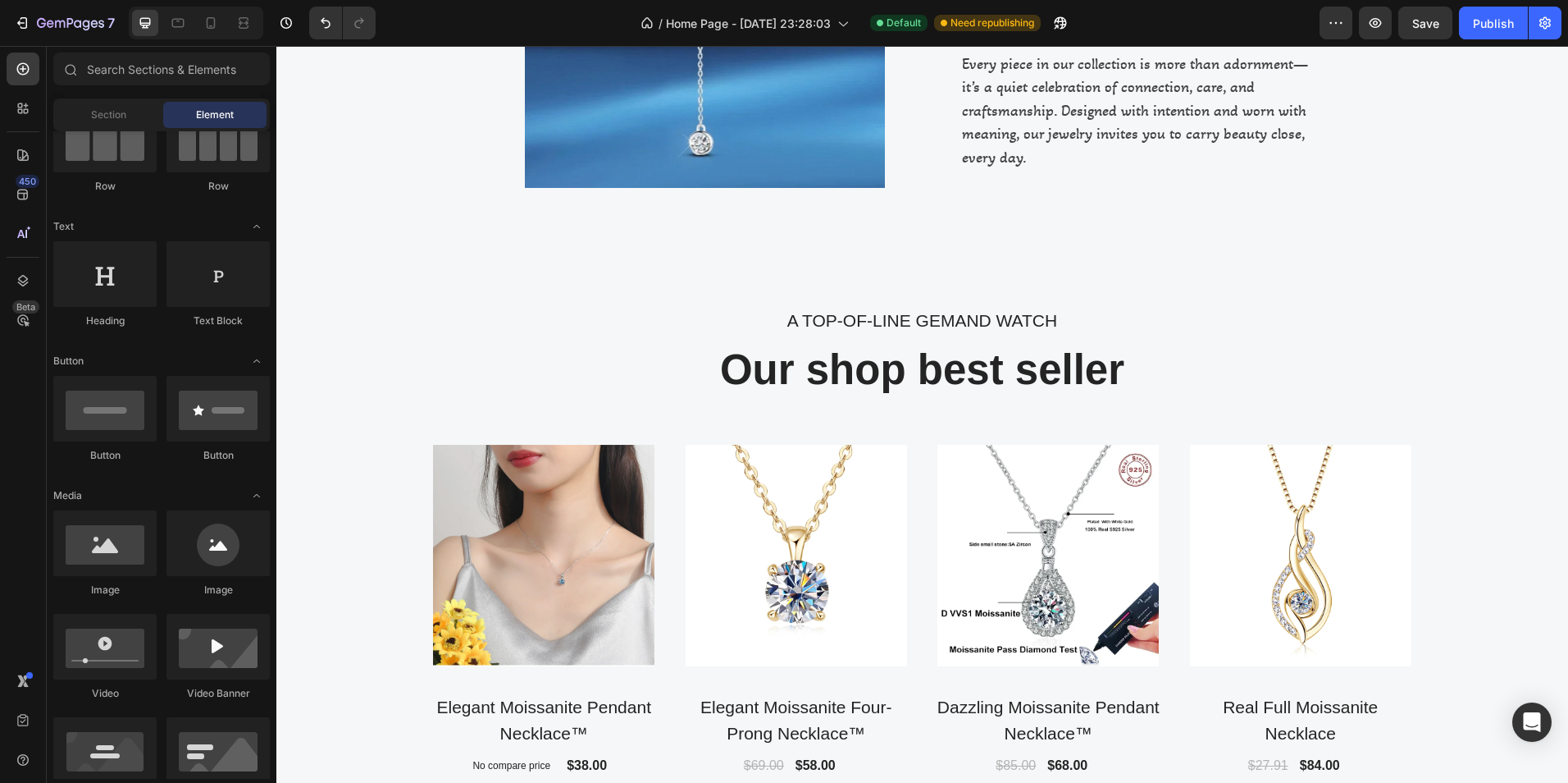
scroll to position [888, 0]
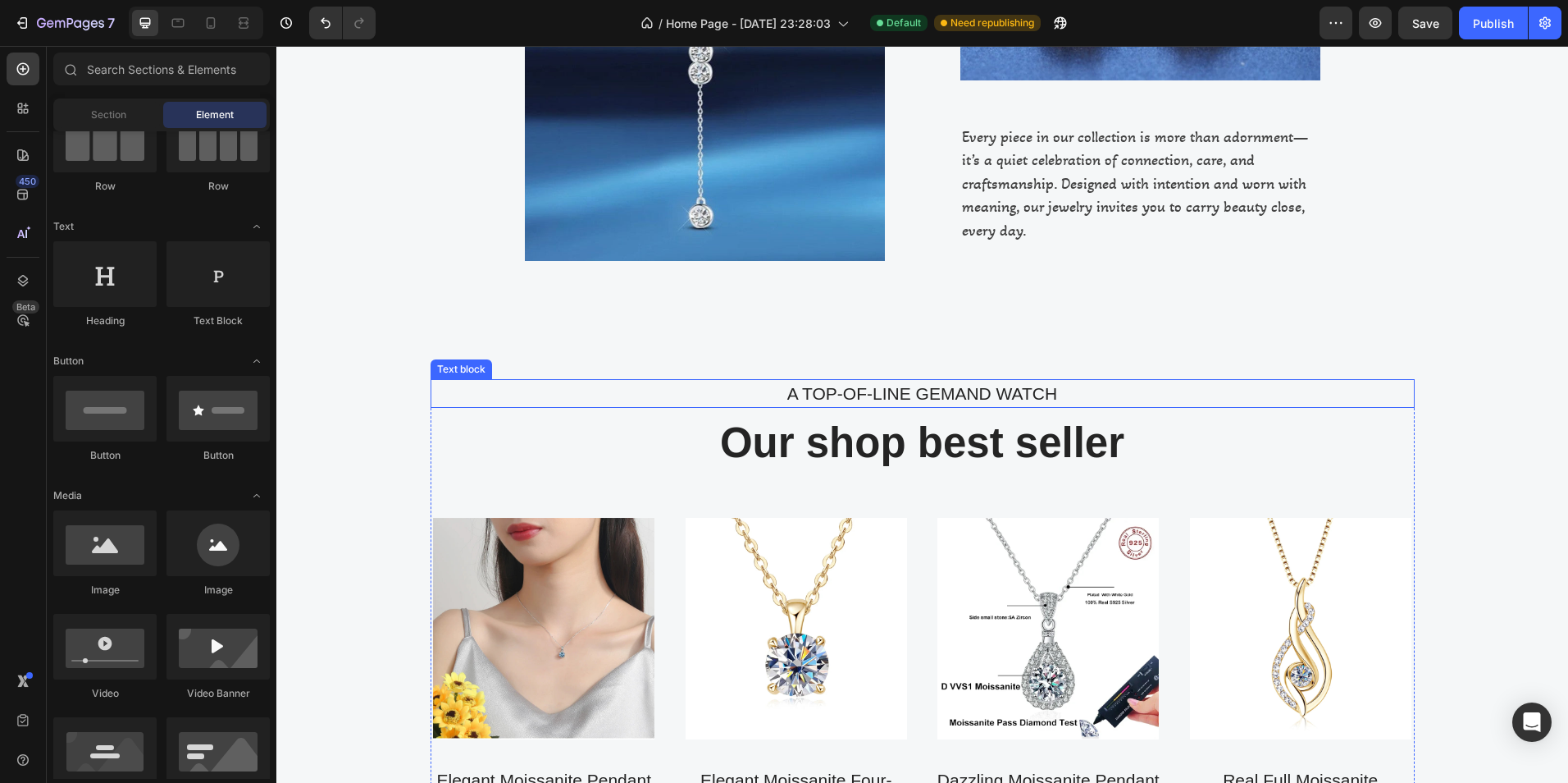
click at [961, 393] on p "A TOP-OF-LINE GEMAND WATCH" at bounding box center [922, 393] width 981 height 26
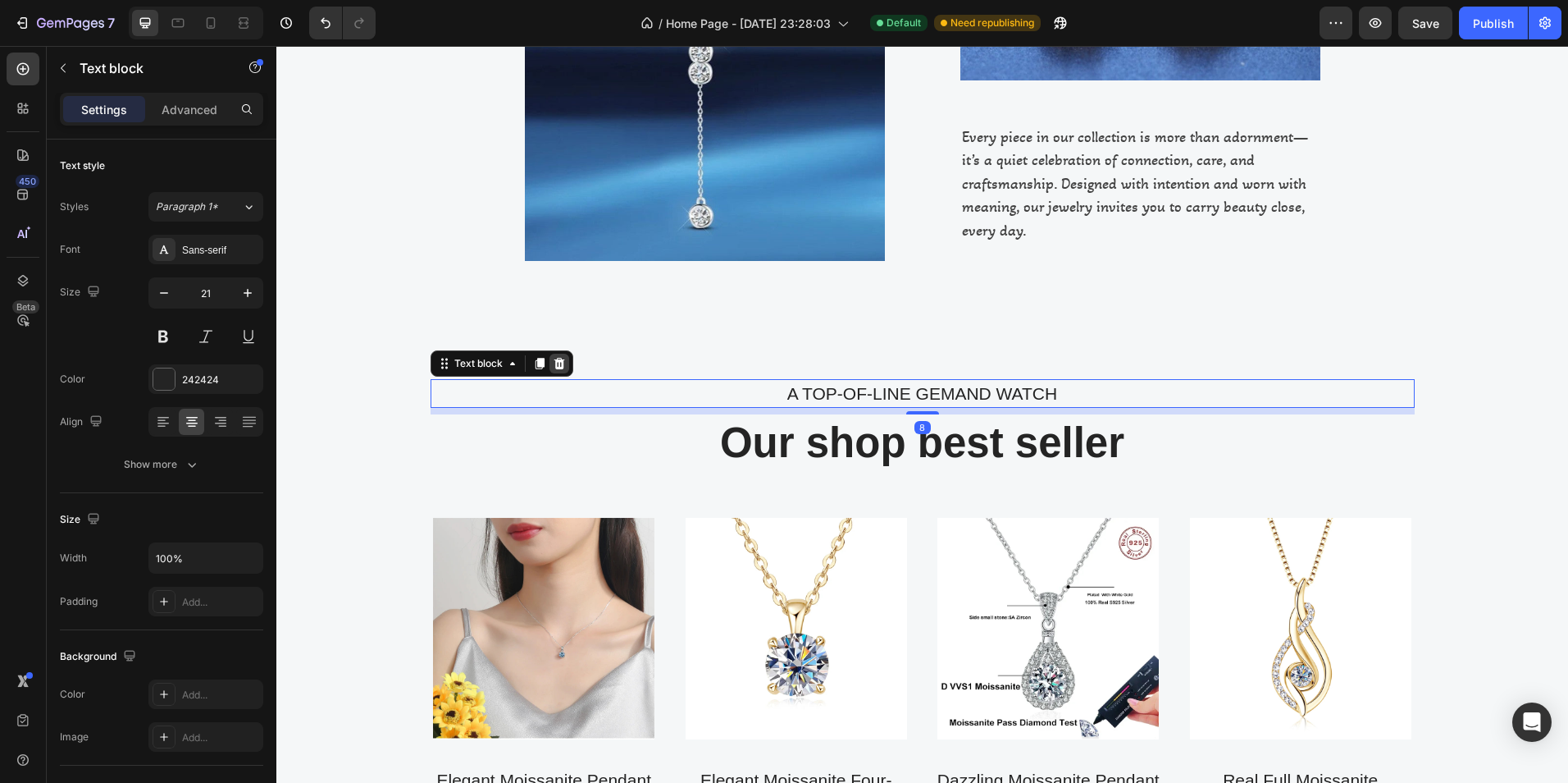
click at [558, 367] on icon at bounding box center [559, 364] width 13 height 13
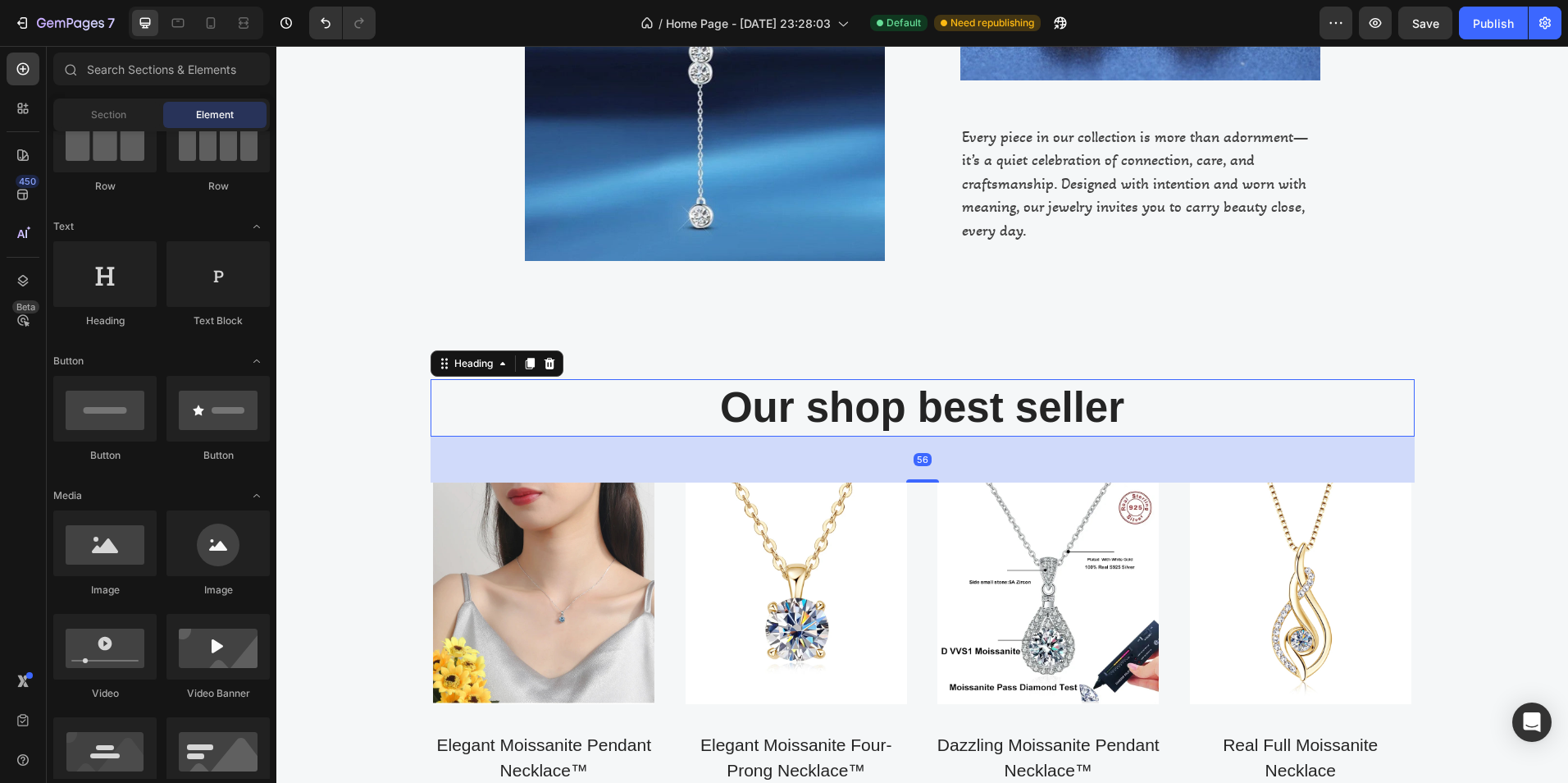
click at [975, 415] on p "Our shop best seller" at bounding box center [922, 407] width 981 height 54
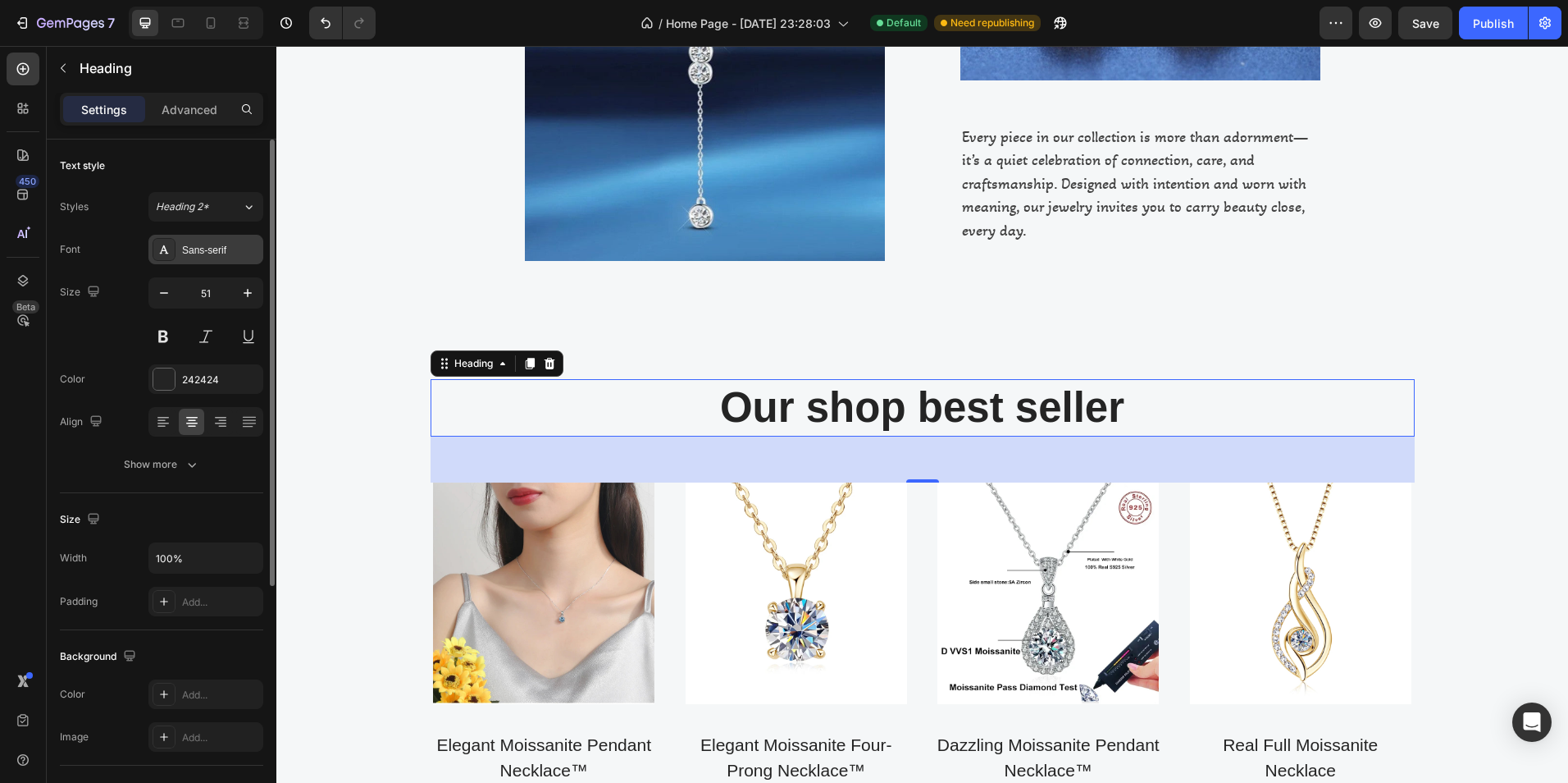
click at [198, 256] on div "Sans-serif" at bounding box center [220, 251] width 77 height 15
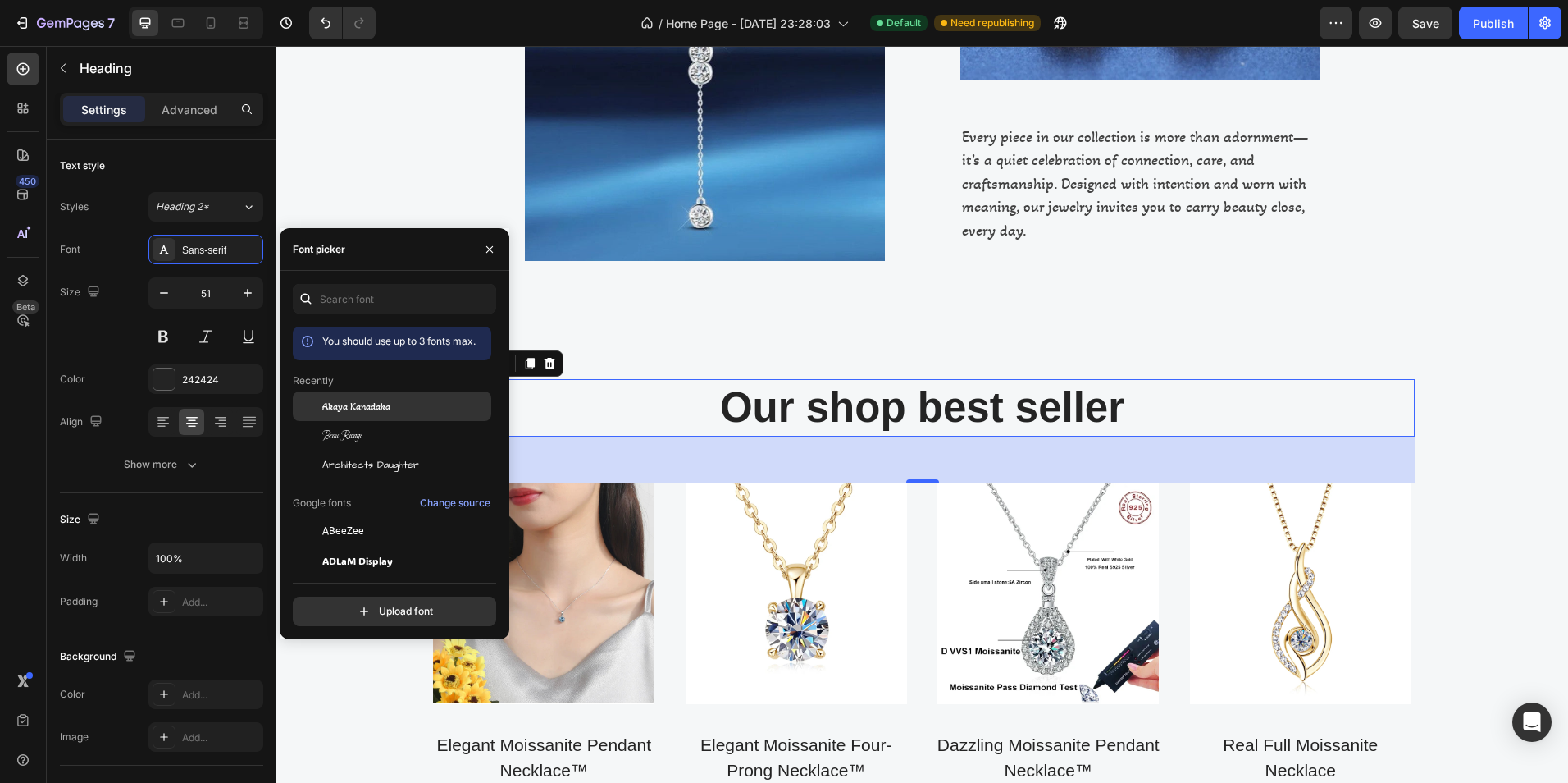
click at [350, 401] on span "Akaya Kanadaka" at bounding box center [356, 406] width 68 height 15
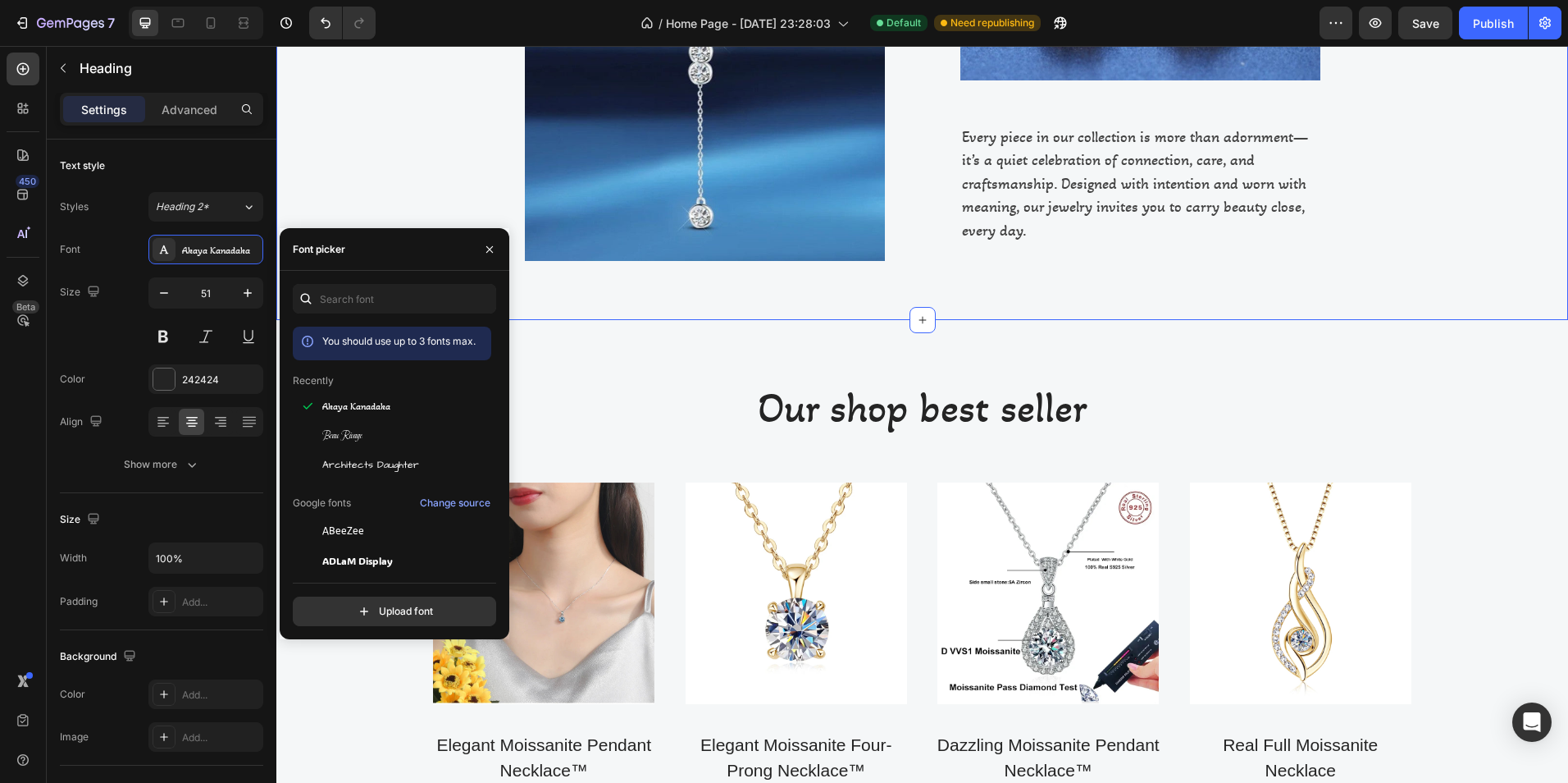
click at [1144, 296] on div "“The Quiet Luxury of Connection” Heading Row Image Image Every piece in our col…" at bounding box center [922, 1] width 1292 height 637
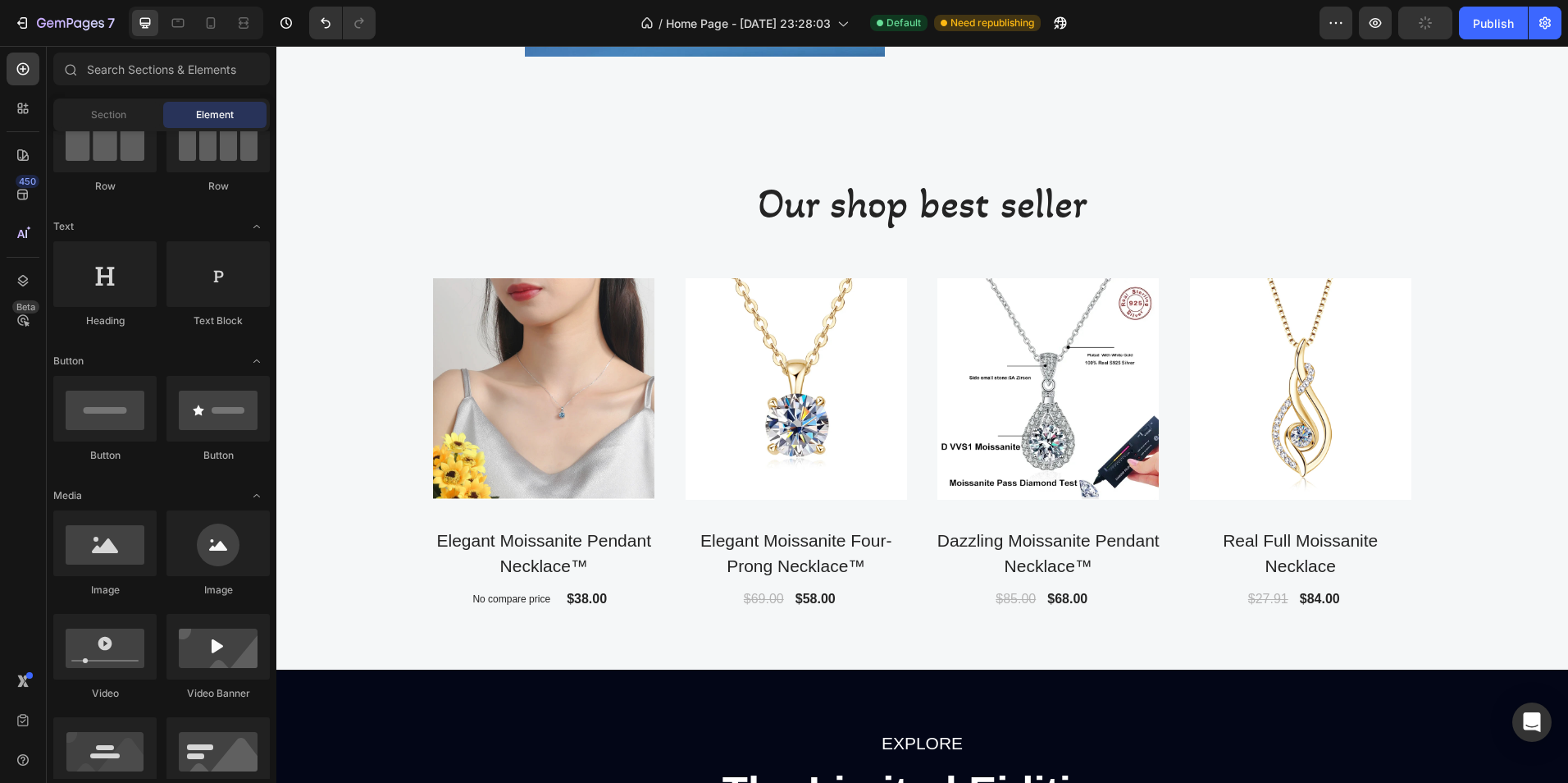
scroll to position [1158, 0]
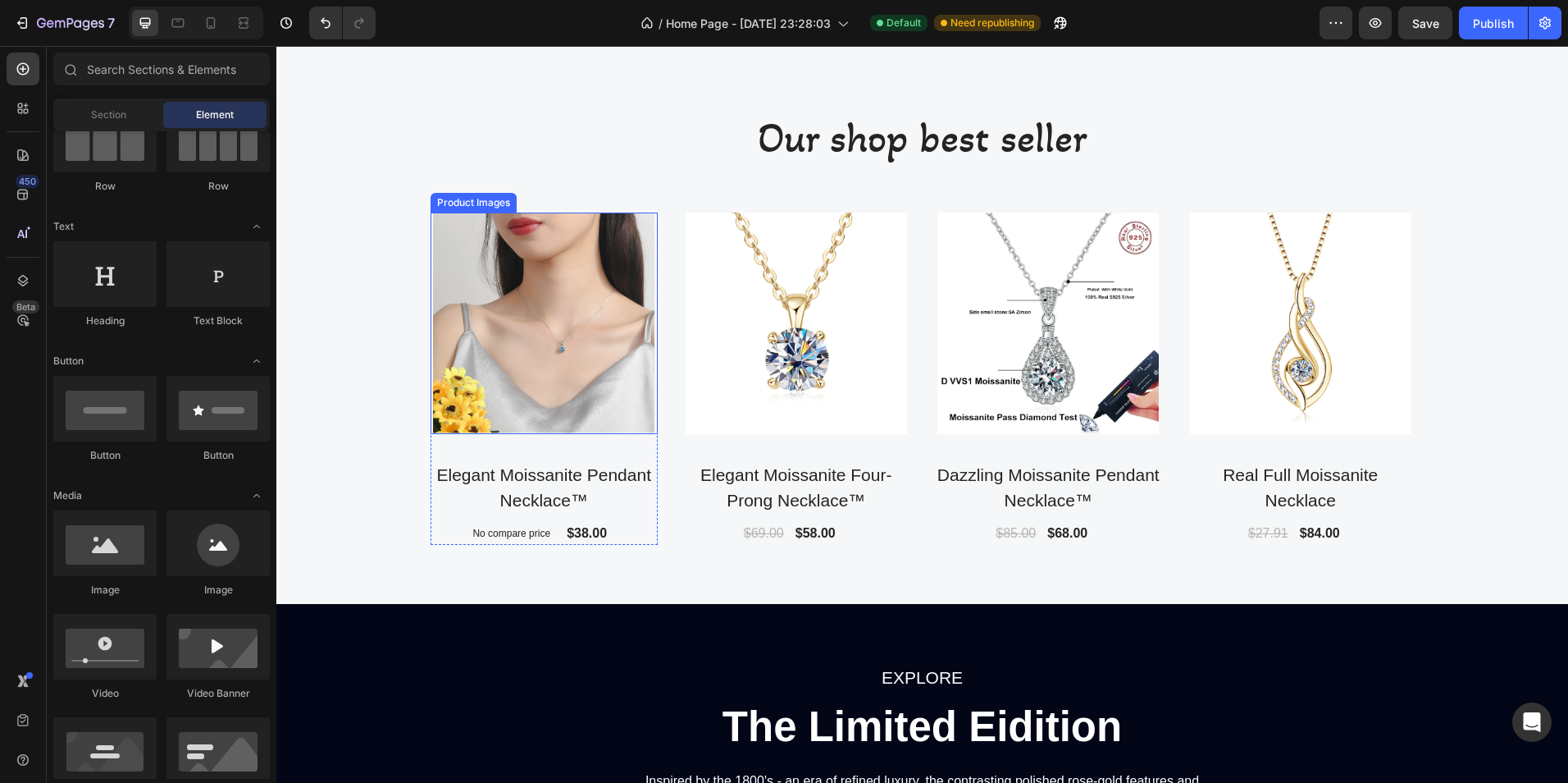
click at [511, 358] on img at bounding box center [544, 323] width 222 height 222
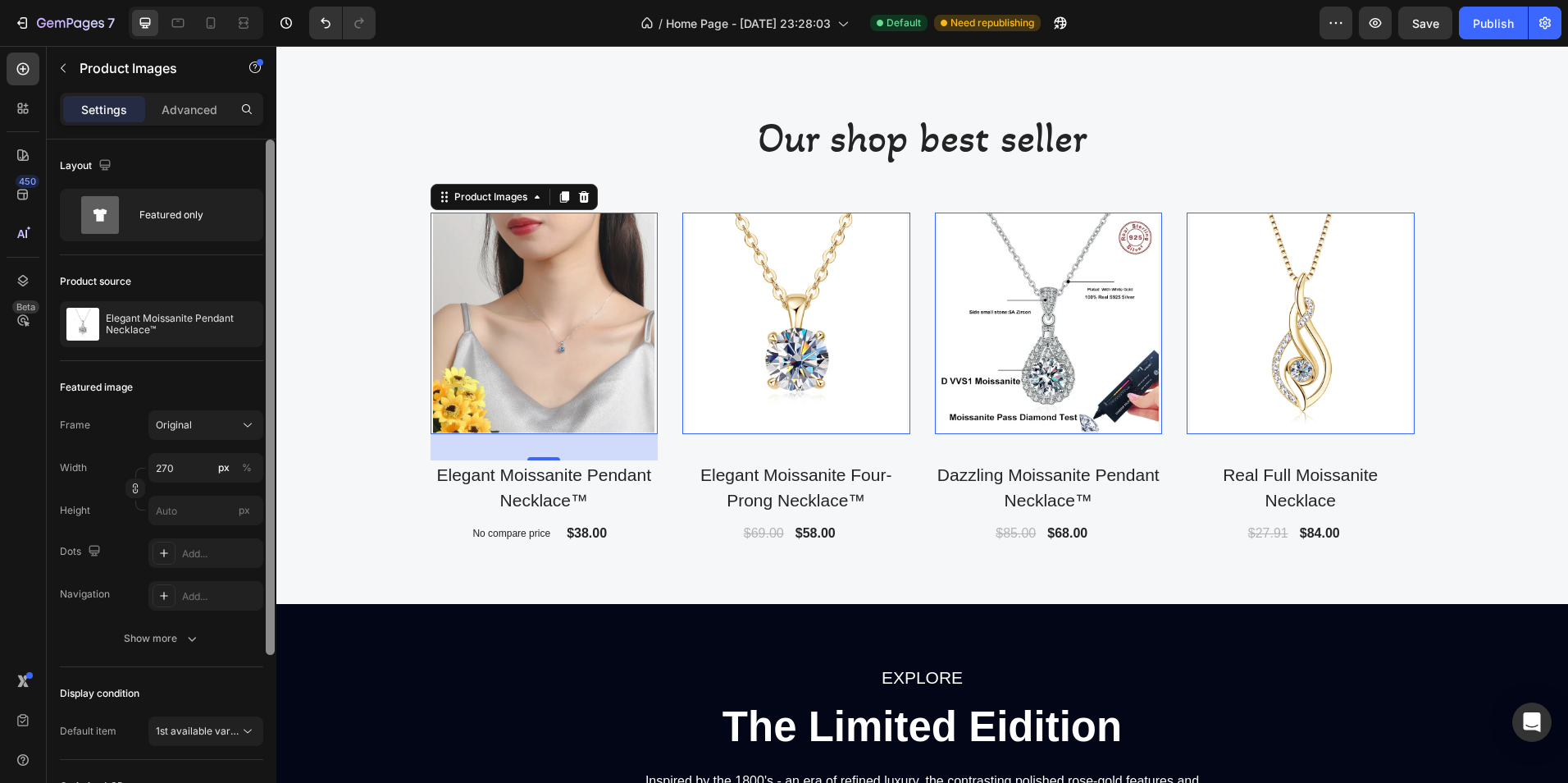
drag, startPoint x: 271, startPoint y: 280, endPoint x: 271, endPoint y: 225, distance: 55.0
click at [271, 225] on div at bounding box center [270, 397] width 9 height 515
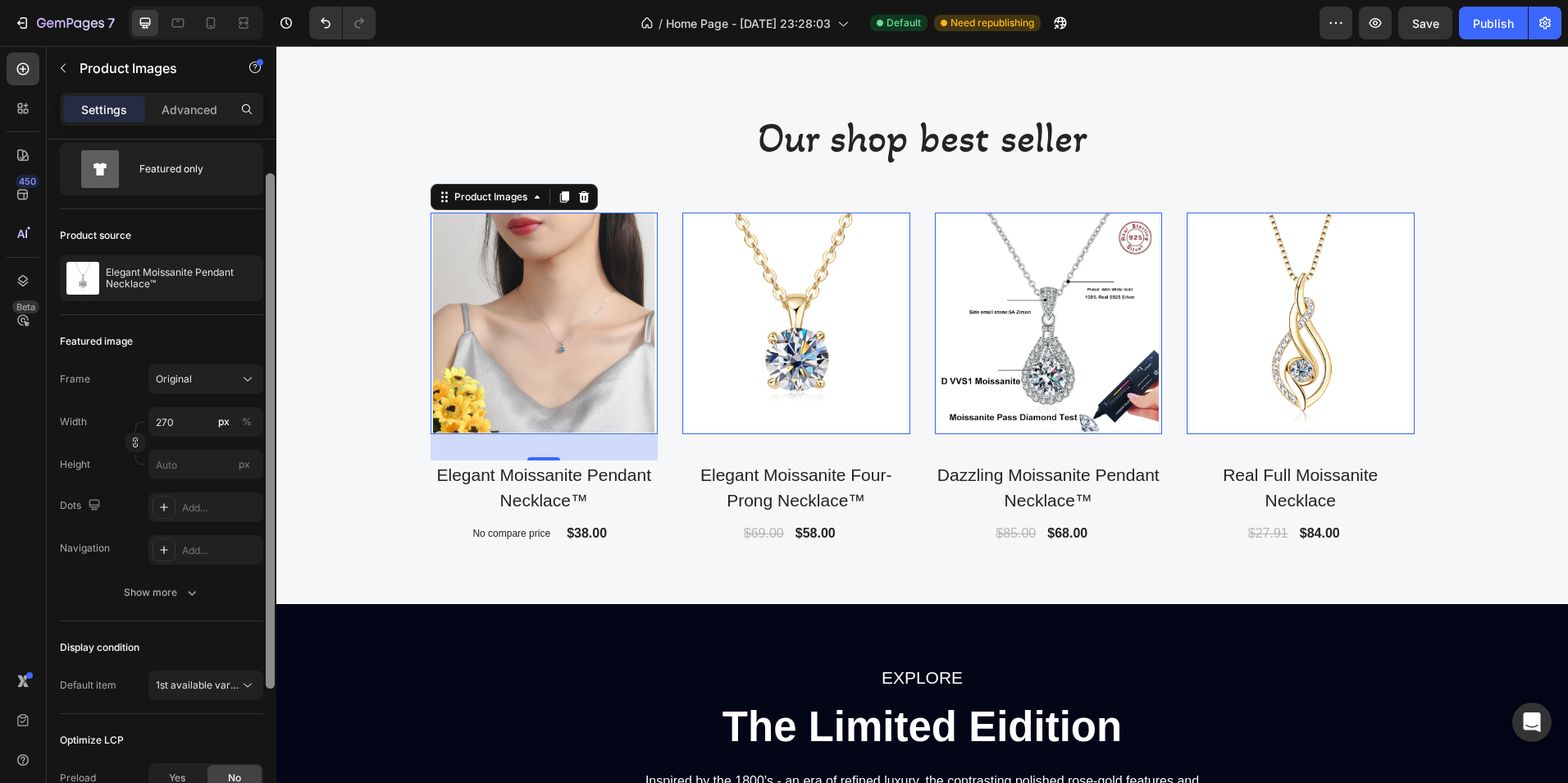
scroll to position [0, 0]
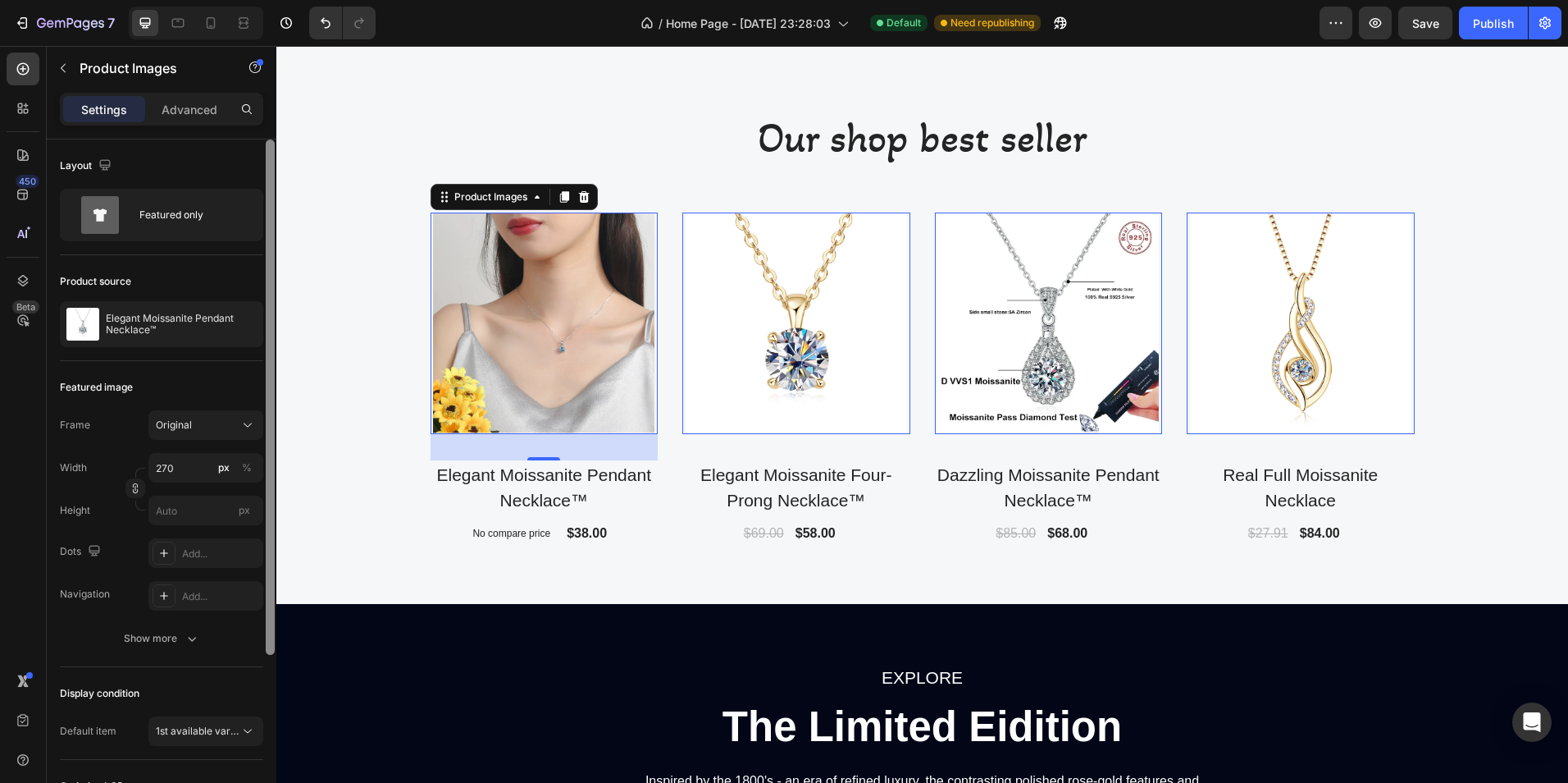
drag, startPoint x: 268, startPoint y: 242, endPoint x: 267, endPoint y: 199, distance: 43.0
click at [267, 199] on div at bounding box center [270, 397] width 9 height 515
click at [497, 198] on div "Product Images" at bounding box center [490, 197] width 79 height 15
click at [507, 324] on img at bounding box center [544, 323] width 222 height 222
click at [508, 368] on img at bounding box center [544, 323] width 222 height 222
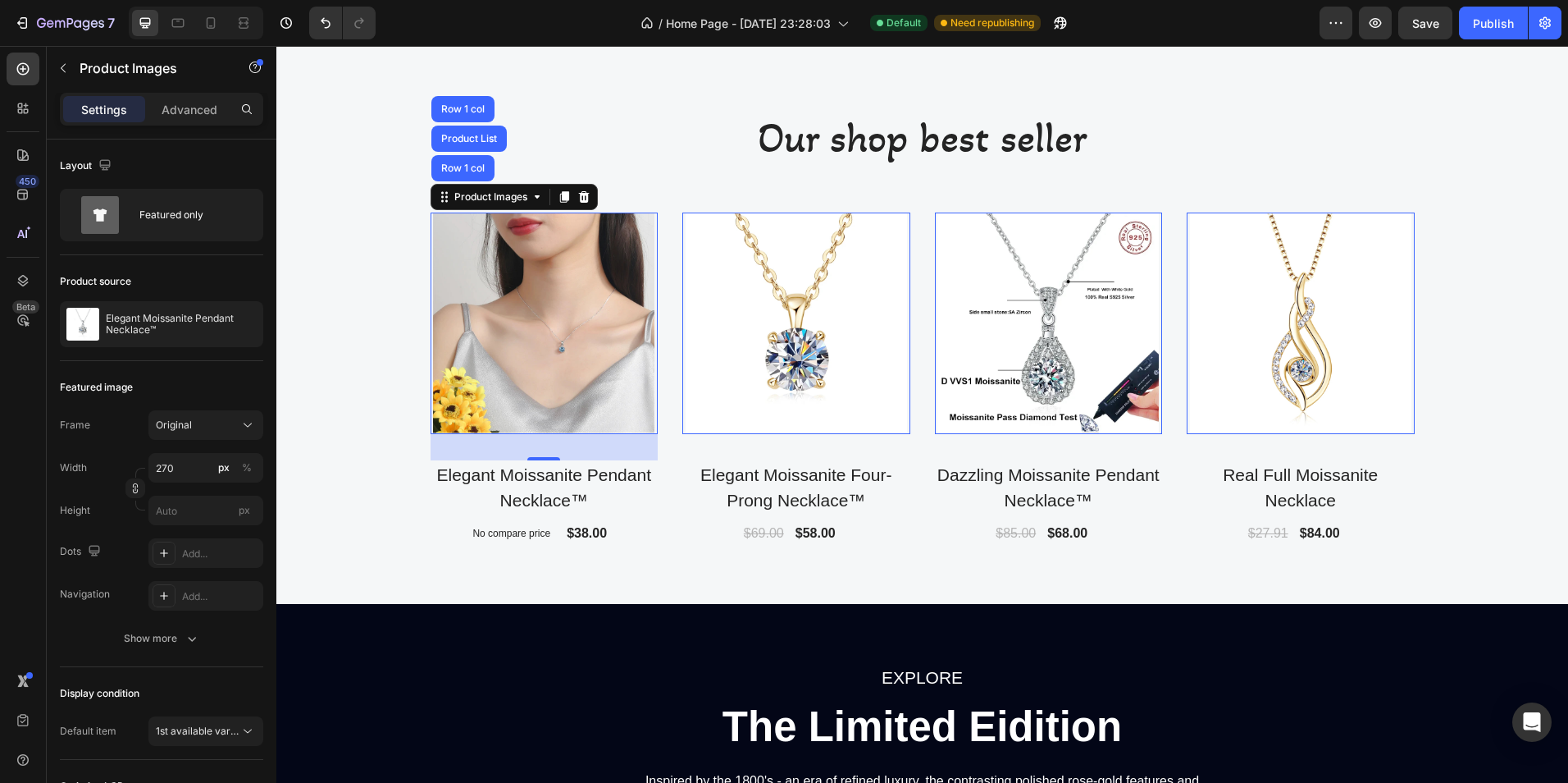
click at [508, 368] on img at bounding box center [544, 323] width 222 height 222
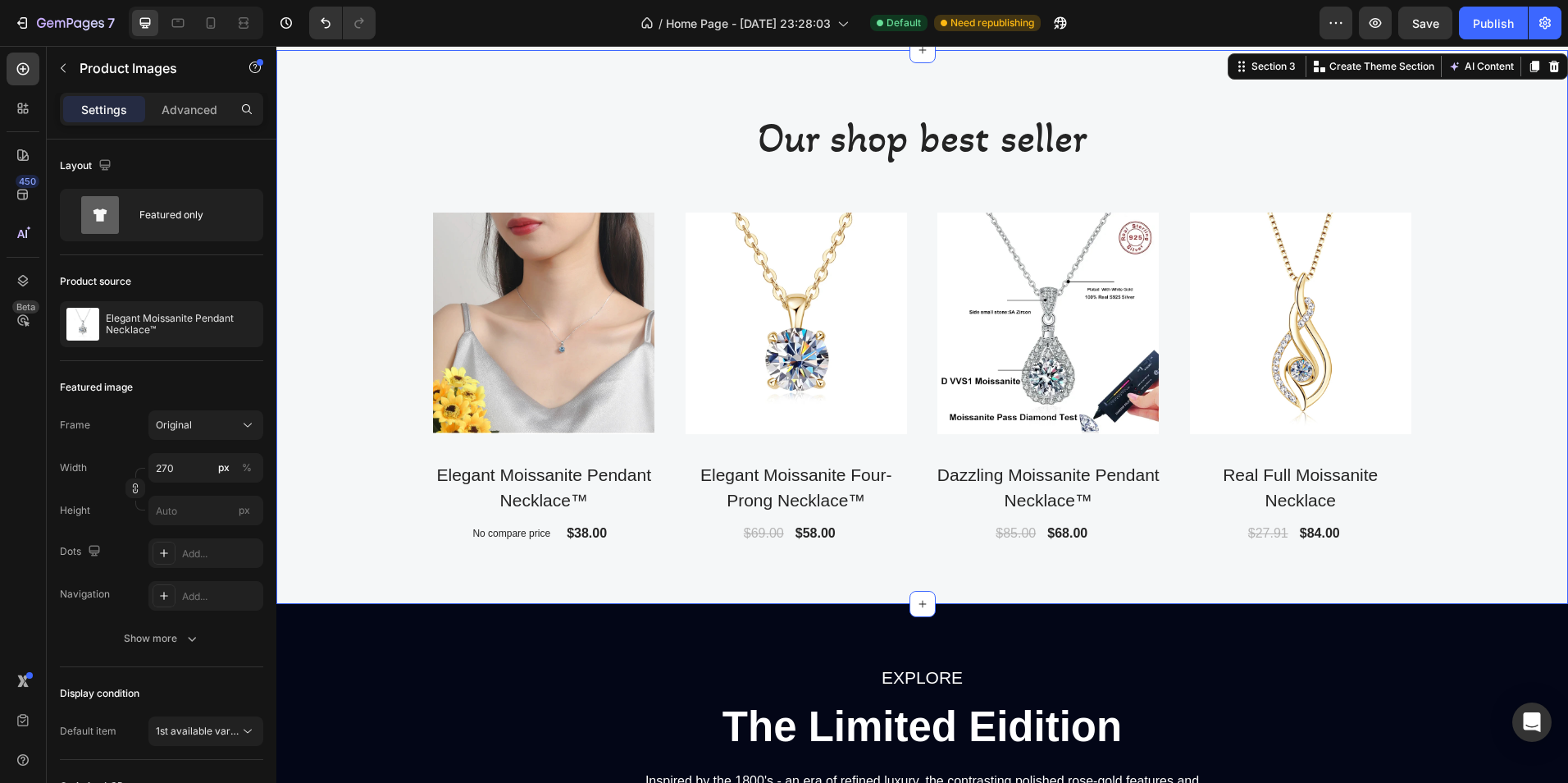
click at [333, 367] on div "Our shop best seller Heading Product Images Elegant Moissanite Pendant Necklace…" at bounding box center [922, 326] width 1267 height 435
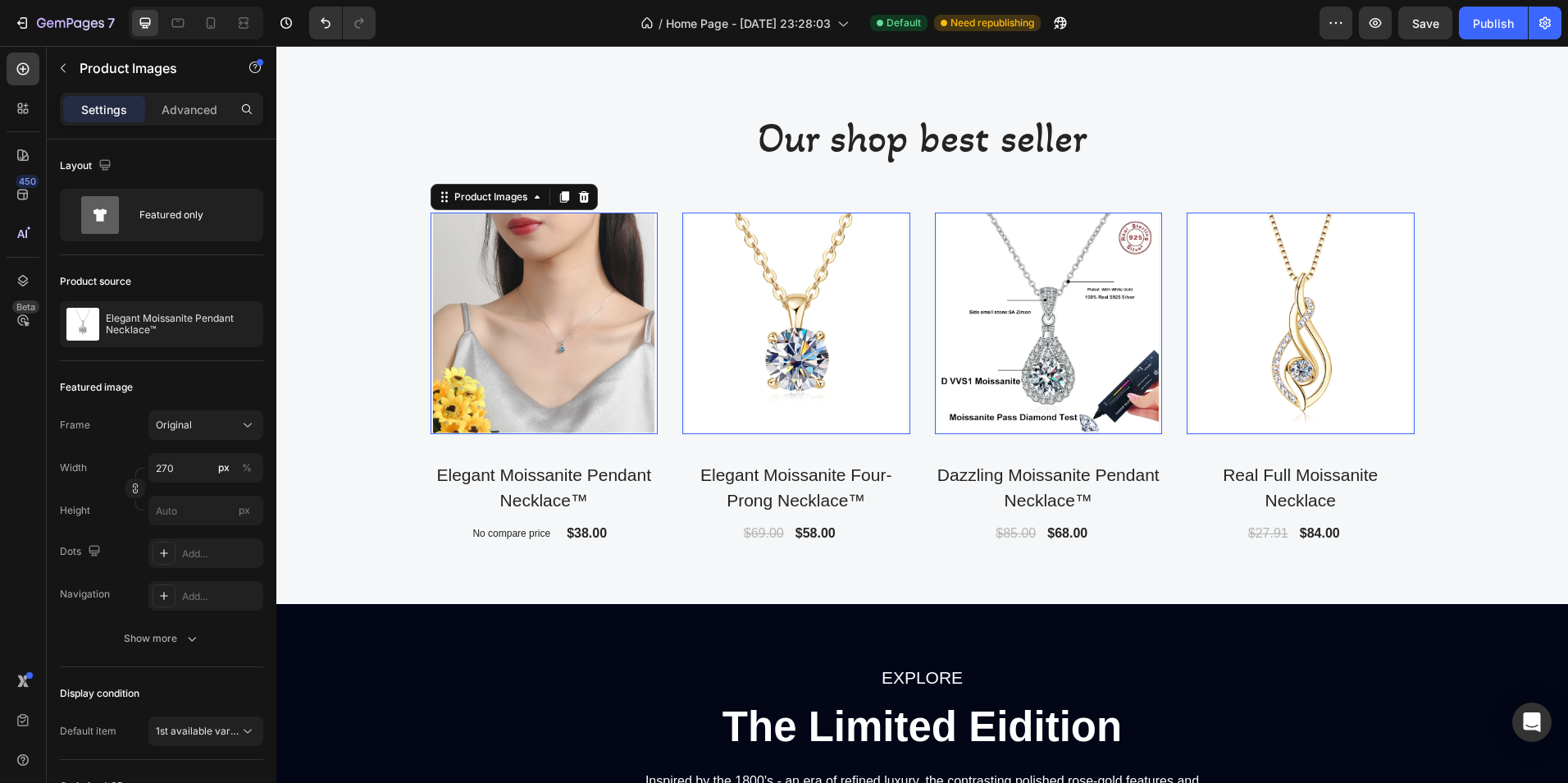
click at [539, 360] on img at bounding box center [544, 323] width 222 height 222
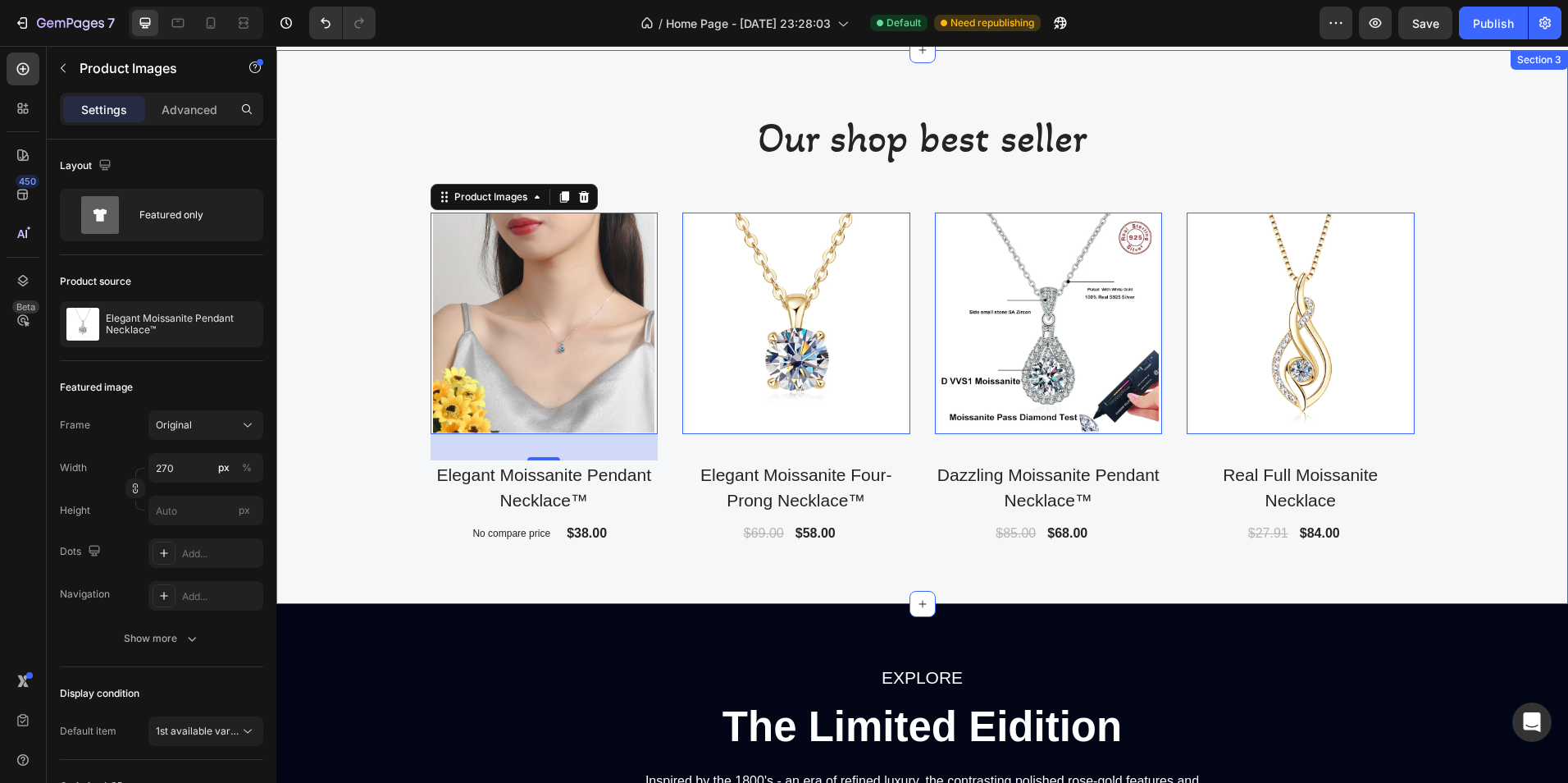
click at [361, 356] on div "Our shop best seller Heading Product Images 32 Elegant Moissanite Pendant Neckl…" at bounding box center [922, 326] width 1267 height 435
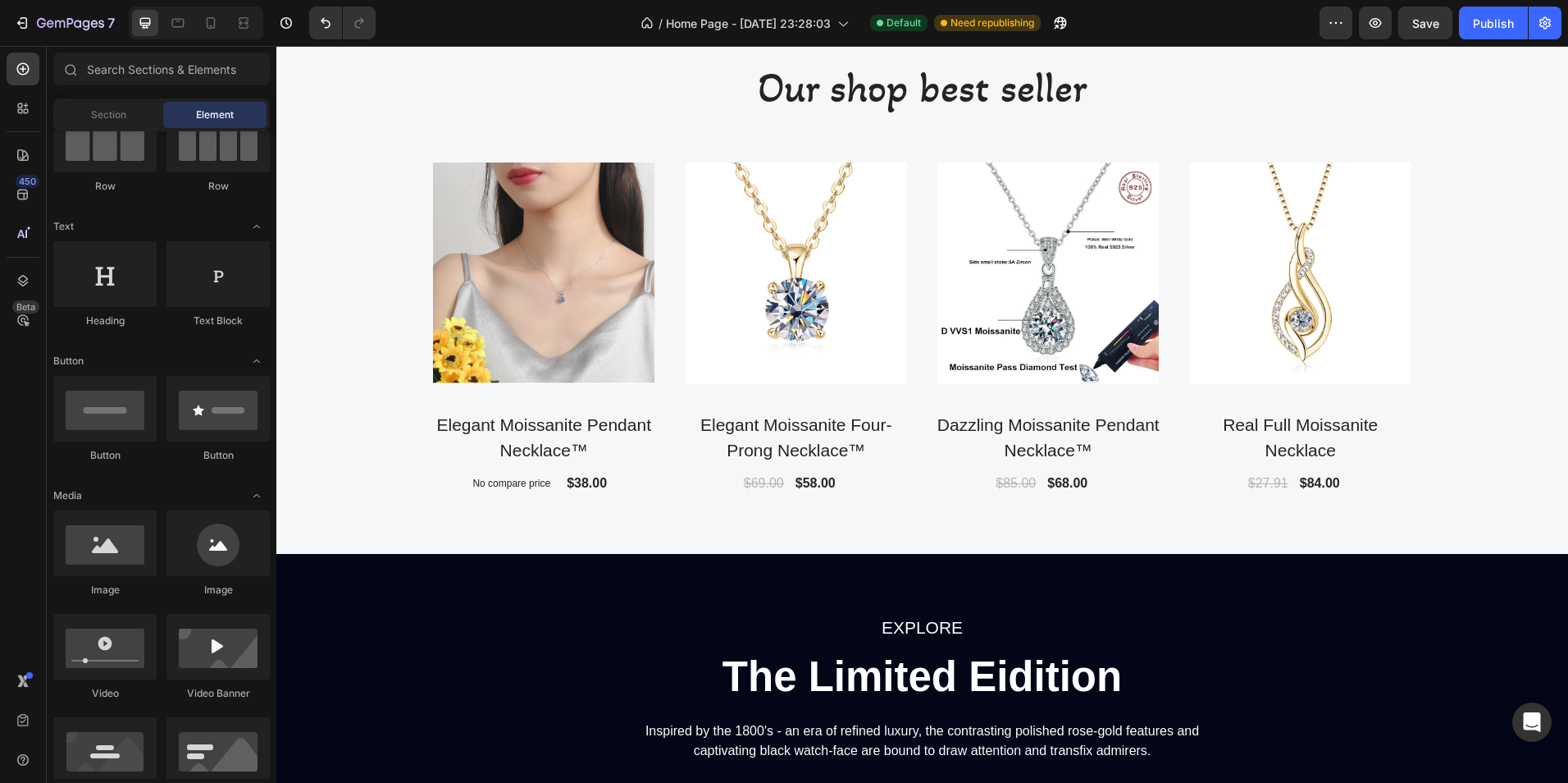
scroll to position [1202, 0]
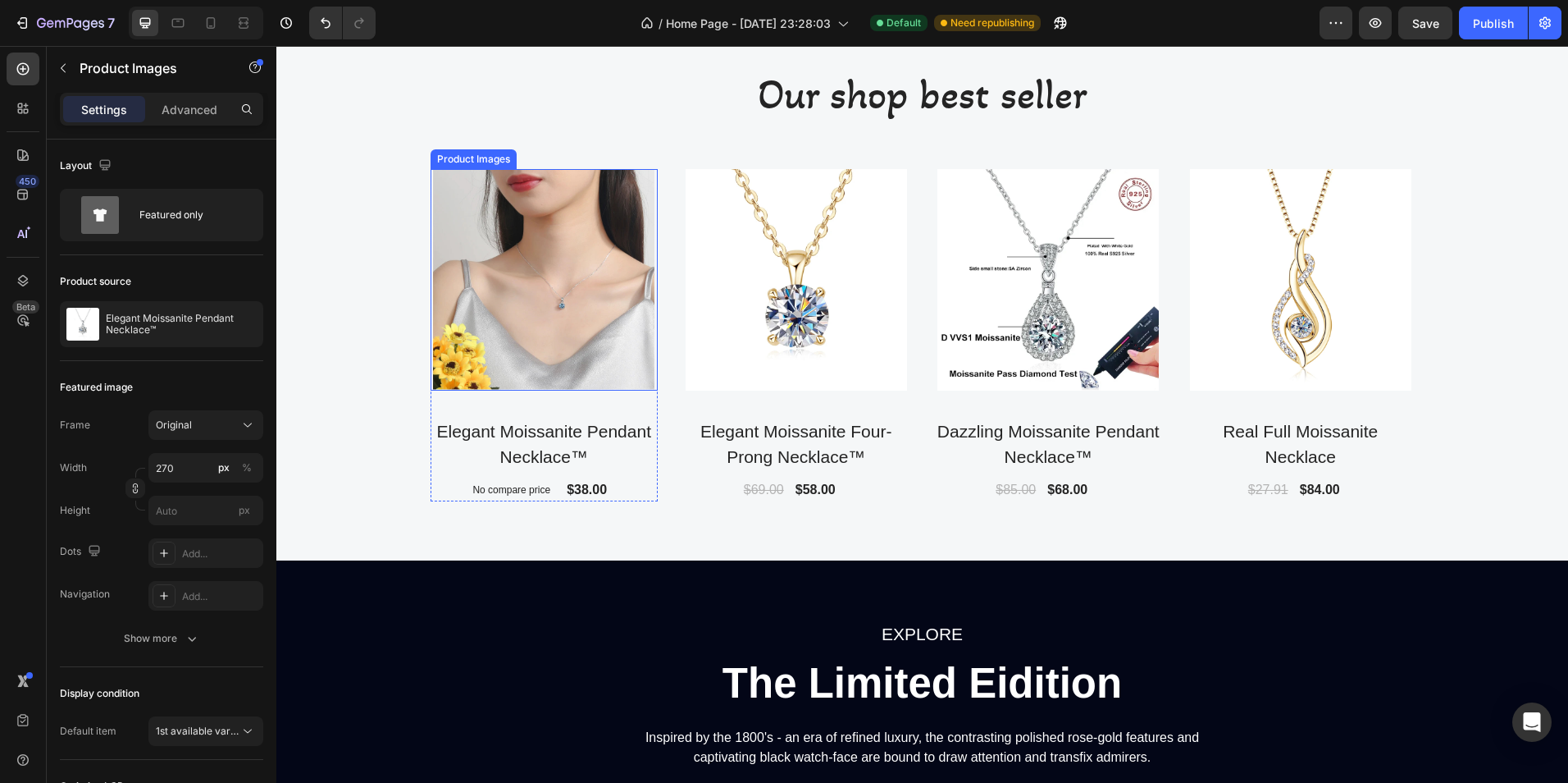
click at [576, 333] on img at bounding box center [544, 280] width 222 height 222
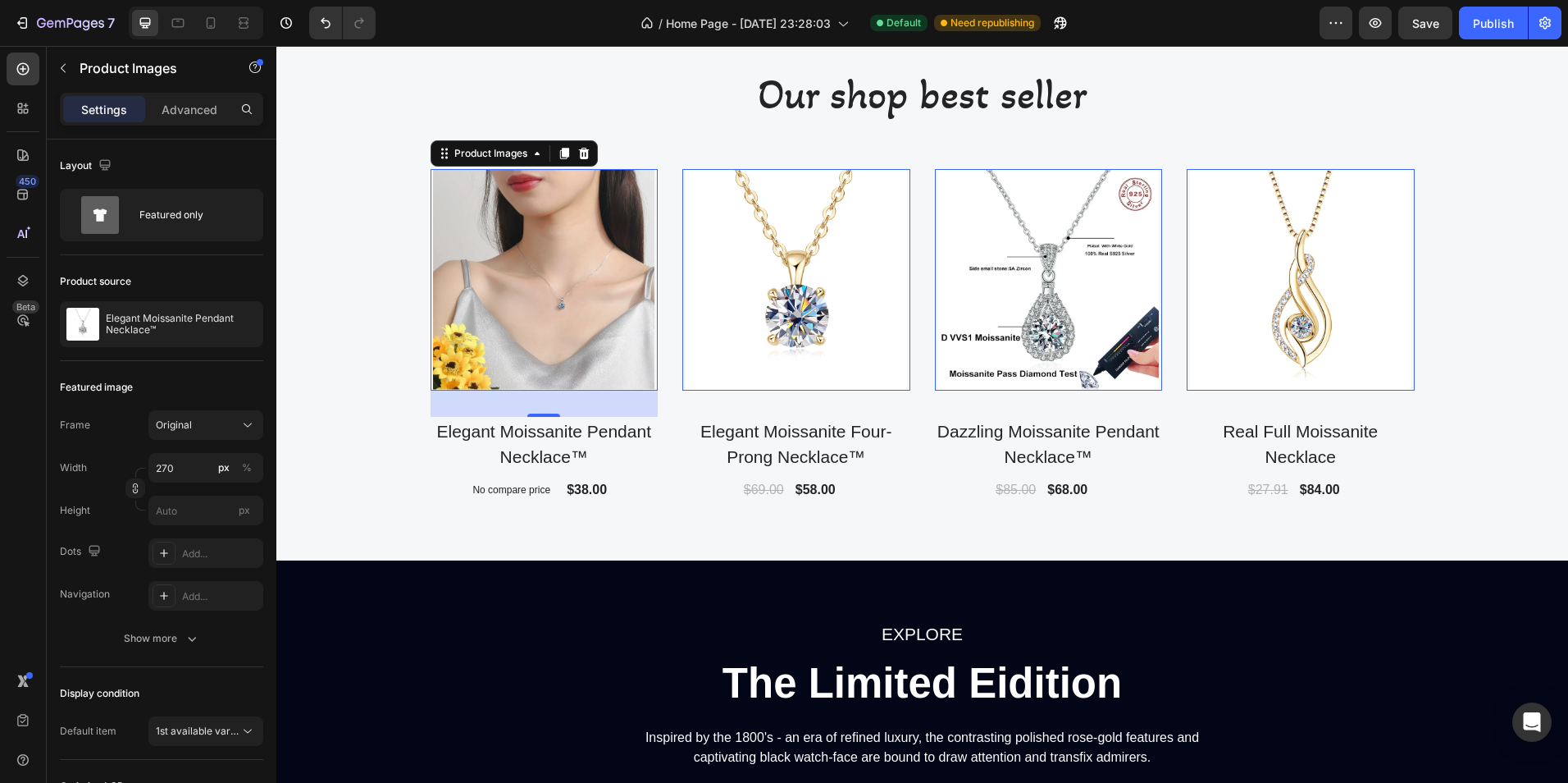
click at [486, 324] on img at bounding box center [544, 280] width 222 height 222
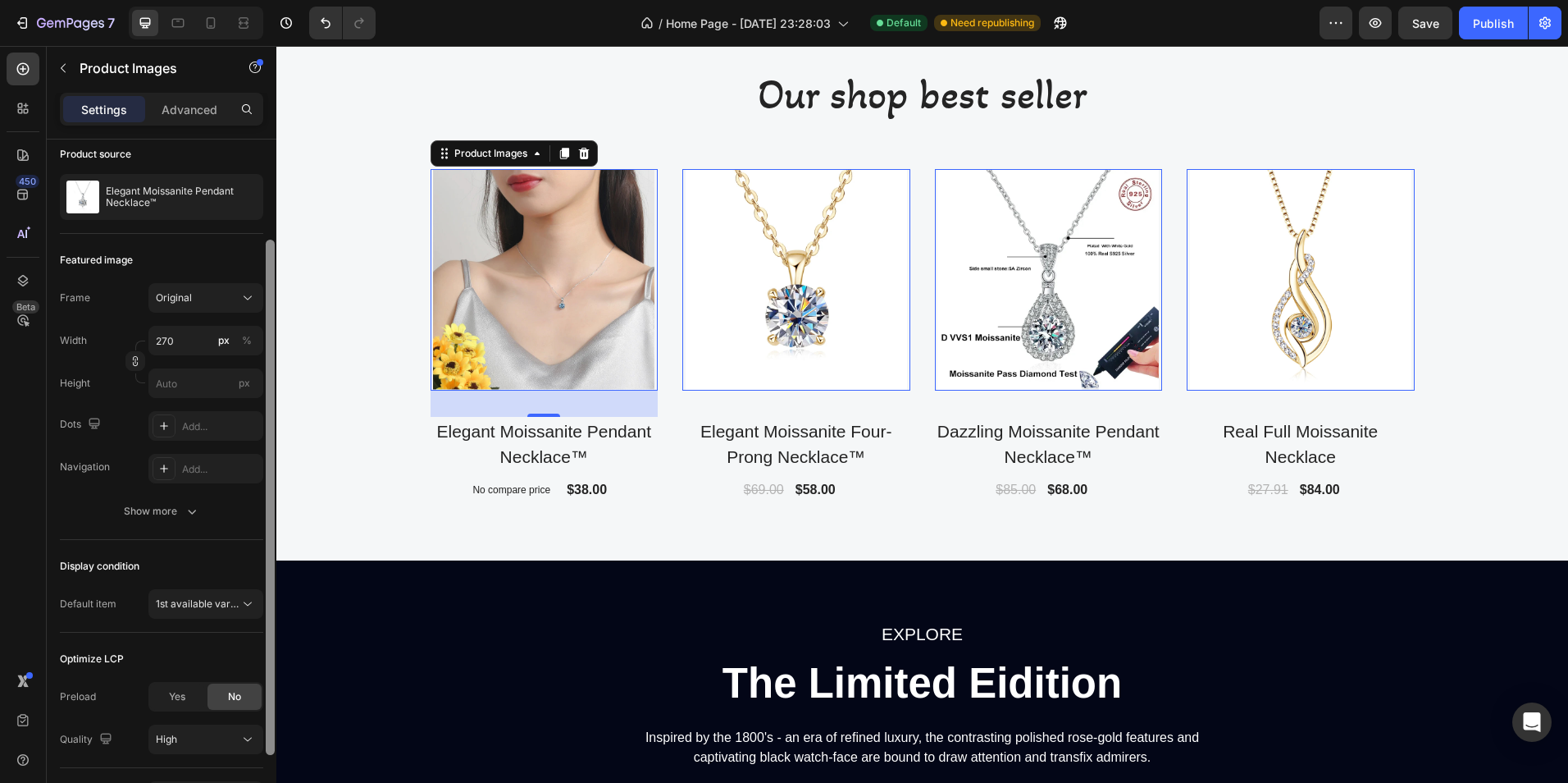
scroll to position [130, 0]
drag, startPoint x: 548, startPoint y: 325, endPoint x: 289, endPoint y: 222, distance: 278.7
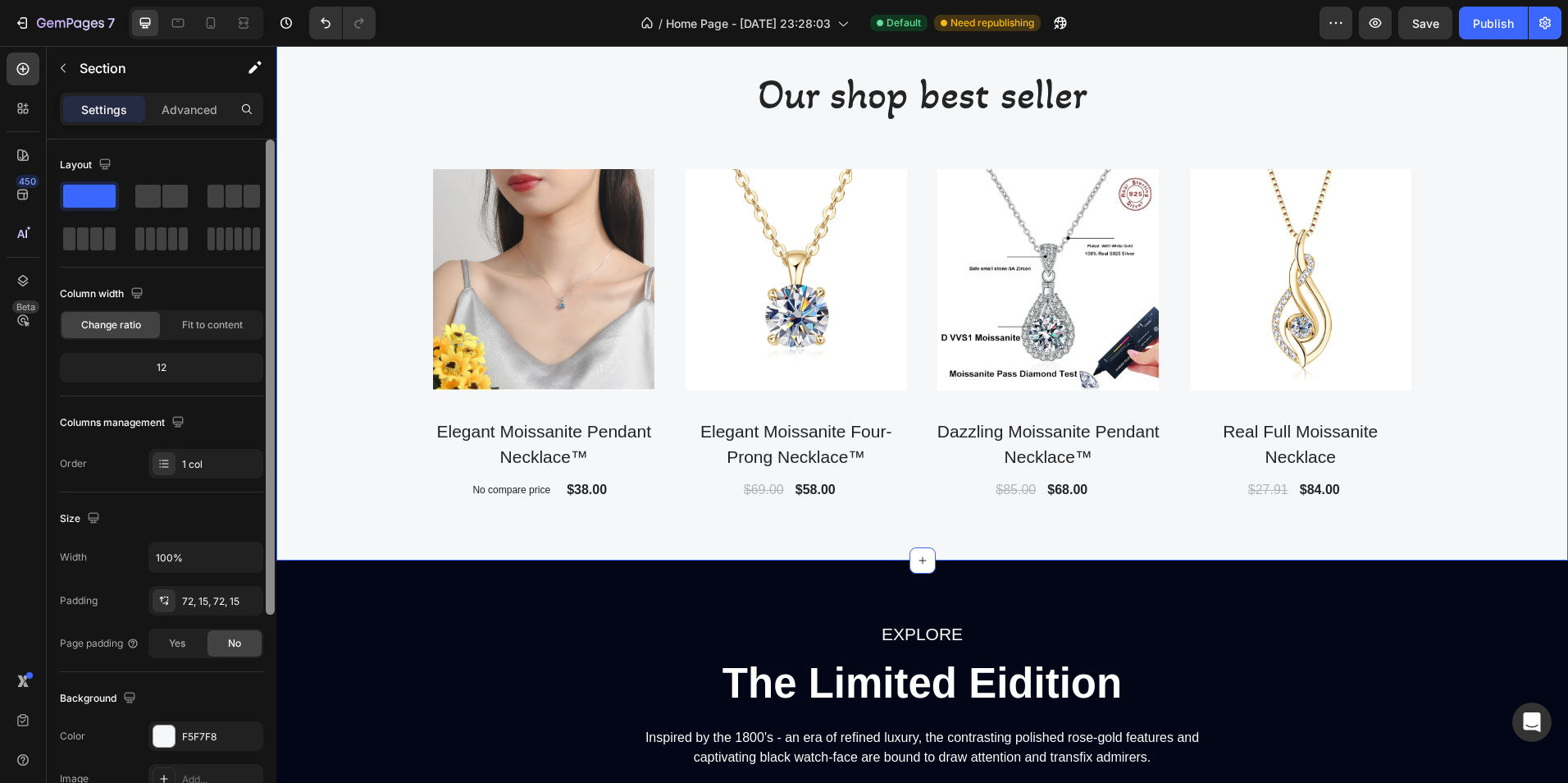
scroll to position [0, 0]
drag, startPoint x: 549, startPoint y: 326, endPoint x: 280, endPoint y: 214, distance: 291.4
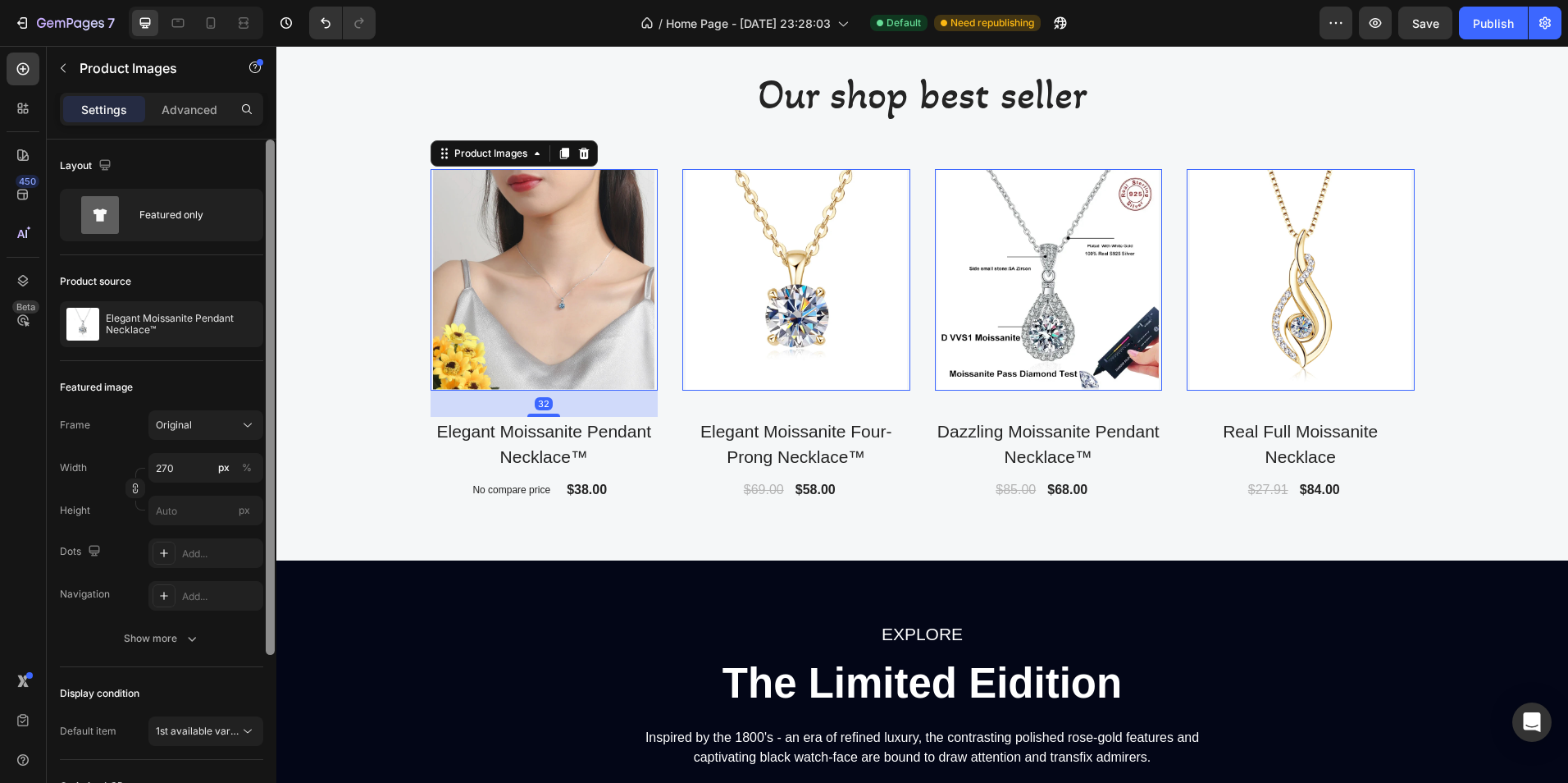
click at [497, 294] on img at bounding box center [544, 280] width 222 height 222
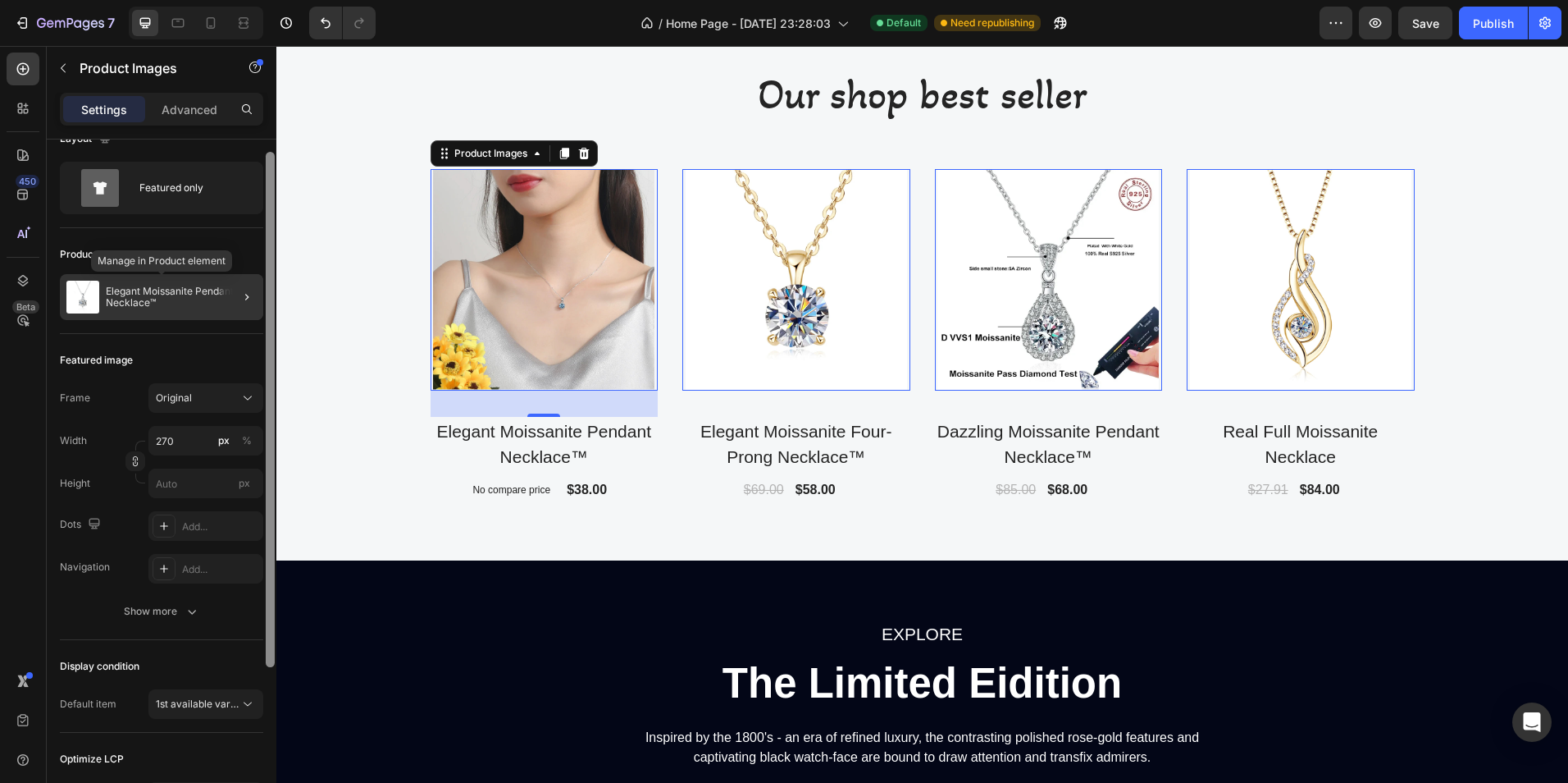
scroll to position [22, 0]
click at [152, 295] on p "Elegant Moissanite Pendant Necklace™" at bounding box center [182, 302] width 151 height 23
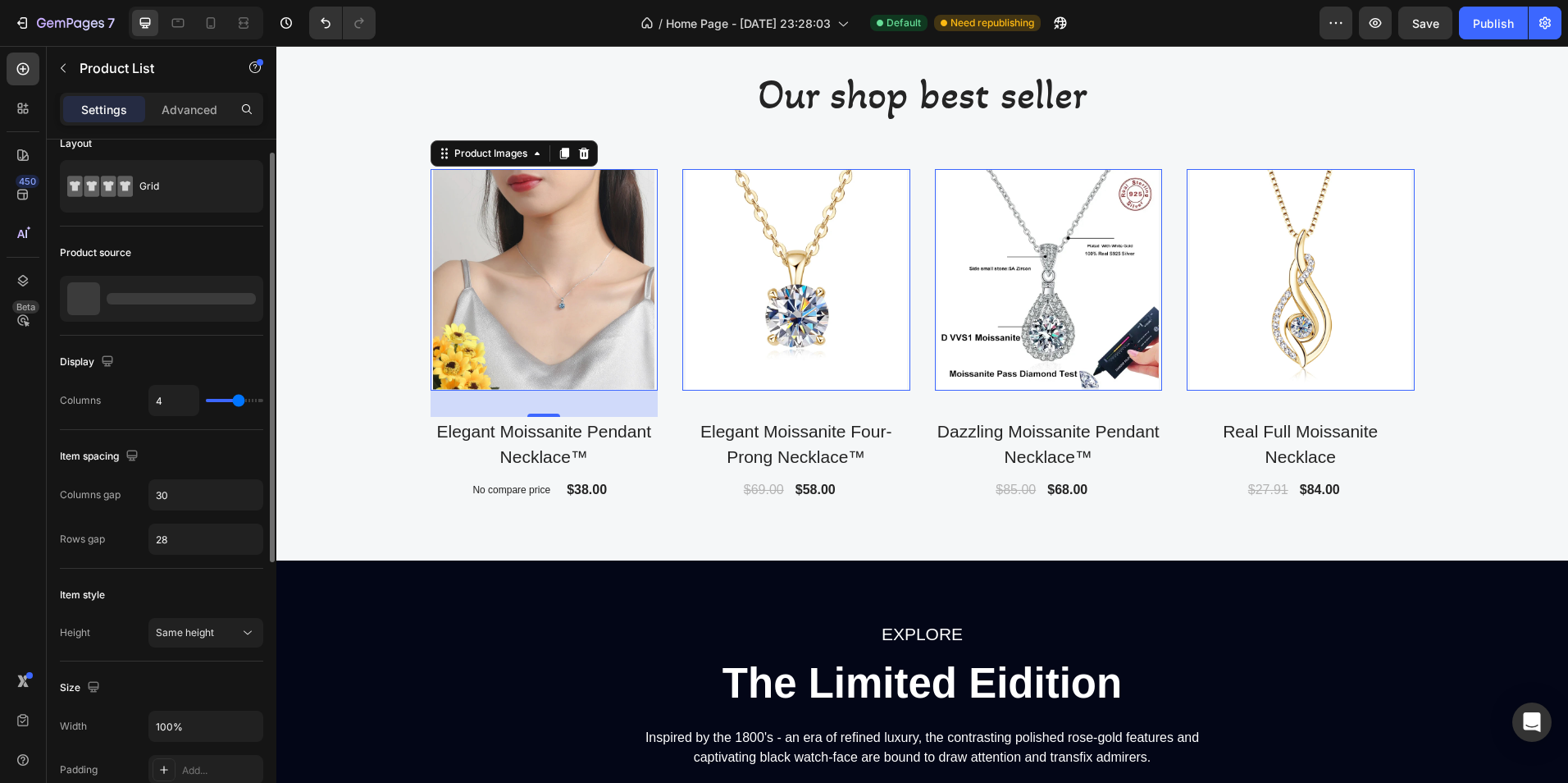
scroll to position [0, 0]
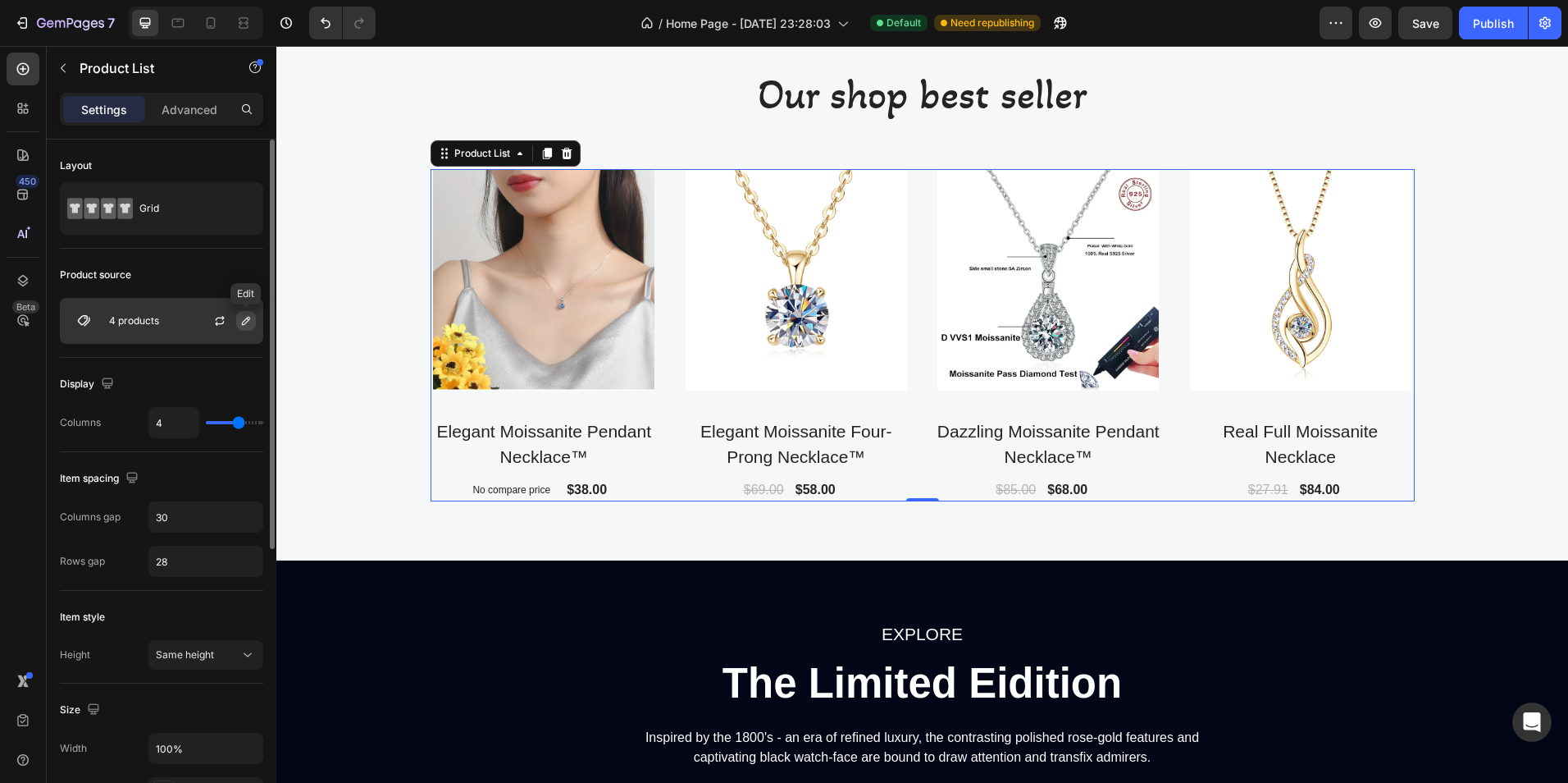
click at [243, 317] on icon "button" at bounding box center [246, 321] width 13 height 13
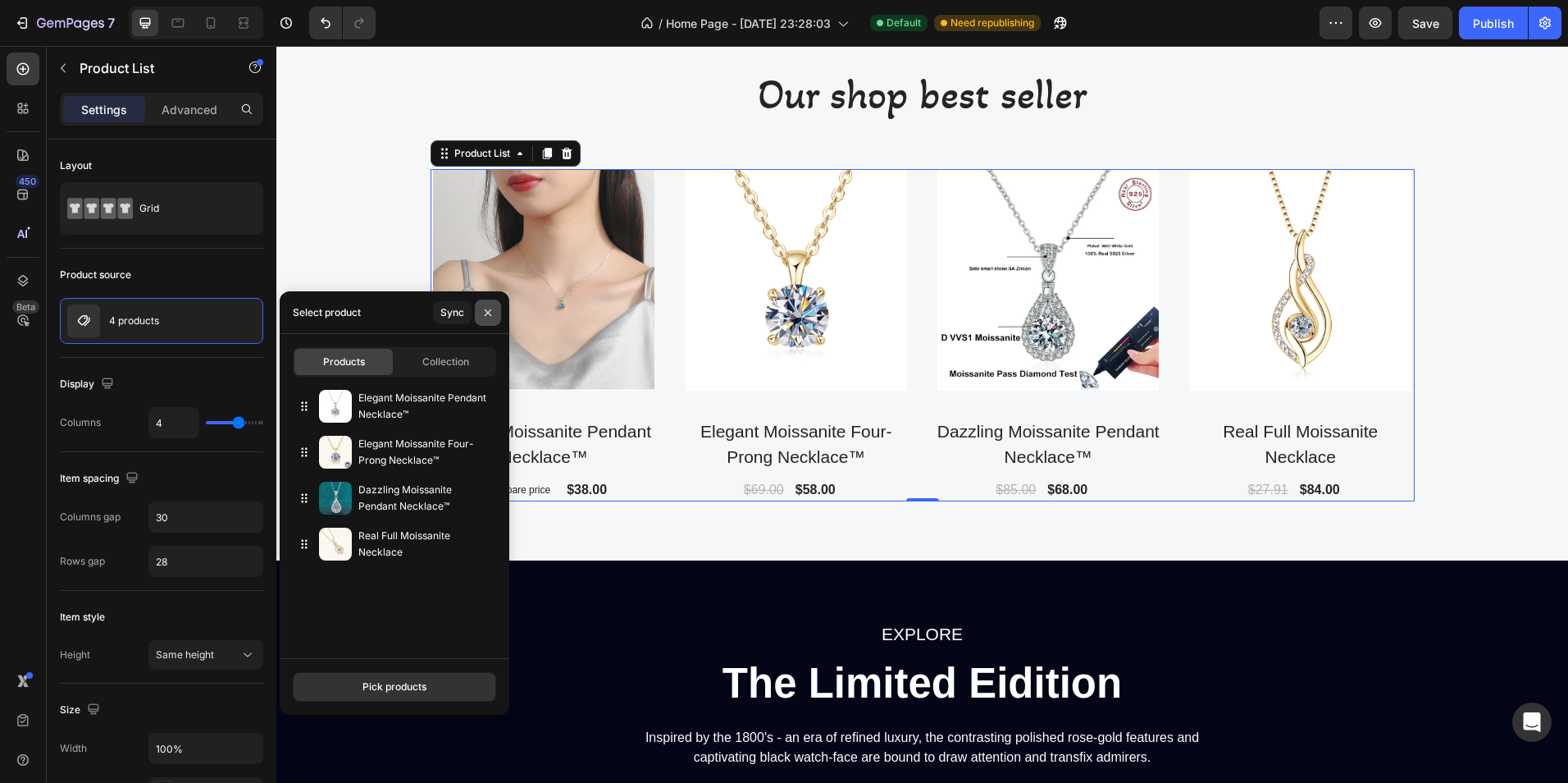
click at [486, 310] on icon "button" at bounding box center [487, 311] width 7 height 7
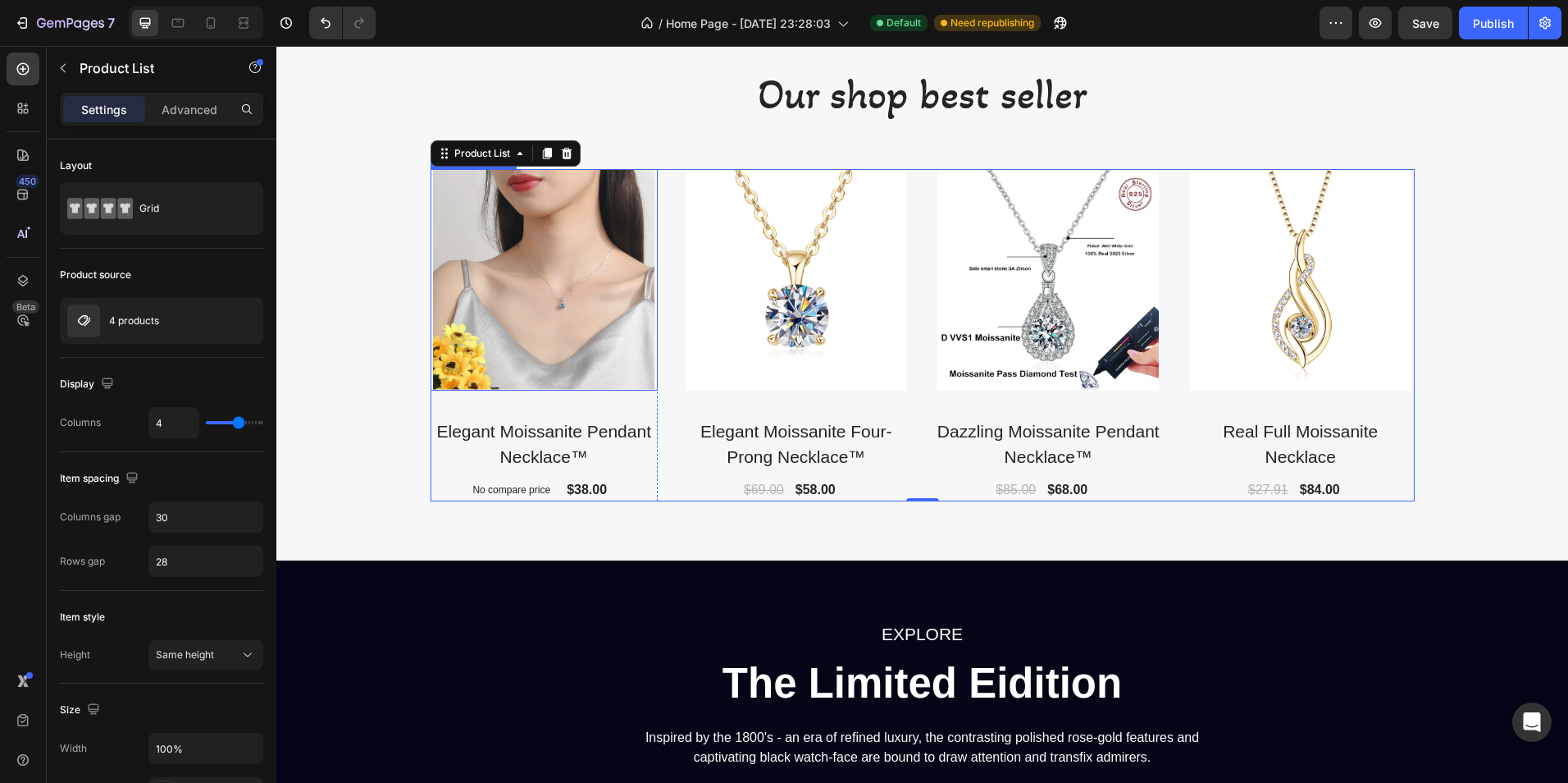
click at [502, 305] on img at bounding box center [544, 280] width 222 height 222
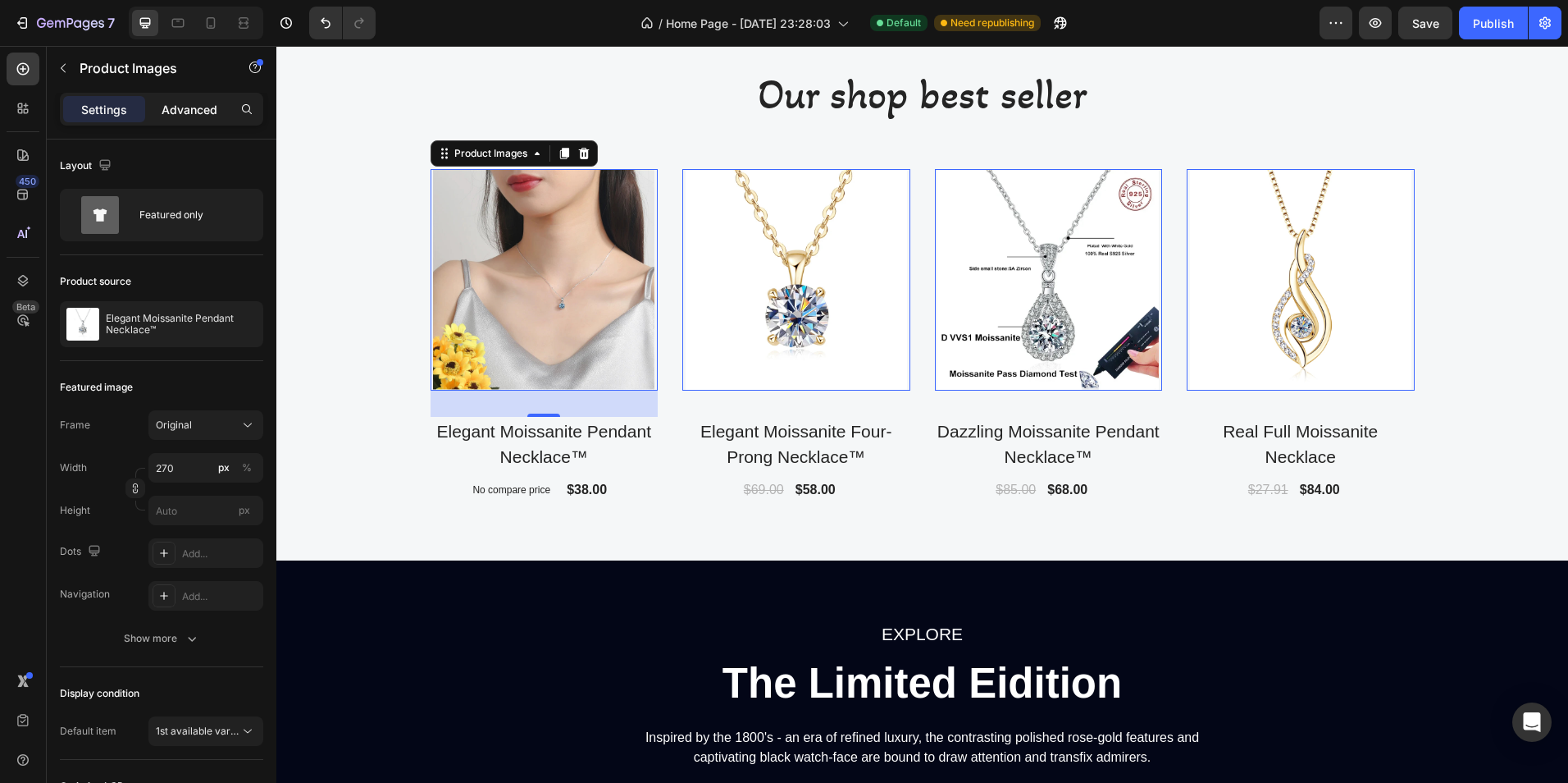
click at [196, 109] on p "Advanced" at bounding box center [189, 109] width 56 height 17
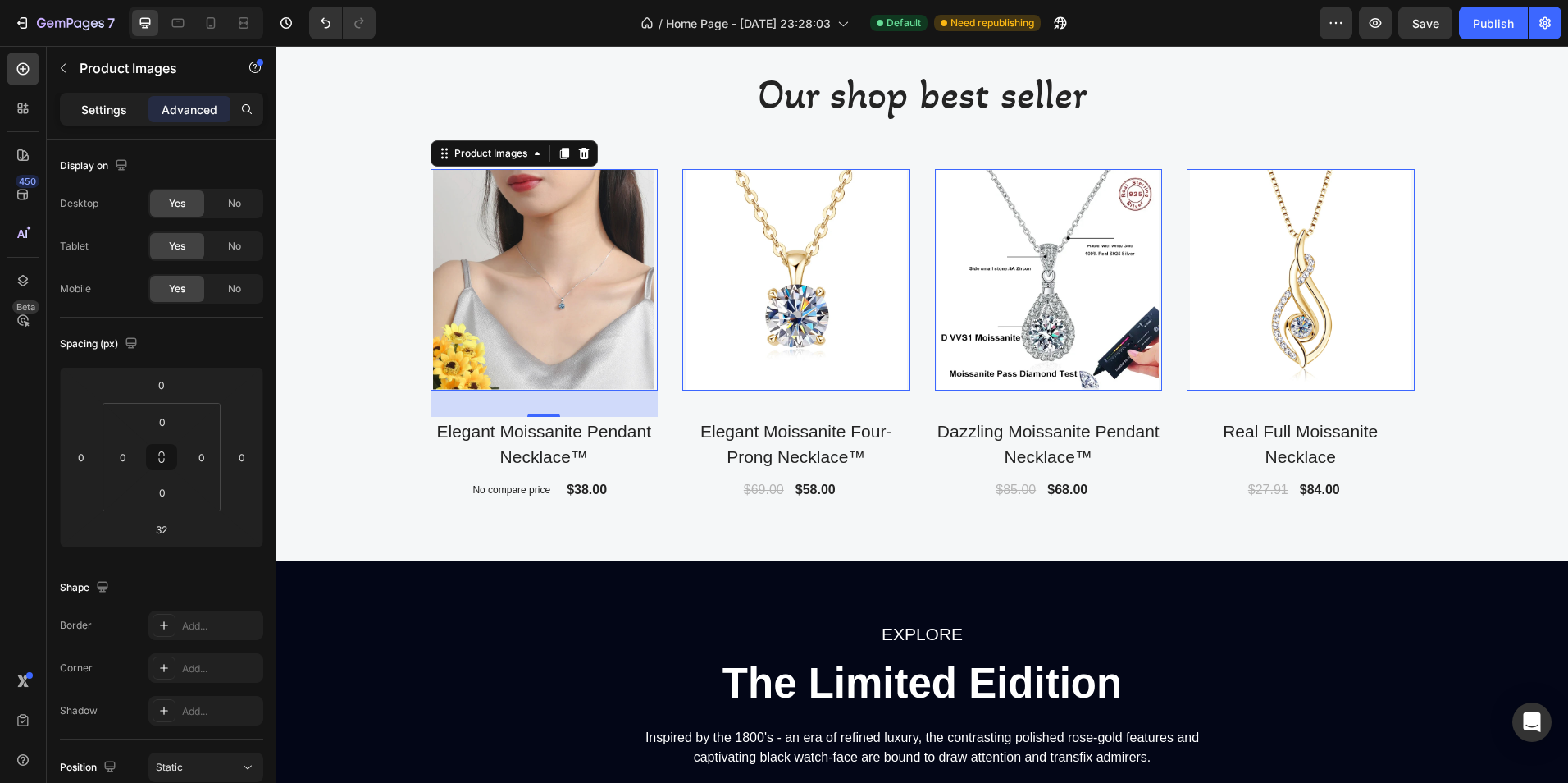
click at [108, 112] on p "Settings" at bounding box center [103, 109] width 46 height 17
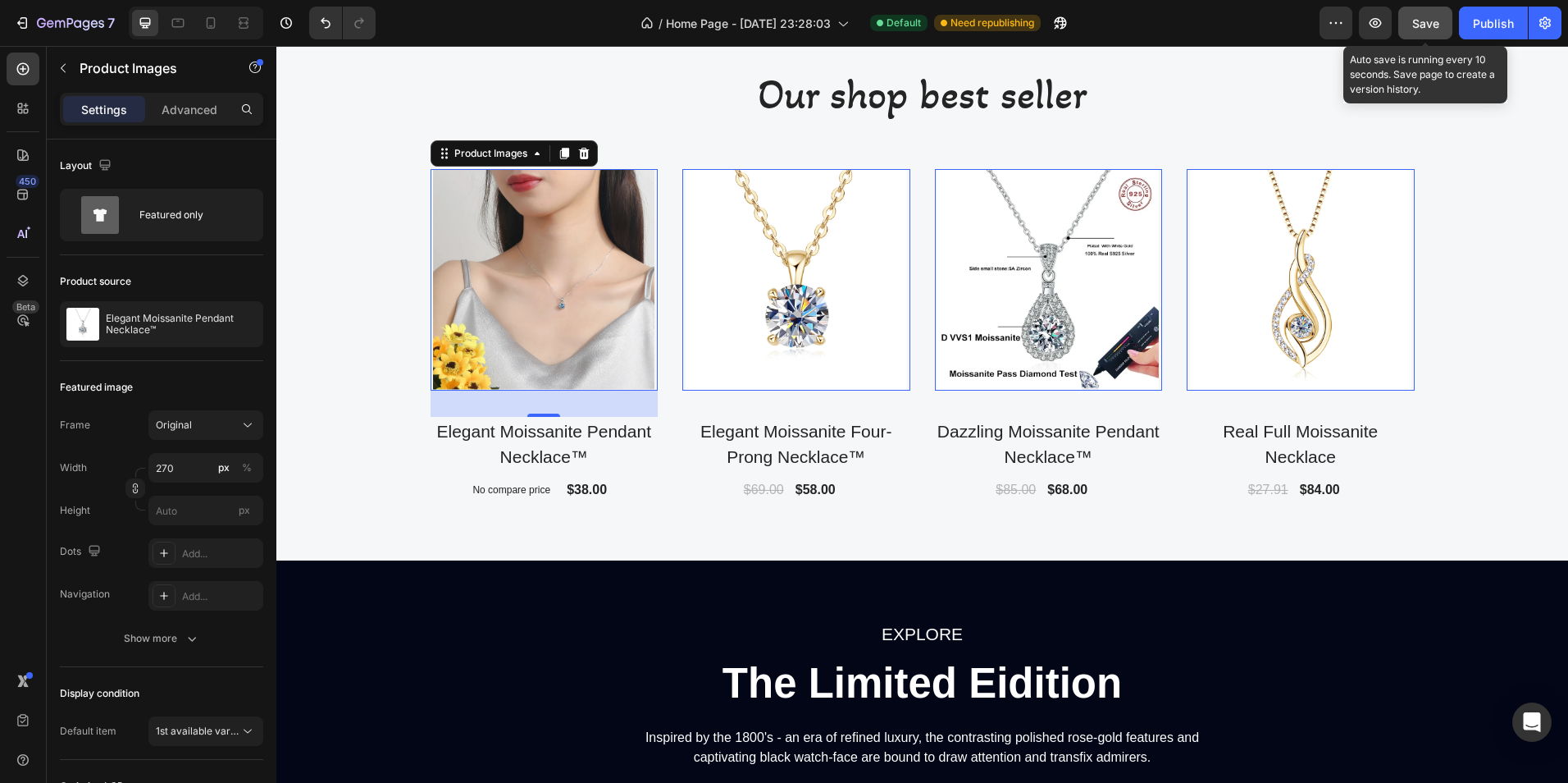
click at [1429, 25] on span "Save" at bounding box center [1425, 23] width 27 height 14
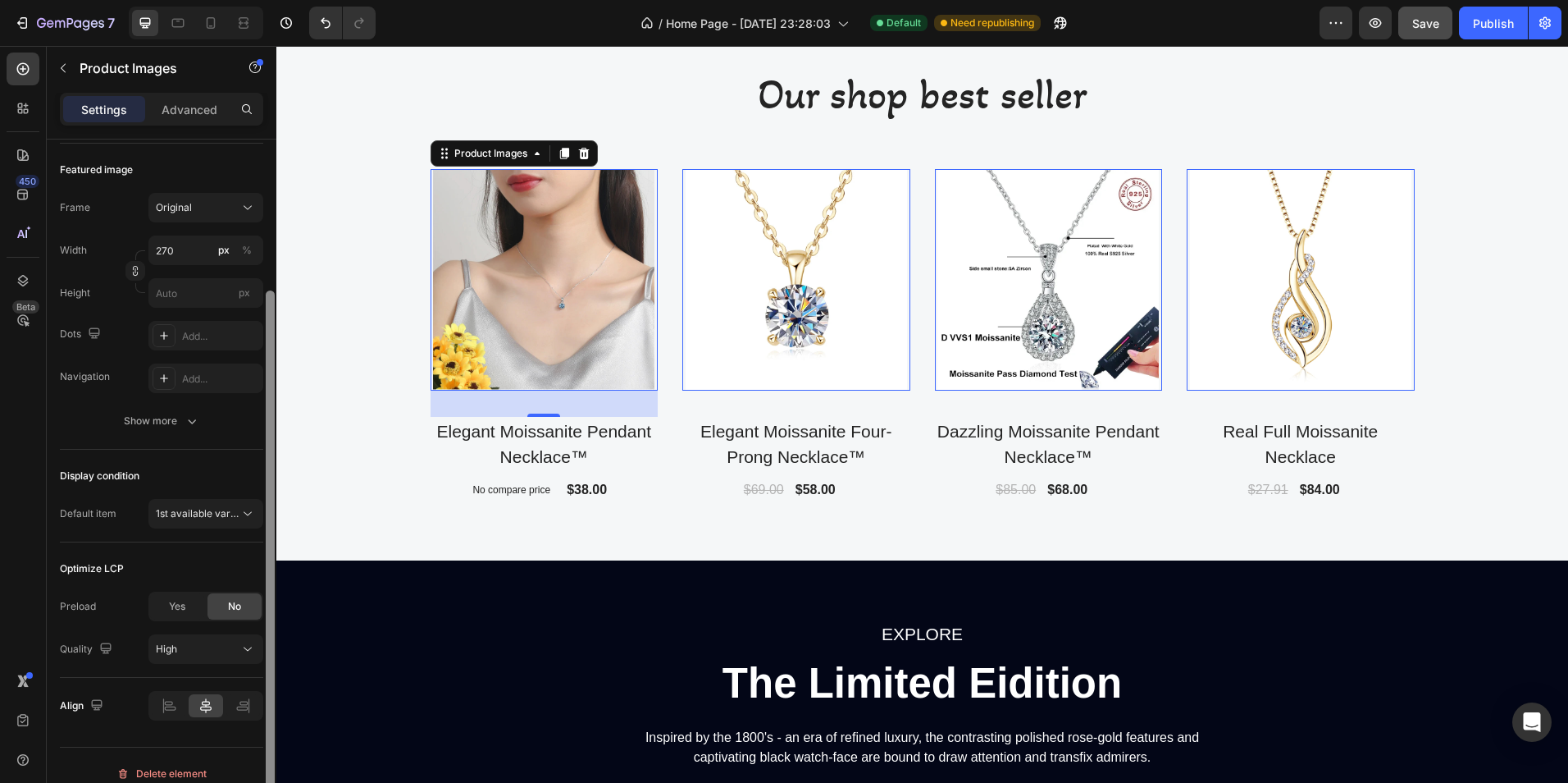
scroll to position [211, 0]
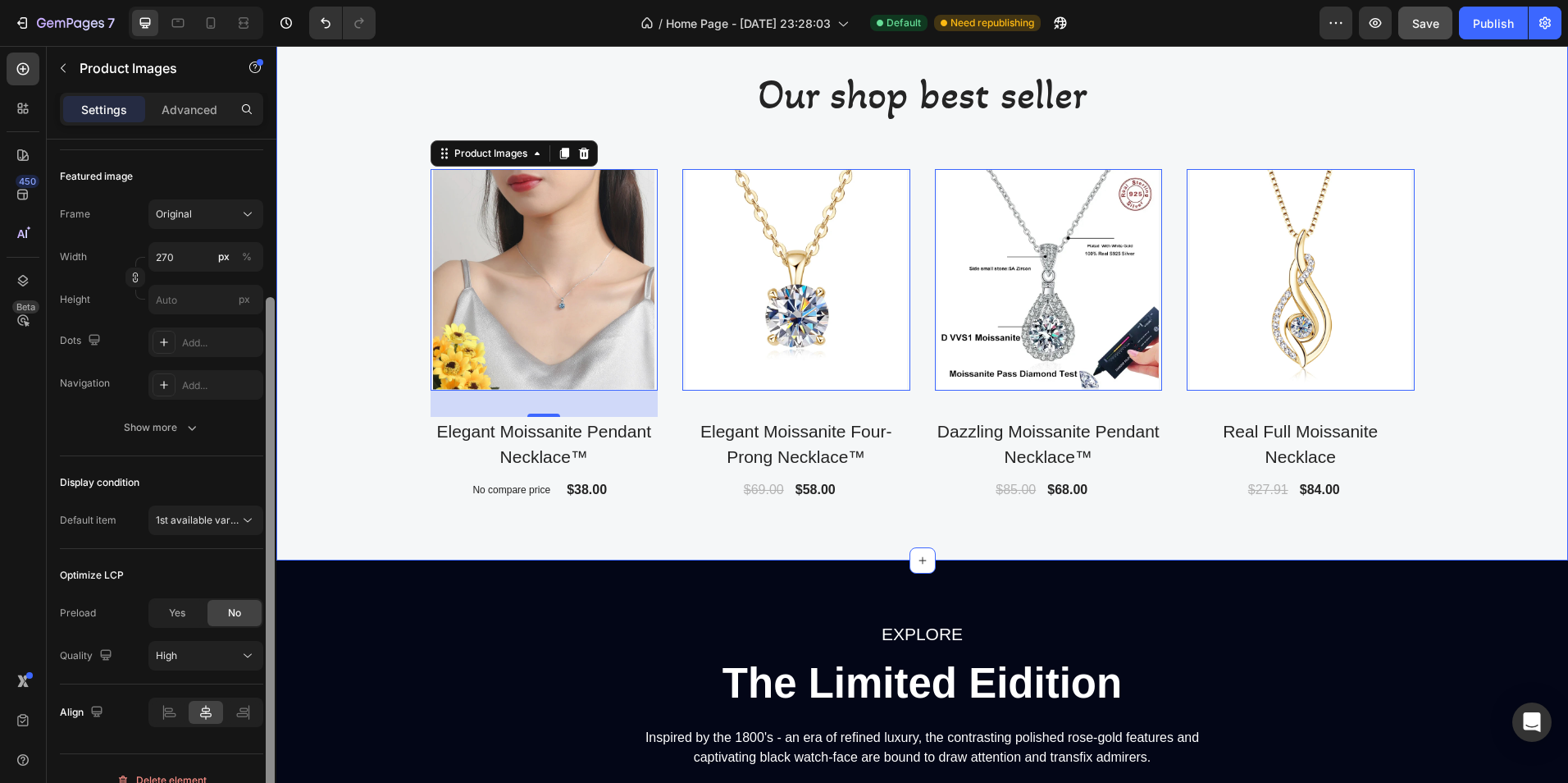
drag, startPoint x: 544, startPoint y: 319, endPoint x: 294, endPoint y: 281, distance: 252.9
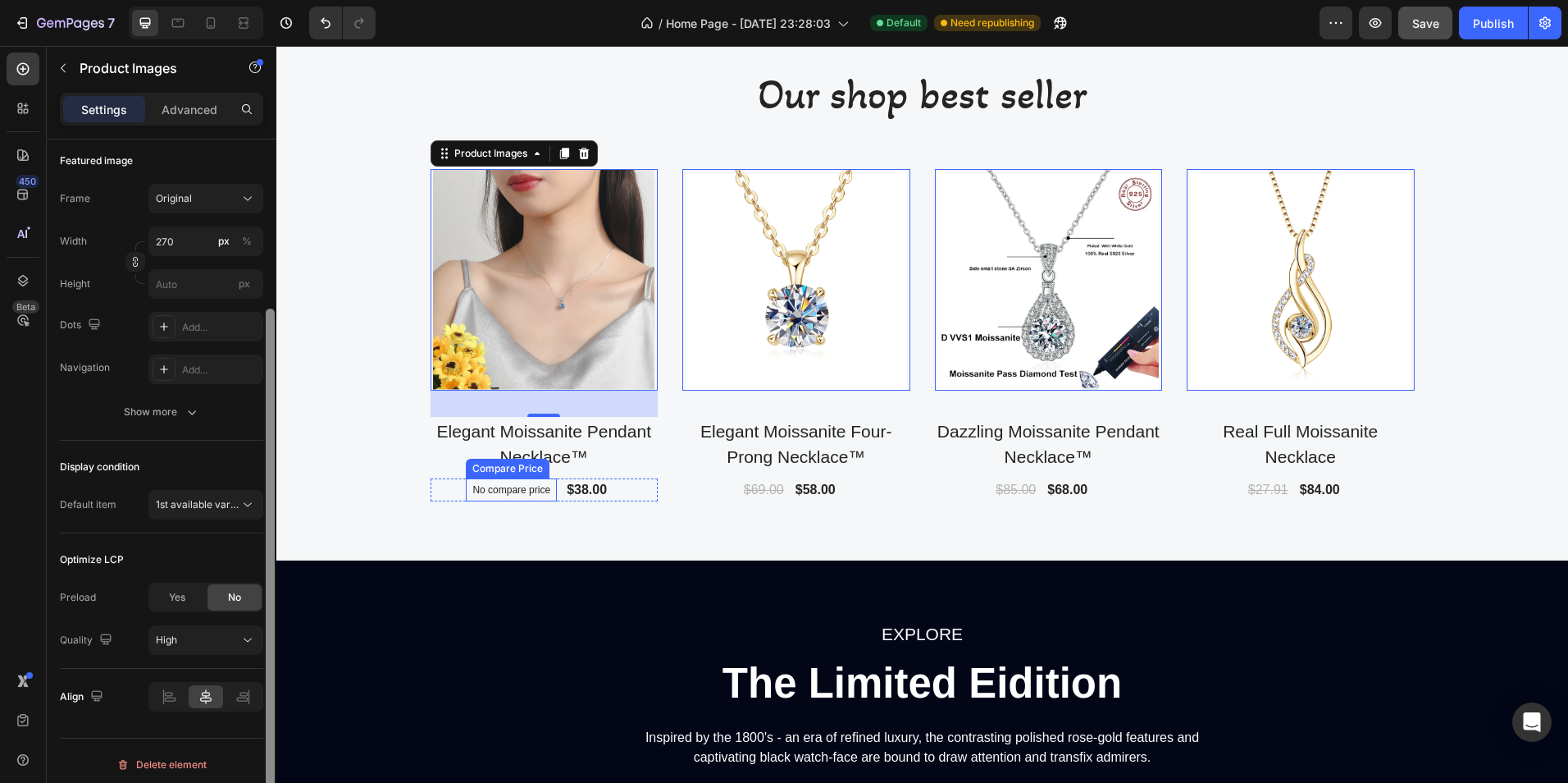
scroll to position [0, 0]
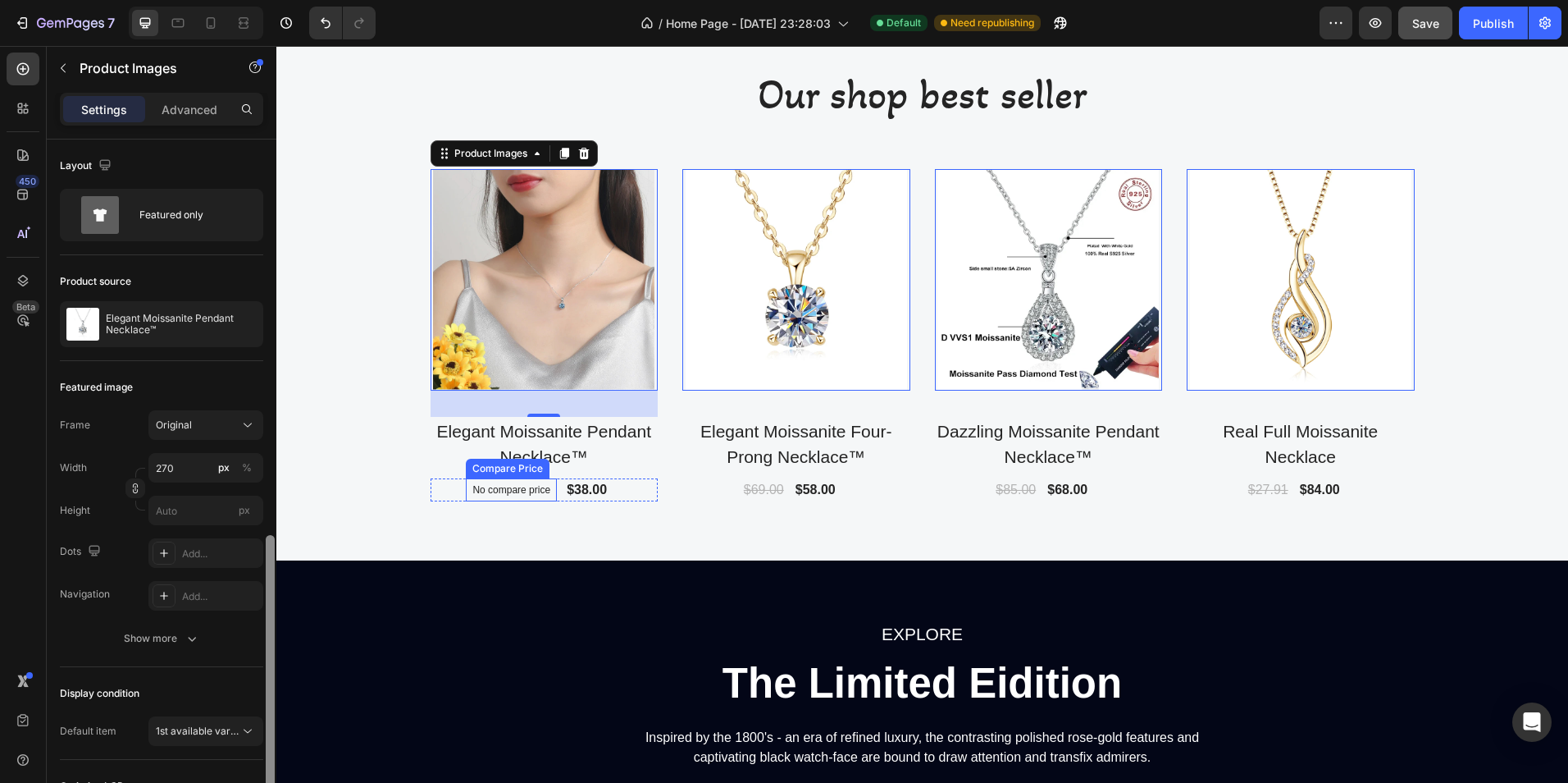
click at [497, 488] on p "No compare price" at bounding box center [511, 489] width 78 height 10
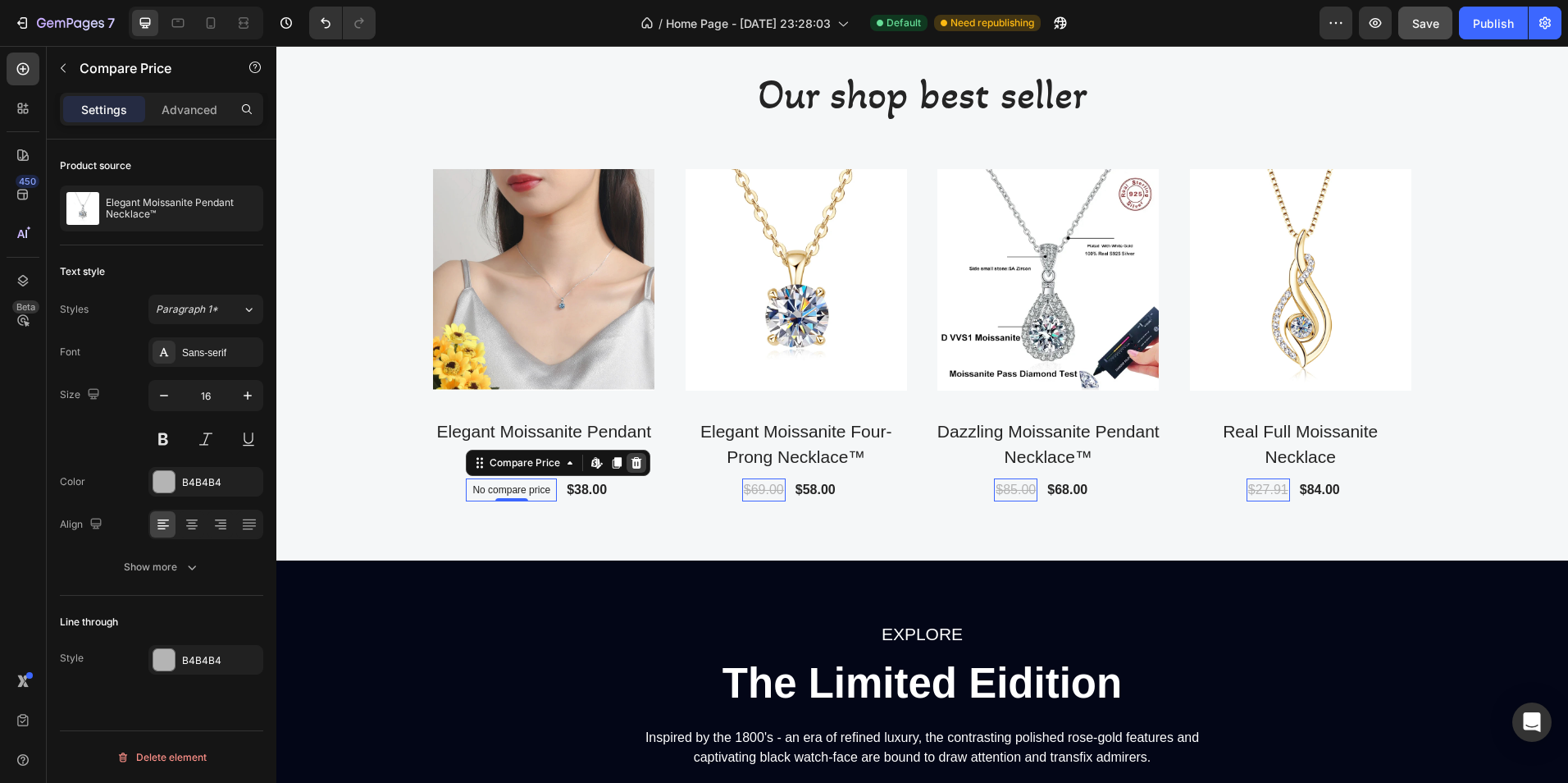
click at [630, 464] on icon at bounding box center [636, 462] width 13 height 13
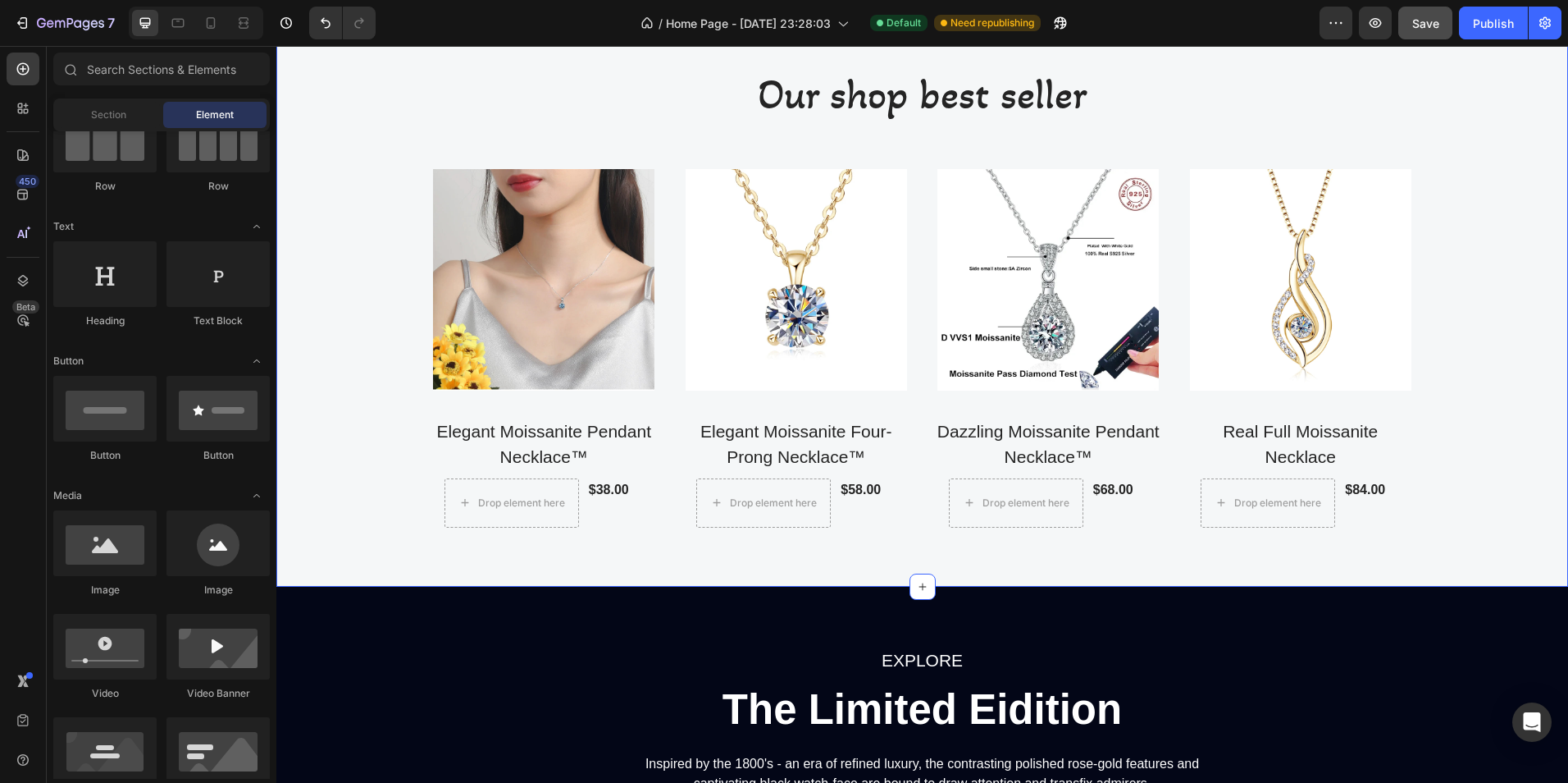
click at [792, 543] on div "Our shop best seller Heading Product Images Elegant Moissanite Pendant Necklace…" at bounding box center [922, 296] width 1292 height 580
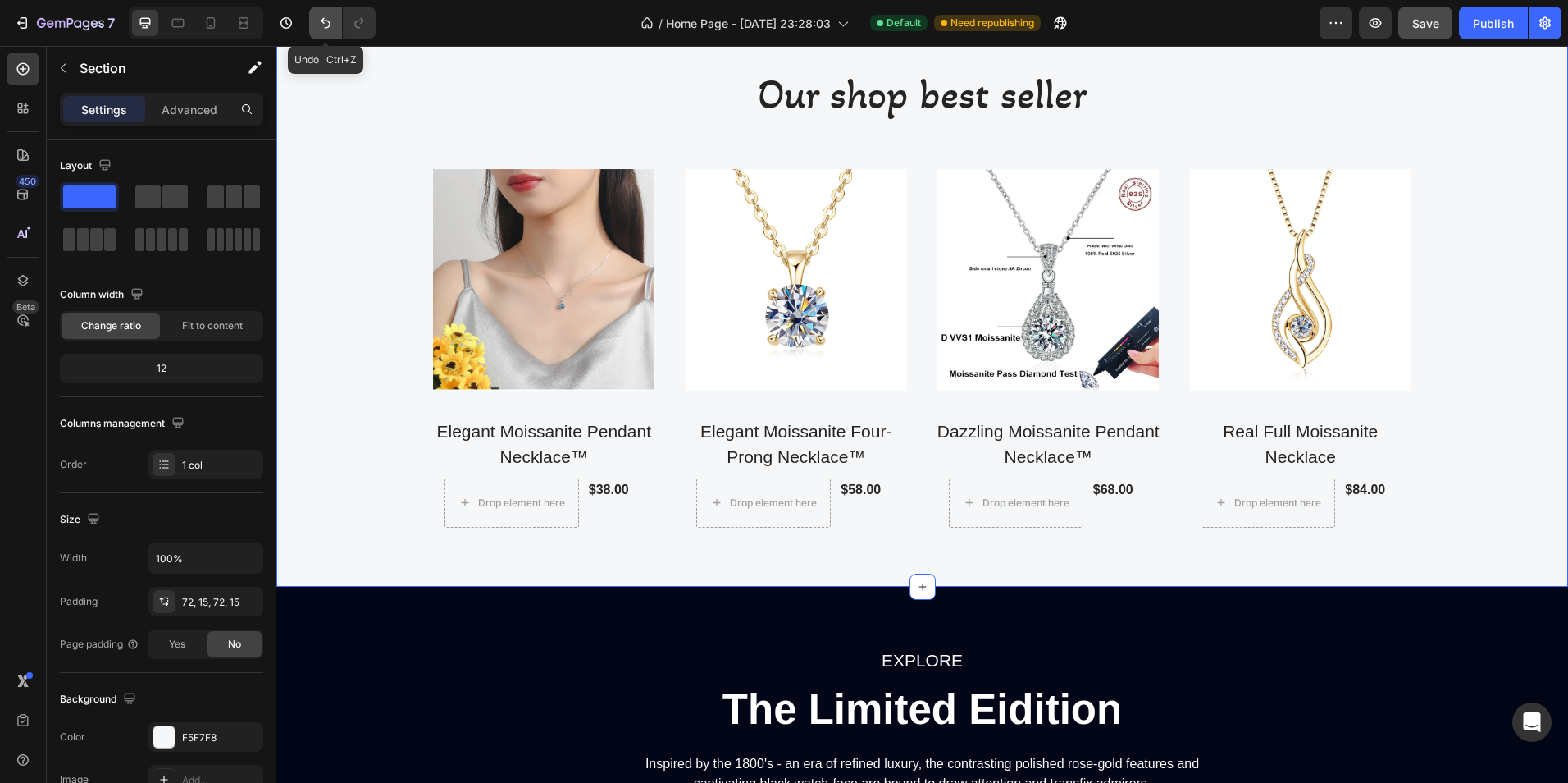
click at [323, 17] on icon "Undo/Redo" at bounding box center [326, 23] width 17 height 17
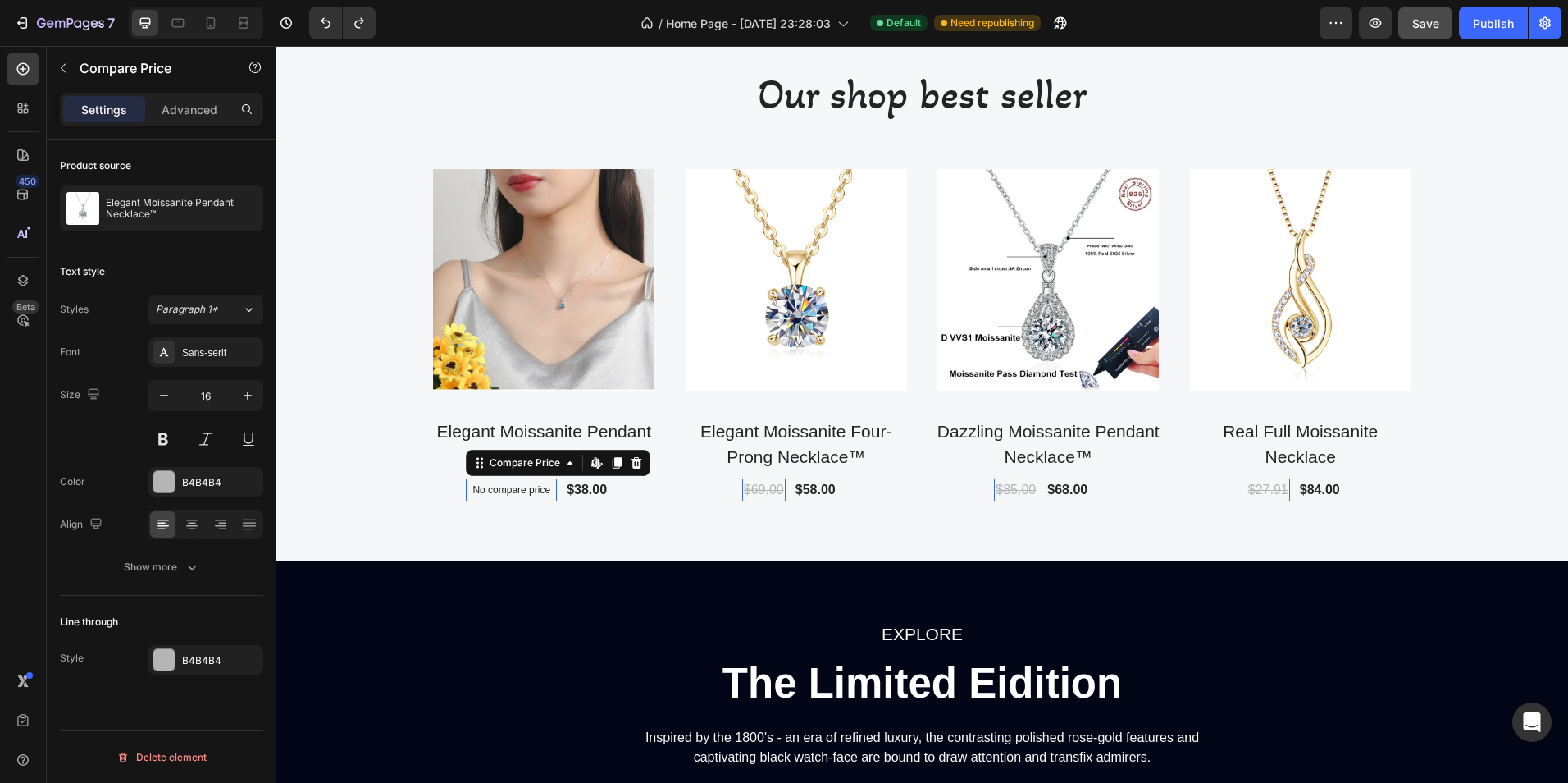
click at [504, 492] on p "No compare price" at bounding box center [511, 489] width 78 height 10
click at [614, 542] on div "Our shop best seller Heading Product Images Elegant Moissanite Pendant Necklace…" at bounding box center [922, 283] width 1292 height 554
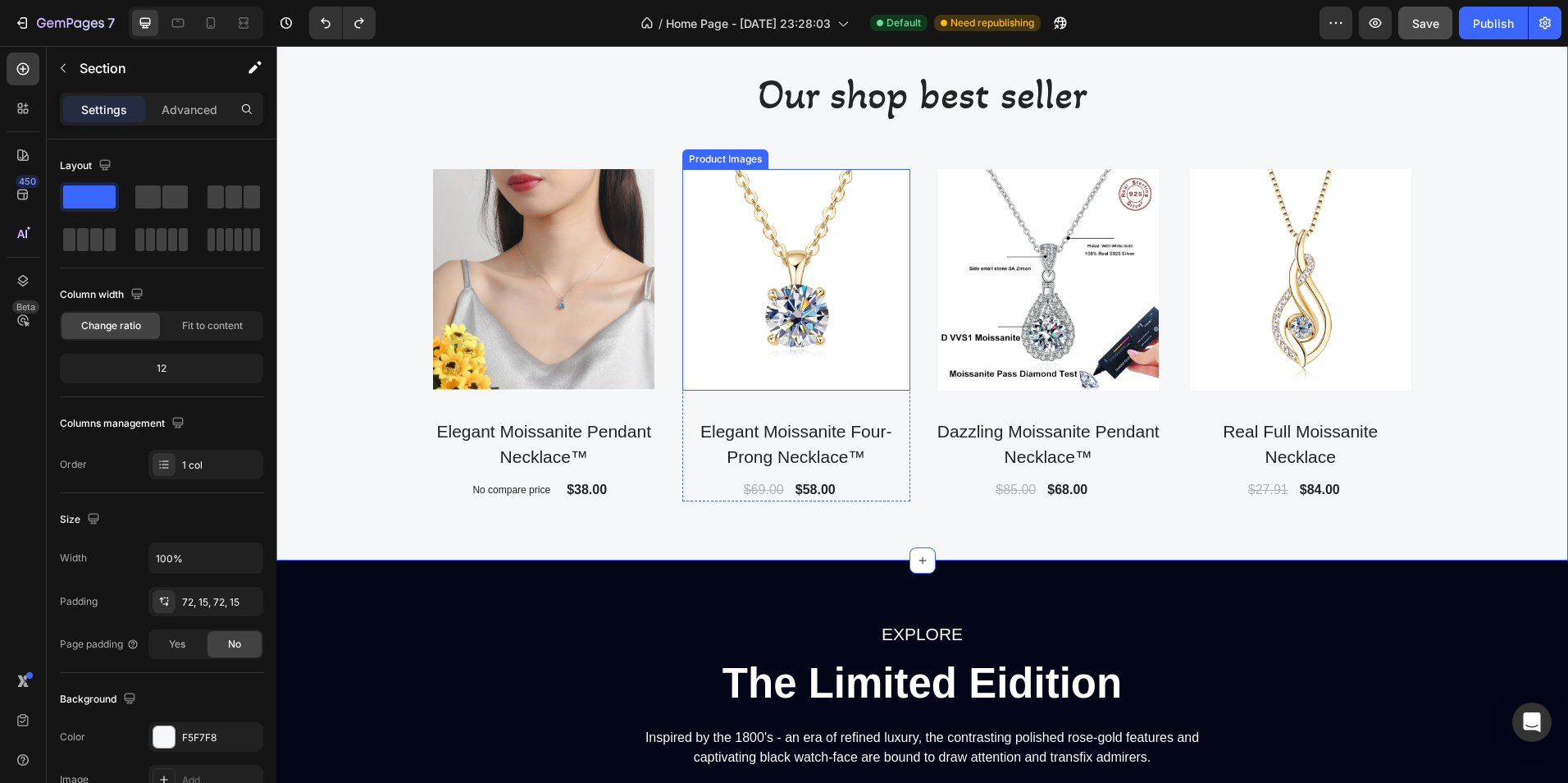
click at [836, 337] on img at bounding box center [797, 280] width 222 height 222
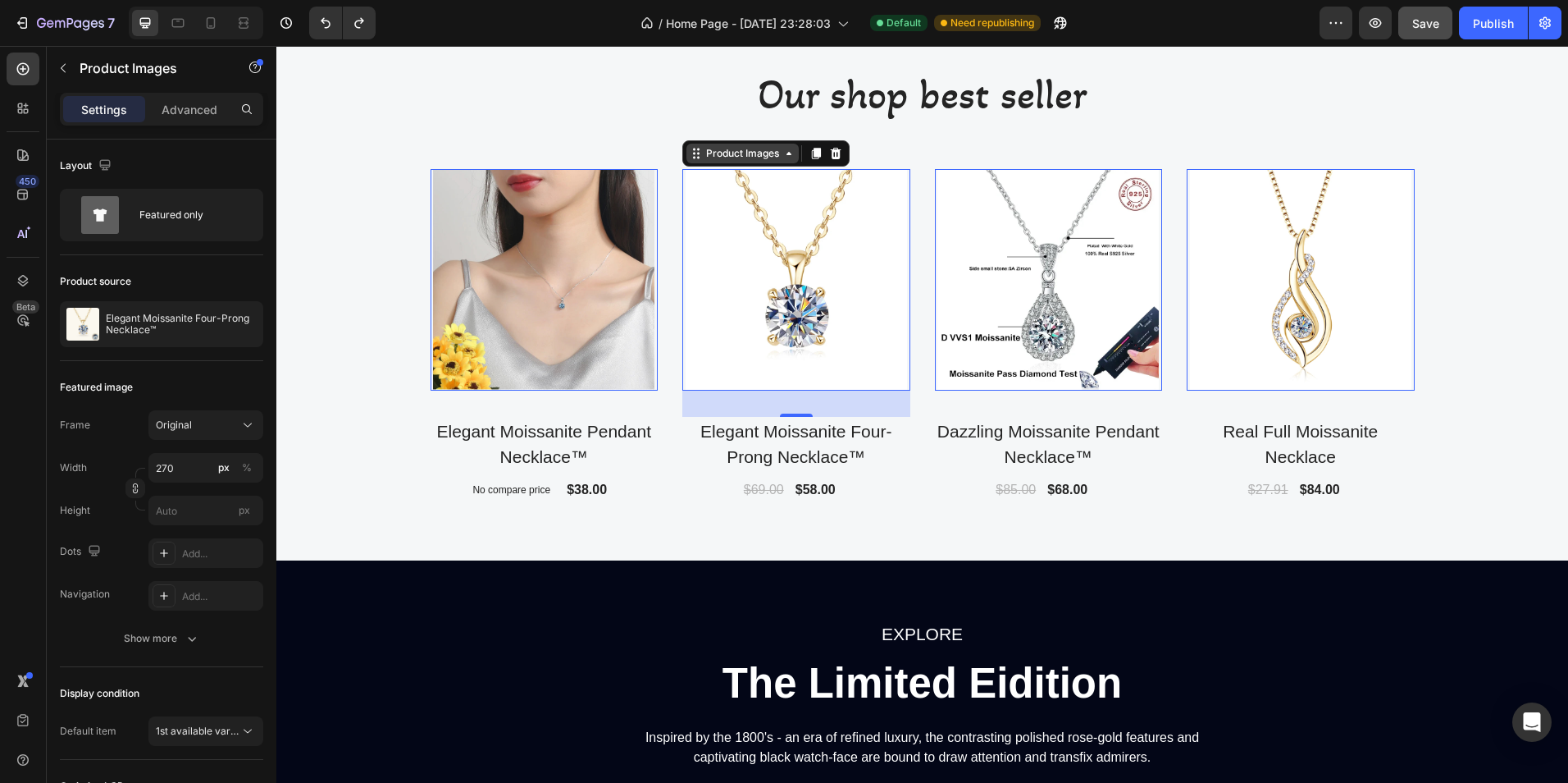
click at [514, 160] on div "Product Images" at bounding box center [474, 159] width 79 height 15
click at [745, 237] on img at bounding box center [797, 280] width 222 height 222
click at [543, 284] on img at bounding box center [544, 280] width 222 height 222
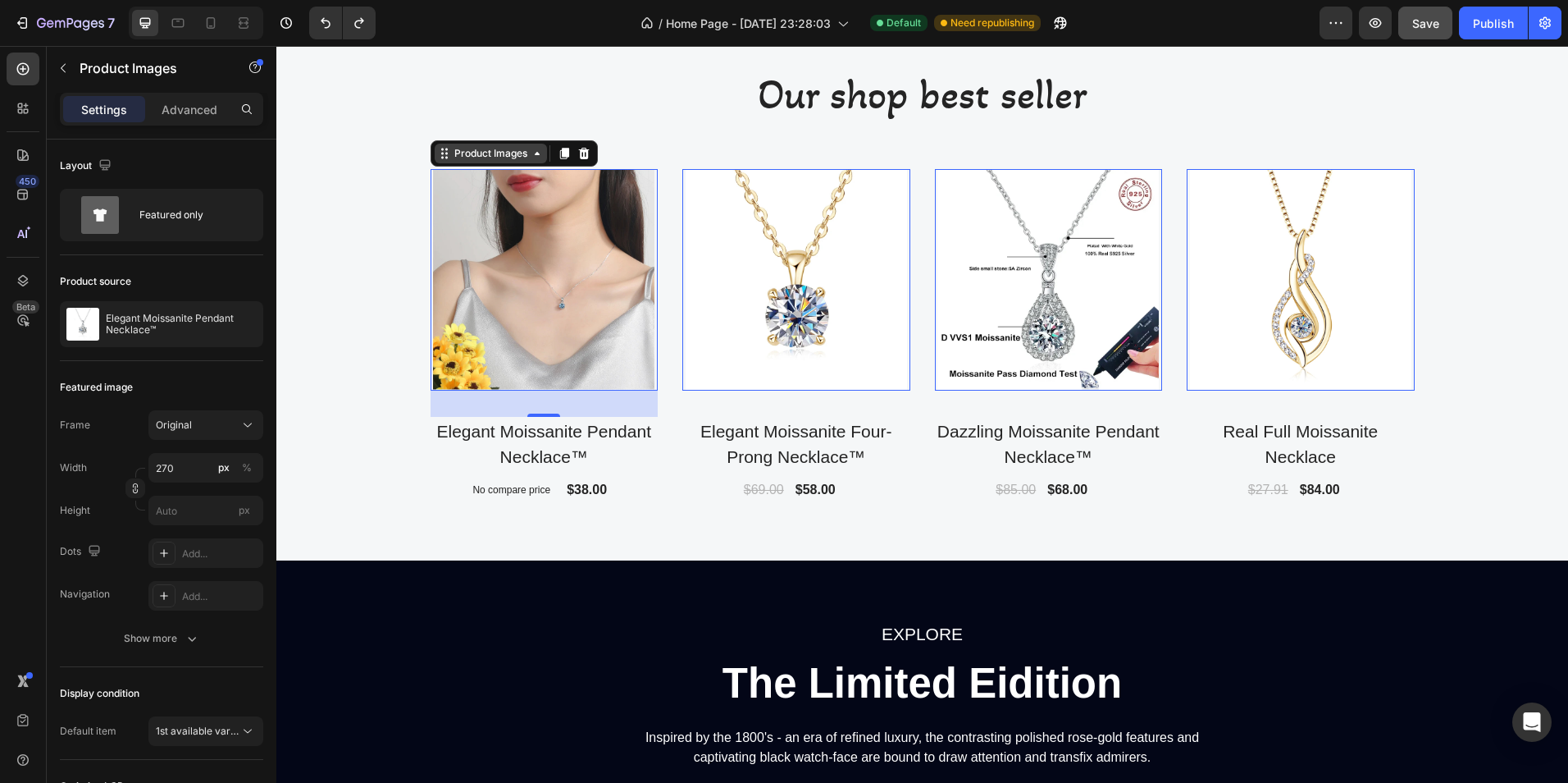
click at [532, 158] on icon at bounding box center [538, 154] width 13 height 13
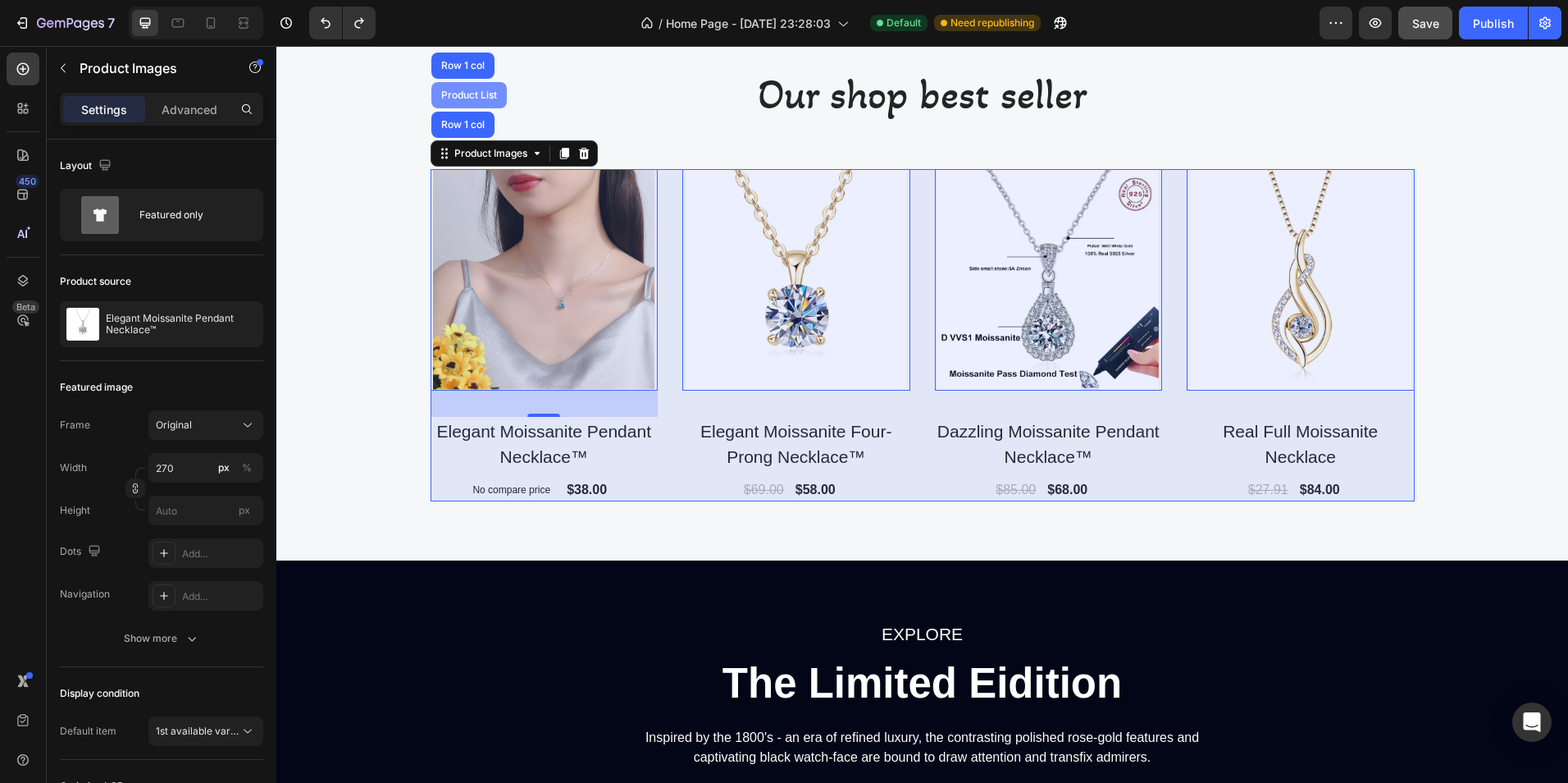
click at [473, 96] on div "Product List" at bounding box center [469, 95] width 62 height 10
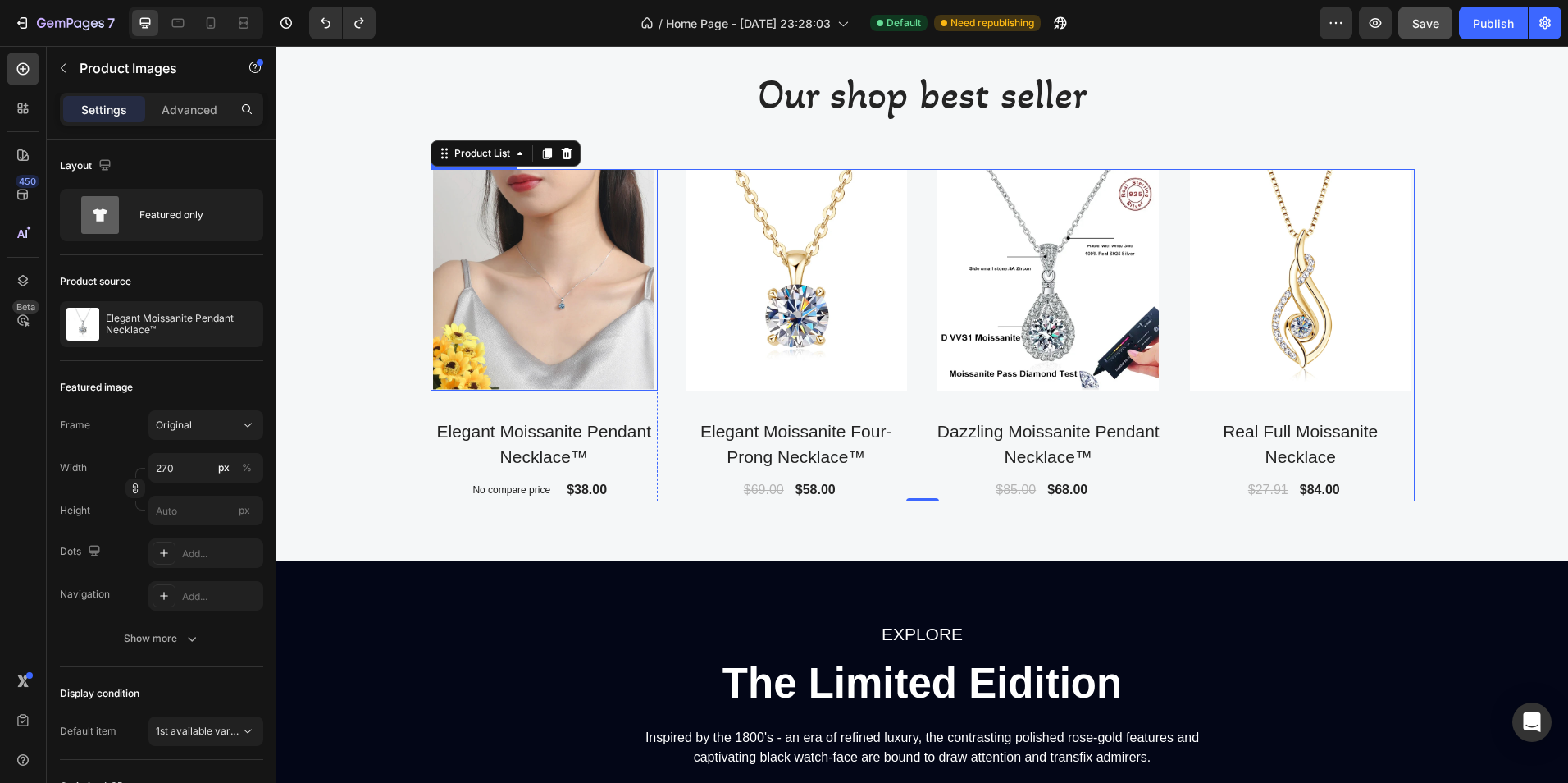
click at [525, 339] on img at bounding box center [544, 280] width 222 height 222
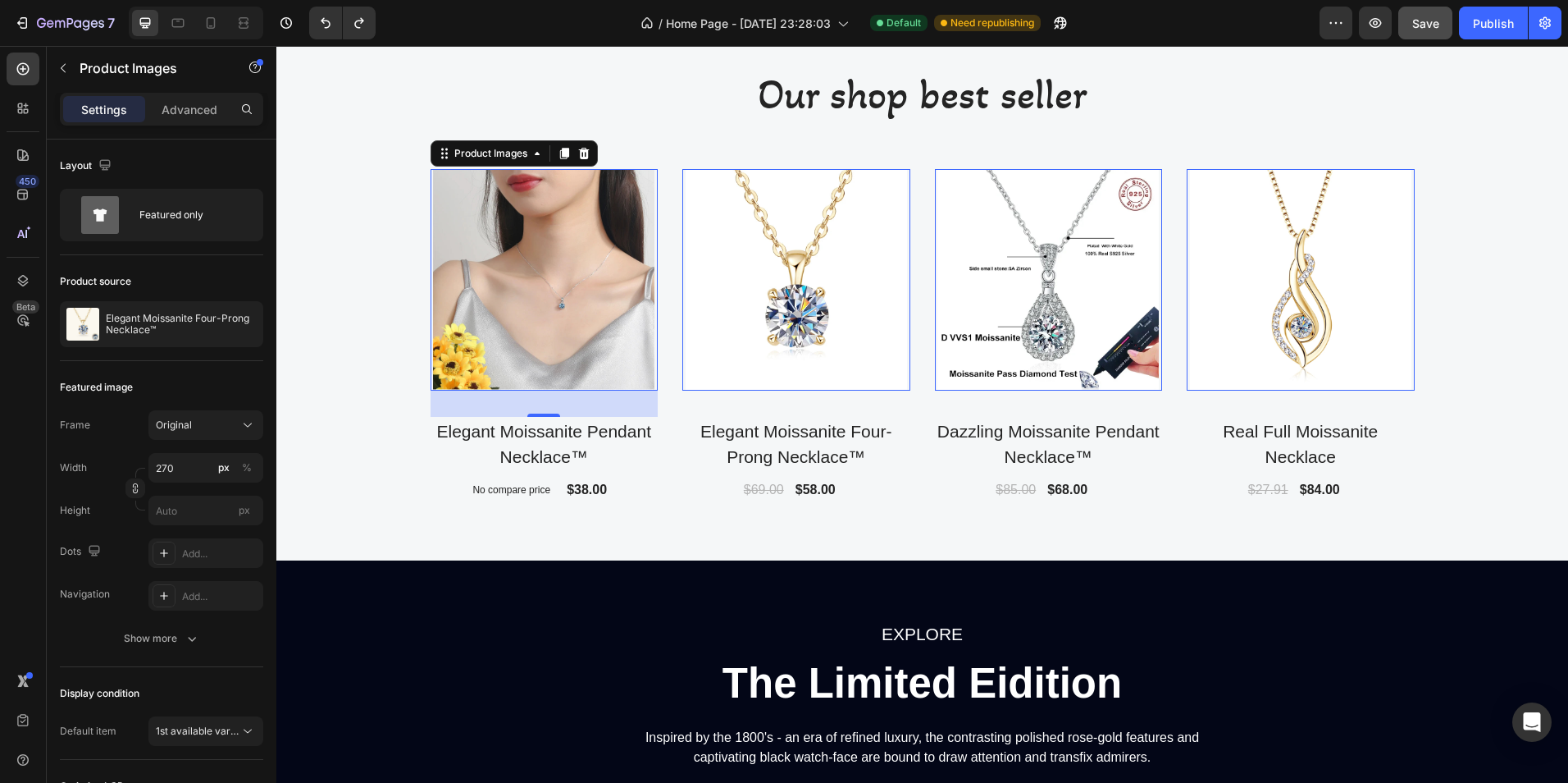
click at [756, 336] on img at bounding box center [797, 280] width 222 height 222
click at [560, 373] on img at bounding box center [544, 280] width 222 height 222
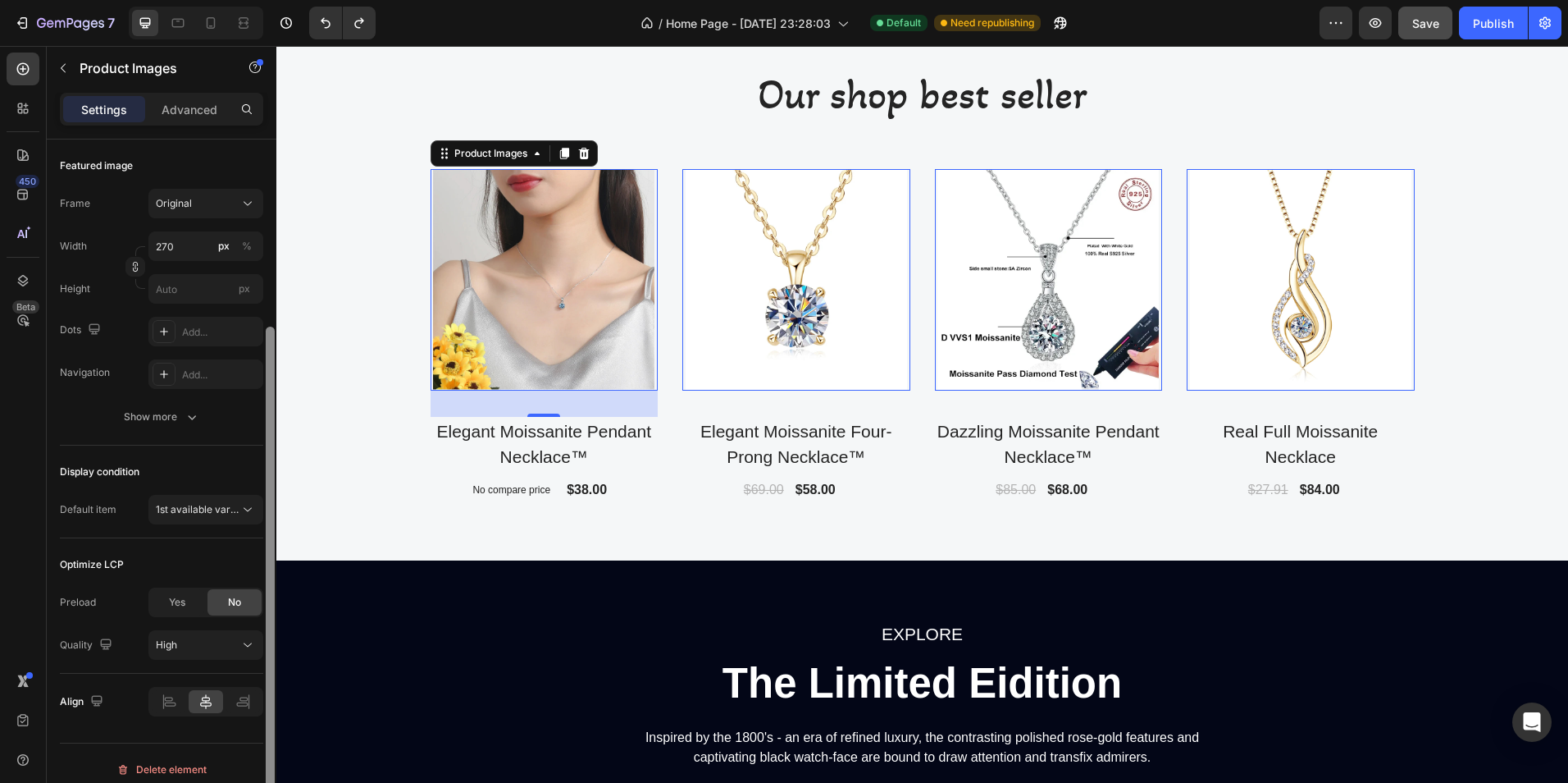
scroll to position [234, 0]
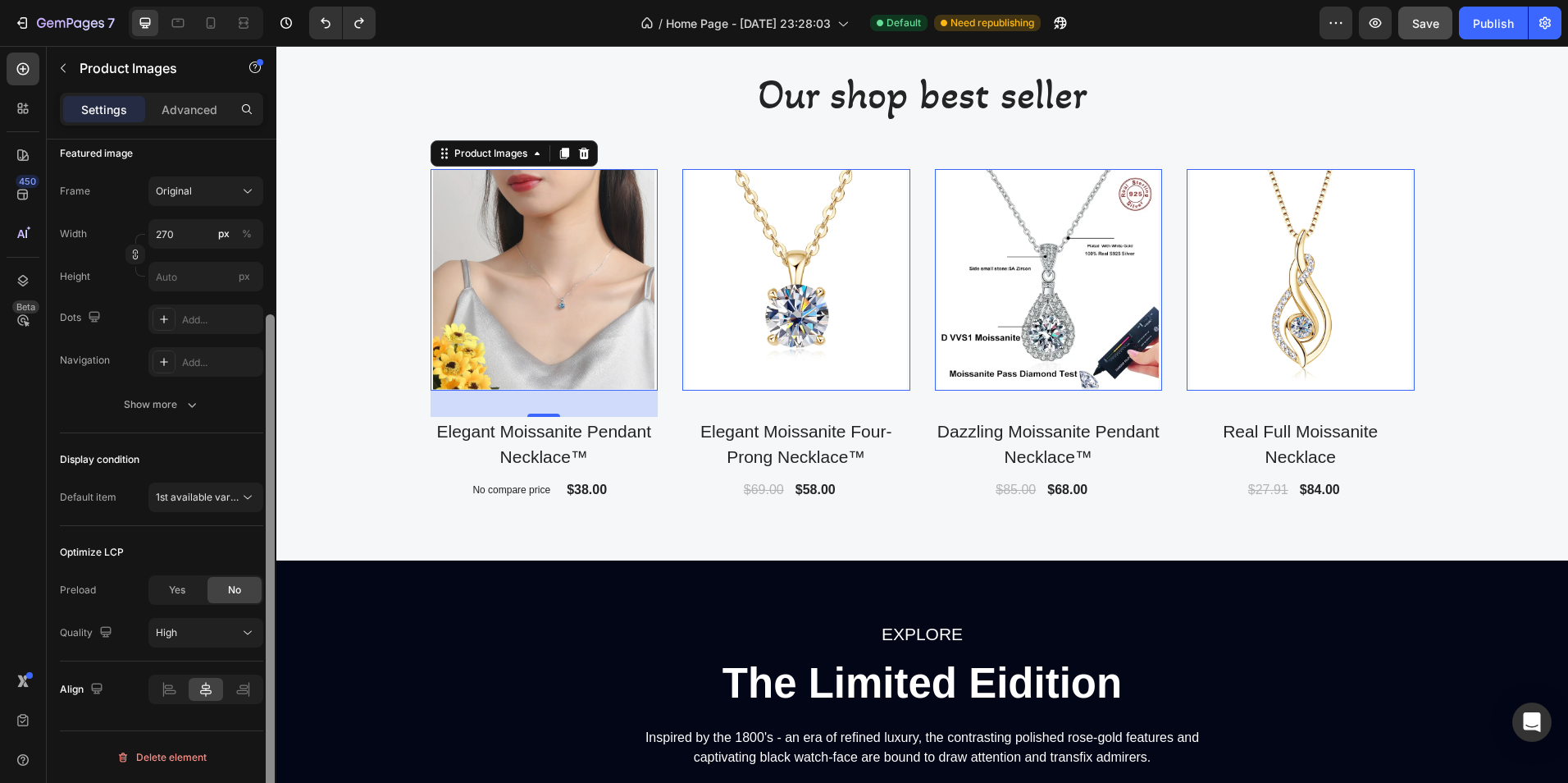
drag, startPoint x: 267, startPoint y: 326, endPoint x: 271, endPoint y: 515, distance: 189.0
click at [271, 515] on div at bounding box center [270, 571] width 9 height 515
click at [251, 493] on icon at bounding box center [248, 498] width 17 height 17
